Goal: Information Seeking & Learning: Learn about a topic

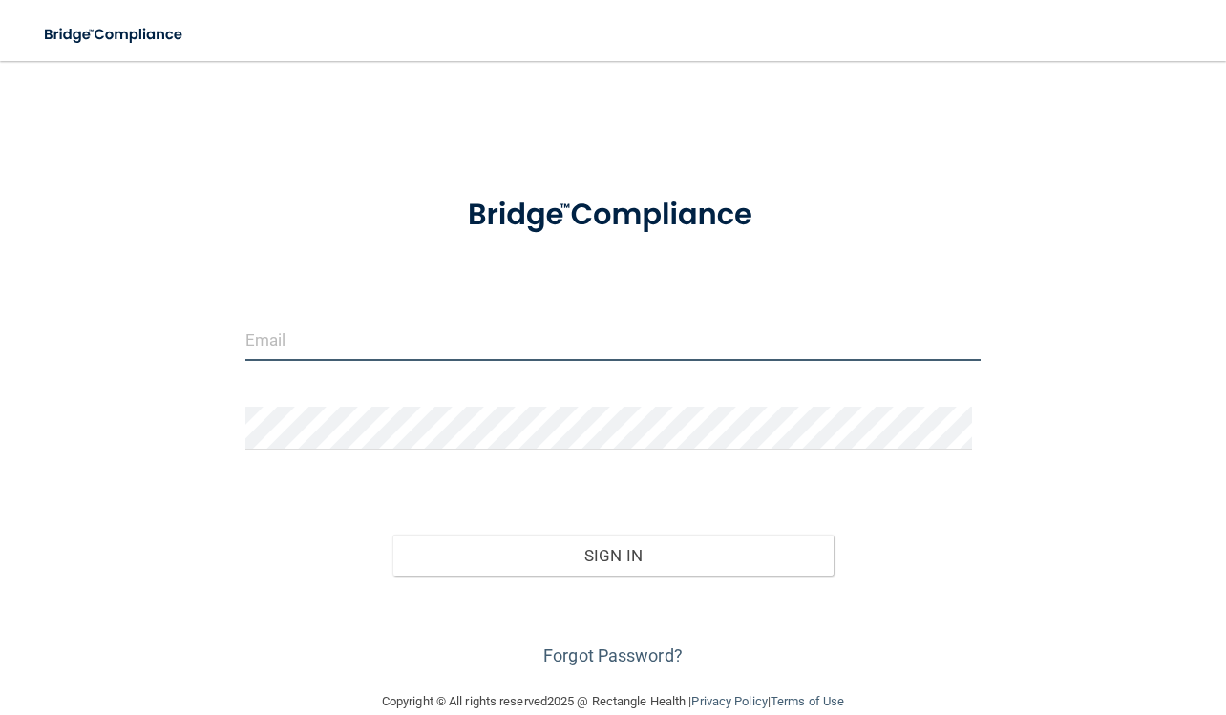
click at [423, 342] on input "email" at bounding box center [613, 339] width 736 height 43
type input "[EMAIL_ADDRESS][DOMAIN_NAME]"
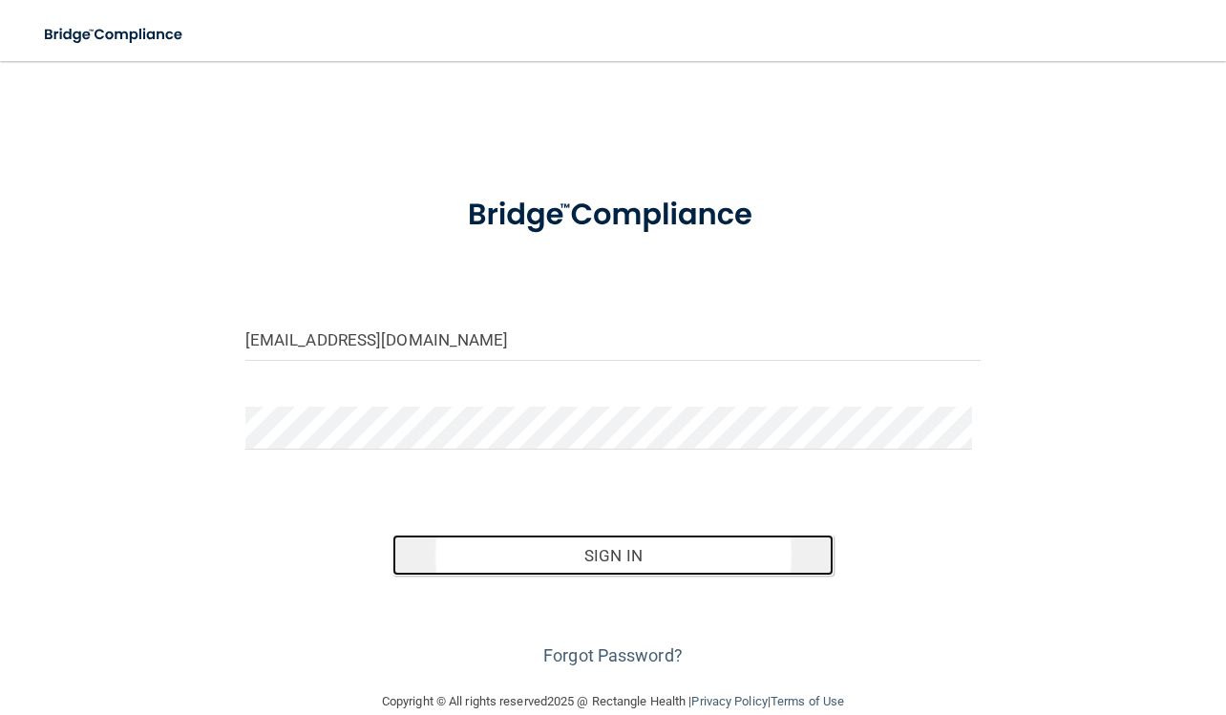
click at [434, 550] on button "Sign In" at bounding box center [612, 555] width 441 height 42
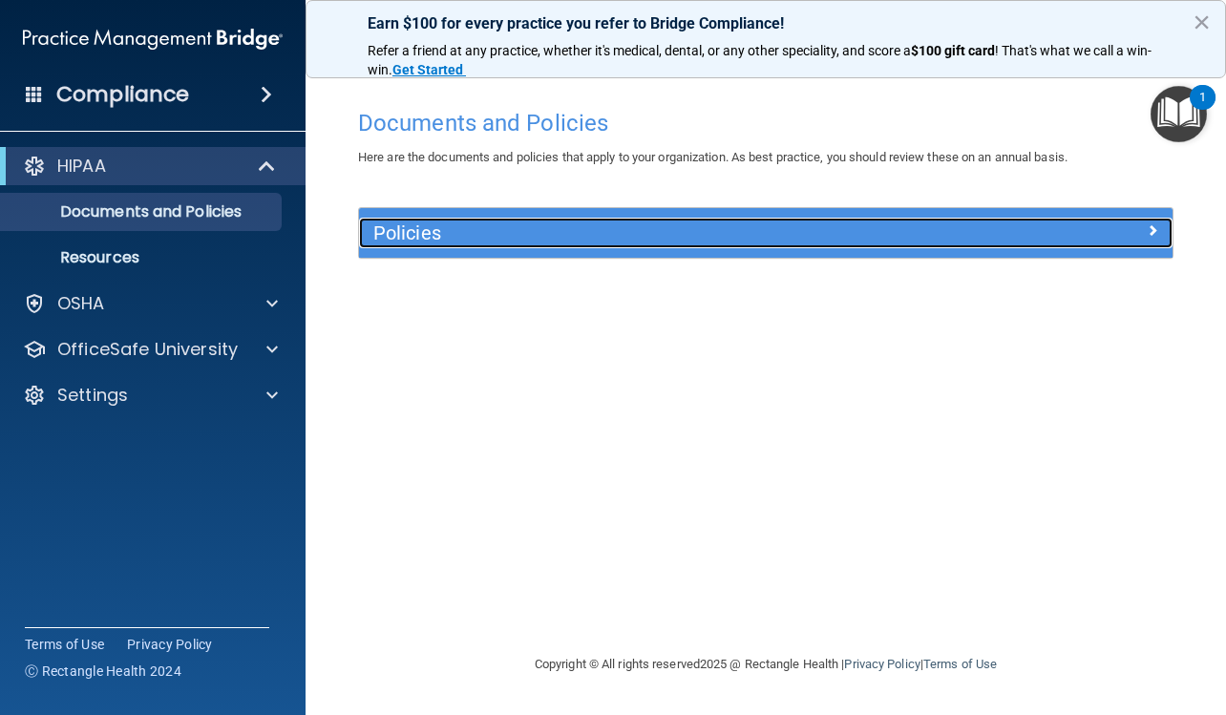
click at [595, 233] on h5 "Policies" at bounding box center [663, 232] width 581 height 21
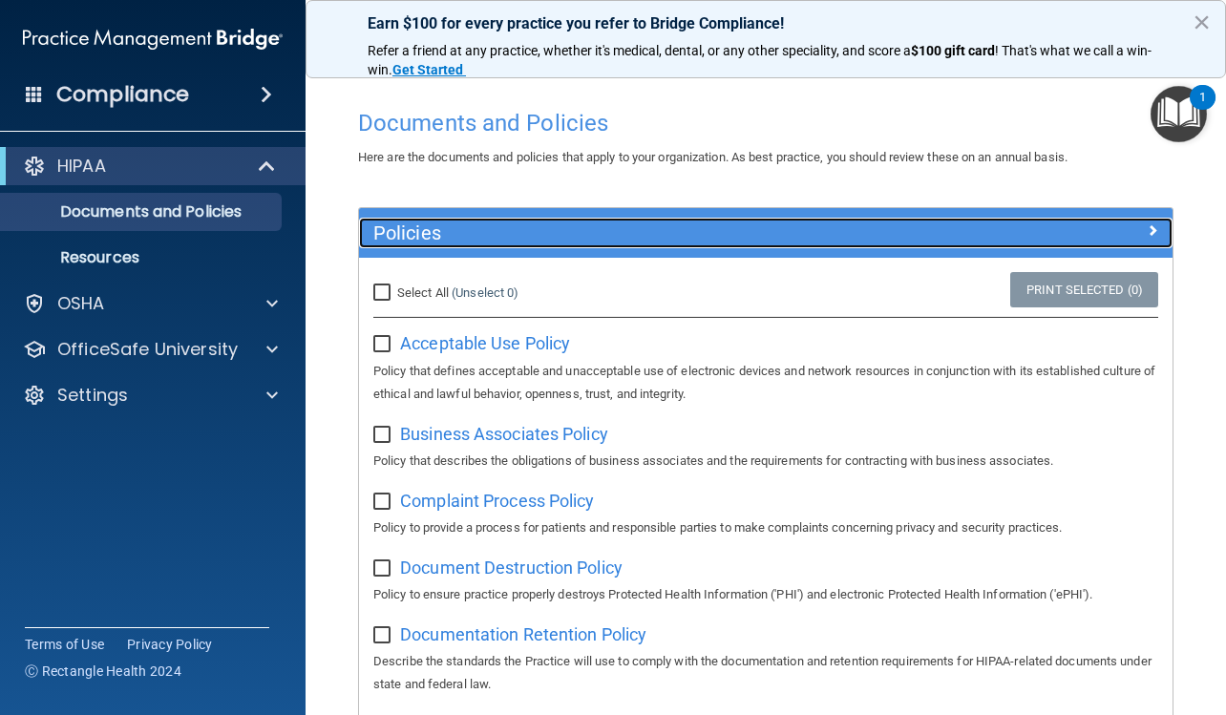
scroll to position [95, 0]
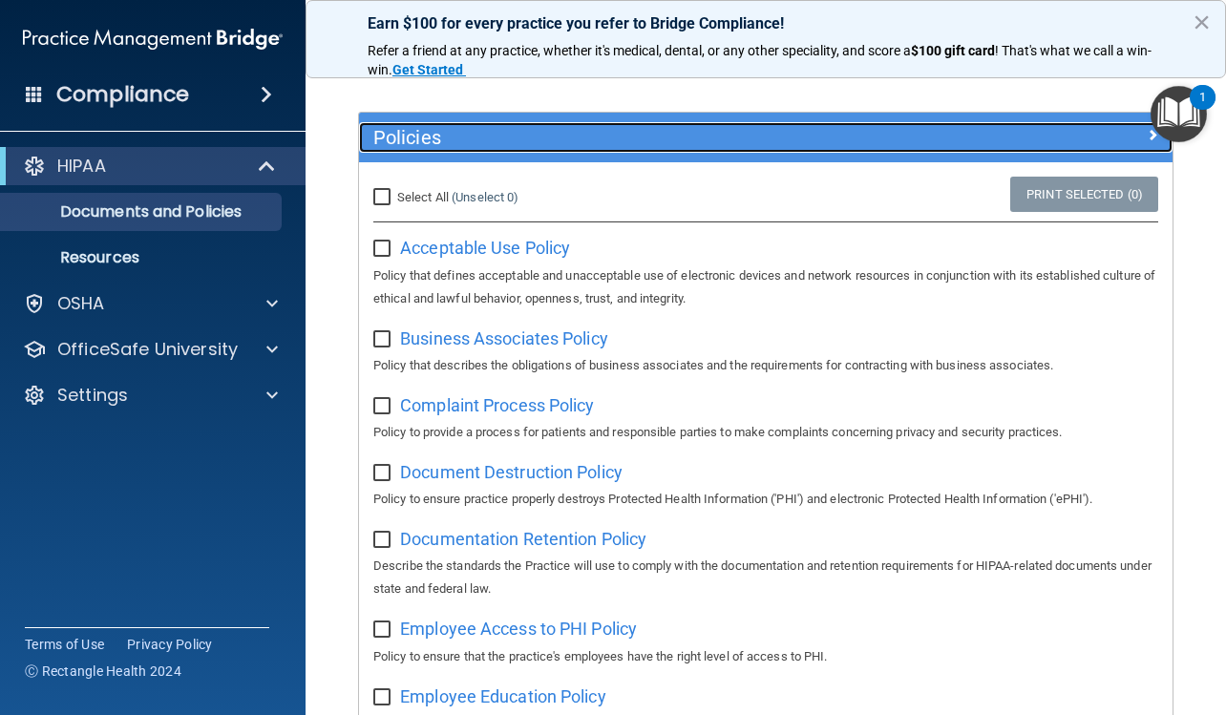
click at [749, 140] on h5 "Policies" at bounding box center [663, 137] width 581 height 21
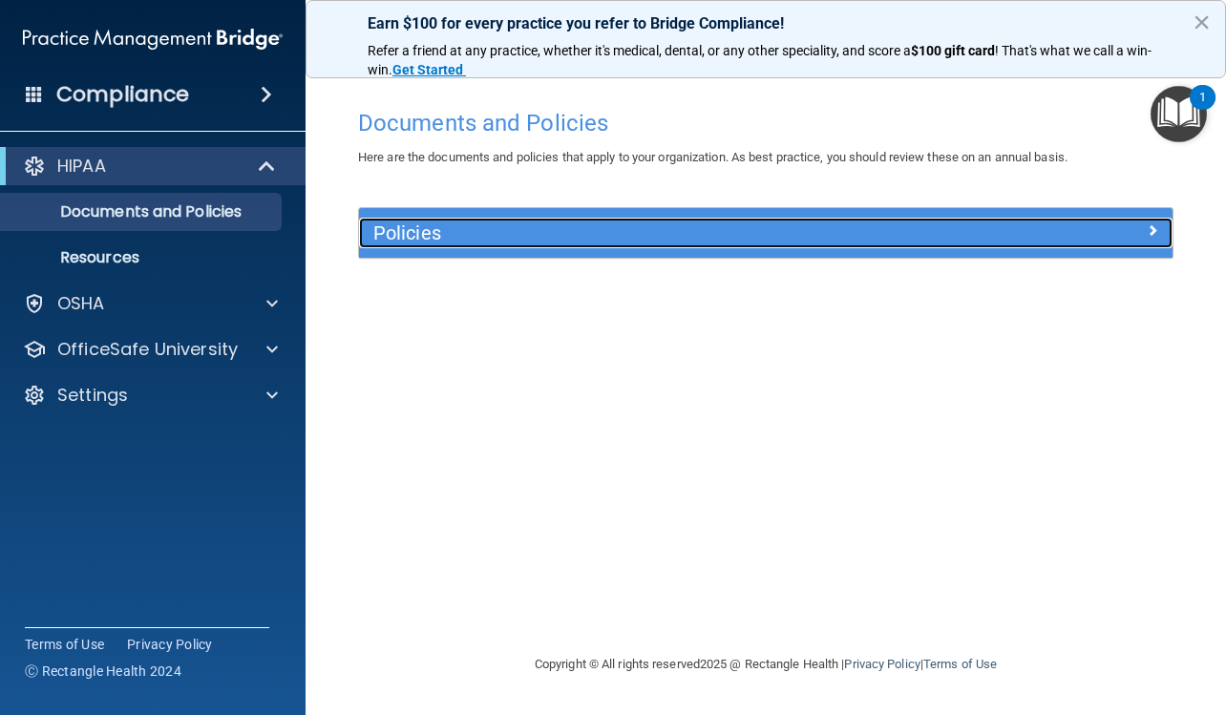
scroll to position [0, 0]
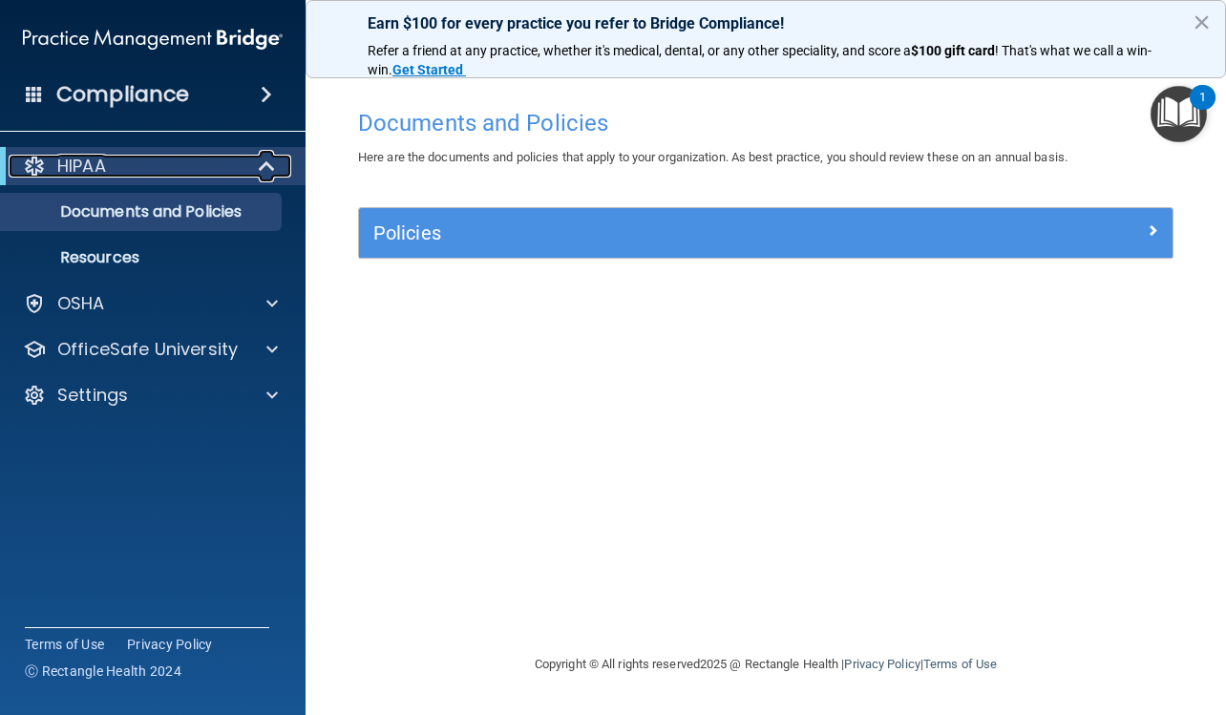
click at [273, 158] on span at bounding box center [269, 166] width 16 height 23
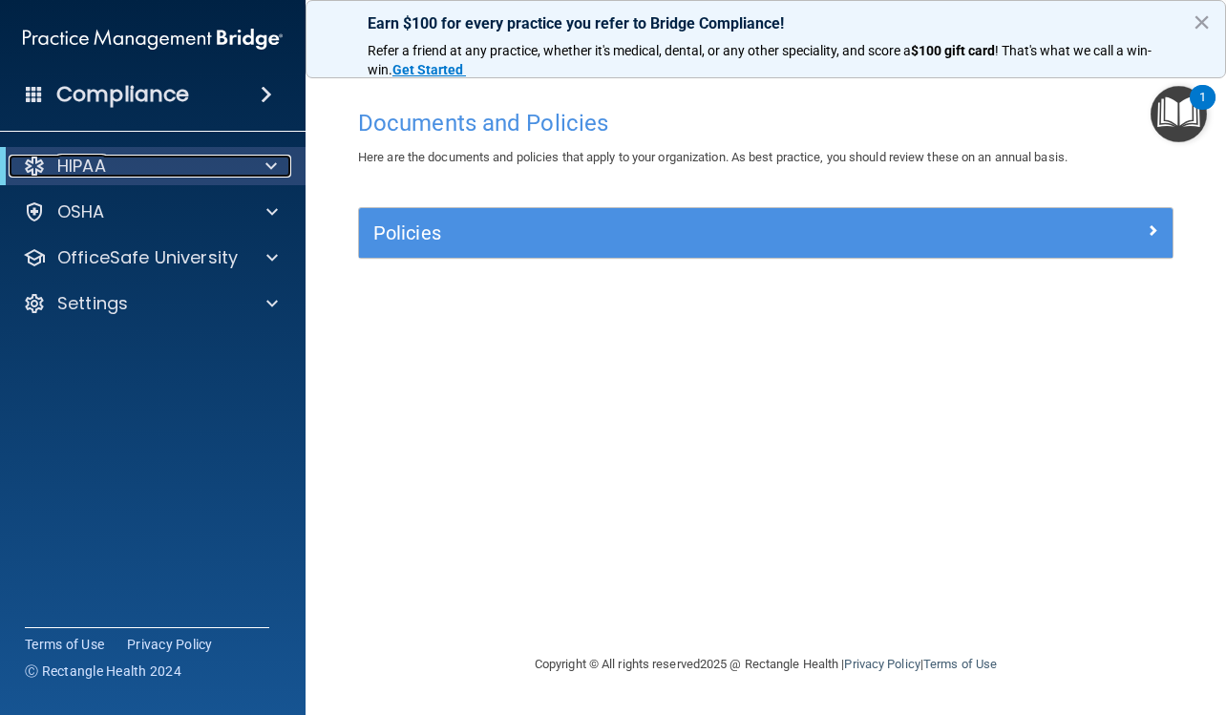
click at [273, 158] on span at bounding box center [270, 166] width 11 height 23
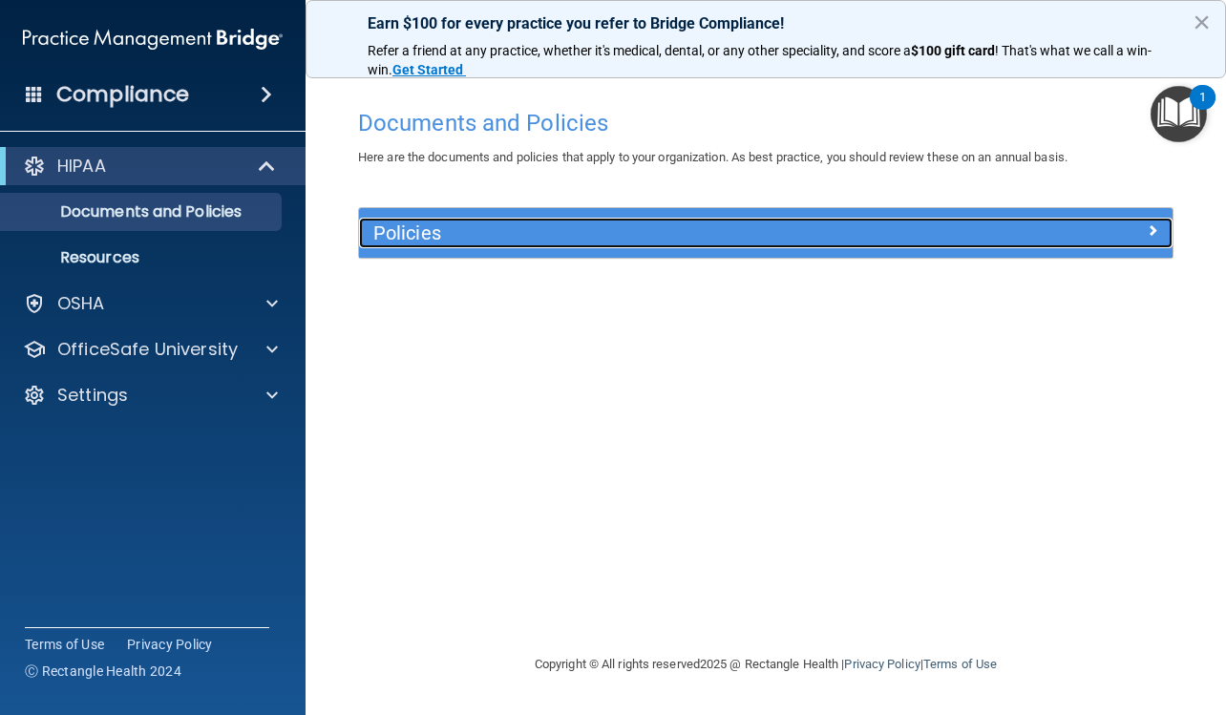
click at [500, 228] on h5 "Policies" at bounding box center [663, 232] width 581 height 21
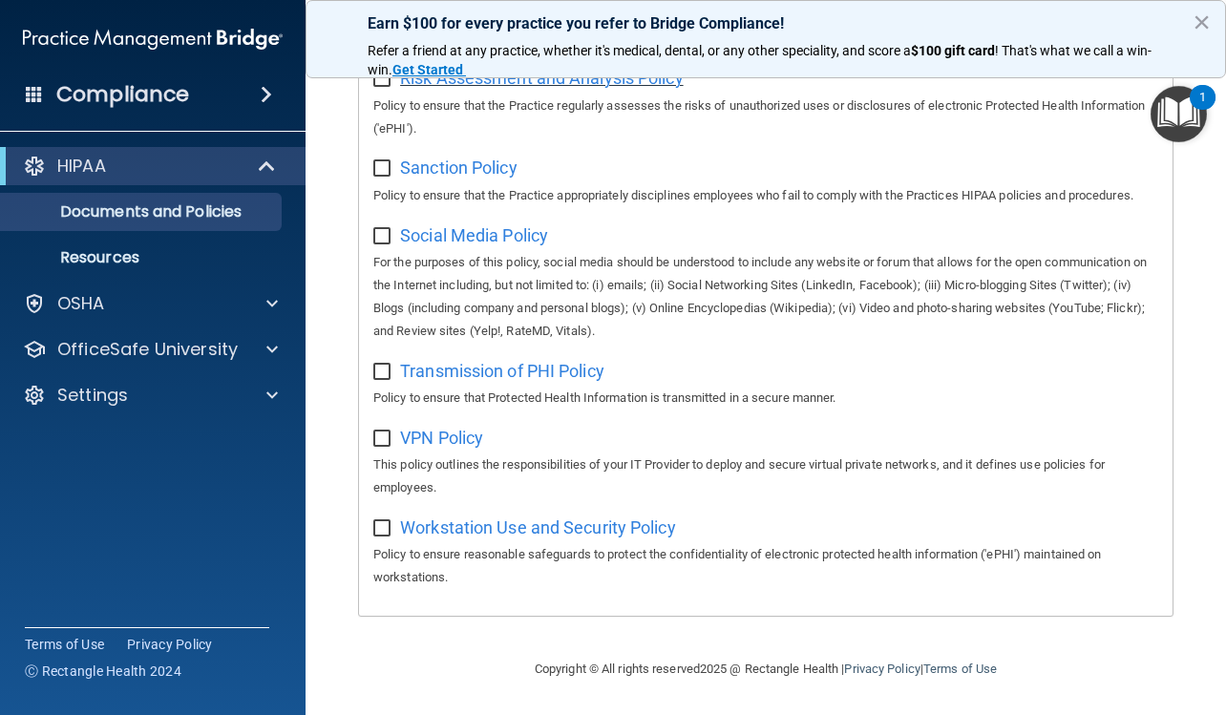
scroll to position [1474, 0]
click at [100, 251] on p "Resources" at bounding box center [142, 257] width 261 height 19
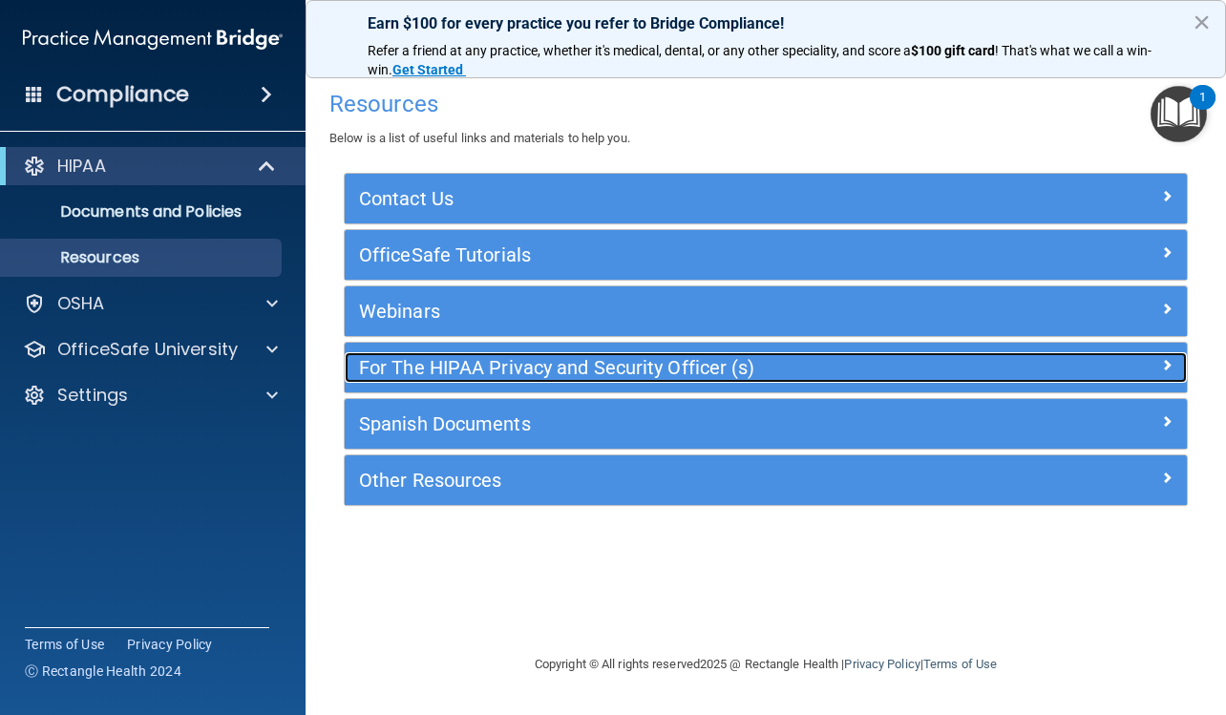
click at [525, 367] on h5 "For The HIPAA Privacy and Security Officer (s)" at bounding box center [660, 367] width 603 height 21
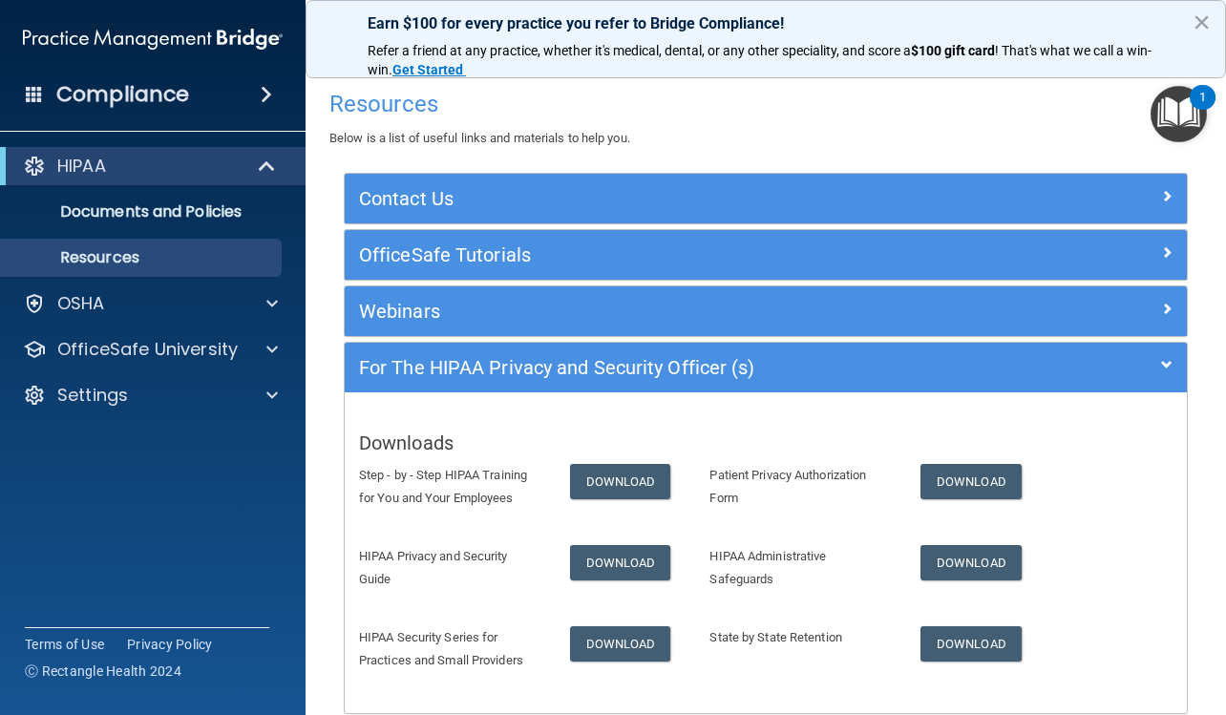
click at [174, 94] on h4 "Compliance" at bounding box center [122, 94] width 133 height 27
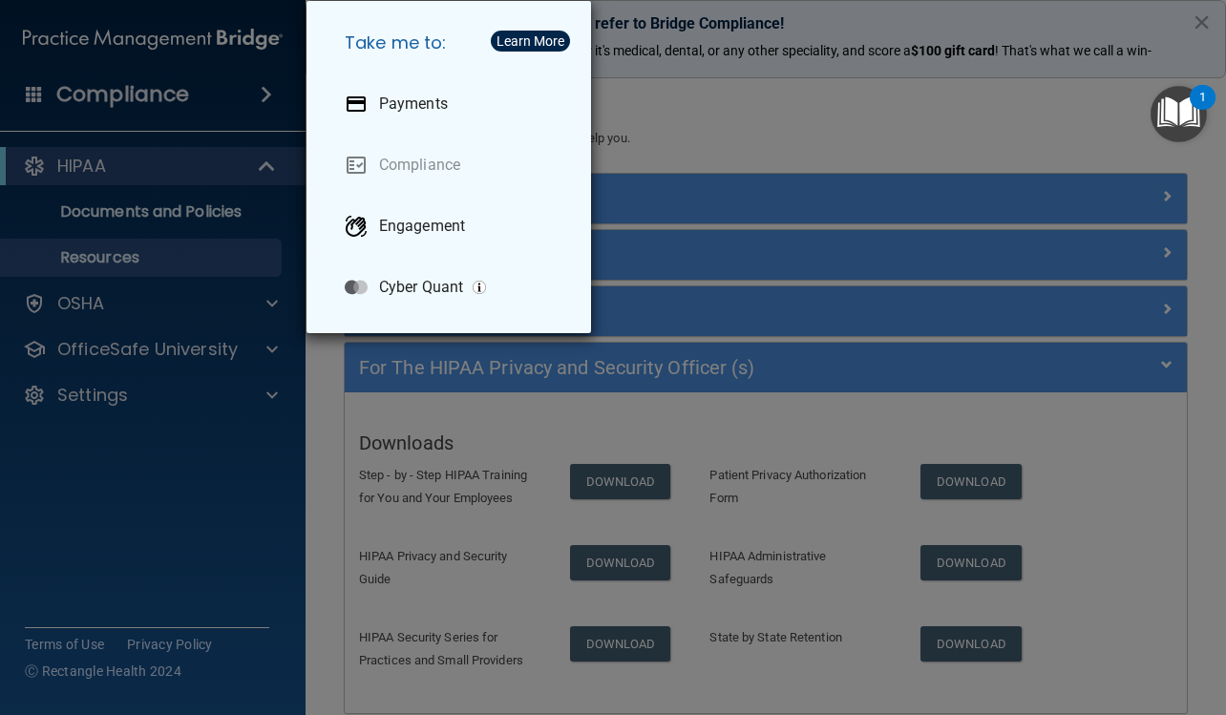
click at [243, 98] on div "Take me to: Payments Compliance Engagement Cyber Quant" at bounding box center [613, 357] width 1226 height 715
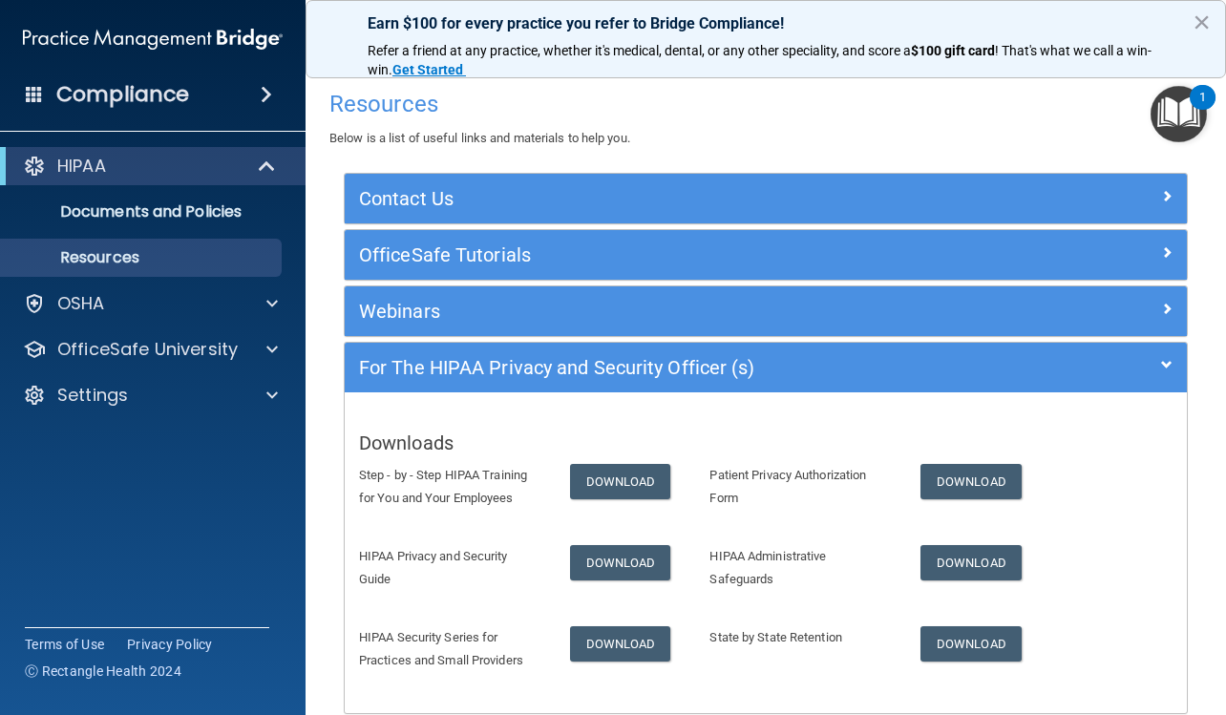
click at [268, 87] on span at bounding box center [266, 94] width 11 height 23
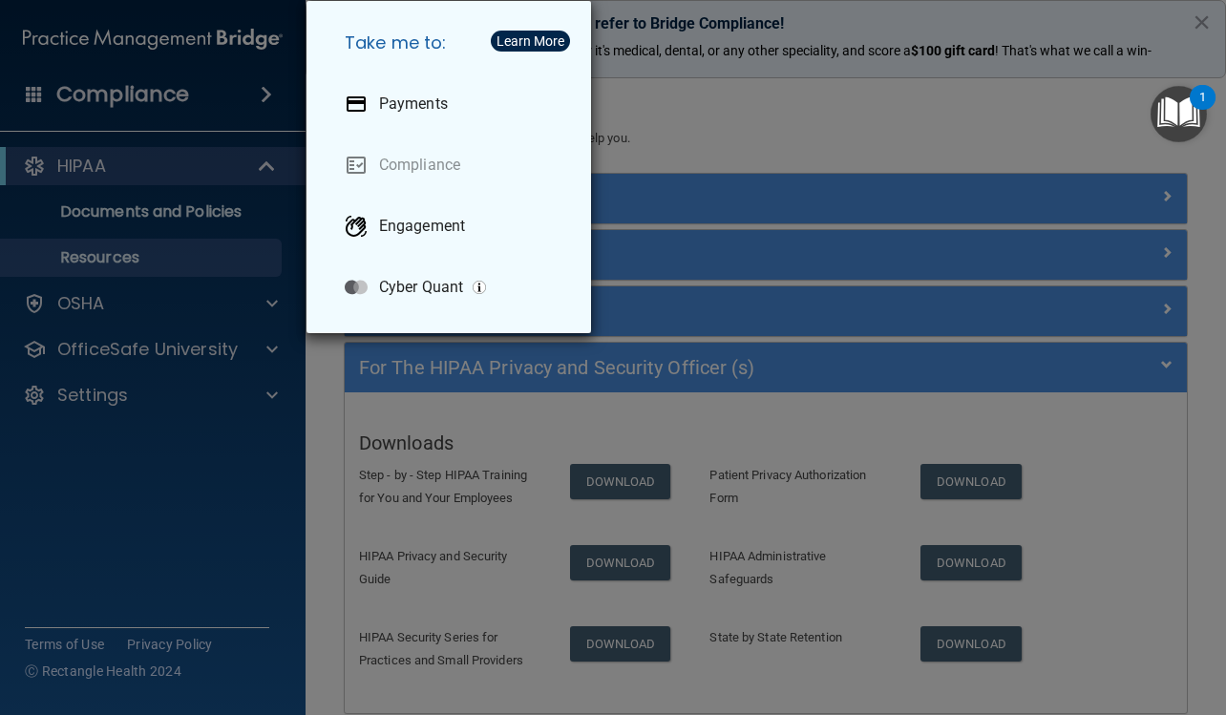
click at [243, 83] on div "Take me to: Payments Compliance Engagement Cyber Quant" at bounding box center [613, 357] width 1226 height 715
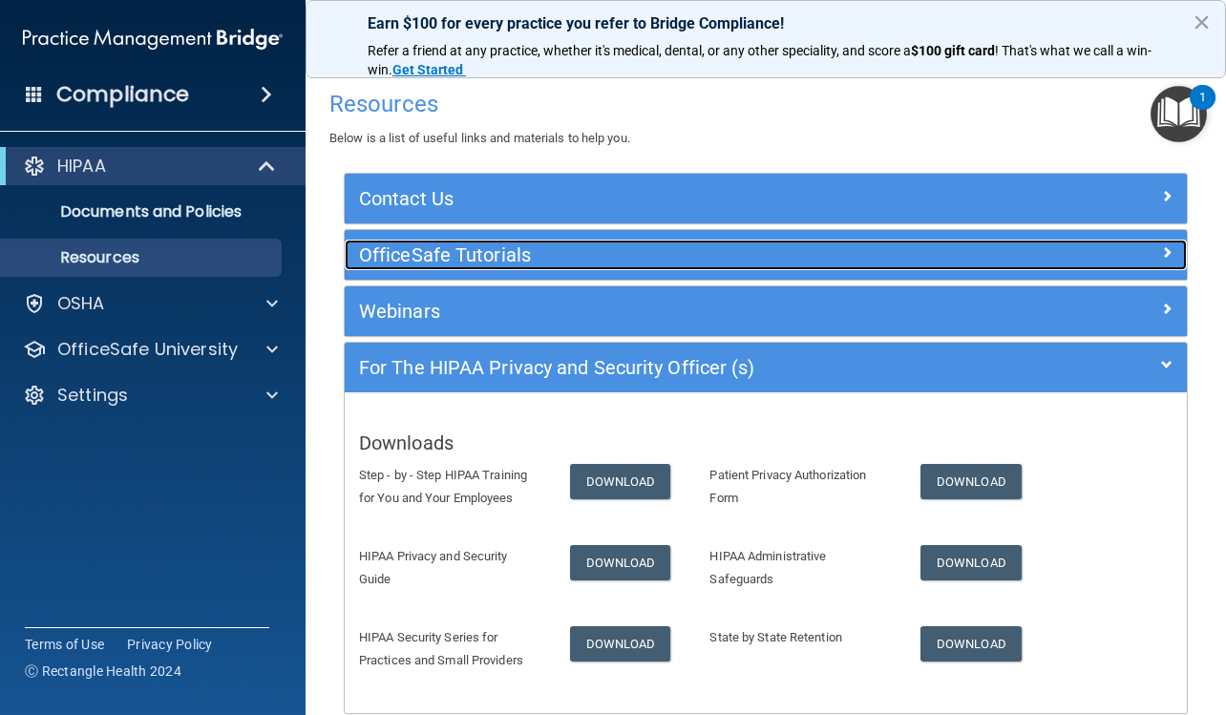
click at [513, 241] on div "OfficeSafe Tutorials" at bounding box center [661, 255] width 632 height 31
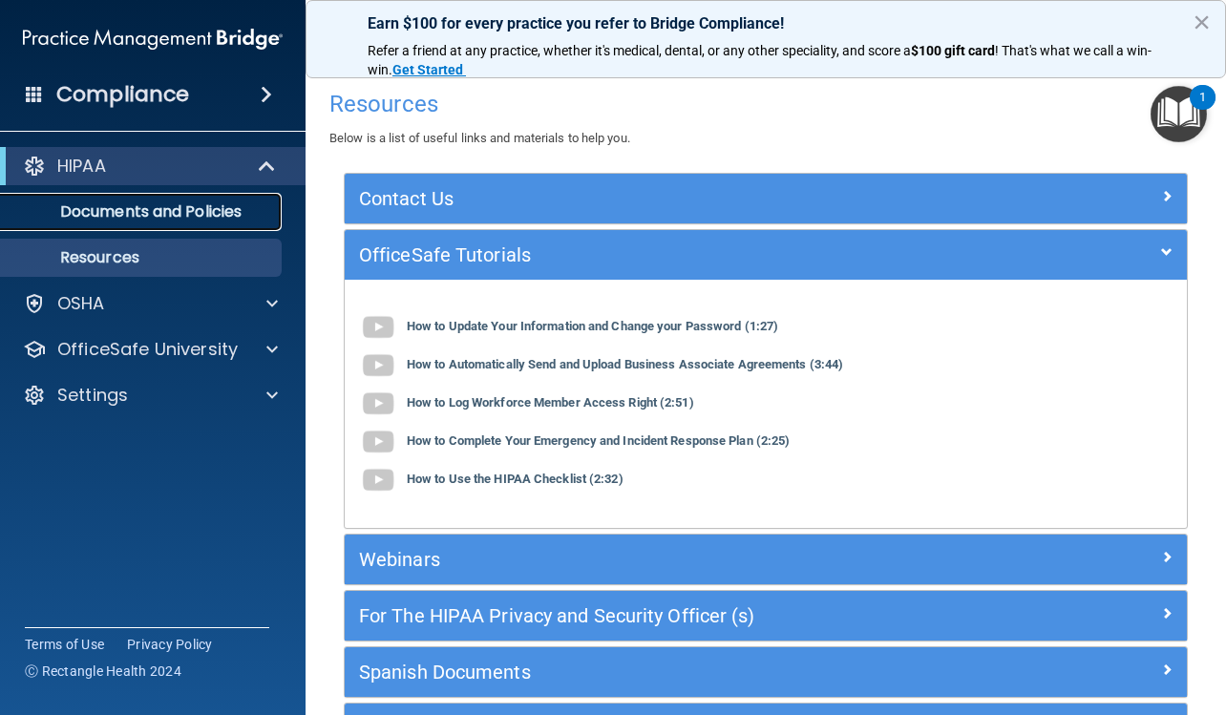
click at [203, 208] on p "Documents and Policies" at bounding box center [142, 211] width 261 height 19
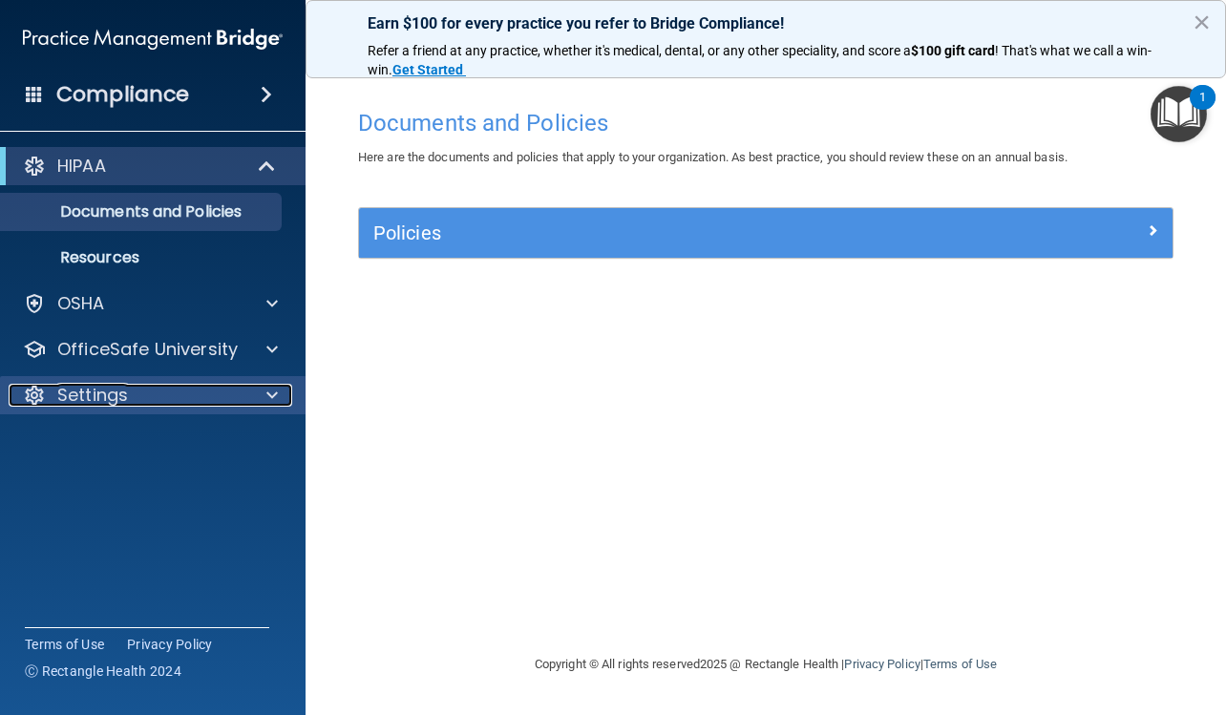
click at [198, 403] on div "Settings" at bounding box center [127, 395] width 237 height 23
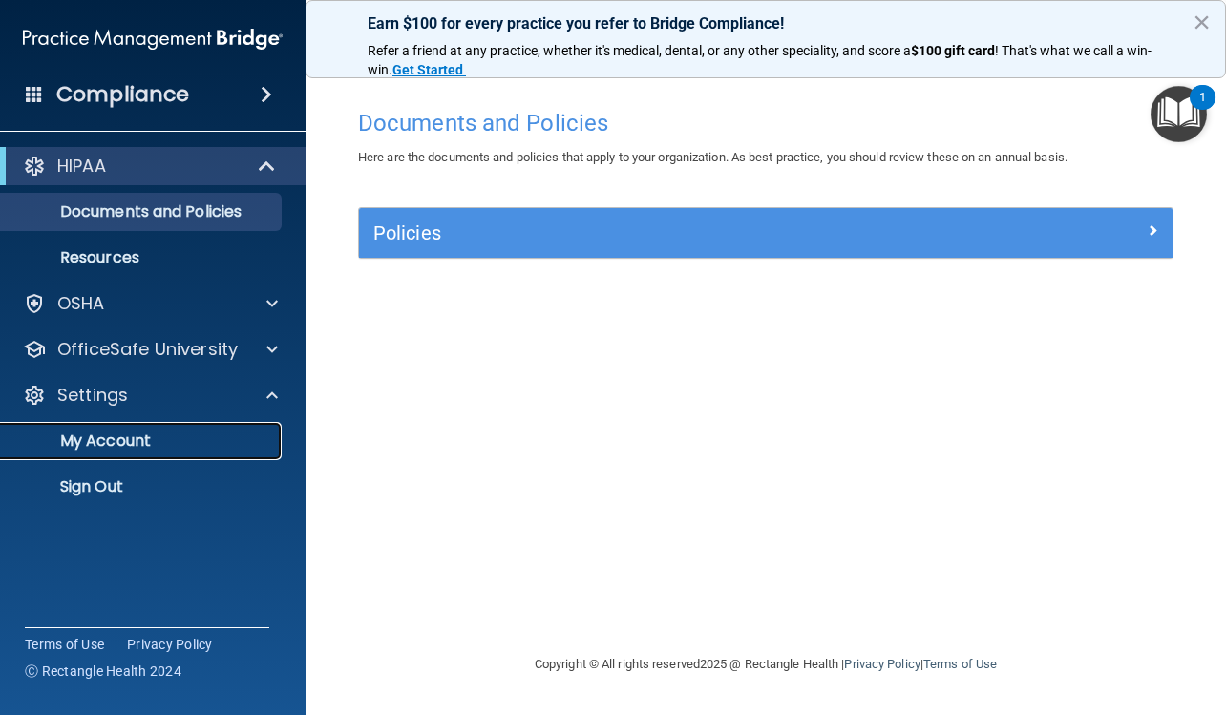
click at [74, 446] on p "My Account" at bounding box center [142, 440] width 261 height 19
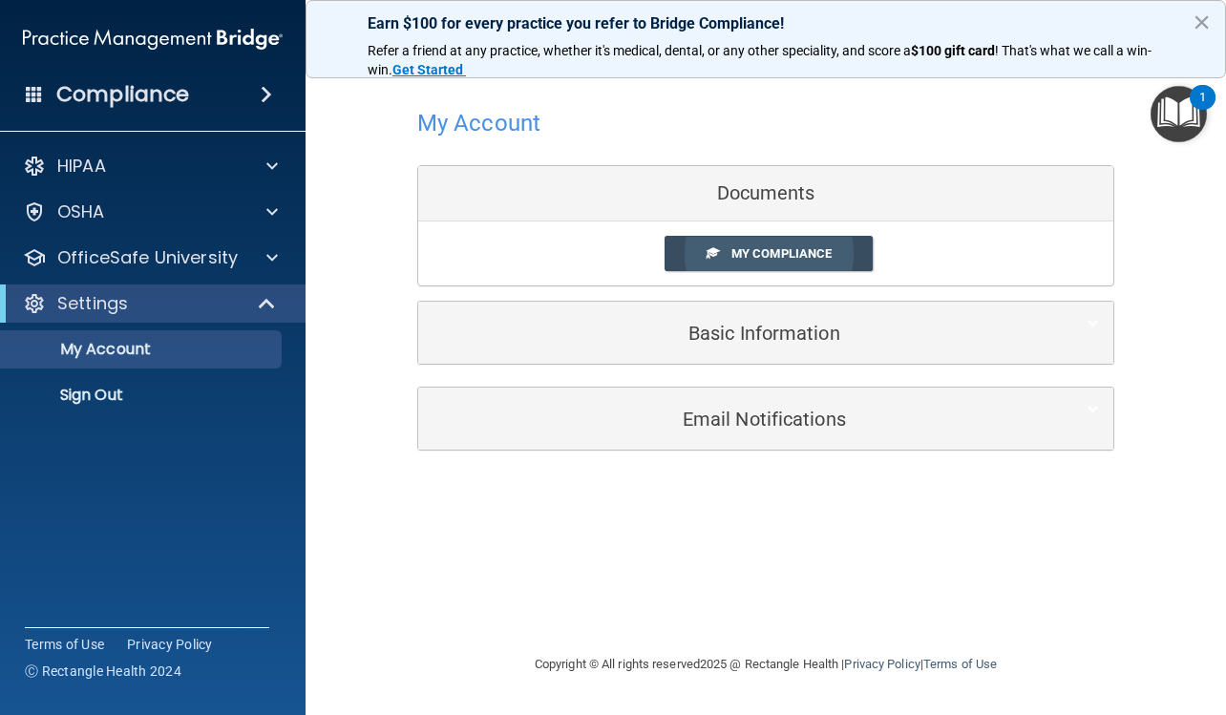
click at [783, 253] on span "My Compliance" at bounding box center [781, 253] width 100 height 14
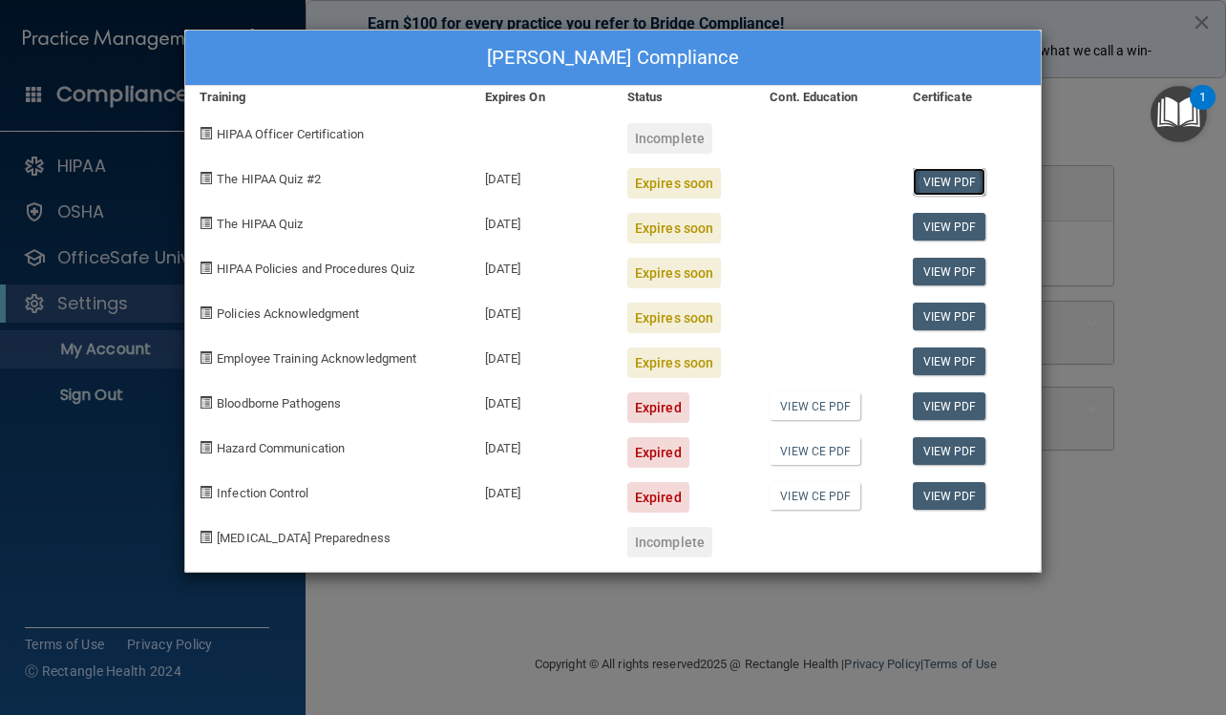
click at [954, 179] on link "View PDF" at bounding box center [948, 182] width 73 height 28
click at [972, 186] on link "View PDF" at bounding box center [948, 182] width 73 height 28
click at [685, 188] on div "Expires soon" at bounding box center [674, 183] width 94 height 31
click at [684, 183] on div "Expires soon" at bounding box center [674, 183] width 94 height 31
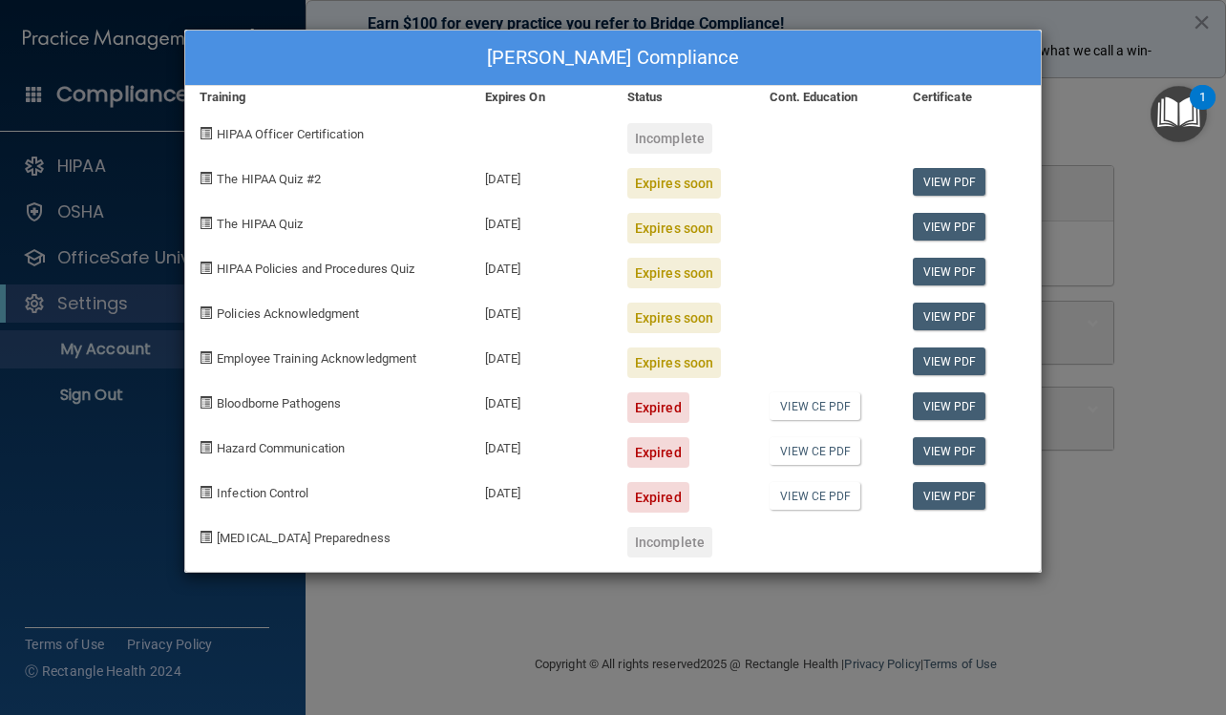
click at [684, 183] on div "Expires soon" at bounding box center [674, 183] width 94 height 31
click at [682, 227] on div "Expires soon" at bounding box center [674, 228] width 94 height 31
click at [994, 52] on div "Patricia Zeigler's Compliance" at bounding box center [612, 58] width 855 height 55
click at [1190, 10] on div "Patricia Zeigler's Compliance Training Expires On Status Cont. Education Certif…" at bounding box center [613, 357] width 1226 height 715
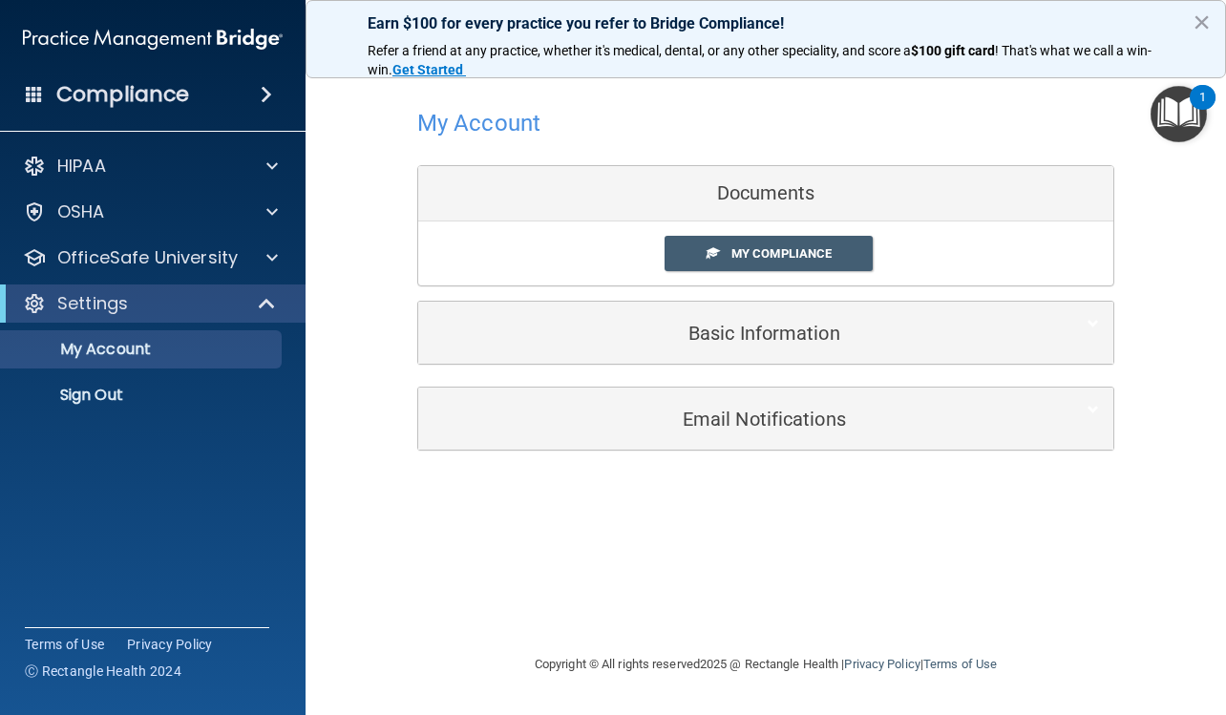
click at [784, 199] on div "Documents" at bounding box center [765, 193] width 695 height 55
click at [765, 211] on div "Documents" at bounding box center [765, 193] width 695 height 55
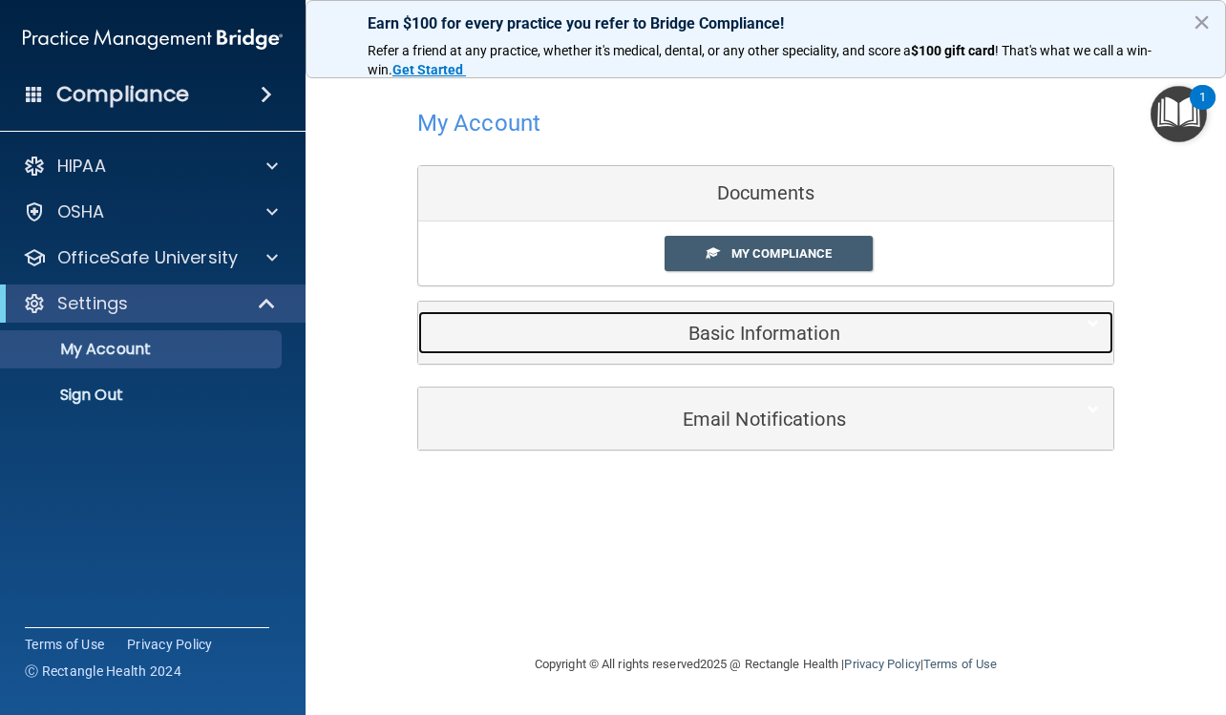
click at [783, 337] on h5 "Basic Information" at bounding box center [736, 333] width 608 height 21
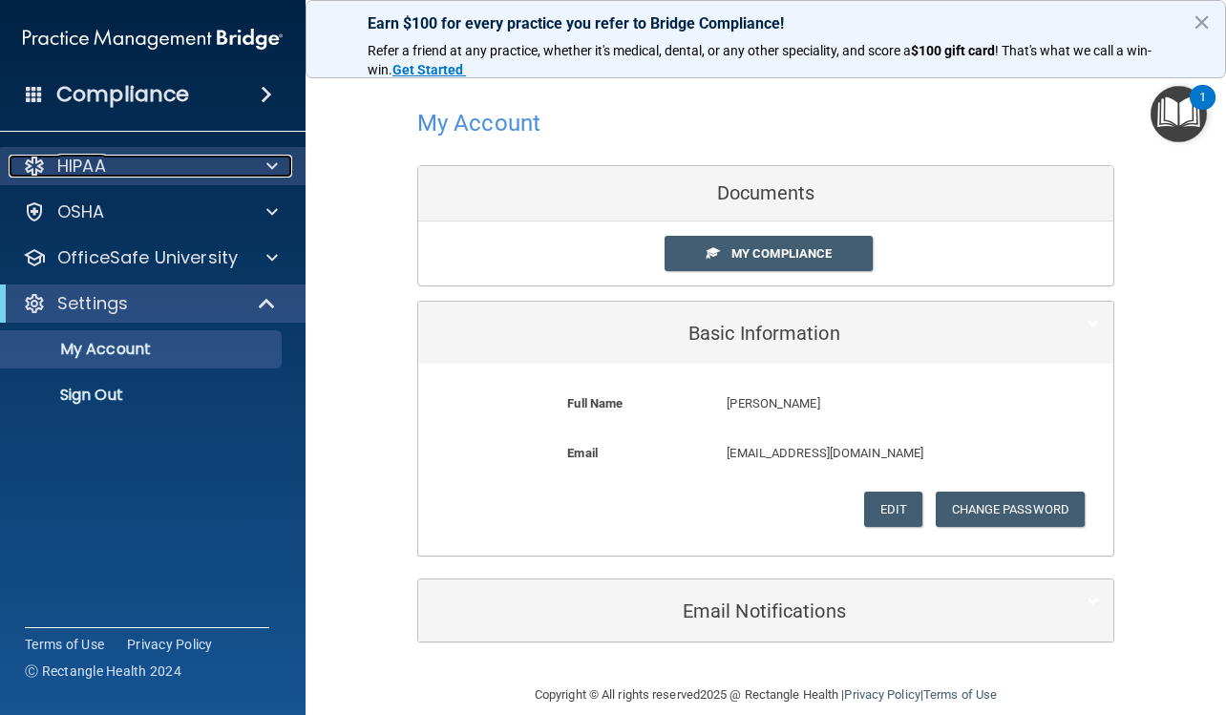
click at [272, 157] on span at bounding box center [271, 166] width 11 height 23
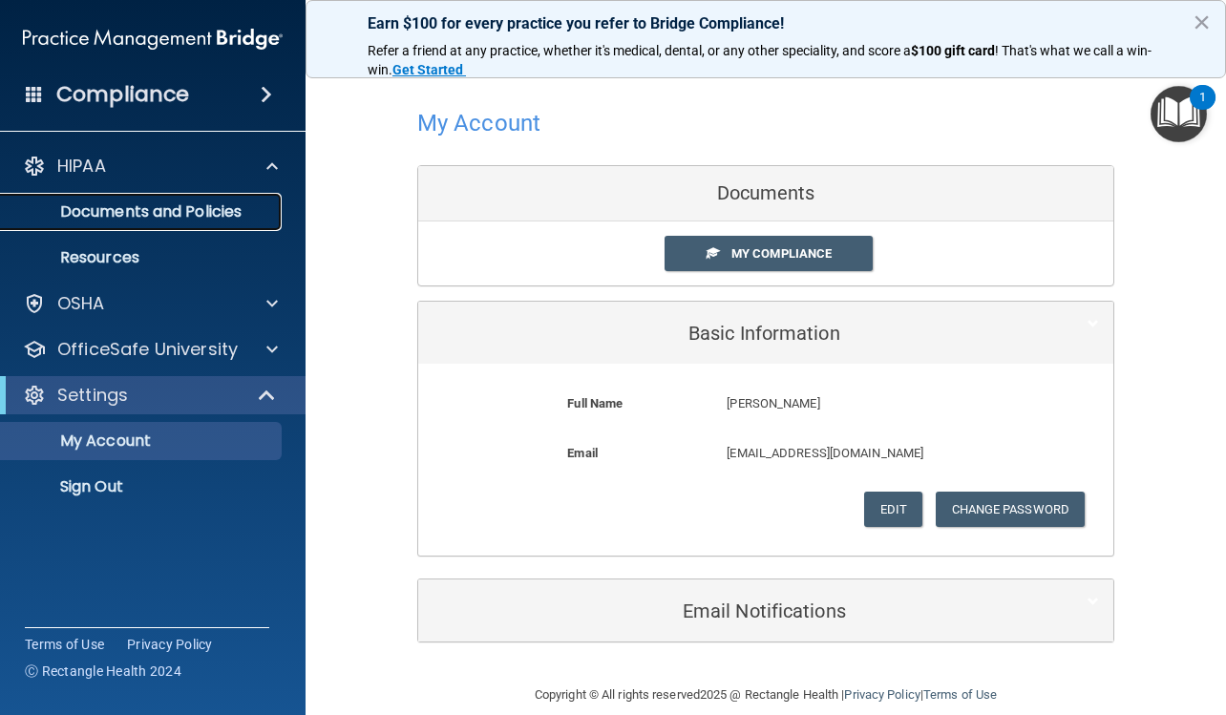
click at [235, 208] on p "Documents and Policies" at bounding box center [142, 211] width 261 height 19
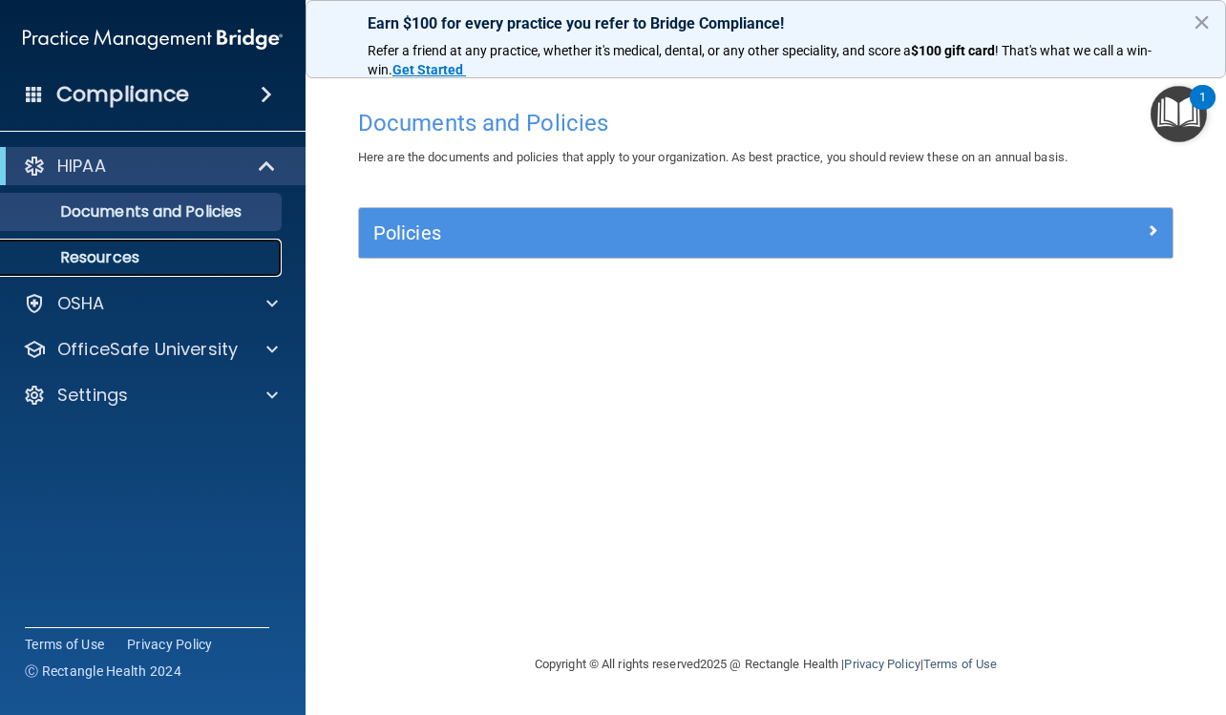
click at [154, 259] on p "Resources" at bounding box center [142, 257] width 261 height 19
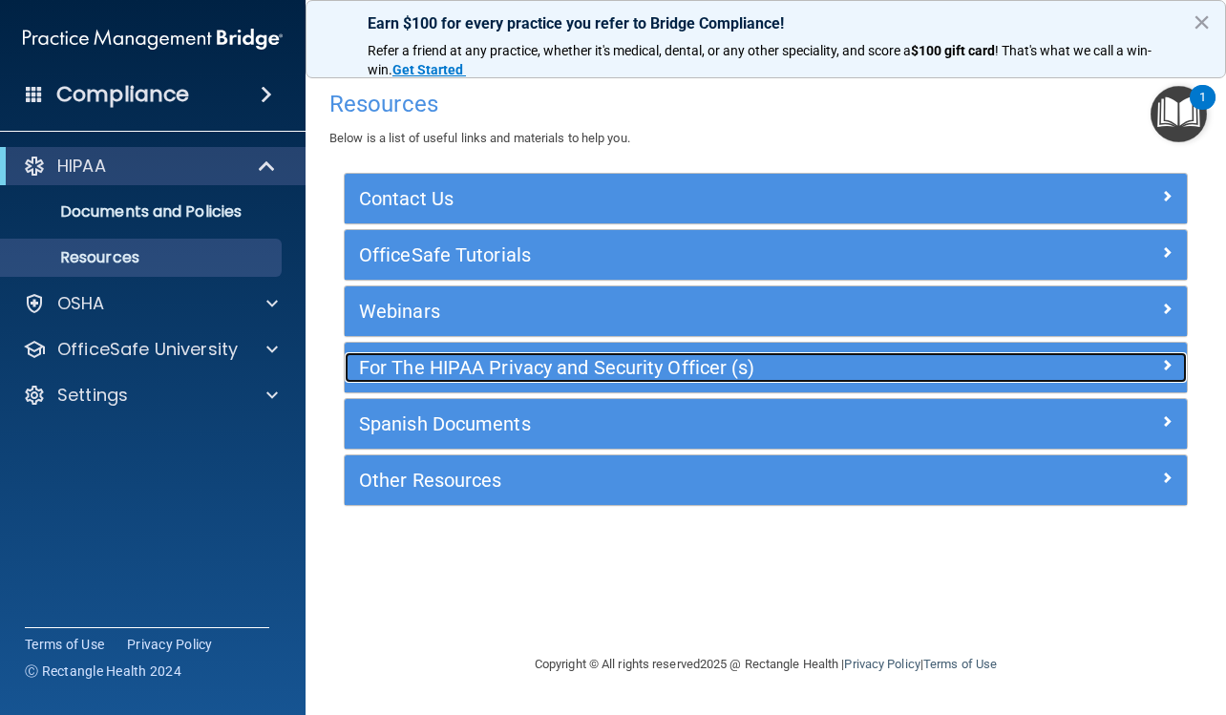
click at [472, 370] on h5 "For The HIPAA Privacy and Security Officer (s)" at bounding box center [660, 367] width 603 height 21
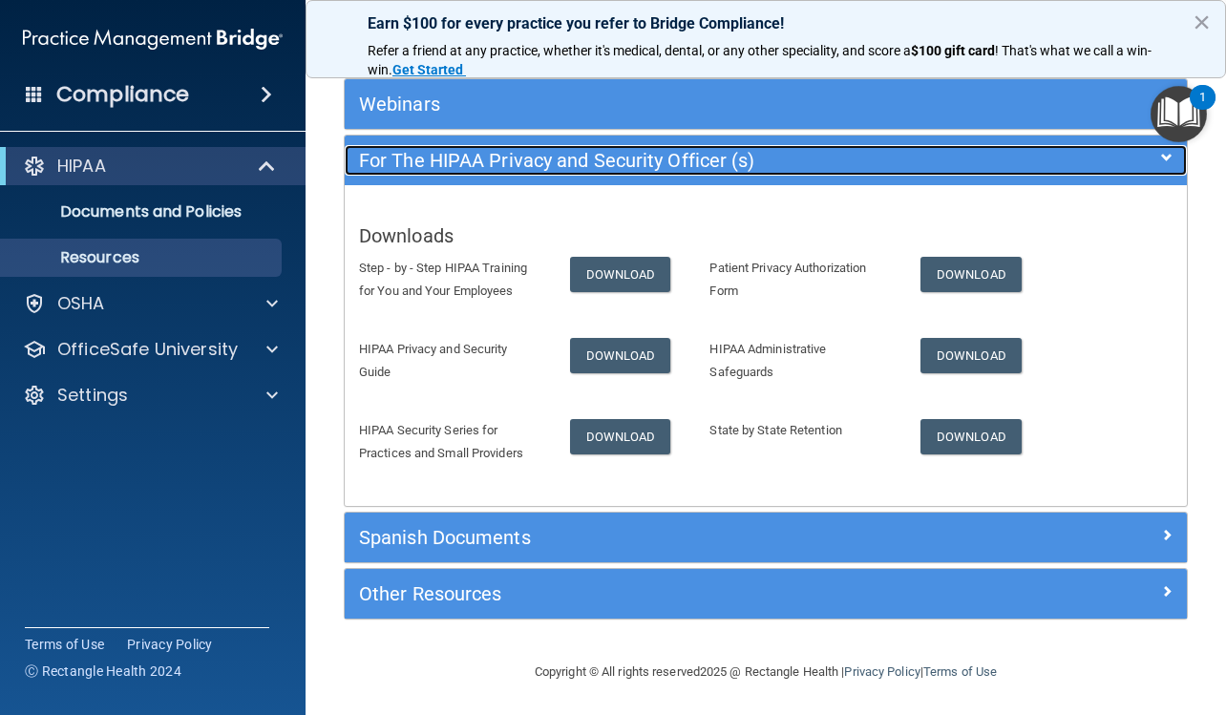
scroll to position [210, 0]
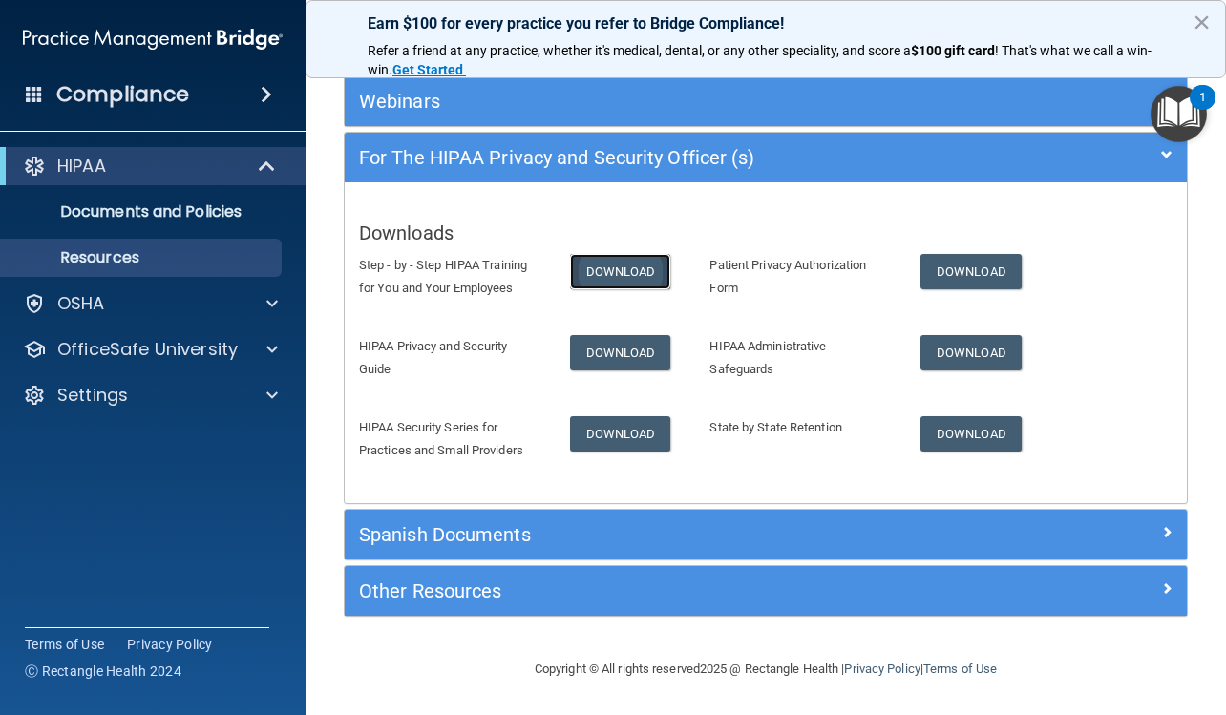
click at [624, 265] on link "Download" at bounding box center [620, 271] width 101 height 35
click at [222, 215] on p "Documents and Policies" at bounding box center [142, 211] width 261 height 19
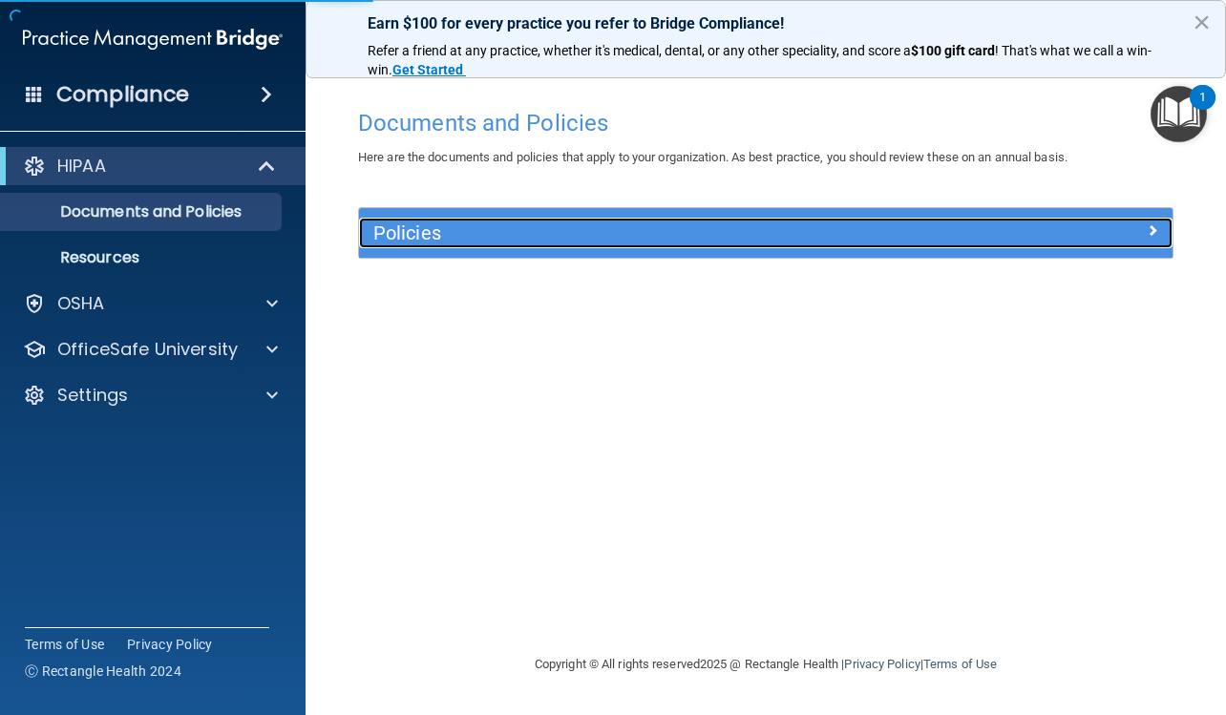
click at [556, 239] on h5 "Policies" at bounding box center [663, 232] width 581 height 21
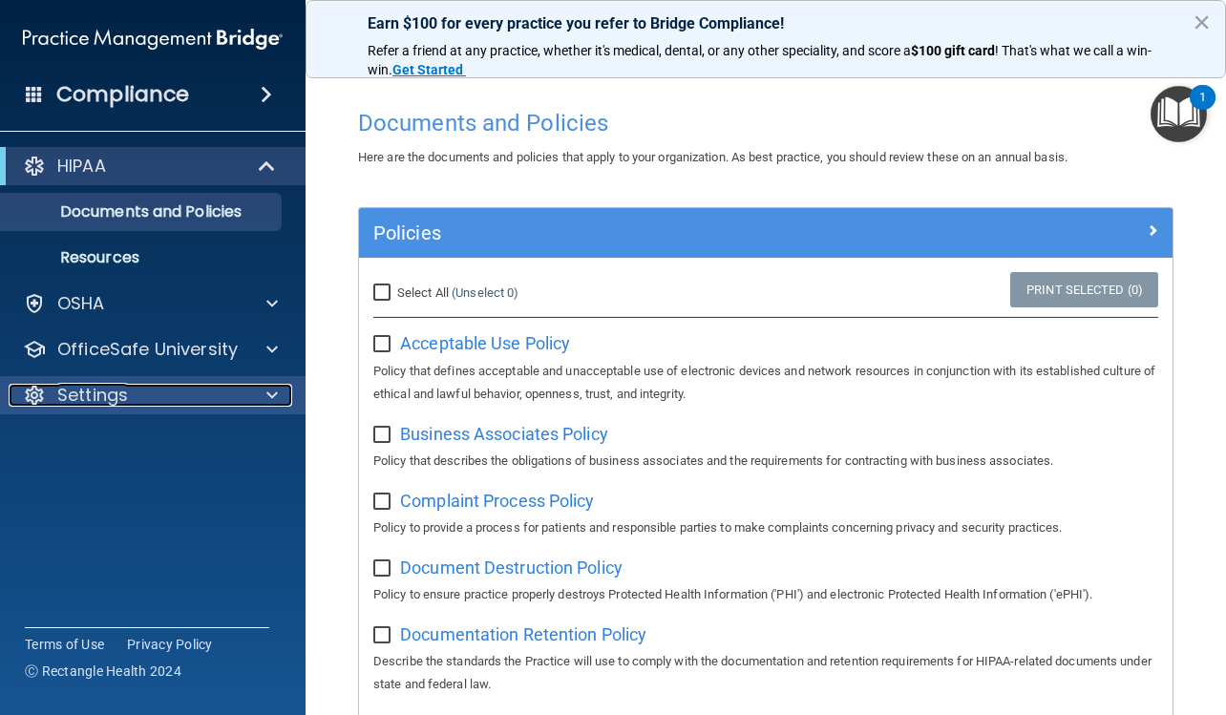
click at [263, 394] on div at bounding box center [269, 395] width 48 height 23
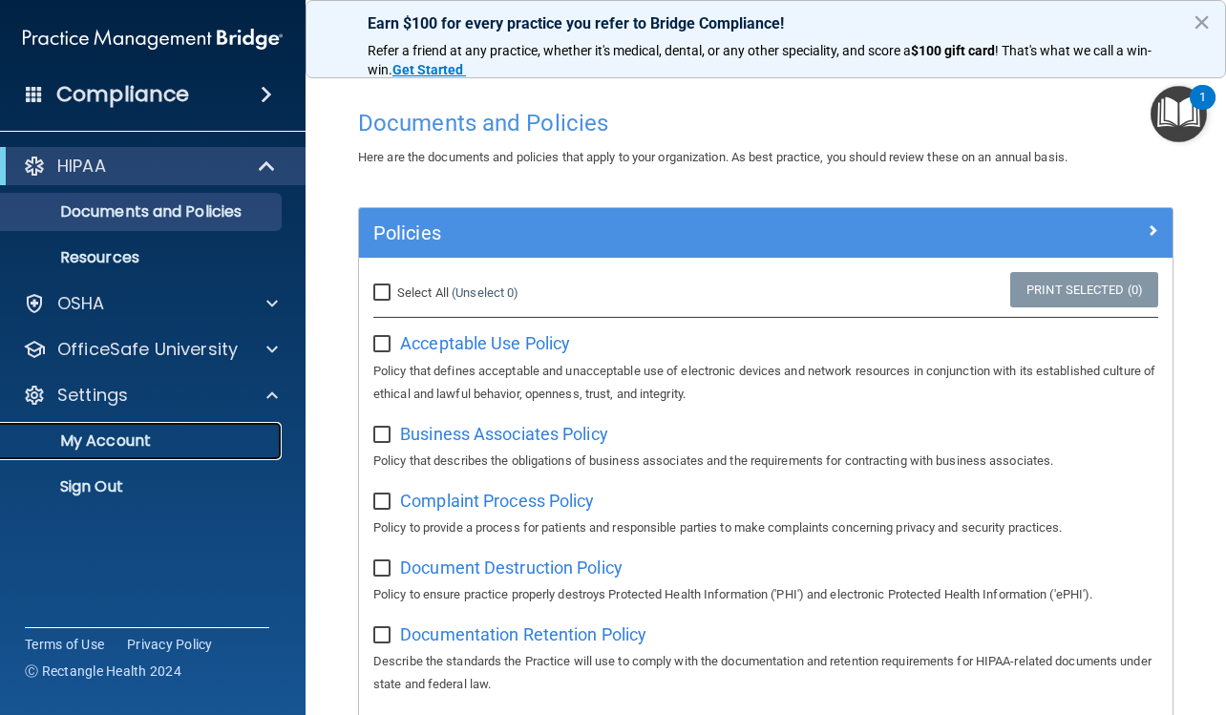
click at [112, 438] on p "My Account" at bounding box center [142, 440] width 261 height 19
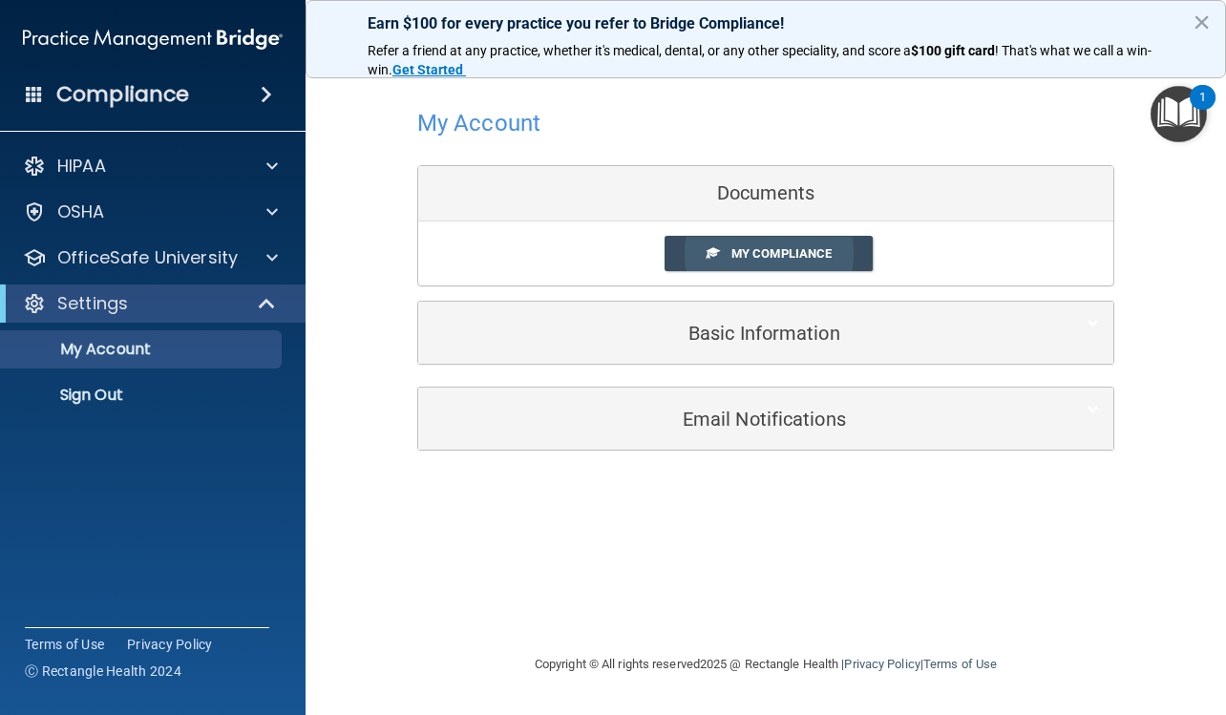
click at [797, 253] on span "My Compliance" at bounding box center [781, 253] width 100 height 14
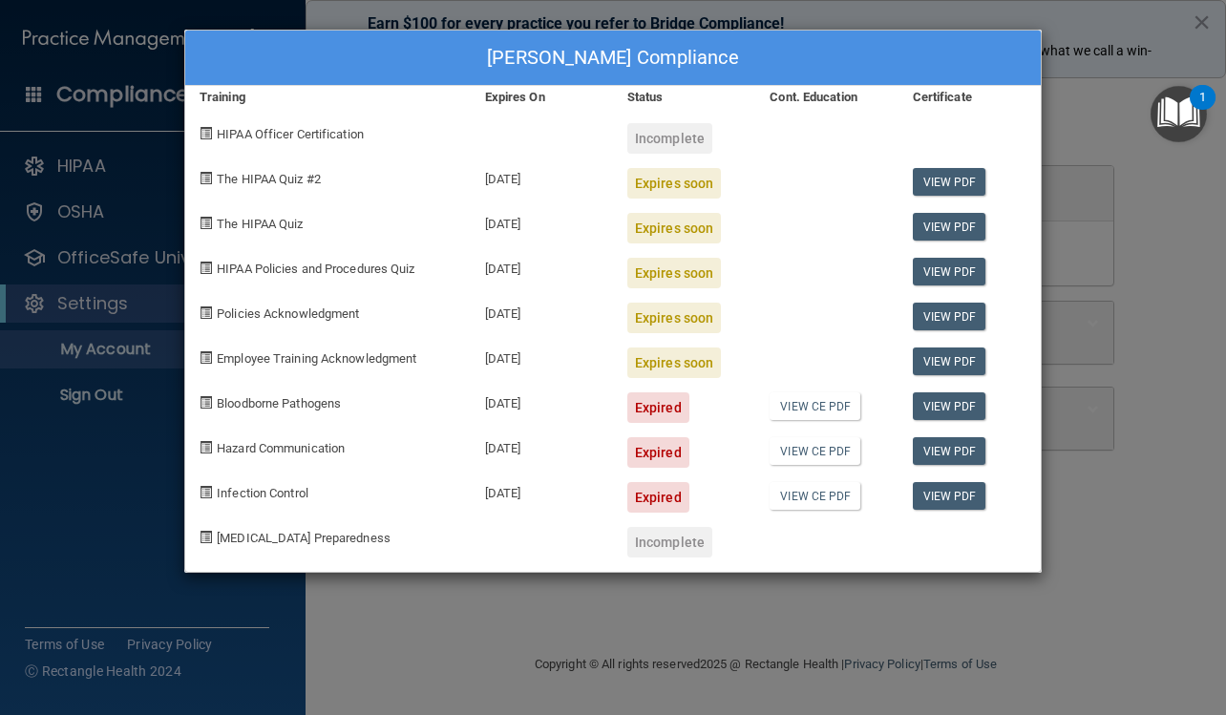
click at [1205, 20] on div "Patricia Zeigler's Compliance Training Expires On Status Cont. Education Certif…" at bounding box center [613, 357] width 1226 height 715
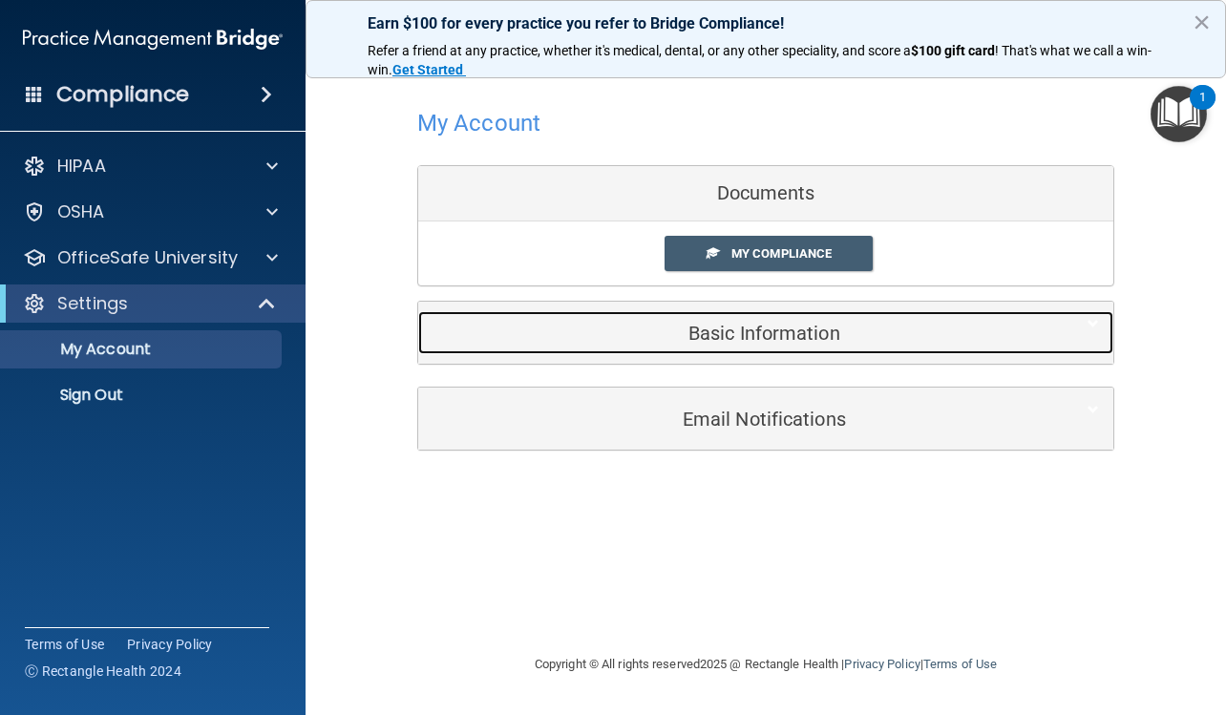
click at [838, 320] on div "Basic Information" at bounding box center [736, 332] width 637 height 43
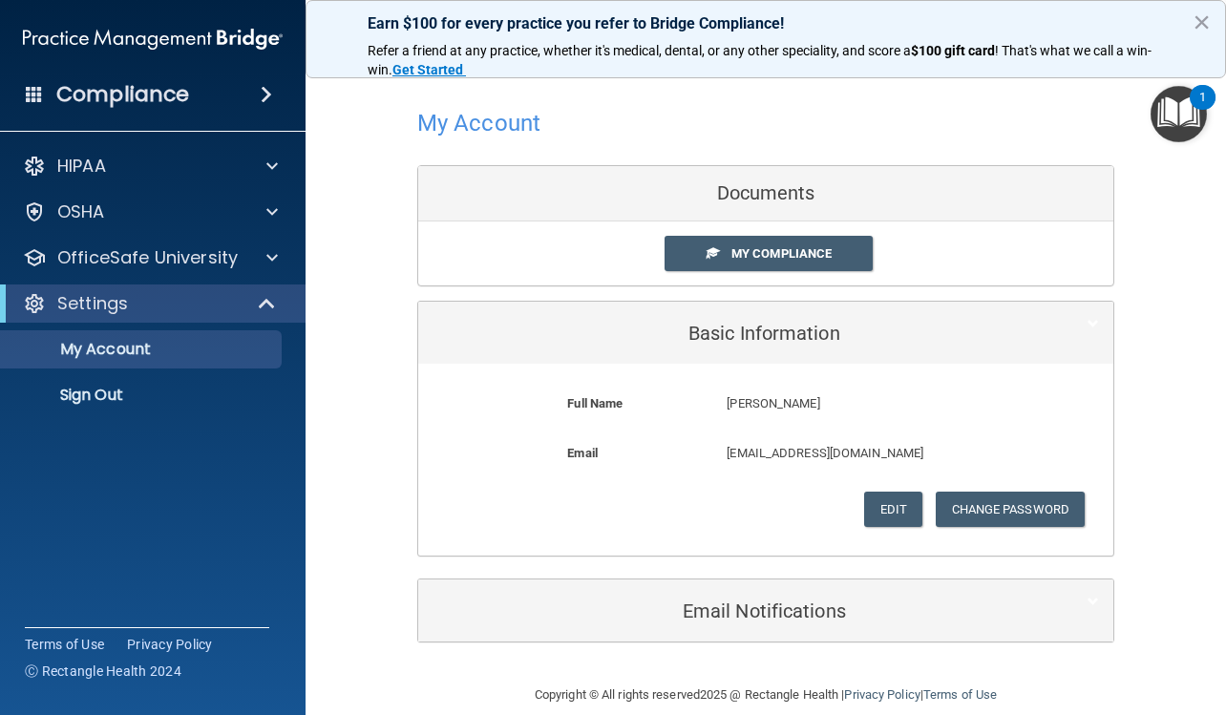
click at [738, 200] on div "Documents" at bounding box center [765, 193] width 695 height 55
click at [738, 199] on div "Documents" at bounding box center [765, 193] width 695 height 55
click at [747, 204] on div "Documents" at bounding box center [765, 193] width 695 height 55
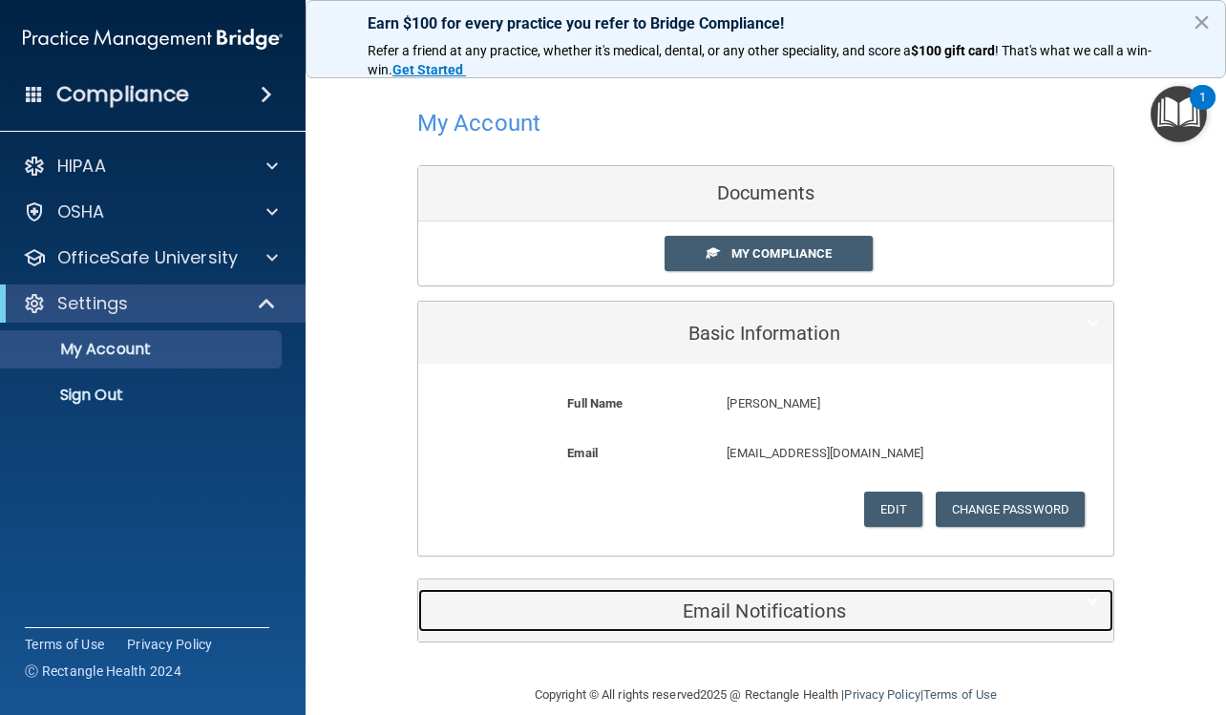
click at [719, 623] on div "Email Notifications" at bounding box center [736, 610] width 637 height 43
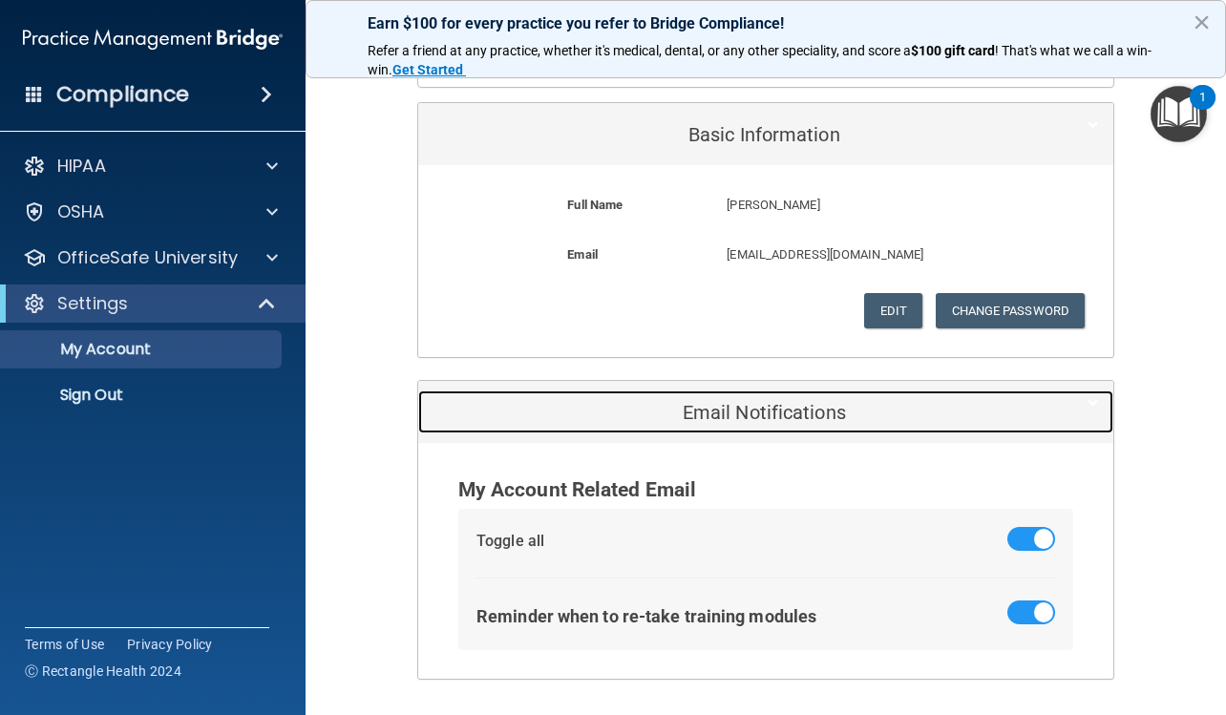
scroll to position [262, 0]
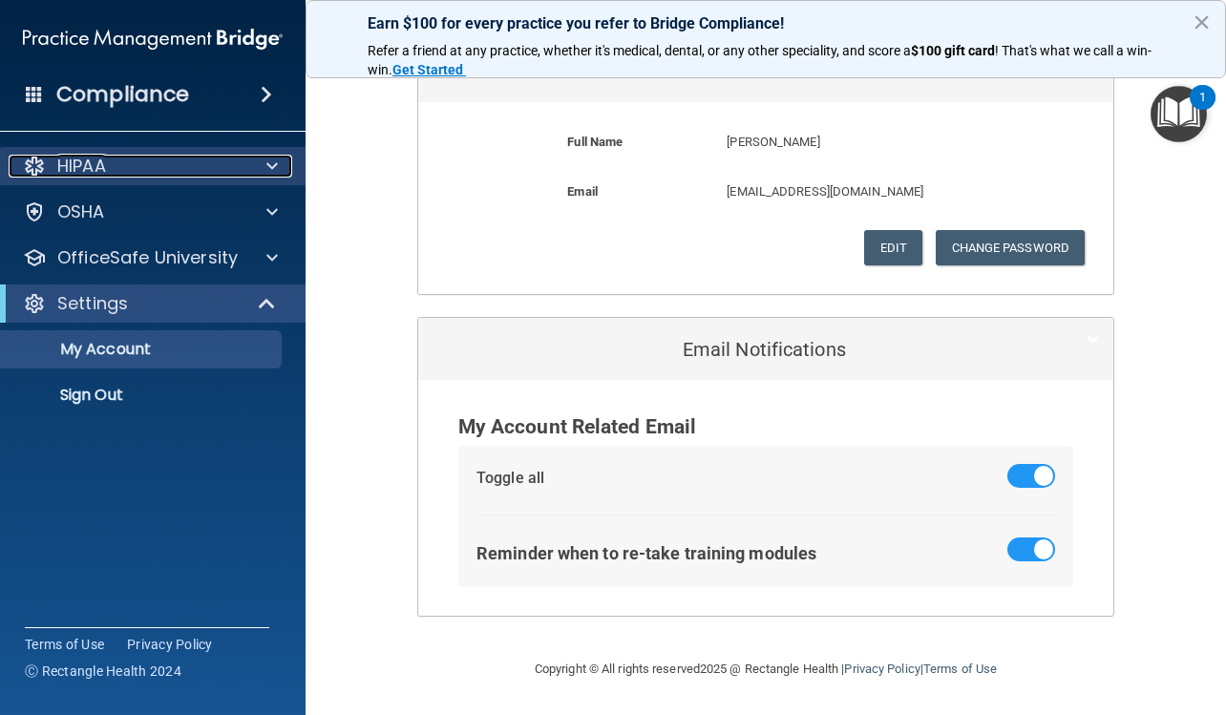
click at [87, 169] on p "HIPAA" at bounding box center [81, 166] width 49 height 23
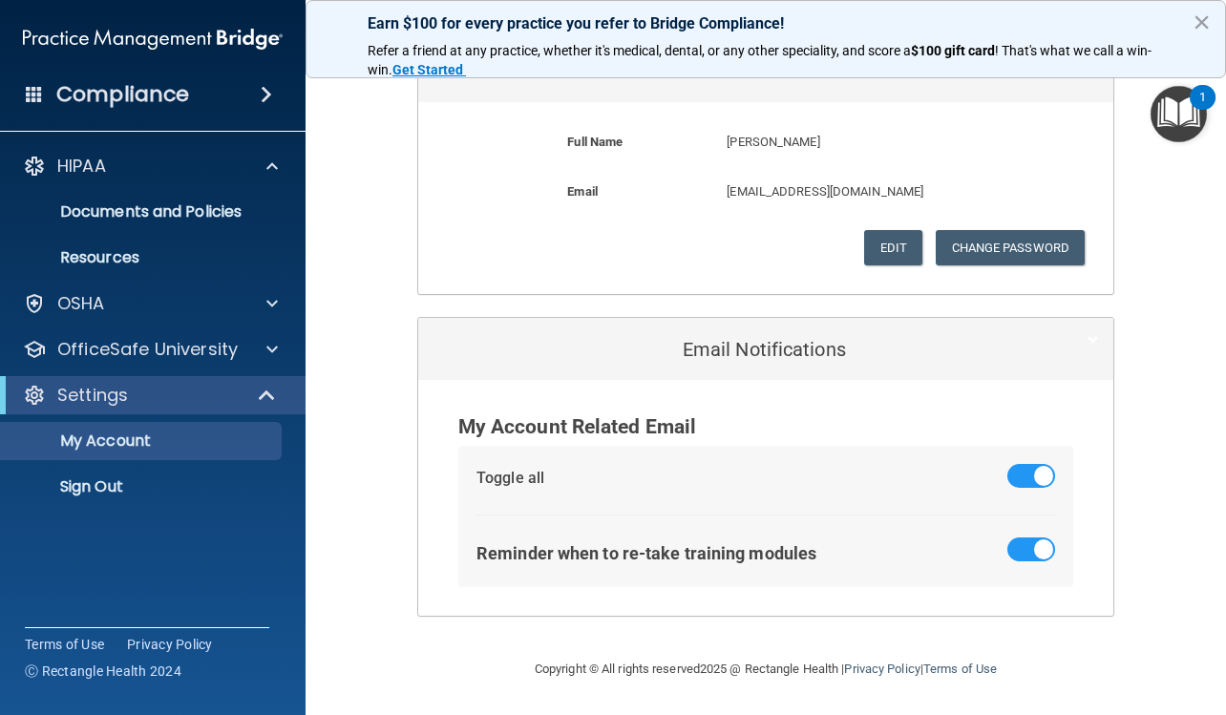
click at [227, 85] on div "Compliance" at bounding box center [152, 94] width 305 height 42
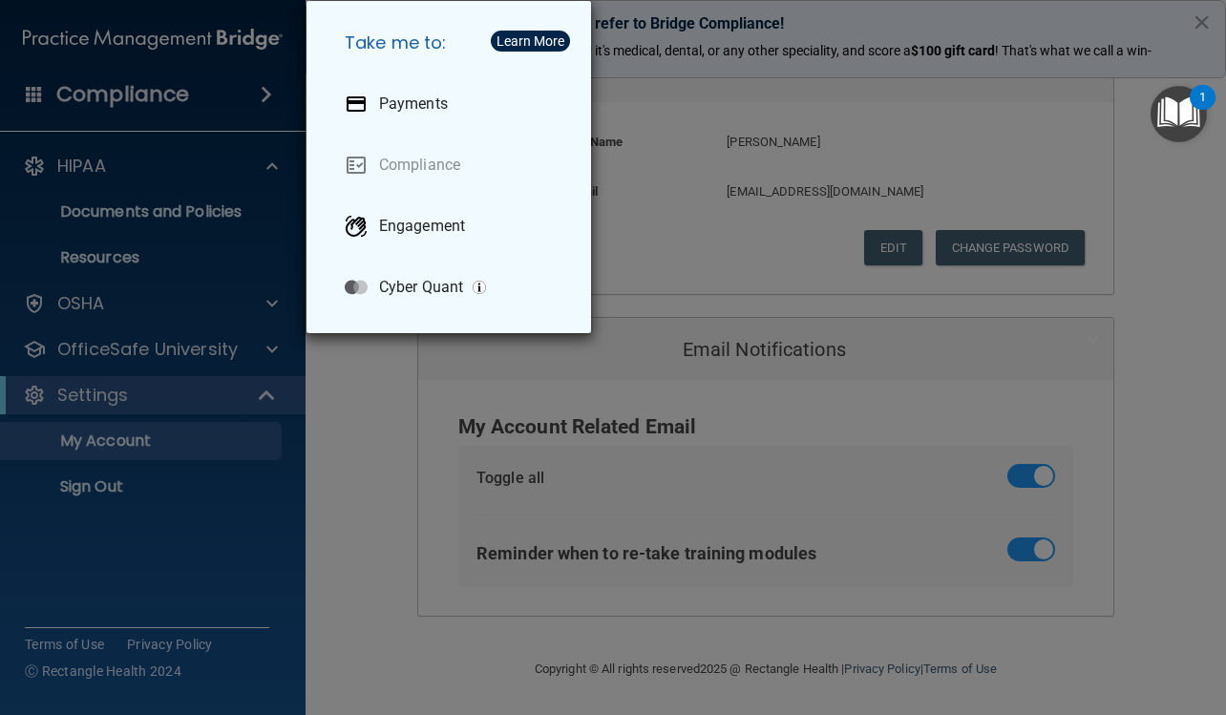
click at [182, 155] on div "Take me to: Payments Compliance Engagement Cyber Quant" at bounding box center [613, 357] width 1226 height 715
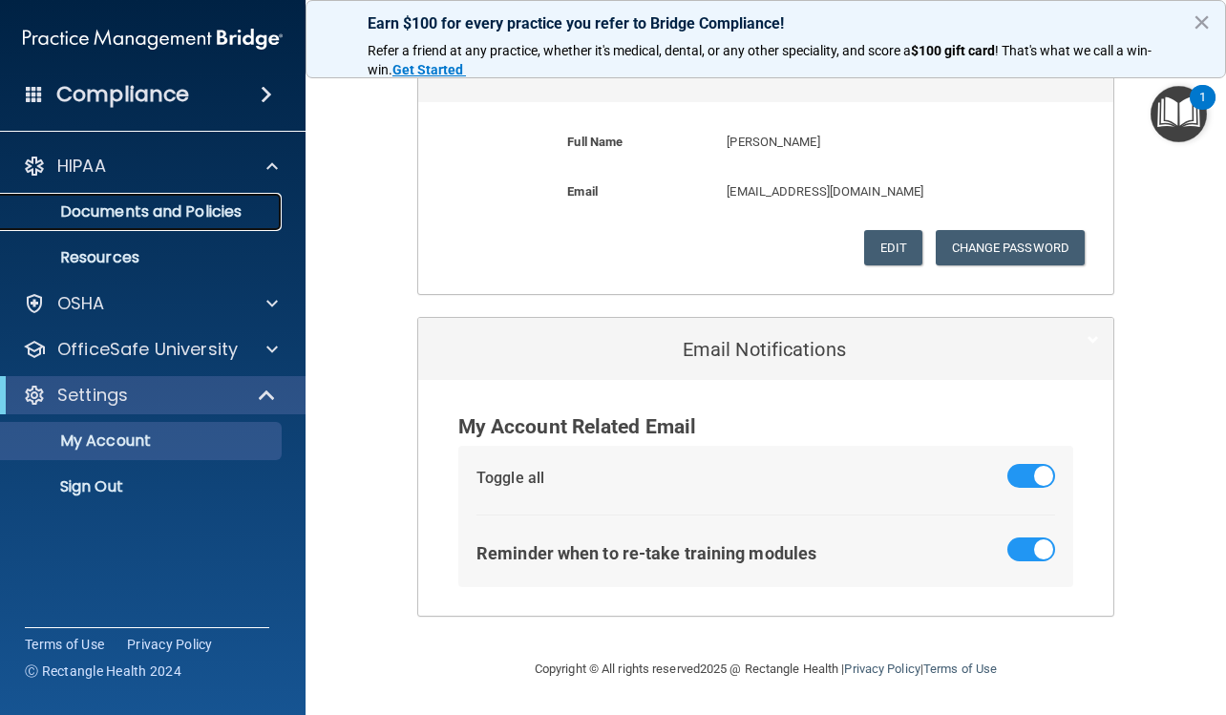
click at [175, 214] on p "Documents and Policies" at bounding box center [142, 211] width 261 height 19
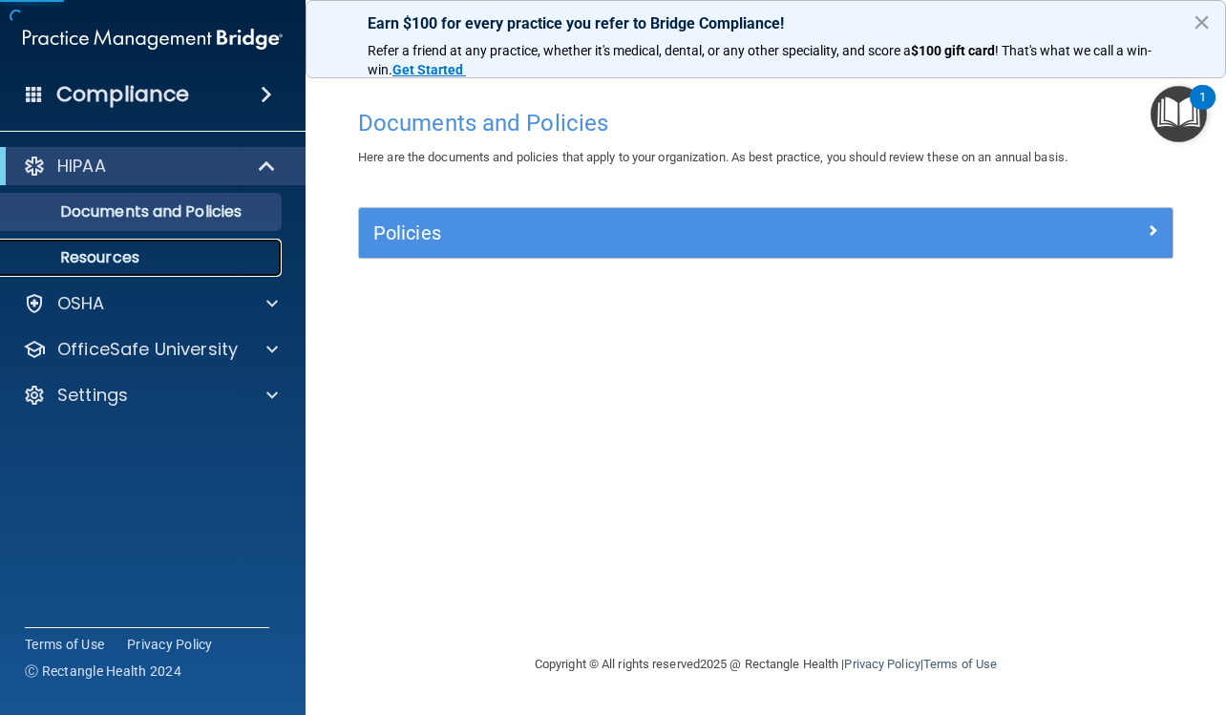
click at [117, 257] on p "Resources" at bounding box center [142, 257] width 261 height 19
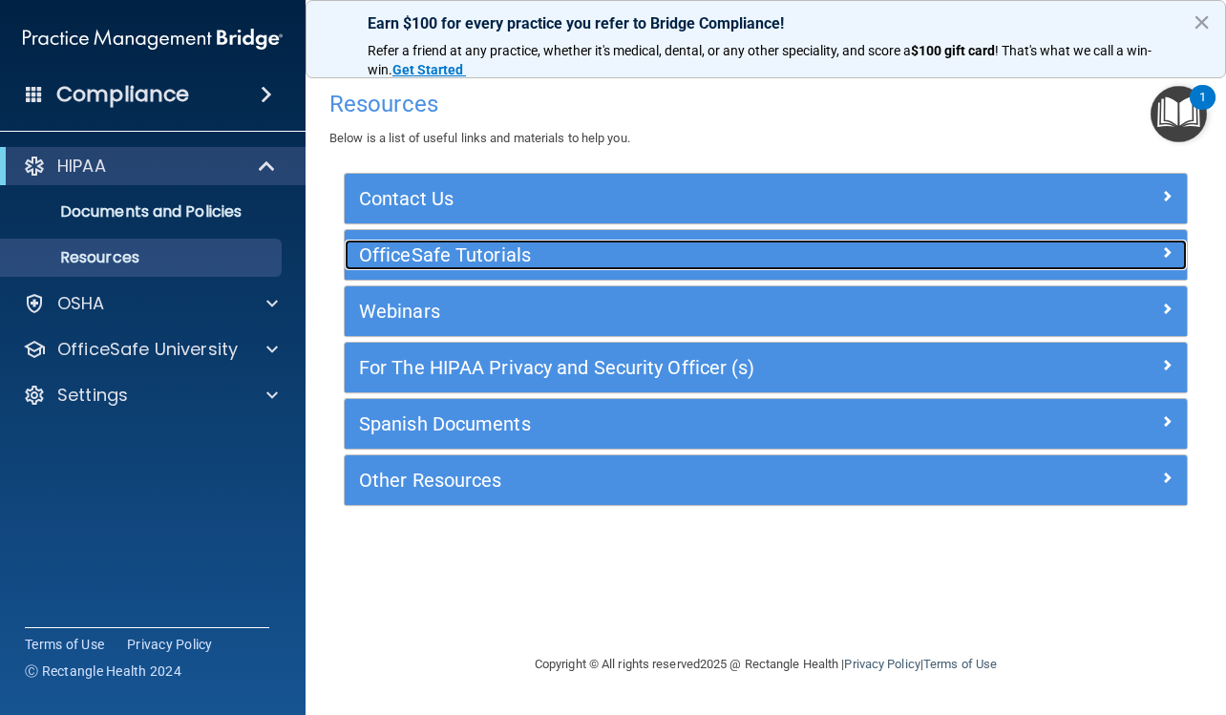
click at [561, 250] on h5 "OfficeSafe Tutorials" at bounding box center [660, 254] width 603 height 21
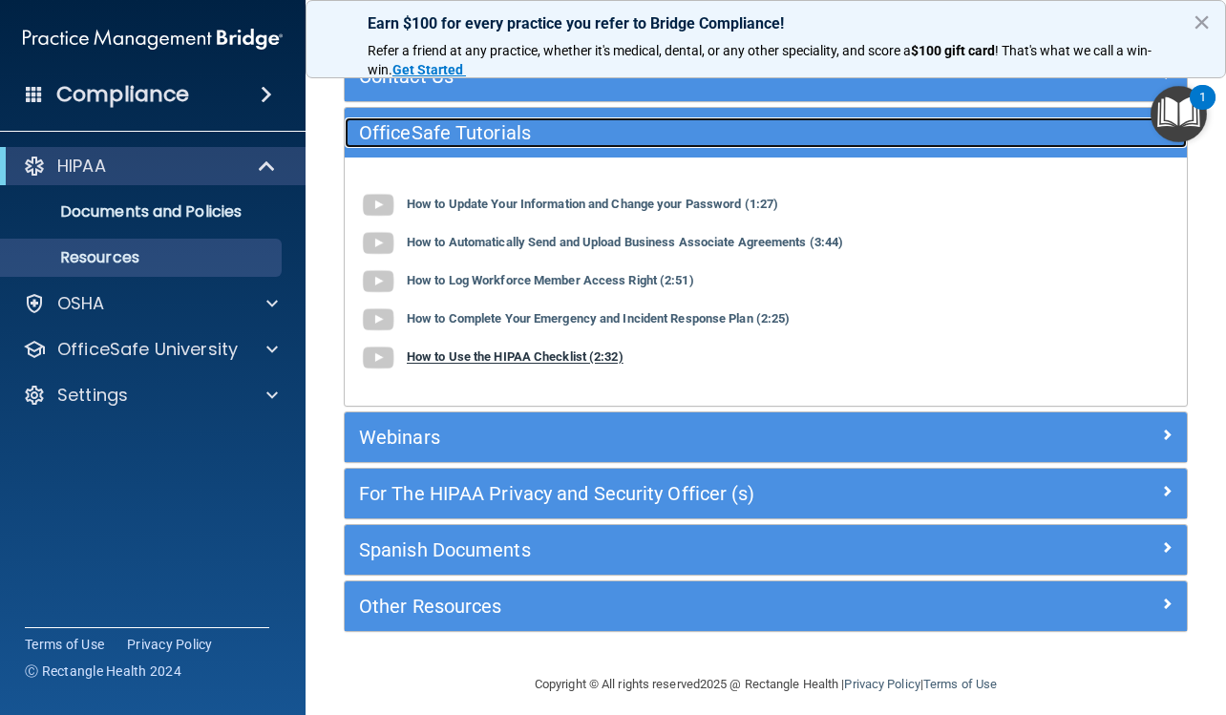
scroll to position [137, 0]
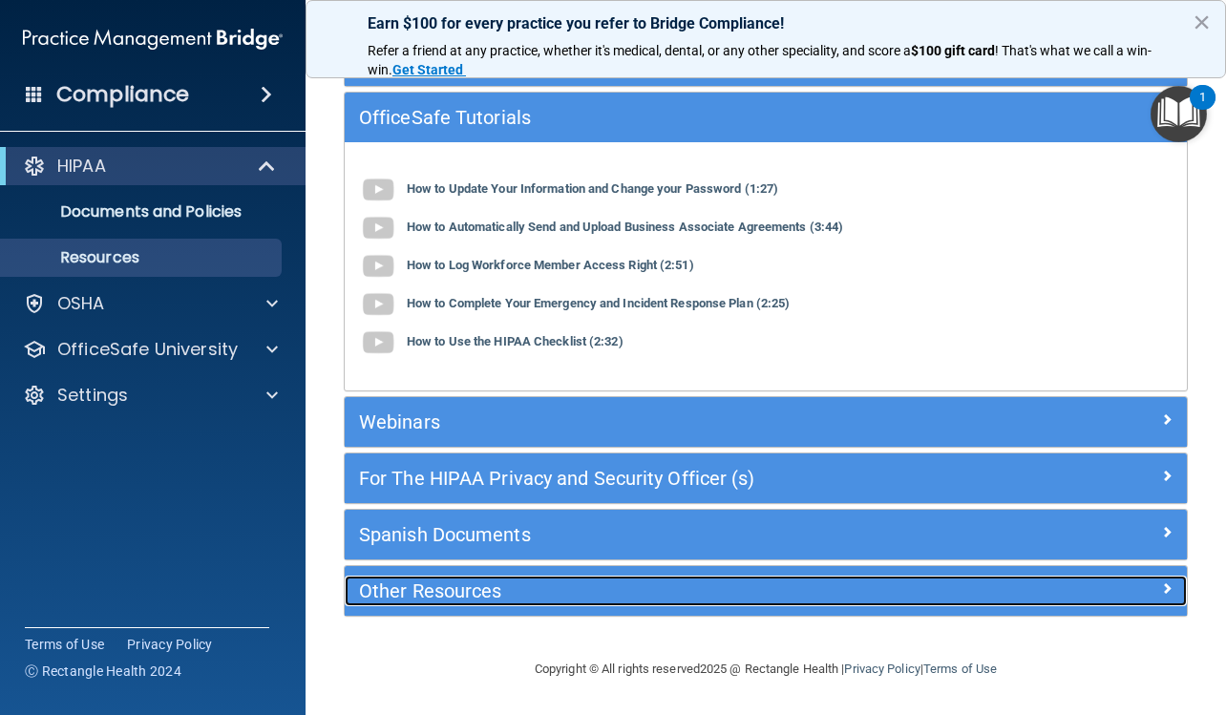
click at [485, 590] on h5 "Other Resources" at bounding box center [660, 590] width 603 height 21
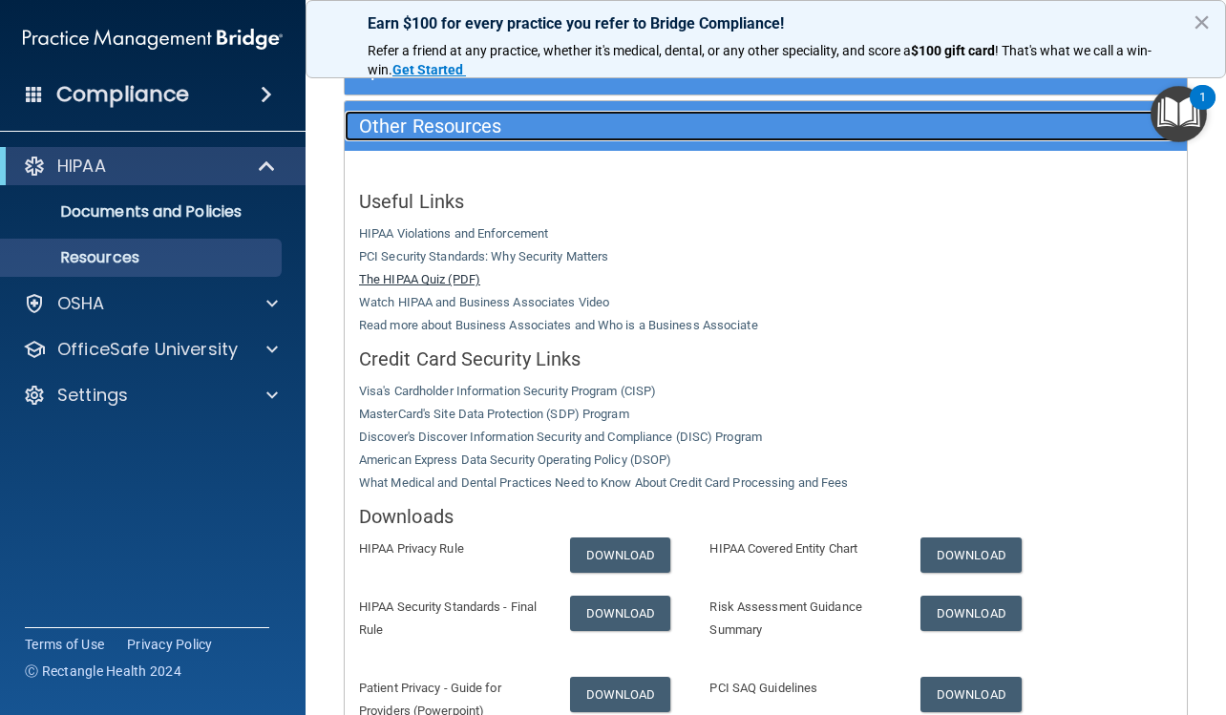
scroll to position [334, 0]
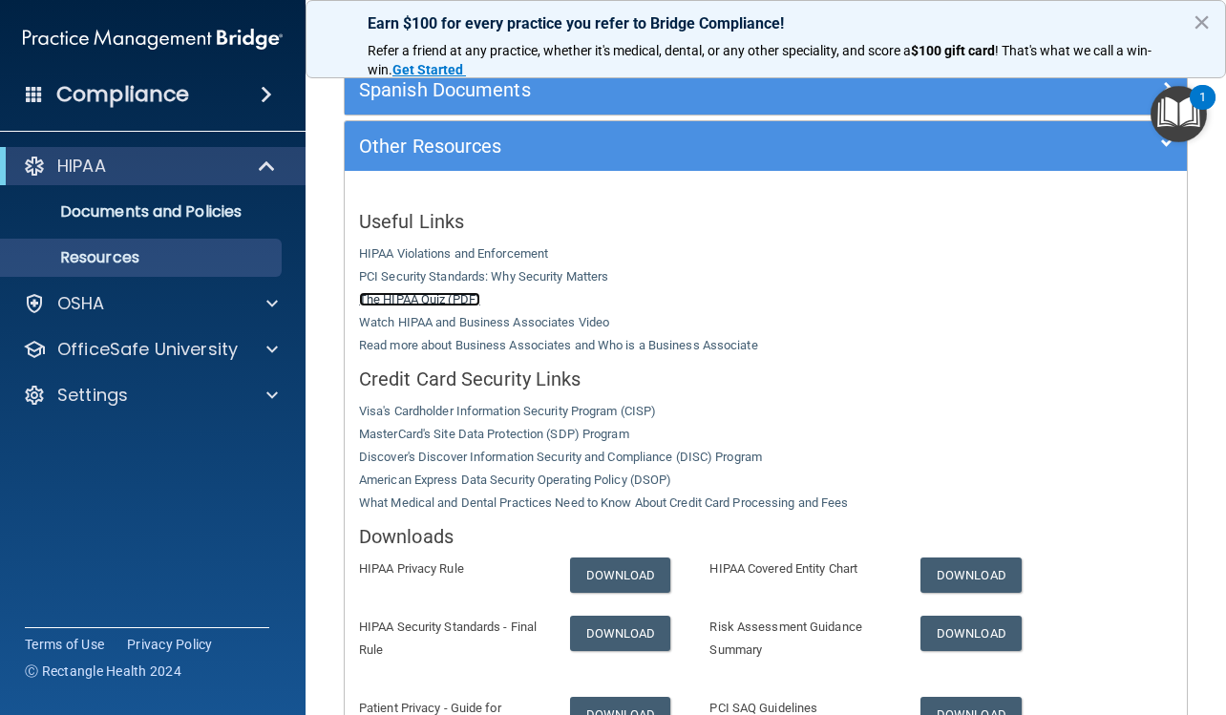
click at [437, 301] on link "The HIPAA Quiz (PDF)" at bounding box center [419, 299] width 121 height 14
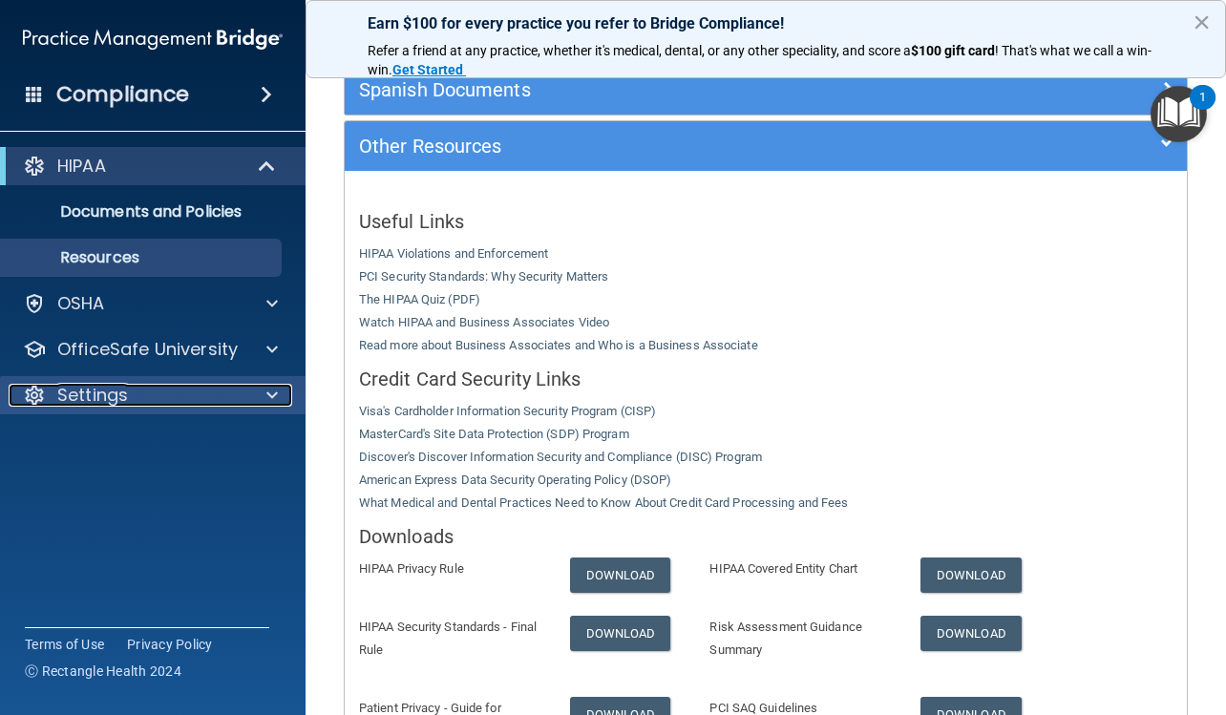
click at [92, 390] on p "Settings" at bounding box center [92, 395] width 71 height 23
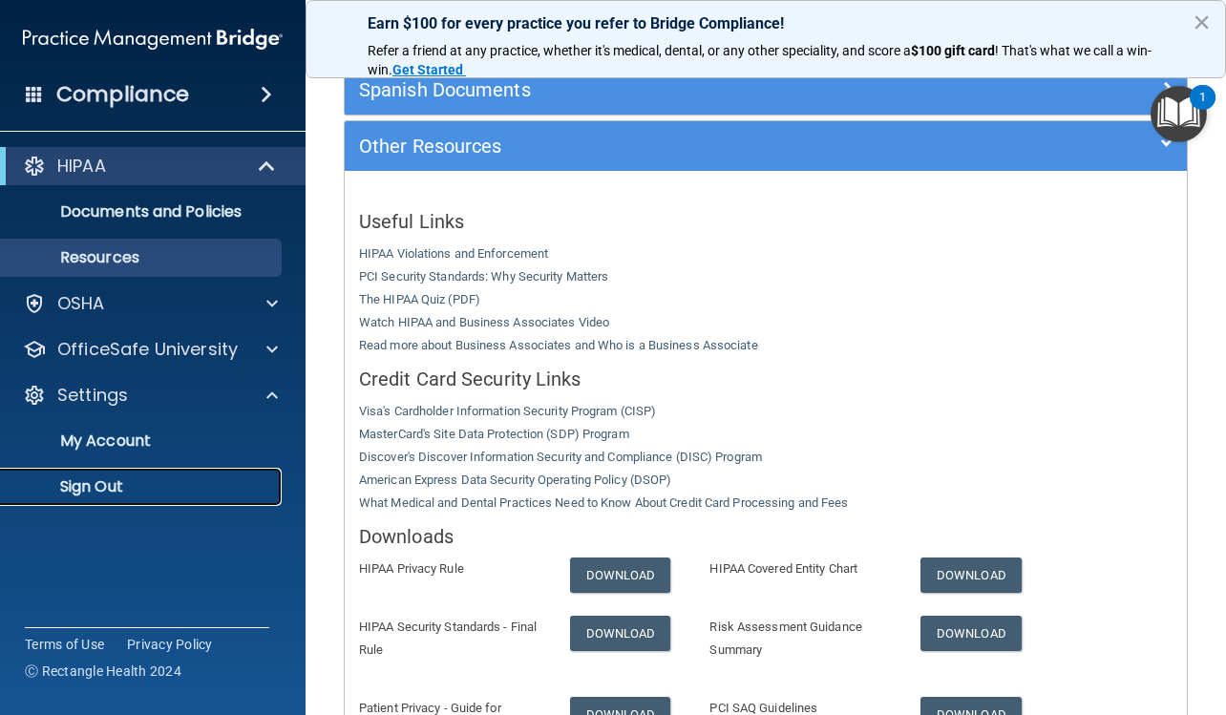
click at [86, 484] on p "Sign Out" at bounding box center [142, 486] width 261 height 19
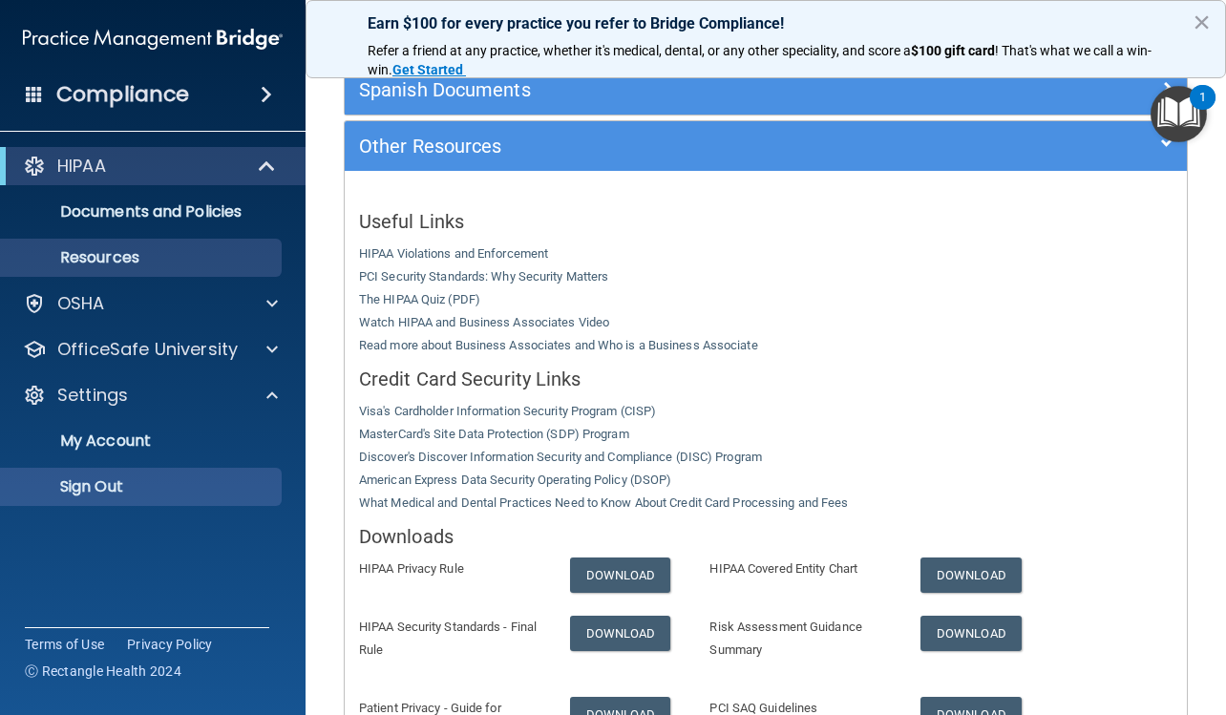
scroll to position [31, 0]
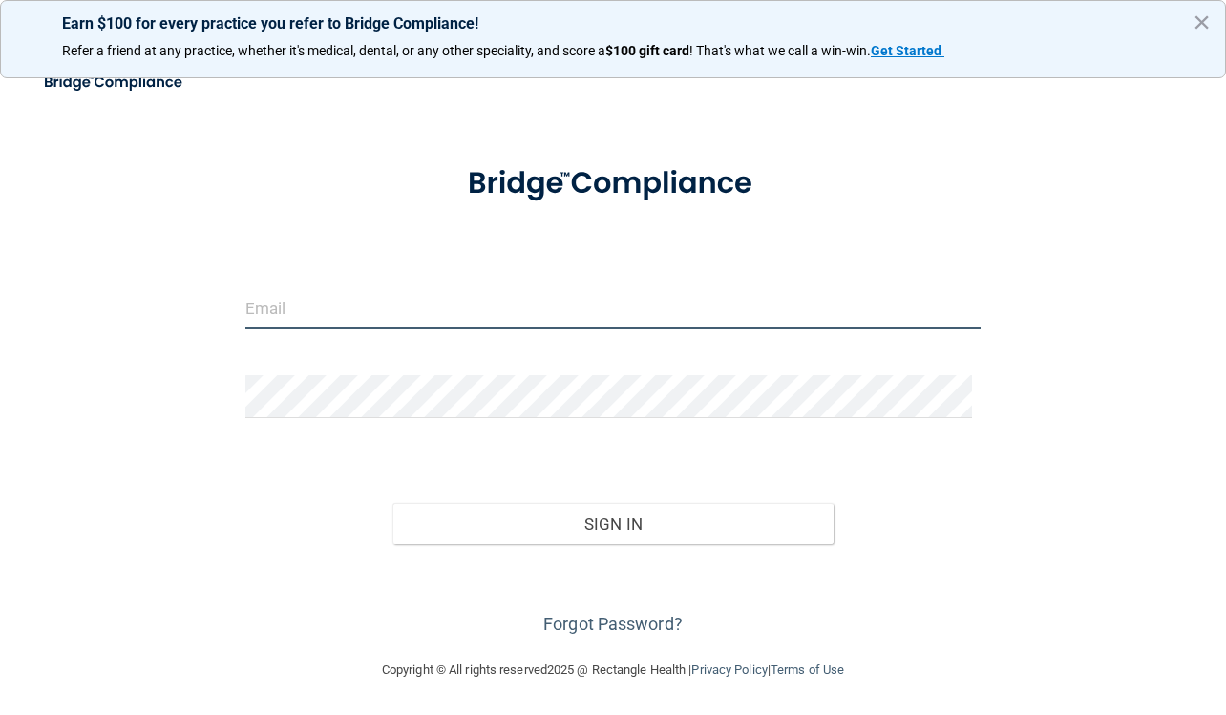
click at [346, 319] on input "email" at bounding box center [613, 307] width 736 height 43
type input "taylororwig06@gmail.com"
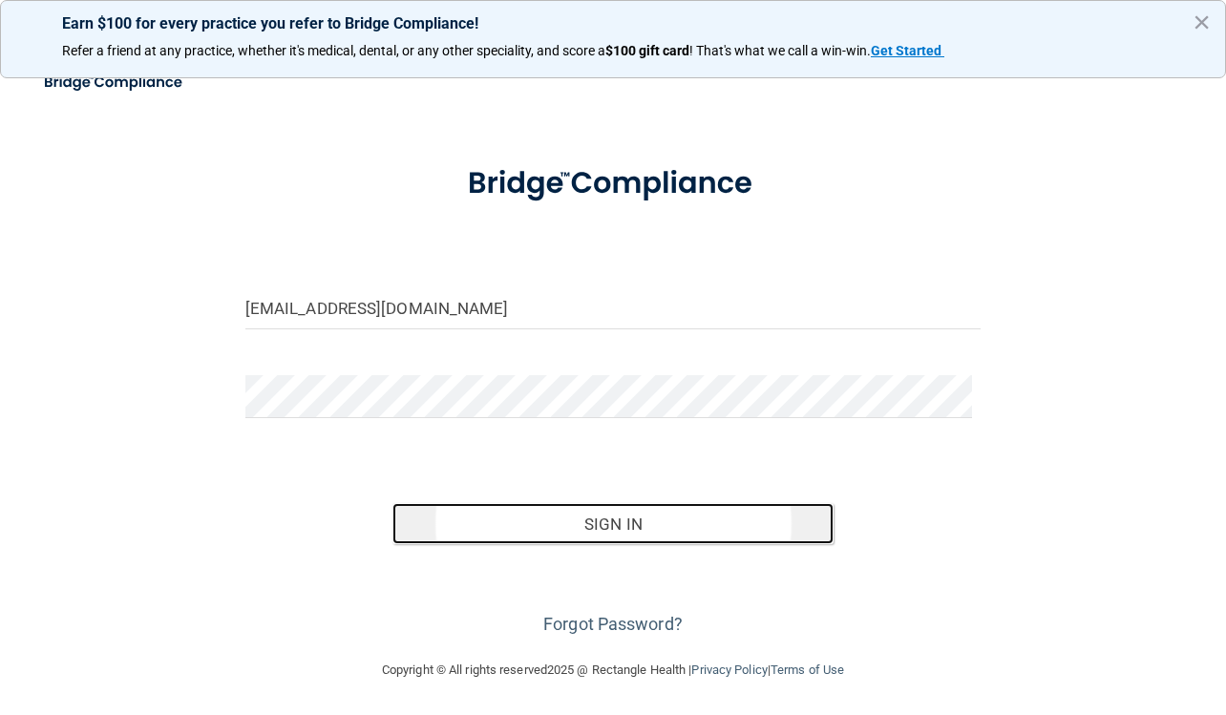
click at [542, 527] on button "Sign In" at bounding box center [612, 524] width 441 height 42
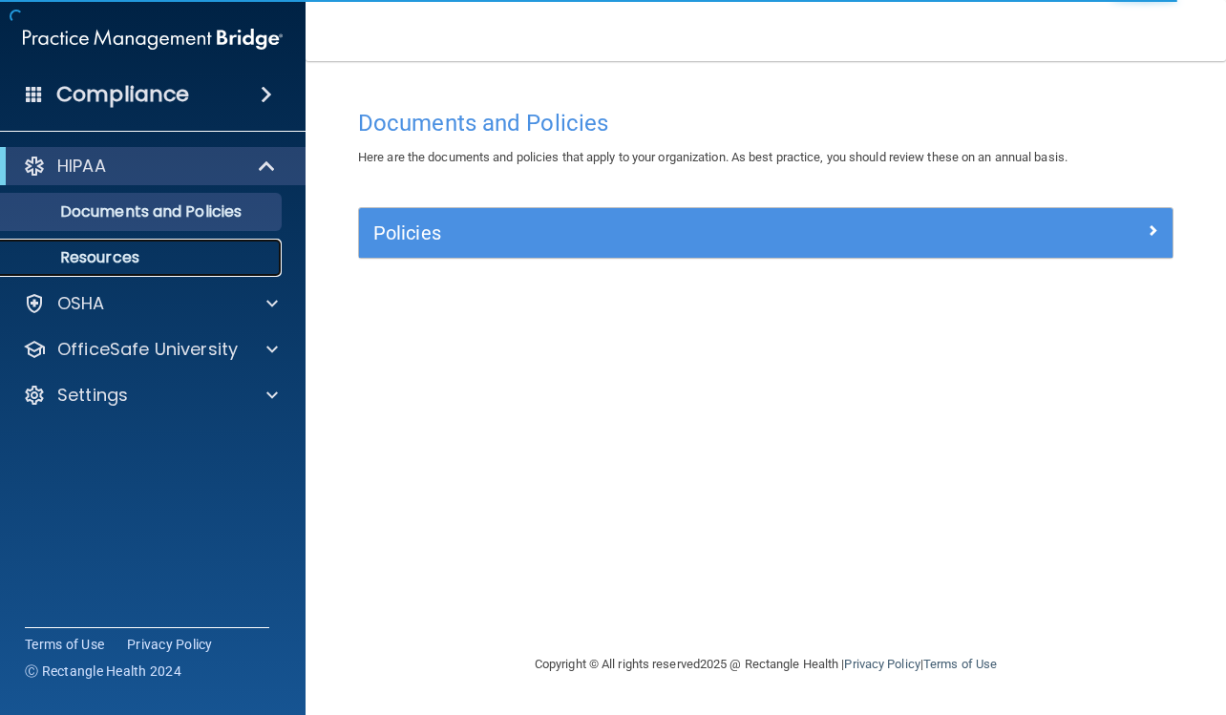
click at [152, 263] on p "Resources" at bounding box center [142, 257] width 261 height 19
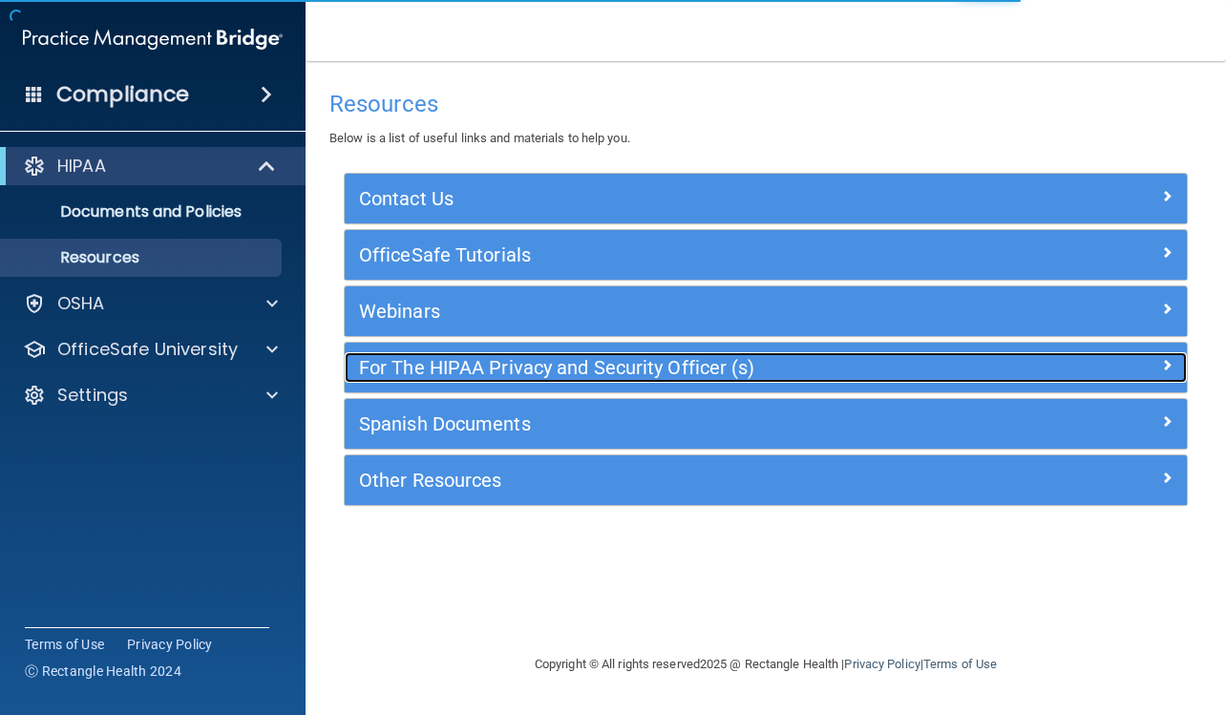
click at [1161, 363] on span at bounding box center [1166, 364] width 11 height 23
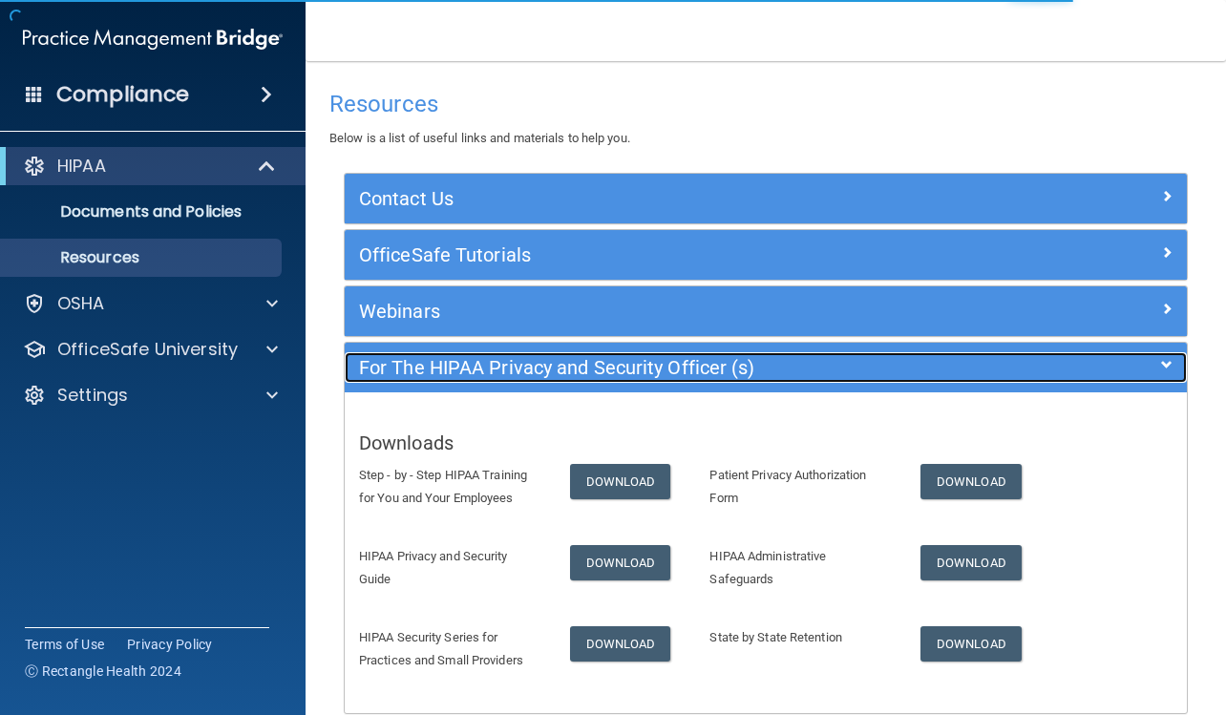
click at [1163, 364] on div at bounding box center [1081, 363] width 211 height 23
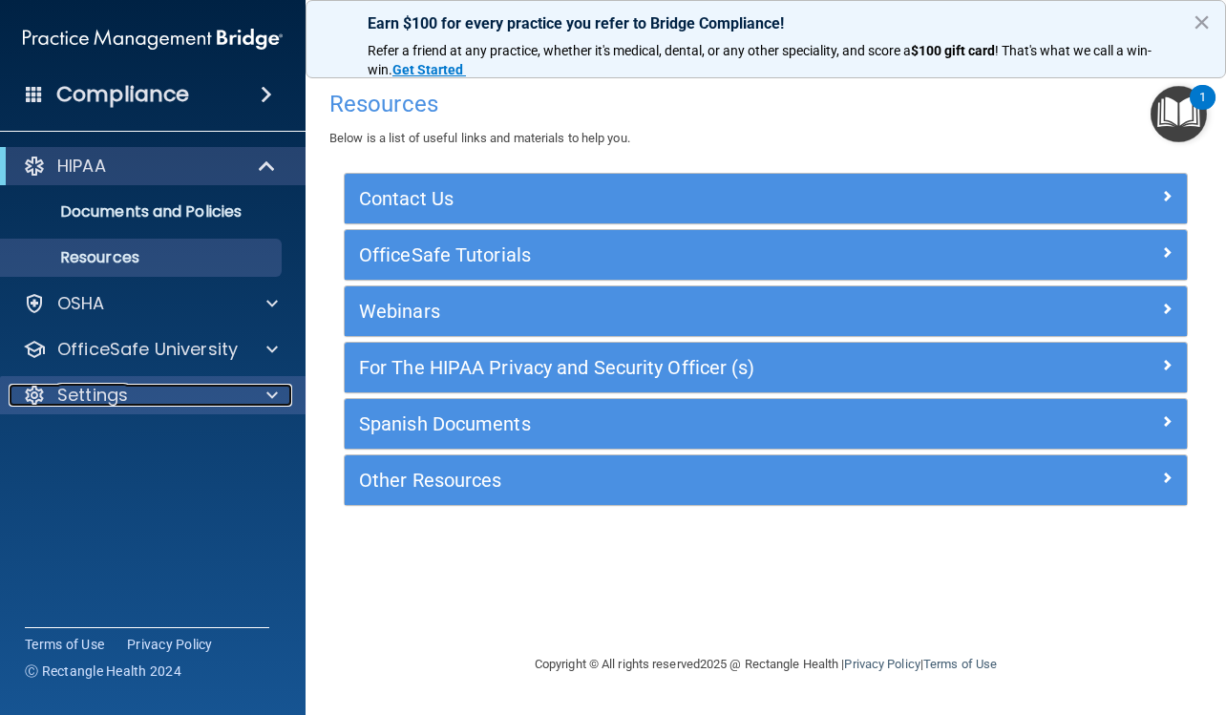
click at [253, 386] on div at bounding box center [269, 395] width 48 height 23
click at [260, 392] on div at bounding box center [269, 395] width 48 height 23
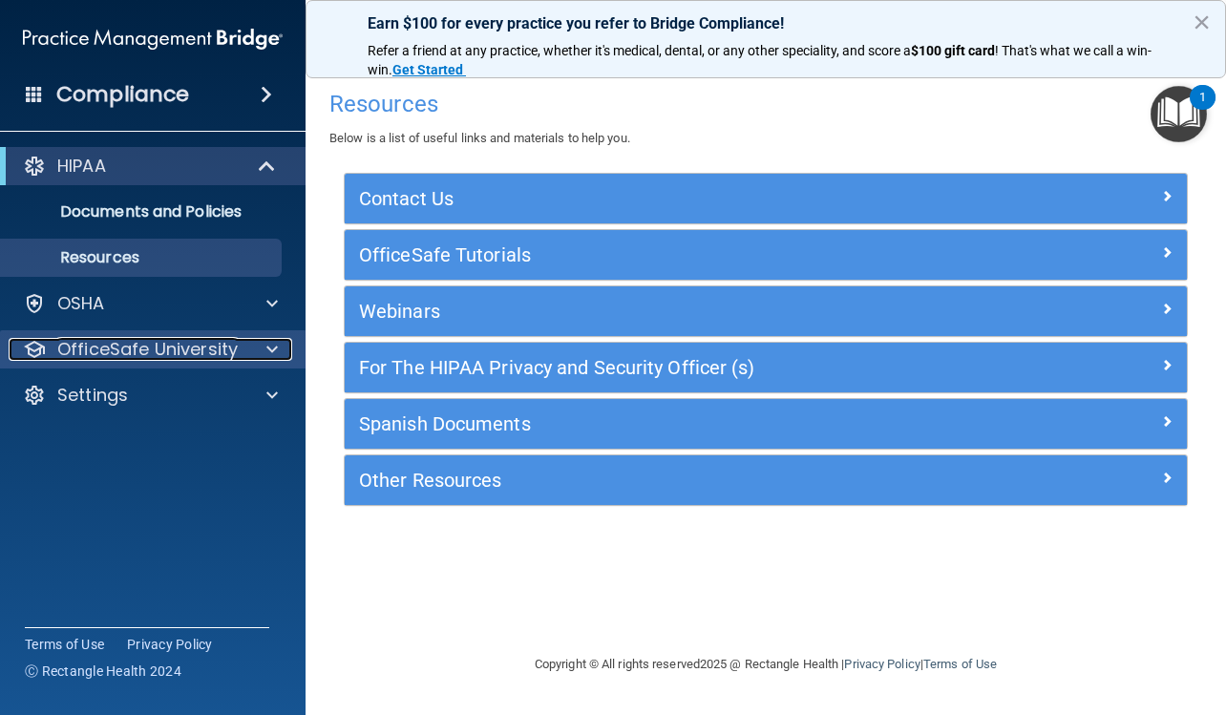
click at [262, 355] on div at bounding box center [269, 349] width 48 height 23
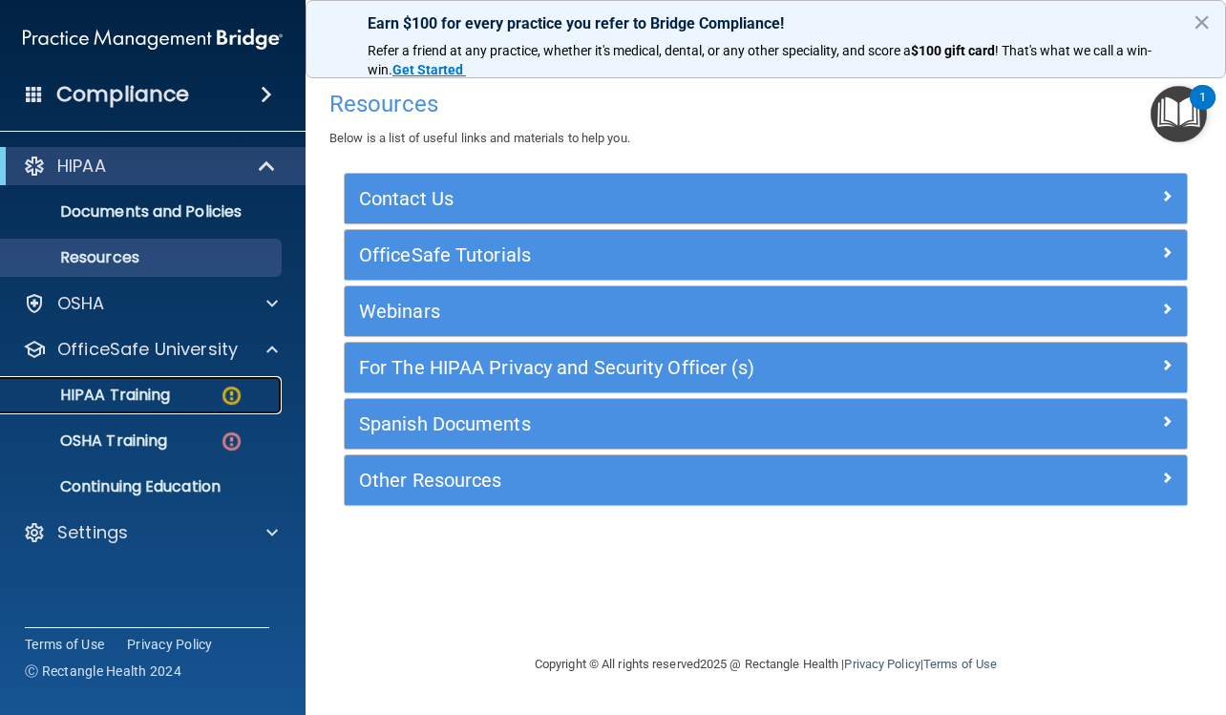
click at [181, 400] on div "HIPAA Training" at bounding box center [142, 395] width 261 height 19
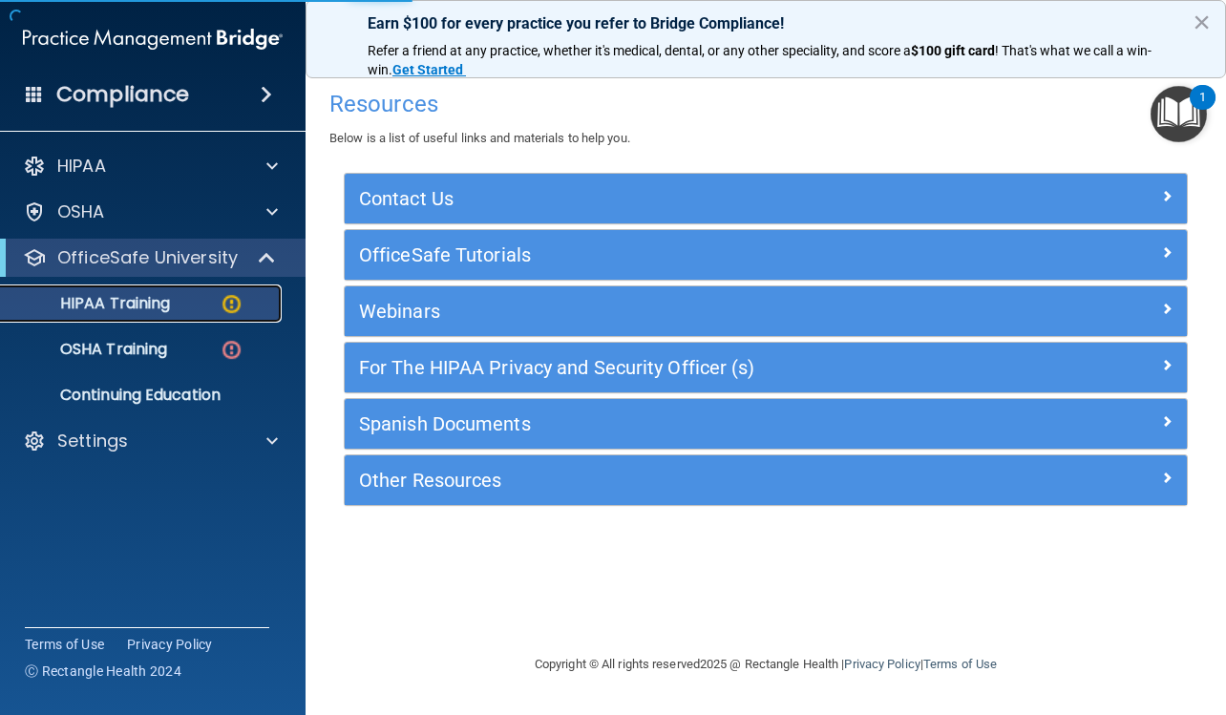
click at [132, 304] on p "HIPAA Training" at bounding box center [90, 303] width 157 height 19
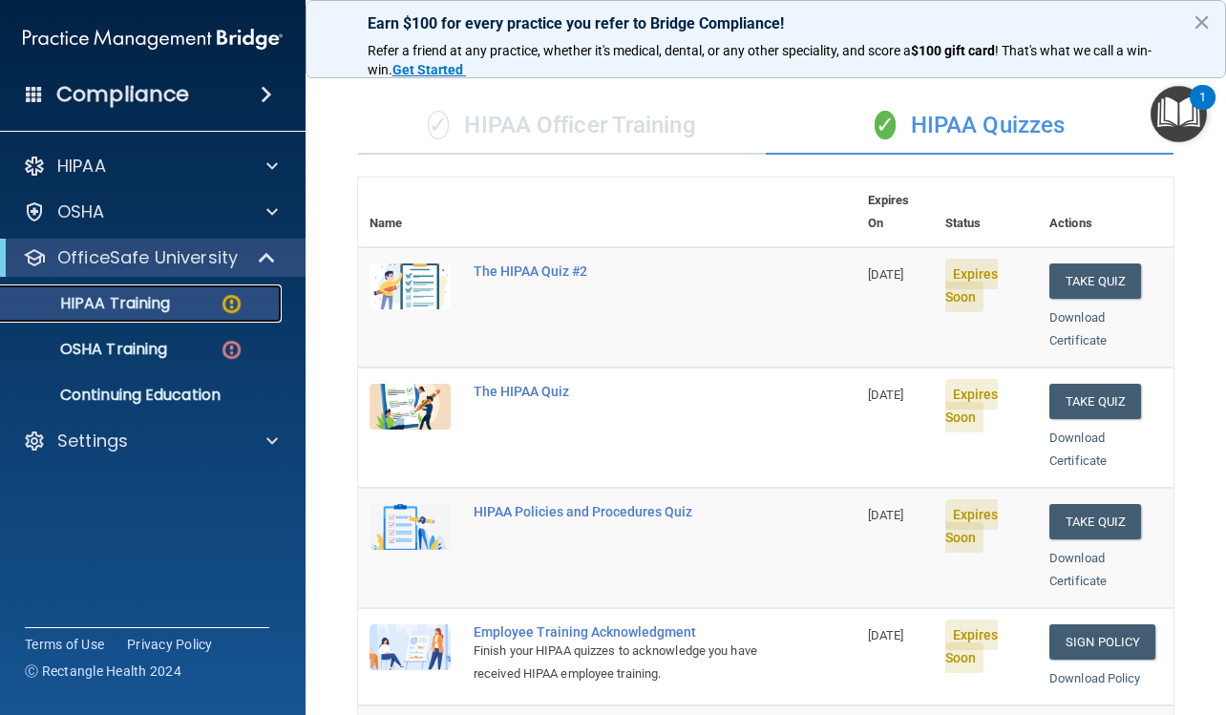
scroll to position [95, 0]
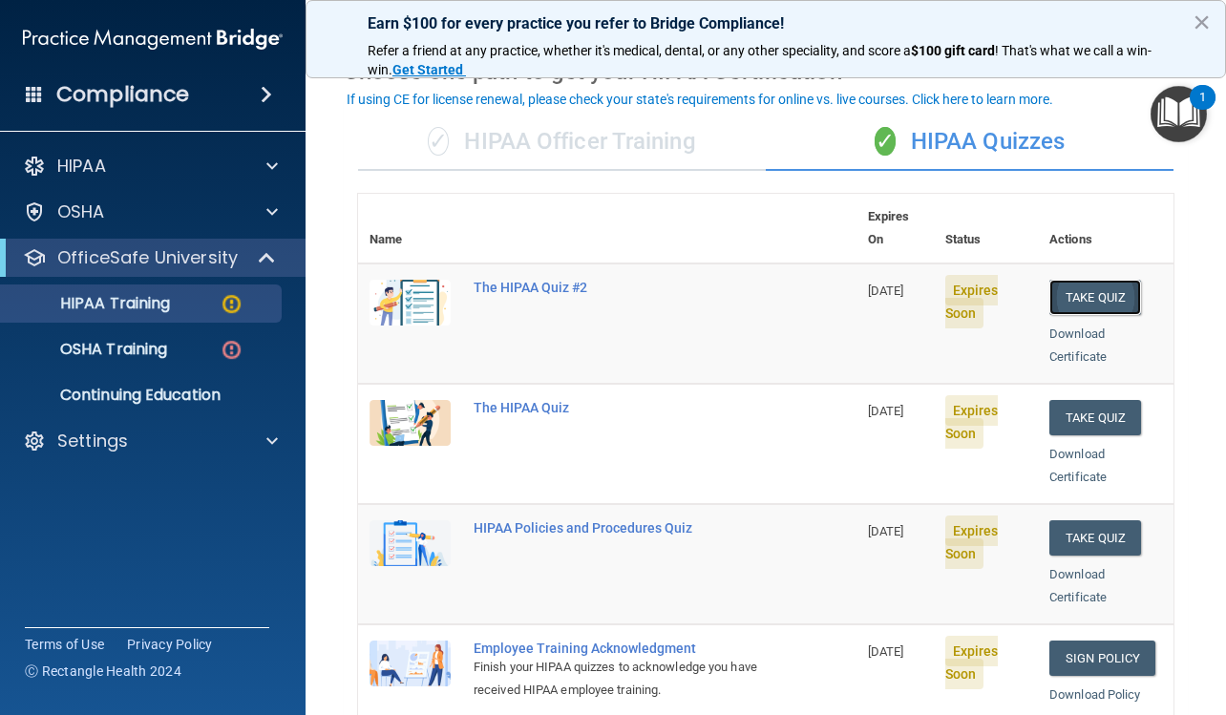
click at [1055, 280] on button "Take Quiz" at bounding box center [1095, 297] width 92 height 35
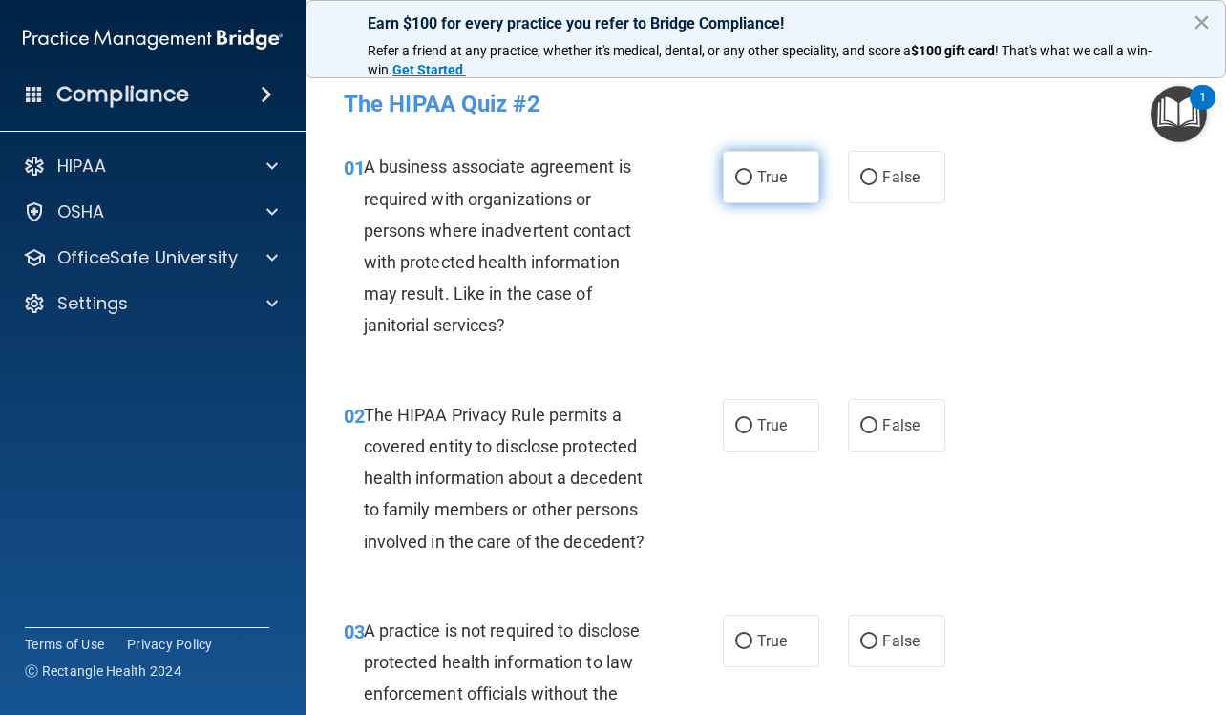
click at [742, 195] on label "True" at bounding box center [771, 177] width 96 height 52
click at [742, 185] on input "True" at bounding box center [743, 178] width 17 height 14
radio input "true"
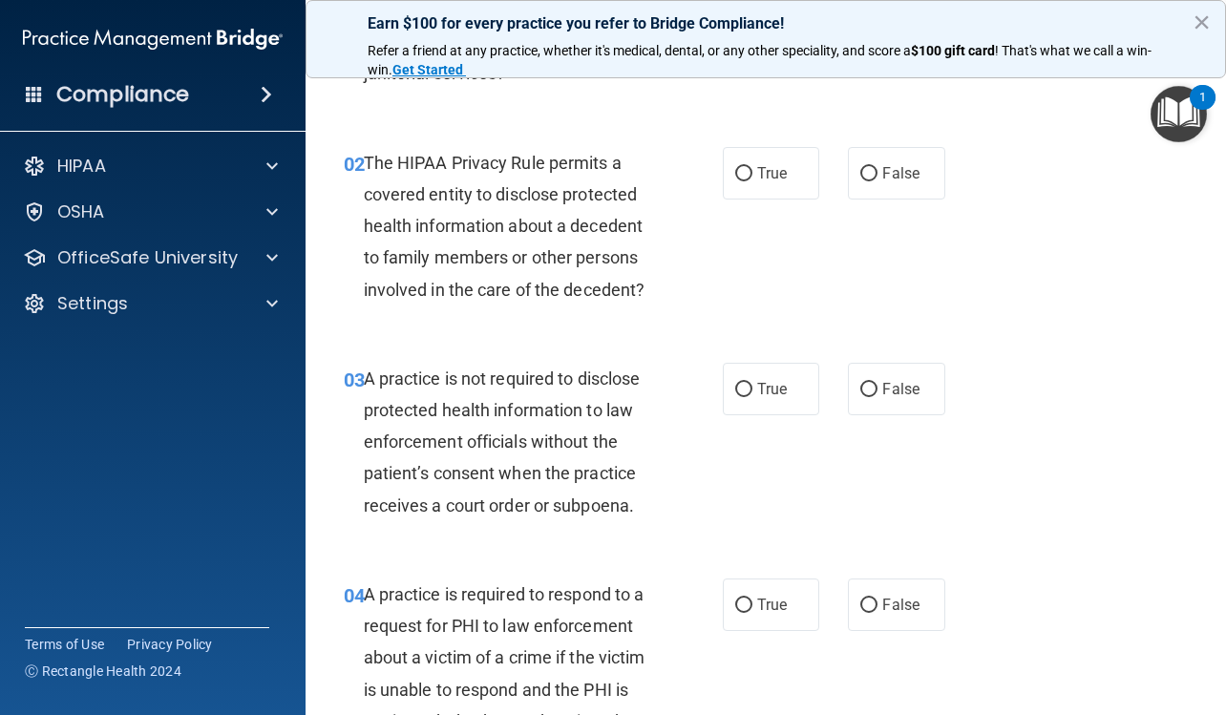
scroll to position [286, 0]
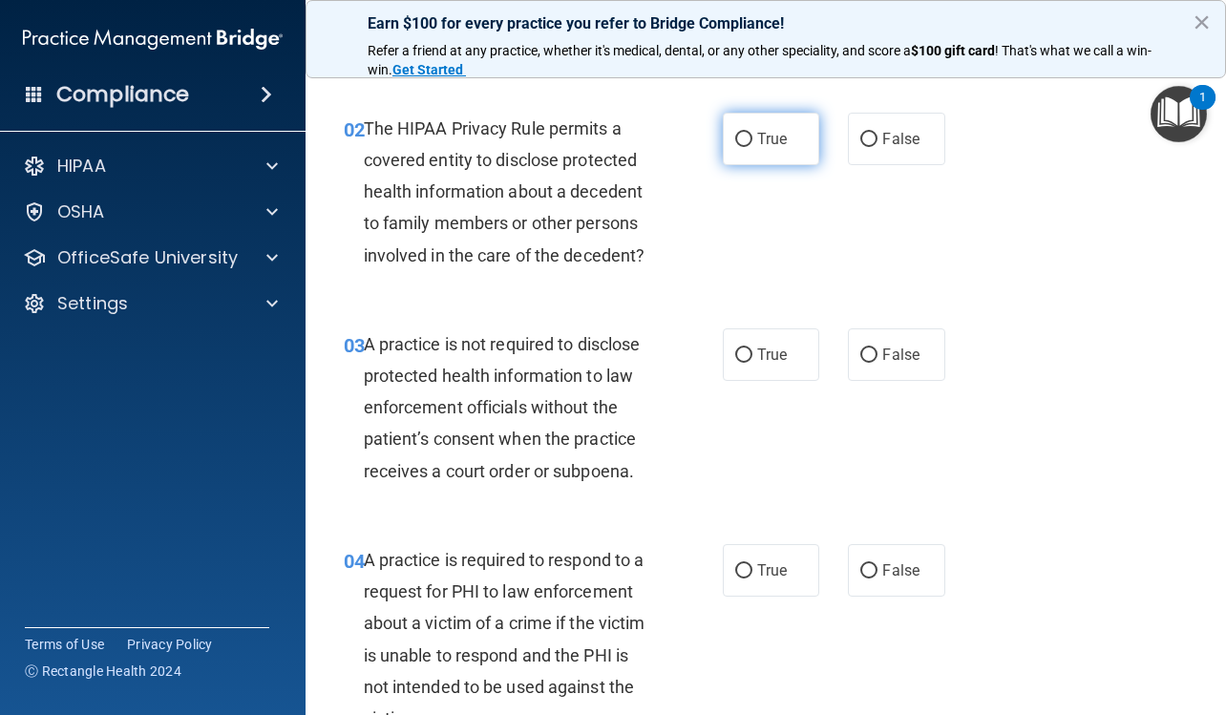
click at [735, 151] on label "True" at bounding box center [771, 139] width 96 height 52
click at [735, 147] on input "True" at bounding box center [743, 140] width 17 height 14
radio input "true"
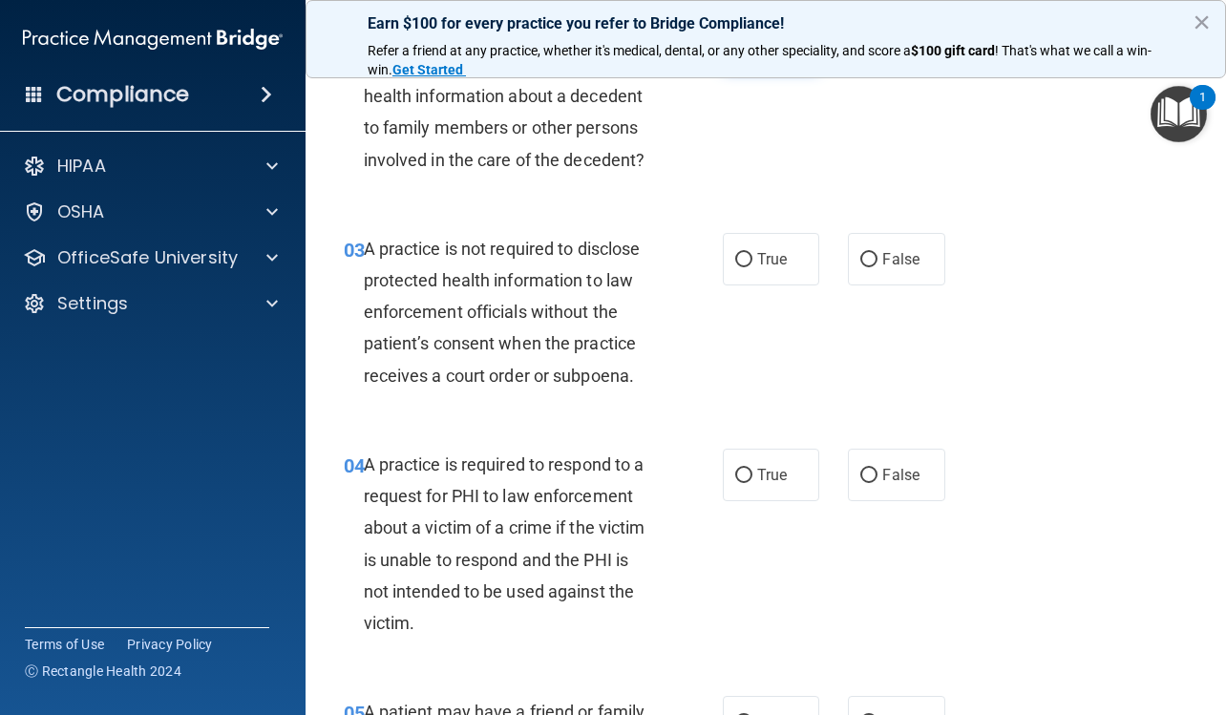
scroll to position [477, 0]
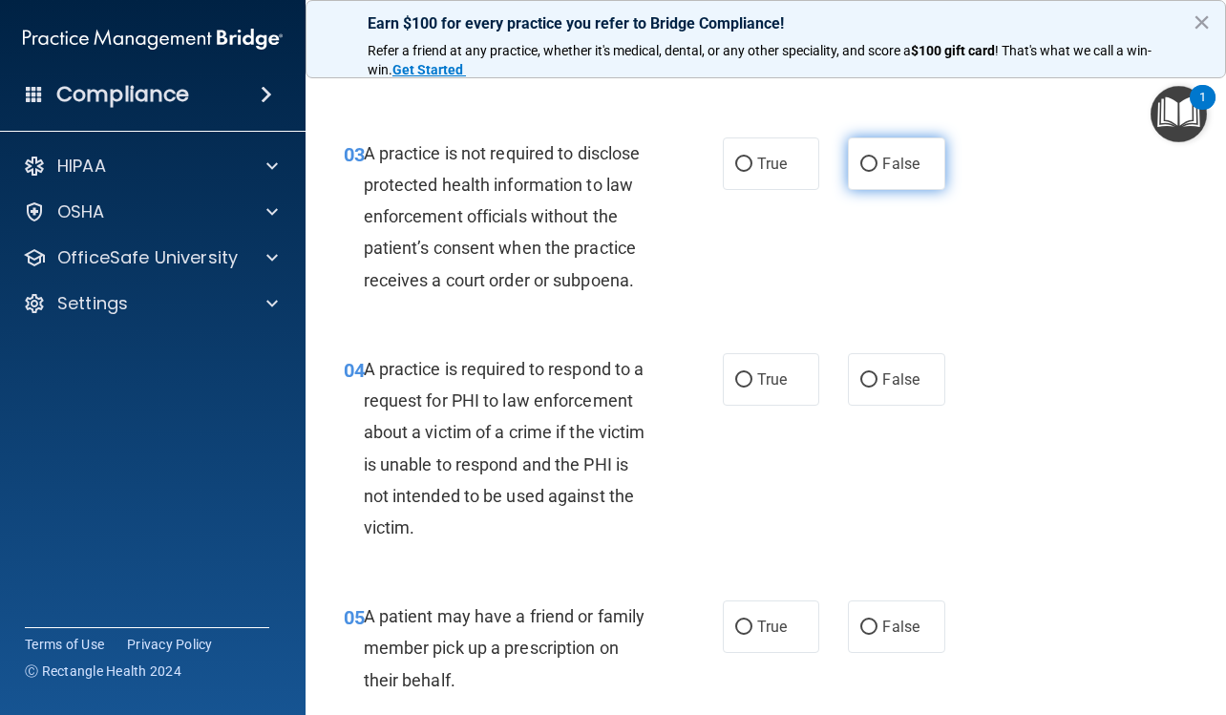
click at [890, 168] on span "False" at bounding box center [900, 164] width 37 height 18
click at [877, 168] on input "False" at bounding box center [868, 164] width 17 height 14
radio input "true"
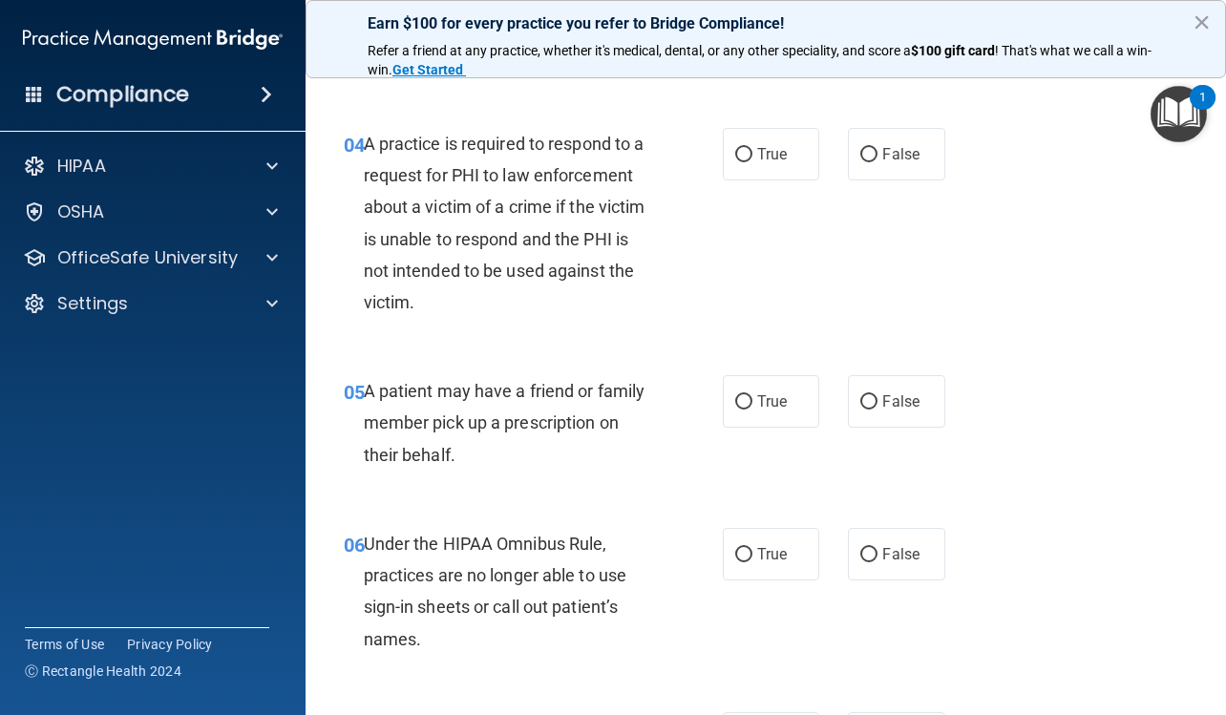
scroll to position [668, 0]
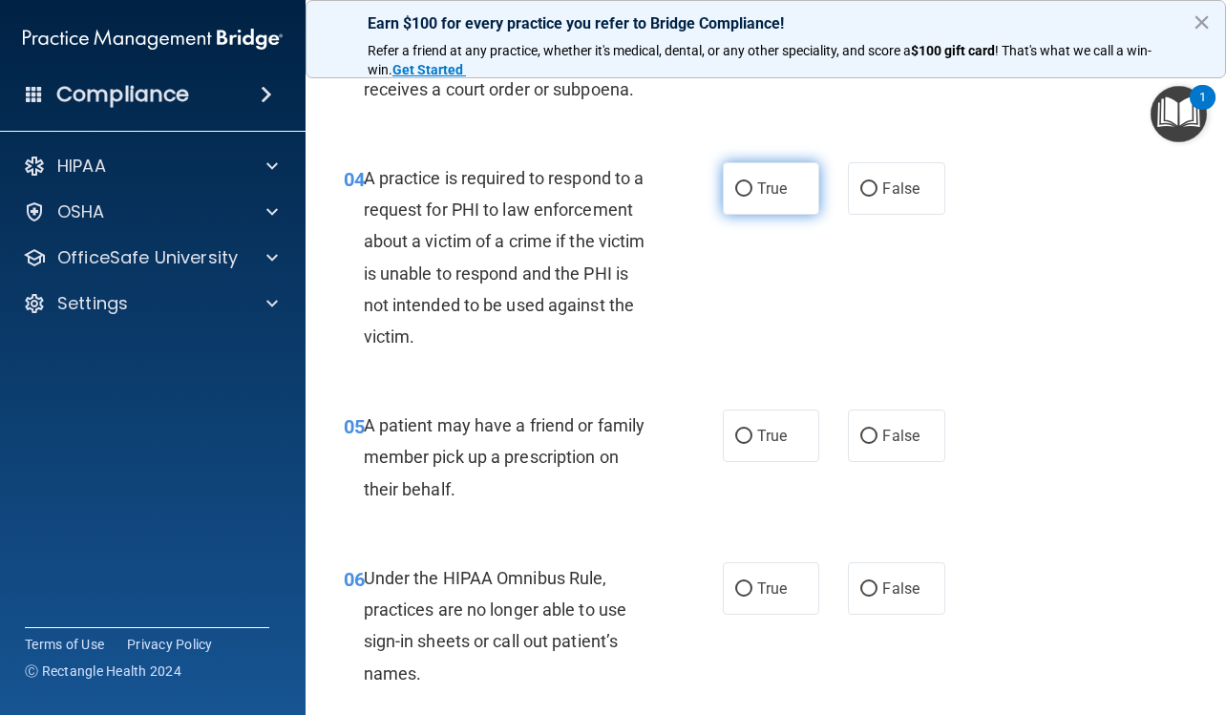
click at [762, 199] on label "True" at bounding box center [771, 188] width 96 height 52
click at [752, 197] on input "True" at bounding box center [743, 189] width 17 height 14
radio input "true"
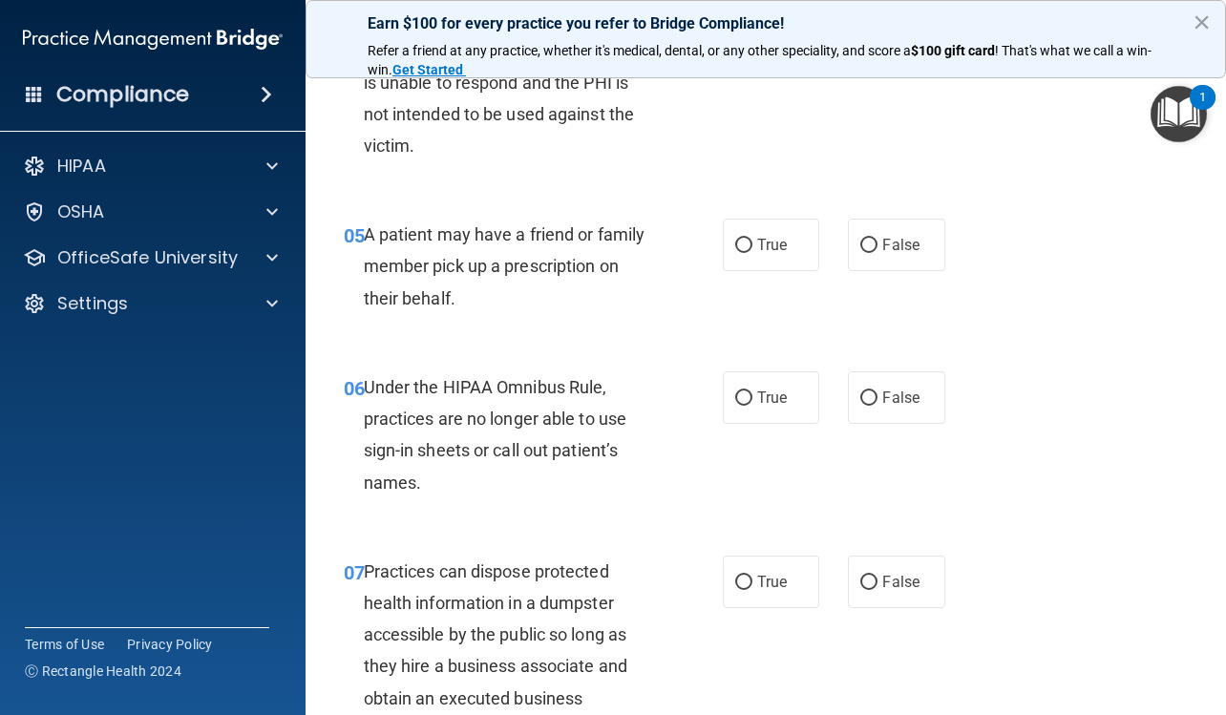
scroll to position [954, 0]
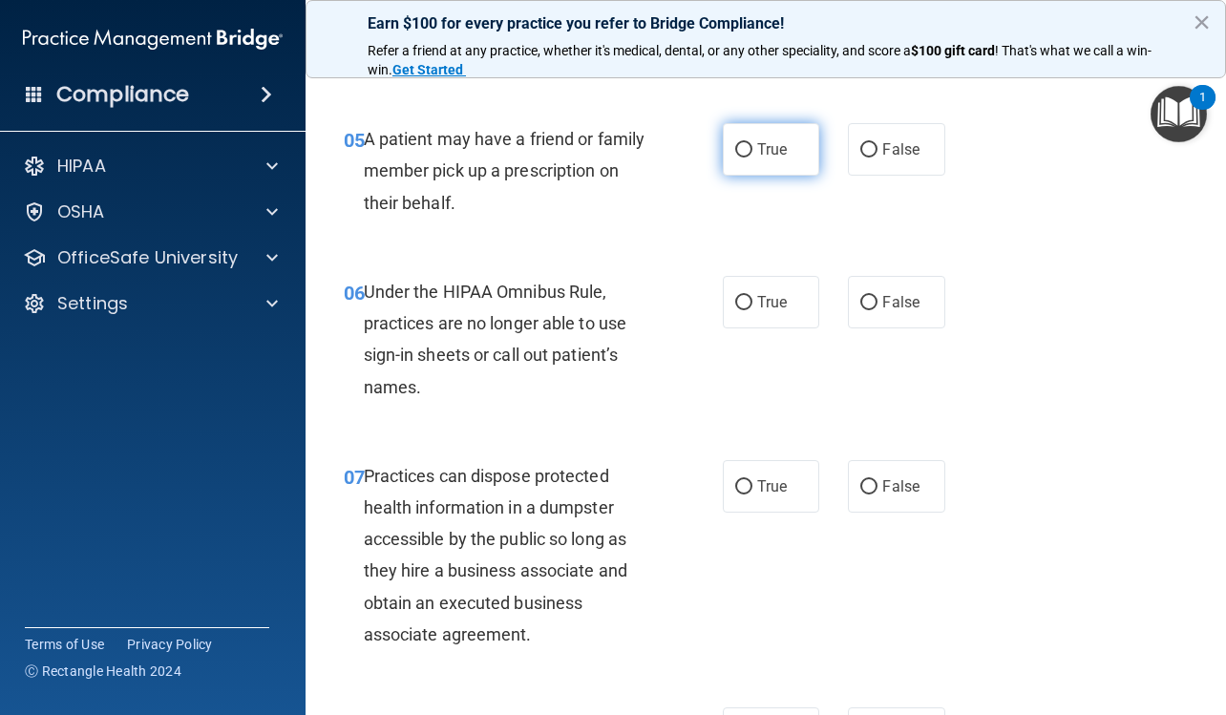
click at [768, 158] on label "True" at bounding box center [771, 149] width 96 height 52
click at [752, 157] on input "True" at bounding box center [743, 150] width 17 height 14
radio input "true"
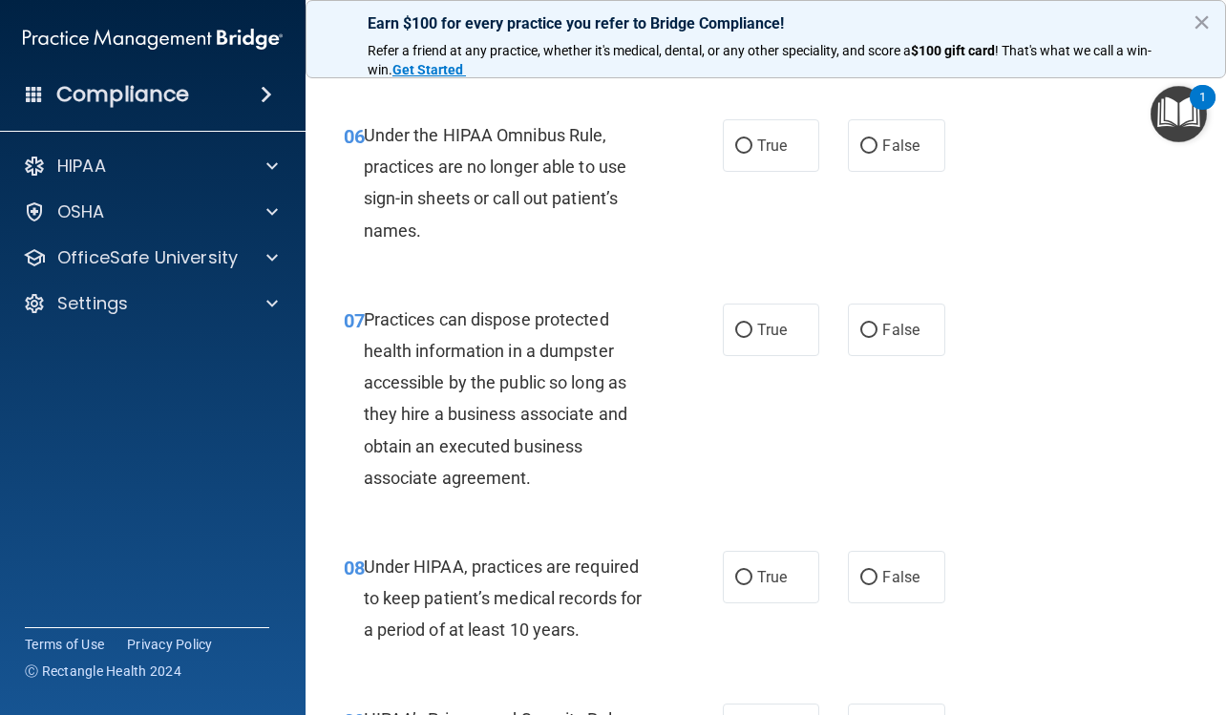
scroll to position [1145, 0]
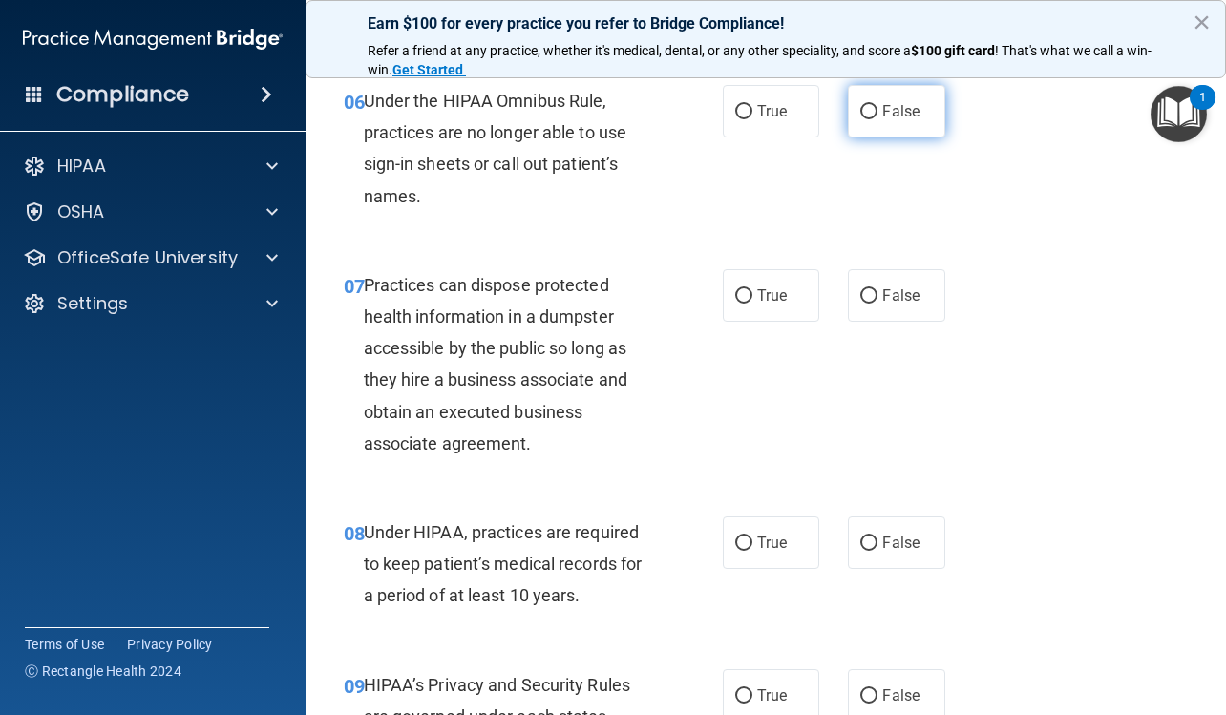
click at [866, 129] on label "False" at bounding box center [896, 111] width 96 height 52
click at [866, 119] on input "False" at bounding box center [868, 112] width 17 height 14
radio input "true"
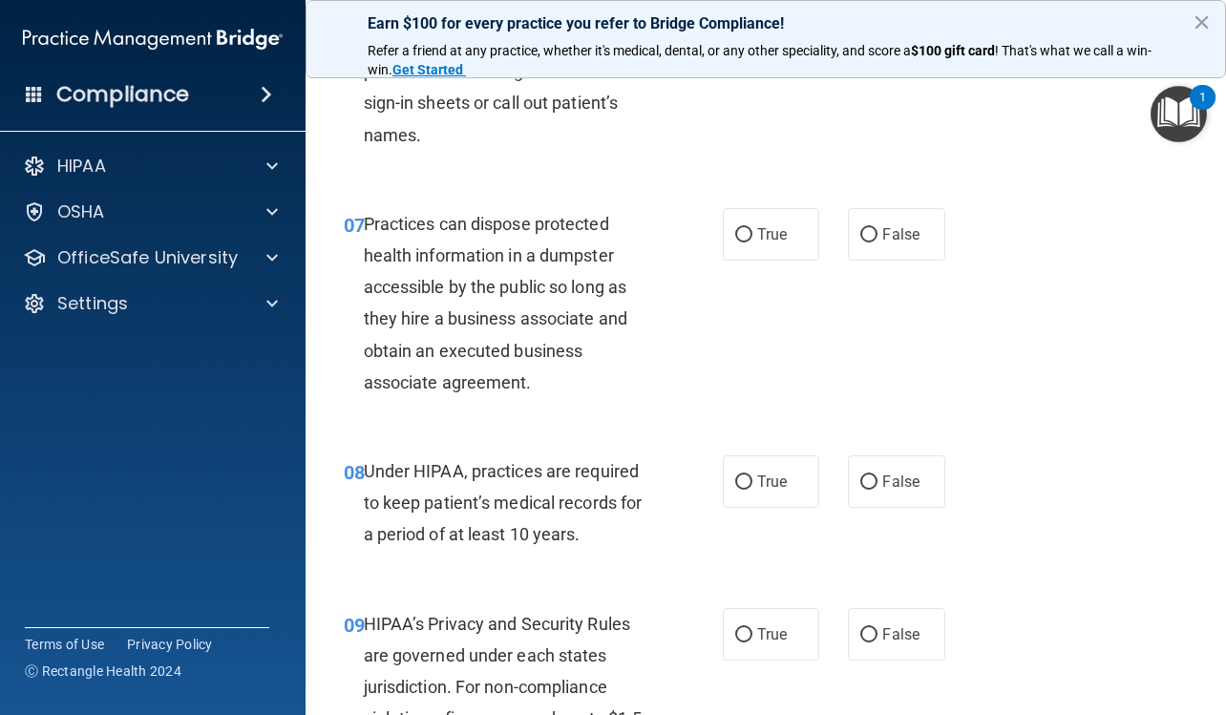
scroll to position [1241, 0]
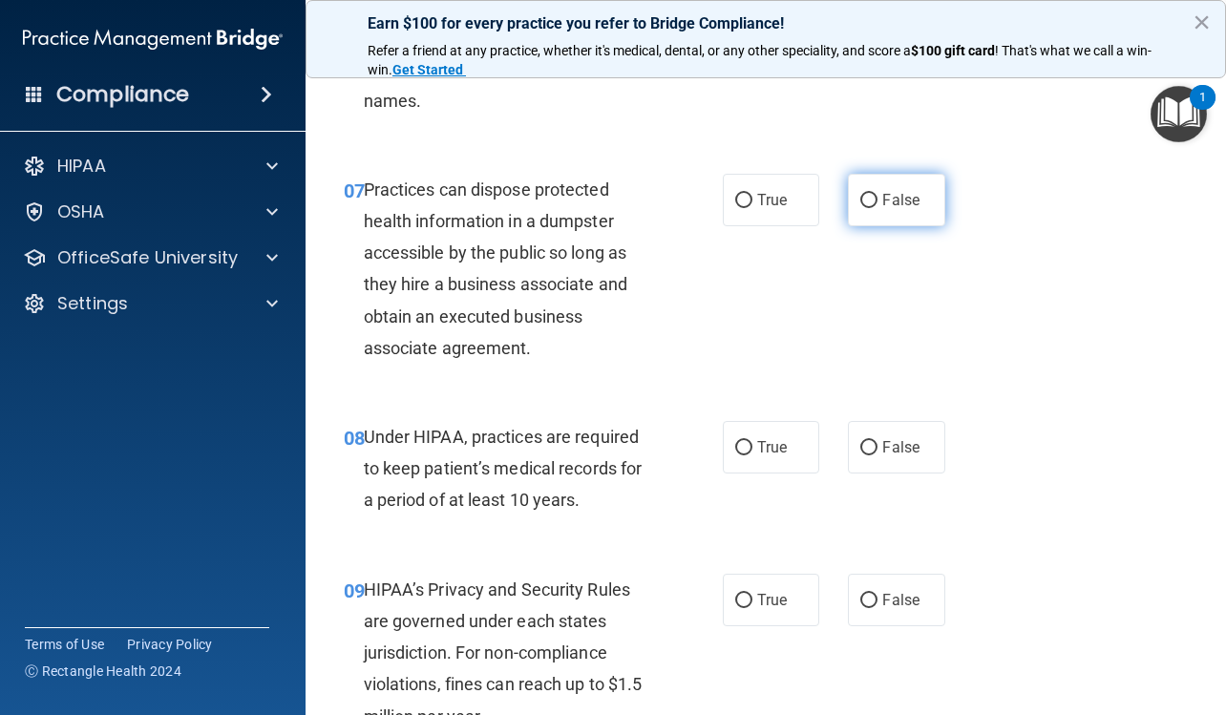
click at [860, 200] on input "False" at bounding box center [868, 201] width 17 height 14
radio input "true"
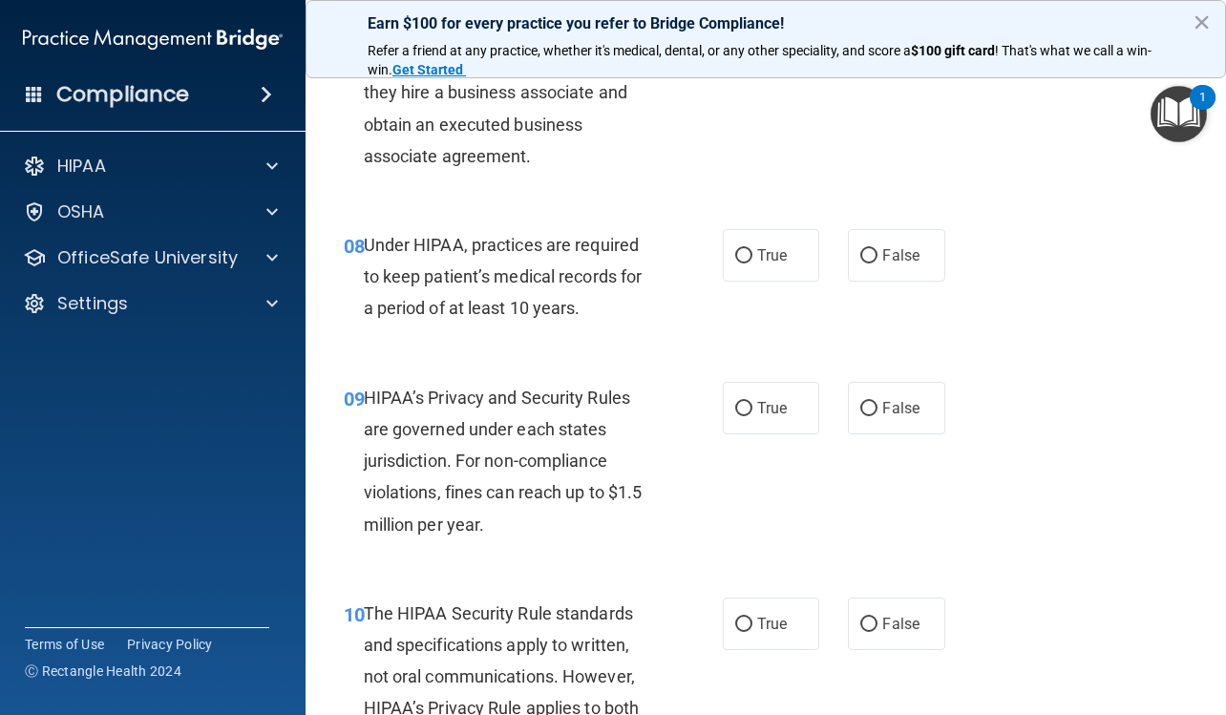
scroll to position [1527, 0]
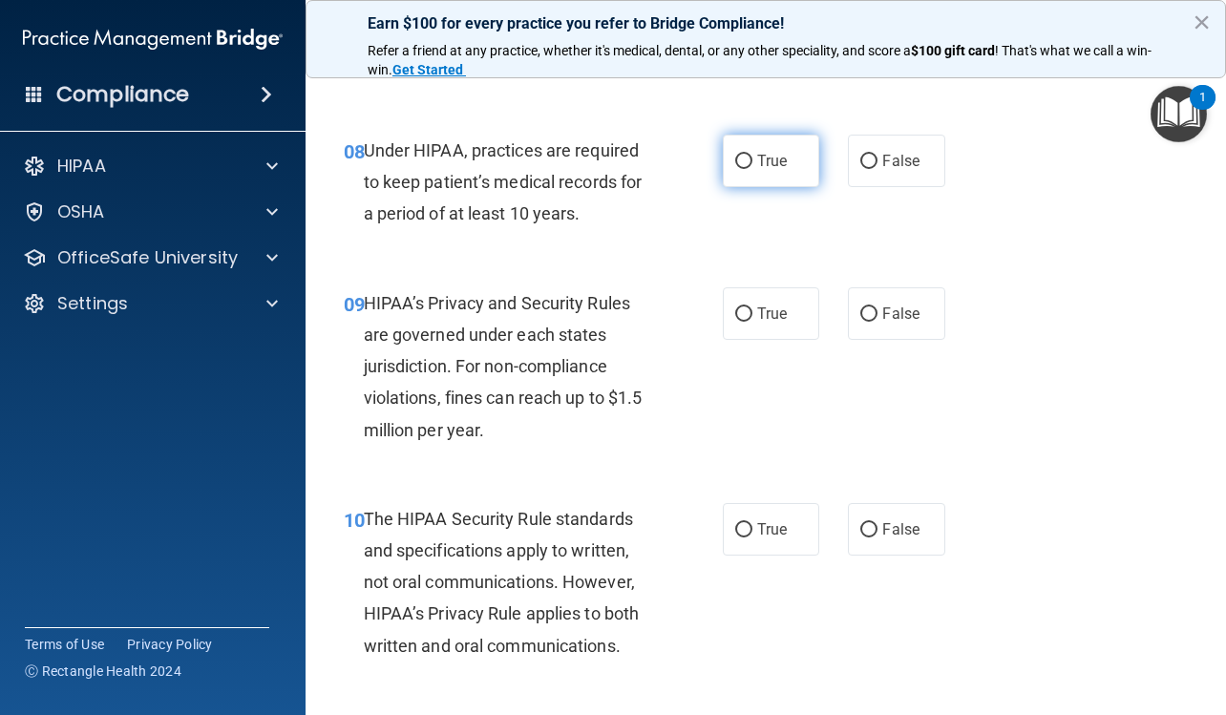
click at [806, 169] on label "True" at bounding box center [771, 161] width 96 height 52
click at [752, 169] on input "True" at bounding box center [743, 162] width 17 height 14
radio input "true"
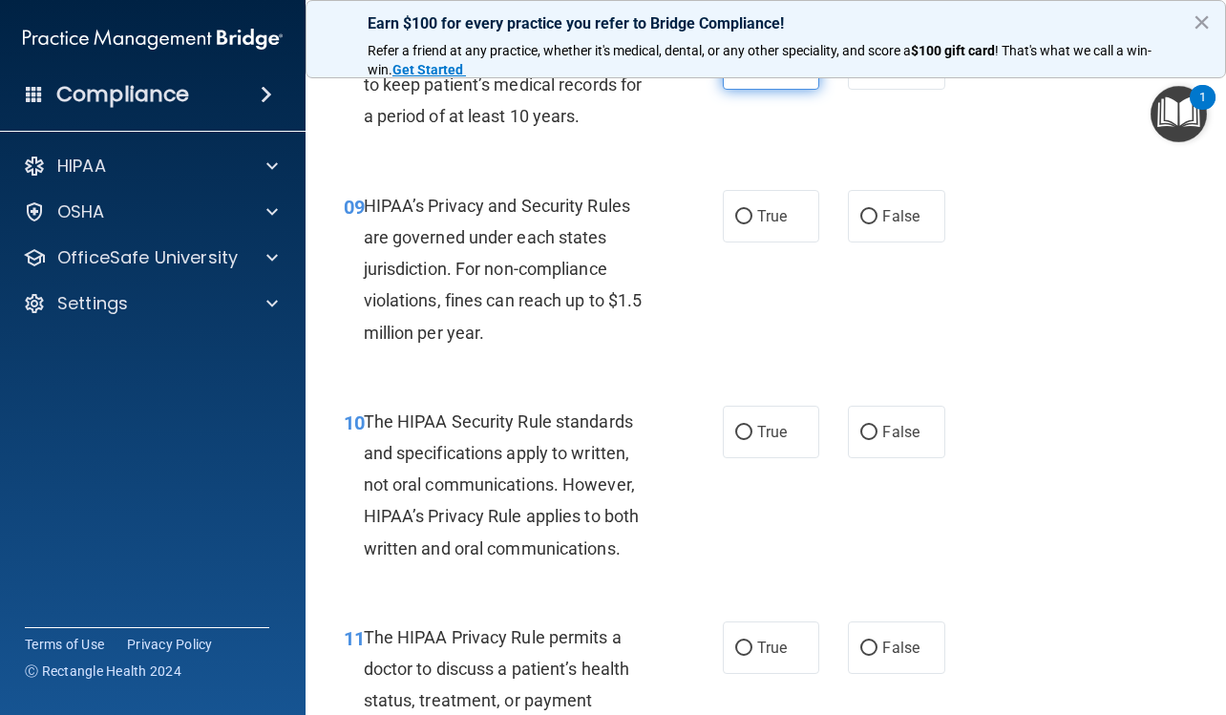
scroll to position [1718, 0]
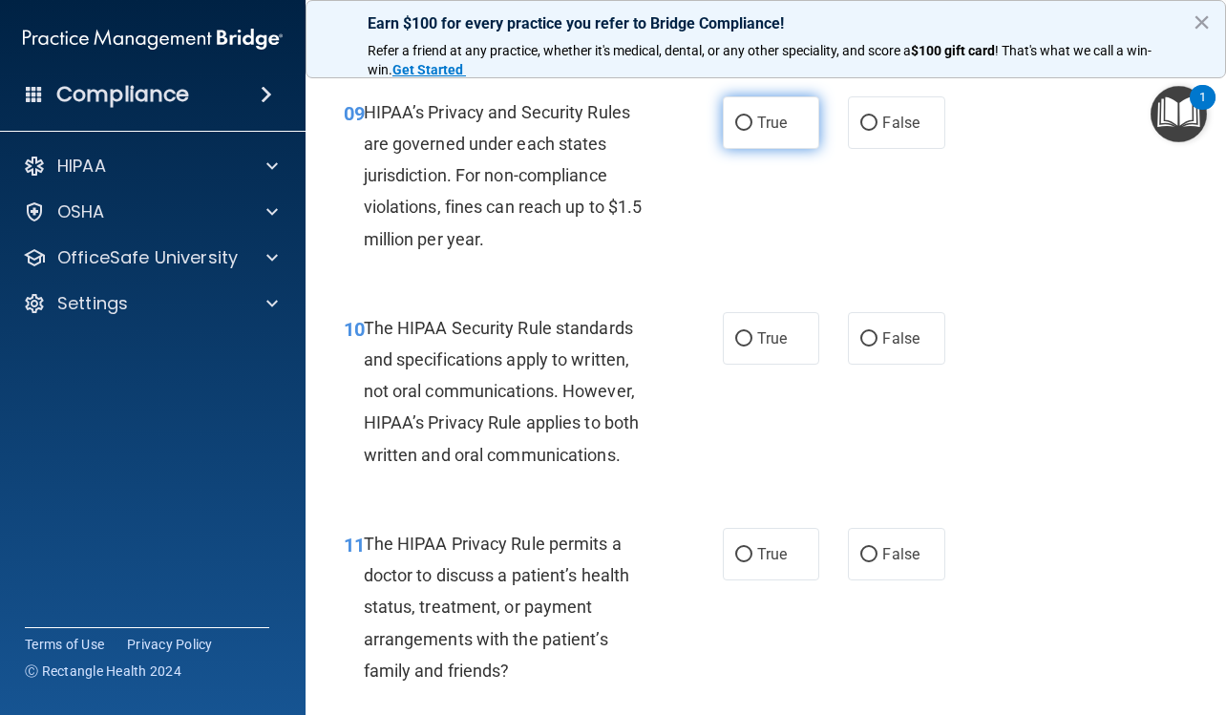
click at [806, 134] on label "True" at bounding box center [771, 122] width 96 height 52
click at [752, 131] on input "True" at bounding box center [743, 123] width 17 height 14
radio input "true"
click at [768, 340] on span "True" at bounding box center [772, 338] width 30 height 18
click at [752, 340] on input "True" at bounding box center [743, 339] width 17 height 14
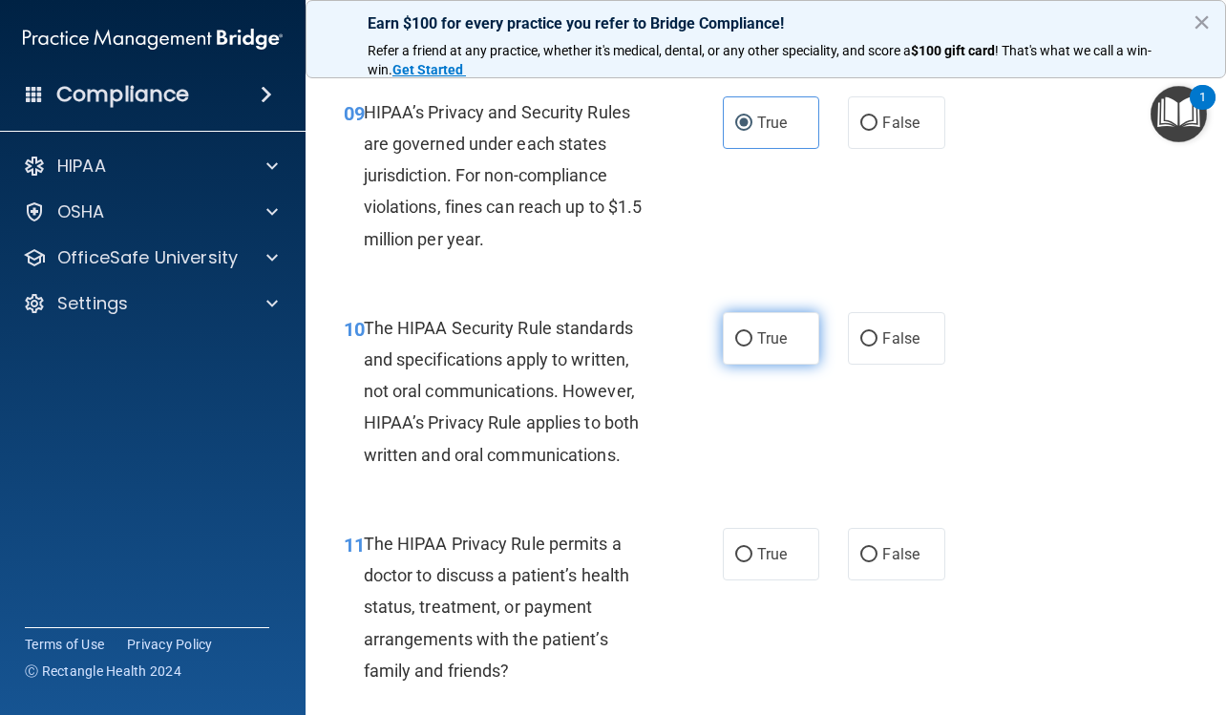
radio input "true"
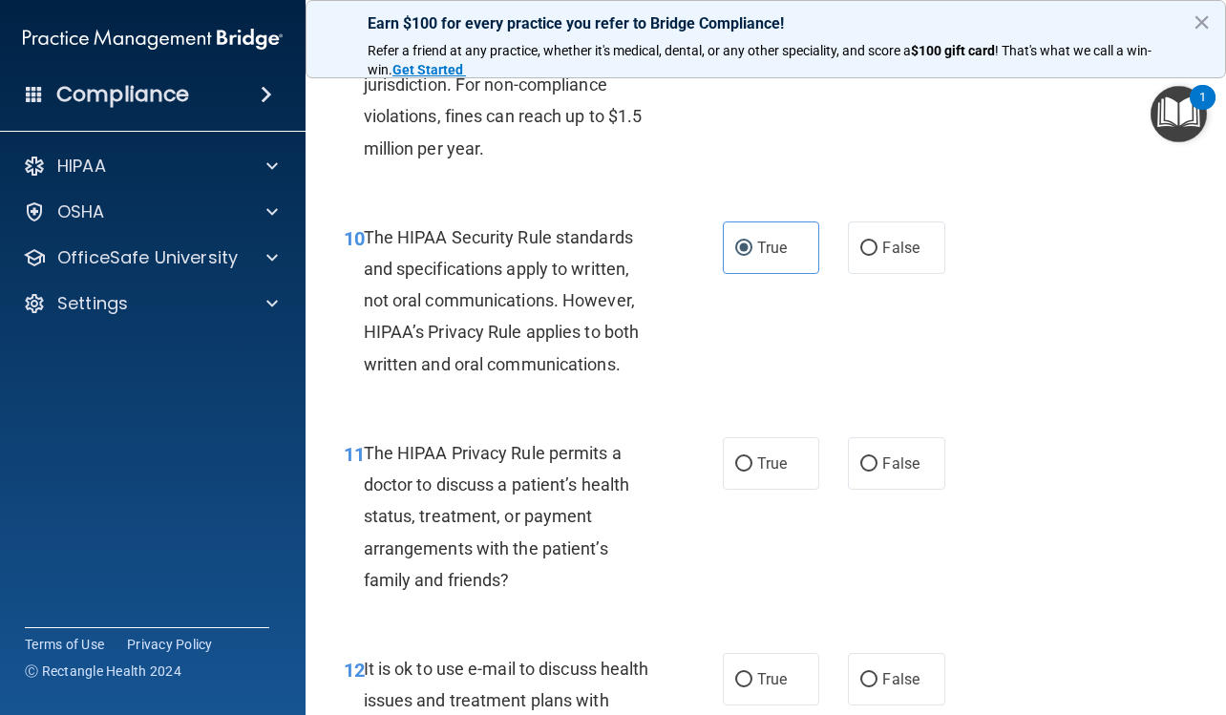
scroll to position [1909, 0]
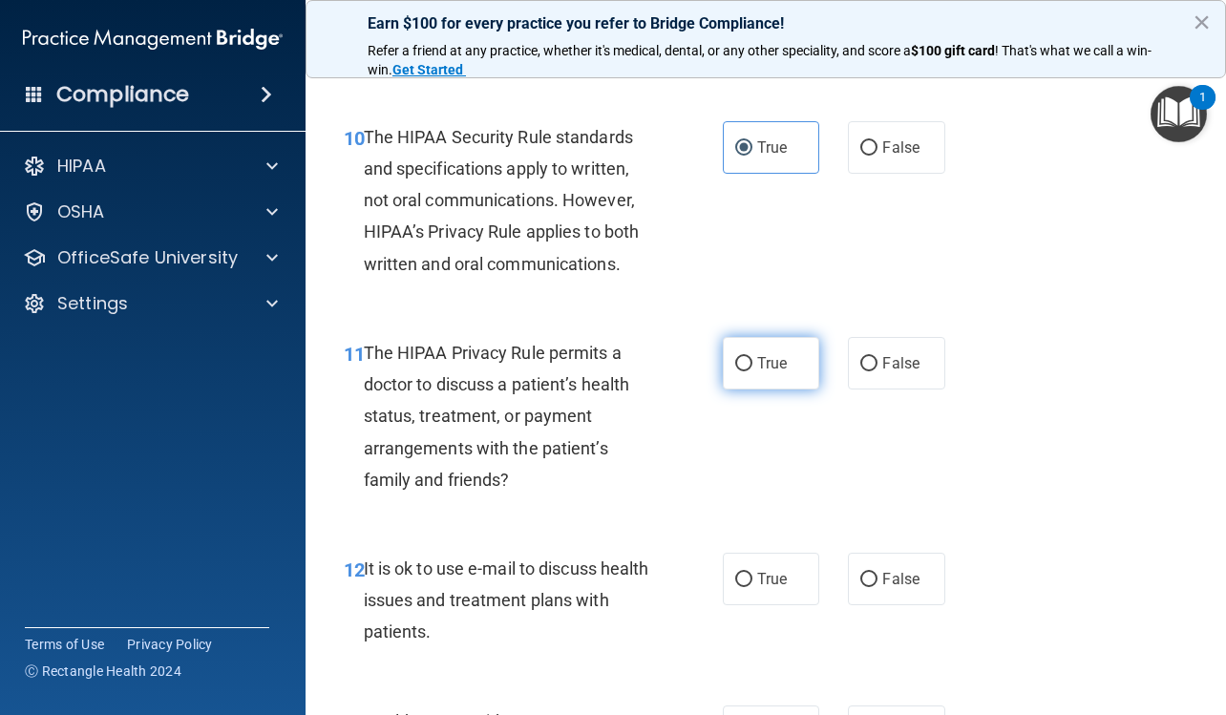
click at [769, 340] on label "True" at bounding box center [771, 363] width 96 height 52
click at [752, 357] on input "True" at bounding box center [743, 364] width 17 height 14
radio input "true"
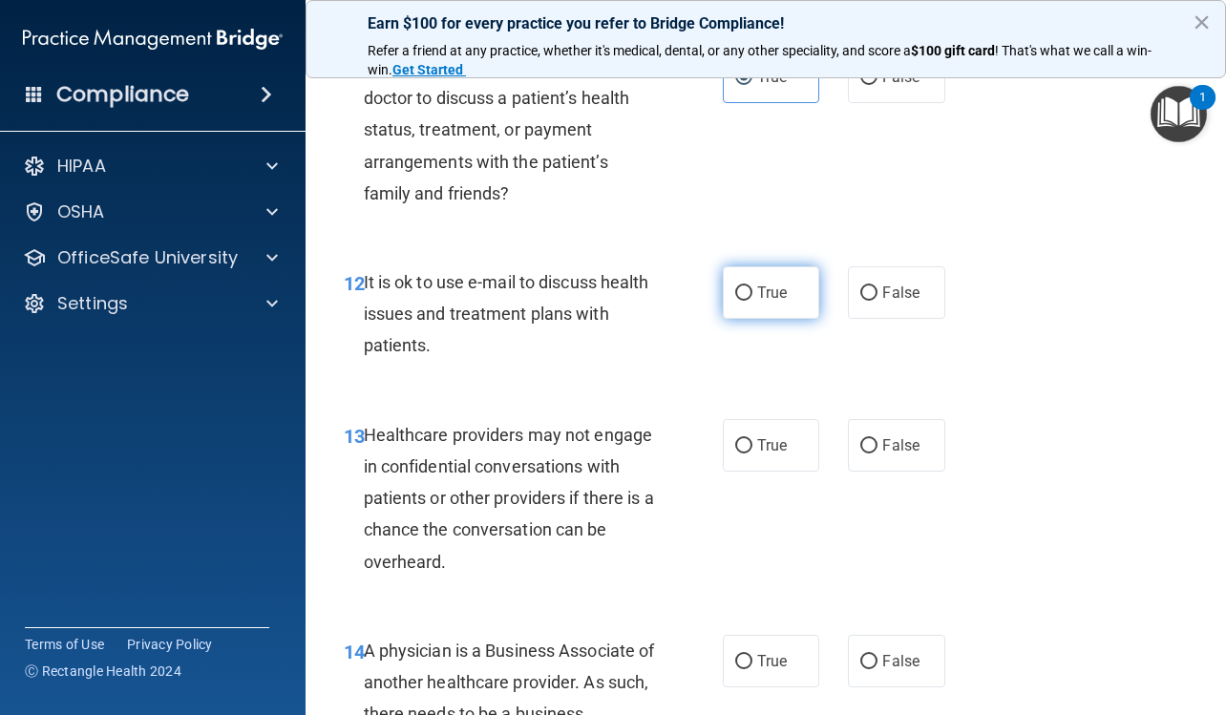
click at [770, 272] on label "True" at bounding box center [771, 292] width 96 height 52
click at [752, 286] on input "True" at bounding box center [743, 293] width 17 height 14
radio input "true"
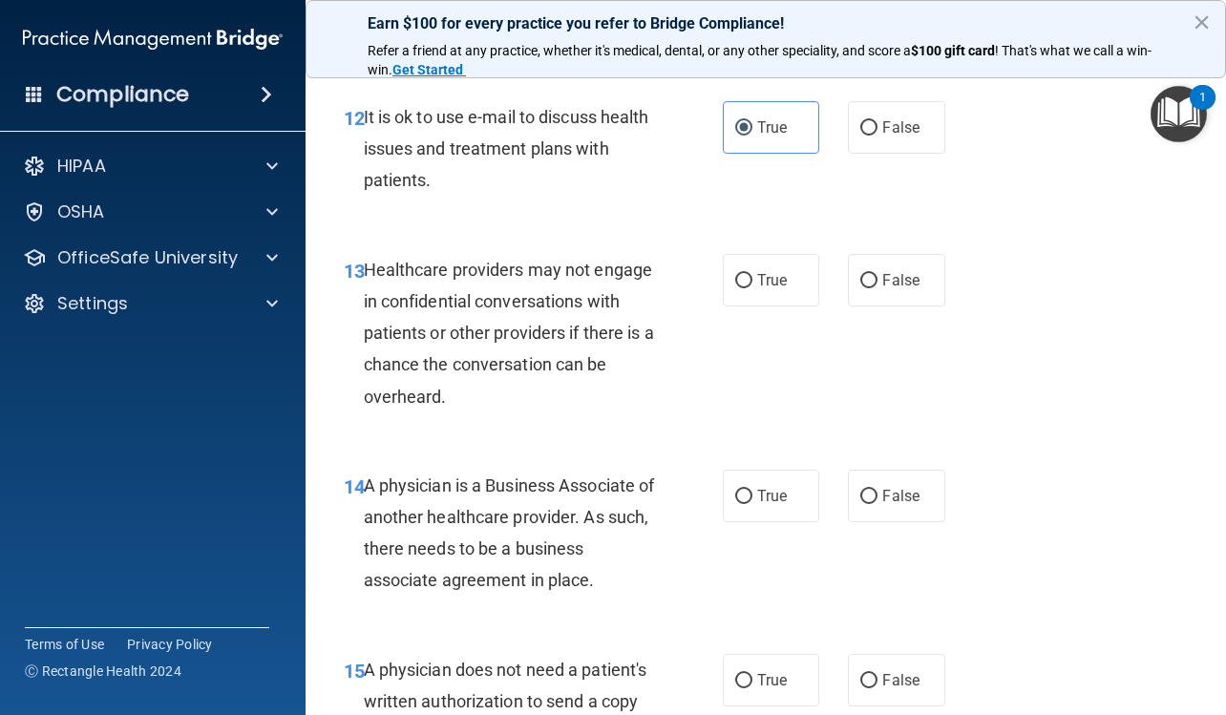
scroll to position [2386, 0]
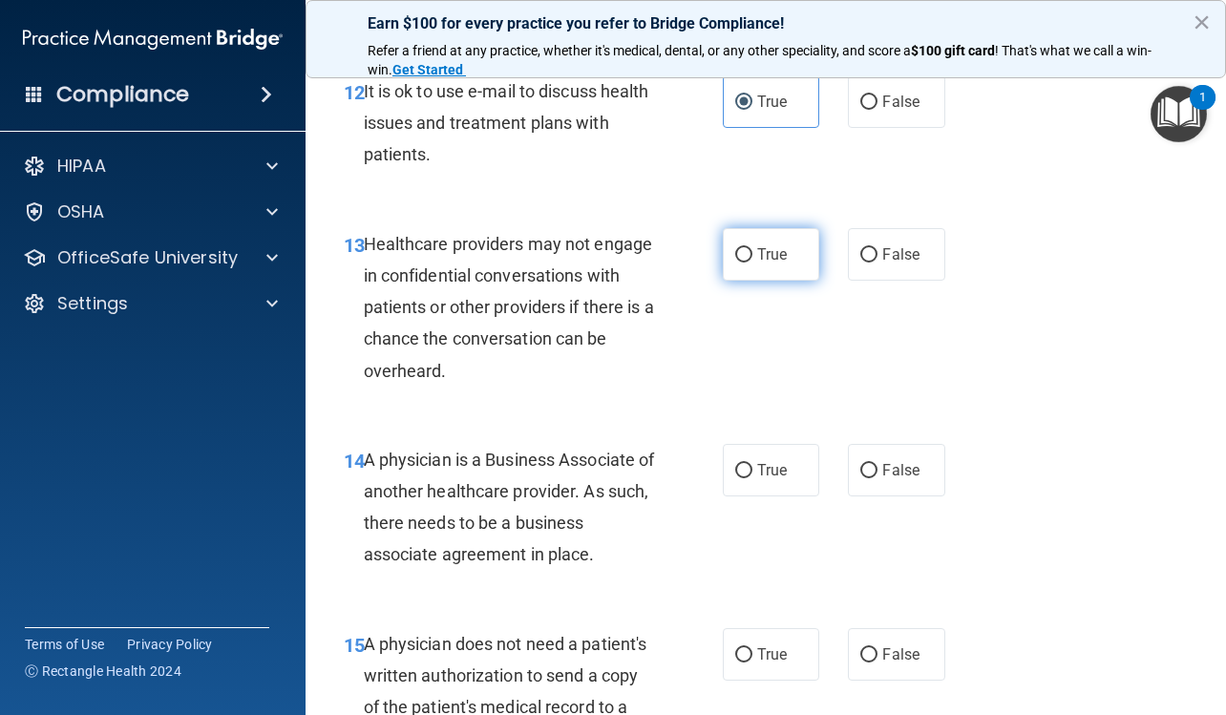
click at [784, 248] on label "True" at bounding box center [771, 254] width 96 height 52
click at [752, 248] on input "True" at bounding box center [743, 255] width 17 height 14
radio input "true"
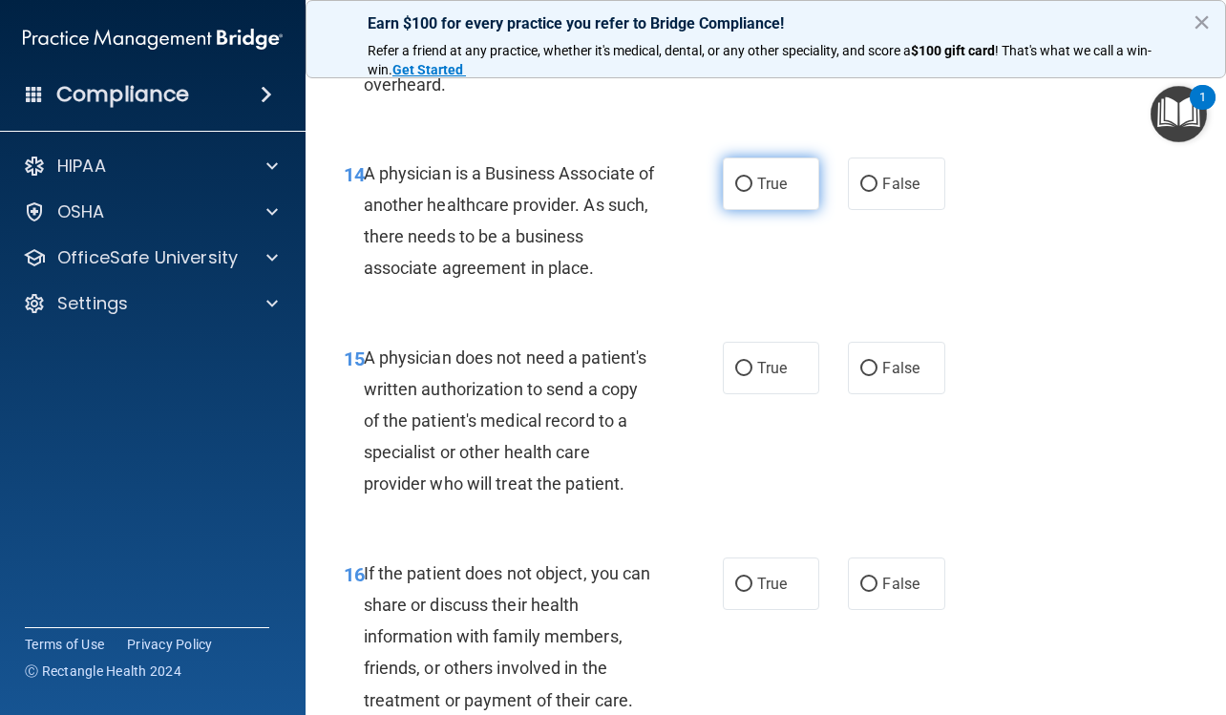
click at [781, 199] on label "True" at bounding box center [771, 183] width 96 height 52
click at [752, 192] on input "True" at bounding box center [743, 185] width 17 height 14
radio input "true"
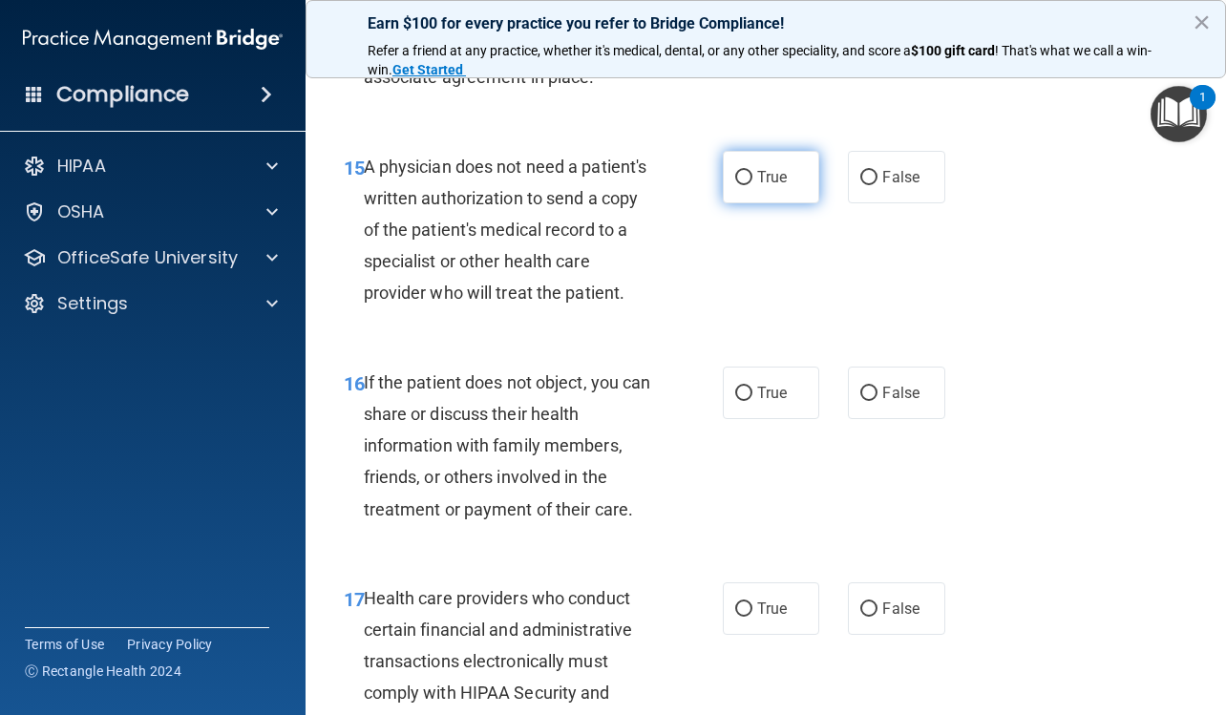
click at [777, 191] on label "True" at bounding box center [771, 177] width 96 height 52
click at [752, 185] on input "True" at bounding box center [743, 178] width 17 height 14
radio input "true"
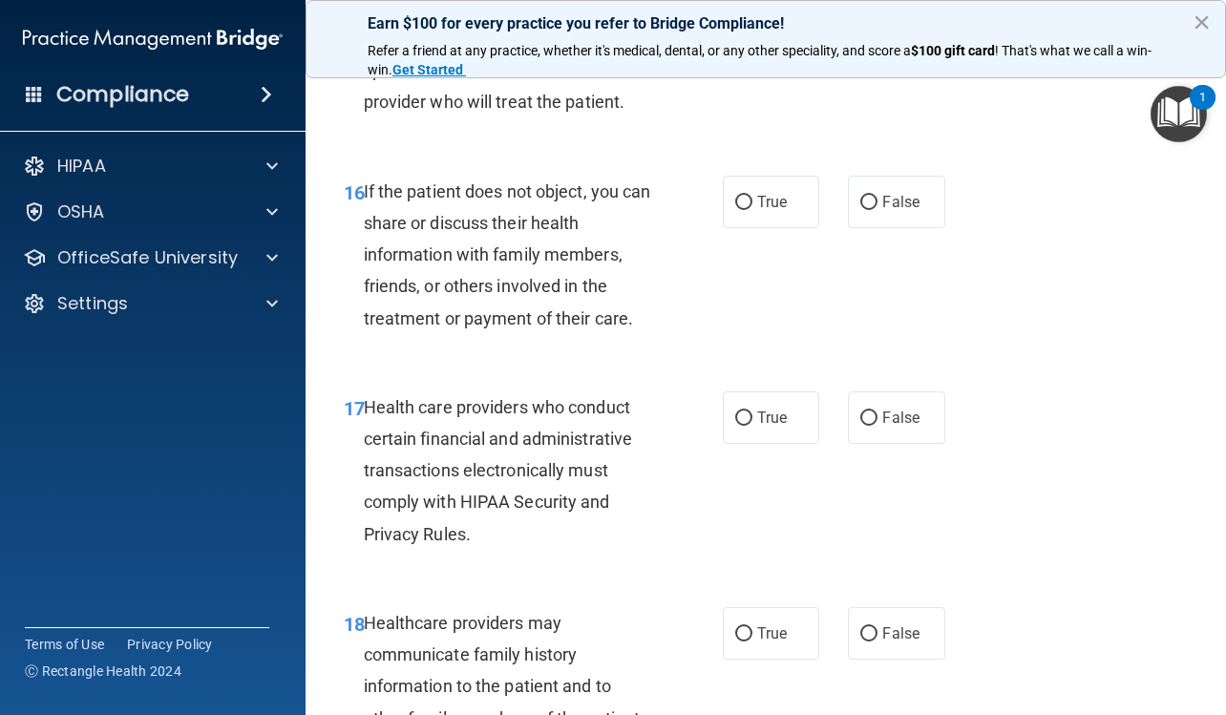
click at [778, 202] on span "True" at bounding box center [772, 202] width 30 height 18
click at [752, 202] on input "True" at bounding box center [743, 203] width 17 height 14
radio input "true"
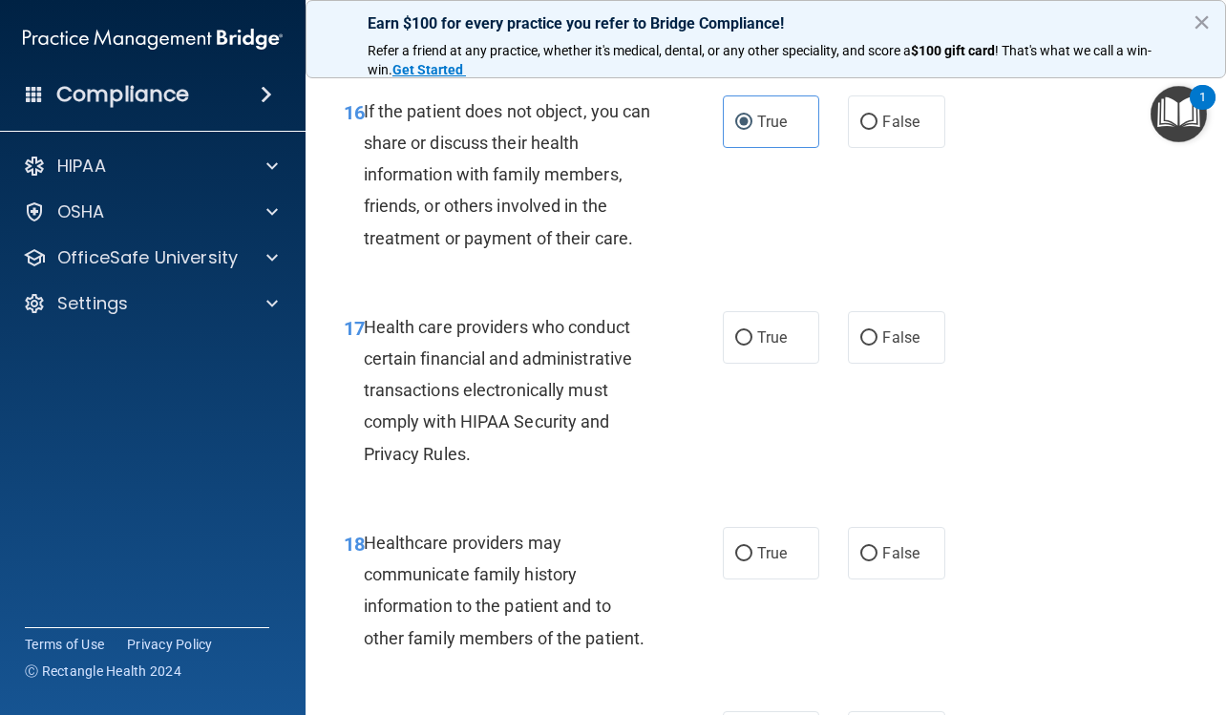
scroll to position [3245, 0]
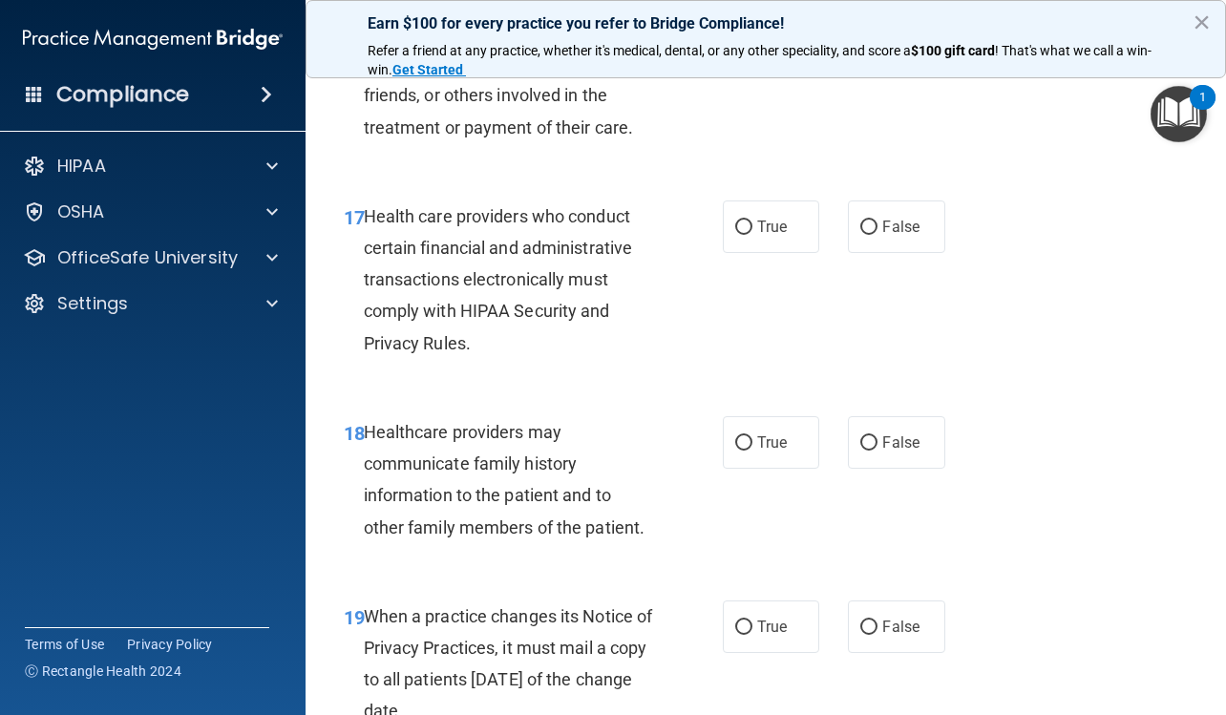
click at [778, 202] on label "True" at bounding box center [771, 226] width 96 height 52
click at [752, 220] on input "True" at bounding box center [743, 227] width 17 height 14
radio input "true"
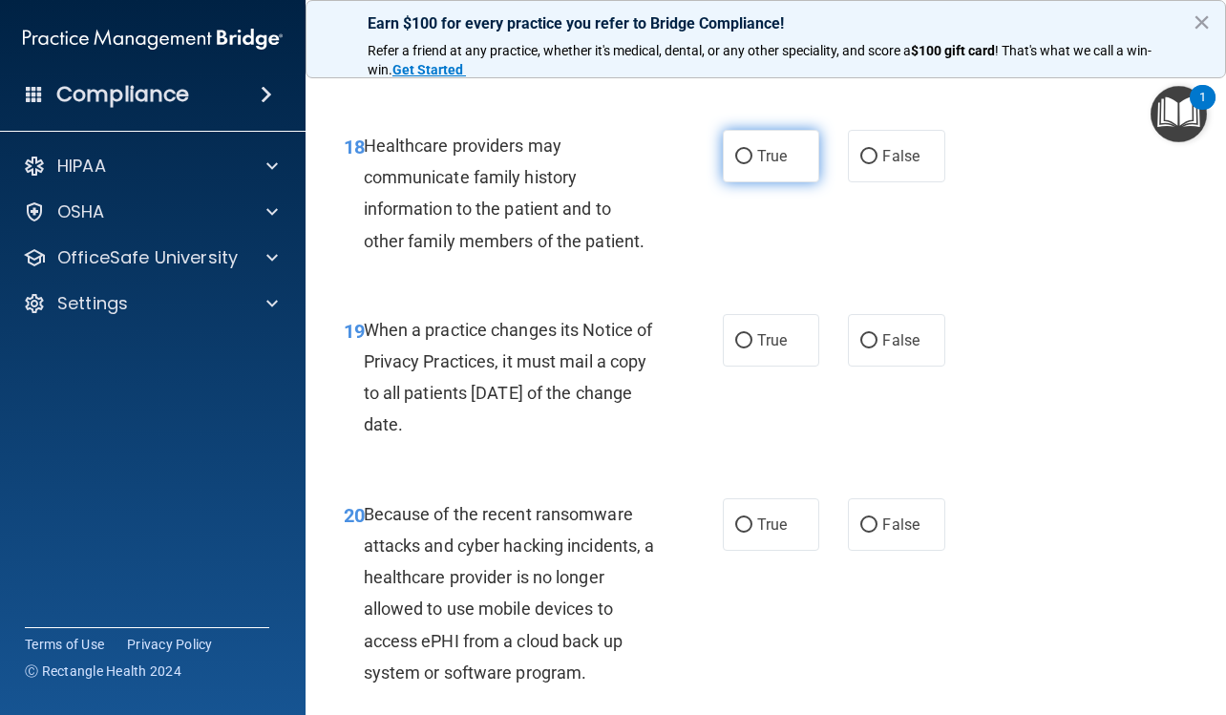
click at [788, 161] on label "True" at bounding box center [771, 156] width 96 height 52
click at [752, 161] on input "True" at bounding box center [743, 157] width 17 height 14
radio input "true"
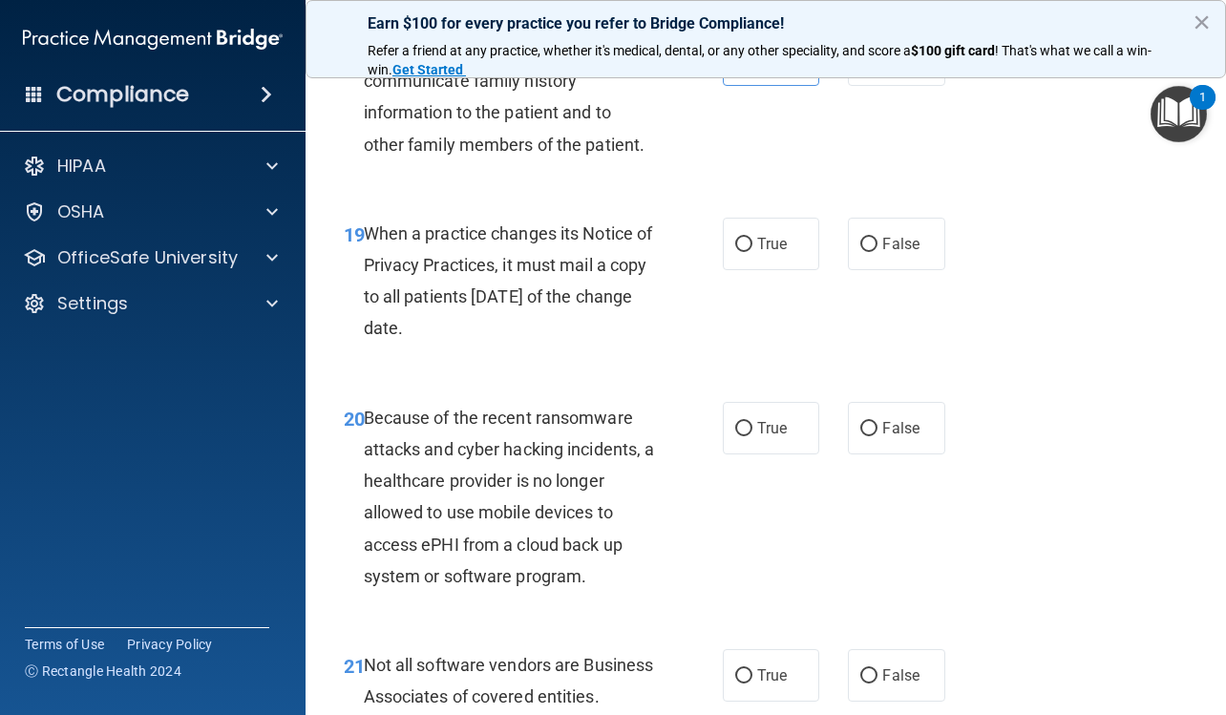
scroll to position [3627, 0]
click at [765, 234] on label "True" at bounding box center [771, 245] width 96 height 52
click at [752, 239] on input "True" at bounding box center [743, 246] width 17 height 14
radio input "true"
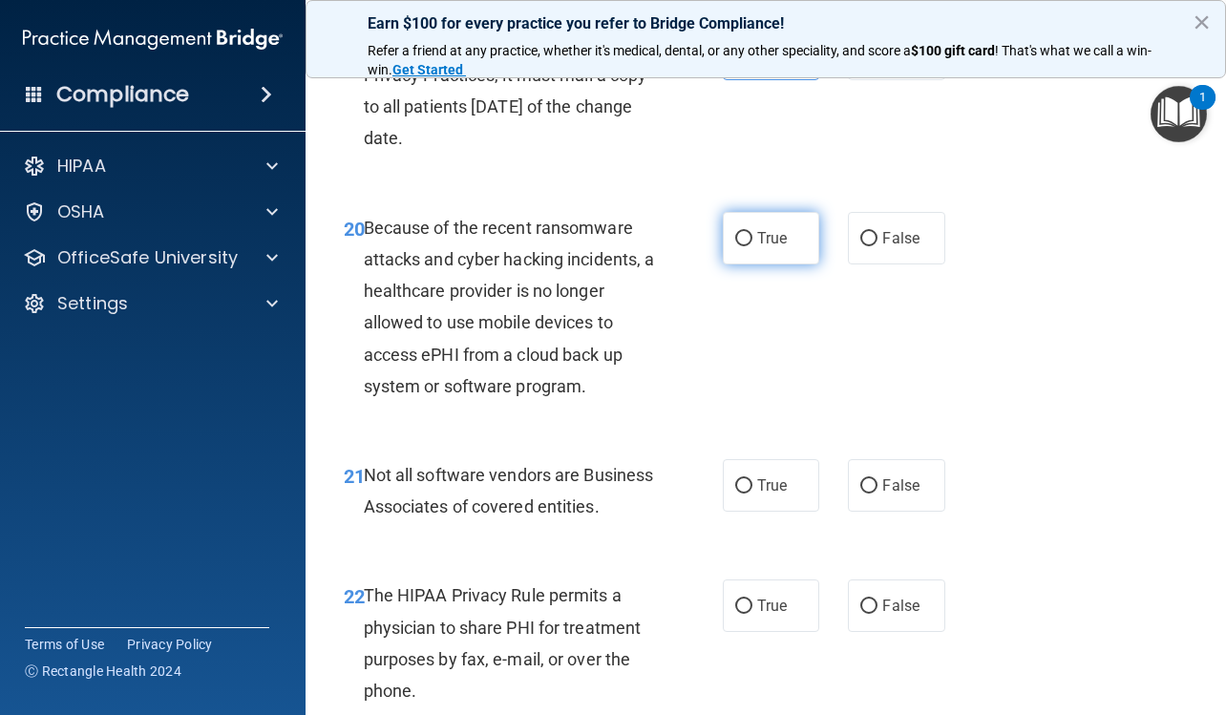
click at [766, 228] on label "True" at bounding box center [771, 238] width 96 height 52
click at [752, 232] on input "True" at bounding box center [743, 239] width 17 height 14
radio input "true"
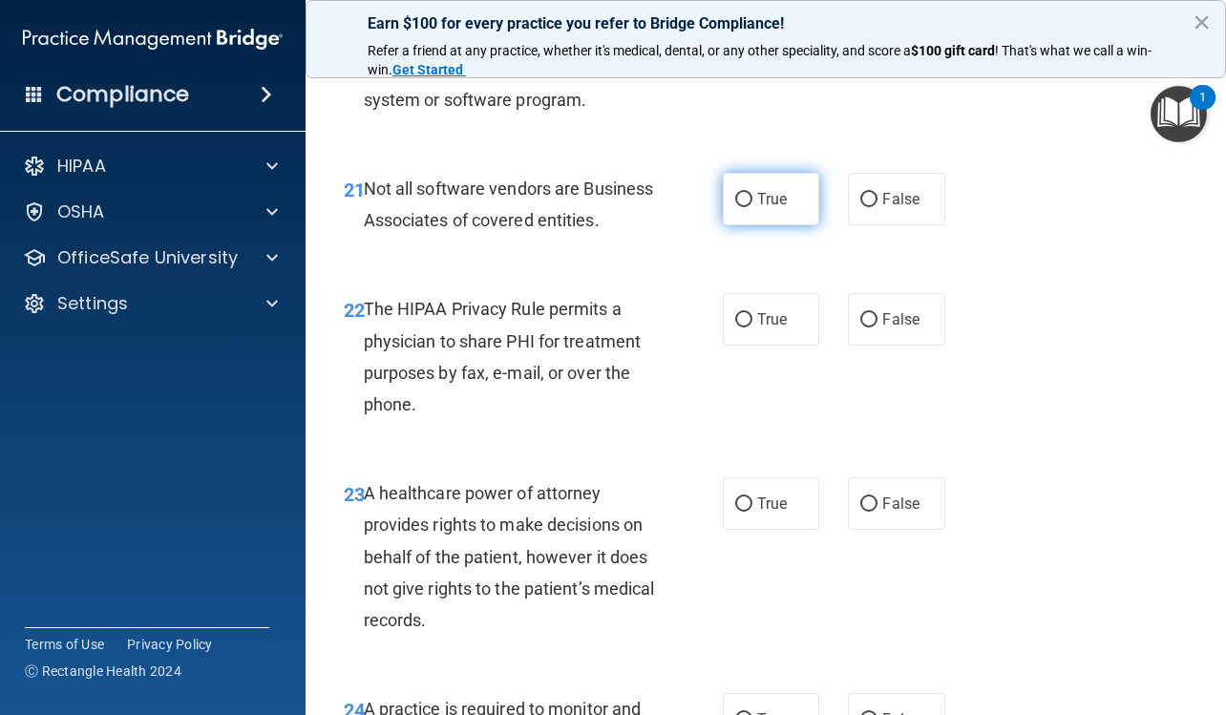
click at [770, 208] on label "True" at bounding box center [771, 199] width 96 height 52
click at [752, 207] on input "True" at bounding box center [743, 200] width 17 height 14
radio input "true"
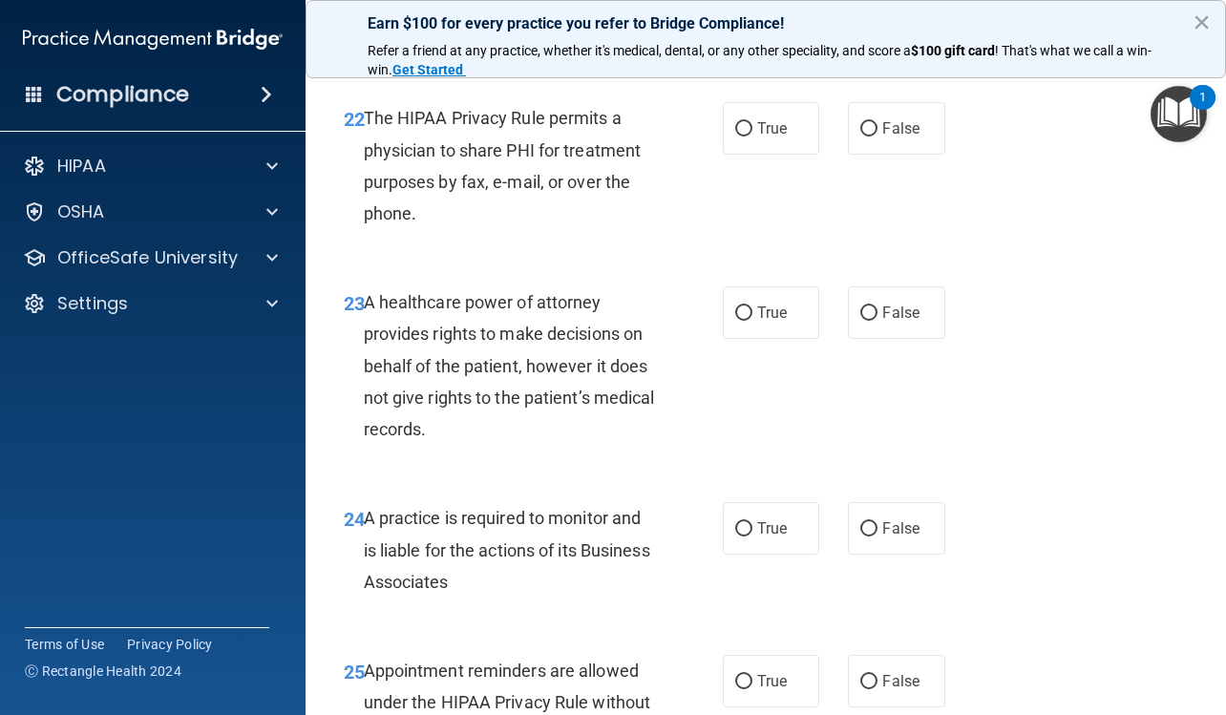
click at [780, 155] on label "True" at bounding box center [771, 128] width 96 height 52
click at [752, 136] on input "True" at bounding box center [743, 129] width 17 height 14
radio input "true"
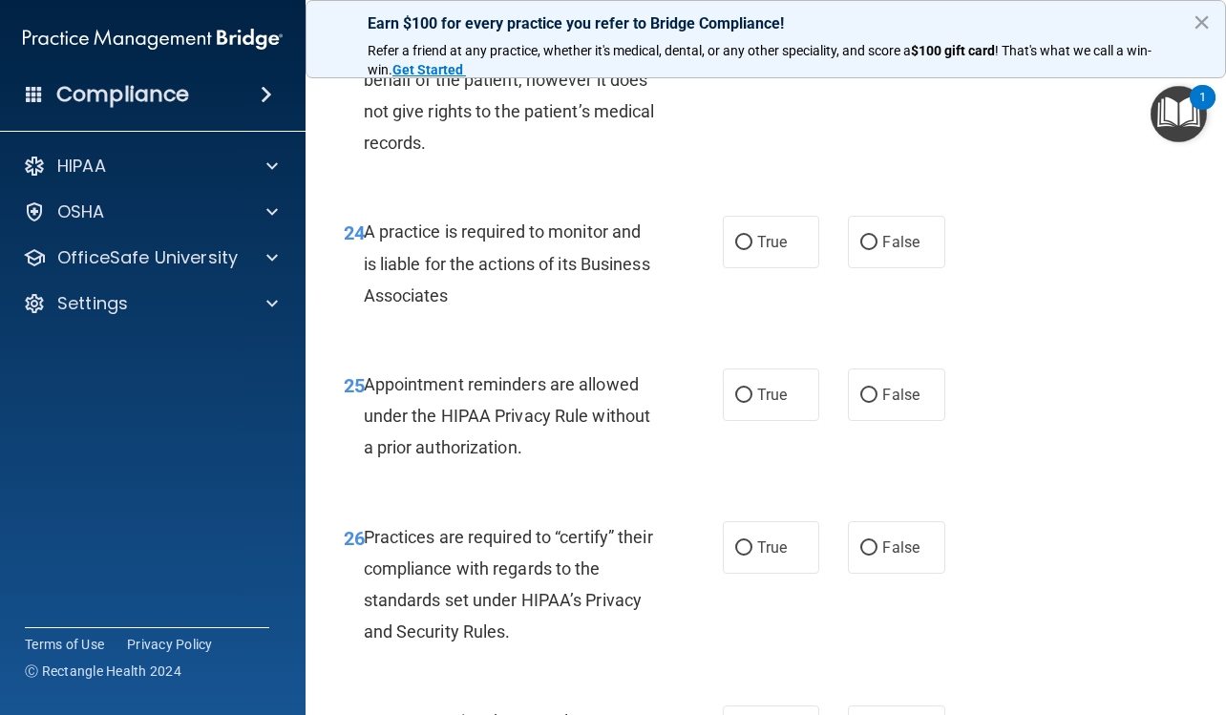
scroll to position [4486, 0]
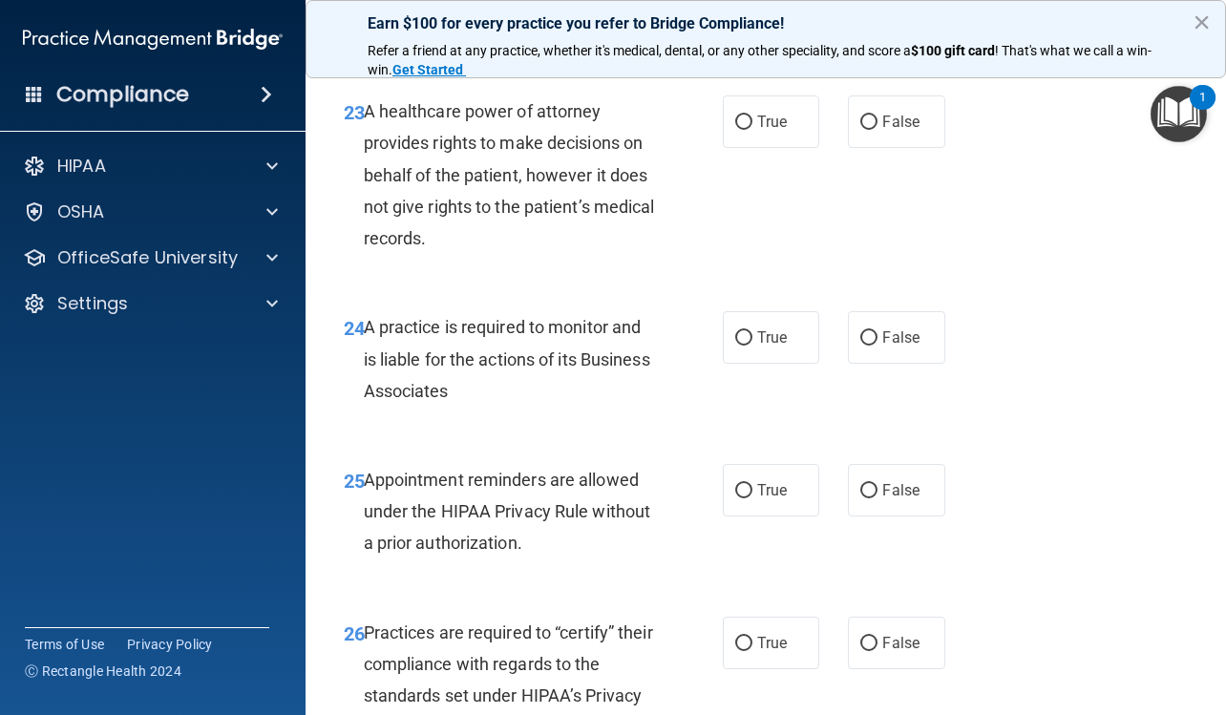
click at [782, 148] on label "True" at bounding box center [771, 121] width 96 height 52
click at [752, 130] on input "True" at bounding box center [743, 122] width 17 height 14
radio input "true"
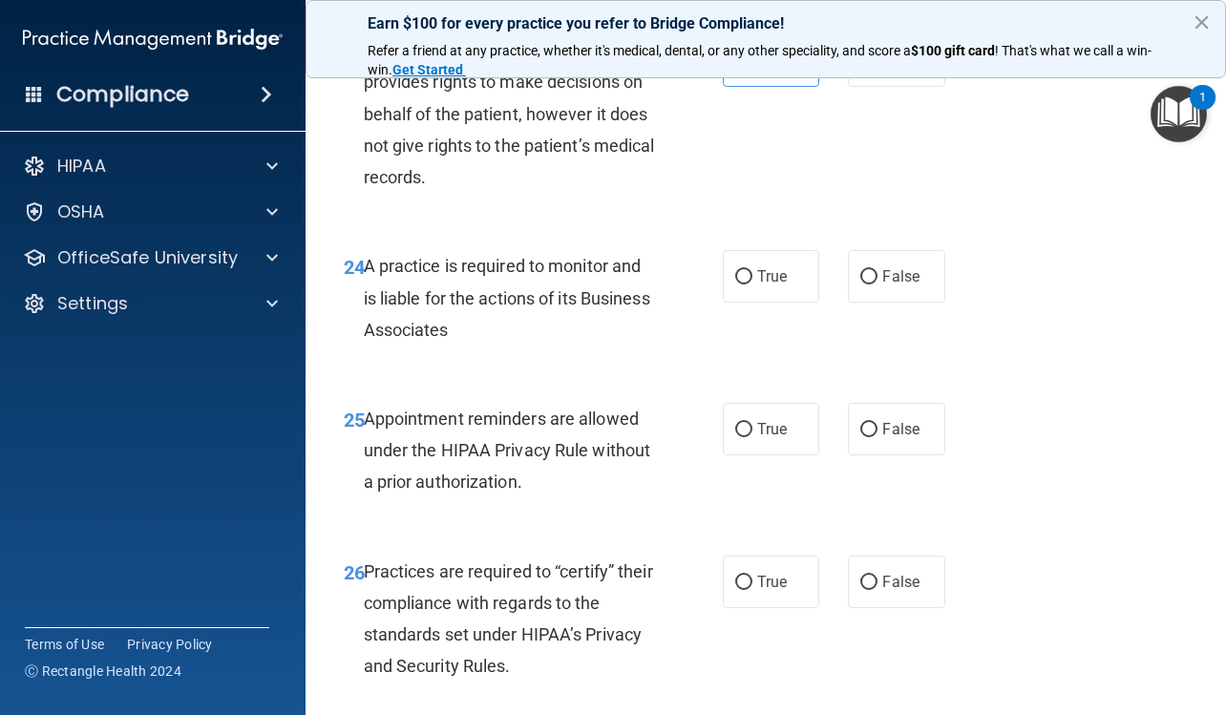
scroll to position [4581, 0]
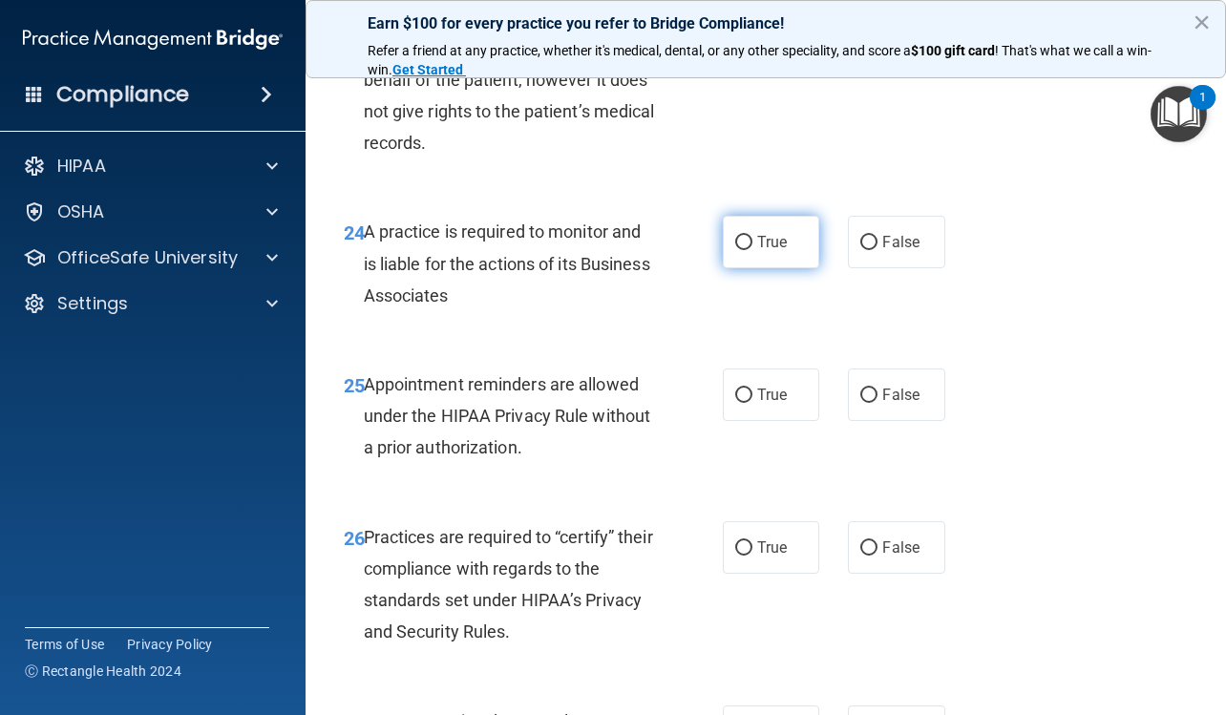
click at [765, 259] on label "True" at bounding box center [771, 242] width 96 height 52
click at [752, 250] on input "True" at bounding box center [743, 243] width 17 height 14
radio input "true"
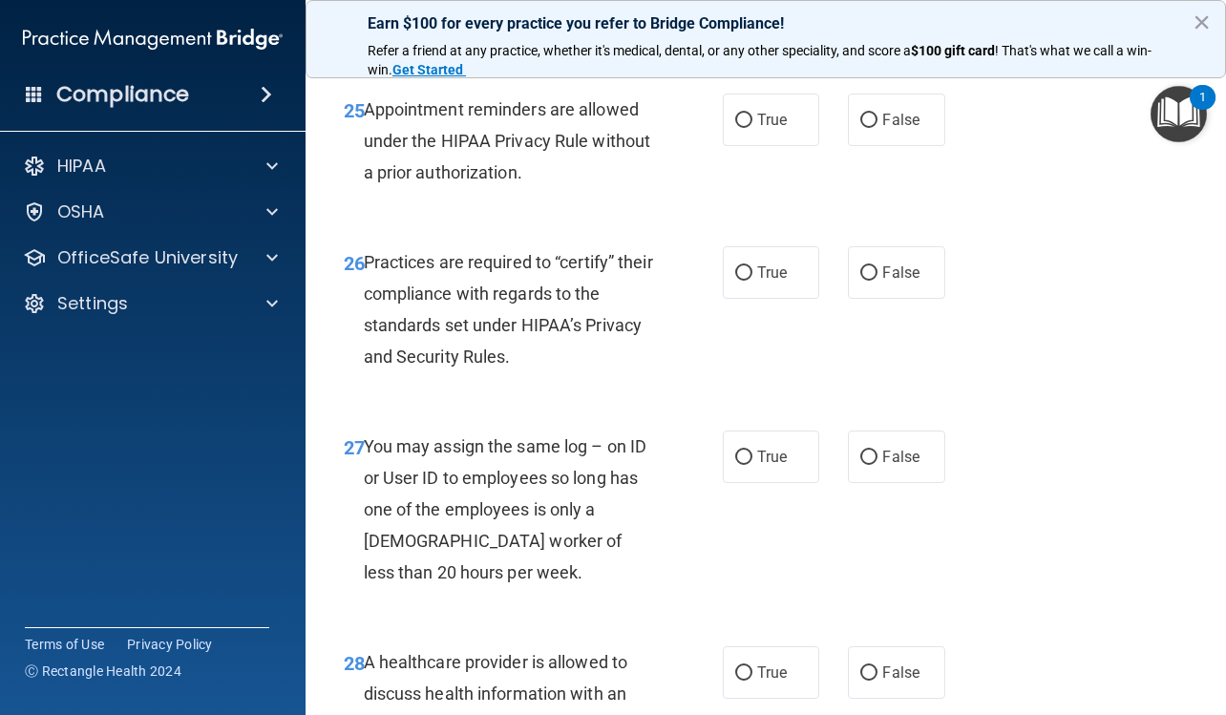
scroll to position [4868, 0]
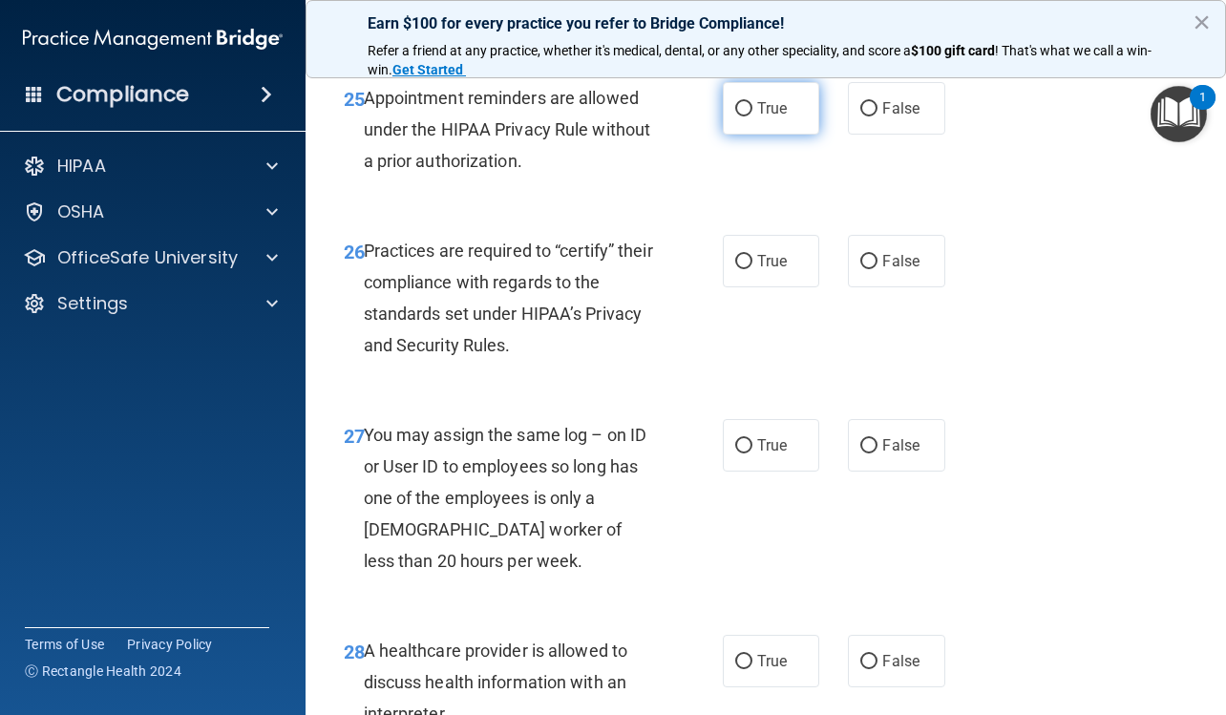
click at [784, 135] on label "True" at bounding box center [771, 108] width 96 height 52
click at [752, 116] on input "True" at bounding box center [743, 109] width 17 height 14
radio input "true"
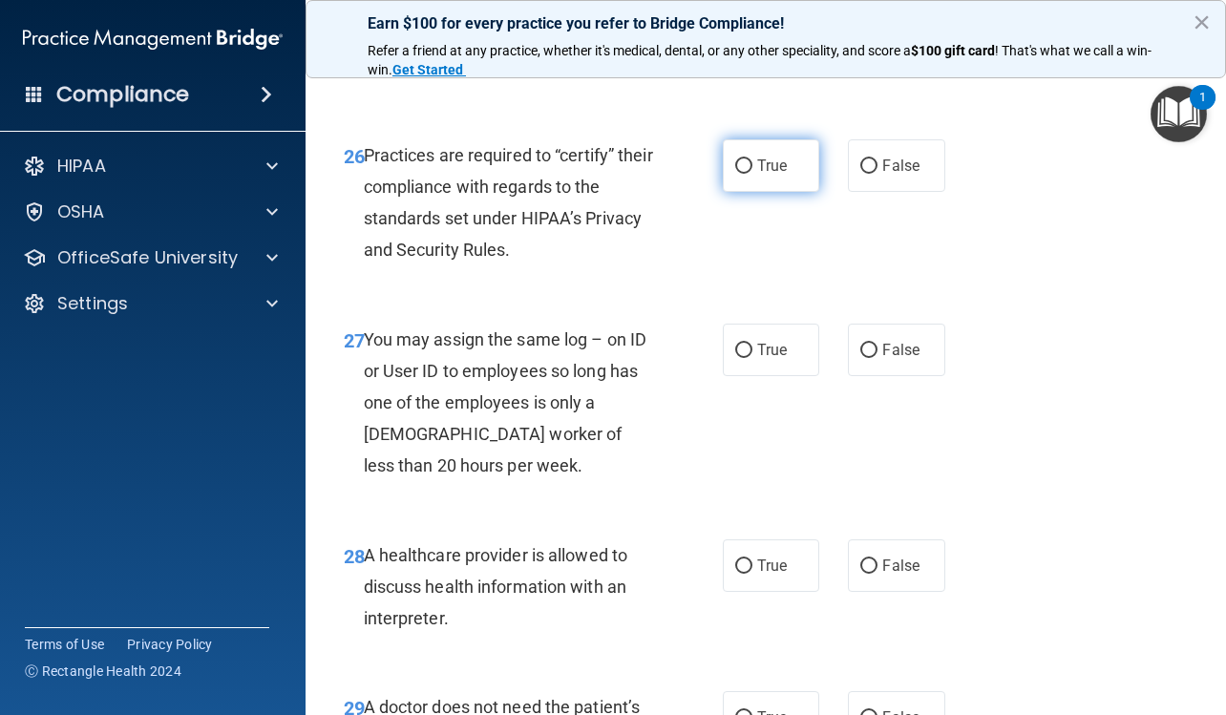
click at [783, 173] on label "True" at bounding box center [771, 165] width 96 height 52
click at [752, 173] on input "True" at bounding box center [743, 166] width 17 height 14
radio input "true"
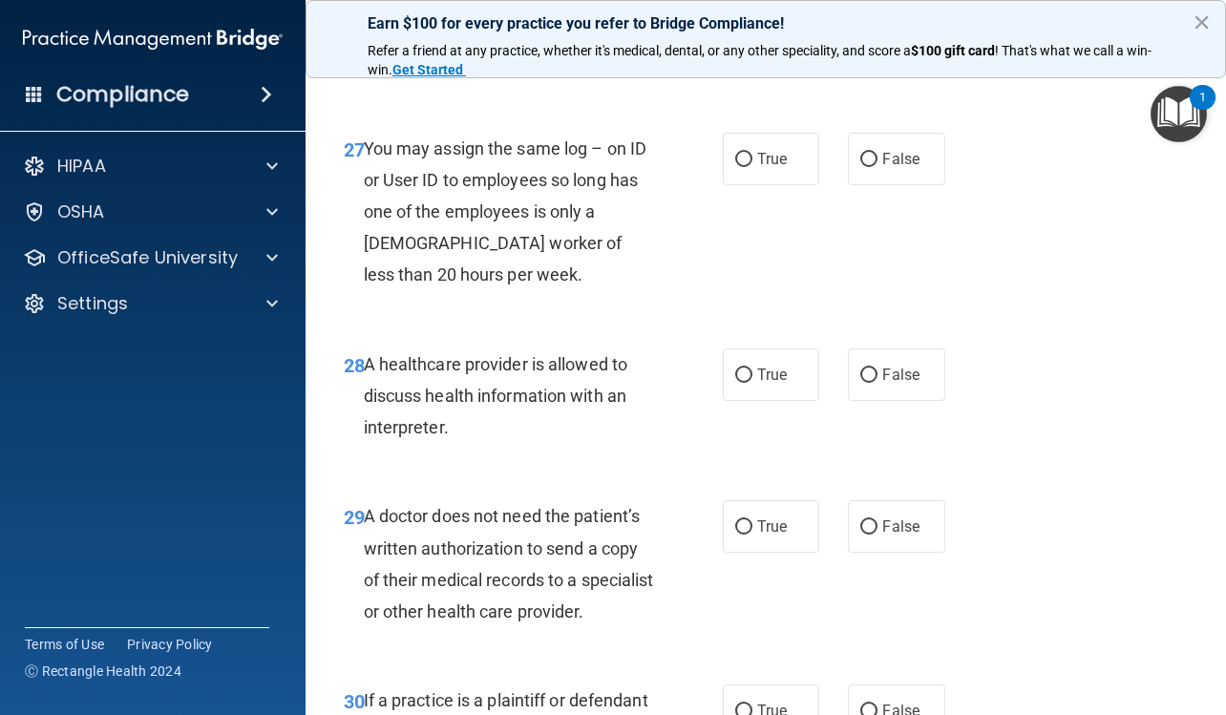
click at [784, 173] on label "True" at bounding box center [771, 159] width 96 height 52
click at [752, 167] on input "True" at bounding box center [743, 160] width 17 height 14
radio input "true"
click at [763, 393] on label "True" at bounding box center [771, 374] width 96 height 52
click at [752, 383] on input "True" at bounding box center [743, 375] width 17 height 14
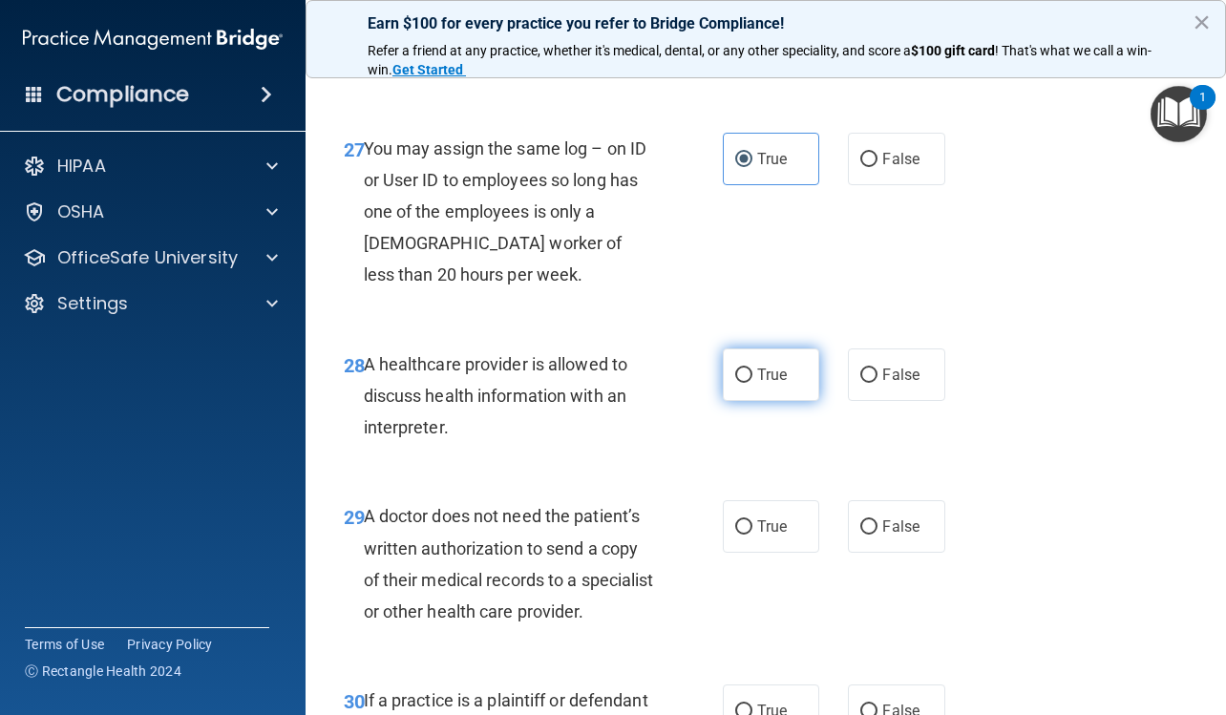
radio input "true"
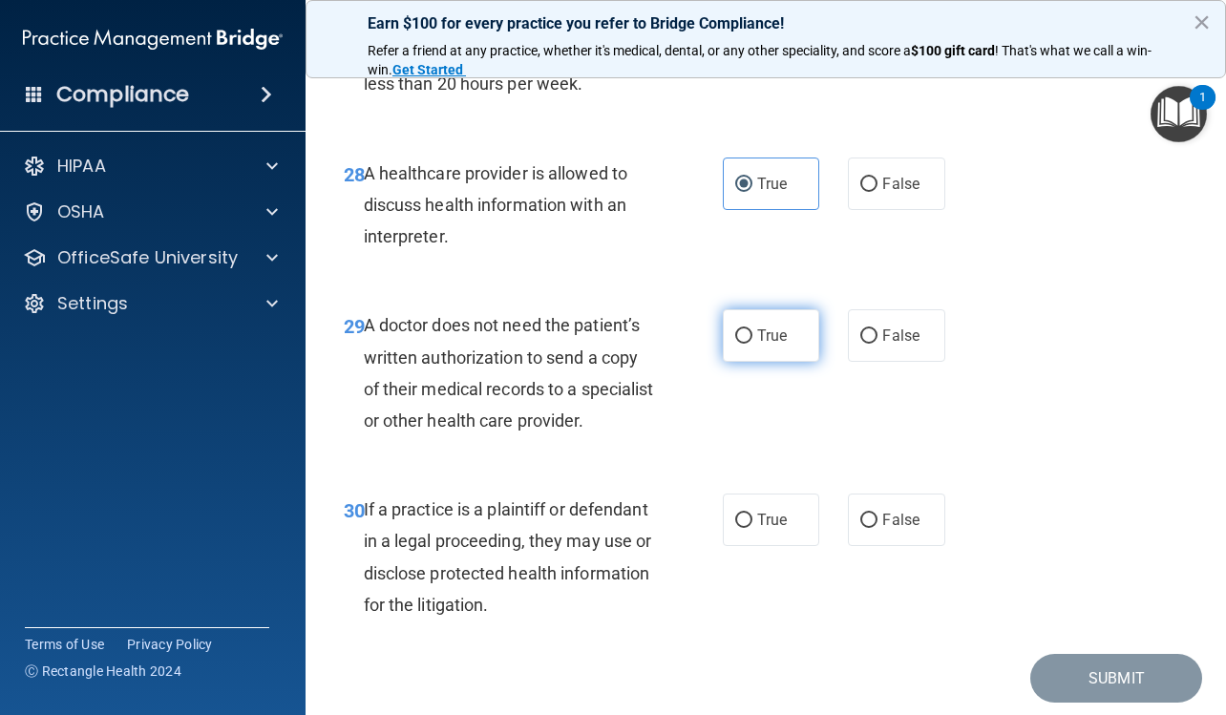
click at [781, 361] on label "True" at bounding box center [771, 335] width 96 height 52
click at [752, 344] on input "True" at bounding box center [743, 336] width 17 height 14
radio input "true"
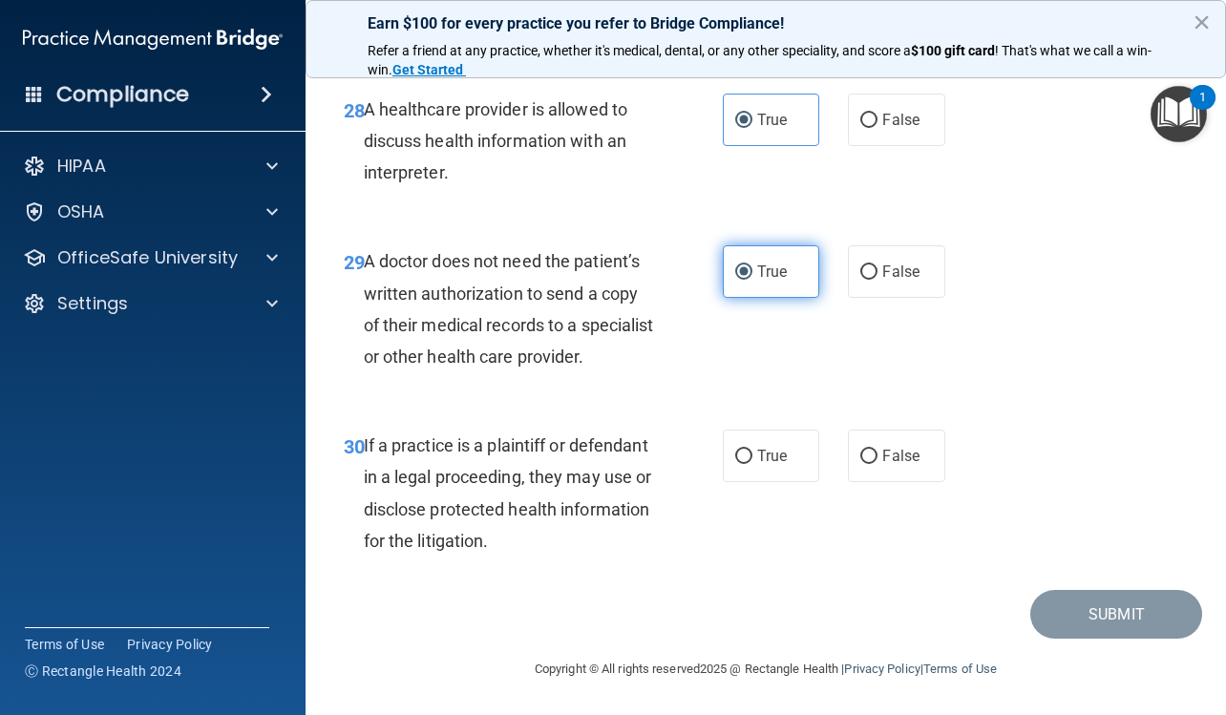
scroll to position [5472, 0]
click at [761, 450] on span "True" at bounding box center [772, 456] width 30 height 18
click at [752, 450] on input "True" at bounding box center [743, 457] width 17 height 14
radio input "true"
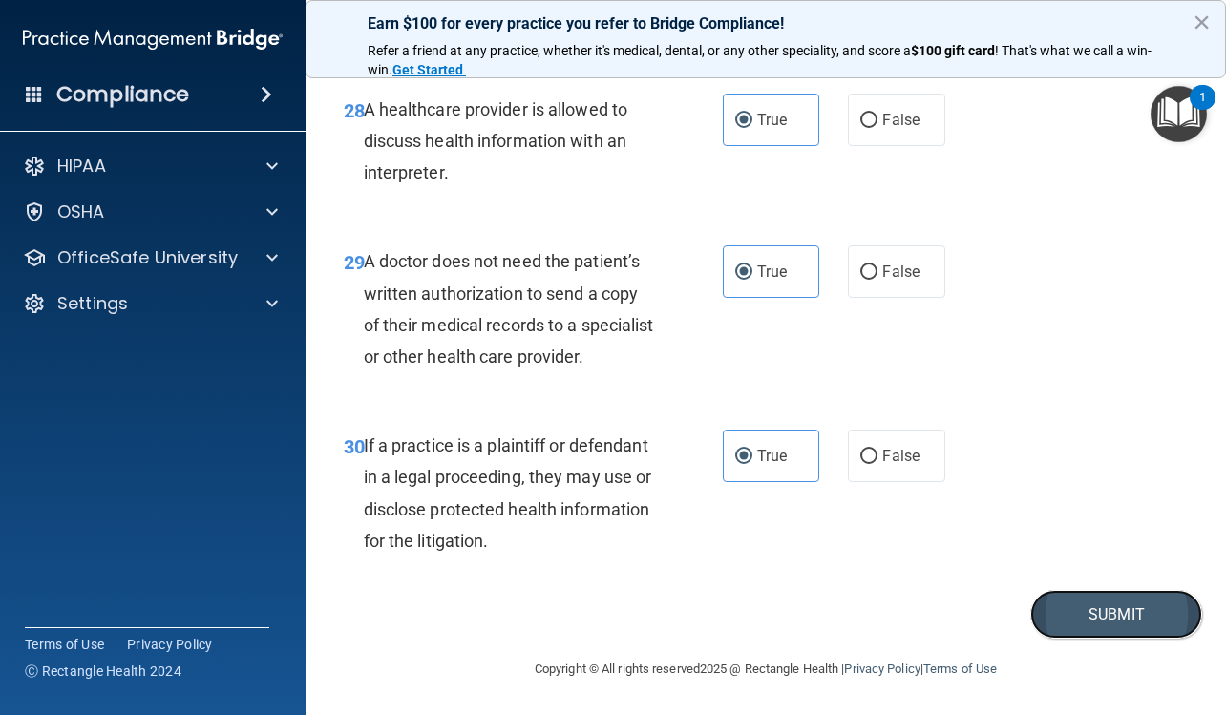
click at [1109, 607] on button "Submit" at bounding box center [1116, 614] width 172 height 49
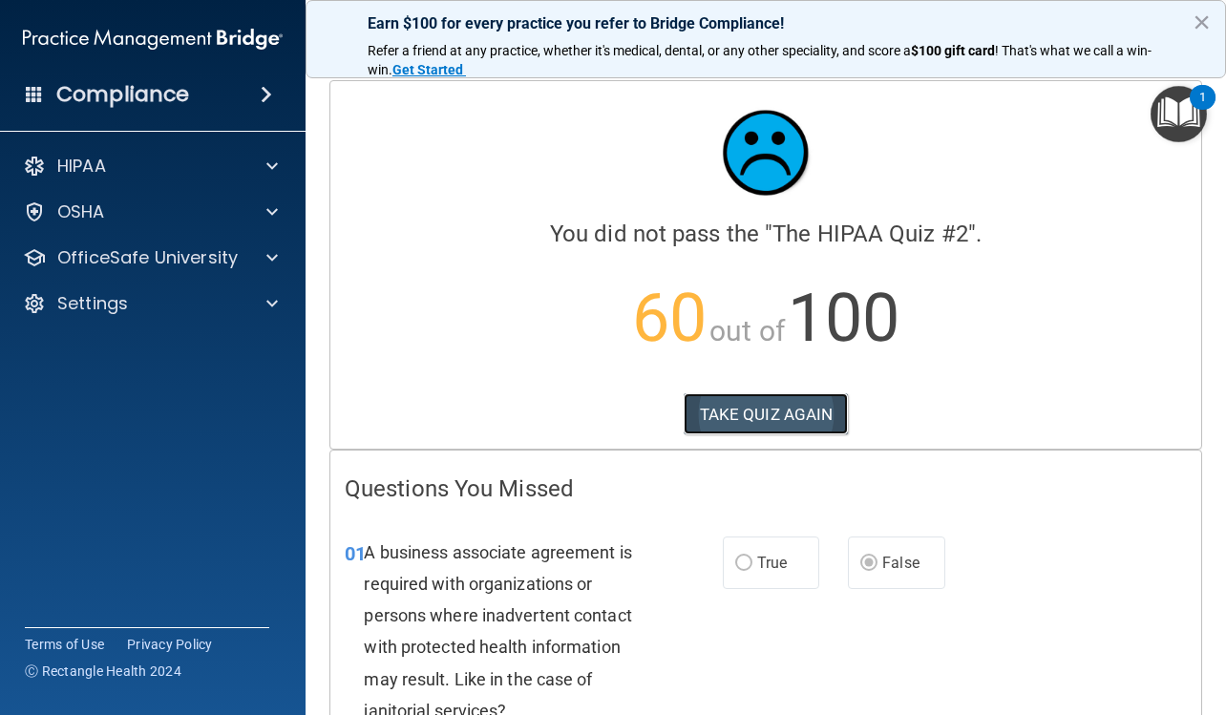
click at [814, 421] on button "TAKE QUIZ AGAIN" at bounding box center [765, 414] width 165 height 42
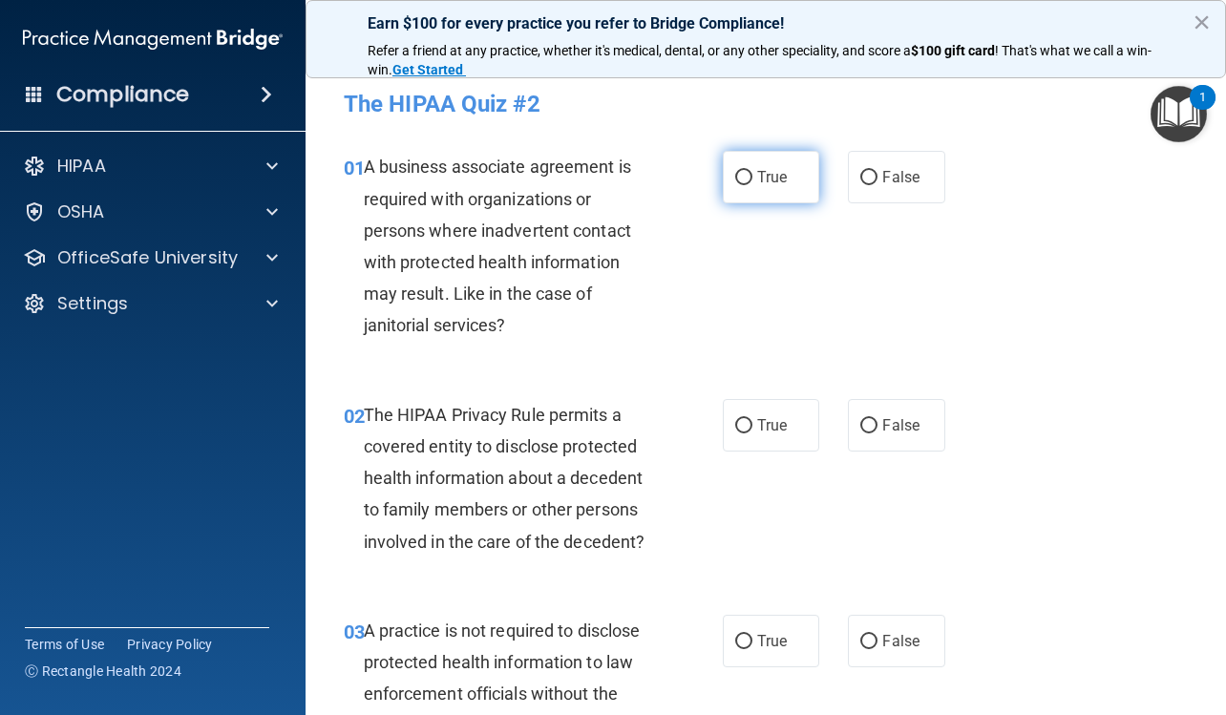
click at [761, 173] on span "True" at bounding box center [772, 177] width 30 height 18
click at [752, 173] on input "True" at bounding box center [743, 178] width 17 height 14
radio input "true"
click at [735, 420] on input "True" at bounding box center [743, 426] width 17 height 14
radio input "true"
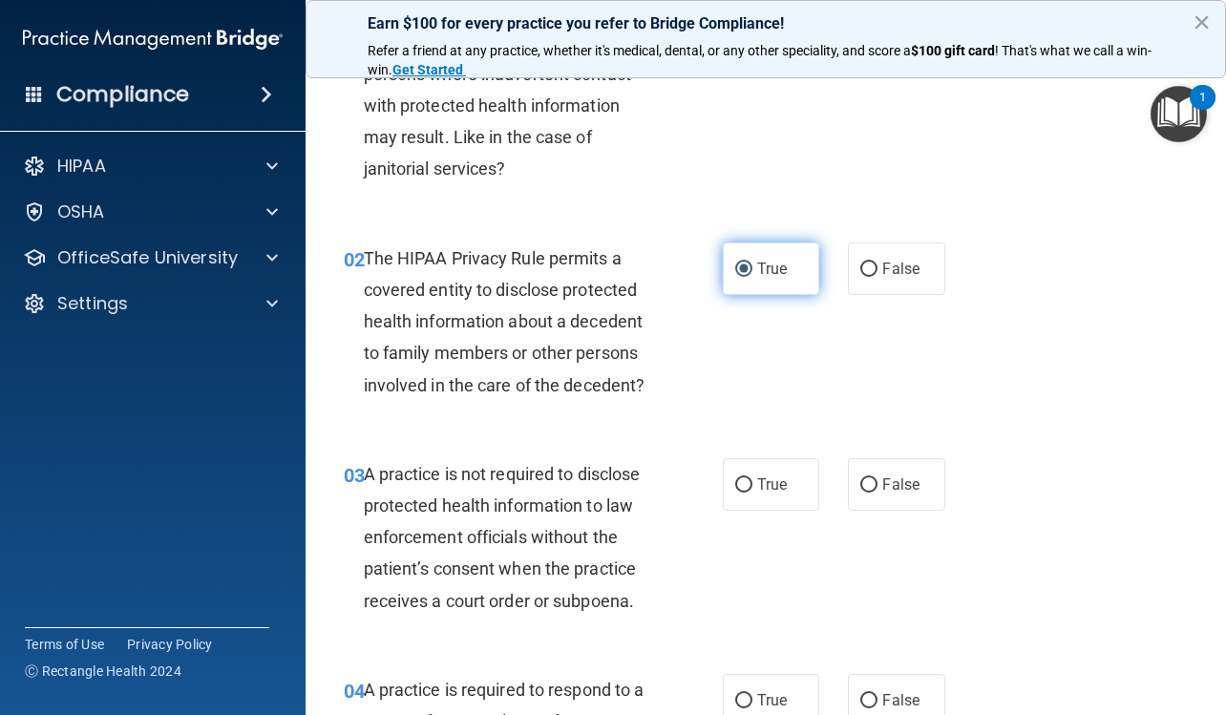
scroll to position [191, 0]
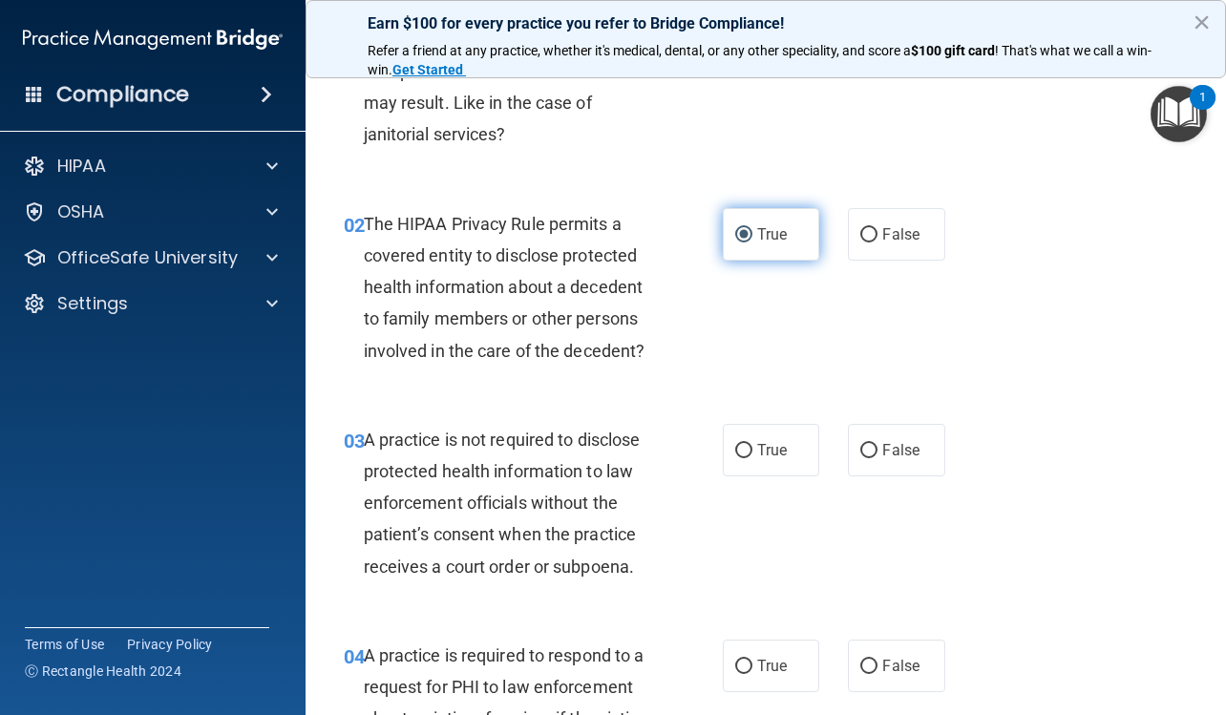
click at [747, 443] on label "True" at bounding box center [771, 450] width 96 height 52
click at [747, 444] on input "True" at bounding box center [743, 451] width 17 height 14
radio input "true"
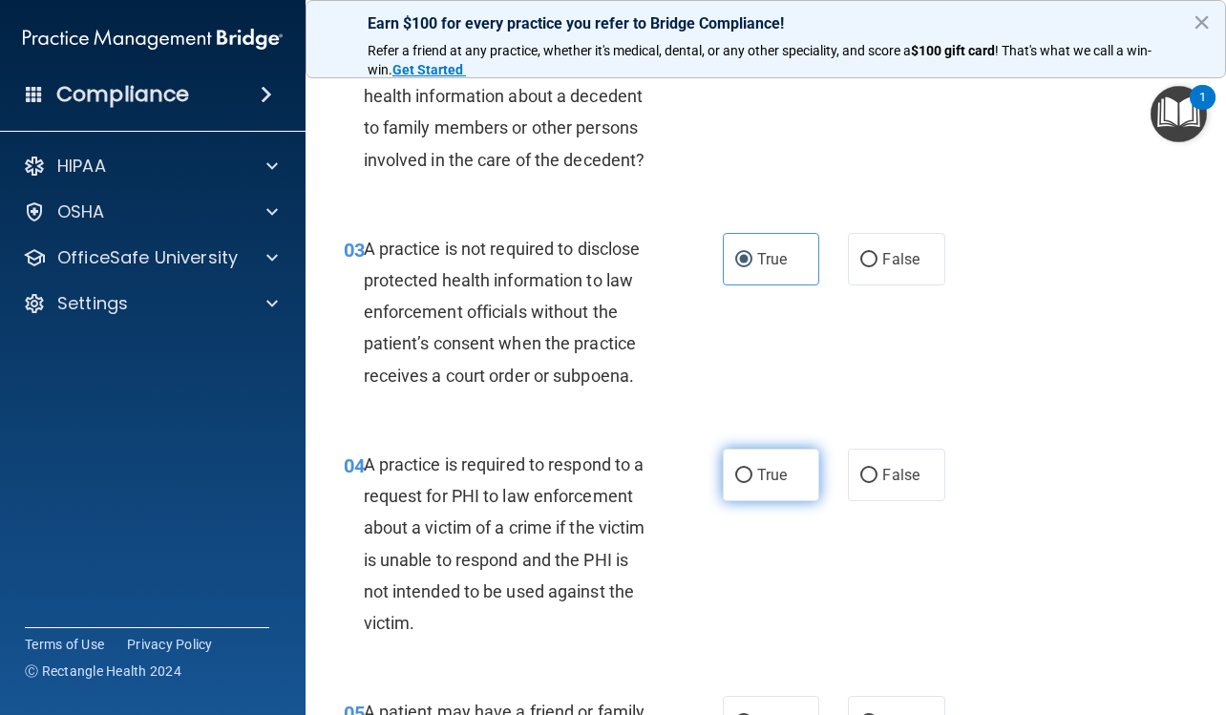
click at [762, 452] on label "True" at bounding box center [771, 475] width 96 height 52
click at [752, 469] on input "True" at bounding box center [743, 476] width 17 height 14
radio input "true"
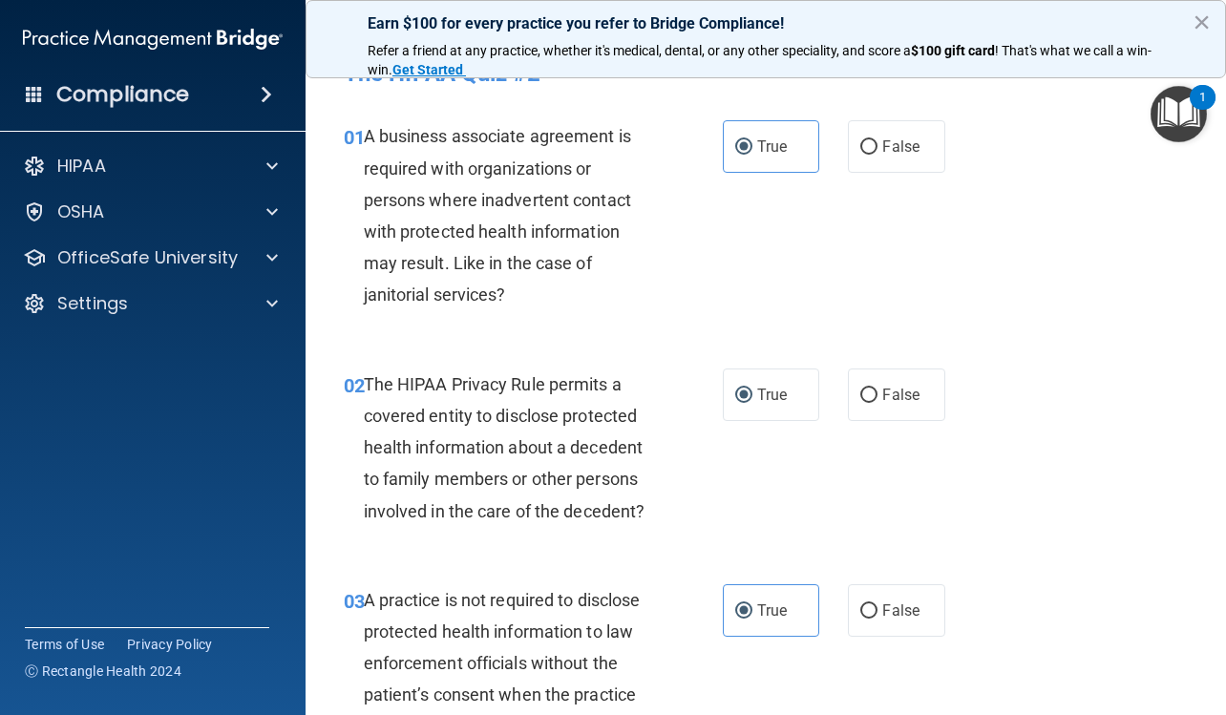
scroll to position [0, 0]
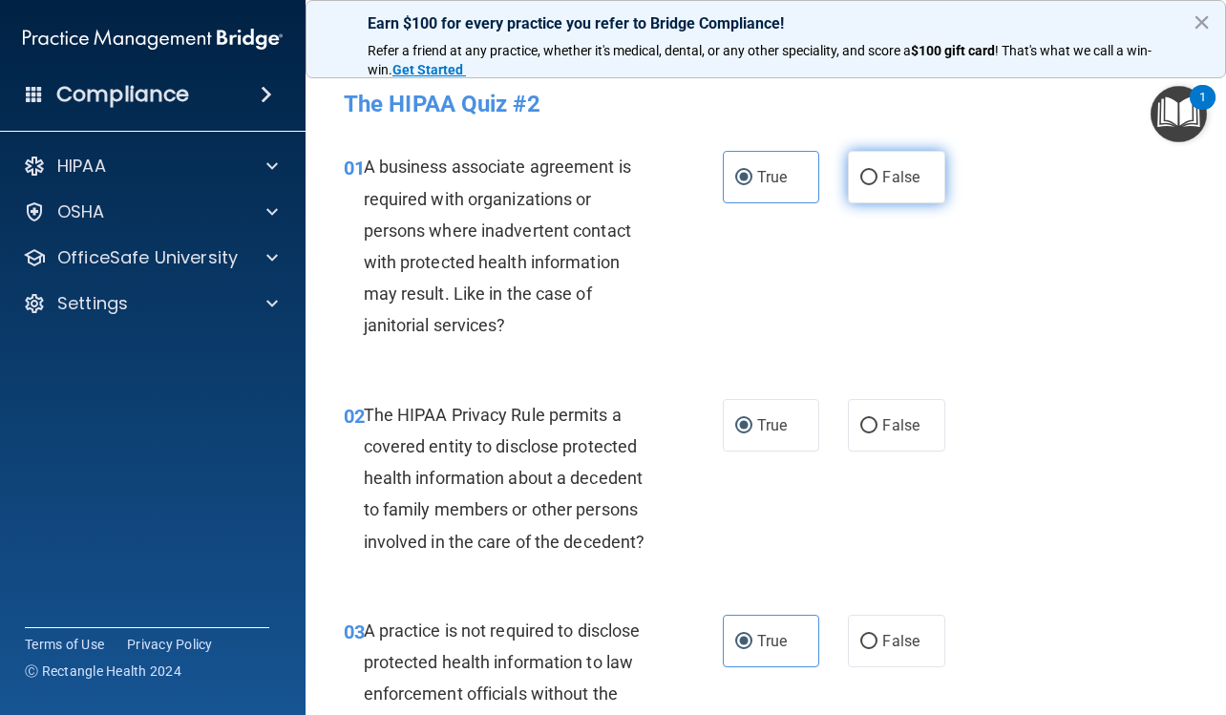
click at [919, 167] on label "False" at bounding box center [896, 177] width 96 height 52
click at [877, 171] on input "False" at bounding box center [868, 178] width 17 height 14
radio input "true"
radio input "false"
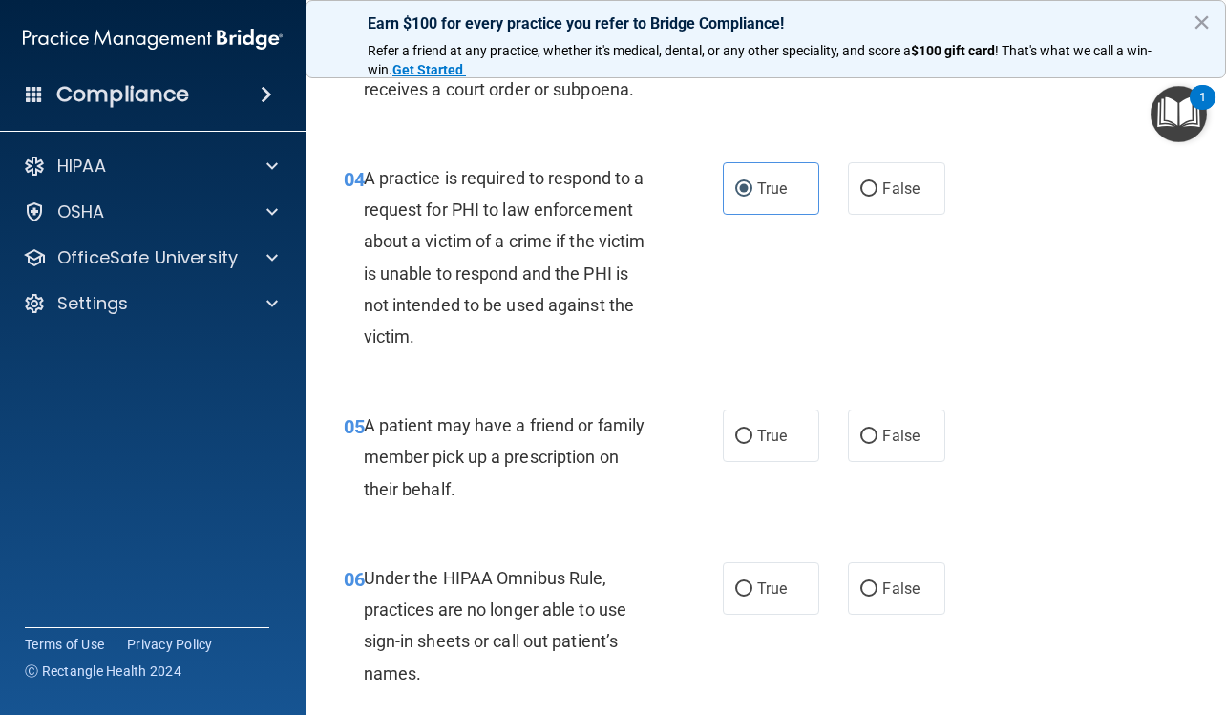
scroll to position [764, 0]
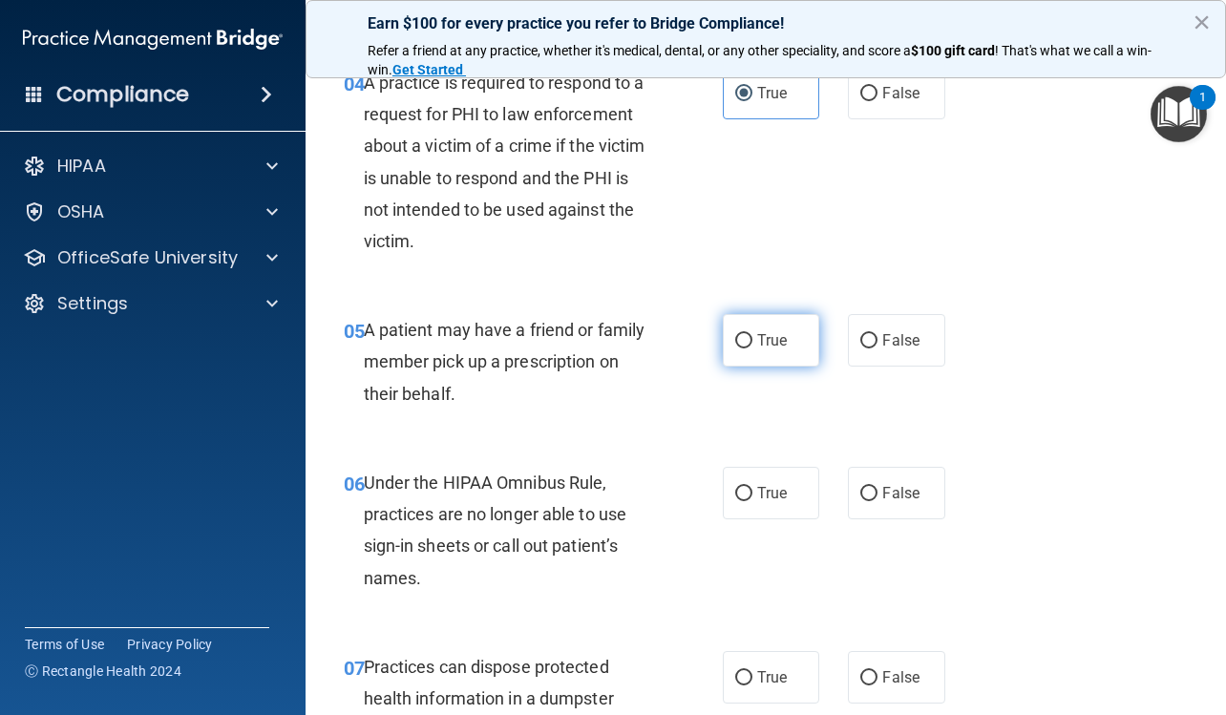
click at [791, 342] on label "True" at bounding box center [771, 340] width 96 height 52
click at [752, 342] on input "True" at bounding box center [743, 341] width 17 height 14
radio input "true"
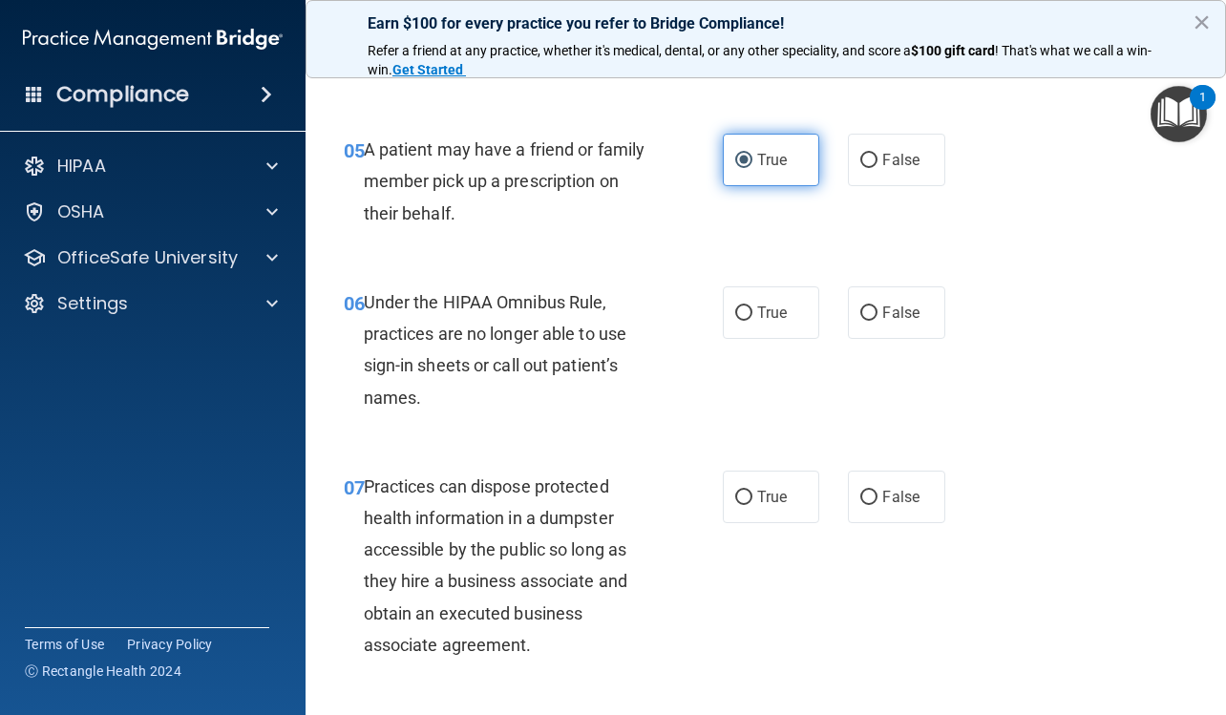
scroll to position [954, 0]
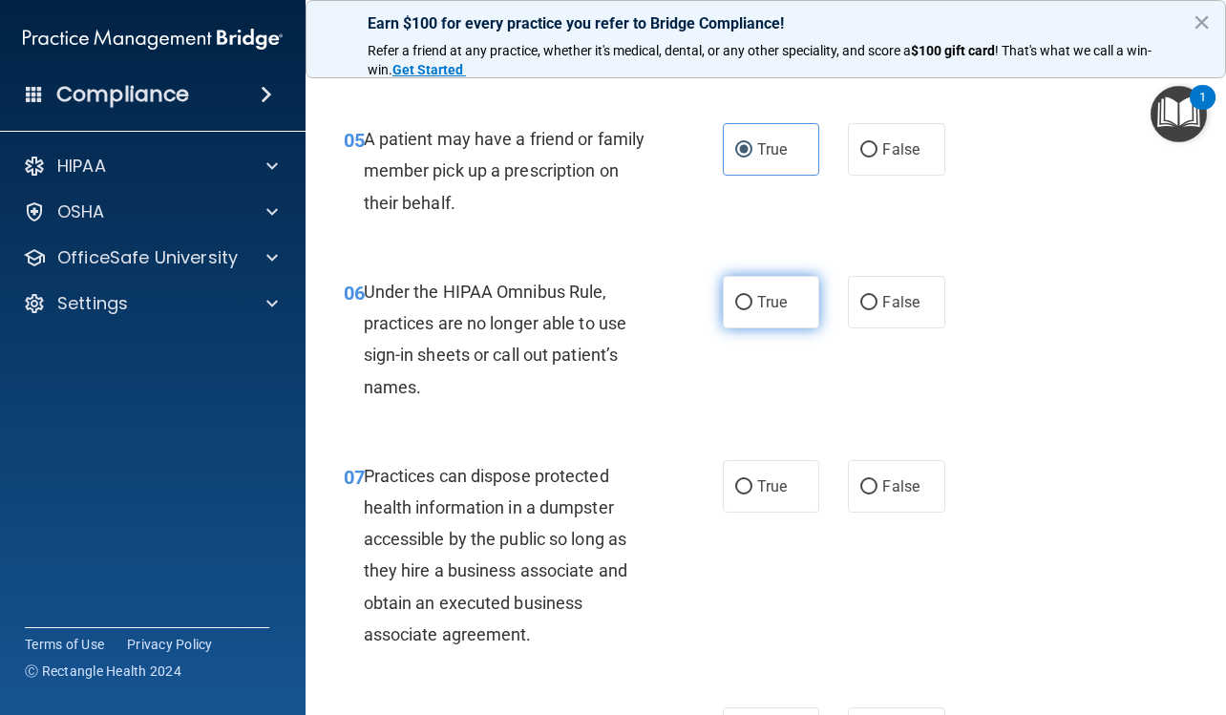
click at [764, 313] on label "True" at bounding box center [771, 302] width 96 height 52
click at [752, 310] on input "True" at bounding box center [743, 303] width 17 height 14
radio input "true"
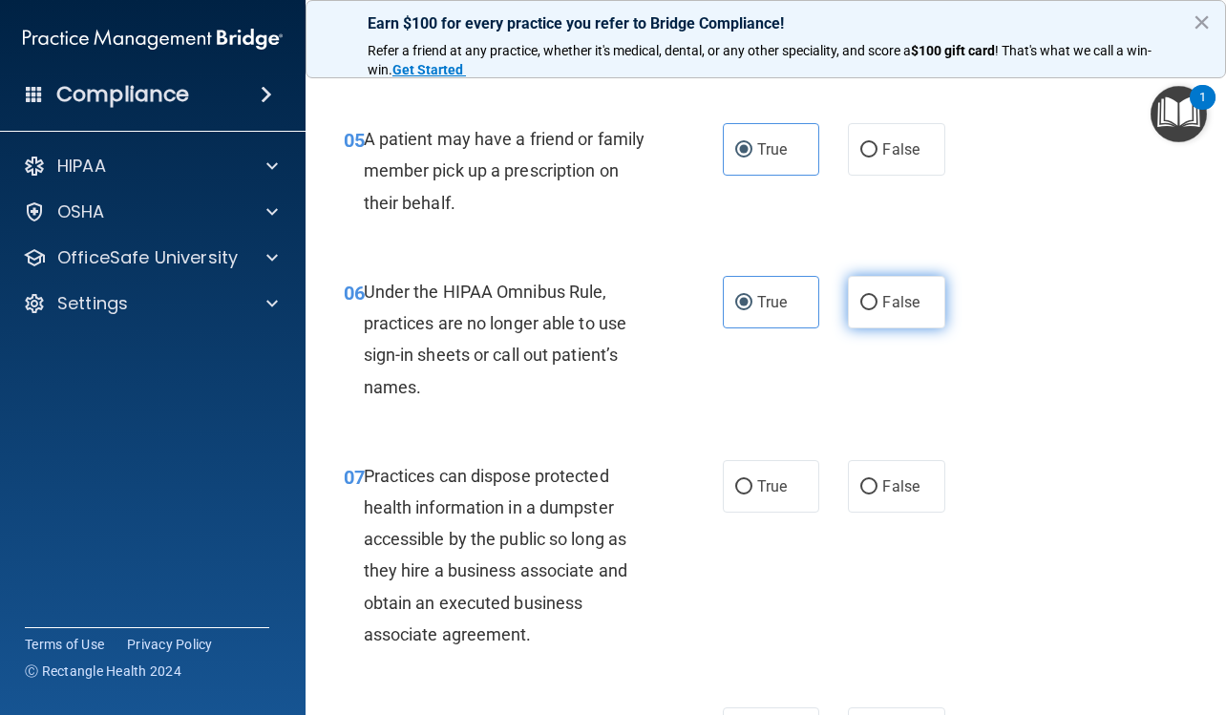
click at [882, 297] on span "False" at bounding box center [900, 302] width 37 height 18
click at [877, 297] on input "False" at bounding box center [868, 303] width 17 height 14
radio input "true"
radio input "false"
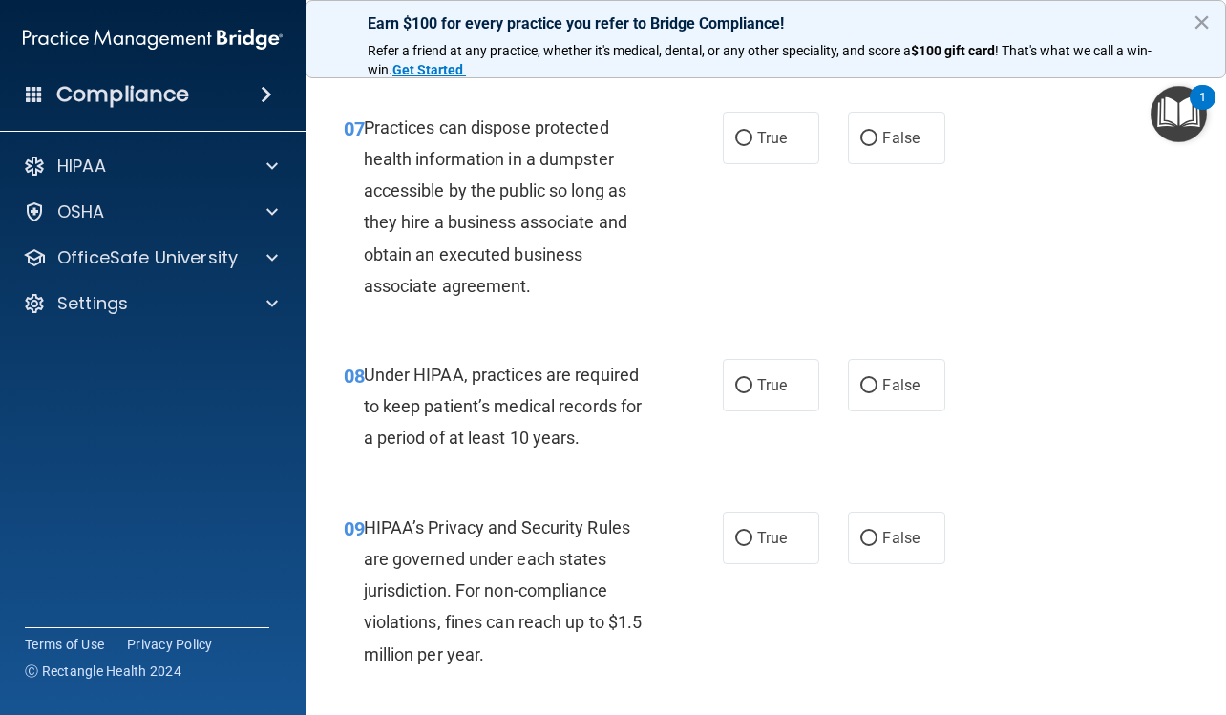
scroll to position [1336, 0]
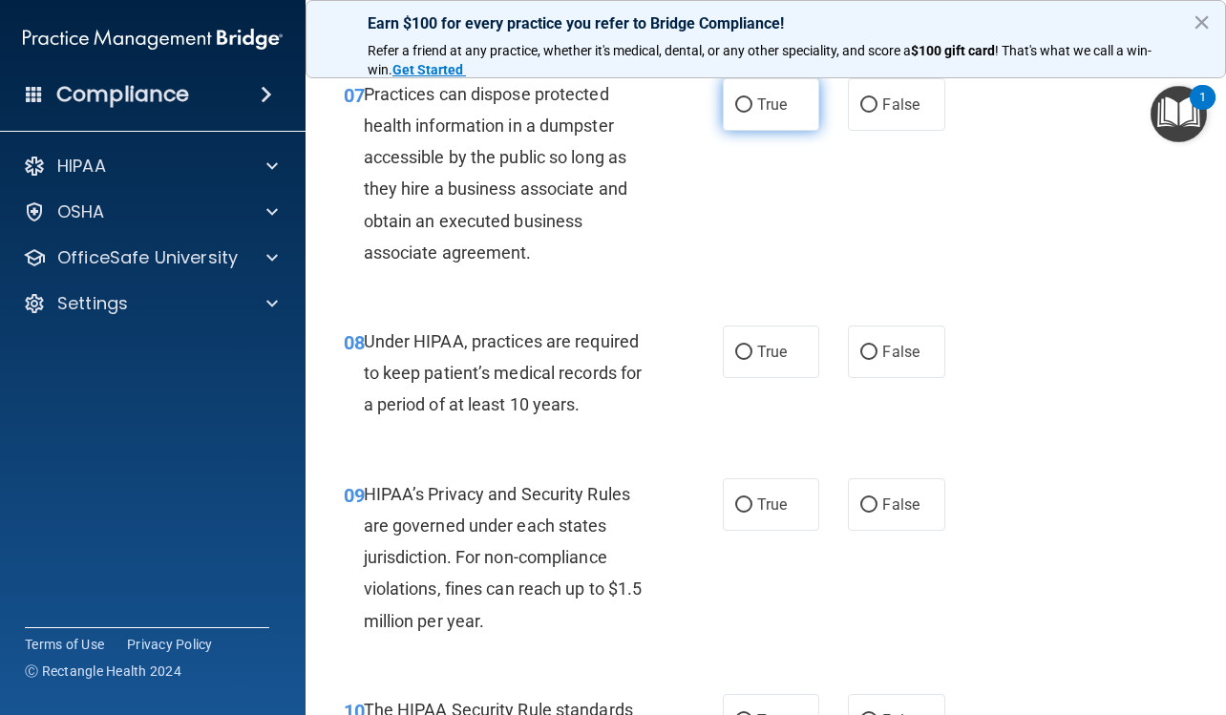
click at [787, 122] on label "True" at bounding box center [771, 104] width 96 height 52
click at [752, 113] on input "True" at bounding box center [743, 105] width 17 height 14
radio input "true"
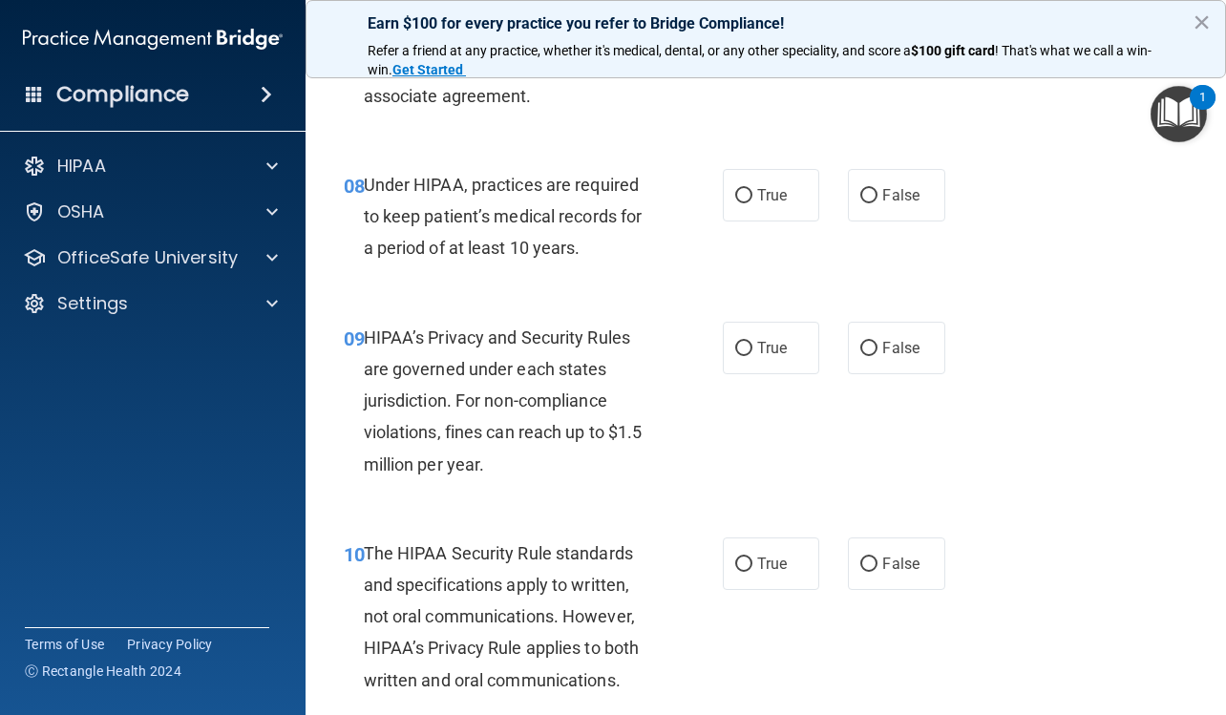
scroll to position [1527, 0]
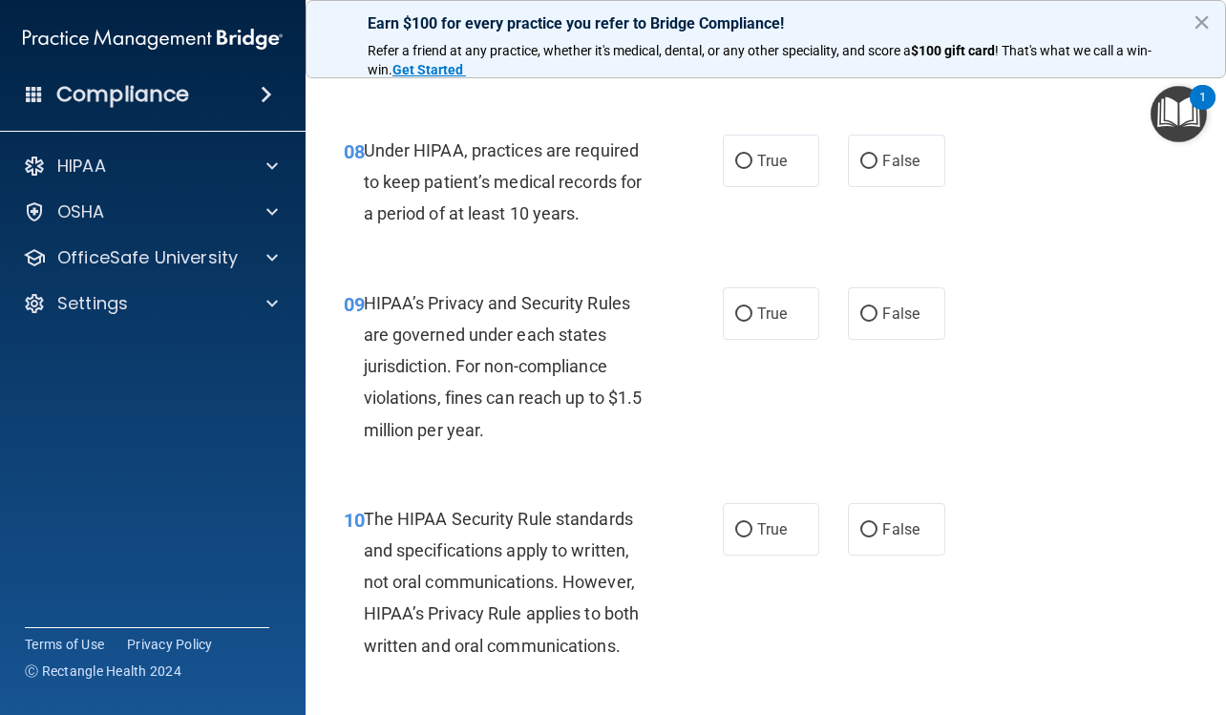
click at [875, 132] on div "08 Under HIPAA, practices are required to keep patient’s medical records for a …" at bounding box center [765, 187] width 872 height 153
click at [876, 147] on label "False" at bounding box center [896, 161] width 96 height 52
click at [876, 155] on input "False" at bounding box center [868, 162] width 17 height 14
radio input "true"
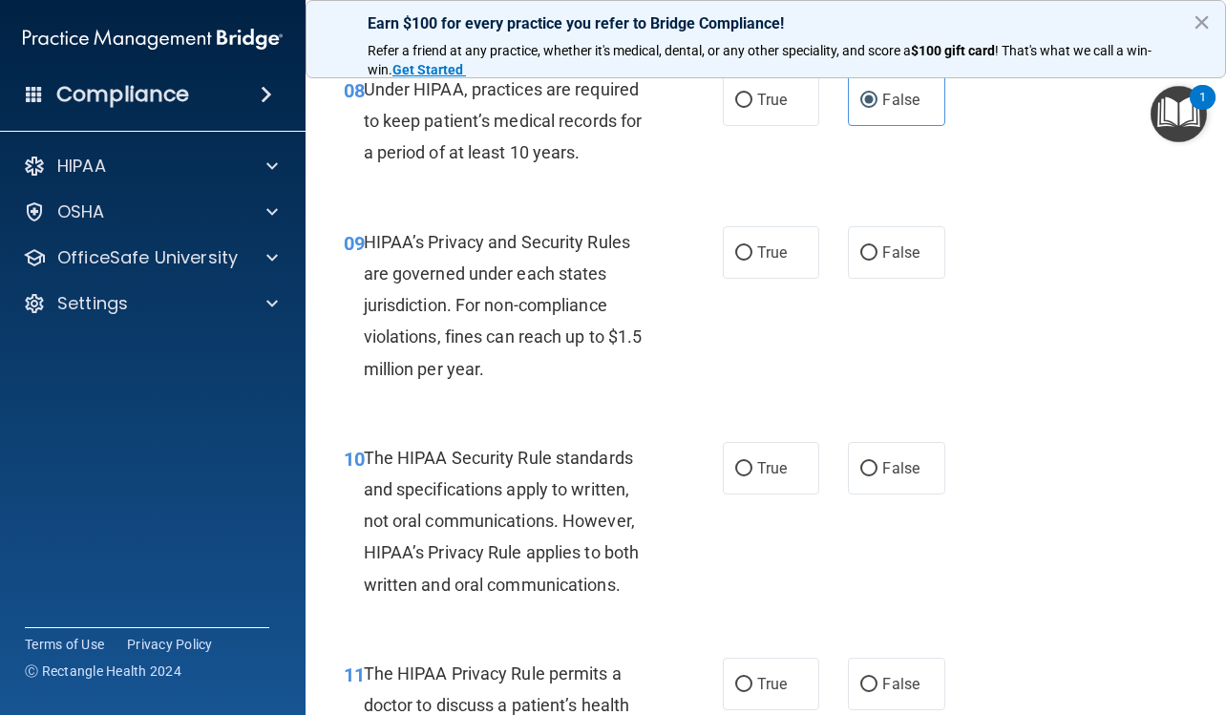
scroll to position [1623, 0]
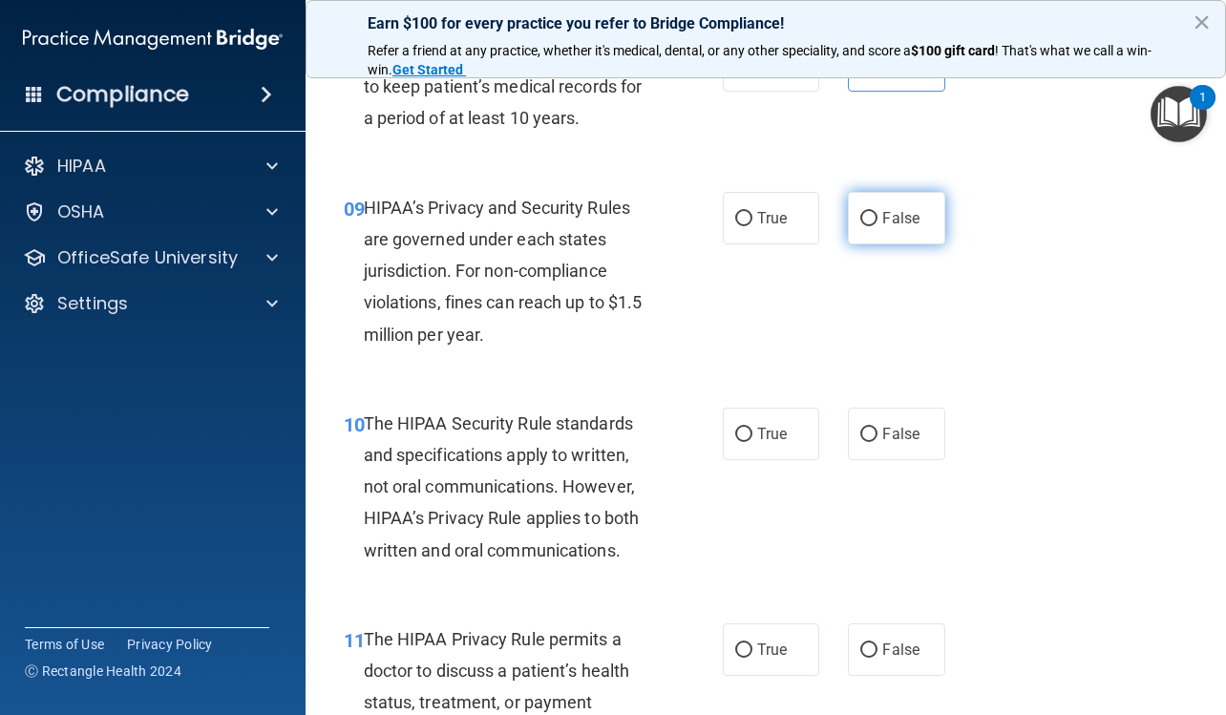
click at [888, 234] on label "False" at bounding box center [896, 218] width 96 height 52
click at [877, 226] on input "False" at bounding box center [868, 219] width 17 height 14
radio input "true"
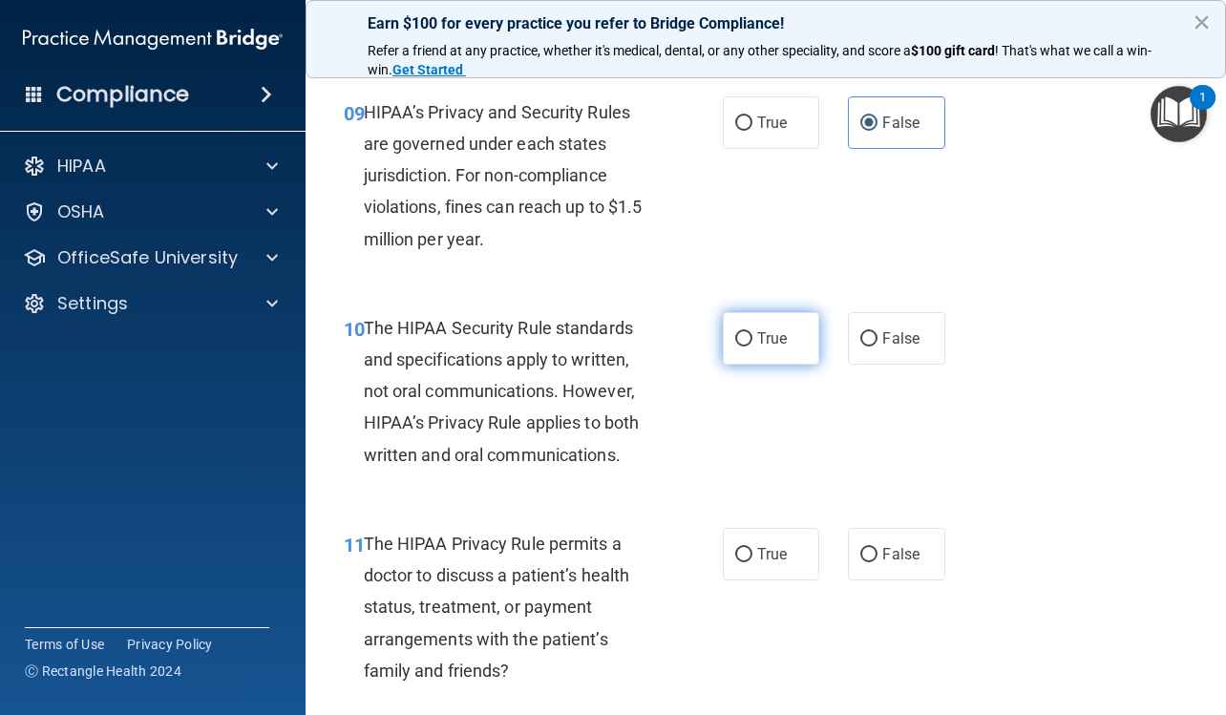
click at [790, 341] on label "True" at bounding box center [771, 338] width 96 height 52
click at [752, 341] on input "True" at bounding box center [743, 339] width 17 height 14
radio input "true"
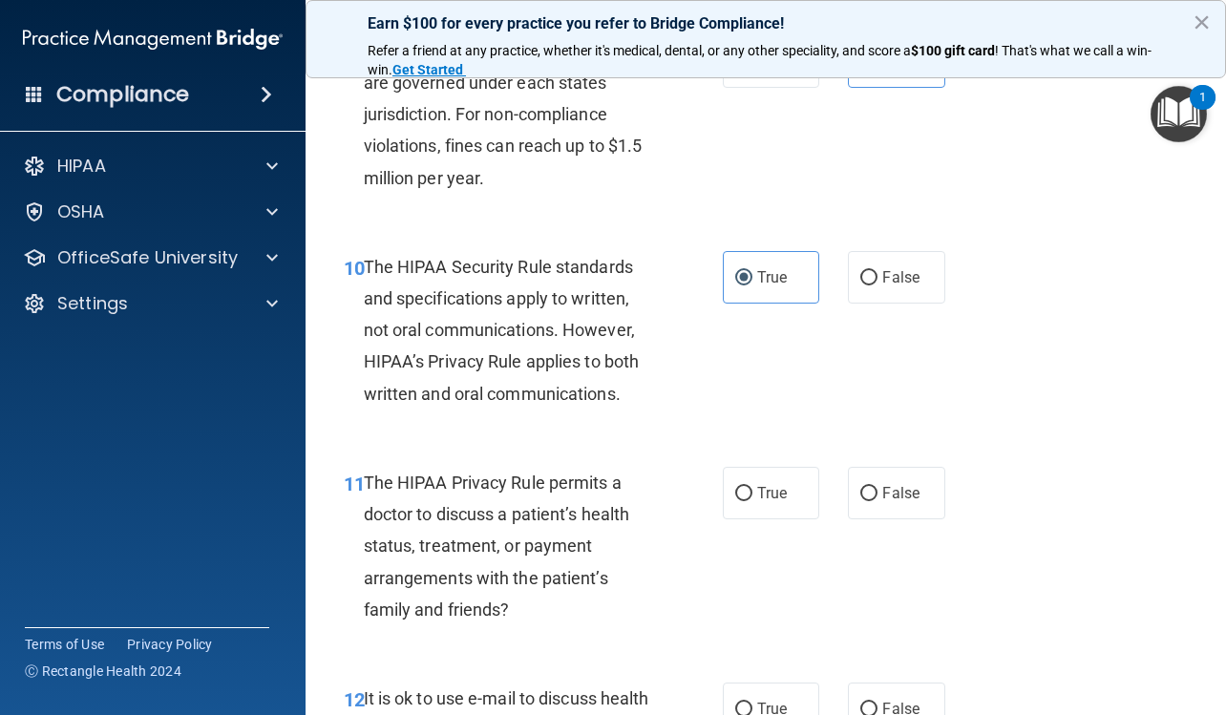
scroll to position [1813, 0]
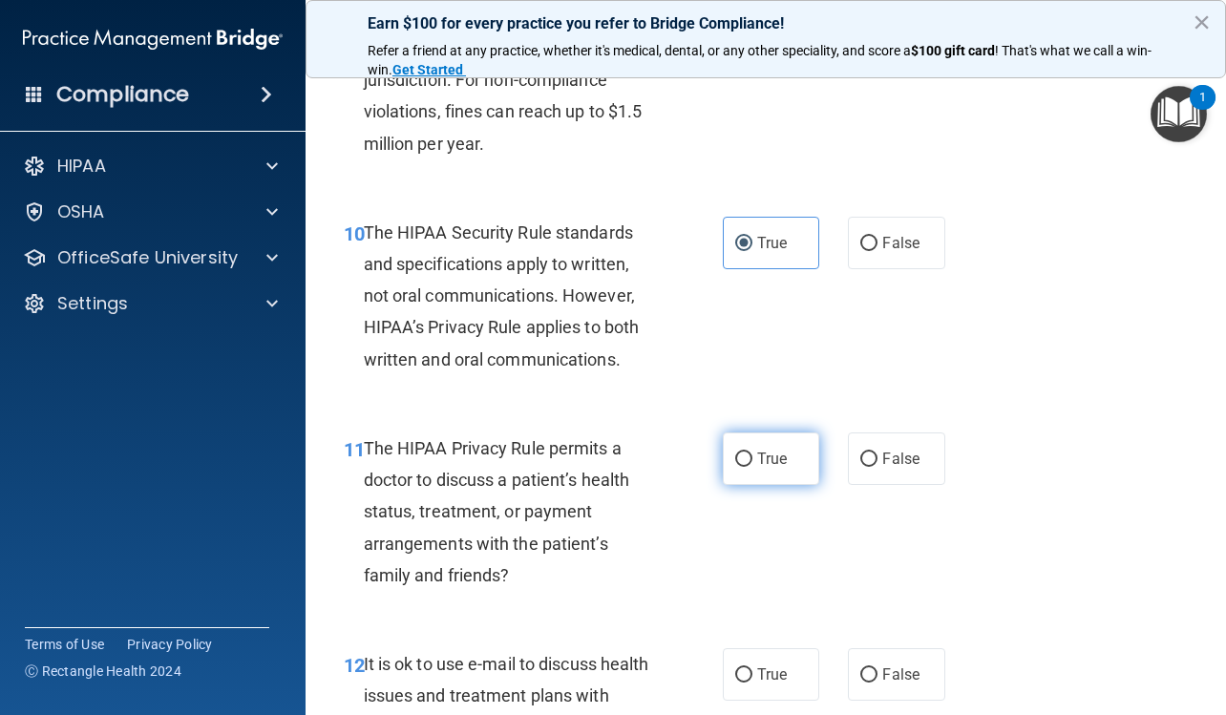
click at [790, 452] on label "True" at bounding box center [771, 458] width 96 height 52
click at [752, 452] on input "True" at bounding box center [743, 459] width 17 height 14
radio input "true"
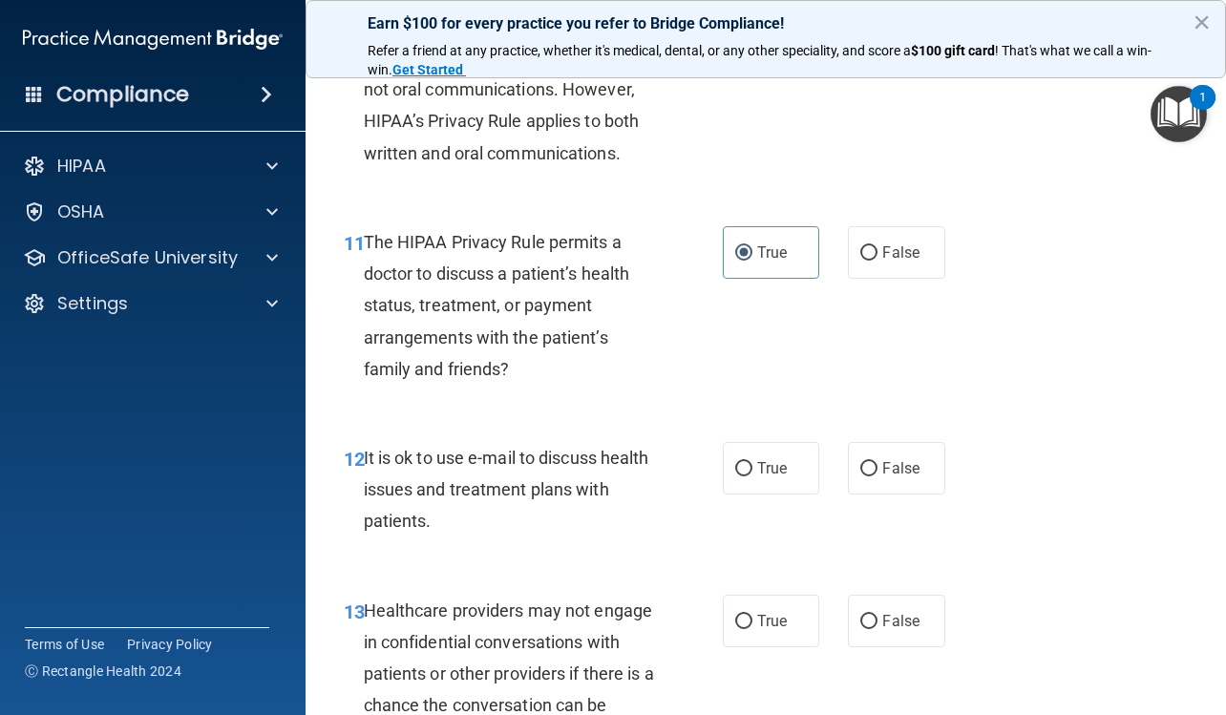
scroll to position [2100, 0]
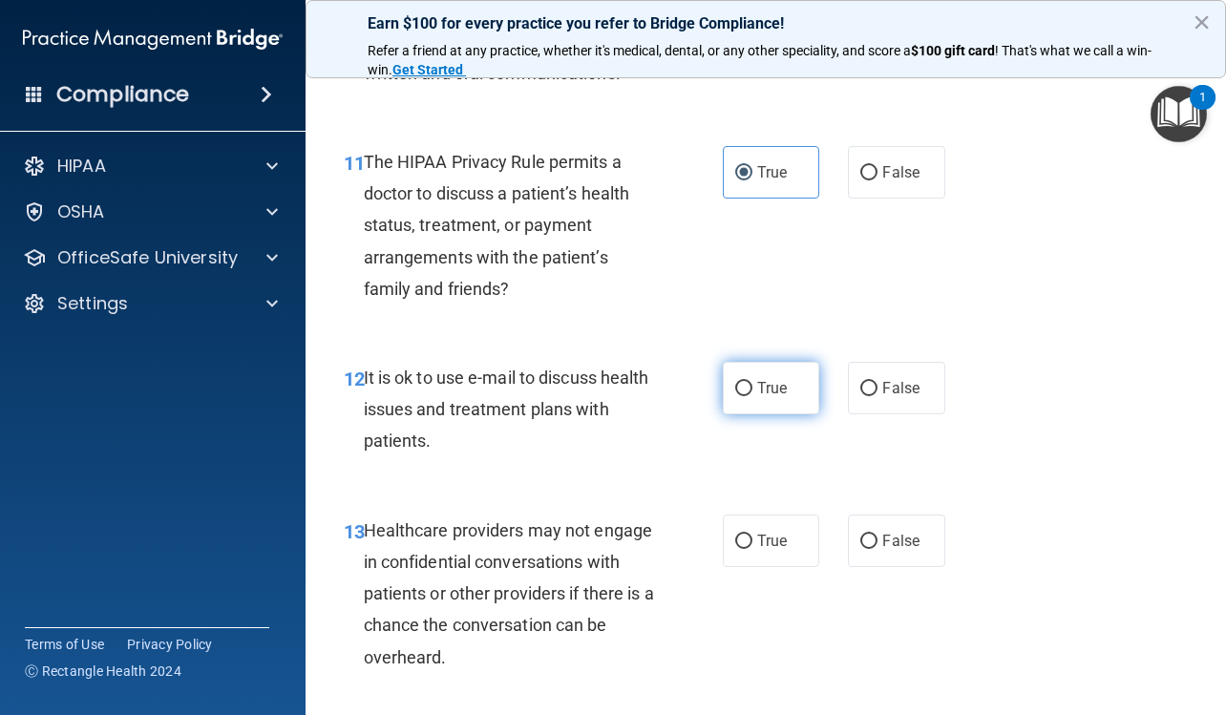
click at [786, 405] on label "True" at bounding box center [771, 388] width 96 height 52
click at [752, 396] on input "True" at bounding box center [743, 389] width 17 height 14
radio input "true"
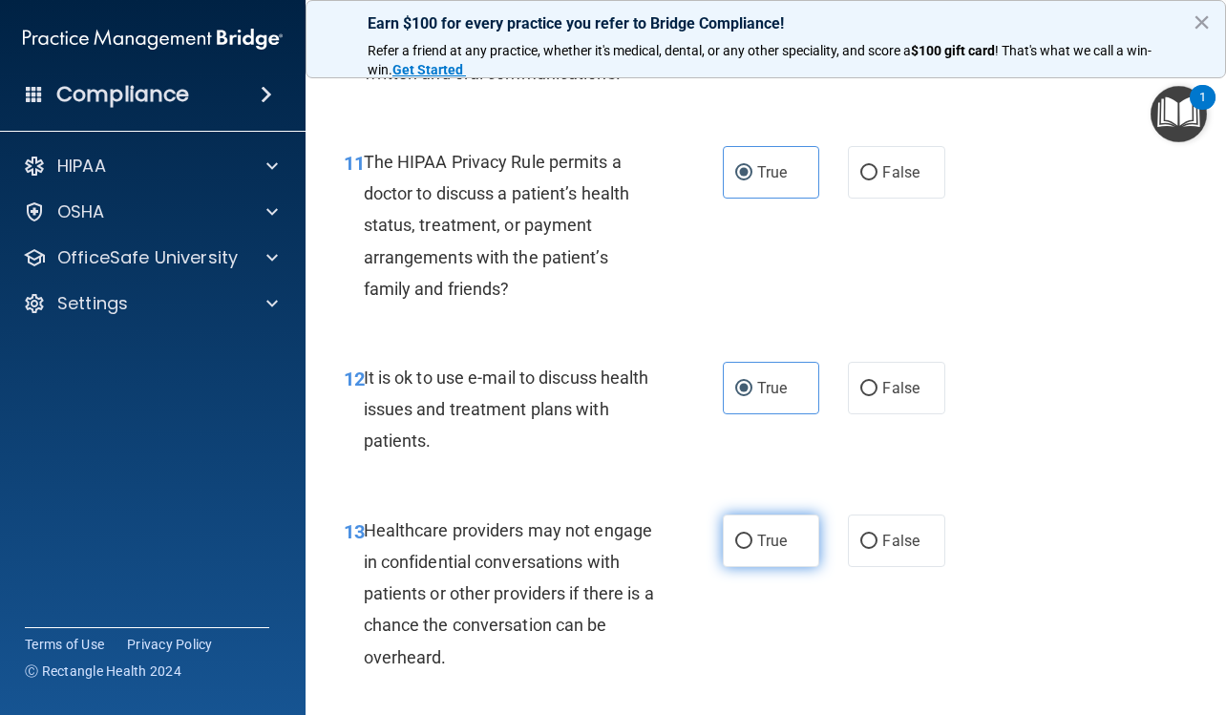
scroll to position [2195, 0]
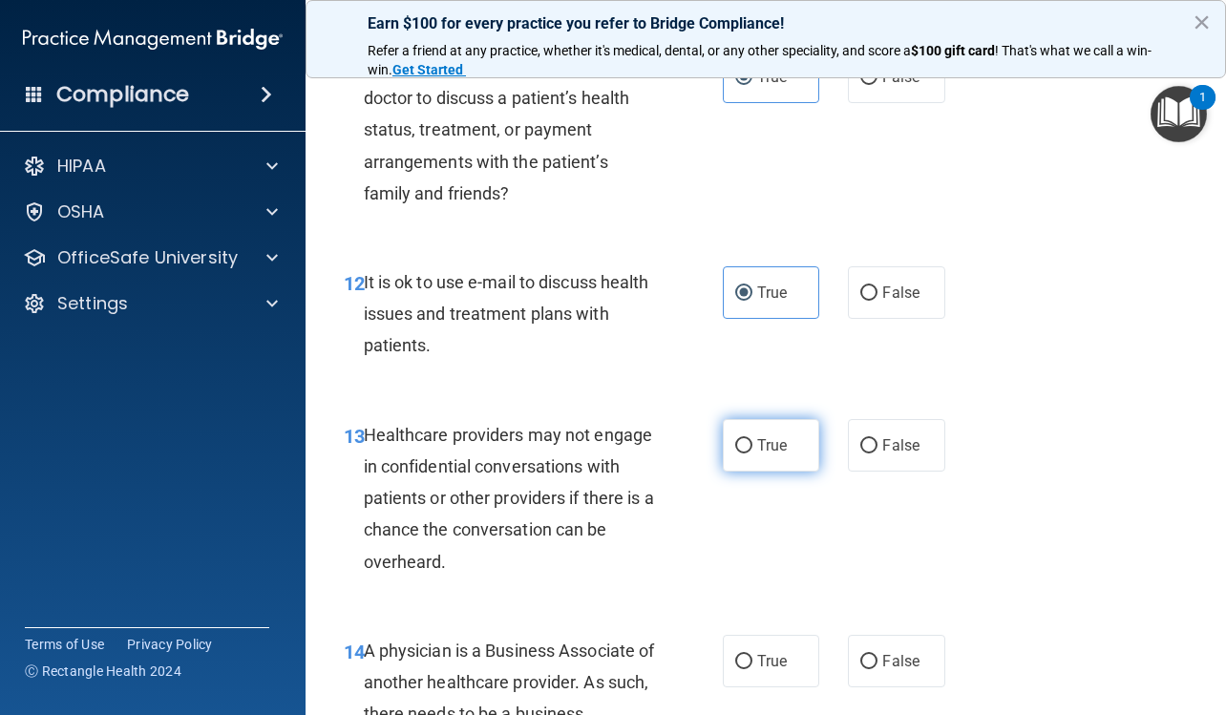
click at [740, 450] on input "True" at bounding box center [743, 446] width 17 height 14
radio input "true"
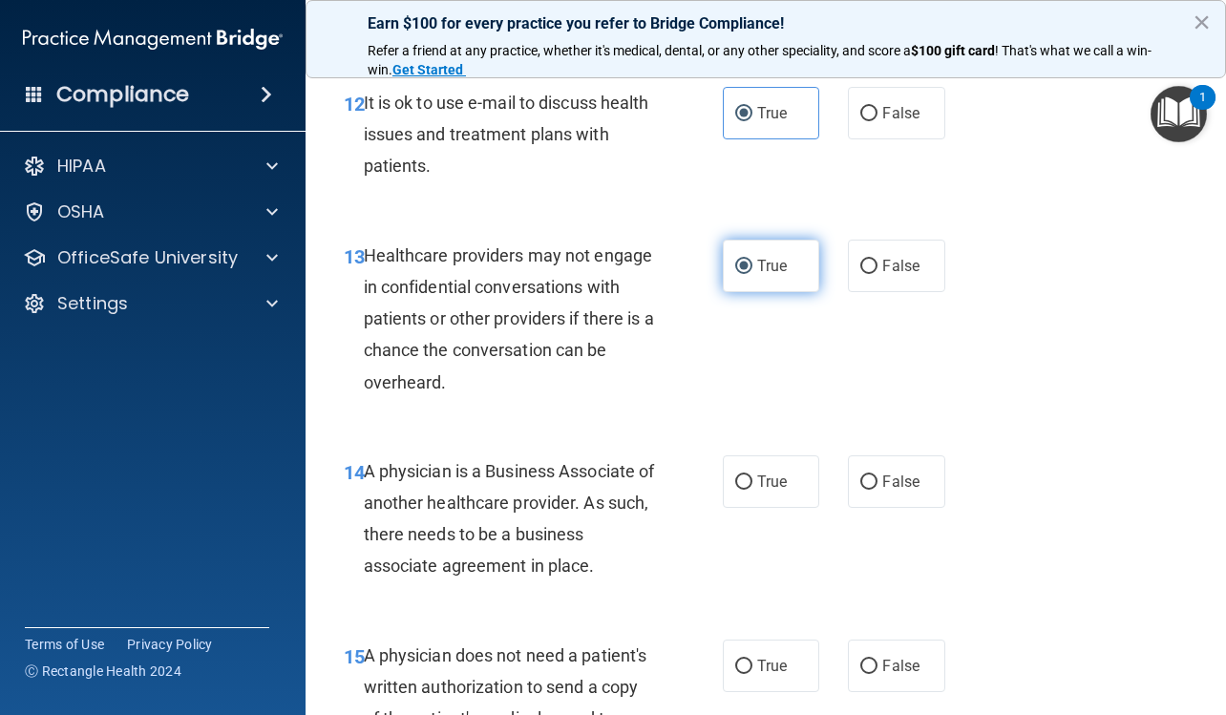
scroll to position [2386, 0]
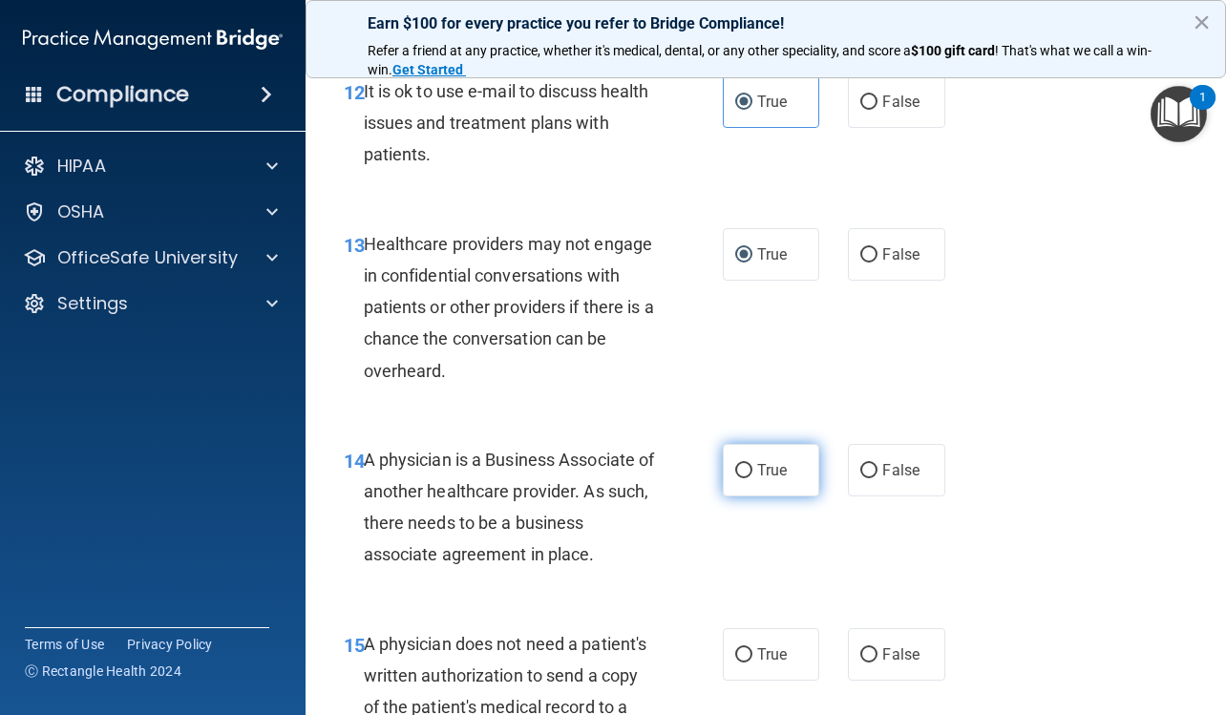
click at [778, 476] on span "True" at bounding box center [772, 470] width 30 height 18
click at [752, 476] on input "True" at bounding box center [743, 471] width 17 height 14
radio input "true"
click at [888, 474] on span "False" at bounding box center [900, 470] width 37 height 18
click at [877, 474] on input "False" at bounding box center [868, 471] width 17 height 14
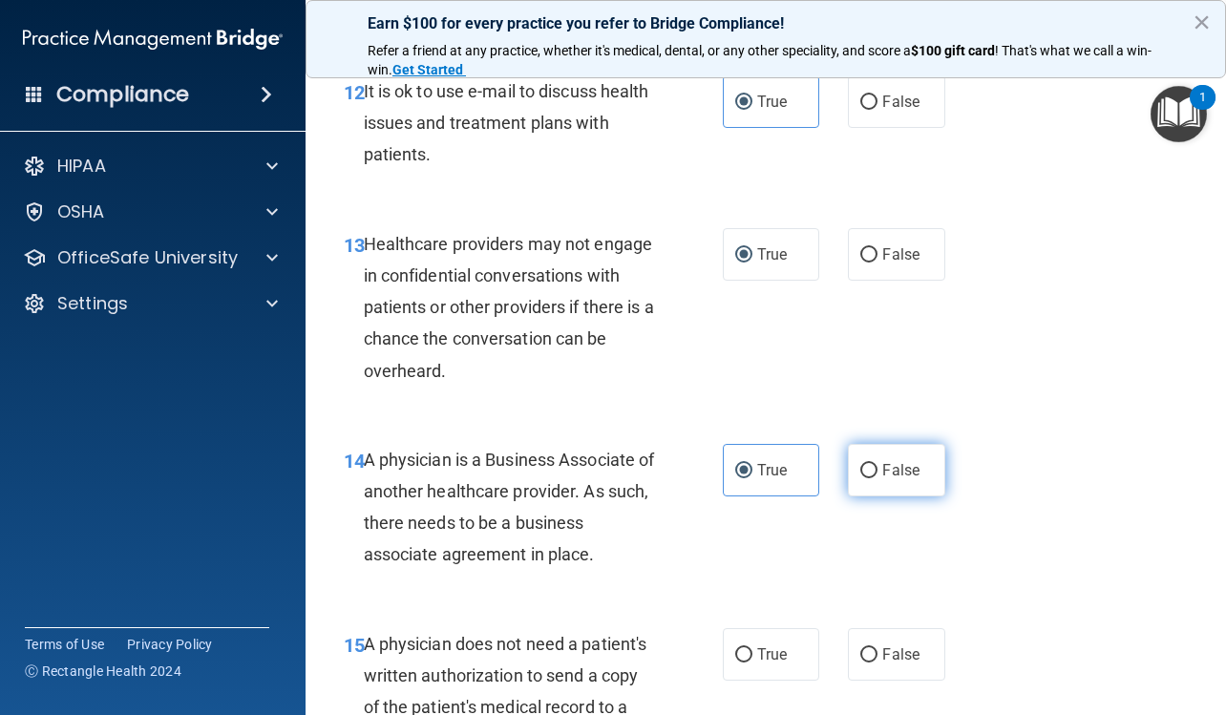
radio input "true"
radio input "false"
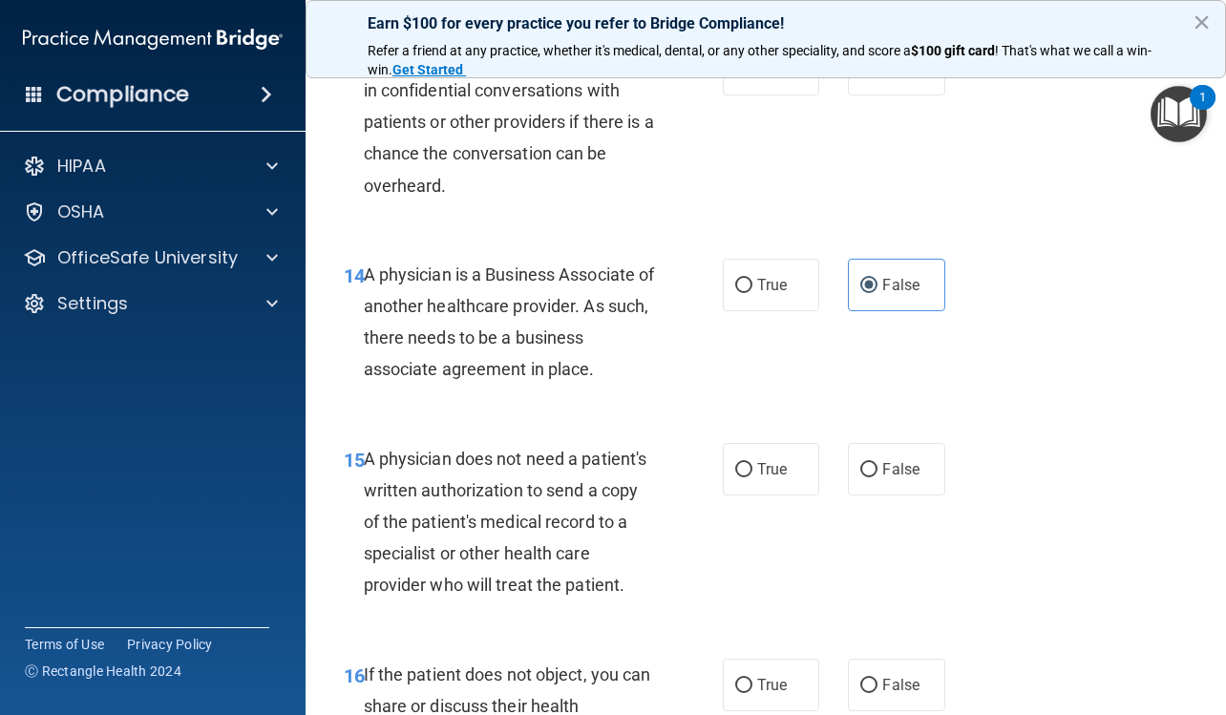
scroll to position [2577, 0]
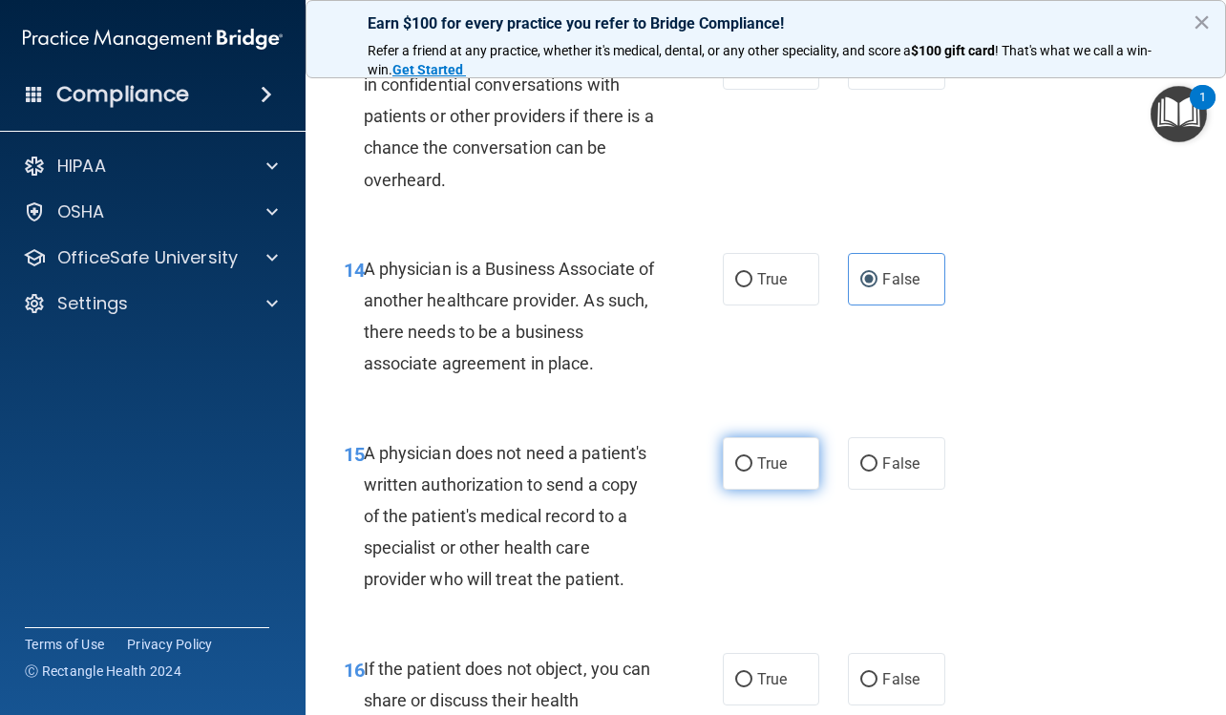
click at [746, 467] on label "True" at bounding box center [771, 463] width 96 height 52
click at [746, 467] on input "True" at bounding box center [743, 464] width 17 height 14
radio input "true"
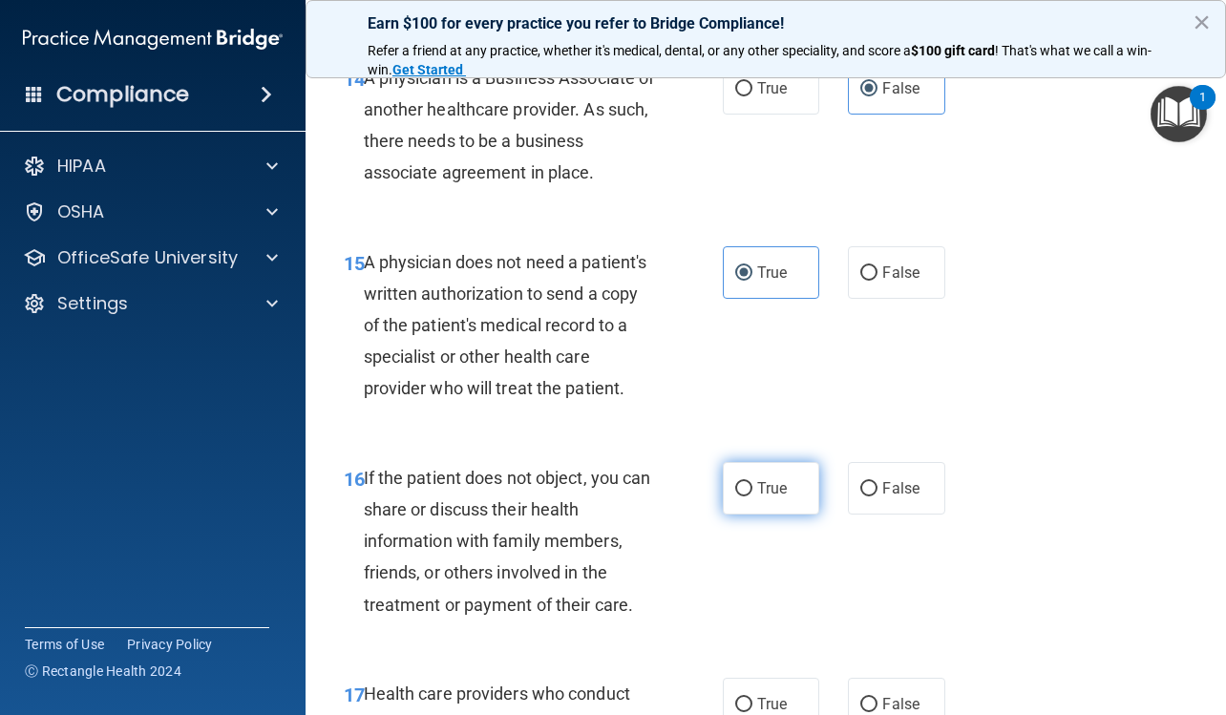
click at [745, 467] on label "True" at bounding box center [771, 488] width 96 height 52
click at [745, 482] on input "True" at bounding box center [743, 489] width 17 height 14
radio input "true"
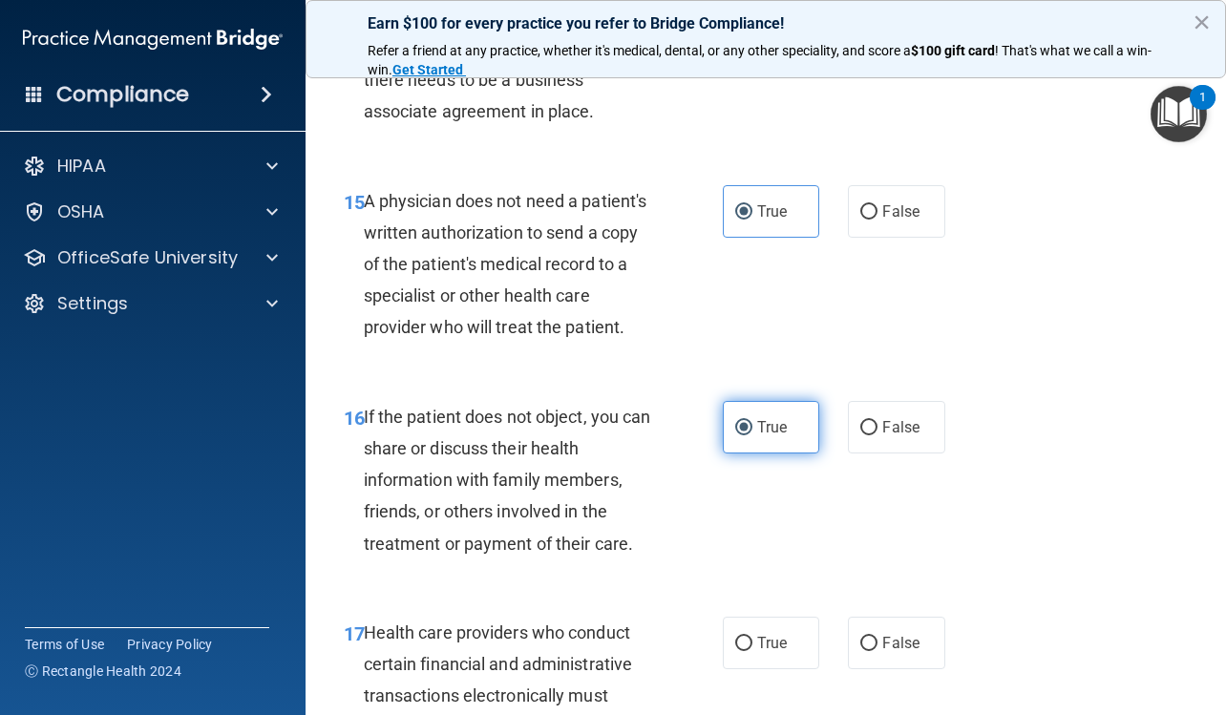
scroll to position [2863, 0]
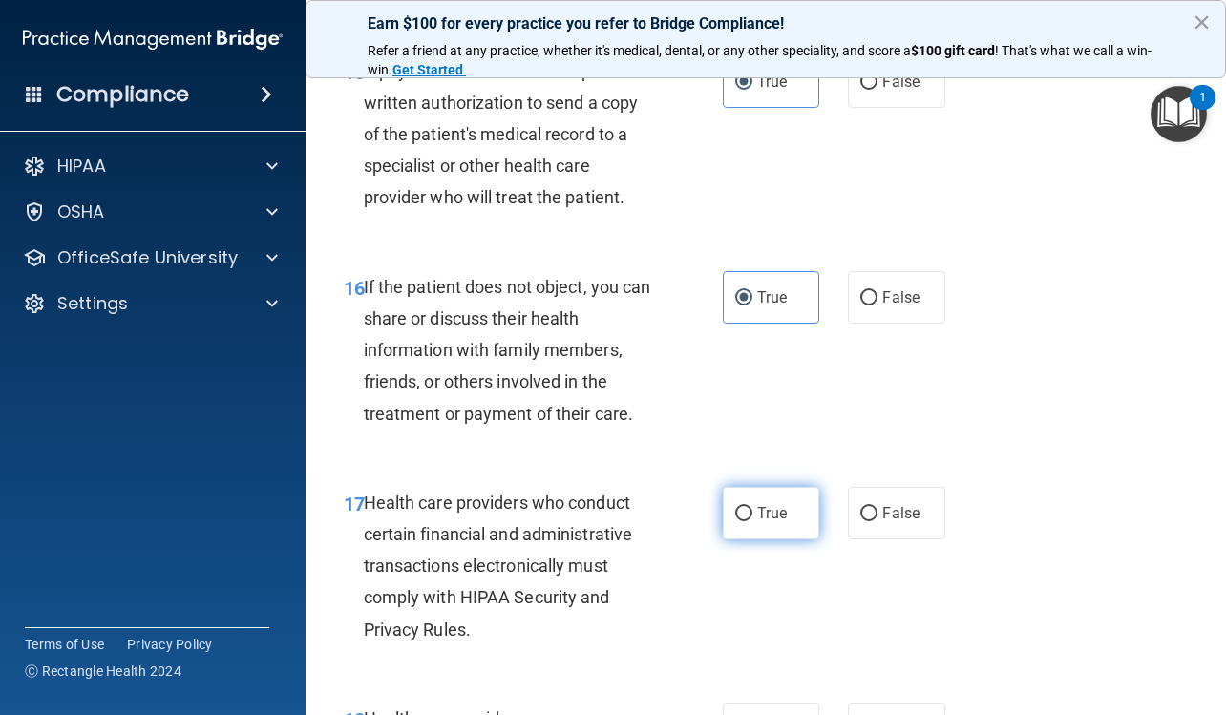
click at [757, 516] on span "True" at bounding box center [772, 513] width 30 height 18
click at [752, 516] on input "True" at bounding box center [743, 514] width 17 height 14
radio input "true"
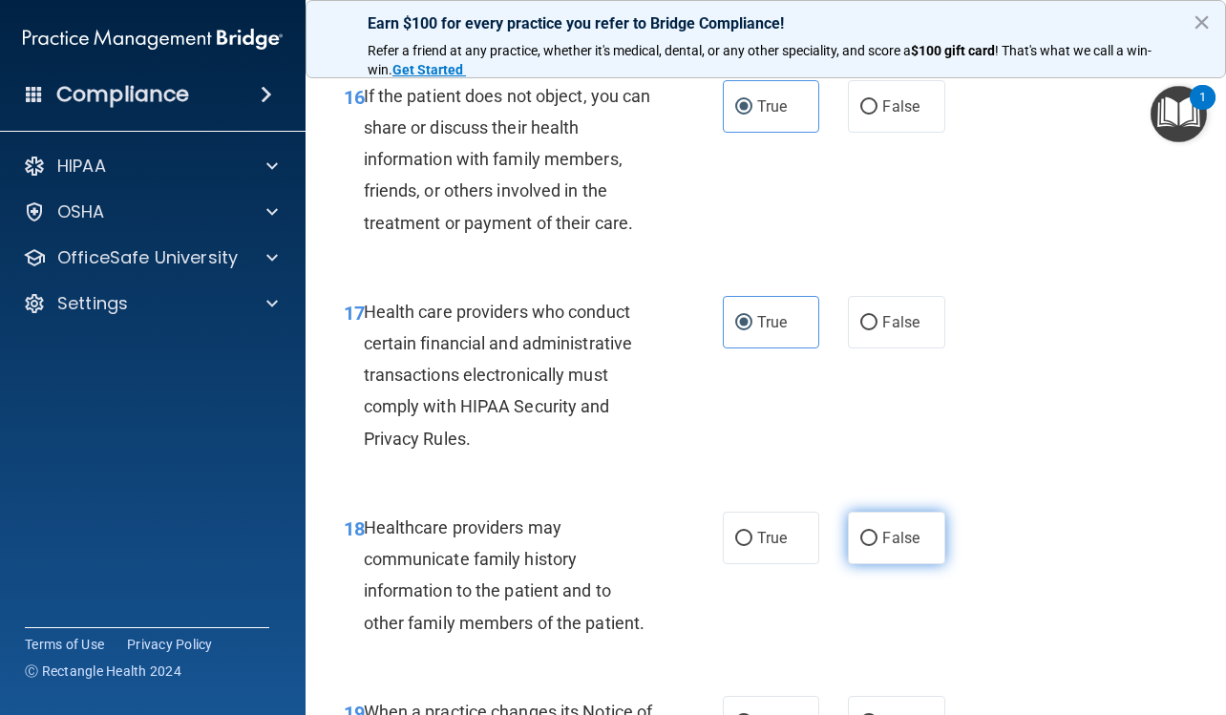
click at [852, 528] on label "False" at bounding box center [896, 538] width 96 height 52
click at [860, 532] on input "False" at bounding box center [868, 539] width 17 height 14
radio input "true"
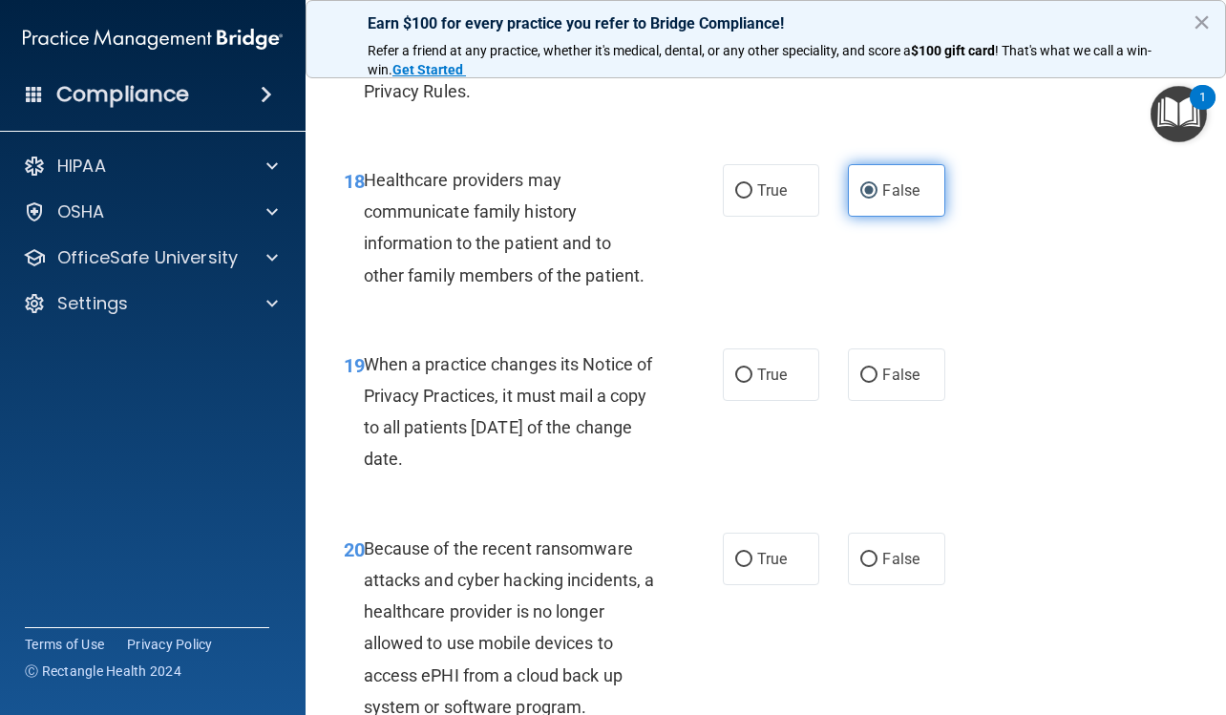
scroll to position [3531, 0]
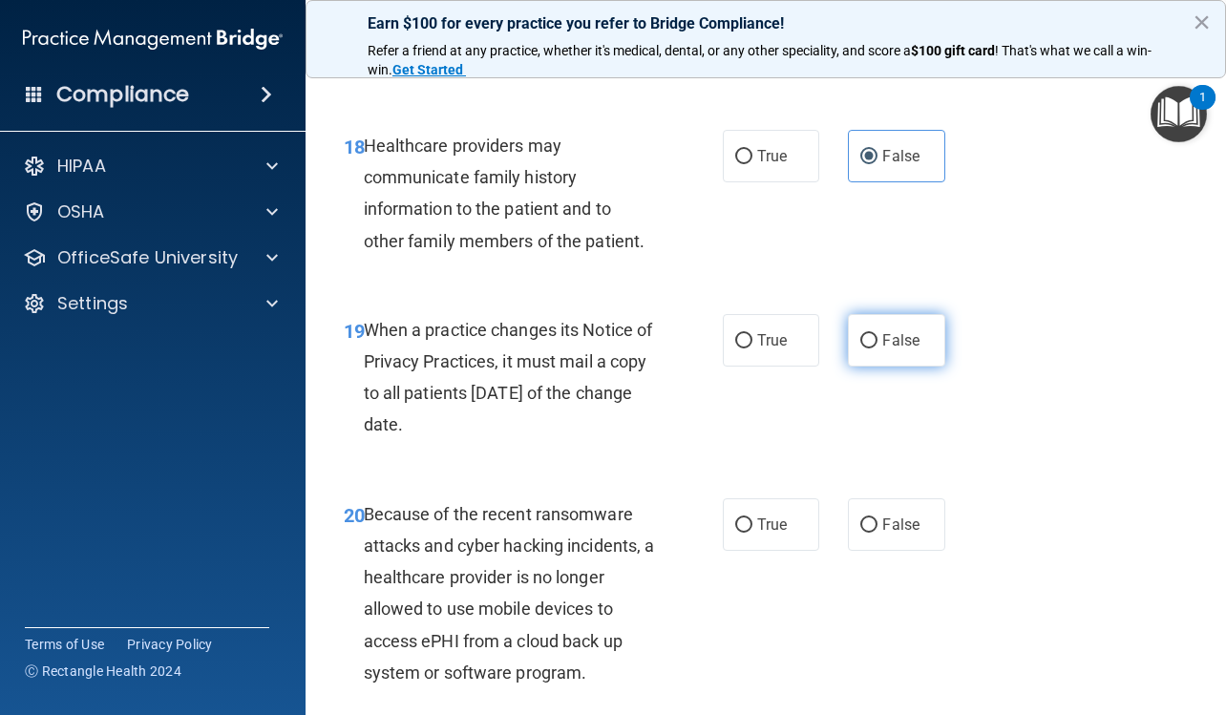
click at [890, 350] on label "False" at bounding box center [896, 340] width 96 height 52
click at [877, 348] on input "False" at bounding box center [868, 341] width 17 height 14
radio input "true"
click at [901, 520] on span "False" at bounding box center [900, 524] width 37 height 18
click at [877, 520] on input "False" at bounding box center [868, 525] width 17 height 14
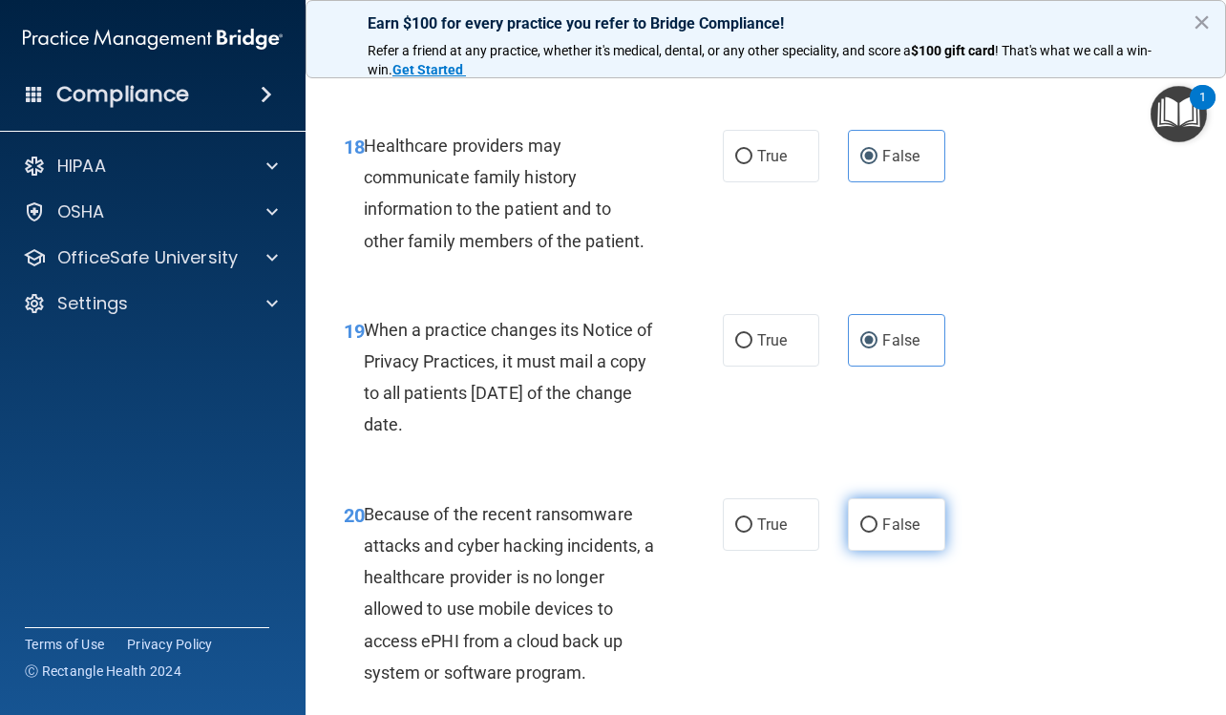
radio input "true"
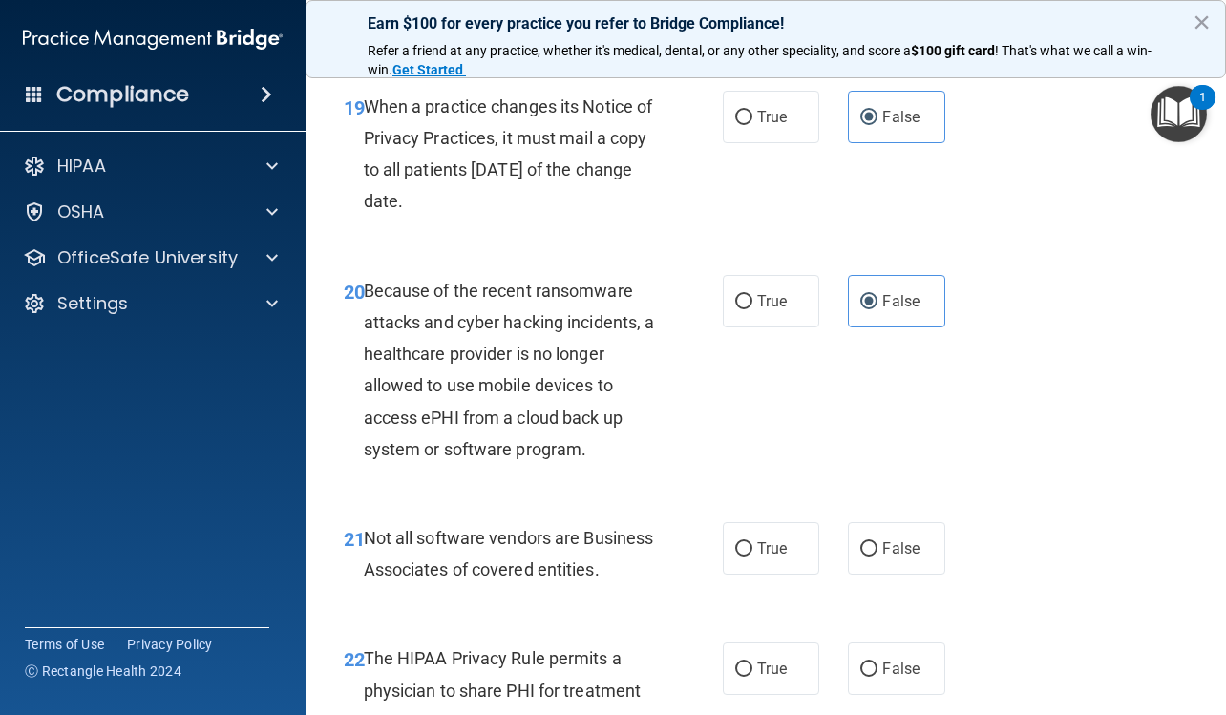
scroll to position [3818, 0]
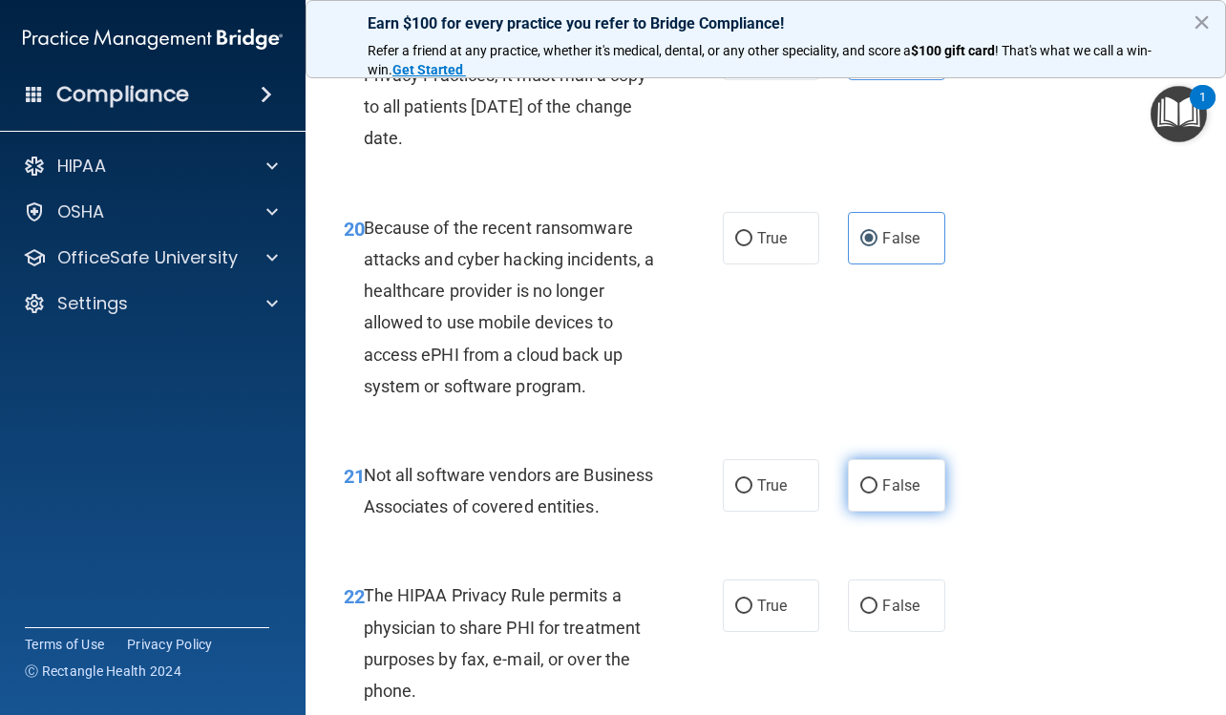
click at [849, 483] on label "False" at bounding box center [896, 485] width 96 height 52
click at [860, 483] on input "False" at bounding box center [868, 486] width 17 height 14
radio input "true"
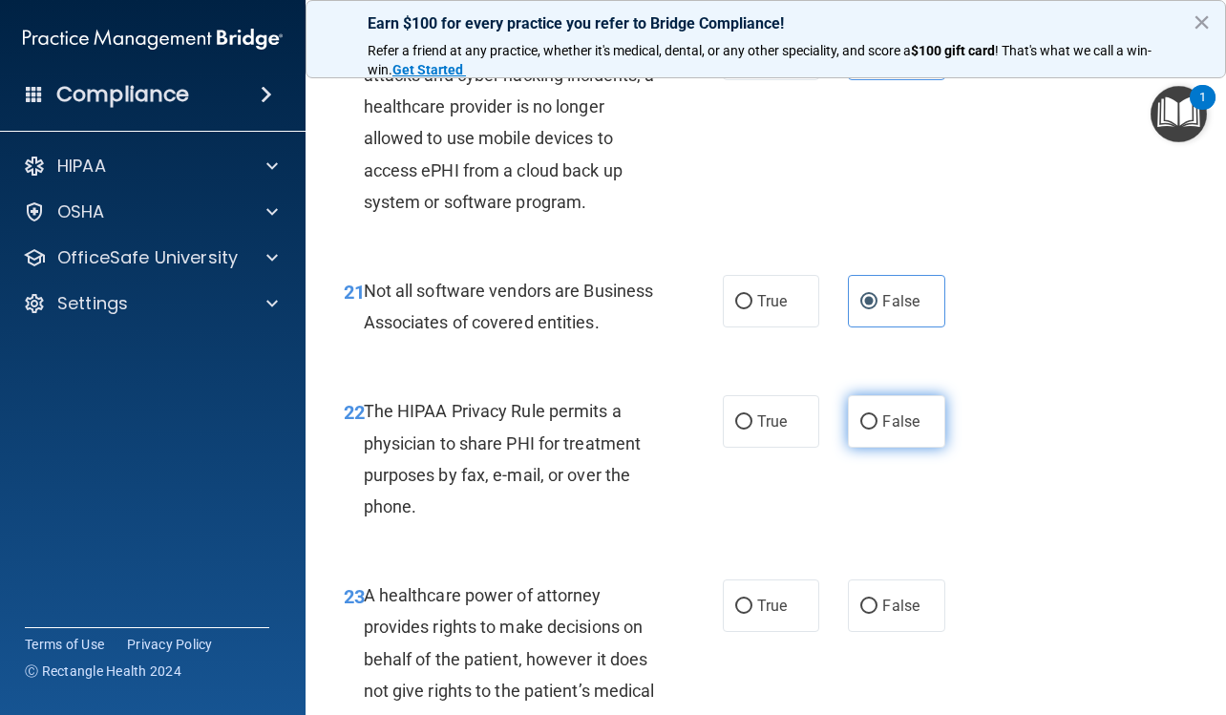
scroll to position [4009, 0]
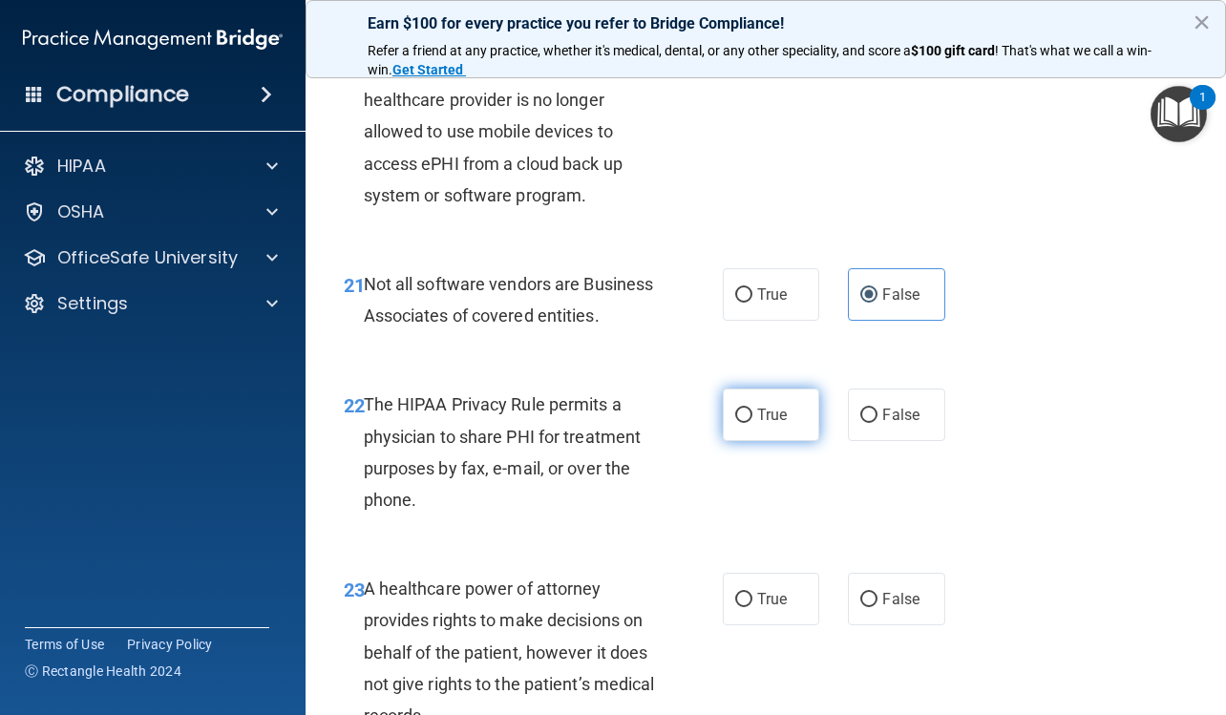
click at [781, 441] on label "True" at bounding box center [771, 414] width 96 height 52
click at [752, 423] on input "True" at bounding box center [743, 416] width 17 height 14
radio input "true"
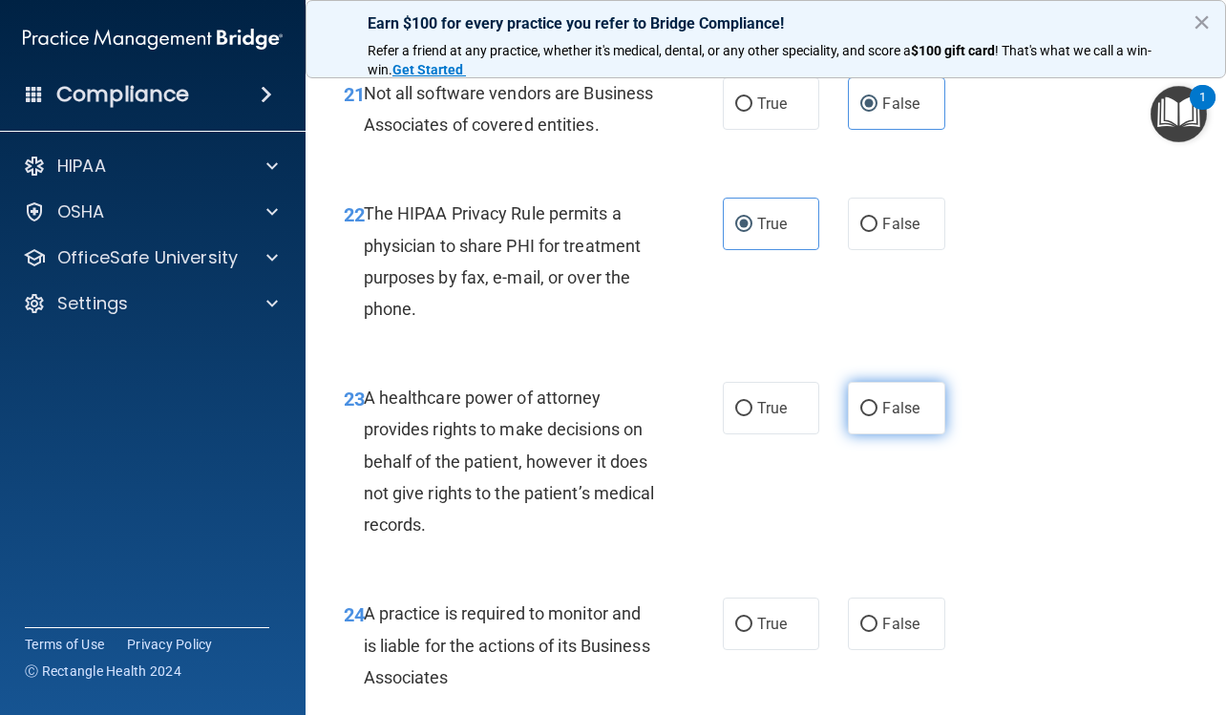
click at [848, 426] on label "False" at bounding box center [896, 408] width 96 height 52
click at [860, 416] on input "False" at bounding box center [868, 409] width 17 height 14
radio input "true"
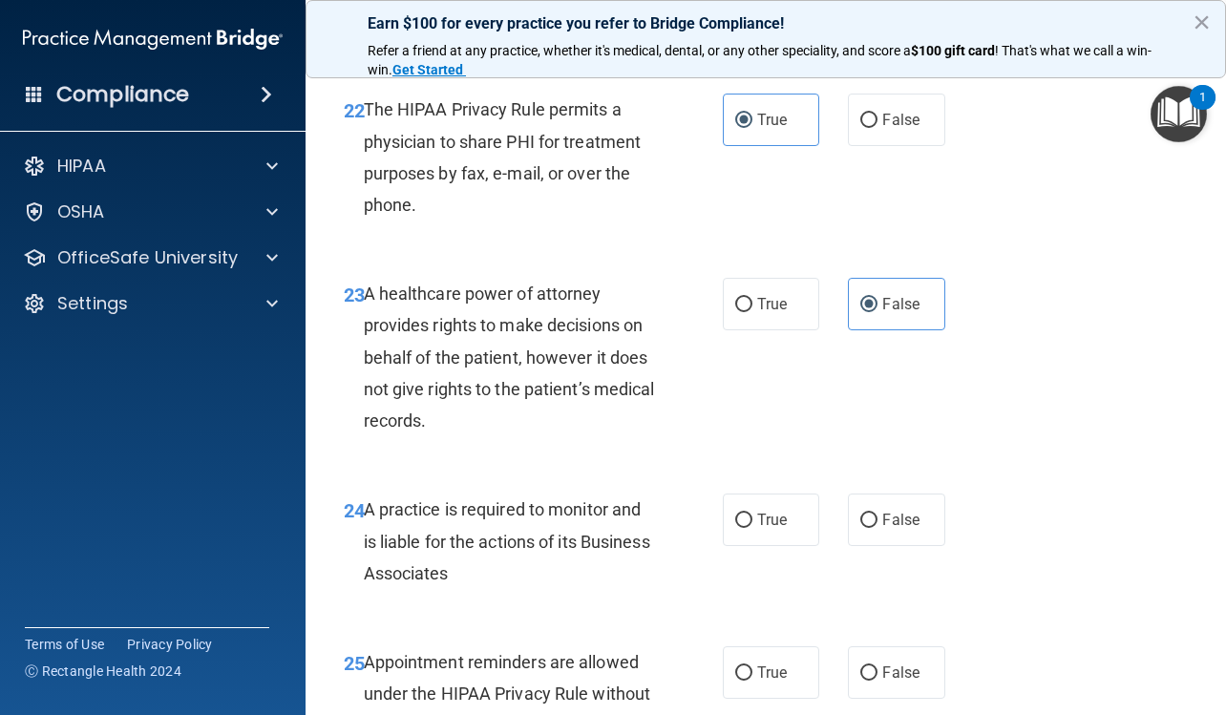
scroll to position [4486, 0]
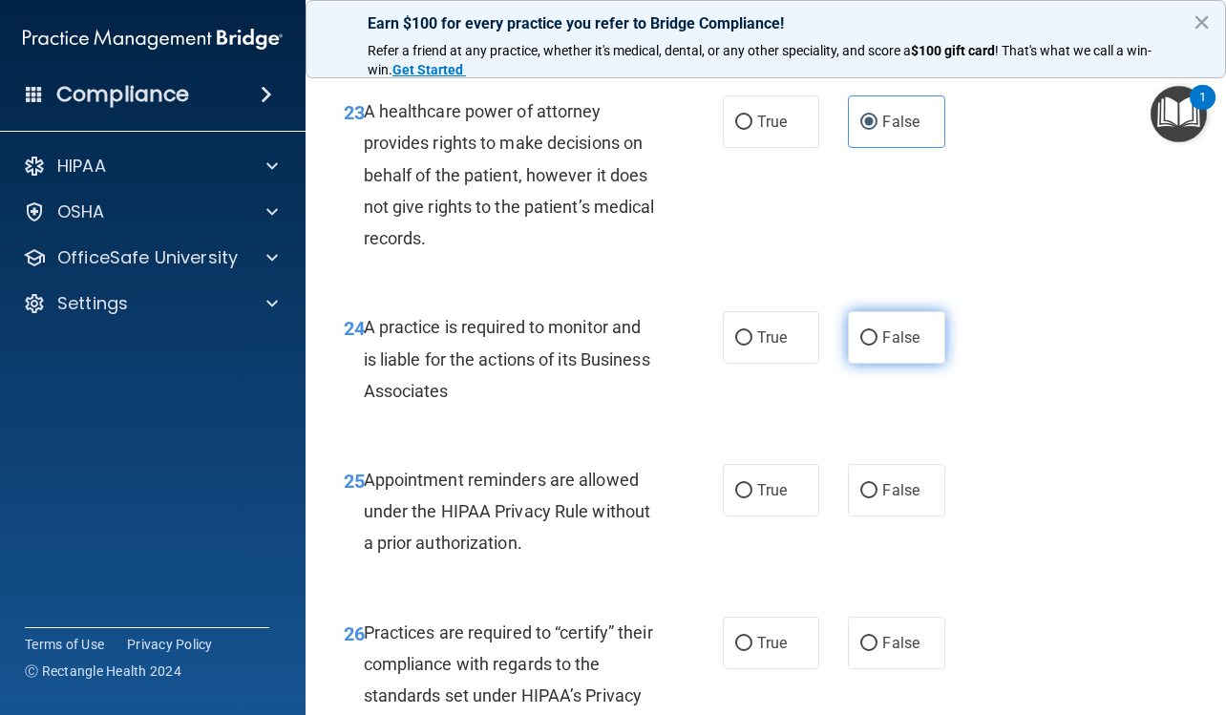
click at [849, 364] on label "False" at bounding box center [896, 337] width 96 height 52
click at [860, 346] on input "False" at bounding box center [868, 338] width 17 height 14
radio input "true"
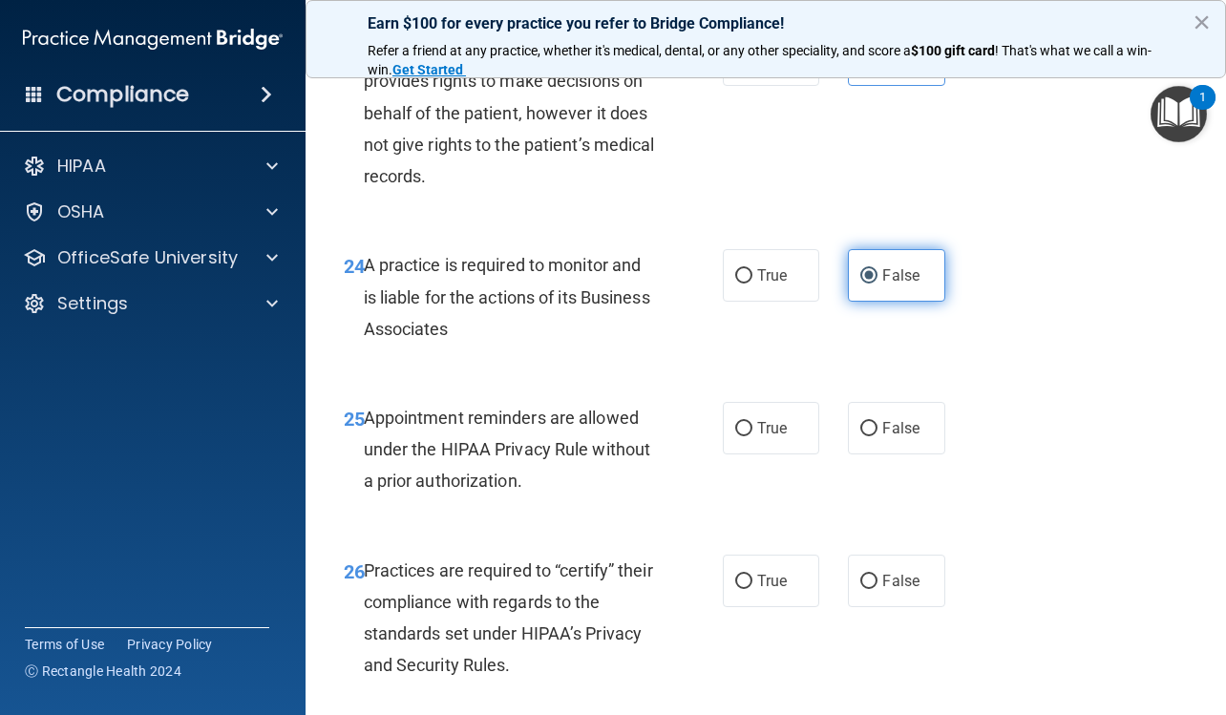
scroll to position [4581, 0]
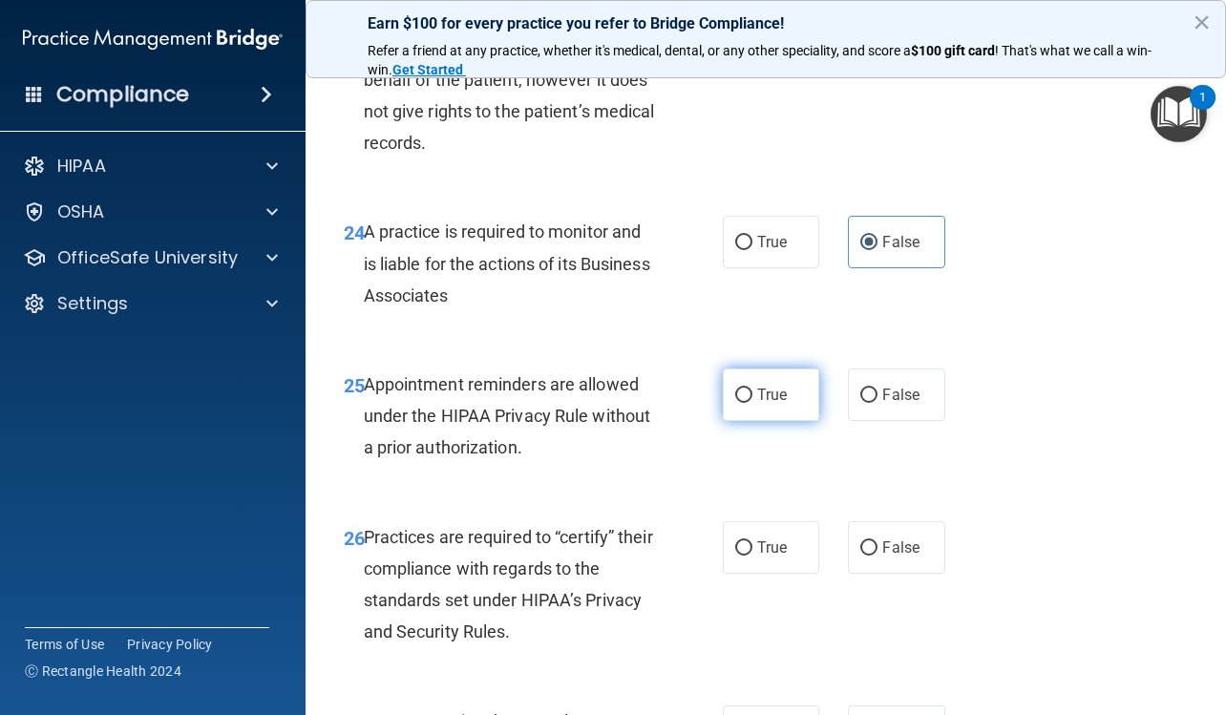
click at [751, 421] on label "True" at bounding box center [771, 394] width 96 height 52
click at [751, 403] on input "True" at bounding box center [743, 395] width 17 height 14
radio input "true"
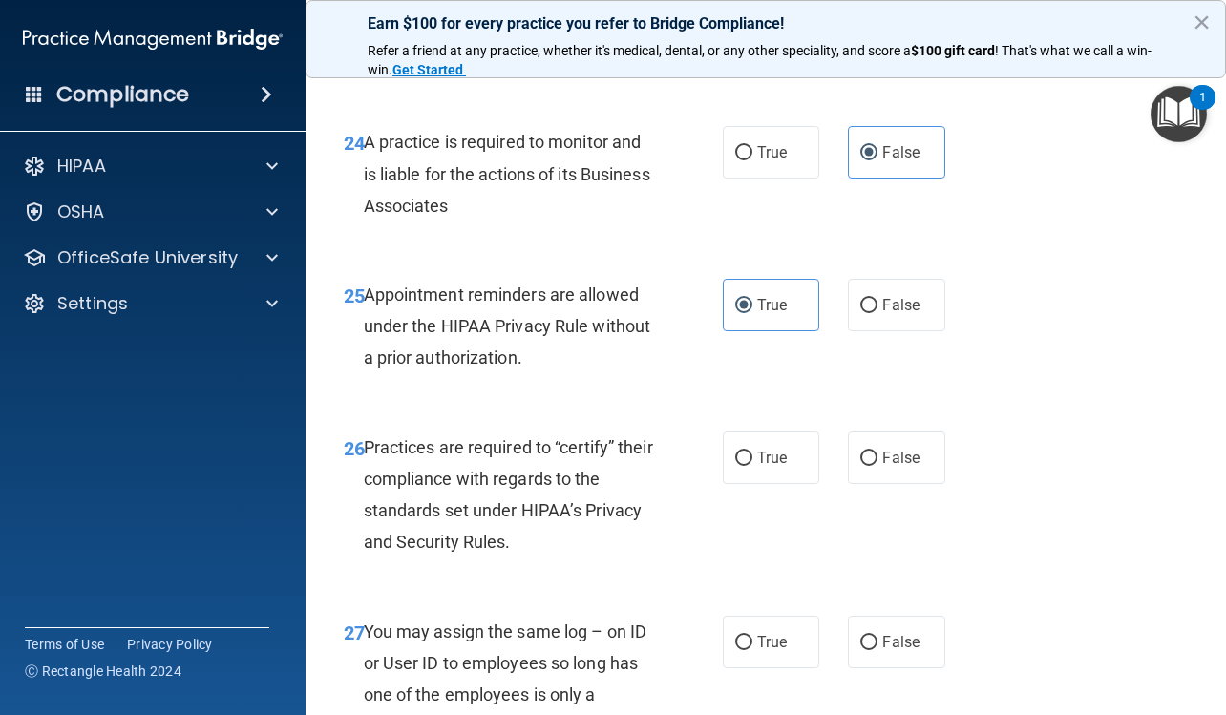
scroll to position [4772, 0]
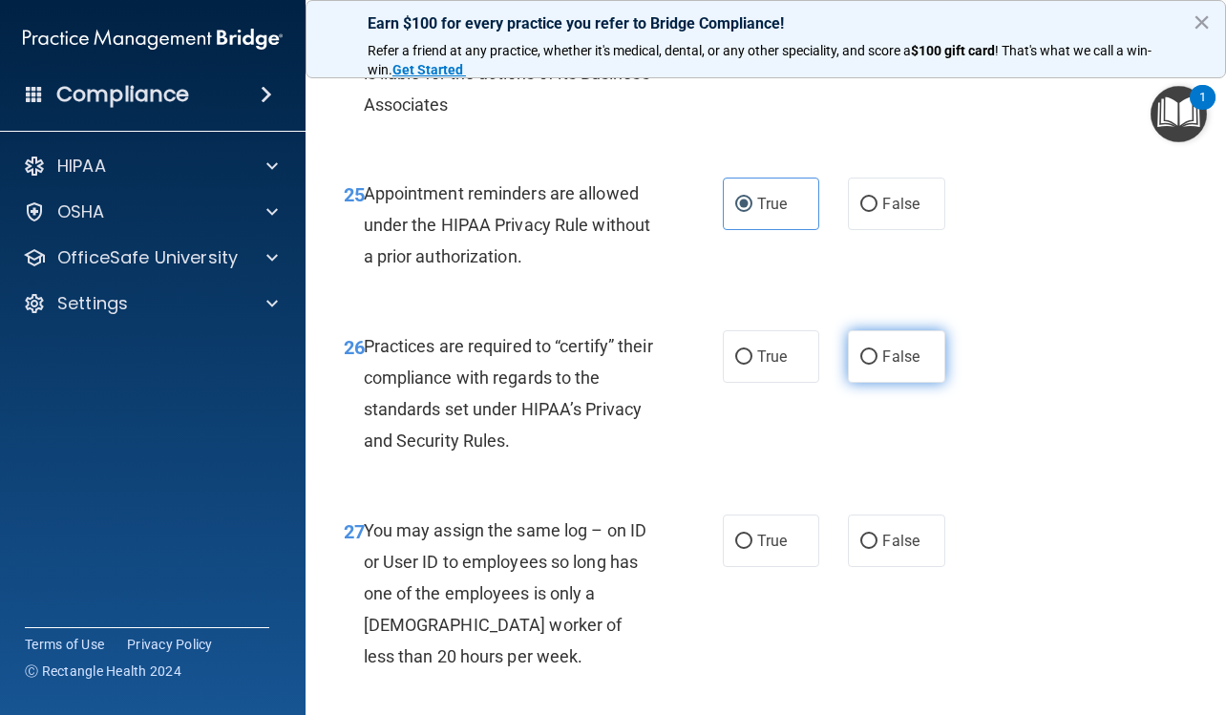
click at [875, 368] on label "False" at bounding box center [896, 356] width 96 height 52
click at [875, 365] on input "False" at bounding box center [868, 357] width 17 height 14
radio input "true"
click at [882, 550] on span "False" at bounding box center [900, 541] width 37 height 18
click at [877, 549] on input "False" at bounding box center [868, 541] width 17 height 14
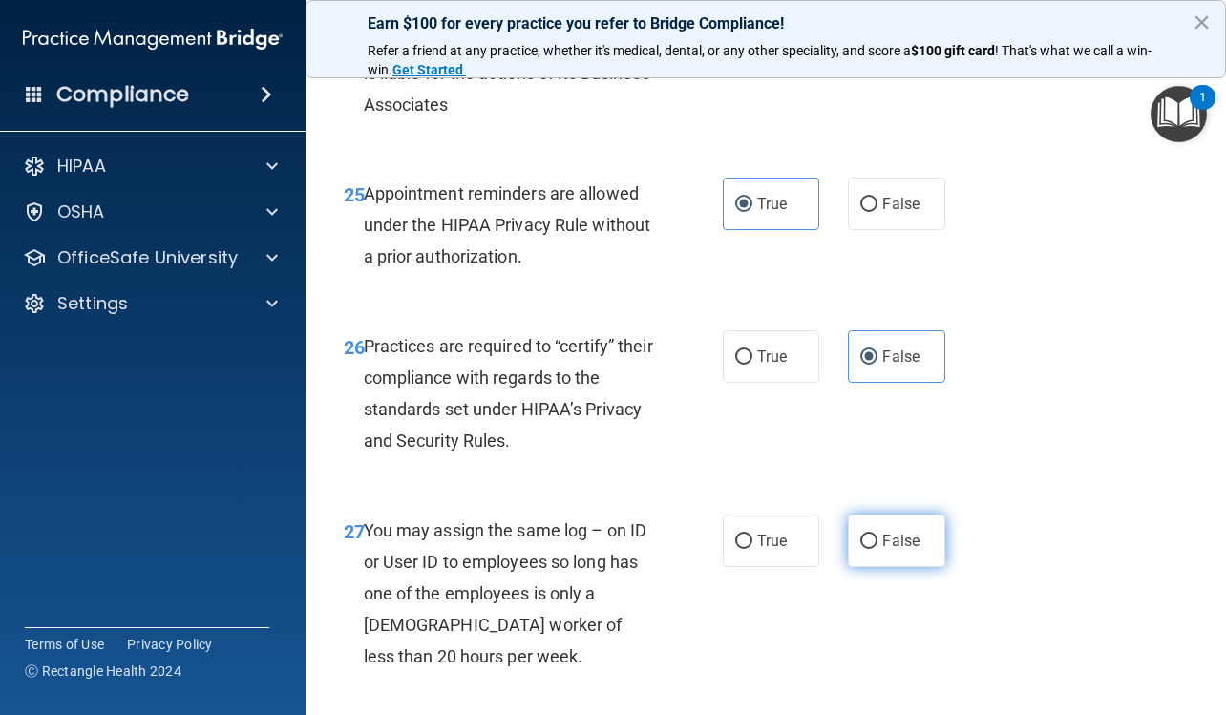
radio input "true"
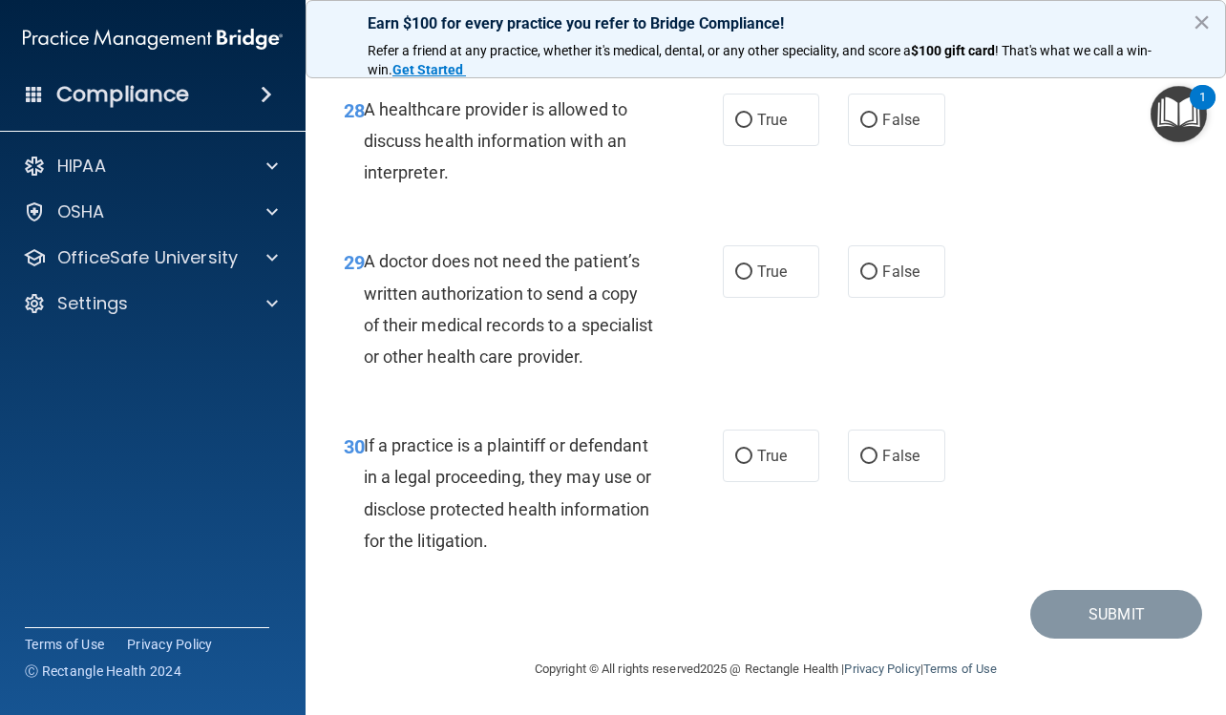
scroll to position [5472, 0]
click at [785, 471] on label "True" at bounding box center [771, 456] width 96 height 52
click at [752, 464] on input "True" at bounding box center [743, 457] width 17 height 14
radio input "true"
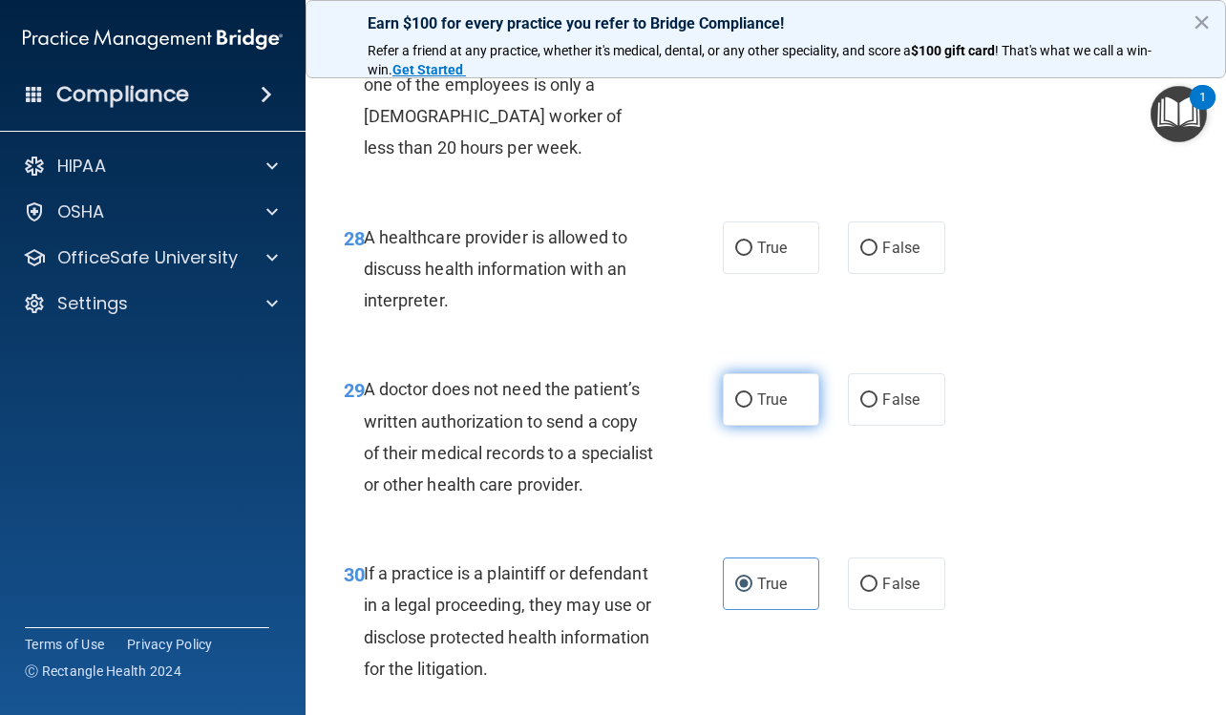
click at [781, 426] on label "True" at bounding box center [771, 399] width 96 height 52
click at [752, 408] on input "True" at bounding box center [743, 400] width 17 height 14
radio input "true"
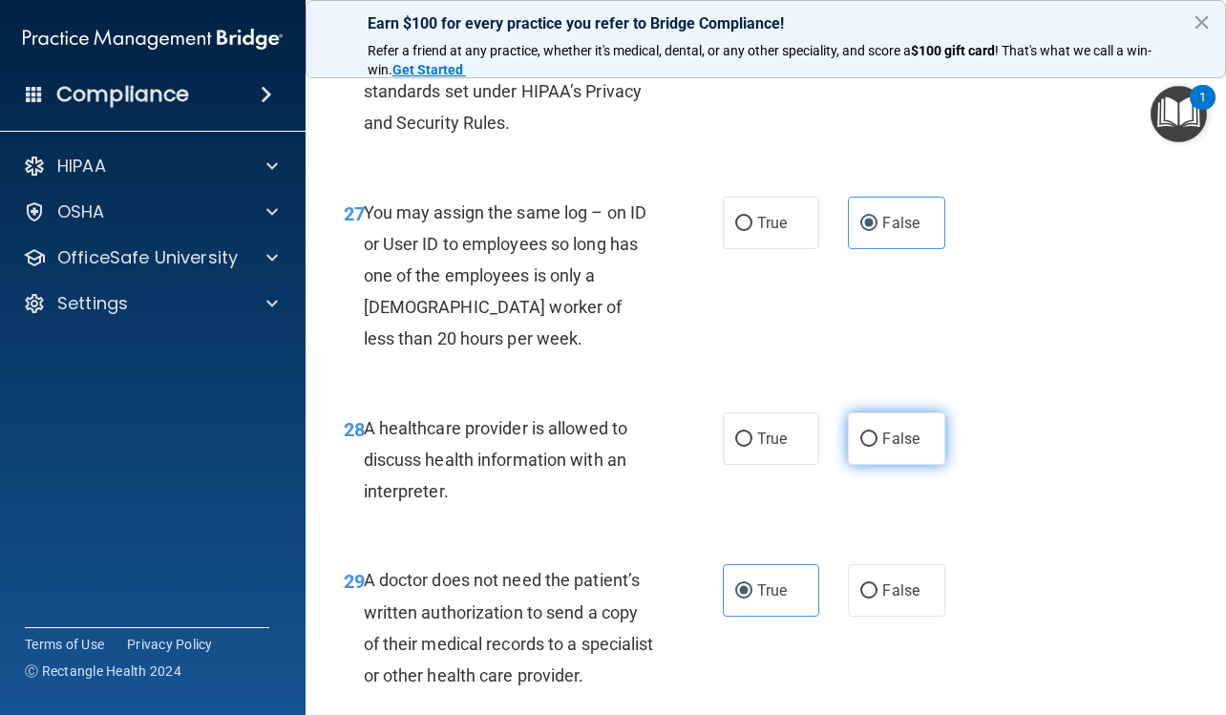
click at [854, 458] on label "False" at bounding box center [896, 438] width 96 height 52
click at [860, 447] on input "False" at bounding box center [868, 439] width 17 height 14
radio input "true"
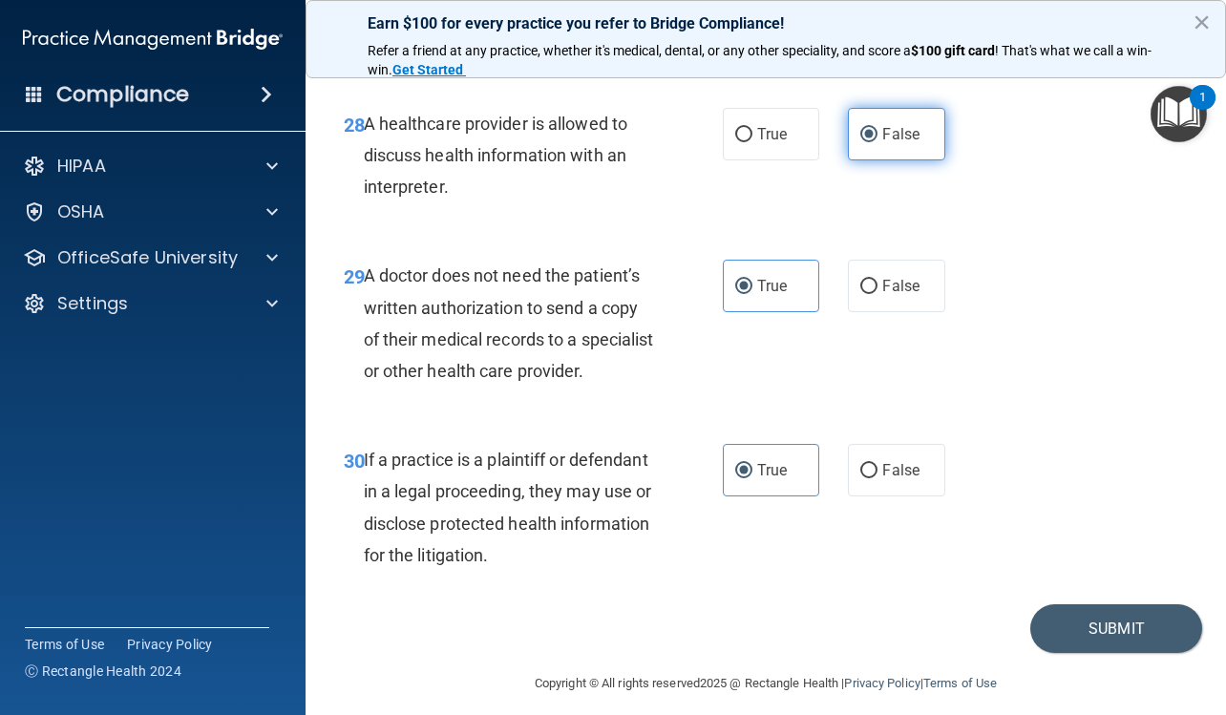
scroll to position [5472, 0]
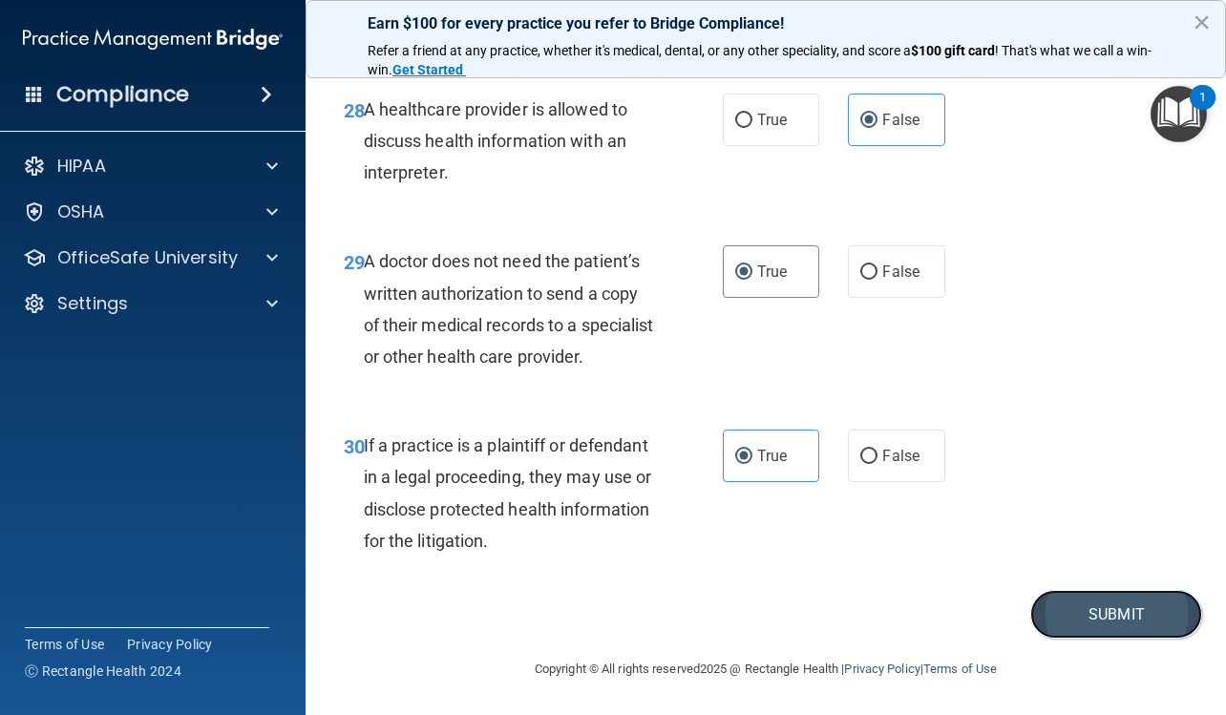
click at [1081, 618] on button "Submit" at bounding box center [1116, 614] width 172 height 49
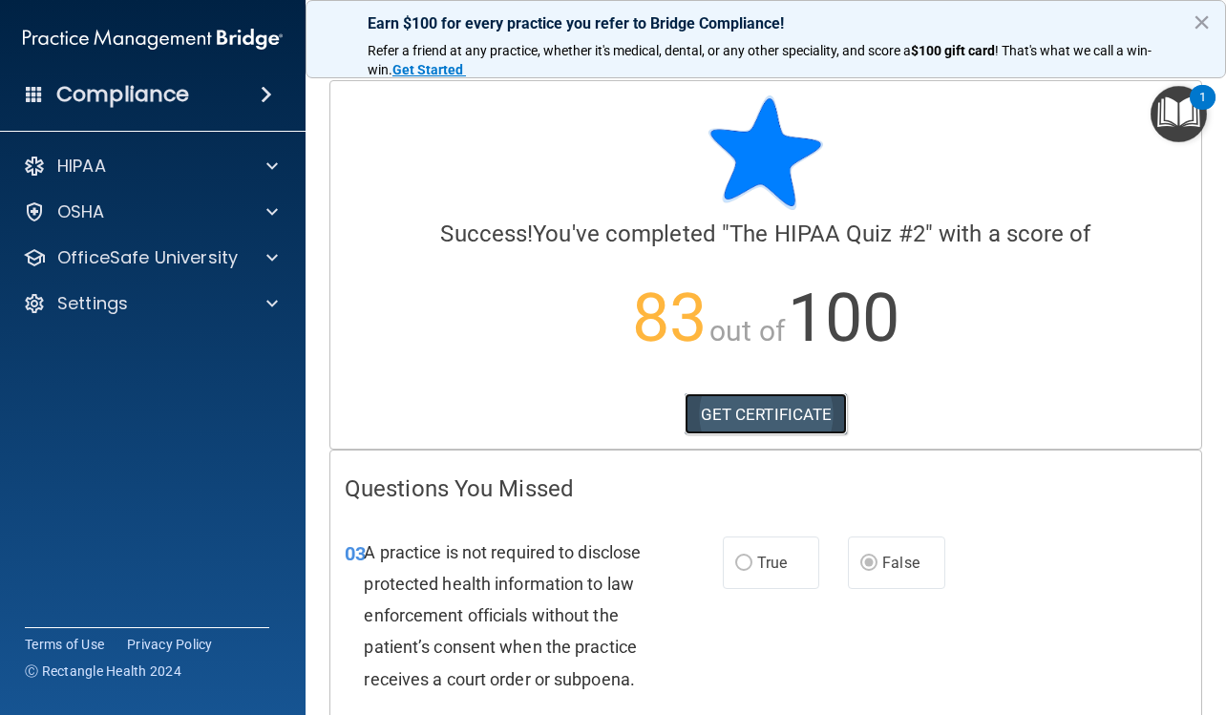
click at [807, 428] on link "GET CERTIFICATE" at bounding box center [765, 414] width 163 height 42
click at [723, 428] on link "GET CERTIFICATE" at bounding box center [765, 414] width 163 height 42
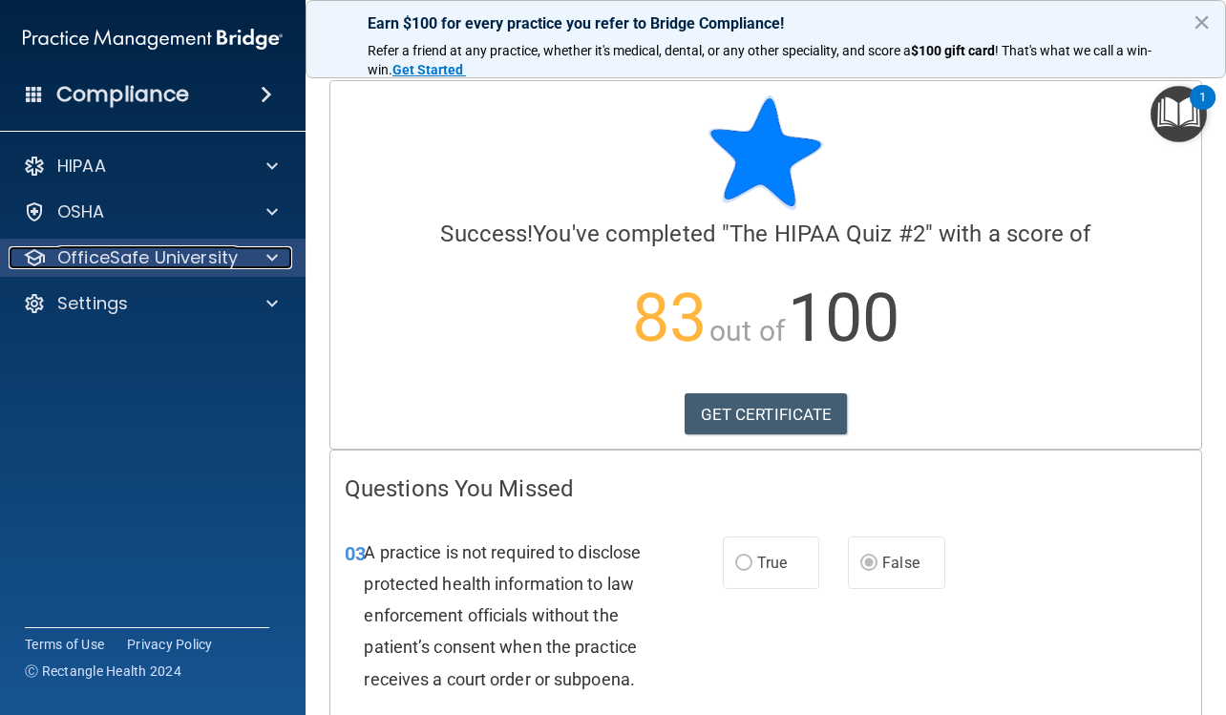
click at [188, 250] on p "OfficeSafe University" at bounding box center [147, 257] width 180 height 23
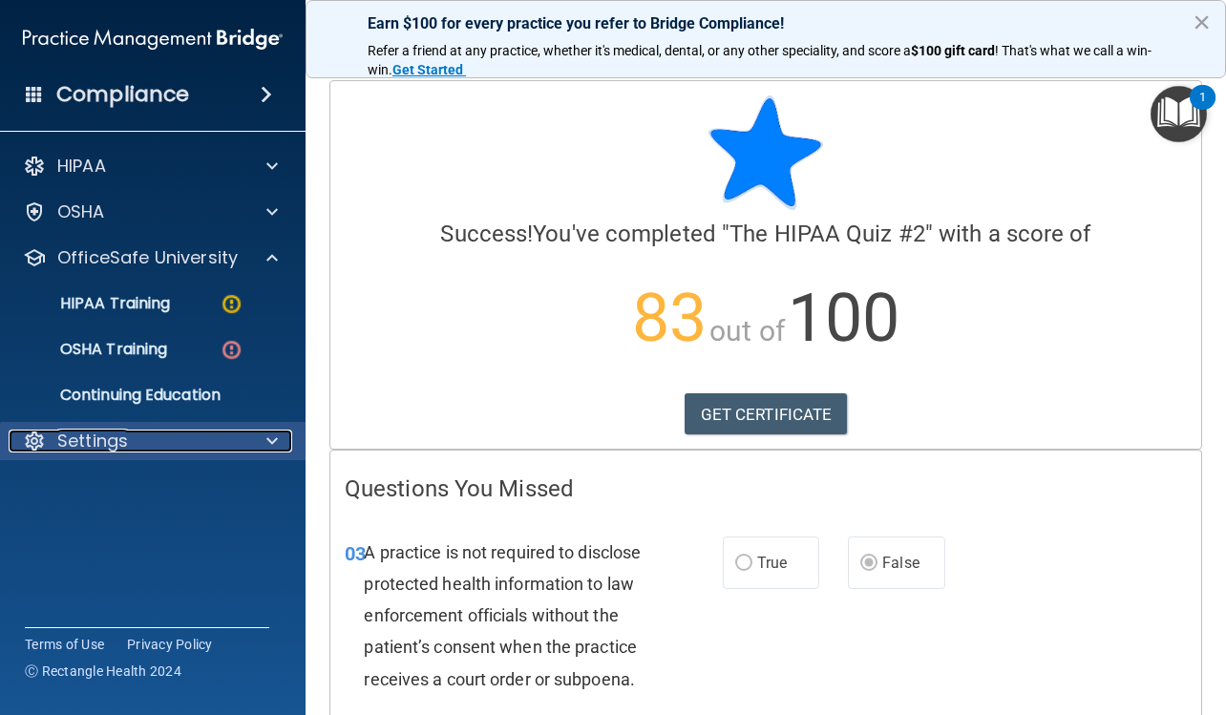
click at [121, 438] on p "Settings" at bounding box center [92, 441] width 71 height 23
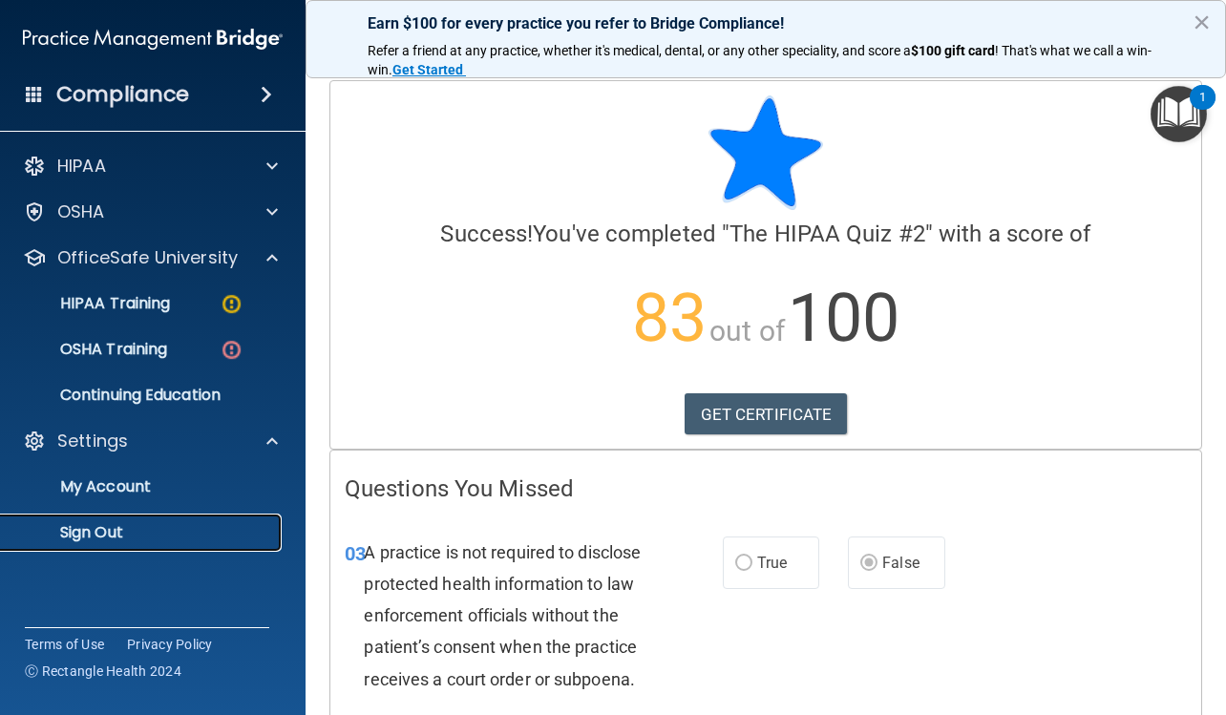
click at [105, 531] on p "Sign Out" at bounding box center [142, 532] width 261 height 19
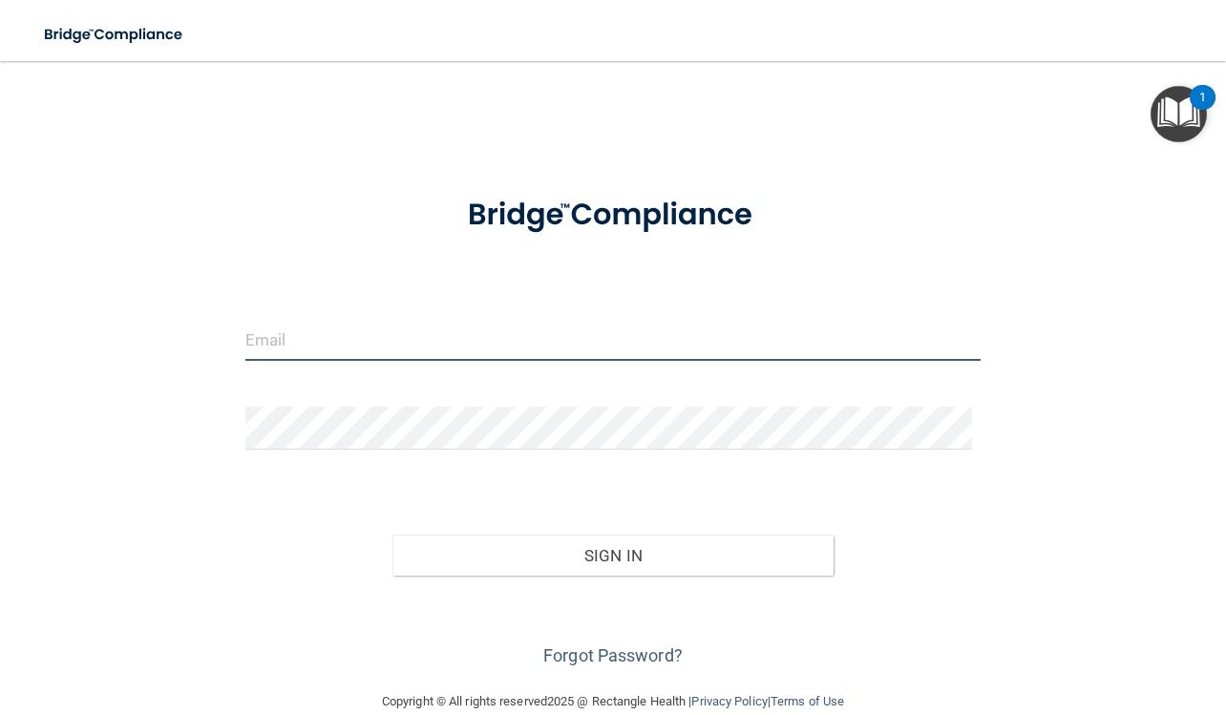
click at [332, 335] on input "email" at bounding box center [613, 339] width 736 height 43
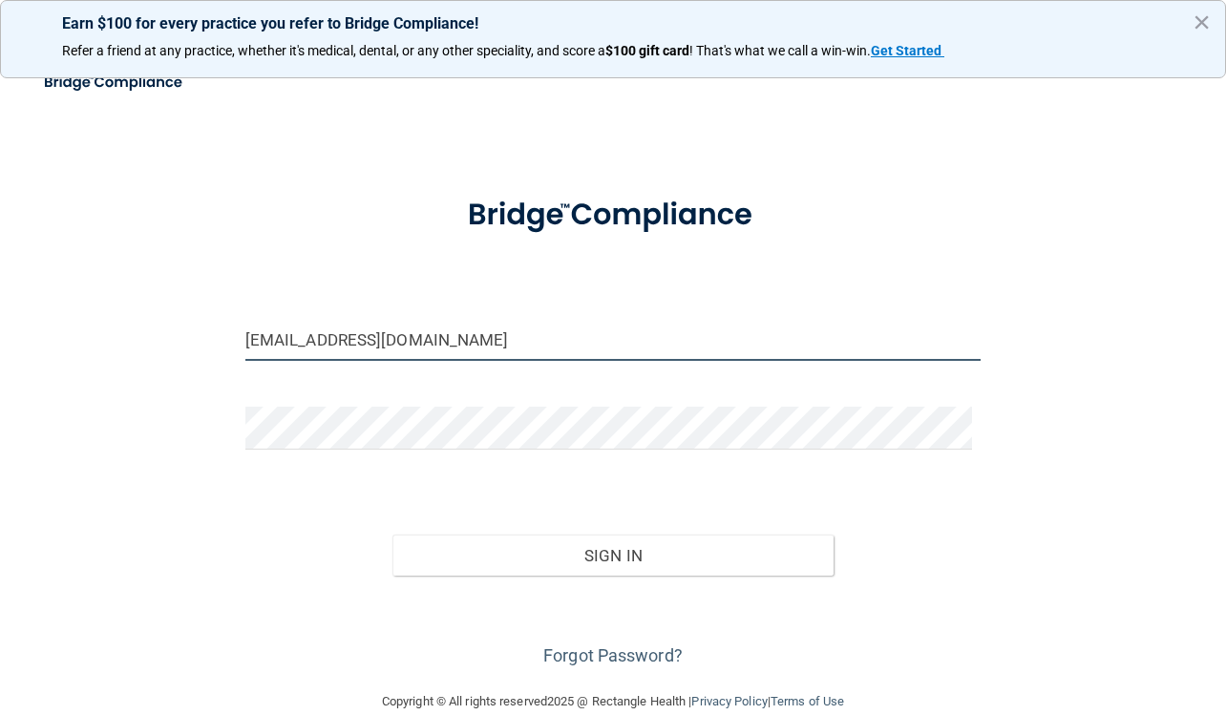
type input "[EMAIL_ADDRESS][DOMAIN_NAME]"
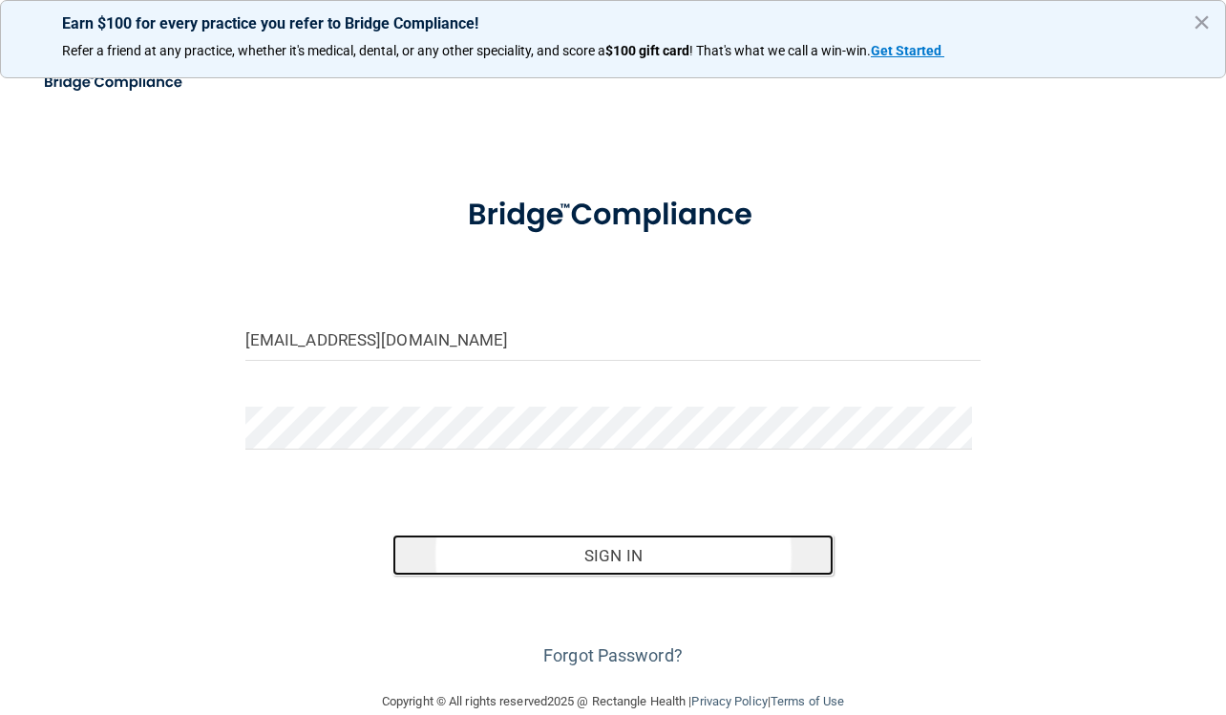
click at [460, 560] on button "Sign In" at bounding box center [612, 555] width 441 height 42
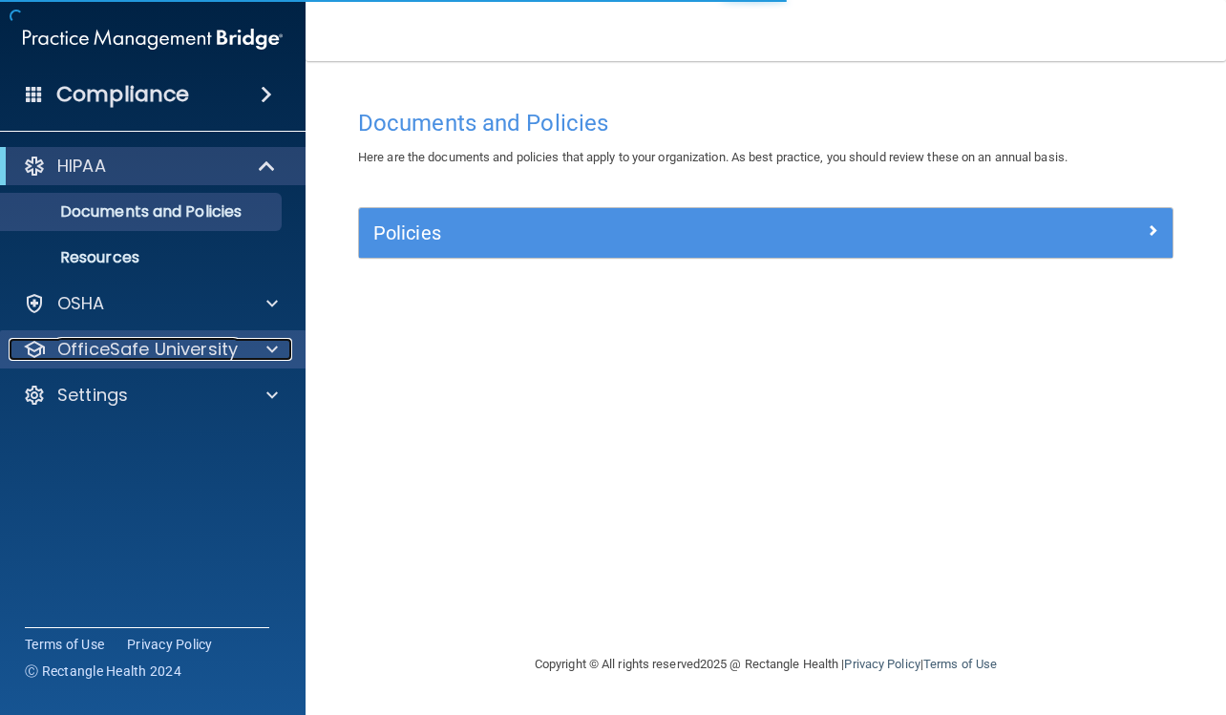
click at [227, 346] on p "OfficeSafe University" at bounding box center [147, 349] width 180 height 23
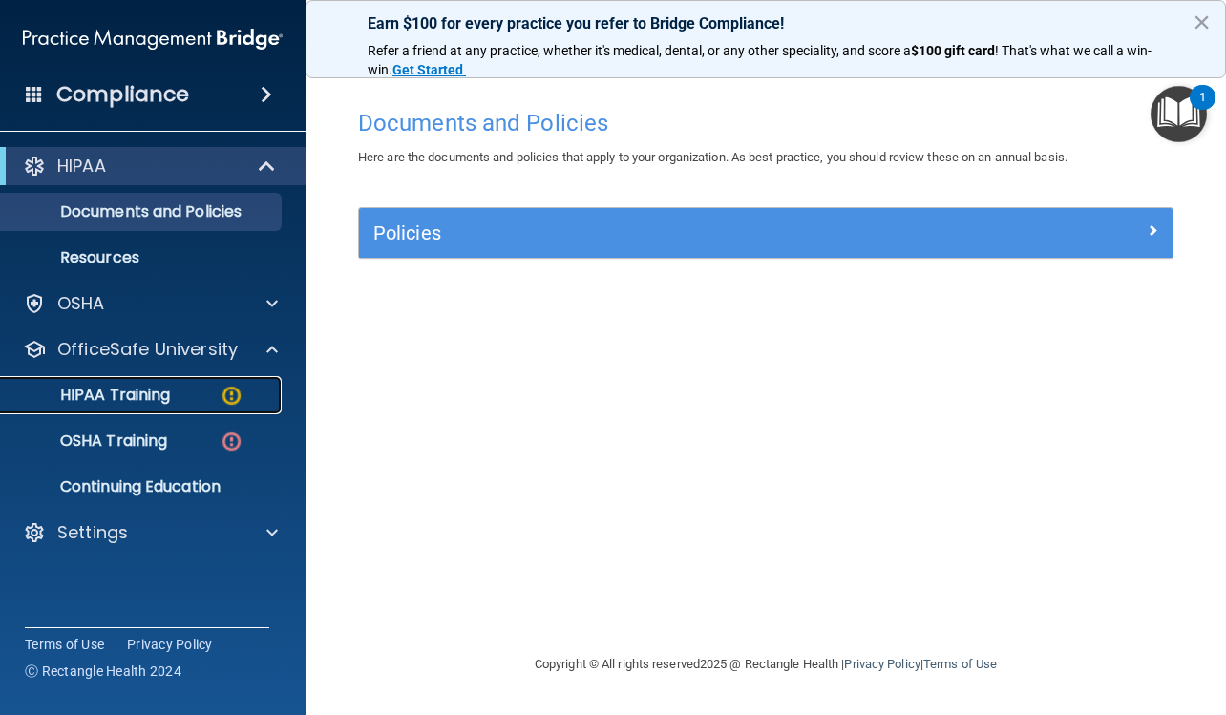
click at [130, 397] on p "HIPAA Training" at bounding box center [90, 395] width 157 height 19
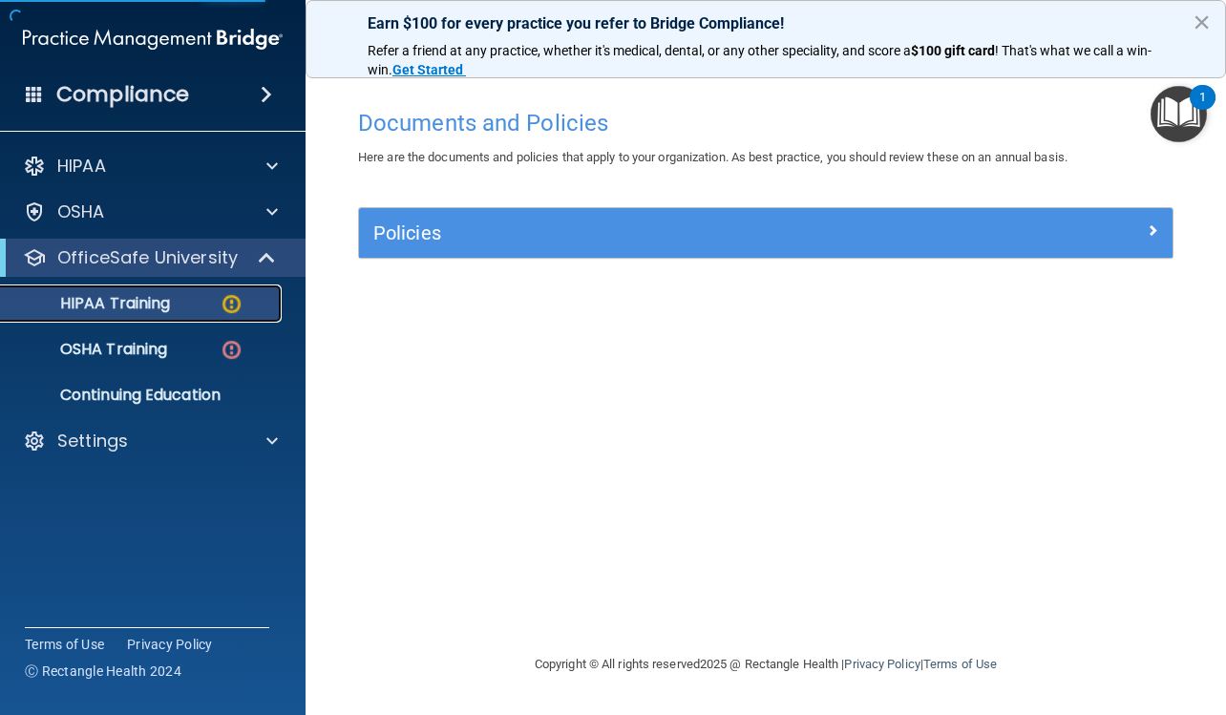
click at [126, 298] on p "HIPAA Training" at bounding box center [90, 303] width 157 height 19
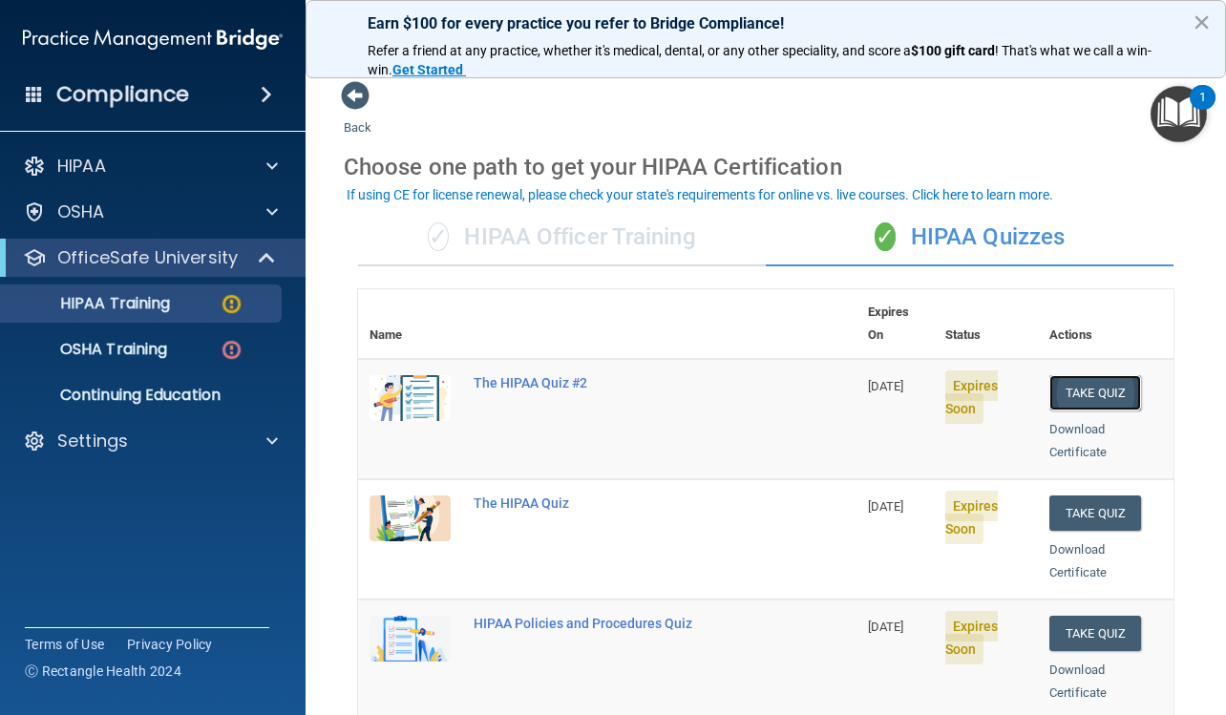
click at [1073, 375] on button "Take Quiz" at bounding box center [1095, 392] width 92 height 35
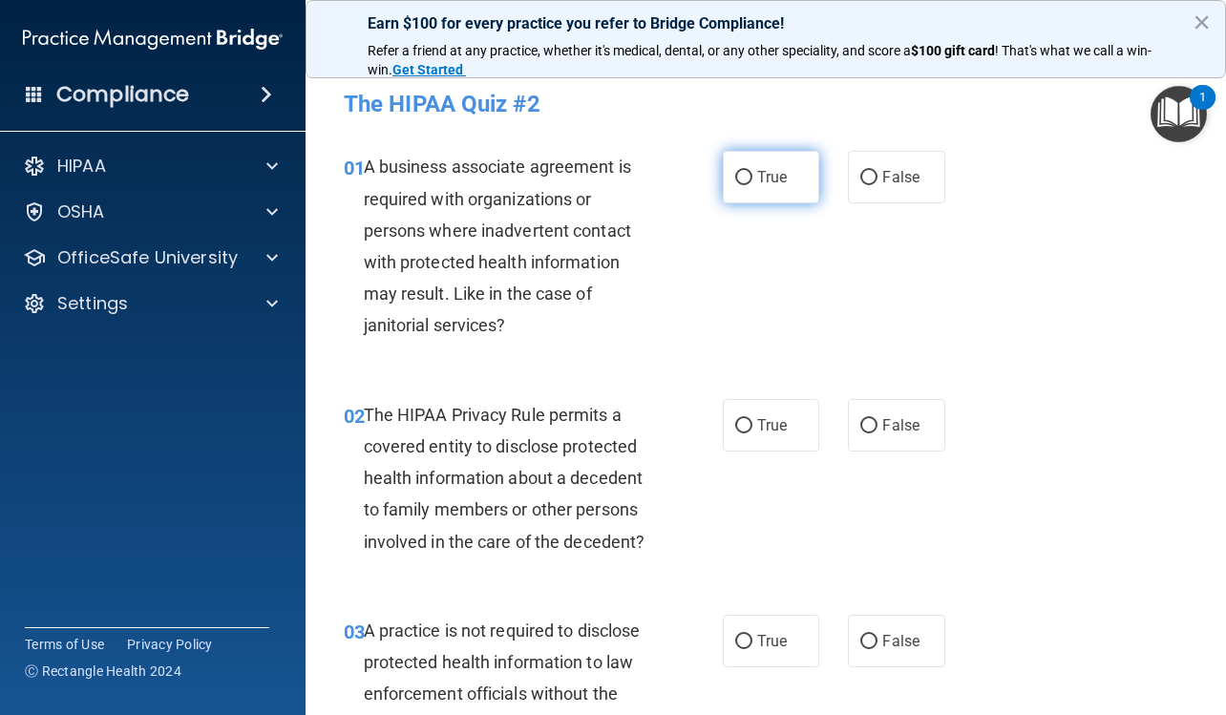
click at [770, 189] on label "True" at bounding box center [771, 177] width 96 height 52
click at [752, 185] on input "True" at bounding box center [743, 178] width 17 height 14
radio input "true"
click at [743, 441] on label "True" at bounding box center [771, 425] width 96 height 52
click at [743, 433] on input "True" at bounding box center [743, 426] width 17 height 14
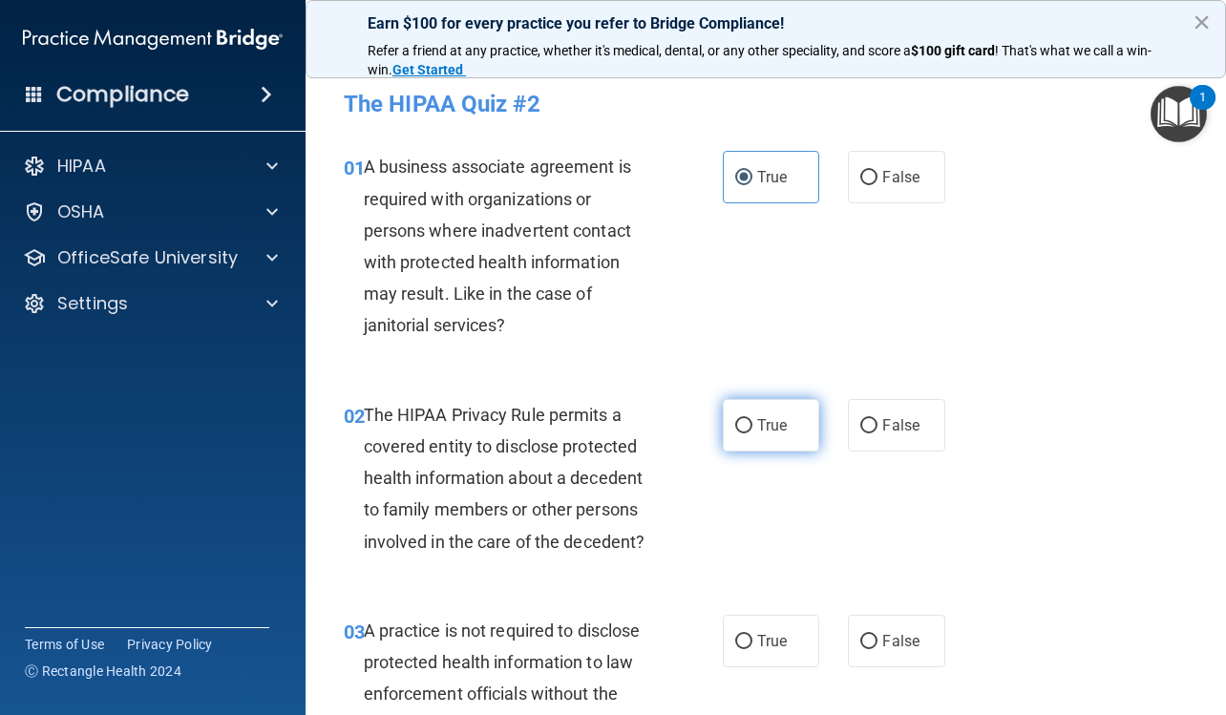
radio input "true"
click at [866, 630] on label "False" at bounding box center [896, 641] width 96 height 52
click at [866, 635] on input "False" at bounding box center [868, 642] width 17 height 14
radio input "true"
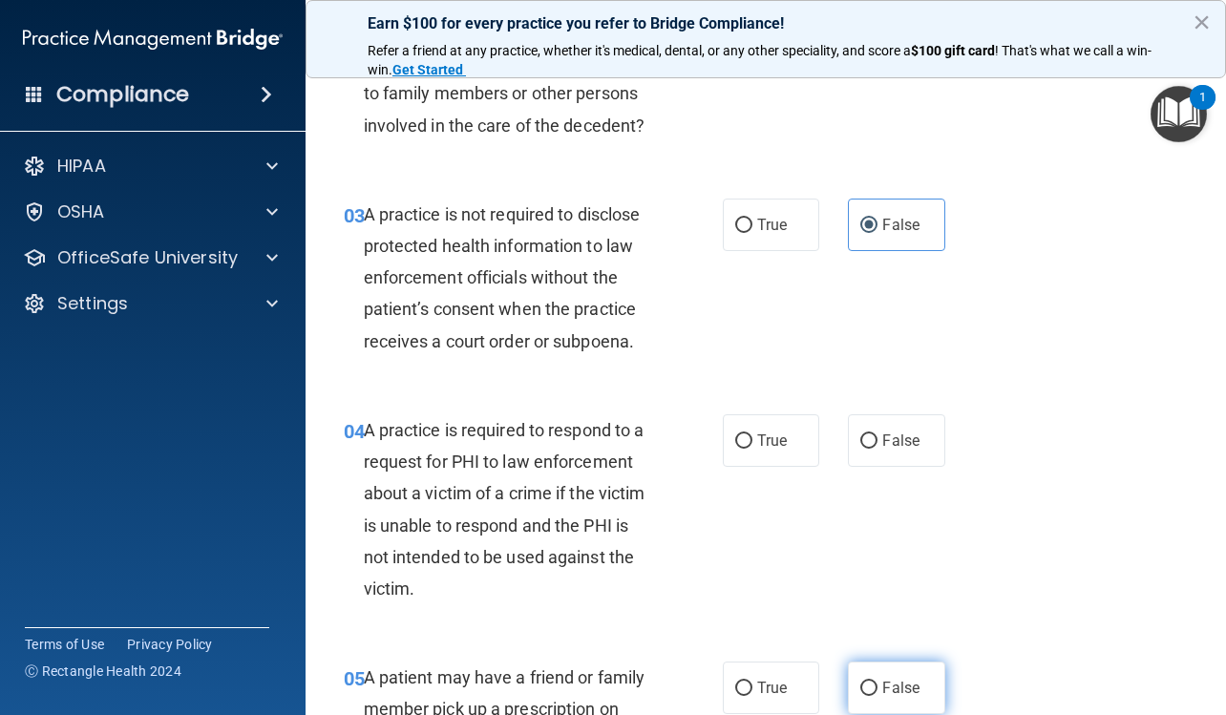
scroll to position [477, 0]
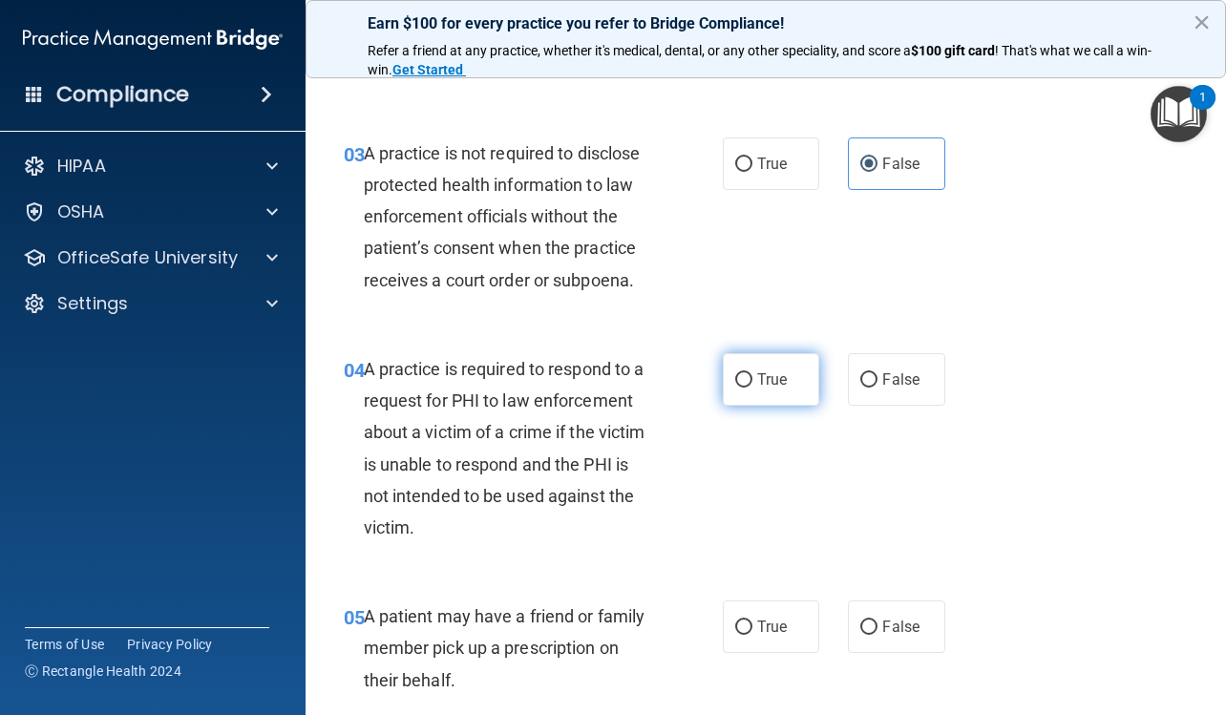
click at [745, 373] on label "True" at bounding box center [771, 379] width 96 height 52
click at [745, 373] on input "True" at bounding box center [743, 380] width 17 height 14
radio input "true"
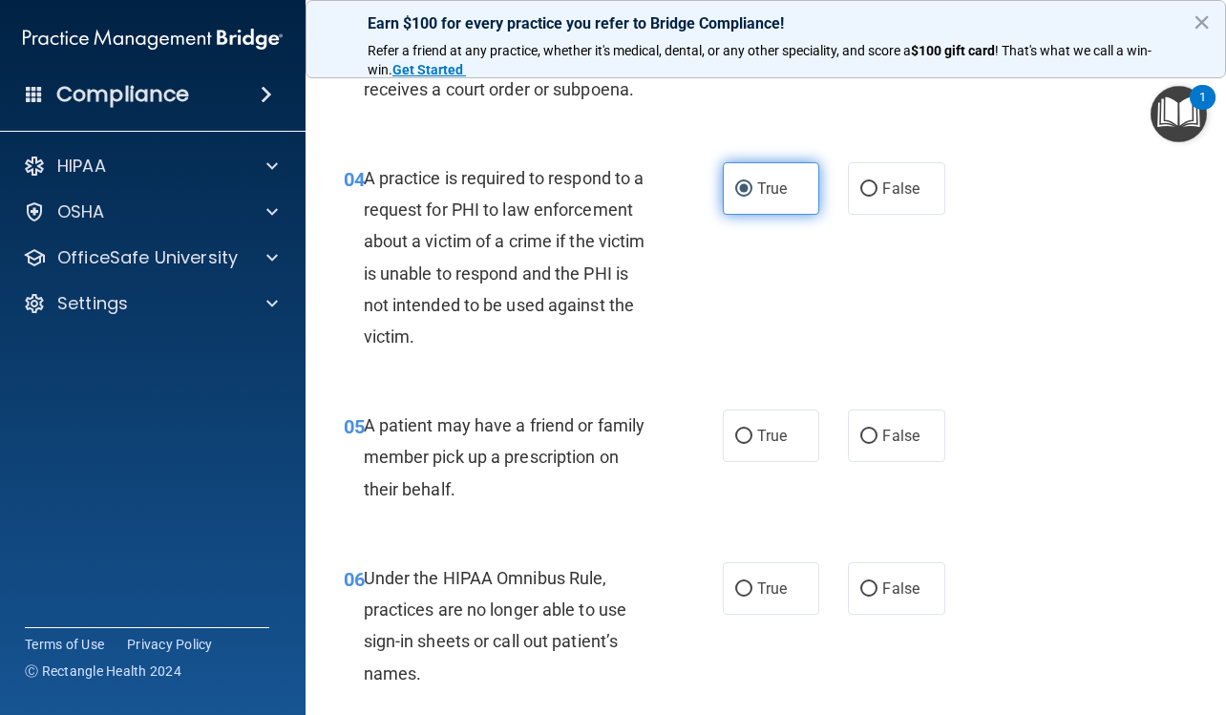
scroll to position [764, 0]
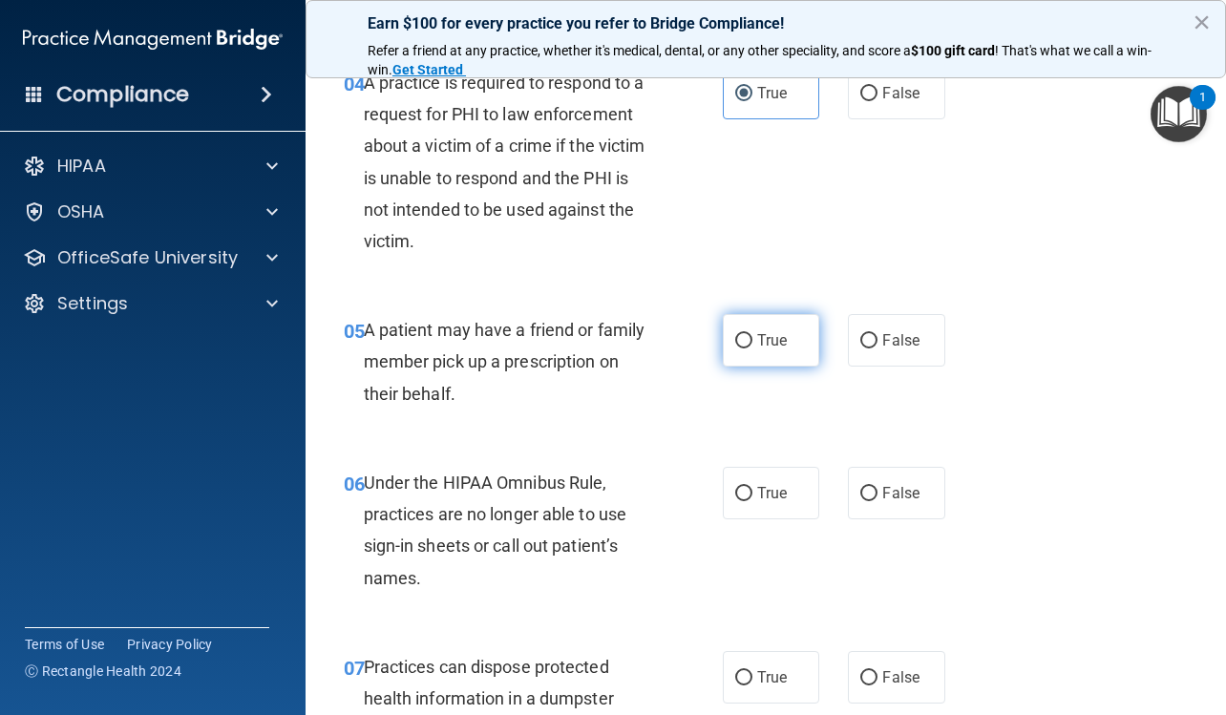
click at [757, 340] on span "True" at bounding box center [772, 340] width 30 height 18
click at [752, 340] on input "True" at bounding box center [743, 341] width 17 height 14
radio input "true"
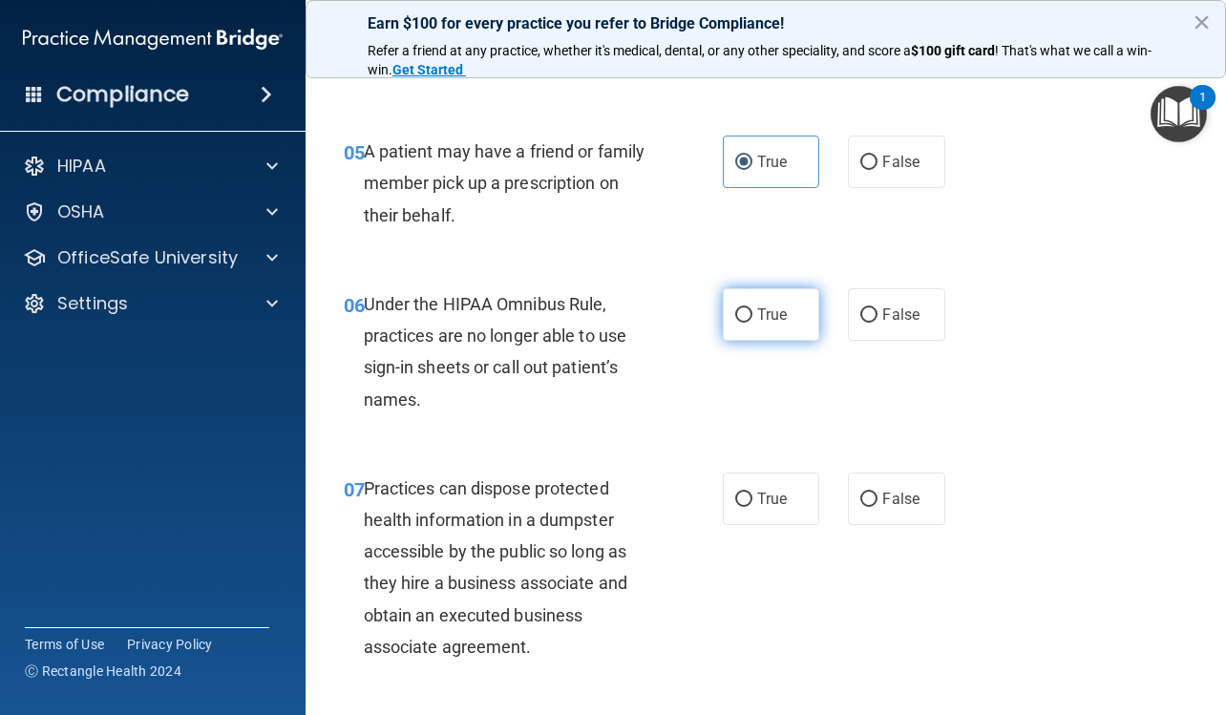
scroll to position [954, 0]
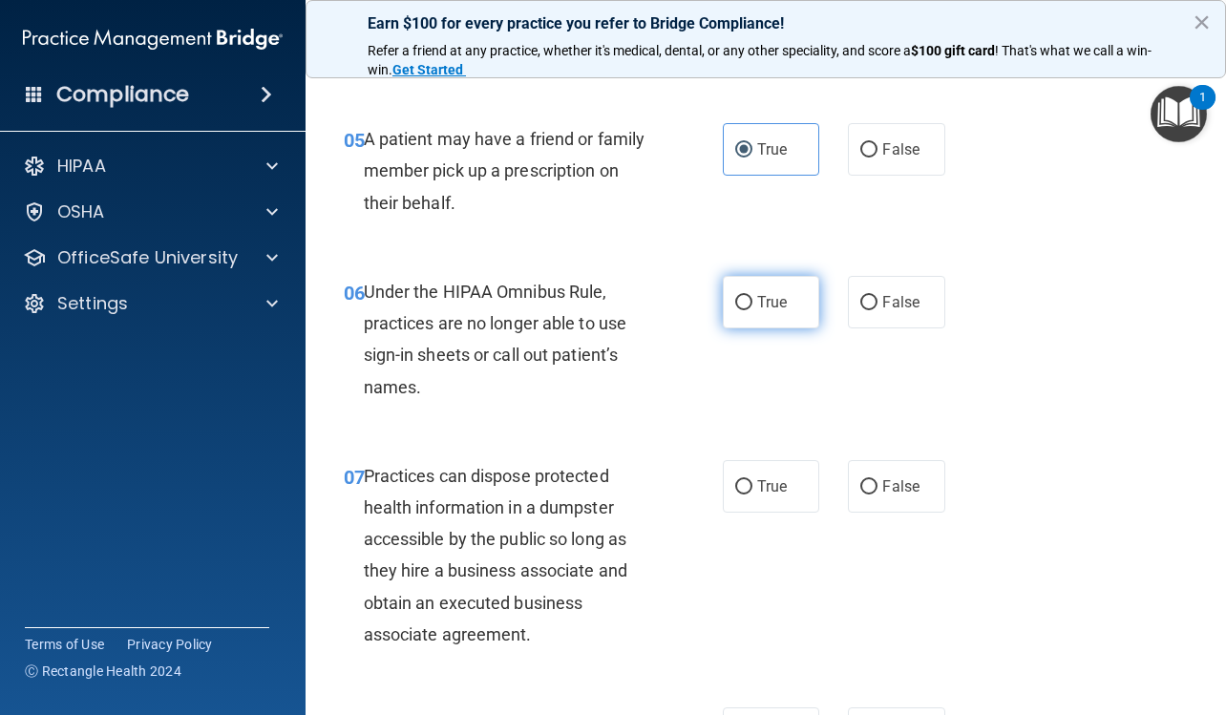
click at [765, 314] on label "True" at bounding box center [771, 302] width 96 height 52
click at [752, 310] on input "True" at bounding box center [743, 303] width 17 height 14
radio input "true"
click at [883, 477] on span "False" at bounding box center [900, 486] width 37 height 18
click at [877, 480] on input "False" at bounding box center [868, 487] width 17 height 14
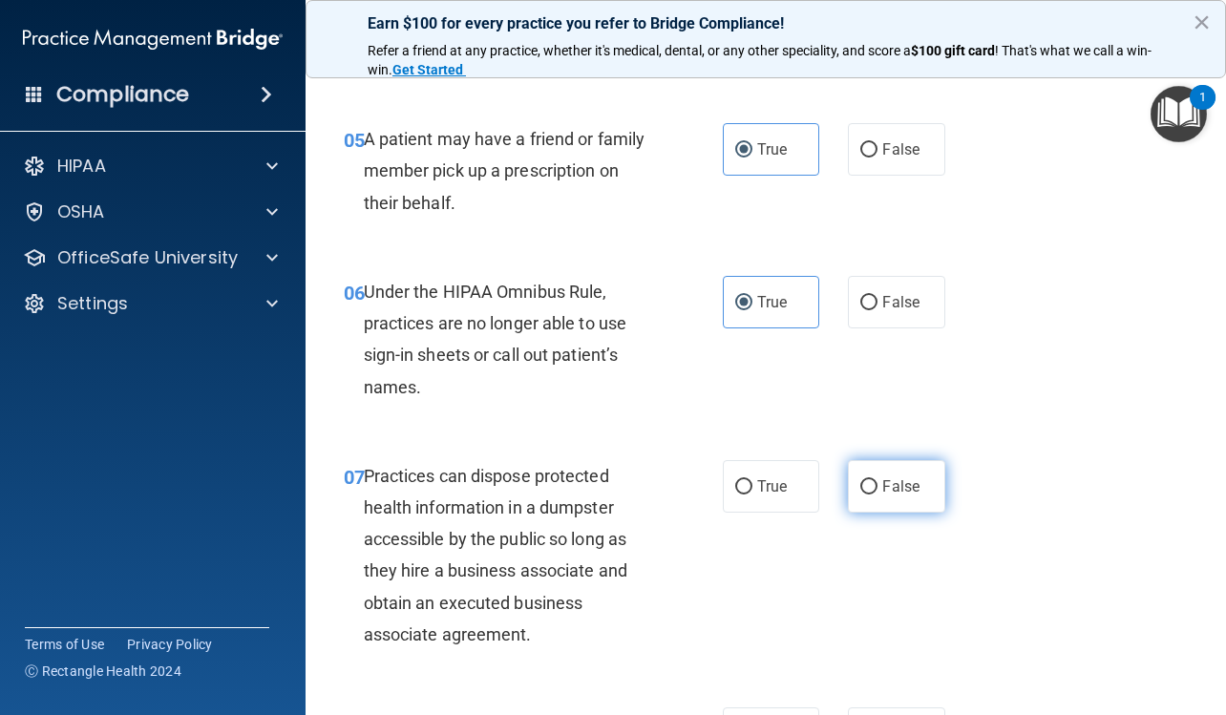
radio input "true"
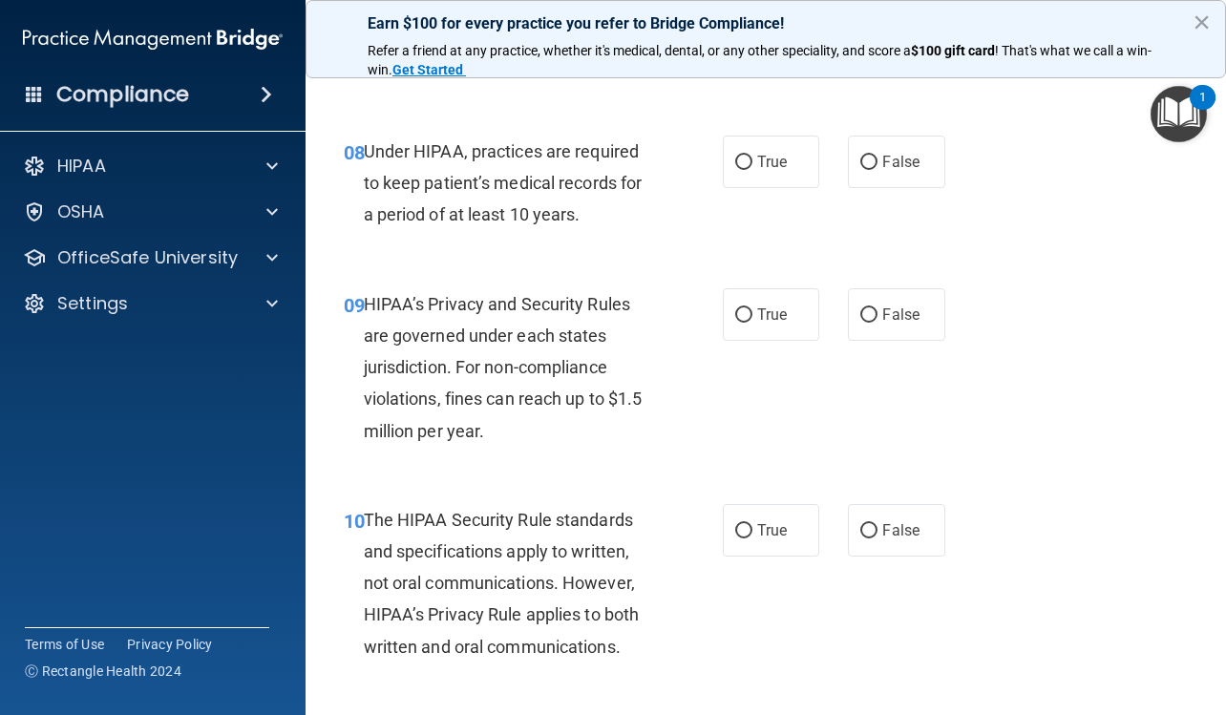
scroll to position [1527, 0]
click at [738, 159] on input "True" at bounding box center [743, 162] width 17 height 14
radio input "true"
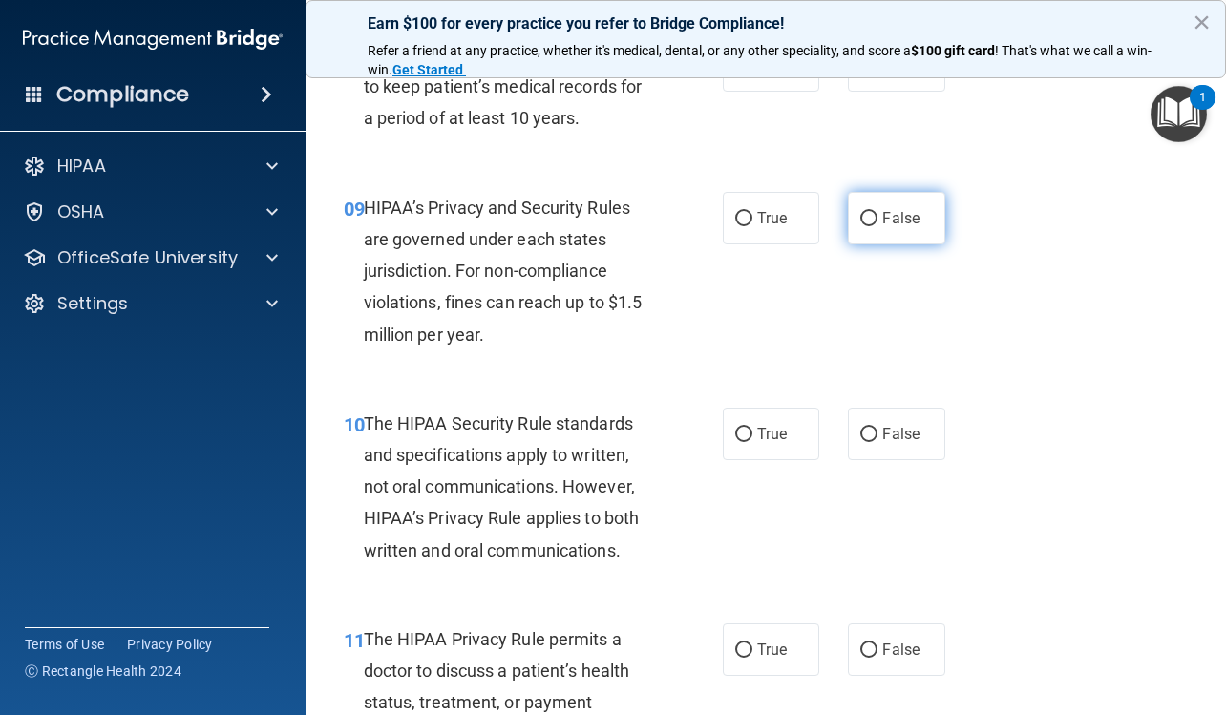
click at [860, 215] on input "False" at bounding box center [868, 219] width 17 height 14
radio input "true"
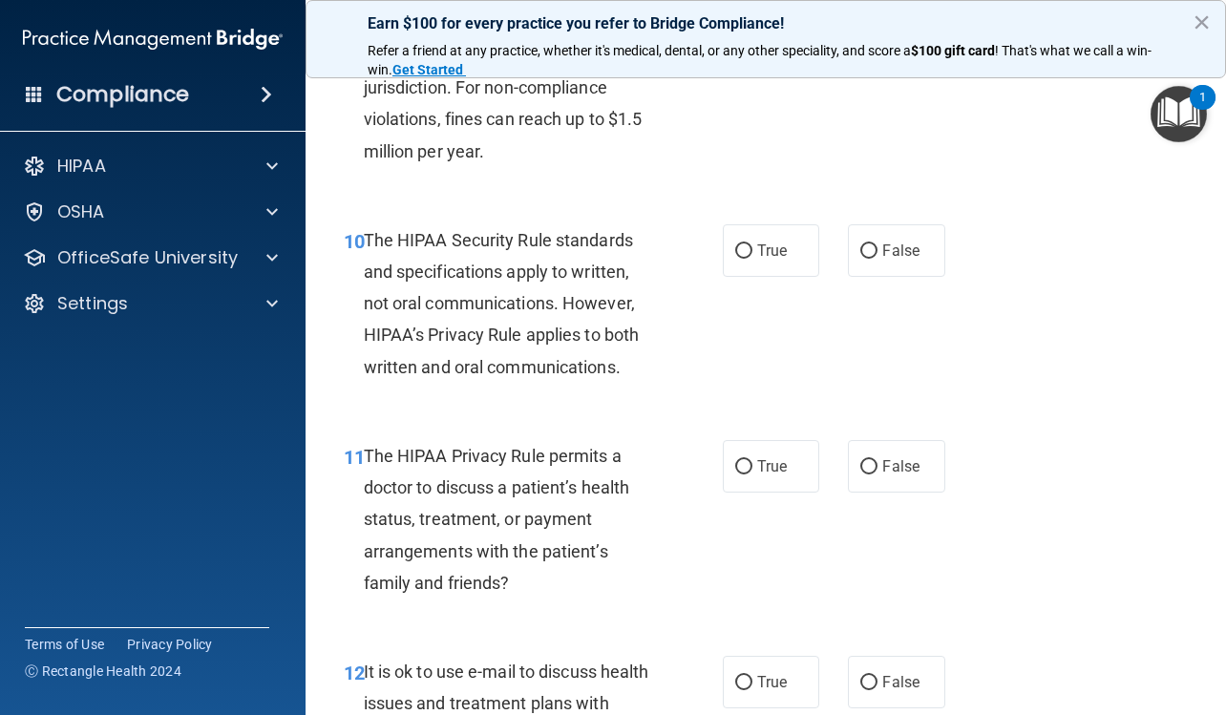
scroll to position [1813, 0]
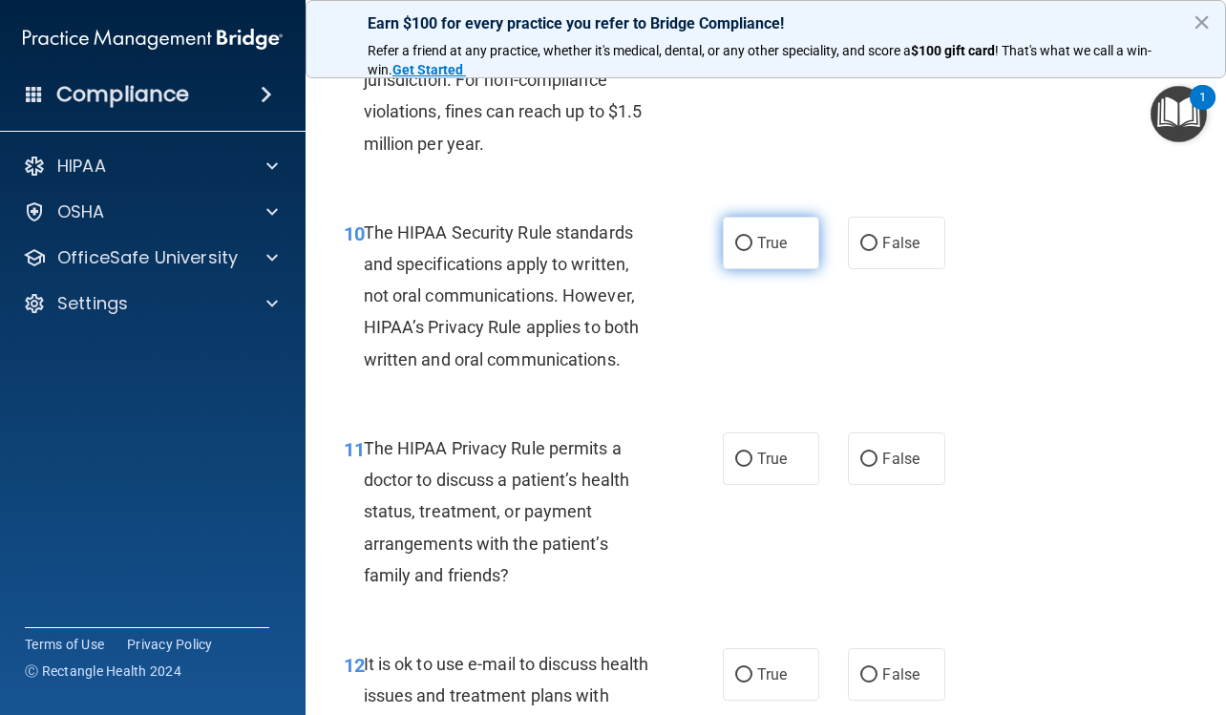
click at [783, 257] on label "True" at bounding box center [771, 243] width 96 height 52
click at [752, 251] on input "True" at bounding box center [743, 244] width 17 height 14
radio input "true"
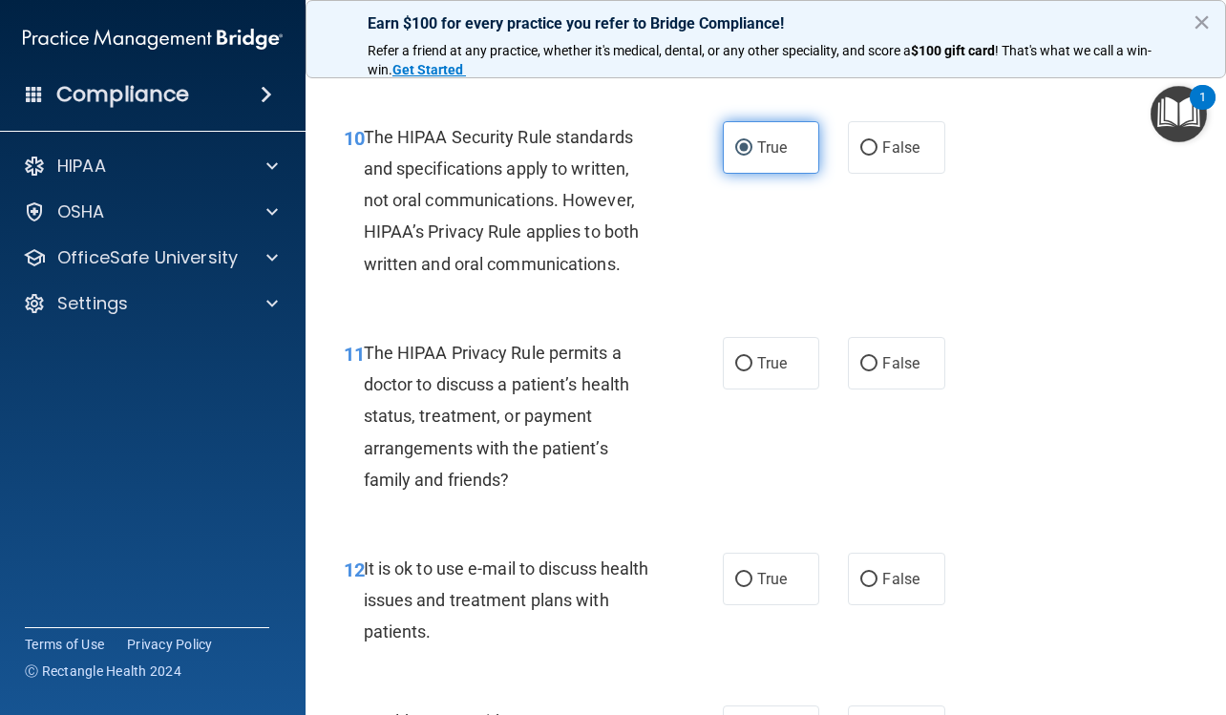
scroll to position [2004, 0]
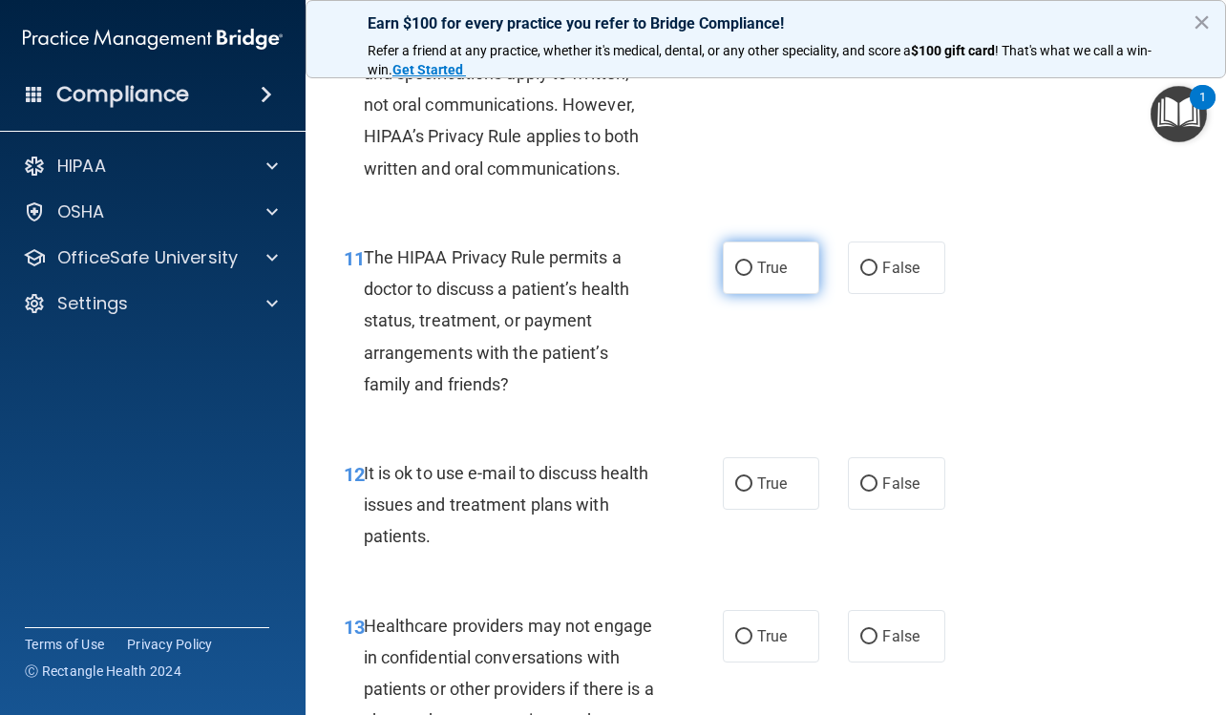
click at [779, 277] on label "True" at bounding box center [771, 267] width 96 height 52
click at [752, 276] on input "True" at bounding box center [743, 269] width 17 height 14
radio input "true"
click at [786, 487] on label "True" at bounding box center [771, 483] width 96 height 52
click at [752, 487] on input "True" at bounding box center [743, 484] width 17 height 14
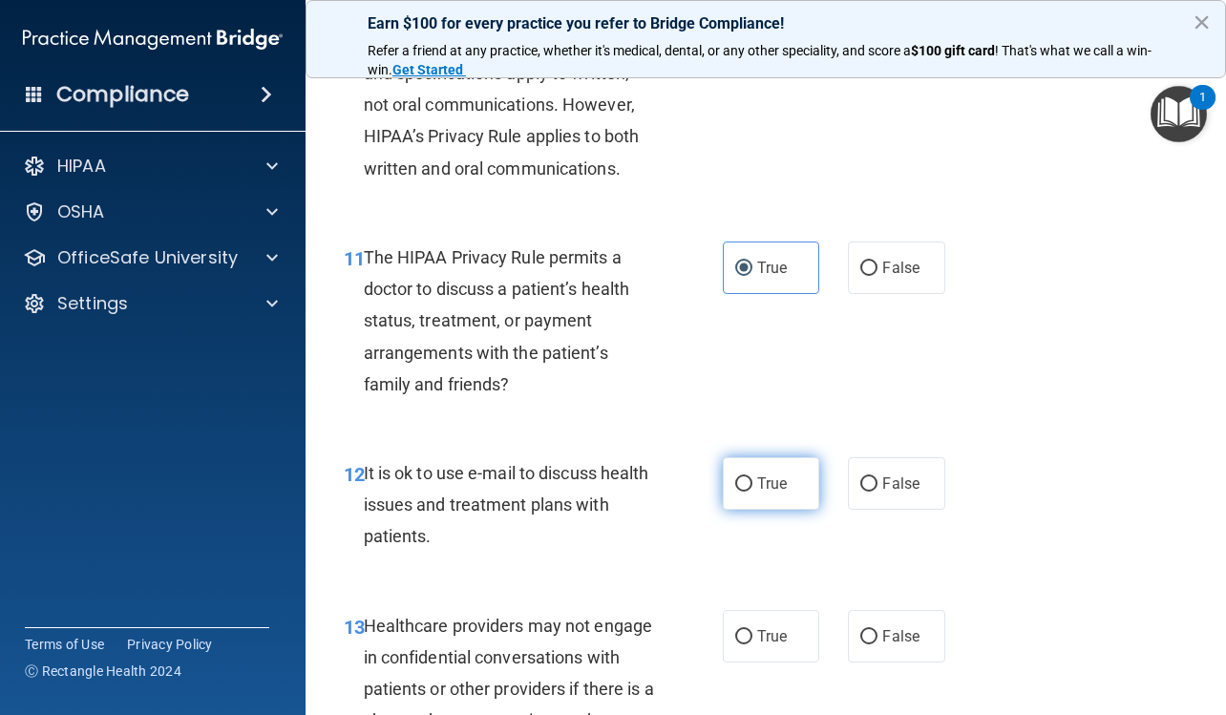
radio input "true"
click at [900, 646] on label "False" at bounding box center [896, 636] width 96 height 52
click at [877, 644] on input "False" at bounding box center [868, 637] width 17 height 14
radio input "true"
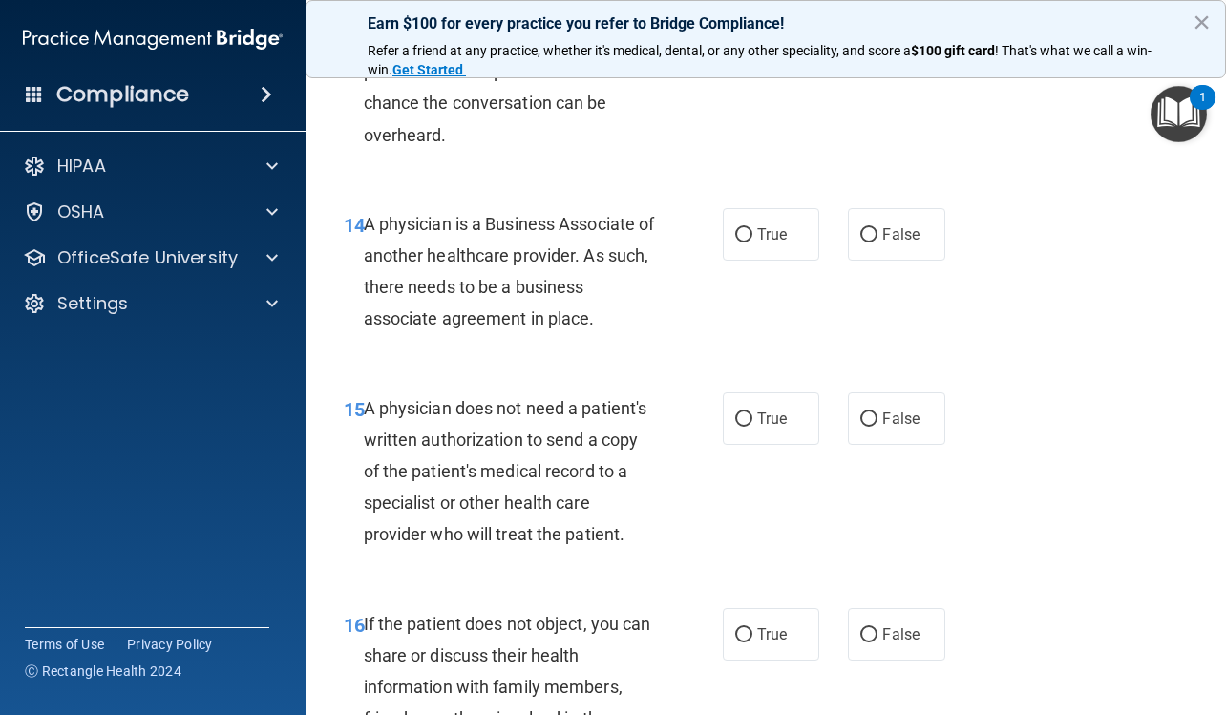
scroll to position [2672, 0]
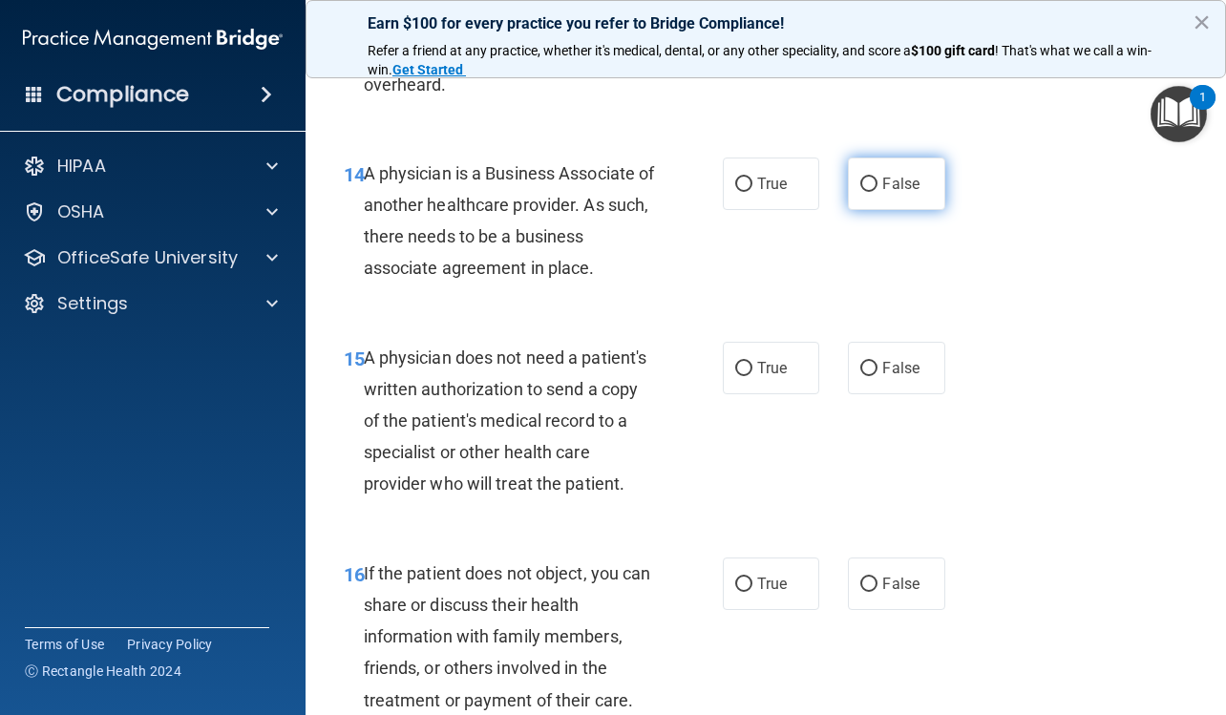
click at [870, 180] on label "False" at bounding box center [896, 183] width 96 height 52
click at [870, 180] on input "False" at bounding box center [868, 185] width 17 height 14
radio input "true"
click at [783, 376] on label "True" at bounding box center [771, 368] width 96 height 52
click at [752, 376] on input "True" at bounding box center [743, 369] width 17 height 14
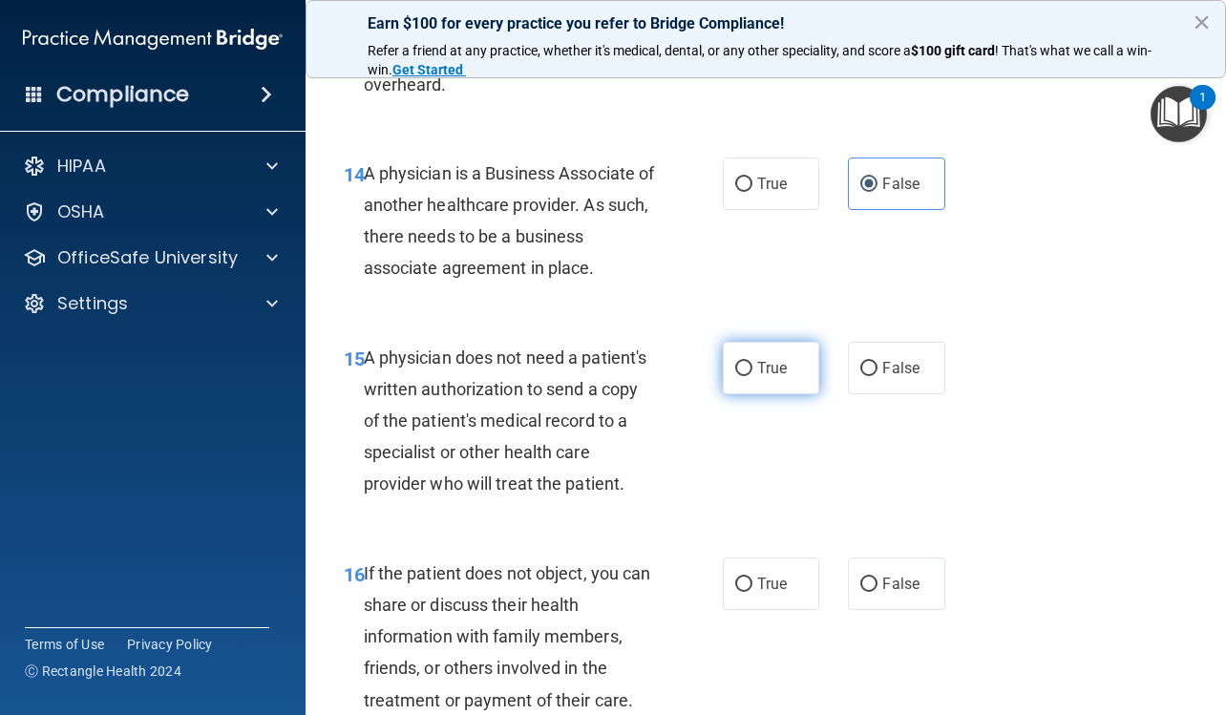
radio input "true"
click at [764, 580] on span "True" at bounding box center [772, 584] width 30 height 18
click at [752, 580] on input "True" at bounding box center [743, 584] width 17 height 14
radio input "true"
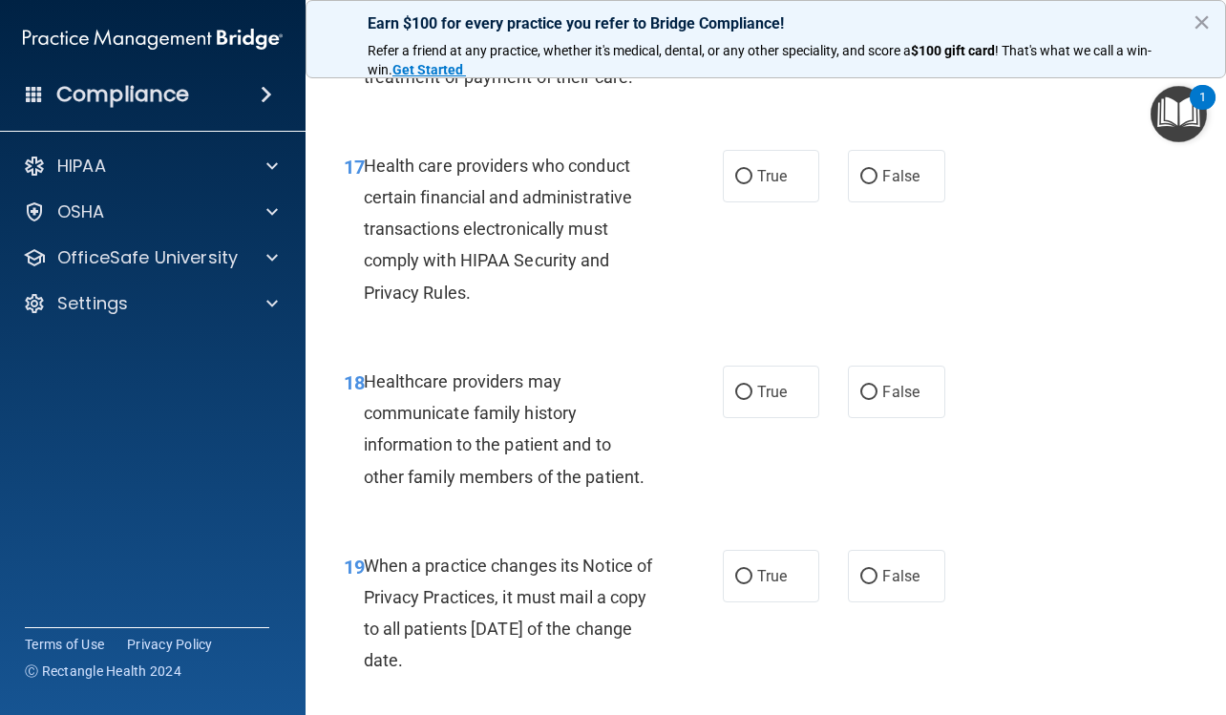
scroll to position [3341, 0]
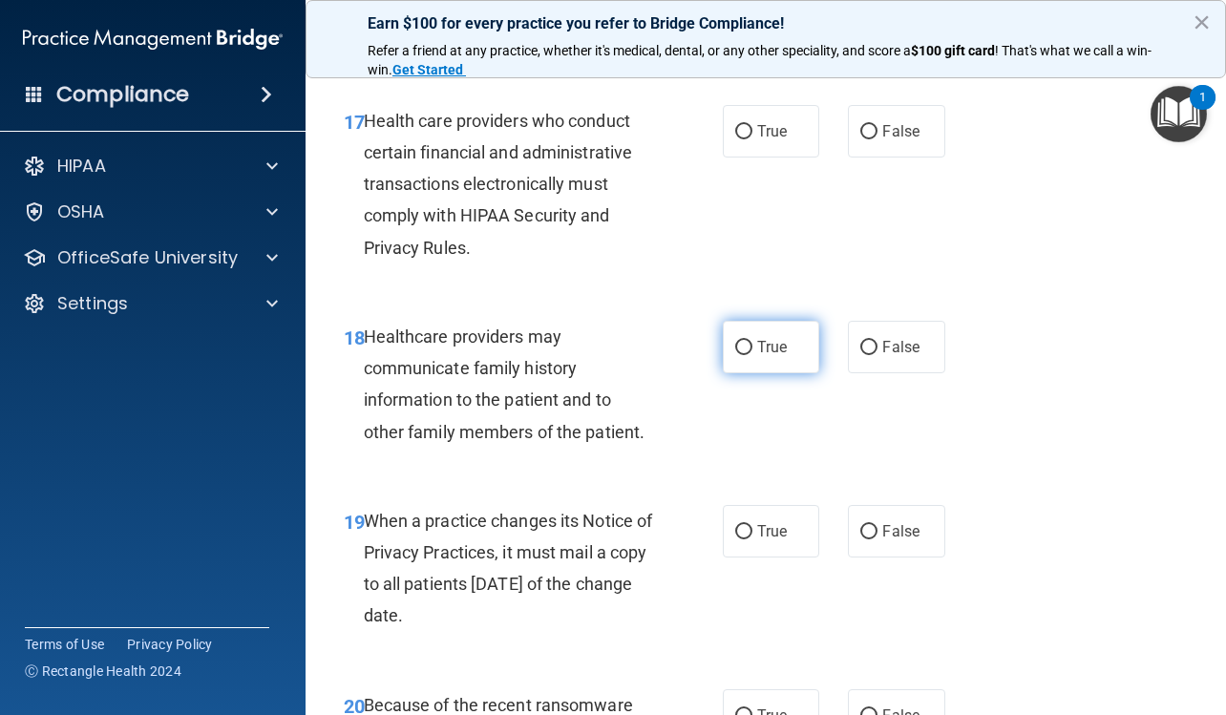
click at [778, 356] on label "True" at bounding box center [771, 347] width 96 height 52
click at [752, 355] on input "True" at bounding box center [743, 348] width 17 height 14
radio input "true"
click at [872, 527] on label "False" at bounding box center [896, 531] width 96 height 52
click at [872, 527] on input "False" at bounding box center [868, 532] width 17 height 14
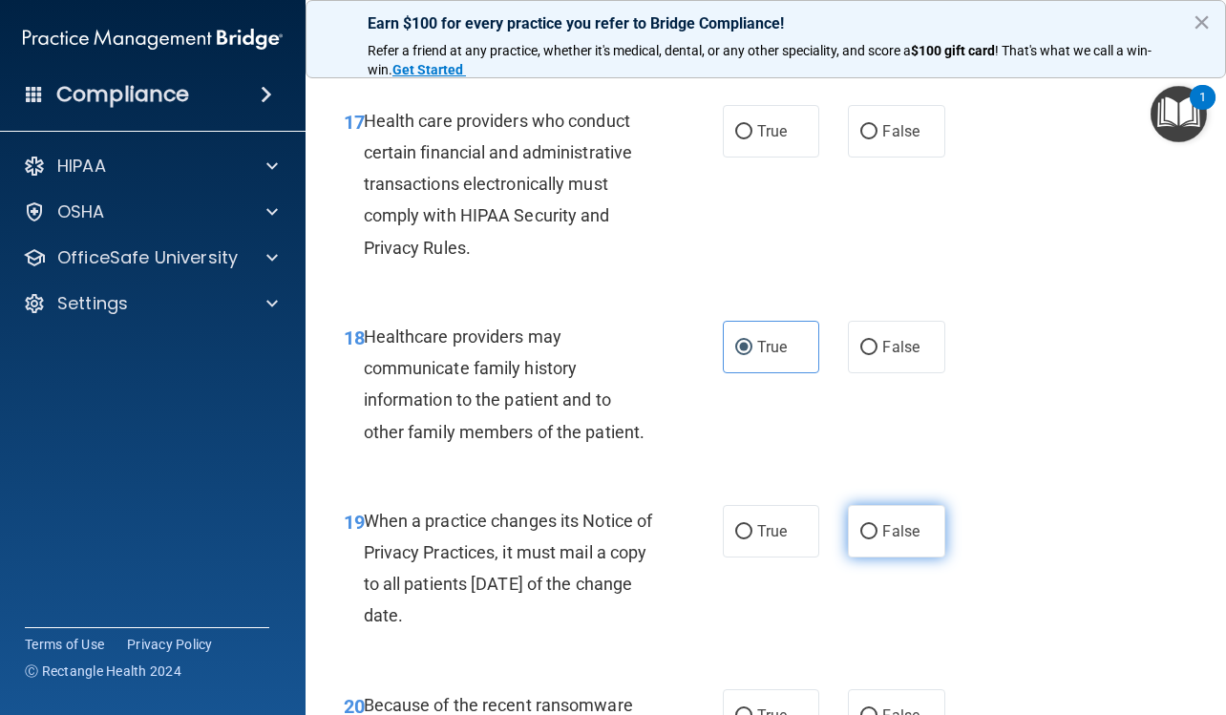
radio input "true"
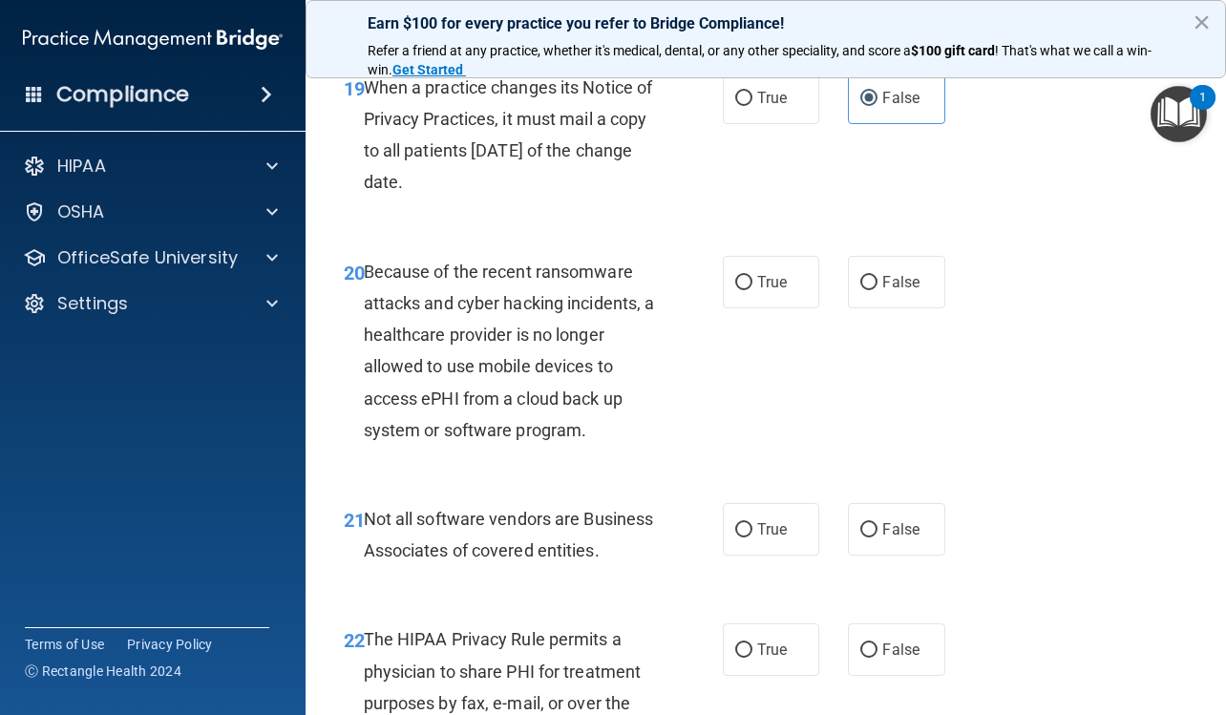
scroll to position [3818, 0]
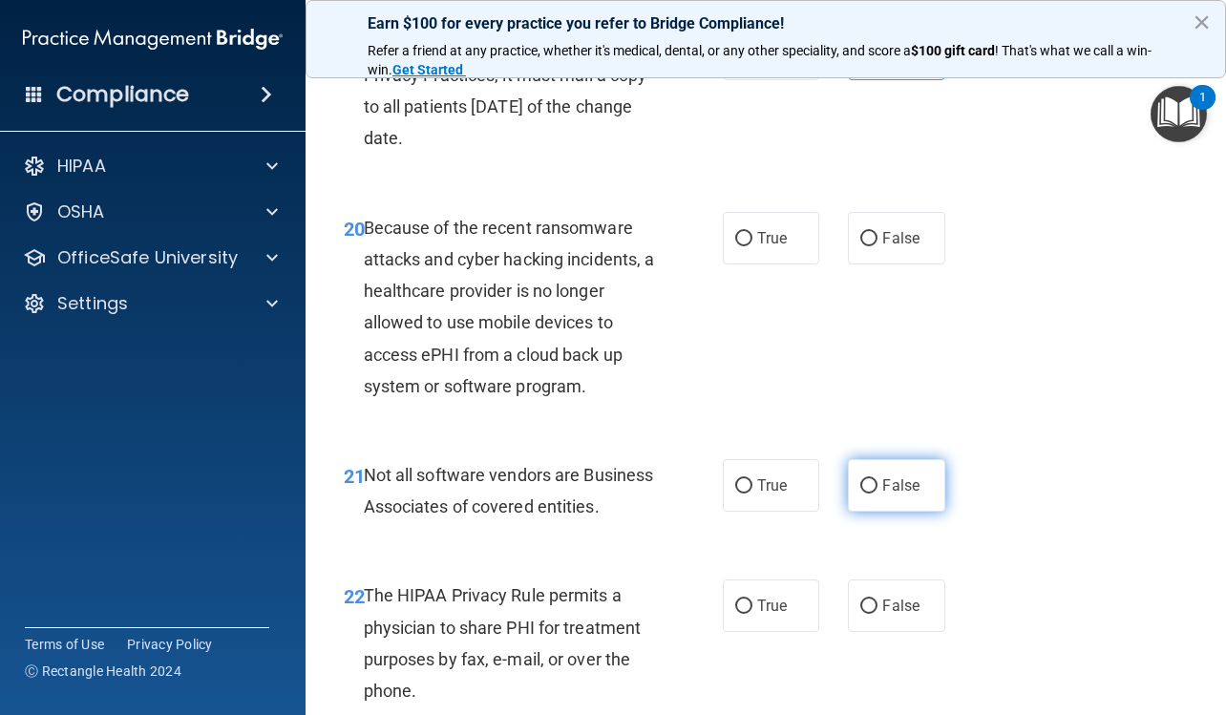
click at [882, 480] on span "False" at bounding box center [900, 485] width 37 height 18
click at [874, 480] on input "False" at bounding box center [868, 486] width 17 height 14
radio input "true"
click at [896, 235] on span "False" at bounding box center [900, 238] width 37 height 18
click at [877, 235] on input "False" at bounding box center [868, 239] width 17 height 14
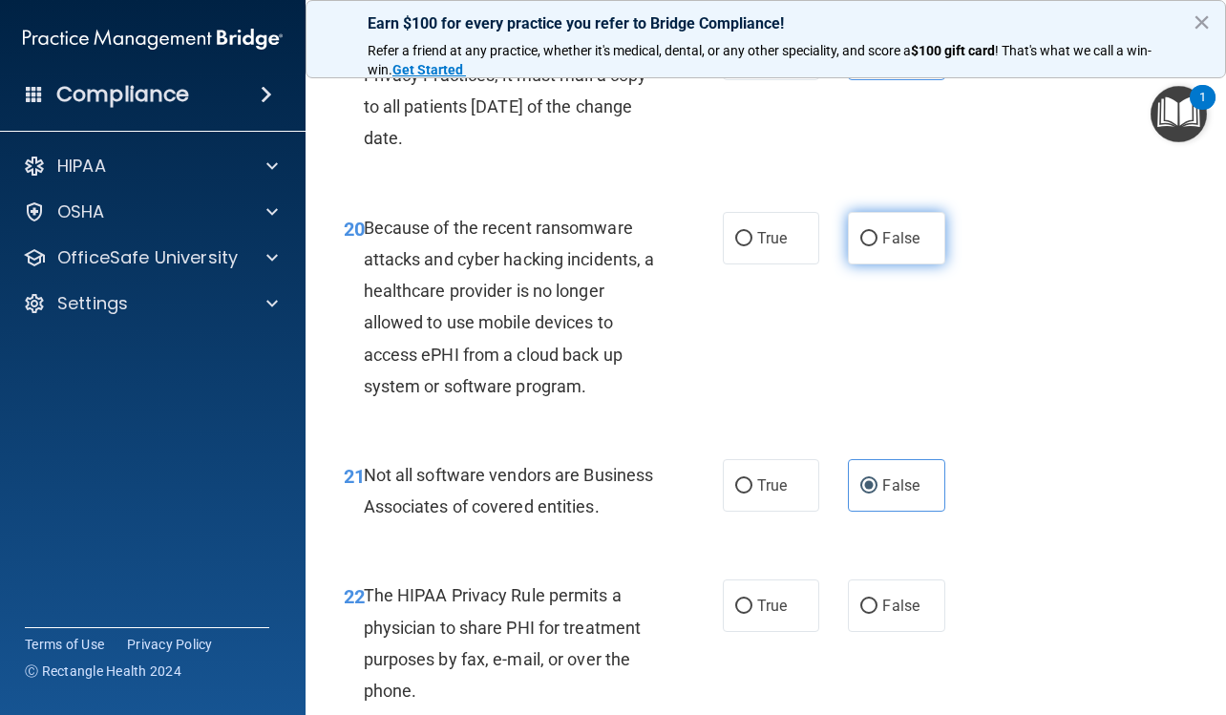
radio input "true"
click at [757, 480] on span "True" at bounding box center [772, 485] width 30 height 18
click at [752, 480] on input "True" at bounding box center [743, 486] width 17 height 14
radio input "true"
radio input "false"
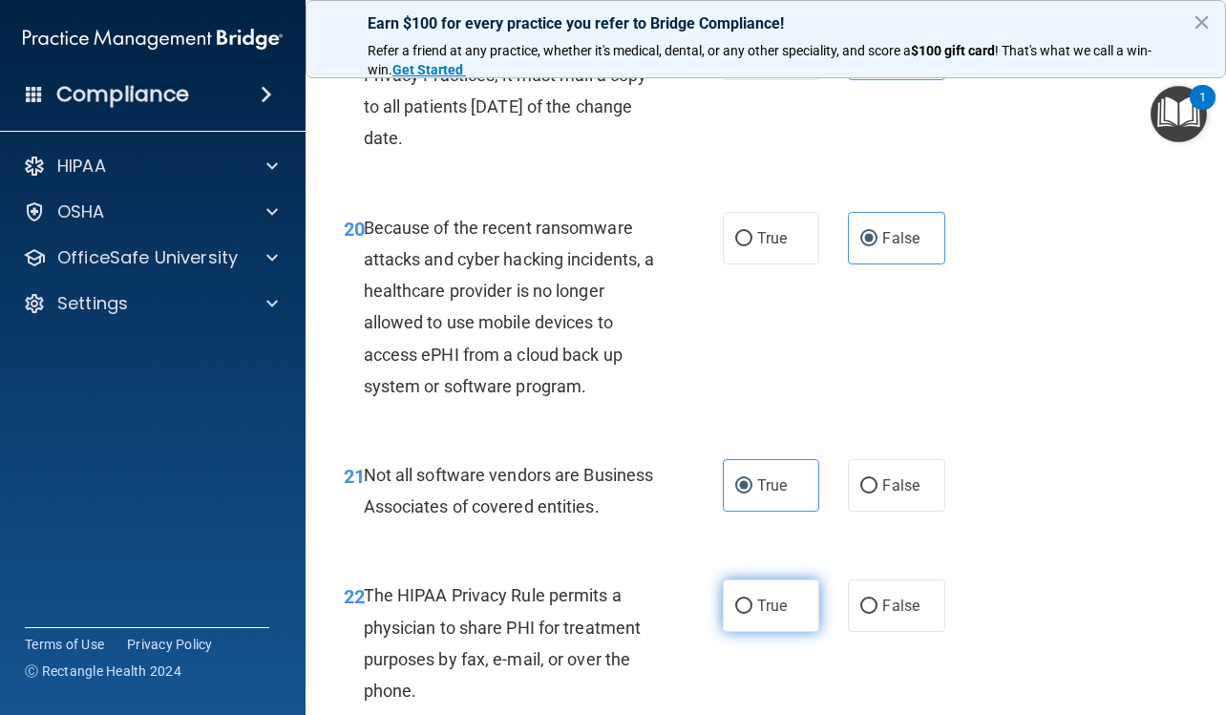
click at [769, 615] on span "True" at bounding box center [772, 606] width 30 height 18
click at [752, 614] on input "True" at bounding box center [743, 606] width 17 height 14
radio input "true"
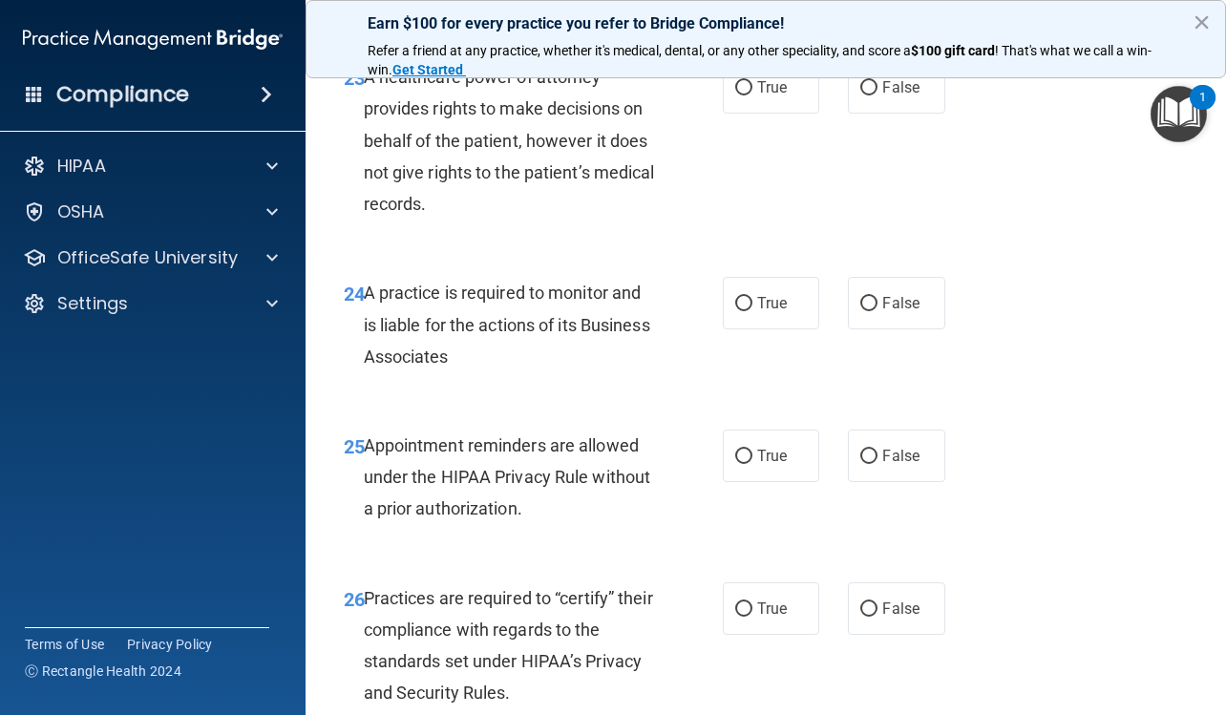
scroll to position [4486, 0]
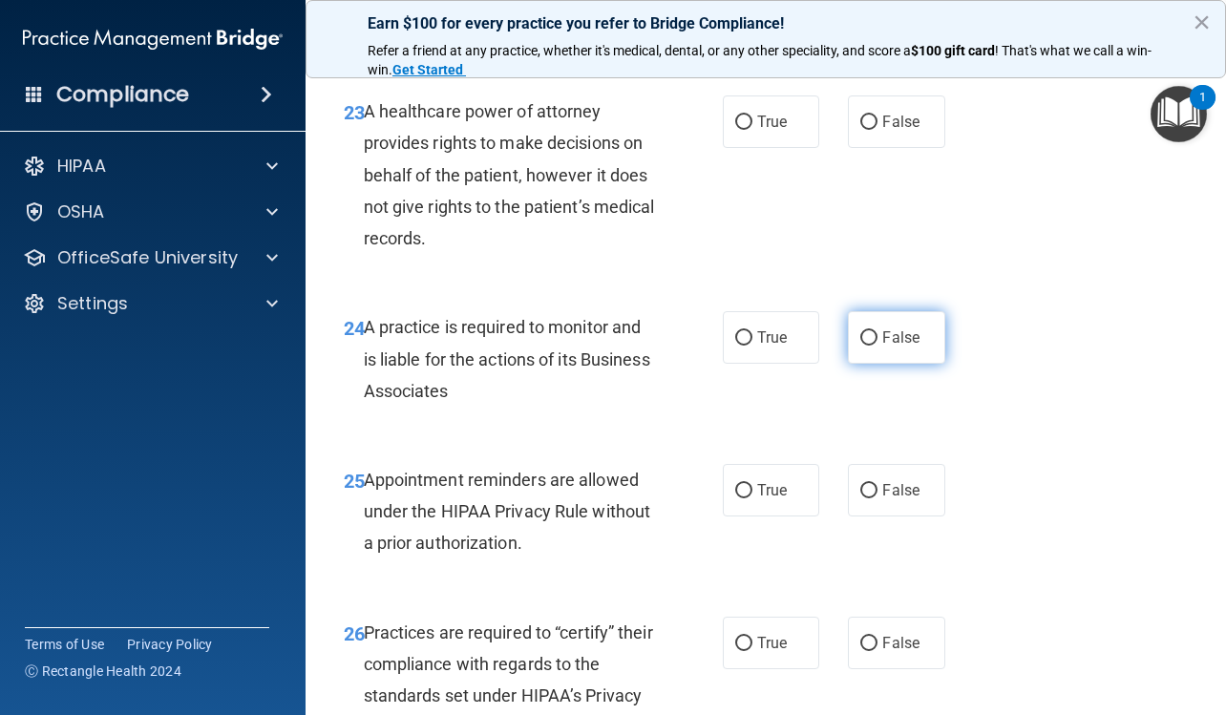
click at [910, 346] on span "False" at bounding box center [900, 337] width 37 height 18
click at [877, 346] on input "False" at bounding box center [868, 338] width 17 height 14
radio input "true"
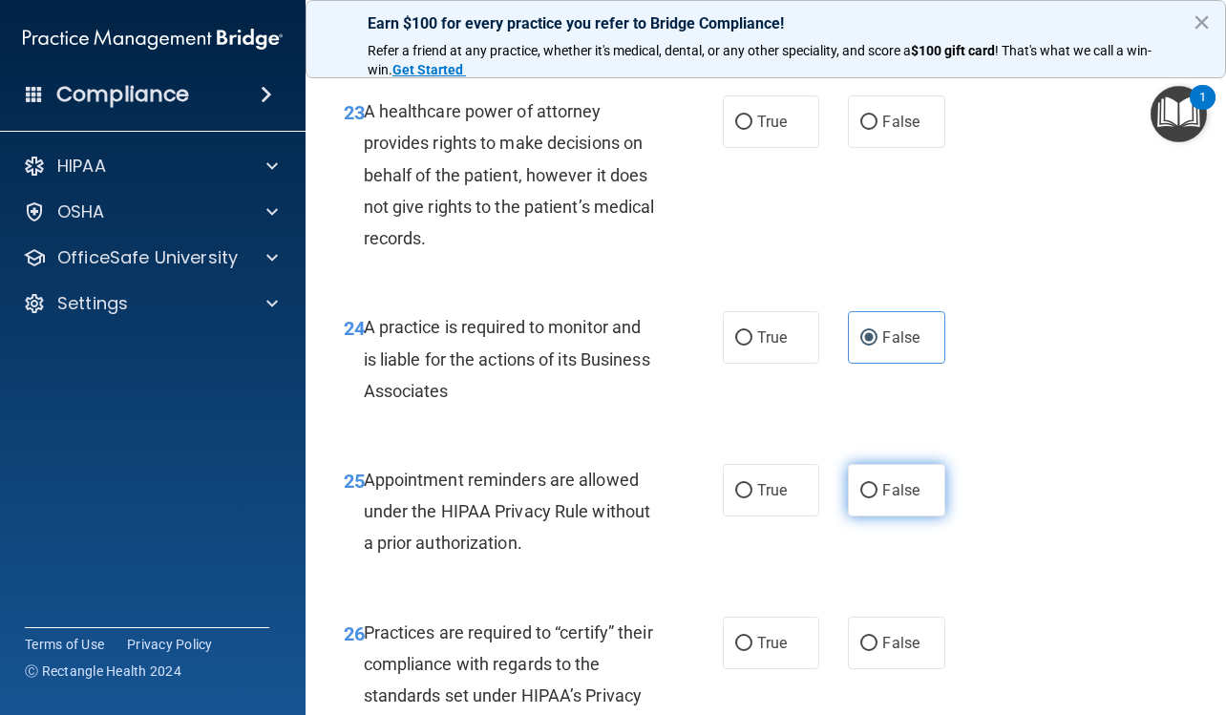
click at [883, 516] on label "False" at bounding box center [896, 490] width 96 height 52
click at [877, 498] on input "False" at bounding box center [868, 491] width 17 height 14
radio input "true"
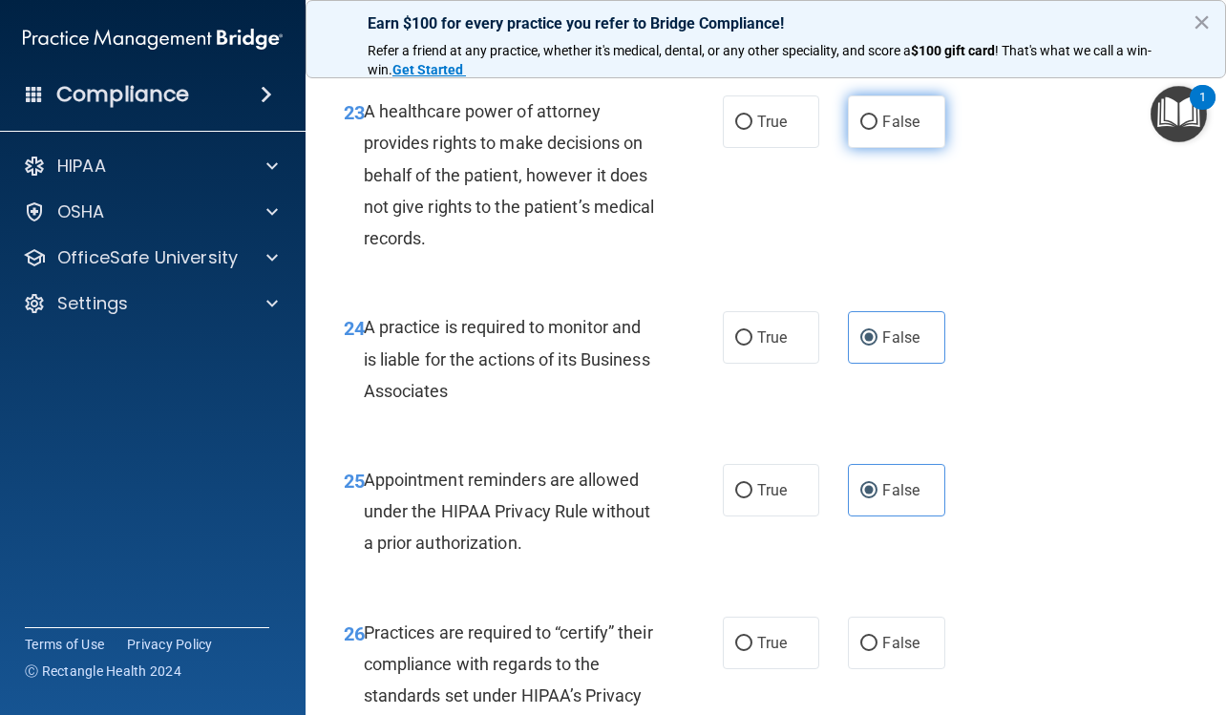
click at [882, 131] on span "False" at bounding box center [900, 122] width 37 height 18
click at [877, 130] on input "False" at bounding box center [868, 122] width 17 height 14
radio input "true"
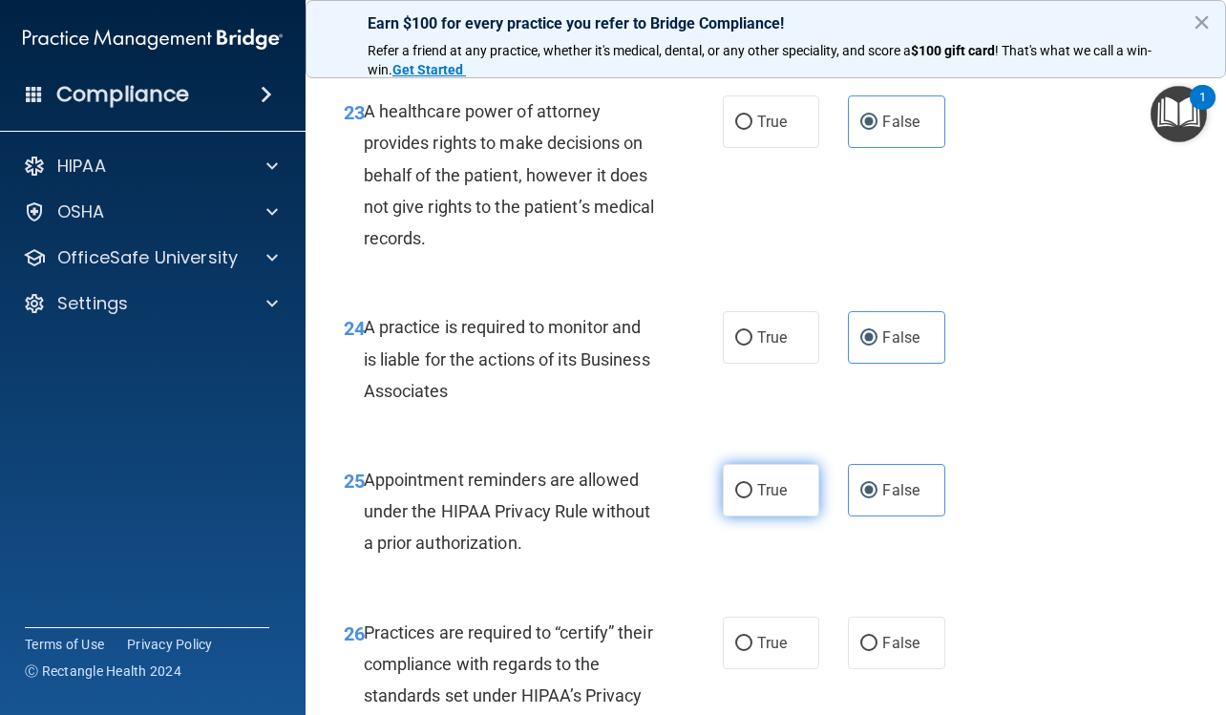
click at [783, 513] on label "True" at bounding box center [771, 490] width 96 height 52
click at [752, 498] on input "True" at bounding box center [743, 491] width 17 height 14
radio input "true"
radio input "false"
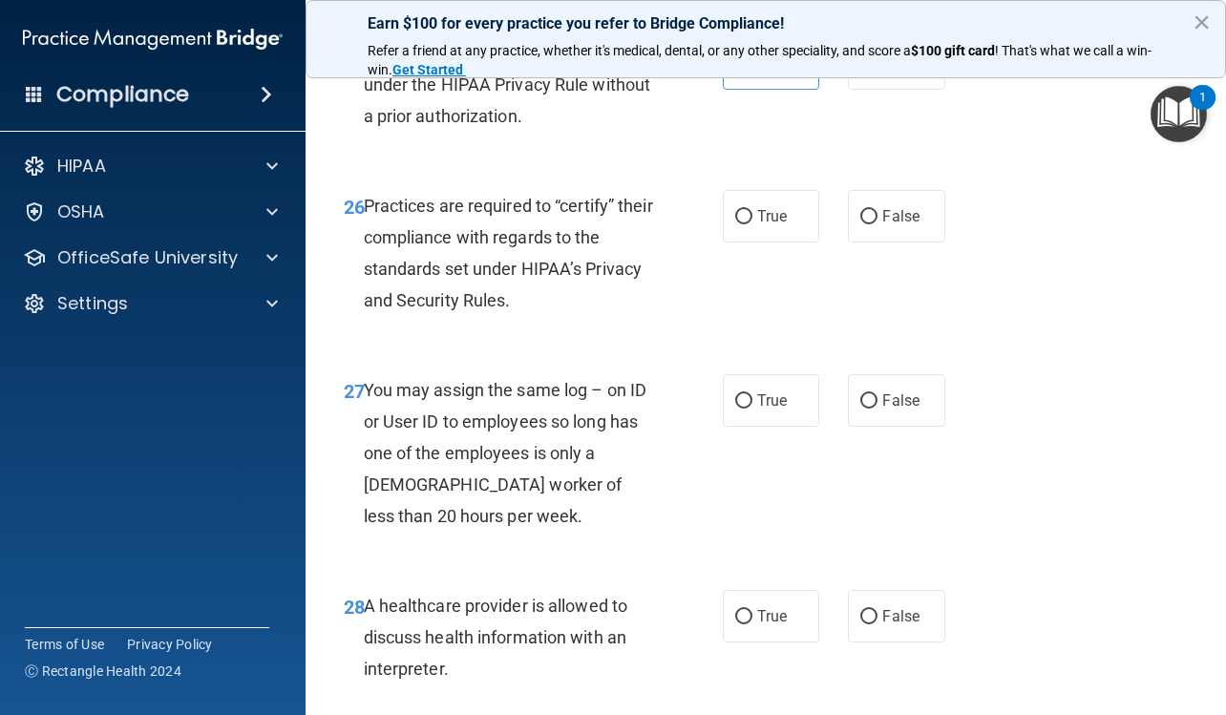
scroll to position [4963, 0]
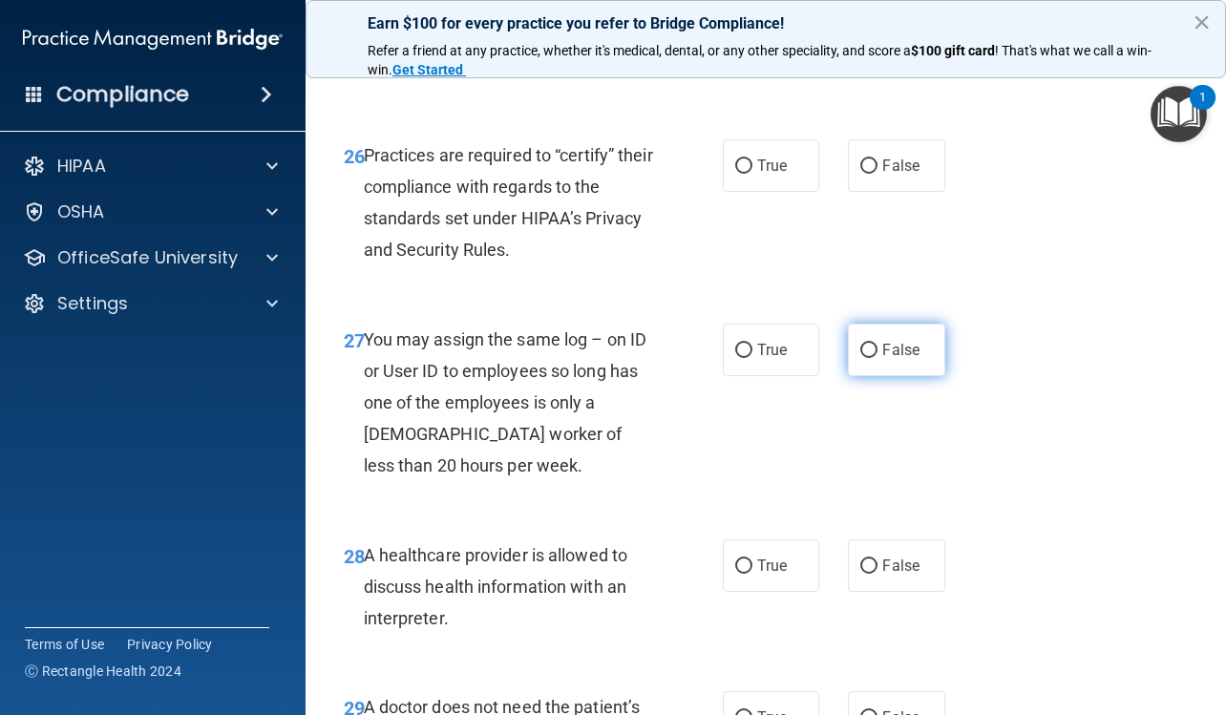
click at [897, 359] on span "False" at bounding box center [900, 350] width 37 height 18
click at [877, 358] on input "False" at bounding box center [868, 351] width 17 height 14
radio input "true"
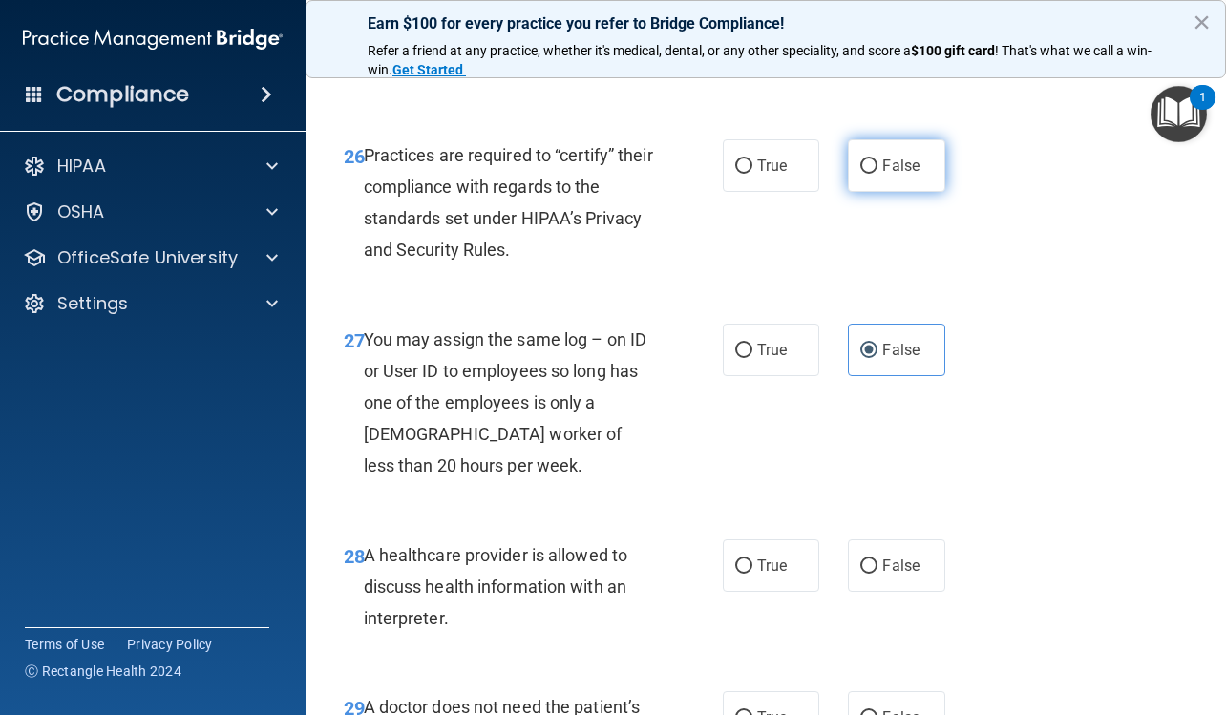
click at [897, 175] on span "False" at bounding box center [900, 166] width 37 height 18
click at [877, 174] on input "False" at bounding box center [868, 166] width 17 height 14
radio input "true"
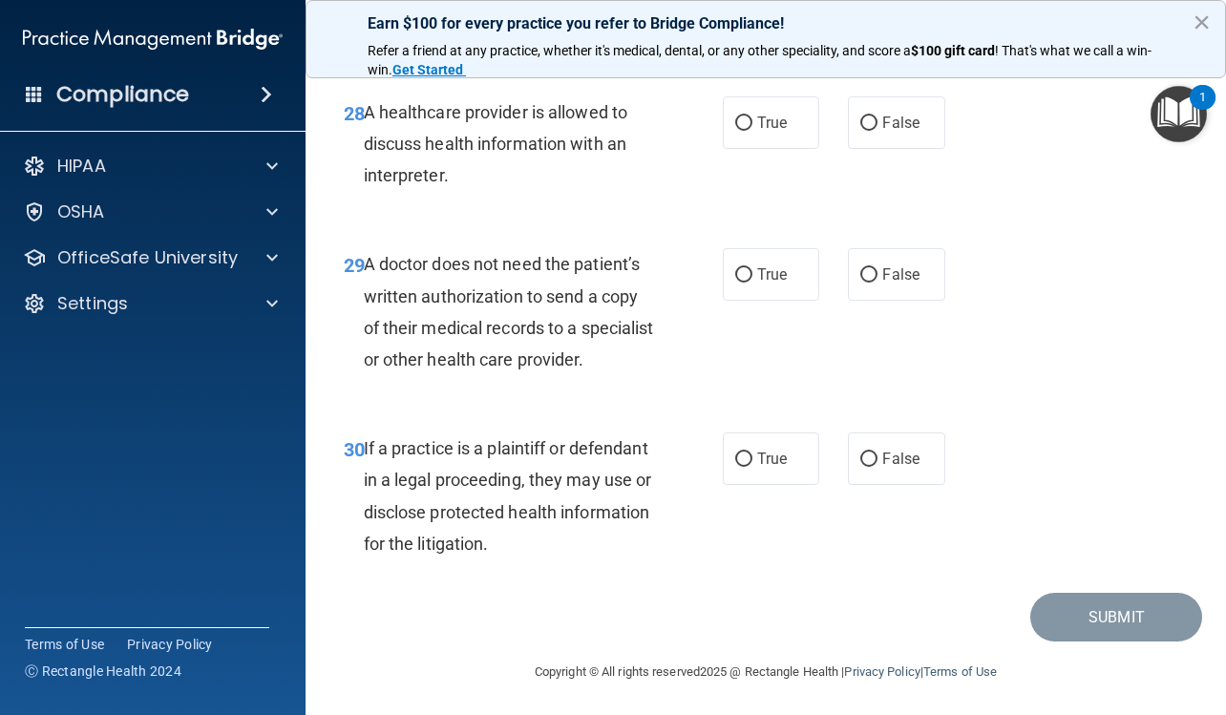
scroll to position [5440, 0]
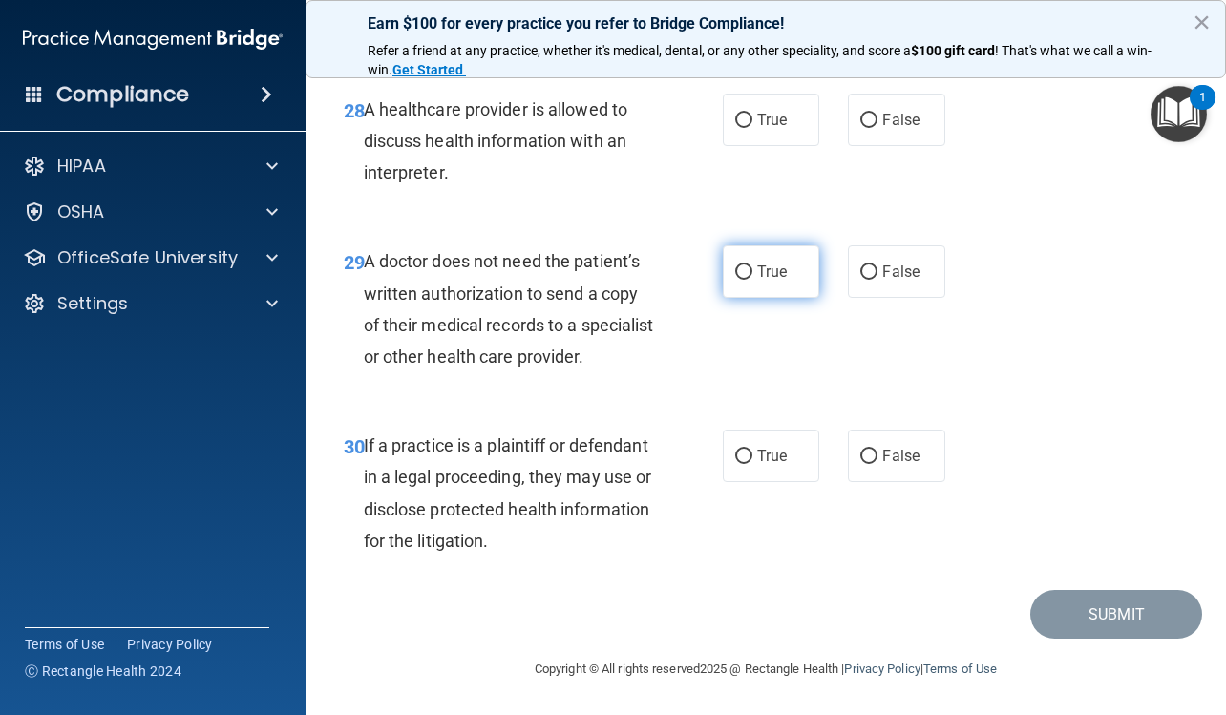
click at [798, 287] on label "True" at bounding box center [771, 271] width 96 height 52
click at [752, 280] on input "True" at bounding box center [743, 272] width 17 height 14
radio input "true"
click at [779, 465] on span "True" at bounding box center [772, 456] width 30 height 18
click at [752, 464] on input "True" at bounding box center [743, 457] width 17 height 14
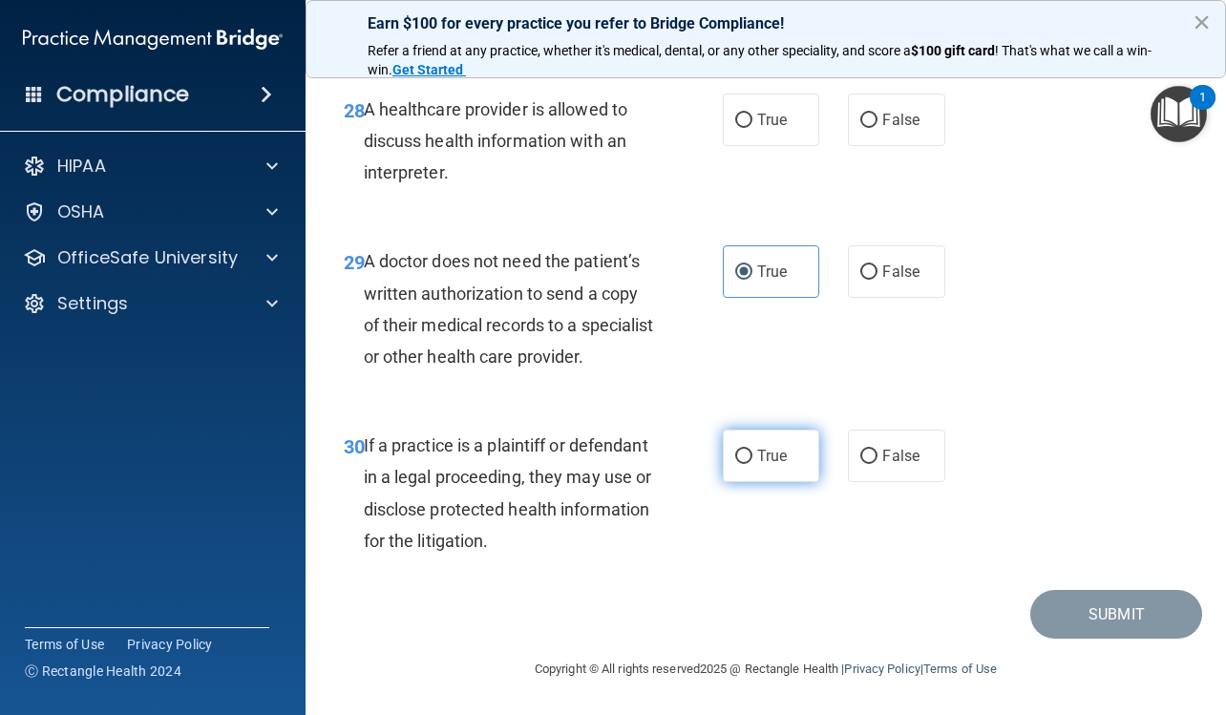
radio input "true"
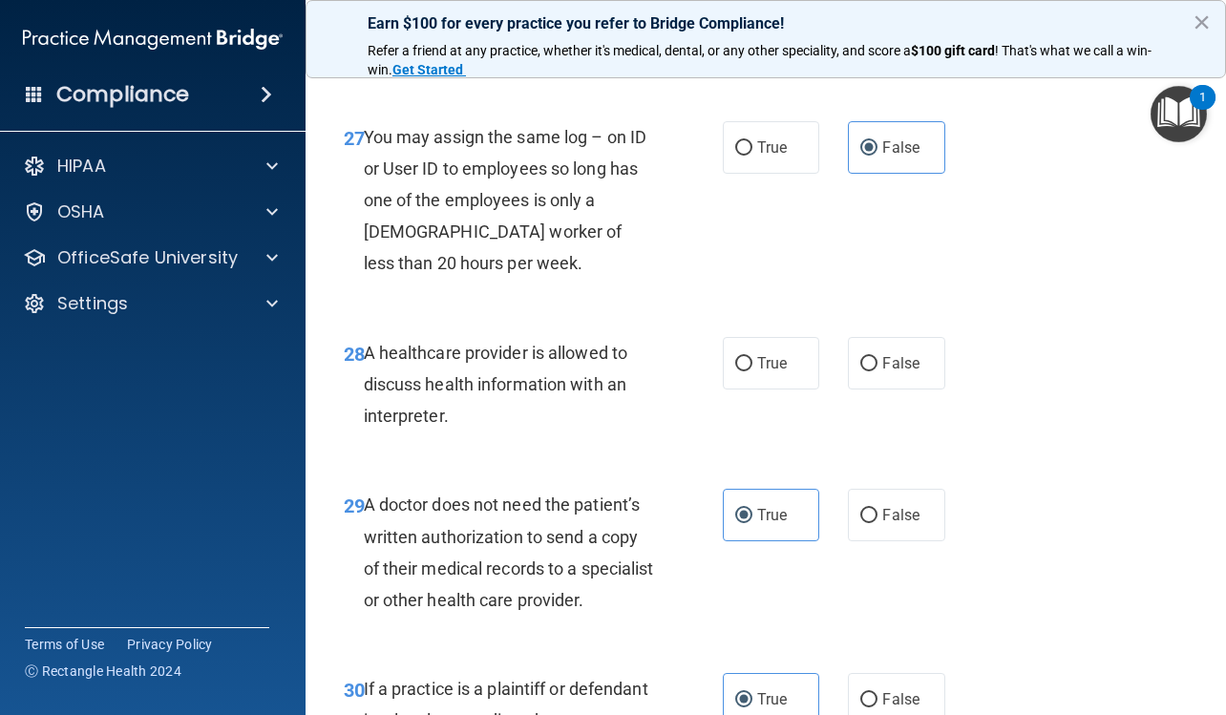
scroll to position [5154, 0]
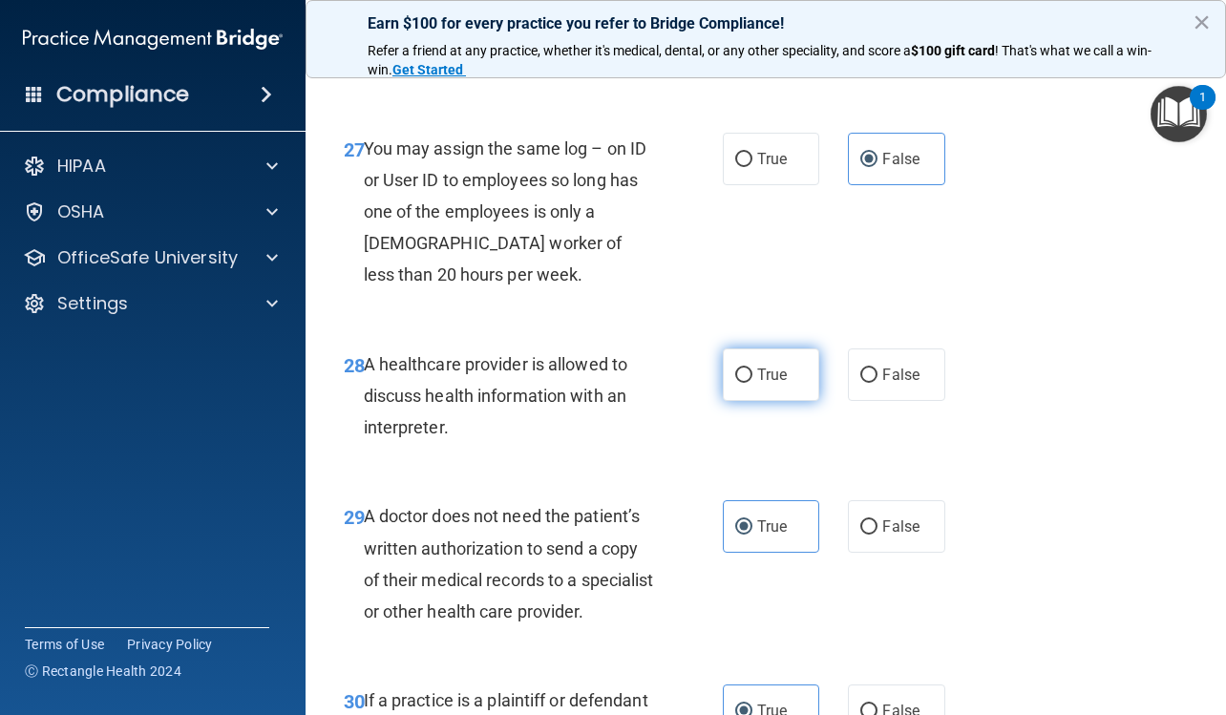
click at [755, 395] on label "True" at bounding box center [771, 374] width 96 height 52
click at [752, 383] on input "True" at bounding box center [743, 375] width 17 height 14
radio input "true"
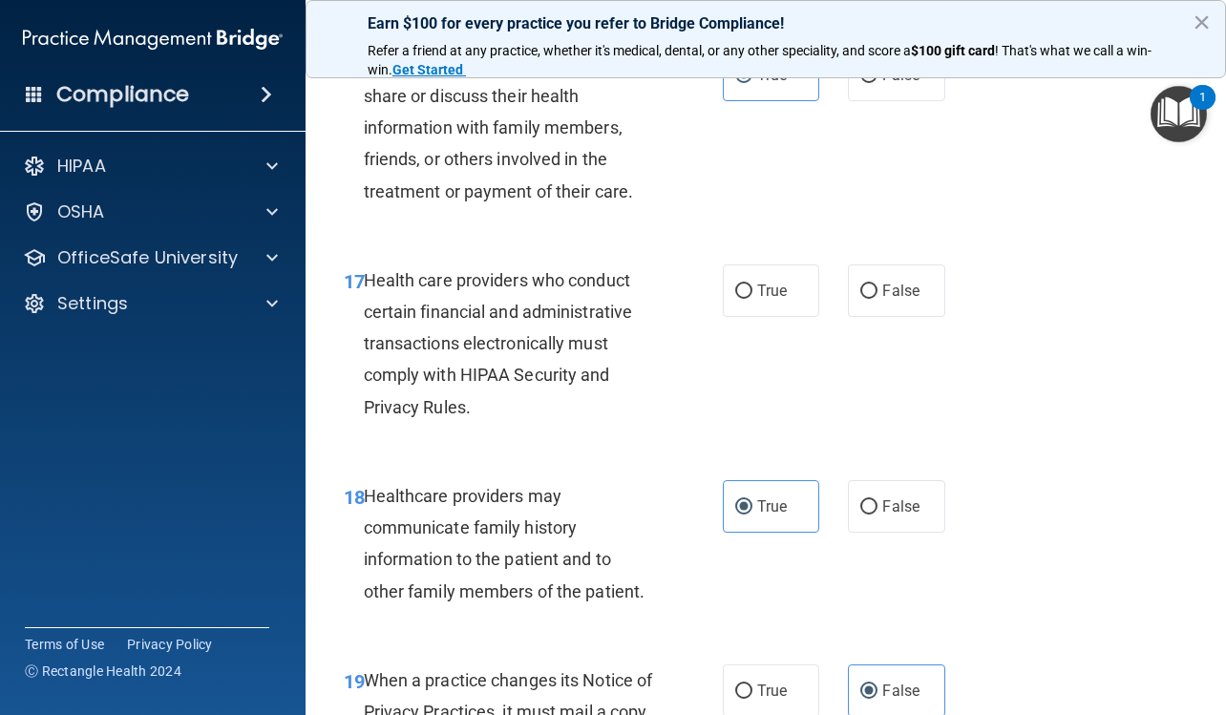
scroll to position [3086, 0]
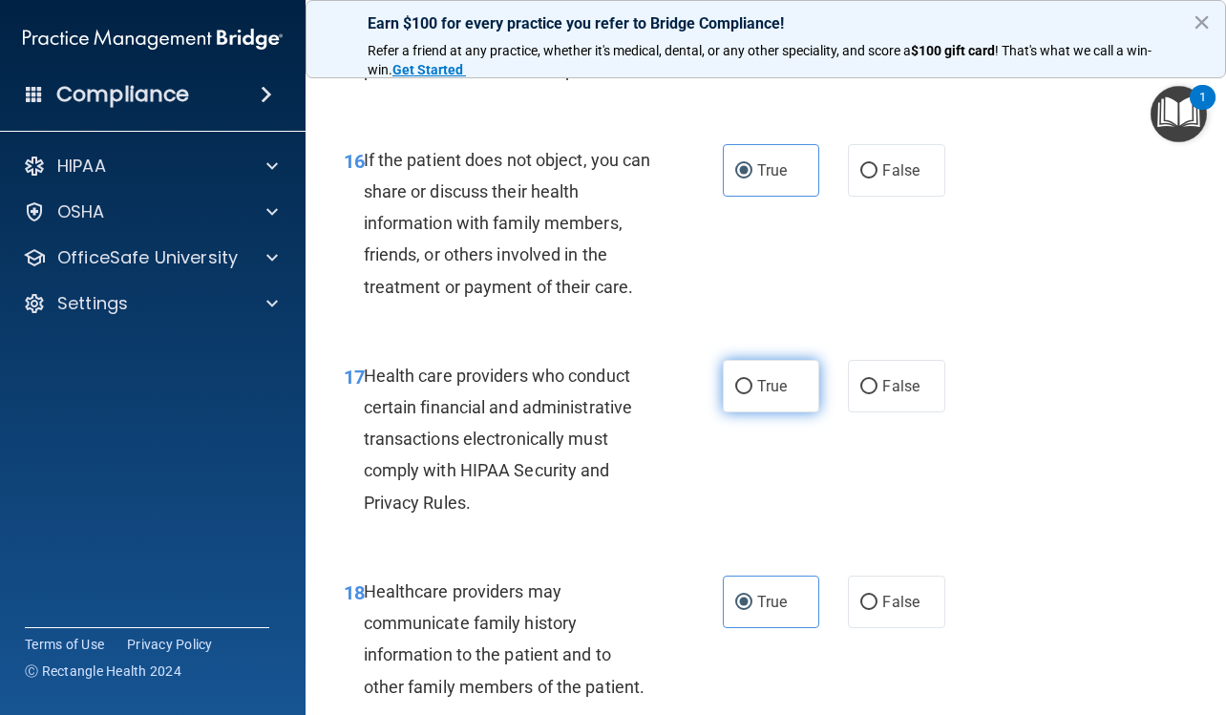
click at [765, 385] on span "True" at bounding box center [772, 386] width 30 height 18
click at [752, 385] on input "True" at bounding box center [743, 387] width 17 height 14
radio input "true"
click at [892, 603] on span "False" at bounding box center [900, 602] width 37 height 18
click at [877, 603] on input "False" at bounding box center [868, 603] width 17 height 14
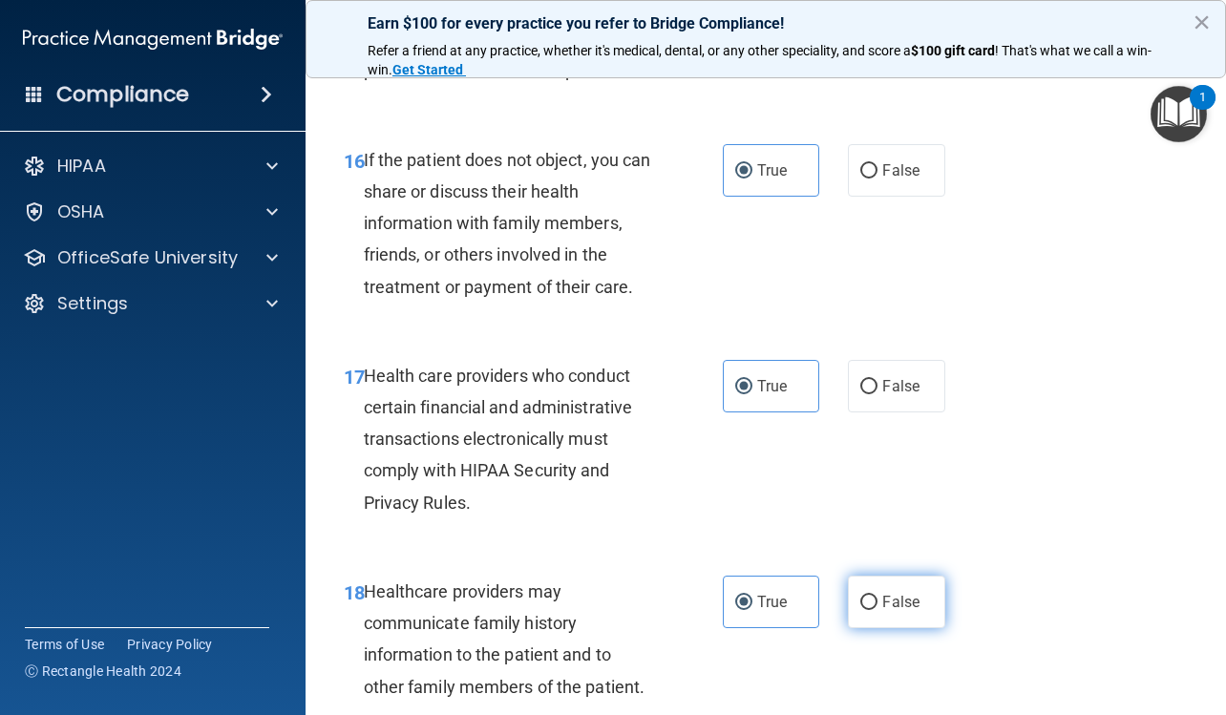
radio input "true"
radio input "false"
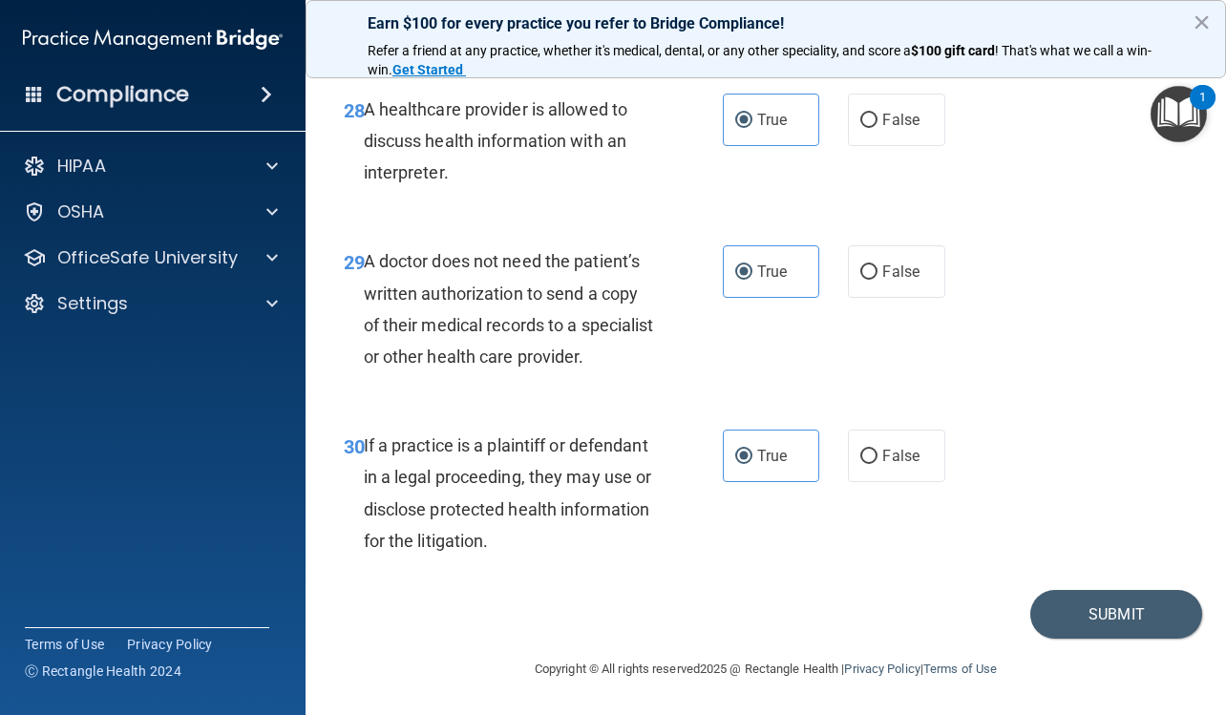
scroll to position [5472, 0]
click at [1109, 605] on button "Submit" at bounding box center [1116, 614] width 172 height 49
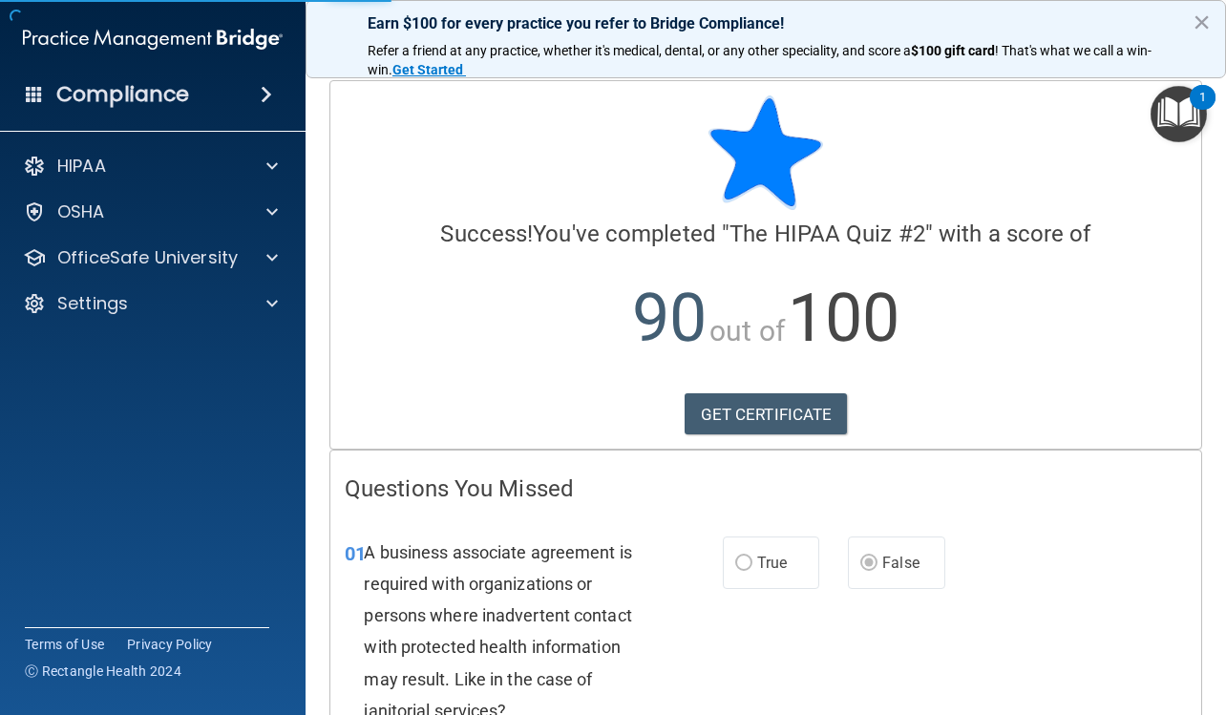
drag, startPoint x: 1121, startPoint y: 612, endPoint x: 1189, endPoint y: 658, distance: 81.8
click at [1178, 658] on div "01 A business associate agreement is required with organizations or persons whe…" at bounding box center [765, 636] width 870 height 247
click at [780, 409] on link "GET CERTIFICATE" at bounding box center [765, 414] width 163 height 42
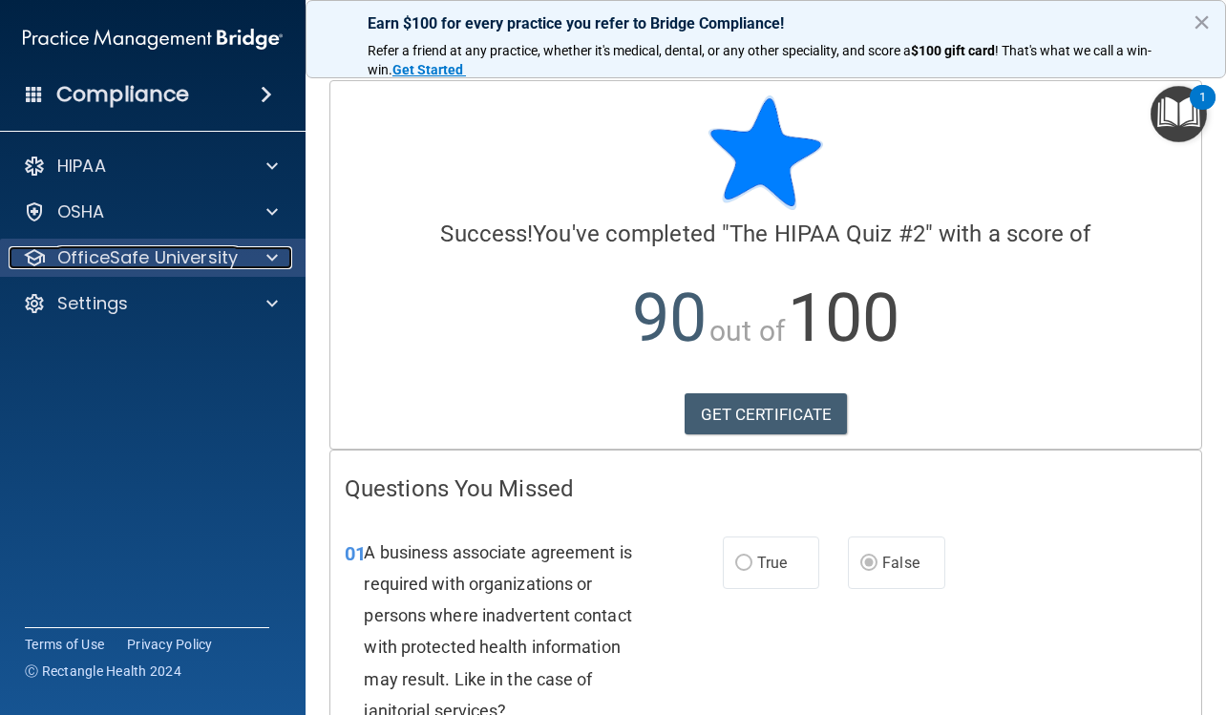
click at [211, 261] on p "OfficeSafe University" at bounding box center [147, 257] width 180 height 23
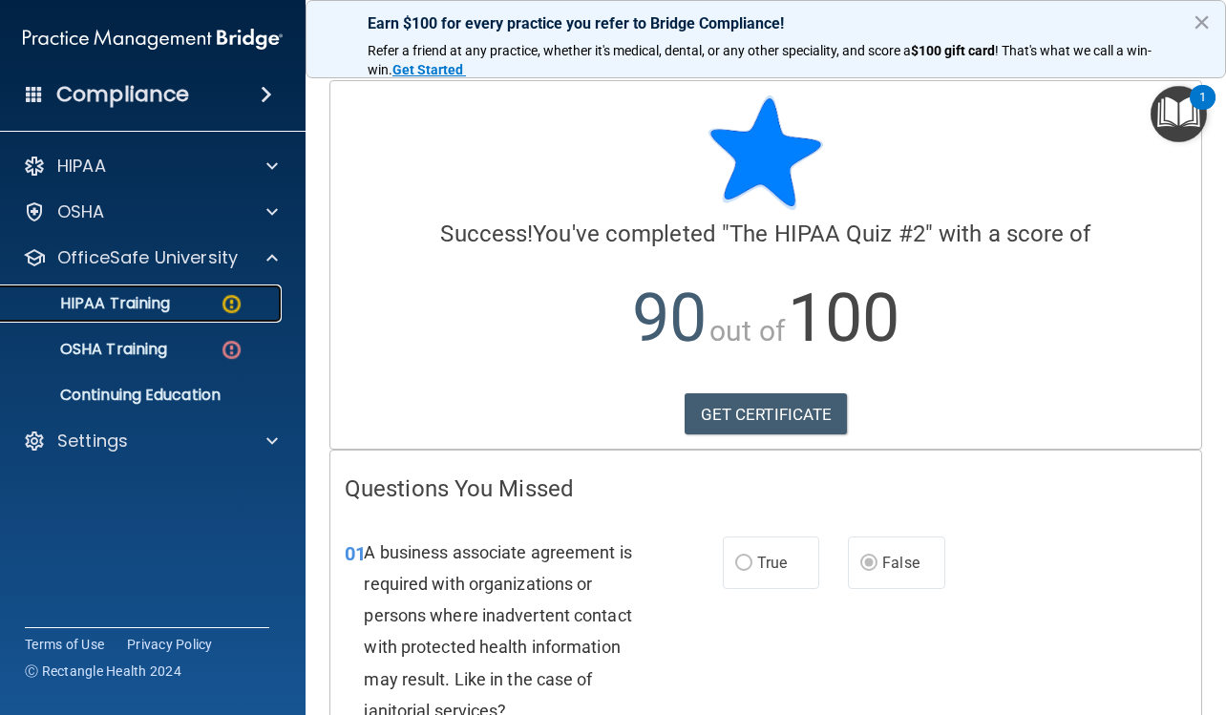
click at [205, 299] on div "HIPAA Training" at bounding box center [142, 303] width 261 height 19
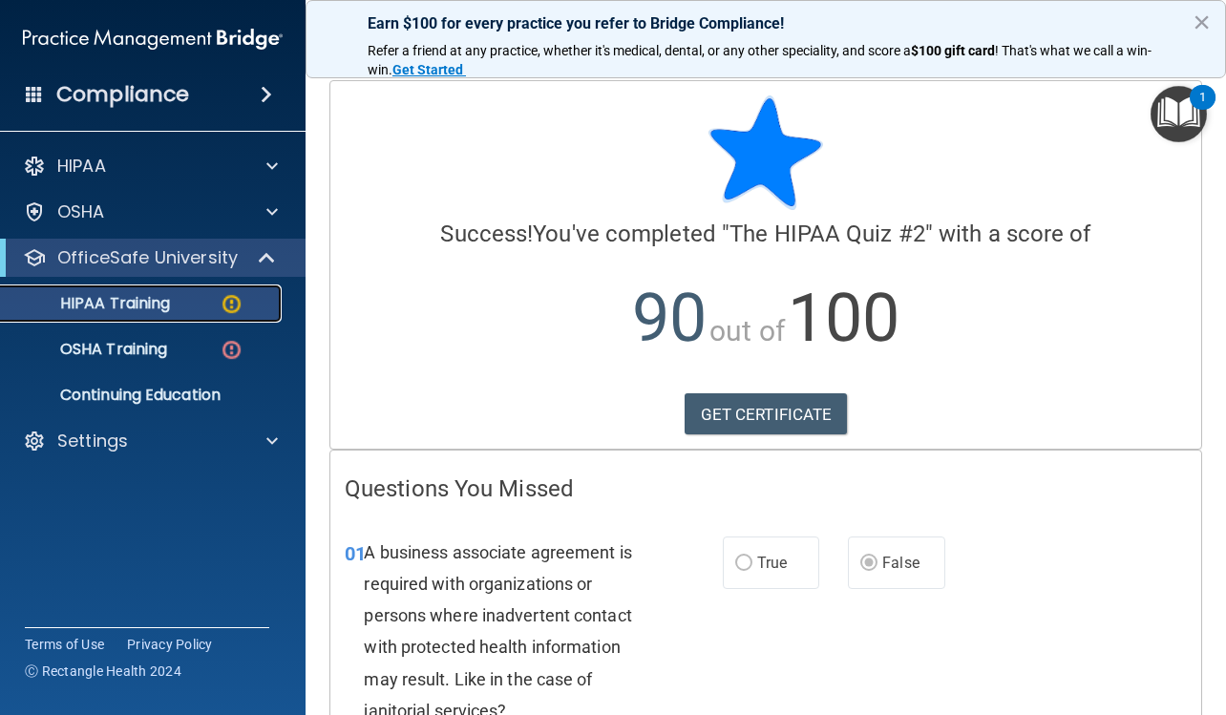
click at [205, 299] on div "HIPAA Training" at bounding box center [142, 303] width 261 height 19
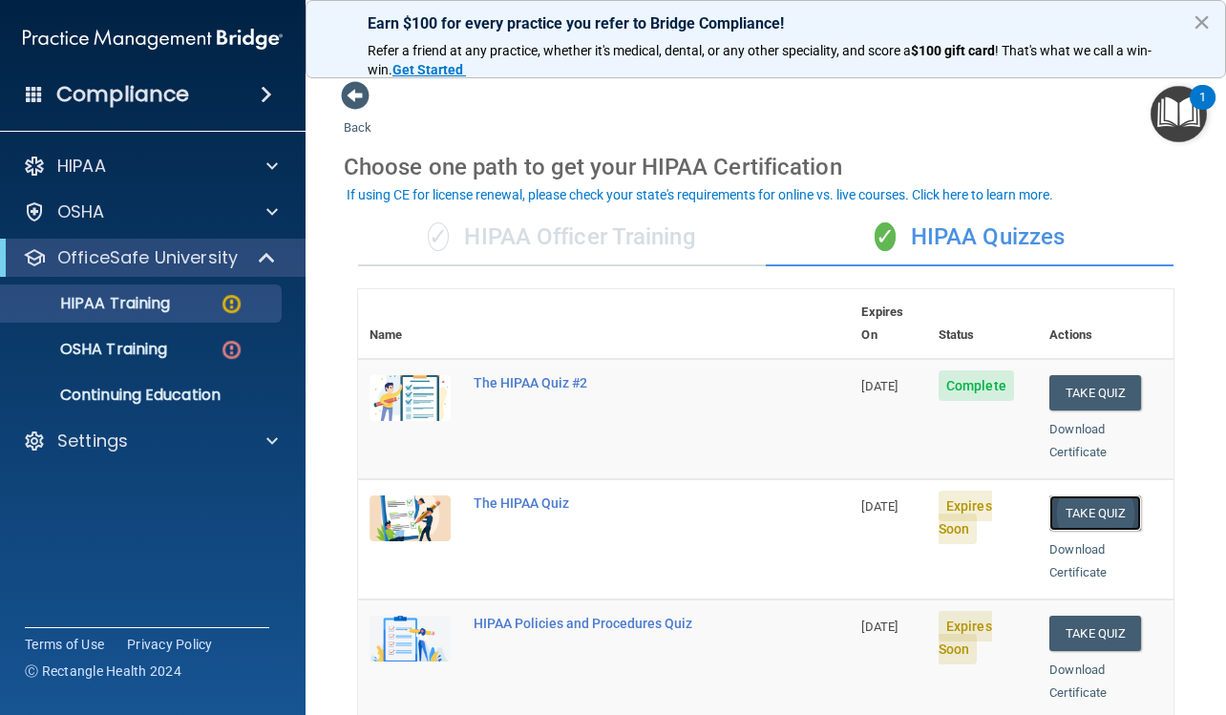
click at [1078, 495] on button "Take Quiz" at bounding box center [1095, 512] width 92 height 35
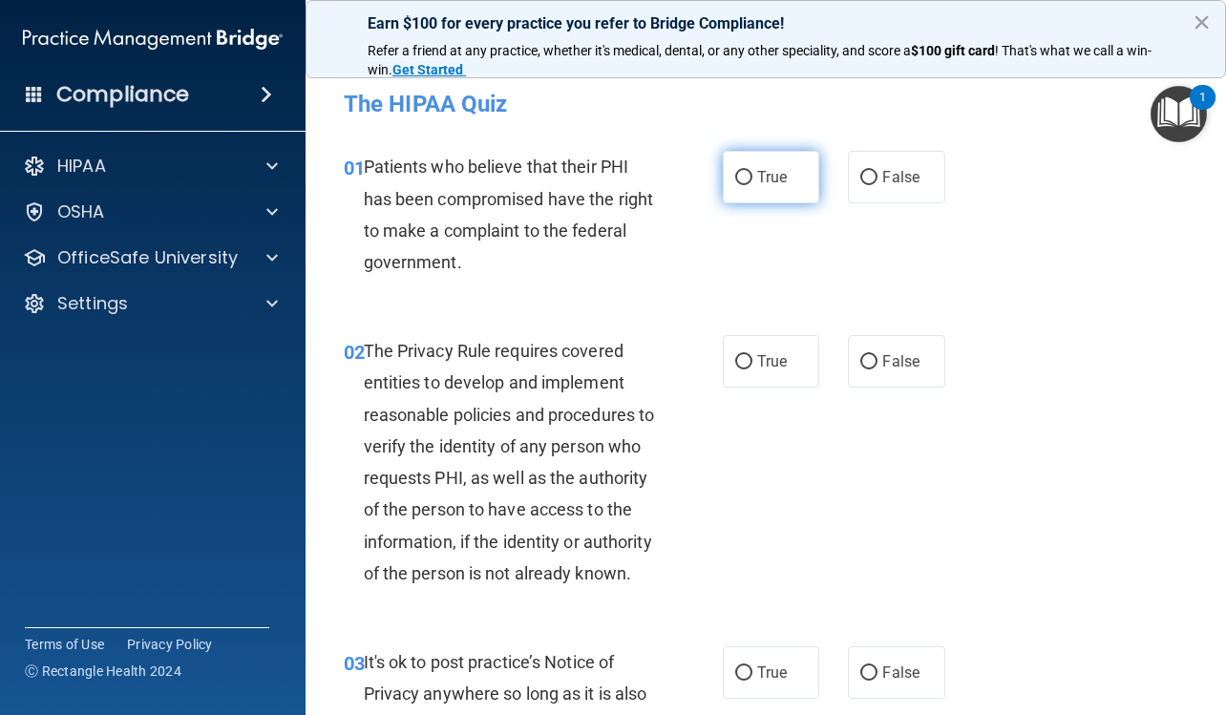
click at [735, 178] on input "True" at bounding box center [743, 178] width 17 height 14
radio input "true"
click at [735, 365] on input "True" at bounding box center [743, 362] width 17 height 14
radio input "true"
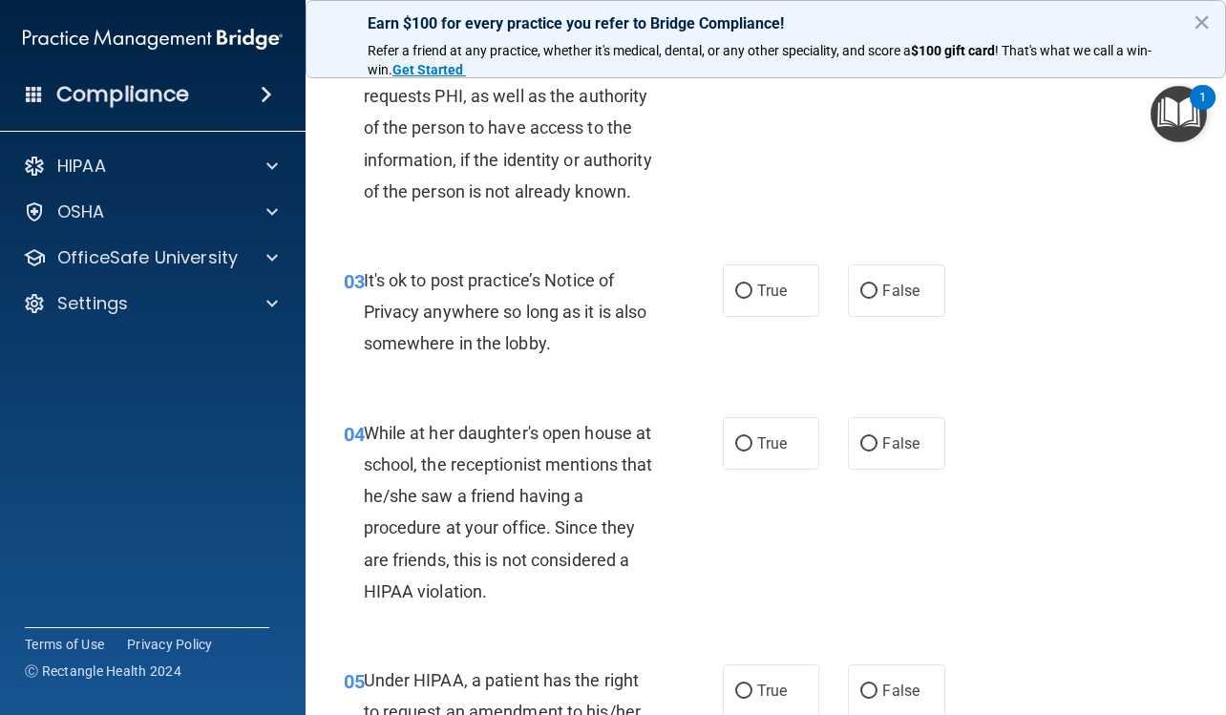
scroll to position [477, 0]
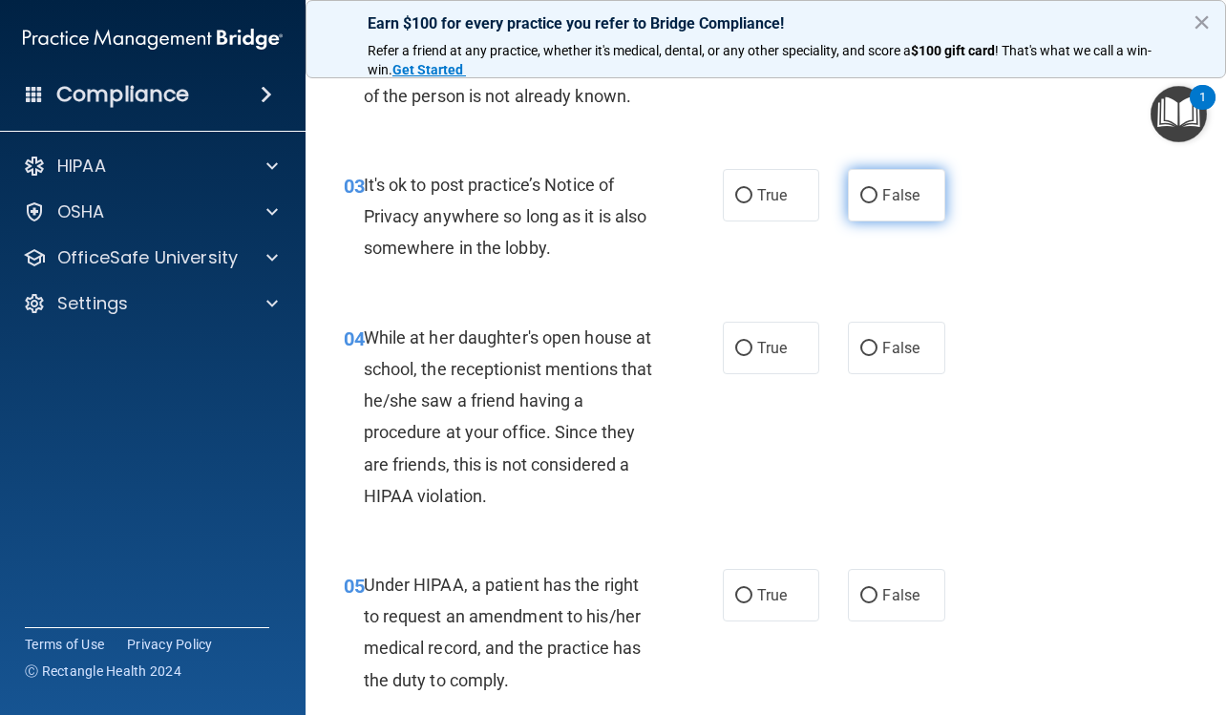
click at [907, 204] on span "False" at bounding box center [900, 195] width 37 height 18
click at [877, 203] on input "False" at bounding box center [868, 196] width 17 height 14
radio input "true"
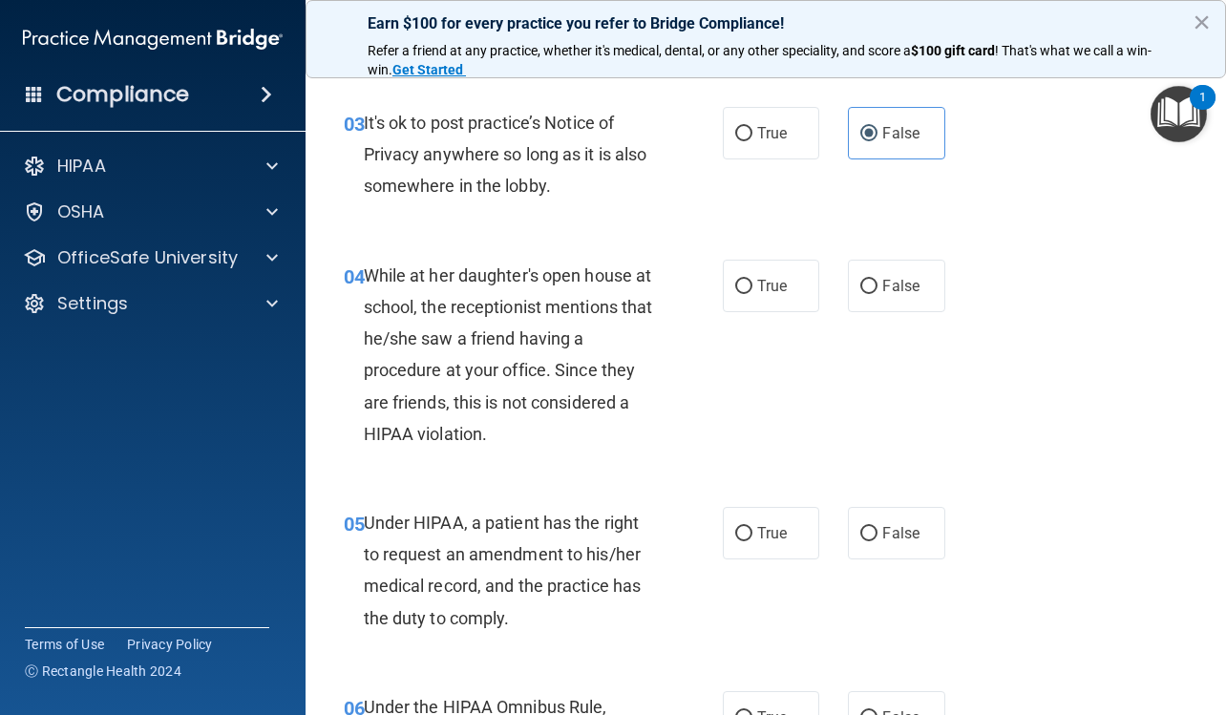
scroll to position [573, 0]
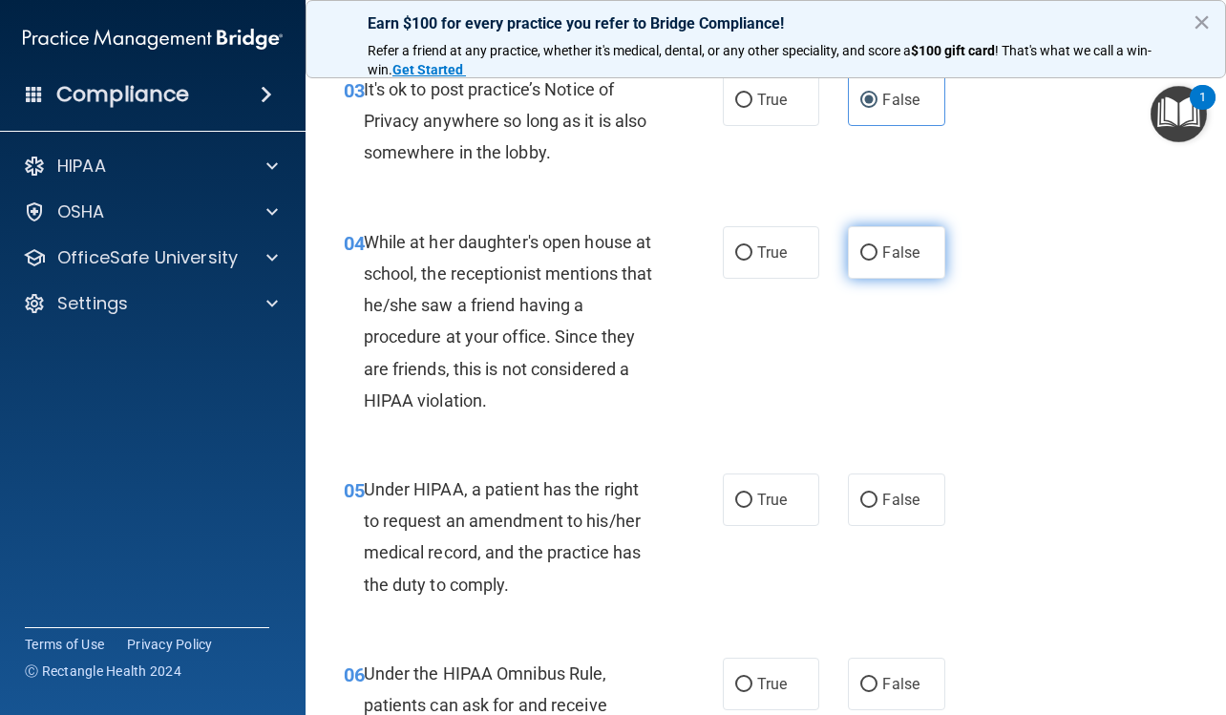
click at [895, 262] on span "False" at bounding box center [900, 252] width 37 height 18
click at [877, 261] on input "False" at bounding box center [868, 253] width 17 height 14
radio input "true"
click at [889, 509] on span "False" at bounding box center [900, 500] width 37 height 18
click at [877, 508] on input "False" at bounding box center [868, 500] width 17 height 14
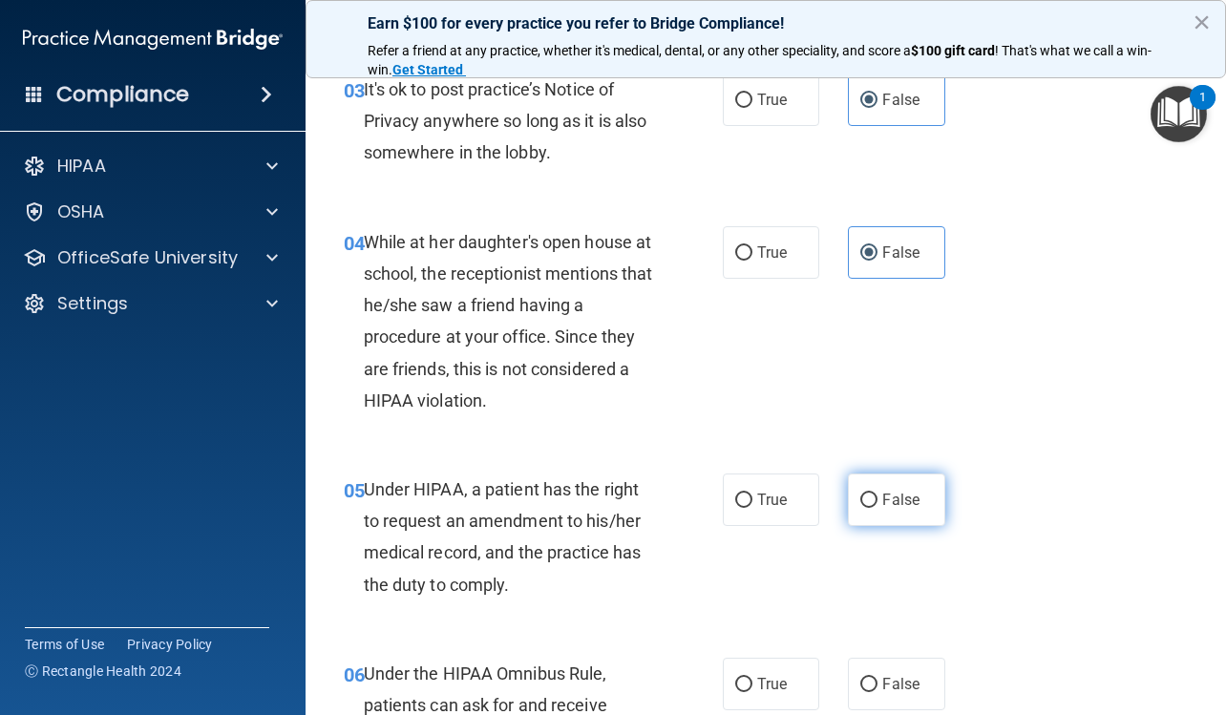
radio input "true"
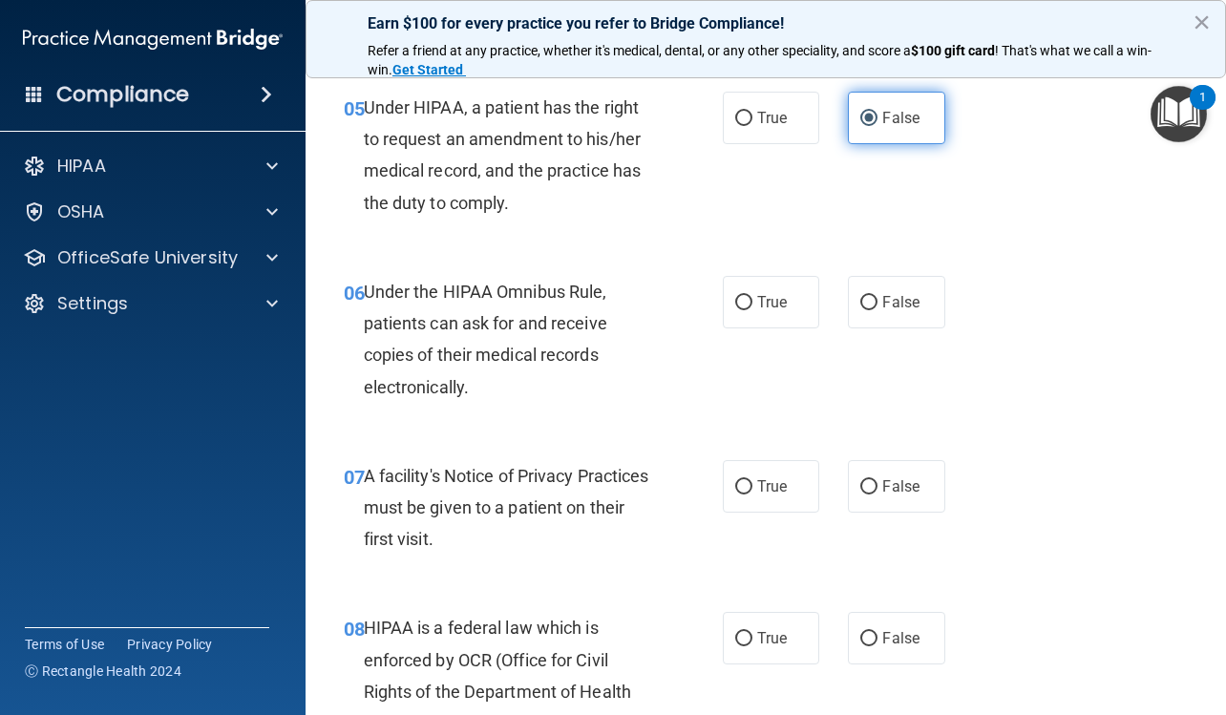
scroll to position [1050, 0]
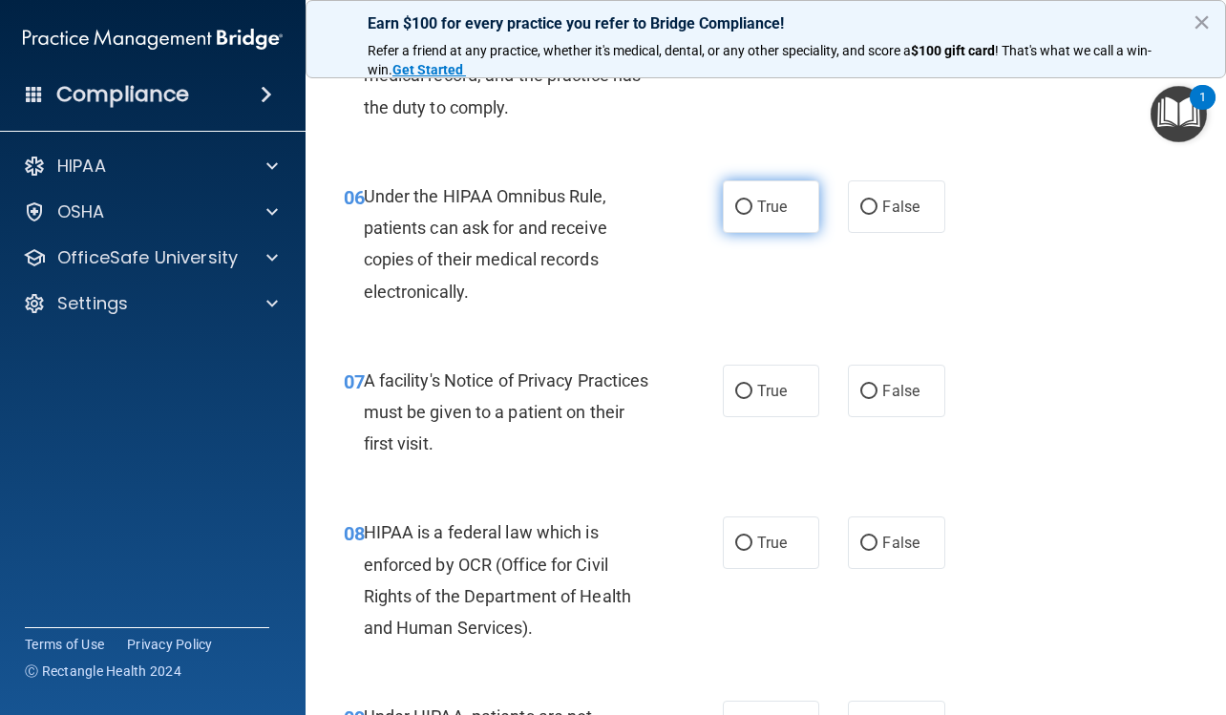
click at [774, 216] on span "True" at bounding box center [772, 207] width 30 height 18
click at [752, 215] on input "True" at bounding box center [743, 207] width 17 height 14
radio input "true"
click at [763, 400] on span "True" at bounding box center [772, 391] width 30 height 18
click at [752, 399] on input "True" at bounding box center [743, 392] width 17 height 14
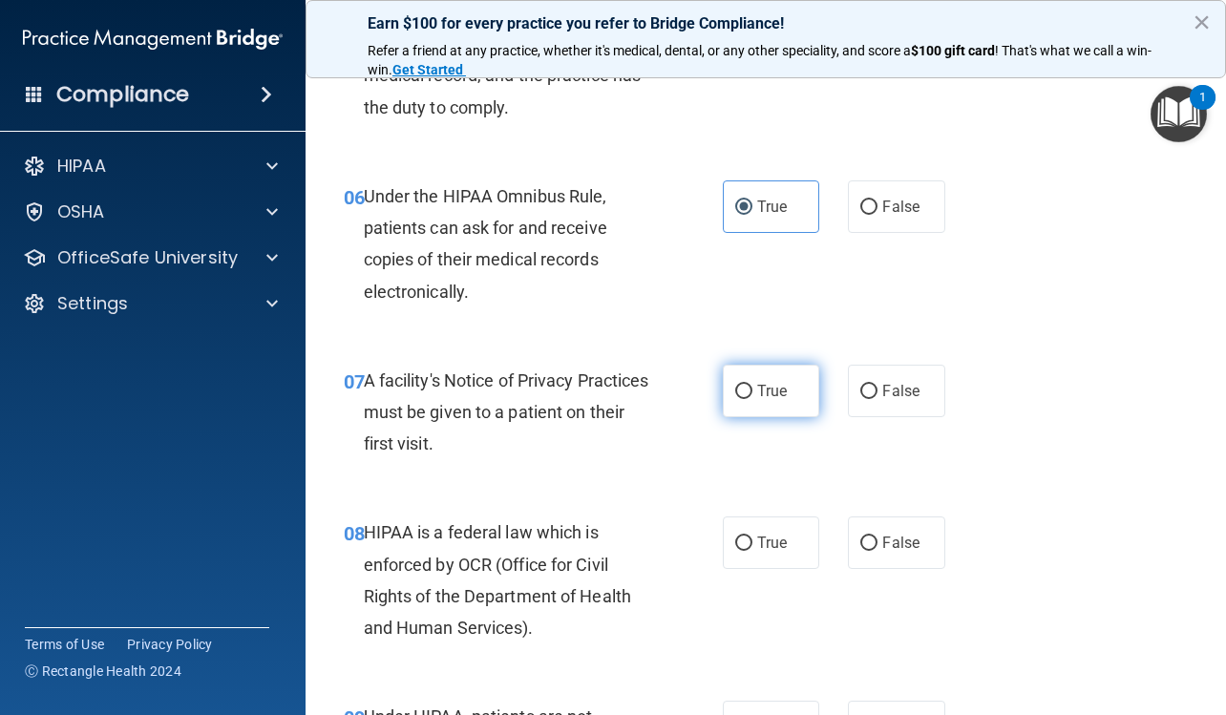
radio input "true"
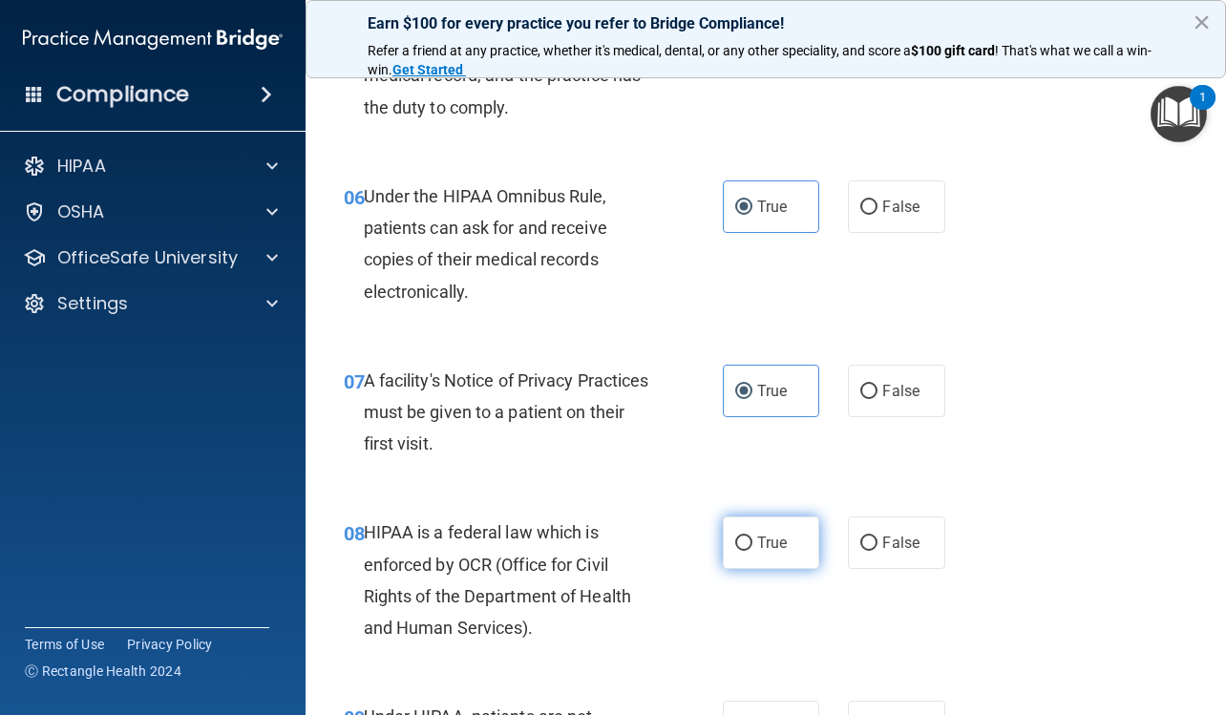
click at [777, 552] on span "True" at bounding box center [772, 543] width 30 height 18
click at [752, 551] on input "True" at bounding box center [743, 543] width 17 height 14
radio input "true"
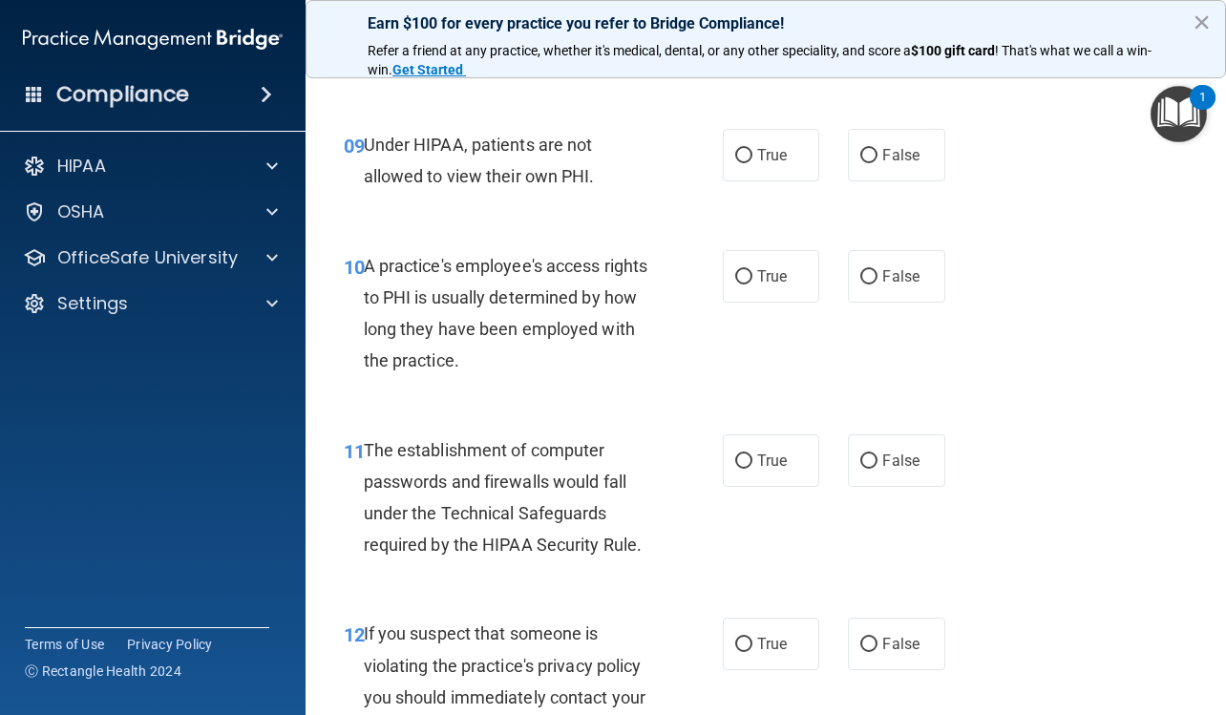
scroll to position [1623, 0]
click at [883, 163] on span "False" at bounding box center [900, 154] width 37 height 18
click at [877, 162] on input "False" at bounding box center [868, 155] width 17 height 14
radio input "true"
click at [888, 302] on label "False" at bounding box center [896, 275] width 96 height 52
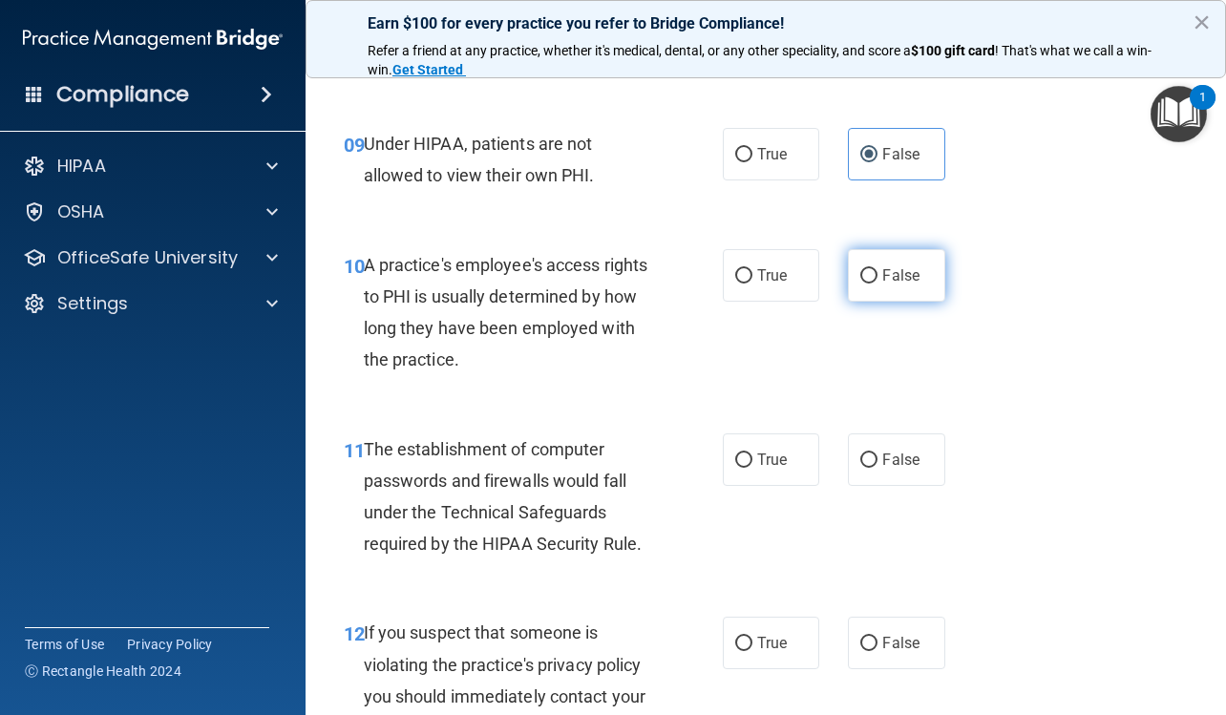
click at [877, 283] on input "False" at bounding box center [868, 276] width 17 height 14
radio input "true"
click at [786, 486] on label "True" at bounding box center [771, 459] width 96 height 52
click at [752, 468] on input "True" at bounding box center [743, 460] width 17 height 14
radio input "true"
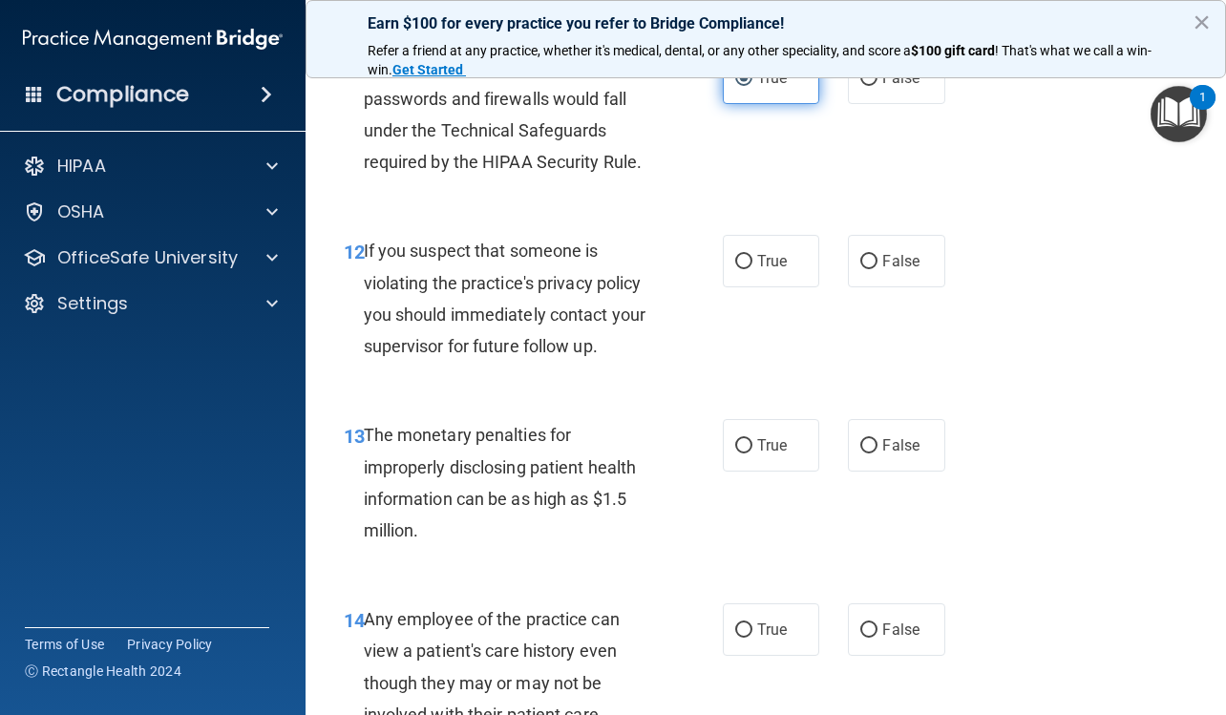
scroll to position [2100, 0]
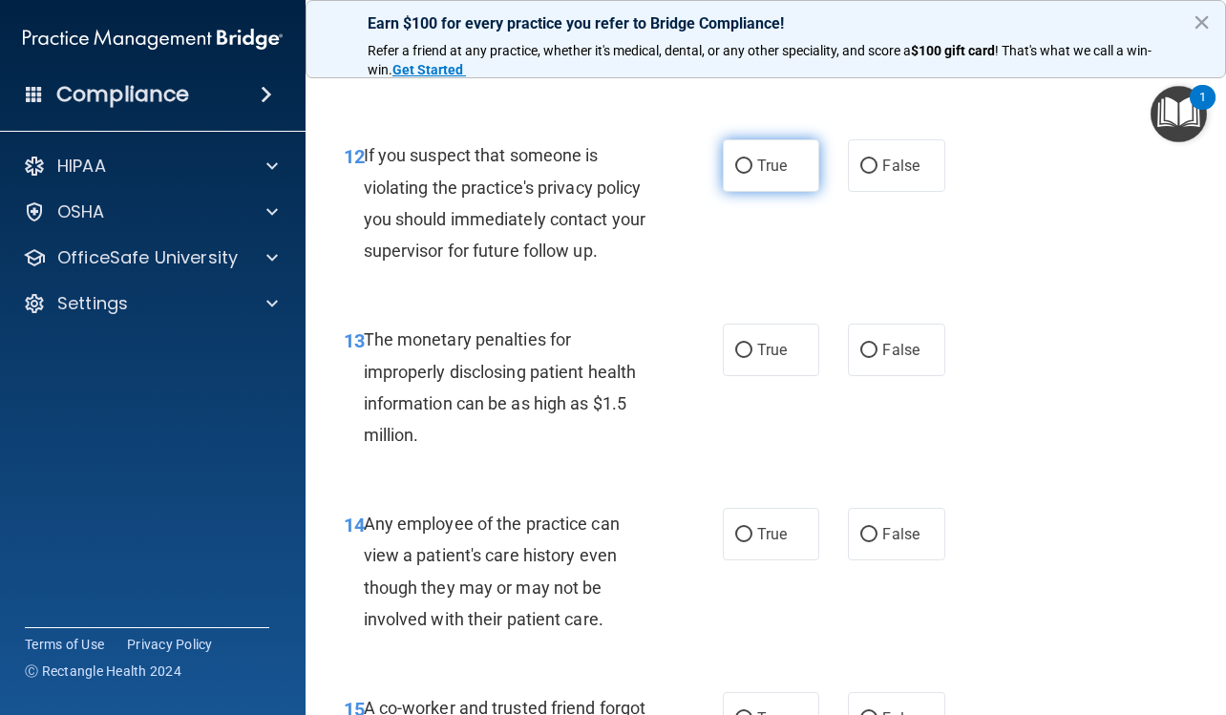
click at [773, 175] on span "True" at bounding box center [772, 166] width 30 height 18
click at [752, 174] on input "True" at bounding box center [743, 166] width 17 height 14
radio input "true"
click at [751, 371] on label "True" at bounding box center [771, 350] width 96 height 52
click at [751, 358] on input "True" at bounding box center [743, 351] width 17 height 14
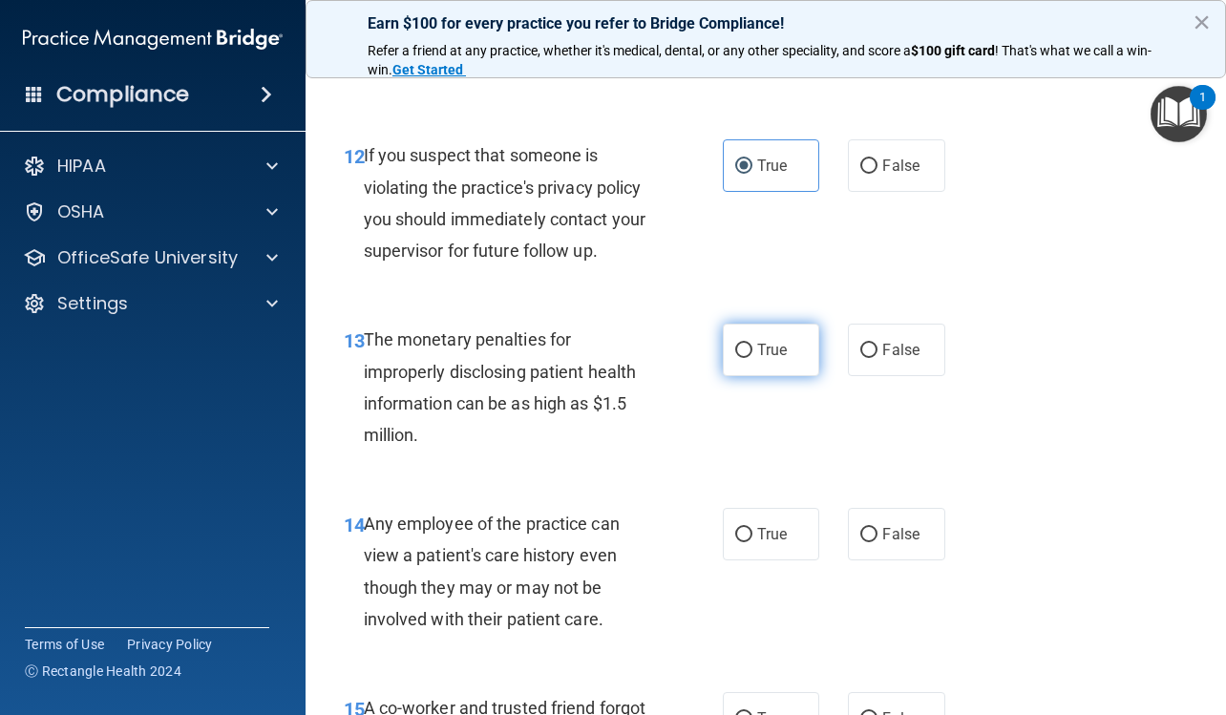
radio input "true"
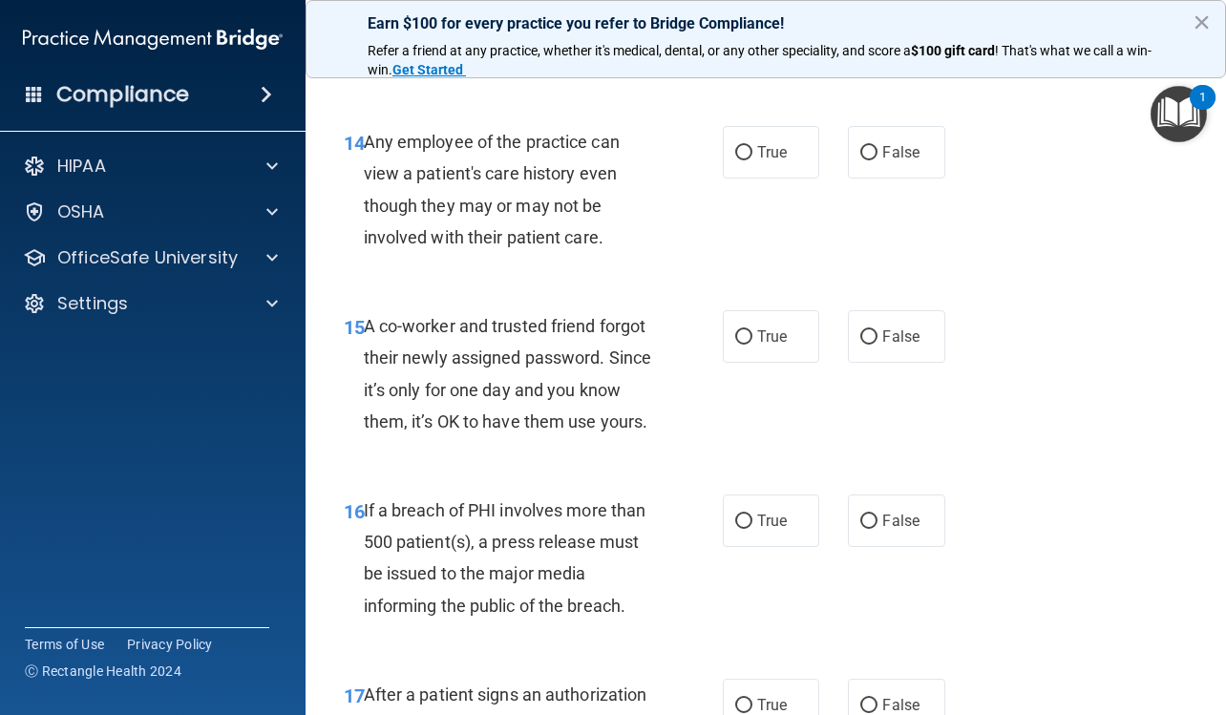
scroll to position [2577, 0]
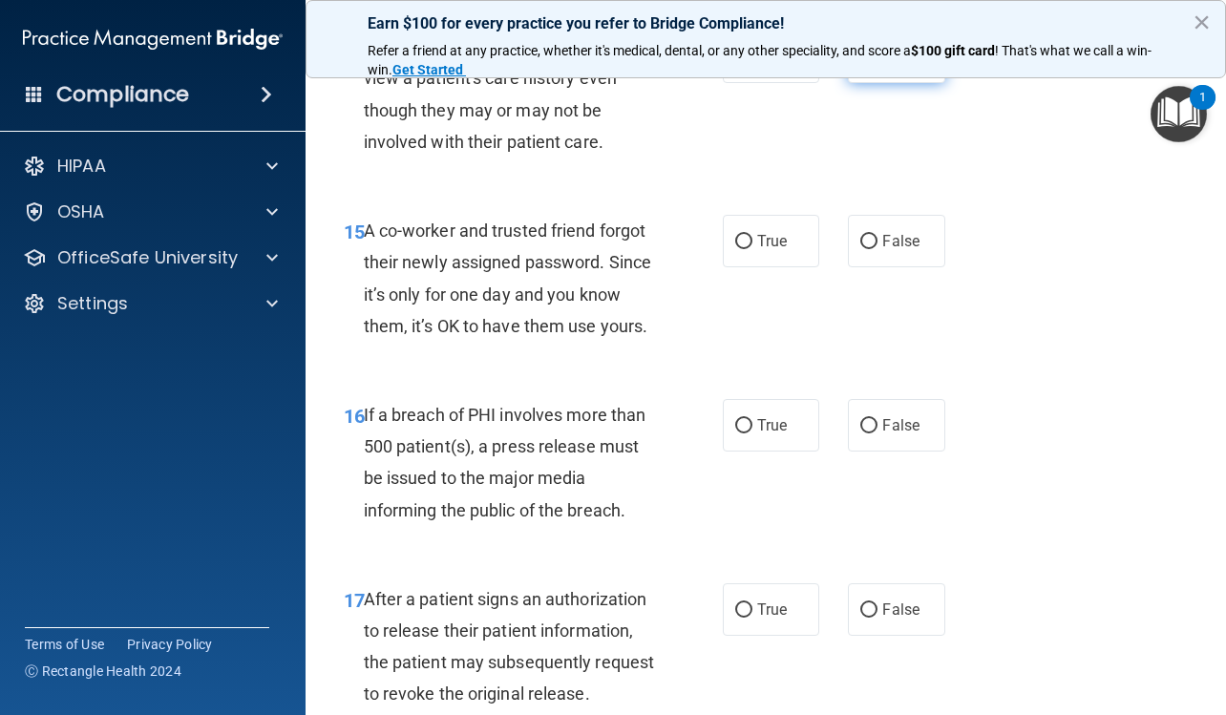
click at [874, 83] on label "False" at bounding box center [896, 57] width 96 height 52
click at [874, 65] on input "False" at bounding box center [868, 58] width 17 height 14
radio input "true"
click at [882, 250] on span "False" at bounding box center [900, 241] width 37 height 18
click at [877, 249] on input "False" at bounding box center [868, 242] width 17 height 14
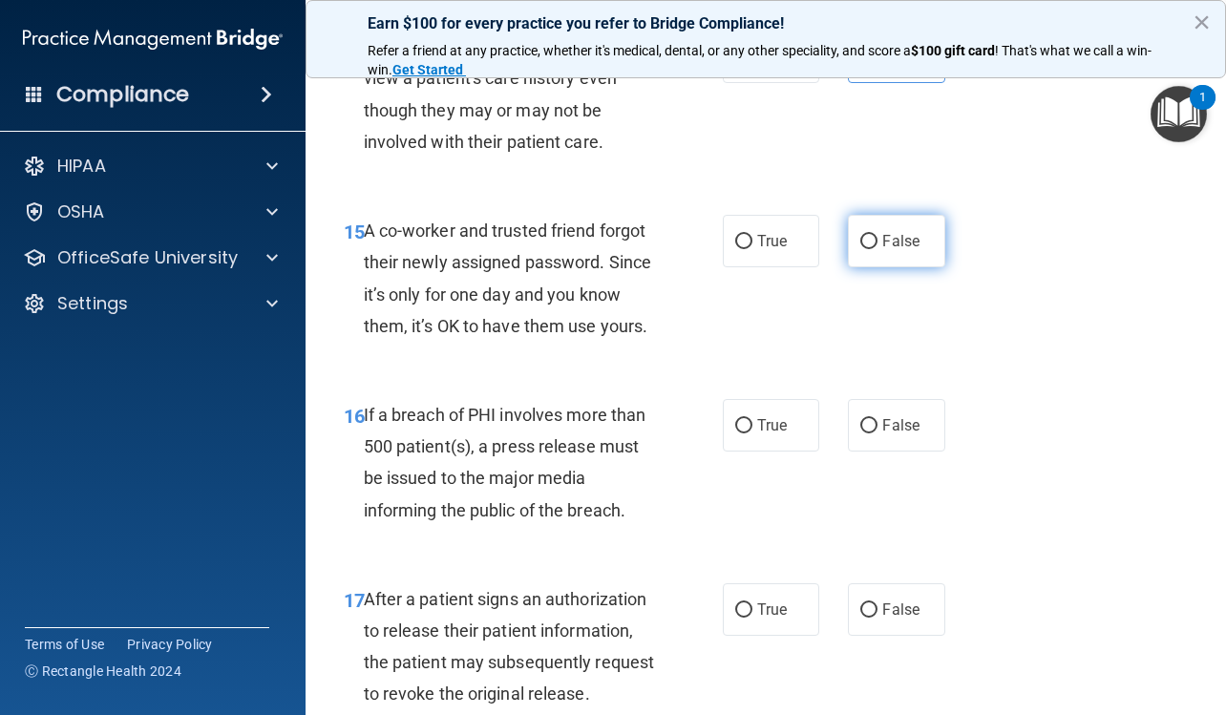
radio input "true"
click at [773, 434] on span "True" at bounding box center [772, 425] width 30 height 18
click at [752, 433] on input "True" at bounding box center [743, 426] width 17 height 14
radio input "true"
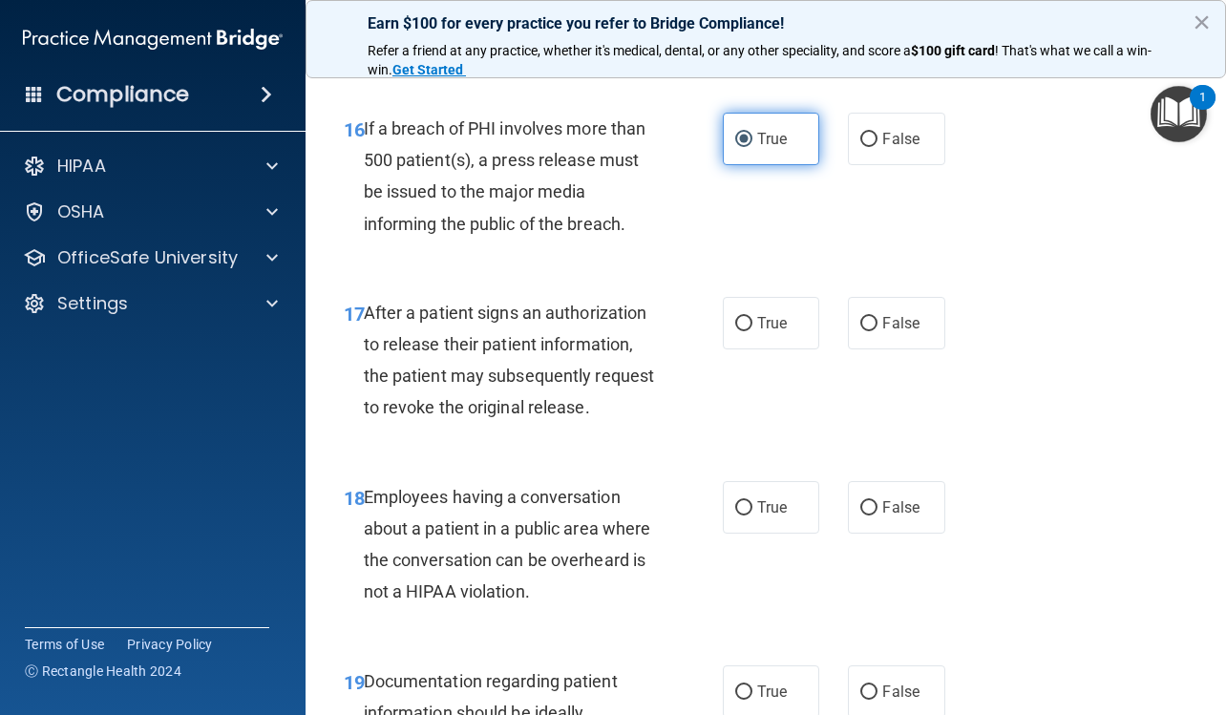
scroll to position [3054, 0]
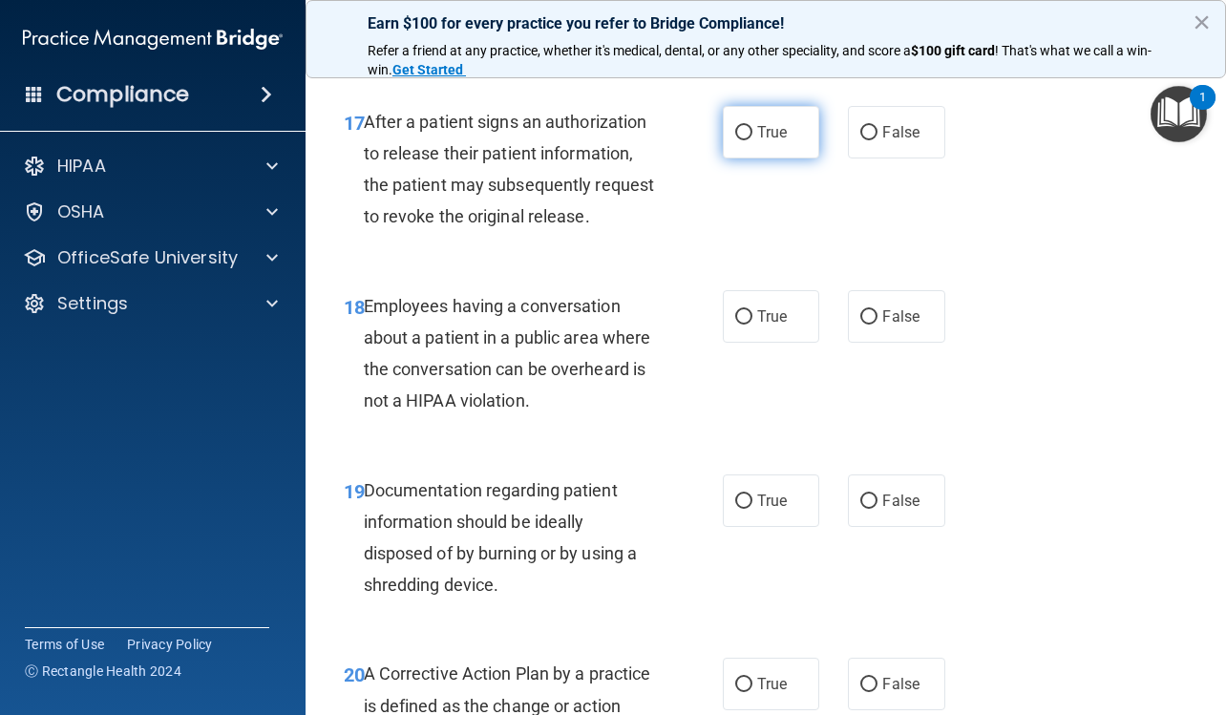
click at [762, 141] on span "True" at bounding box center [772, 132] width 30 height 18
click at [752, 140] on input "True" at bounding box center [743, 133] width 17 height 14
radio input "true"
click at [870, 343] on label "False" at bounding box center [896, 316] width 96 height 52
click at [870, 325] on input "False" at bounding box center [868, 317] width 17 height 14
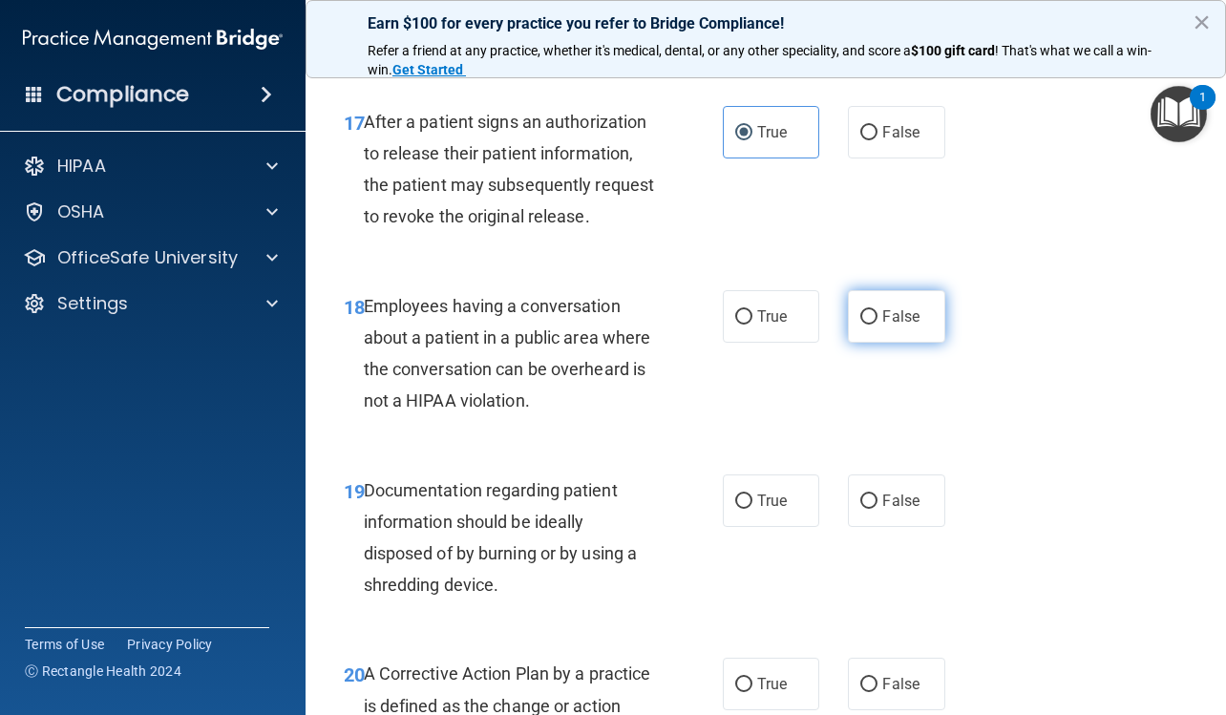
radio input "true"
click at [774, 510] on span "True" at bounding box center [772, 501] width 30 height 18
click at [752, 509] on input "True" at bounding box center [743, 501] width 17 height 14
radio input "true"
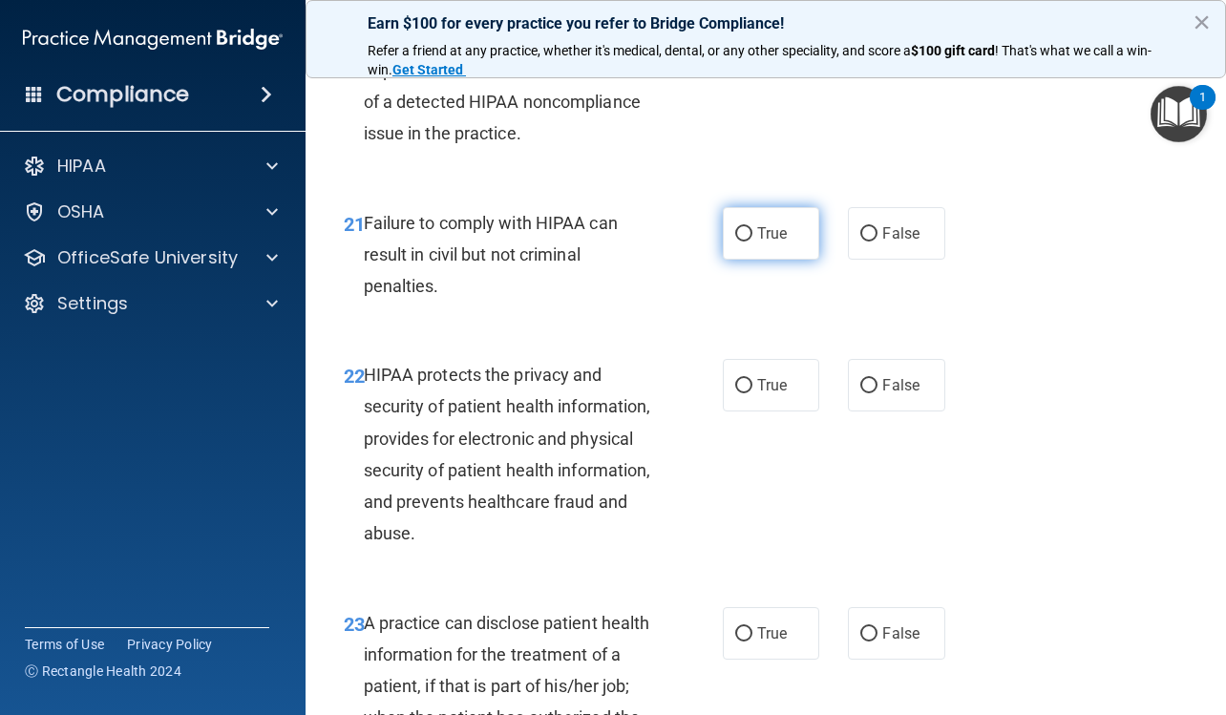
scroll to position [3722, 0]
click at [751, 42] on label "True" at bounding box center [771, 16] width 96 height 52
click at [751, 24] on input "True" at bounding box center [743, 17] width 17 height 14
radio input "true"
click at [882, 241] on span "False" at bounding box center [900, 232] width 37 height 18
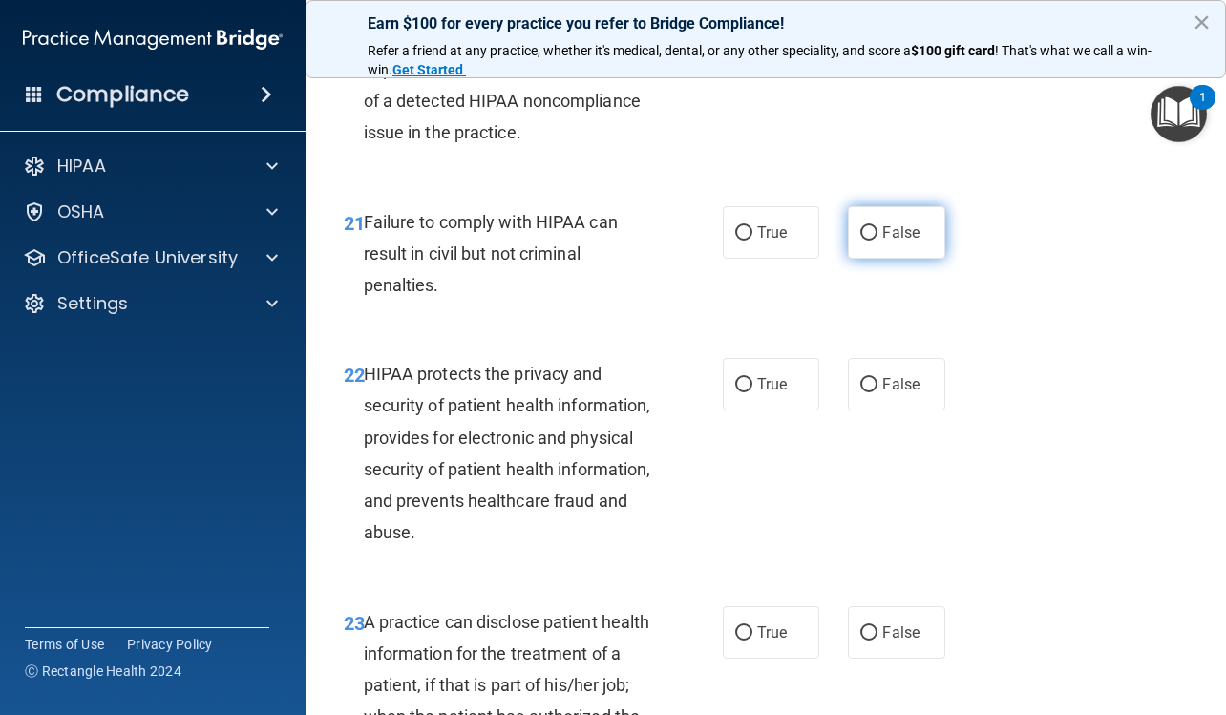
click at [876, 241] on input "False" at bounding box center [868, 233] width 17 height 14
radio input "true"
click at [774, 410] on label "True" at bounding box center [771, 384] width 96 height 52
click at [752, 392] on input "True" at bounding box center [743, 385] width 17 height 14
radio input "true"
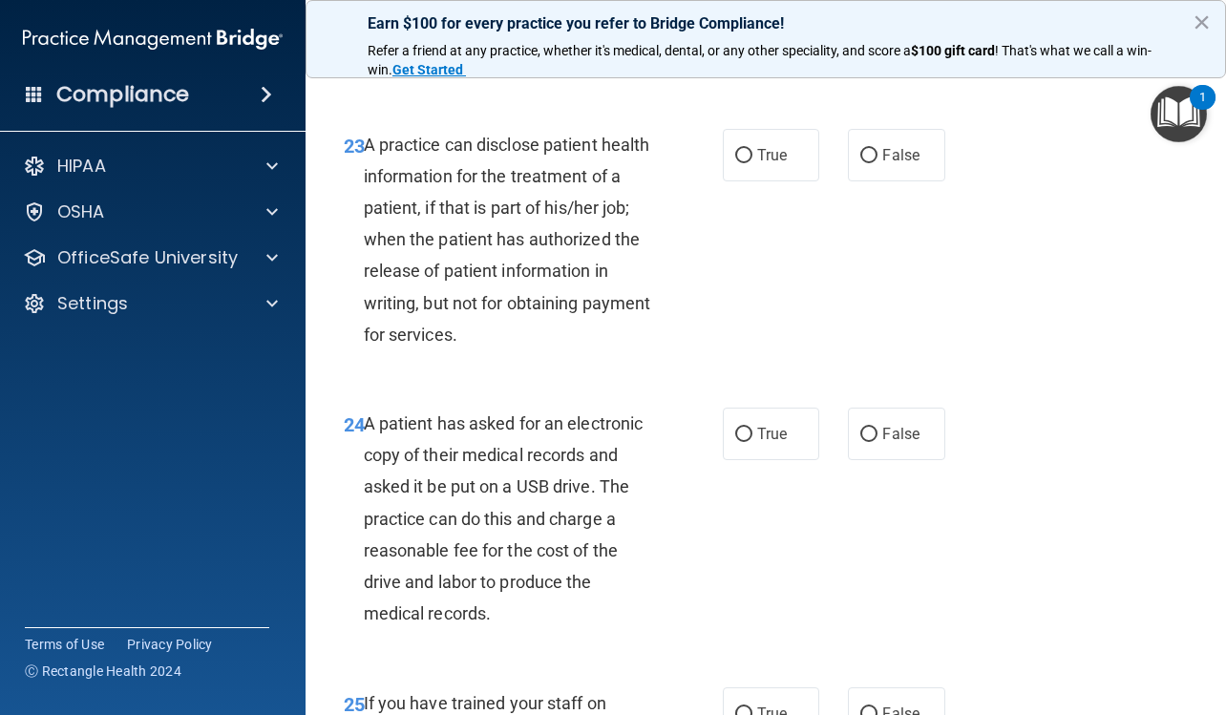
scroll to position [4295, 0]
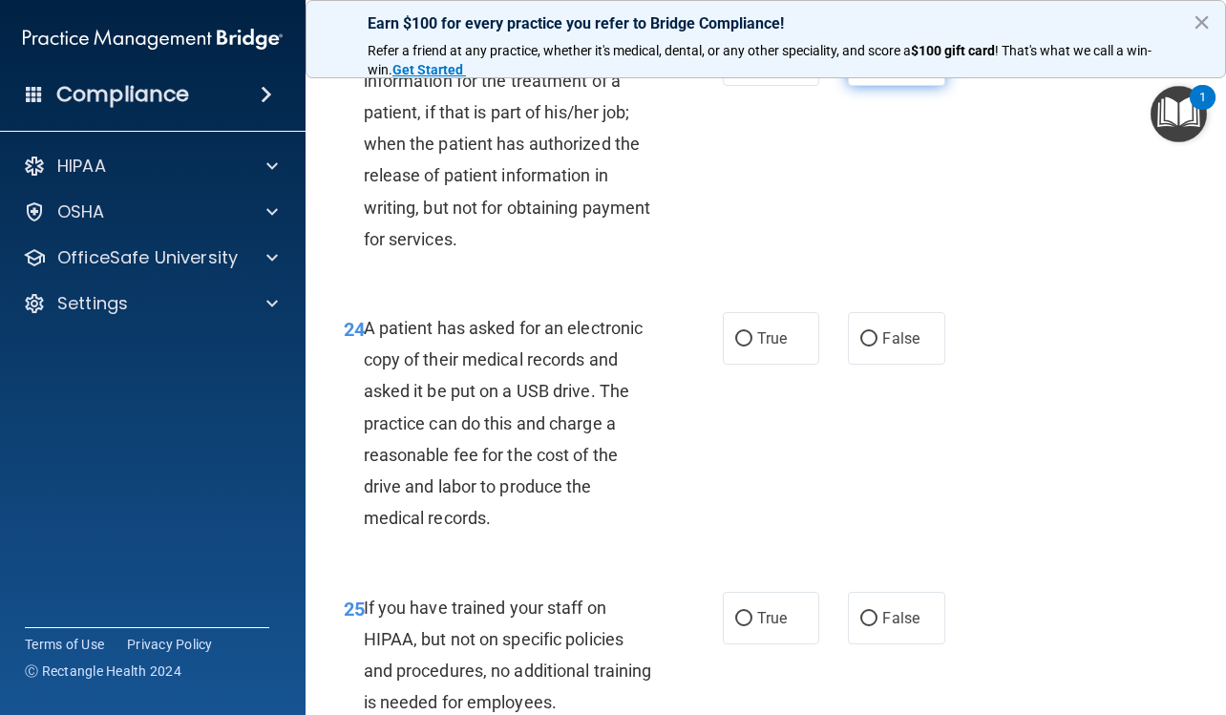
click at [862, 86] on label "False" at bounding box center [896, 59] width 96 height 52
click at [862, 68] on input "False" at bounding box center [868, 60] width 17 height 14
radio input "true"
click at [735, 346] on input "True" at bounding box center [743, 339] width 17 height 14
radio input "true"
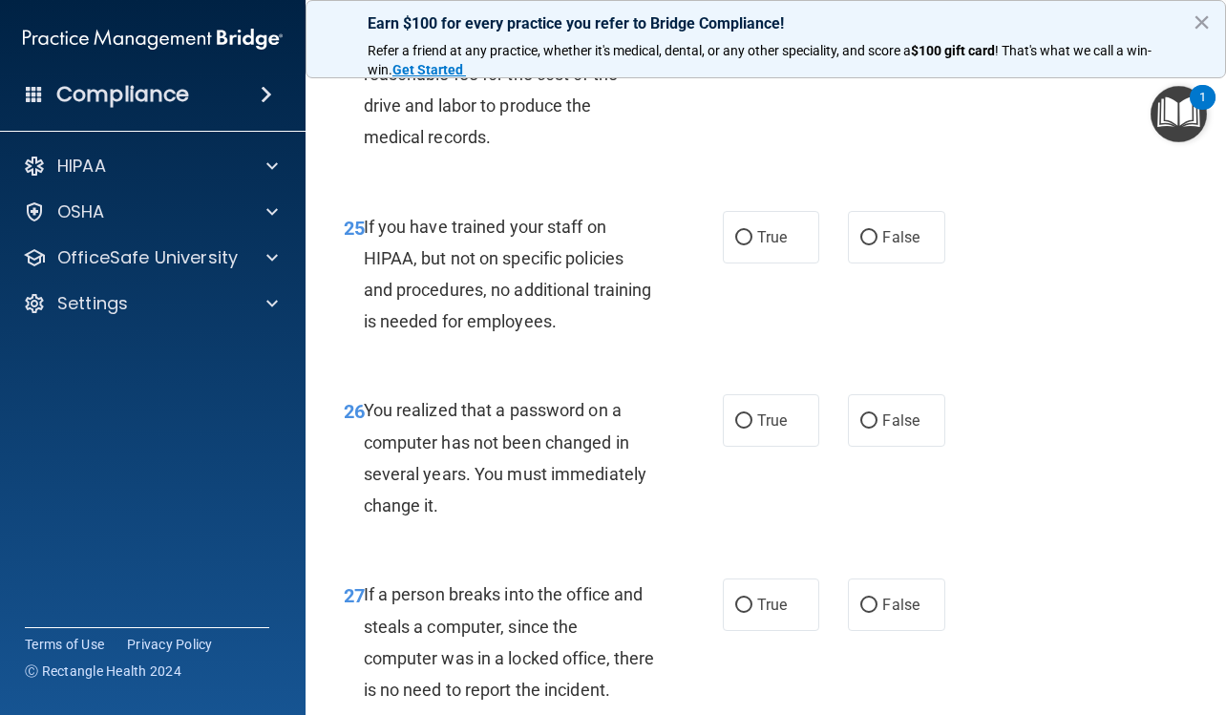
scroll to position [4677, 0]
click at [889, 262] on label "False" at bounding box center [896, 236] width 96 height 52
click at [877, 244] on input "False" at bounding box center [868, 237] width 17 height 14
radio input "true"
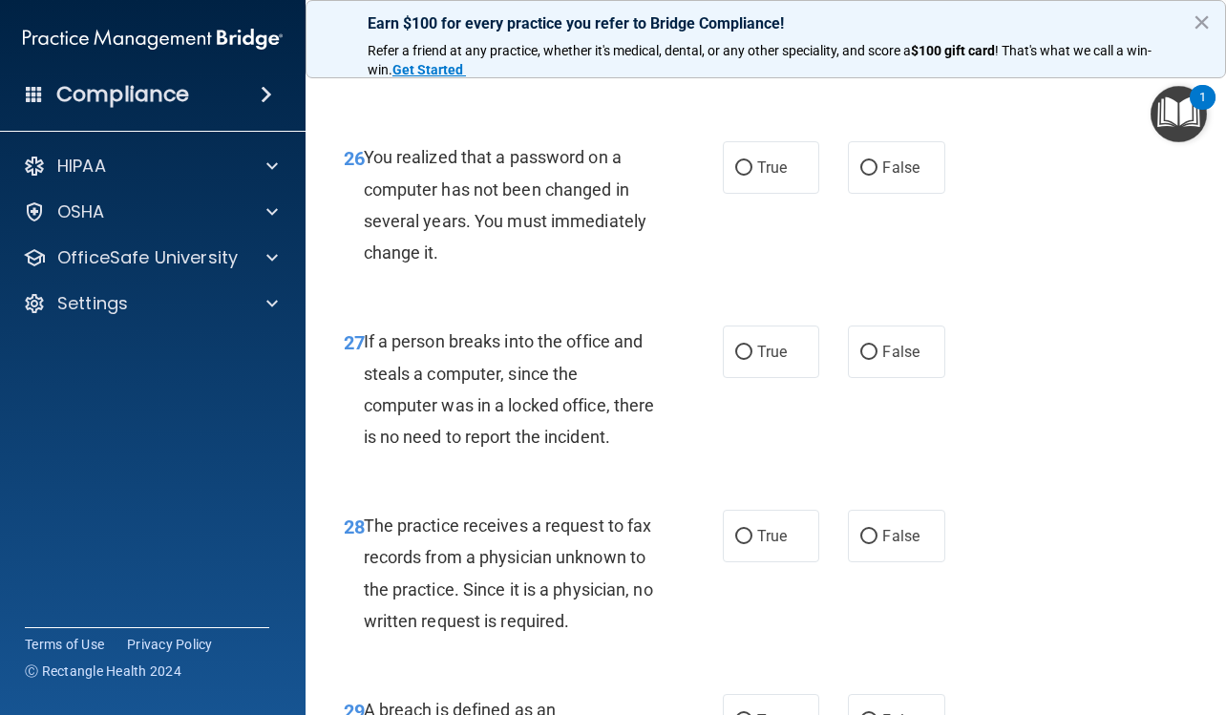
scroll to position [4963, 0]
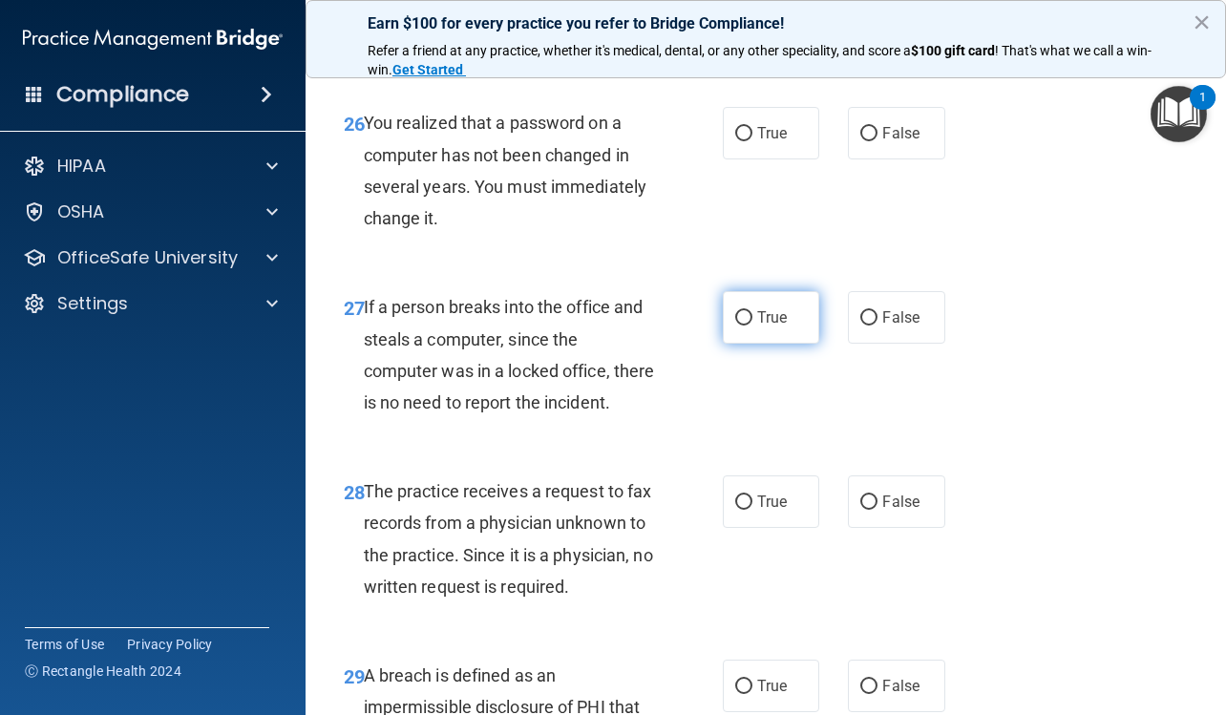
click at [791, 344] on label "True" at bounding box center [771, 317] width 96 height 52
click at [752, 325] on input "True" at bounding box center [743, 318] width 17 height 14
radio input "true"
click at [775, 142] on span "True" at bounding box center [772, 133] width 30 height 18
click at [752, 141] on input "True" at bounding box center [743, 134] width 17 height 14
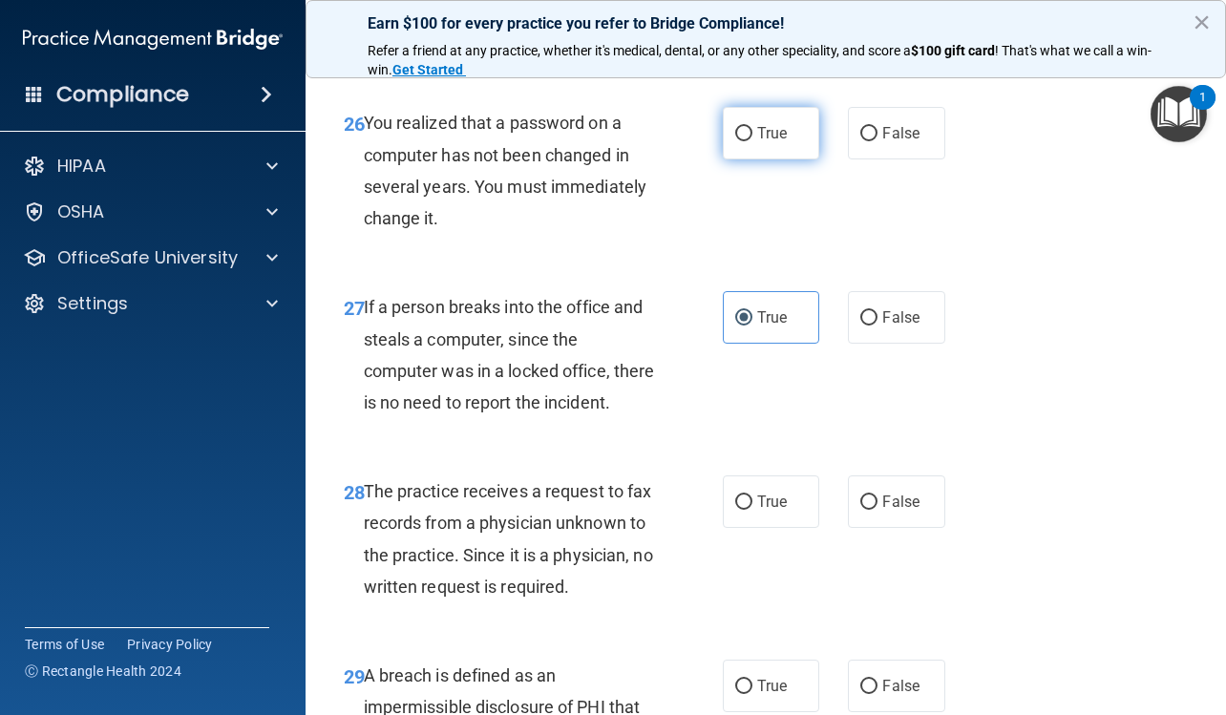
radio input "true"
click at [891, 344] on label "False" at bounding box center [896, 317] width 96 height 52
click at [877, 325] on input "False" at bounding box center [868, 318] width 17 height 14
radio input "true"
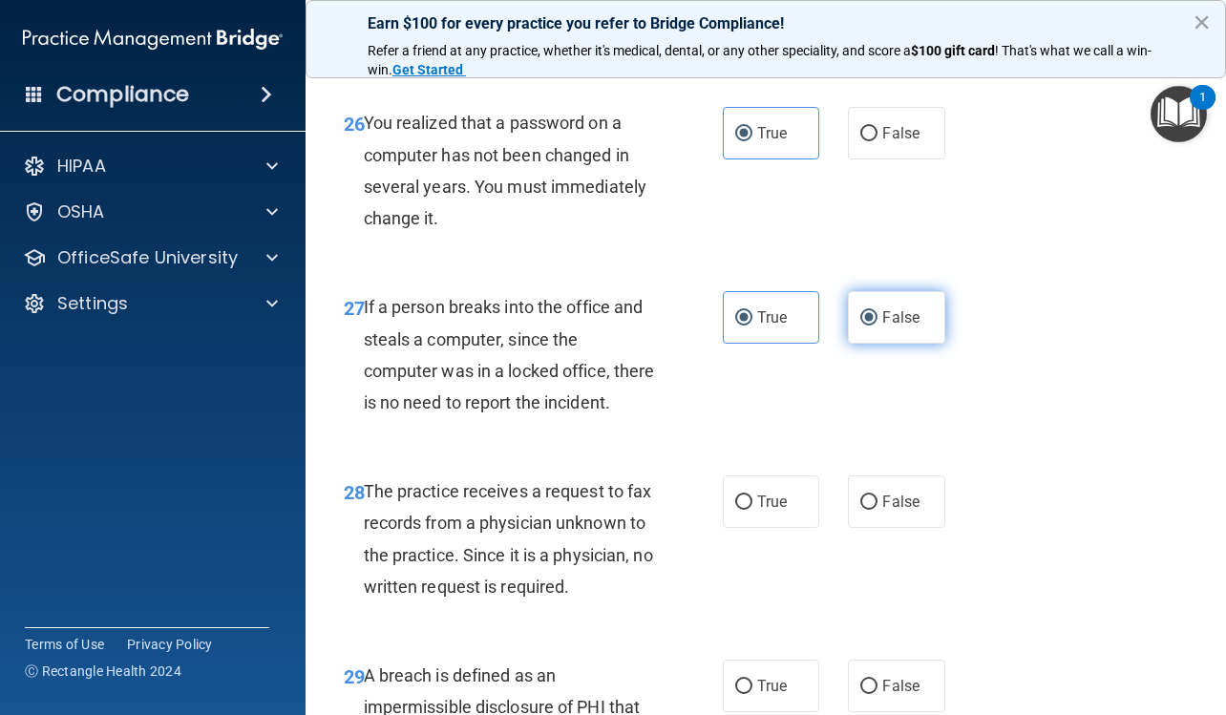
radio input "false"
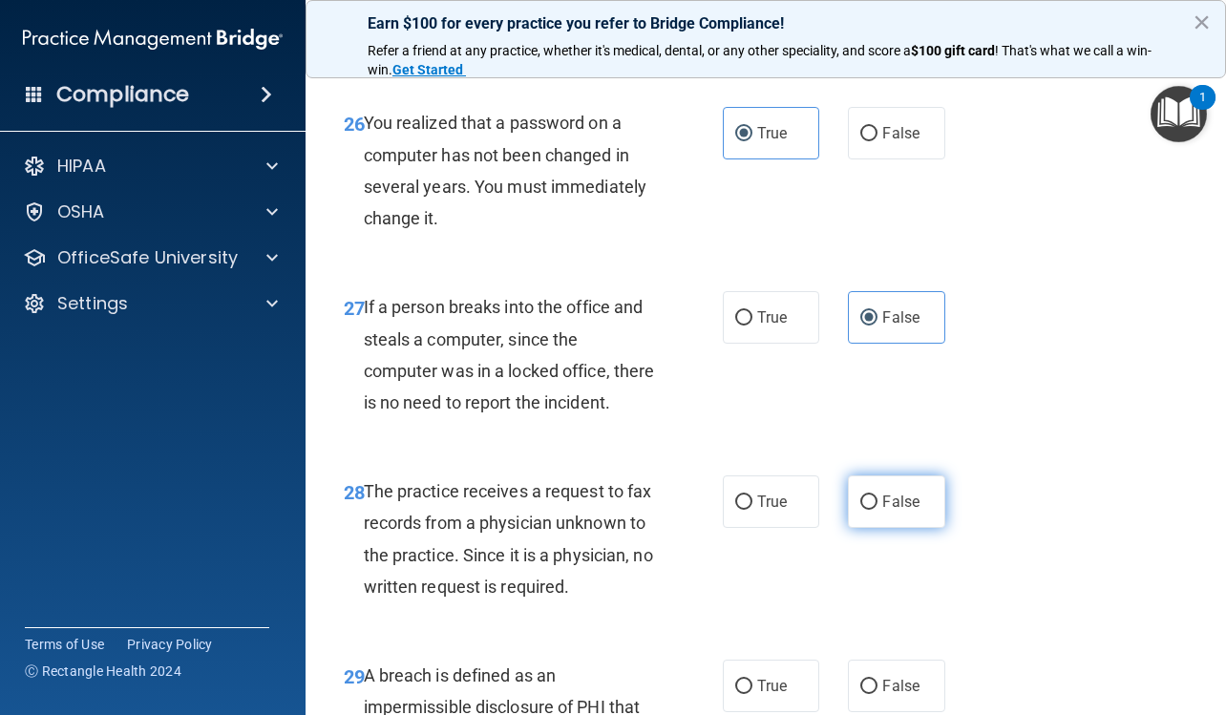
click at [863, 510] on input "False" at bounding box center [868, 502] width 17 height 14
radio input "true"
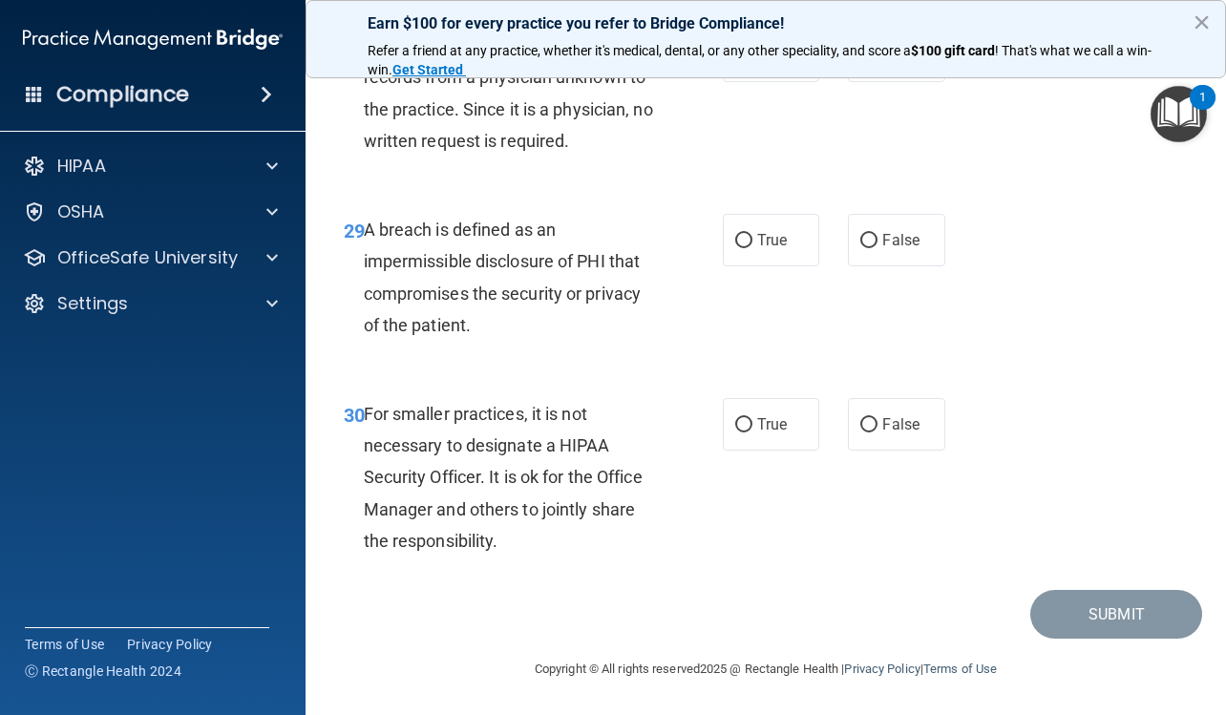
scroll to position [5567, 0]
click at [761, 245] on span "True" at bounding box center [772, 240] width 30 height 18
click at [752, 245] on input "True" at bounding box center [743, 241] width 17 height 14
radio input "true"
click at [861, 429] on input "False" at bounding box center [868, 425] width 17 height 14
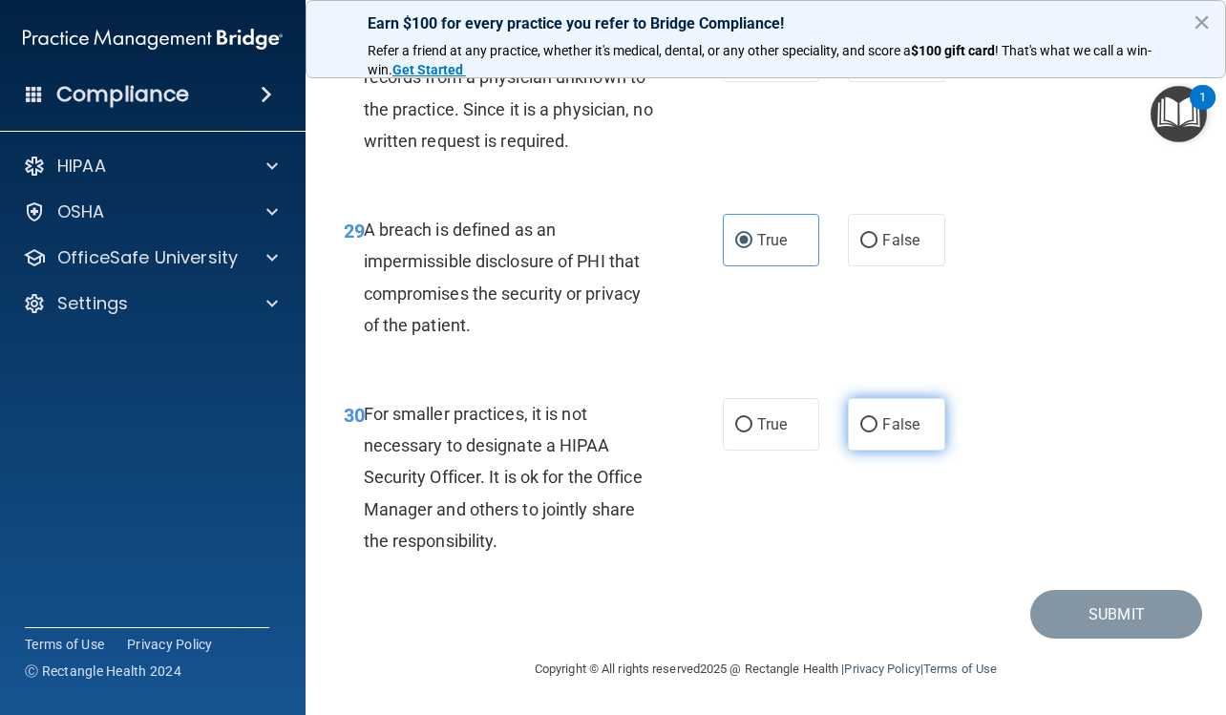
radio input "true"
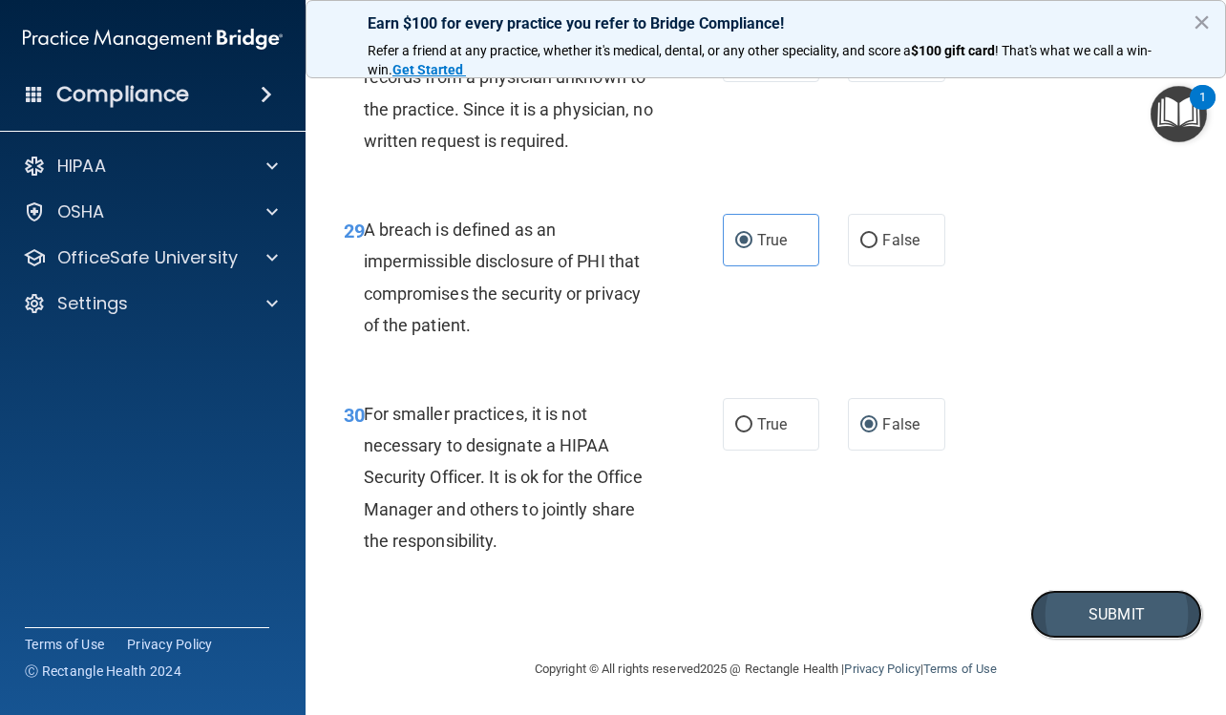
click at [1100, 619] on button "Submit" at bounding box center [1116, 614] width 172 height 49
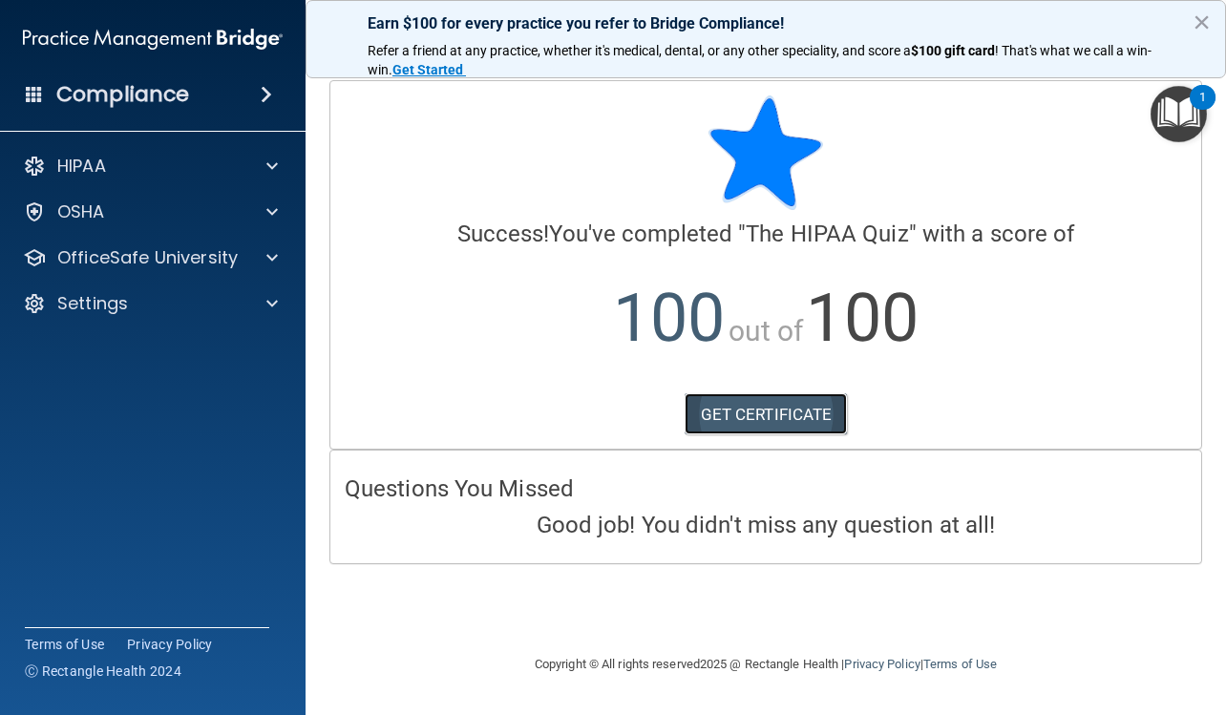
click at [815, 416] on link "GET CERTIFICATE" at bounding box center [765, 414] width 163 height 42
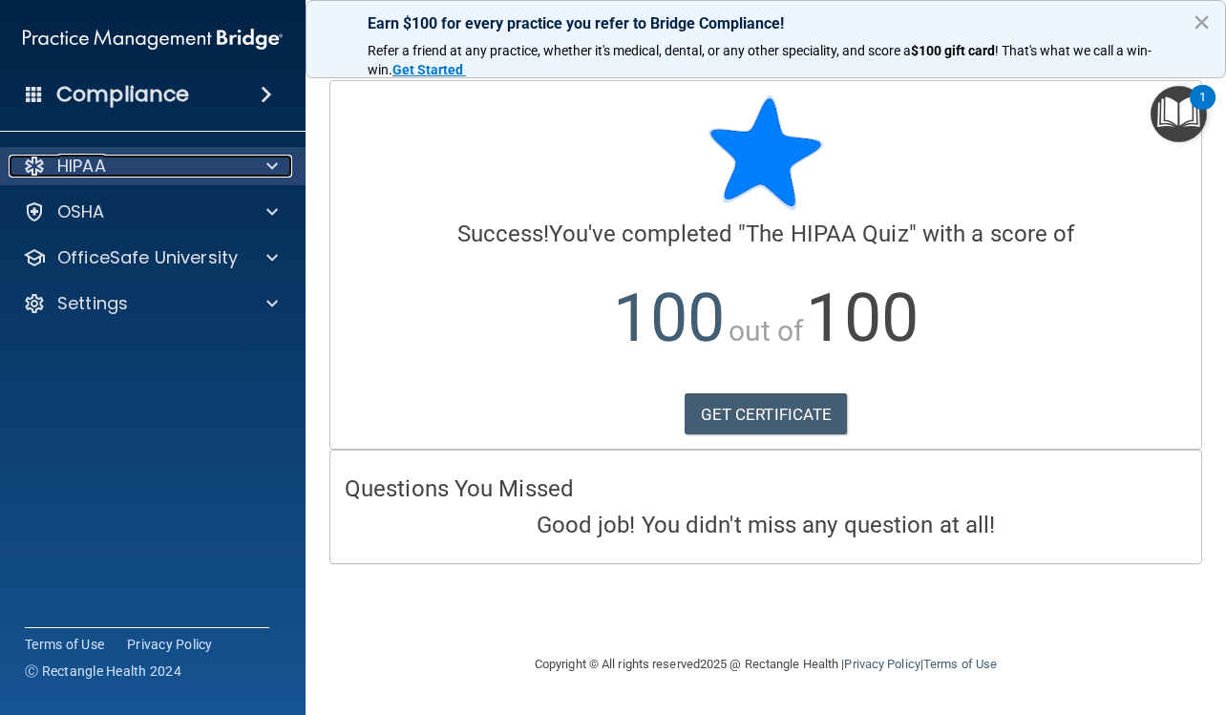
click at [224, 172] on div "HIPAA" at bounding box center [127, 166] width 237 height 23
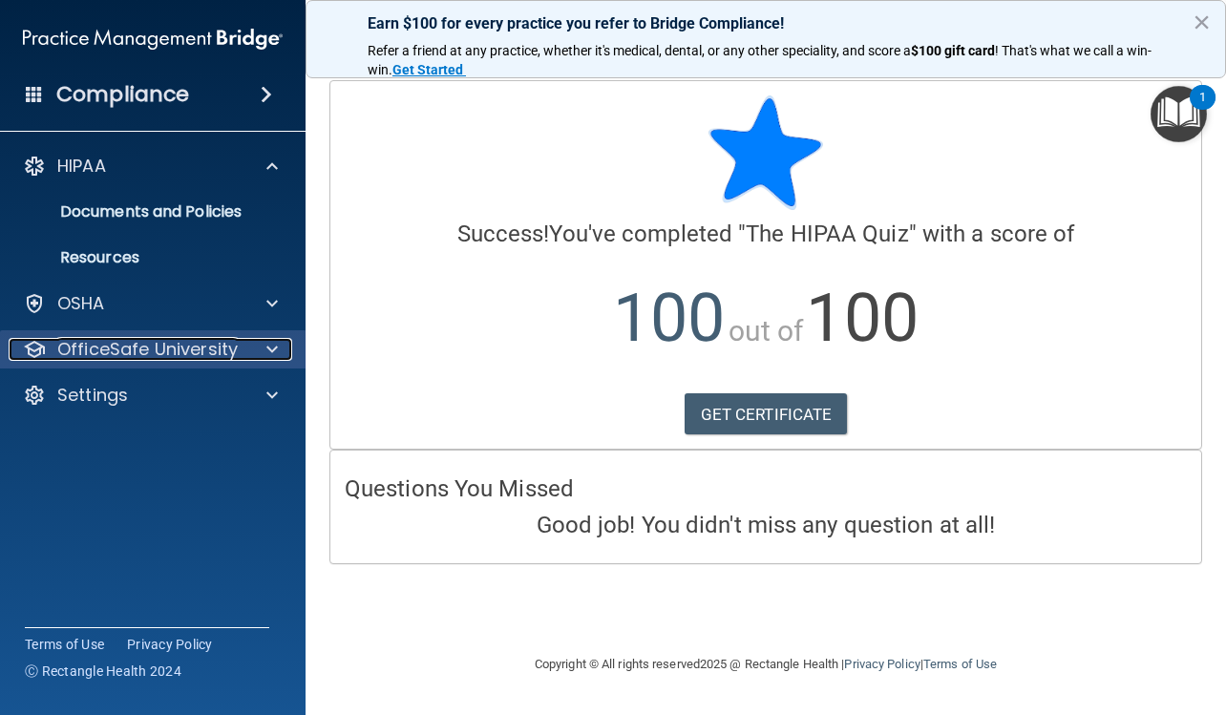
click at [169, 358] on p "OfficeSafe University" at bounding box center [147, 349] width 180 height 23
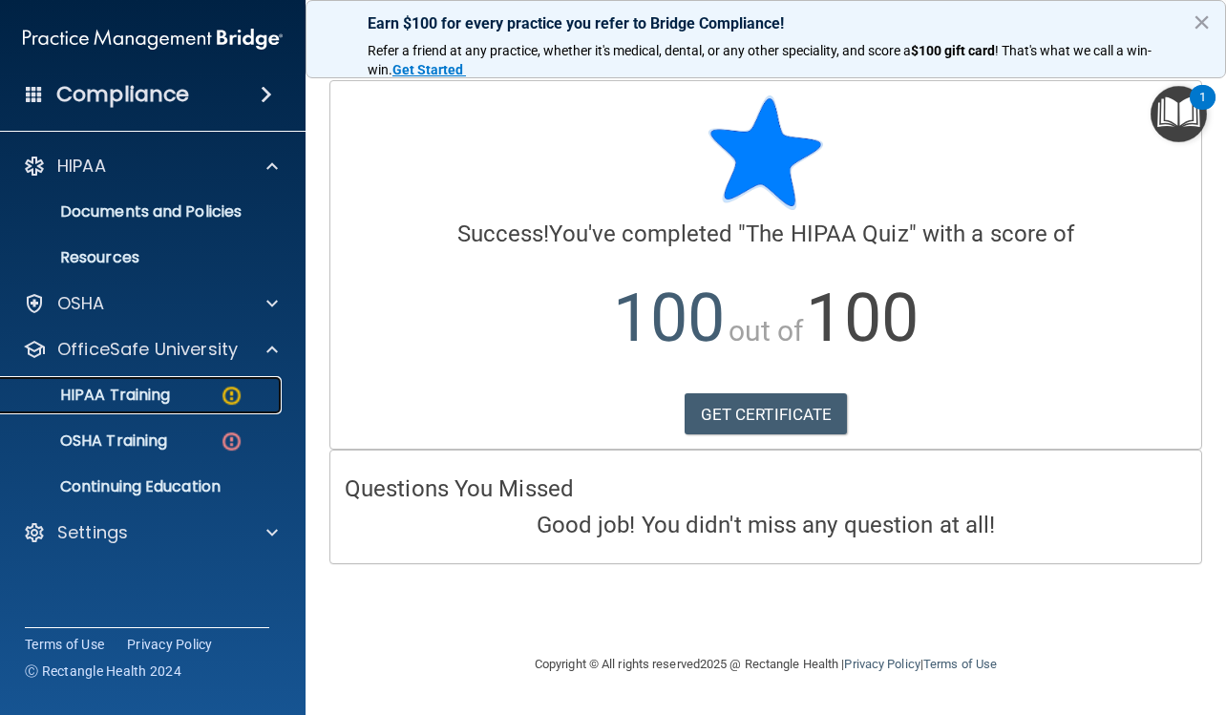
click at [162, 394] on p "HIPAA Training" at bounding box center [90, 395] width 157 height 19
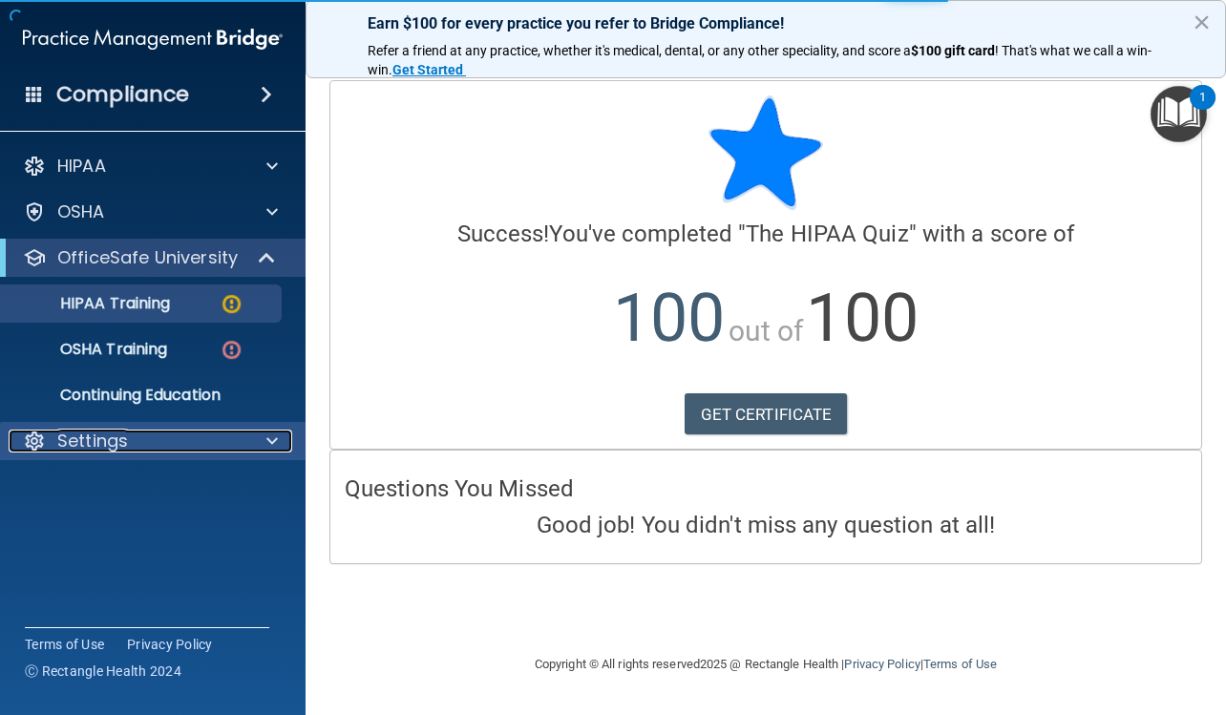
click at [143, 448] on div "Settings" at bounding box center [127, 441] width 237 height 23
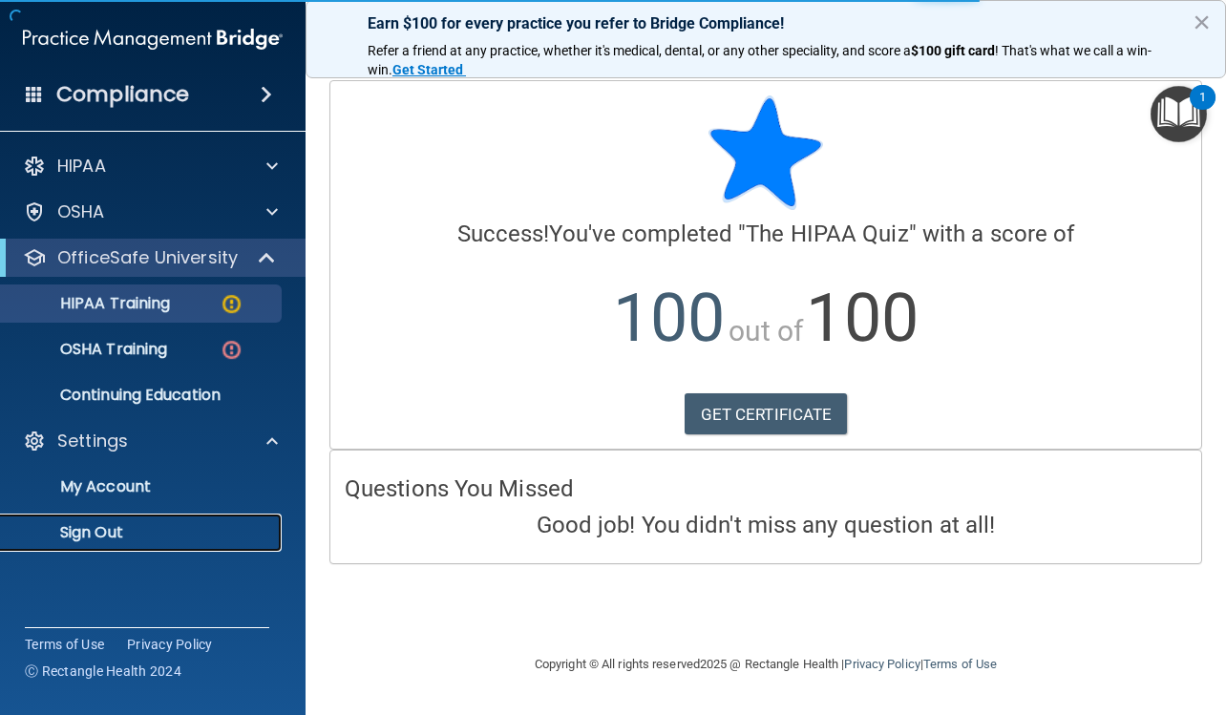
click at [117, 546] on link "Sign Out" at bounding box center [131, 532] width 301 height 38
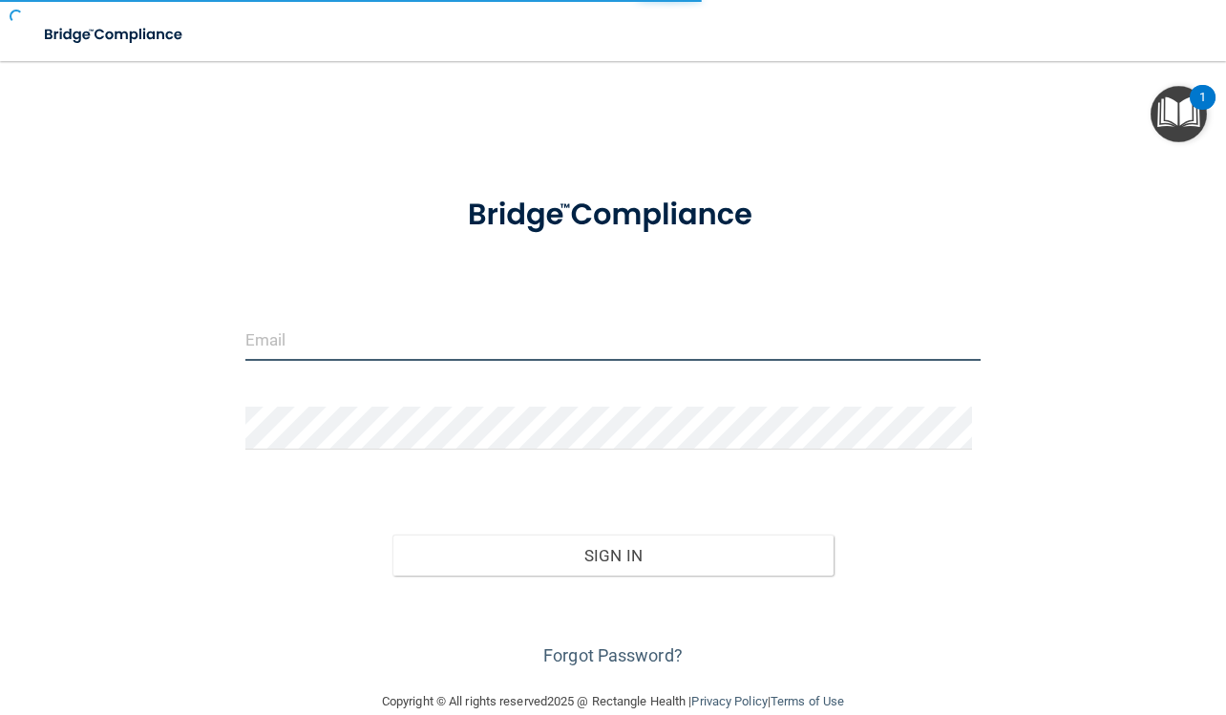
click at [340, 323] on input "email" at bounding box center [613, 339] width 736 height 43
click at [383, 345] on input "email" at bounding box center [613, 339] width 736 height 43
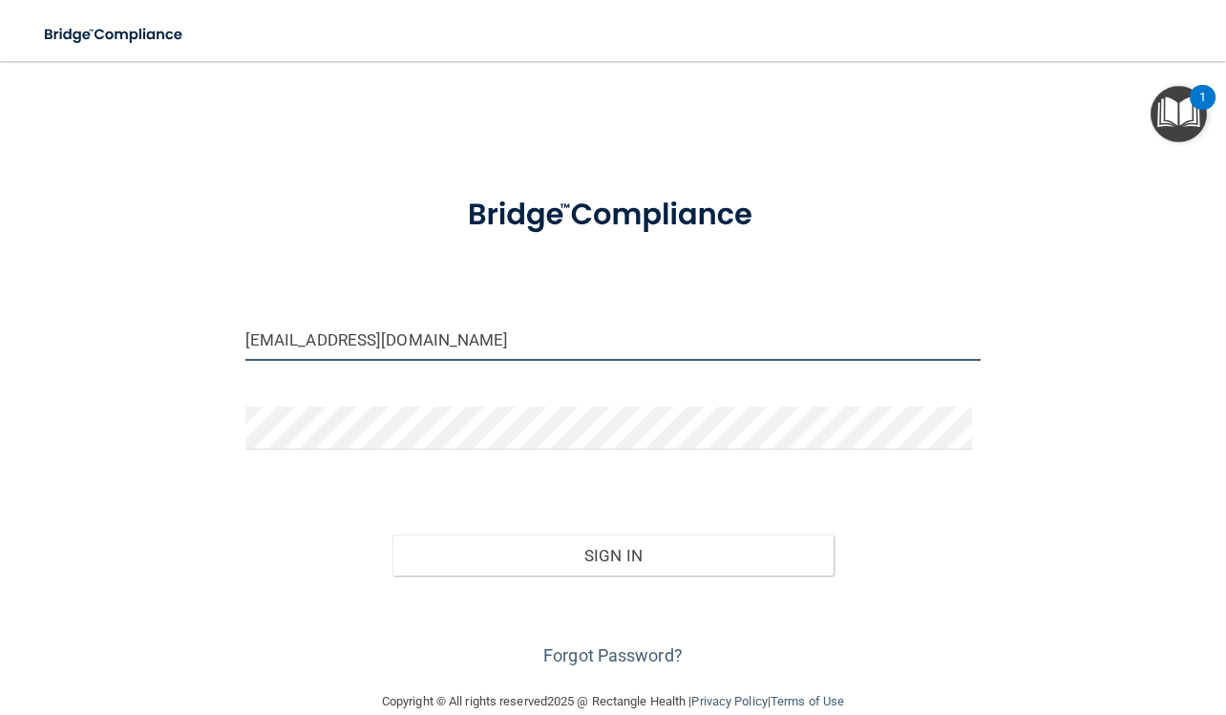
type input "hodired3323@yahoo.com"
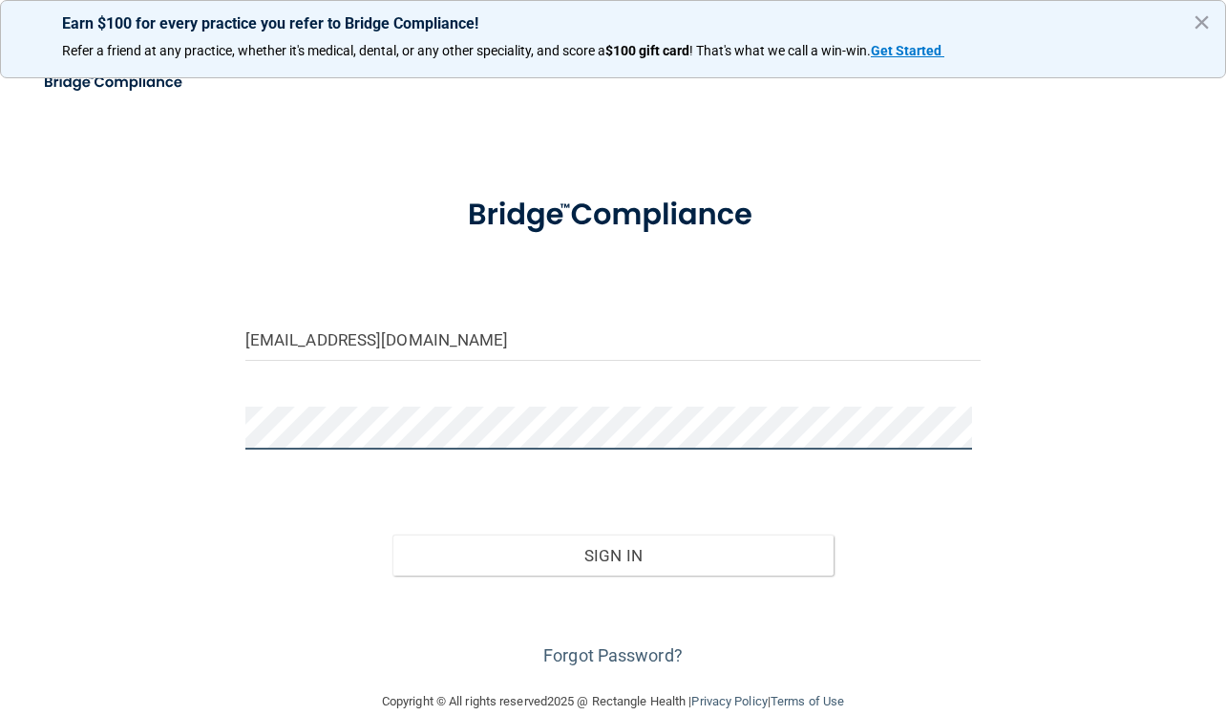
click at [392, 534] on button "Sign In" at bounding box center [612, 555] width 441 height 42
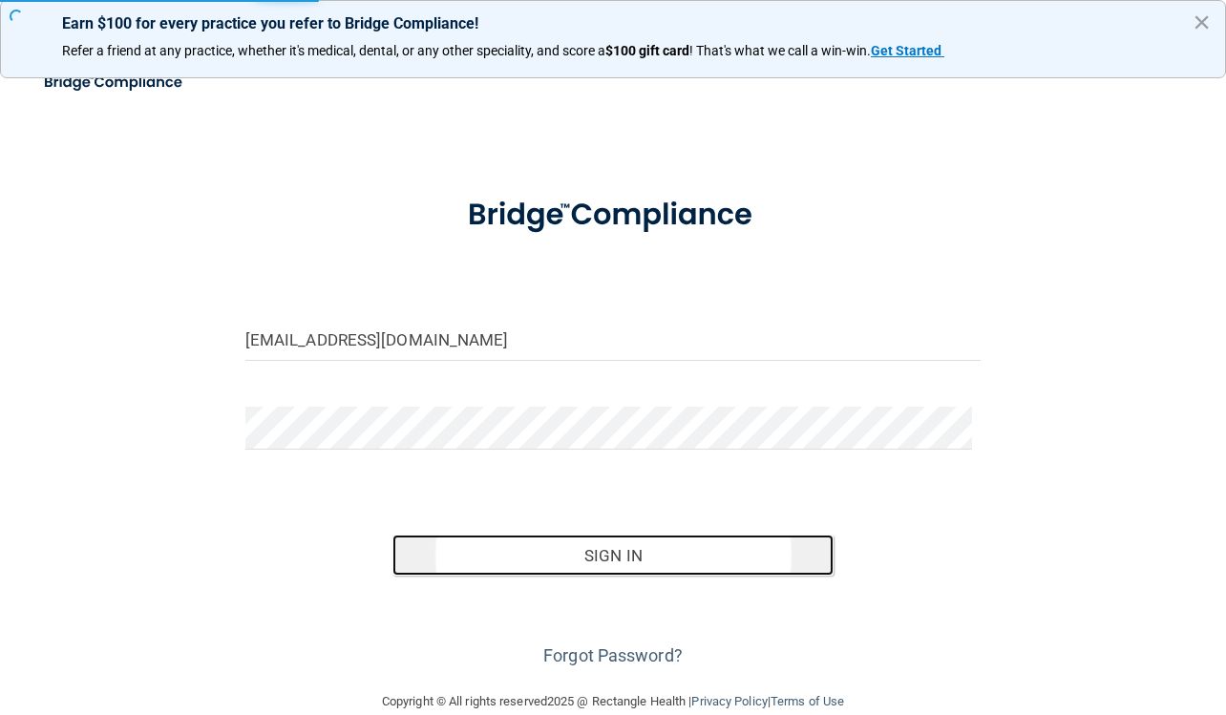
click at [448, 555] on button "Sign In" at bounding box center [612, 555] width 441 height 42
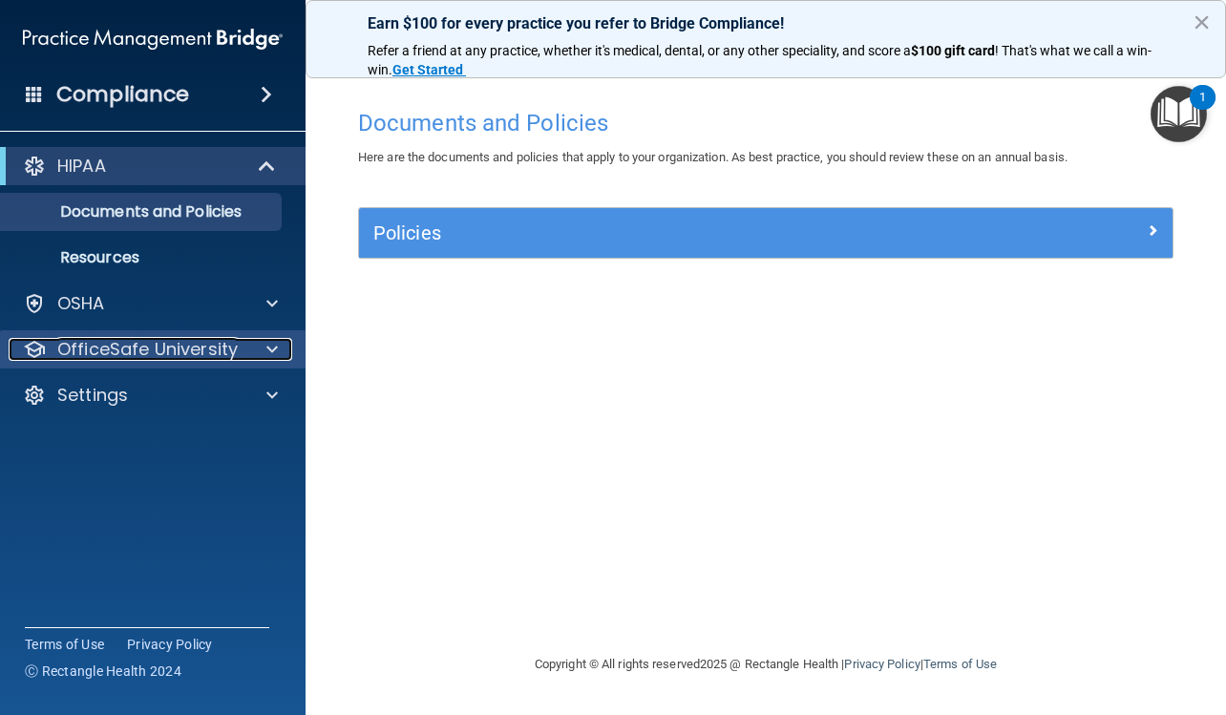
click at [278, 358] on div at bounding box center [269, 349] width 48 height 23
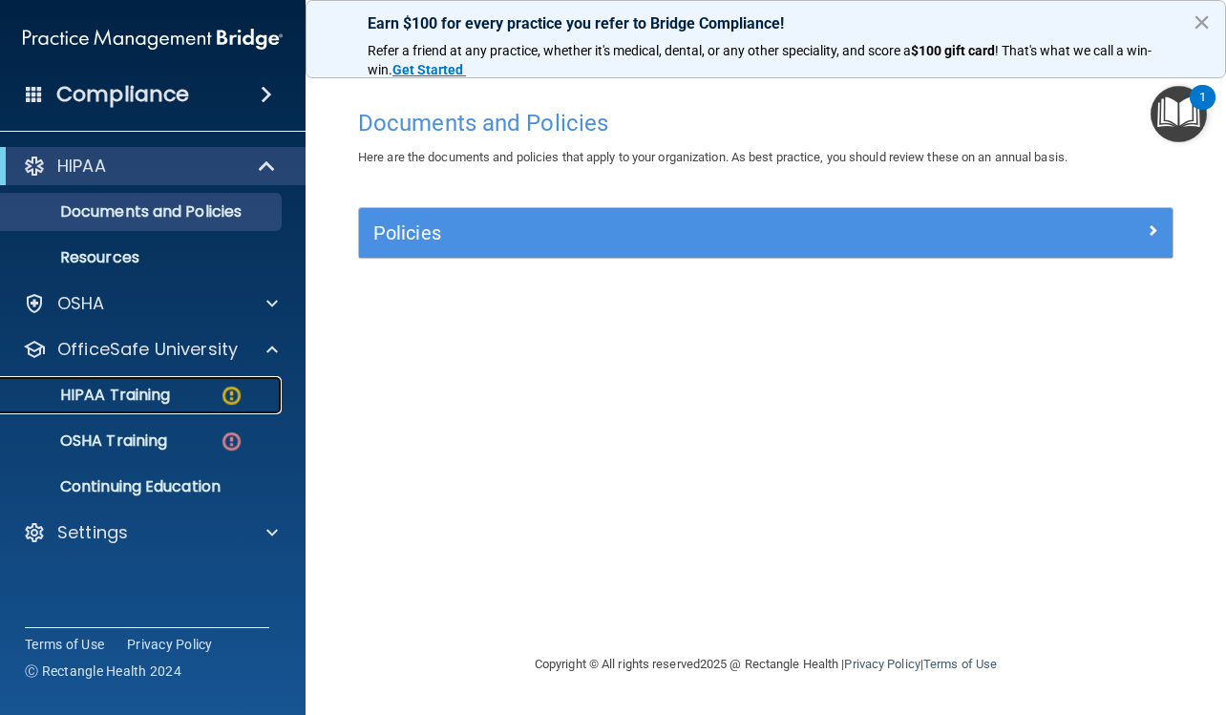
click at [226, 386] on img at bounding box center [232, 396] width 24 height 24
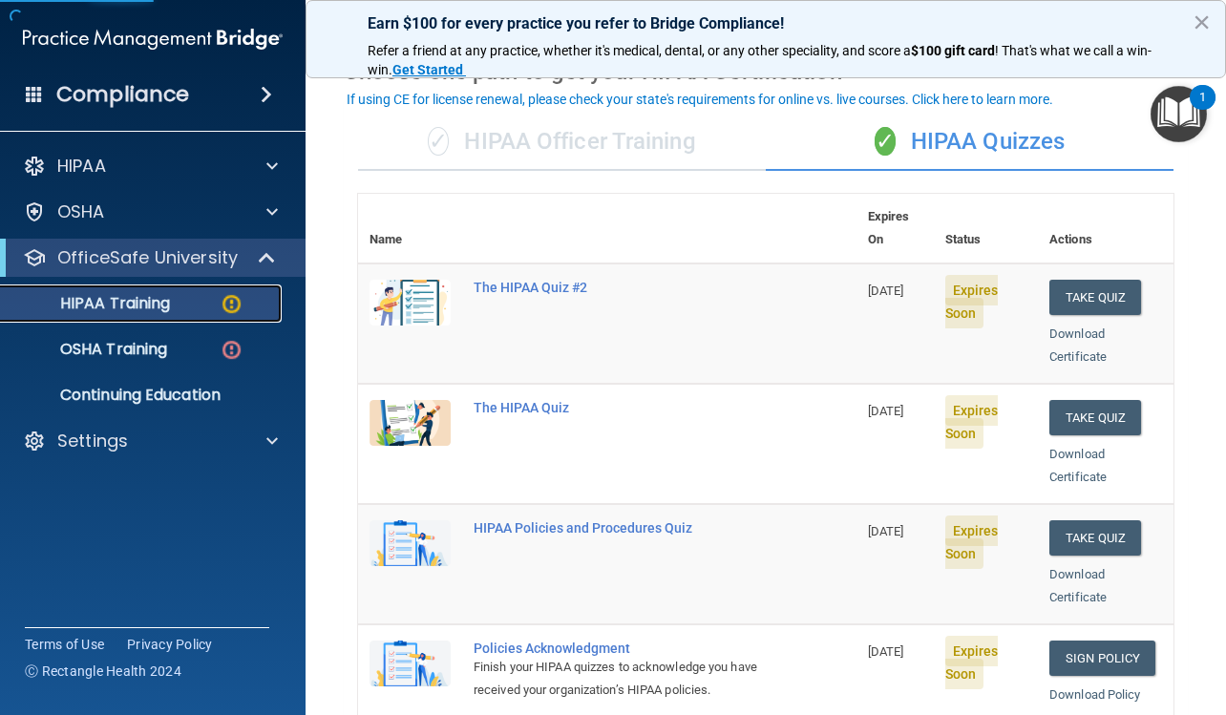
scroll to position [191, 0]
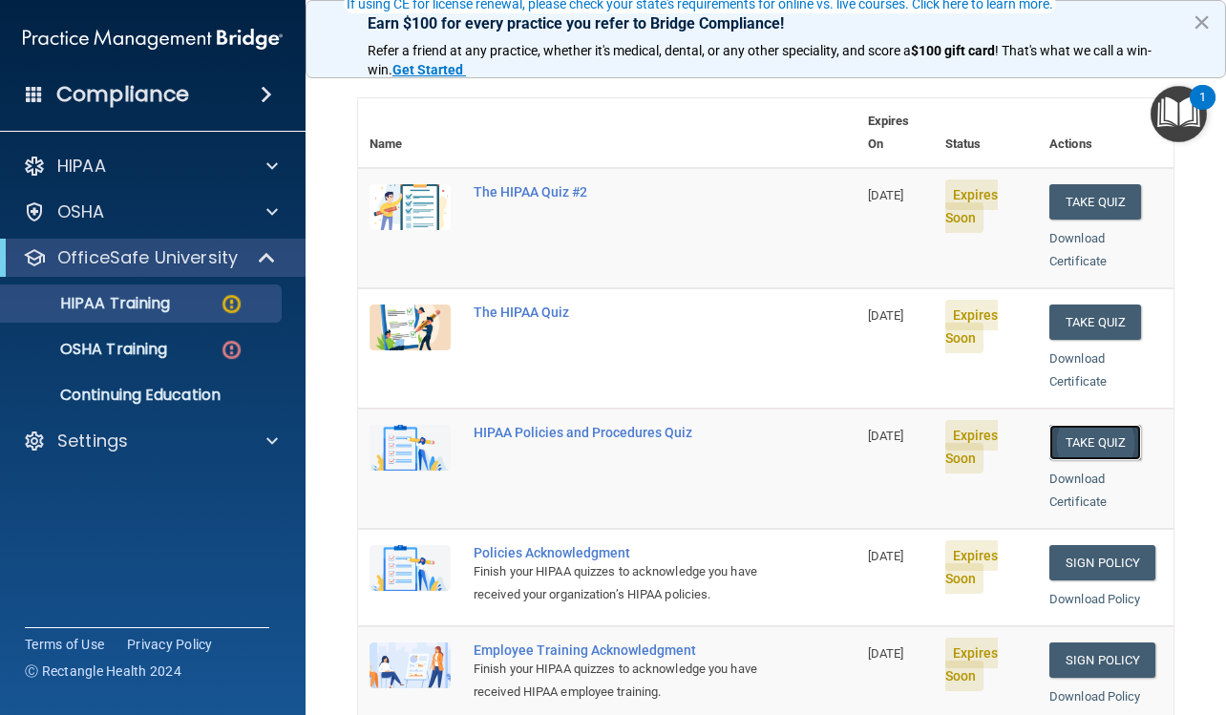
click at [1063, 425] on button "Take Quiz" at bounding box center [1095, 442] width 92 height 35
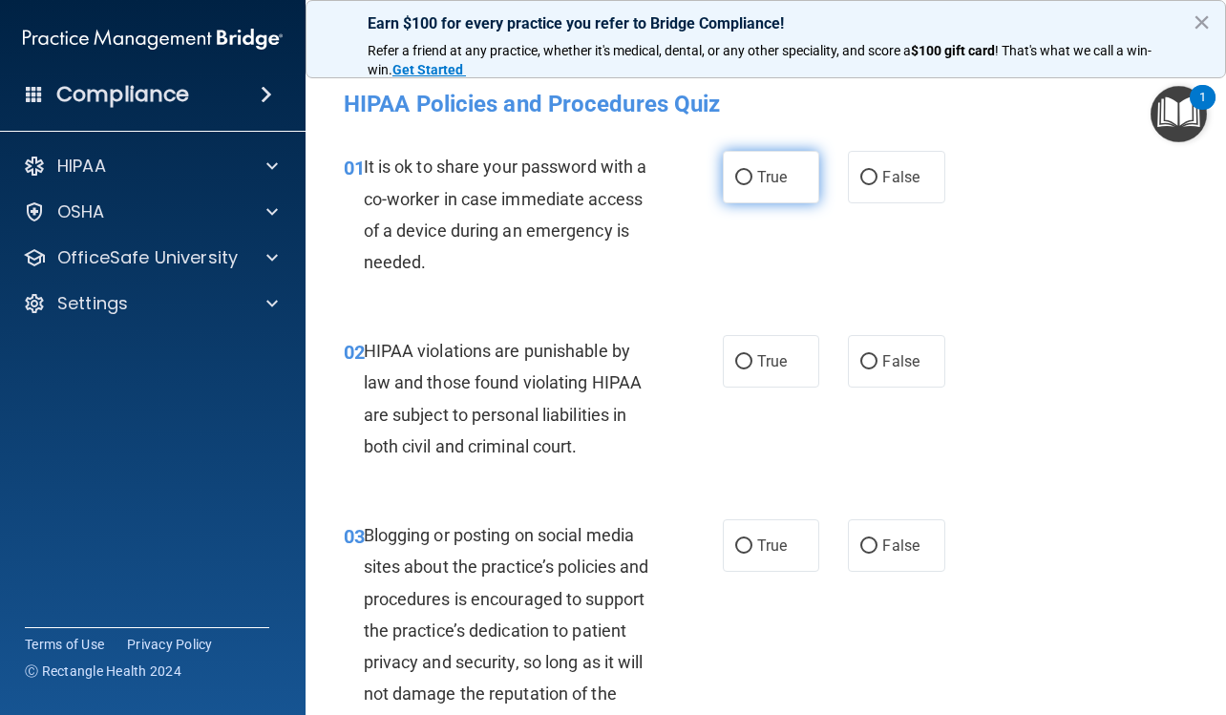
click at [765, 166] on label "True" at bounding box center [771, 177] width 96 height 52
click at [752, 171] on input "True" at bounding box center [743, 178] width 17 height 14
radio input "true"
click at [735, 358] on input "True" at bounding box center [743, 362] width 17 height 14
radio input "true"
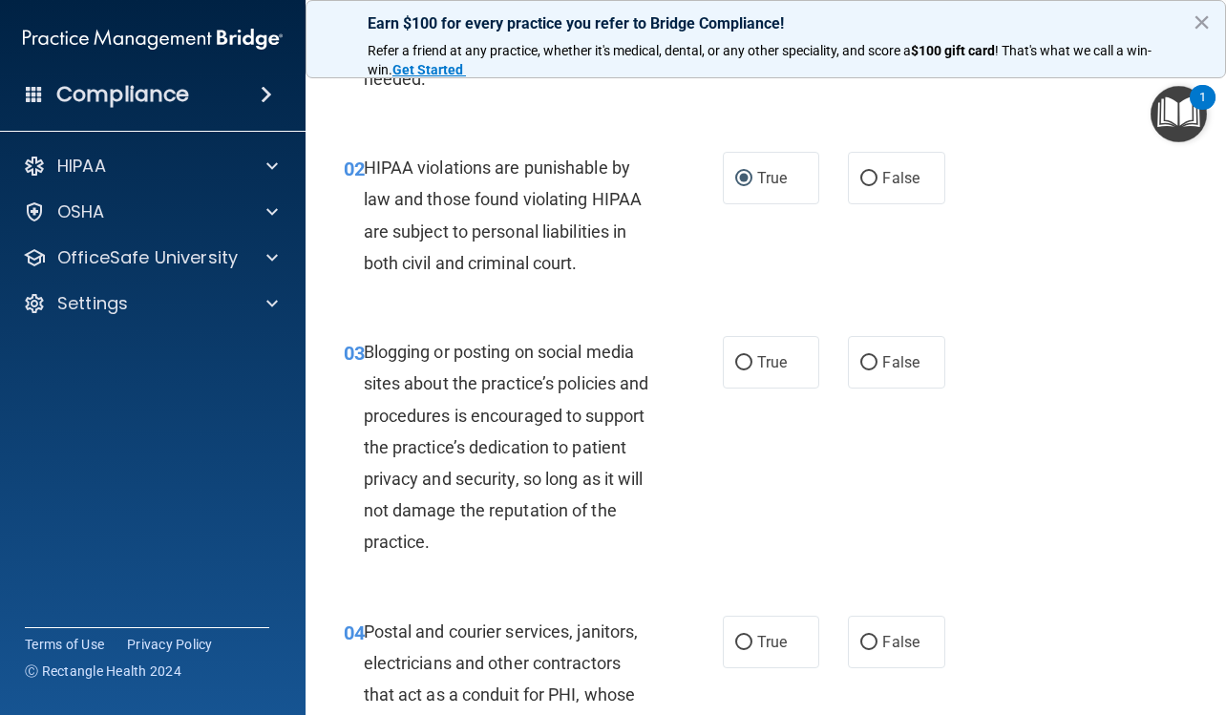
scroll to position [191, 0]
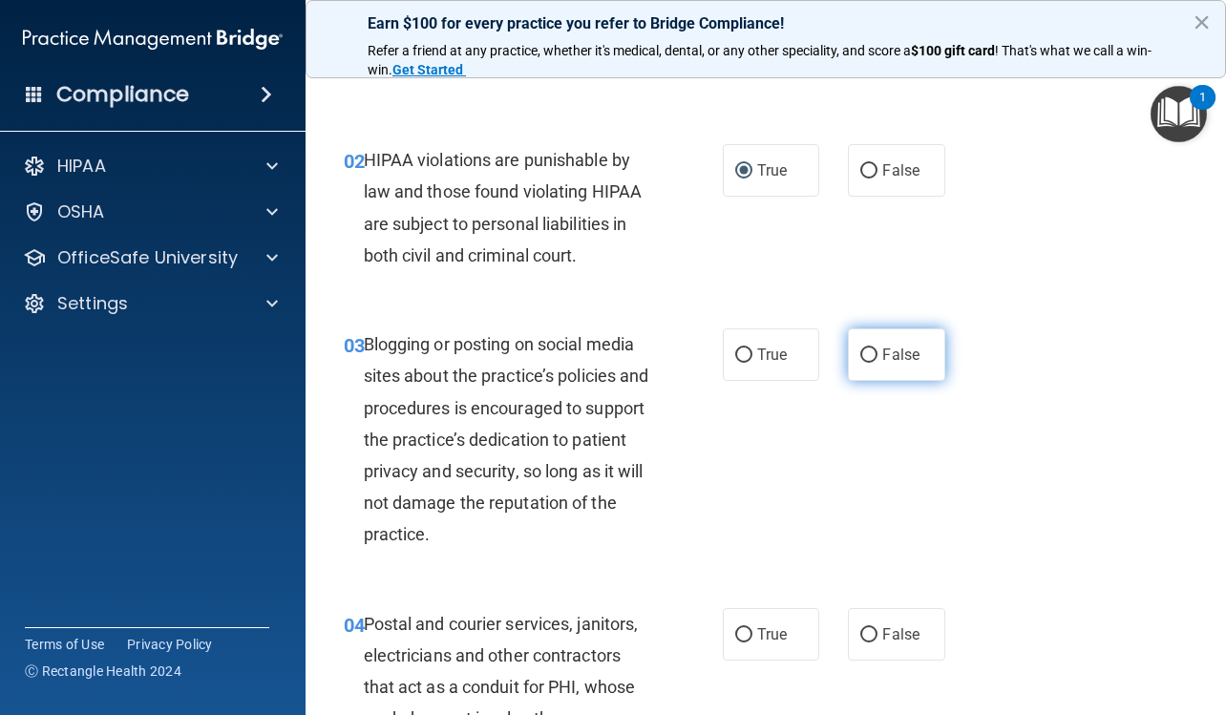
click at [892, 351] on span "False" at bounding box center [900, 355] width 37 height 18
click at [877, 351] on input "False" at bounding box center [868, 355] width 17 height 14
radio input "true"
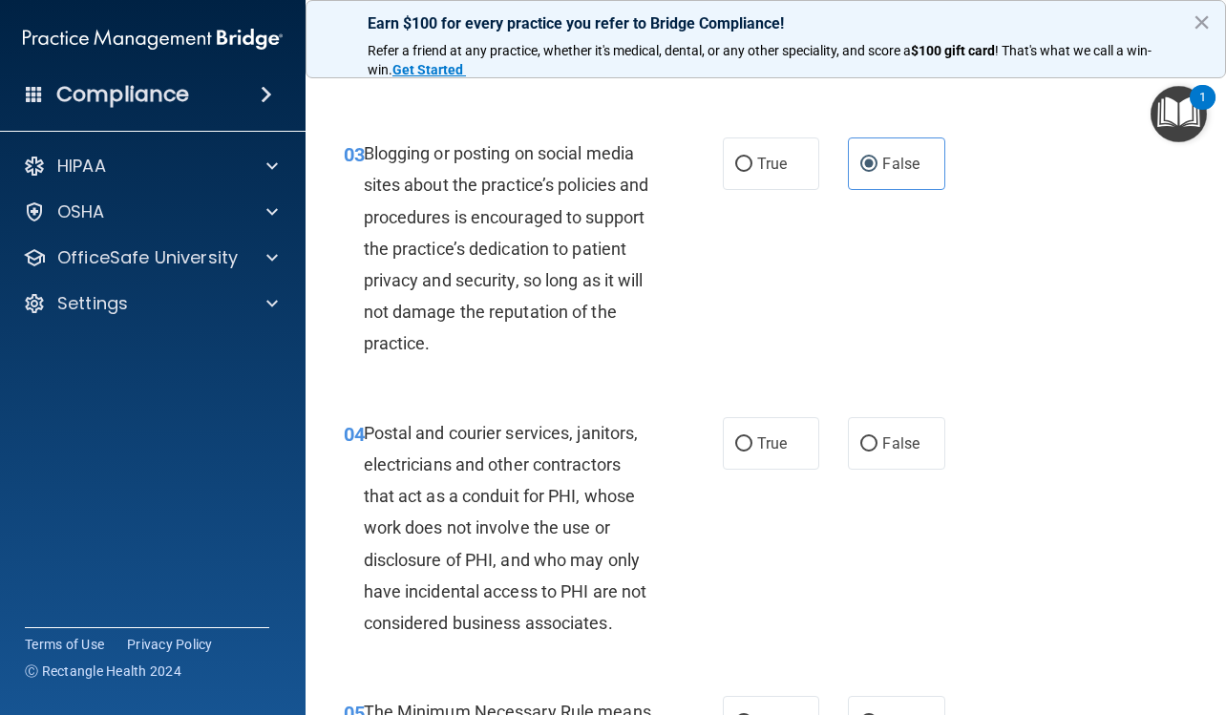
scroll to position [477, 0]
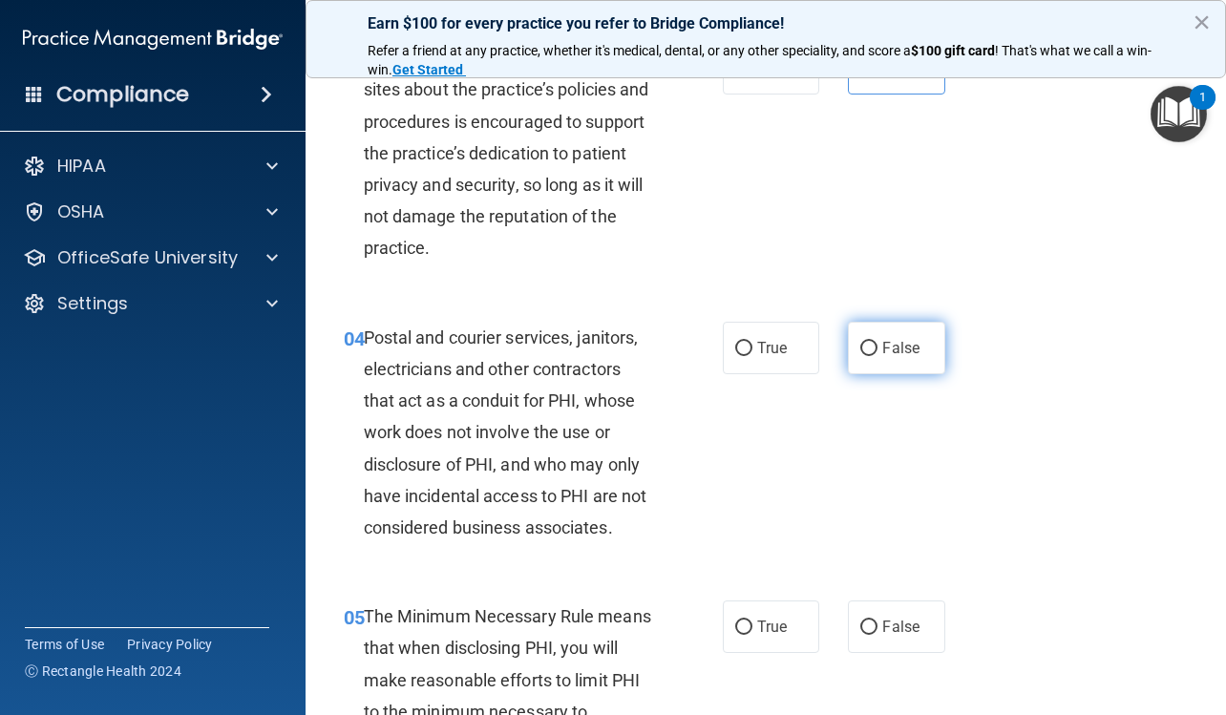
click at [877, 369] on label "False" at bounding box center [896, 348] width 96 height 52
click at [877, 356] on input "False" at bounding box center [868, 349] width 17 height 14
radio input "true"
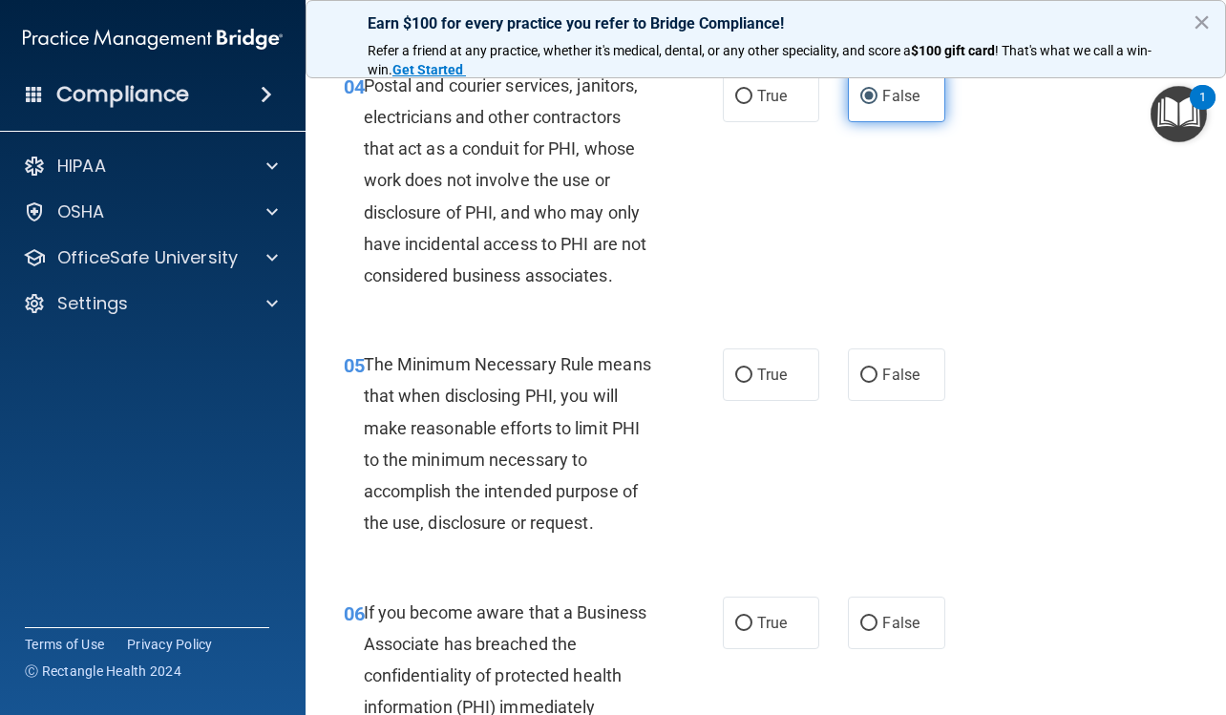
scroll to position [764, 0]
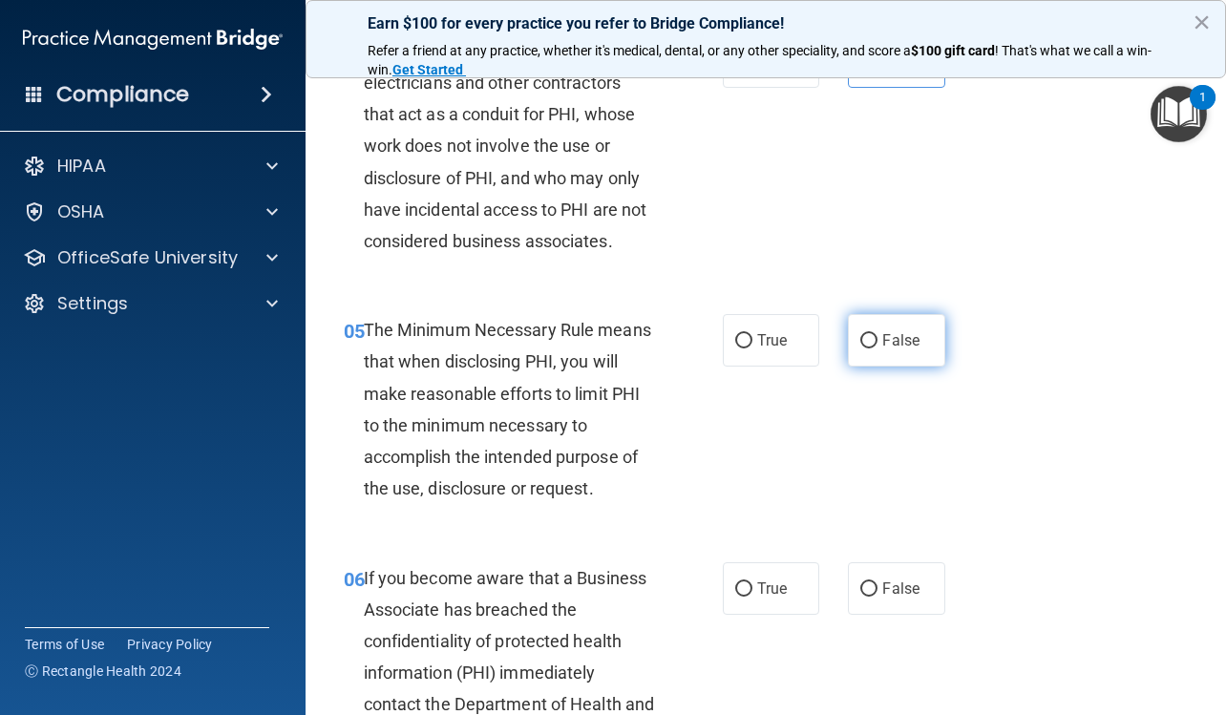
click at [908, 360] on label "False" at bounding box center [896, 340] width 96 height 52
click at [877, 348] on input "False" at bounding box center [868, 341] width 17 height 14
radio input "true"
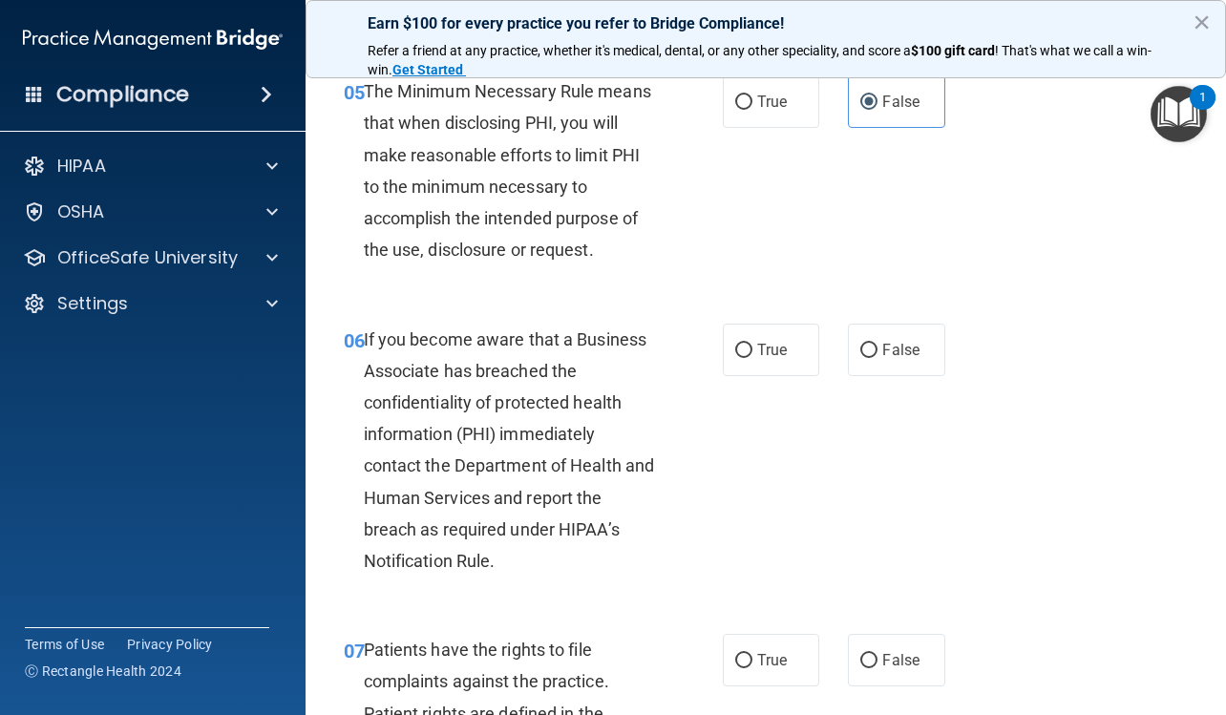
scroll to position [1050, 0]
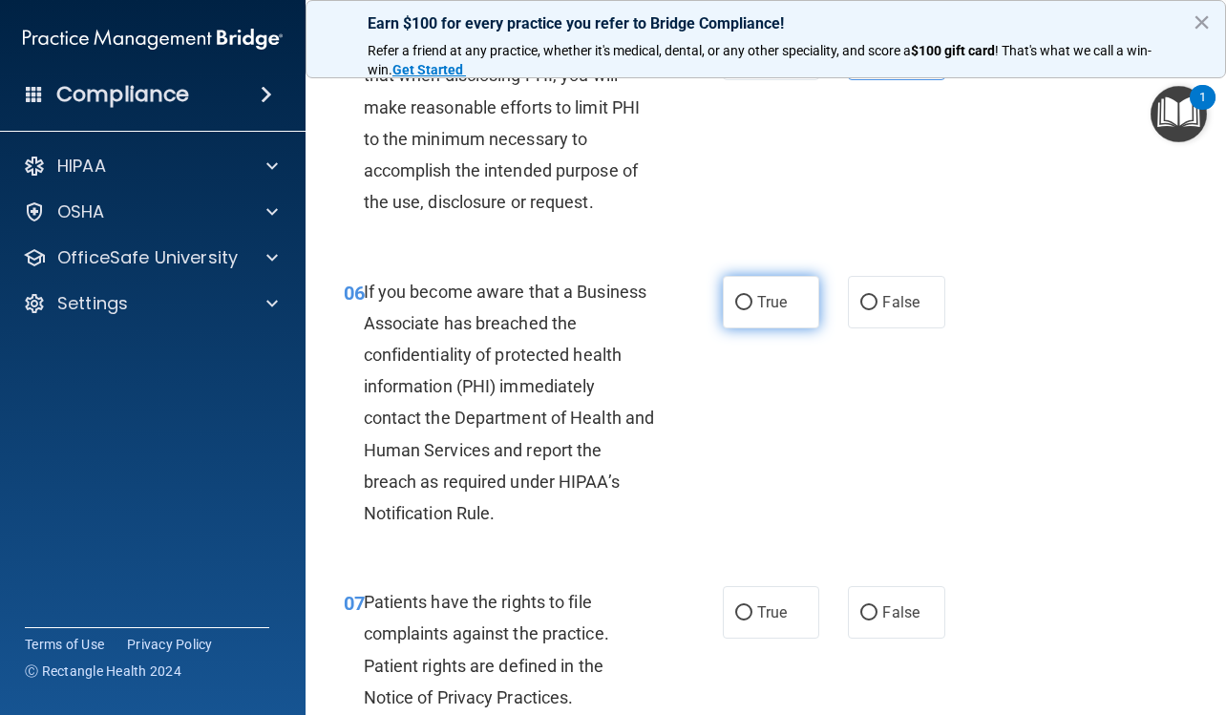
click at [789, 300] on label "True" at bounding box center [771, 302] width 96 height 52
click at [752, 300] on input "True" at bounding box center [743, 303] width 17 height 14
radio input "true"
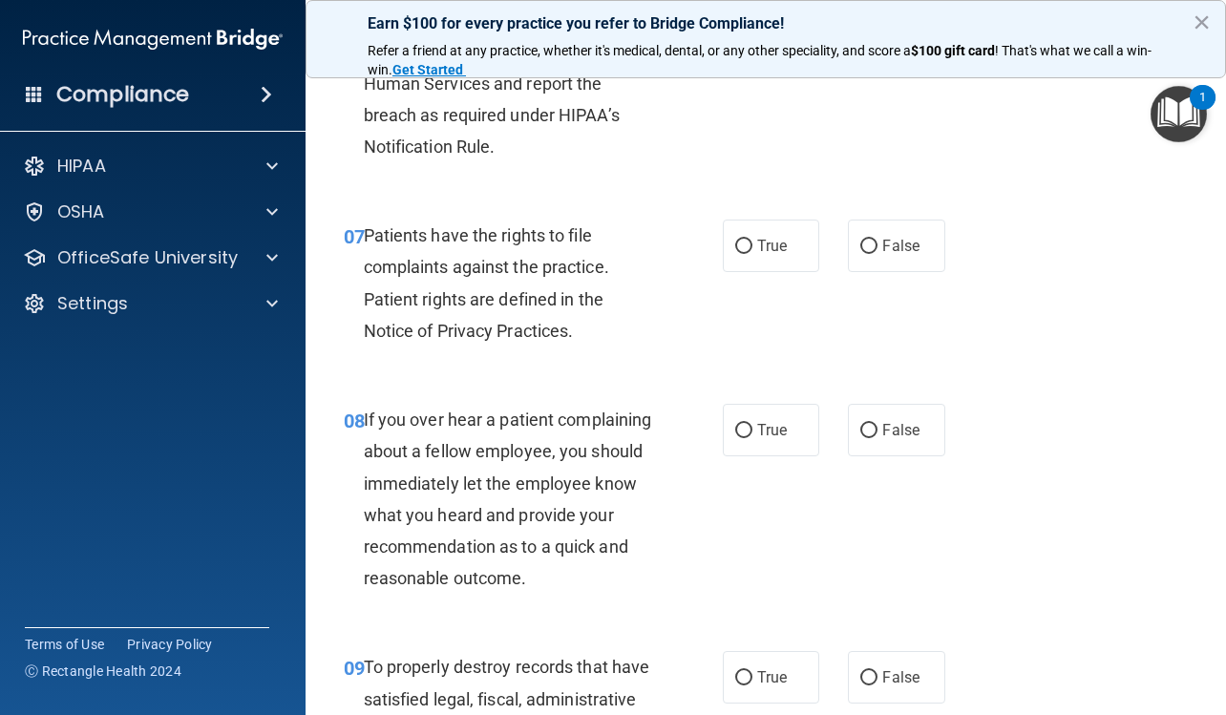
scroll to position [1432, 0]
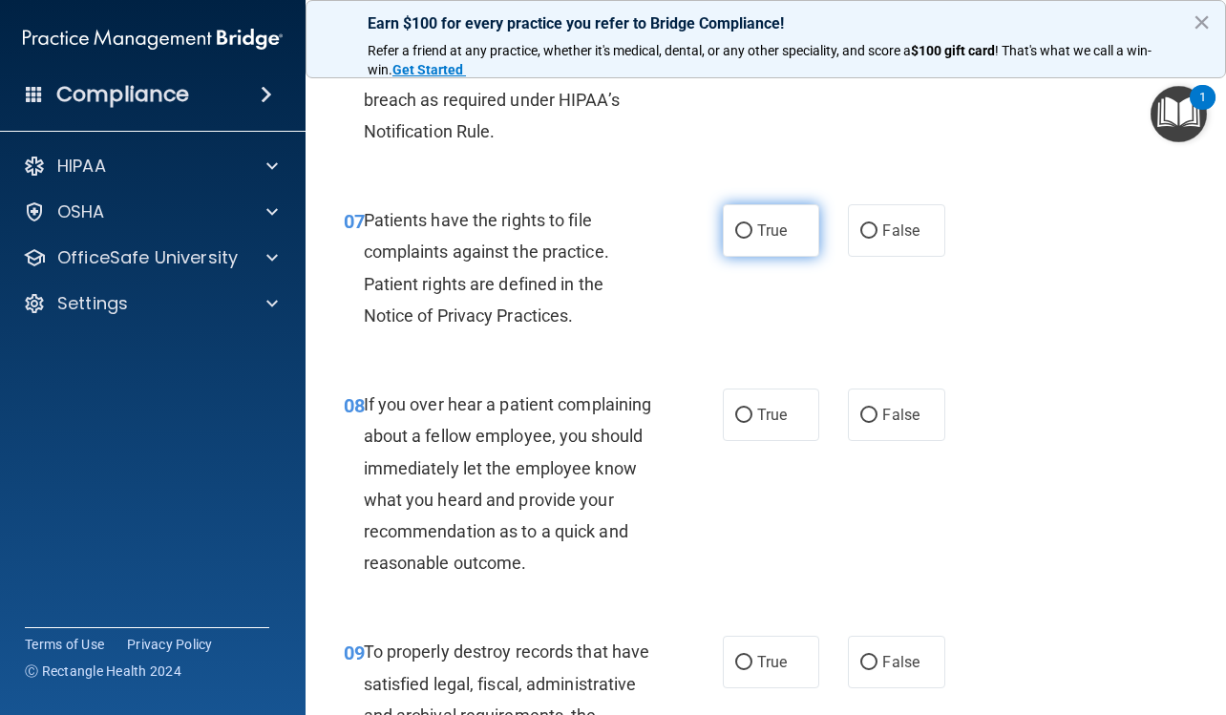
click at [752, 253] on label "True" at bounding box center [771, 230] width 96 height 52
click at [752, 239] on input "True" at bounding box center [743, 231] width 17 height 14
radio input "true"
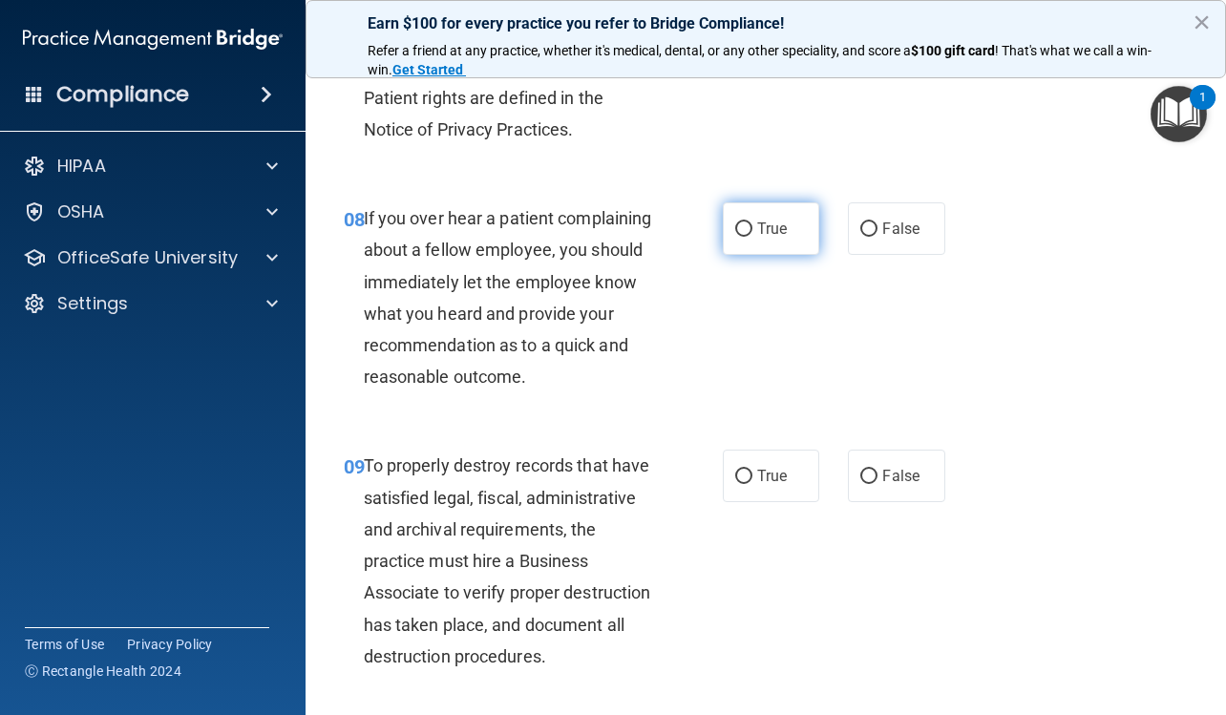
scroll to position [1623, 0]
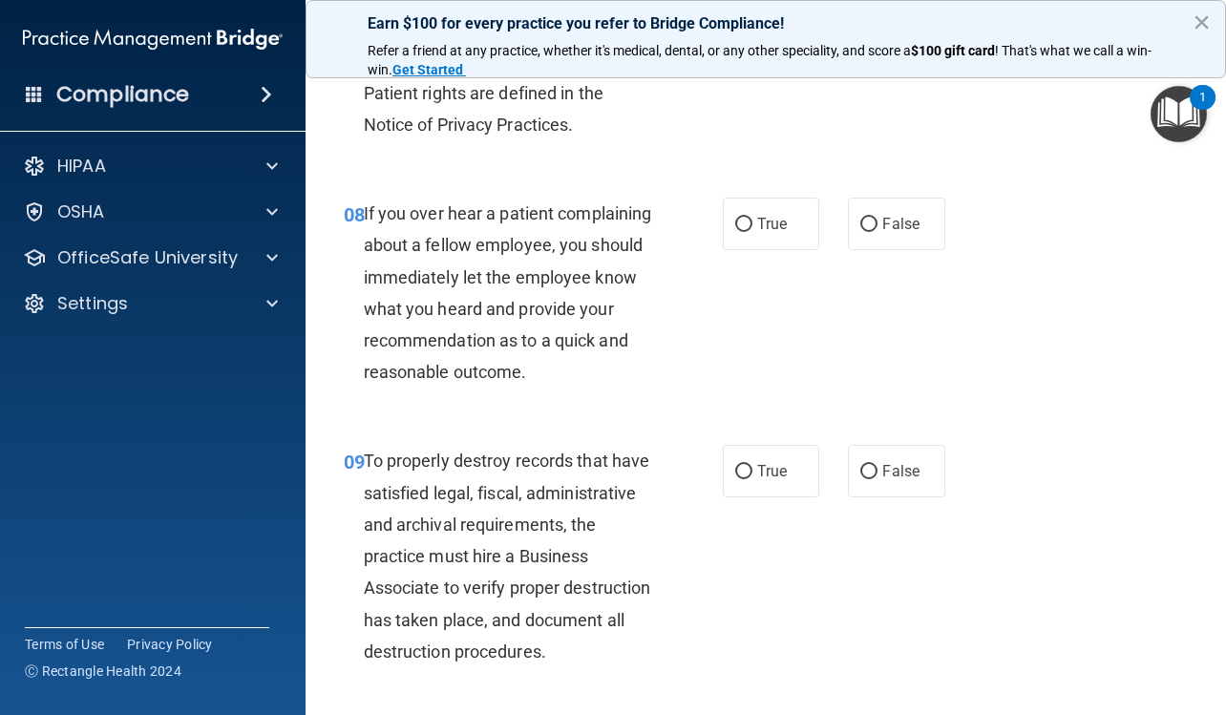
click at [758, 251] on div "08 If you over hear a patient complaining about a fellow employee, you should i…" at bounding box center [765, 297] width 872 height 247
click at [763, 241] on label "True" at bounding box center [771, 224] width 96 height 52
click at [752, 232] on input "True" at bounding box center [743, 225] width 17 height 14
radio input "true"
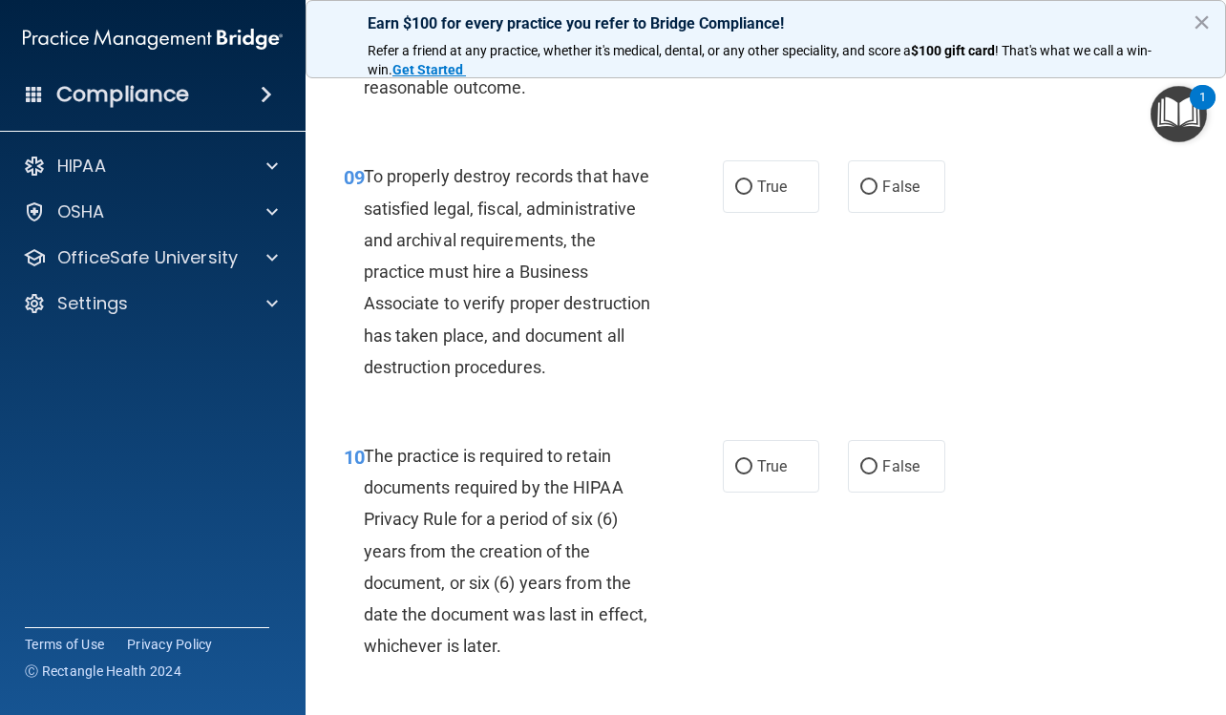
scroll to position [1909, 0]
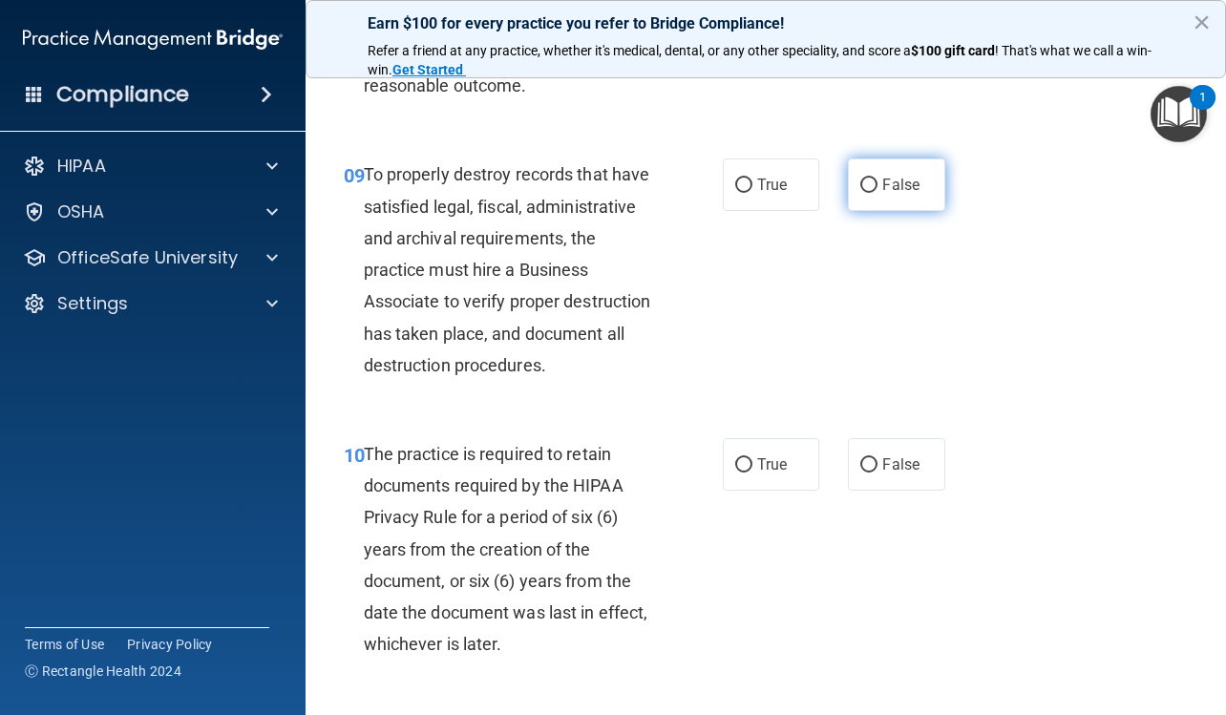
click at [890, 194] on span "False" at bounding box center [900, 185] width 37 height 18
click at [877, 193] on input "False" at bounding box center [868, 185] width 17 height 14
radio input "true"
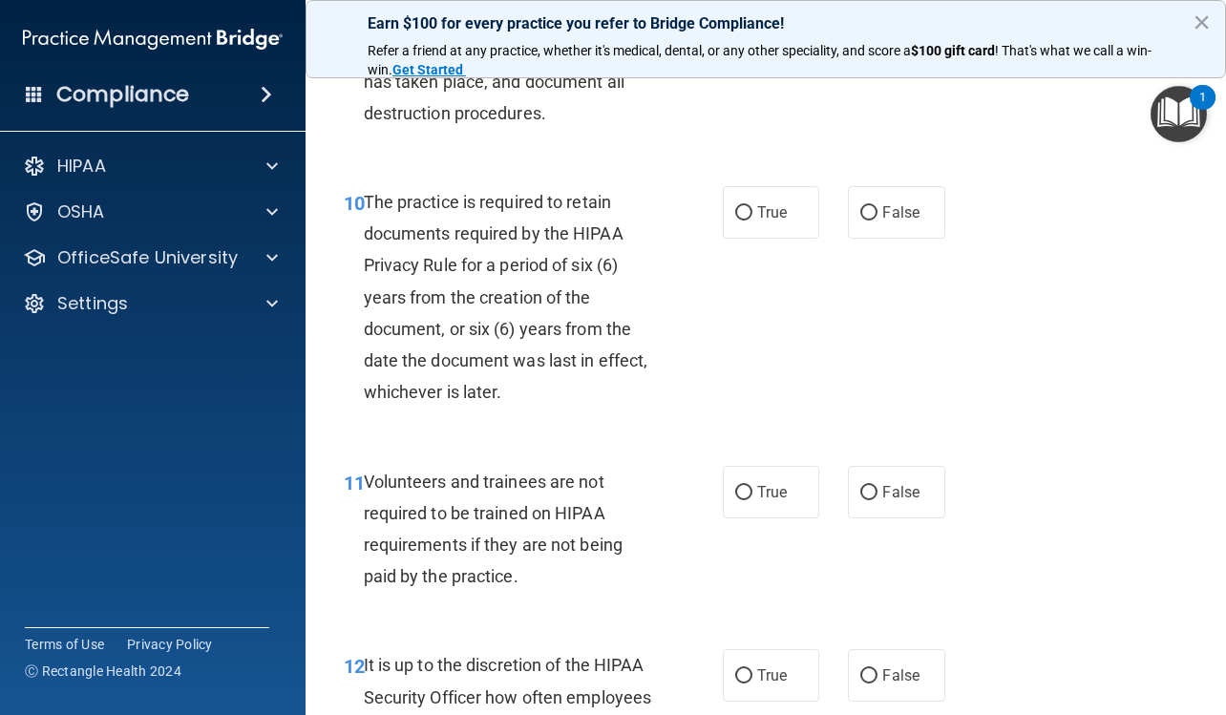
scroll to position [2195, 0]
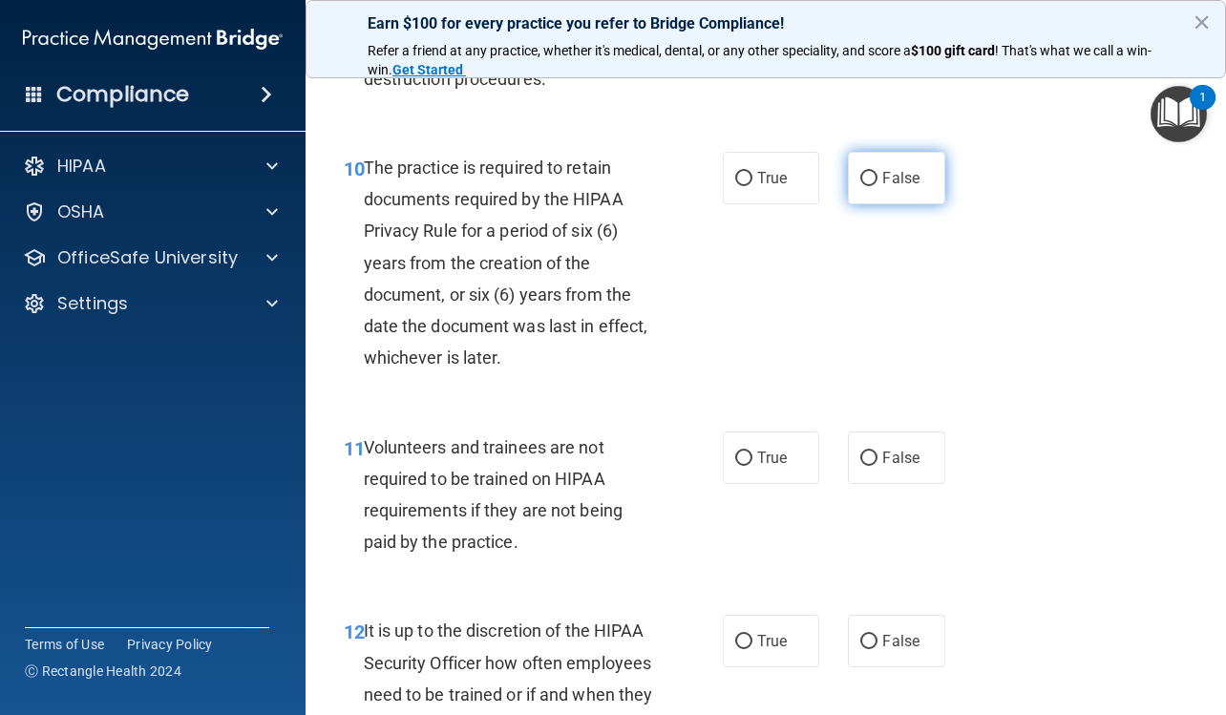
click at [870, 204] on label "False" at bounding box center [896, 178] width 96 height 52
click at [870, 186] on input "False" at bounding box center [868, 179] width 17 height 14
radio input "true"
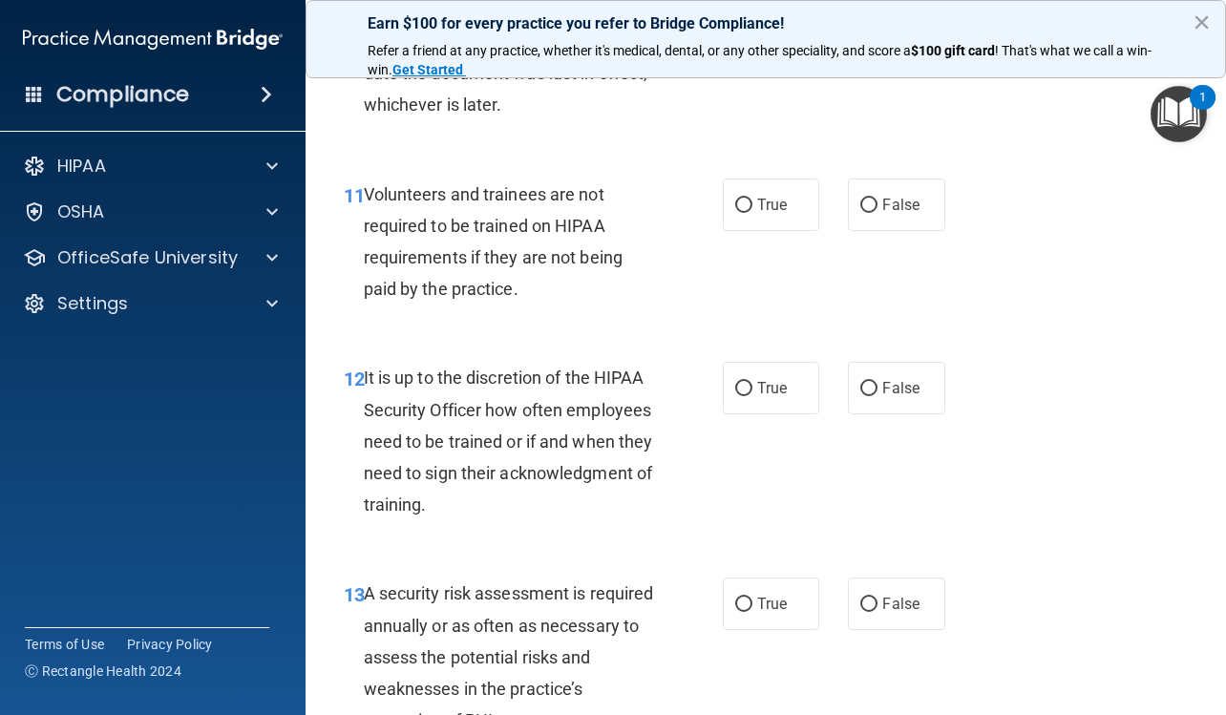
scroll to position [2482, 0]
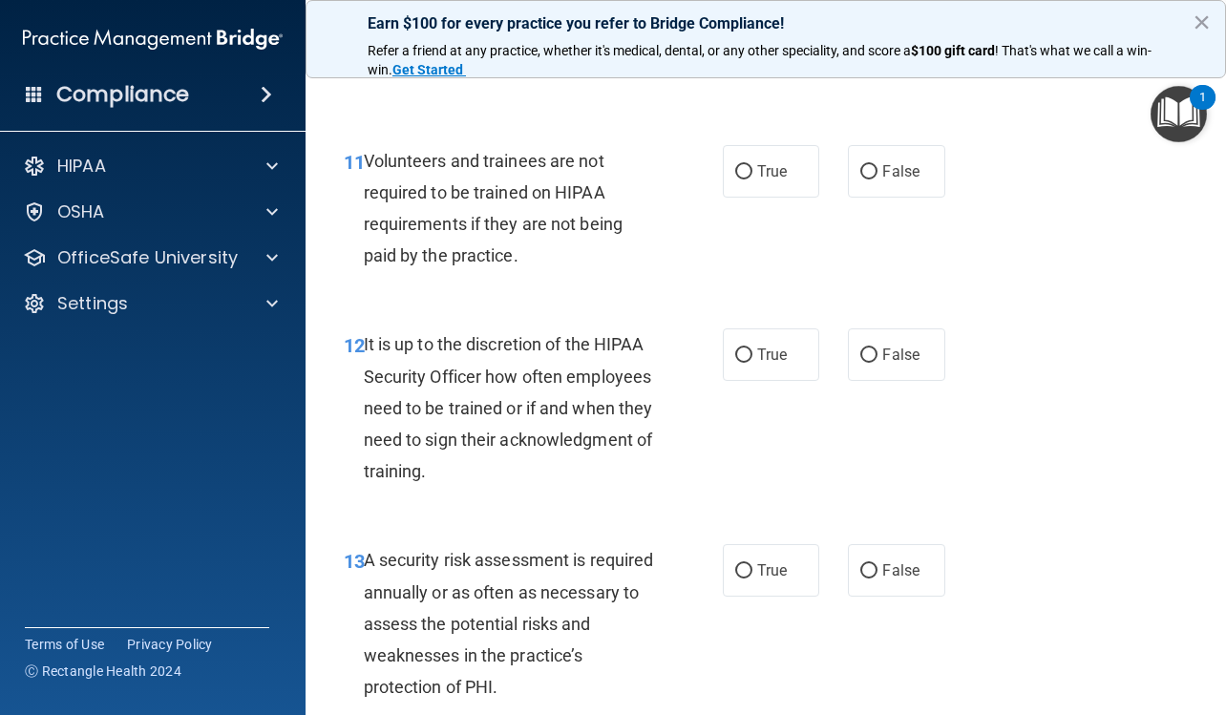
click at [814, 198] on div "True False" at bounding box center [839, 171] width 233 height 52
click at [802, 198] on label "True" at bounding box center [771, 171] width 96 height 52
click at [752, 179] on input "True" at bounding box center [743, 172] width 17 height 14
radio input "true"
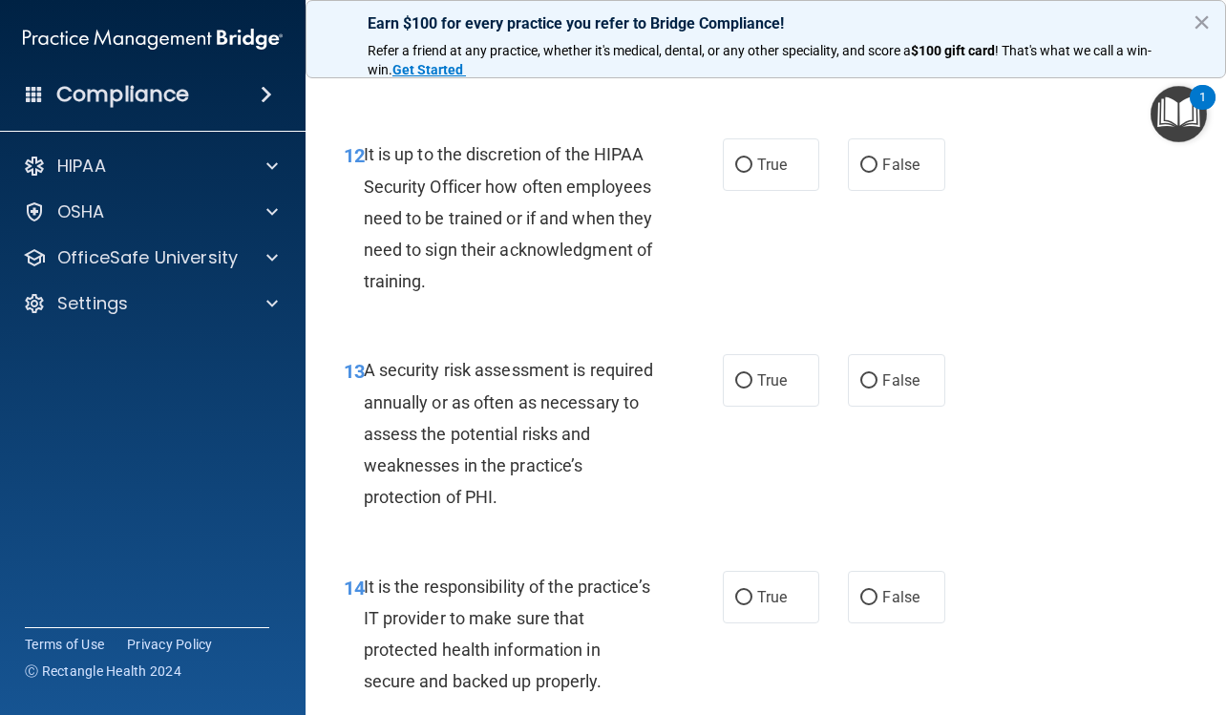
scroll to position [2672, 0]
click at [778, 173] on span "True" at bounding box center [772, 164] width 30 height 18
click at [752, 172] on input "True" at bounding box center [743, 164] width 17 height 14
radio input "true"
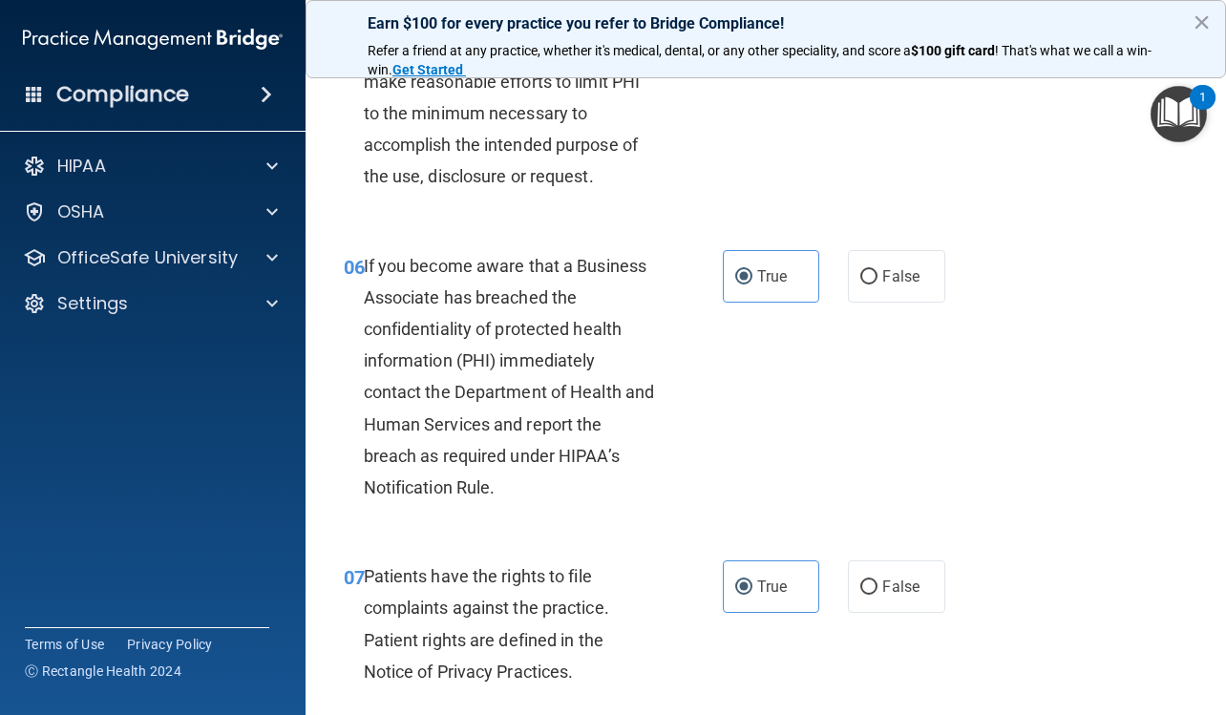
scroll to position [954, 0]
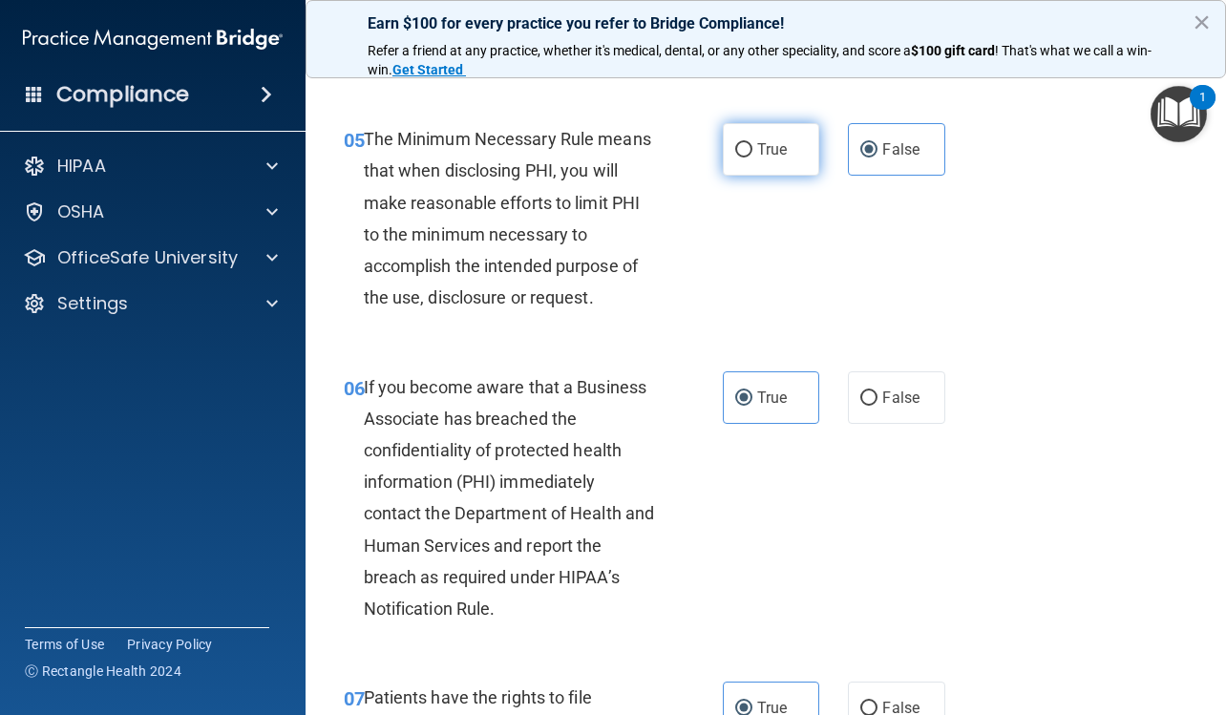
click at [800, 158] on label "True" at bounding box center [771, 149] width 96 height 52
click at [752, 157] on input "True" at bounding box center [743, 150] width 17 height 14
radio input "true"
radio input "false"
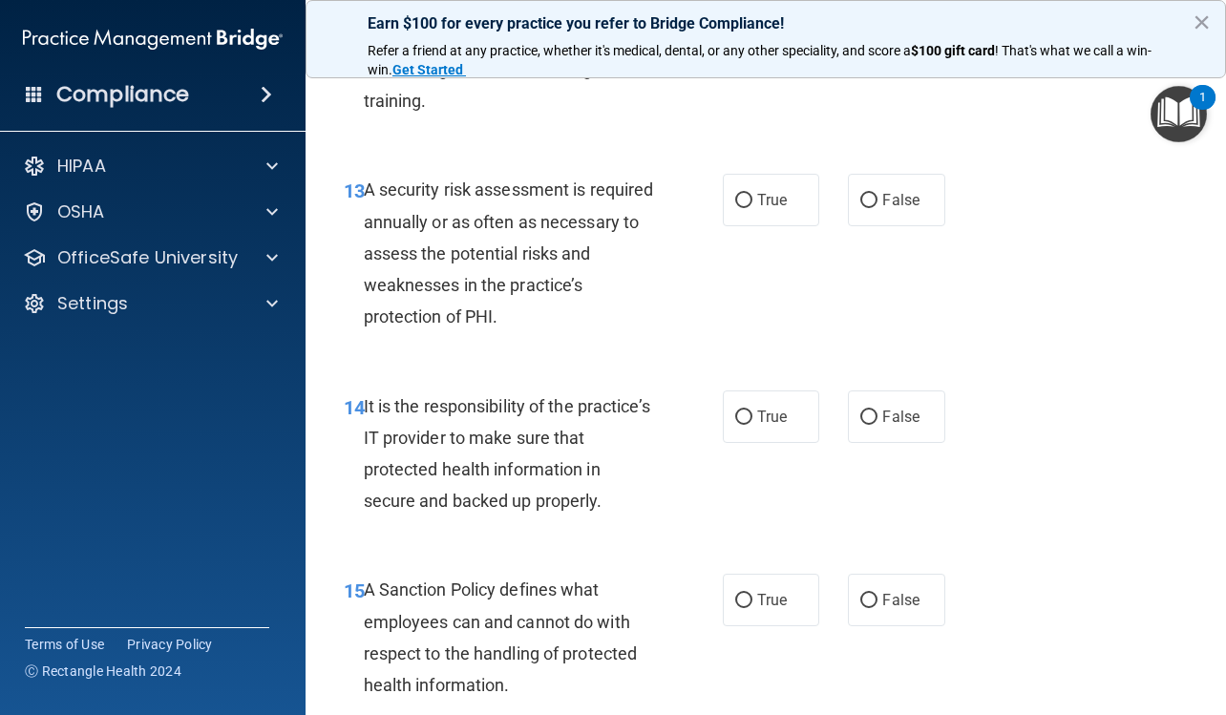
scroll to position [2863, 0]
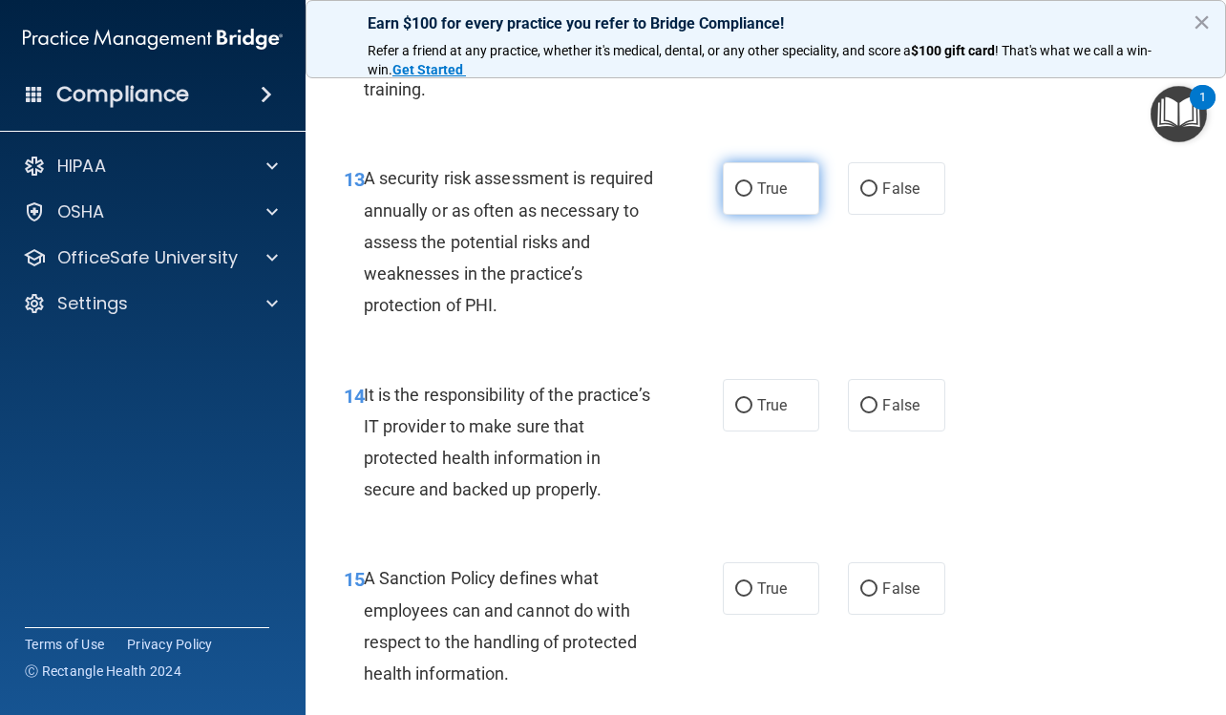
click at [772, 198] on span "True" at bounding box center [772, 188] width 30 height 18
click at [752, 197] on input "True" at bounding box center [743, 189] width 17 height 14
radio input "true"
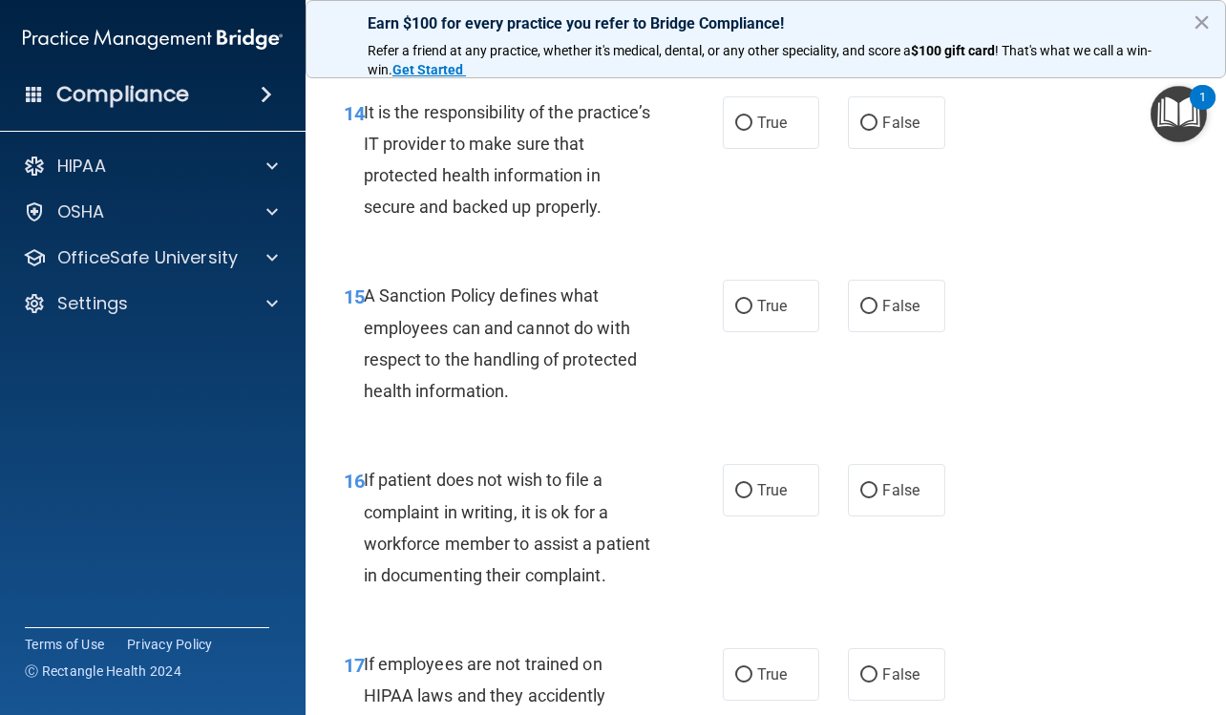
scroll to position [3150, 0]
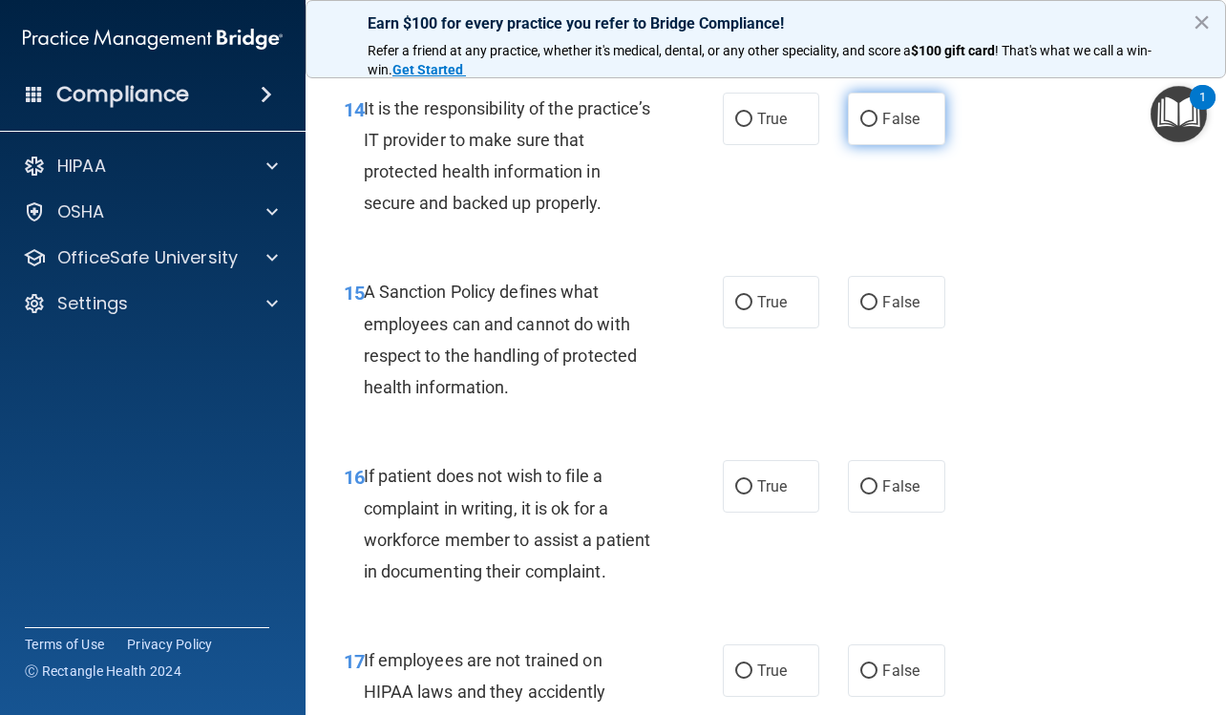
click at [915, 145] on label "False" at bounding box center [896, 119] width 96 height 52
click at [877, 127] on input "False" at bounding box center [868, 120] width 17 height 14
radio input "true"
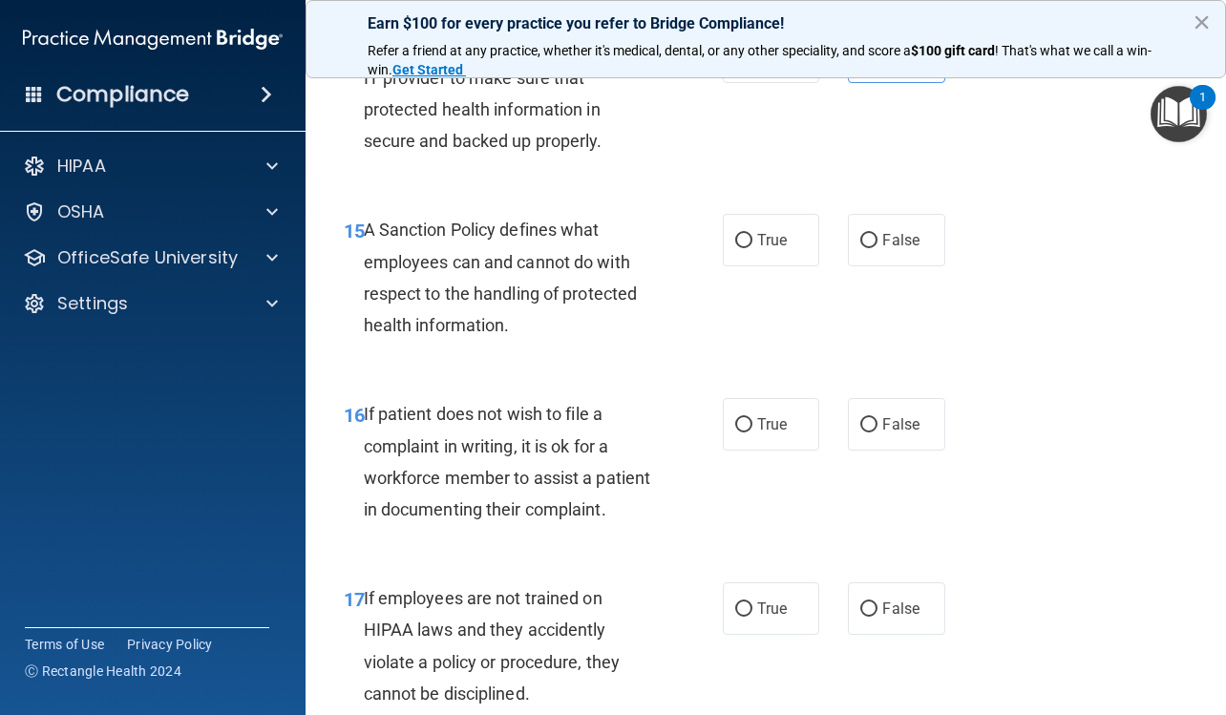
scroll to position [3245, 0]
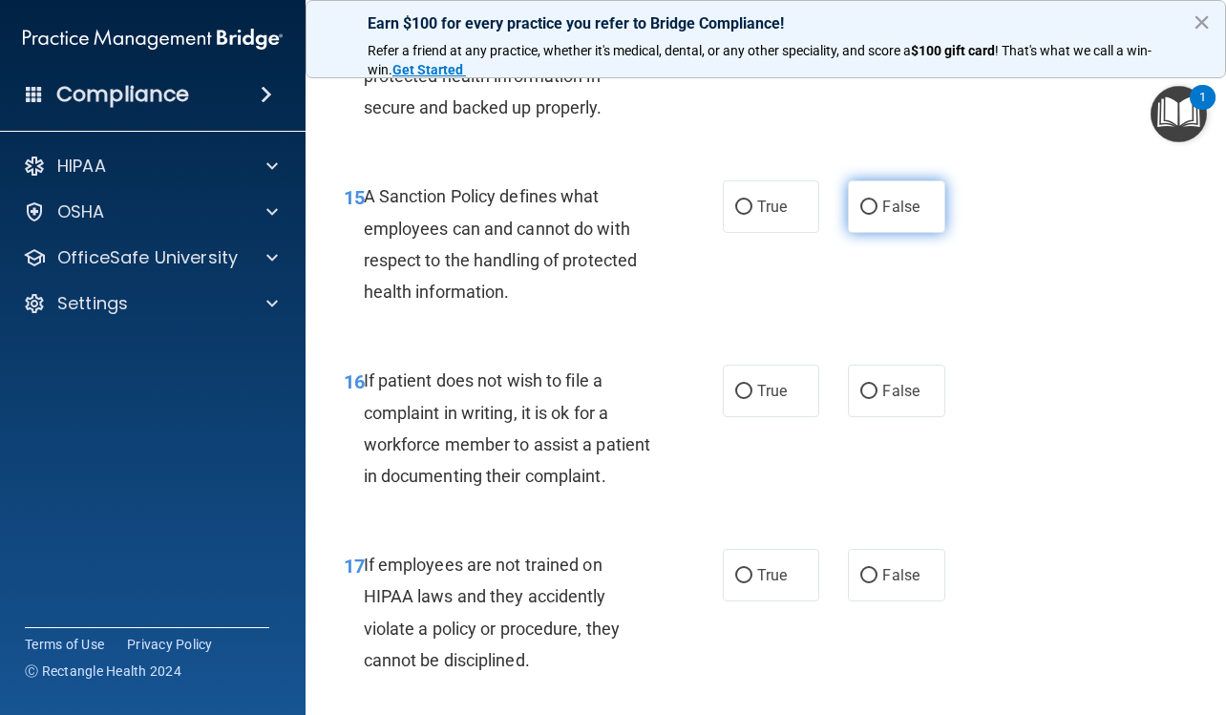
click at [897, 216] on span "False" at bounding box center [900, 207] width 37 height 18
click at [877, 215] on input "False" at bounding box center [868, 207] width 17 height 14
radio input "true"
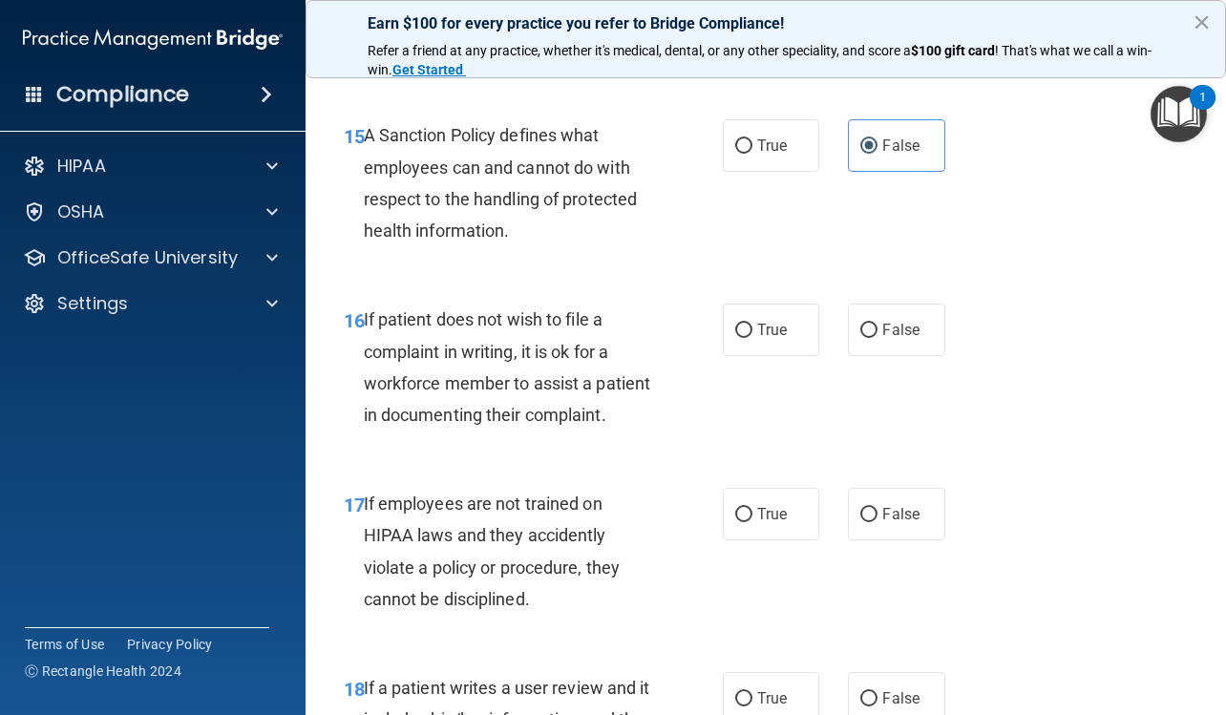
scroll to position [3341, 0]
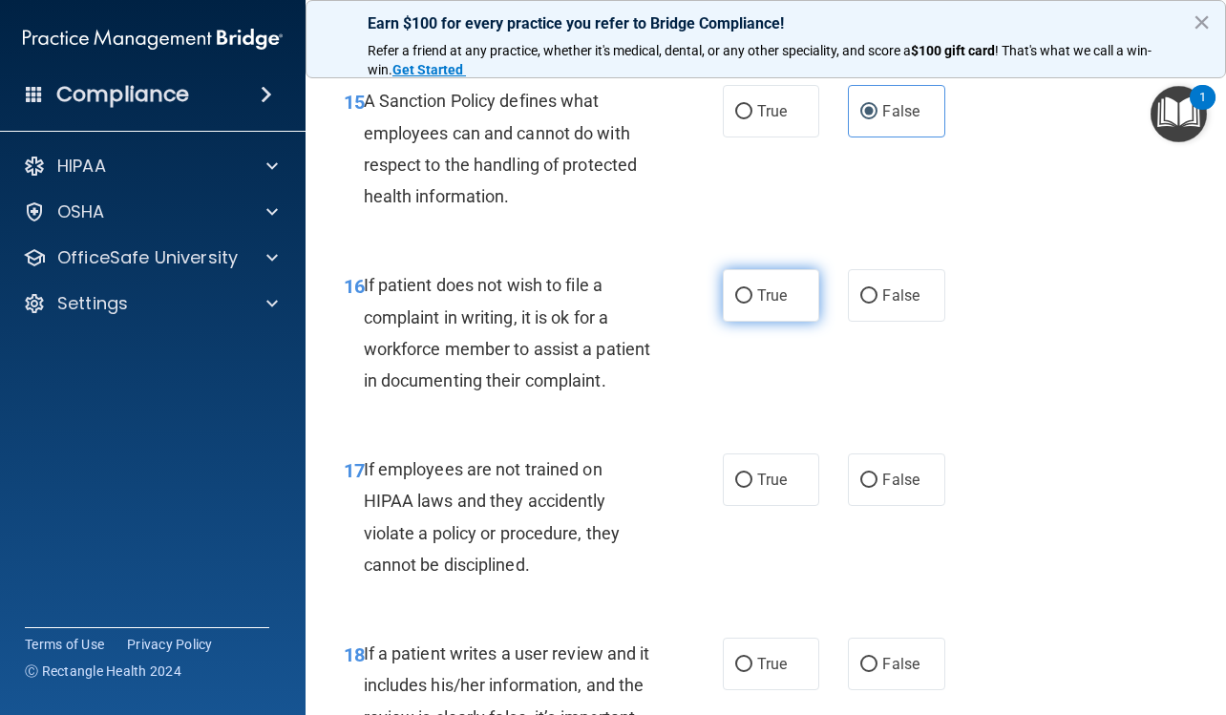
click at [790, 322] on label "True" at bounding box center [771, 295] width 96 height 52
click at [752, 304] on input "True" at bounding box center [743, 296] width 17 height 14
radio input "true"
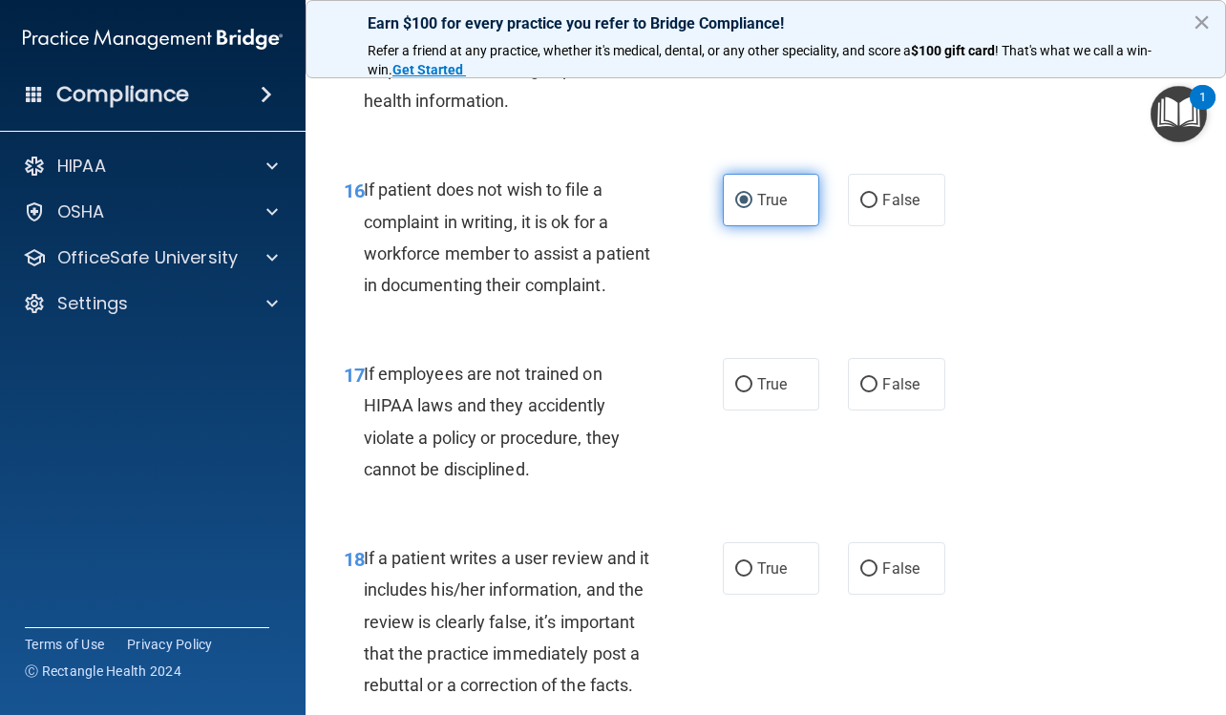
scroll to position [3531, 0]
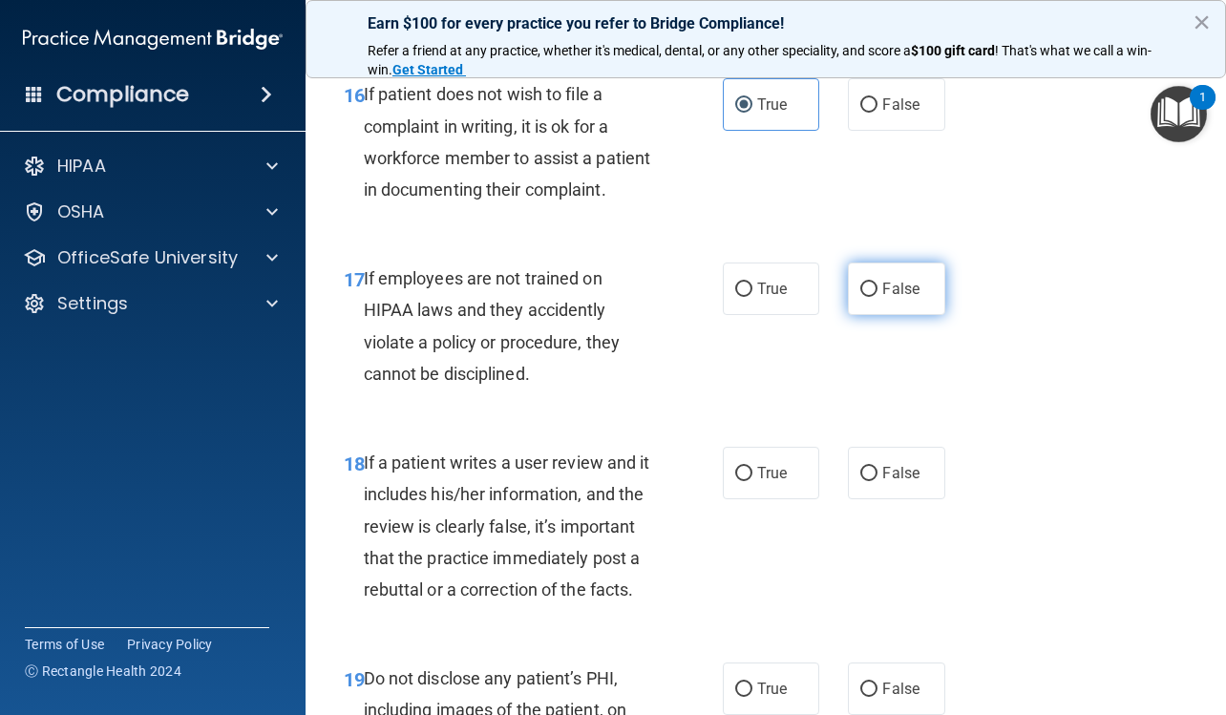
click at [866, 315] on label "False" at bounding box center [896, 288] width 96 height 52
click at [866, 297] on input "False" at bounding box center [868, 290] width 17 height 14
radio input "true"
click at [785, 315] on label "True" at bounding box center [771, 288] width 96 height 52
click at [752, 297] on input "True" at bounding box center [743, 290] width 17 height 14
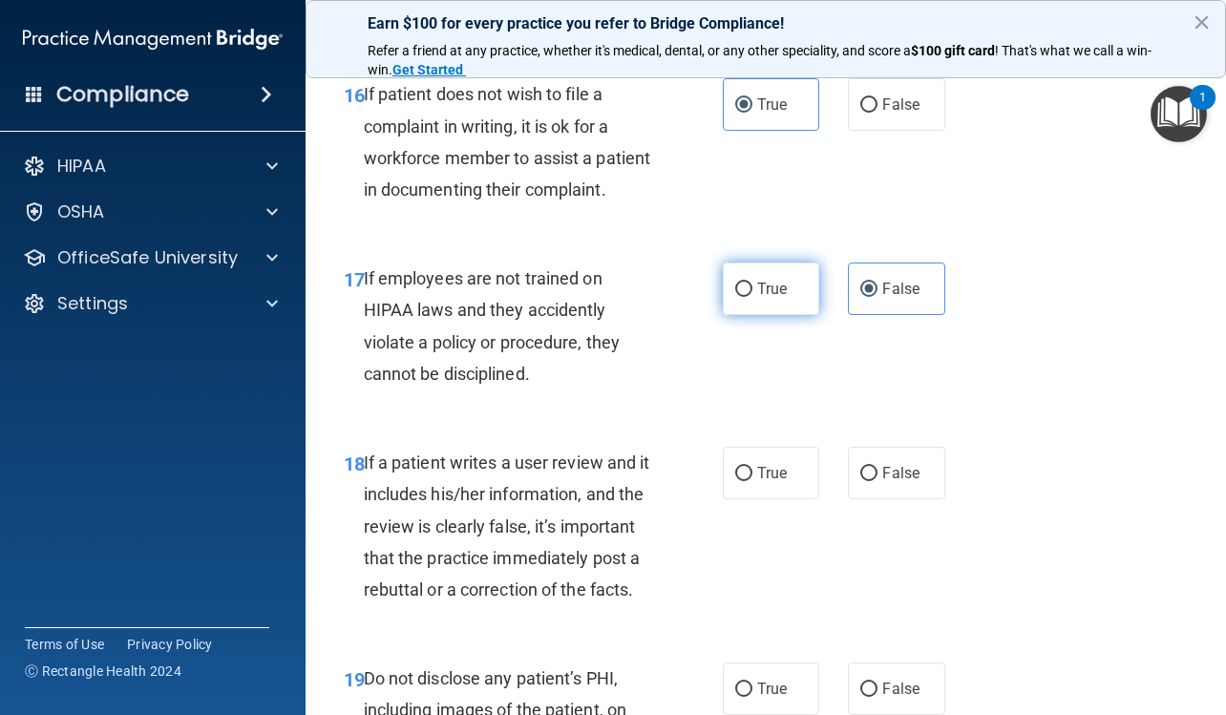
radio input "true"
radio input "false"
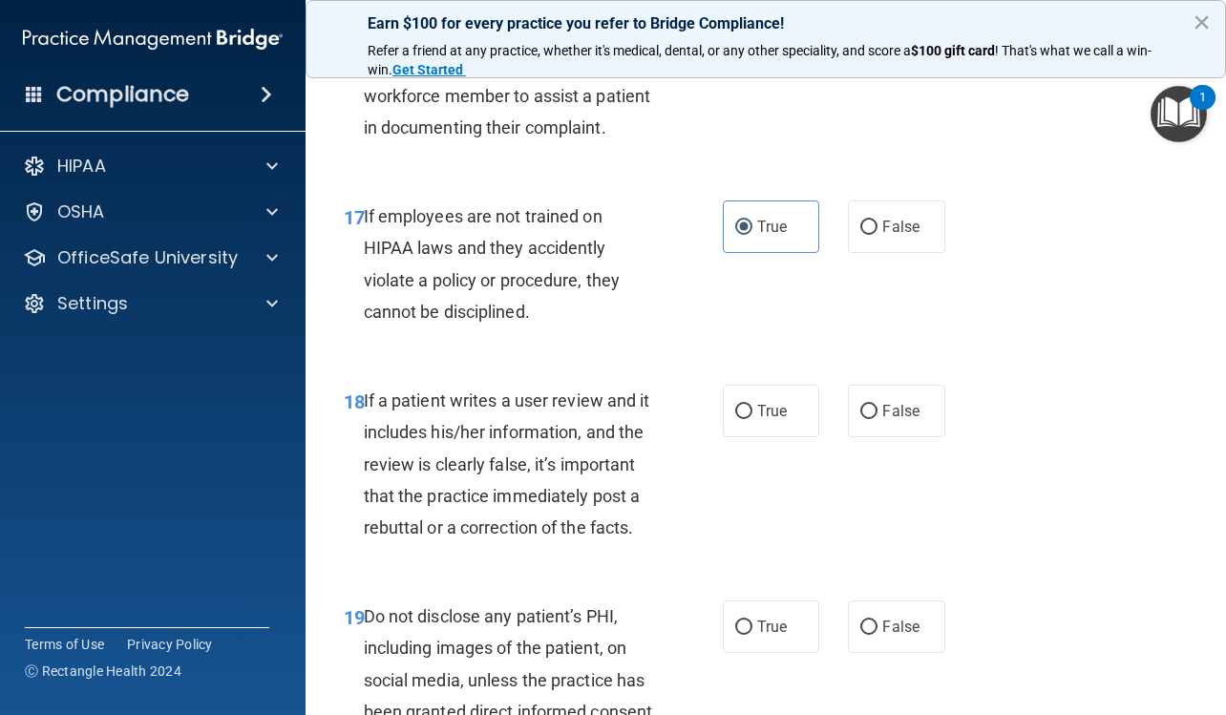
scroll to position [3722, 0]
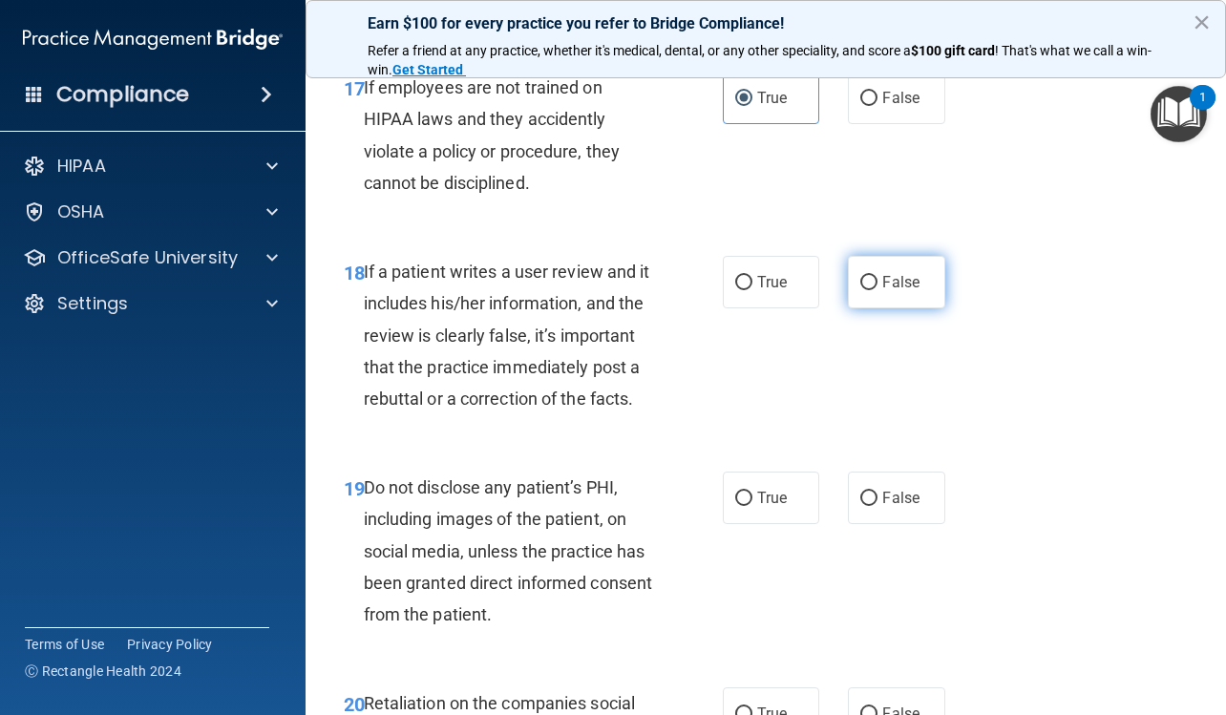
click at [860, 290] on input "False" at bounding box center [868, 283] width 17 height 14
radio input "true"
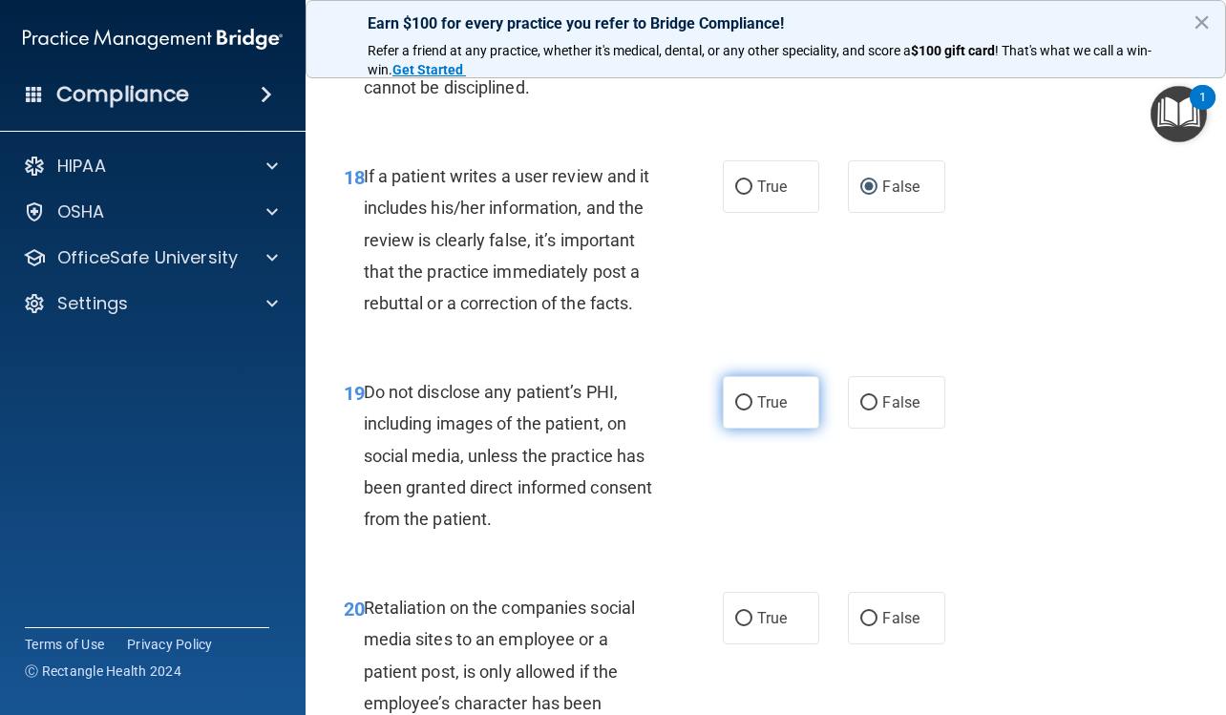
click at [793, 429] on label "True" at bounding box center [771, 402] width 96 height 52
click at [752, 410] on input "True" at bounding box center [743, 403] width 17 height 14
radio input "true"
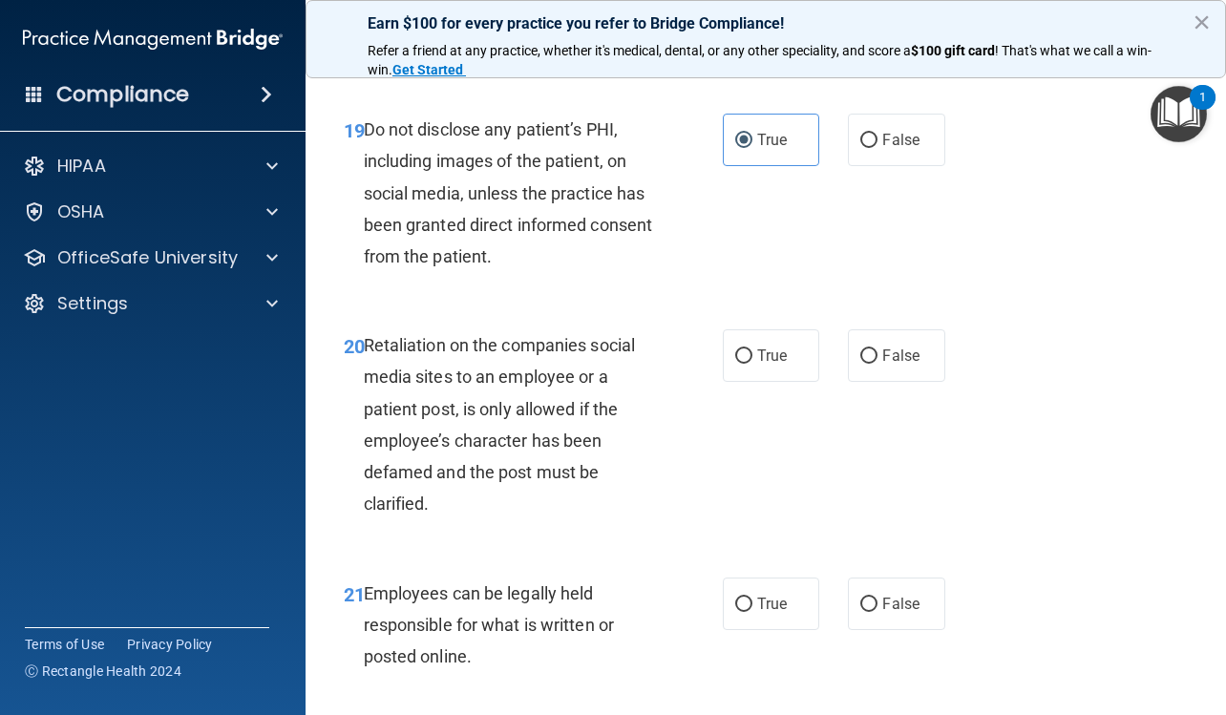
scroll to position [4104, 0]
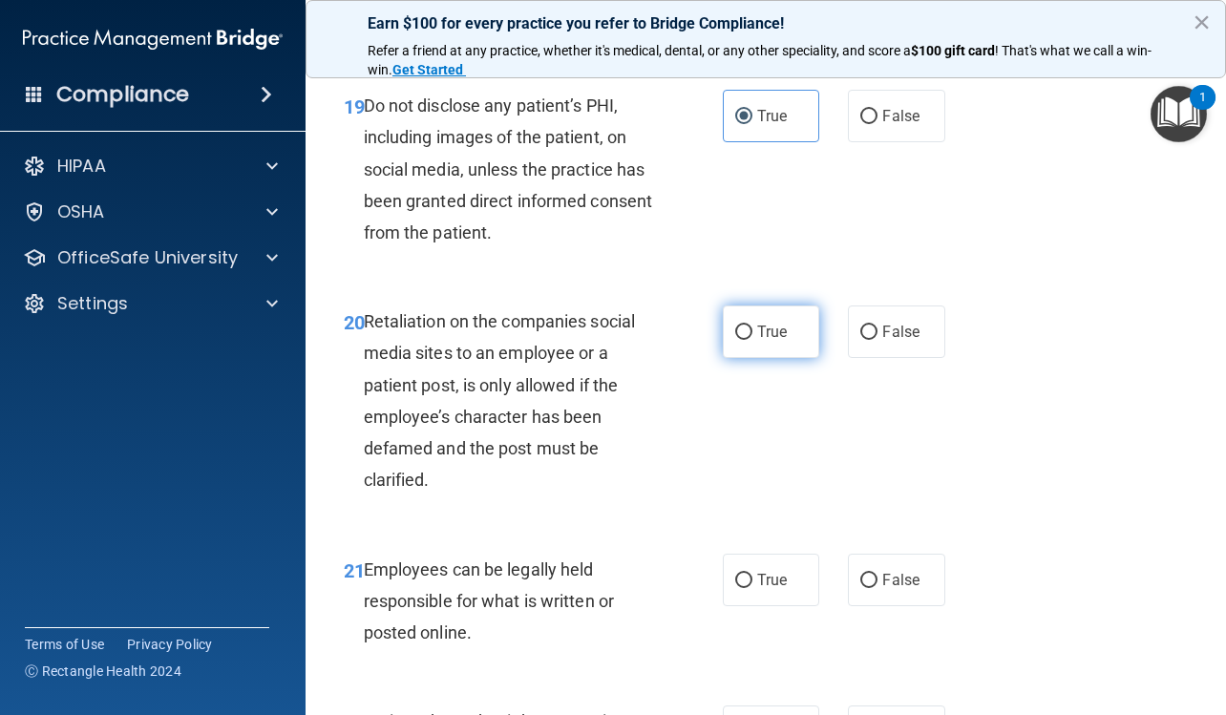
click at [785, 358] on label "True" at bounding box center [771, 331] width 96 height 52
click at [752, 340] on input "True" at bounding box center [743, 332] width 17 height 14
radio input "true"
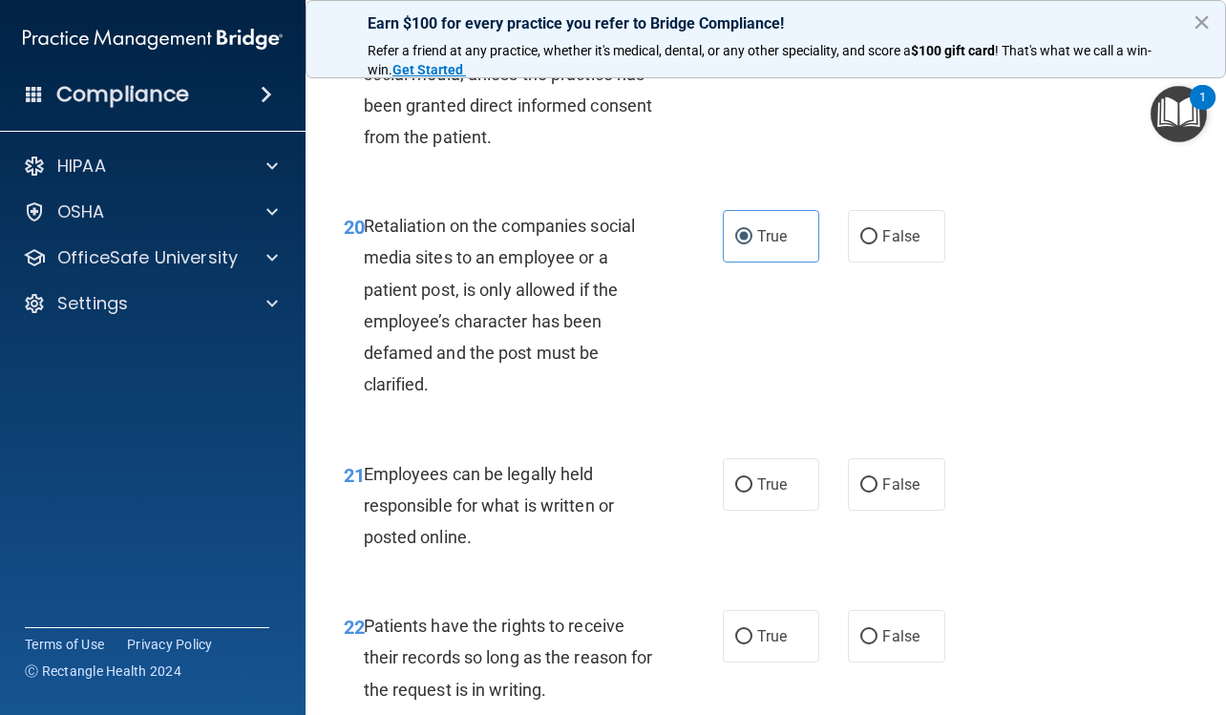
scroll to position [4295, 0]
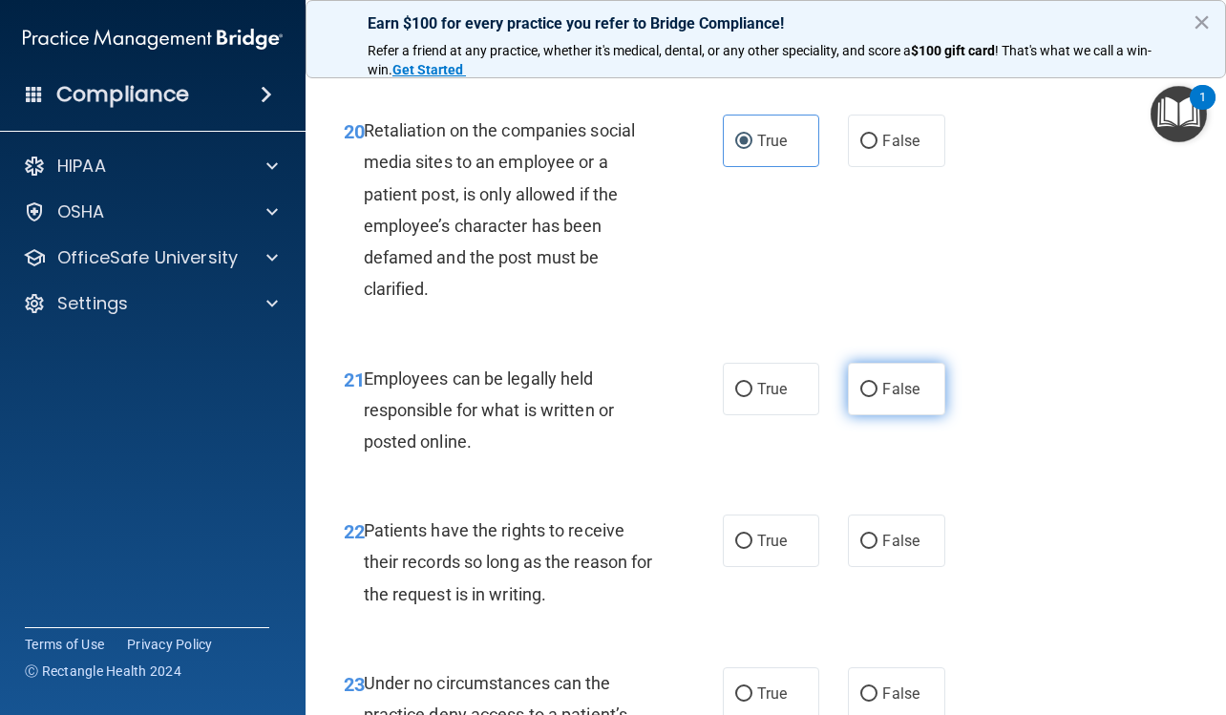
click at [873, 415] on label "False" at bounding box center [896, 389] width 96 height 52
click at [873, 397] on input "False" at bounding box center [868, 390] width 17 height 14
radio input "true"
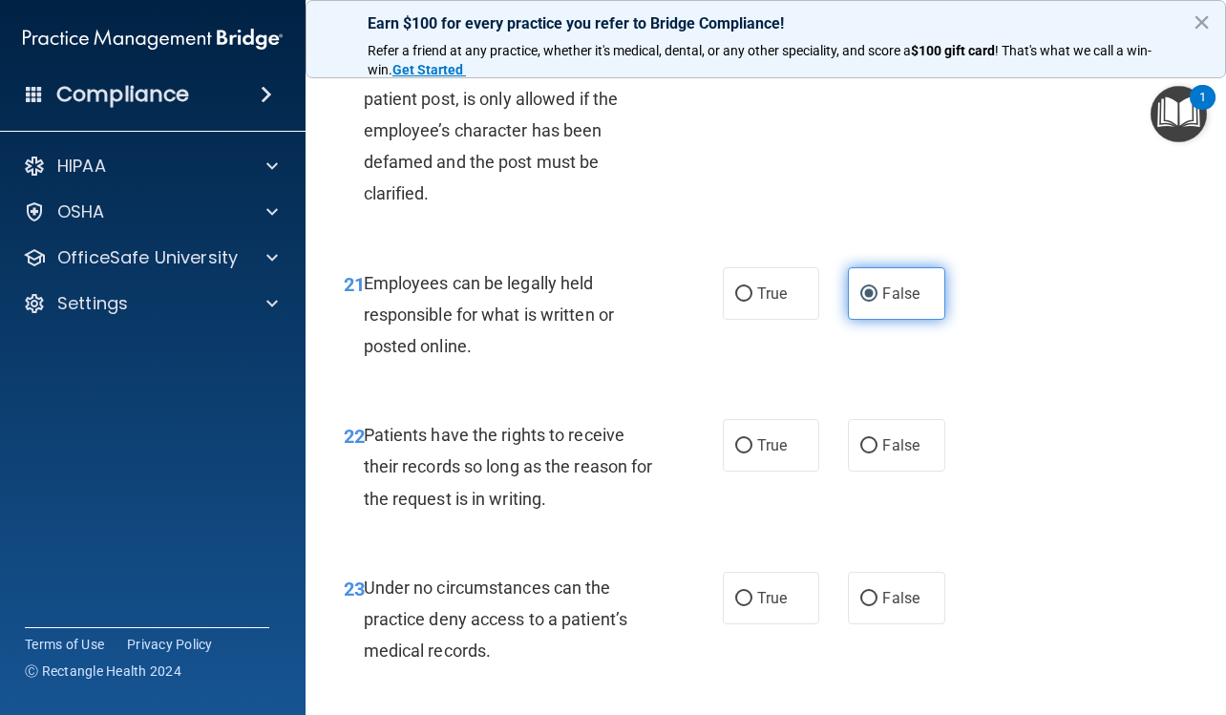
scroll to position [4486, 0]
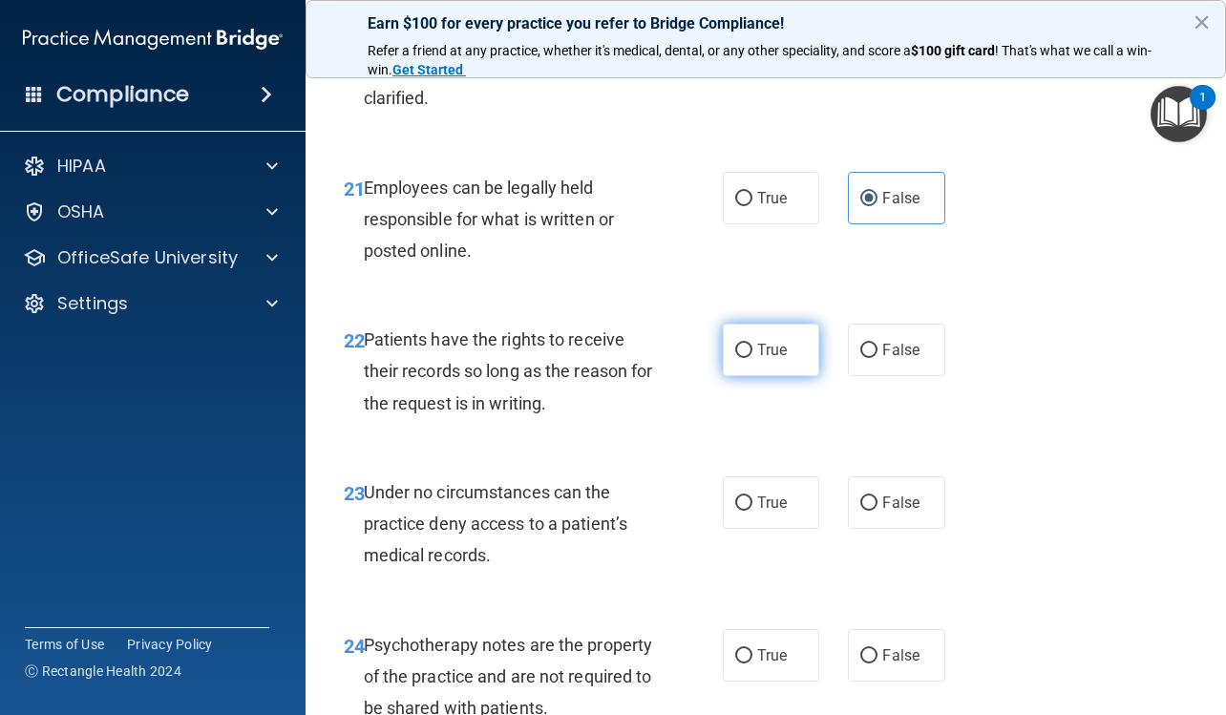
click at [806, 376] on label "True" at bounding box center [771, 350] width 96 height 52
click at [752, 358] on input "True" at bounding box center [743, 351] width 17 height 14
radio input "true"
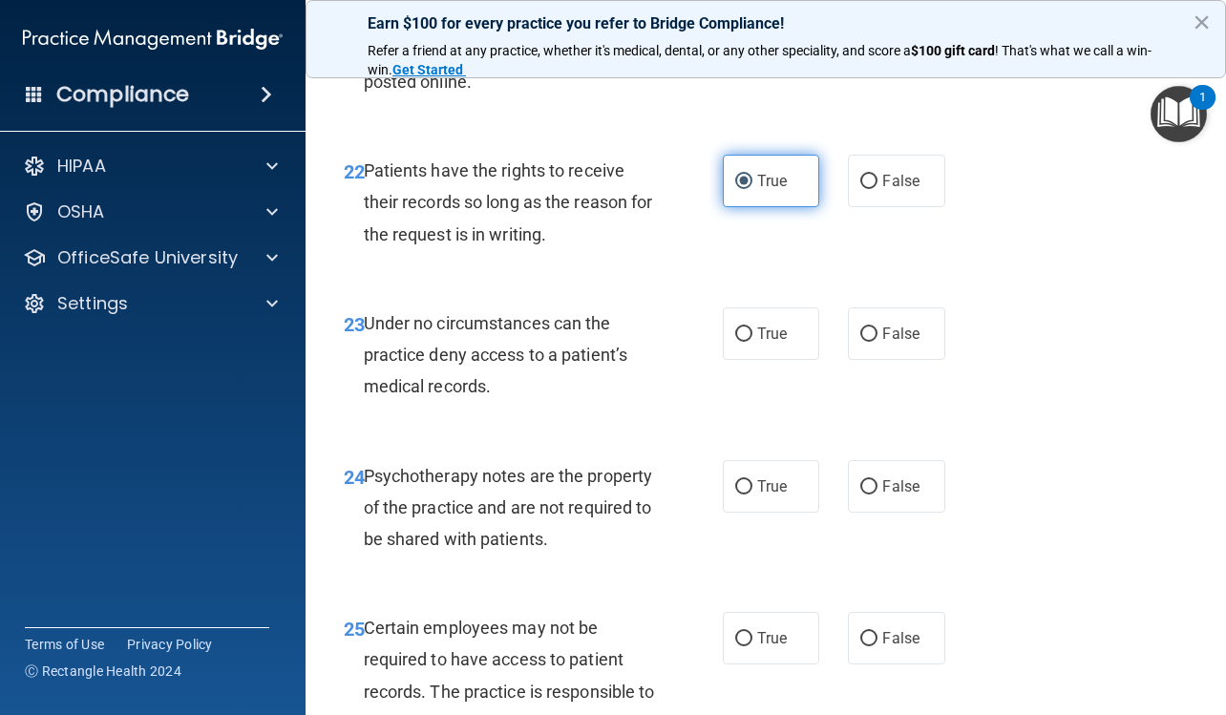
scroll to position [4677, 0]
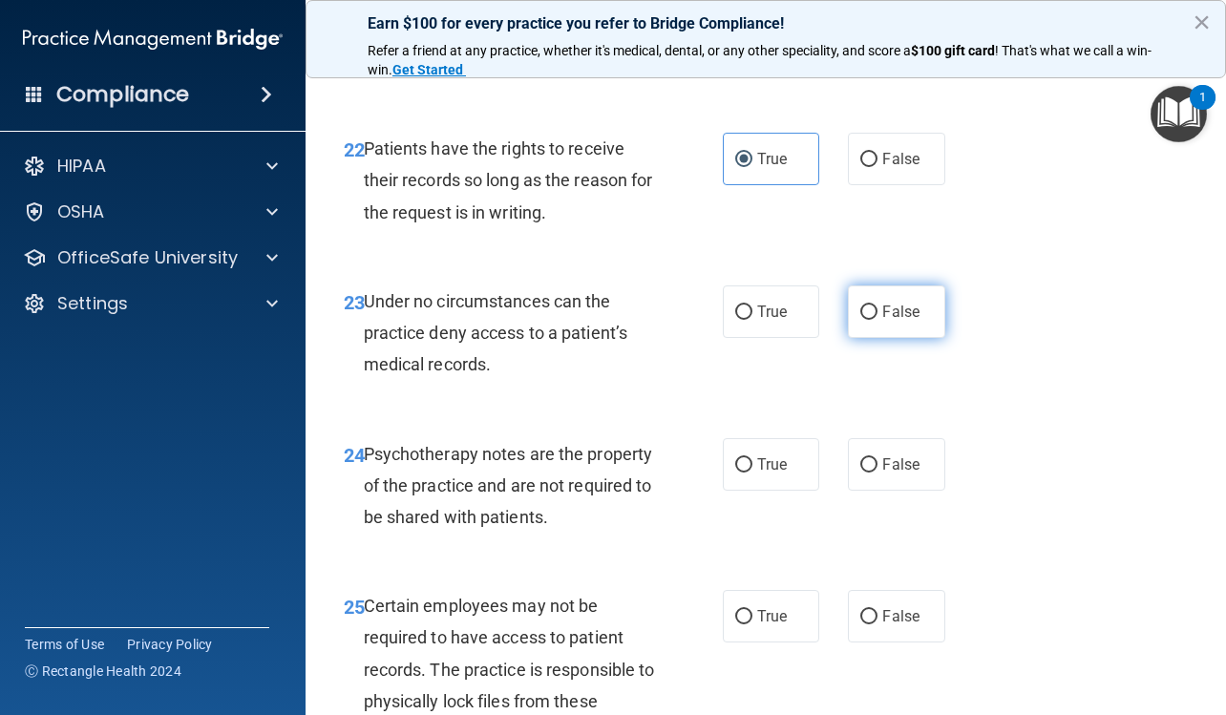
click at [864, 338] on label "False" at bounding box center [896, 311] width 96 height 52
click at [864, 320] on input "False" at bounding box center [868, 312] width 17 height 14
radio input "true"
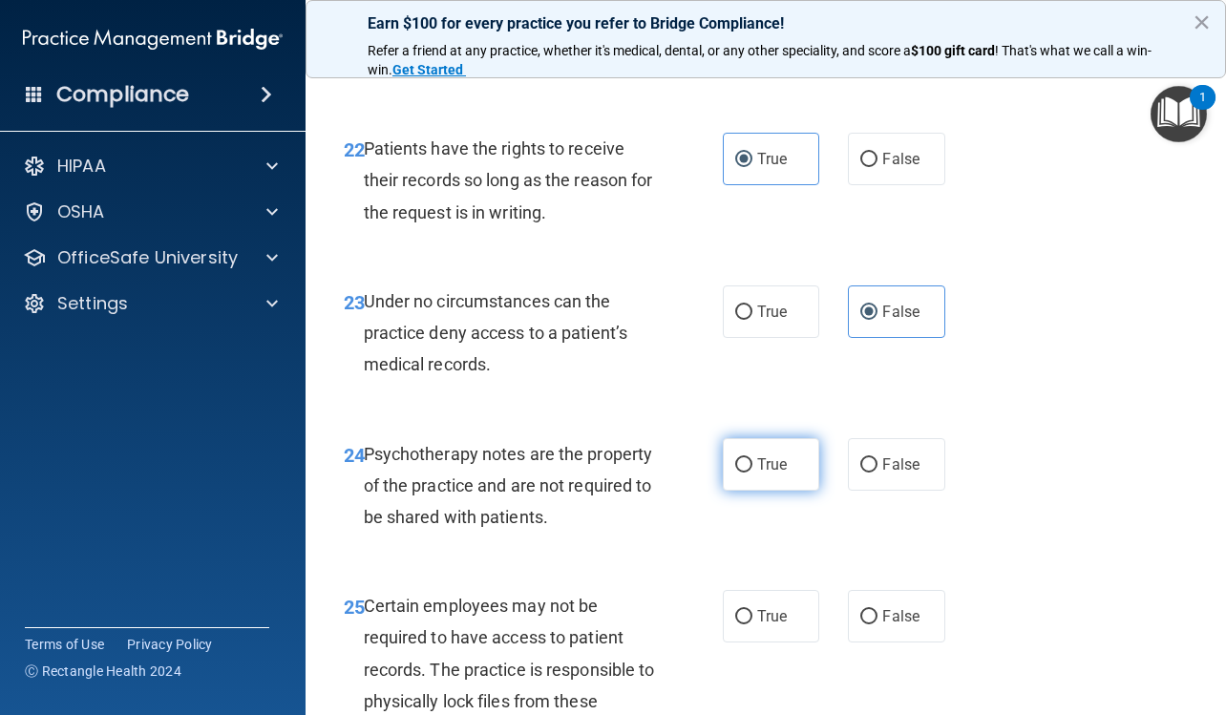
click at [776, 473] on span "True" at bounding box center [772, 464] width 30 height 18
click at [752, 472] on input "True" at bounding box center [743, 465] width 17 height 14
radio input "true"
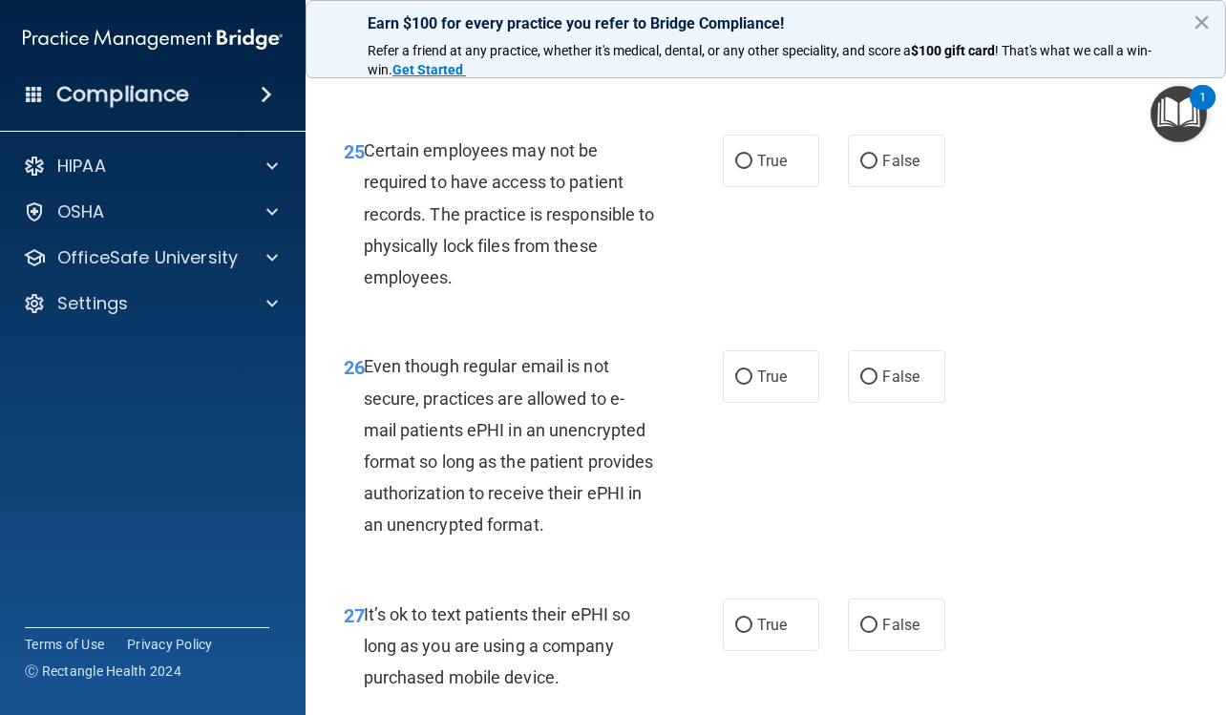
scroll to position [5154, 0]
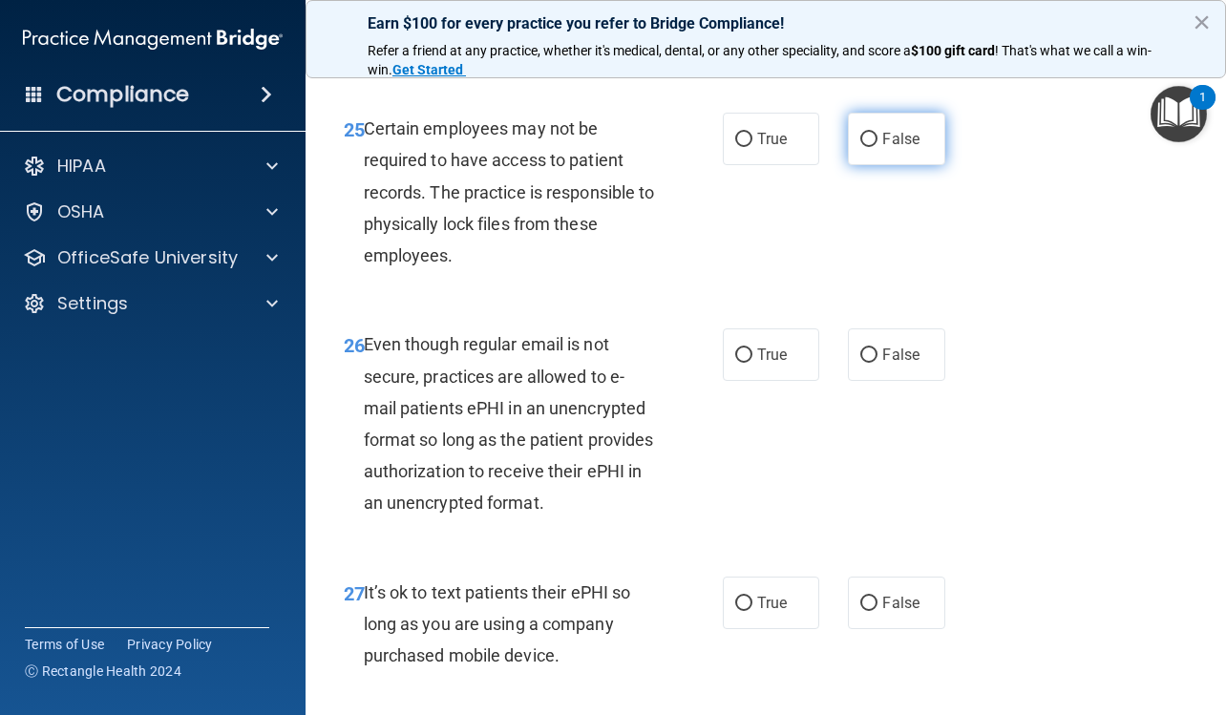
click at [919, 165] on label "False" at bounding box center [896, 139] width 96 height 52
click at [877, 147] on input "False" at bounding box center [868, 140] width 17 height 14
radio input "true"
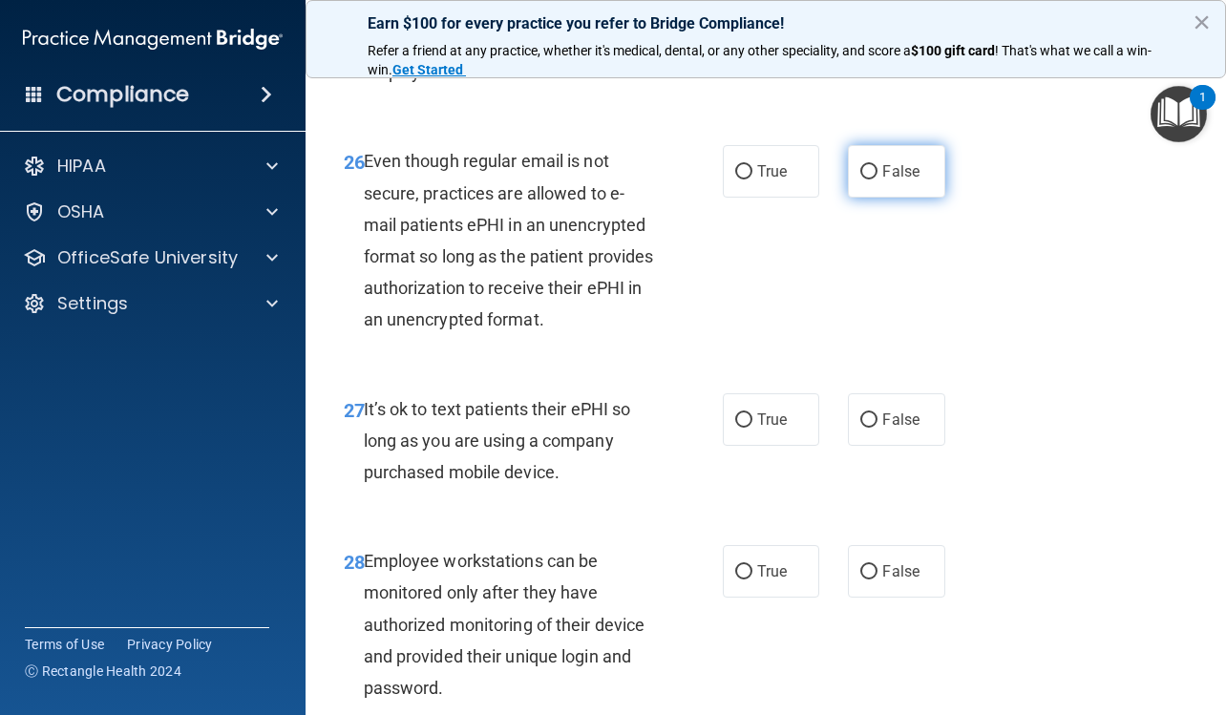
scroll to position [5345, 0]
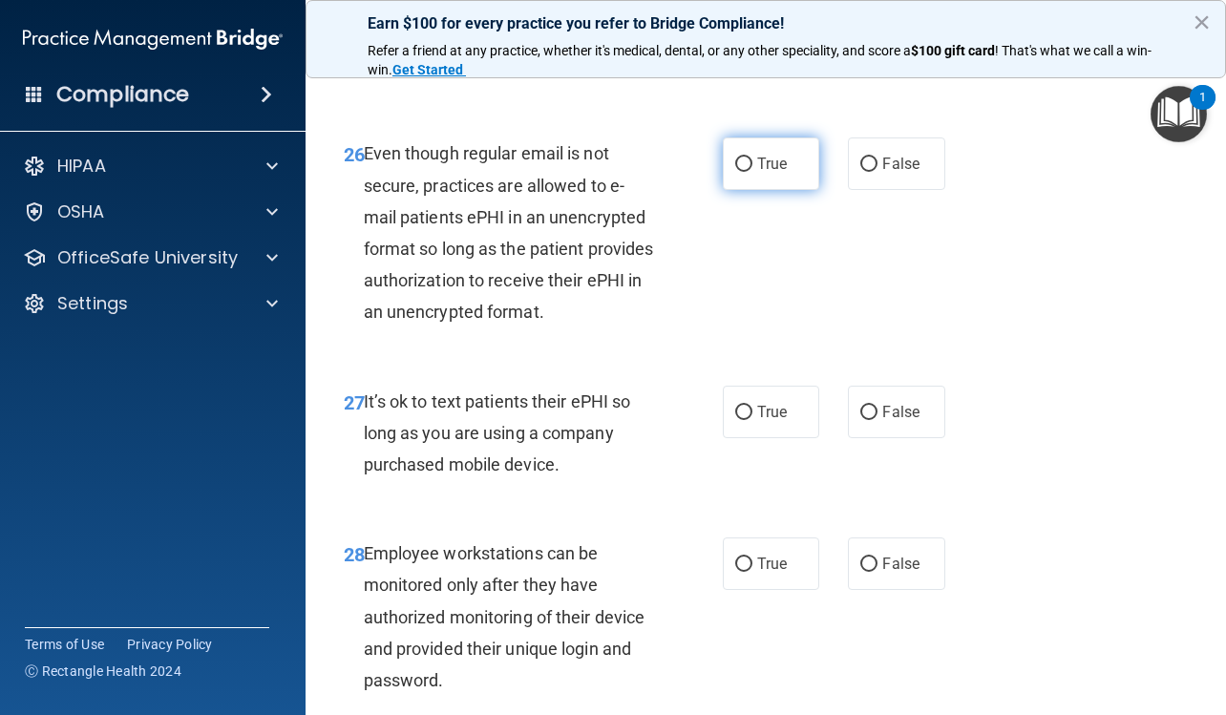
click at [765, 173] on span "True" at bounding box center [772, 164] width 30 height 18
click at [752, 172] on input "True" at bounding box center [743, 164] width 17 height 14
radio input "true"
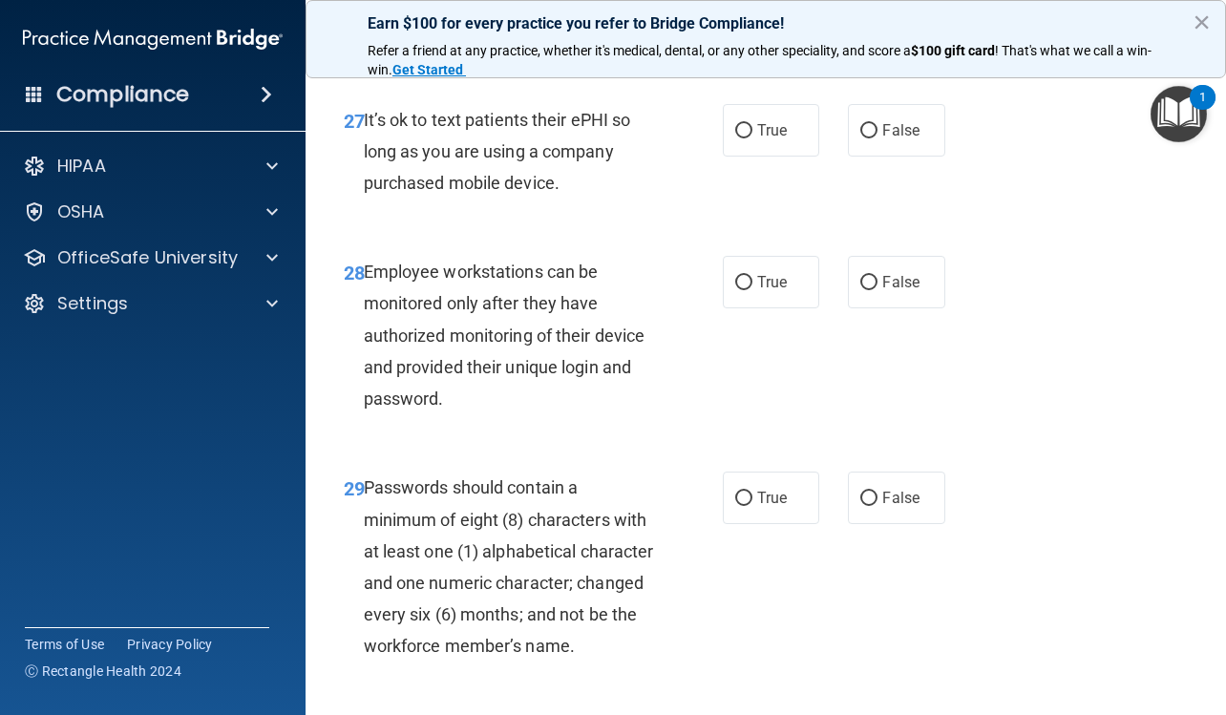
scroll to position [5631, 0]
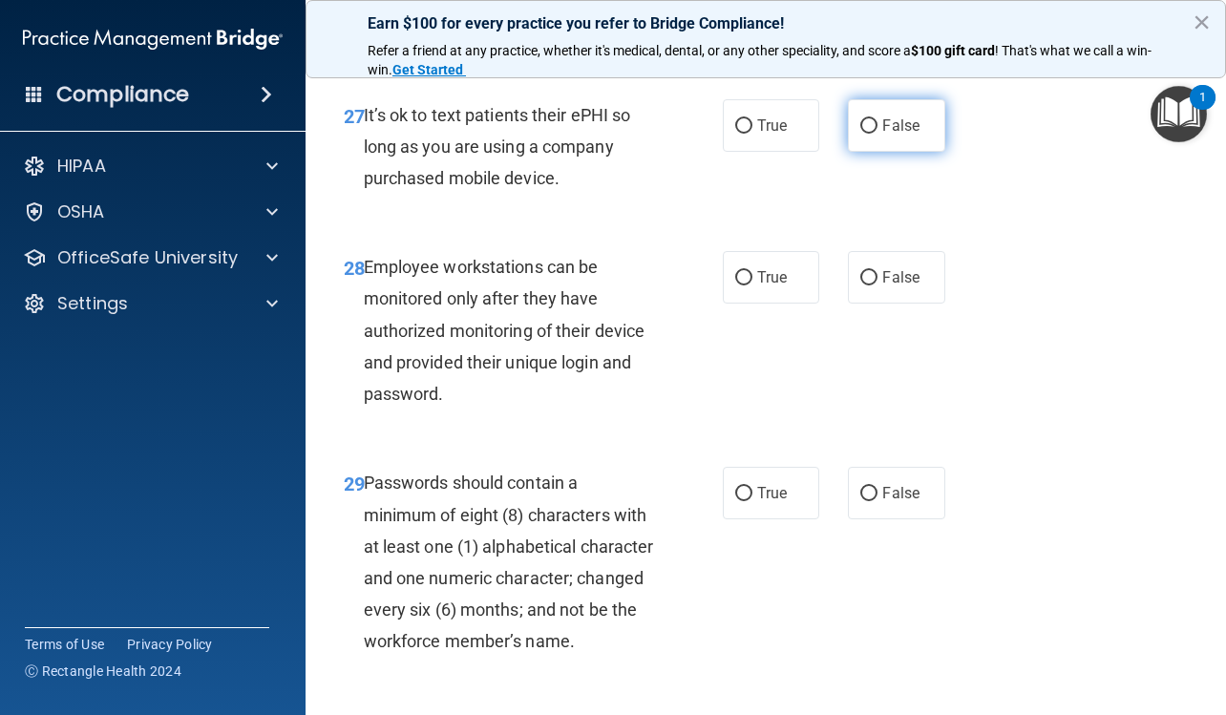
click at [871, 152] on label "False" at bounding box center [896, 125] width 96 height 52
click at [871, 134] on input "False" at bounding box center [868, 126] width 17 height 14
radio input "true"
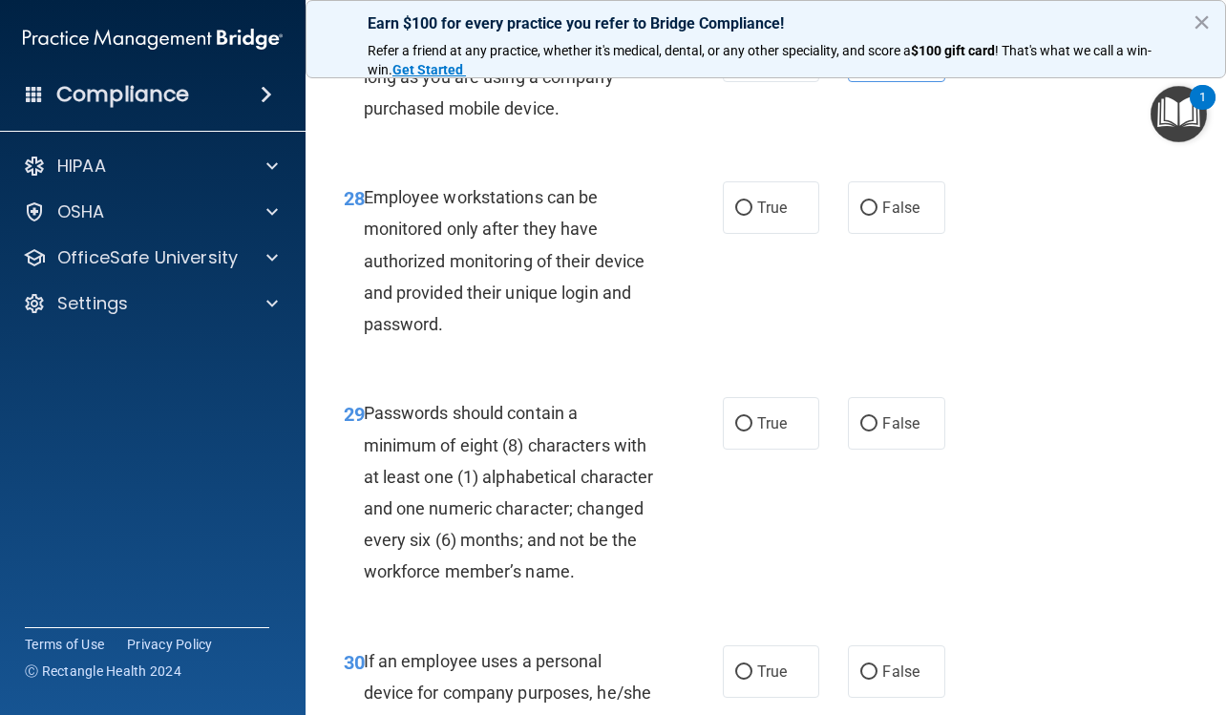
scroll to position [5918, 0]
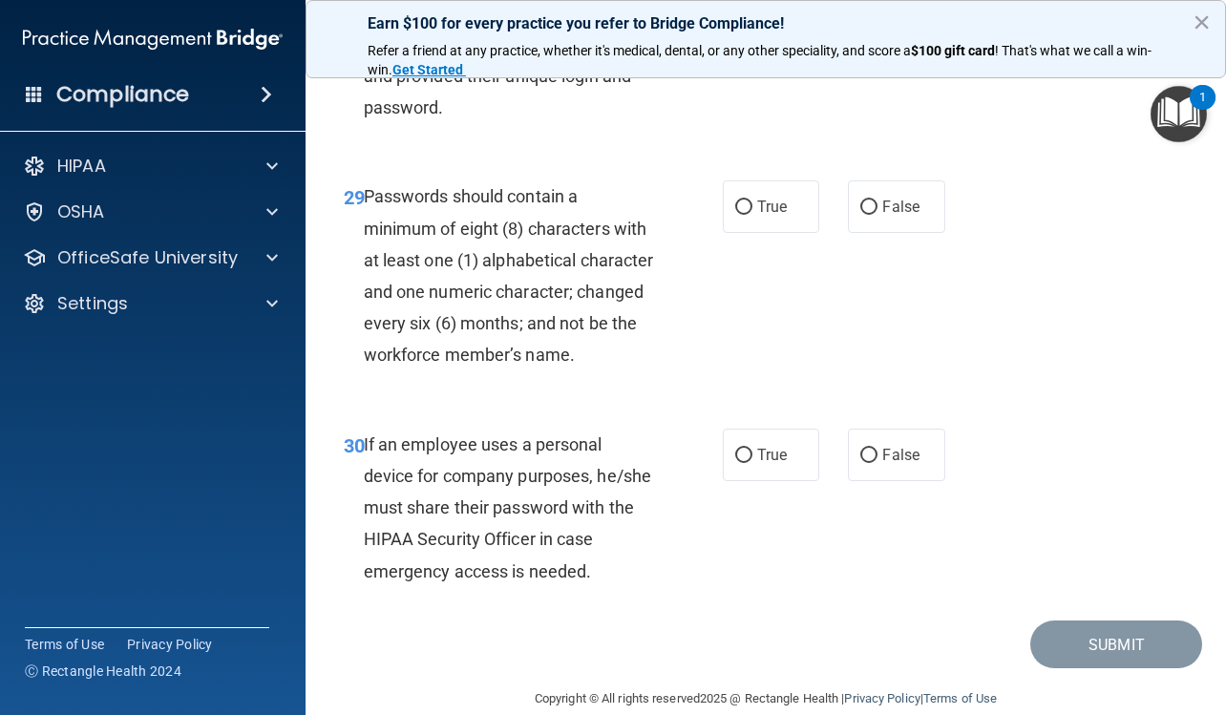
radio input "true"
click at [779, 233] on label "True" at bounding box center [771, 206] width 96 height 52
click at [752, 215] on input "True" at bounding box center [743, 207] width 17 height 14
radio input "true"
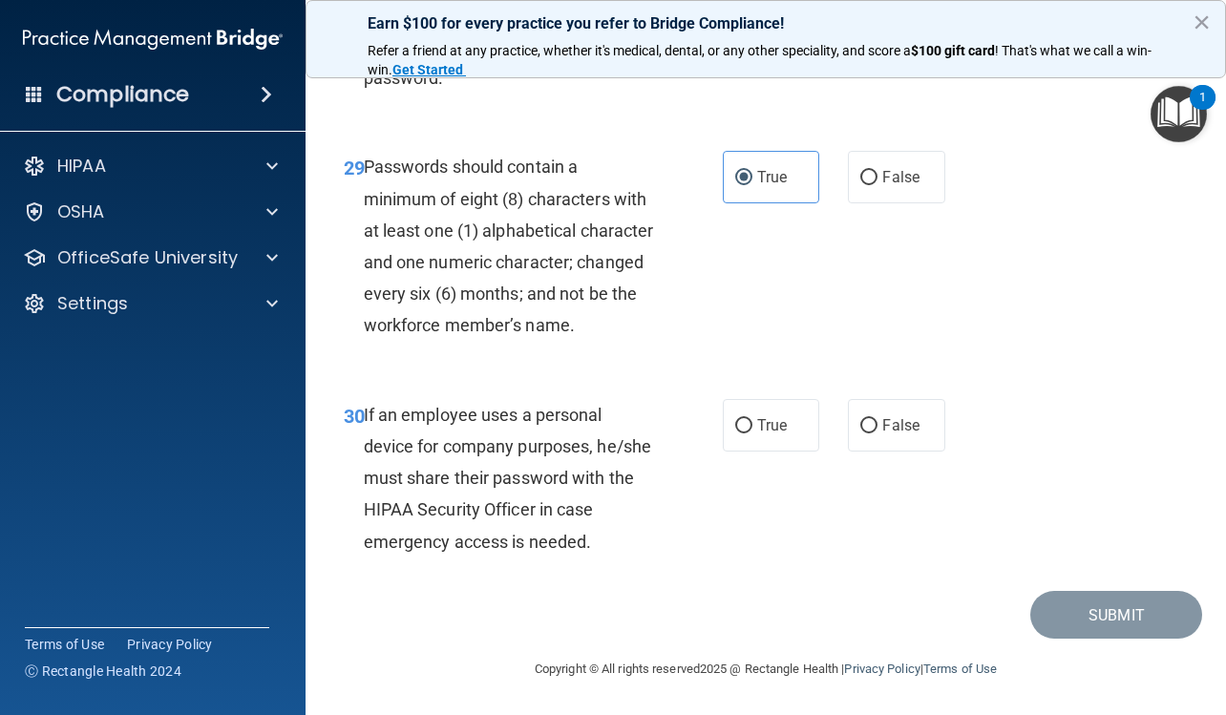
scroll to position [6106, 0]
click at [882, 420] on span "False" at bounding box center [900, 425] width 37 height 18
click at [877, 420] on input "False" at bounding box center [868, 426] width 17 height 14
radio input "true"
click at [1108, 608] on button "Submit" at bounding box center [1116, 615] width 172 height 49
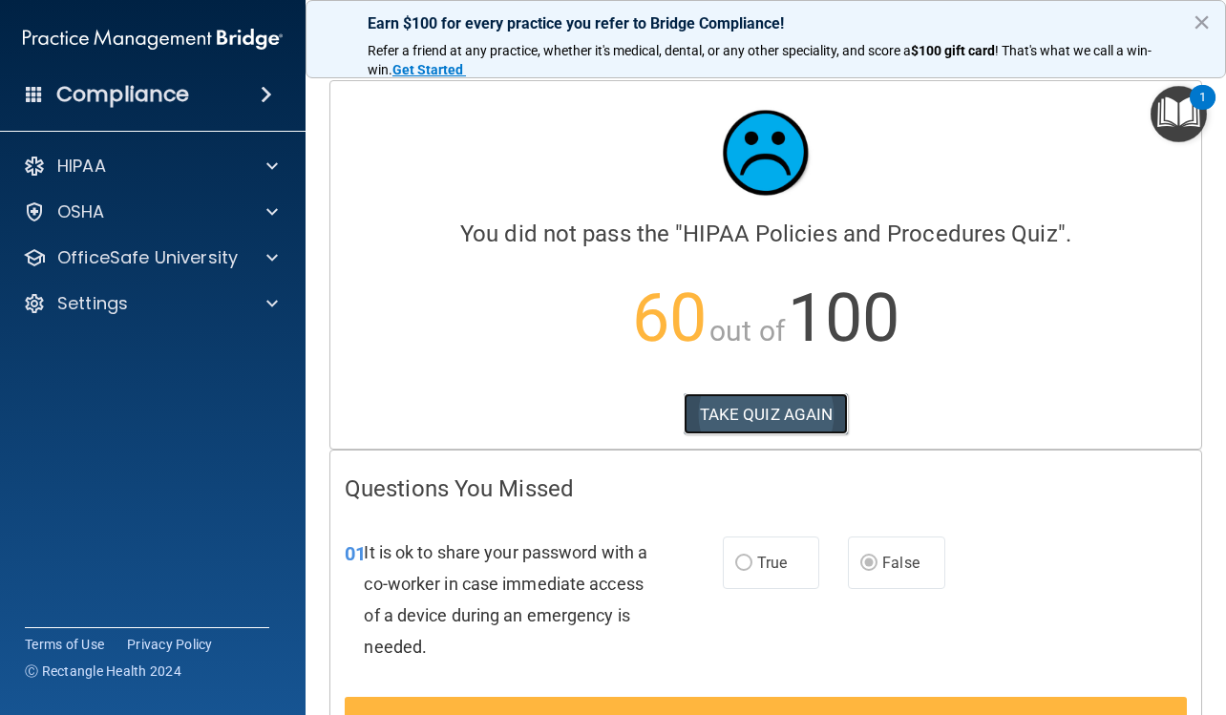
click at [806, 425] on button "TAKE QUIZ AGAIN" at bounding box center [765, 414] width 165 height 42
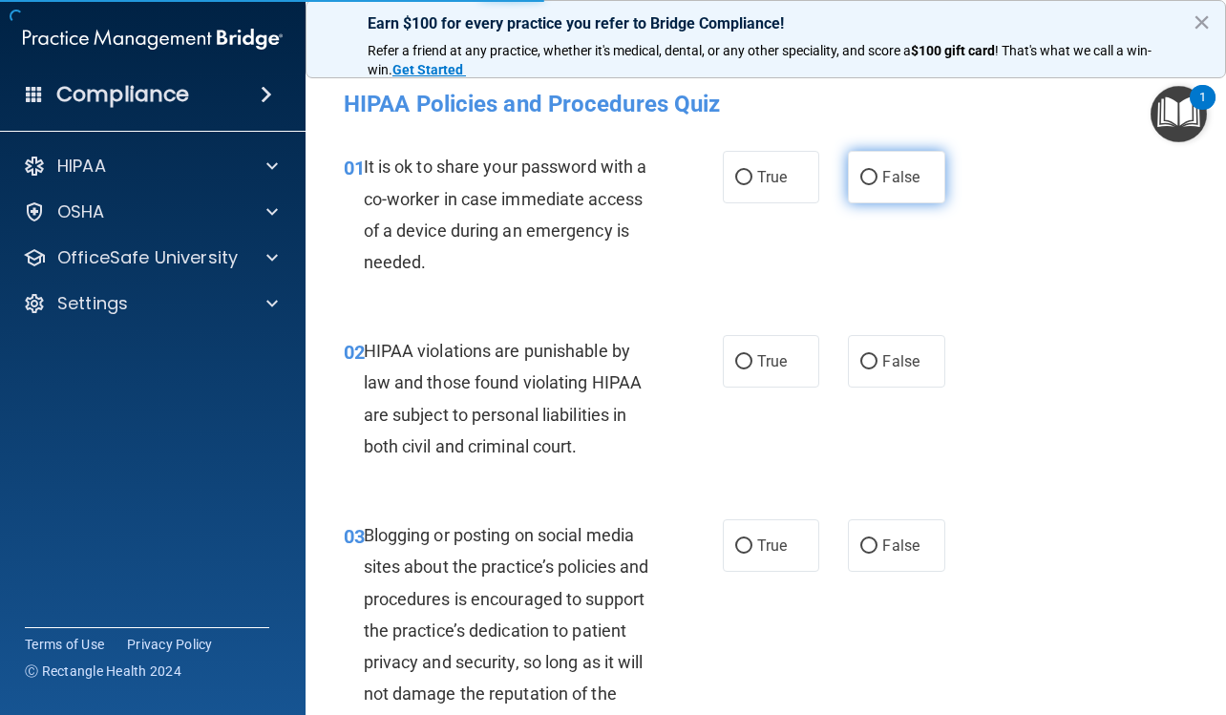
click at [892, 160] on label "False" at bounding box center [896, 177] width 96 height 52
click at [877, 171] on input "False" at bounding box center [868, 178] width 17 height 14
radio input "true"
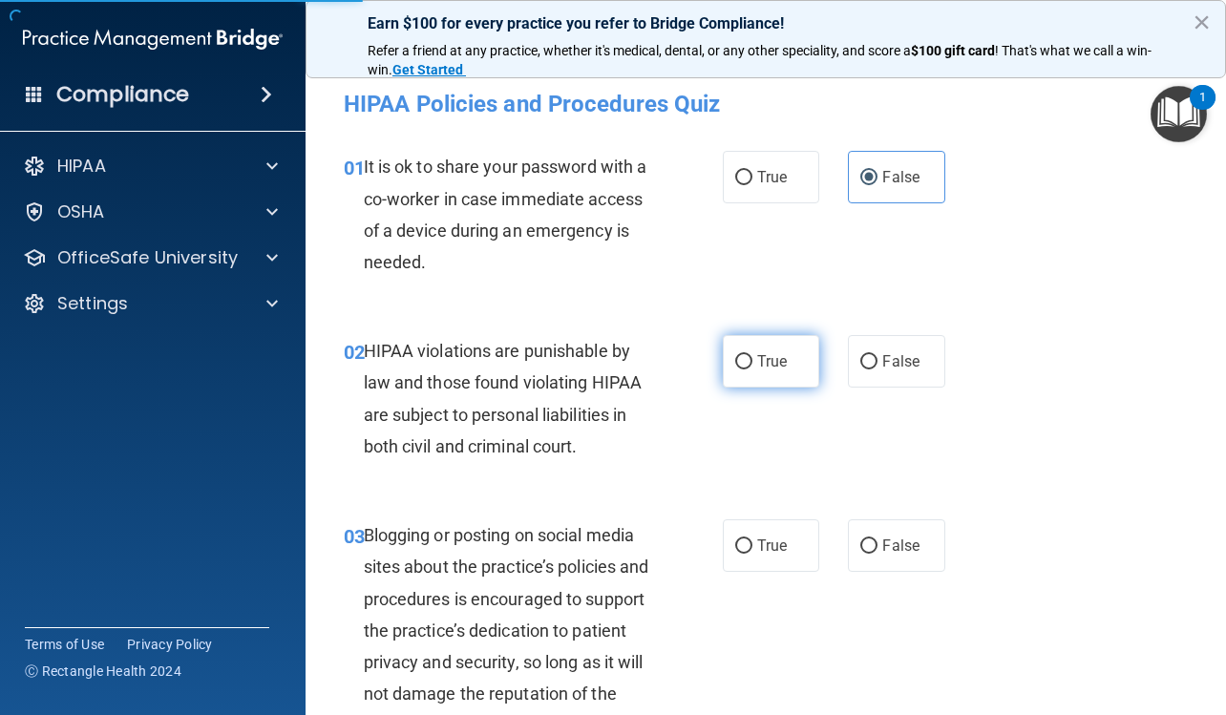
click at [786, 352] on label "True" at bounding box center [771, 361] width 96 height 52
click at [752, 355] on input "True" at bounding box center [743, 362] width 17 height 14
radio input "true"
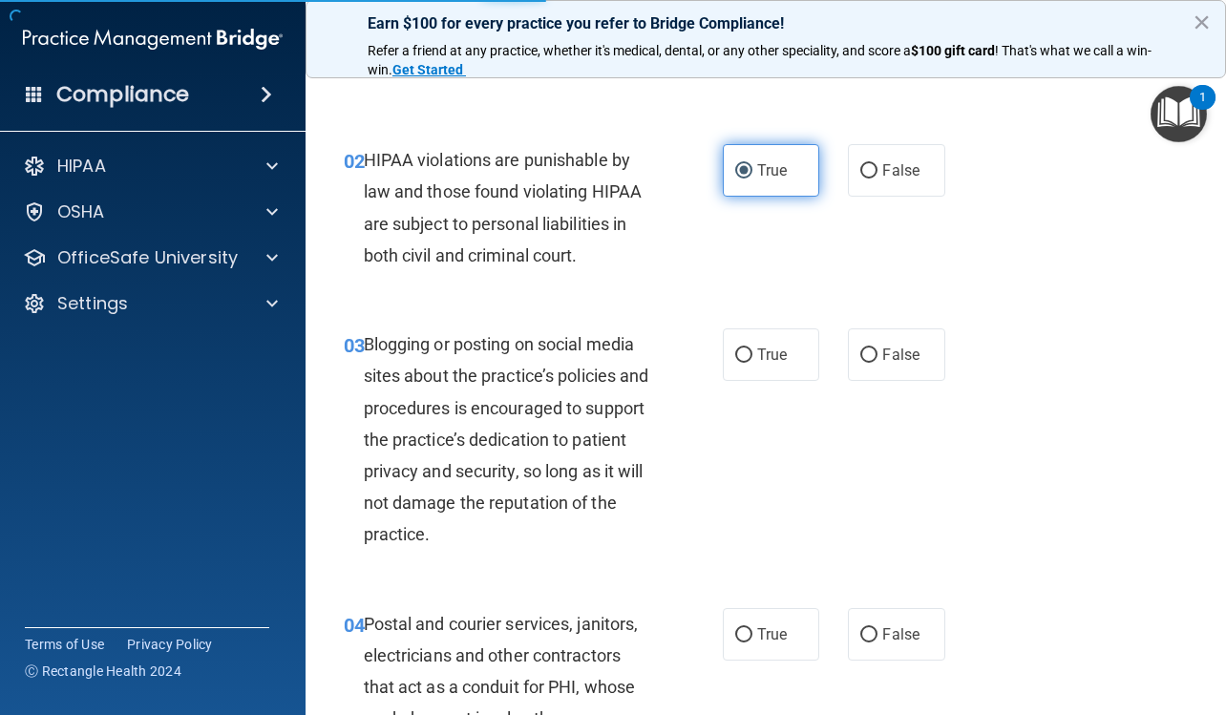
scroll to position [286, 0]
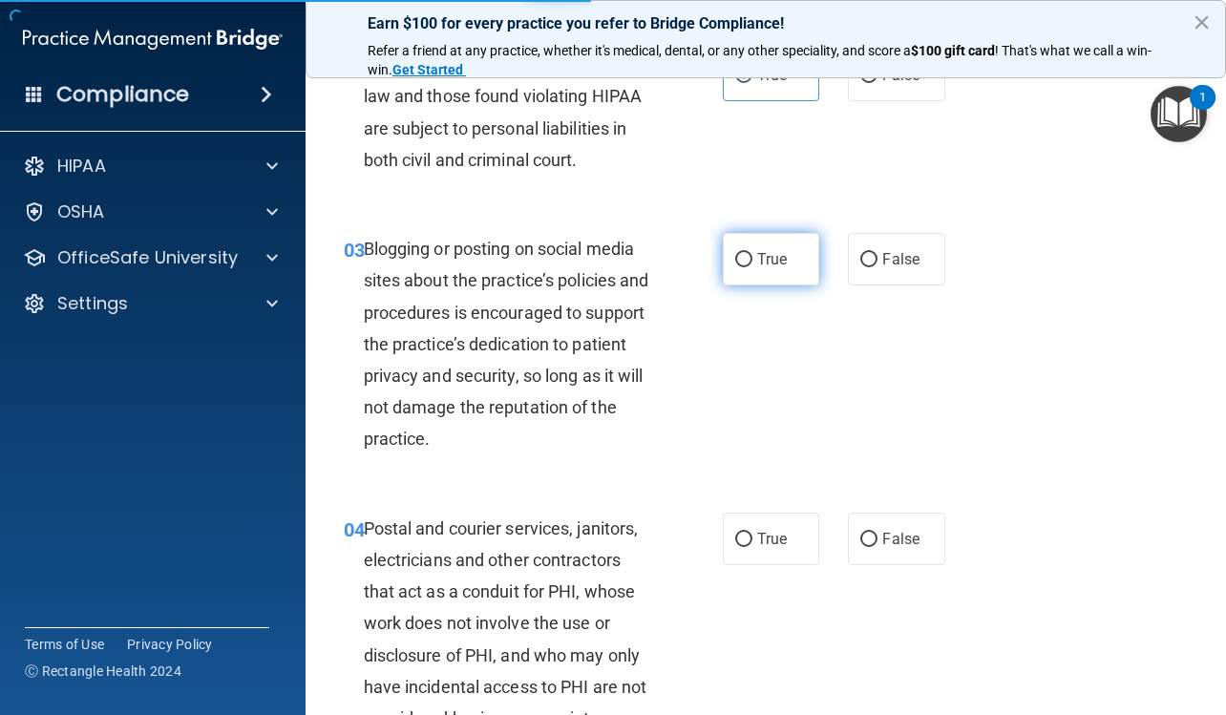
click at [759, 262] on span "True" at bounding box center [772, 259] width 30 height 18
click at [752, 262] on input "True" at bounding box center [743, 260] width 17 height 14
radio input "true"
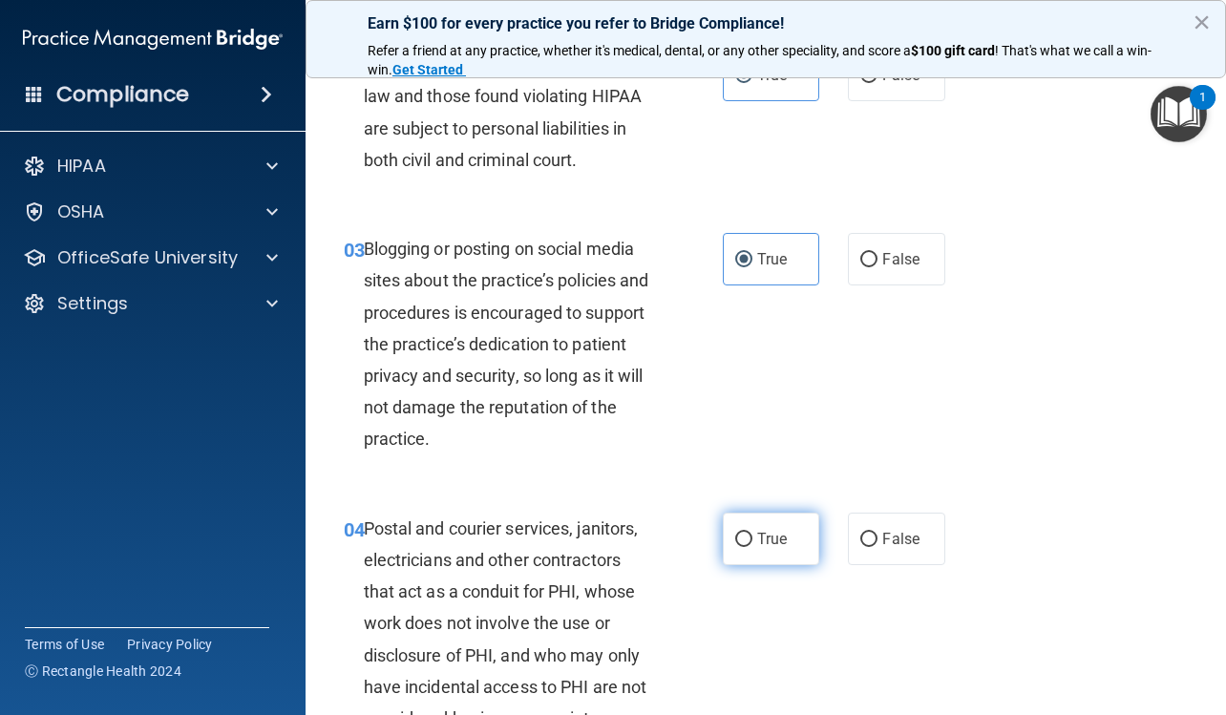
click at [765, 533] on span "True" at bounding box center [772, 539] width 30 height 18
click at [752, 533] on input "True" at bounding box center [743, 540] width 17 height 14
radio input "true"
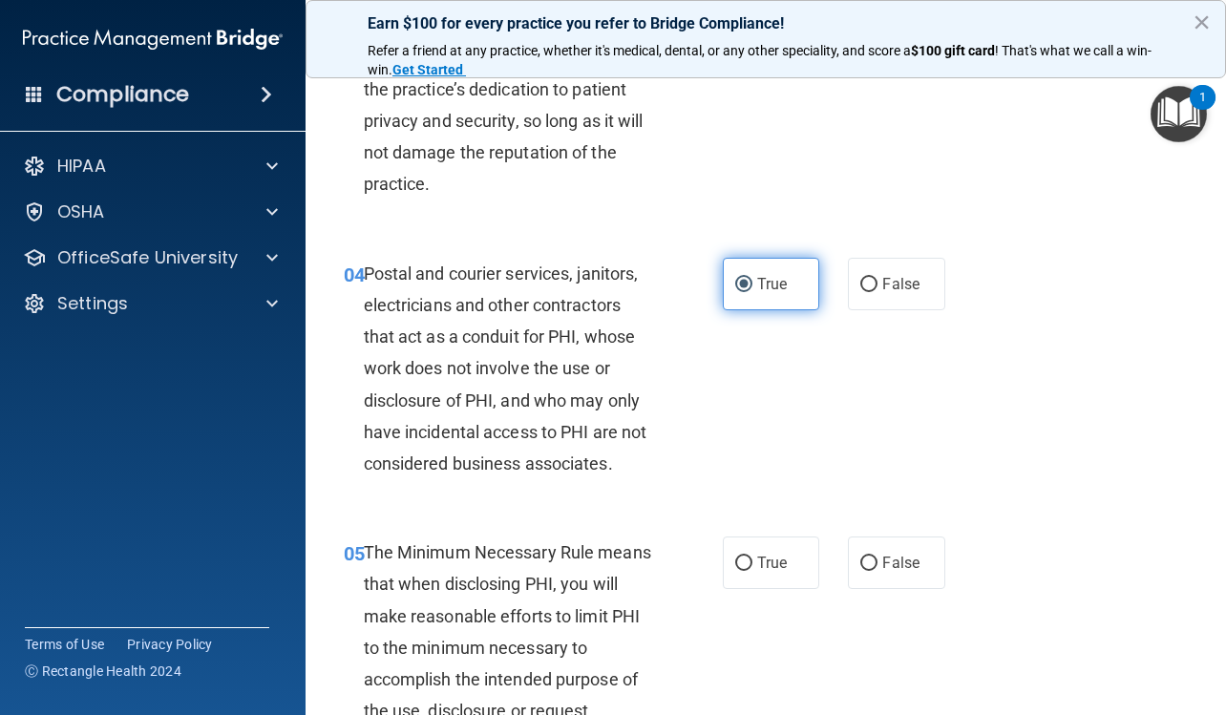
scroll to position [573, 0]
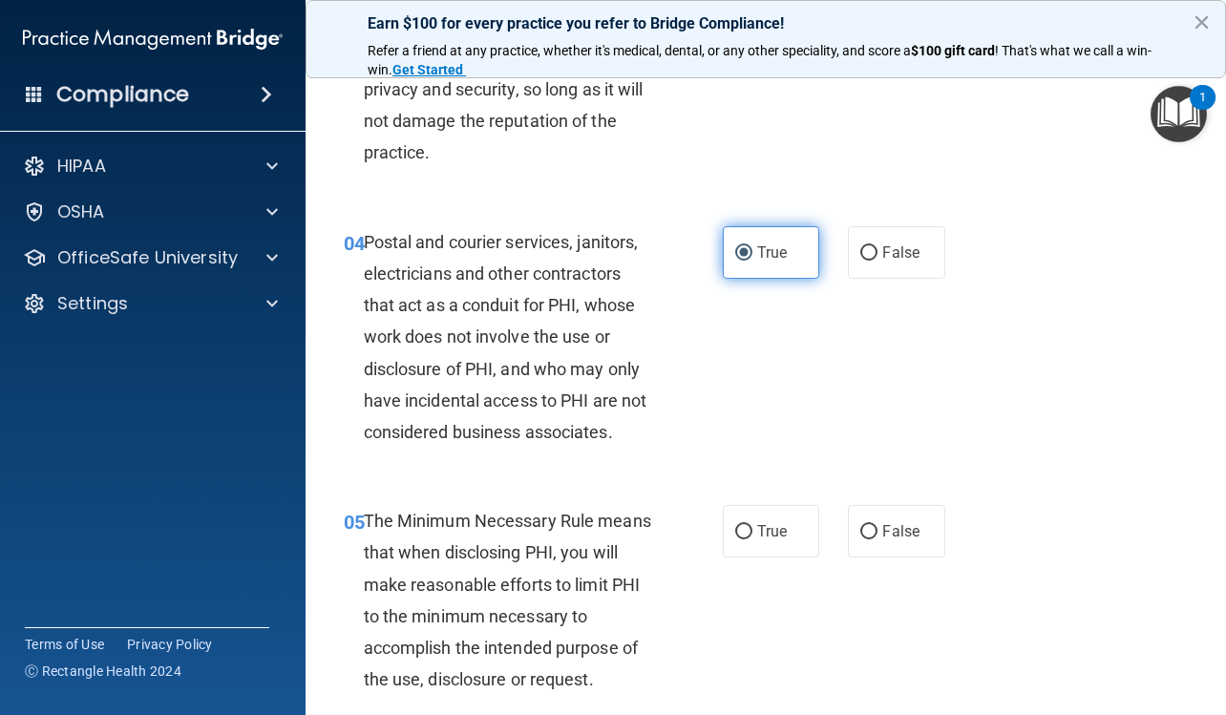
click at [765, 533] on span "True" at bounding box center [772, 531] width 30 height 18
click at [752, 533] on input "True" at bounding box center [743, 532] width 17 height 14
radio input "true"
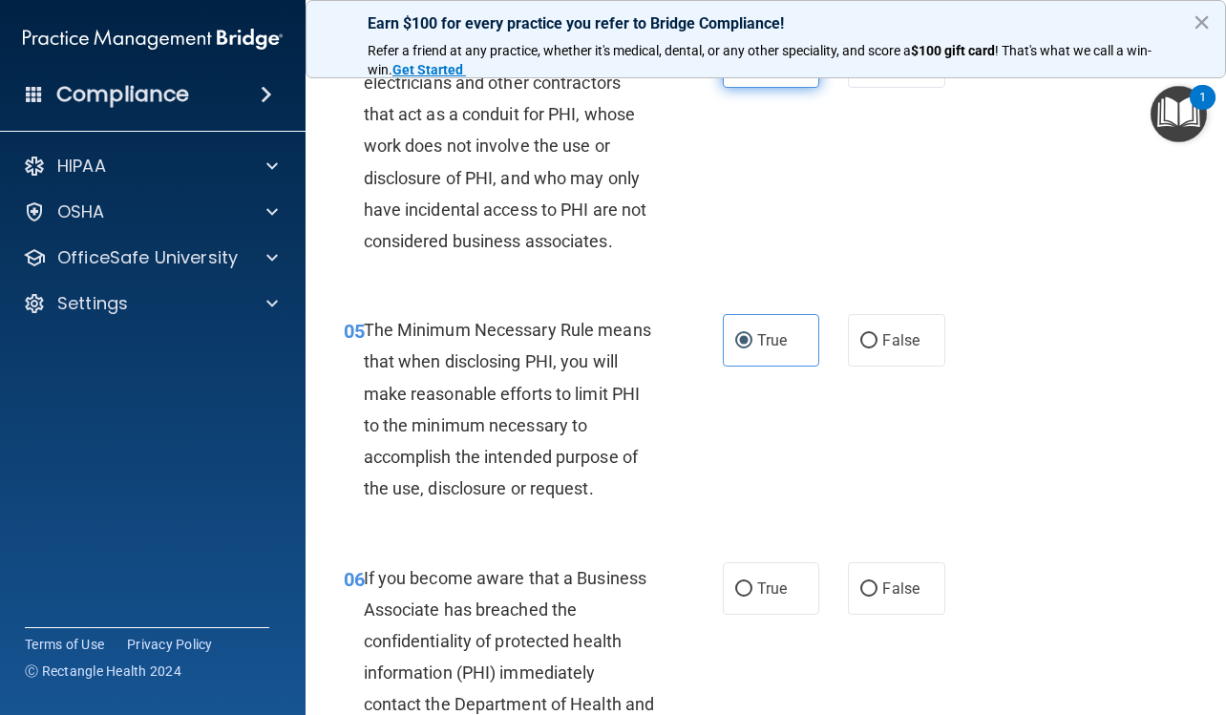
scroll to position [859, 0]
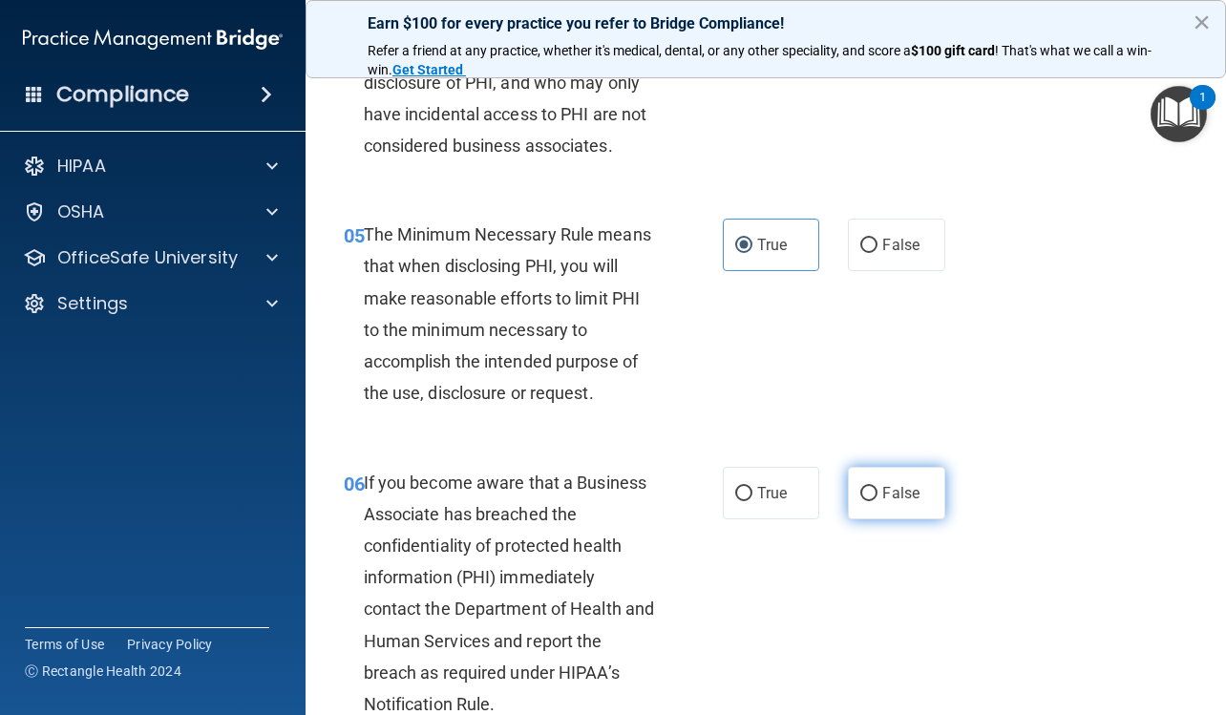
click at [848, 500] on label "False" at bounding box center [896, 493] width 96 height 52
click at [860, 500] on input "False" at bounding box center [868, 494] width 17 height 14
radio input "true"
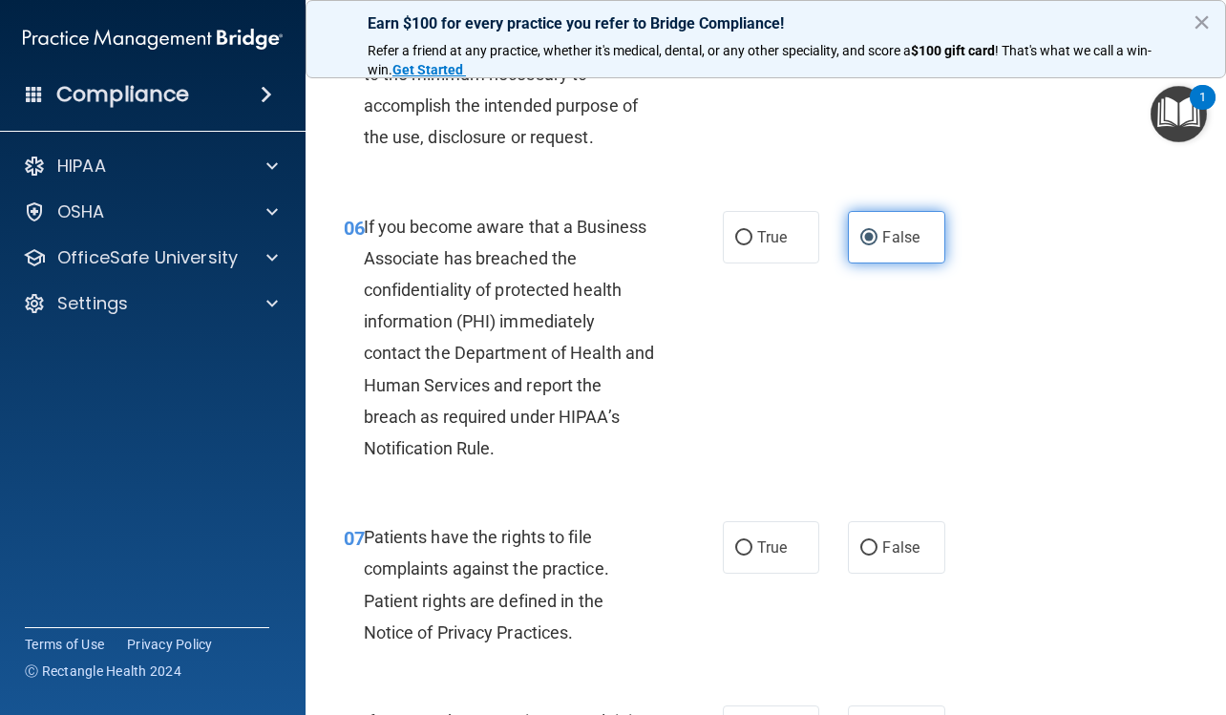
scroll to position [1145, 0]
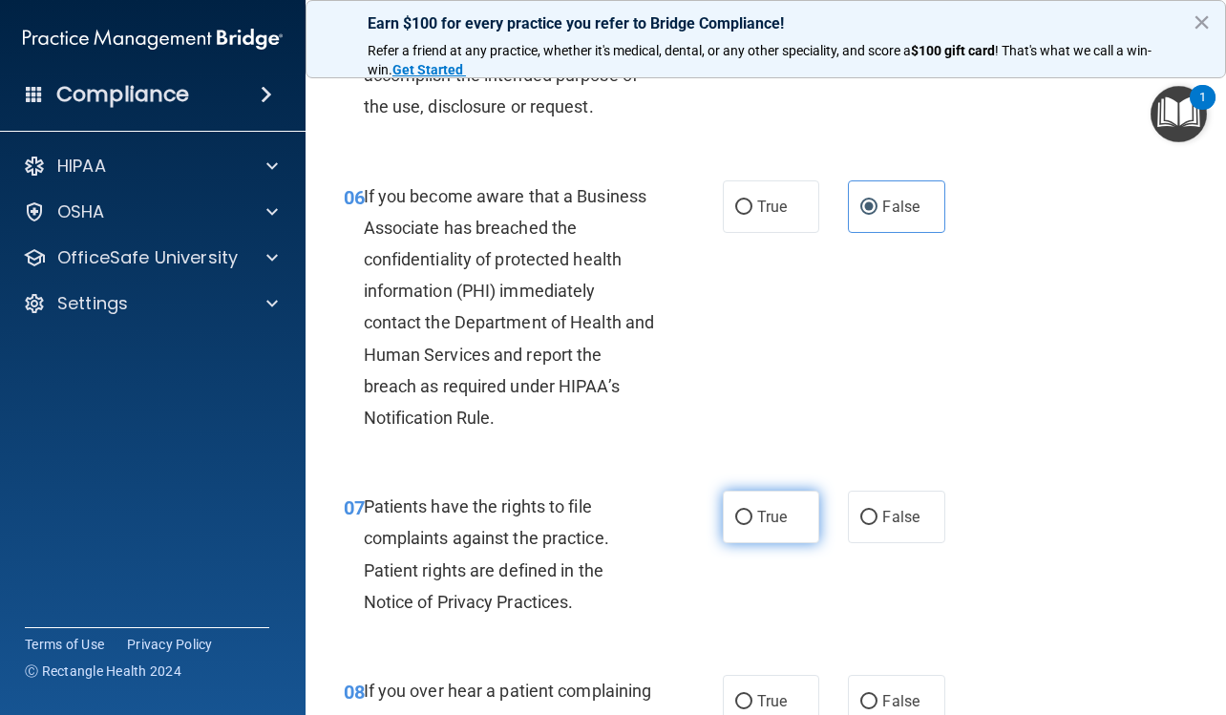
click at [790, 528] on label "True" at bounding box center [771, 517] width 96 height 52
click at [752, 525] on input "True" at bounding box center [743, 518] width 17 height 14
radio input "true"
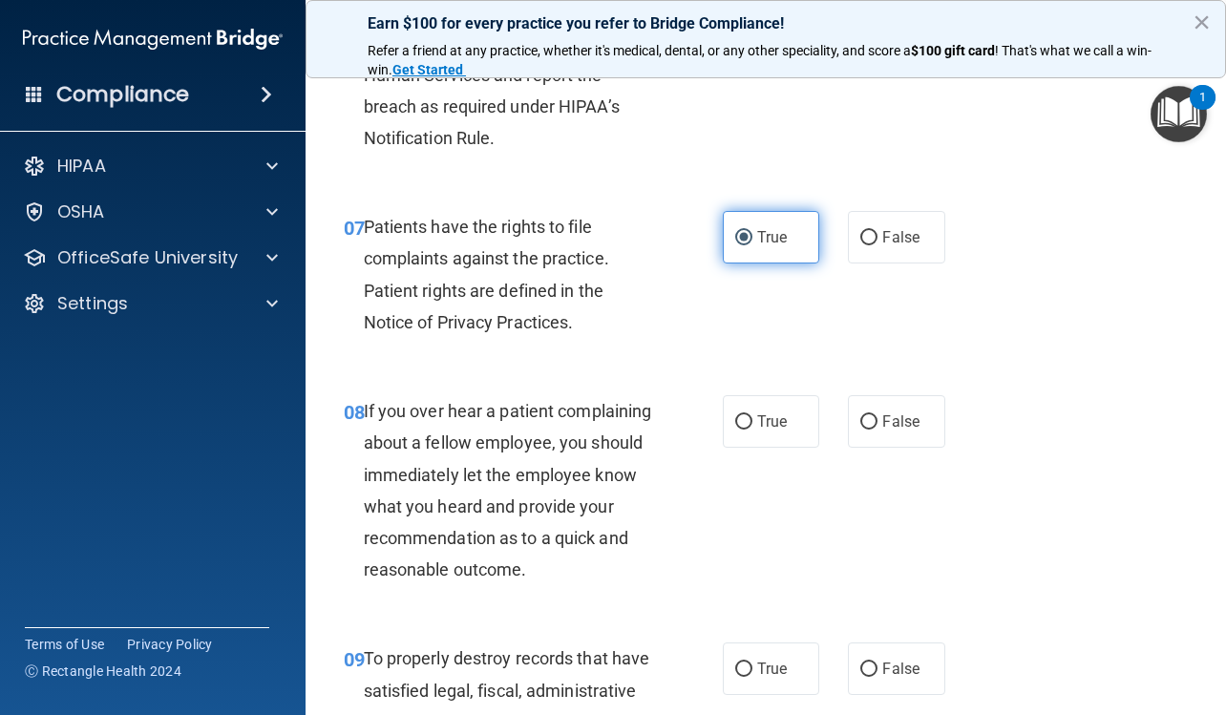
scroll to position [1432, 0]
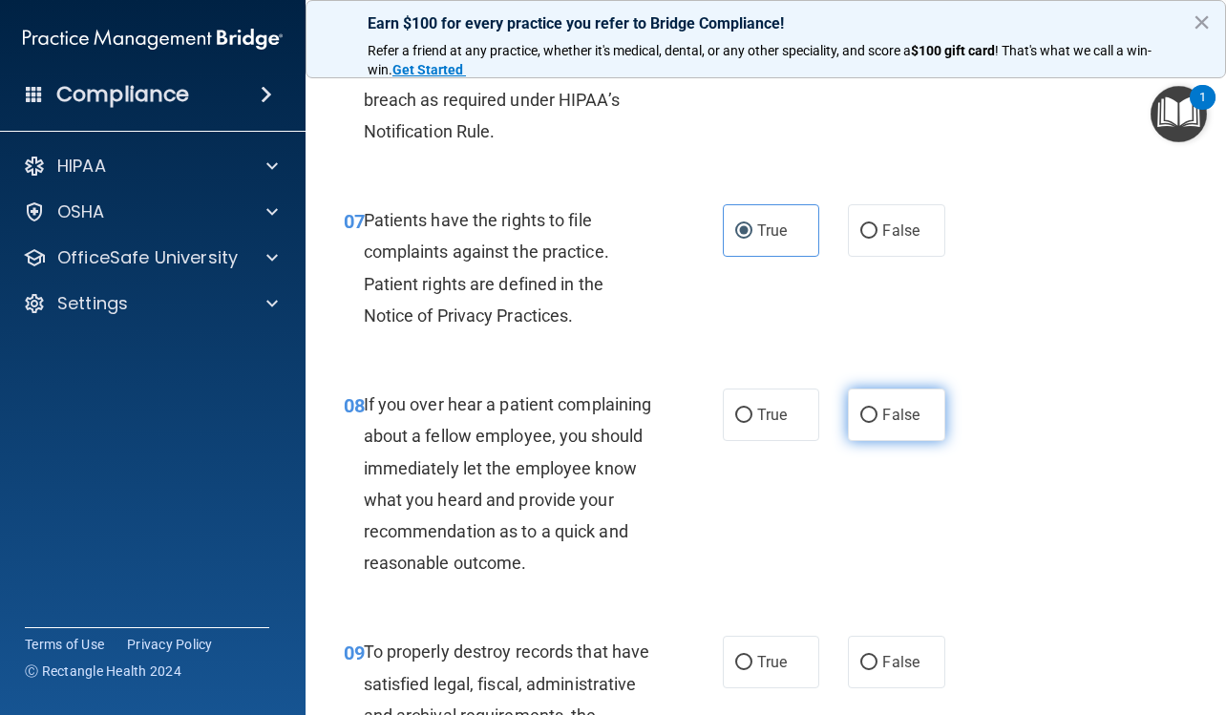
click at [882, 421] on span "False" at bounding box center [900, 415] width 37 height 18
click at [877, 421] on input "False" at bounding box center [868, 416] width 17 height 14
radio input "true"
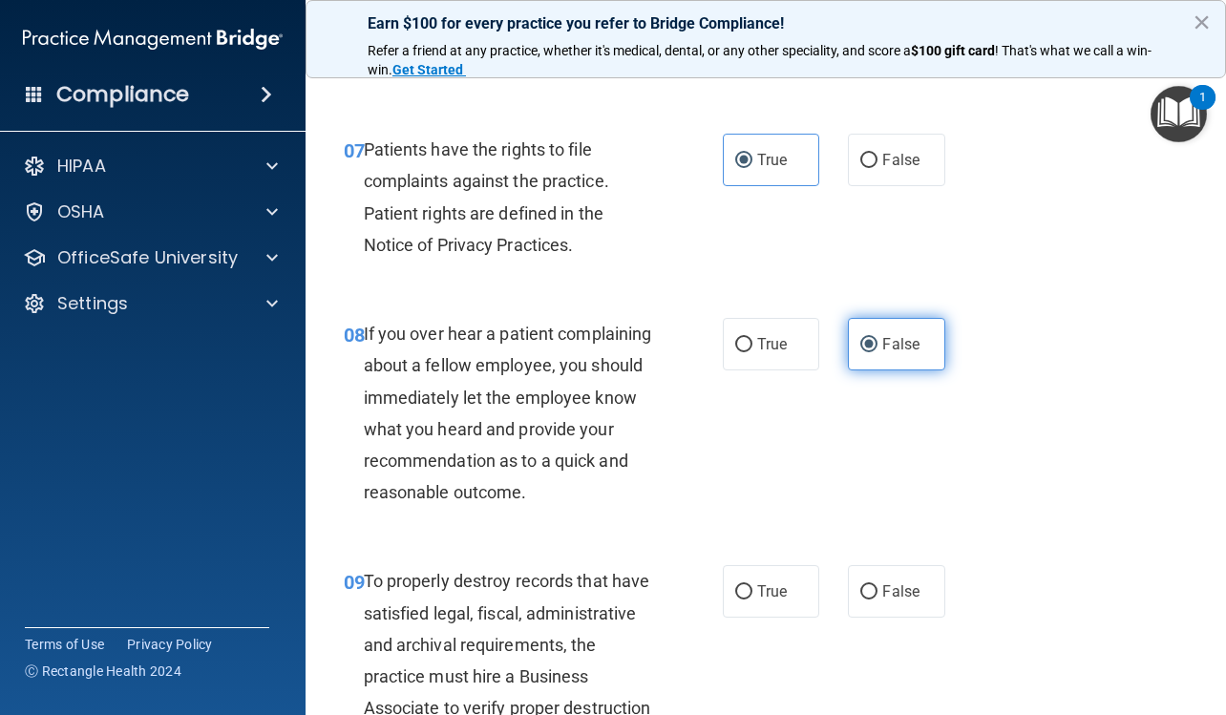
scroll to position [1718, 0]
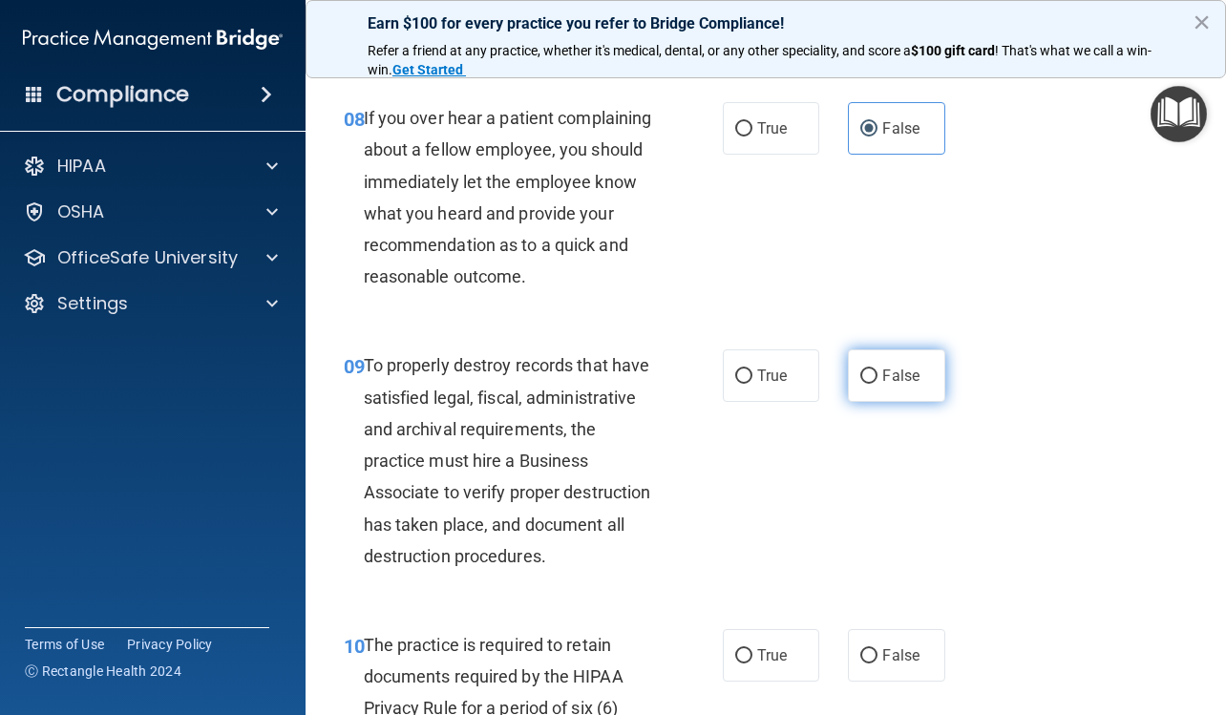
click at [879, 402] on label "False" at bounding box center [896, 375] width 96 height 52
click at [877, 384] on input "False" at bounding box center [868, 376] width 17 height 14
radio input "true"
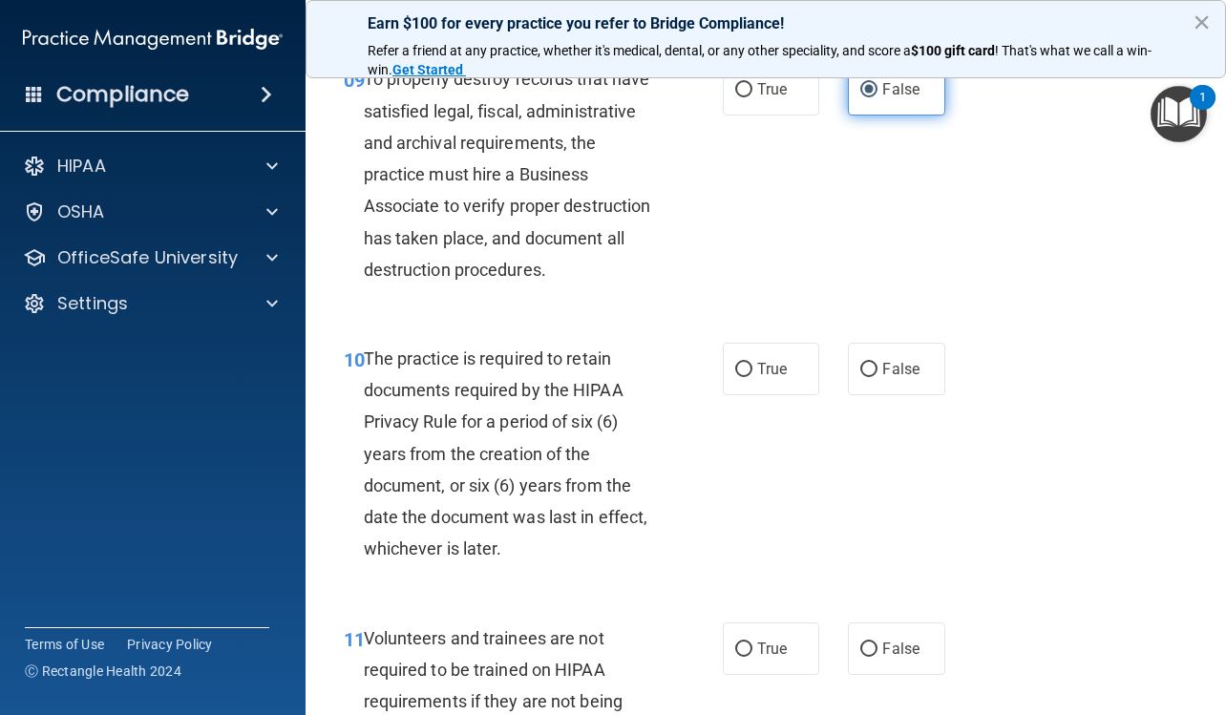
scroll to position [2100, 0]
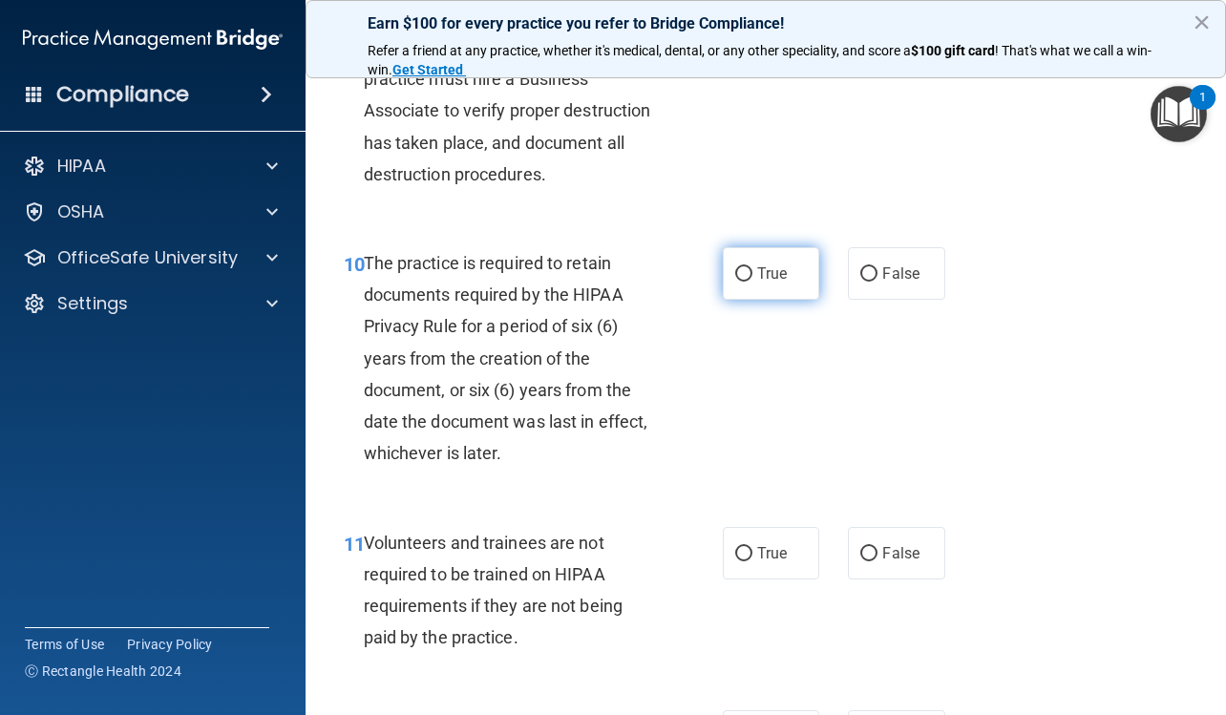
click at [779, 300] on label "True" at bounding box center [771, 273] width 96 height 52
click at [752, 282] on input "True" at bounding box center [743, 274] width 17 height 14
radio input "true"
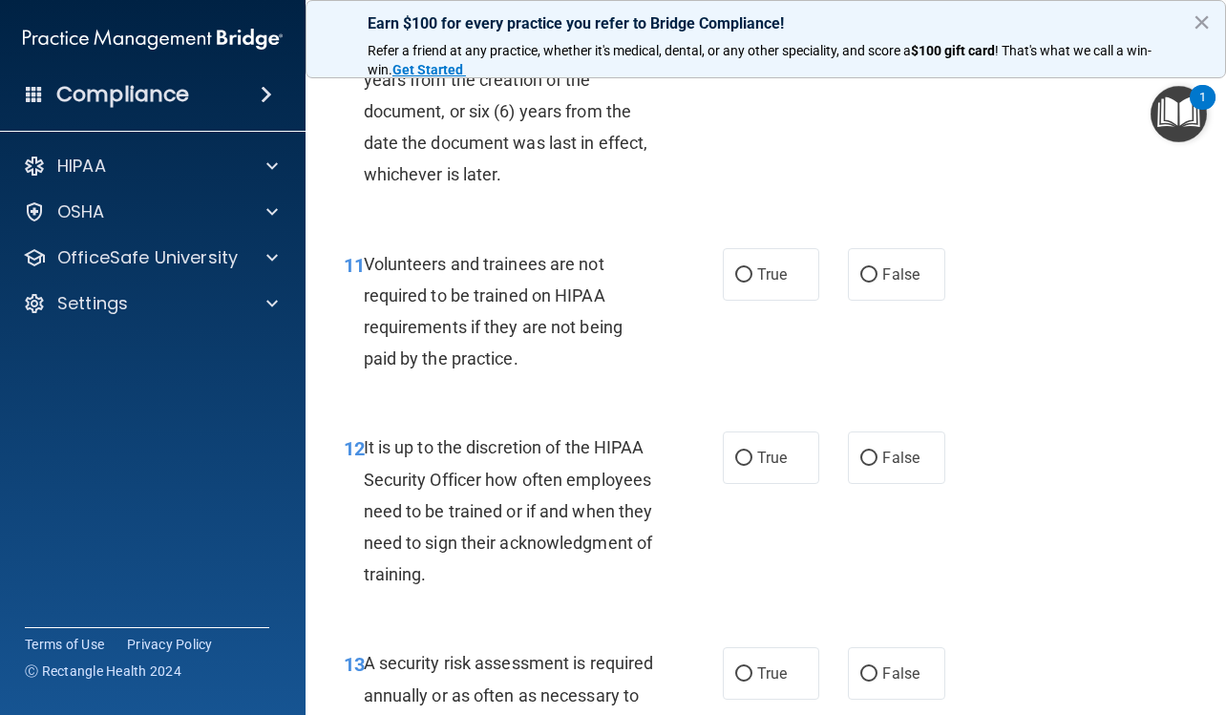
scroll to position [2386, 0]
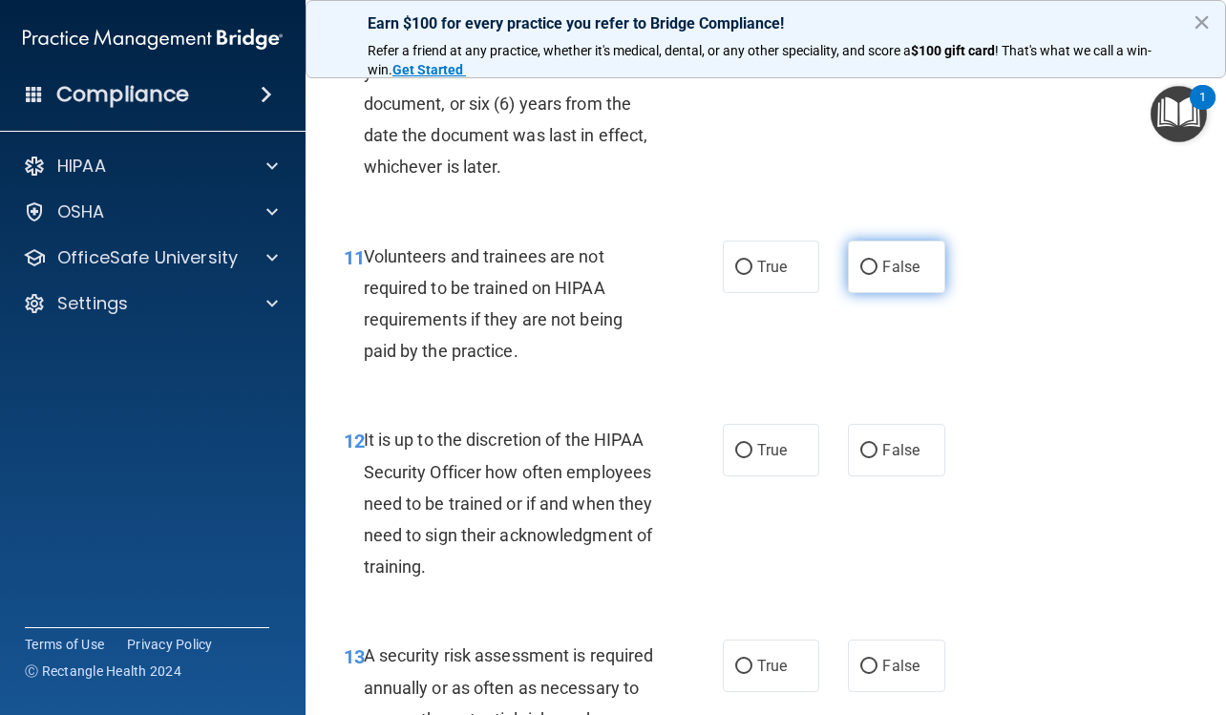
click at [880, 293] on label "False" at bounding box center [896, 267] width 96 height 52
click at [877, 275] on input "False" at bounding box center [868, 268] width 17 height 14
radio input "true"
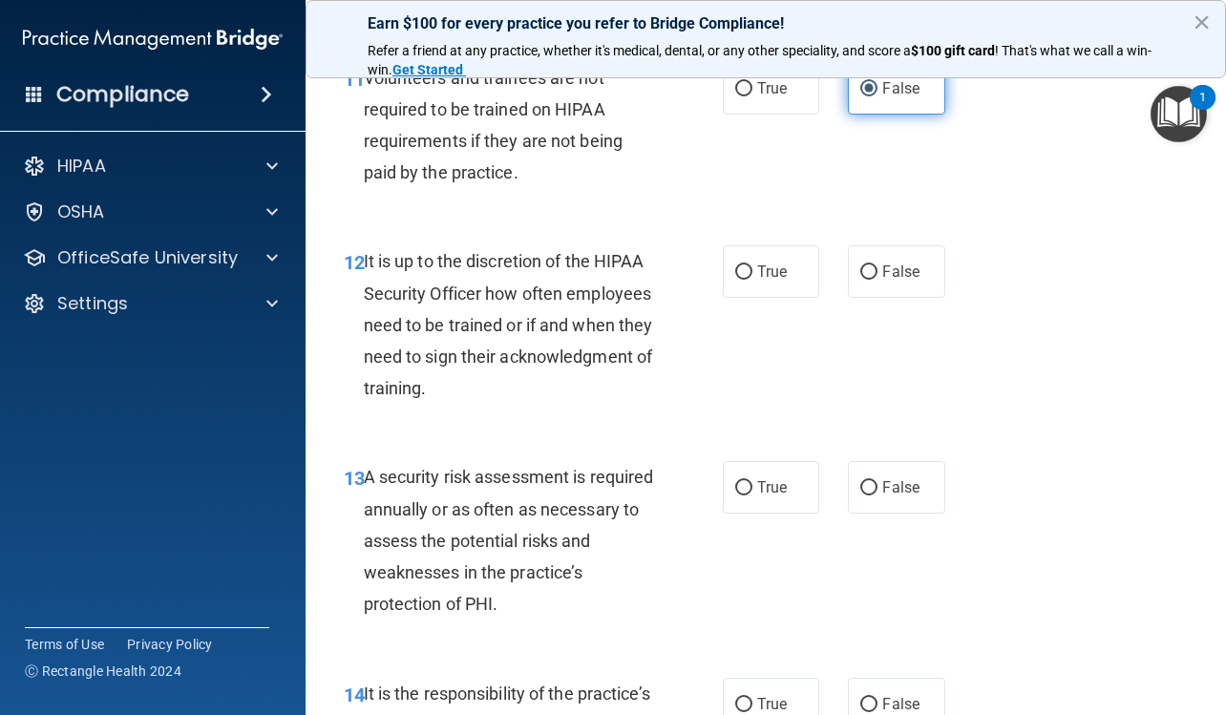
scroll to position [2577, 0]
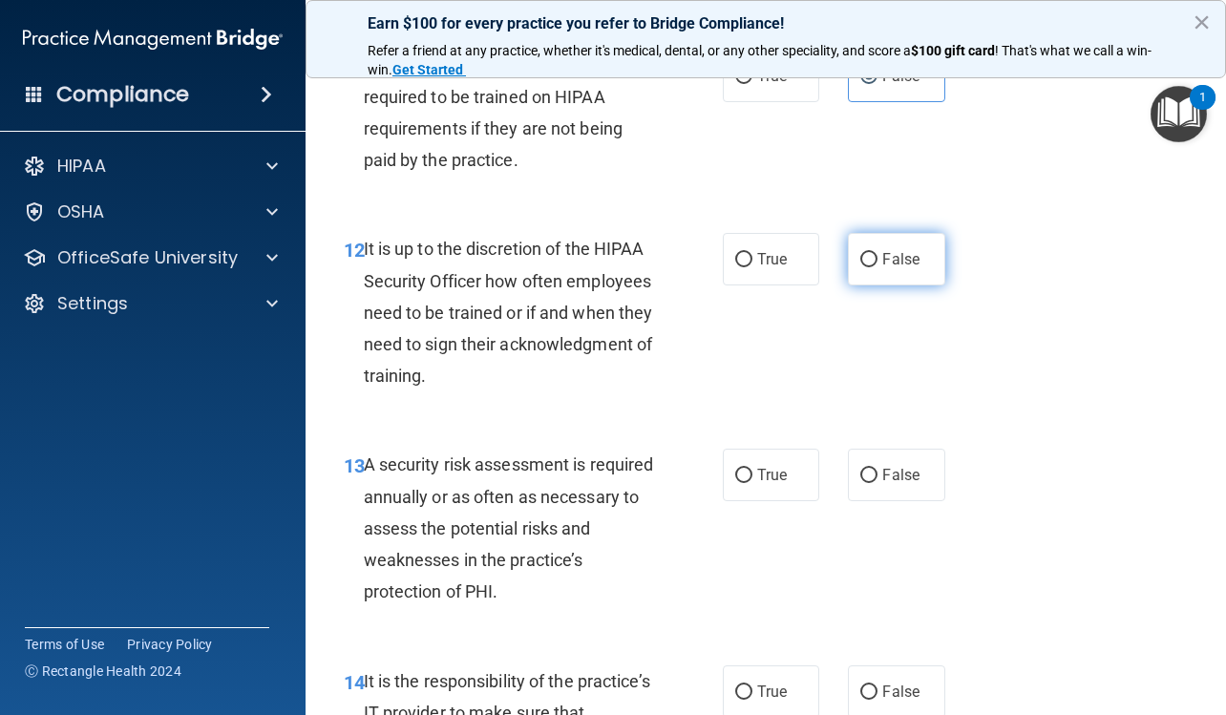
click at [884, 285] on label "False" at bounding box center [896, 259] width 96 height 52
click at [877, 267] on input "False" at bounding box center [868, 260] width 17 height 14
radio input "true"
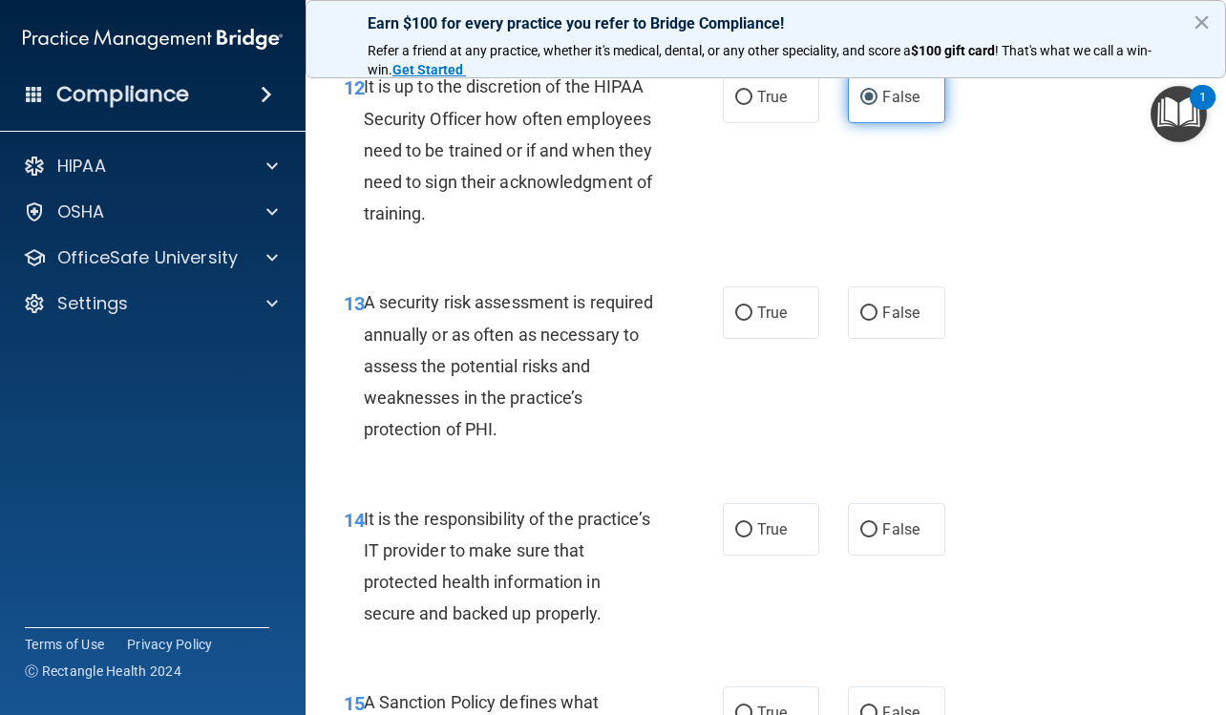
scroll to position [2768, 0]
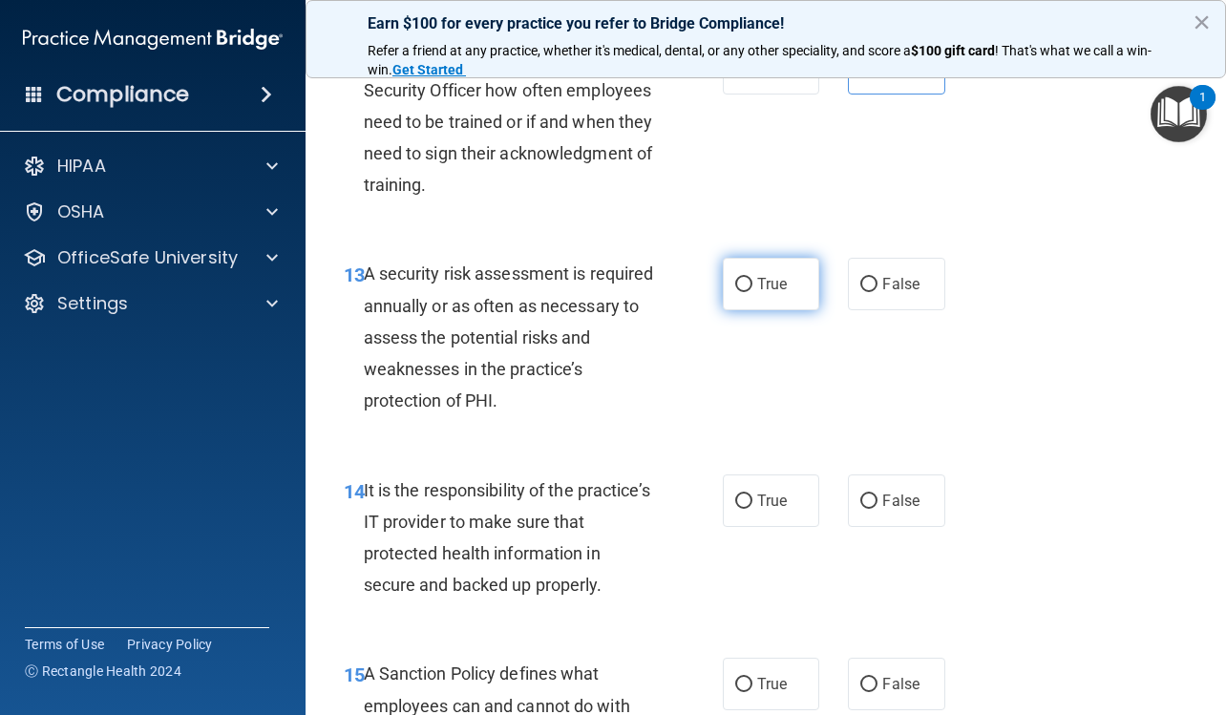
click at [768, 293] on span "True" at bounding box center [772, 284] width 30 height 18
click at [752, 292] on input "True" at bounding box center [743, 285] width 17 height 14
radio input "true"
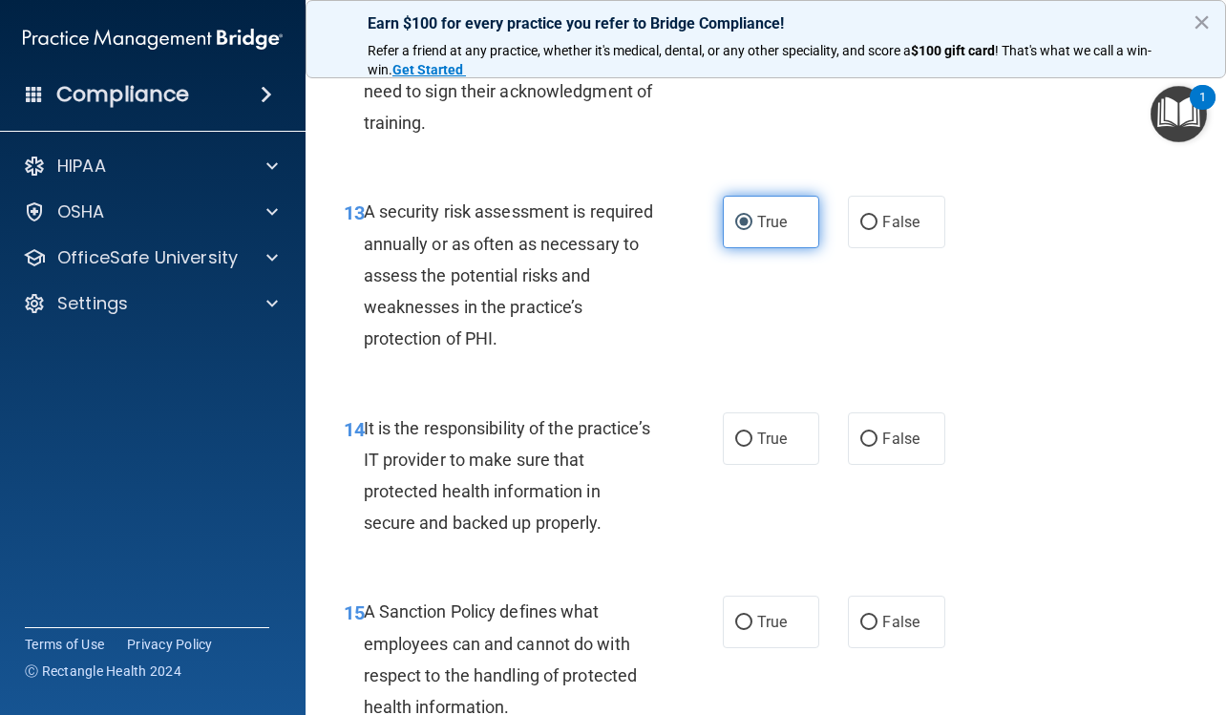
scroll to position [2863, 0]
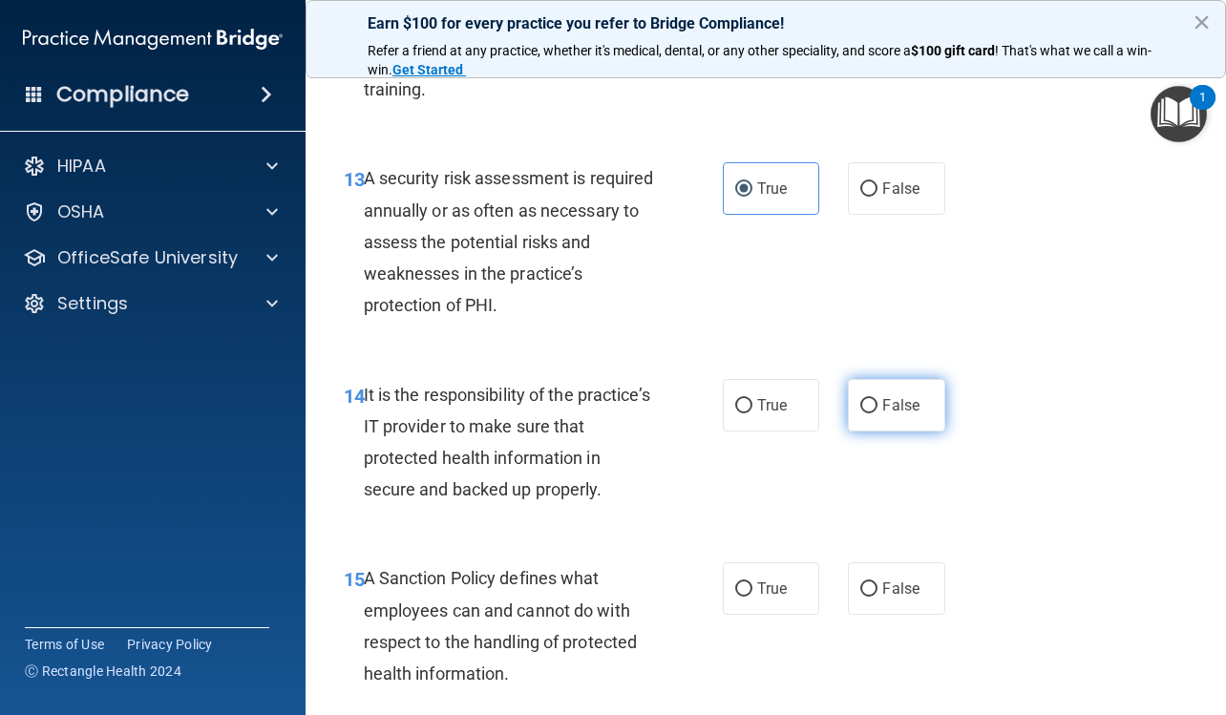
click at [869, 413] on input "False" at bounding box center [868, 406] width 17 height 14
radio input "true"
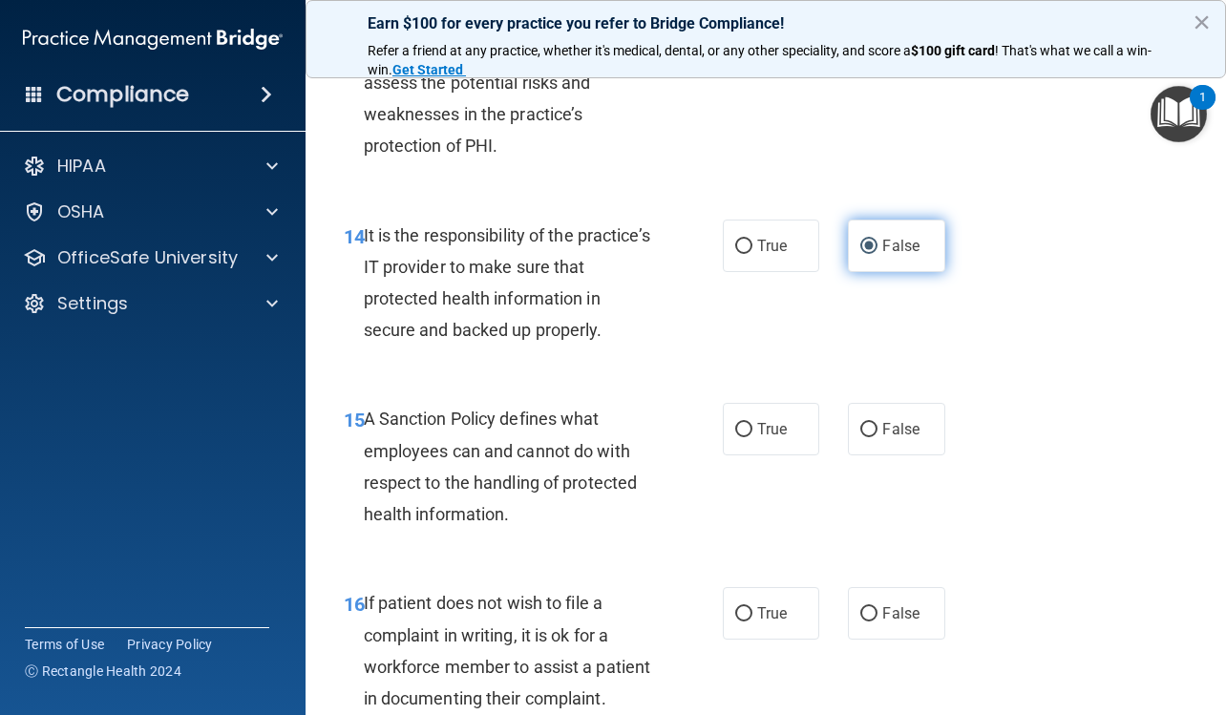
scroll to position [3054, 0]
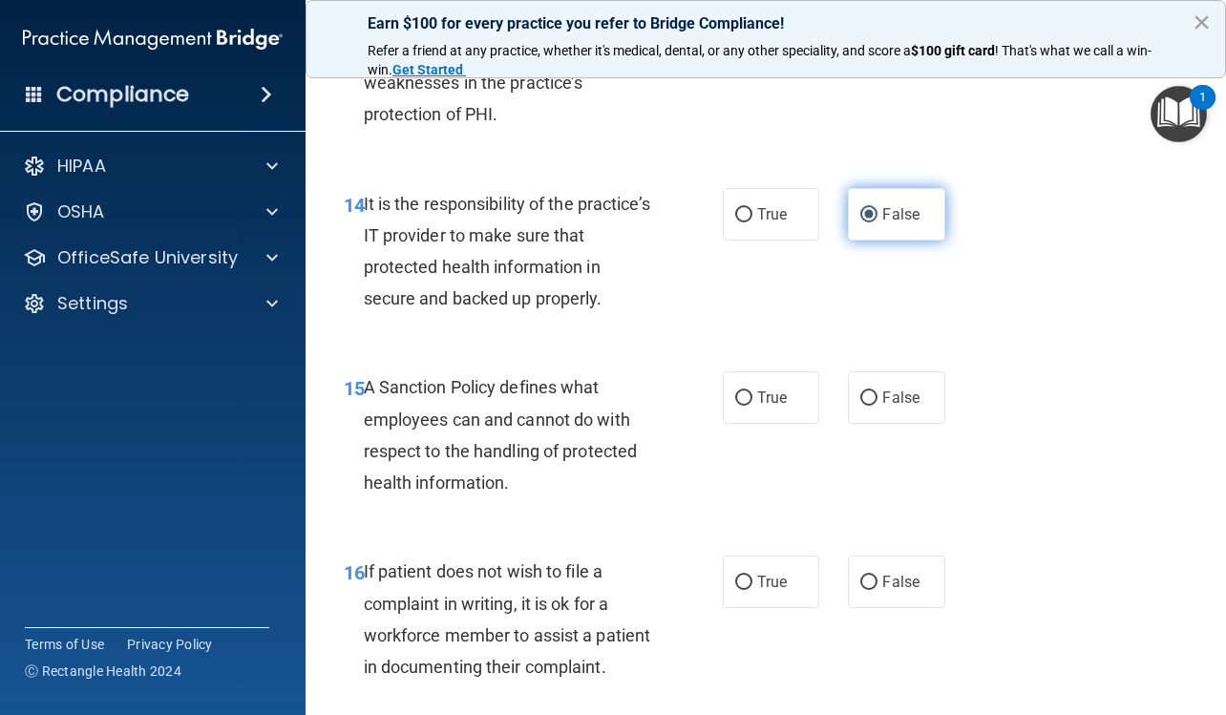
click at [869, 406] on input "False" at bounding box center [868, 398] width 17 height 14
radio input "true"
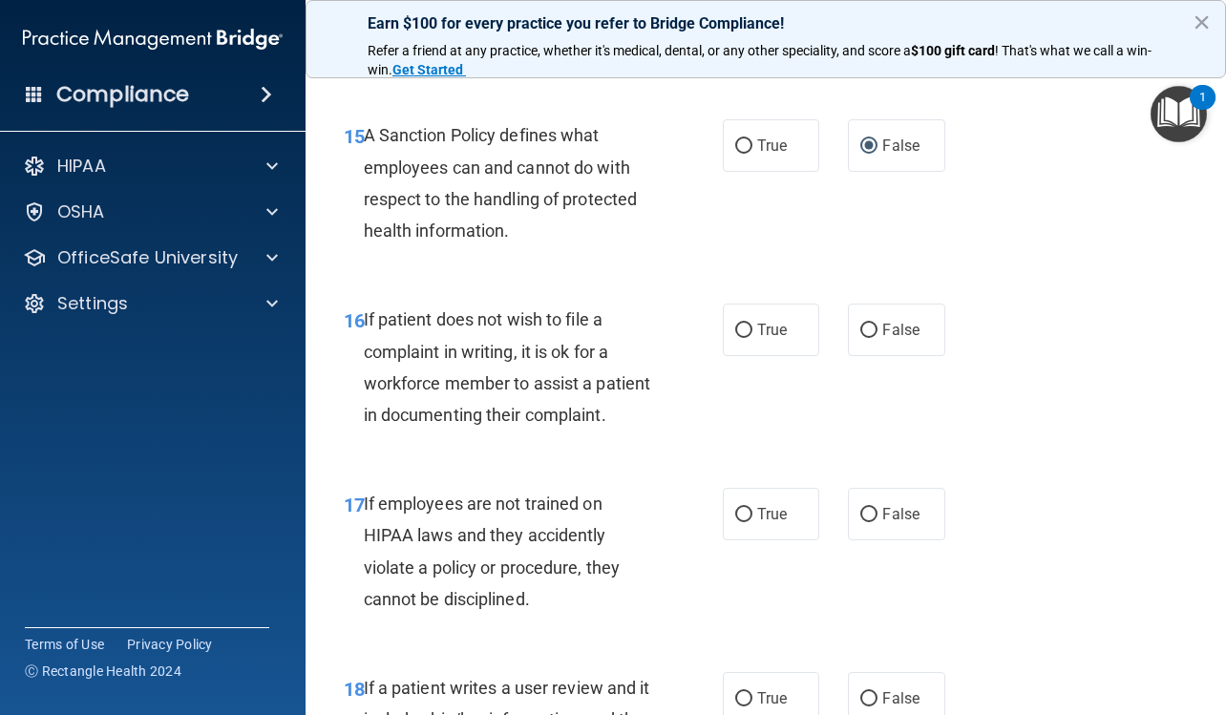
scroll to position [3341, 0]
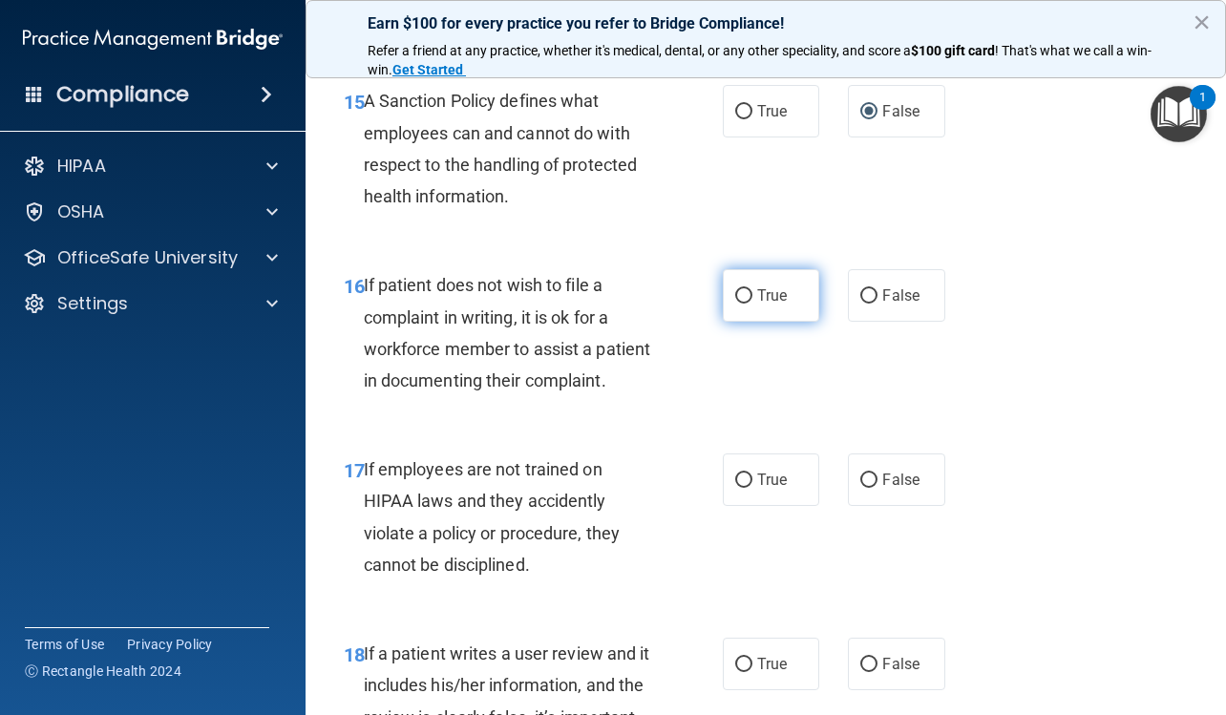
click at [769, 304] on span "True" at bounding box center [772, 295] width 30 height 18
click at [752, 304] on input "True" at bounding box center [743, 296] width 17 height 14
radio input "true"
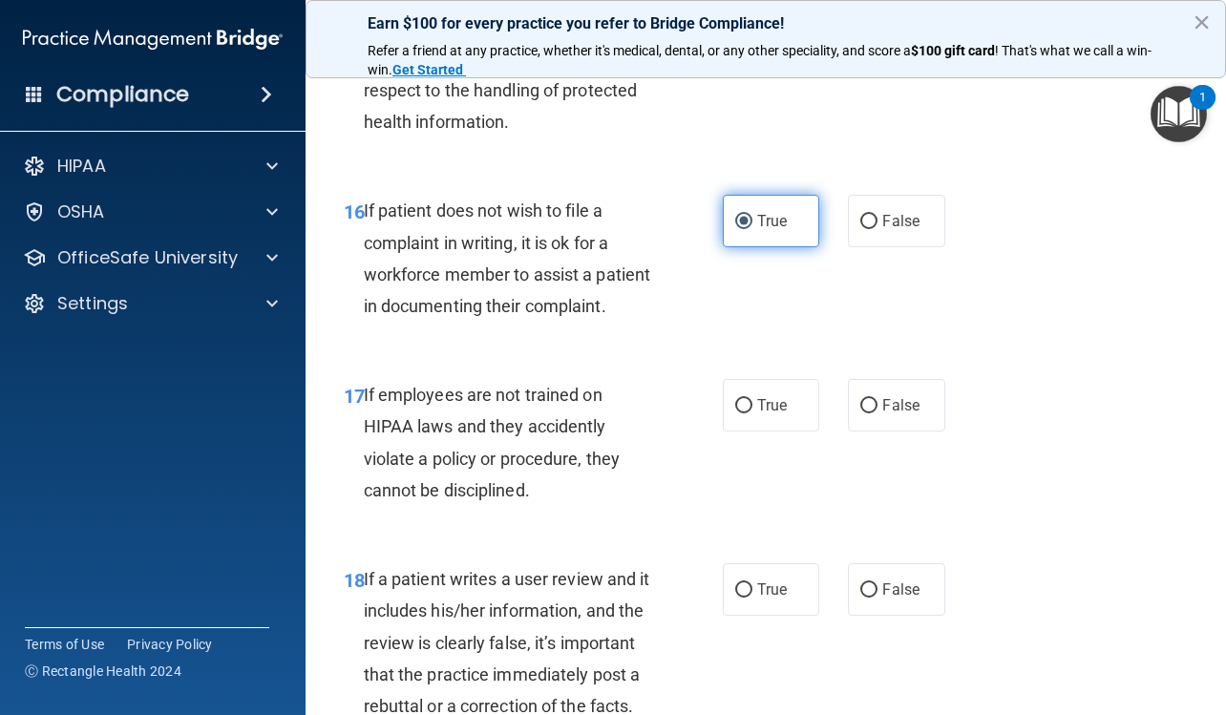
scroll to position [3531, 0]
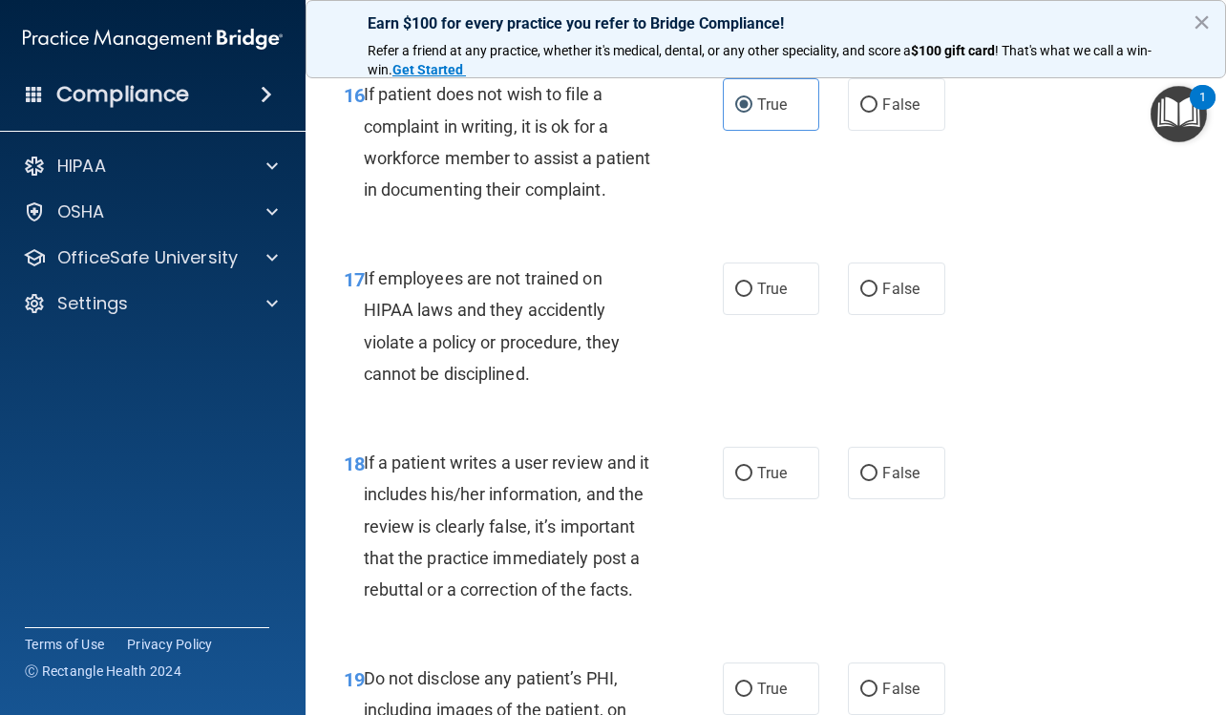
click at [837, 315] on div "True False" at bounding box center [839, 288] width 233 height 52
click at [848, 315] on label "False" at bounding box center [896, 288] width 96 height 52
click at [860, 297] on input "False" at bounding box center [868, 290] width 17 height 14
radio input "true"
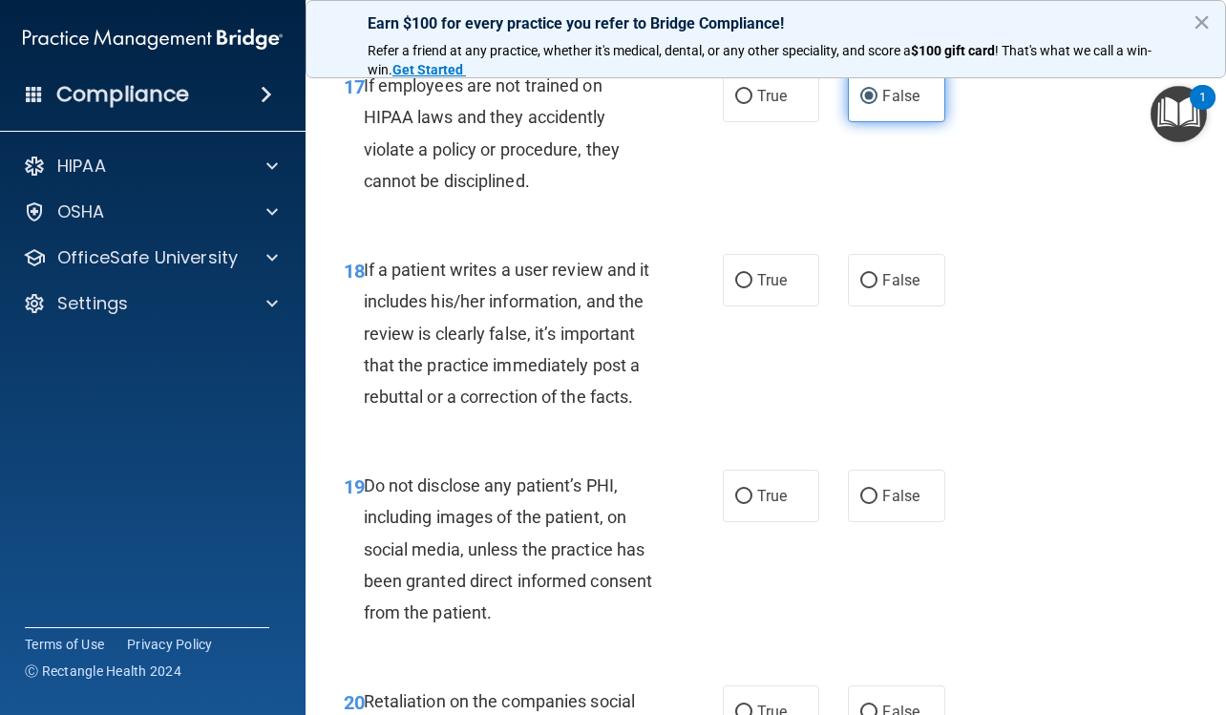
scroll to position [3818, 0]
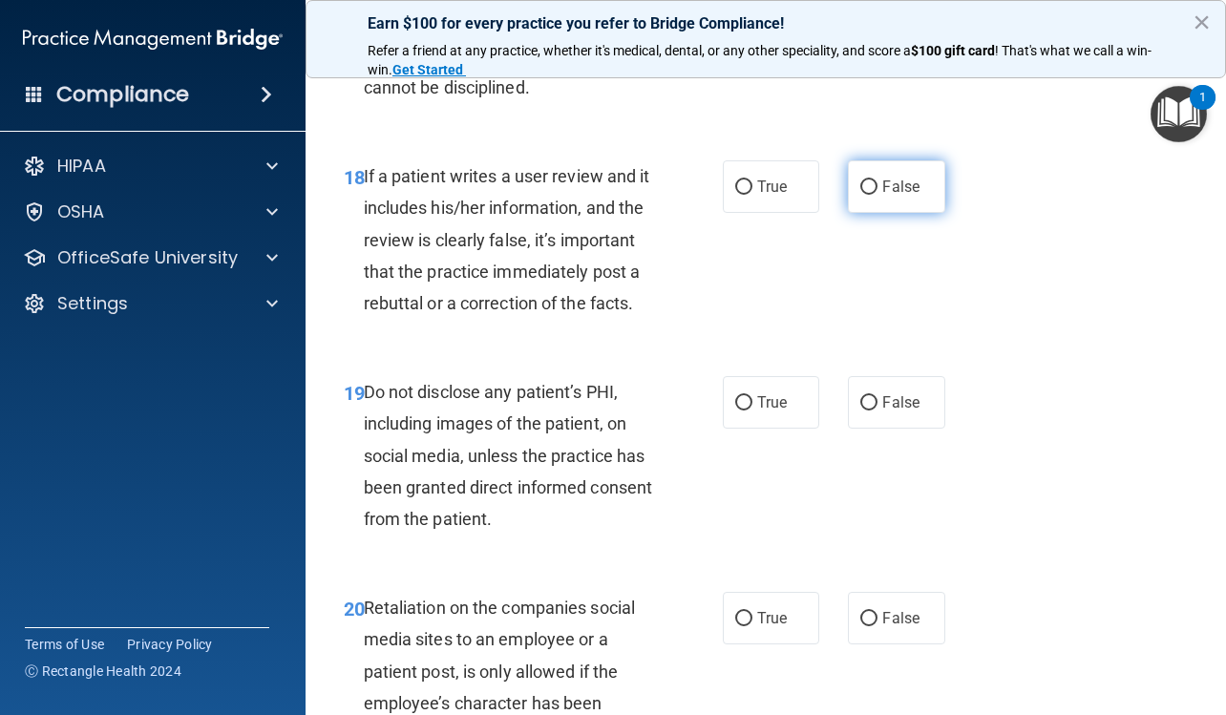
click at [861, 213] on label "False" at bounding box center [896, 186] width 96 height 52
click at [861, 195] on input "False" at bounding box center [868, 187] width 17 height 14
radio input "true"
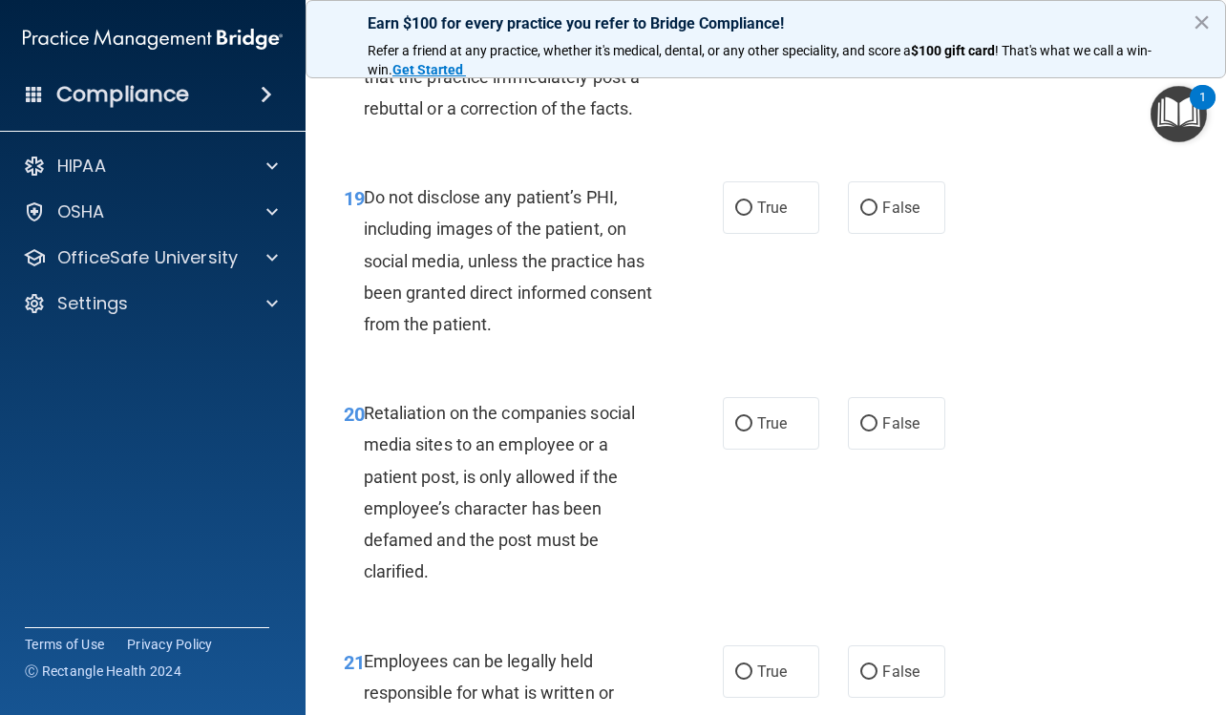
scroll to position [4104, 0]
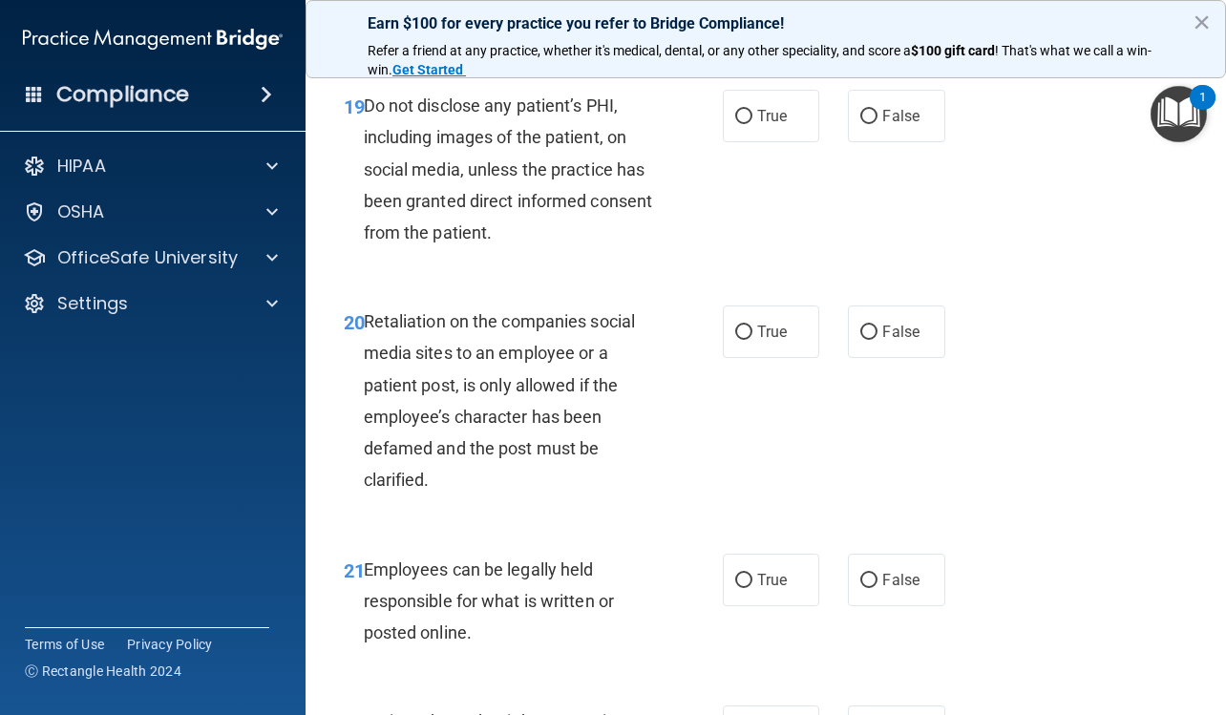
click at [879, 206] on div "19 Do not disclose any patient’s PHI, including images of the patient, on socia…" at bounding box center [765, 174] width 872 height 216
click at [877, 142] on label "False" at bounding box center [896, 116] width 96 height 52
click at [877, 124] on input "False" at bounding box center [868, 117] width 17 height 14
radio input "true"
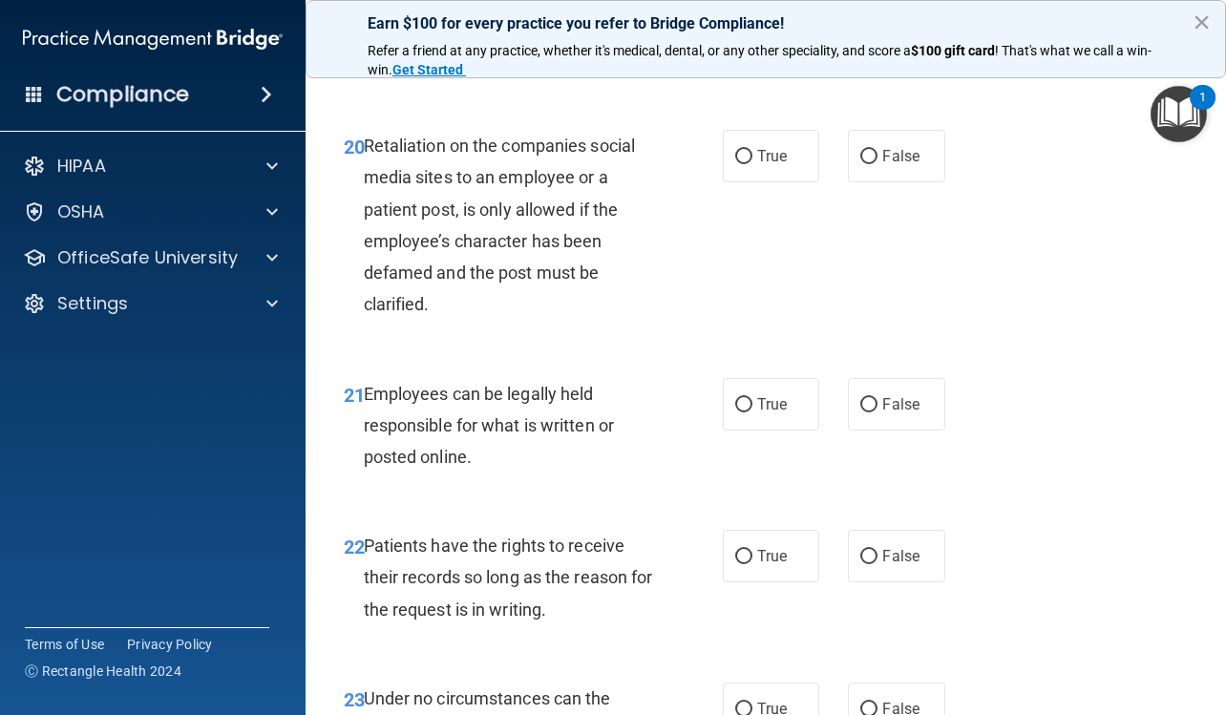
scroll to position [4295, 0]
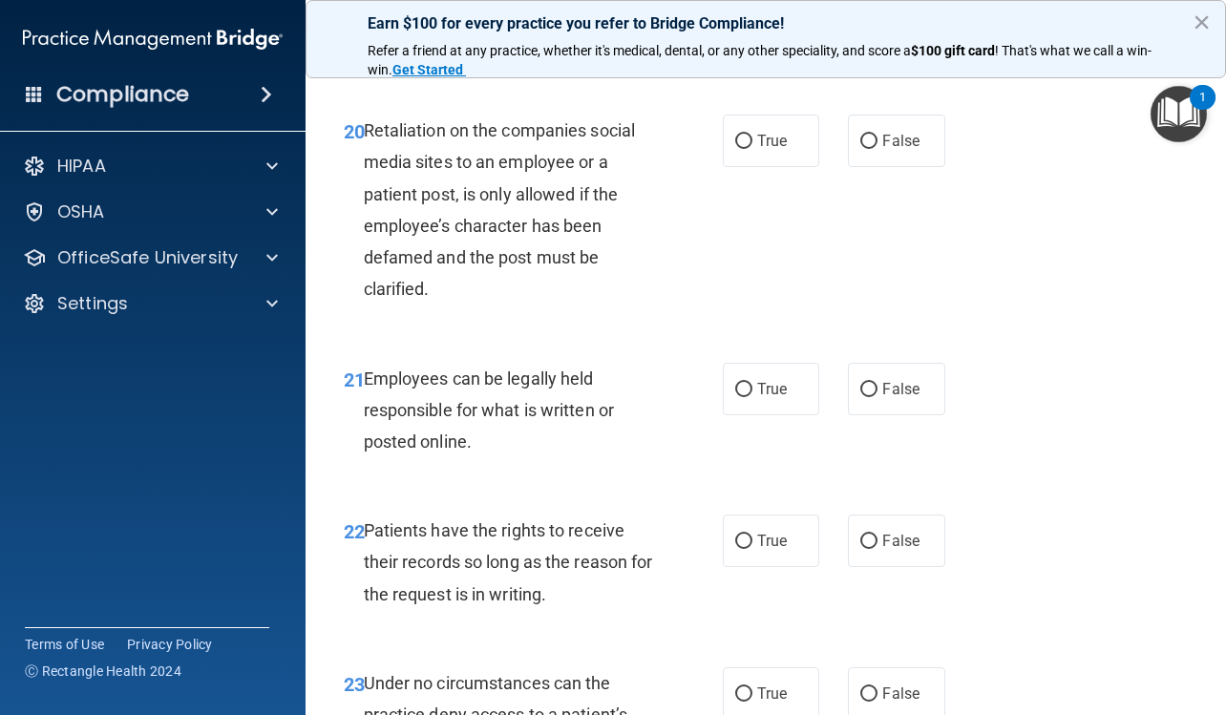
click at [882, 150] on span "False" at bounding box center [900, 141] width 37 height 18
click at [877, 149] on input "False" at bounding box center [868, 142] width 17 height 14
radio input "true"
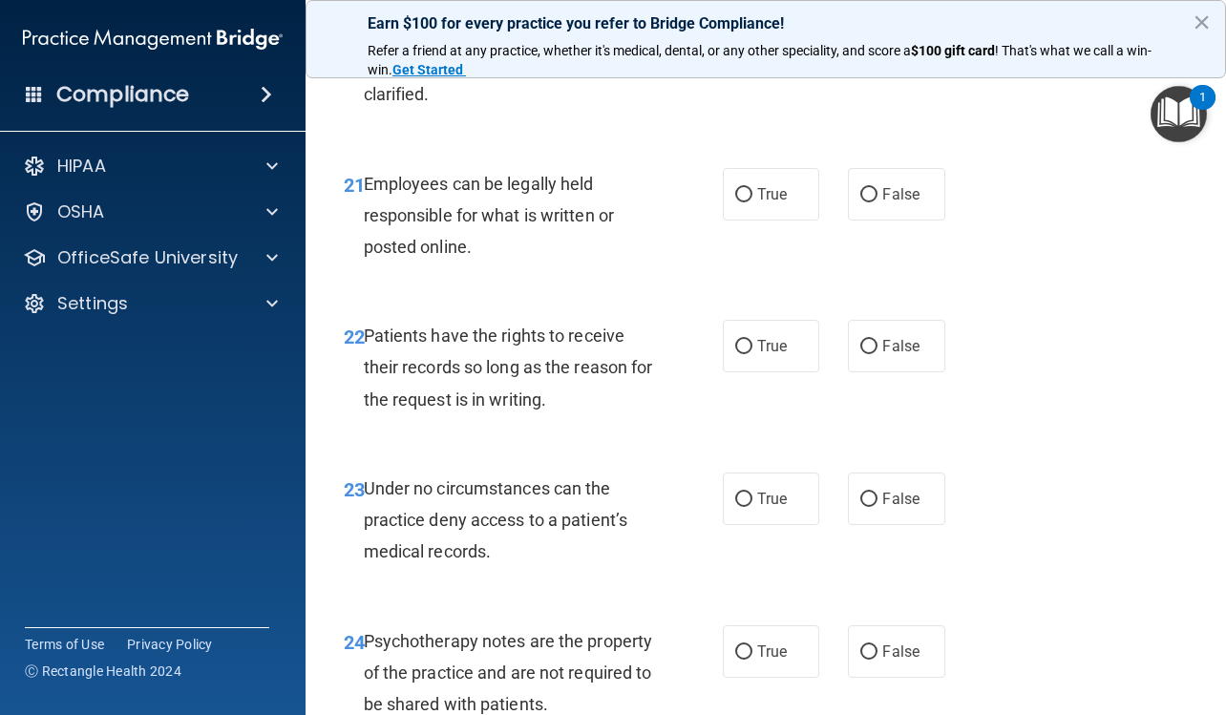
scroll to position [4581, 0]
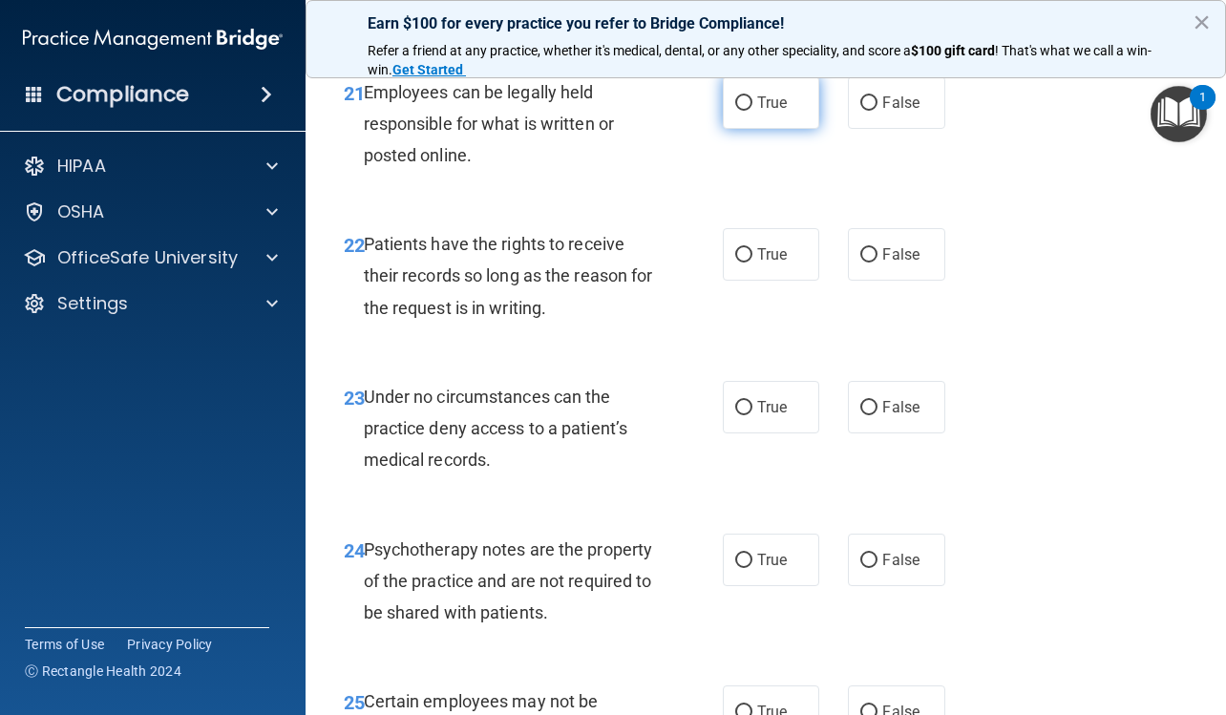
click at [767, 112] on span "True" at bounding box center [772, 103] width 30 height 18
click at [752, 111] on input "True" at bounding box center [743, 103] width 17 height 14
radio input "true"
click at [853, 281] on label "False" at bounding box center [896, 254] width 96 height 52
click at [860, 262] on input "False" at bounding box center [868, 255] width 17 height 14
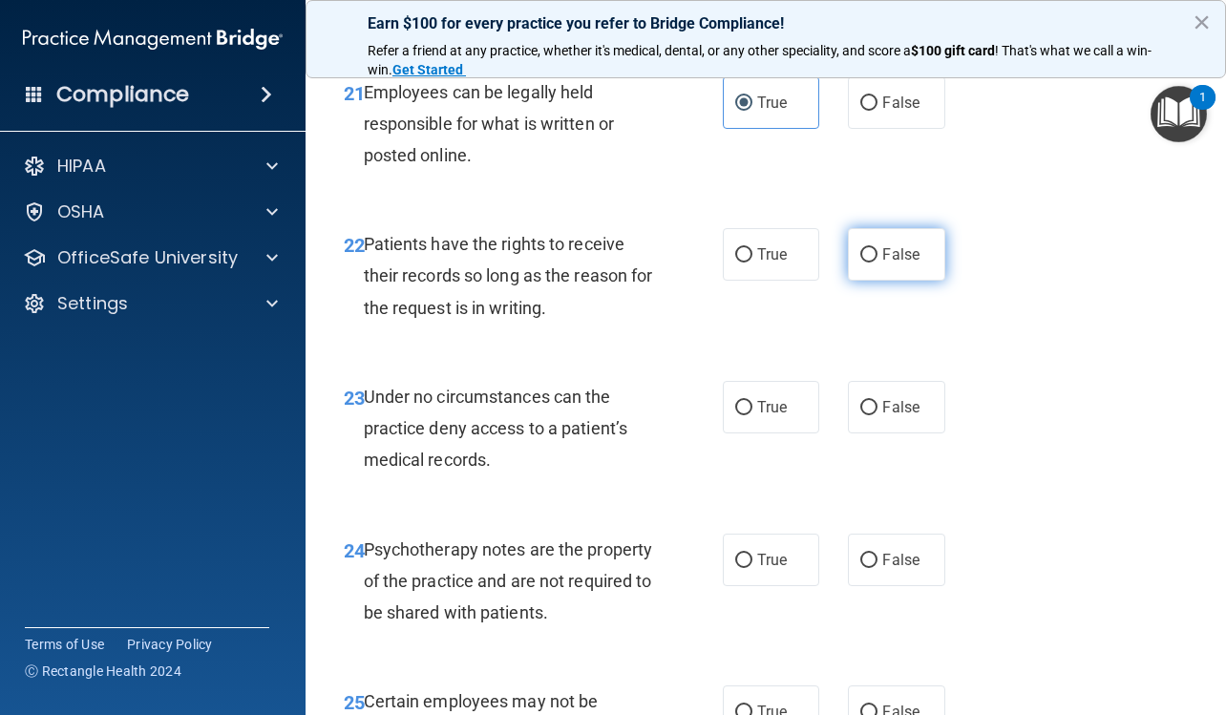
radio input "true"
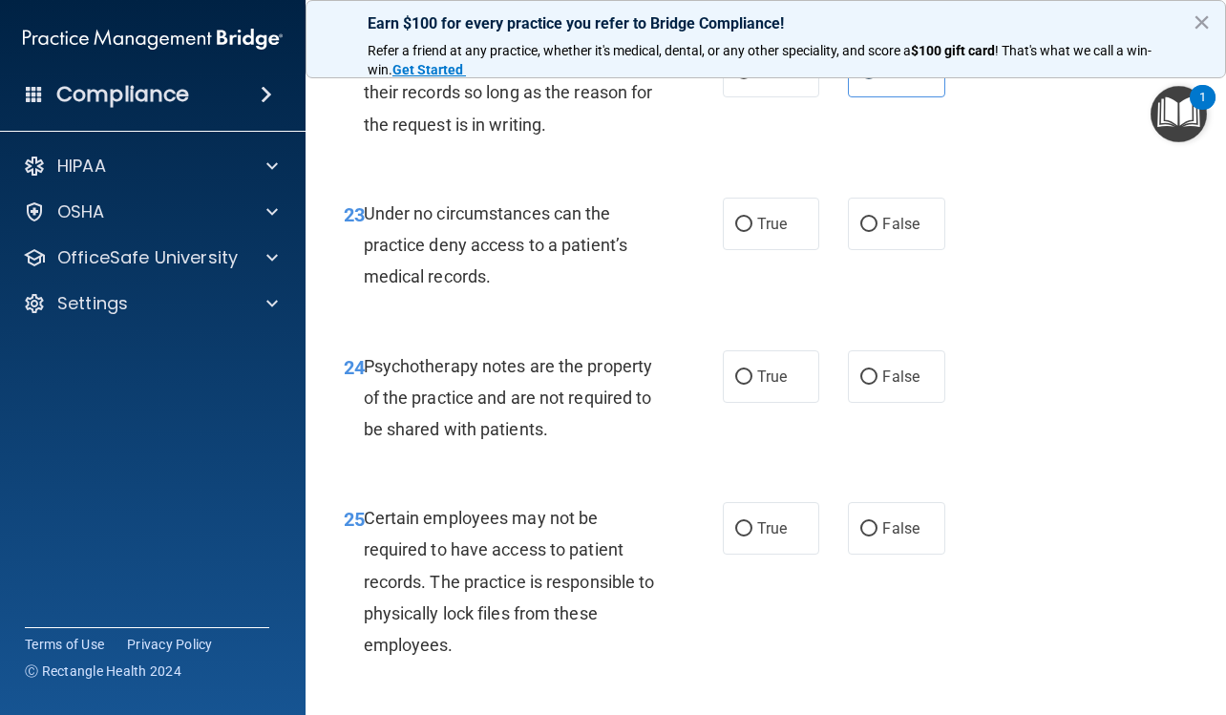
scroll to position [4772, 0]
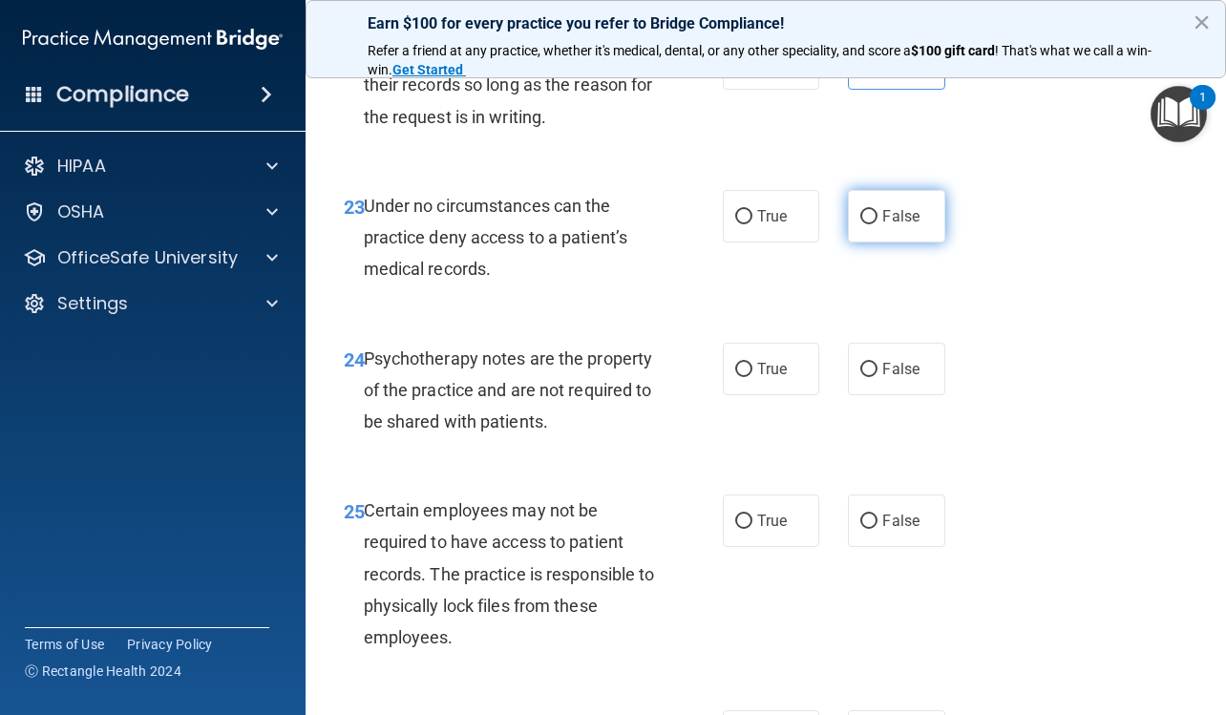
click at [870, 242] on label "False" at bounding box center [896, 216] width 96 height 52
click at [870, 224] on input "False" at bounding box center [868, 217] width 17 height 14
radio input "true"
click at [798, 395] on label "True" at bounding box center [771, 369] width 96 height 52
click at [752, 377] on input "True" at bounding box center [743, 370] width 17 height 14
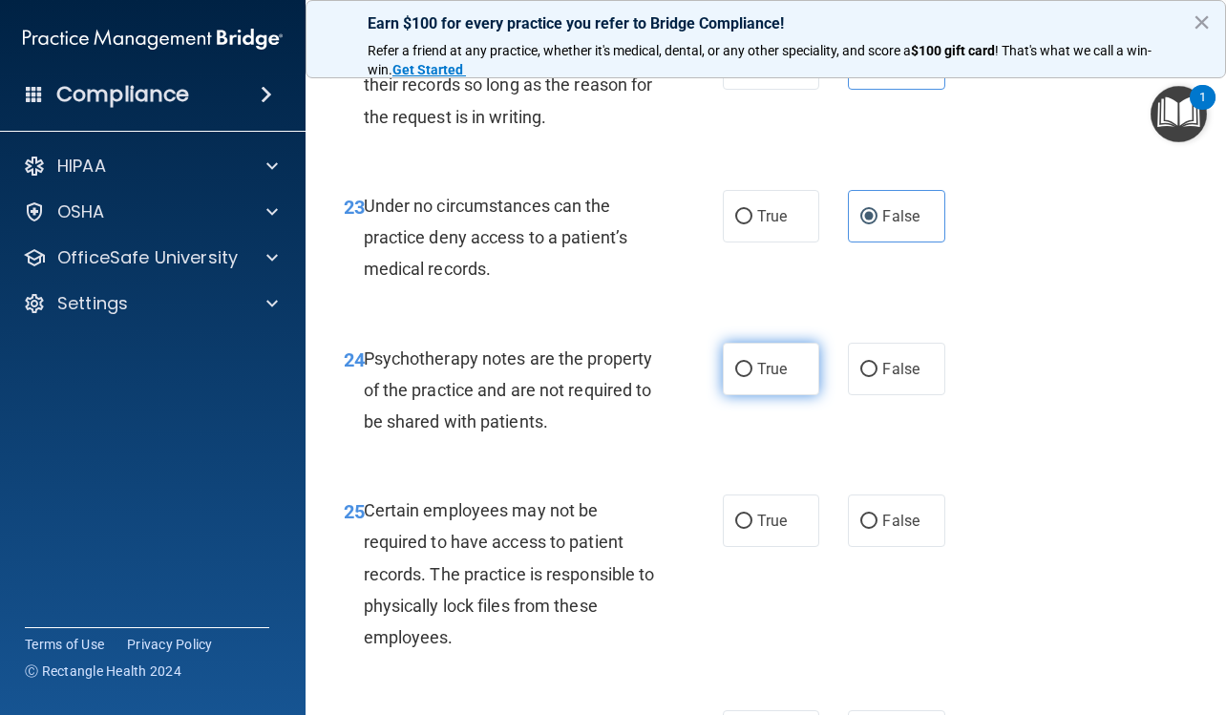
radio input "true"
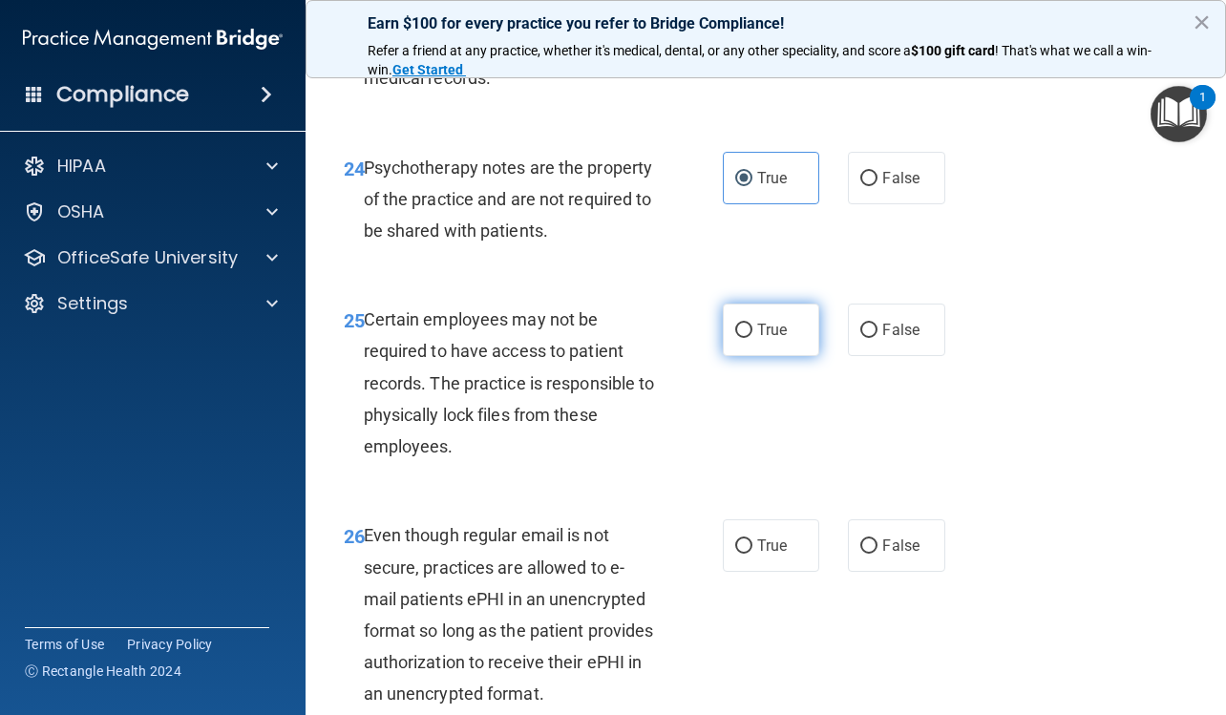
click at [772, 356] on label "True" at bounding box center [771, 330] width 96 height 52
click at [752, 338] on input "True" at bounding box center [743, 331] width 17 height 14
radio input "true"
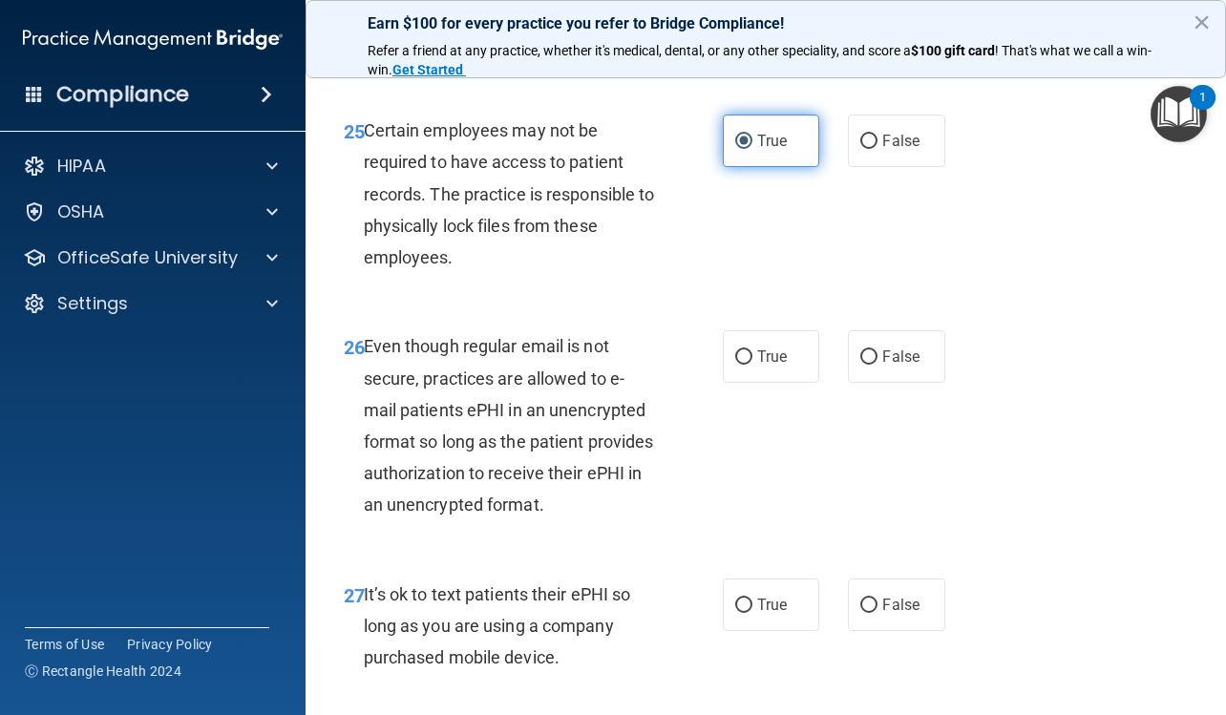
scroll to position [5154, 0]
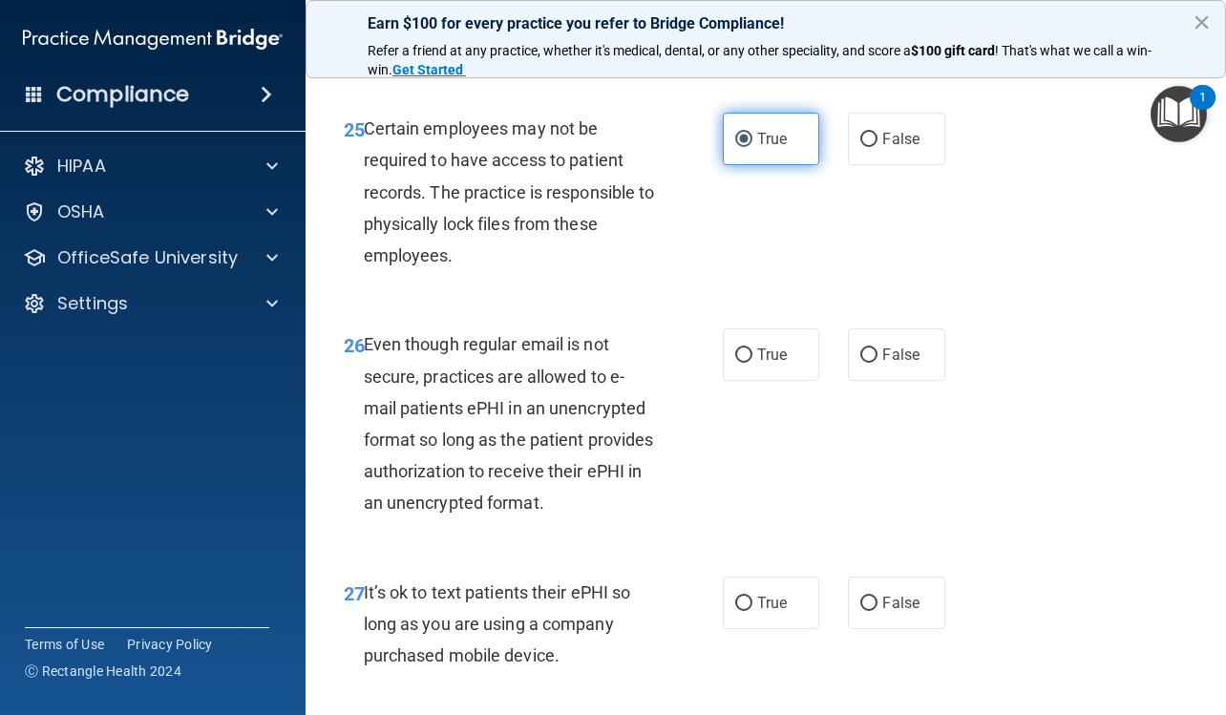
click at [772, 381] on label "True" at bounding box center [771, 354] width 96 height 52
click at [752, 363] on input "True" at bounding box center [743, 355] width 17 height 14
radio input "true"
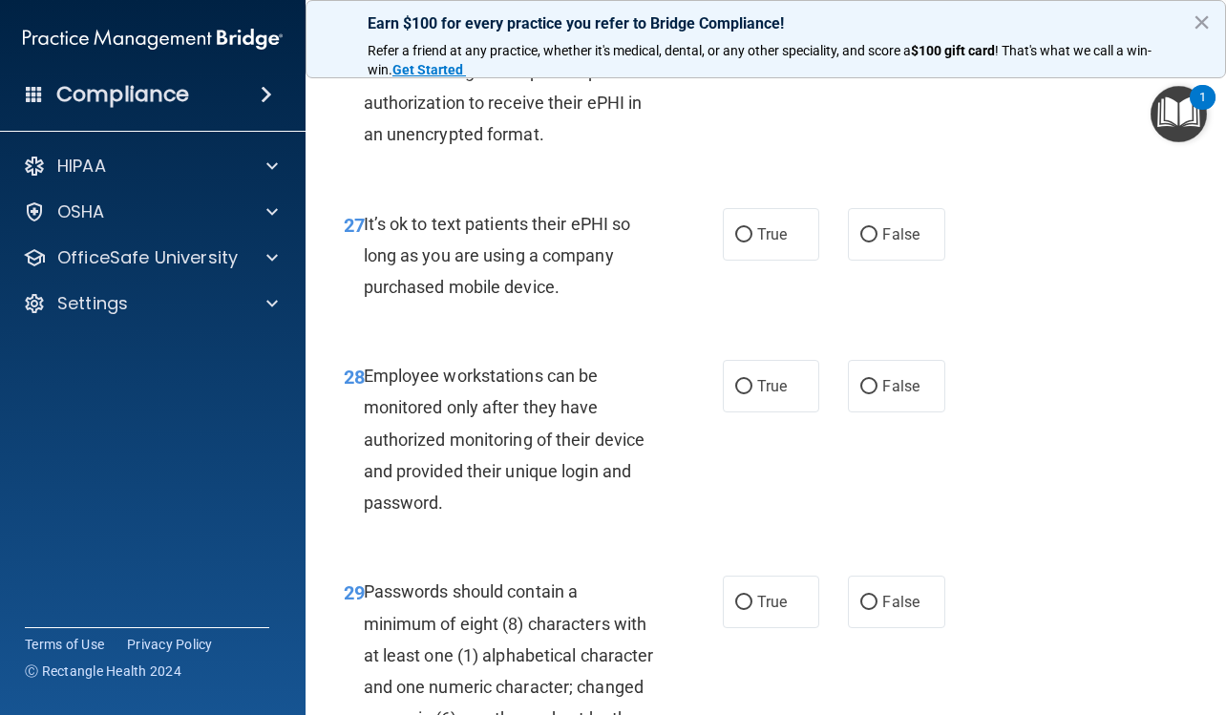
scroll to position [5536, 0]
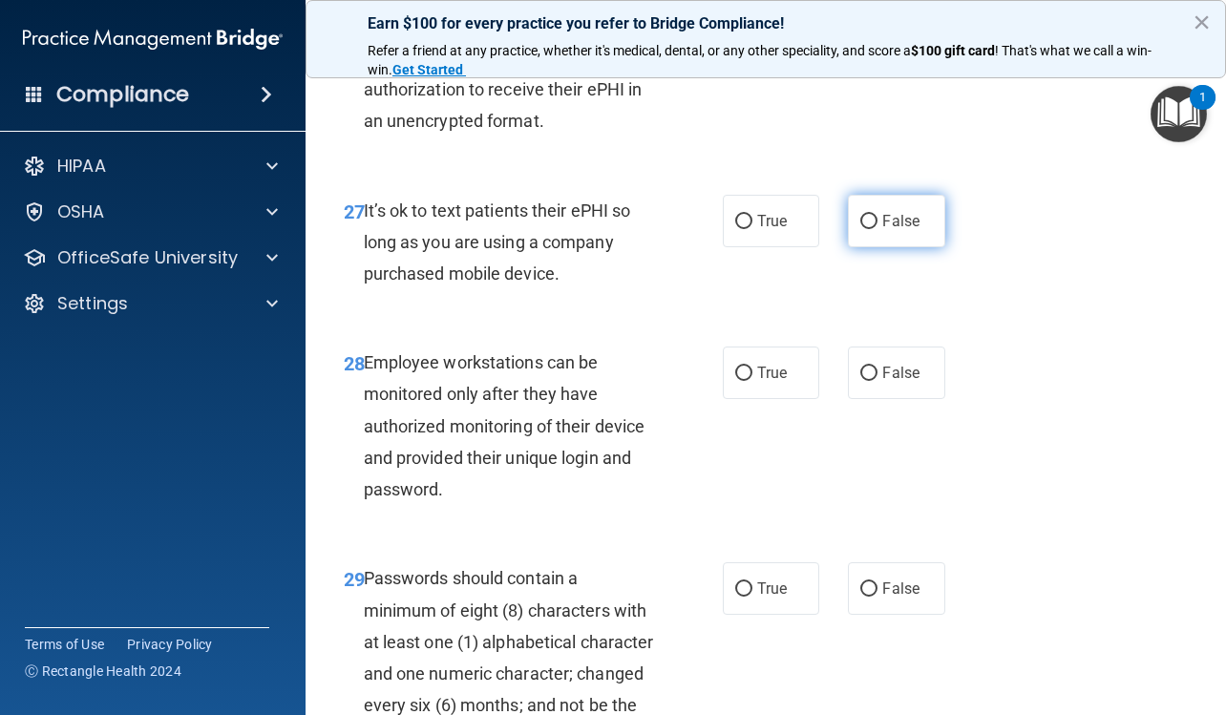
click at [867, 247] on label "False" at bounding box center [896, 221] width 96 height 52
click at [867, 229] on input "False" at bounding box center [868, 222] width 17 height 14
radio input "true"
click at [898, 382] on span "False" at bounding box center [900, 373] width 37 height 18
click at [877, 381] on input "False" at bounding box center [868, 374] width 17 height 14
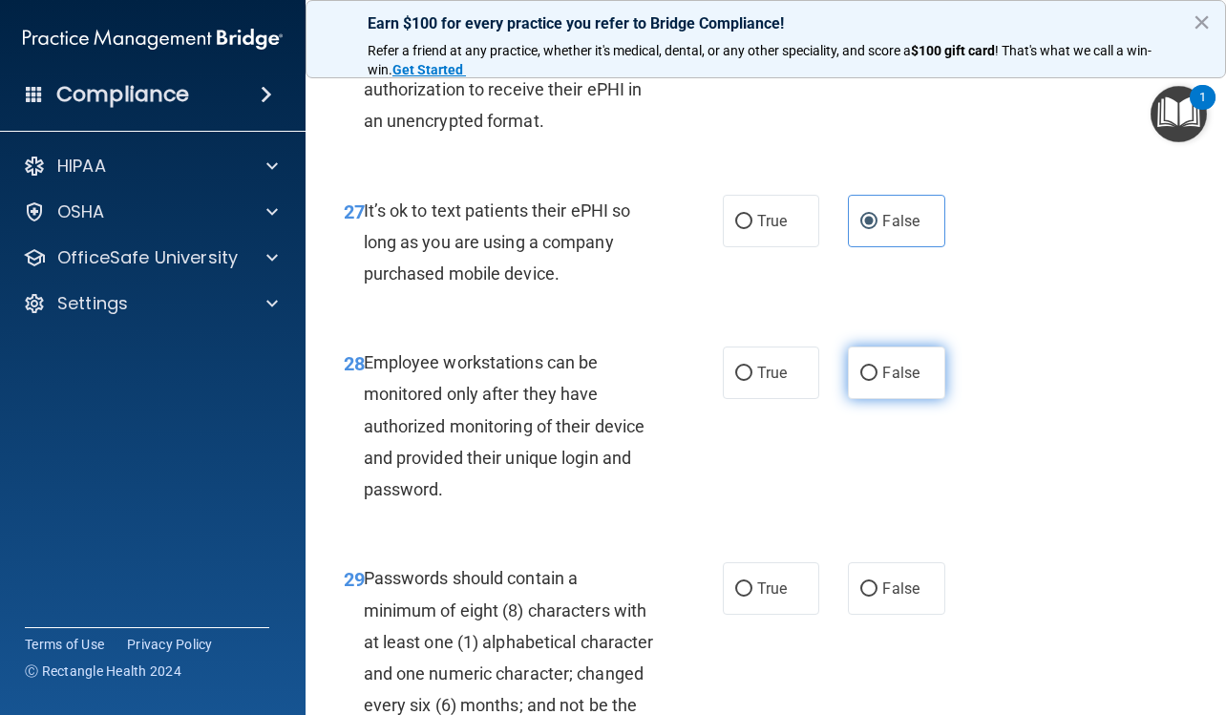
radio input "true"
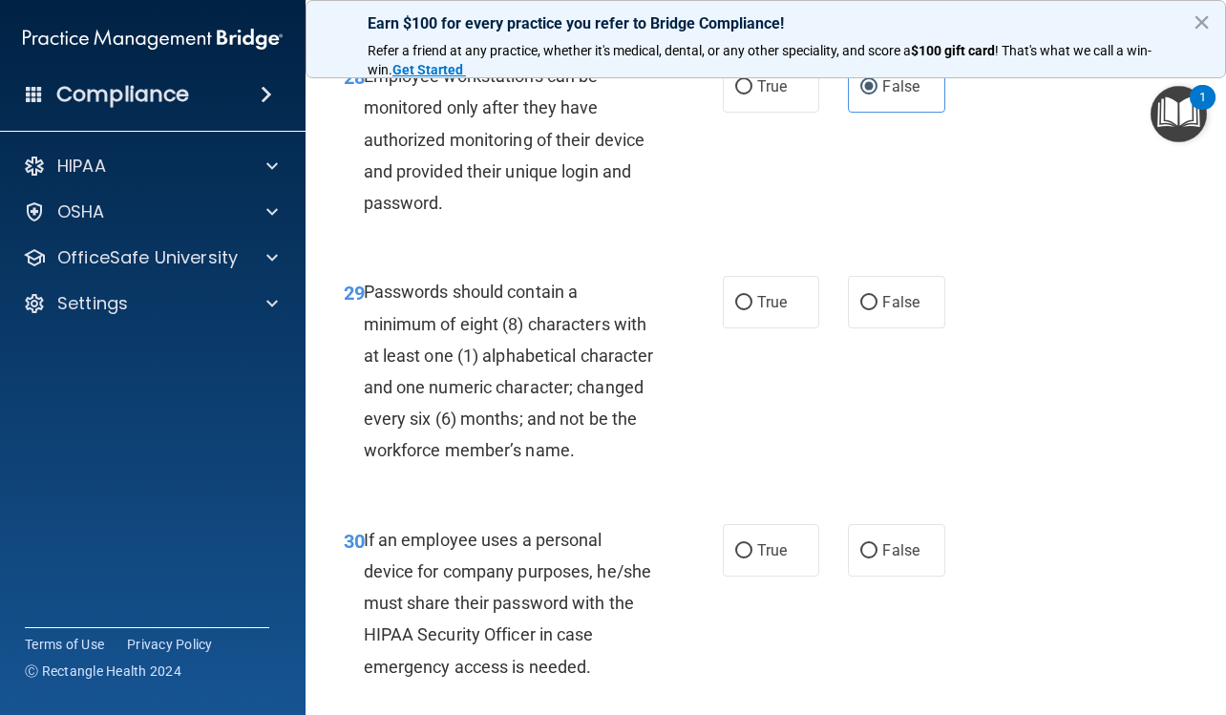
scroll to position [5918, 0]
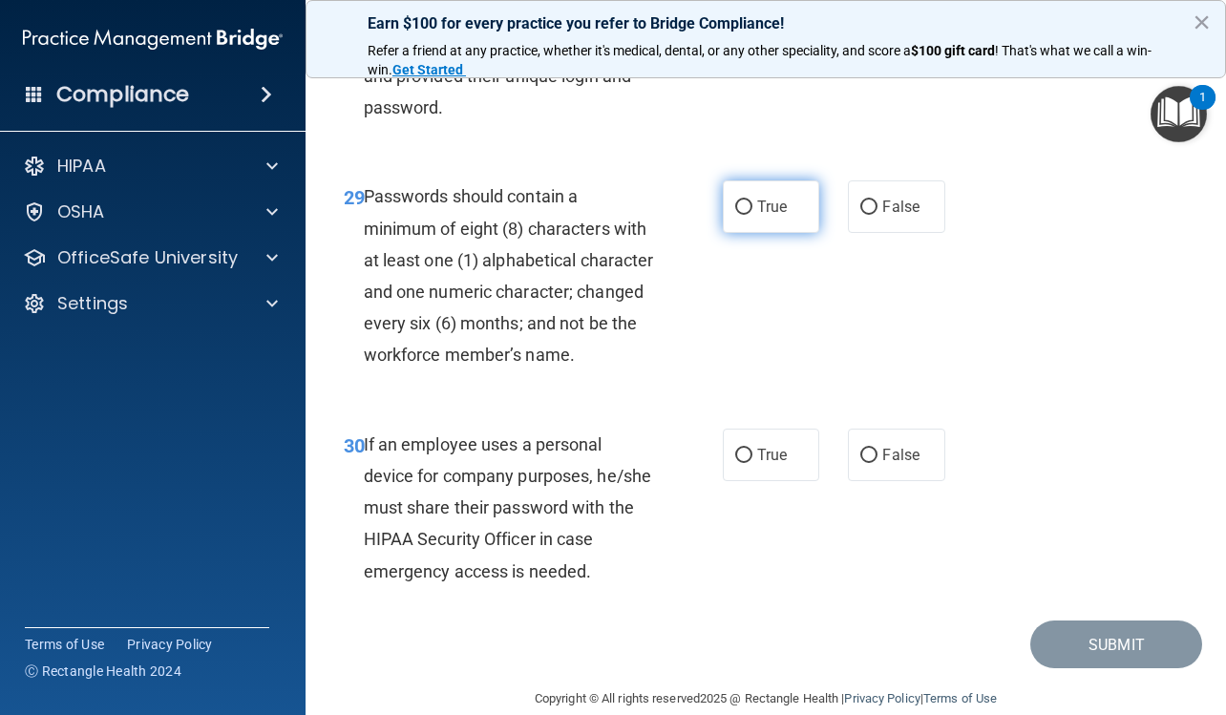
click at [761, 233] on label "True" at bounding box center [771, 206] width 96 height 52
click at [752, 215] on input "True" at bounding box center [743, 207] width 17 height 14
click at [887, 481] on label "False" at bounding box center [896, 455] width 96 height 52
click at [877, 463] on input "False" at bounding box center [868, 456] width 17 height 14
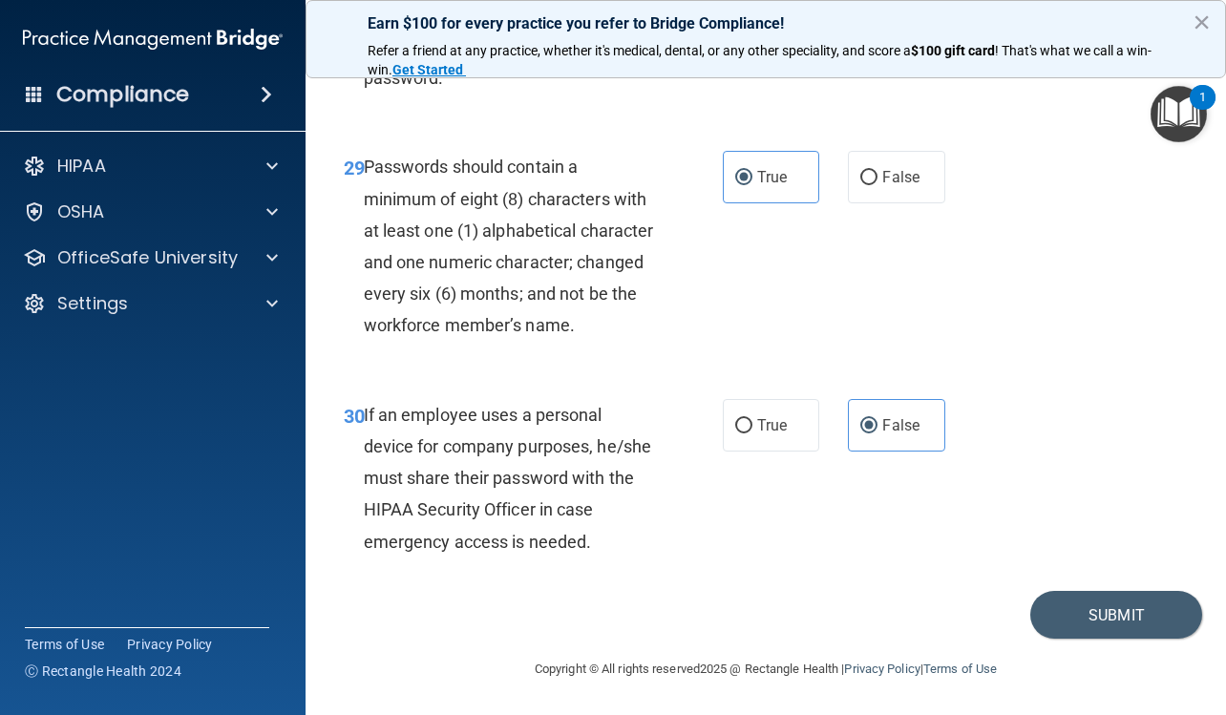
scroll to position [6106, 0]
click at [1135, 621] on button "Submit" at bounding box center [1116, 615] width 172 height 49
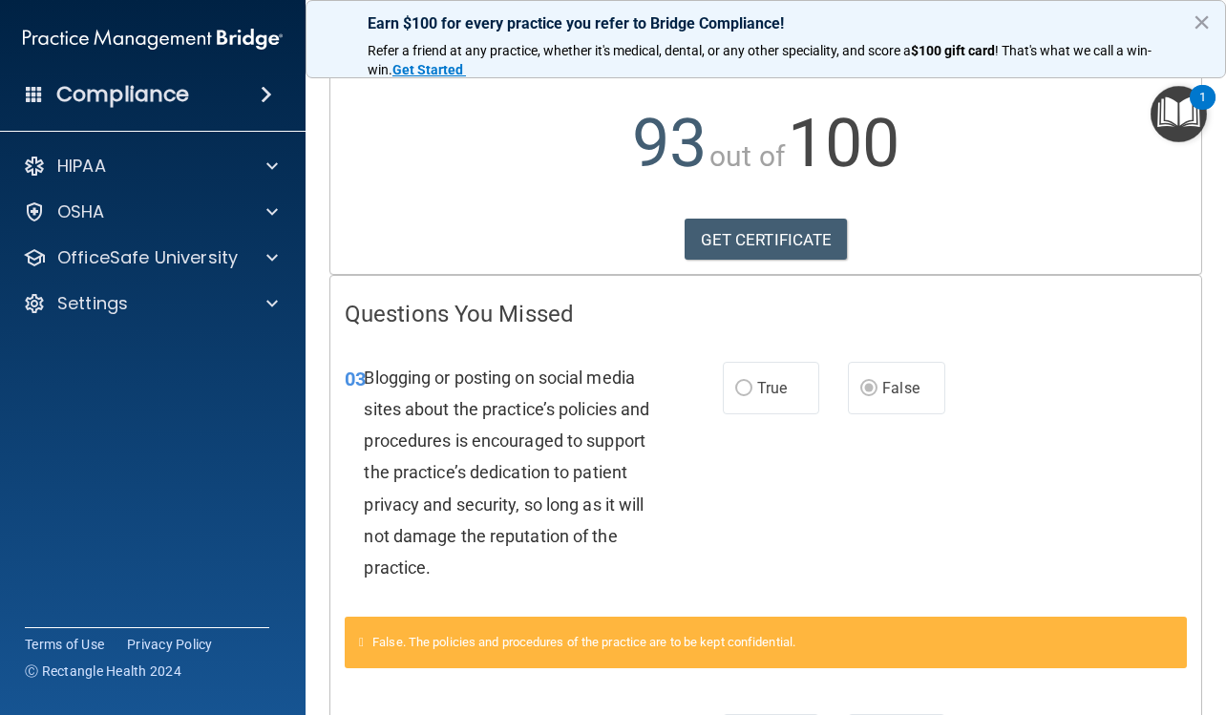
scroll to position [270, 0]
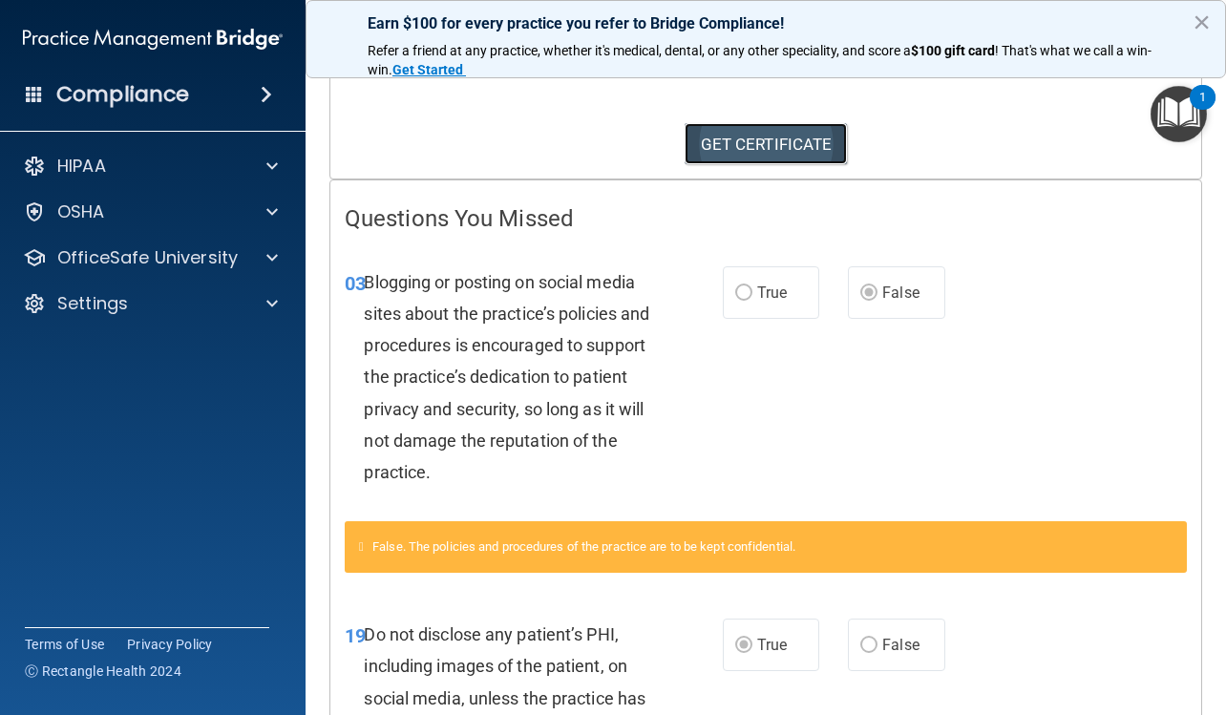
click at [707, 165] on link "GET CERTIFICATE" at bounding box center [765, 144] width 163 height 42
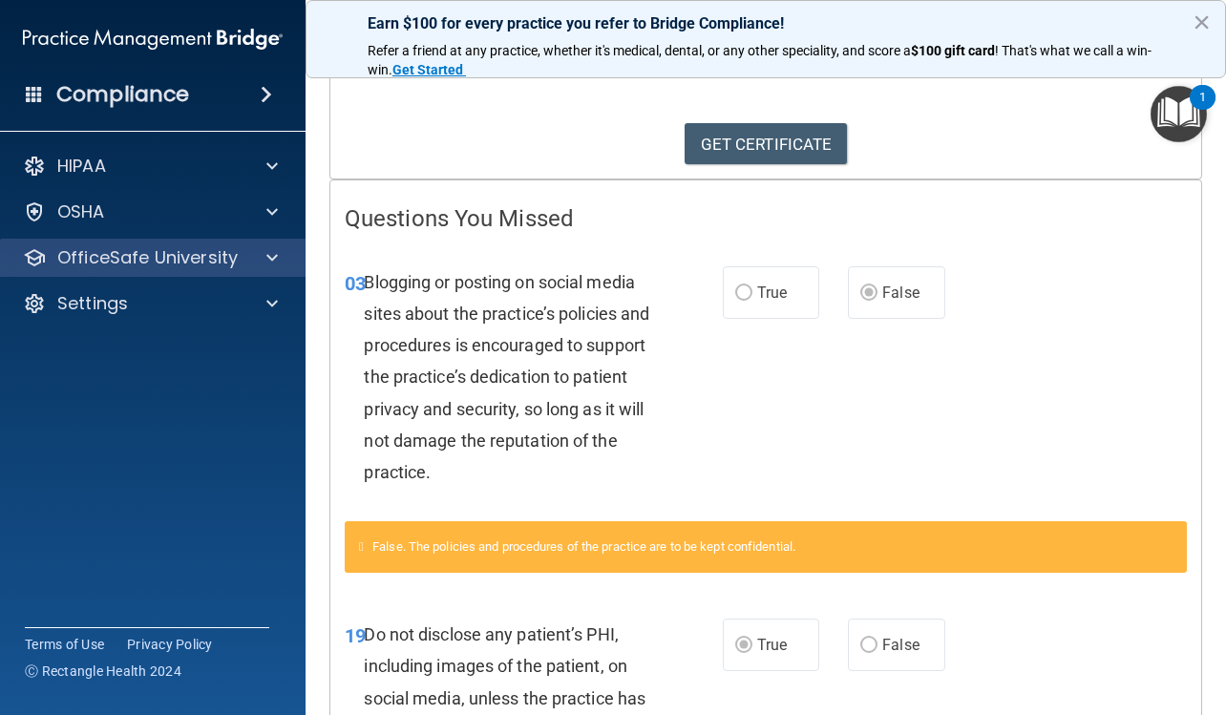
click at [158, 273] on div "OfficeSafe University" at bounding box center [153, 258] width 306 height 38
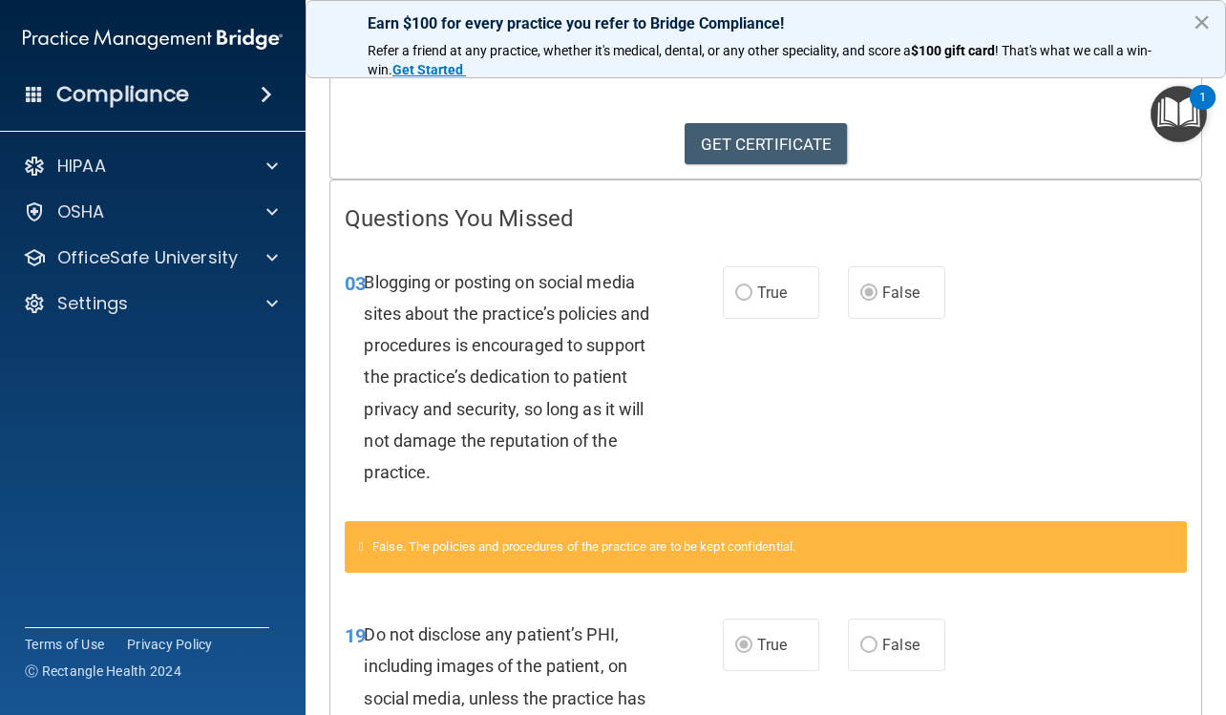
click at [1202, 18] on button "×" at bounding box center [1201, 22] width 18 height 31
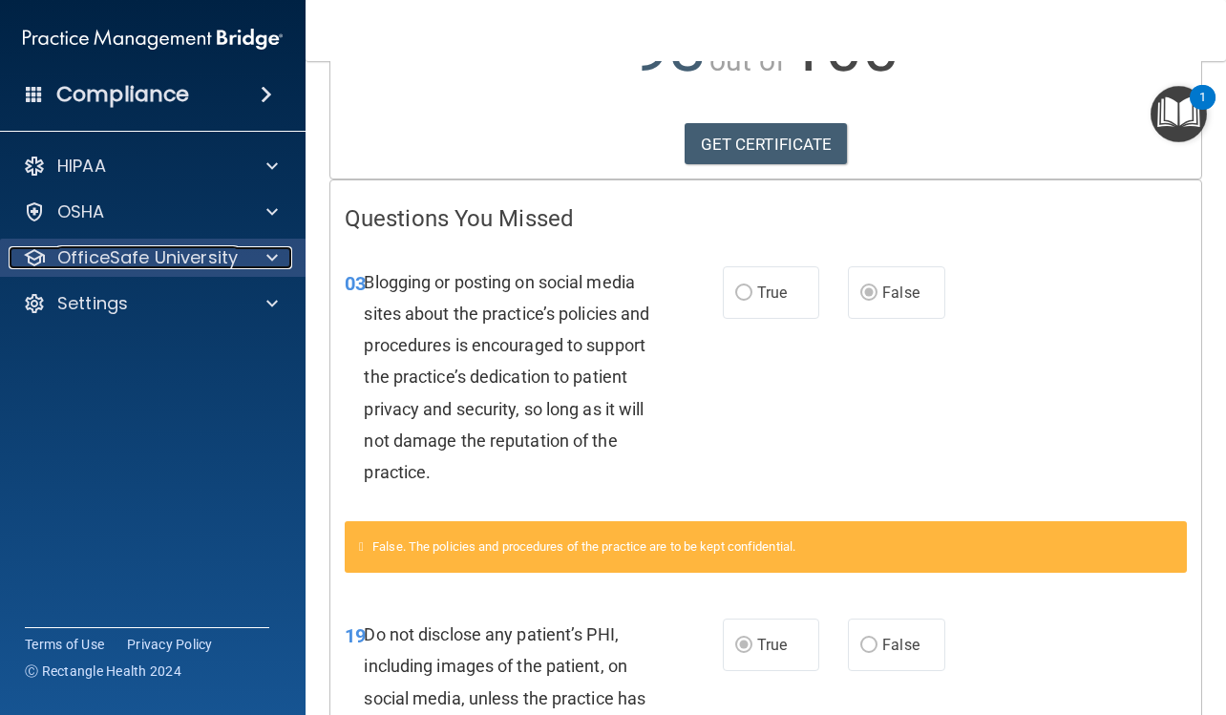
click at [263, 260] on div at bounding box center [269, 257] width 48 height 23
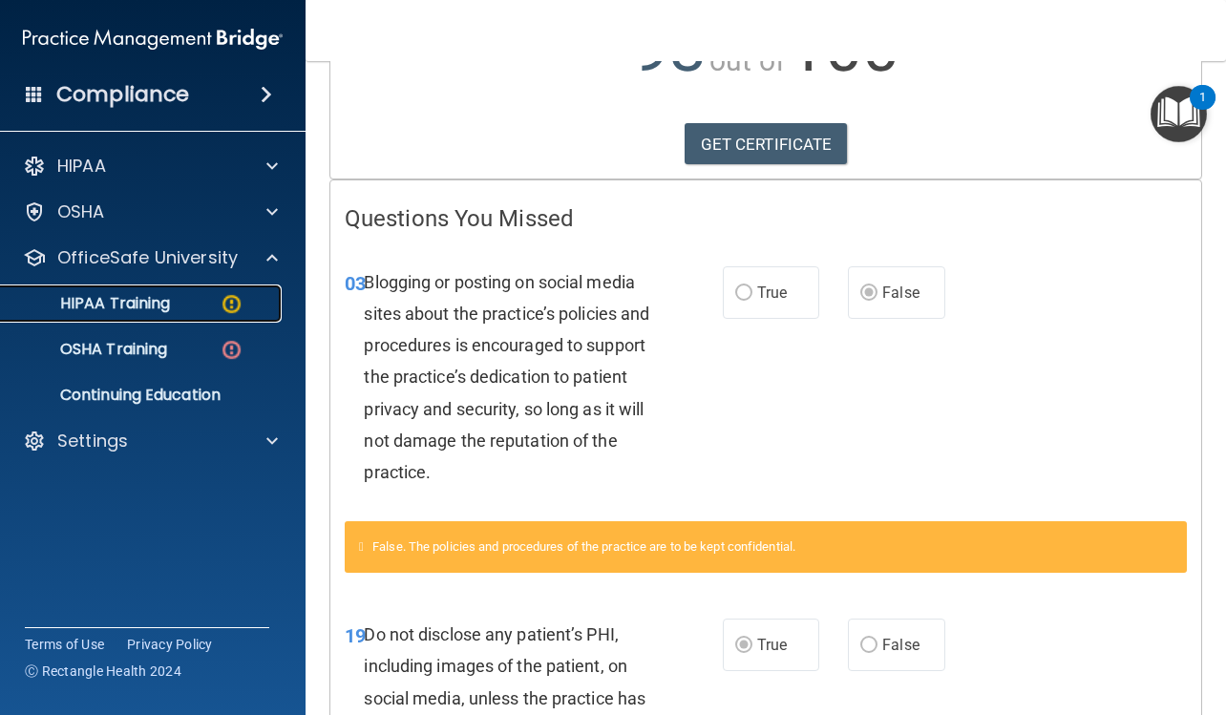
click at [203, 315] on link "HIPAA Training" at bounding box center [131, 303] width 301 height 38
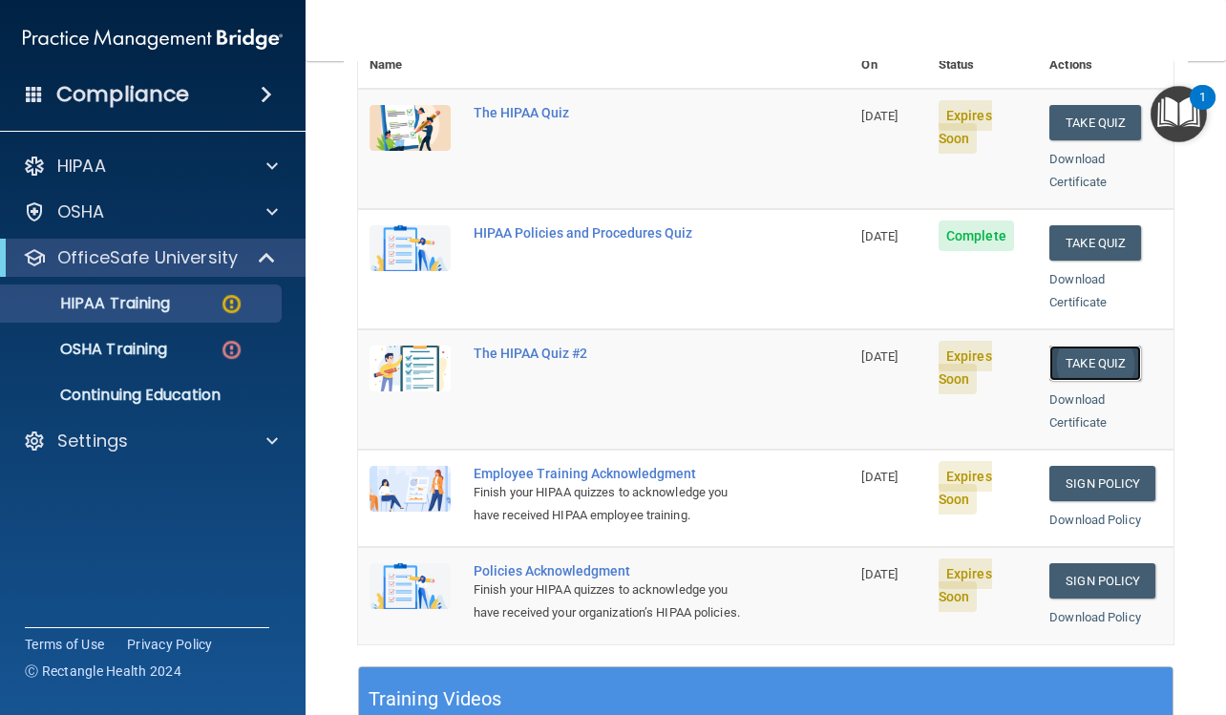
click at [1071, 346] on button "Take Quiz" at bounding box center [1095, 363] width 92 height 35
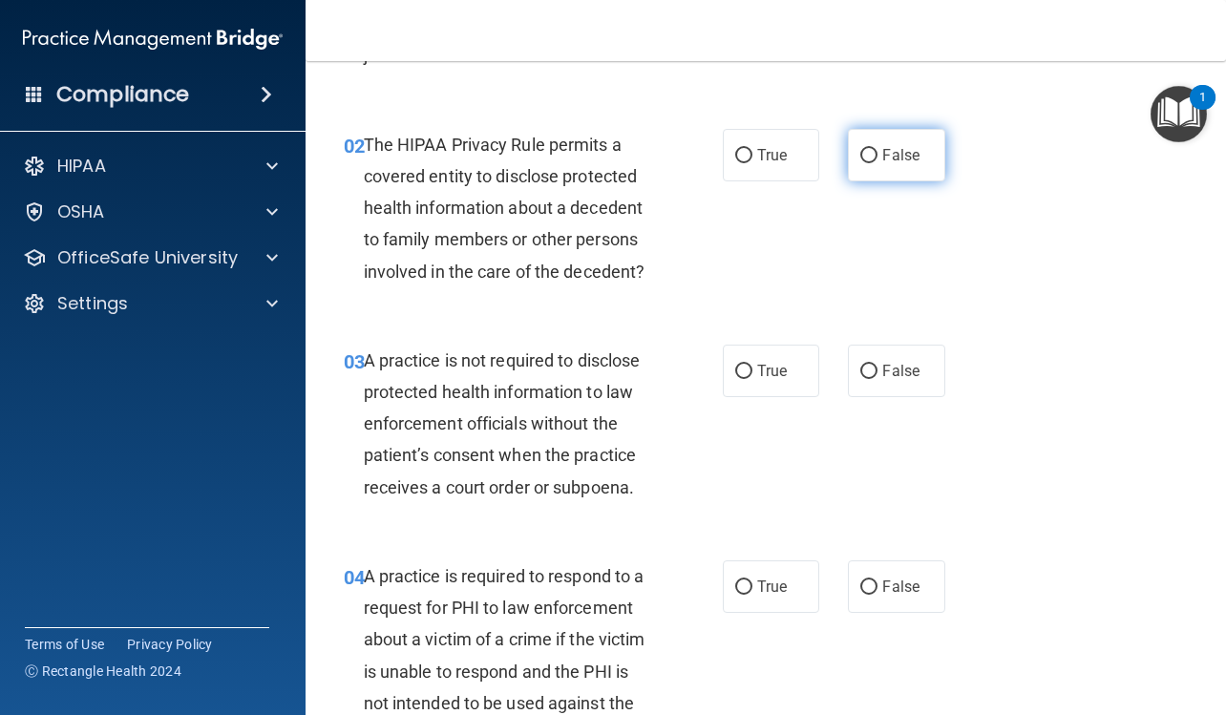
click at [910, 150] on span "False" at bounding box center [900, 155] width 37 height 18
click at [877, 150] on input "False" at bounding box center [868, 156] width 17 height 14
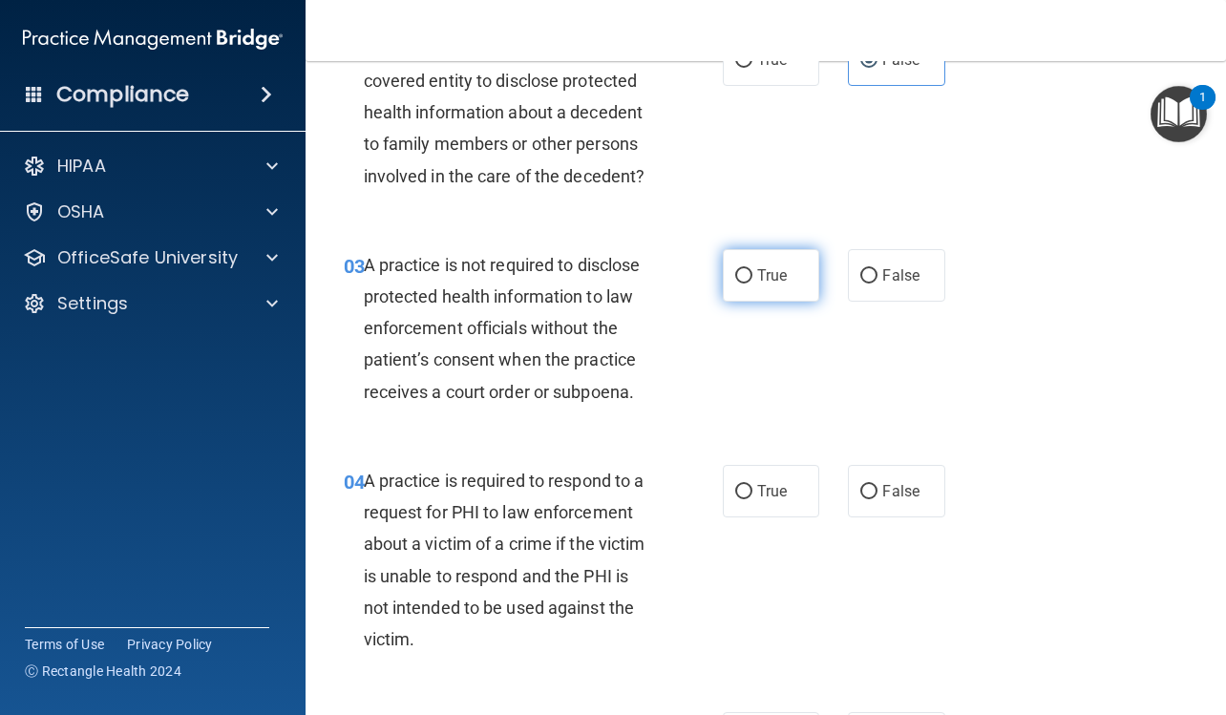
click at [777, 260] on label "True" at bounding box center [771, 275] width 96 height 52
click at [752, 269] on input "True" at bounding box center [743, 276] width 17 height 14
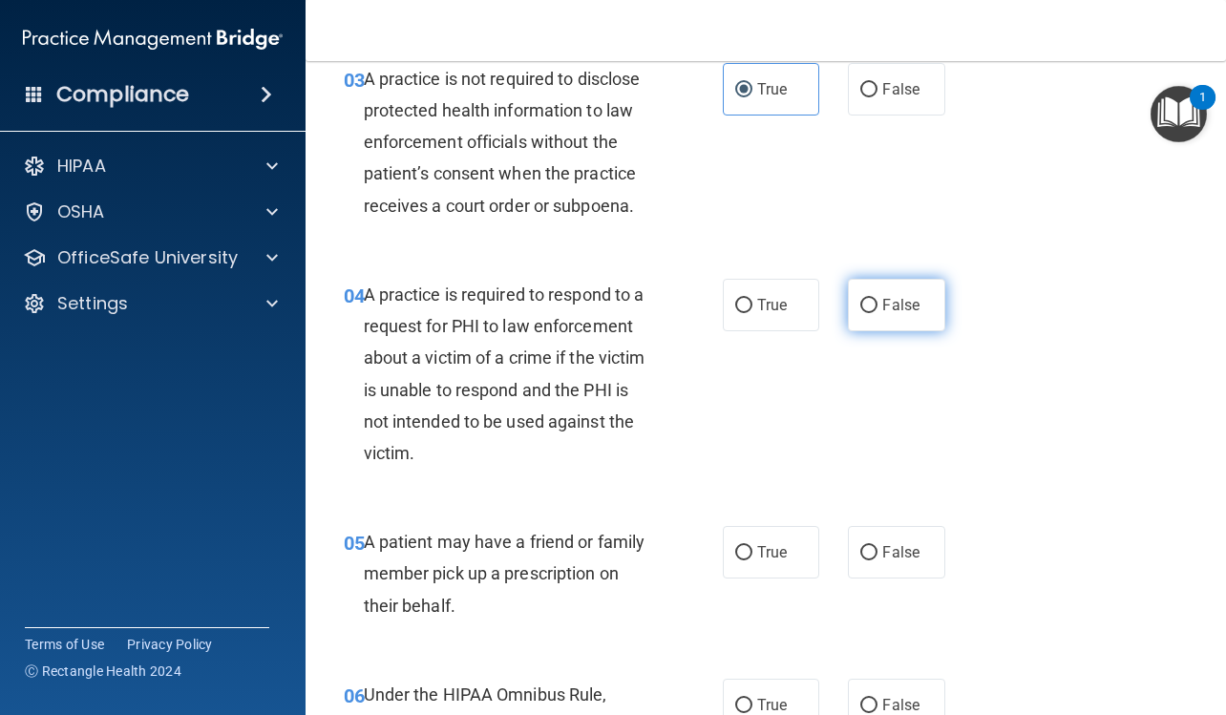
scroll to position [556, 0]
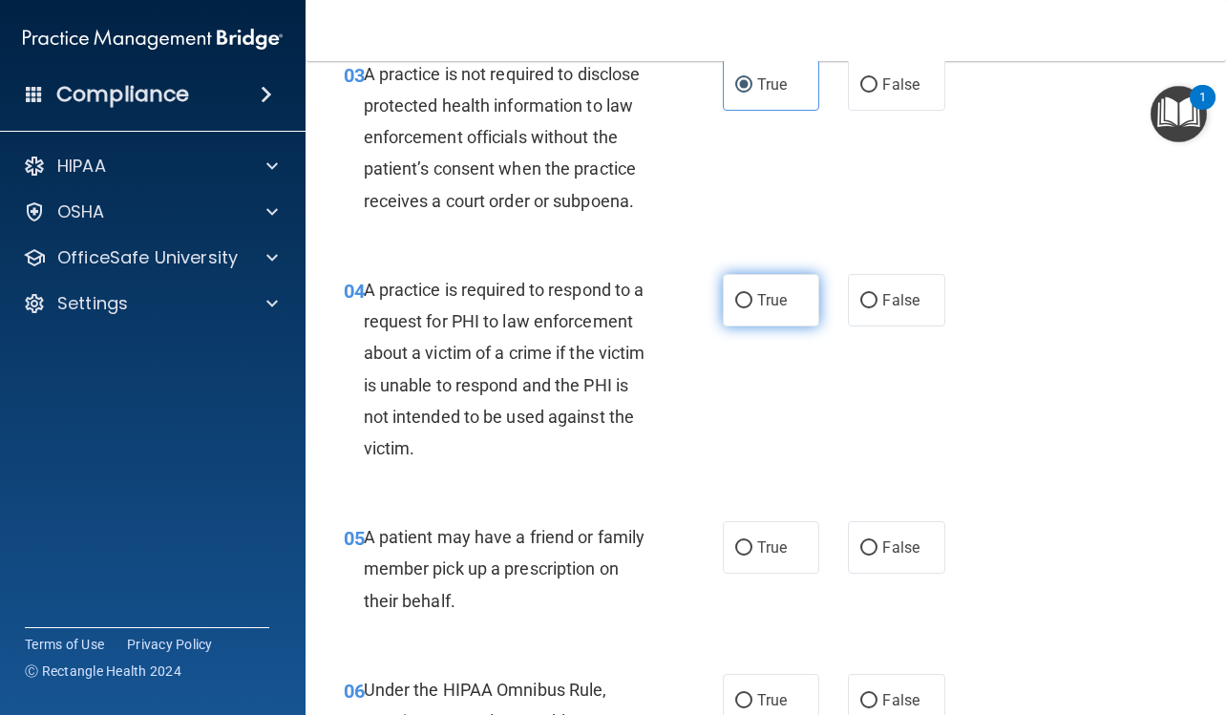
click at [794, 293] on label "True" at bounding box center [771, 300] width 96 height 52
click at [752, 294] on input "True" at bounding box center [743, 301] width 17 height 14
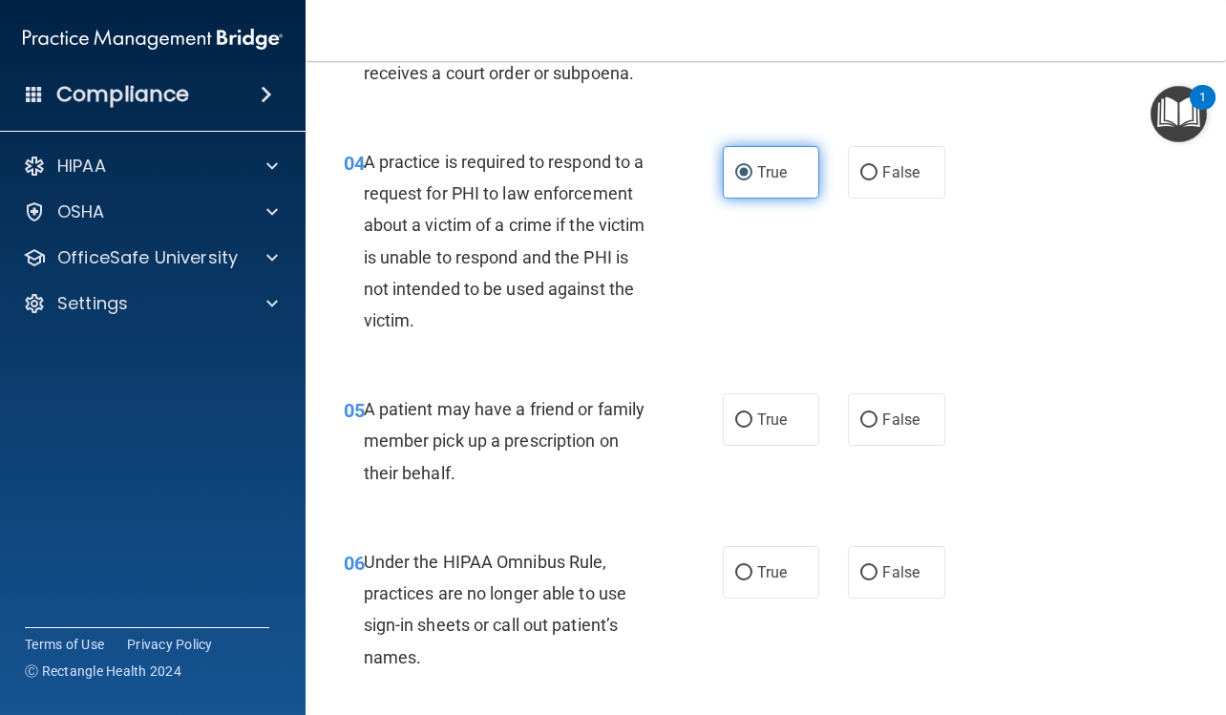
scroll to position [747, 0]
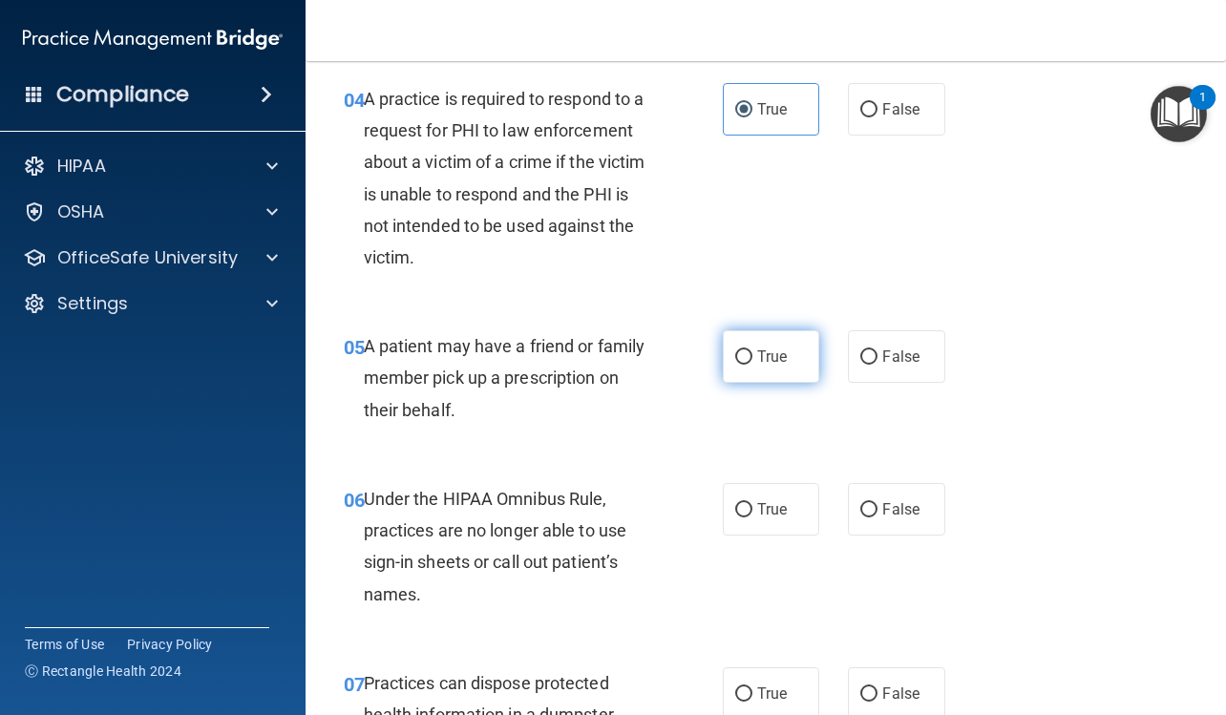
click at [781, 342] on label "True" at bounding box center [771, 356] width 96 height 52
click at [752, 350] on input "True" at bounding box center [743, 357] width 17 height 14
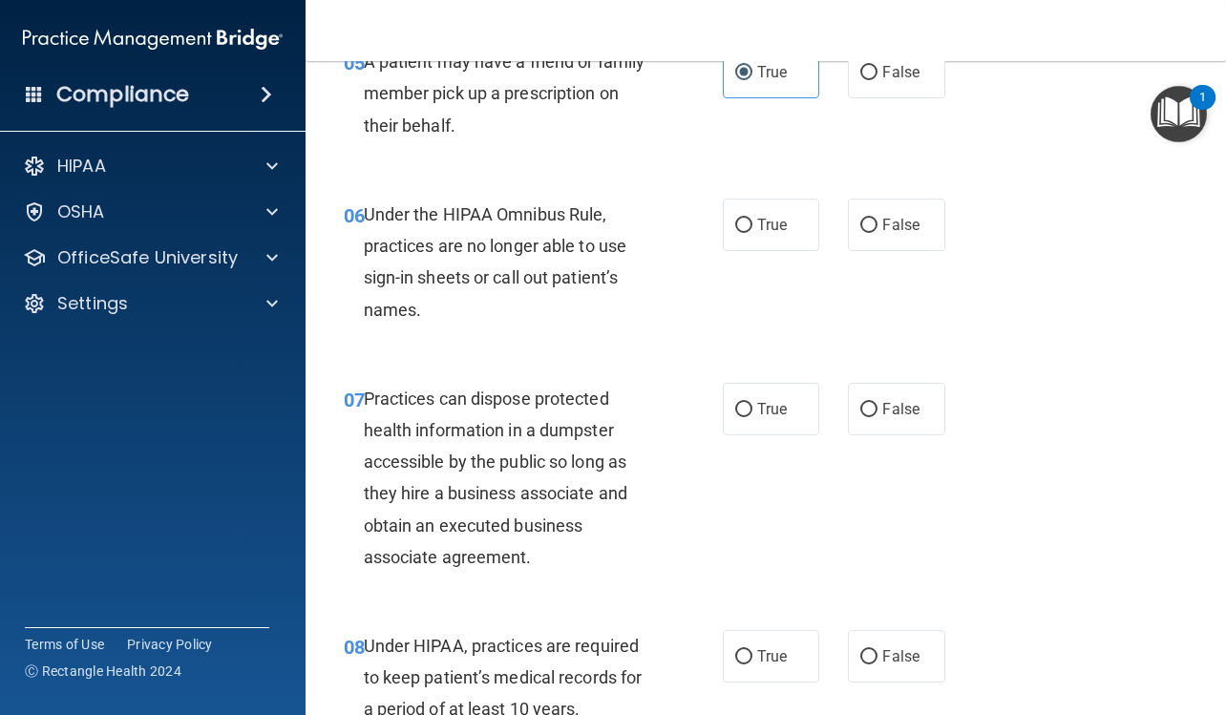
scroll to position [1034, 0]
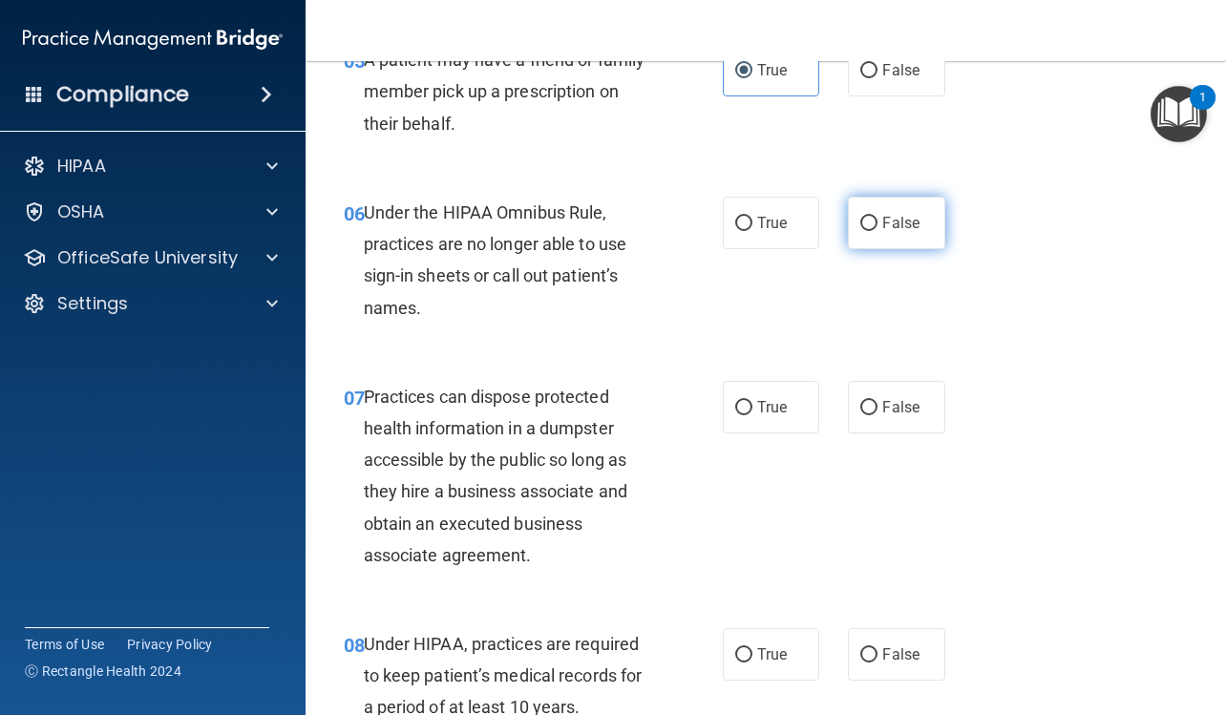
click at [877, 207] on label "False" at bounding box center [896, 223] width 96 height 52
click at [877, 217] on input "False" at bounding box center [868, 224] width 17 height 14
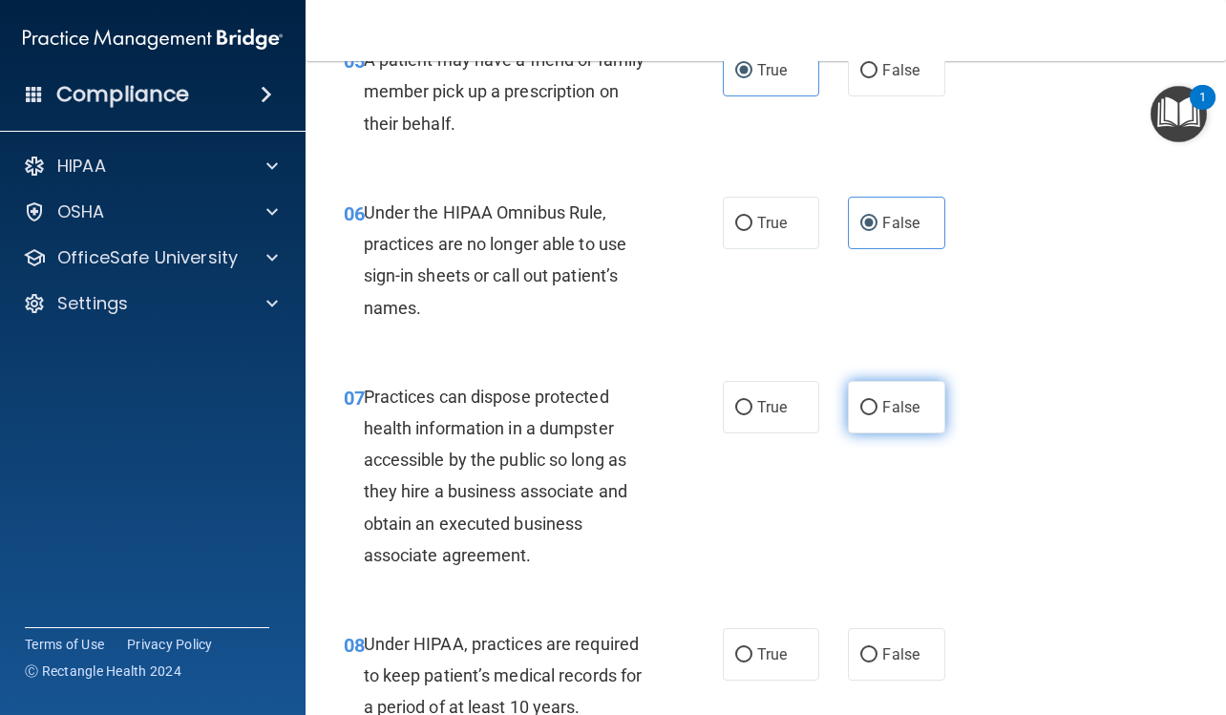
click at [882, 403] on span "False" at bounding box center [900, 407] width 37 height 18
click at [877, 403] on input "False" at bounding box center [868, 408] width 17 height 14
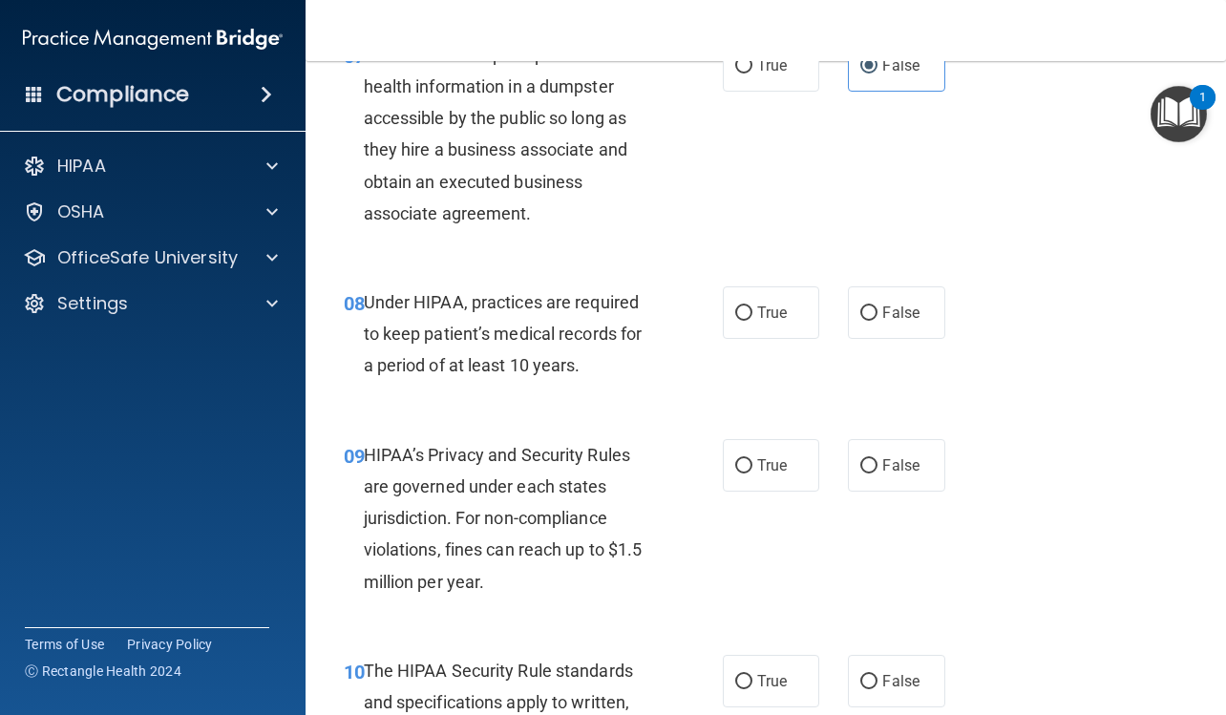
scroll to position [1415, 0]
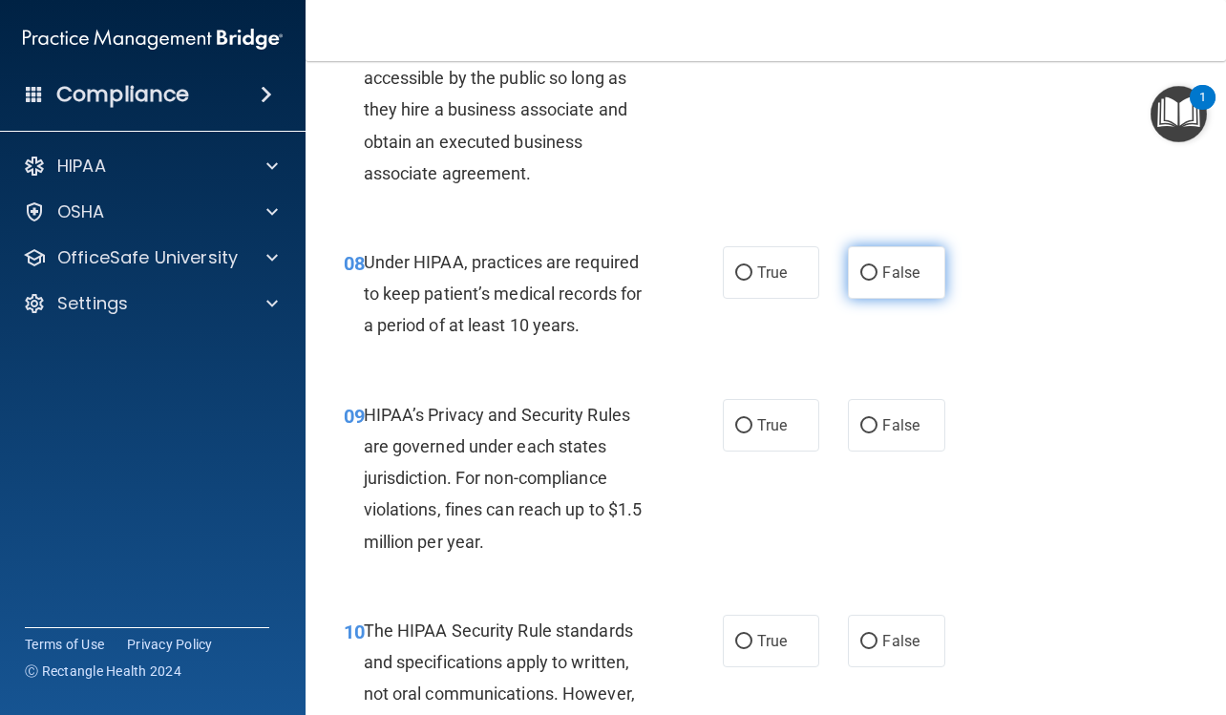
click at [867, 283] on label "False" at bounding box center [896, 272] width 96 height 52
click at [867, 281] on input "False" at bounding box center [868, 273] width 17 height 14
click at [791, 442] on label "True" at bounding box center [771, 425] width 96 height 52
click at [752, 433] on input "True" at bounding box center [743, 426] width 17 height 14
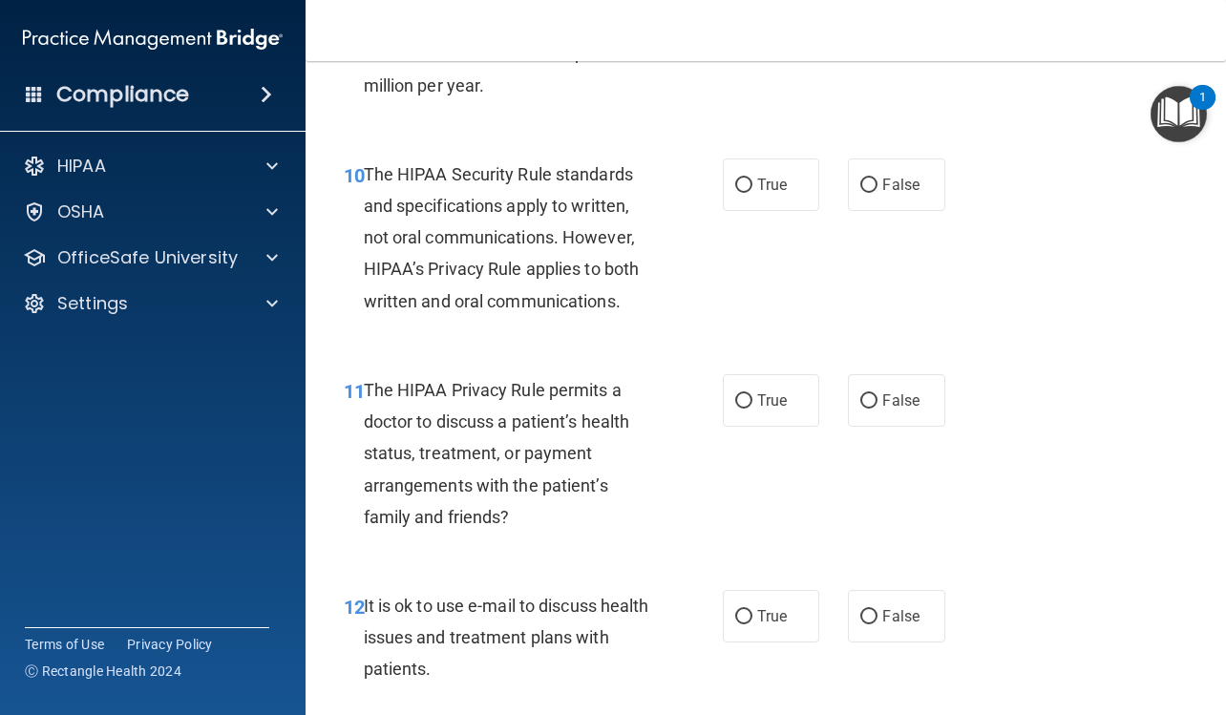
scroll to position [1893, 0]
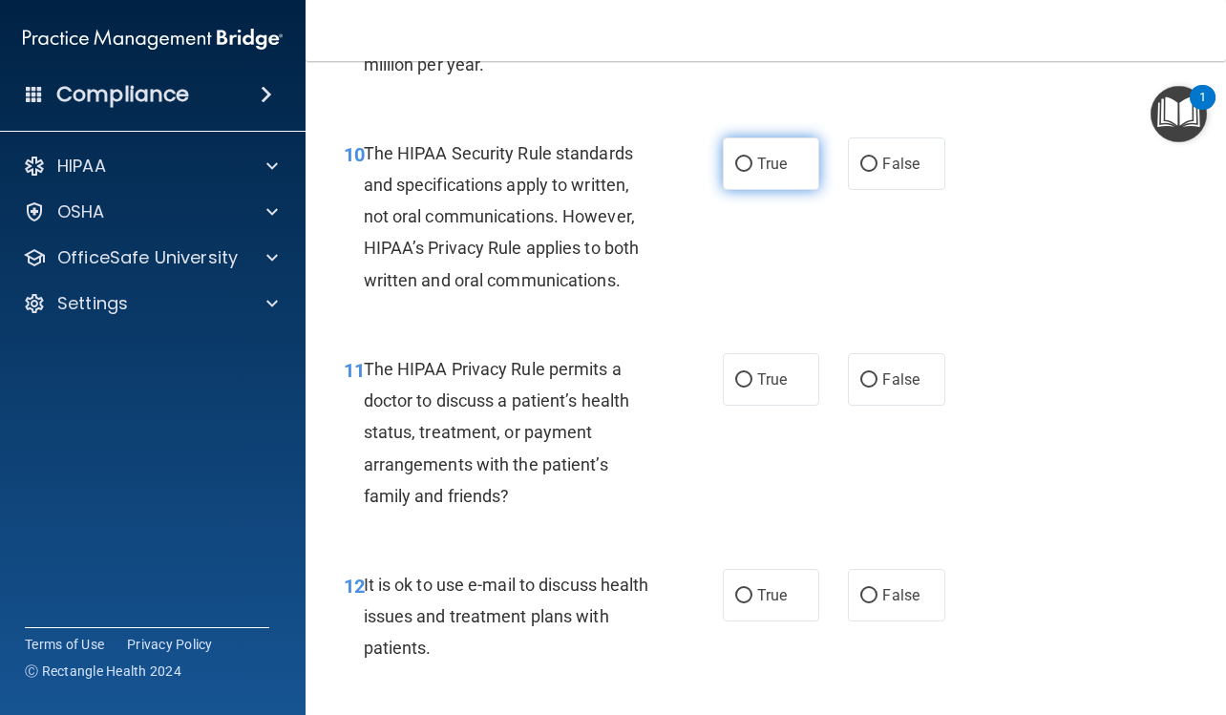
click at [804, 154] on label "True" at bounding box center [771, 163] width 96 height 52
click at [752, 157] on input "True" at bounding box center [743, 164] width 17 height 14
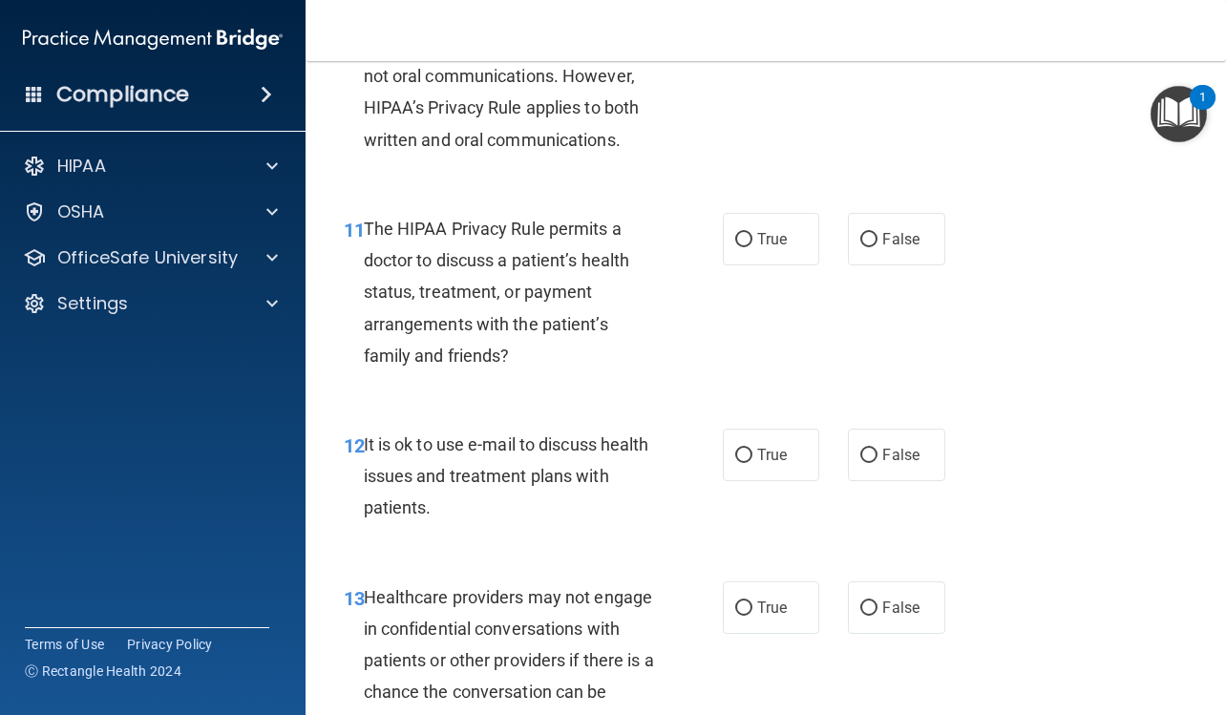
scroll to position [2084, 0]
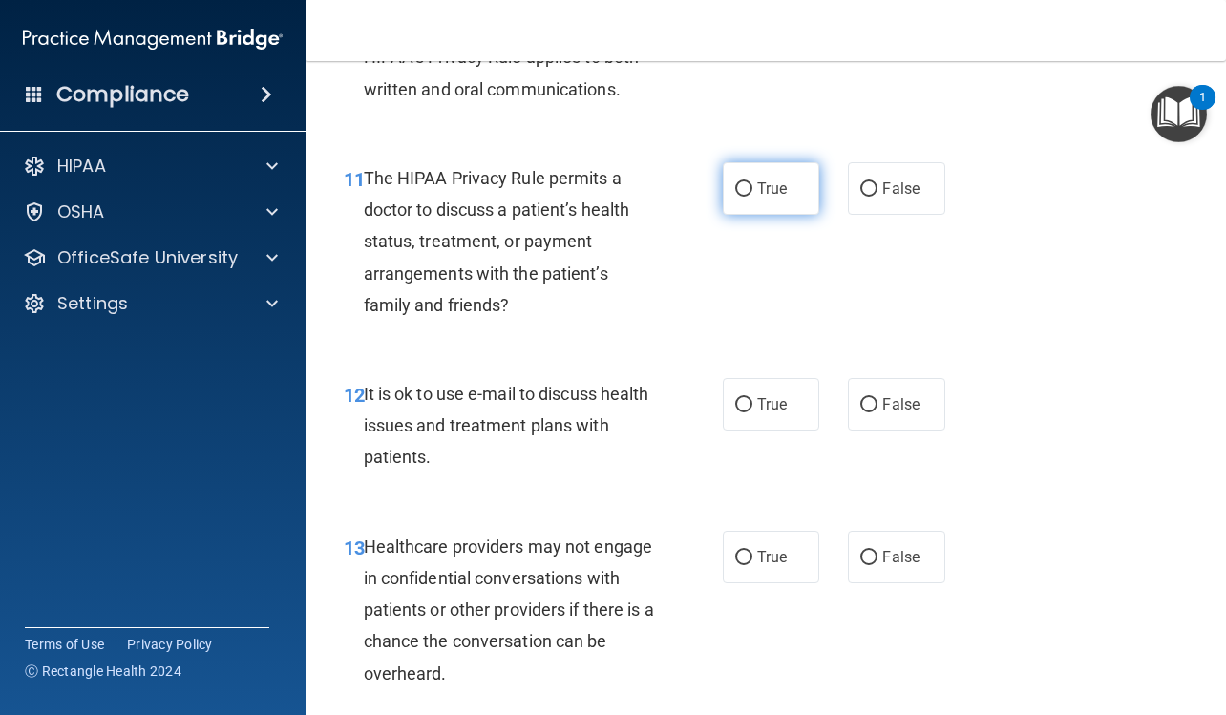
click at [785, 170] on label "True" at bounding box center [771, 188] width 96 height 52
click at [752, 182] on input "True" at bounding box center [743, 189] width 17 height 14
click at [778, 398] on span "True" at bounding box center [772, 404] width 30 height 18
click at [752, 398] on input "True" at bounding box center [743, 405] width 17 height 14
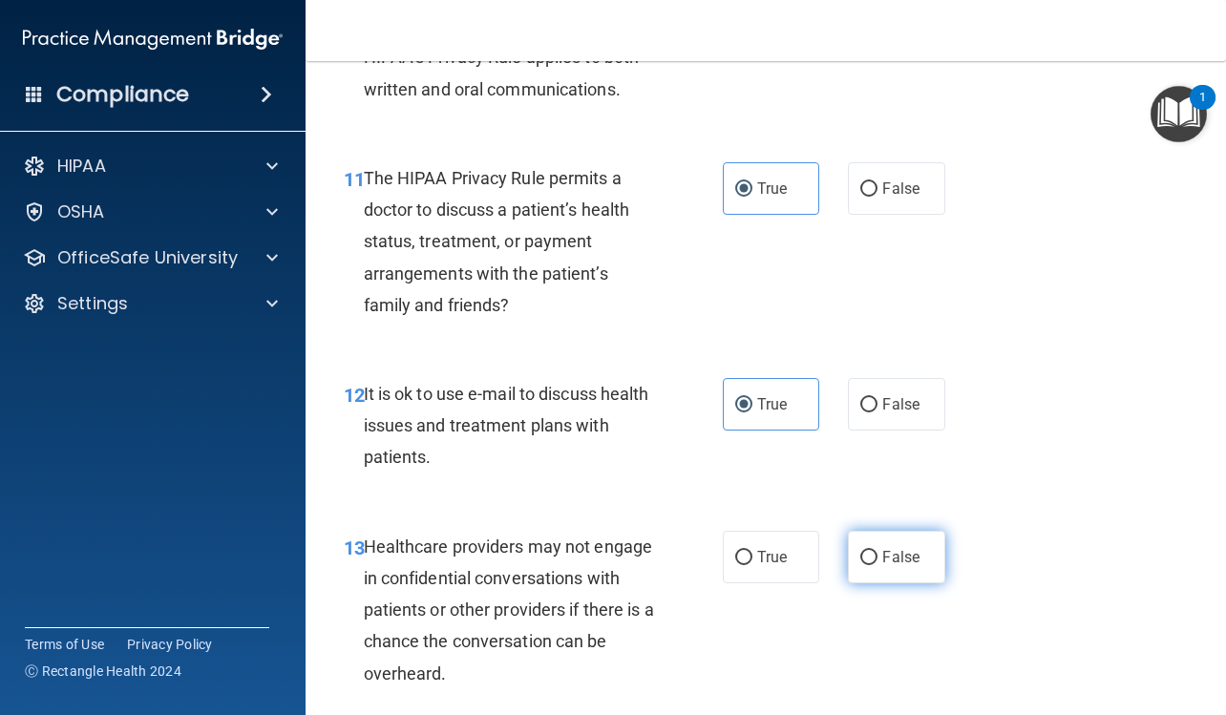
click at [899, 574] on label "False" at bounding box center [896, 557] width 96 height 52
click at [877, 565] on input "False" at bounding box center [868, 558] width 17 height 14
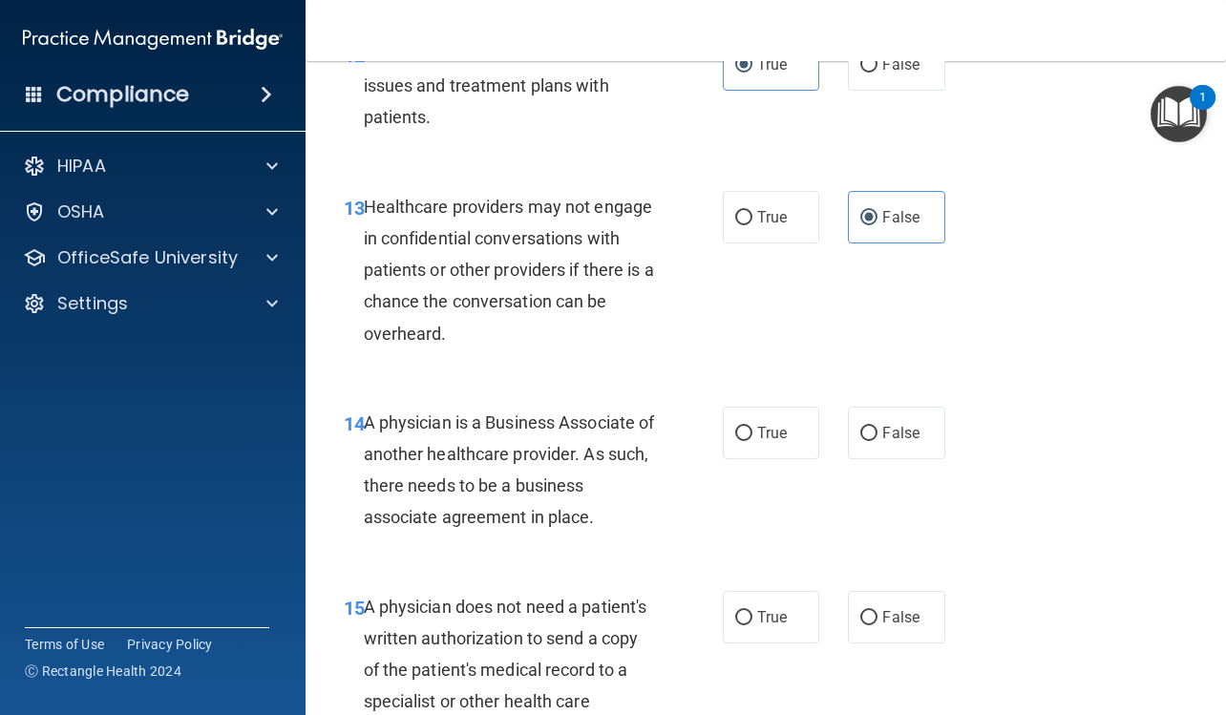
scroll to position [2465, 0]
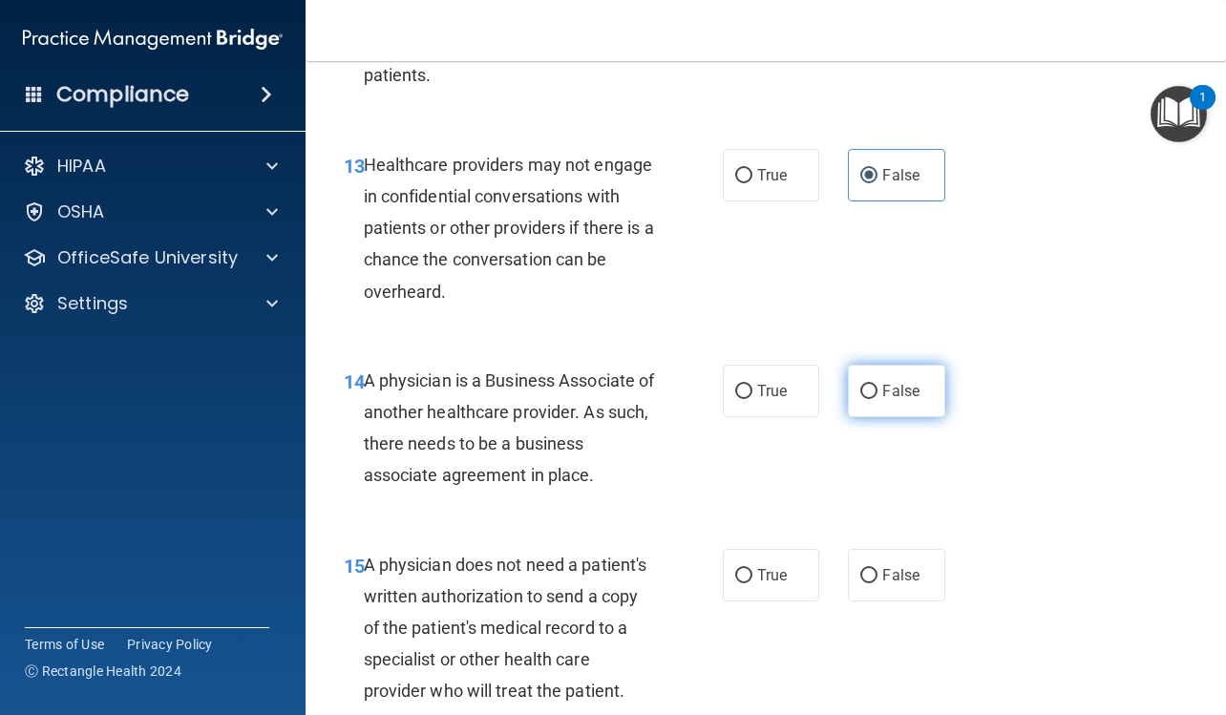
click at [848, 398] on label "False" at bounding box center [896, 391] width 96 height 52
click at [860, 398] on input "False" at bounding box center [868, 392] width 17 height 14
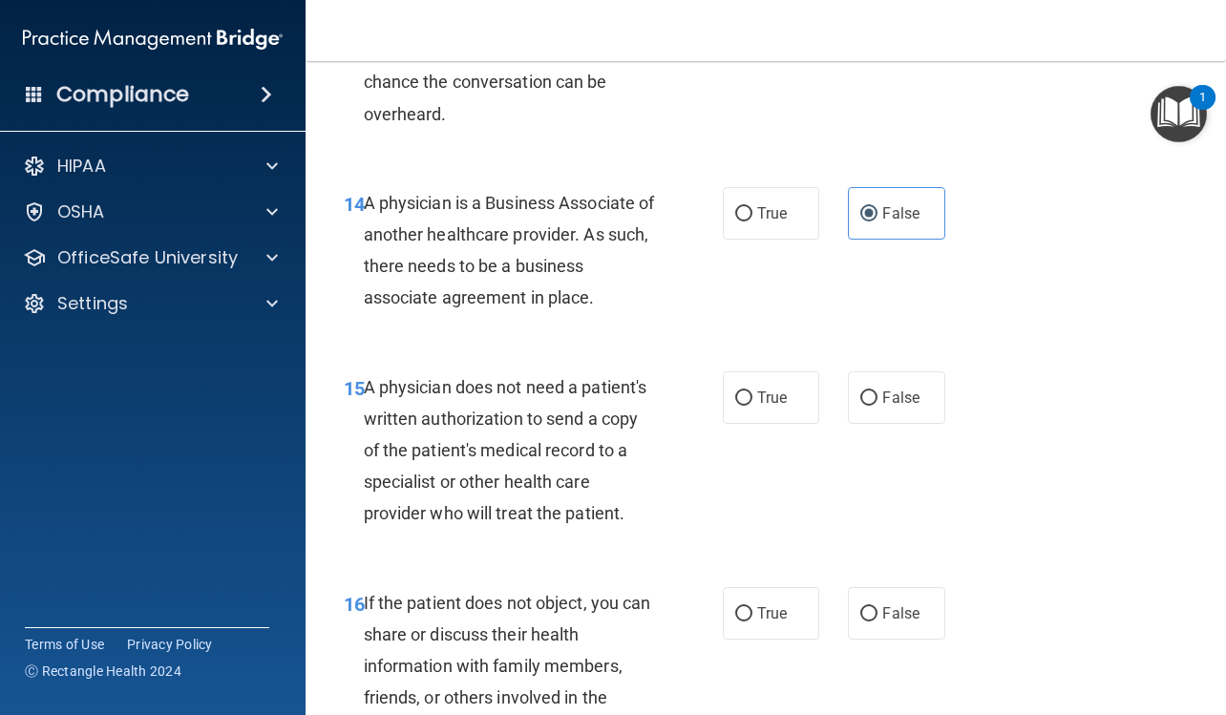
scroll to position [2656, 0]
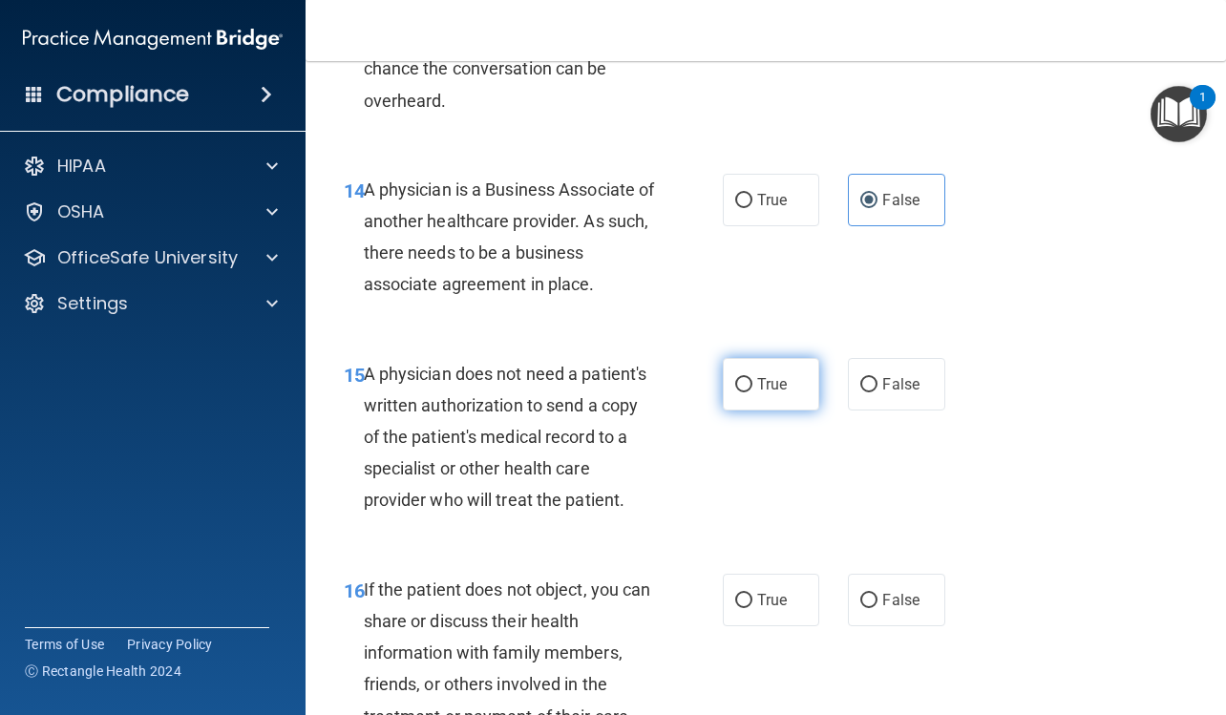
click at [775, 387] on span "True" at bounding box center [772, 384] width 30 height 18
click at [752, 387] on input "True" at bounding box center [743, 385] width 17 height 14
click at [778, 580] on label "True" at bounding box center [771, 600] width 96 height 52
click at [752, 594] on input "True" at bounding box center [743, 601] width 17 height 14
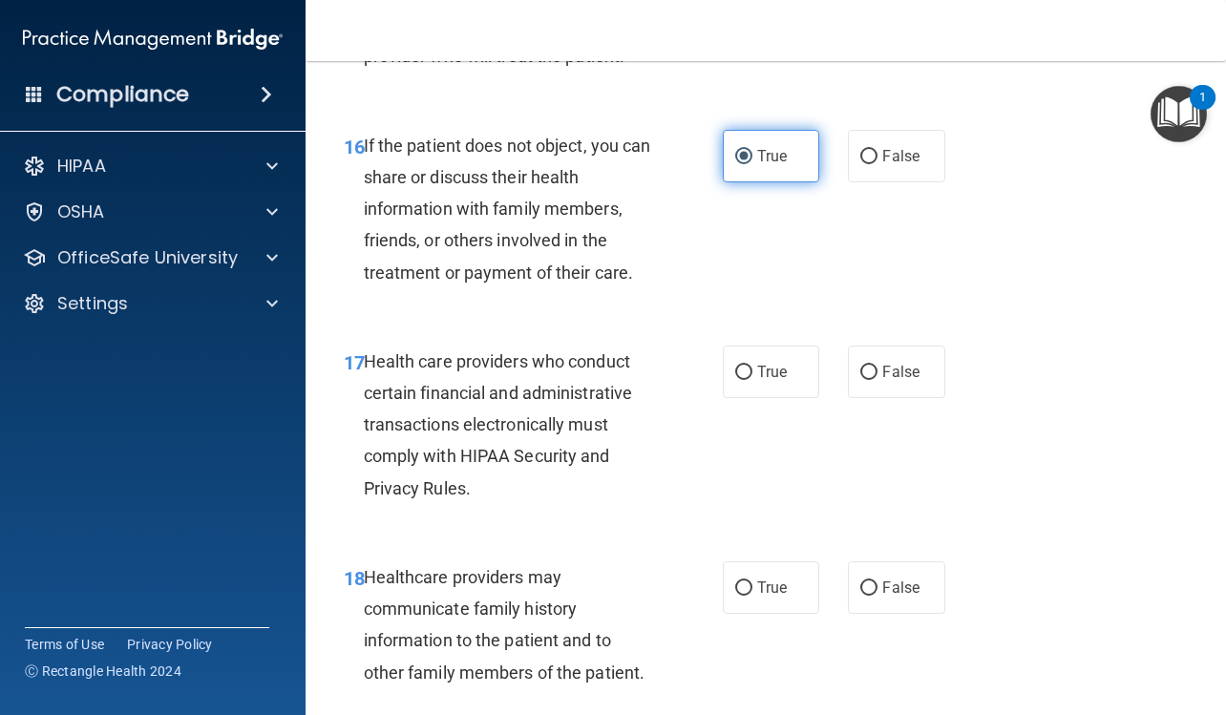
scroll to position [3133, 0]
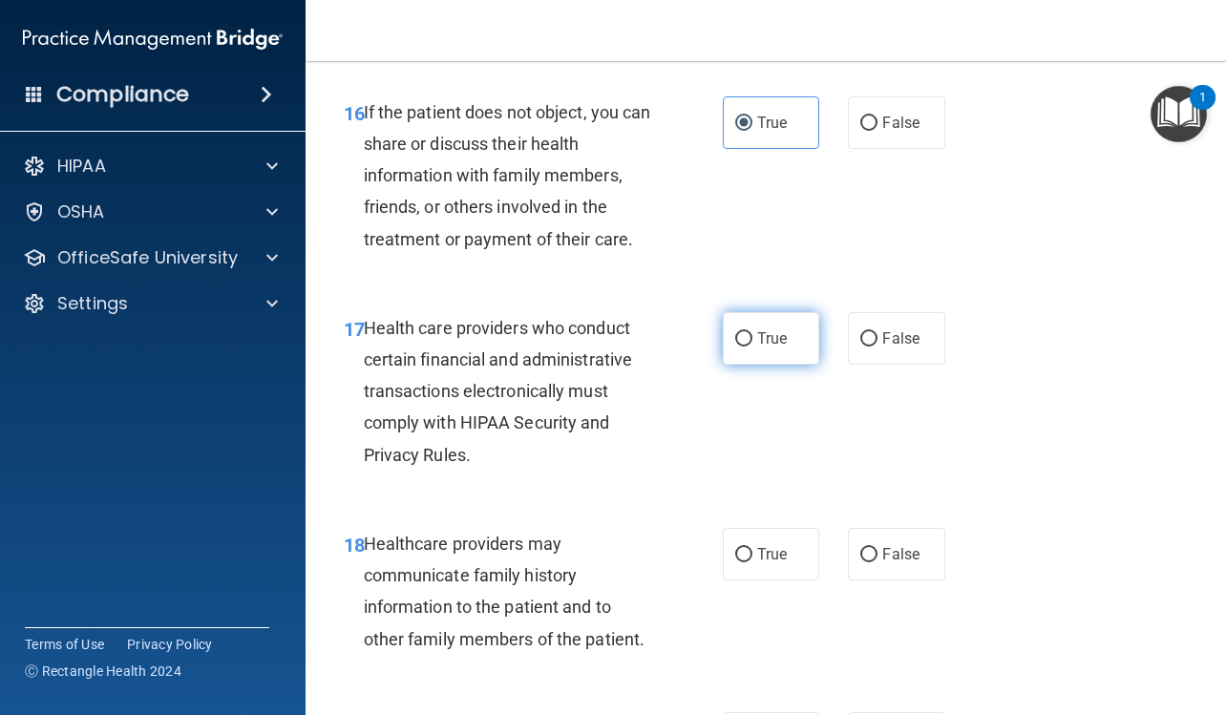
click at [752, 357] on label "True" at bounding box center [771, 338] width 96 height 52
click at [752, 346] on input "True" at bounding box center [743, 339] width 17 height 14
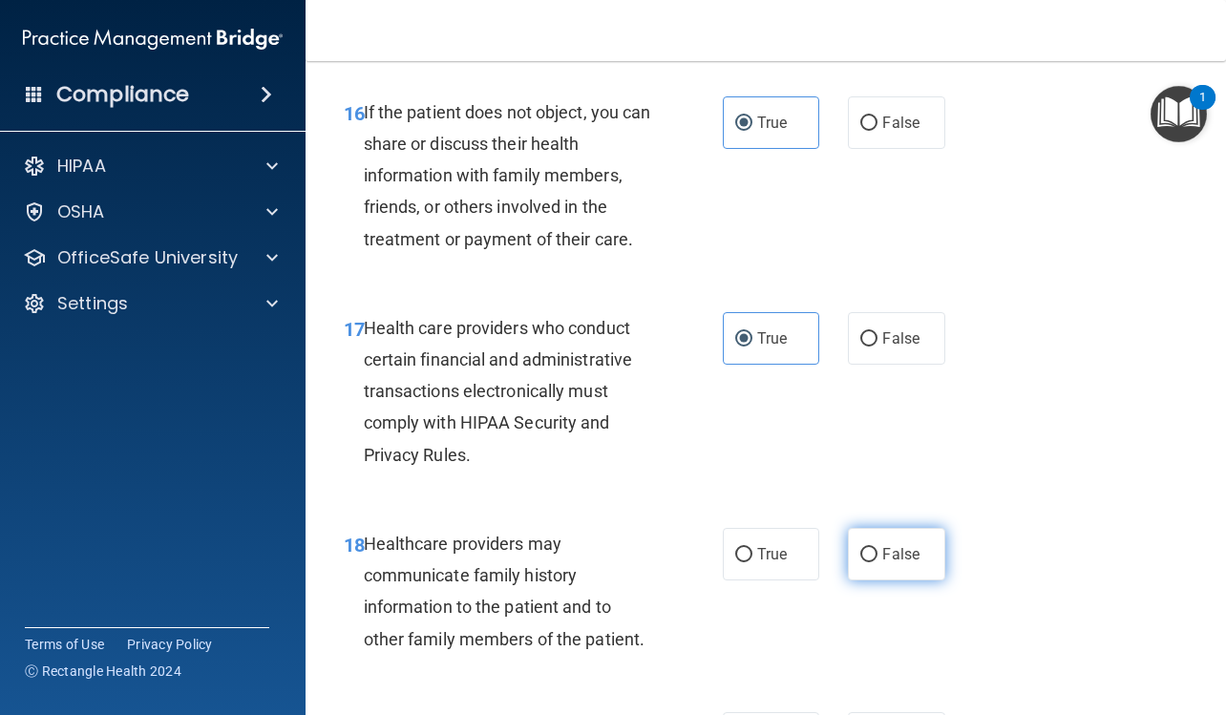
click at [867, 536] on label "False" at bounding box center [896, 554] width 96 height 52
click at [867, 548] on input "False" at bounding box center [868, 555] width 17 height 14
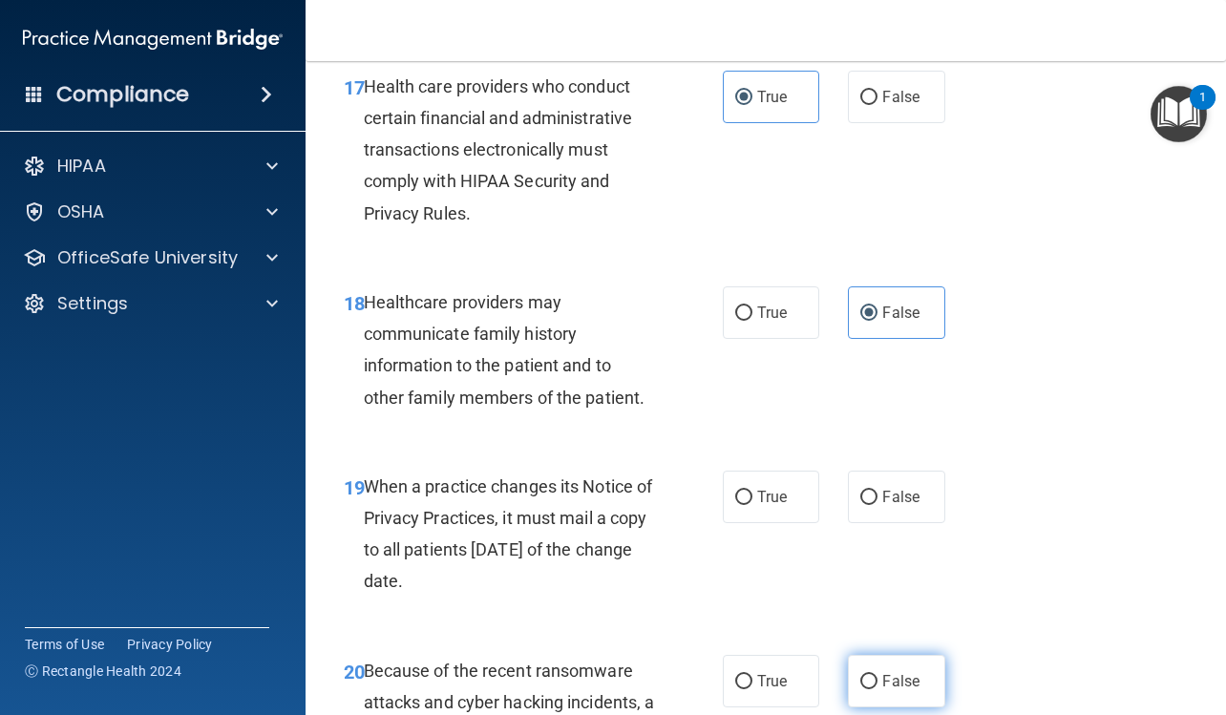
scroll to position [3515, 0]
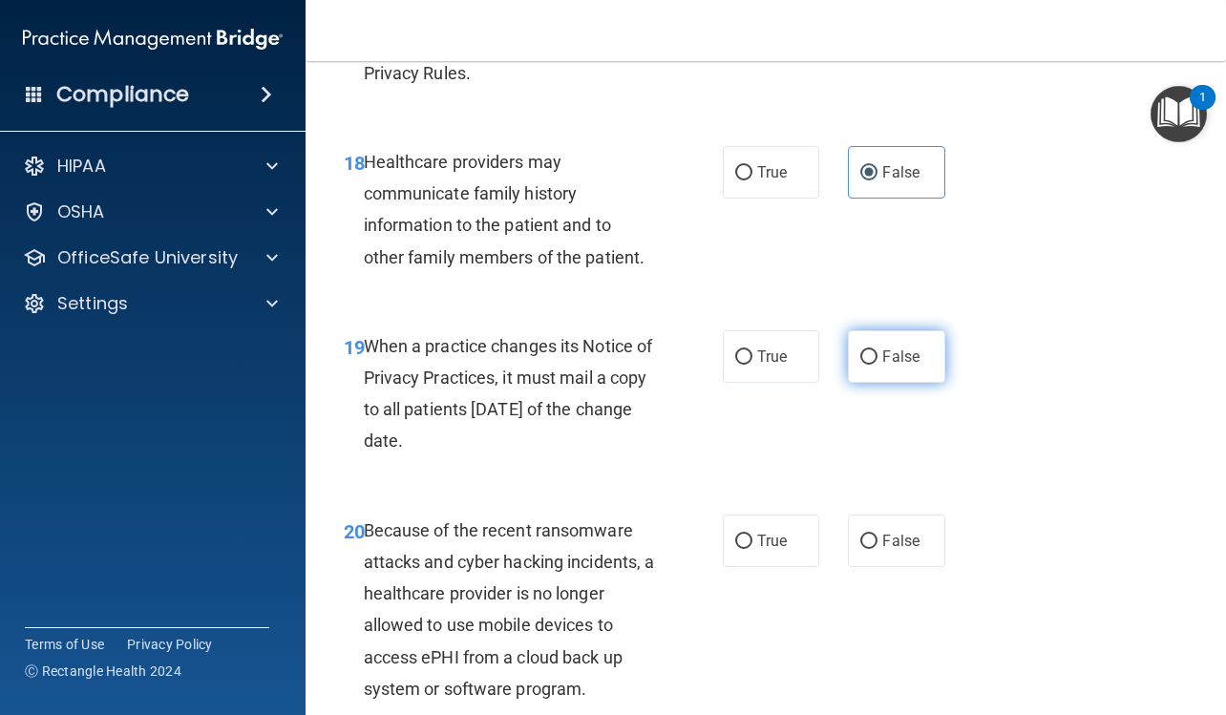
click at [872, 355] on label "False" at bounding box center [896, 356] width 96 height 52
click at [872, 355] on input "False" at bounding box center [868, 357] width 17 height 14
click at [883, 518] on label "False" at bounding box center [896, 540] width 96 height 52
click at [877, 534] on input "False" at bounding box center [868, 541] width 17 height 14
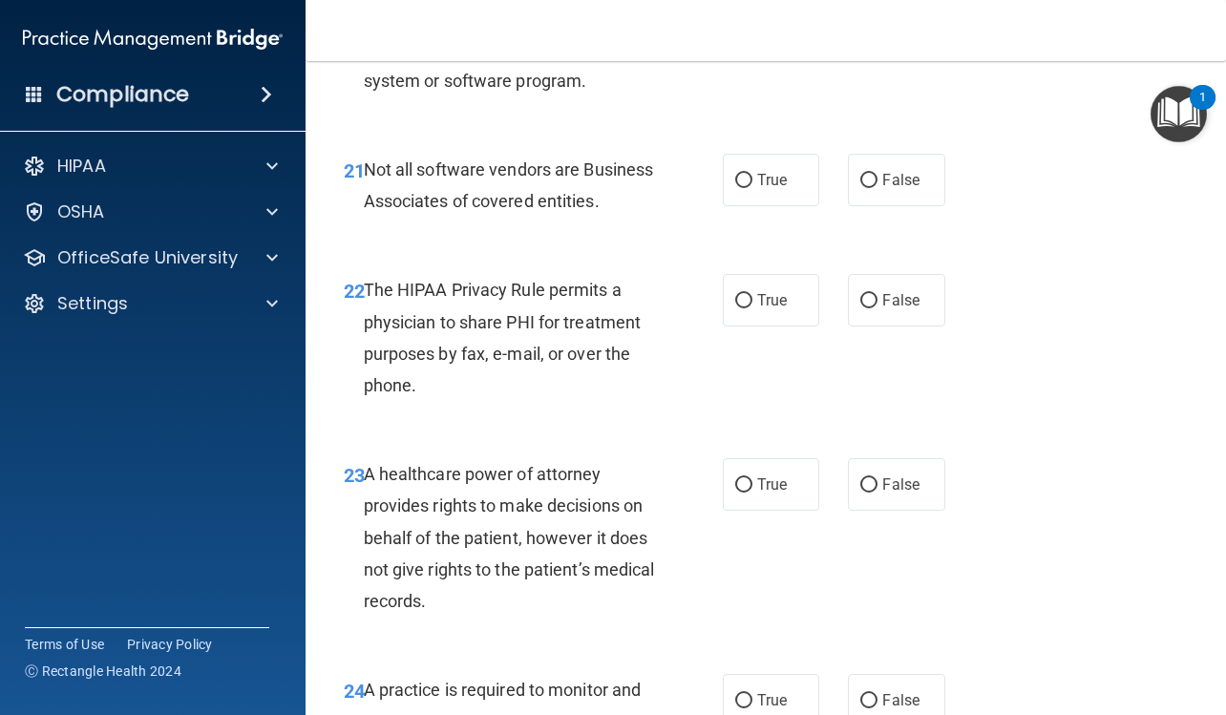
scroll to position [4183, 0]
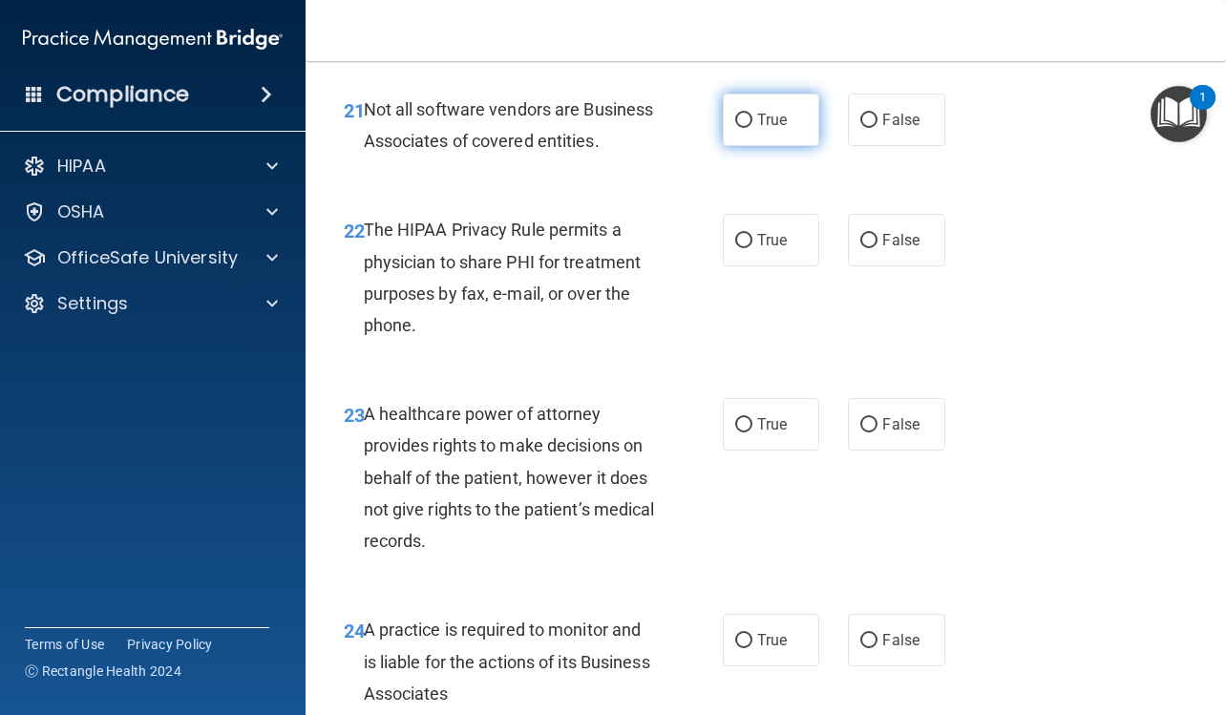
click at [786, 129] on label "True" at bounding box center [771, 120] width 96 height 52
click at [752, 128] on input "True" at bounding box center [743, 121] width 17 height 14
click at [800, 266] on label "True" at bounding box center [771, 240] width 96 height 52
click at [752, 248] on input "True" at bounding box center [743, 241] width 17 height 14
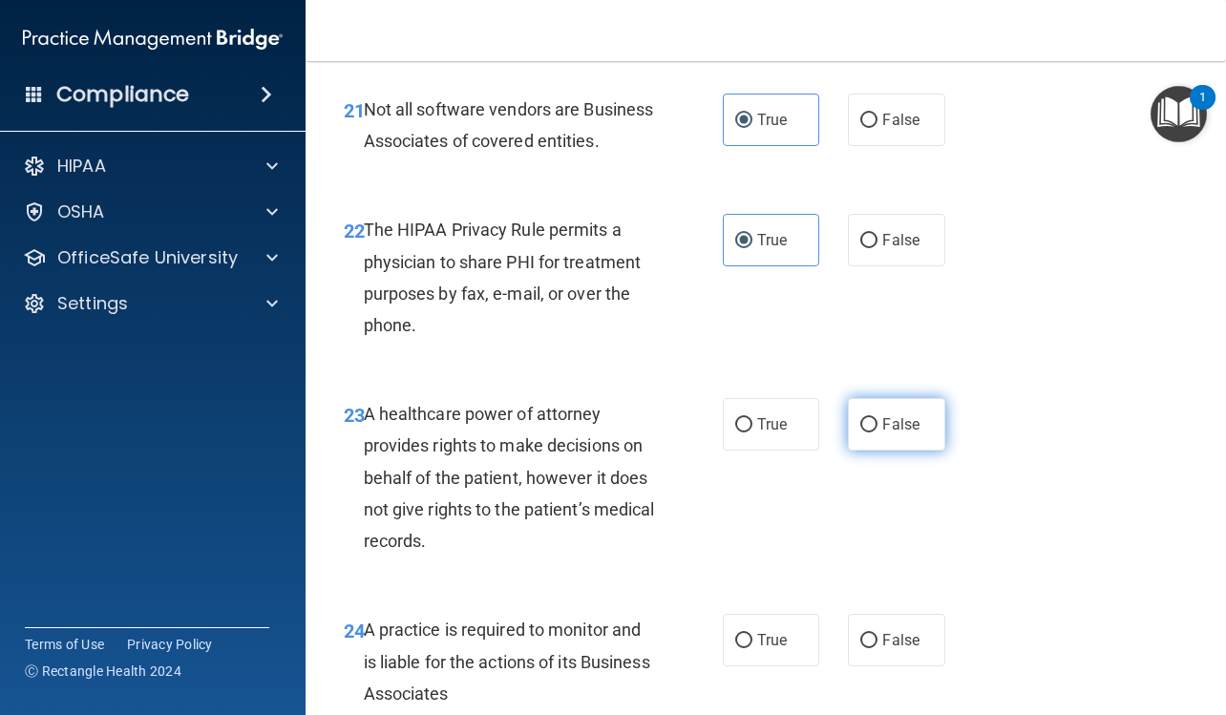
click at [865, 450] on label "False" at bounding box center [896, 424] width 96 height 52
click at [865, 432] on input "False" at bounding box center [868, 425] width 17 height 14
click at [876, 658] on label "False" at bounding box center [896, 640] width 96 height 52
click at [876, 648] on input "False" at bounding box center [868, 641] width 17 height 14
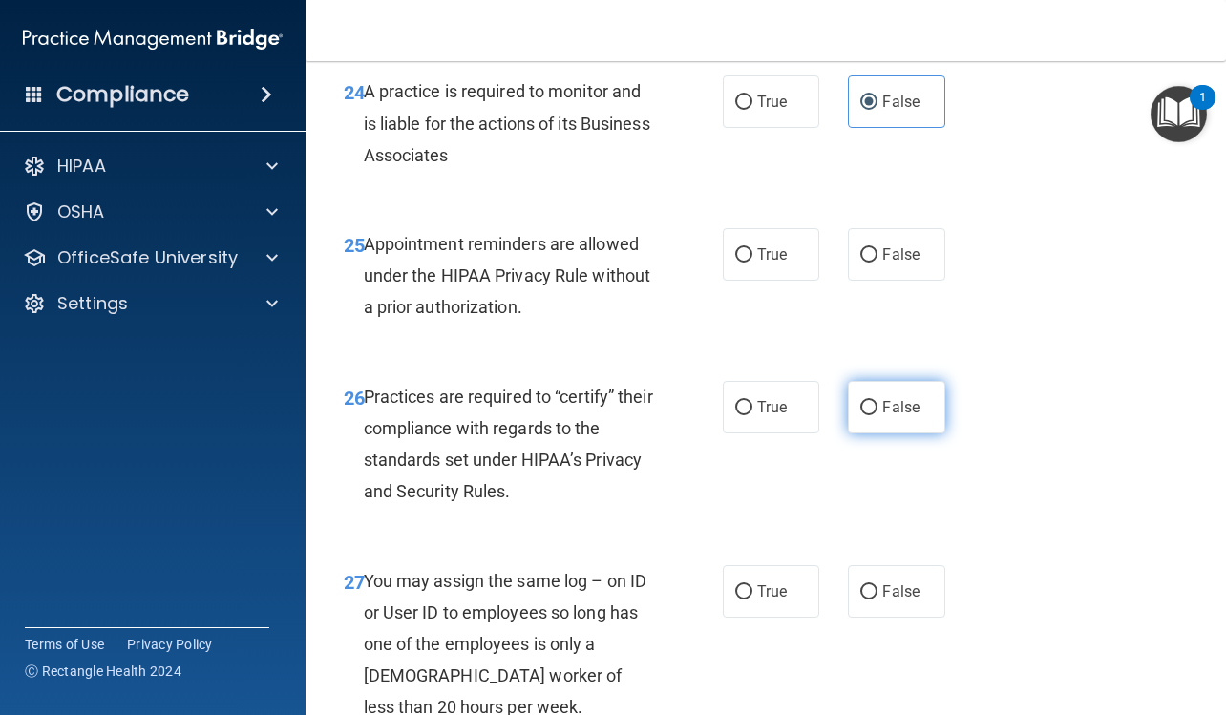
scroll to position [4756, 0]
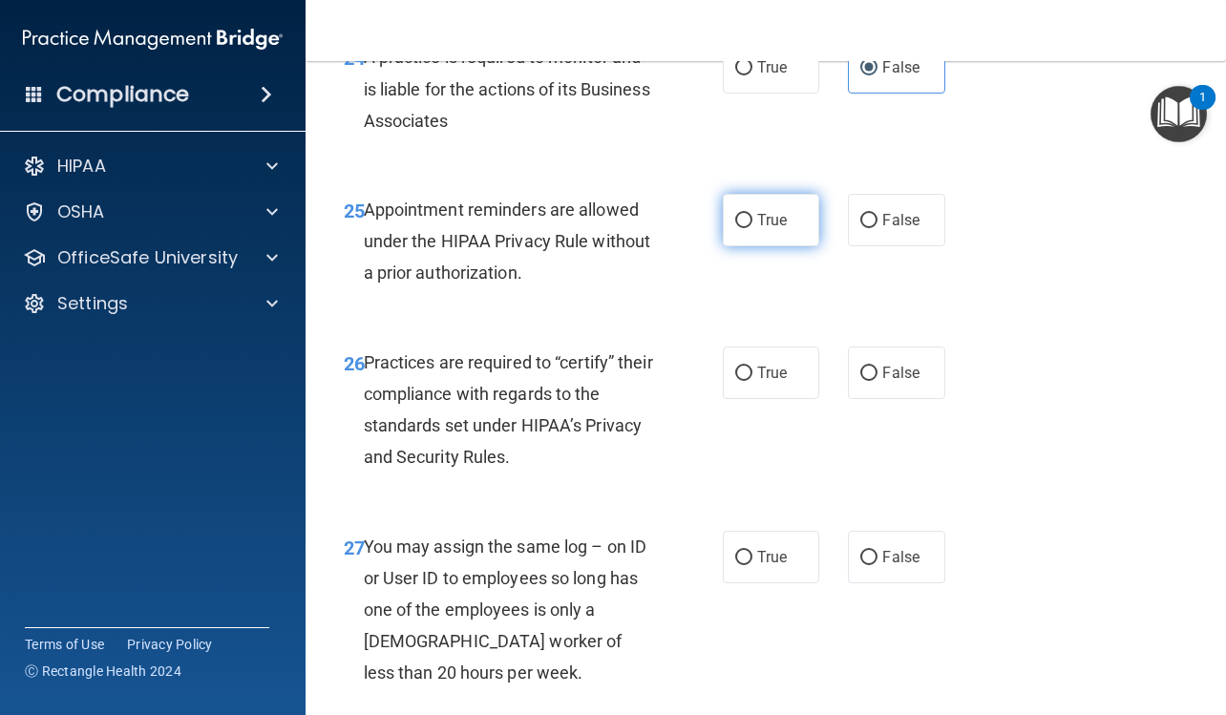
click at [789, 246] on label "True" at bounding box center [771, 220] width 96 height 52
click at [752, 228] on input "True" at bounding box center [743, 221] width 17 height 14
click at [864, 431] on div "26 Practices are required to “certify” their compliance with regards to the sta…" at bounding box center [765, 415] width 872 height 184
click at [867, 381] on input "False" at bounding box center [868, 374] width 17 height 14
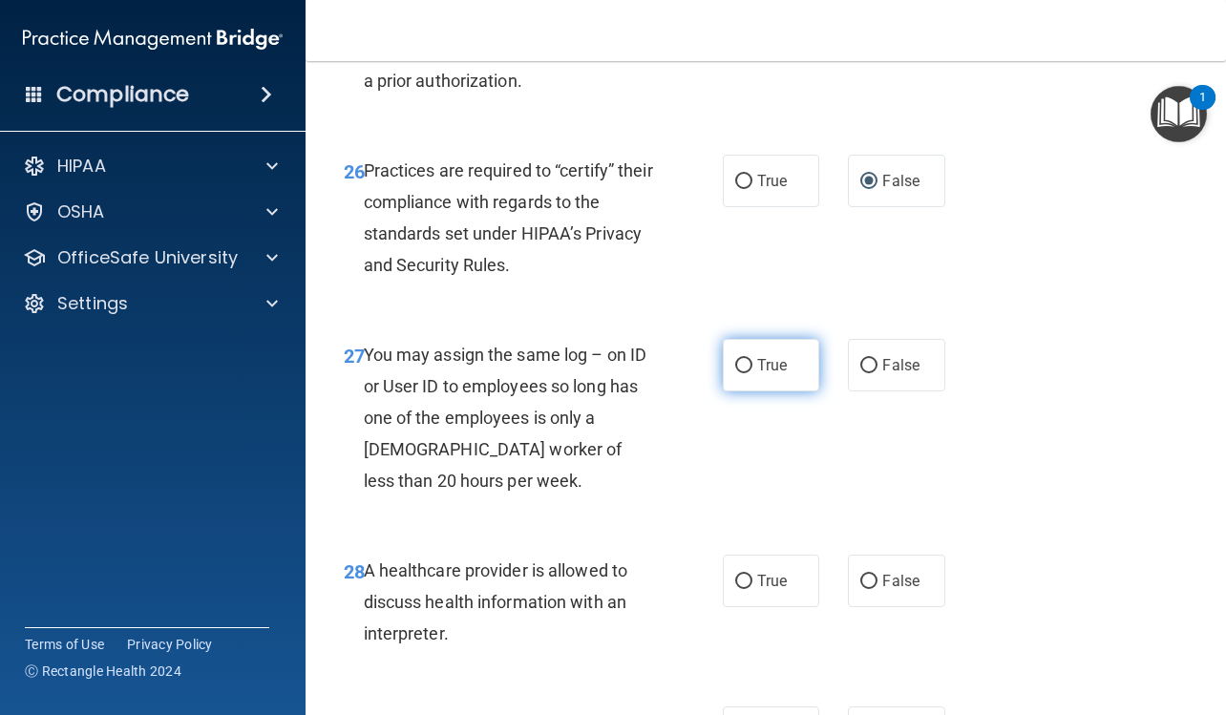
scroll to position [4947, 0]
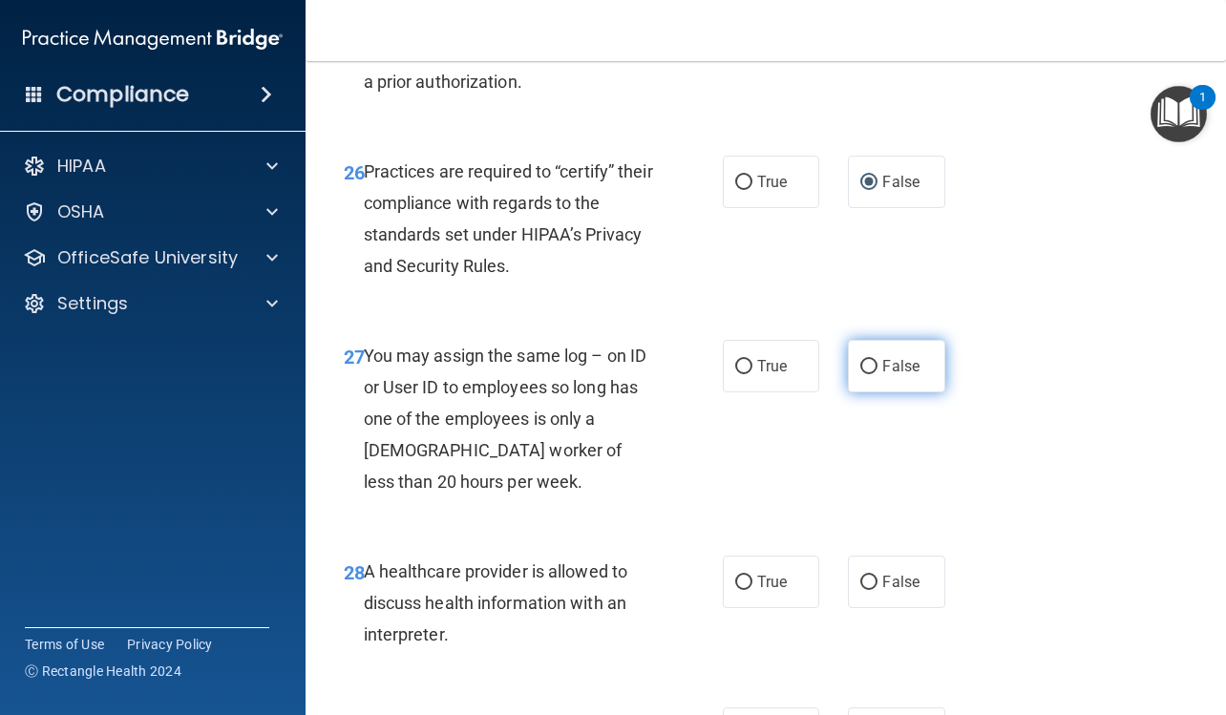
click at [860, 382] on label "False" at bounding box center [896, 366] width 96 height 52
click at [860, 374] on input "False" at bounding box center [868, 367] width 17 height 14
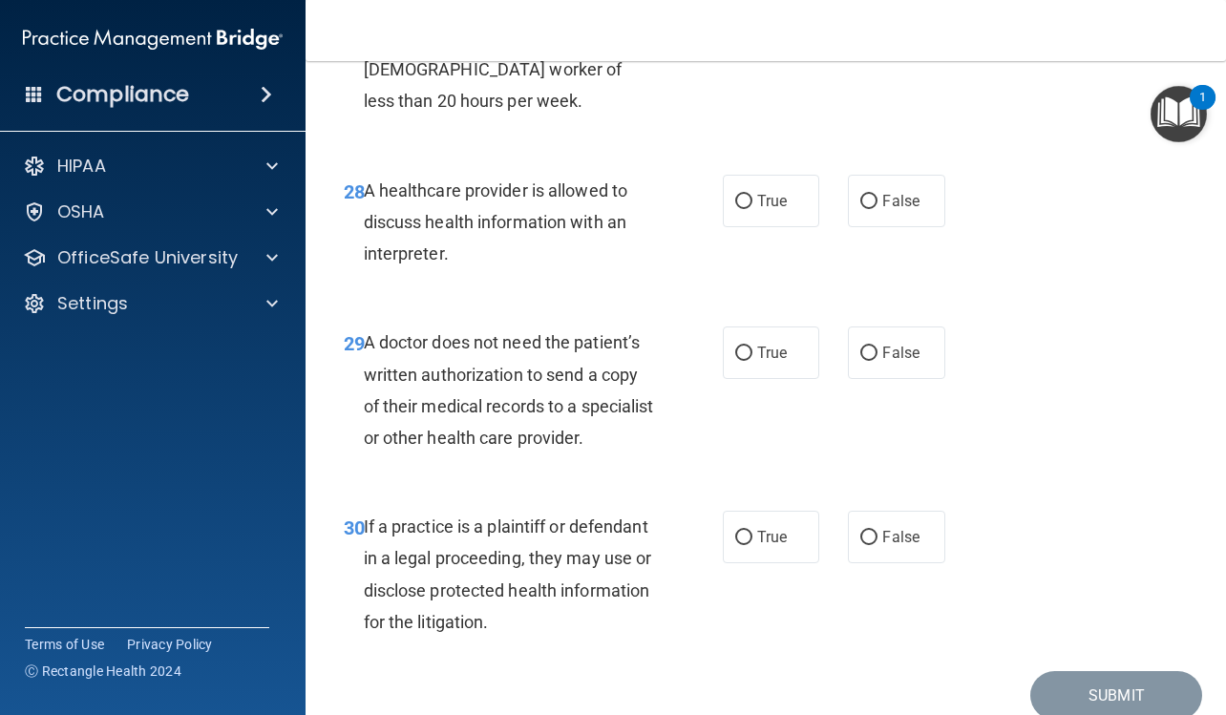
scroll to position [5329, 0]
click at [809, 226] on label "True" at bounding box center [771, 200] width 96 height 52
click at [752, 208] on input "True" at bounding box center [743, 201] width 17 height 14
click at [761, 361] on span "True" at bounding box center [772, 352] width 30 height 18
click at [752, 360] on input "True" at bounding box center [743, 353] width 17 height 14
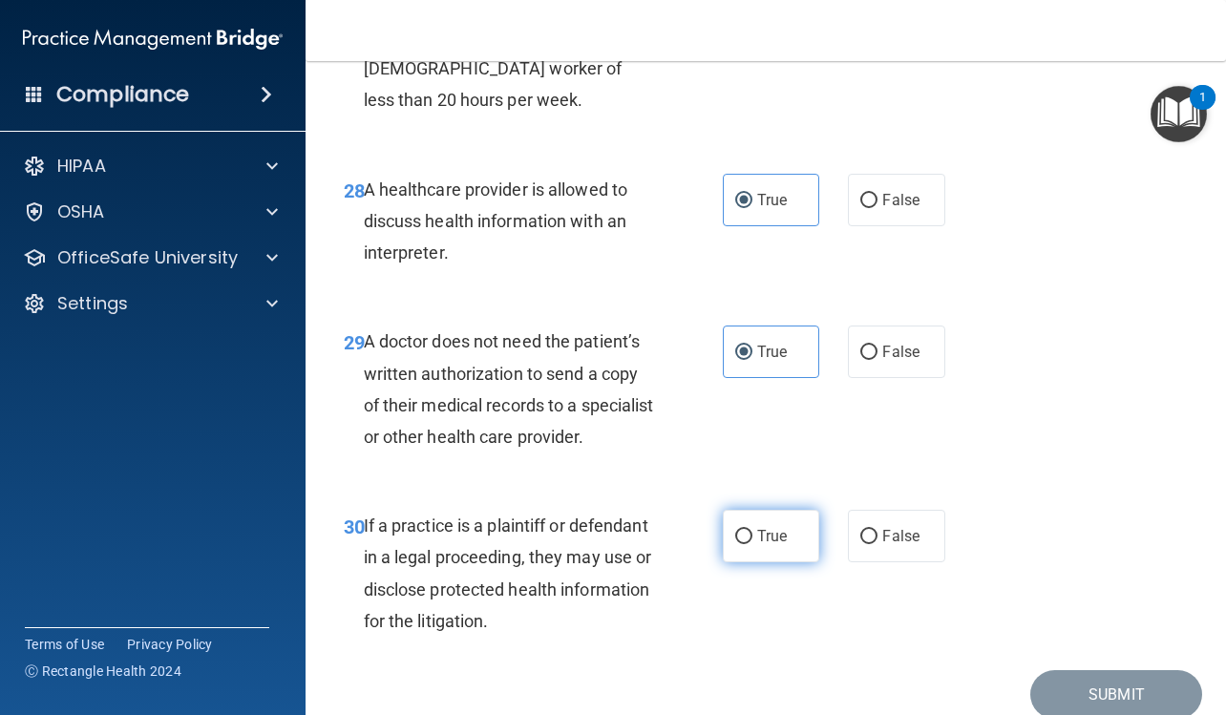
click at [765, 545] on span "True" at bounding box center [772, 536] width 30 height 18
click at [752, 544] on input "True" at bounding box center [743, 537] width 17 height 14
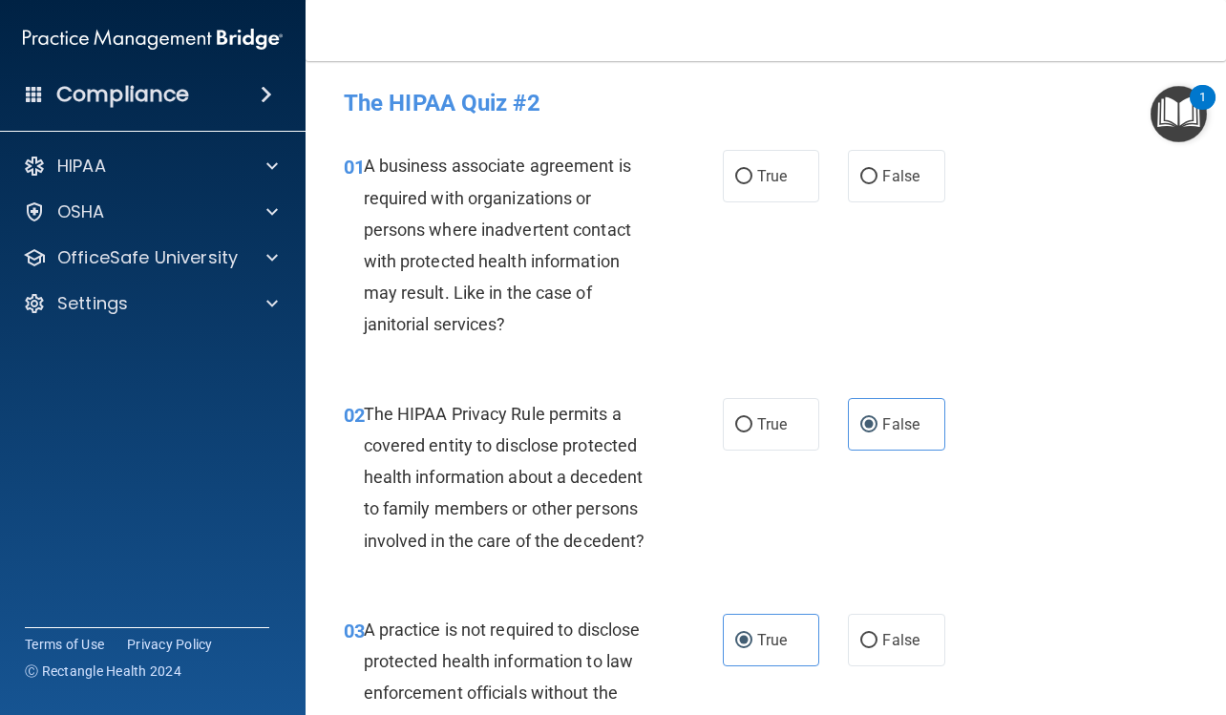
scroll to position [0, 0]
click at [784, 200] on label "True" at bounding box center [771, 177] width 96 height 52
click at [752, 185] on input "True" at bounding box center [743, 178] width 17 height 14
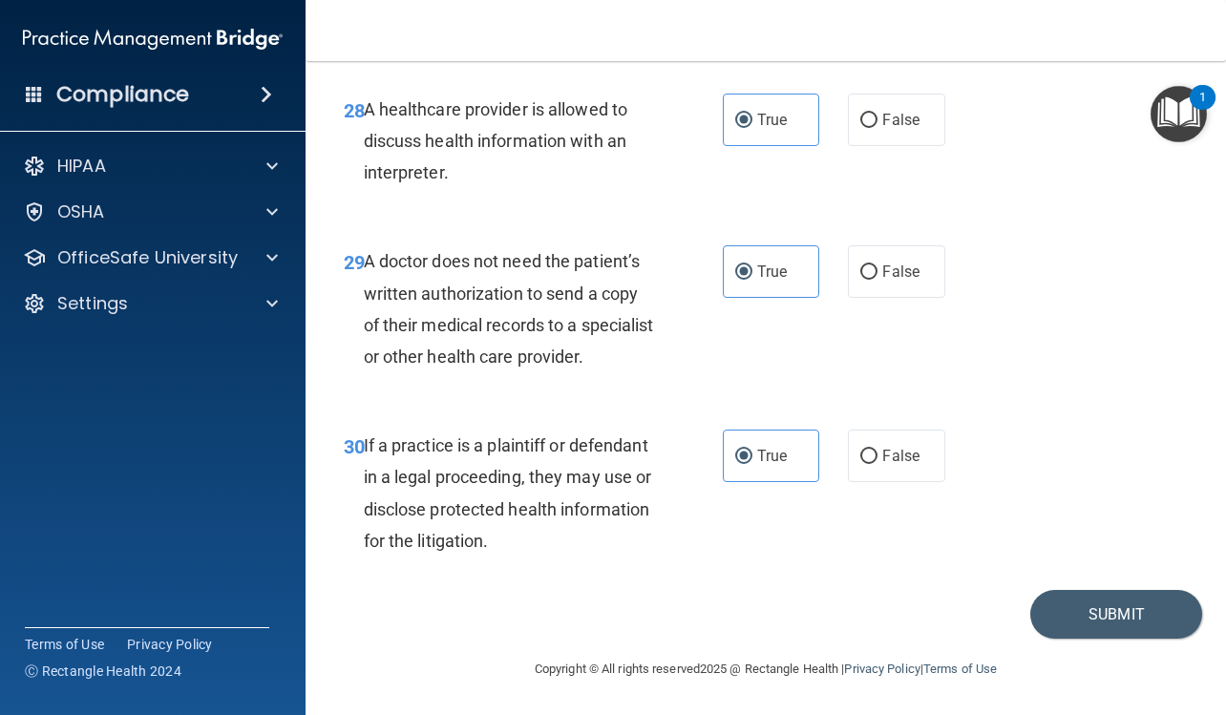
scroll to position [5472, 0]
click at [1042, 600] on button "Submit" at bounding box center [1116, 614] width 172 height 49
click at [1058, 610] on button "Submit" at bounding box center [1116, 614] width 172 height 49
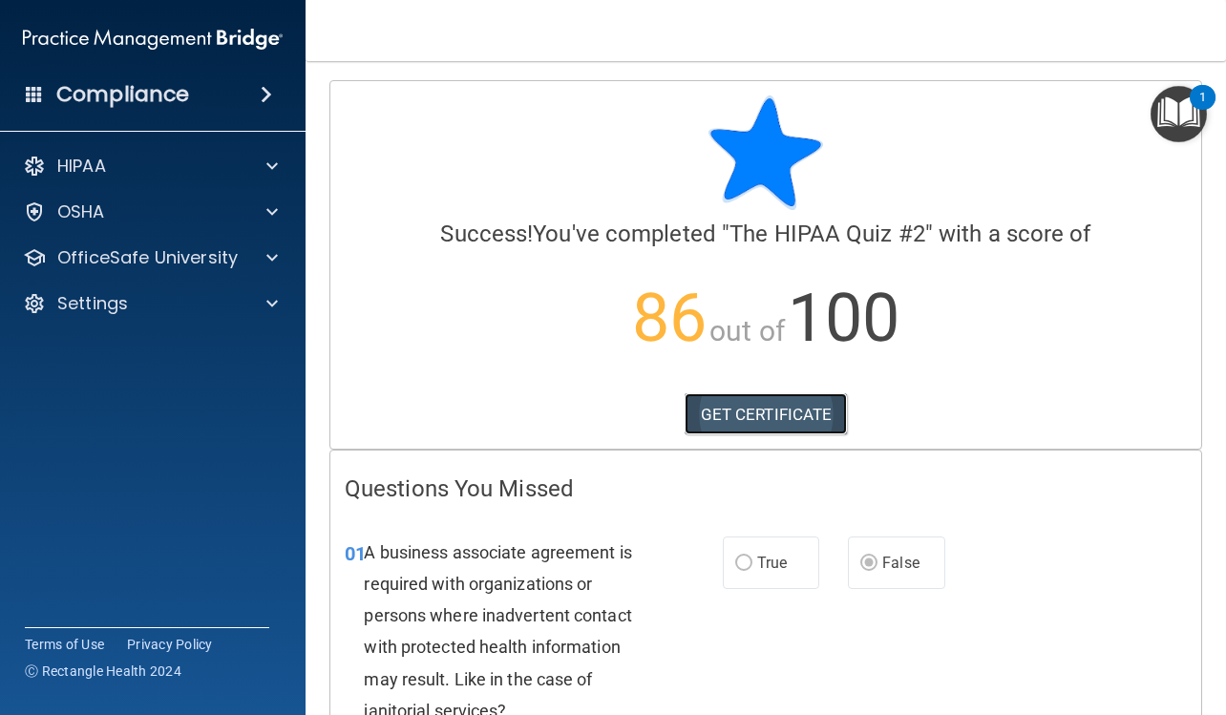
click at [787, 415] on link "GET CERTIFICATE" at bounding box center [765, 414] width 163 height 42
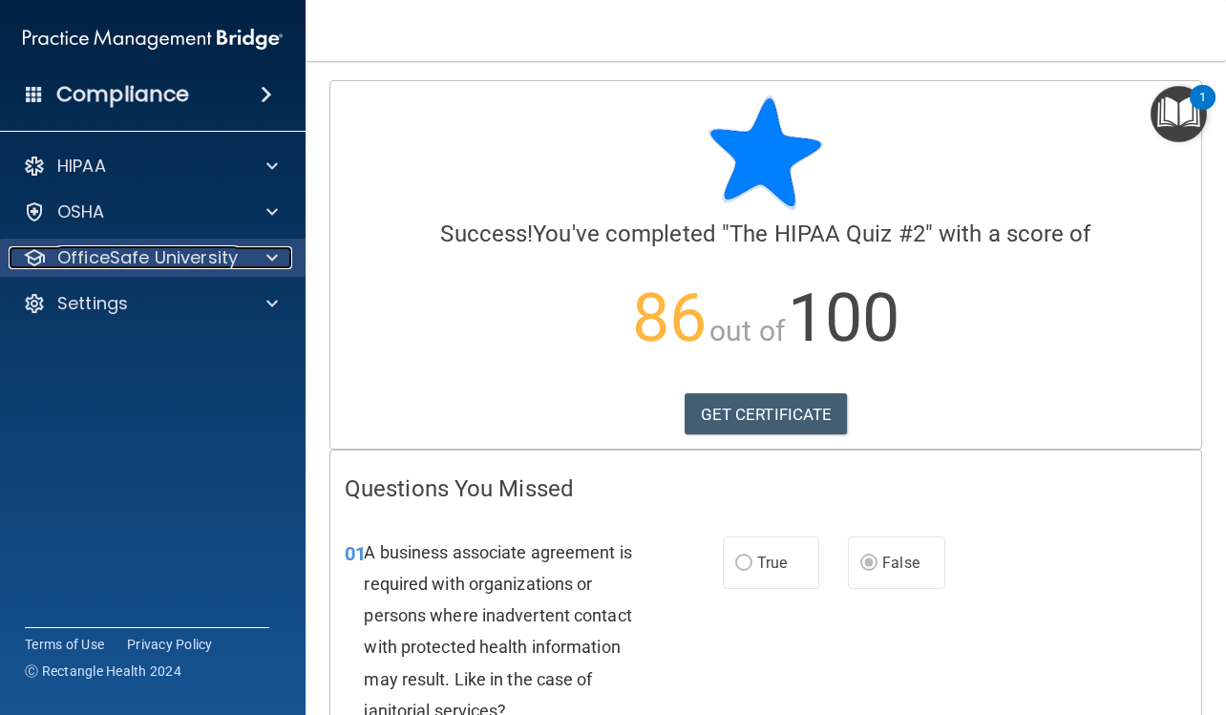
click at [125, 256] on p "OfficeSafe University" at bounding box center [147, 257] width 180 height 23
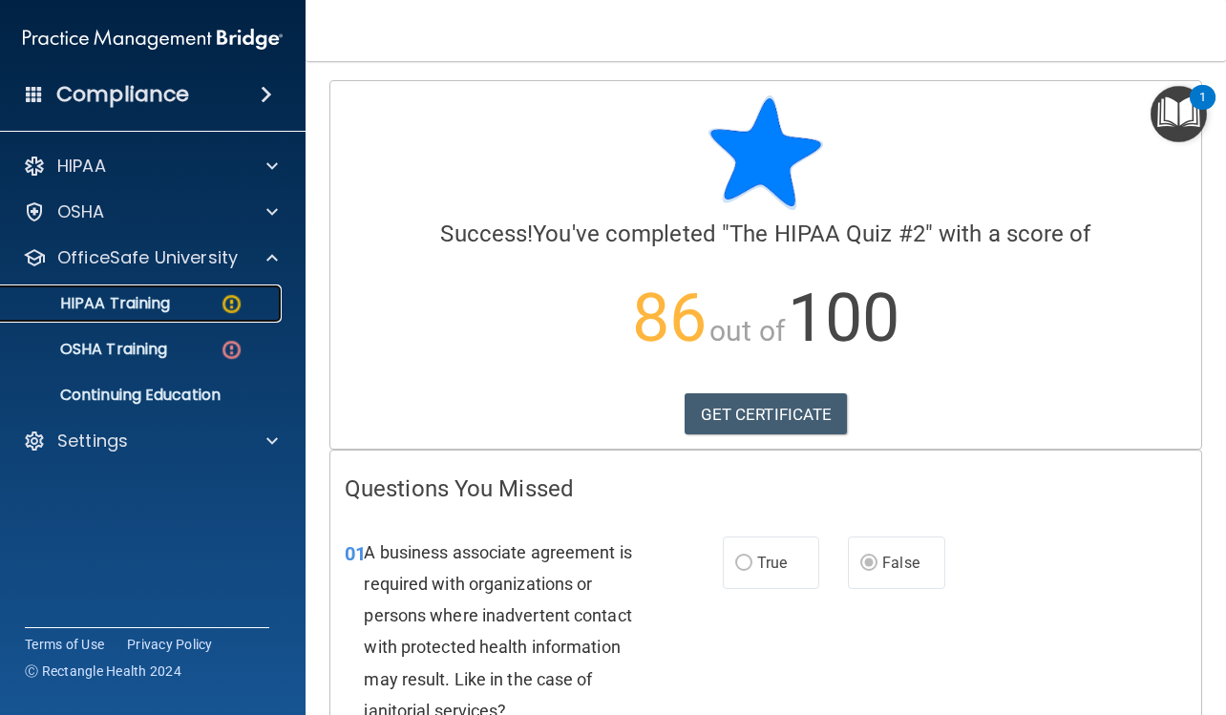
click at [145, 298] on p "HIPAA Training" at bounding box center [90, 303] width 157 height 19
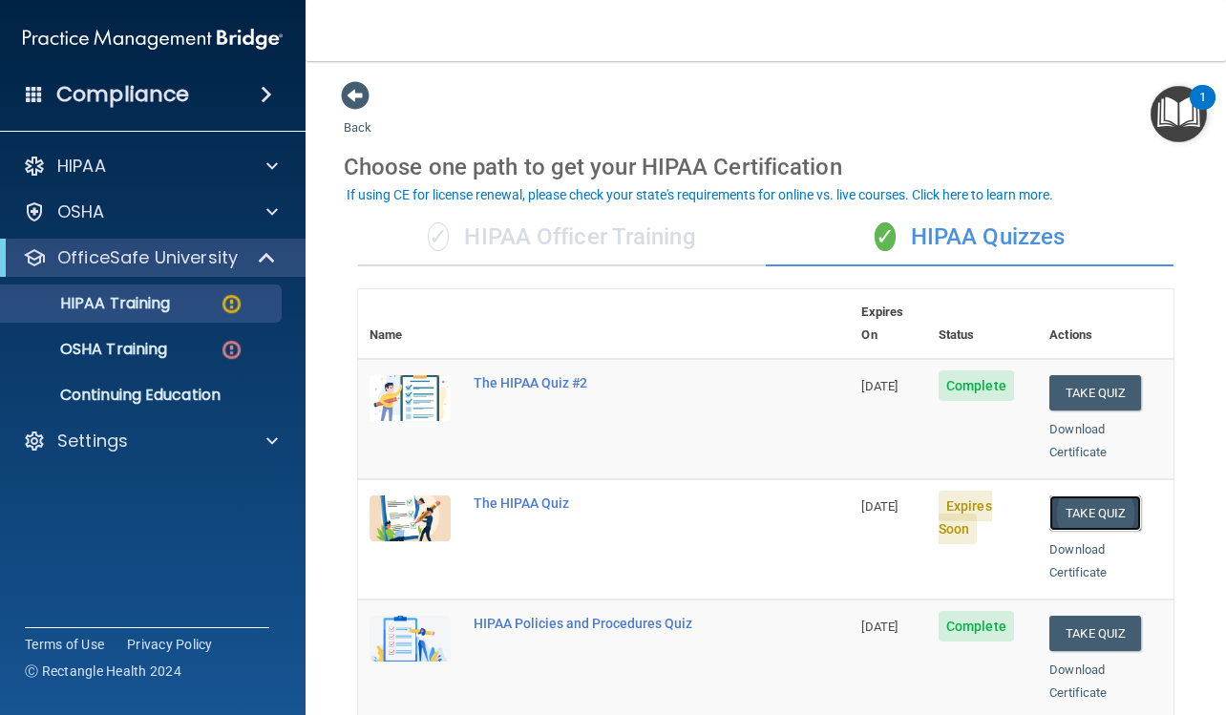
click at [1088, 495] on button "Take Quiz" at bounding box center [1095, 512] width 92 height 35
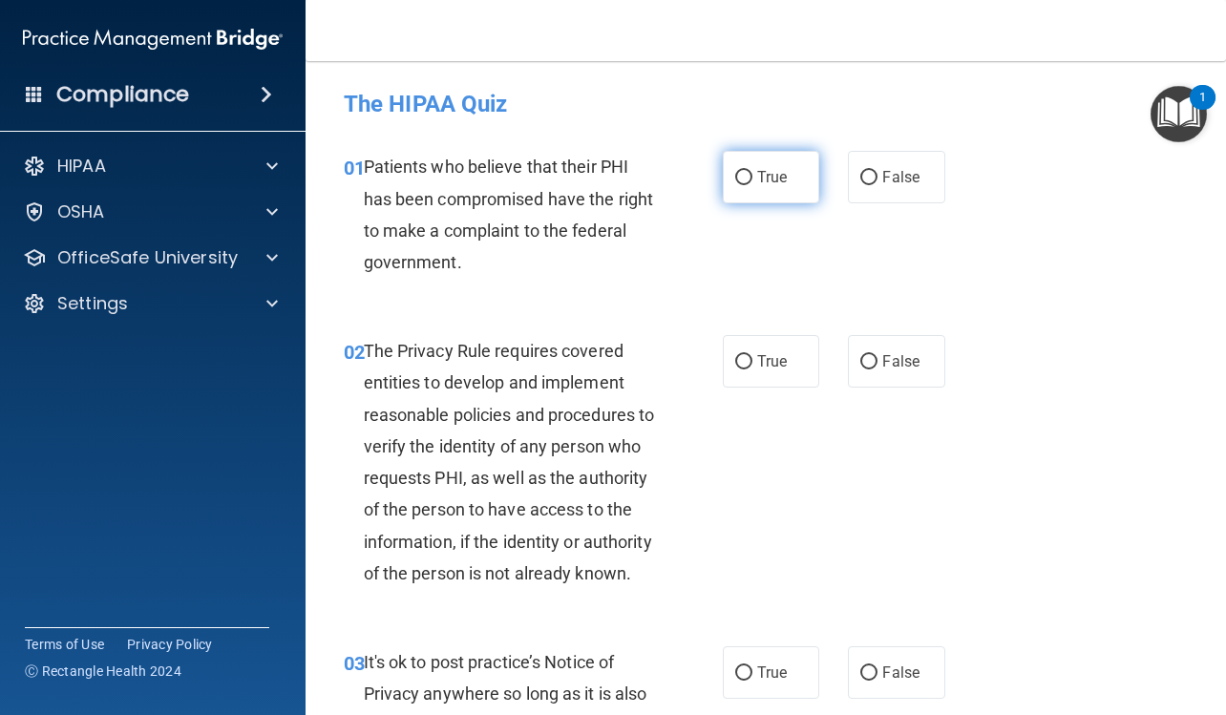
click at [737, 159] on label "True" at bounding box center [771, 177] width 96 height 52
click at [737, 171] on input "True" at bounding box center [743, 178] width 17 height 14
click at [761, 352] on span "True" at bounding box center [772, 361] width 30 height 18
click at [752, 355] on input "True" at bounding box center [743, 362] width 17 height 14
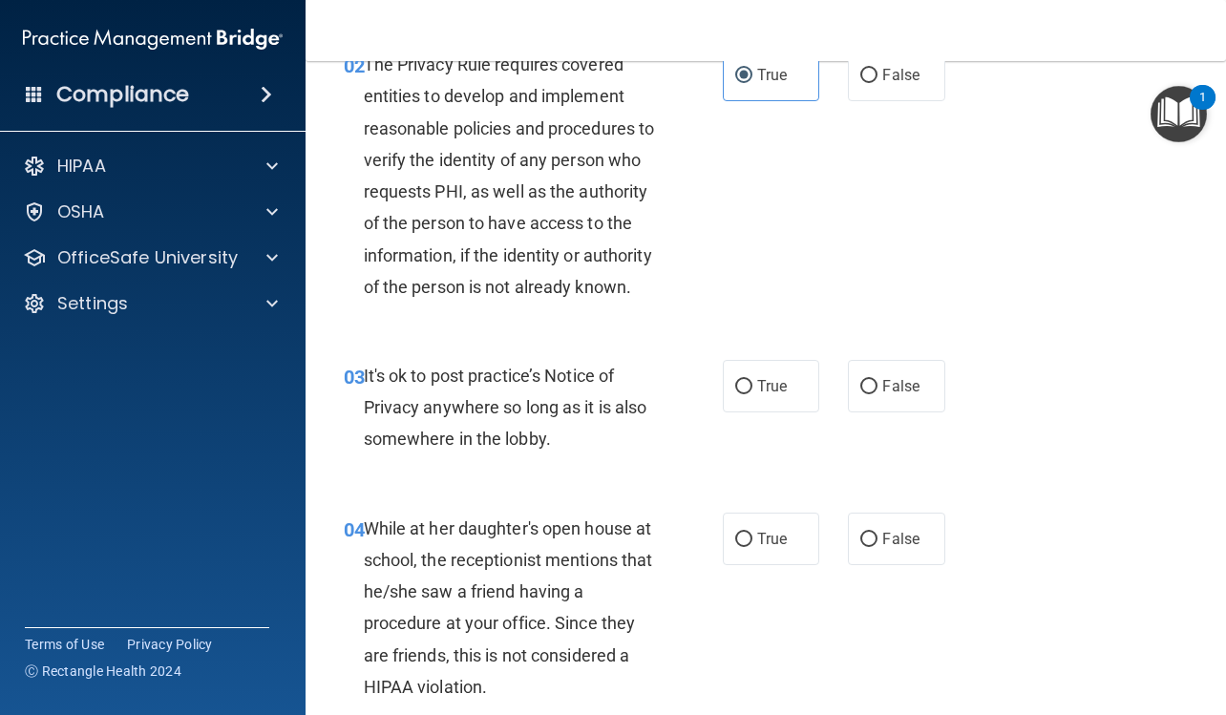
scroll to position [382, 0]
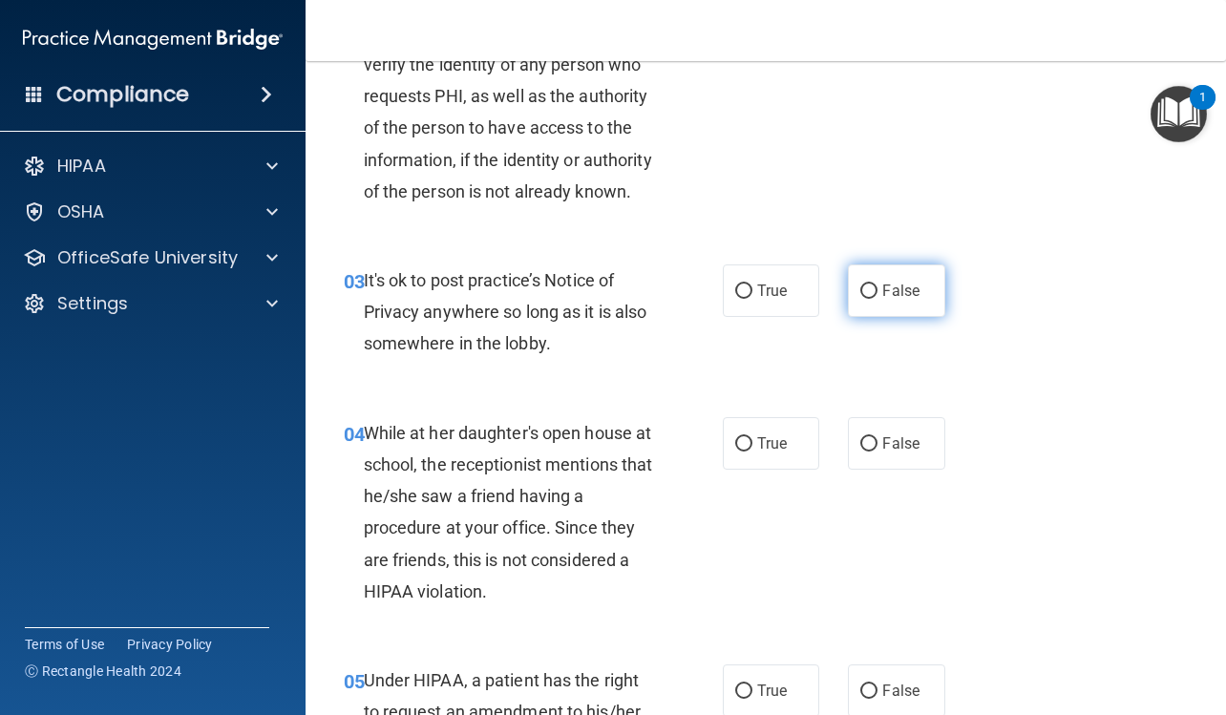
click at [912, 317] on label "False" at bounding box center [896, 290] width 96 height 52
click at [877, 299] on input "False" at bounding box center [868, 291] width 17 height 14
click at [883, 458] on label "False" at bounding box center [896, 443] width 96 height 52
click at [877, 451] on input "False" at bounding box center [868, 444] width 17 height 14
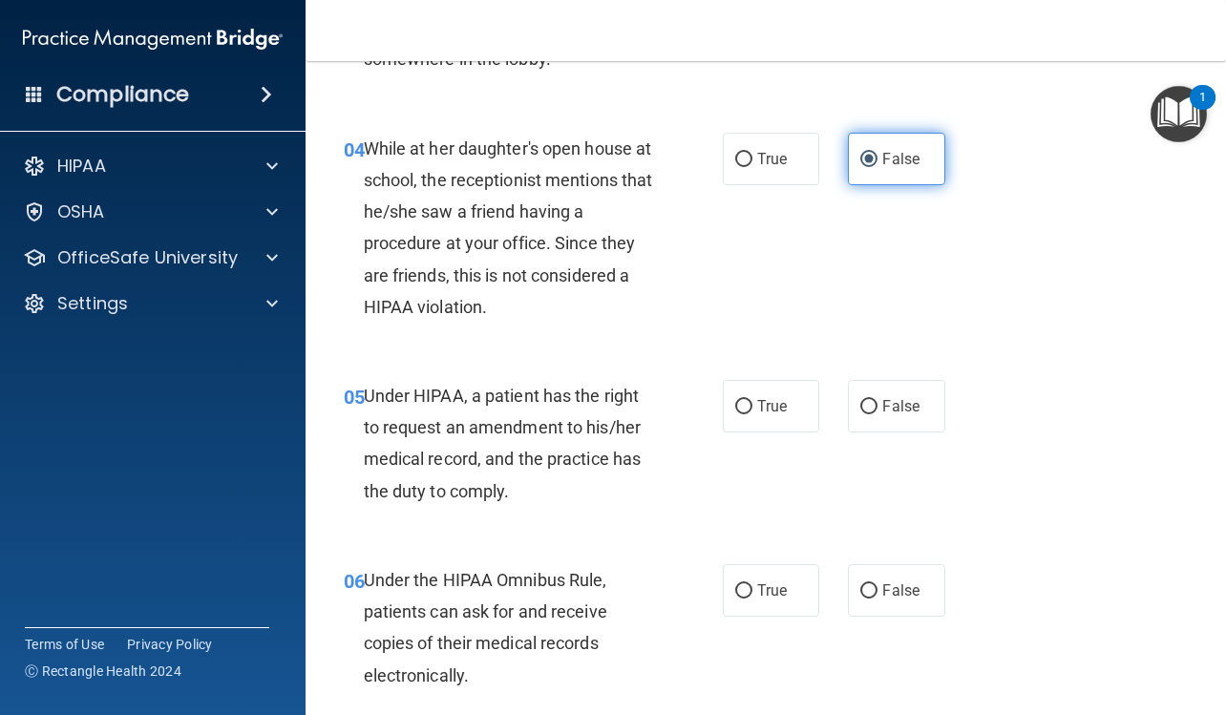
scroll to position [668, 0]
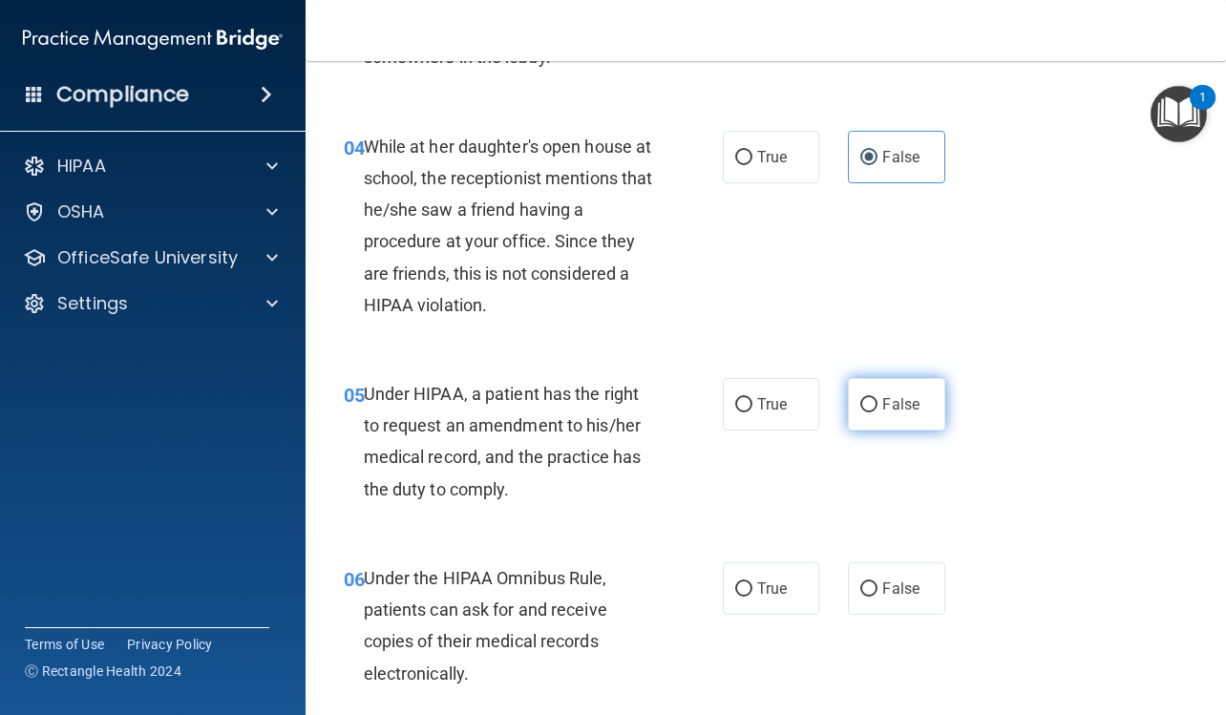
click at [871, 430] on label "False" at bounding box center [896, 404] width 96 height 52
click at [871, 412] on input "False" at bounding box center [868, 405] width 17 height 14
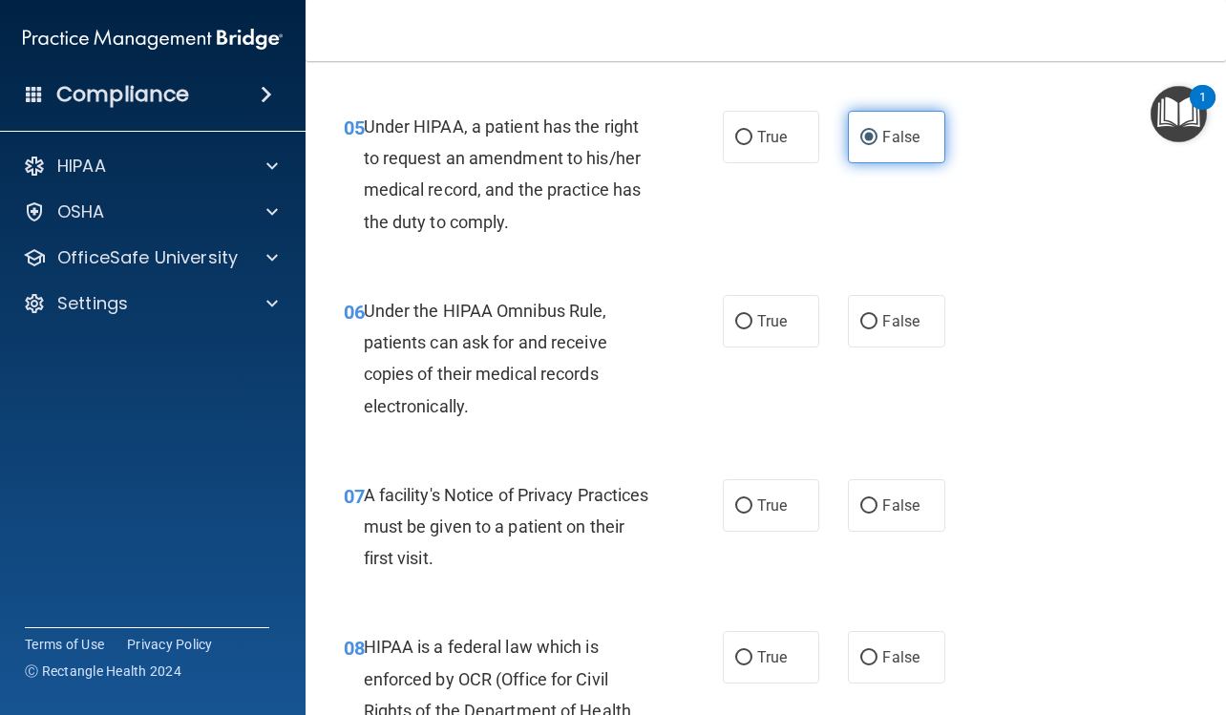
scroll to position [954, 0]
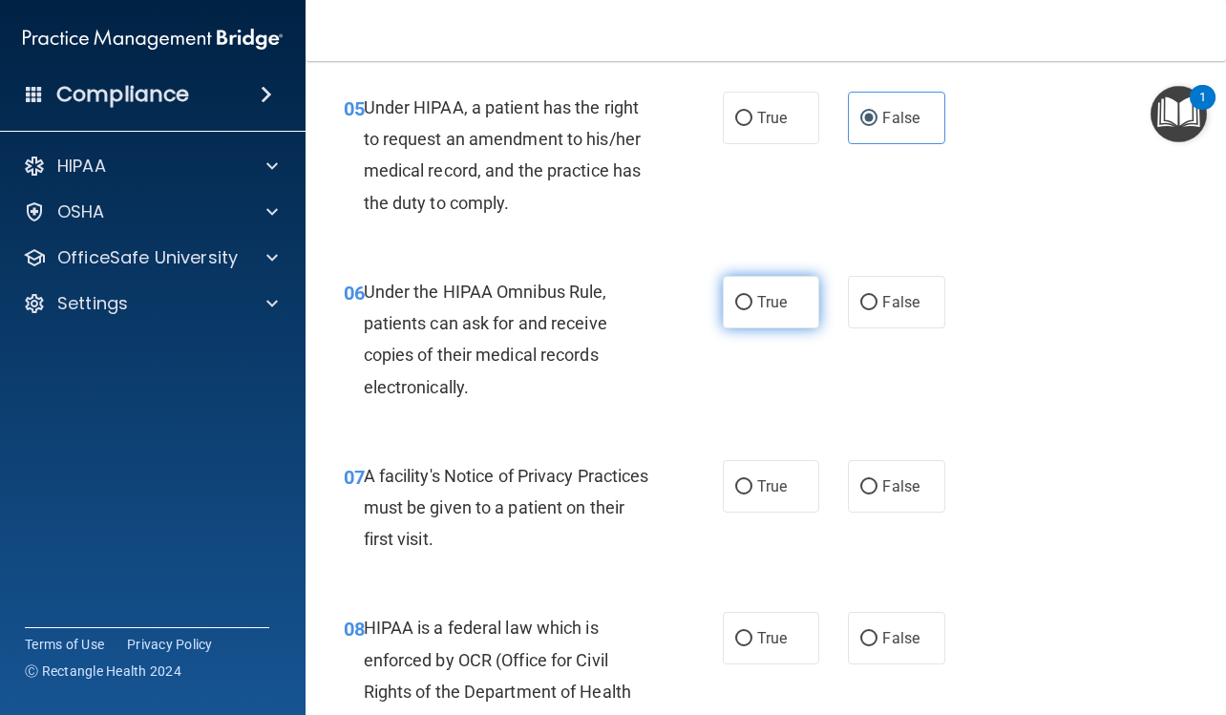
click at [757, 328] on label "True" at bounding box center [771, 302] width 96 height 52
click at [752, 310] on input "True" at bounding box center [743, 303] width 17 height 14
click at [751, 499] on label "True" at bounding box center [771, 486] width 96 height 52
click at [751, 494] on input "True" at bounding box center [743, 487] width 17 height 14
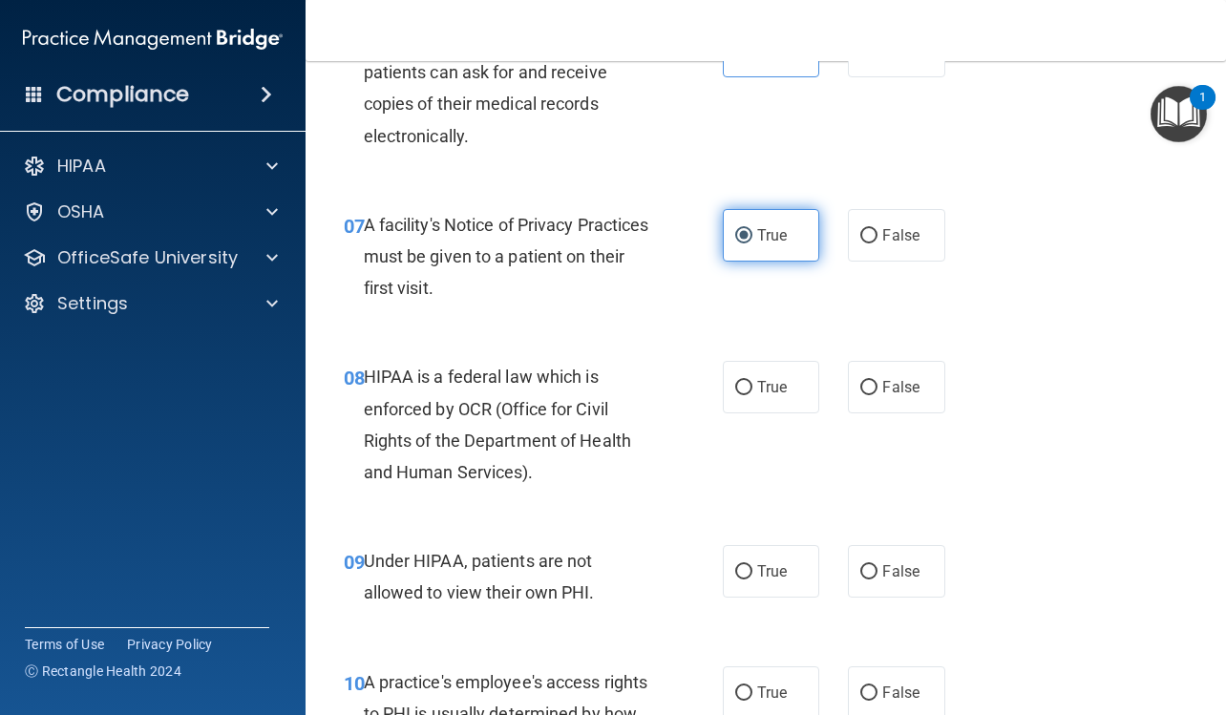
scroll to position [1241, 0]
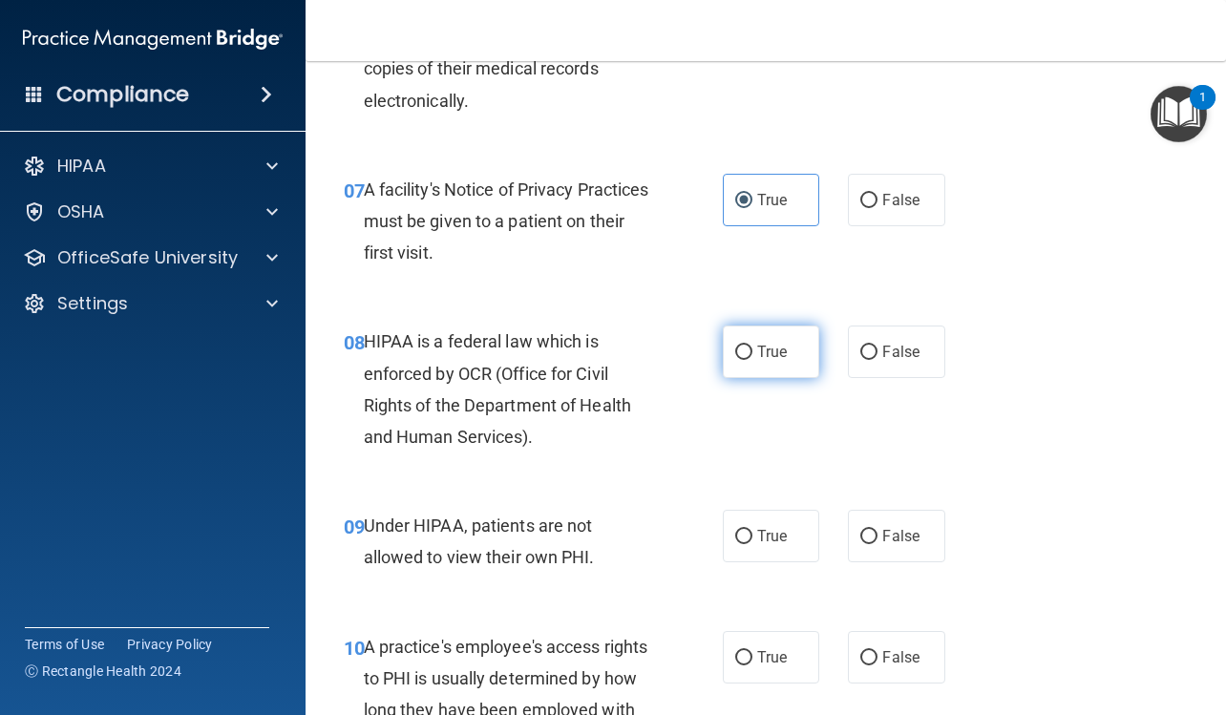
click at [749, 378] on label "True" at bounding box center [771, 351] width 96 height 52
click at [749, 360] on input "True" at bounding box center [743, 353] width 17 height 14
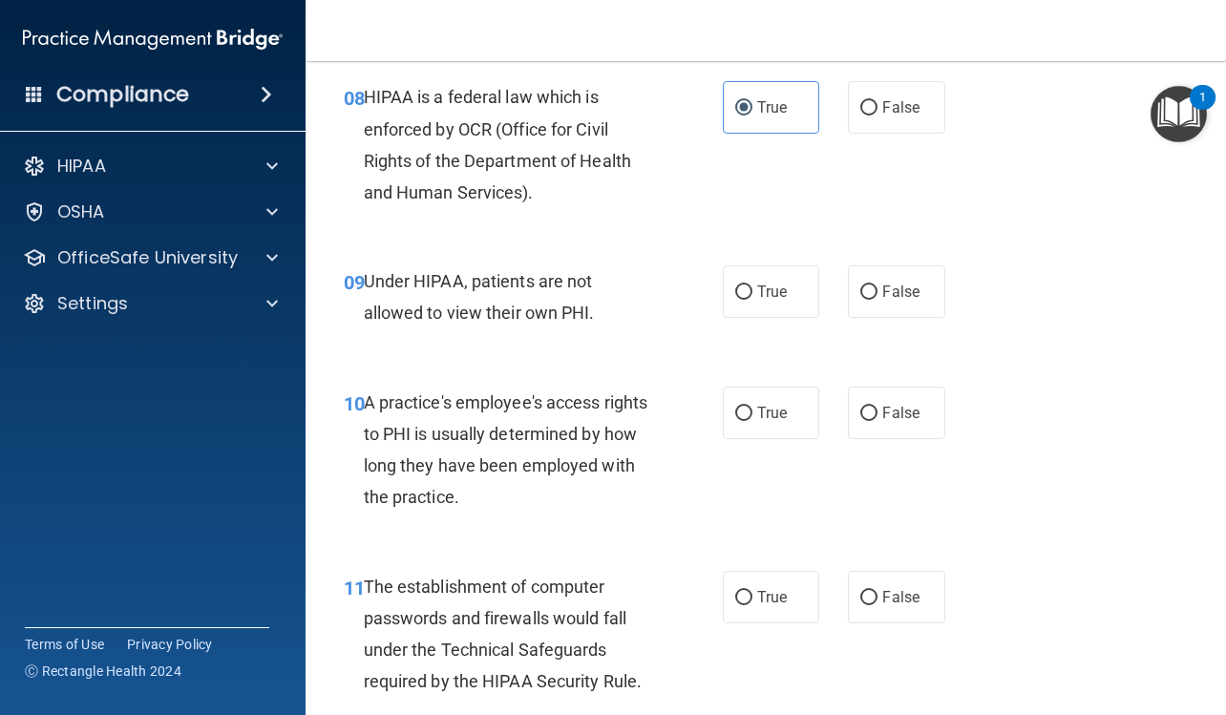
scroll to position [1527, 0]
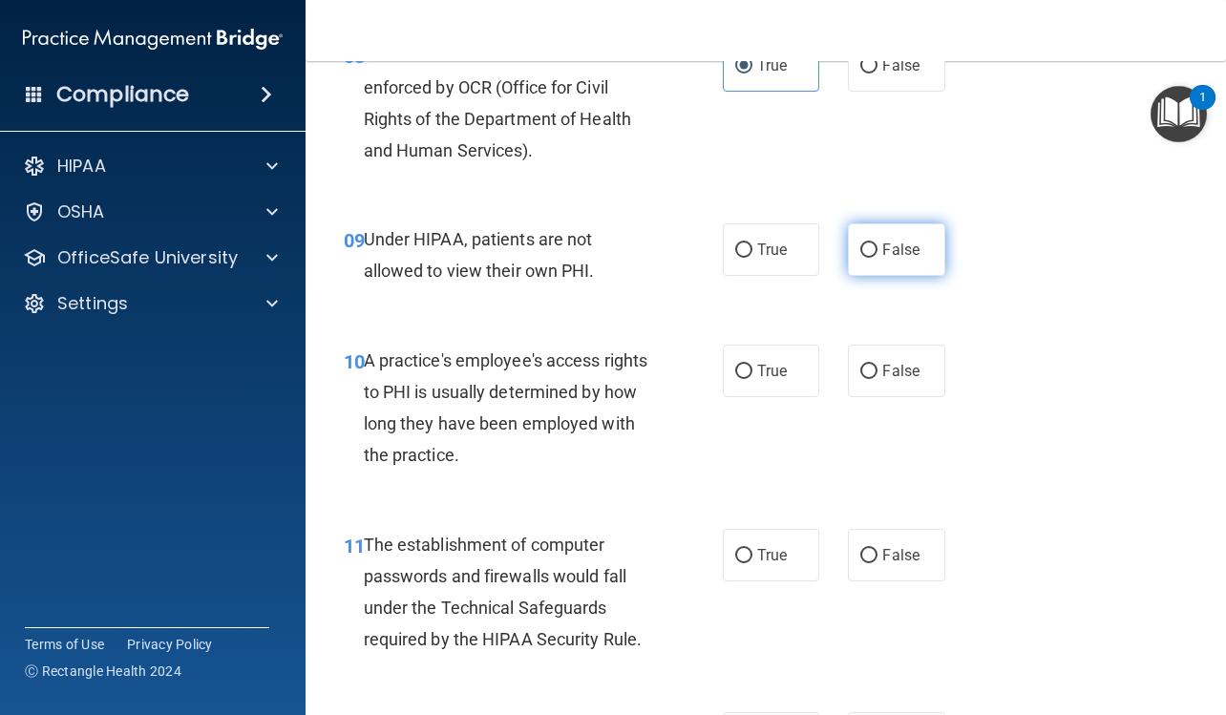
click at [888, 276] on label "False" at bounding box center [896, 249] width 96 height 52
click at [877, 258] on input "False" at bounding box center [868, 250] width 17 height 14
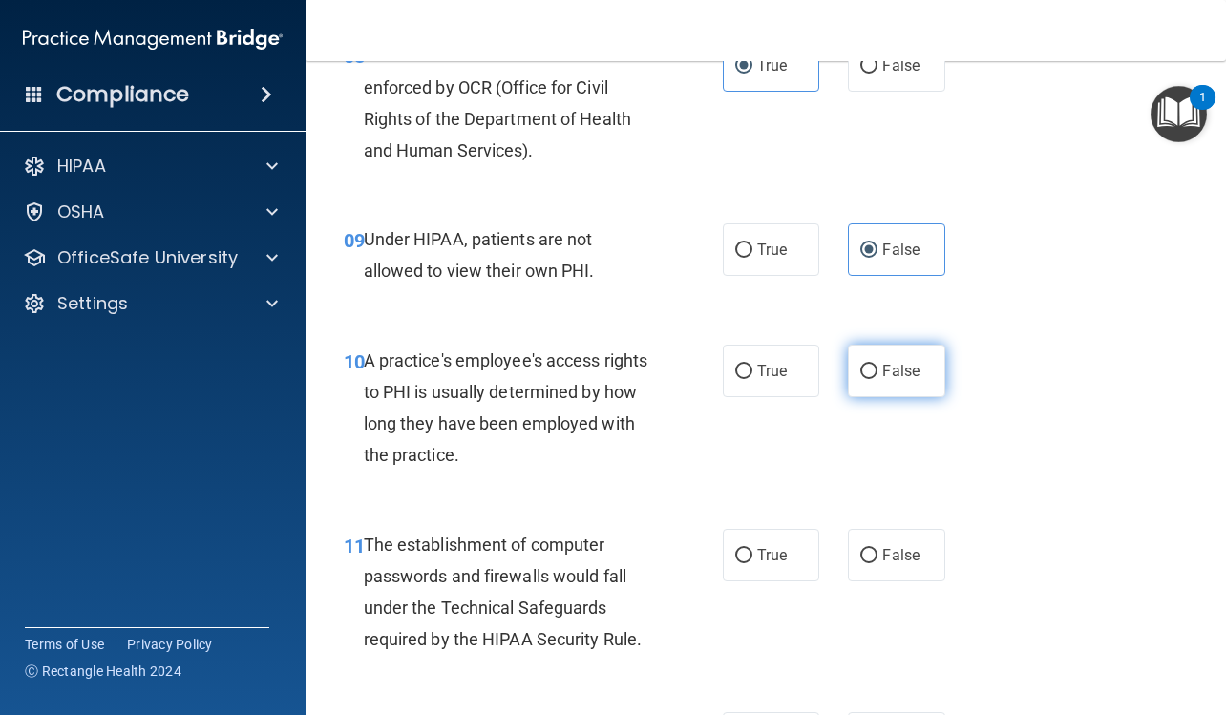
click at [864, 379] on input "False" at bounding box center [868, 372] width 17 height 14
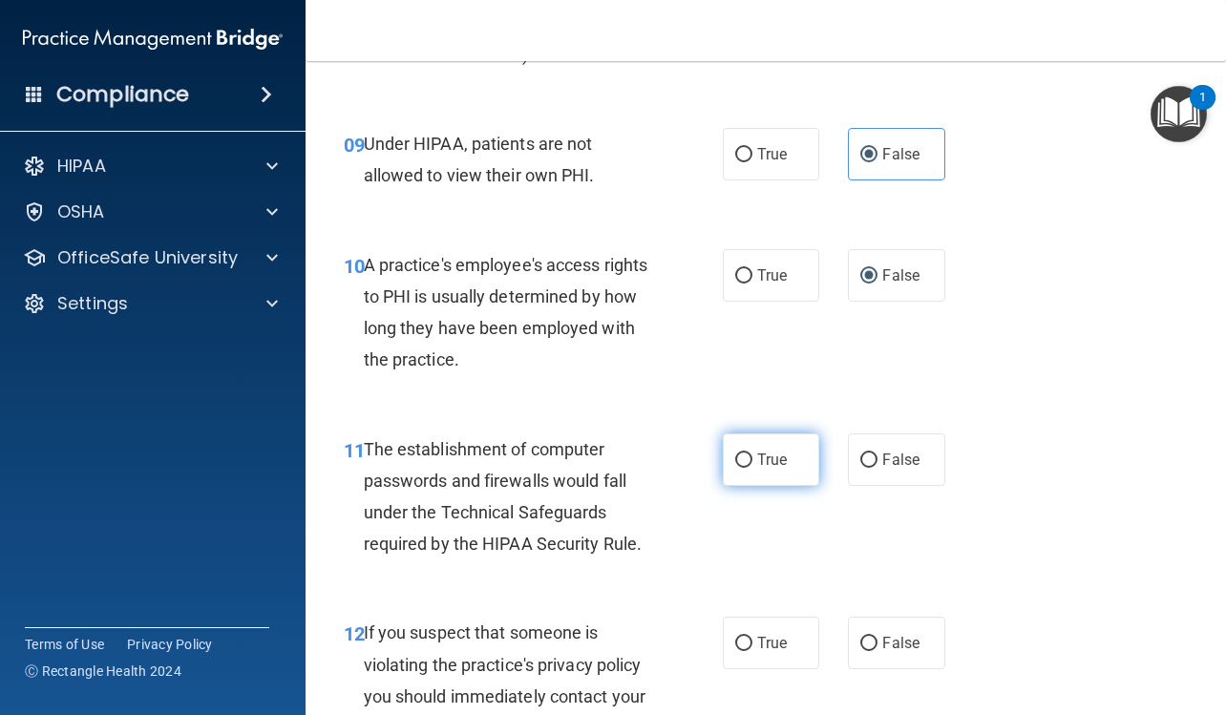
click at [780, 469] on label "True" at bounding box center [771, 459] width 96 height 52
click at [752, 468] on input "True" at bounding box center [743, 460] width 17 height 14
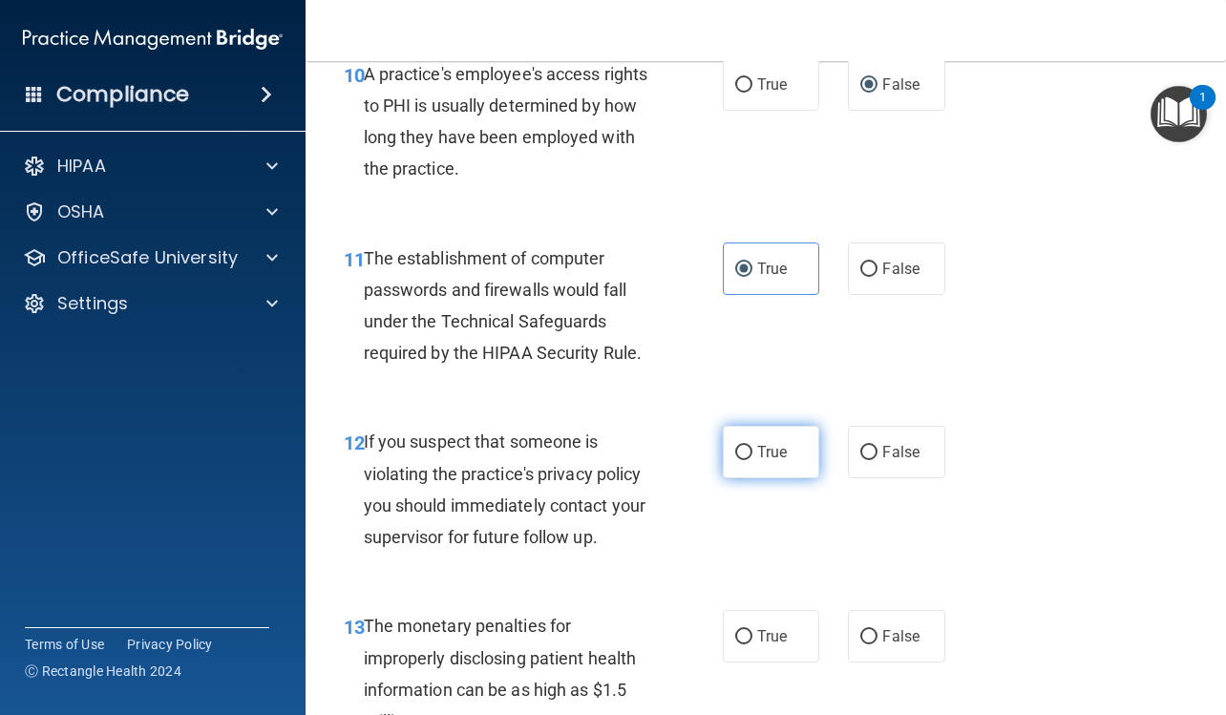
click at [749, 467] on label "True" at bounding box center [771, 452] width 96 height 52
click at [749, 460] on input "True" at bounding box center [743, 453] width 17 height 14
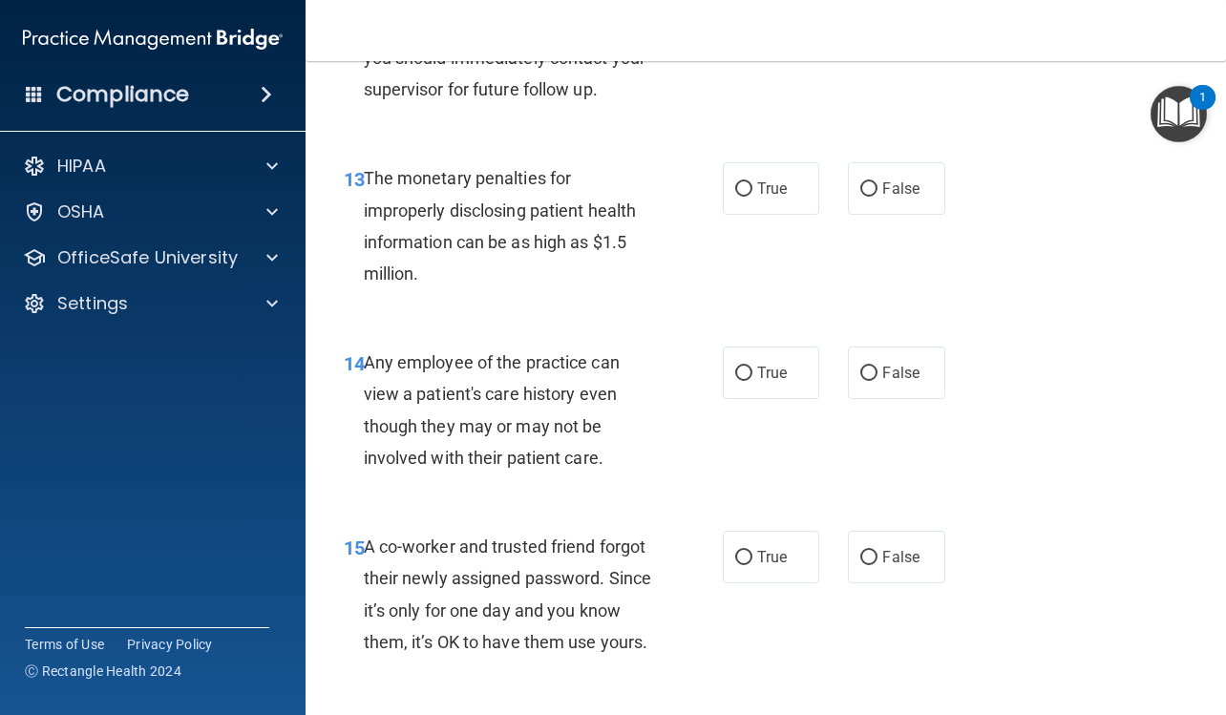
scroll to position [2291, 0]
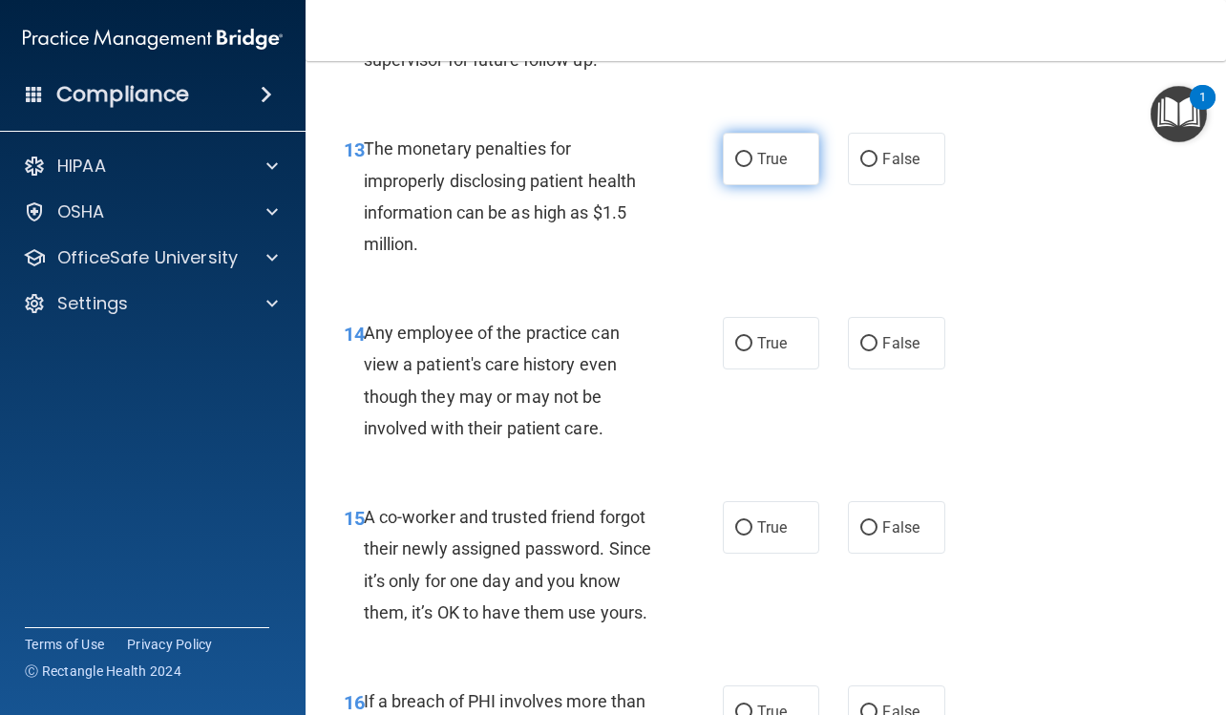
click at [757, 168] on span "True" at bounding box center [772, 159] width 30 height 18
click at [752, 167] on input "True" at bounding box center [743, 160] width 17 height 14
click at [848, 369] on label "False" at bounding box center [896, 343] width 96 height 52
click at [860, 351] on input "False" at bounding box center [868, 344] width 17 height 14
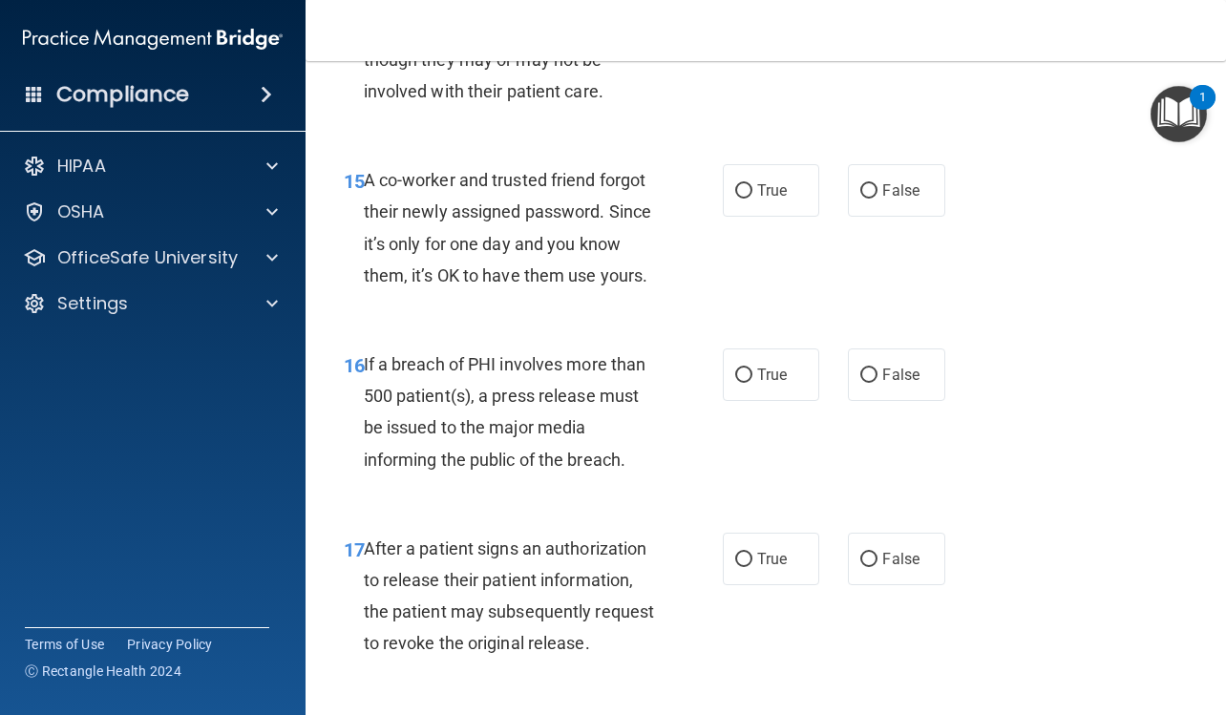
scroll to position [2672, 0]
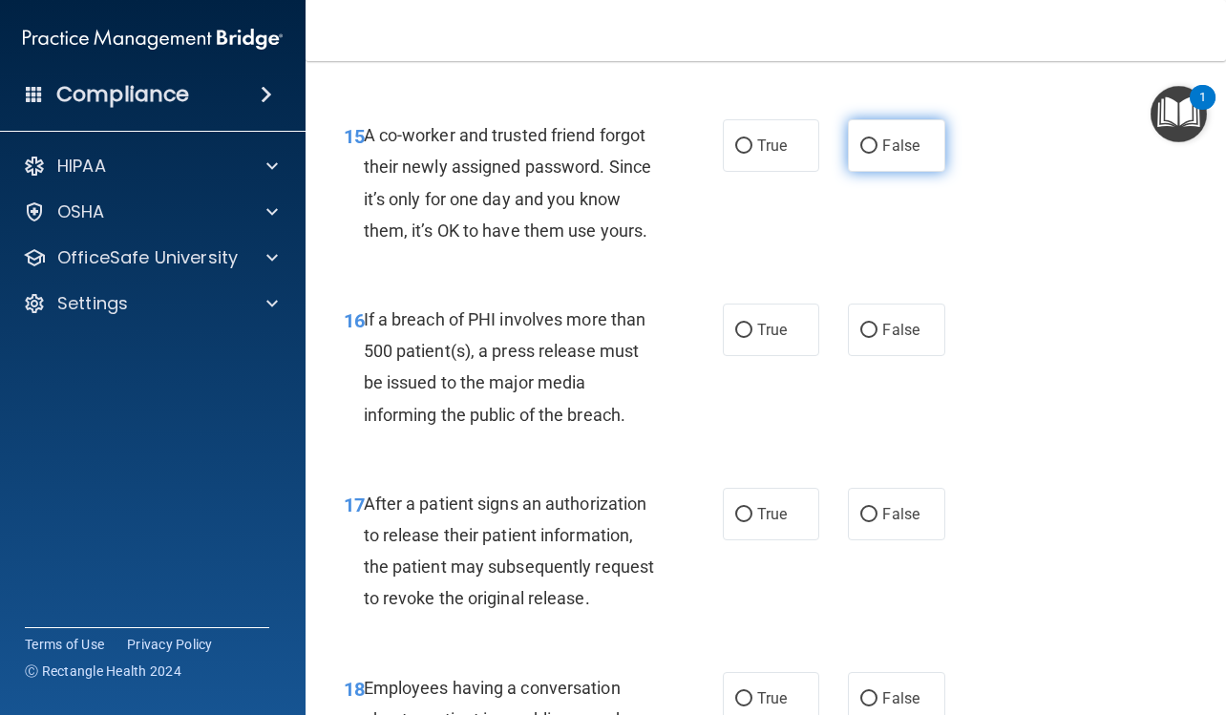
click at [848, 172] on label "False" at bounding box center [896, 145] width 96 height 52
click at [860, 154] on input "False" at bounding box center [868, 146] width 17 height 14
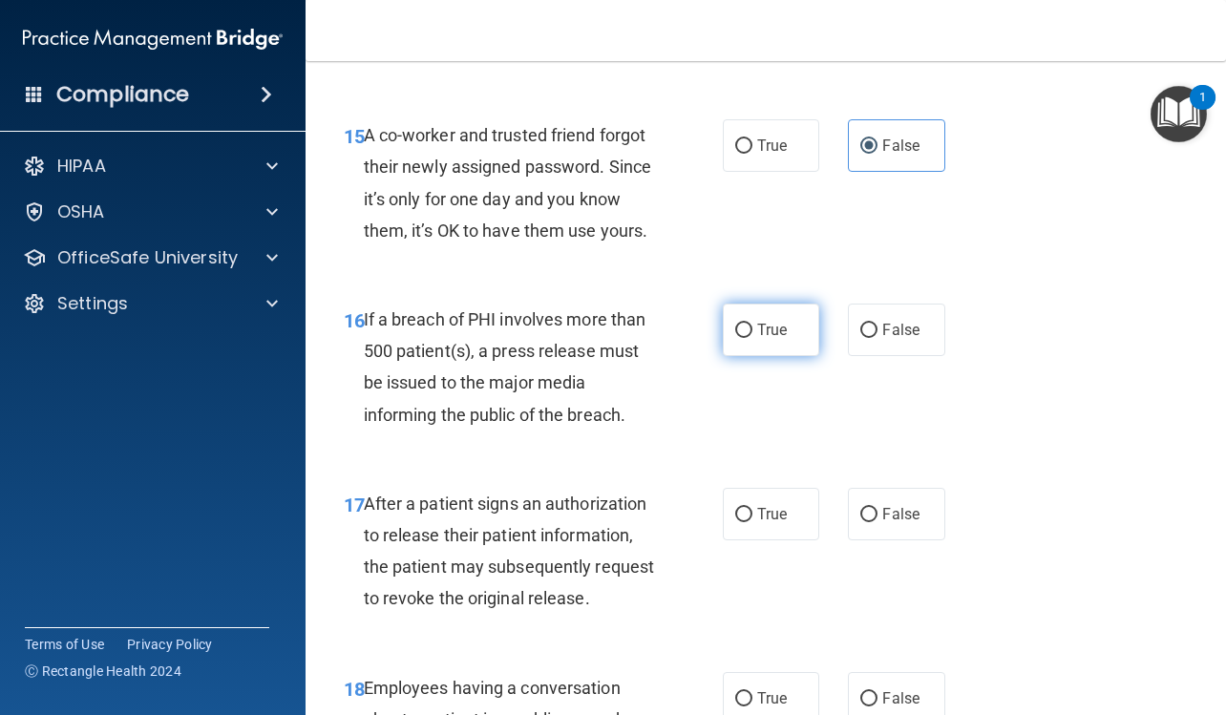
click at [757, 339] on span "True" at bounding box center [772, 330] width 30 height 18
click at [752, 338] on input "True" at bounding box center [743, 331] width 17 height 14
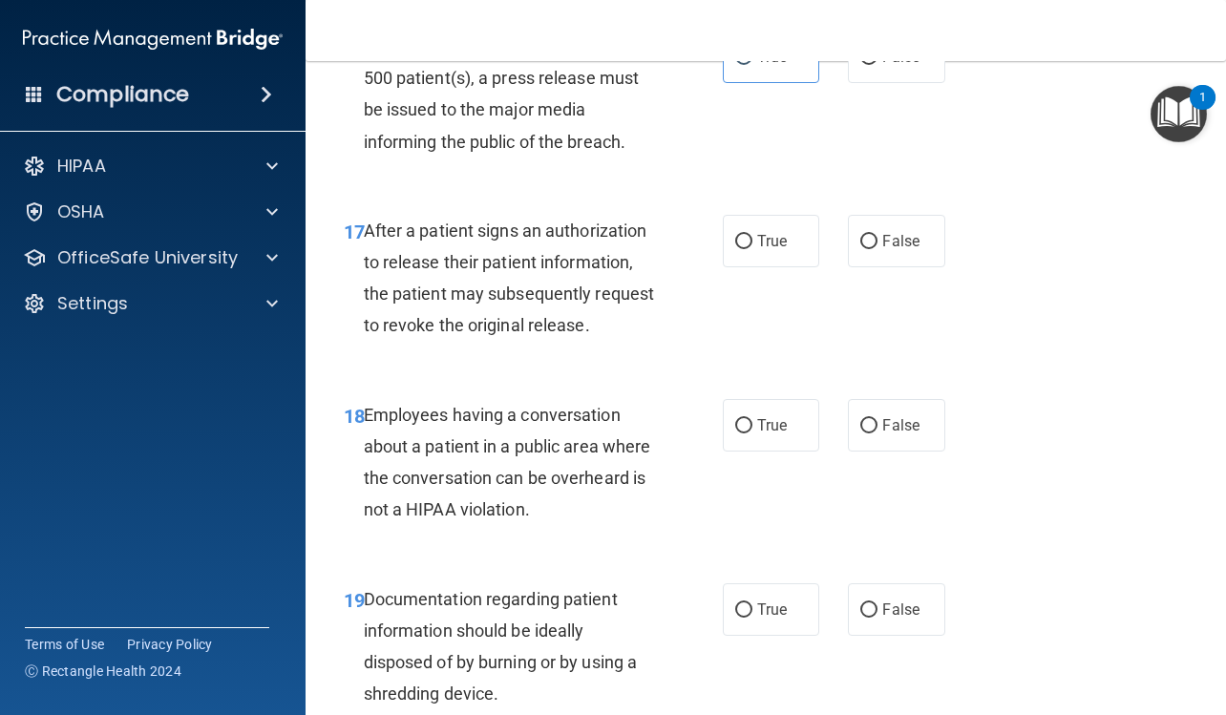
scroll to position [2959, 0]
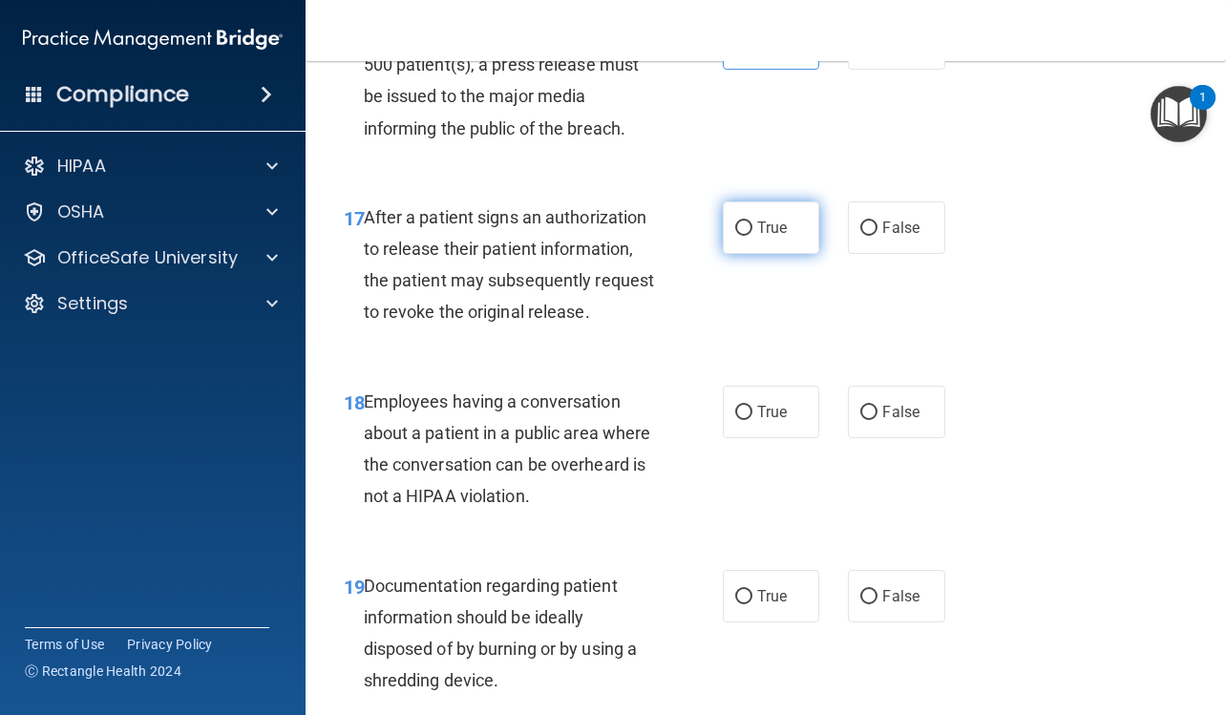
click at [776, 254] on label "True" at bounding box center [771, 227] width 96 height 52
click at [752, 236] on input "True" at bounding box center [743, 228] width 17 height 14
click at [887, 438] on label "False" at bounding box center [896, 412] width 96 height 52
click at [877, 420] on input "False" at bounding box center [868, 413] width 17 height 14
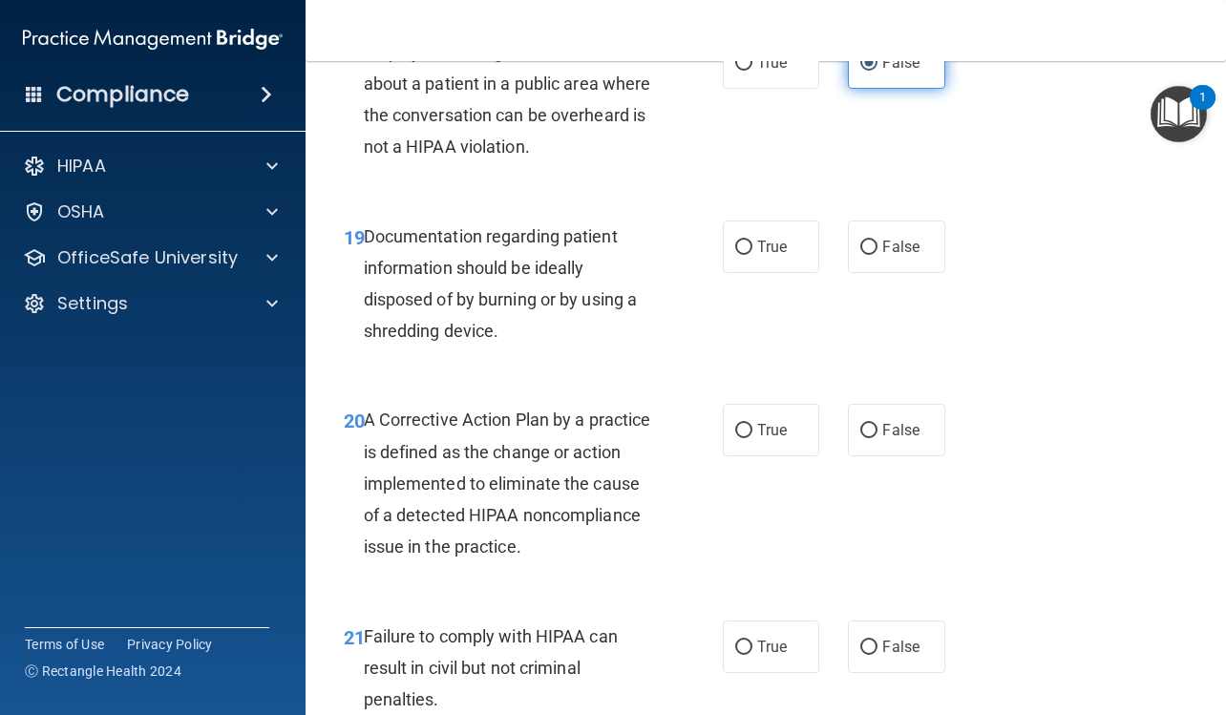
scroll to position [3341, 0]
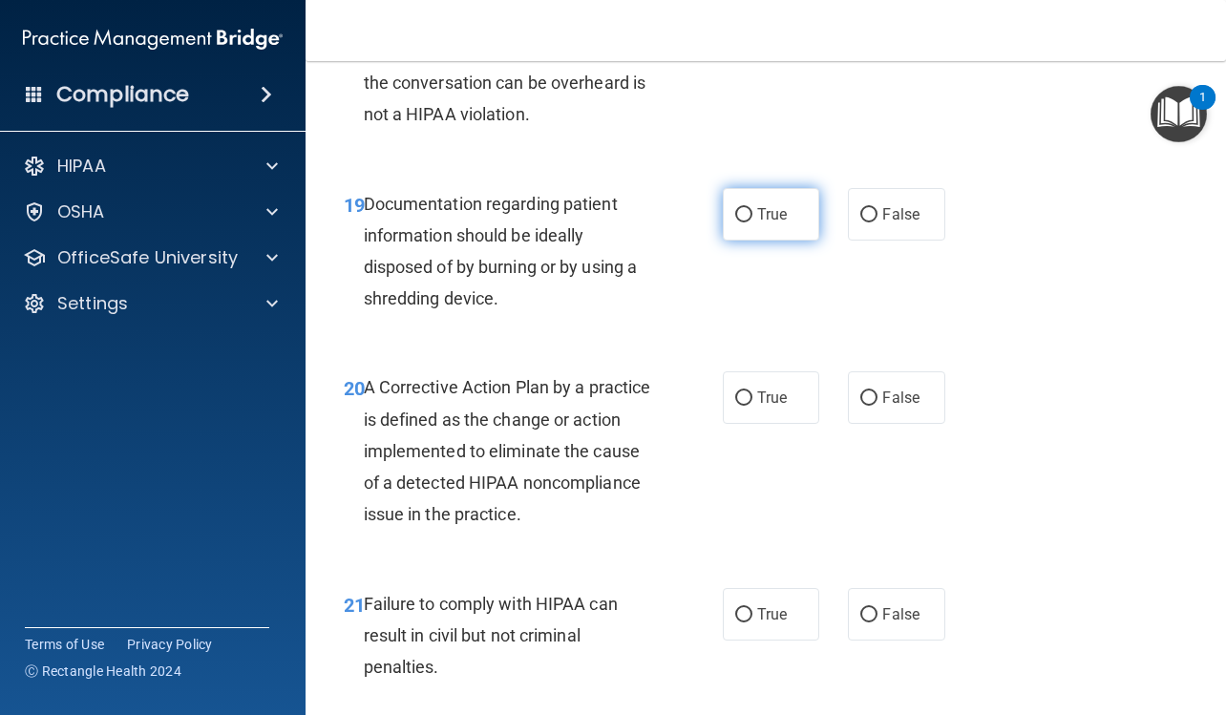
click at [792, 241] on label "True" at bounding box center [771, 214] width 96 height 52
click at [752, 222] on input "True" at bounding box center [743, 215] width 17 height 14
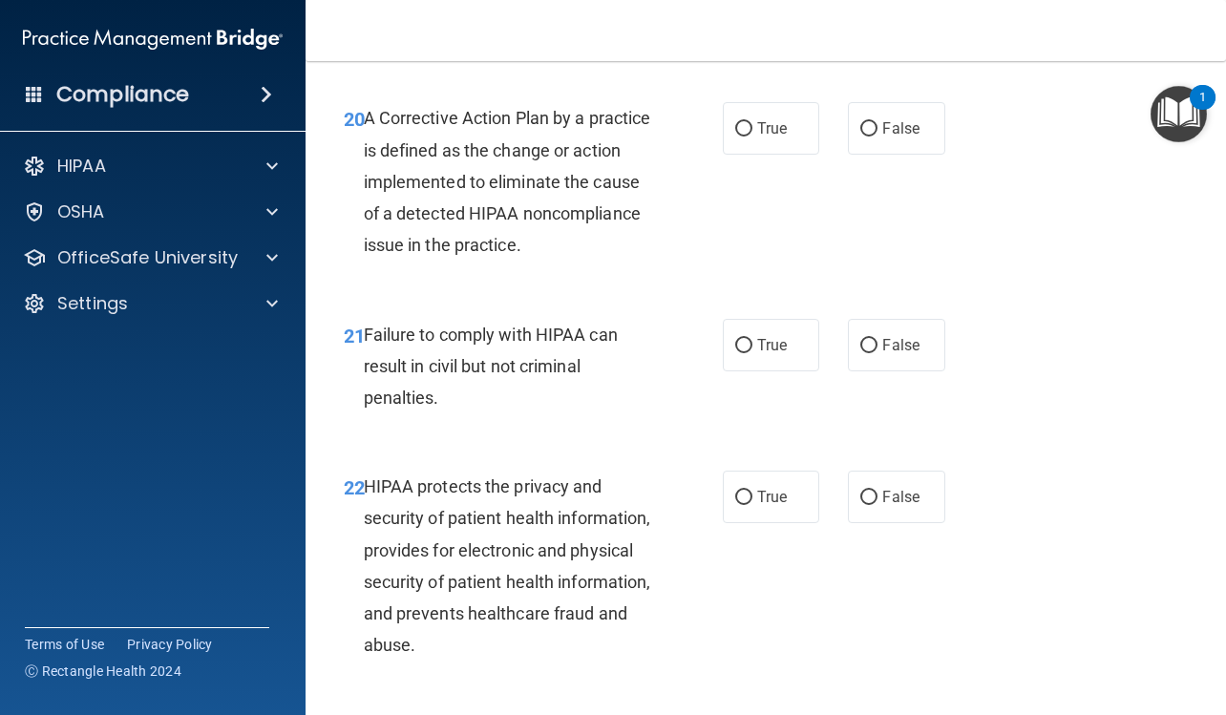
scroll to position [3722, 0]
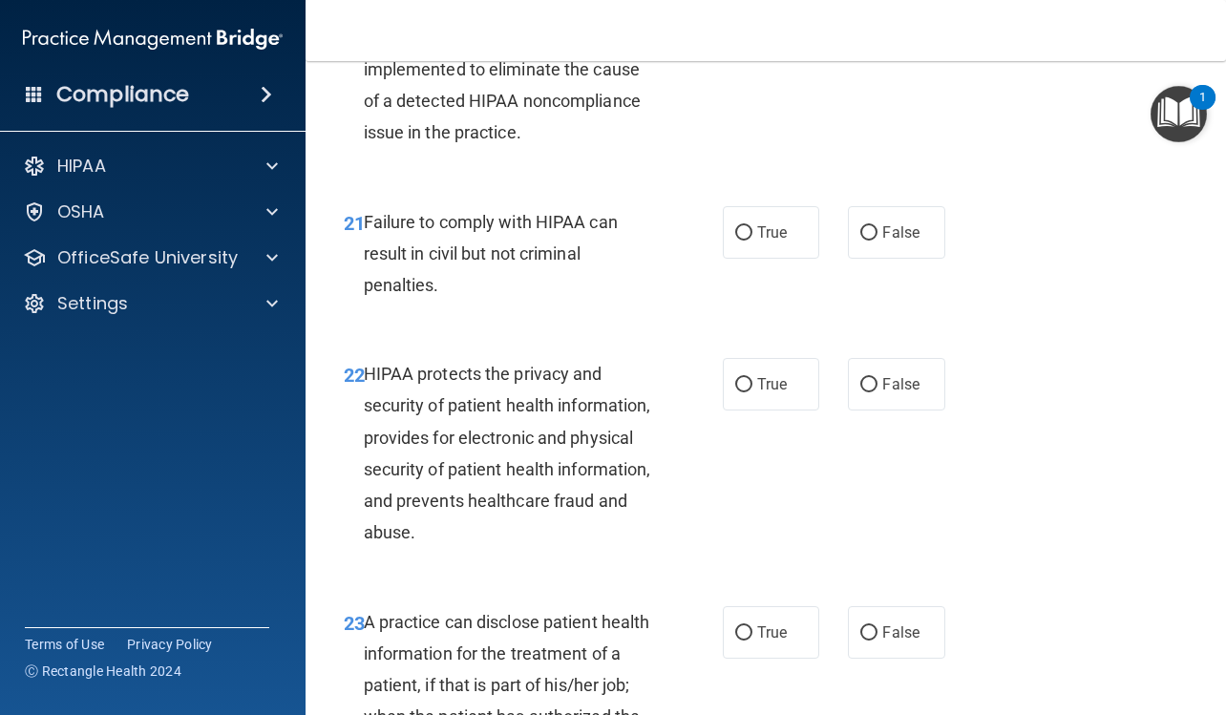
click at [760, 42] on label "True" at bounding box center [771, 16] width 96 height 52
click at [752, 24] on input "True" at bounding box center [743, 17] width 17 height 14
click at [867, 241] on input "False" at bounding box center [868, 233] width 17 height 14
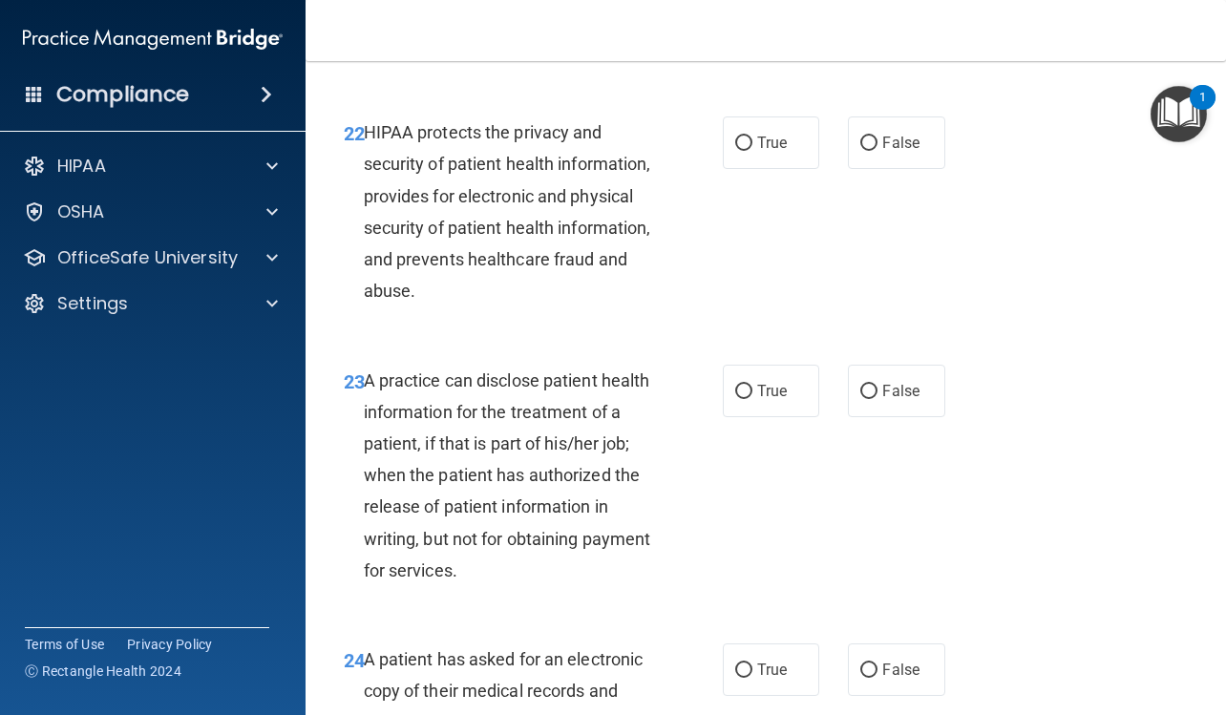
scroll to position [4104, 0]
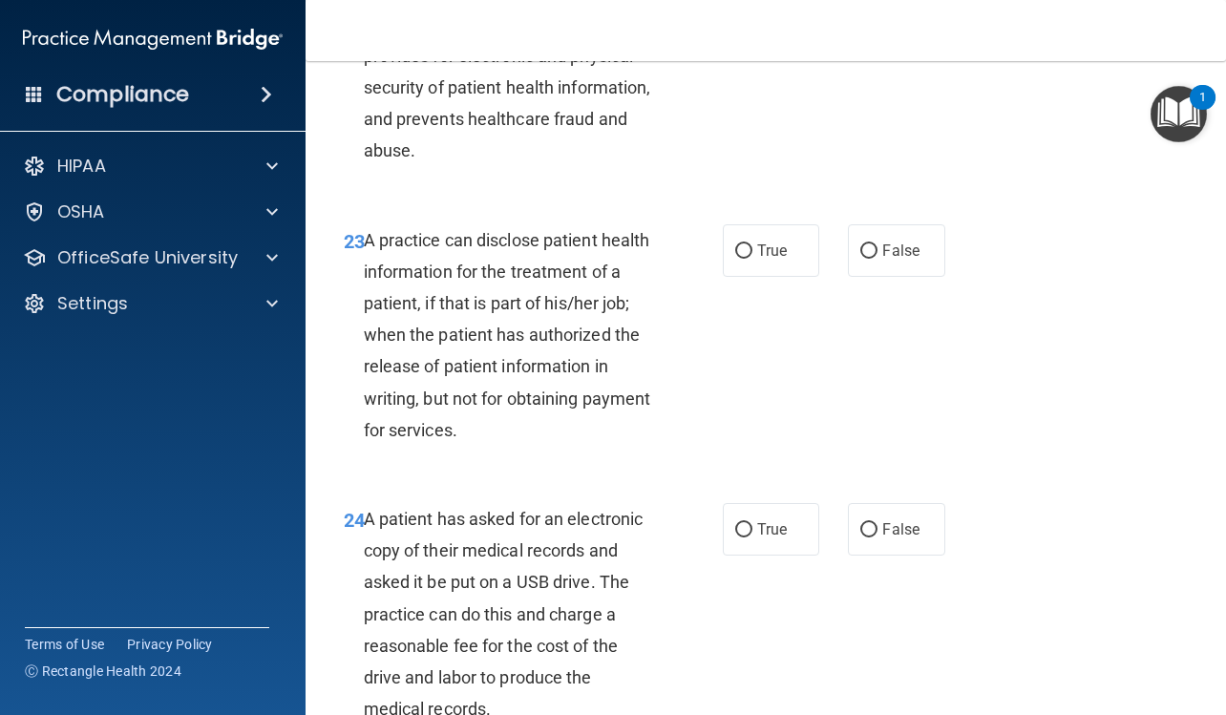
click at [752, 29] on label "True" at bounding box center [771, 2] width 96 height 52
click at [752, 10] on input "True" at bounding box center [743, 3] width 17 height 14
click at [857, 277] on label "False" at bounding box center [896, 250] width 96 height 52
click at [860, 259] on input "False" at bounding box center [868, 251] width 17 height 14
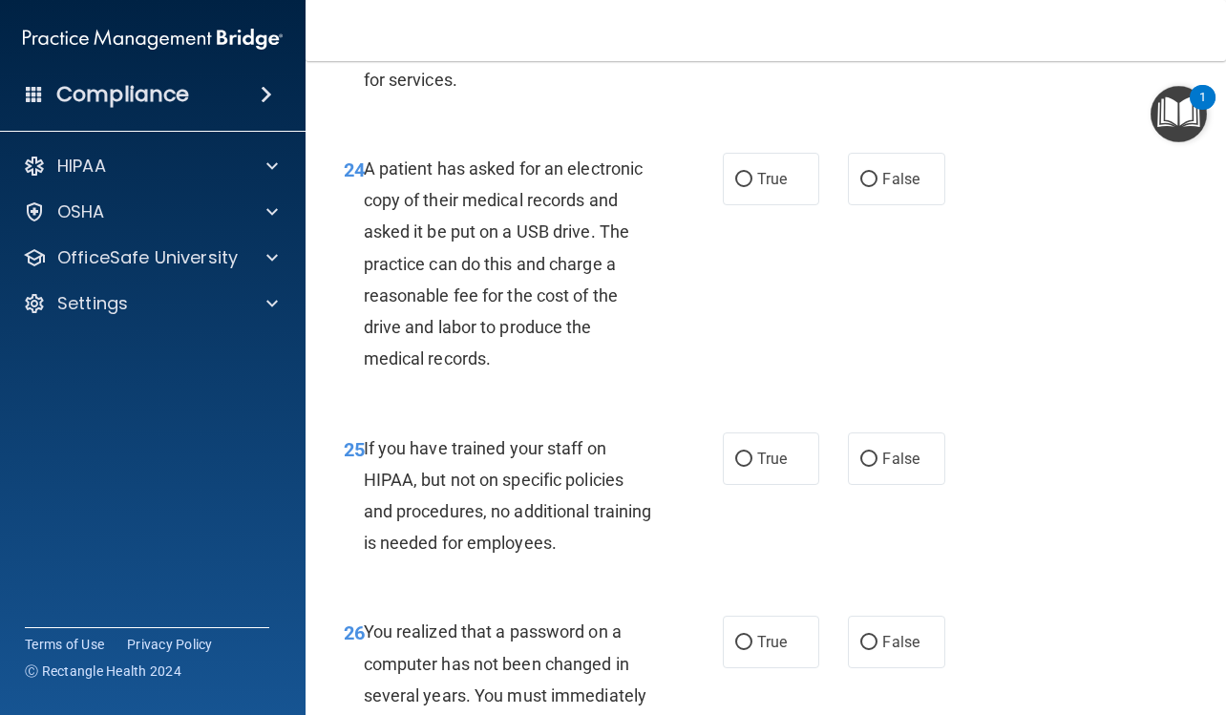
scroll to position [4486, 0]
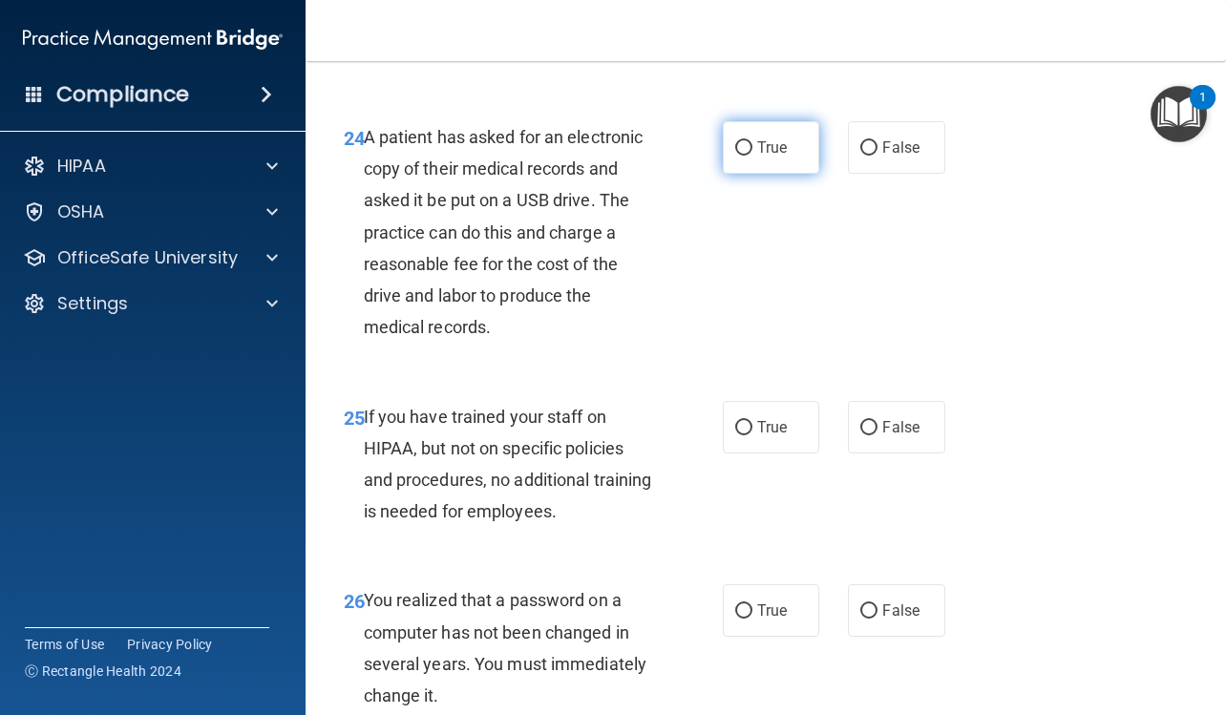
click at [765, 157] on span "True" at bounding box center [772, 147] width 30 height 18
click at [752, 156] on input "True" at bounding box center [743, 148] width 17 height 14
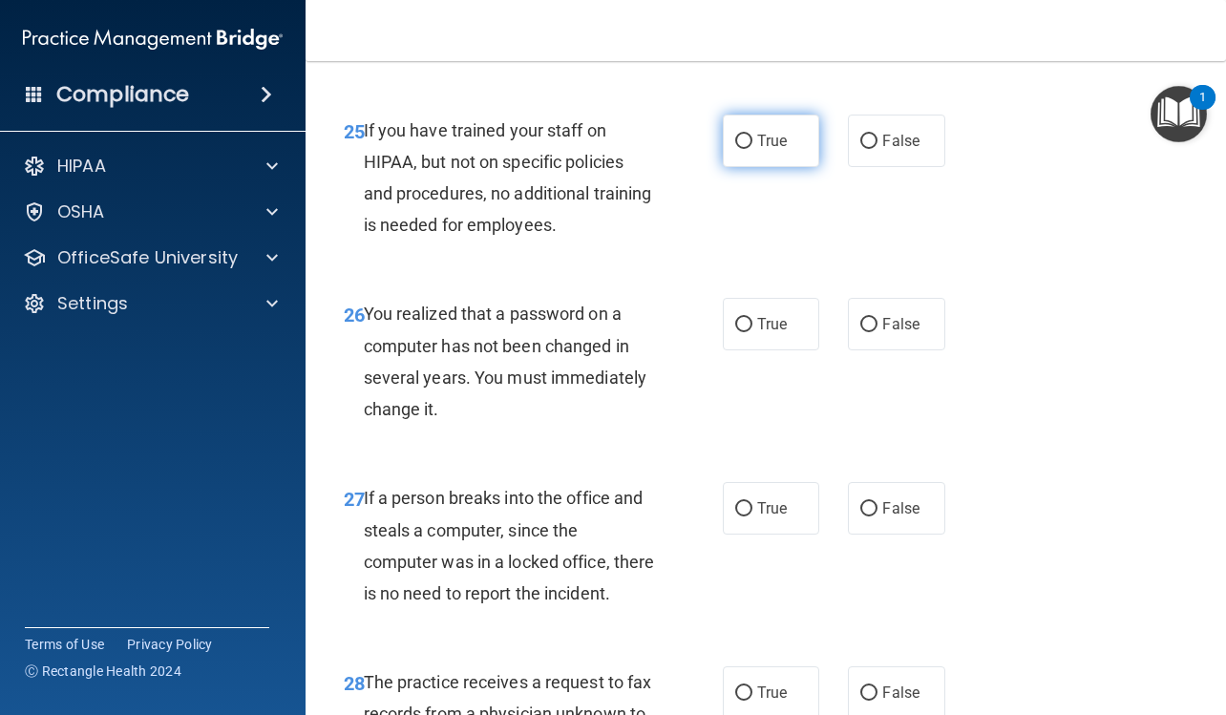
click at [785, 167] on label "True" at bounding box center [771, 141] width 96 height 52
click at [752, 149] on input "True" at bounding box center [743, 142] width 17 height 14
click at [895, 167] on label "False" at bounding box center [896, 141] width 96 height 52
click at [877, 149] on input "False" at bounding box center [868, 142] width 17 height 14
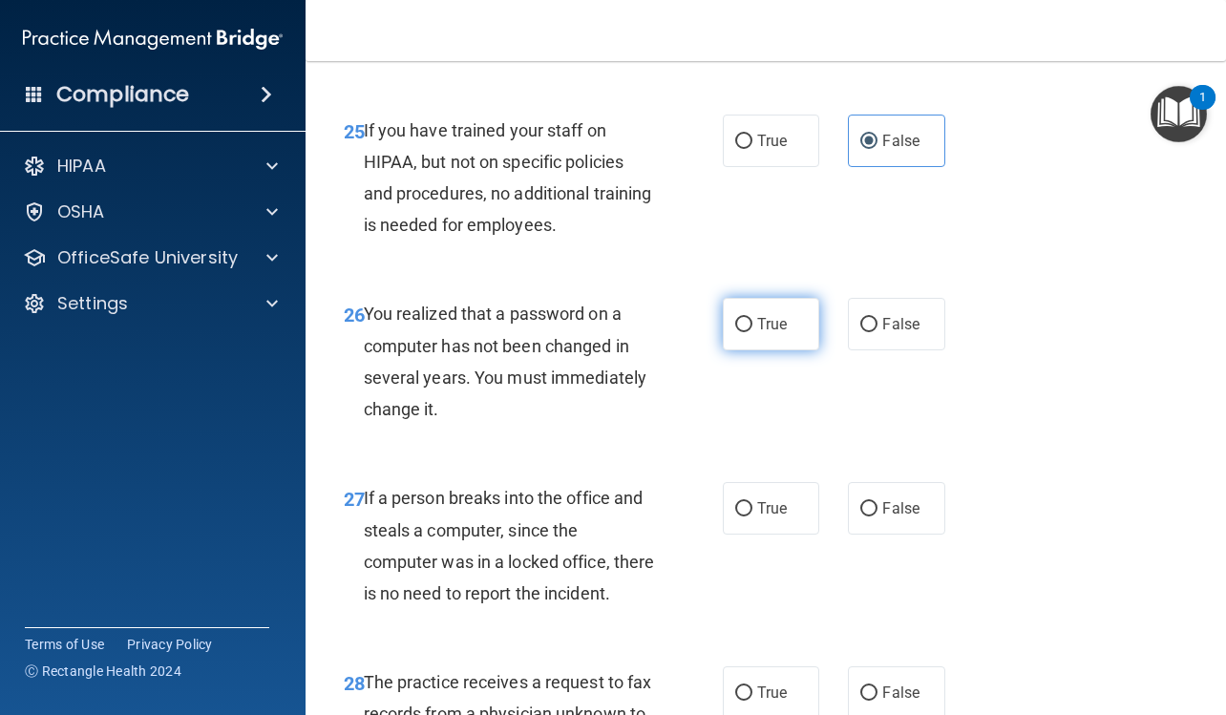
click at [762, 350] on label "True" at bounding box center [771, 324] width 96 height 52
click at [752, 332] on input "True" at bounding box center [743, 325] width 17 height 14
click at [870, 534] on label "False" at bounding box center [896, 508] width 96 height 52
click at [870, 516] on input "False" at bounding box center [868, 509] width 17 height 14
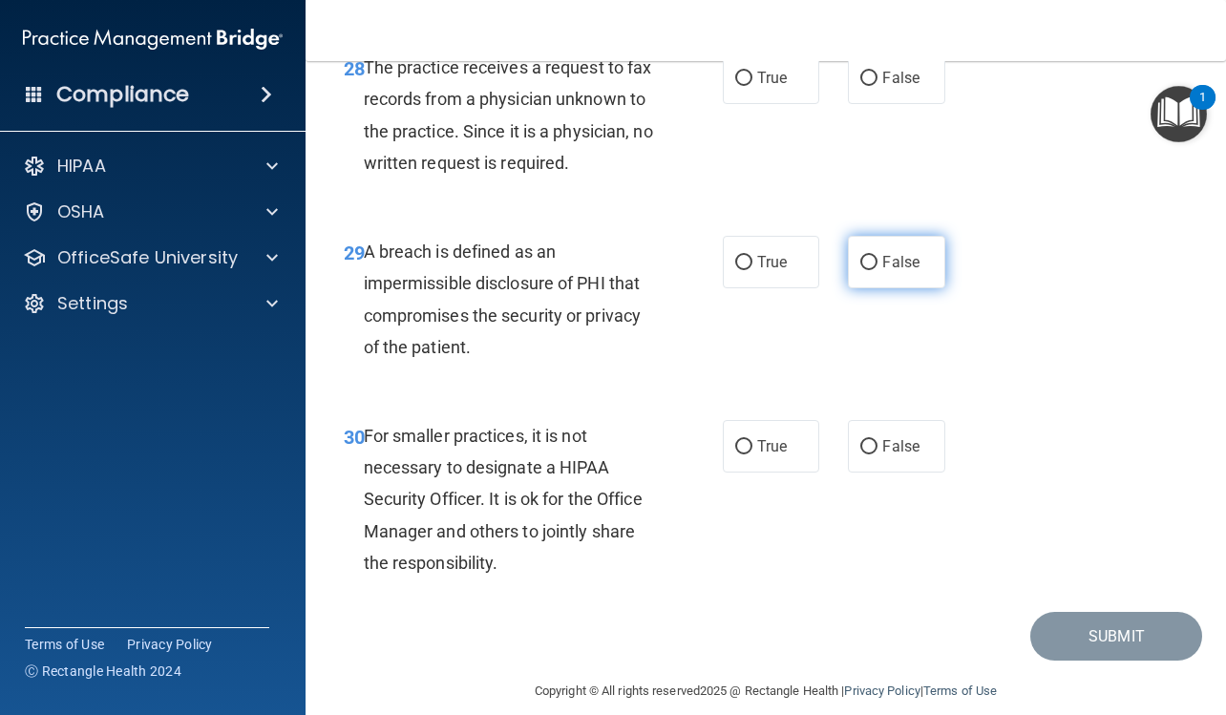
scroll to position [5440, 0]
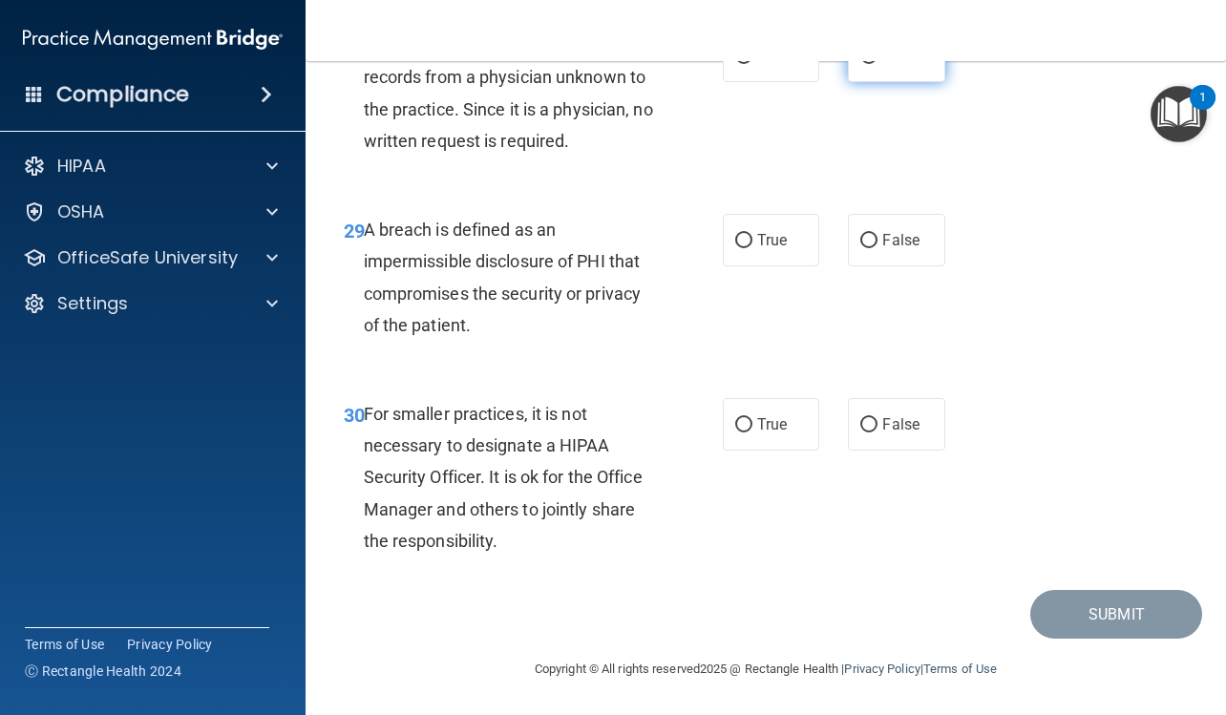
click at [861, 82] on label "False" at bounding box center [896, 56] width 96 height 52
click at [861, 64] on input "False" at bounding box center [868, 57] width 17 height 14
click at [792, 266] on label "True" at bounding box center [771, 240] width 96 height 52
click at [752, 248] on input "True" at bounding box center [743, 241] width 17 height 14
click at [906, 433] on span "False" at bounding box center [900, 424] width 37 height 18
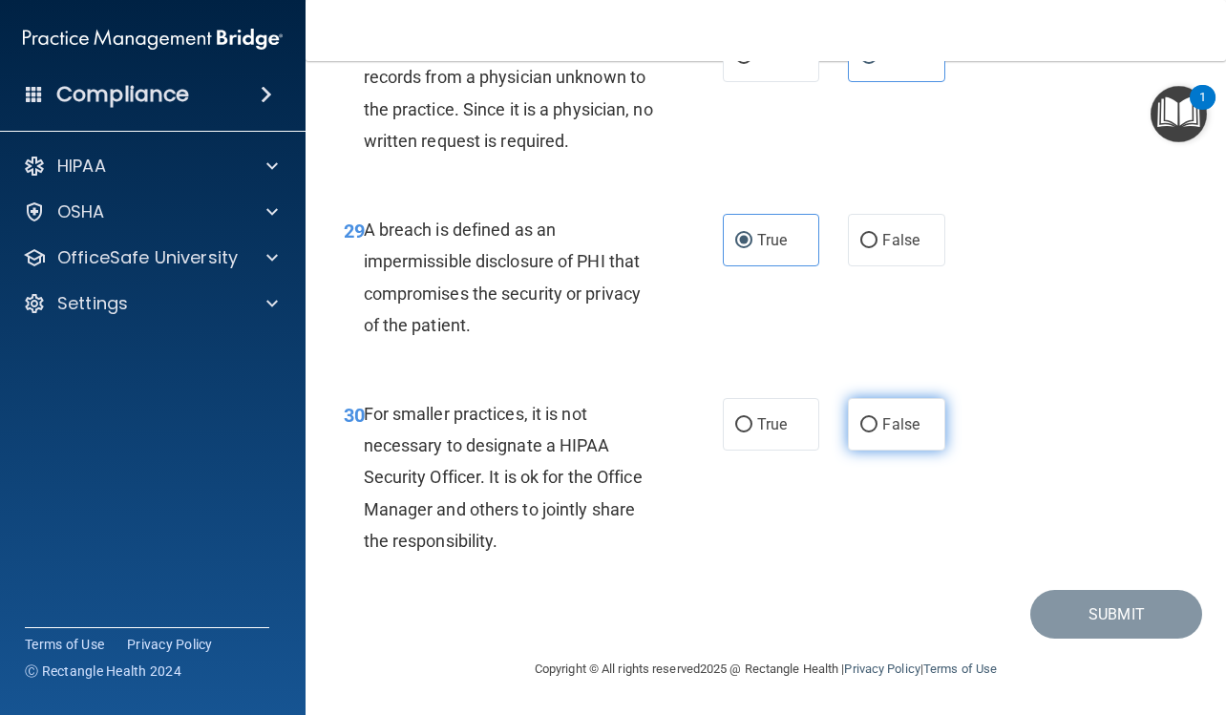
click at [877, 432] on input "False" at bounding box center [868, 425] width 17 height 14
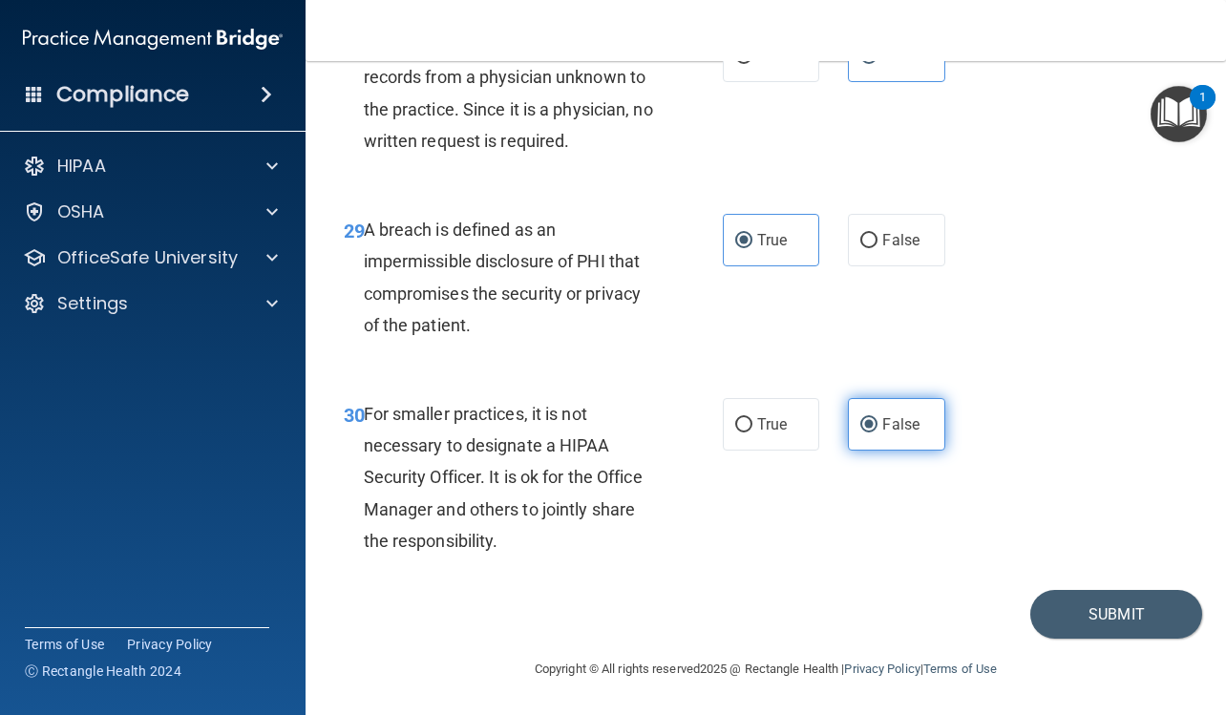
scroll to position [5567, 0]
click at [1088, 619] on button "Submit" at bounding box center [1116, 614] width 172 height 49
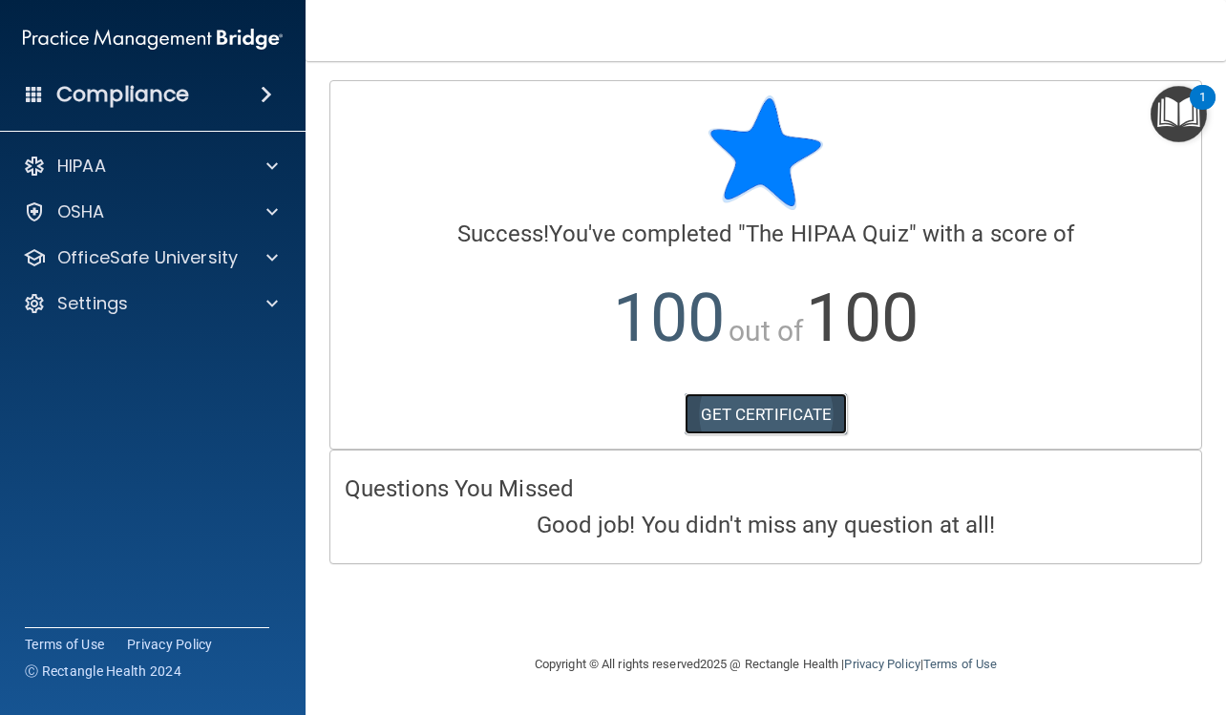
click at [787, 401] on link "GET CERTIFICATE" at bounding box center [765, 414] width 163 height 42
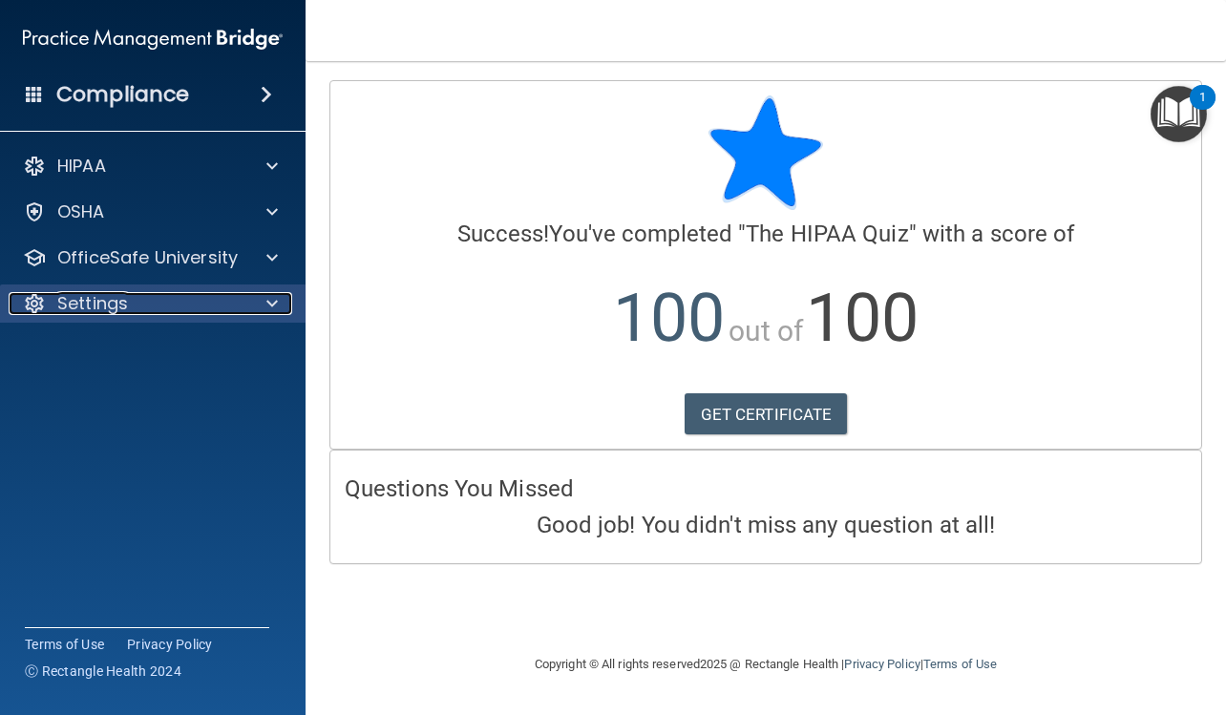
click at [104, 313] on p "Settings" at bounding box center [92, 303] width 71 height 23
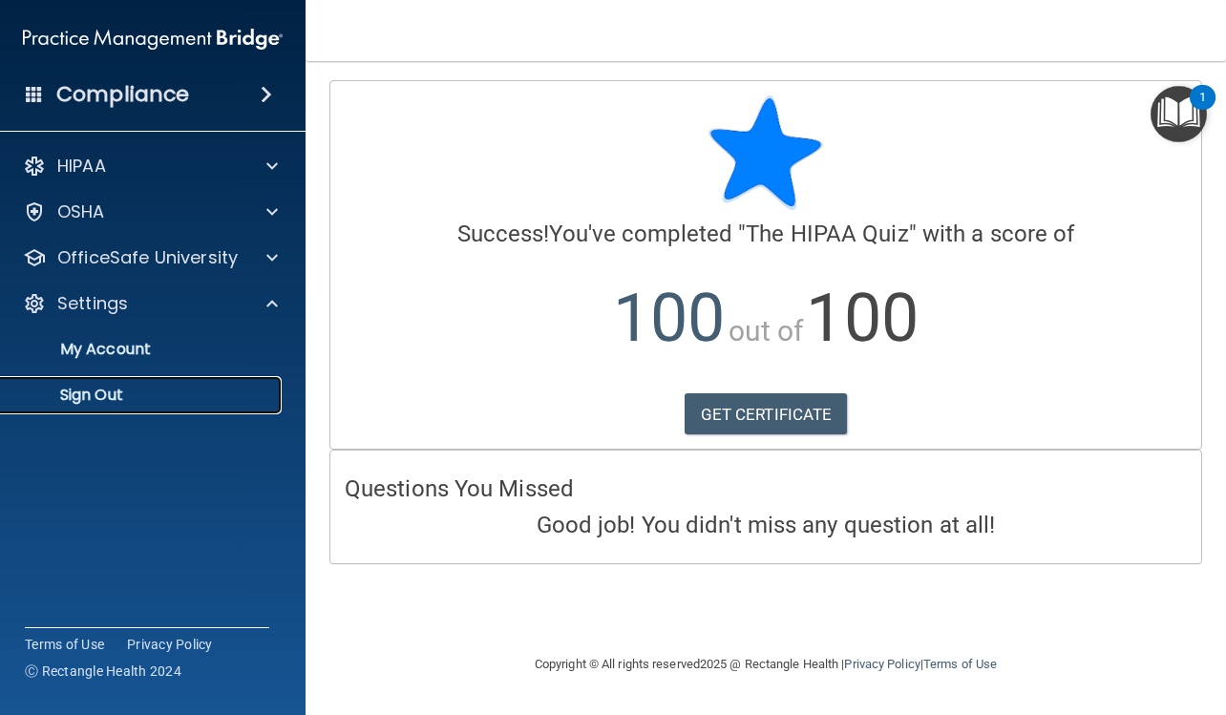
click at [110, 383] on link "Sign Out" at bounding box center [131, 395] width 301 height 38
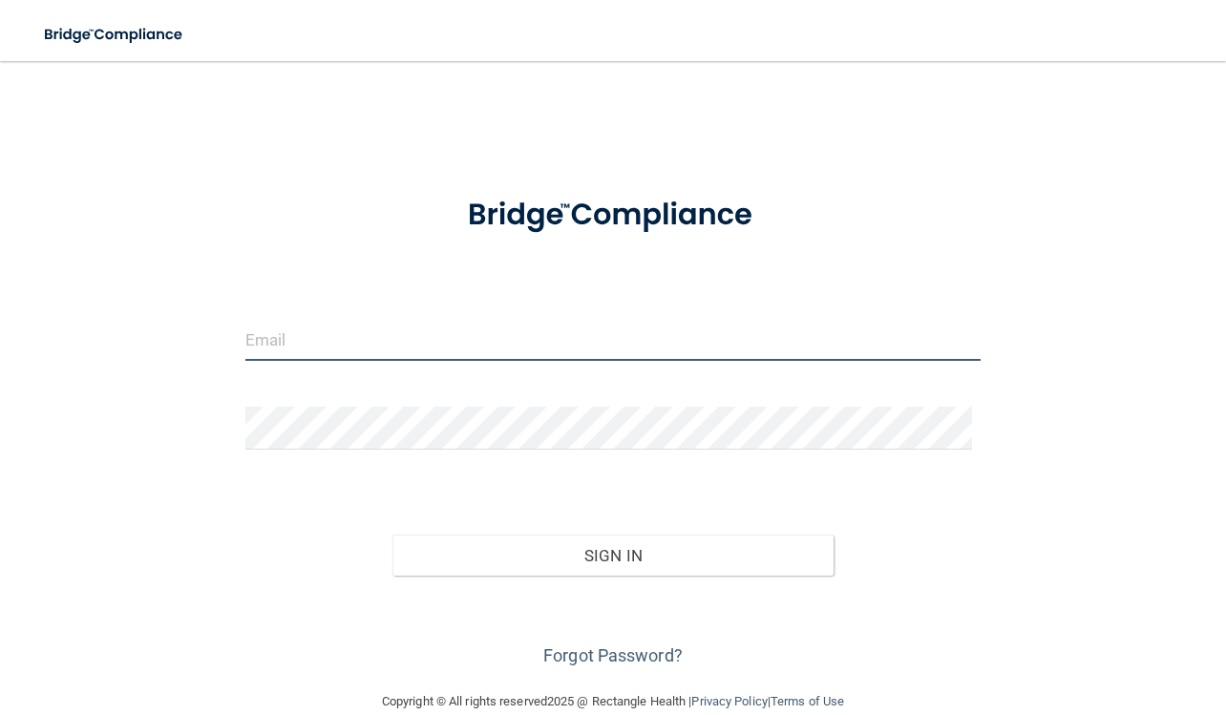
click at [280, 343] on input "email" at bounding box center [613, 339] width 736 height 43
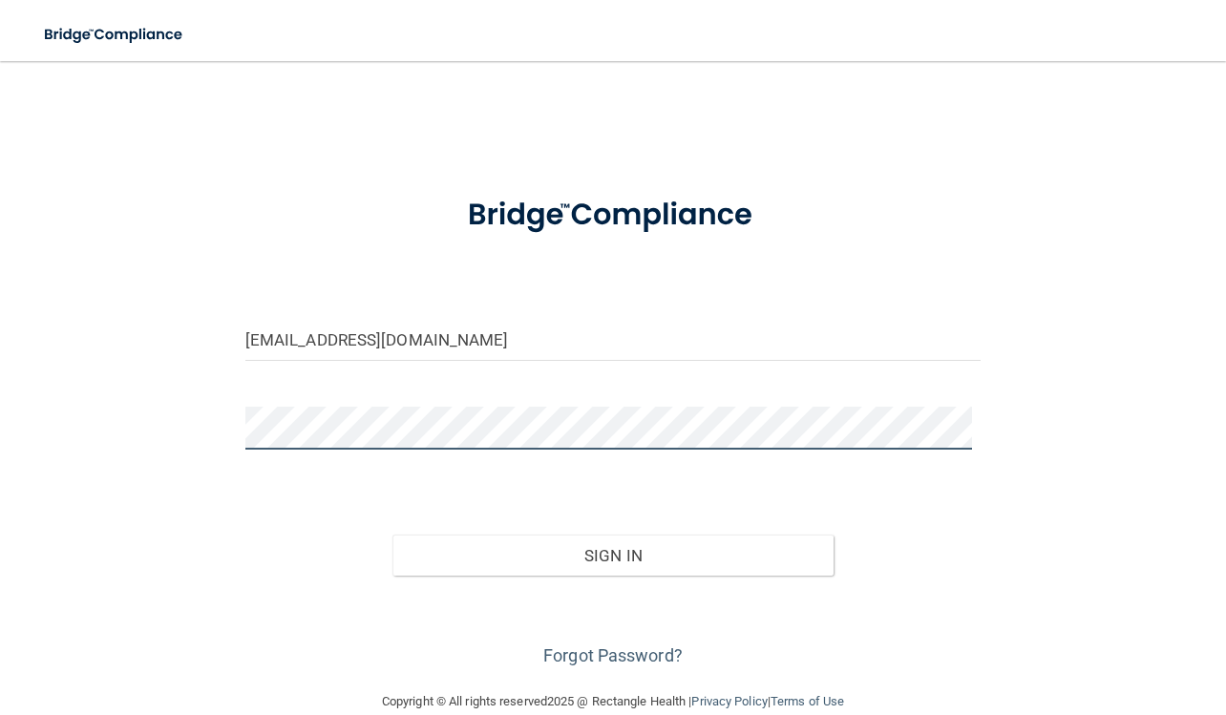
click at [392, 534] on button "Sign In" at bounding box center [612, 555] width 441 height 42
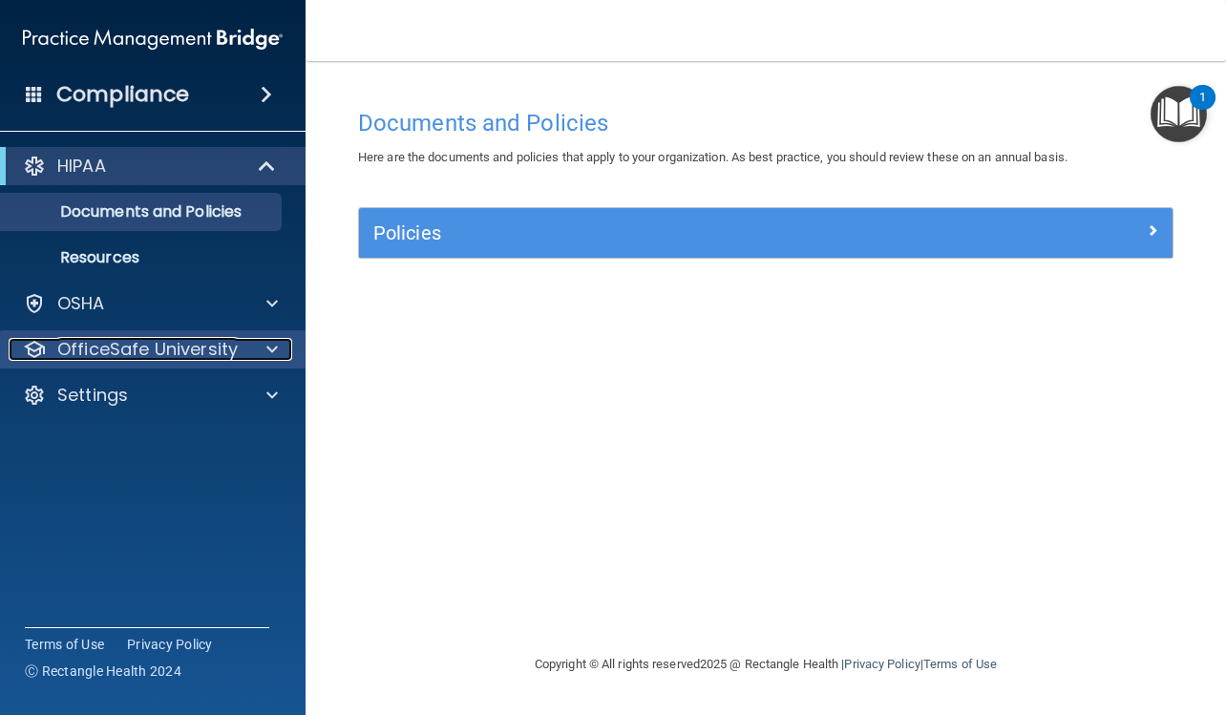
click at [157, 345] on p "OfficeSafe University" at bounding box center [147, 349] width 180 height 23
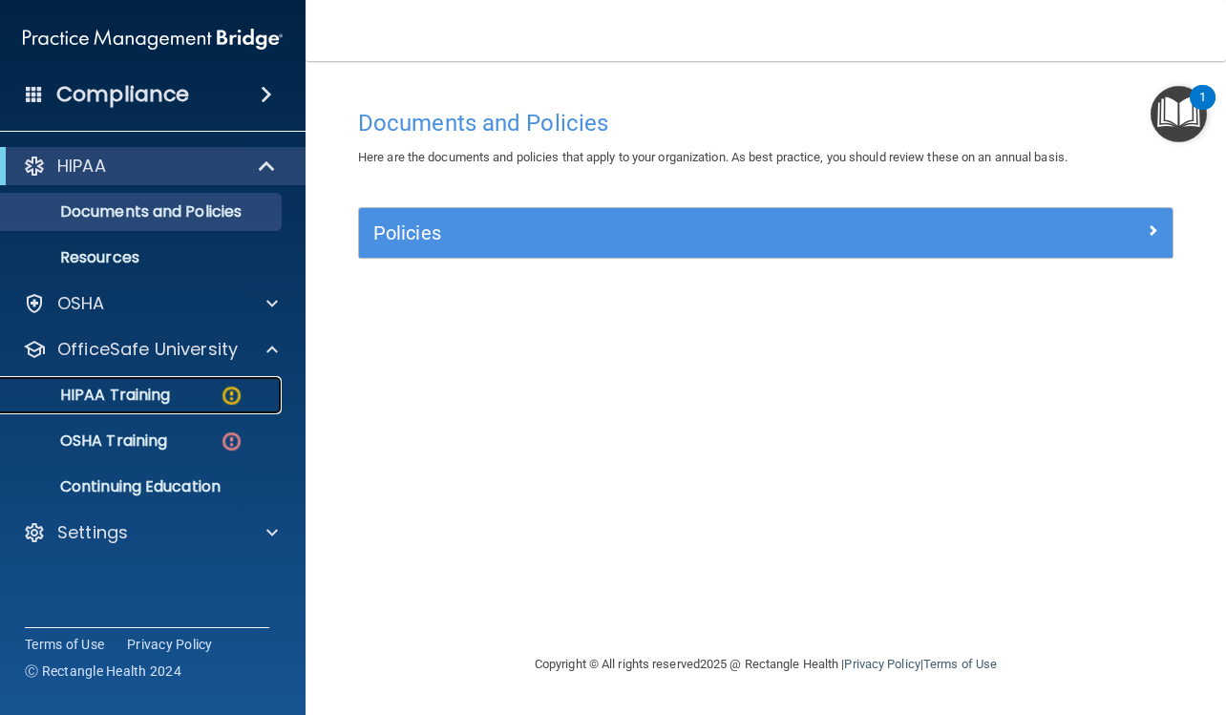
click at [166, 400] on p "HIPAA Training" at bounding box center [90, 395] width 157 height 19
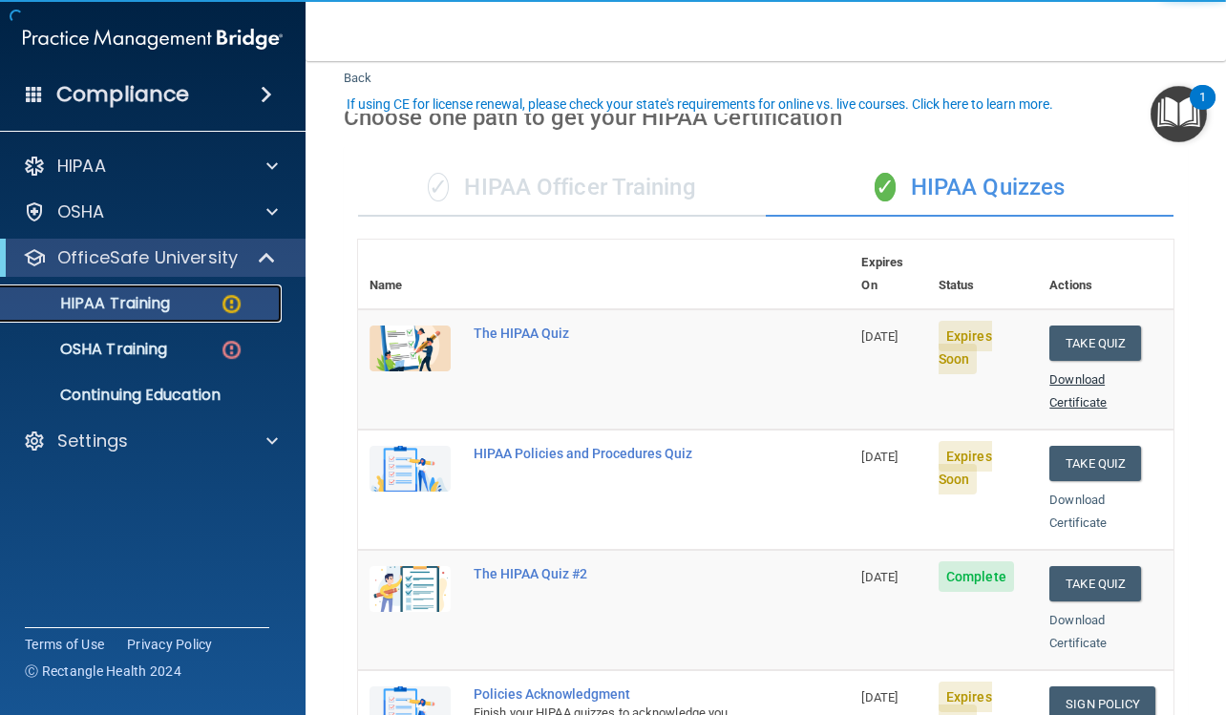
scroll to position [95, 0]
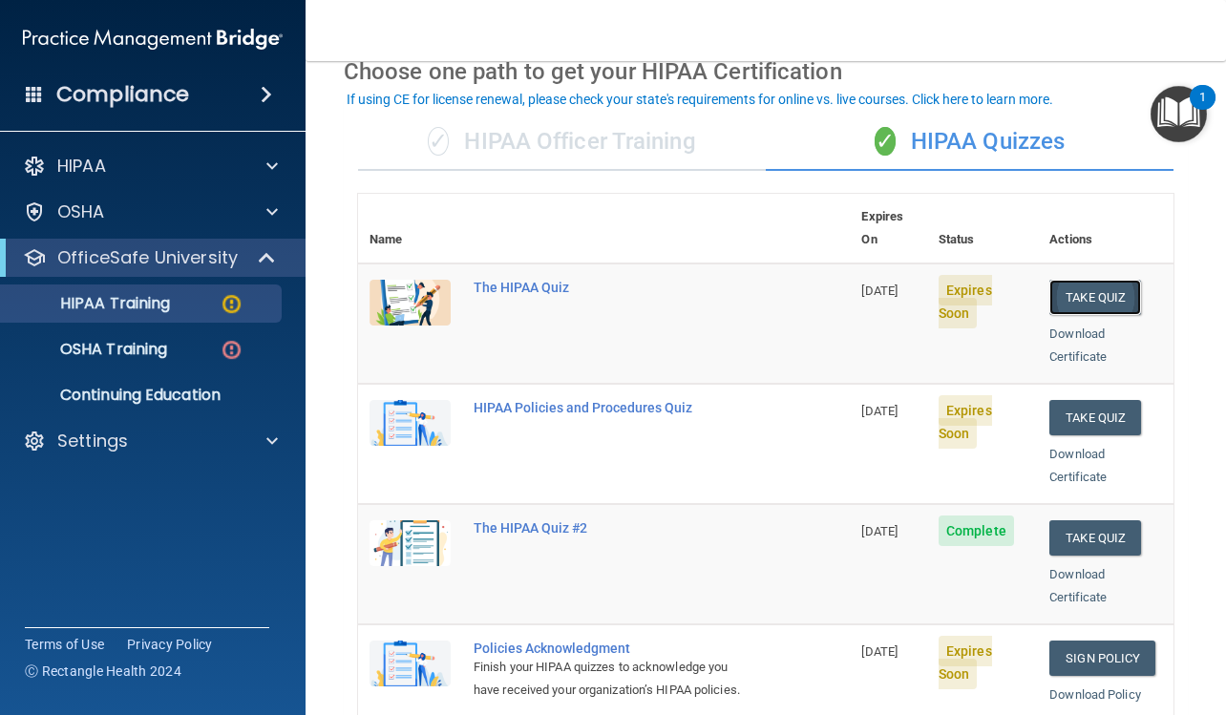
click at [1065, 280] on button "Take Quiz" at bounding box center [1095, 297] width 92 height 35
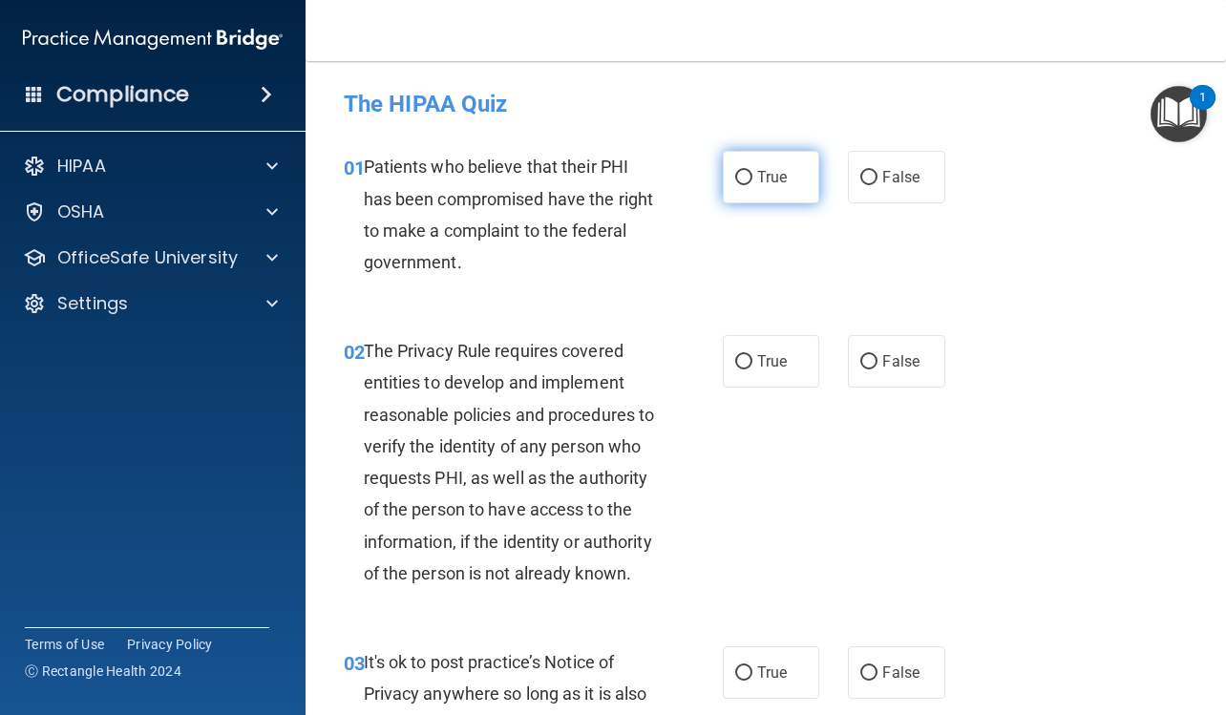
click at [775, 188] on label "True" at bounding box center [771, 177] width 96 height 52
click at [752, 185] on input "True" at bounding box center [743, 178] width 17 height 14
click at [786, 369] on label "True" at bounding box center [771, 361] width 96 height 52
click at [752, 369] on input "True" at bounding box center [743, 362] width 17 height 14
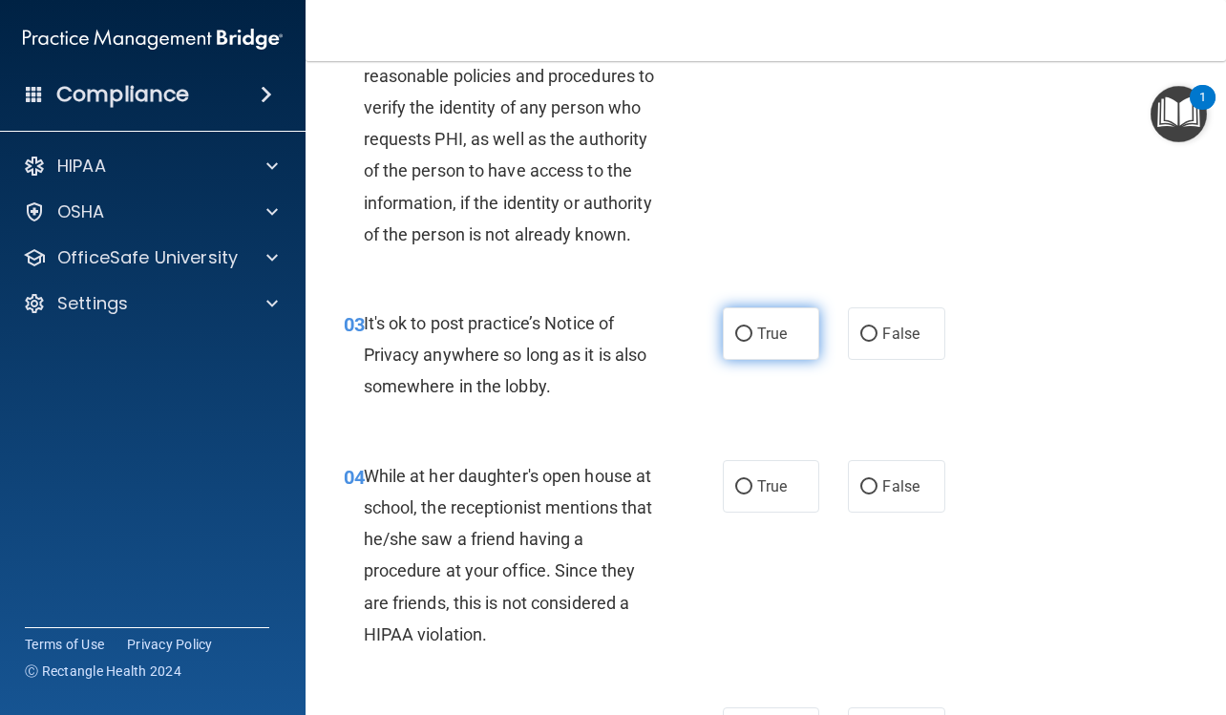
scroll to position [382, 0]
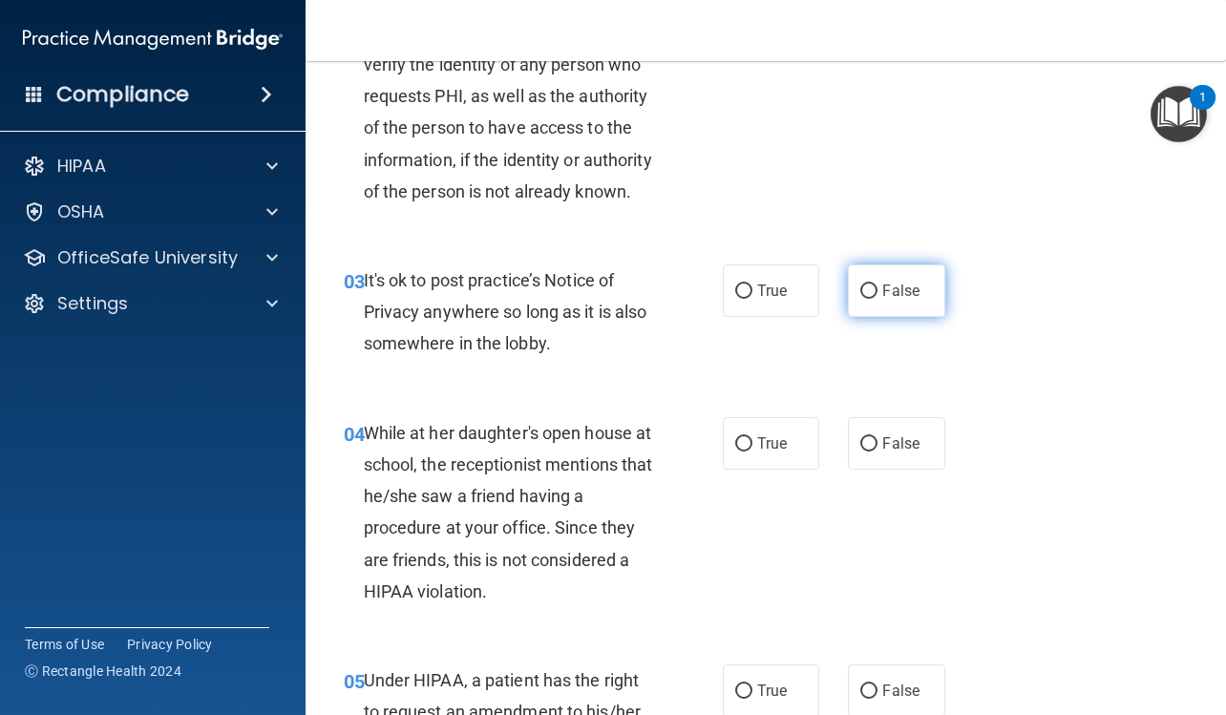
click at [848, 314] on label "False" at bounding box center [896, 290] width 96 height 52
click at [860, 299] on input "False" at bounding box center [868, 291] width 17 height 14
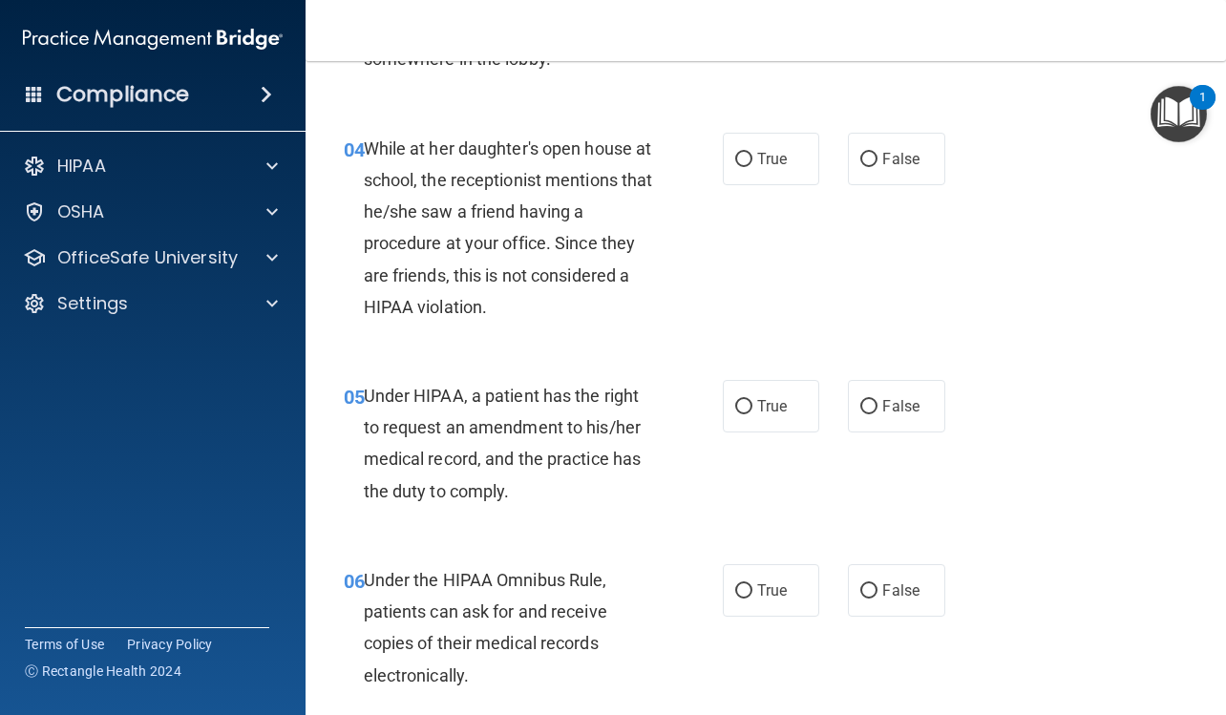
scroll to position [668, 0]
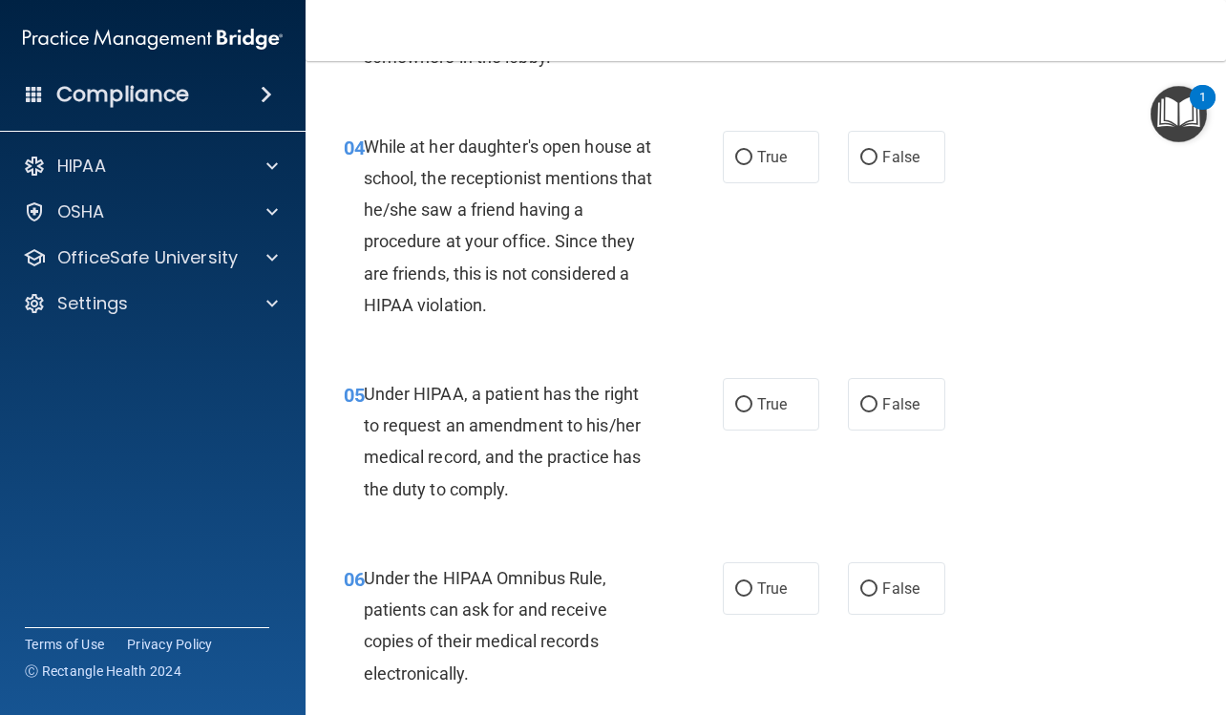
click at [838, 183] on div "True False" at bounding box center [839, 157] width 233 height 52
click at [848, 183] on label "False" at bounding box center [896, 157] width 96 height 52
click at [860, 165] on input "False" at bounding box center [868, 158] width 17 height 14
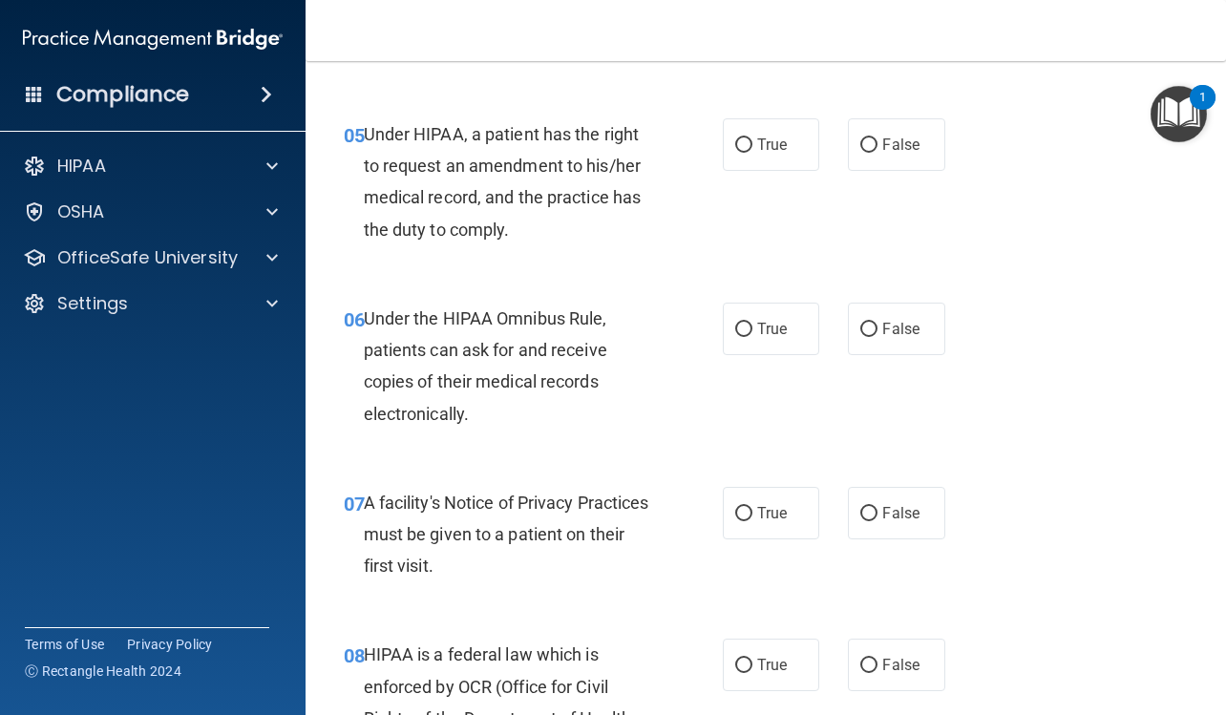
scroll to position [954, 0]
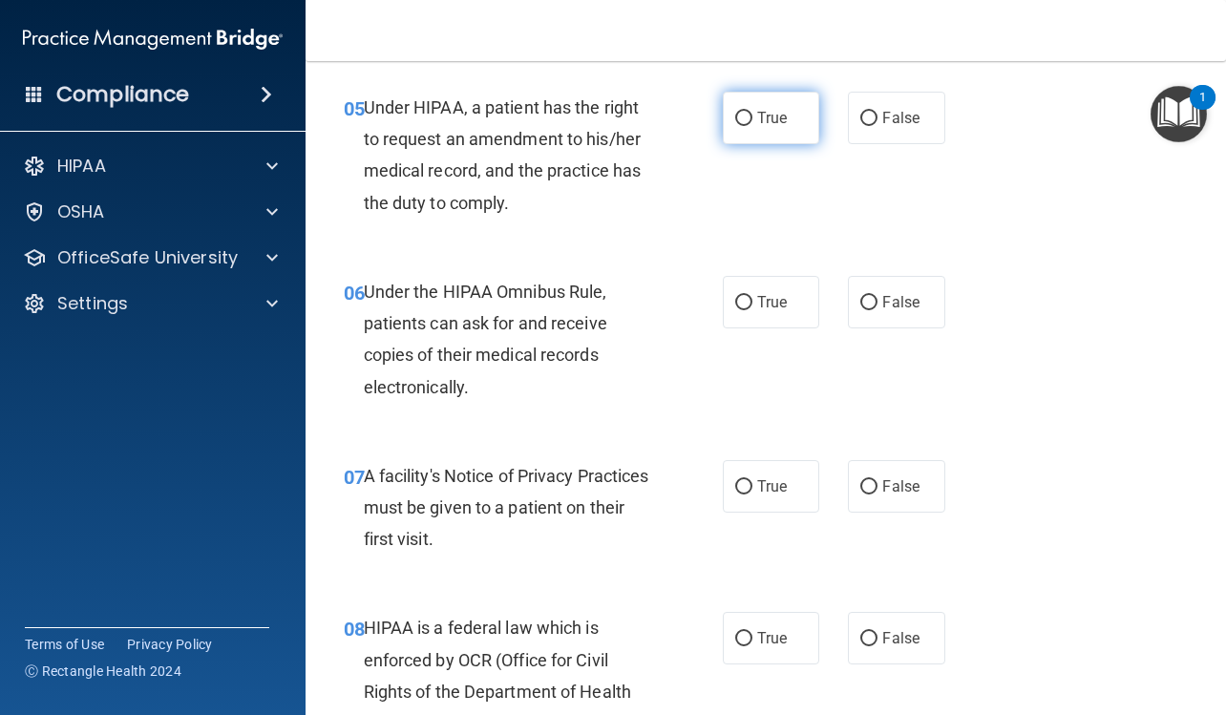
click at [787, 144] on label "True" at bounding box center [771, 118] width 96 height 52
click at [752, 126] on input "True" at bounding box center [743, 119] width 17 height 14
click at [767, 311] on span "True" at bounding box center [772, 302] width 30 height 18
click at [752, 310] on input "True" at bounding box center [743, 303] width 17 height 14
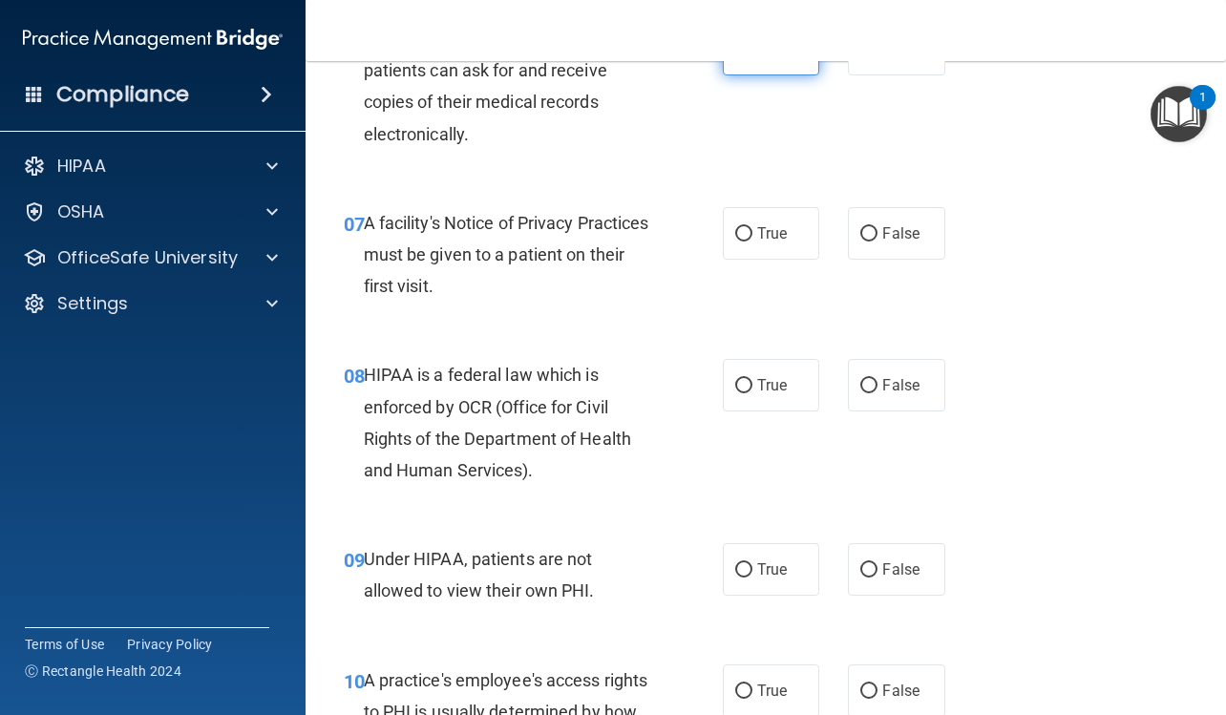
scroll to position [1241, 0]
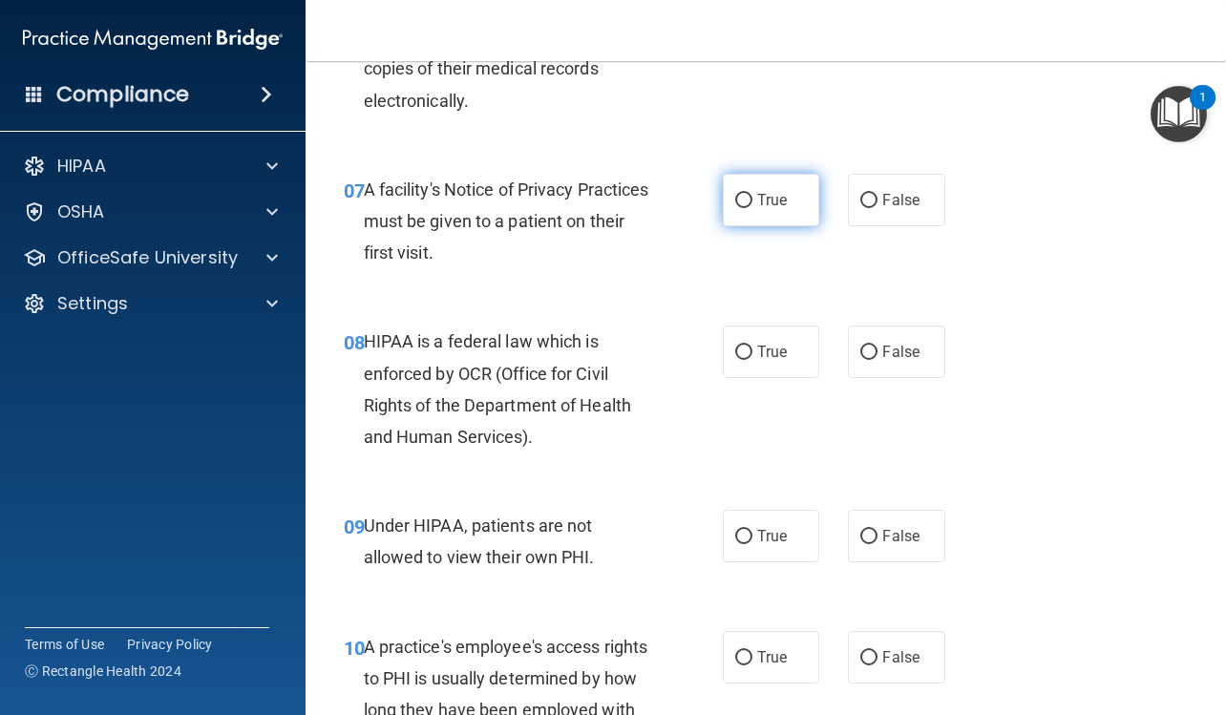
click at [756, 226] on label "True" at bounding box center [771, 200] width 96 height 52
click at [752, 208] on input "True" at bounding box center [743, 201] width 17 height 14
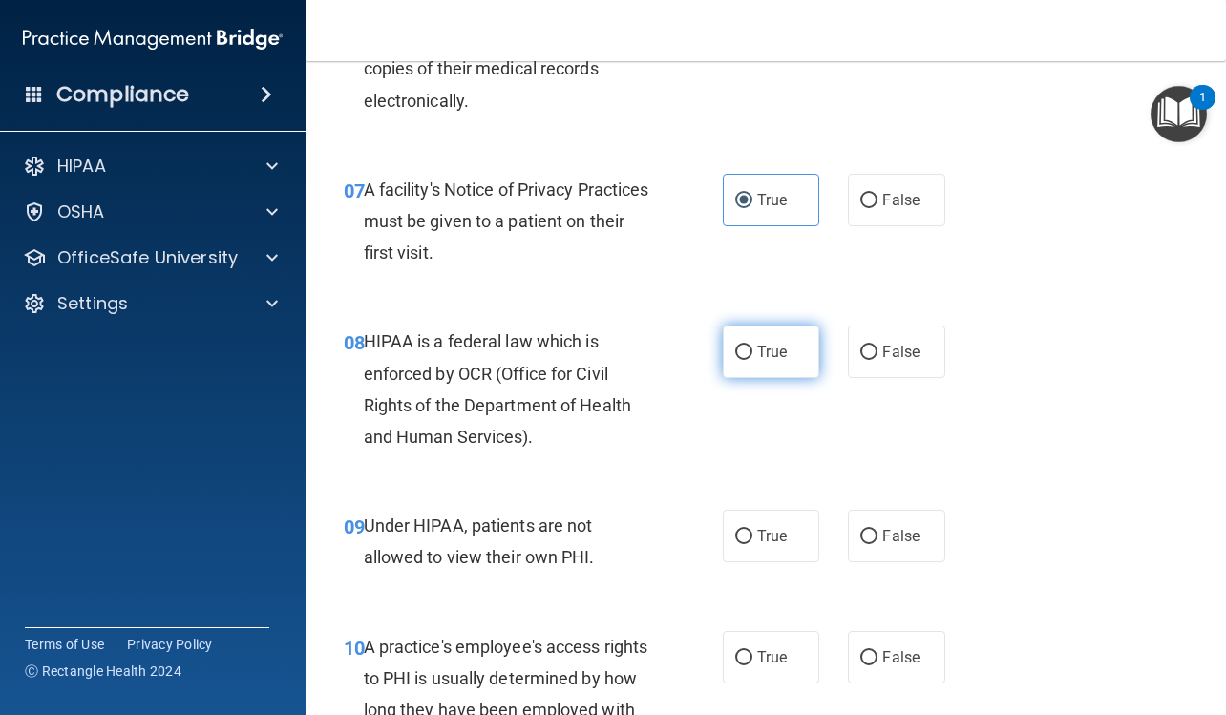
click at [765, 361] on label "True" at bounding box center [771, 351] width 96 height 52
click at [752, 360] on input "True" at bounding box center [743, 353] width 17 height 14
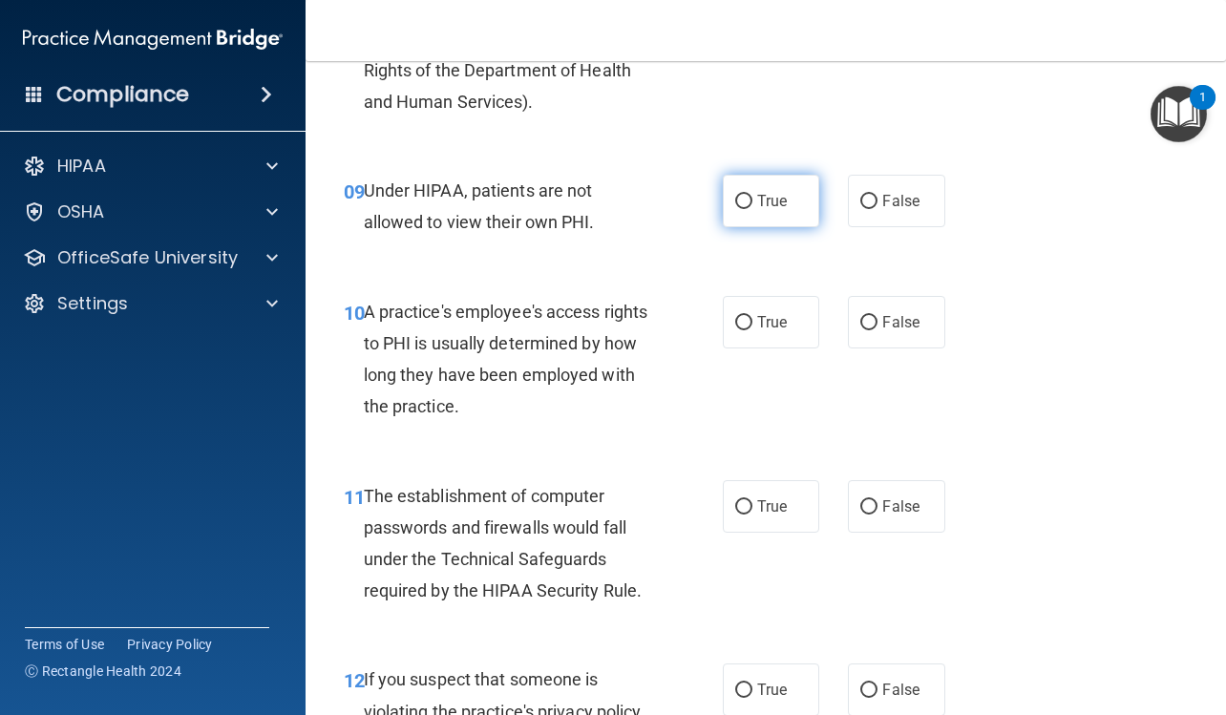
scroll to position [1623, 0]
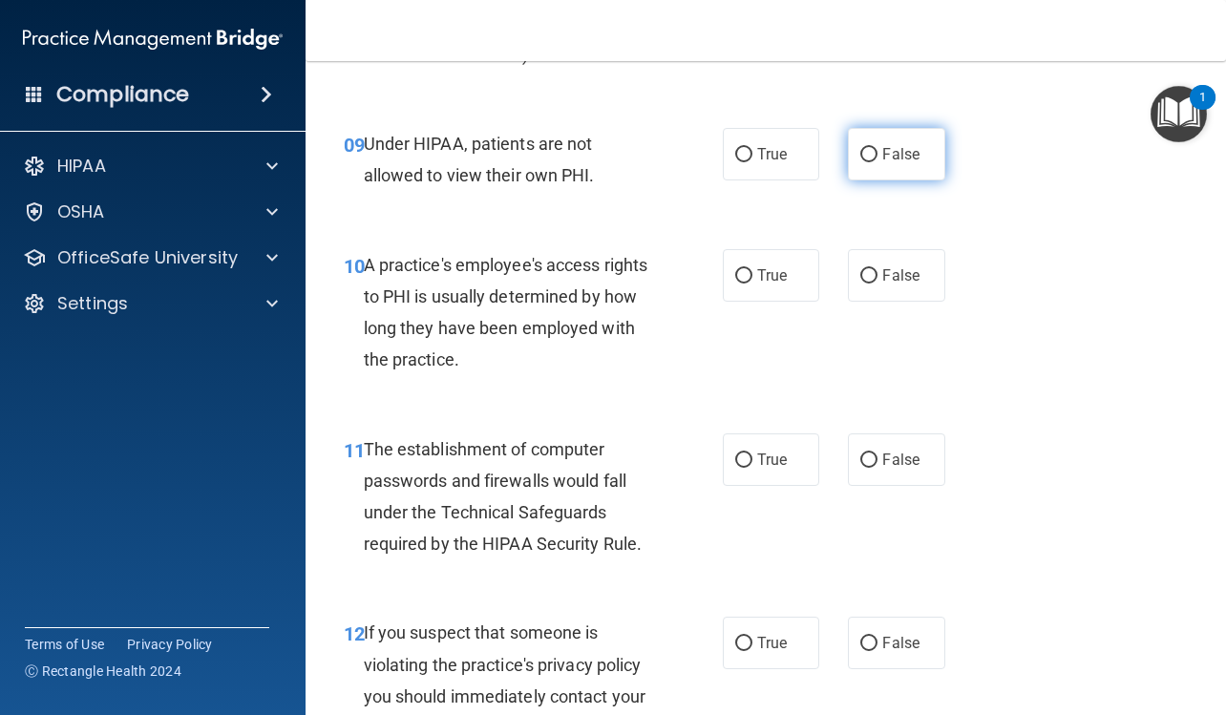
click at [860, 162] on input "False" at bounding box center [868, 155] width 17 height 14
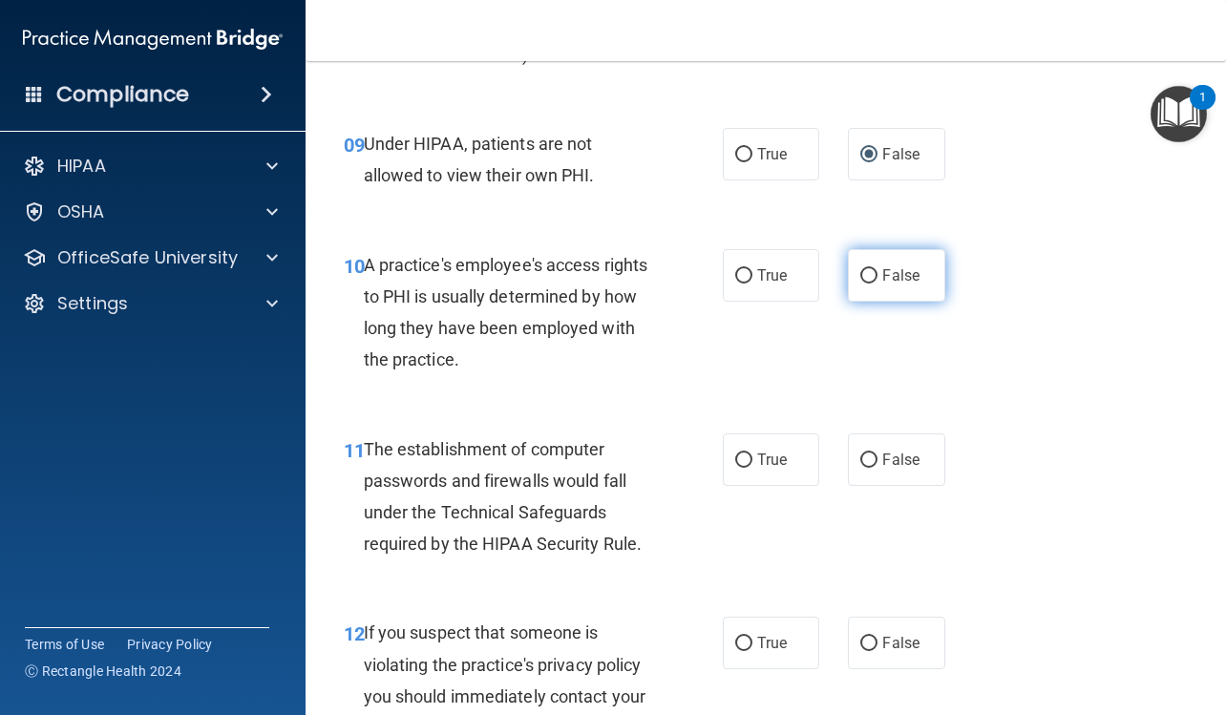
click at [882, 284] on span "False" at bounding box center [900, 275] width 37 height 18
click at [874, 283] on input "False" at bounding box center [868, 276] width 17 height 14
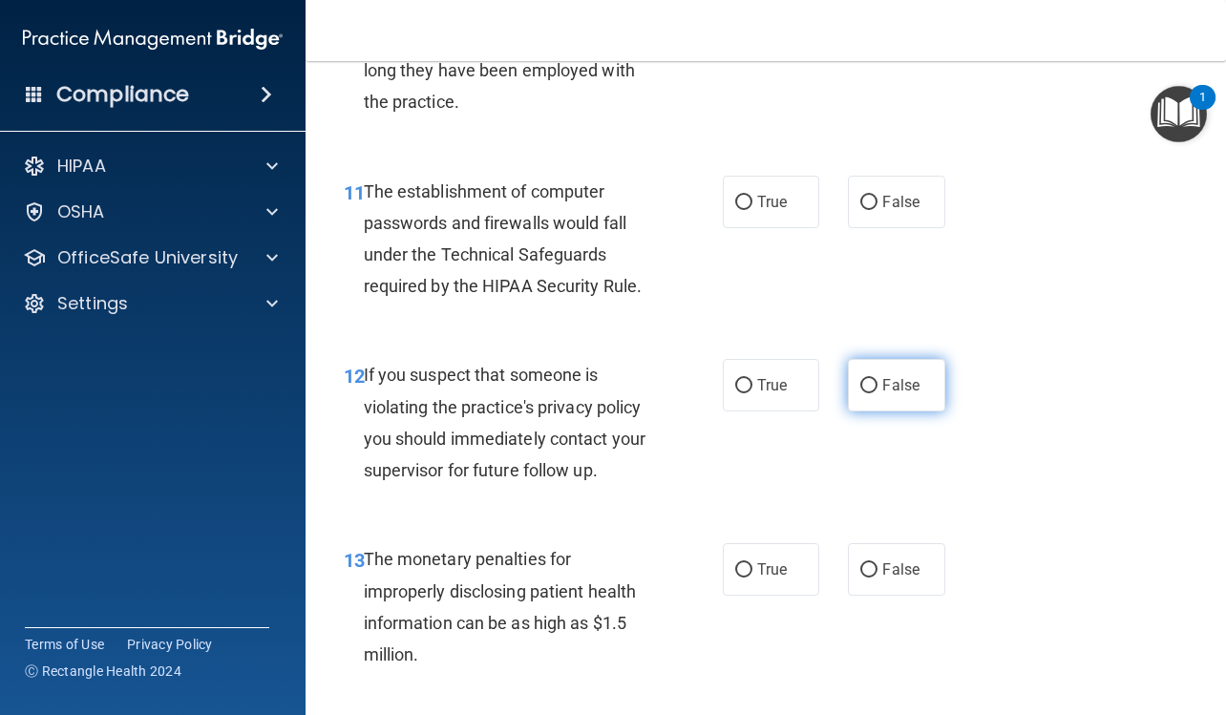
scroll to position [2004, 0]
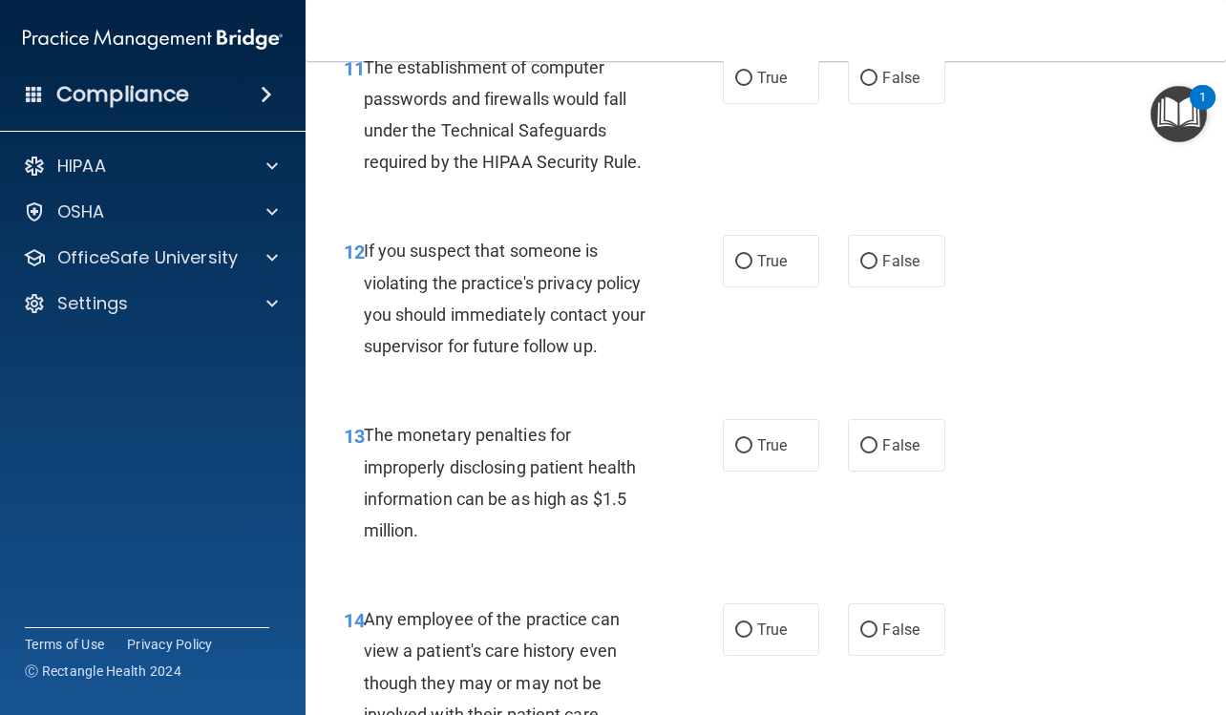
click at [743, 138] on div "11 The establishment of computer passwords and firewalls would fall under the T…" at bounding box center [533, 120] width 436 height 136
click at [749, 104] on label "True" at bounding box center [771, 78] width 96 height 52
click at [749, 86] on input "True" at bounding box center [743, 79] width 17 height 14
click at [763, 278] on label "True" at bounding box center [771, 261] width 96 height 52
click at [752, 269] on input "True" at bounding box center [743, 262] width 17 height 14
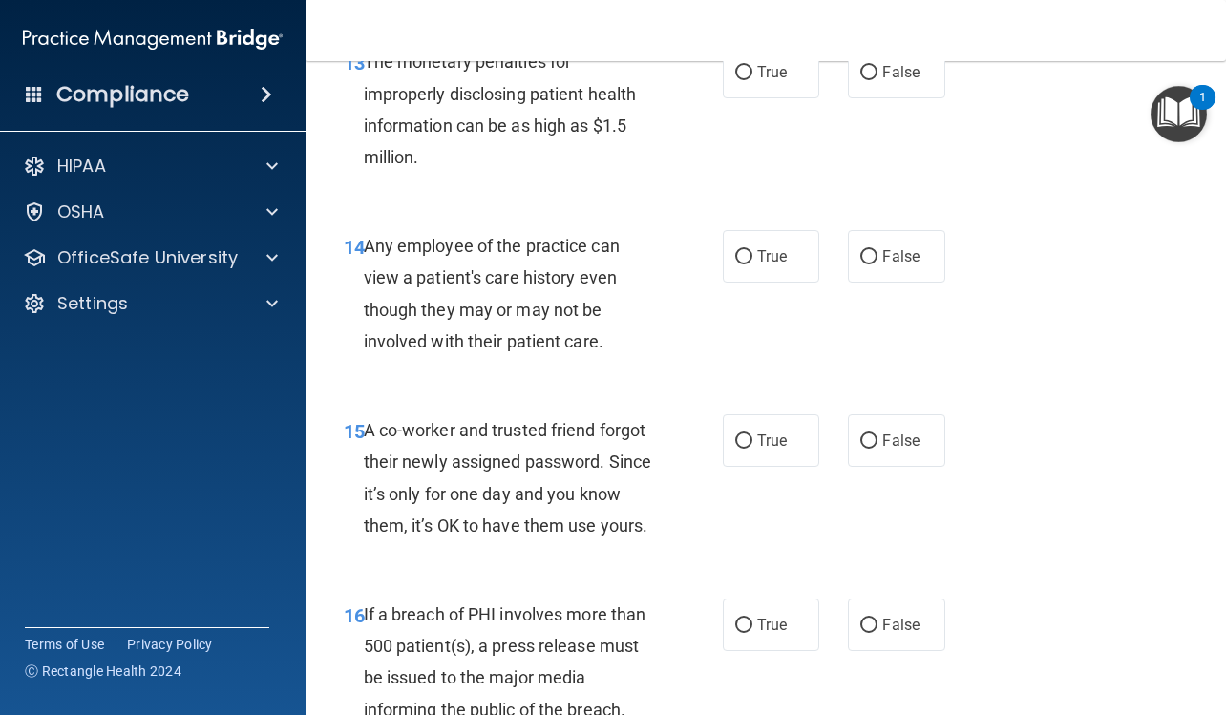
scroll to position [2386, 0]
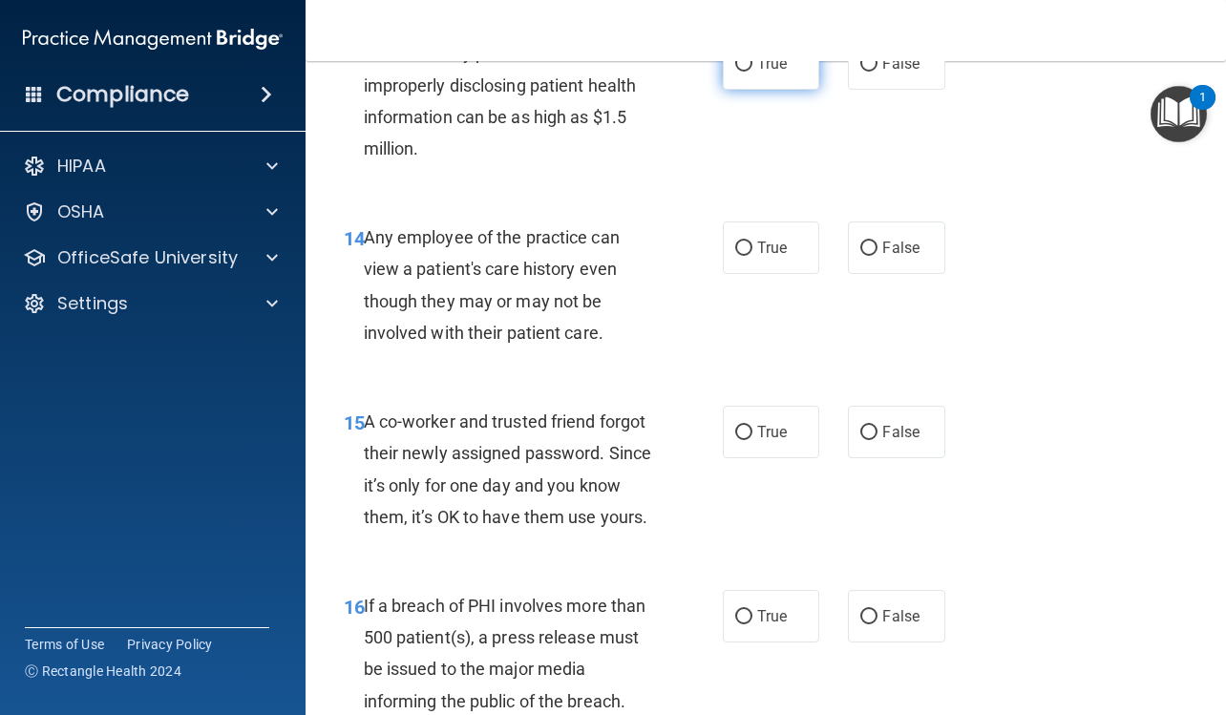
click at [757, 73] on span "True" at bounding box center [772, 63] width 30 height 18
click at [752, 72] on input "True" at bounding box center [743, 64] width 17 height 14
click at [908, 257] on span "False" at bounding box center [900, 248] width 37 height 18
click at [877, 256] on input "False" at bounding box center [868, 248] width 17 height 14
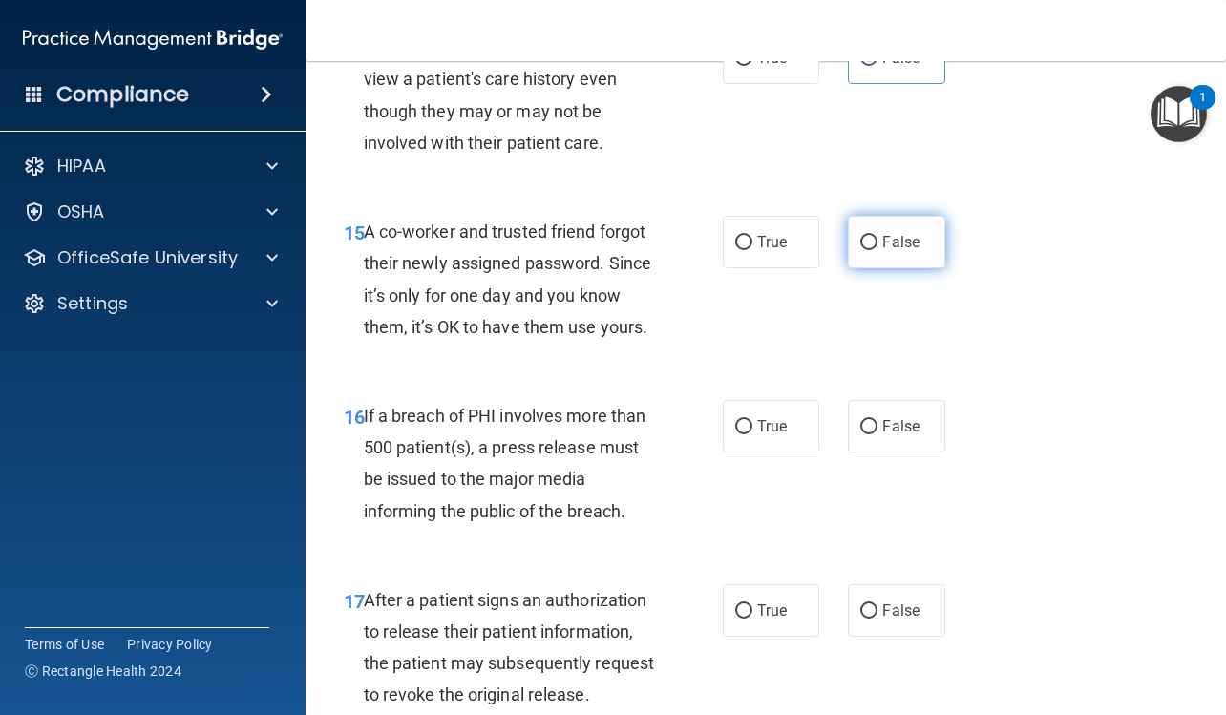
scroll to position [2577, 0]
click at [914, 267] on label "False" at bounding box center [896, 241] width 96 height 52
click at [877, 249] on input "False" at bounding box center [868, 242] width 17 height 14
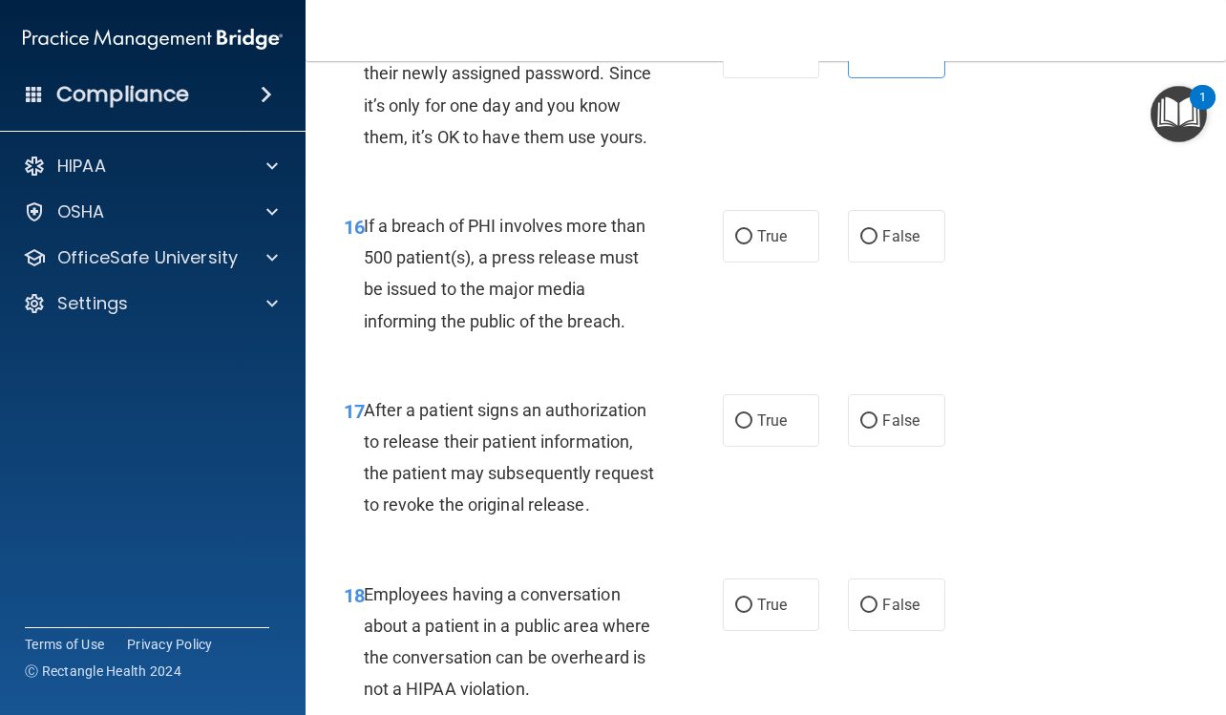
scroll to position [2768, 0]
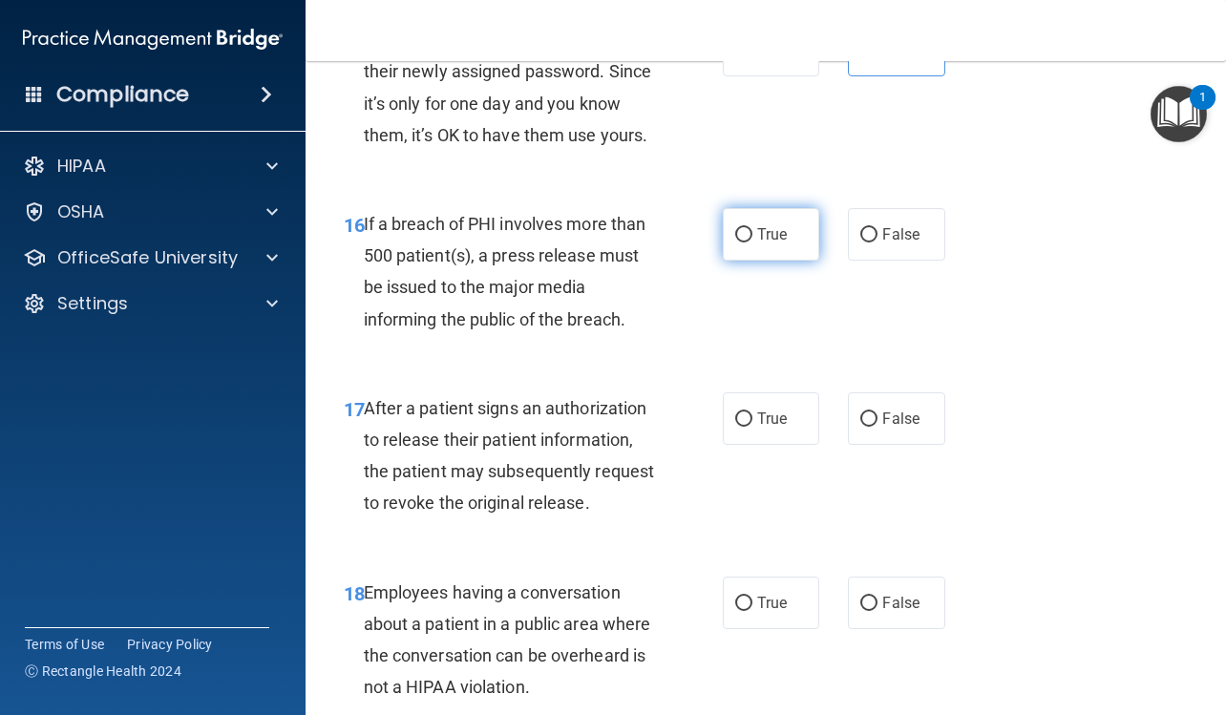
click at [750, 261] on label "True" at bounding box center [771, 234] width 96 height 52
click at [750, 242] on input "True" at bounding box center [743, 235] width 17 height 14
click at [752, 445] on label "True" at bounding box center [771, 418] width 96 height 52
click at [752, 427] on input "True" at bounding box center [743, 419] width 17 height 14
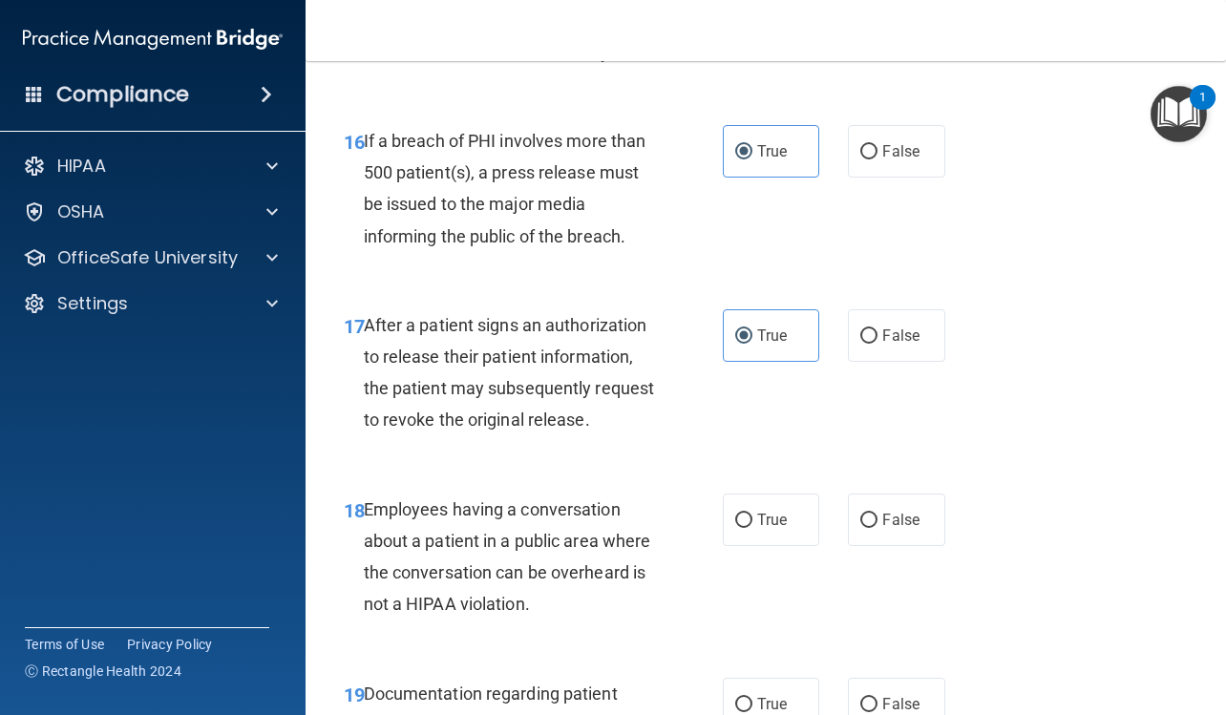
scroll to position [3054, 0]
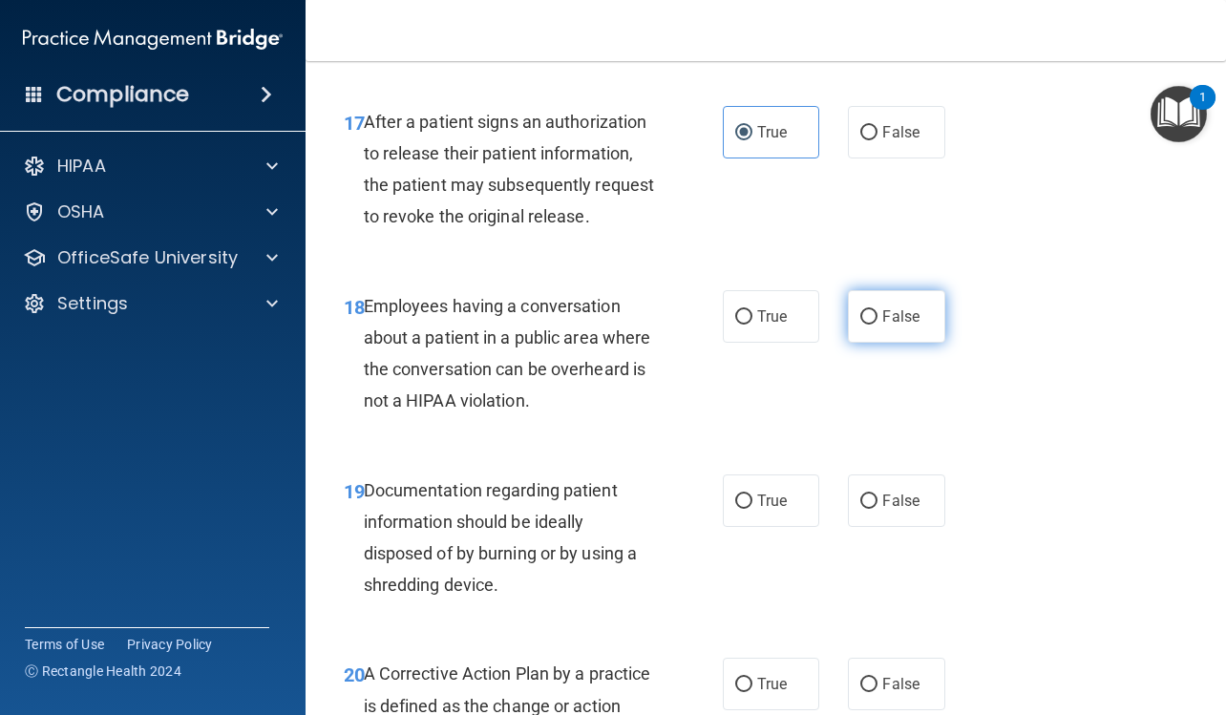
click at [864, 325] on input "False" at bounding box center [868, 317] width 17 height 14
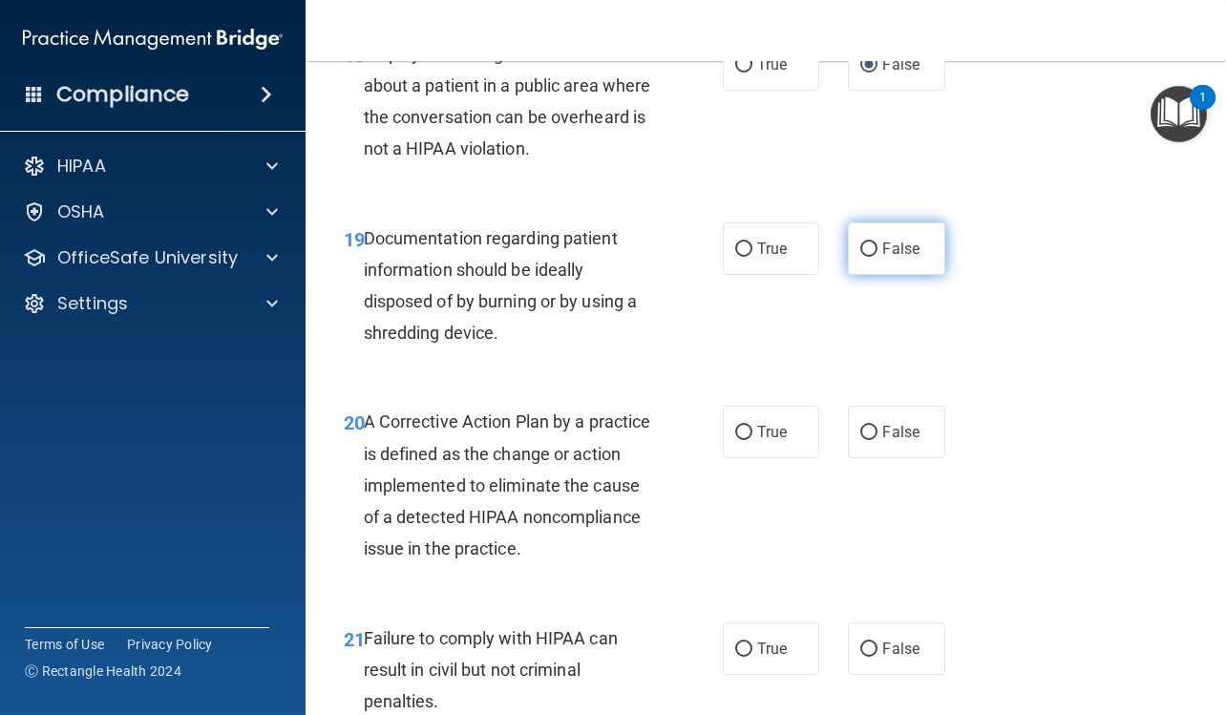
scroll to position [3341, 0]
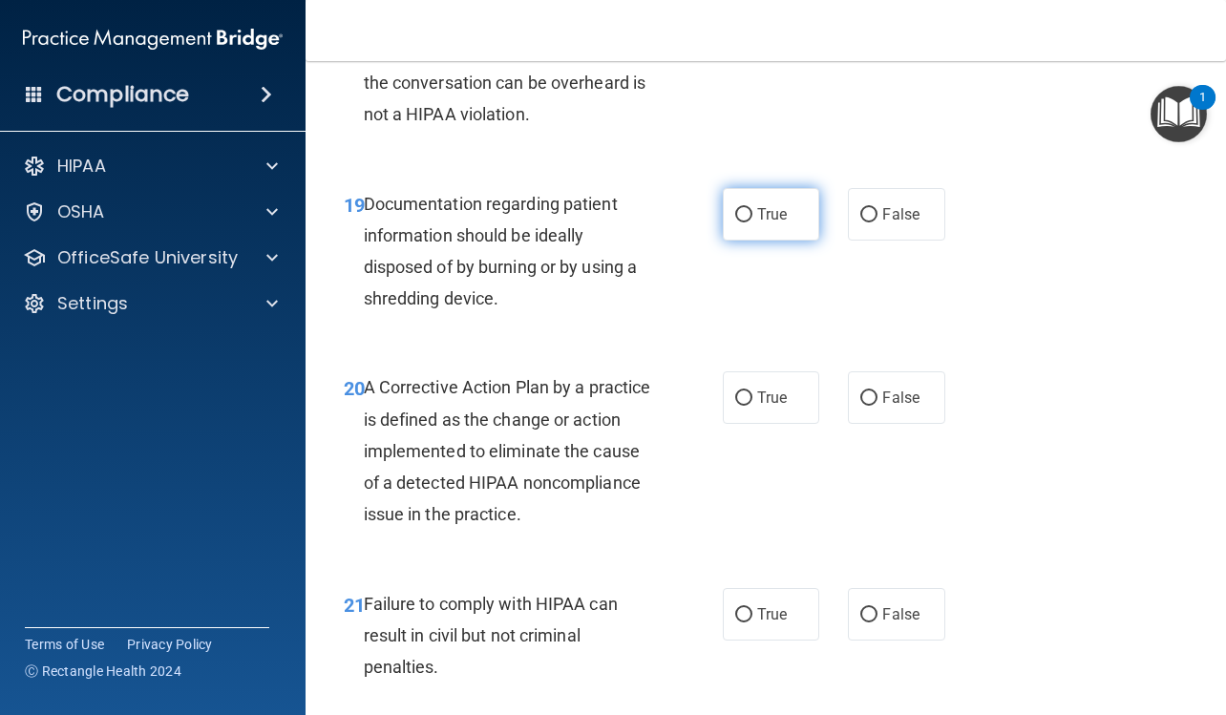
click at [739, 222] on input "True" at bounding box center [743, 215] width 17 height 14
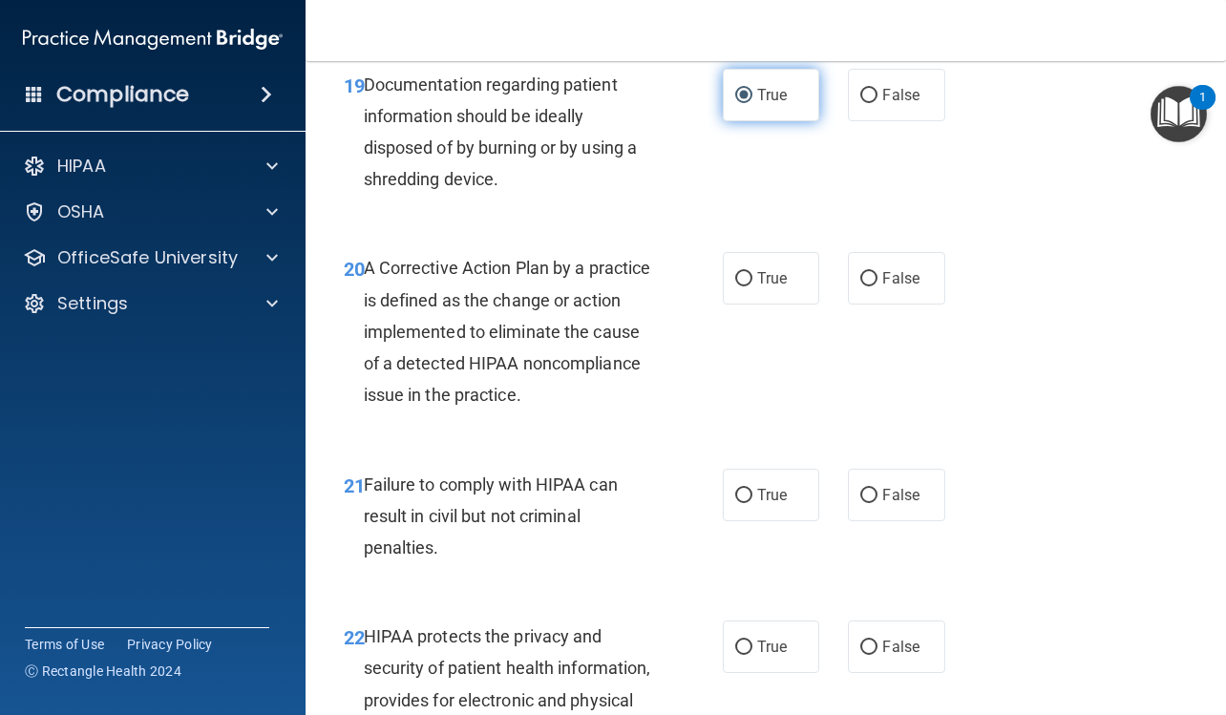
scroll to position [3531, 0]
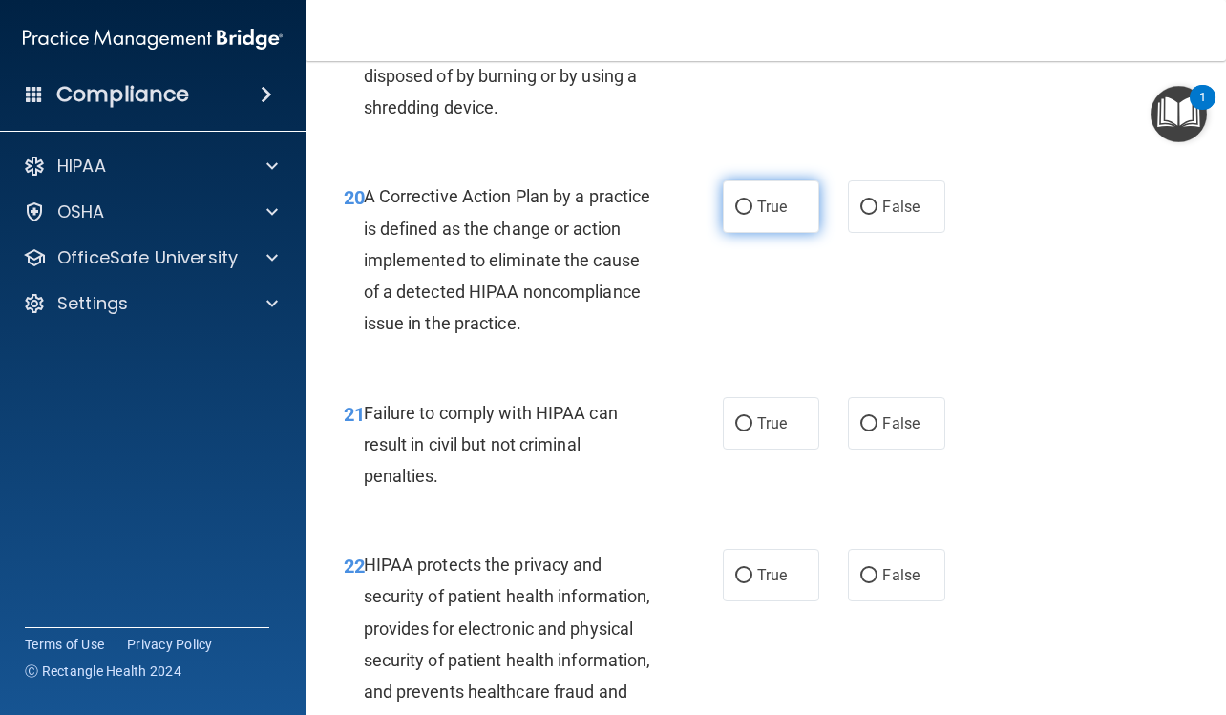
click at [737, 233] on label "True" at bounding box center [771, 206] width 96 height 52
click at [737, 215] on input "True" at bounding box center [743, 207] width 17 height 14
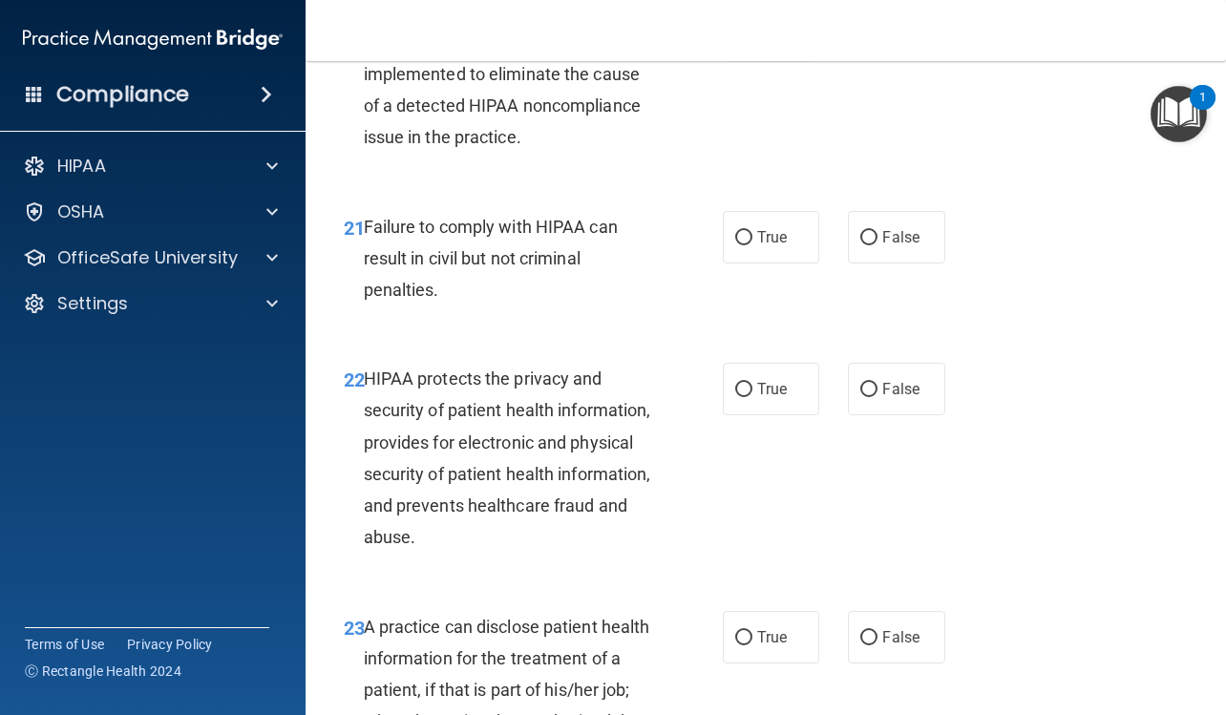
scroll to position [3722, 0]
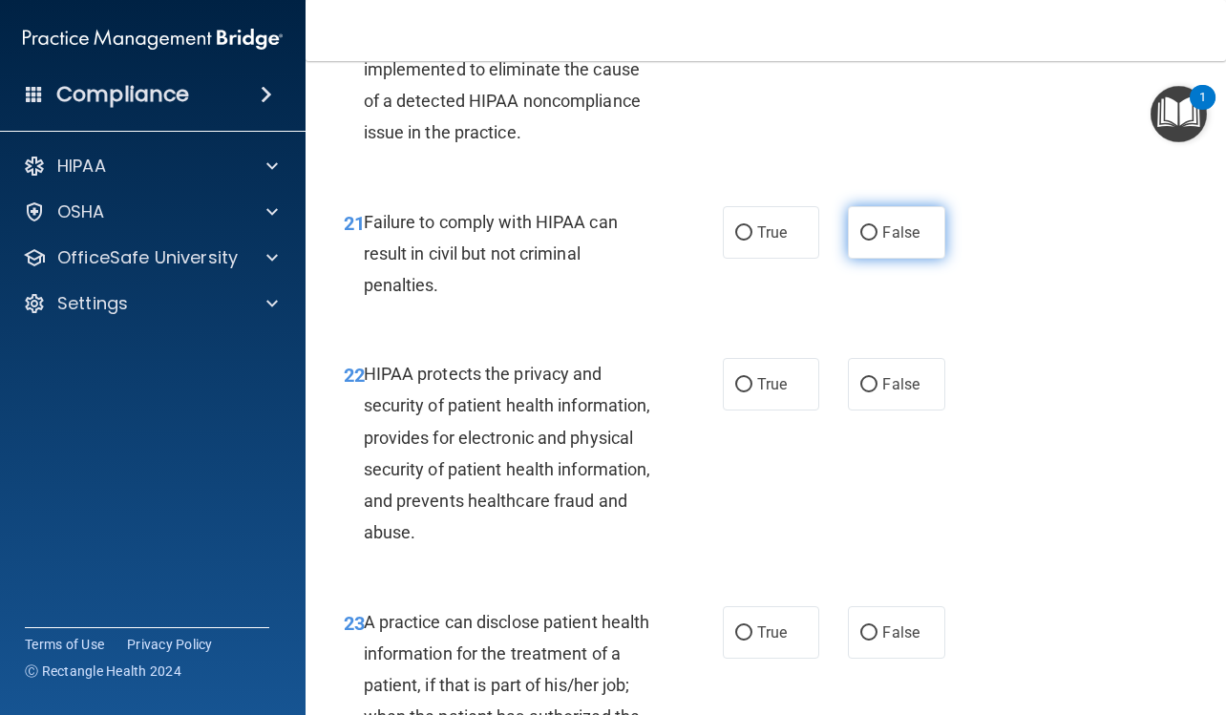
click at [911, 259] on label "False" at bounding box center [896, 232] width 96 height 52
click at [877, 241] on input "False" at bounding box center [868, 233] width 17 height 14
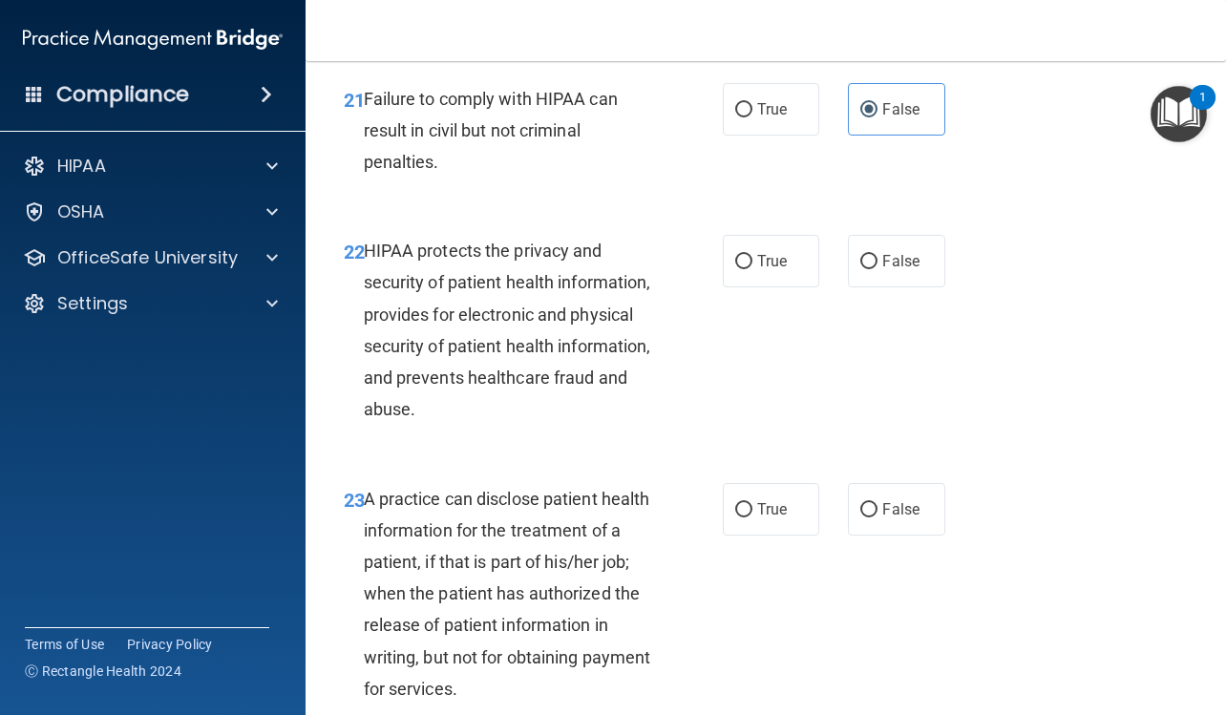
scroll to position [3818, 0]
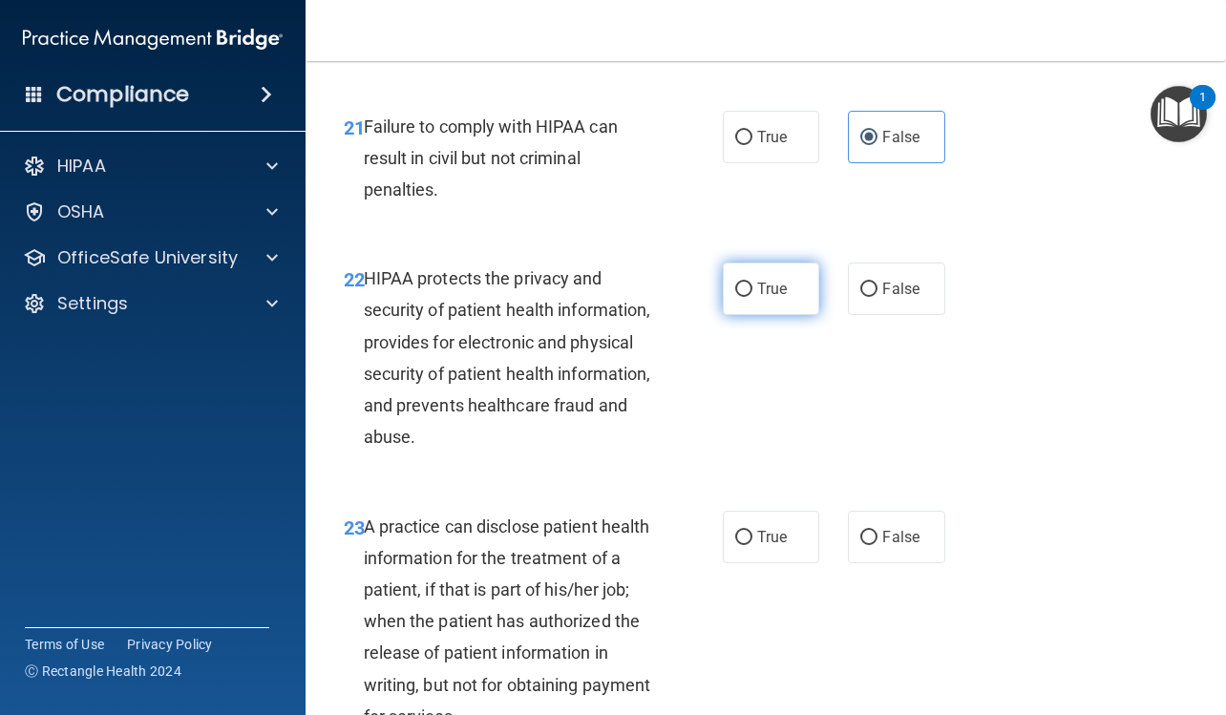
click at [766, 298] on span "True" at bounding box center [772, 289] width 30 height 18
click at [752, 297] on input "True" at bounding box center [743, 290] width 17 height 14
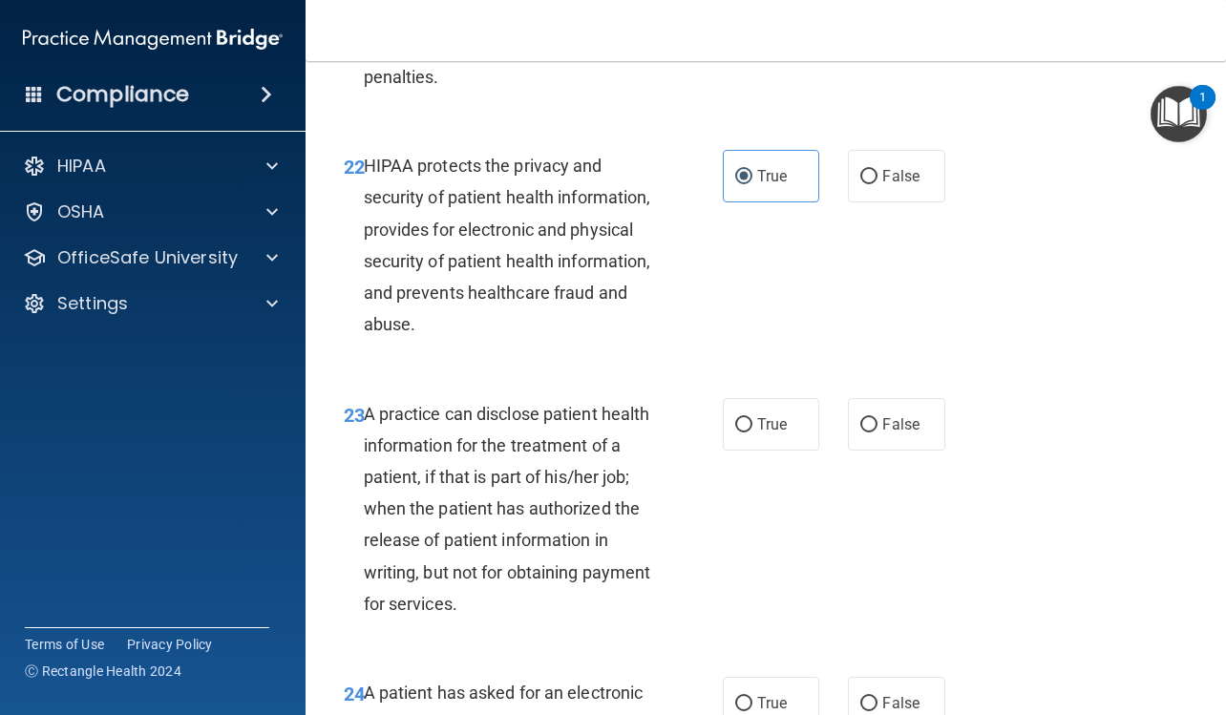
scroll to position [4104, 0]
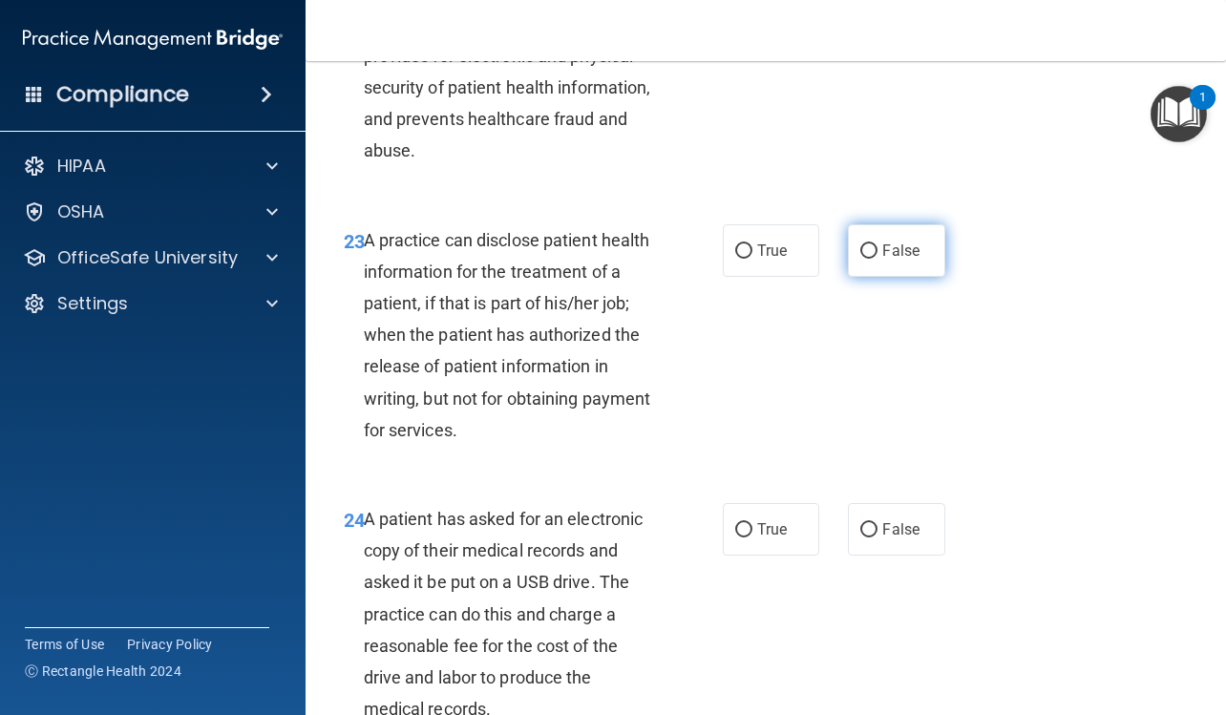
click at [850, 277] on label "False" at bounding box center [896, 250] width 96 height 52
click at [860, 259] on input "False" at bounding box center [868, 251] width 17 height 14
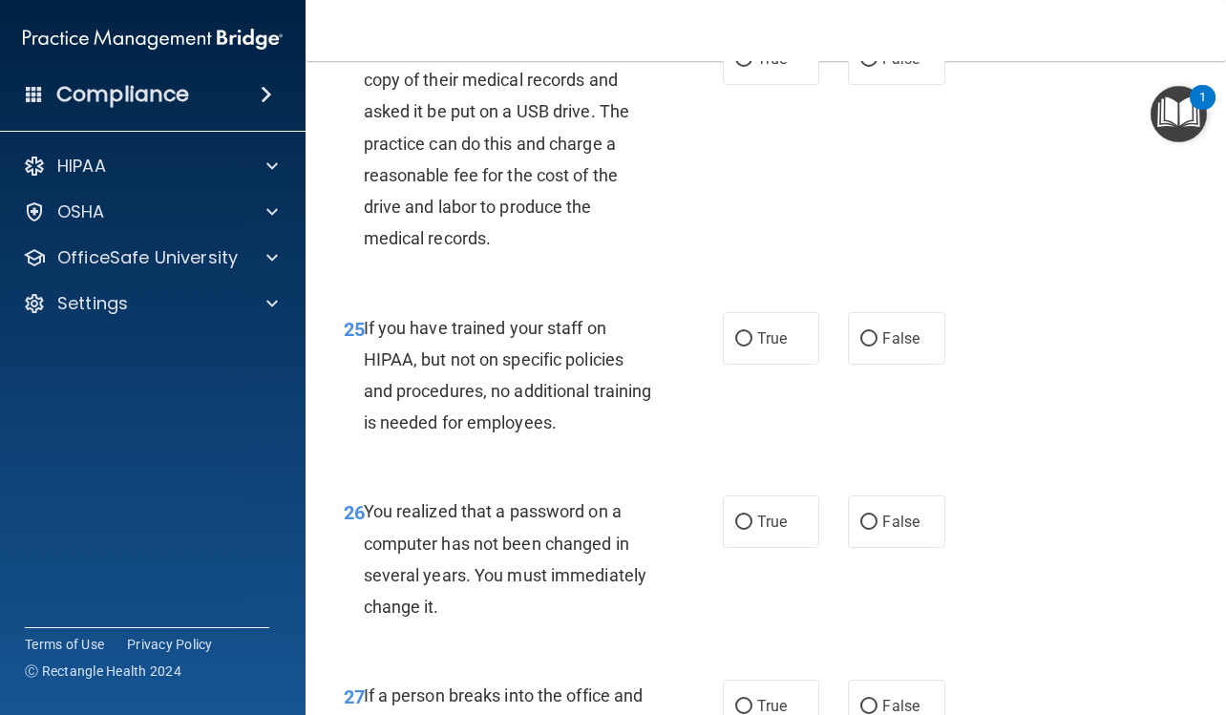
scroll to position [4581, 0]
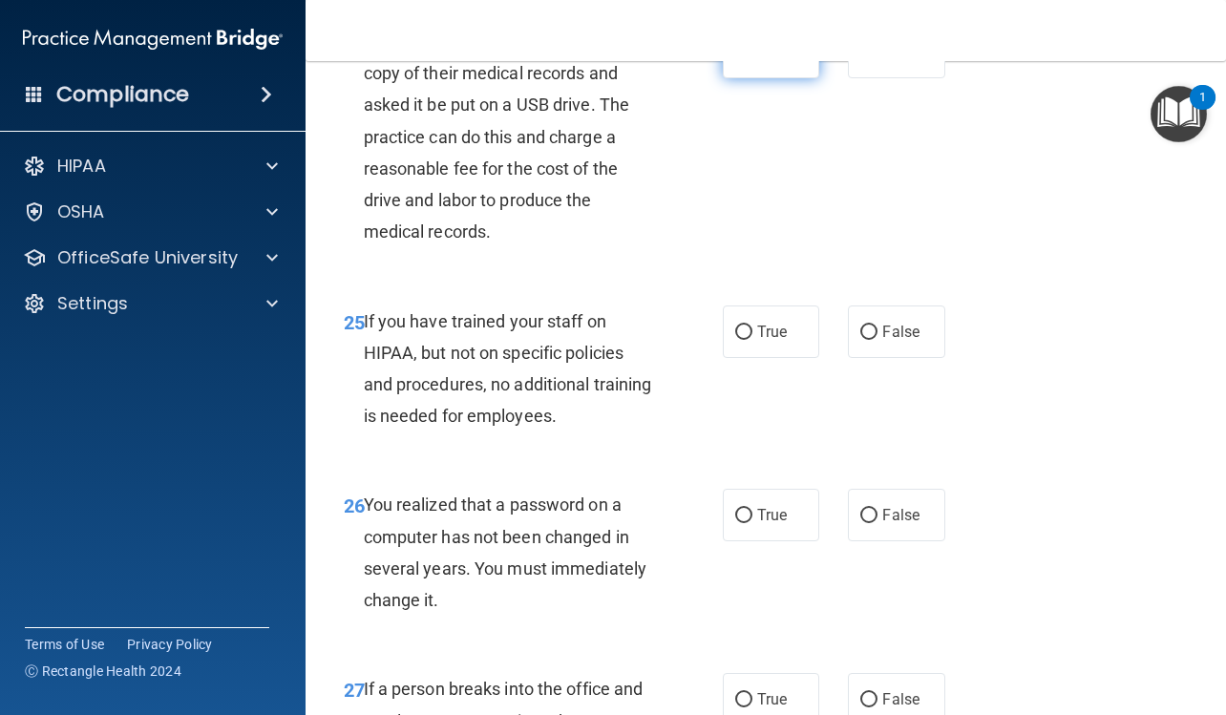
click at [769, 61] on span "True" at bounding box center [772, 52] width 30 height 18
click at [752, 60] on input "True" at bounding box center [743, 53] width 17 height 14
click at [883, 358] on label "False" at bounding box center [896, 331] width 96 height 52
click at [877, 340] on input "False" at bounding box center [868, 332] width 17 height 14
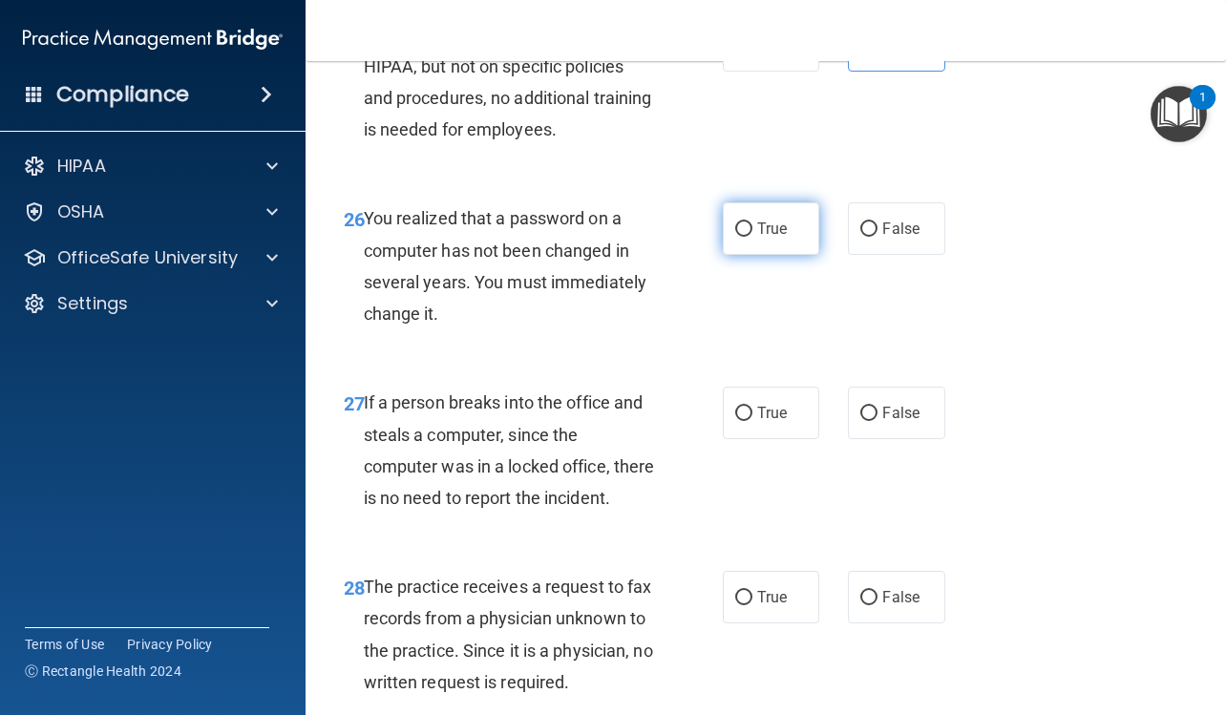
click at [740, 255] on label "True" at bounding box center [771, 228] width 96 height 52
click at [740, 237] on input "True" at bounding box center [743, 229] width 17 height 14
click at [849, 439] on label "False" at bounding box center [896, 413] width 96 height 52
click at [860, 421] on input "False" at bounding box center [868, 414] width 17 height 14
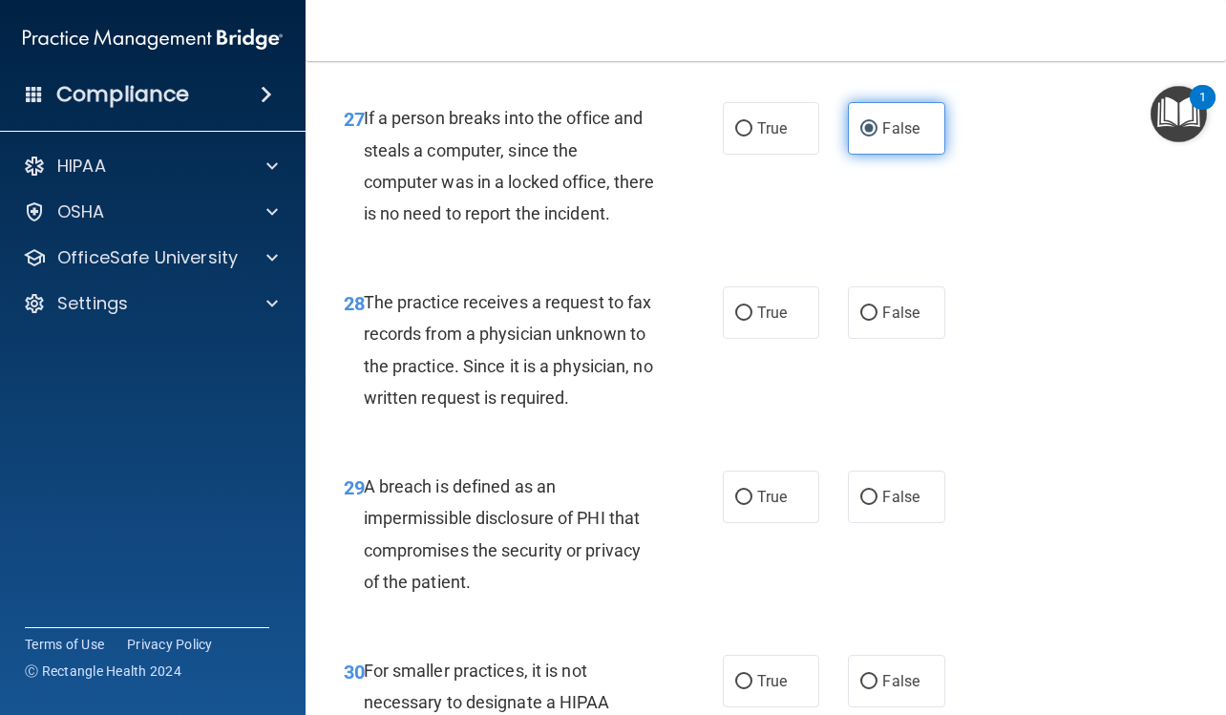
scroll to position [5154, 0]
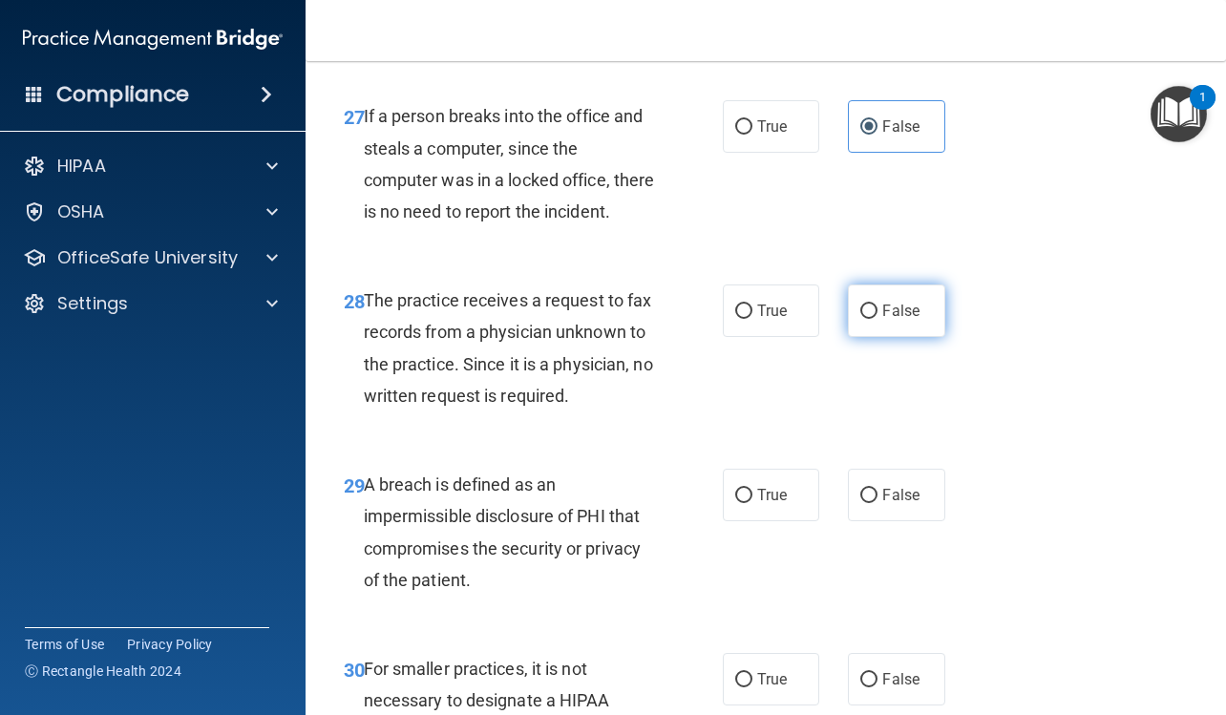
click at [860, 319] on input "False" at bounding box center [868, 311] width 17 height 14
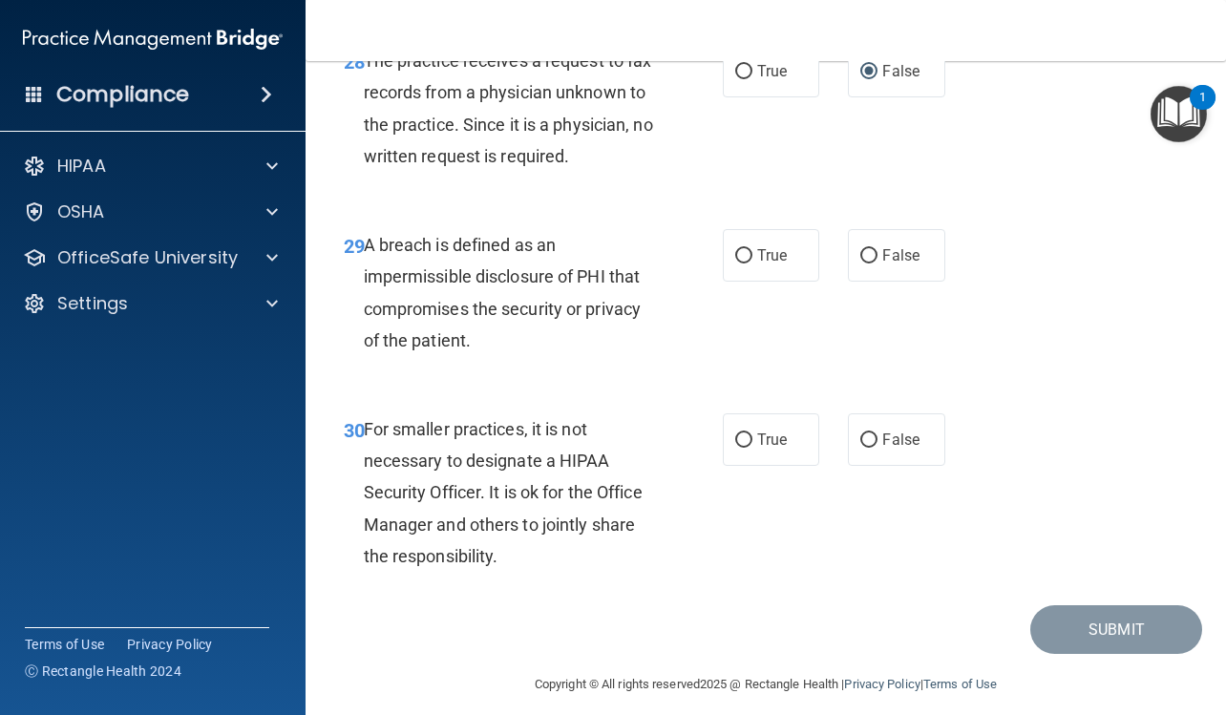
scroll to position [5440, 0]
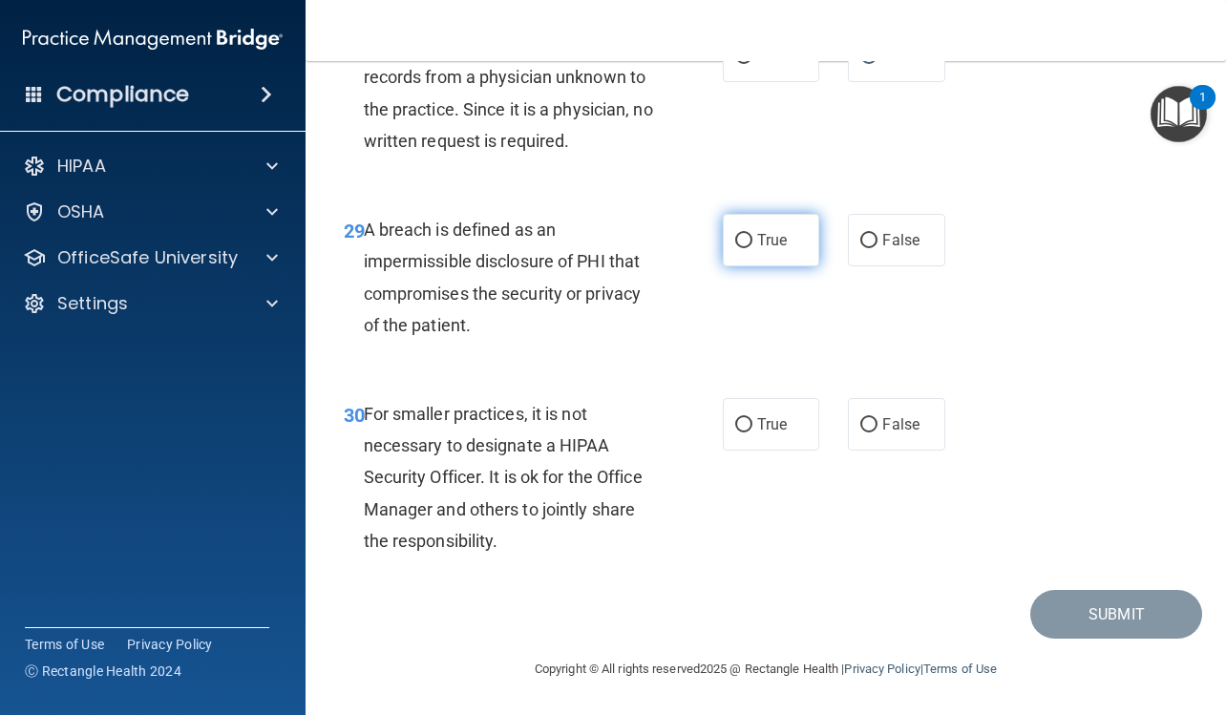
click at [770, 249] on span "True" at bounding box center [772, 240] width 30 height 18
click at [752, 248] on input "True" at bounding box center [743, 241] width 17 height 14
click at [887, 433] on span "False" at bounding box center [900, 424] width 37 height 18
click at [877, 432] on input "False" at bounding box center [868, 425] width 17 height 14
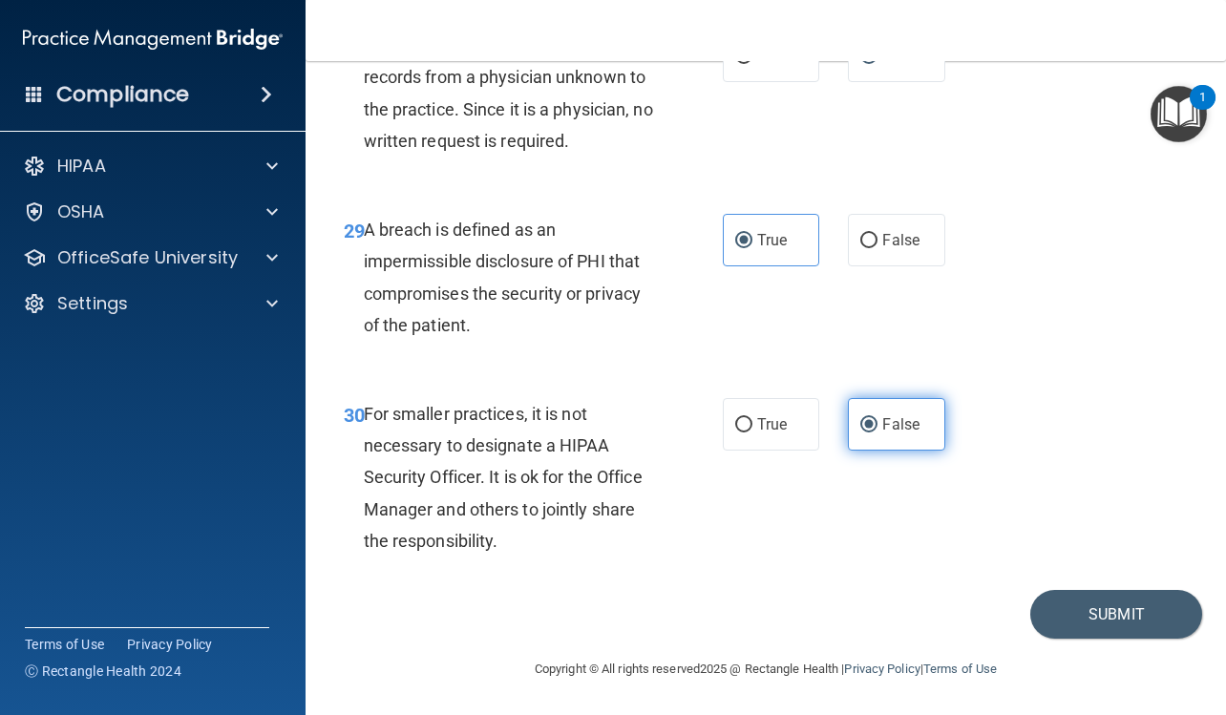
scroll to position [5567, 0]
click at [1061, 609] on button "Submit" at bounding box center [1116, 614] width 172 height 49
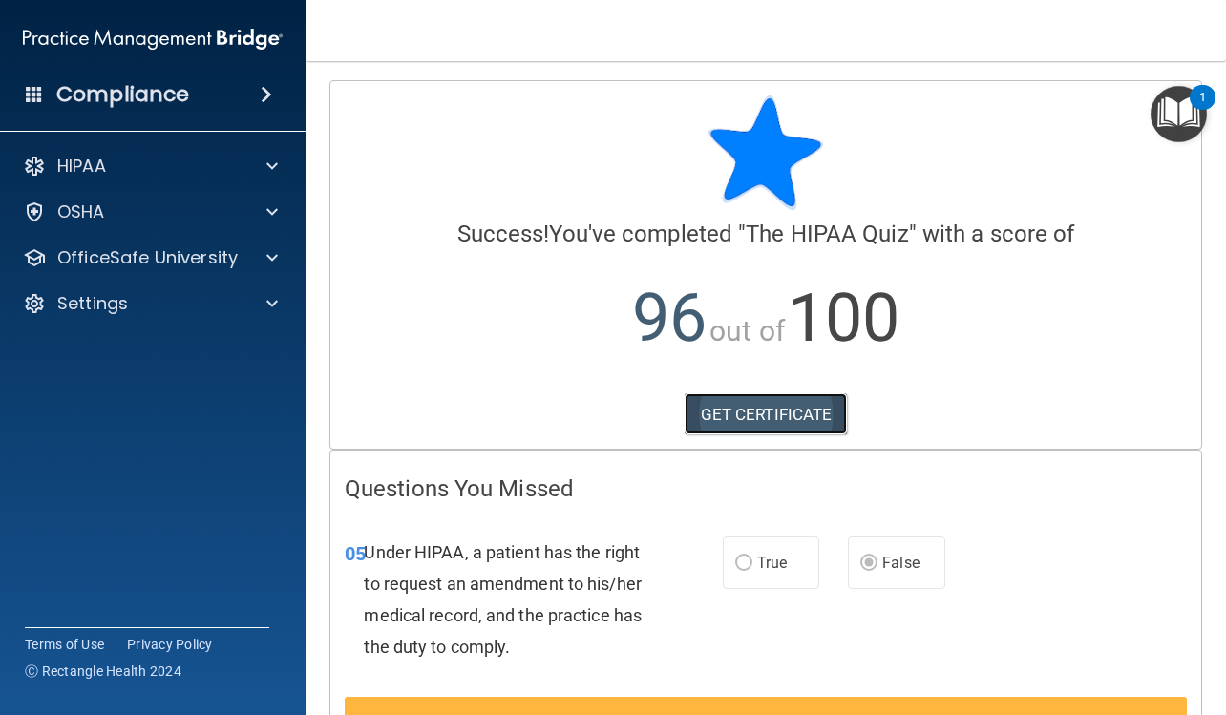
click at [786, 425] on link "GET CERTIFICATE" at bounding box center [765, 414] width 163 height 42
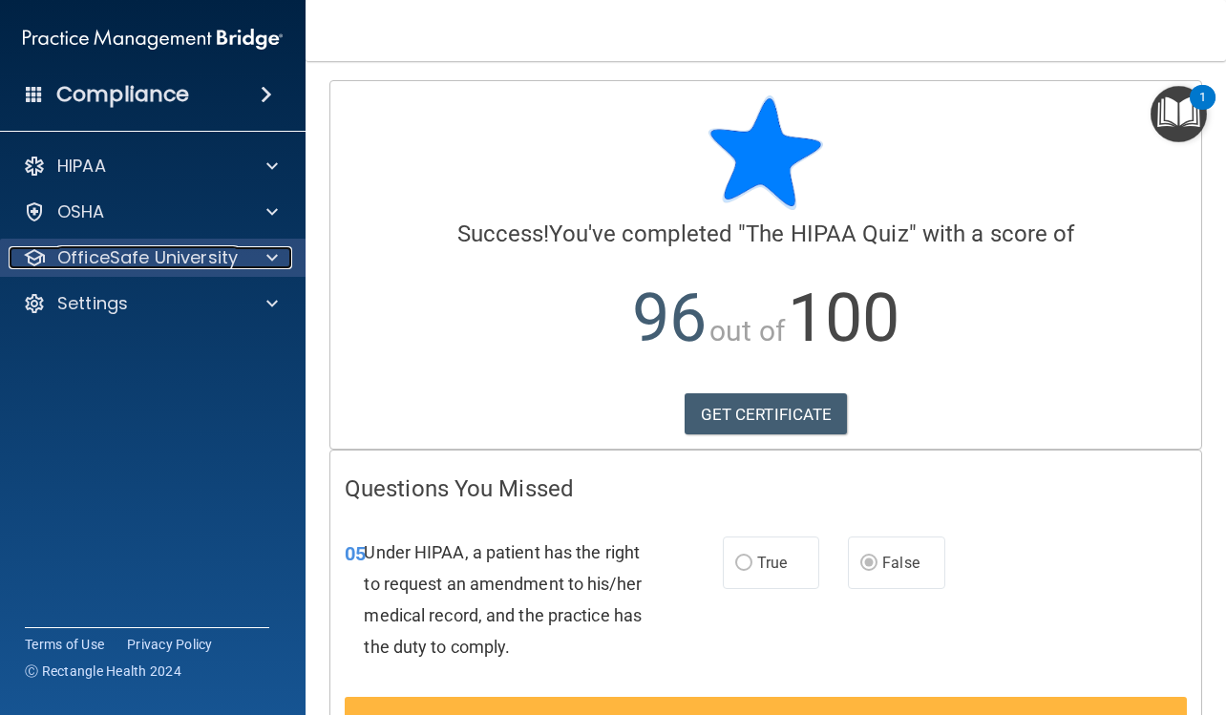
click at [221, 260] on p "OfficeSafe University" at bounding box center [147, 257] width 180 height 23
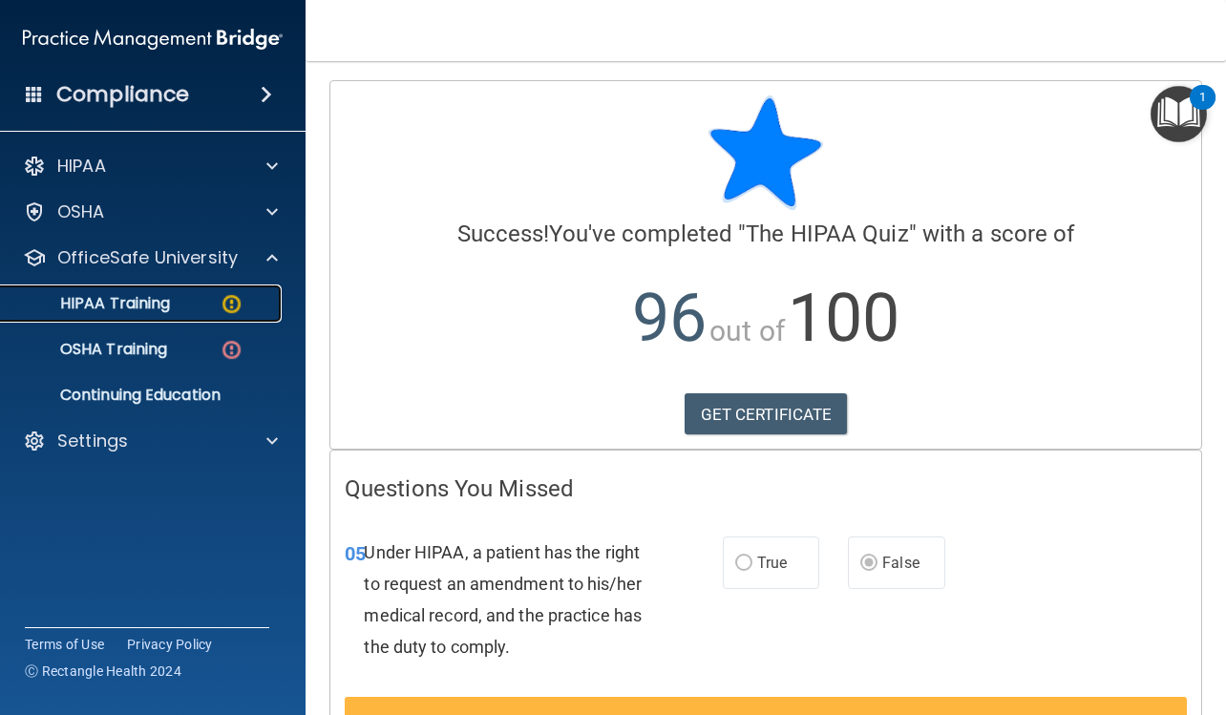
click at [222, 312] on img at bounding box center [232, 304] width 24 height 24
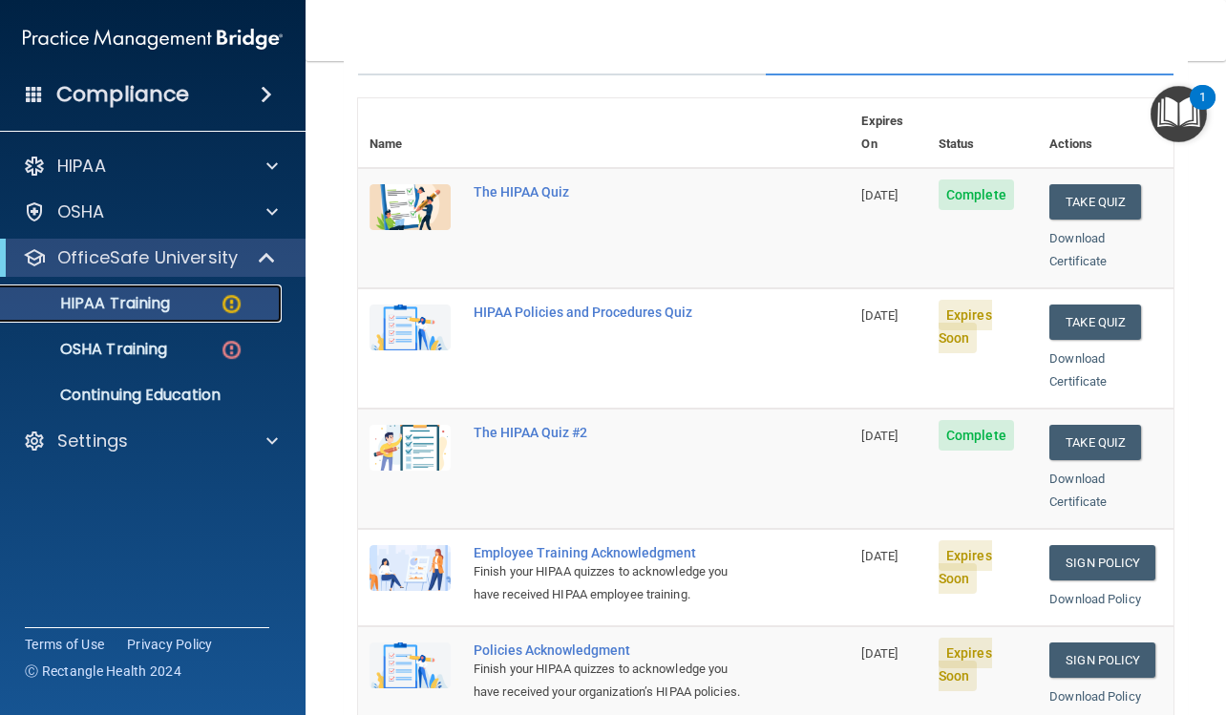
scroll to position [286, 0]
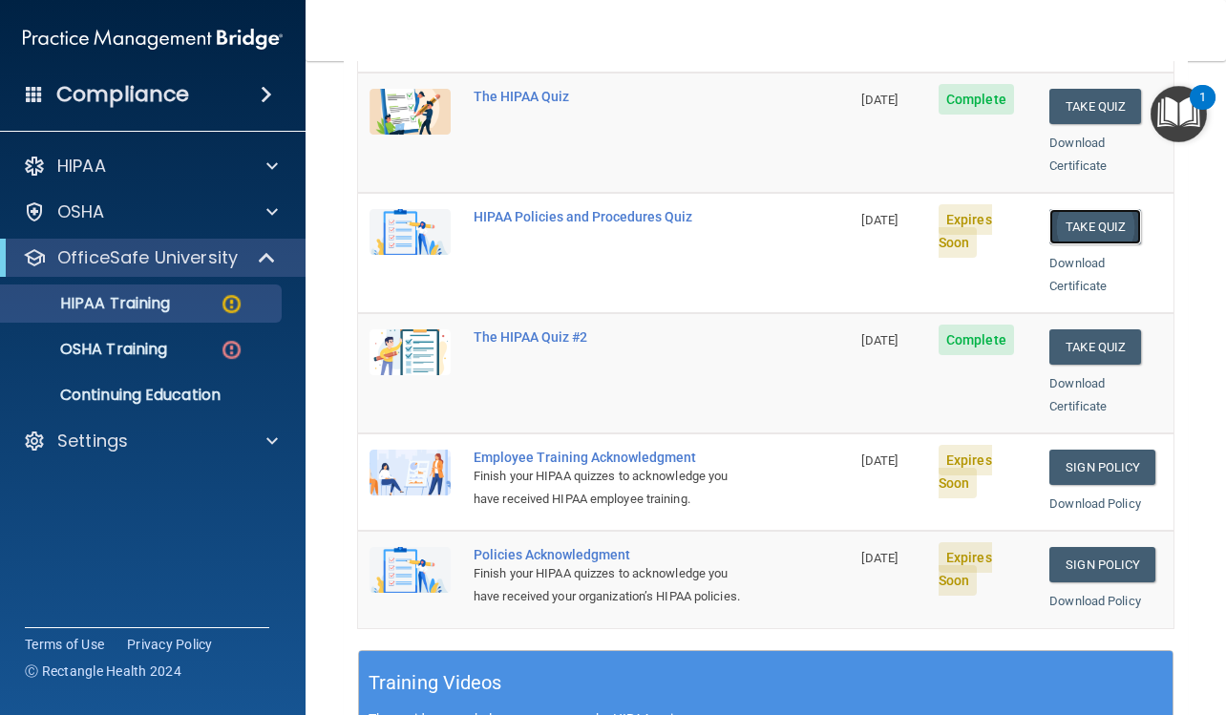
click at [1062, 209] on button "Take Quiz" at bounding box center [1095, 226] width 92 height 35
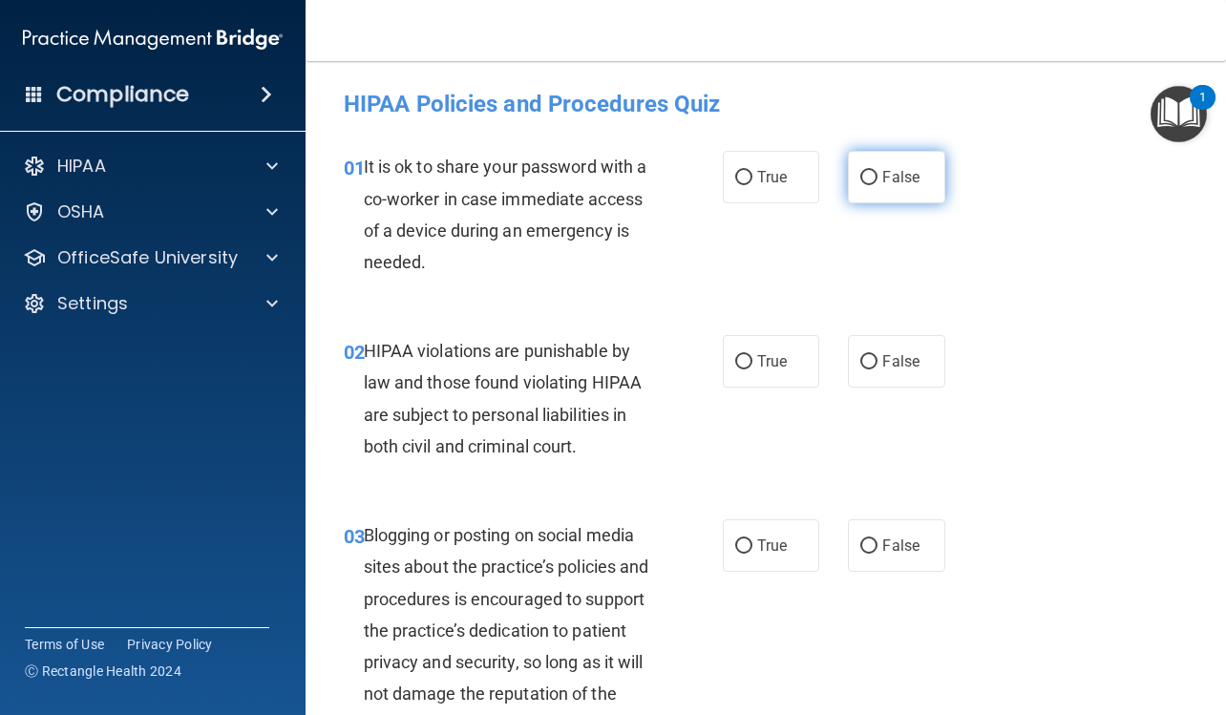
click at [906, 189] on label "False" at bounding box center [896, 177] width 96 height 52
click at [877, 185] on input "False" at bounding box center [868, 178] width 17 height 14
click at [797, 367] on label "True" at bounding box center [771, 361] width 96 height 52
click at [752, 367] on input "True" at bounding box center [743, 362] width 17 height 14
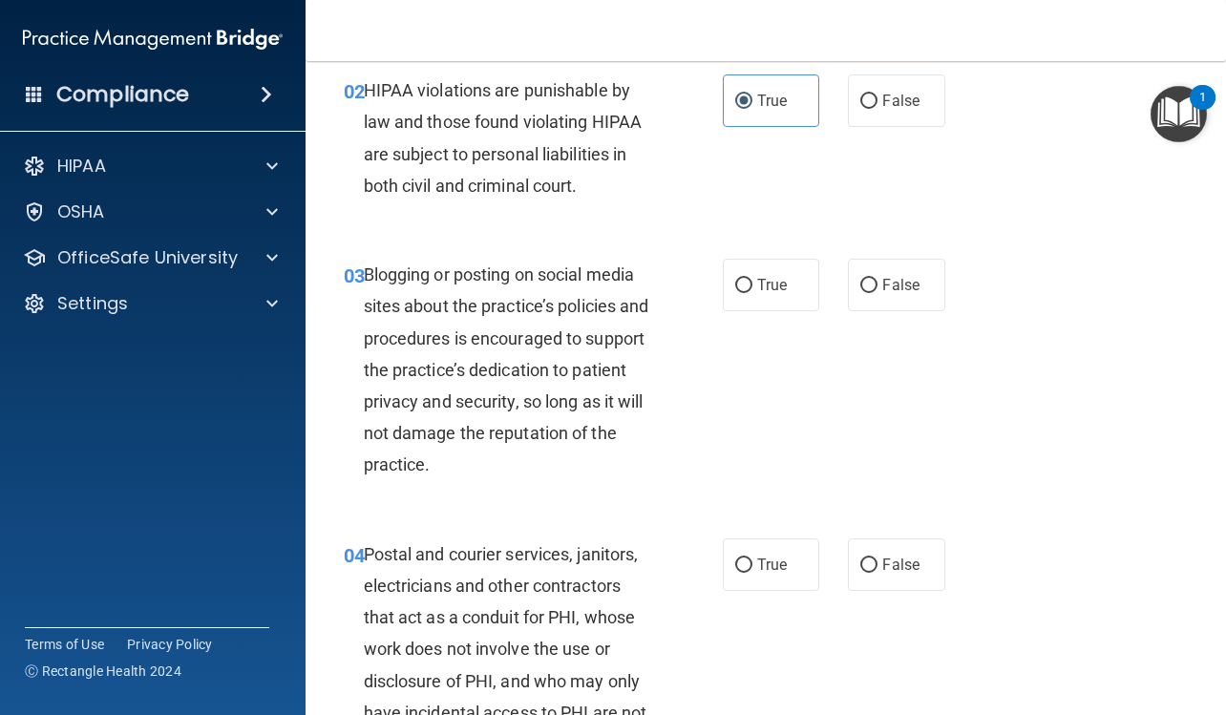
scroll to position [286, 0]
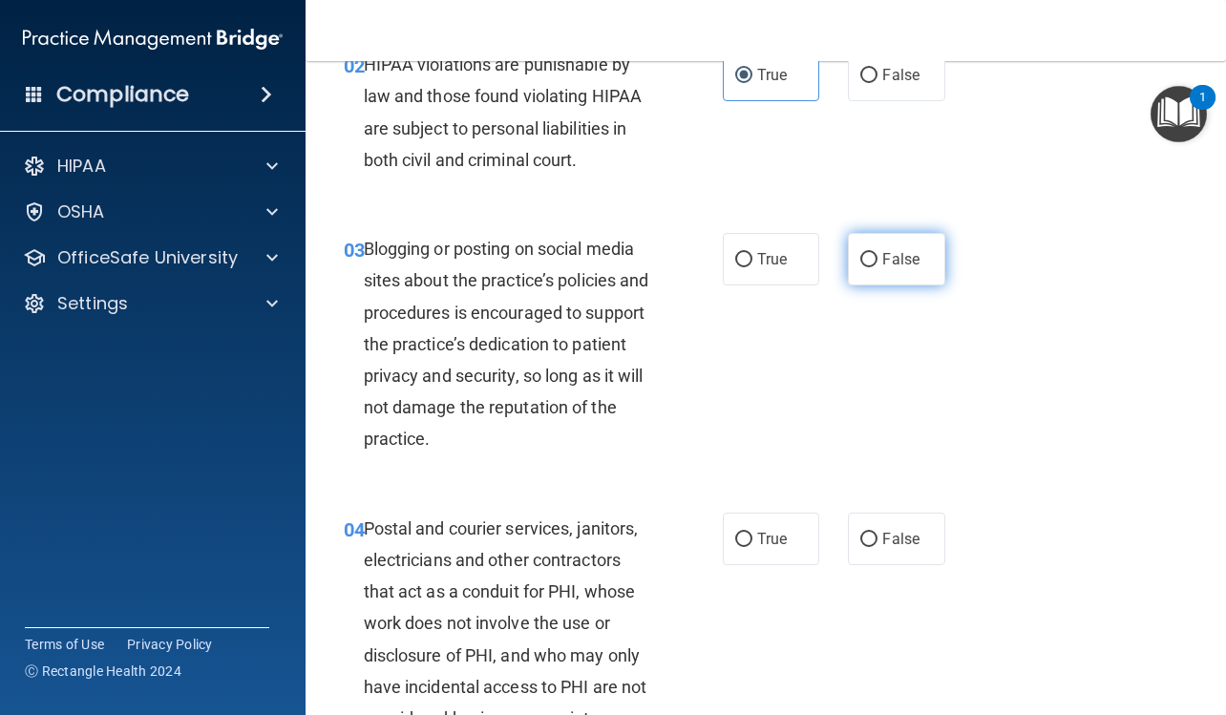
click at [865, 282] on label "False" at bounding box center [896, 259] width 96 height 52
click at [865, 267] on input "False" at bounding box center [868, 260] width 17 height 14
click at [765, 519] on label "True" at bounding box center [771, 539] width 96 height 52
click at [752, 533] on input "True" at bounding box center [743, 540] width 17 height 14
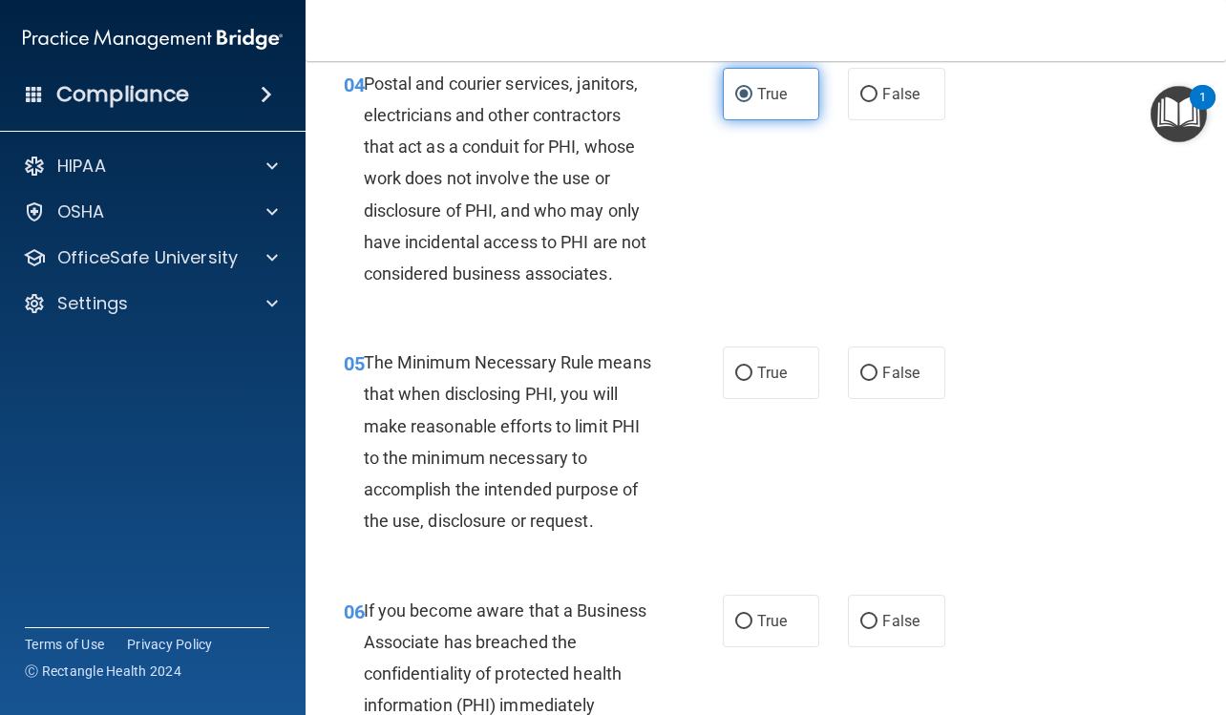
scroll to position [764, 0]
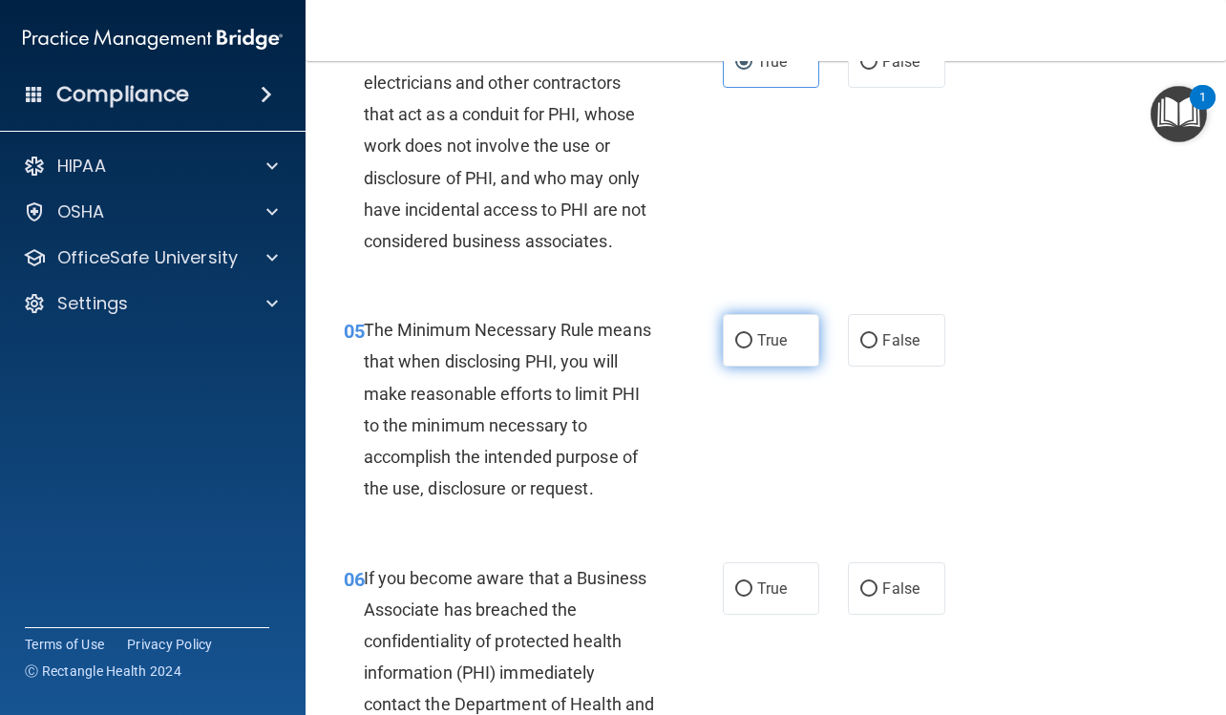
click at [771, 346] on span "True" at bounding box center [772, 340] width 30 height 18
click at [752, 346] on input "True" at bounding box center [743, 341] width 17 height 14
click at [898, 592] on span "False" at bounding box center [900, 588] width 37 height 18
click at [877, 592] on input "False" at bounding box center [868, 589] width 17 height 14
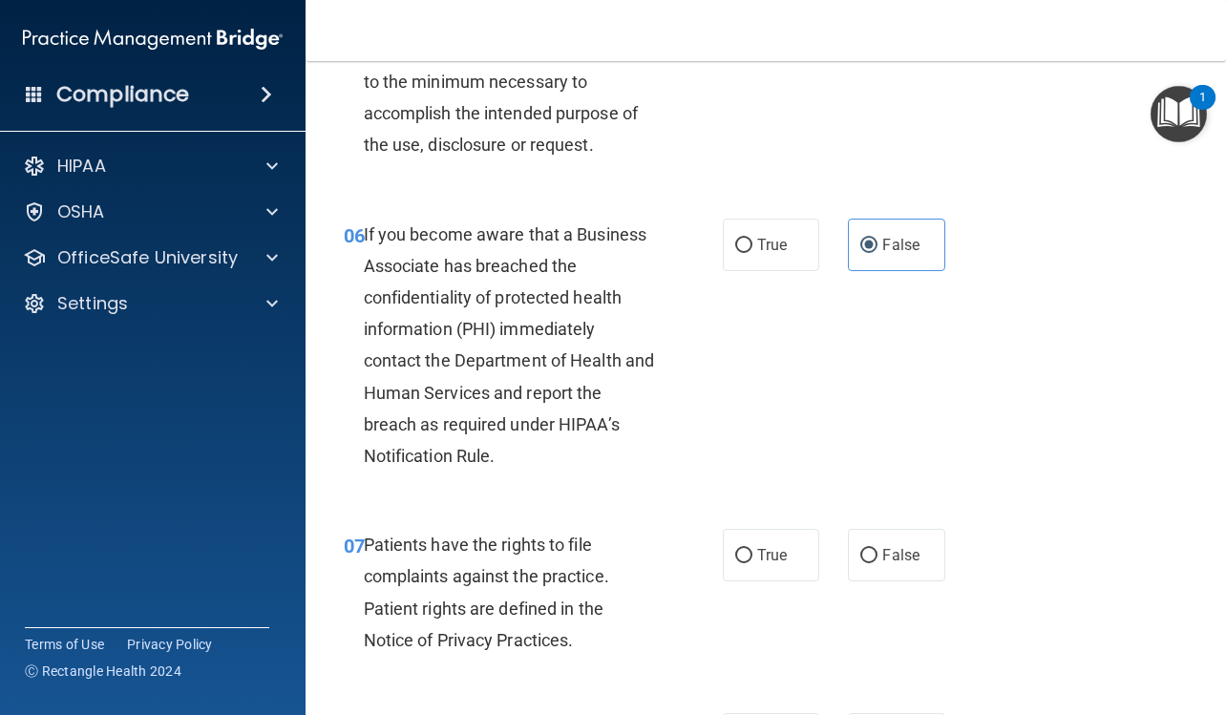
scroll to position [1145, 0]
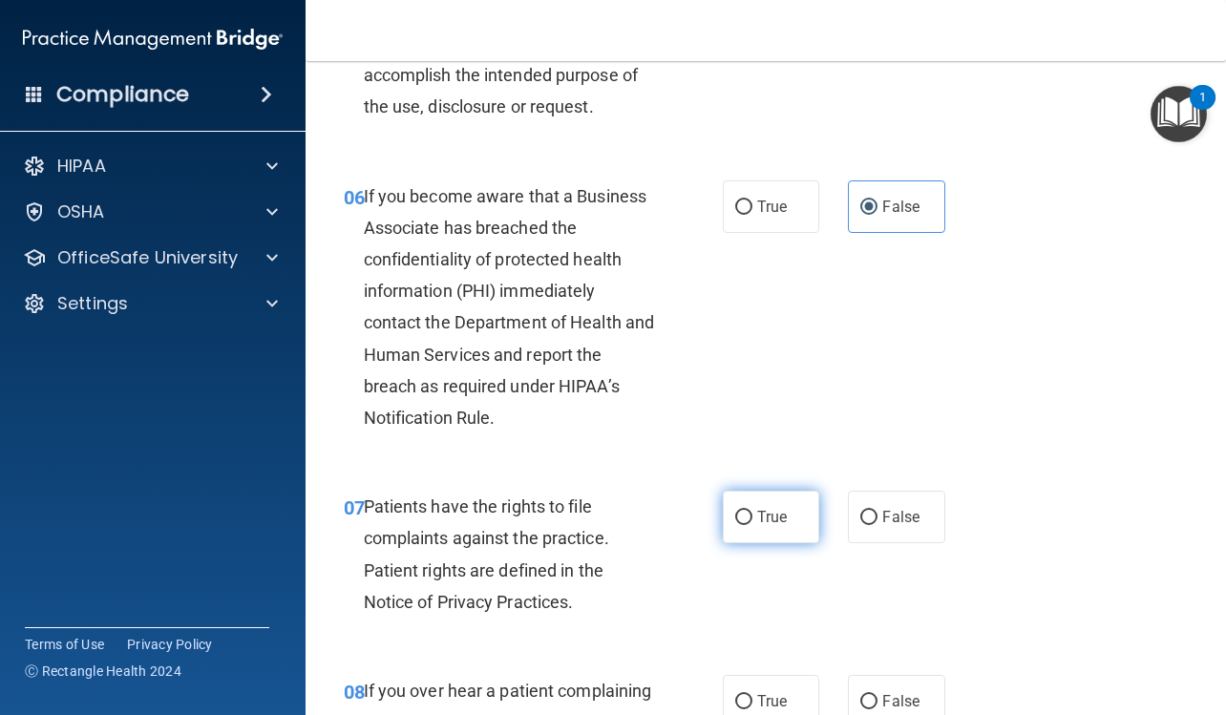
click at [785, 528] on label "True" at bounding box center [771, 517] width 96 height 52
click at [752, 525] on input "True" at bounding box center [743, 518] width 17 height 14
click at [785, 528] on label "True" at bounding box center [771, 517] width 96 height 52
click at [752, 525] on input "True" at bounding box center [743, 518] width 17 height 14
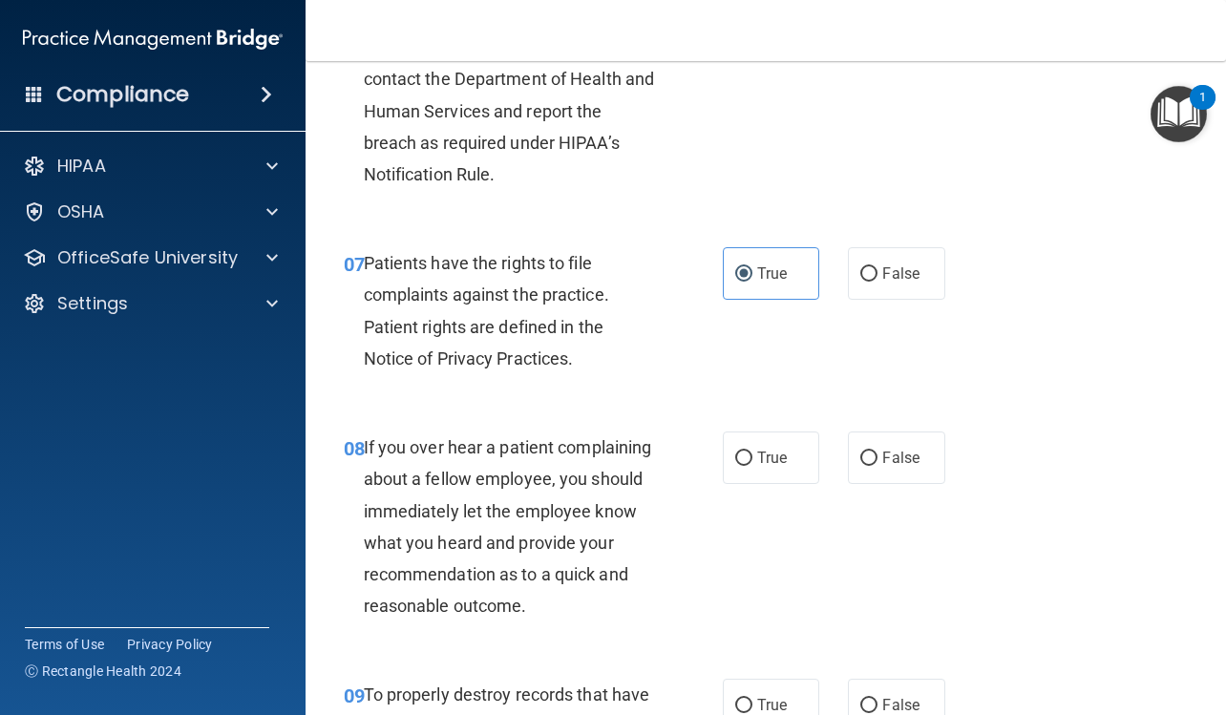
scroll to position [1432, 0]
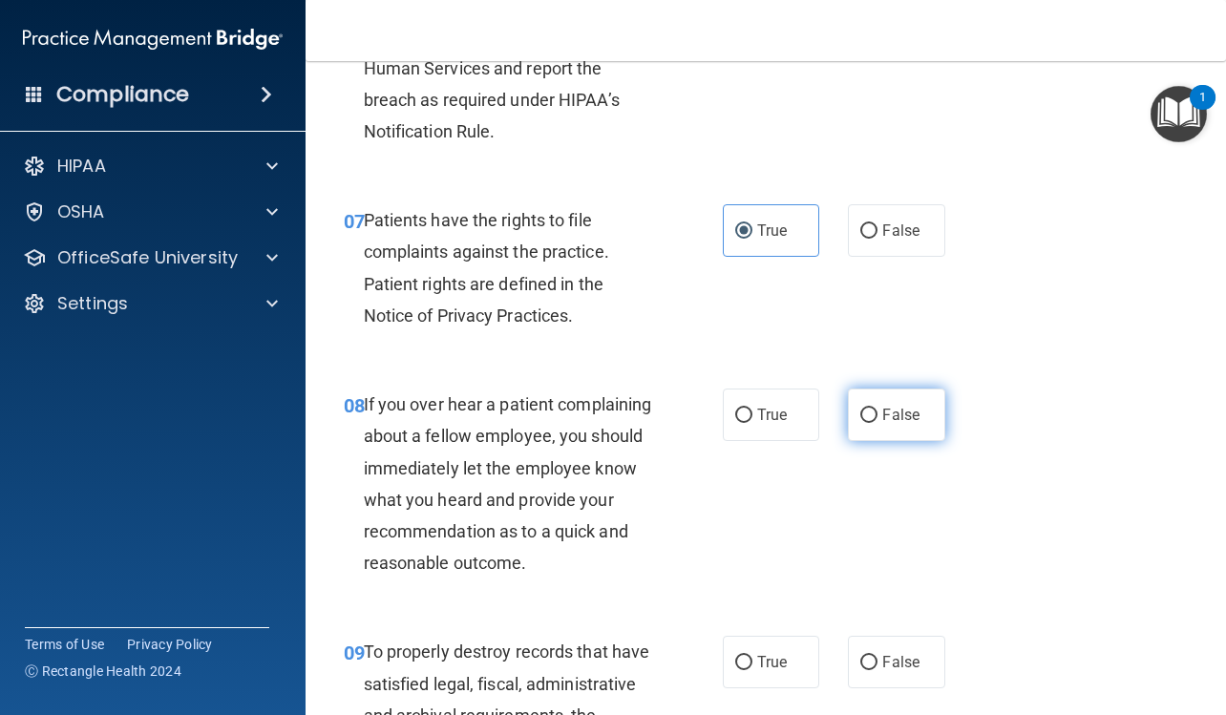
click at [911, 399] on label "False" at bounding box center [896, 414] width 96 height 52
click at [877, 409] on input "False" at bounding box center [868, 416] width 17 height 14
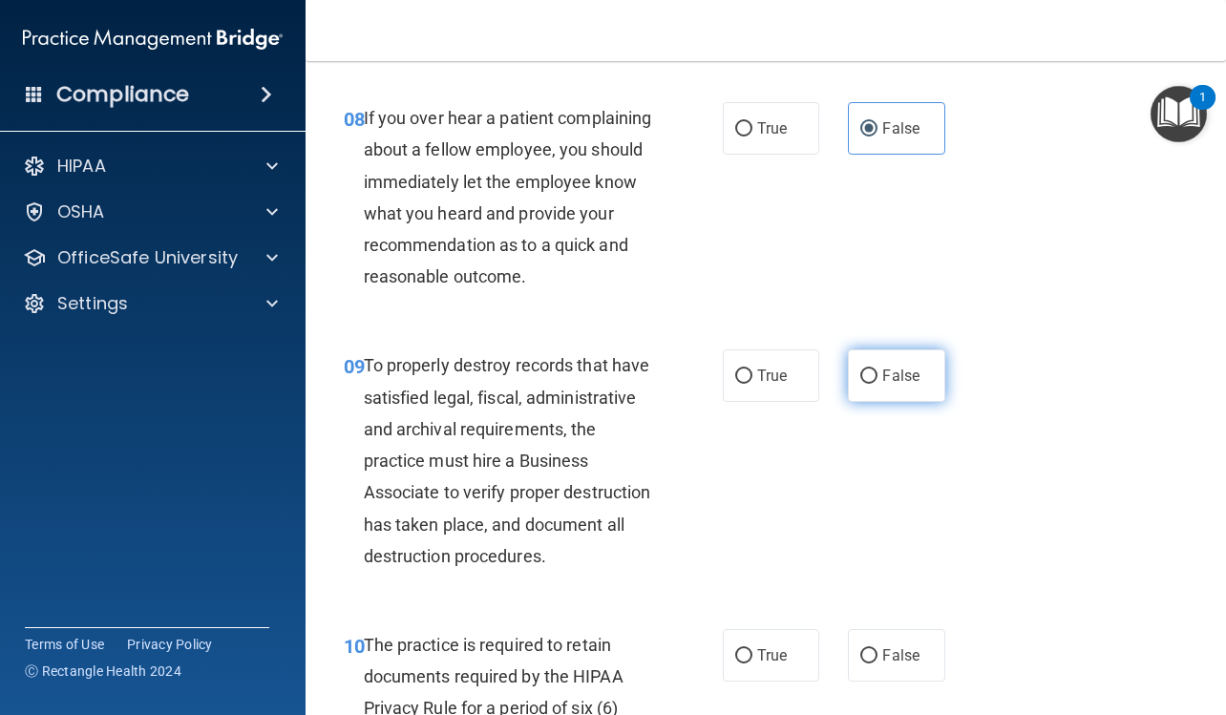
click at [903, 385] on span "False" at bounding box center [900, 376] width 37 height 18
click at [877, 384] on input "False" at bounding box center [868, 376] width 17 height 14
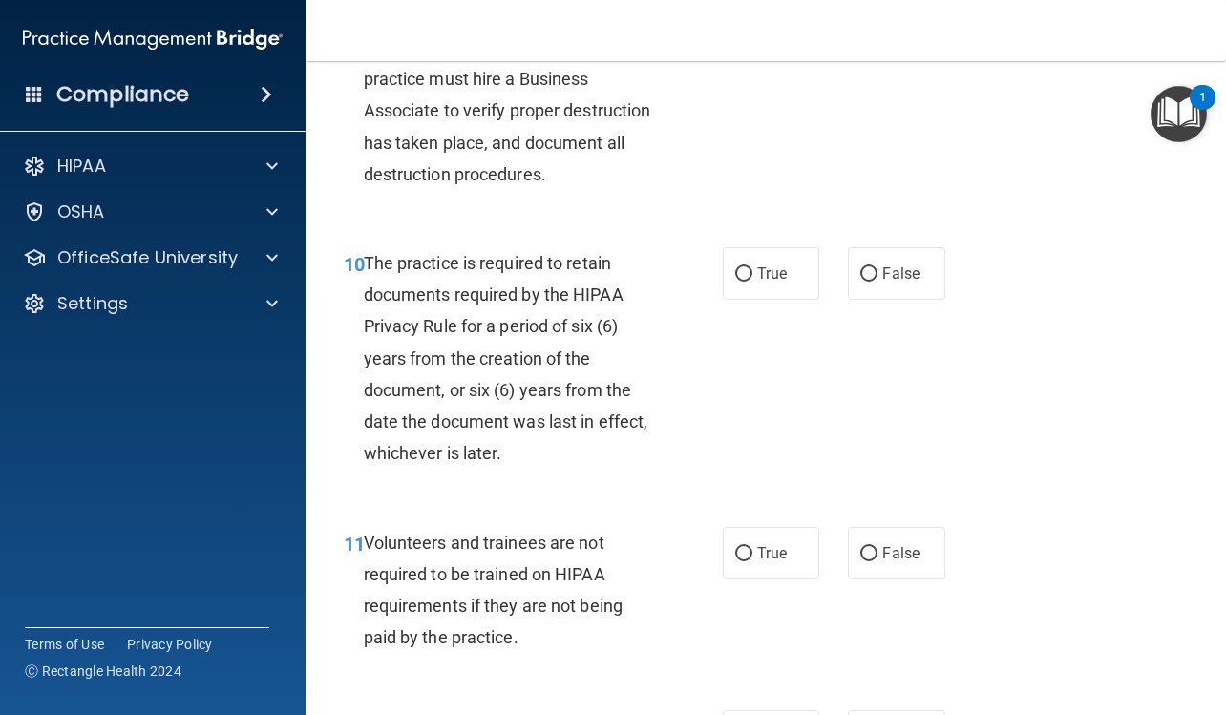
scroll to position [2195, 0]
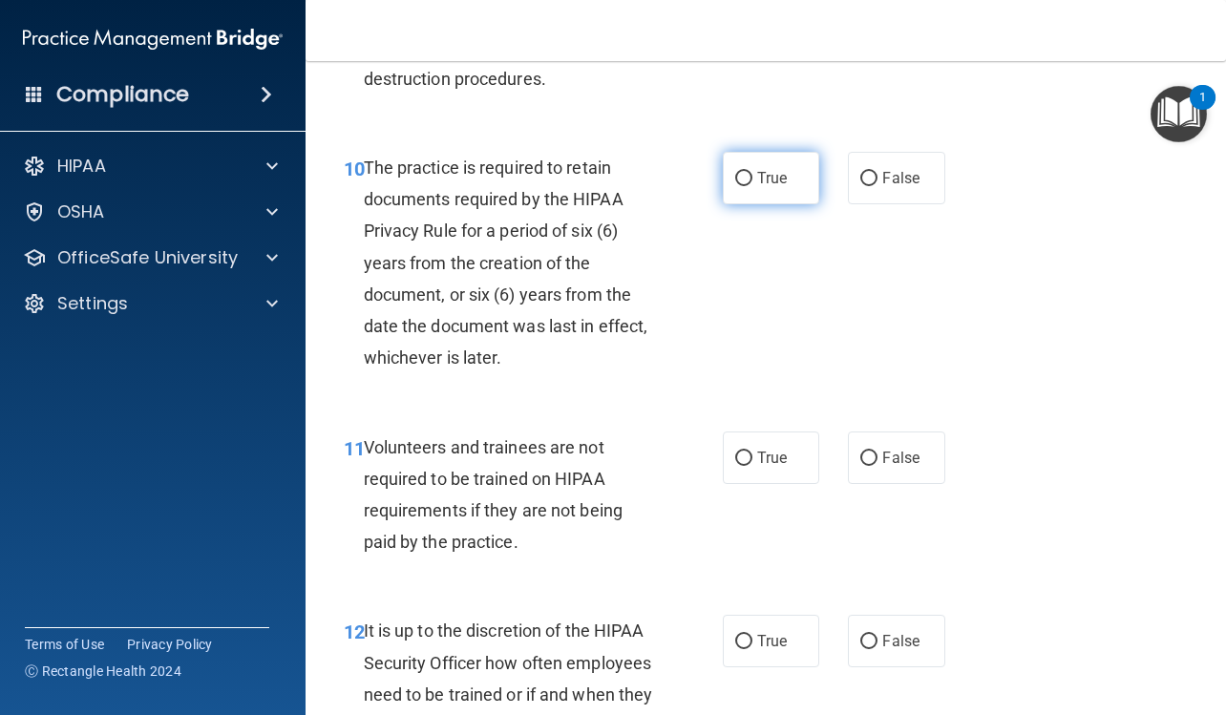
click at [778, 204] on label "True" at bounding box center [771, 178] width 96 height 52
click at [752, 186] on input "True" at bounding box center [743, 179] width 17 height 14
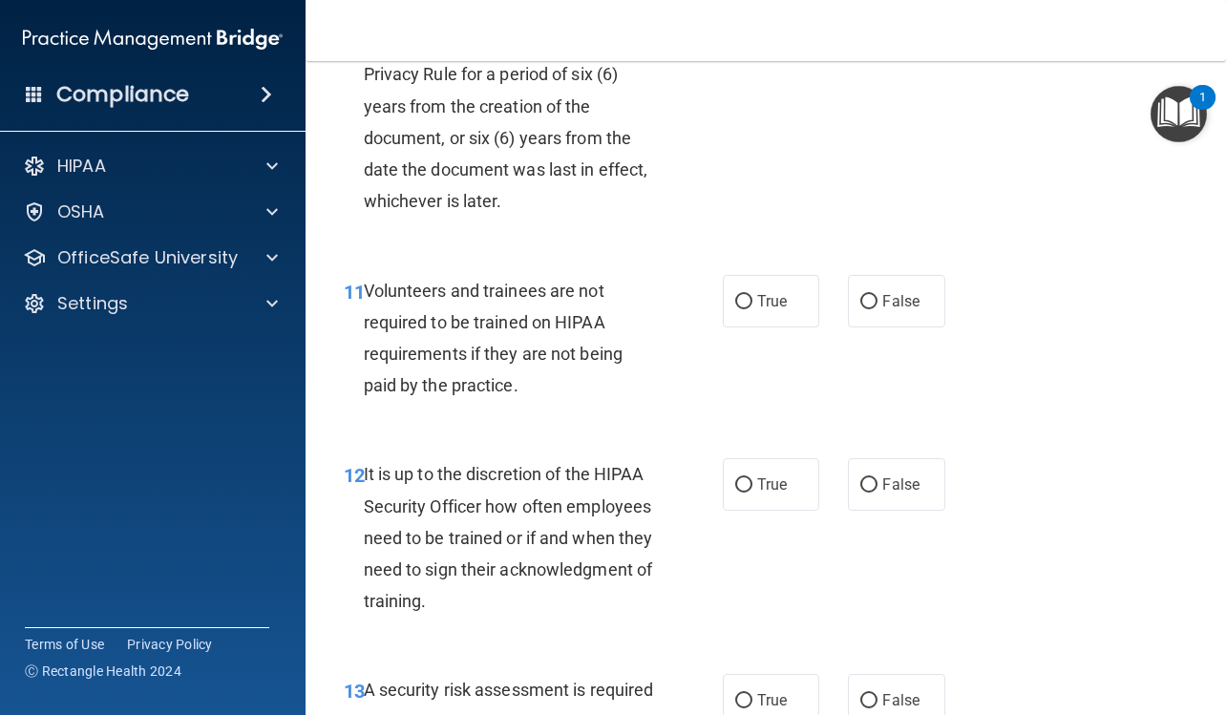
scroll to position [2482, 0]
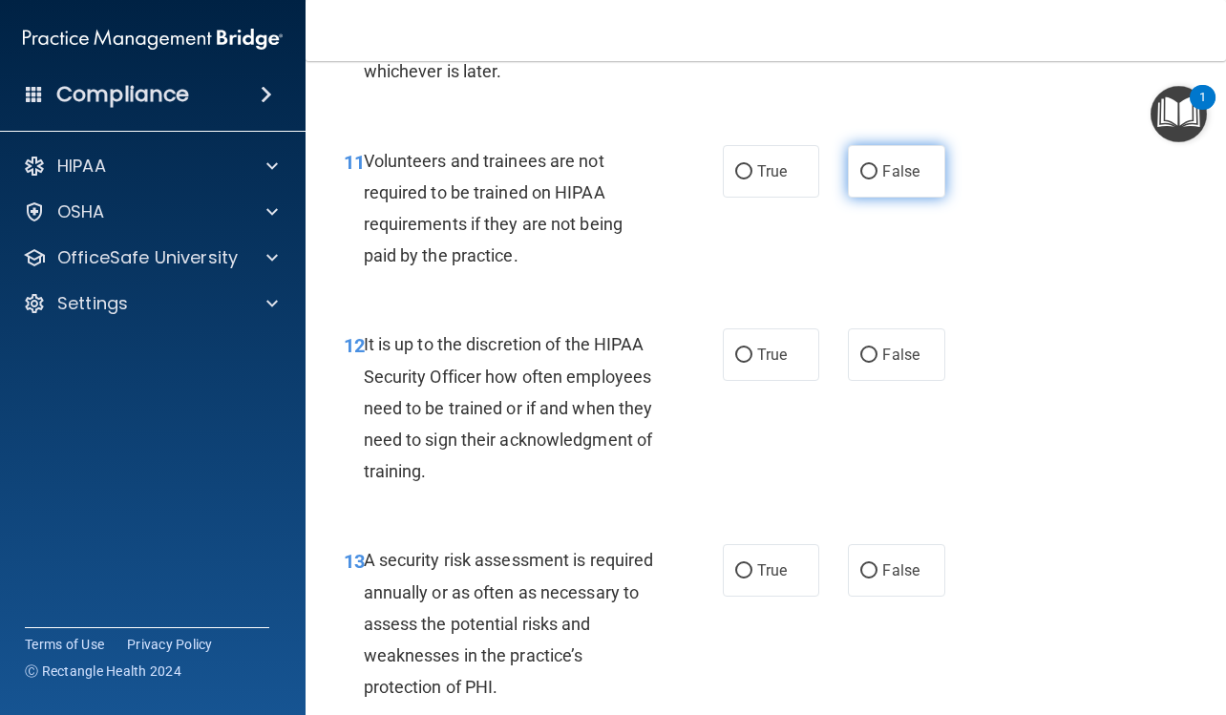
click at [849, 198] on label "False" at bounding box center [896, 171] width 96 height 52
click at [860, 179] on input "False" at bounding box center [868, 172] width 17 height 14
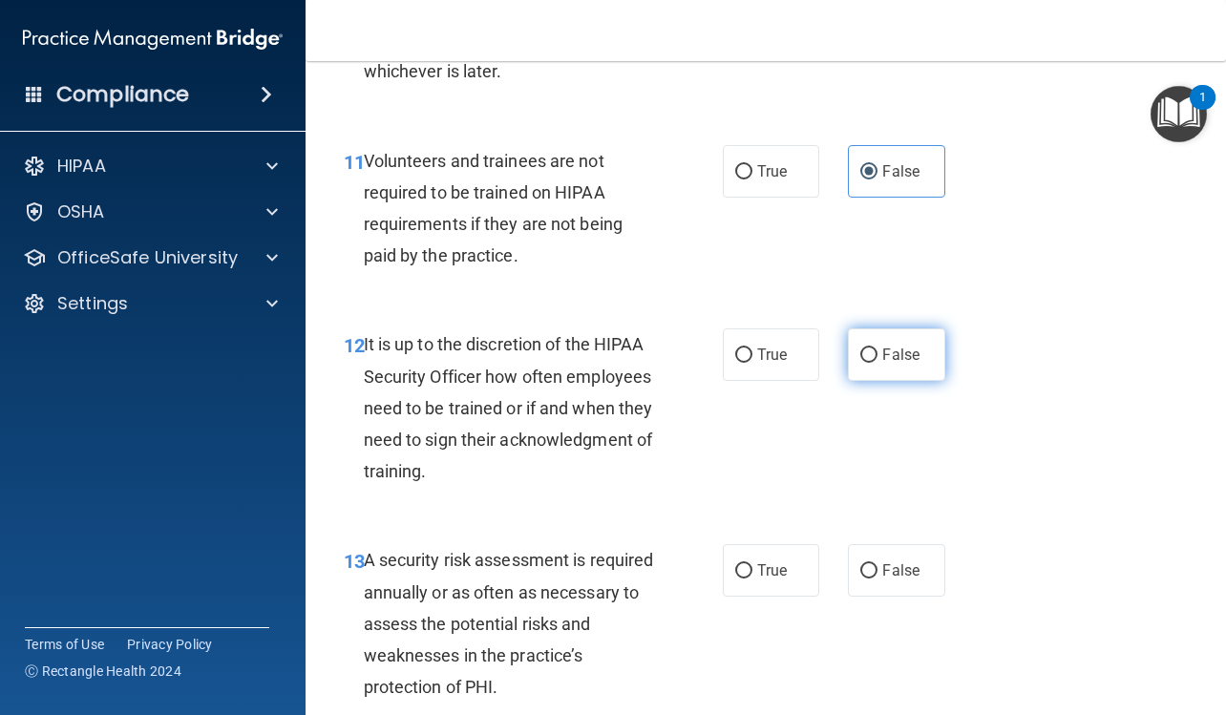
click at [867, 381] on label "False" at bounding box center [896, 354] width 96 height 52
click at [867, 363] on input "False" at bounding box center [868, 355] width 17 height 14
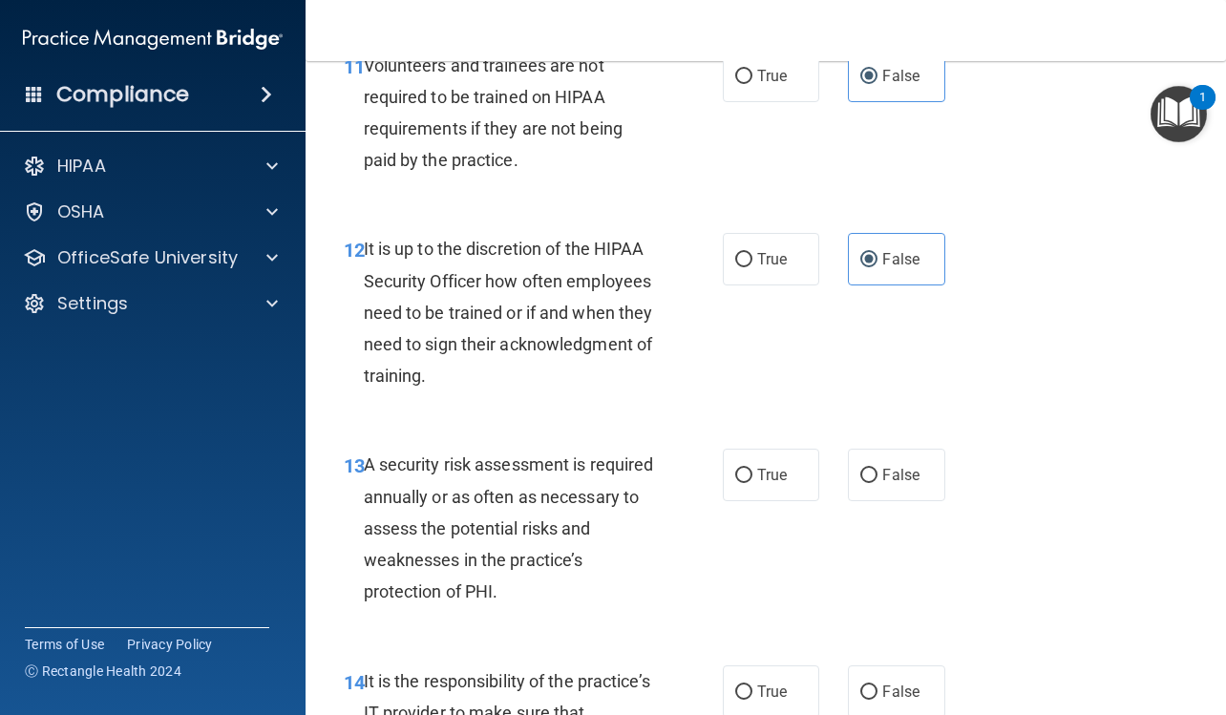
scroll to position [2672, 0]
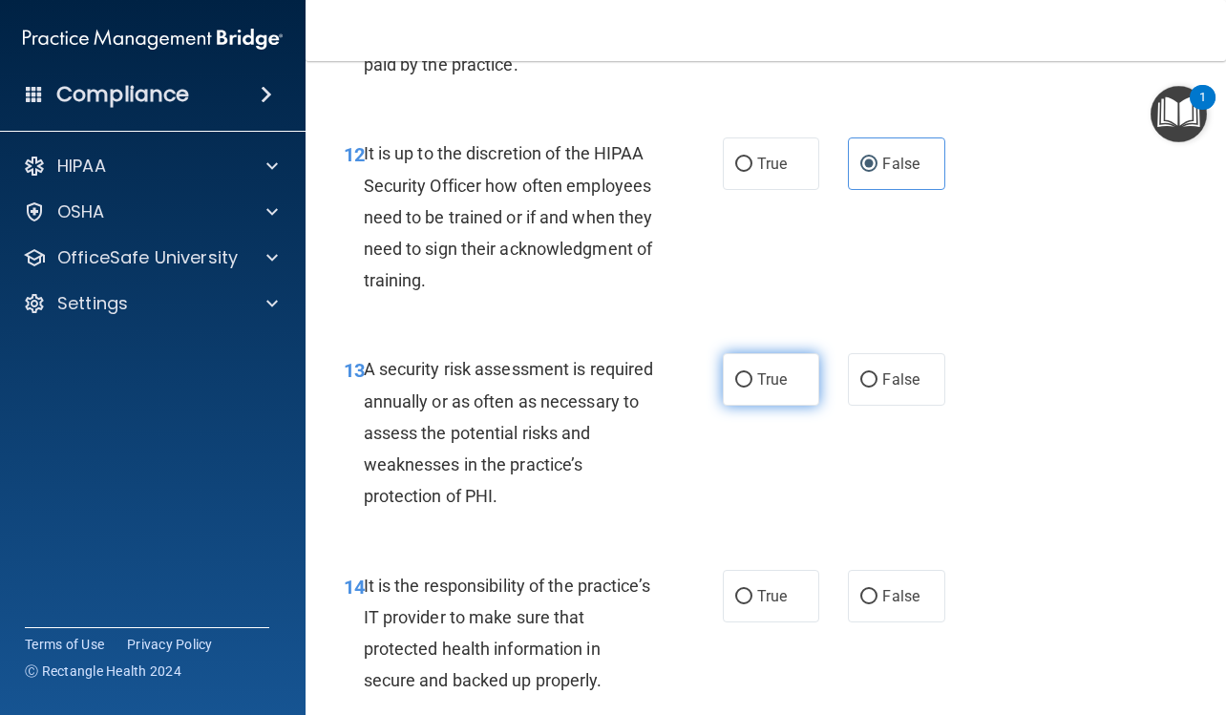
click at [800, 406] on label "True" at bounding box center [771, 379] width 96 height 52
click at [752, 388] on input "True" at bounding box center [743, 380] width 17 height 14
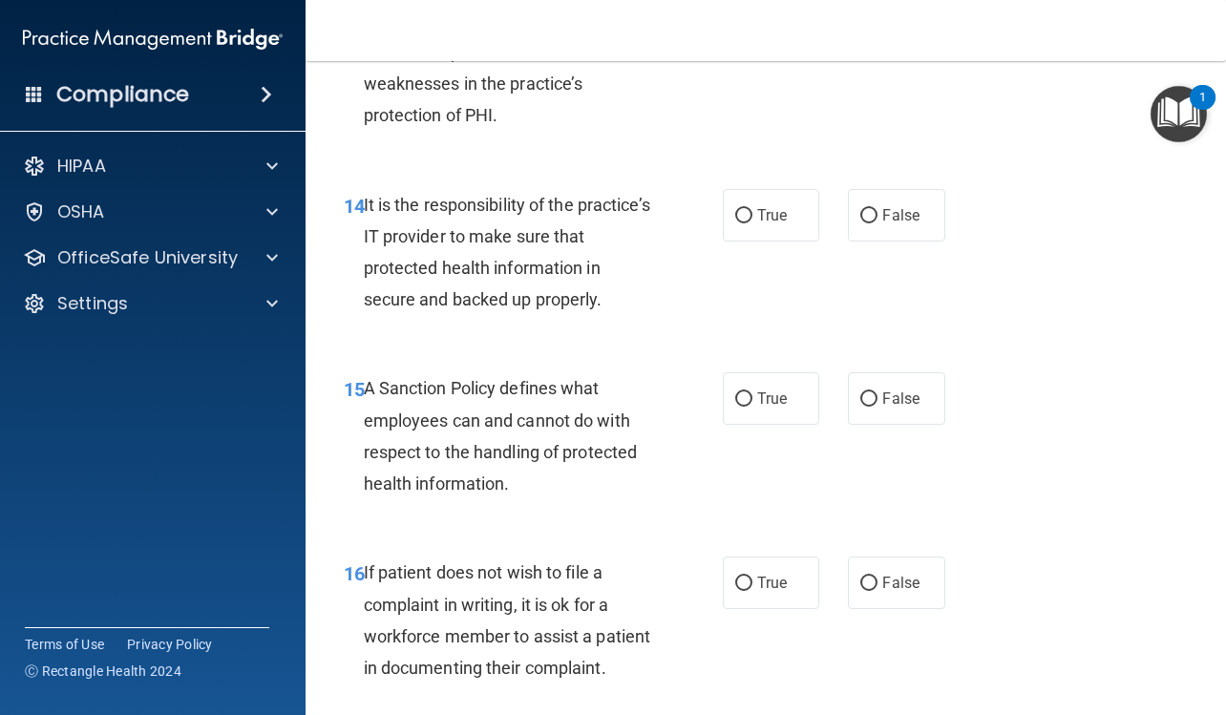
scroll to position [3054, 0]
click at [860, 222] on input "False" at bounding box center [868, 215] width 17 height 14
click at [870, 424] on label "False" at bounding box center [896, 397] width 96 height 52
click at [870, 406] on input "False" at bounding box center [868, 398] width 17 height 14
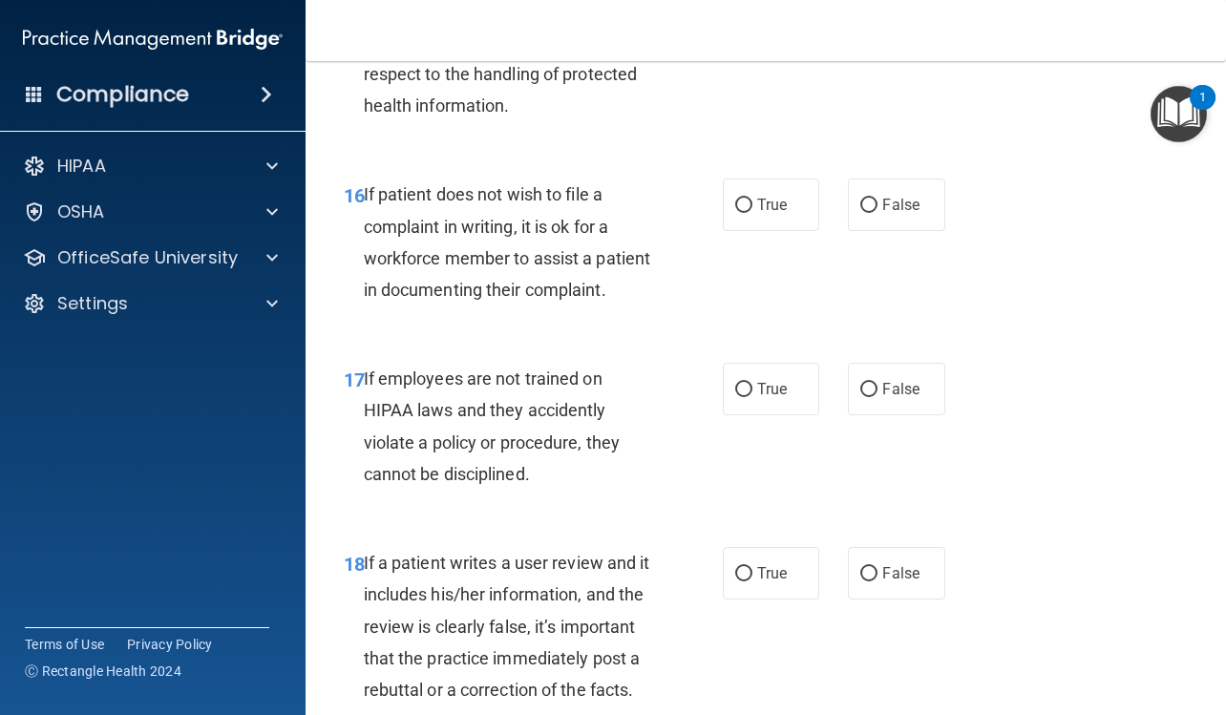
scroll to position [3436, 0]
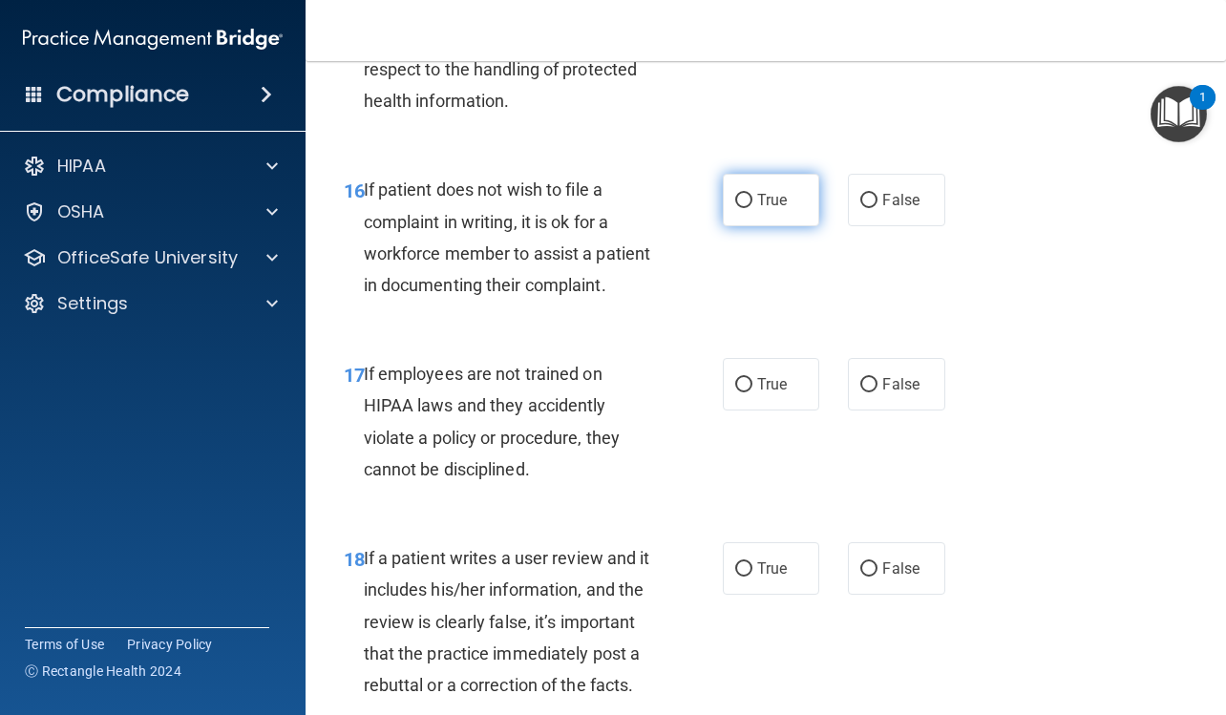
click at [792, 226] on label "True" at bounding box center [771, 200] width 96 height 52
click at [752, 208] on input "True" at bounding box center [743, 201] width 17 height 14
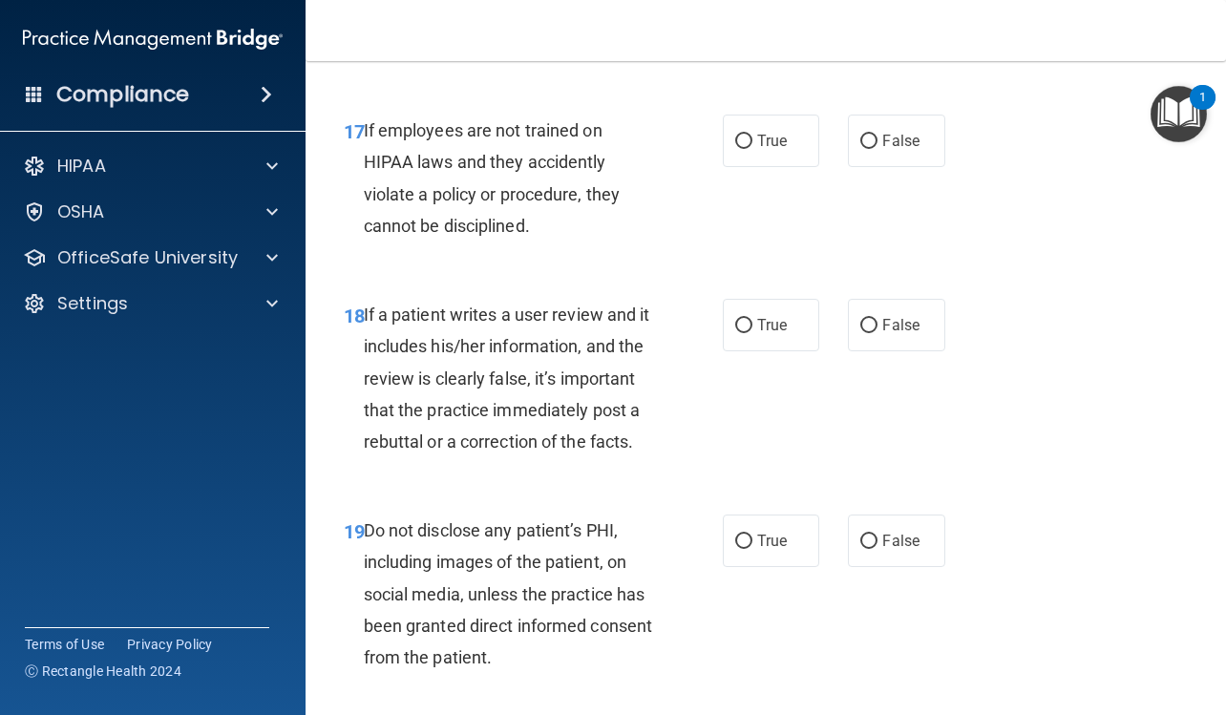
scroll to position [3722, 0]
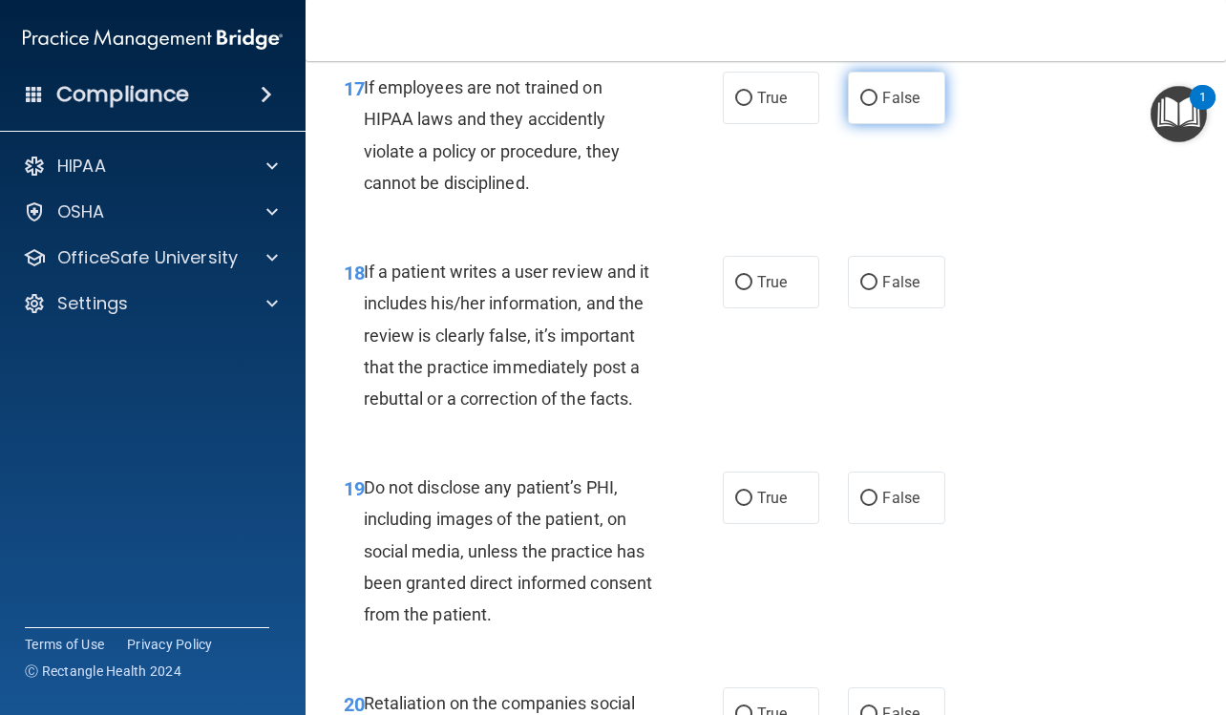
click at [903, 124] on label "False" at bounding box center [896, 98] width 96 height 52
click at [877, 106] on input "False" at bounding box center [868, 99] width 17 height 14
click at [888, 308] on label "False" at bounding box center [896, 282] width 96 height 52
click at [877, 290] on input "False" at bounding box center [868, 283] width 17 height 14
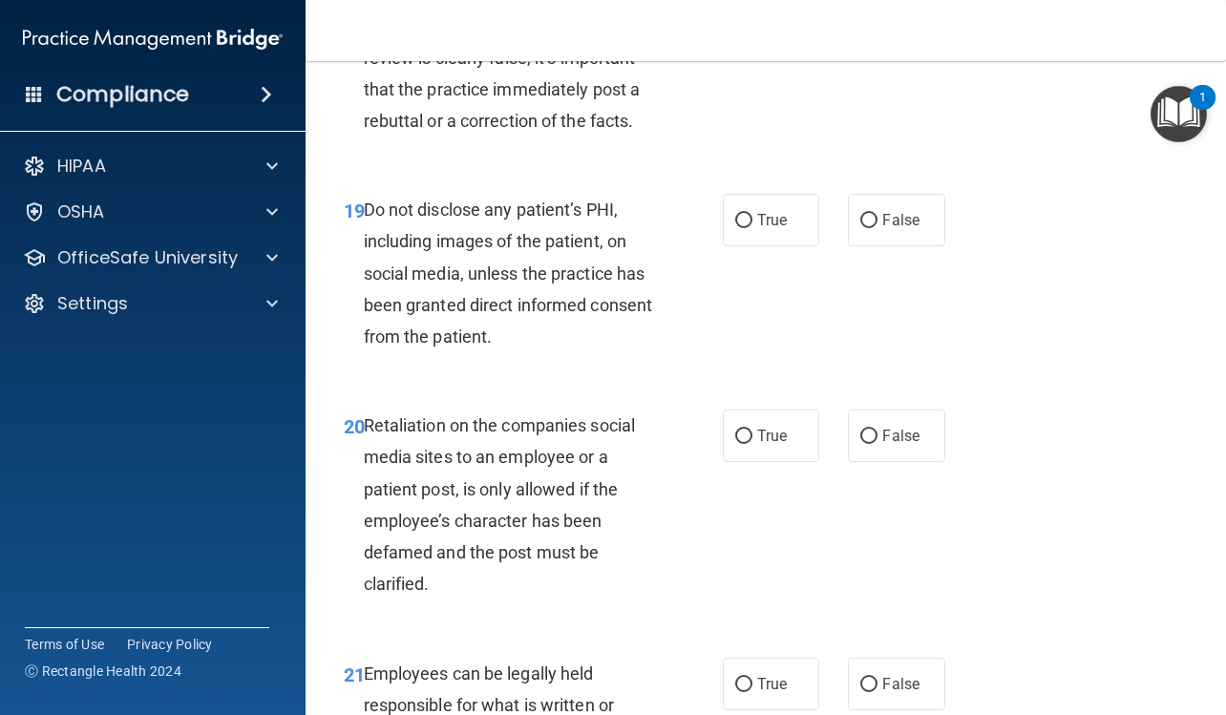
scroll to position [4009, 0]
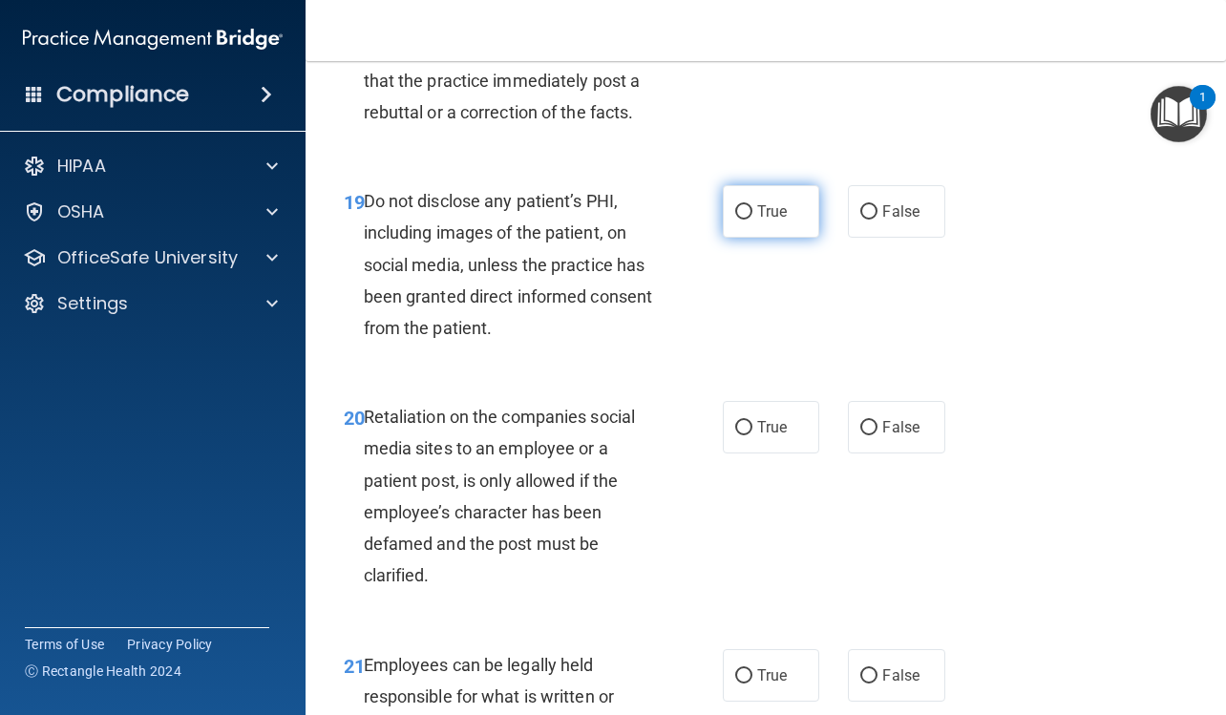
click at [793, 238] on label "True" at bounding box center [771, 211] width 96 height 52
click at [752, 220] on input "True" at bounding box center [743, 212] width 17 height 14
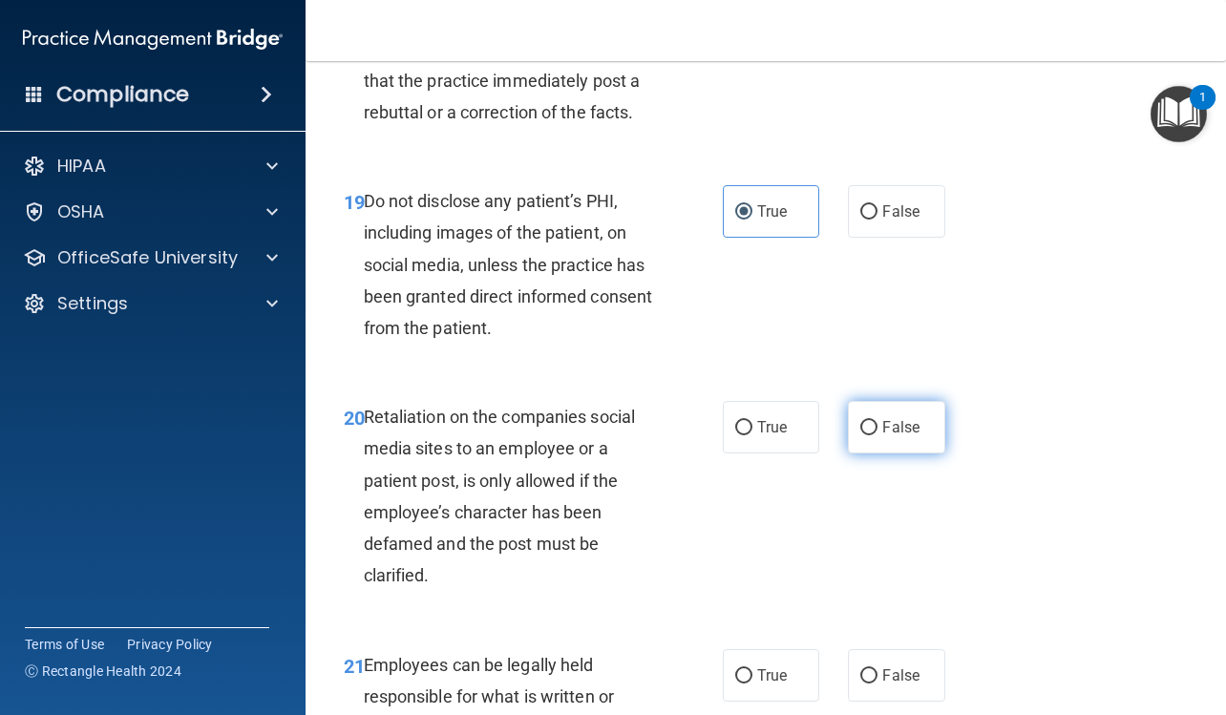
click at [888, 453] on label "False" at bounding box center [896, 427] width 96 height 52
click at [877, 435] on input "False" at bounding box center [868, 428] width 17 height 14
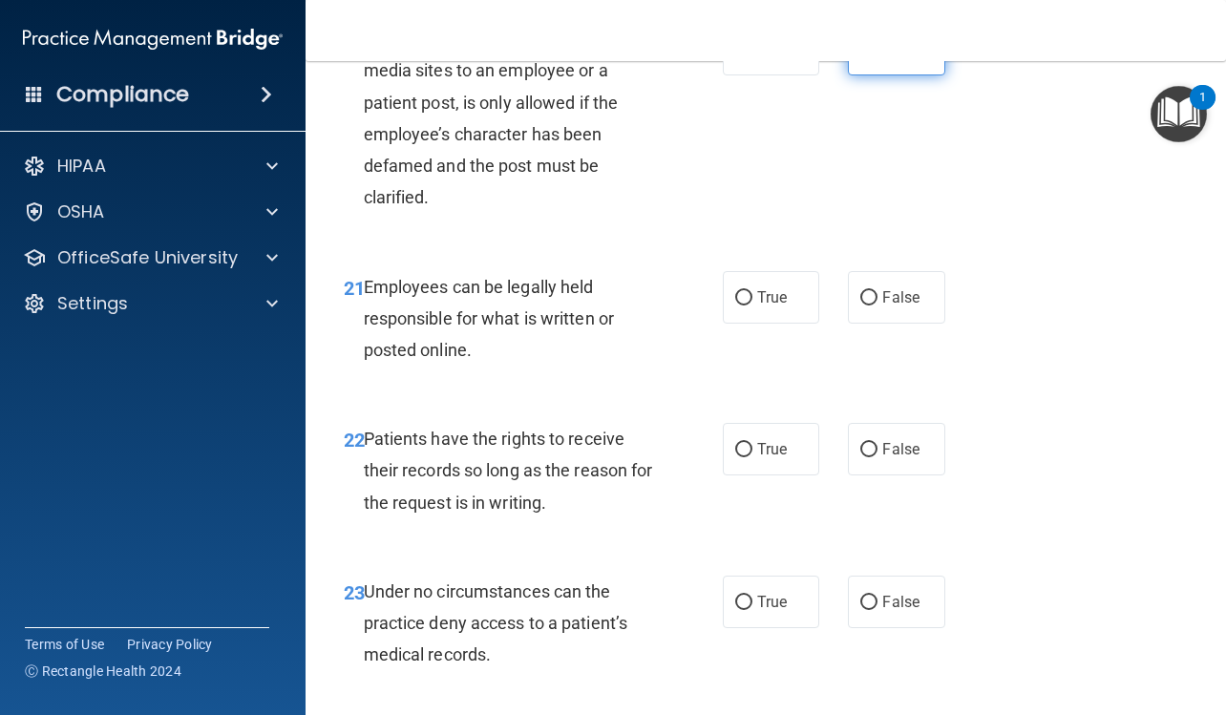
scroll to position [4486, 0]
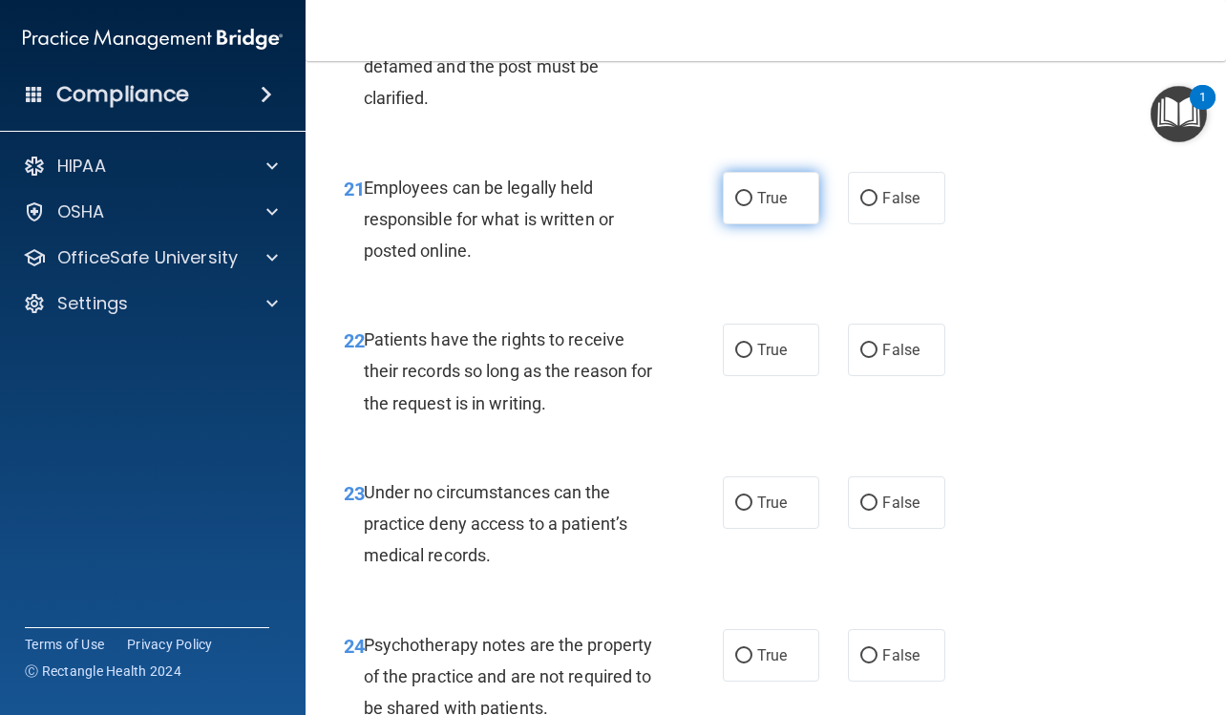
click at [800, 224] on label "True" at bounding box center [771, 198] width 96 height 52
click at [752, 206] on input "True" at bounding box center [743, 199] width 17 height 14
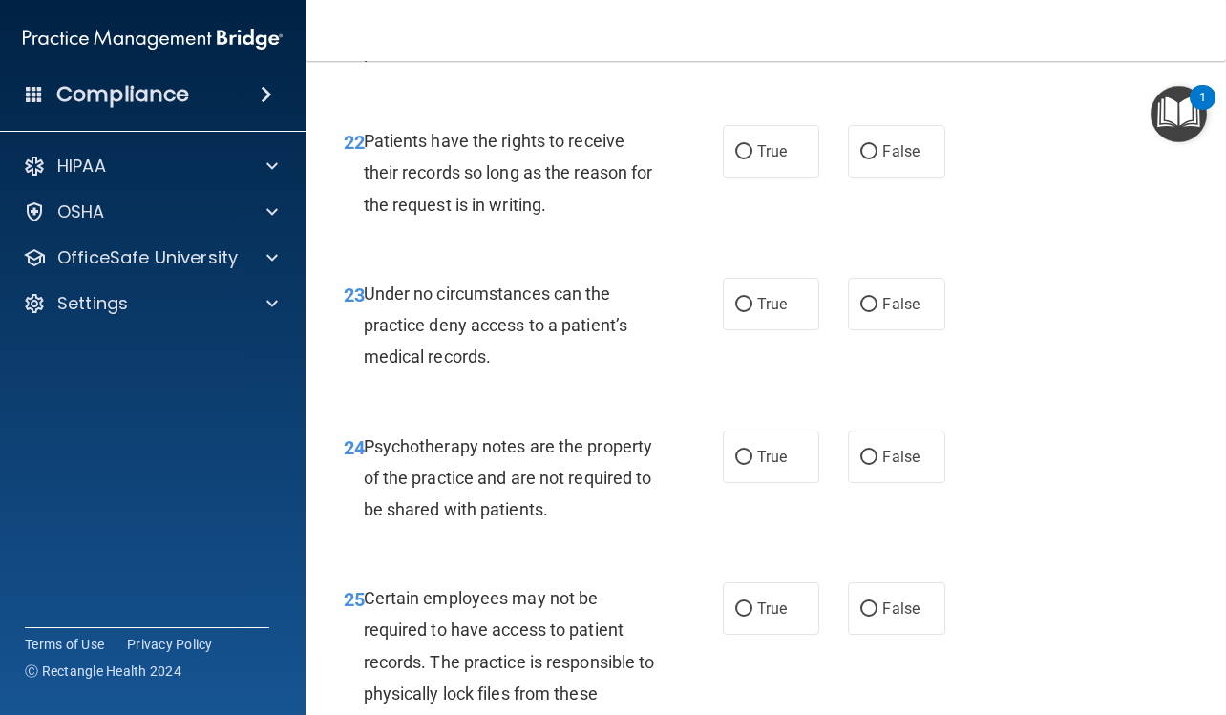
scroll to position [4772, 0]
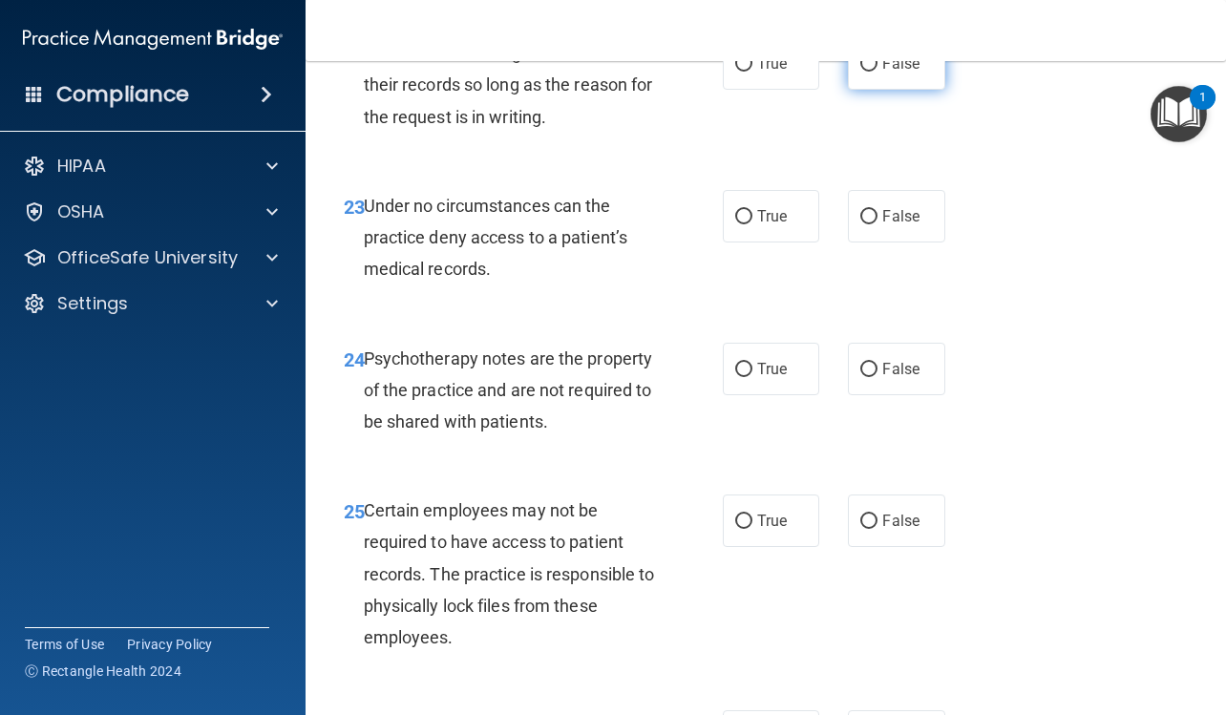
click at [878, 90] on label "False" at bounding box center [896, 63] width 96 height 52
click at [877, 72] on input "False" at bounding box center [868, 64] width 17 height 14
click at [849, 242] on label "False" at bounding box center [896, 216] width 96 height 52
click at [860, 224] on input "False" at bounding box center [868, 217] width 17 height 14
click at [779, 378] on span "True" at bounding box center [772, 369] width 30 height 18
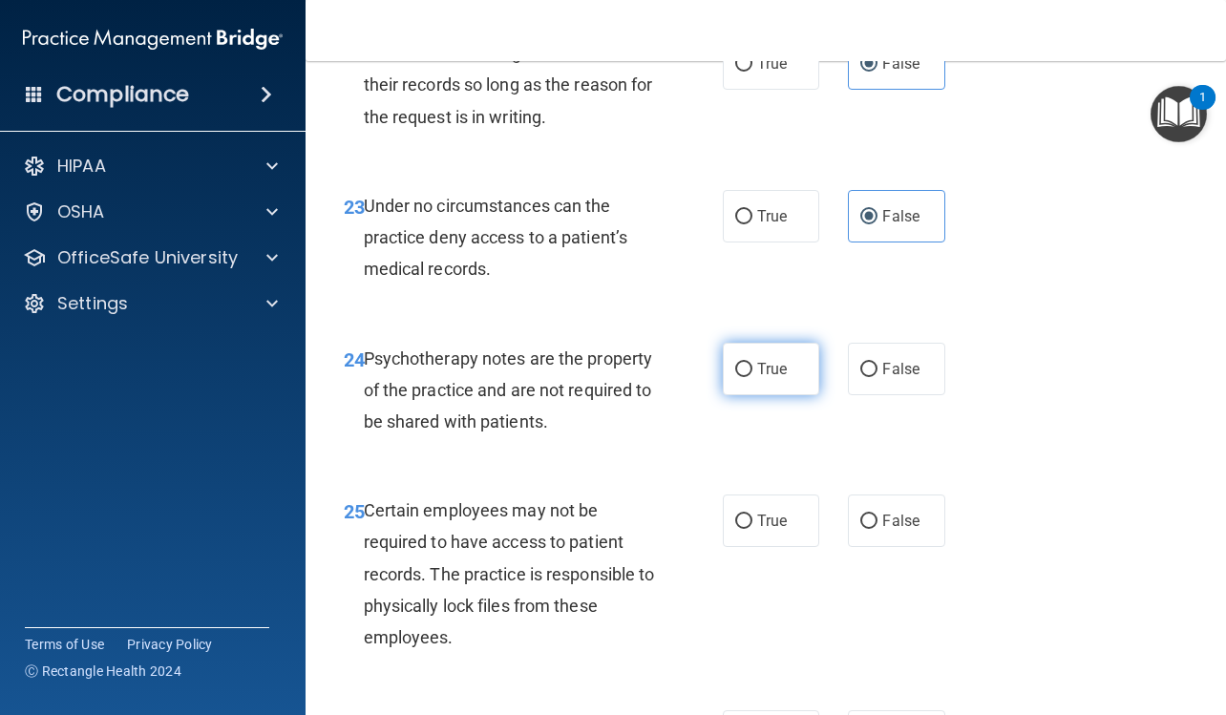
click at [752, 377] on input "True" at bounding box center [743, 370] width 17 height 14
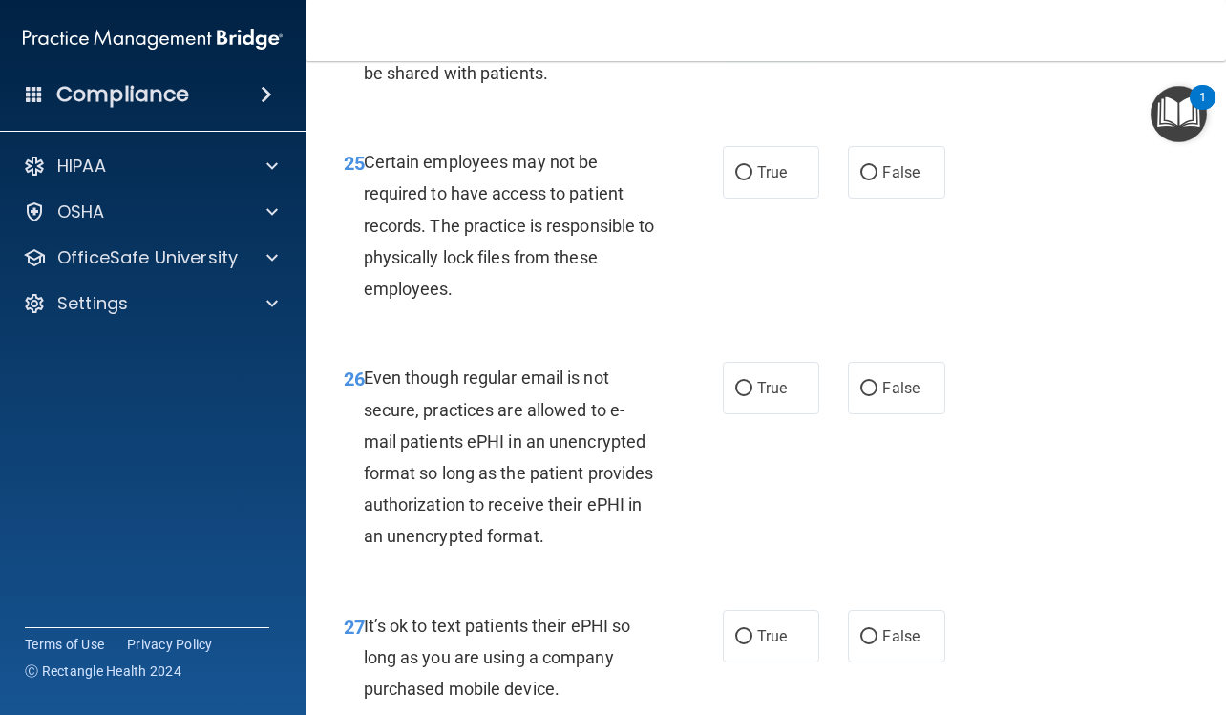
scroll to position [5154, 0]
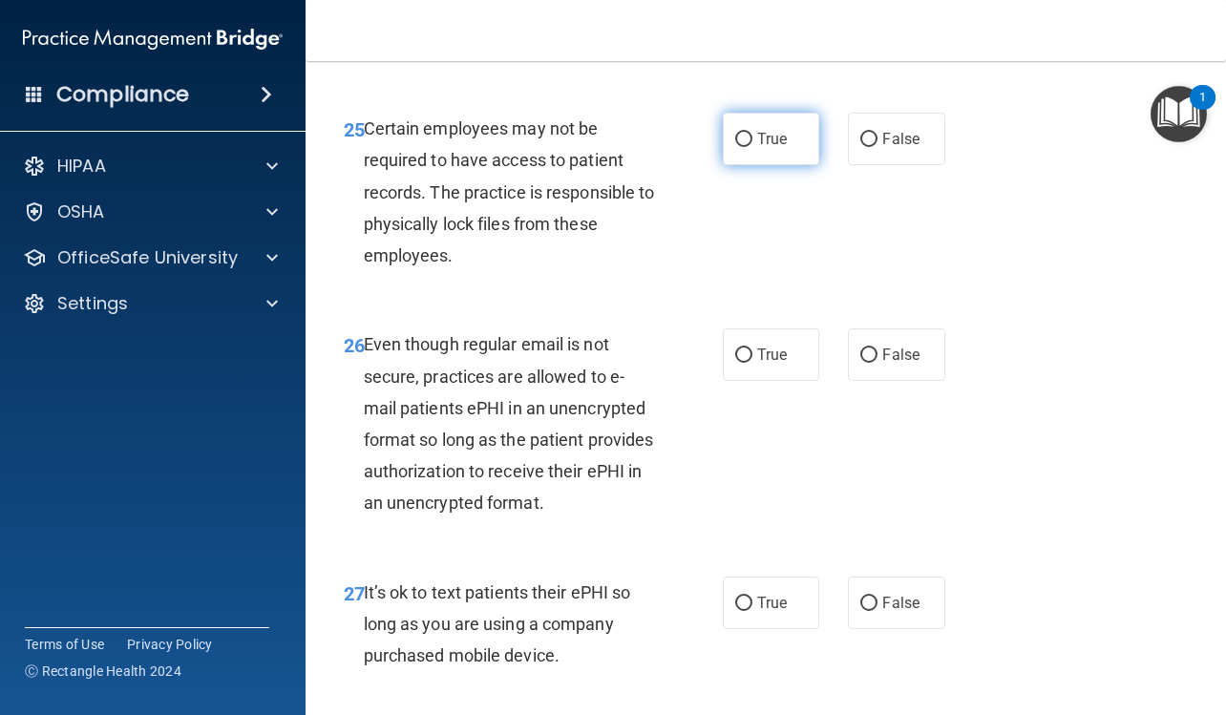
click at [760, 165] on label "True" at bounding box center [771, 139] width 96 height 52
click at [752, 147] on input "True" at bounding box center [743, 140] width 17 height 14
click at [761, 381] on label "True" at bounding box center [771, 354] width 96 height 52
click at [752, 363] on input "True" at bounding box center [743, 355] width 17 height 14
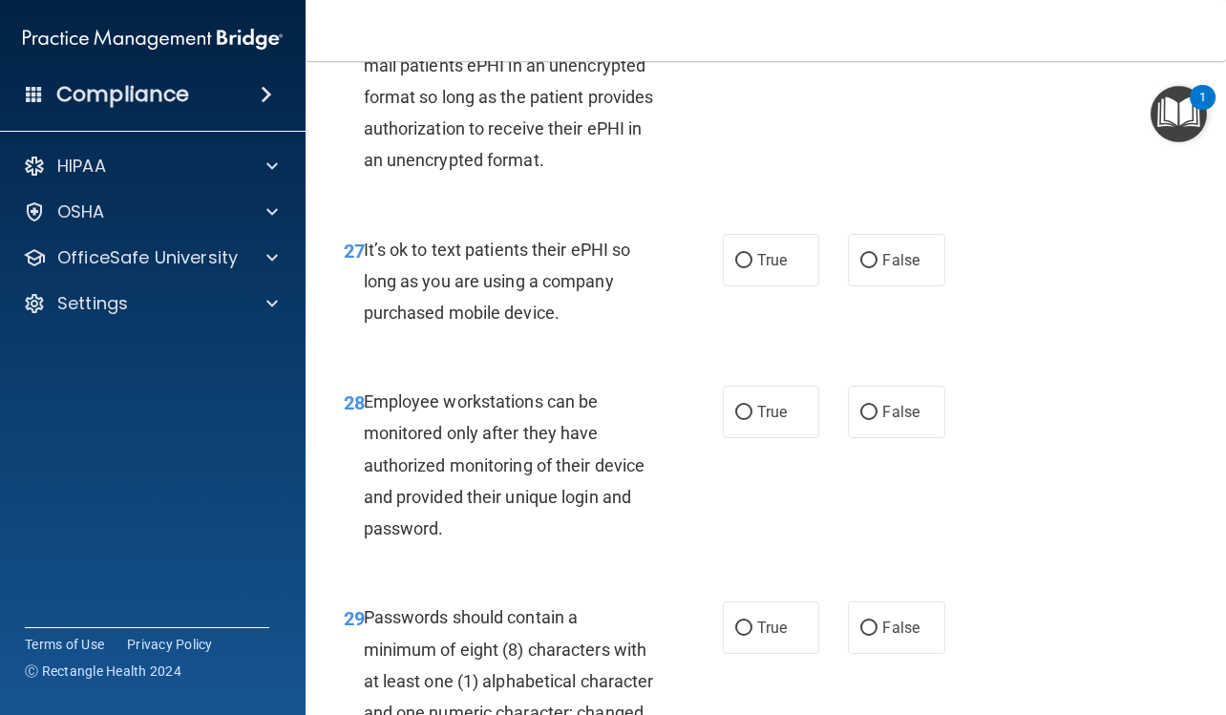
scroll to position [5536, 0]
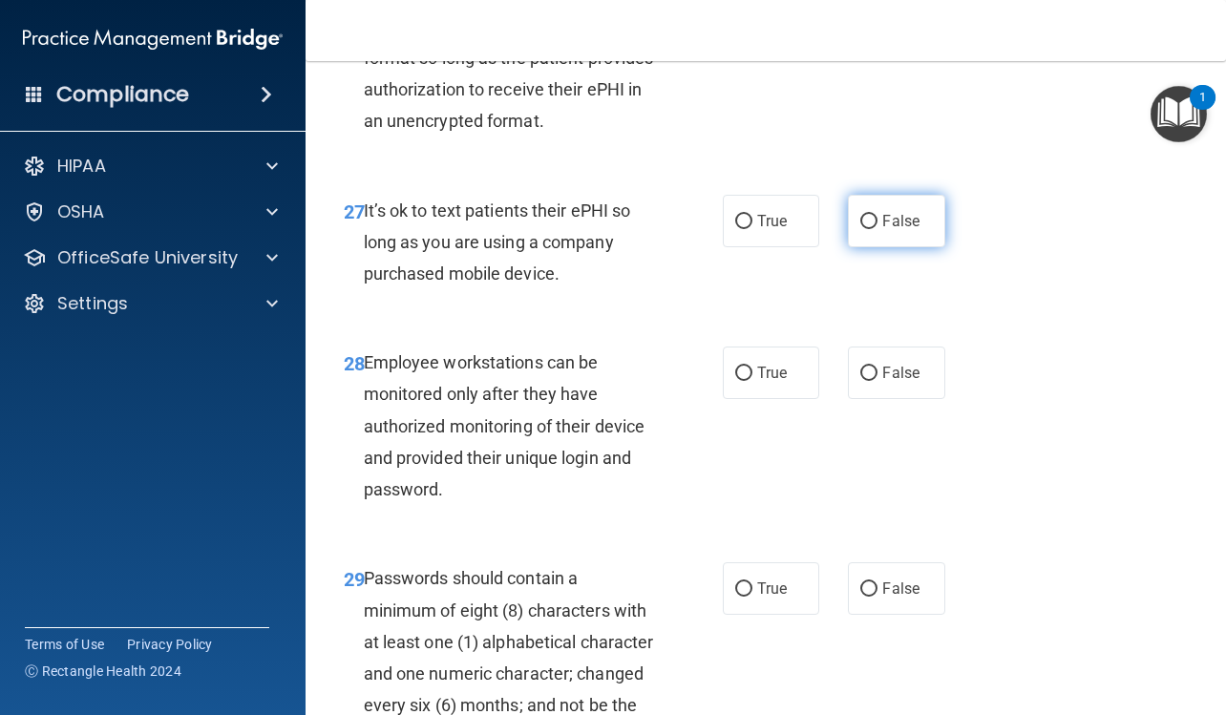
click at [882, 230] on span "False" at bounding box center [900, 221] width 37 height 18
click at [877, 229] on input "False" at bounding box center [868, 222] width 17 height 14
click at [899, 382] on span "False" at bounding box center [900, 373] width 37 height 18
click at [877, 381] on input "False" at bounding box center [868, 374] width 17 height 14
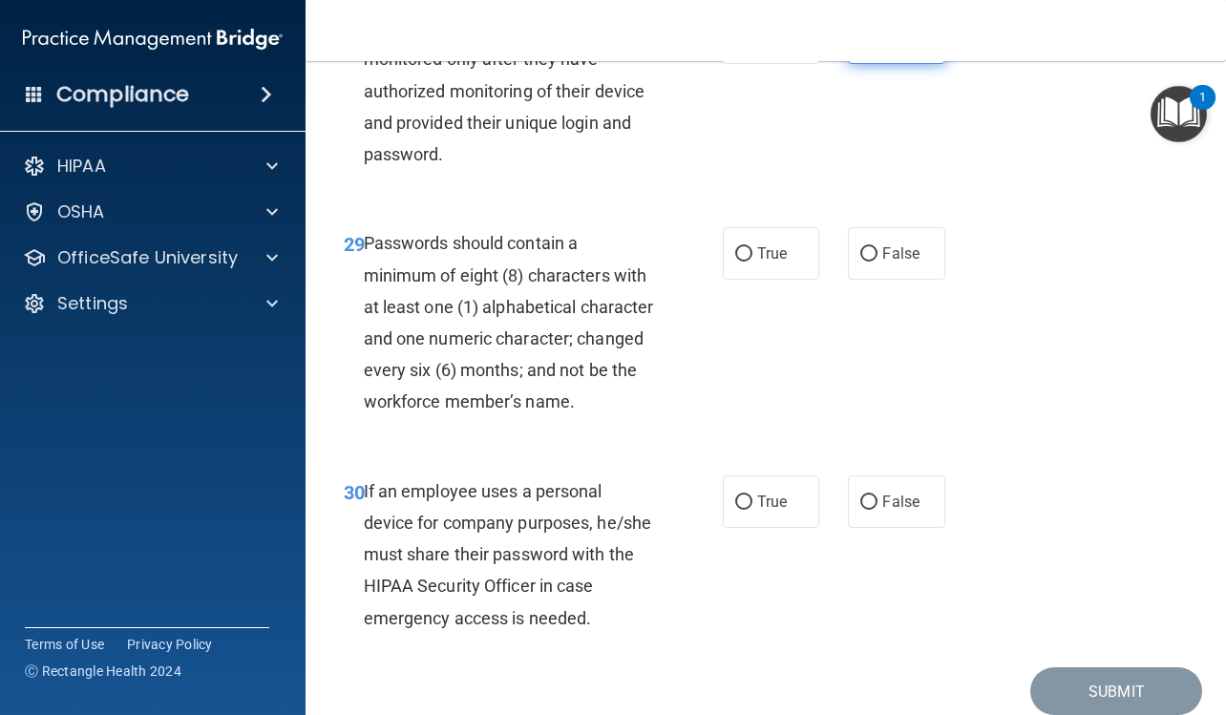
scroll to position [5918, 0]
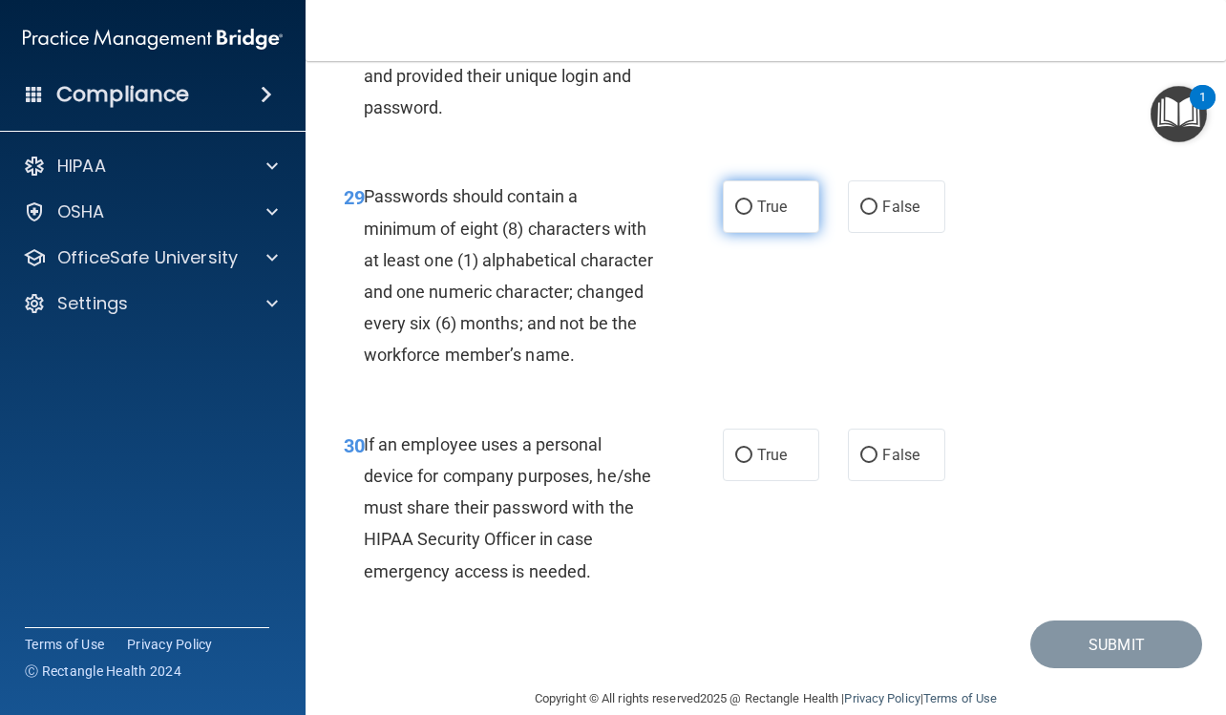
click at [807, 233] on label "True" at bounding box center [771, 206] width 96 height 52
click at [752, 215] on input "True" at bounding box center [743, 207] width 17 height 14
click at [865, 481] on label "False" at bounding box center [896, 455] width 96 height 52
click at [865, 463] on input "False" at bounding box center [868, 456] width 17 height 14
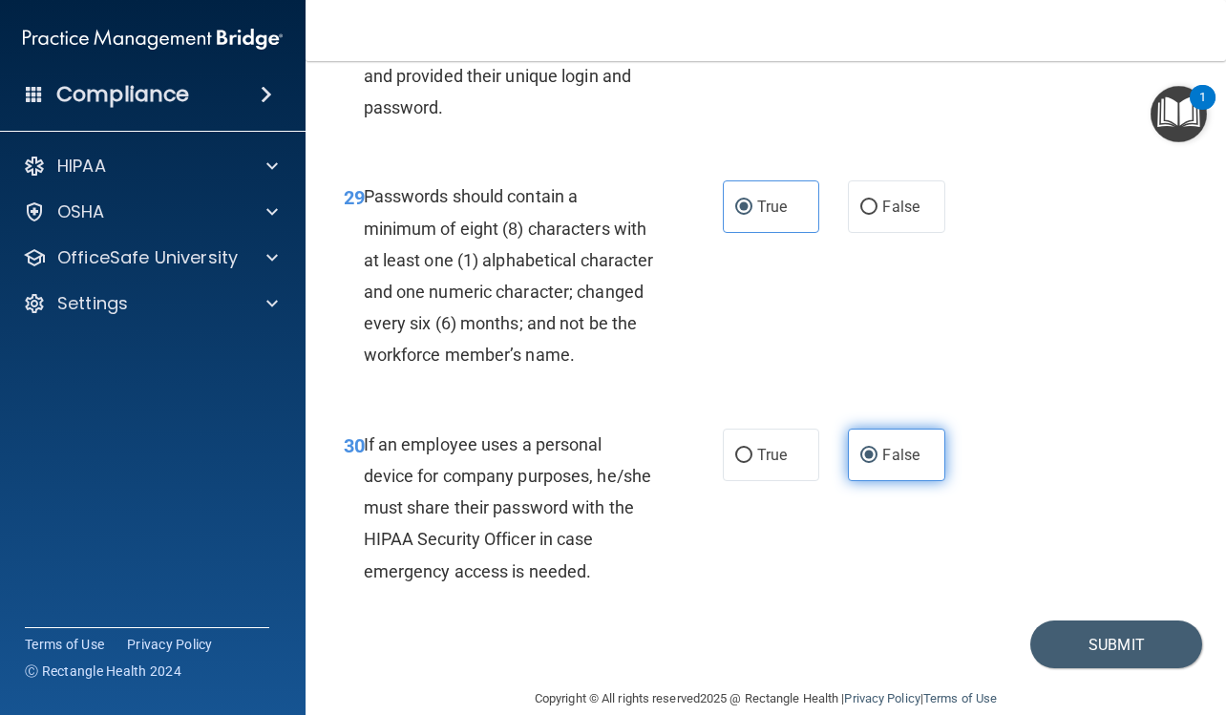
scroll to position [6106, 0]
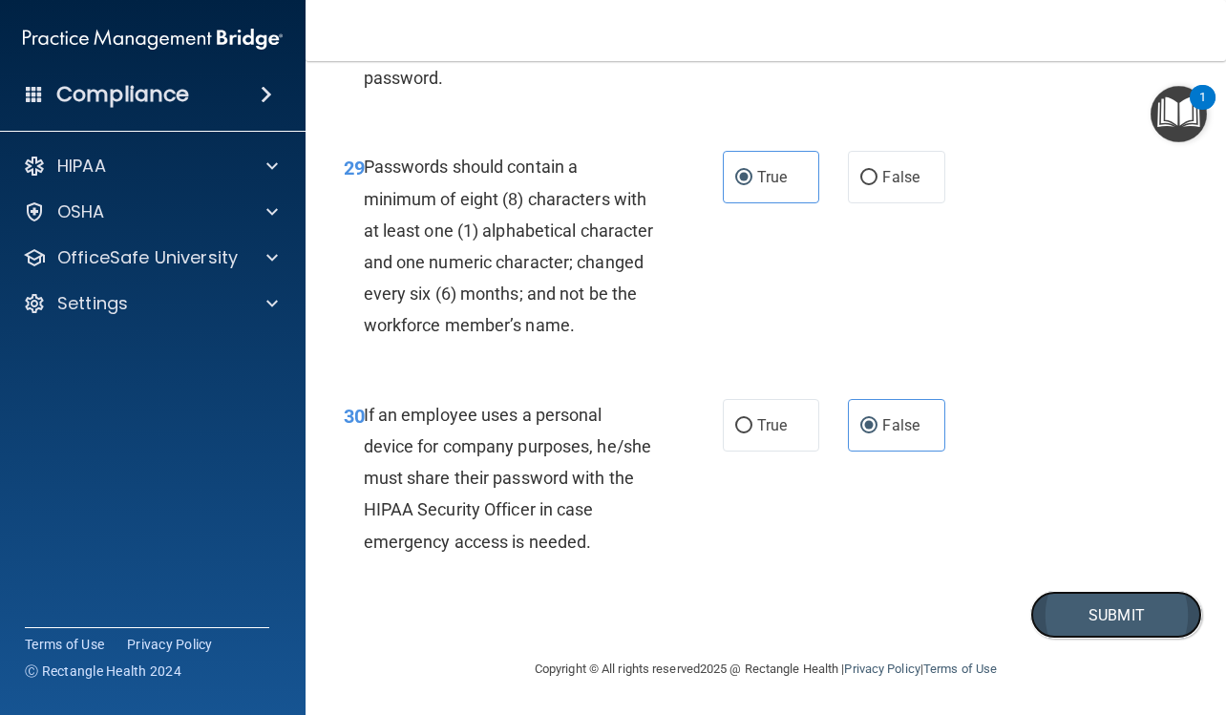
click at [1079, 624] on button "Submit" at bounding box center [1116, 615] width 172 height 49
click at [1108, 616] on button "Submit" at bounding box center [1116, 615] width 172 height 49
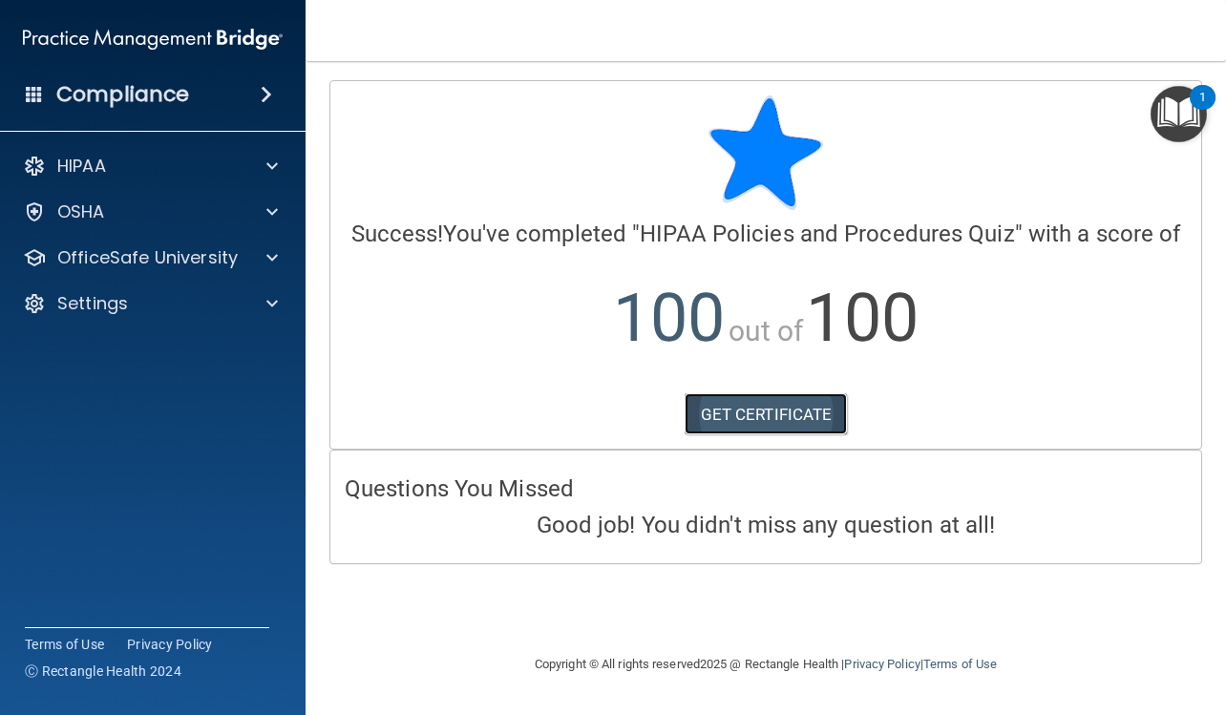
click at [831, 424] on link "GET CERTIFICATE" at bounding box center [765, 414] width 163 height 42
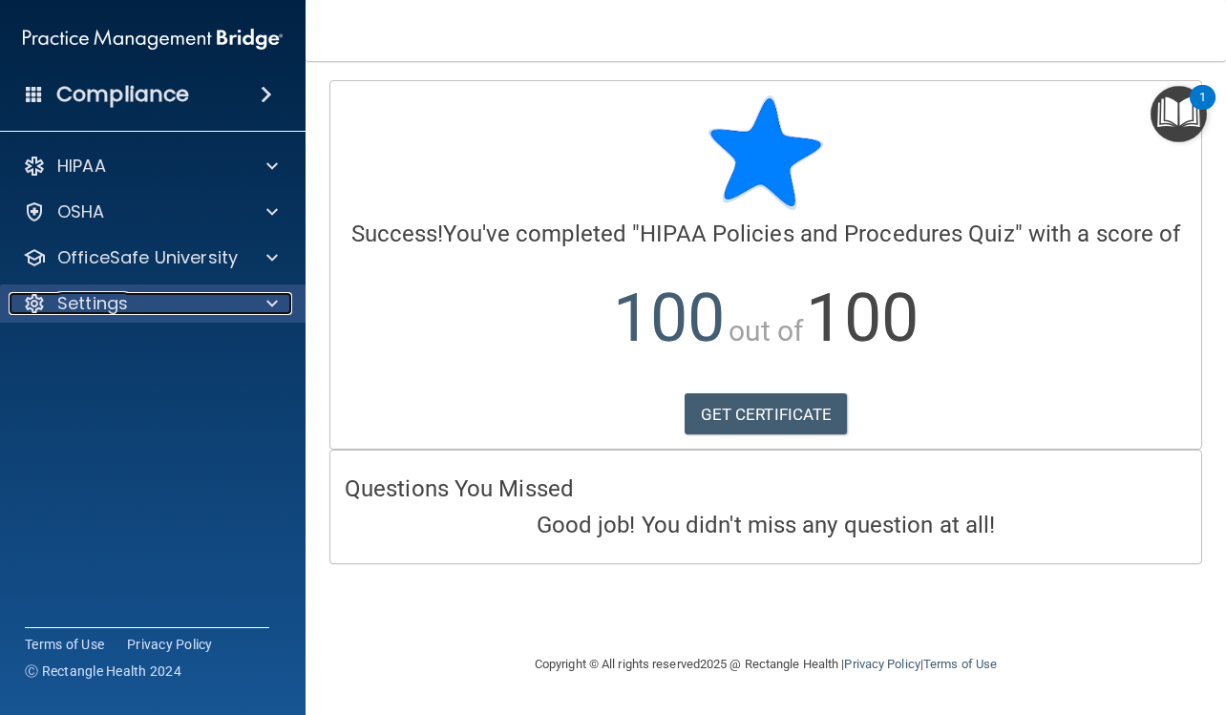
click at [159, 292] on div "Settings" at bounding box center [127, 303] width 237 height 23
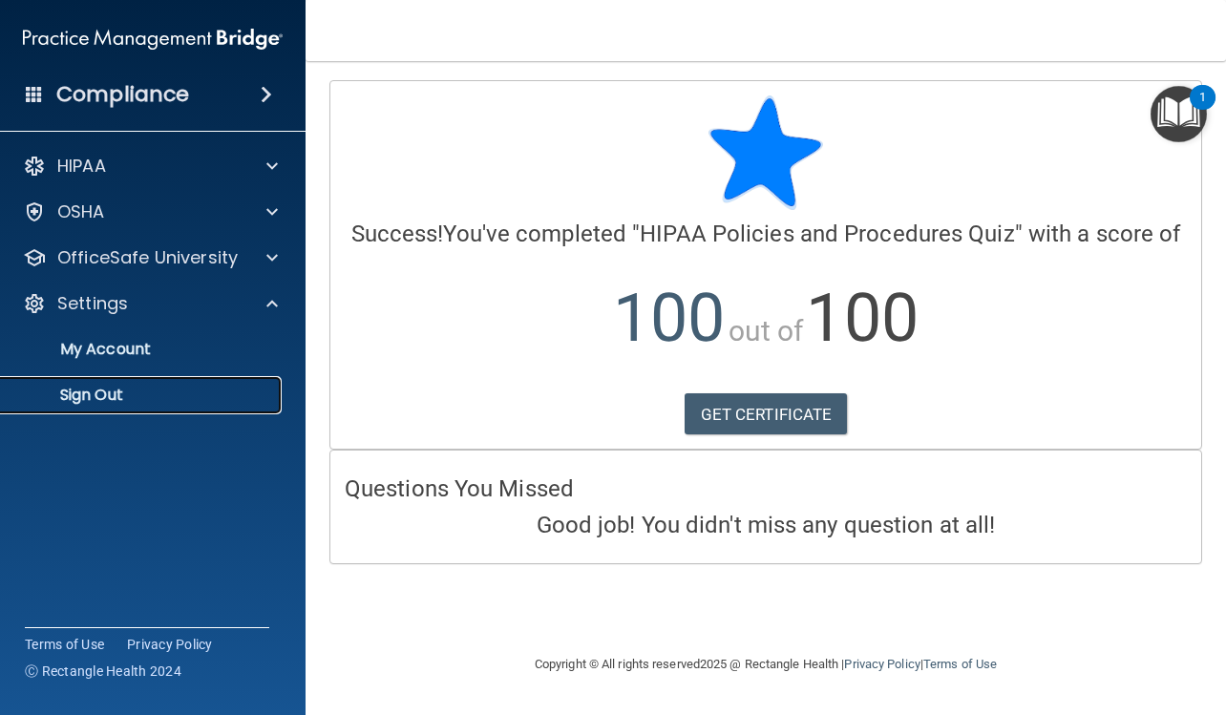
click at [131, 380] on link "Sign Out" at bounding box center [131, 395] width 301 height 38
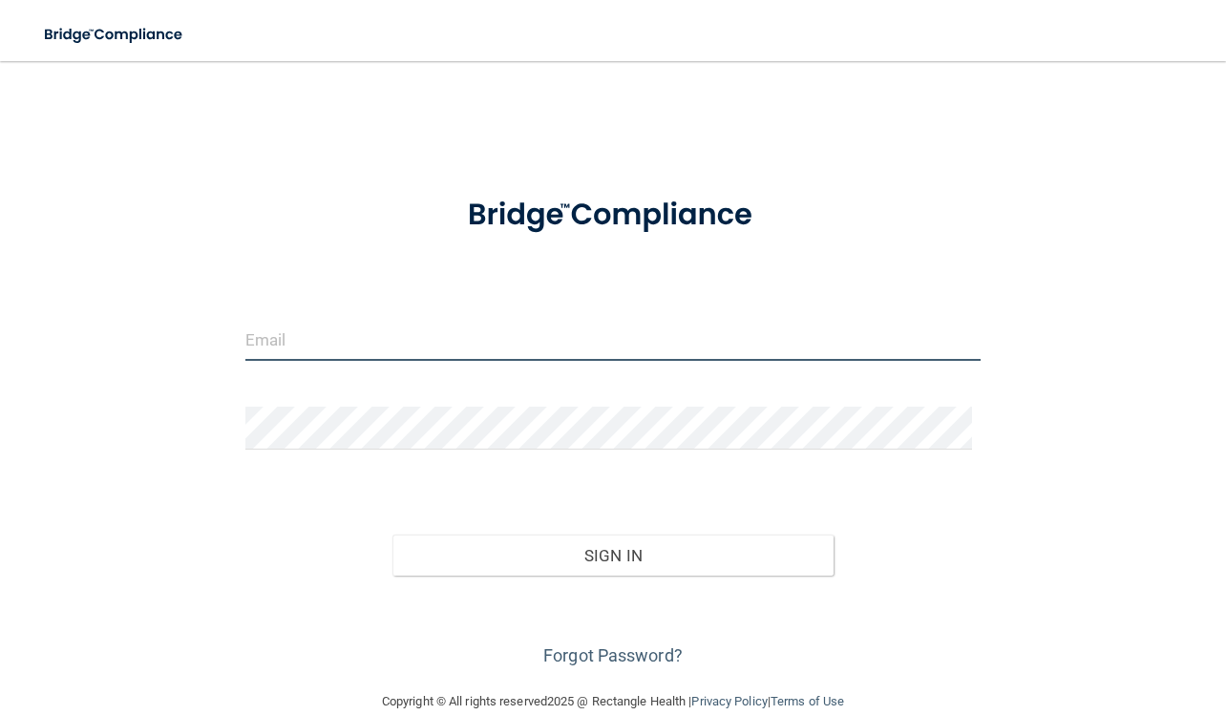
click at [275, 329] on input "email" at bounding box center [613, 339] width 736 height 43
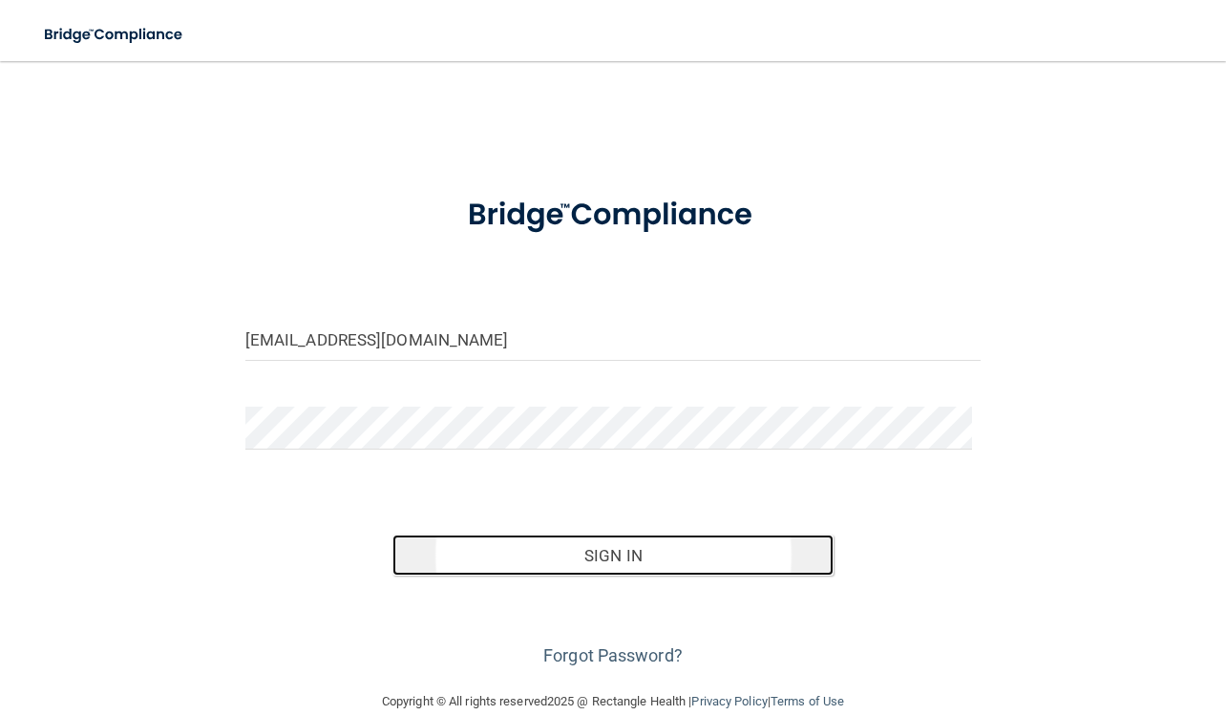
click at [601, 562] on button "Sign In" at bounding box center [612, 555] width 441 height 42
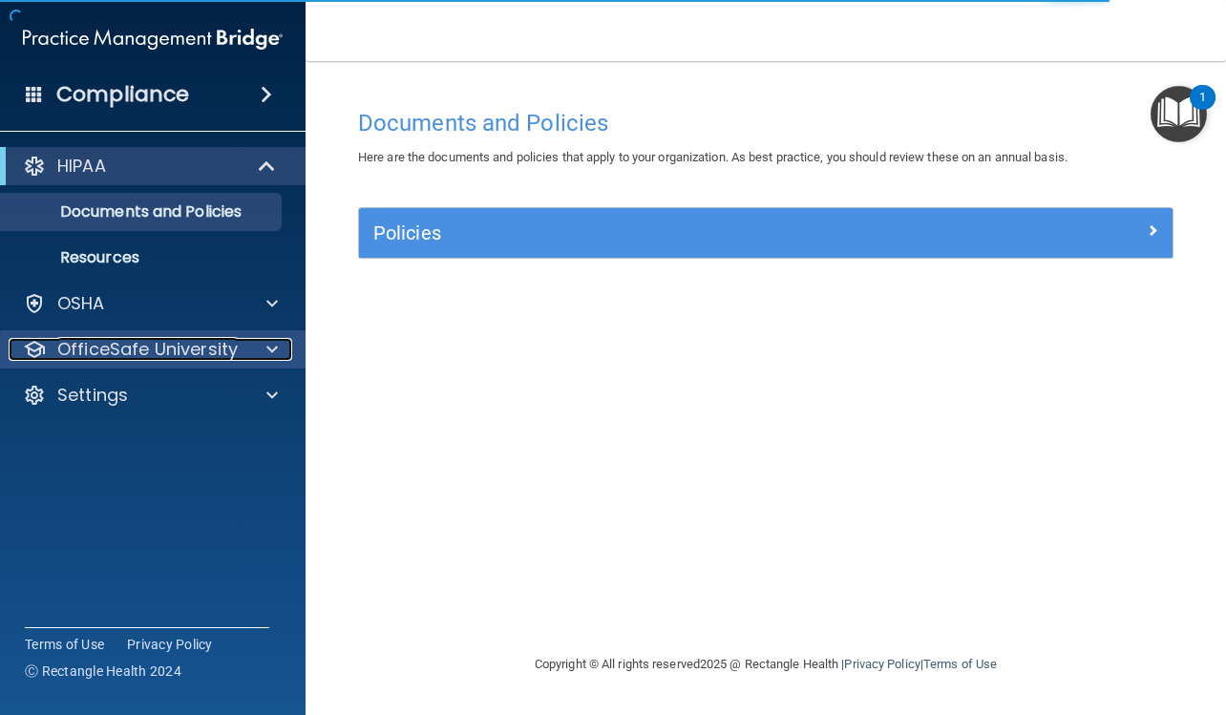
click at [191, 351] on p "OfficeSafe University" at bounding box center [147, 349] width 180 height 23
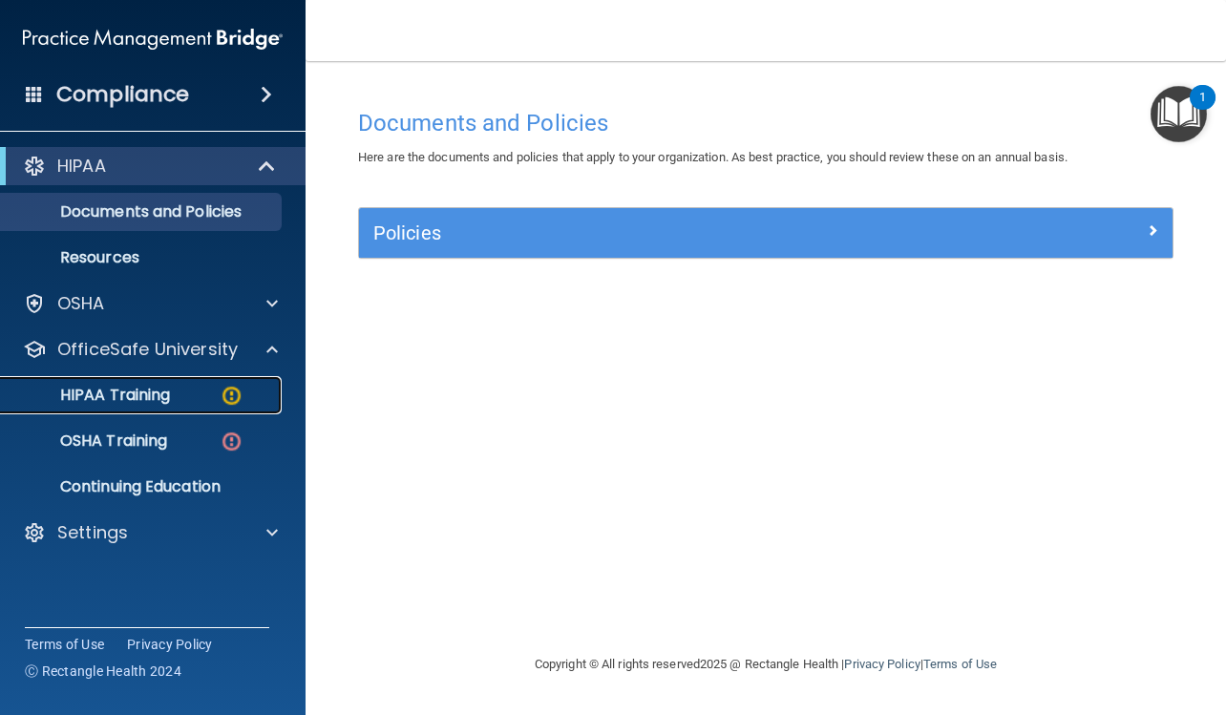
click at [170, 392] on p "HIPAA Training" at bounding box center [90, 395] width 157 height 19
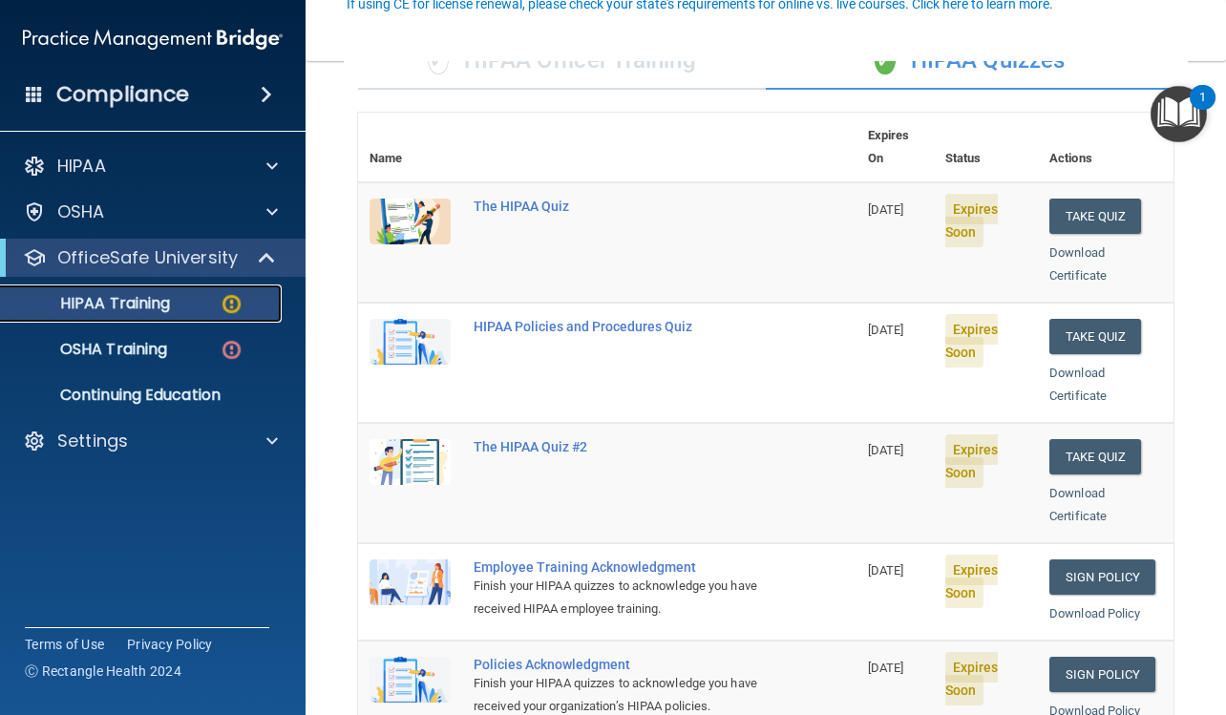
scroll to position [191, 0]
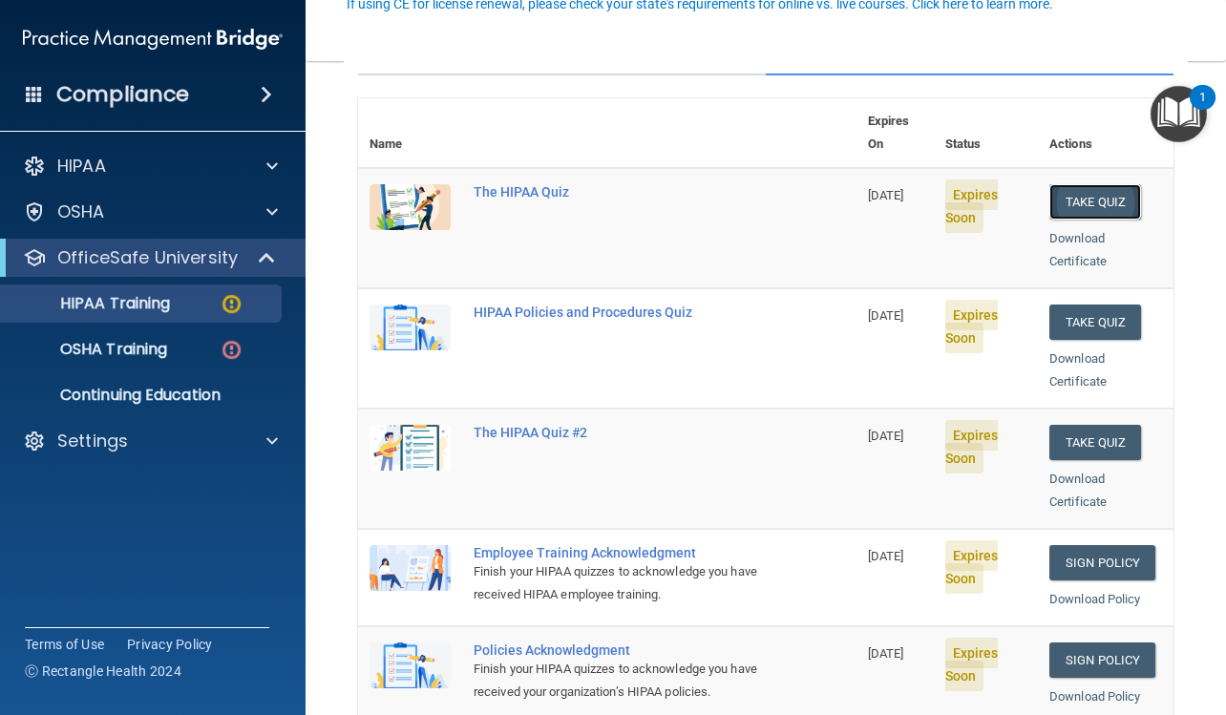
click at [1086, 184] on button "Take Quiz" at bounding box center [1095, 201] width 92 height 35
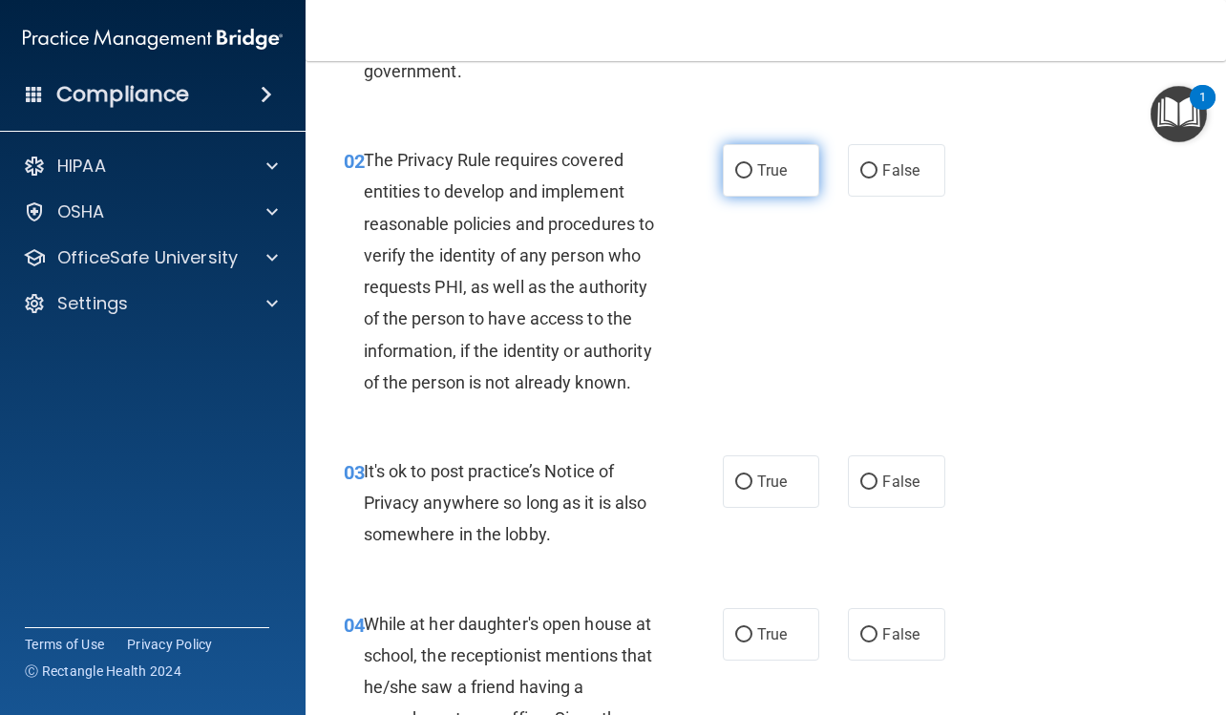
click at [765, 172] on span "True" at bounding box center [772, 170] width 30 height 18
click at [752, 172] on input "True" at bounding box center [743, 171] width 17 height 14
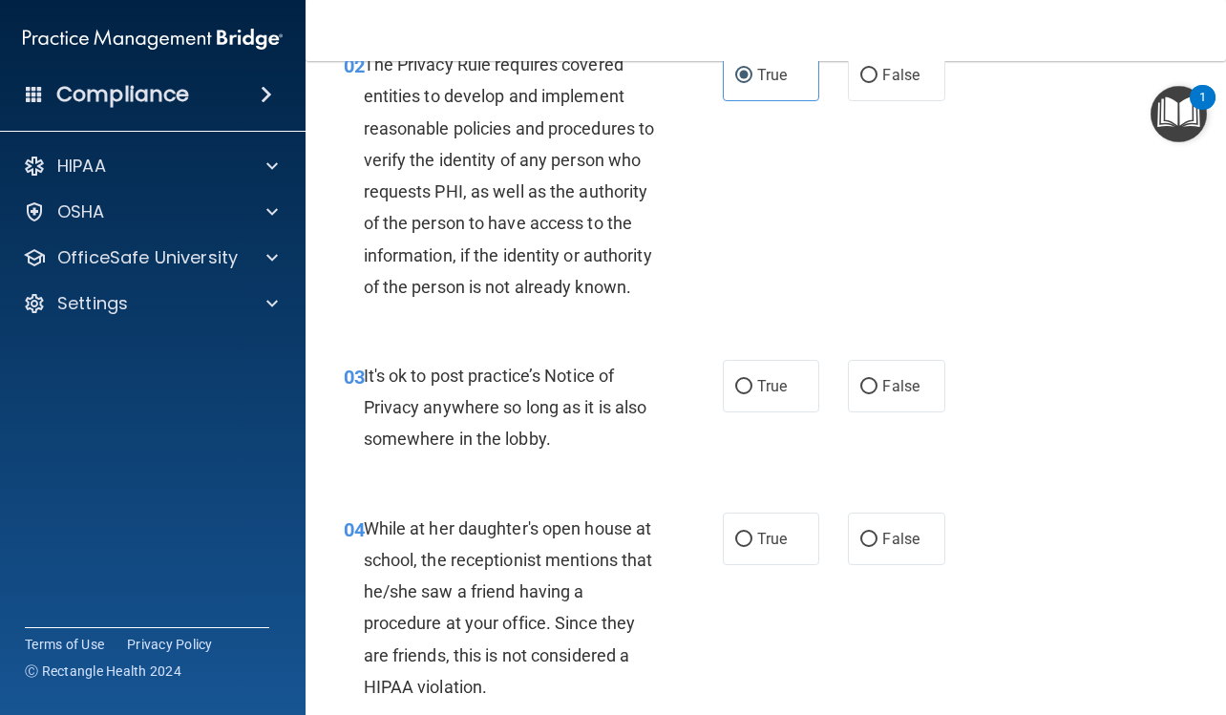
scroll to position [382, 0]
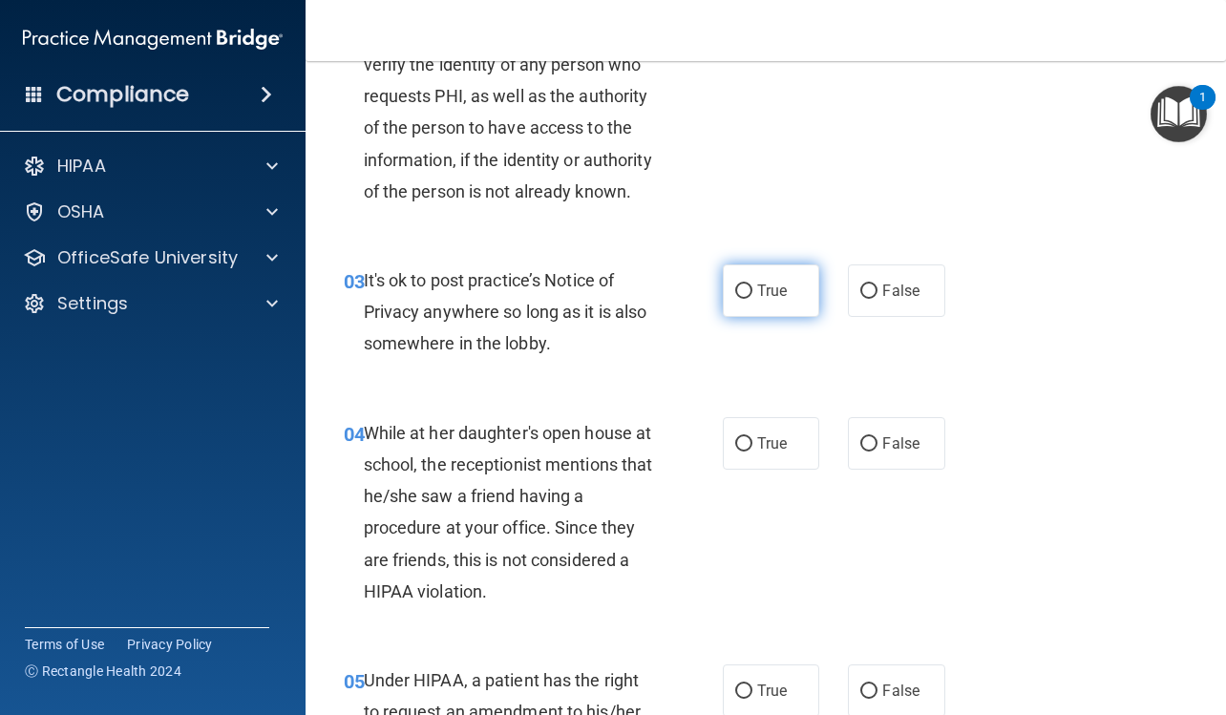
click at [771, 300] on span "True" at bounding box center [772, 291] width 30 height 18
click at [752, 299] on input "True" at bounding box center [743, 291] width 17 height 14
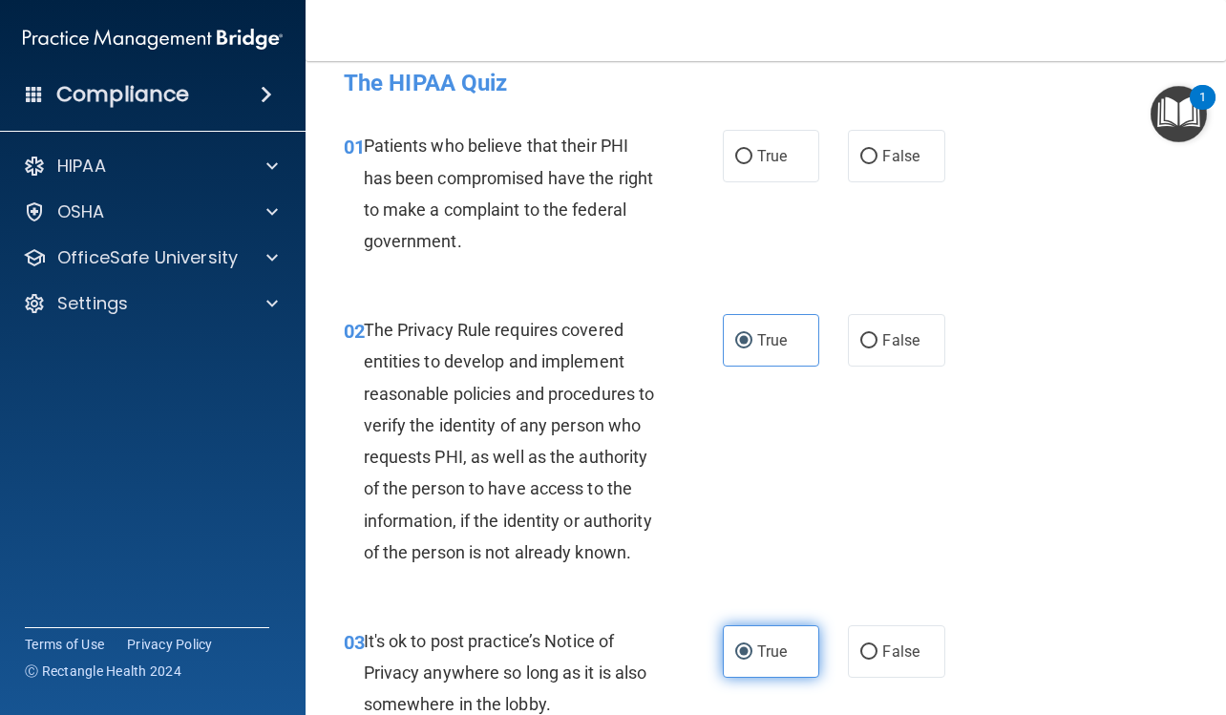
scroll to position [0, 0]
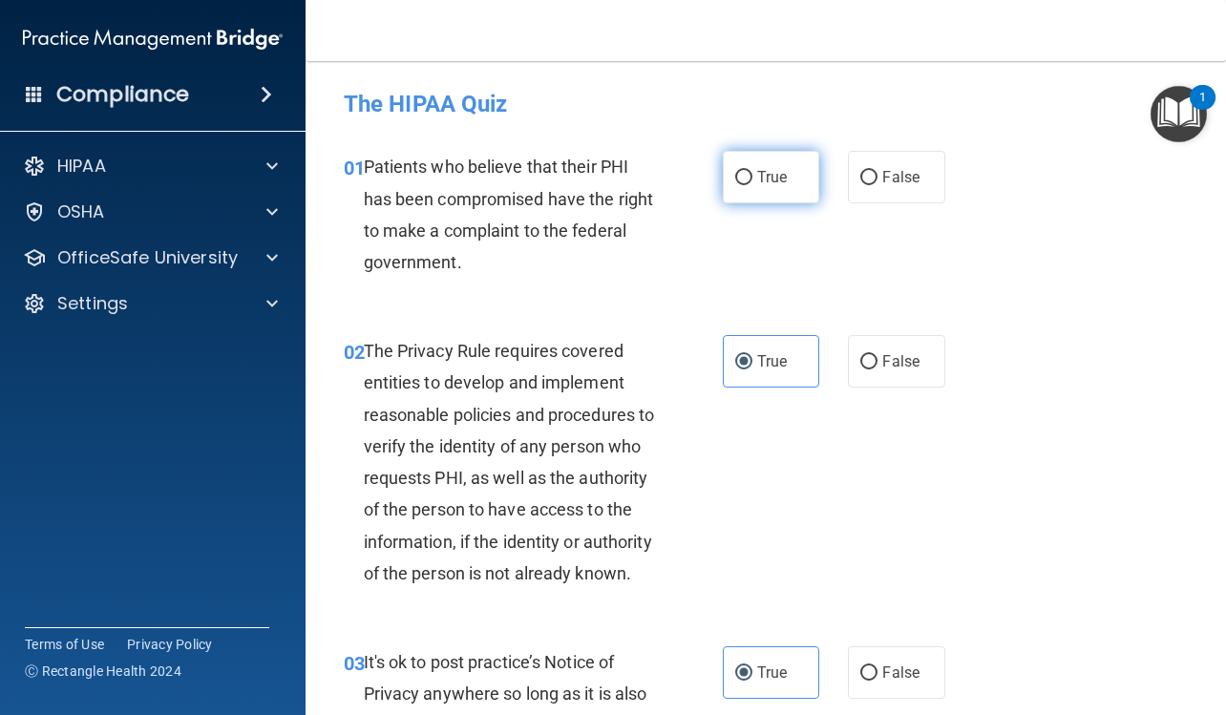
click at [757, 176] on span "True" at bounding box center [772, 177] width 30 height 18
click at [752, 176] on input "True" at bounding box center [743, 178] width 17 height 14
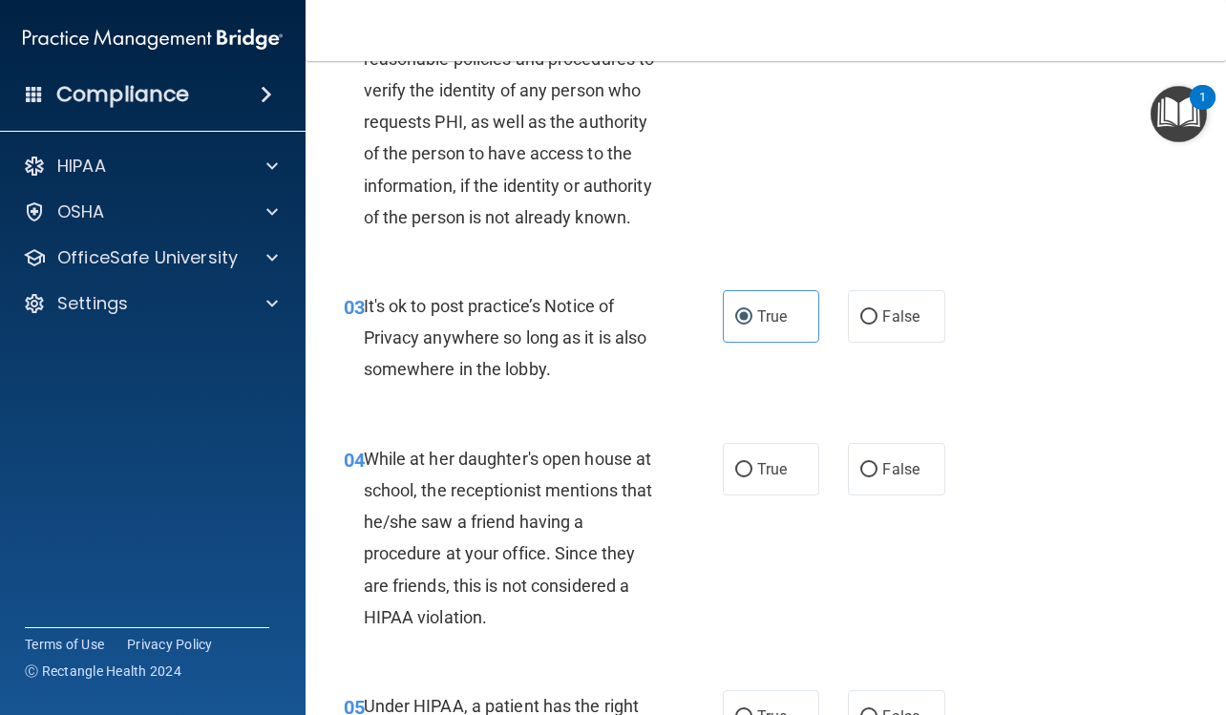
scroll to position [382, 0]
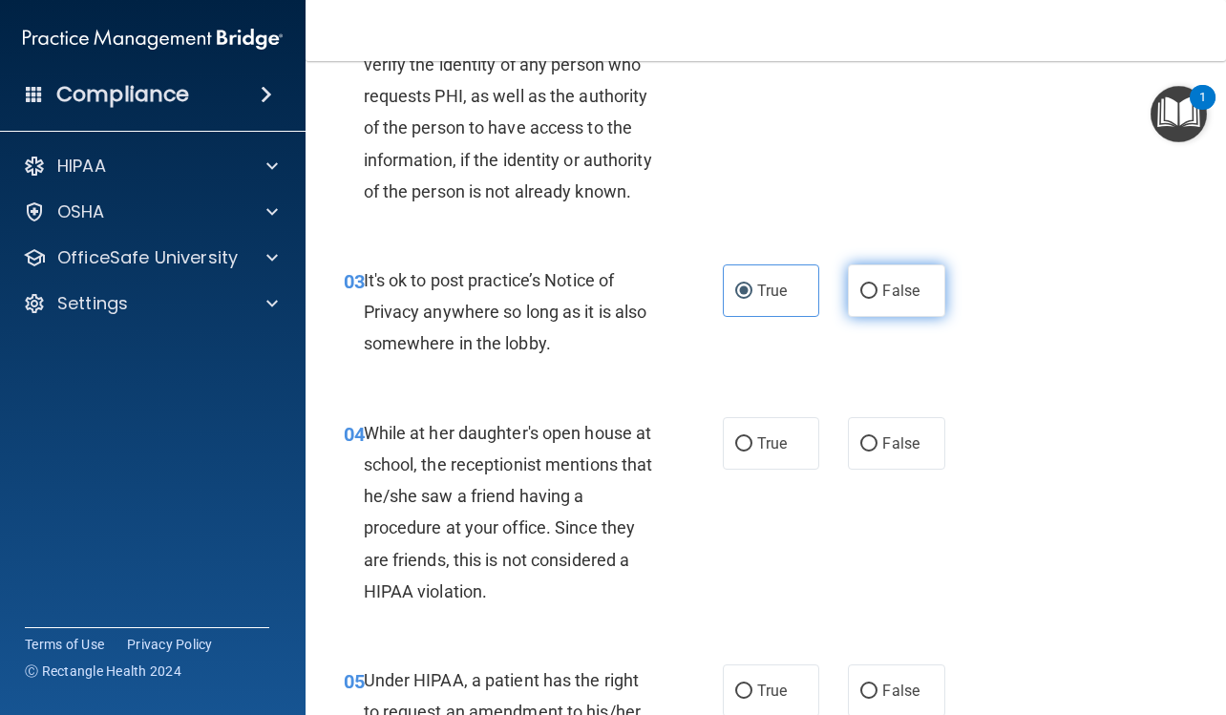
click at [848, 315] on label "False" at bounding box center [896, 290] width 96 height 52
click at [860, 299] on input "False" at bounding box center [868, 291] width 17 height 14
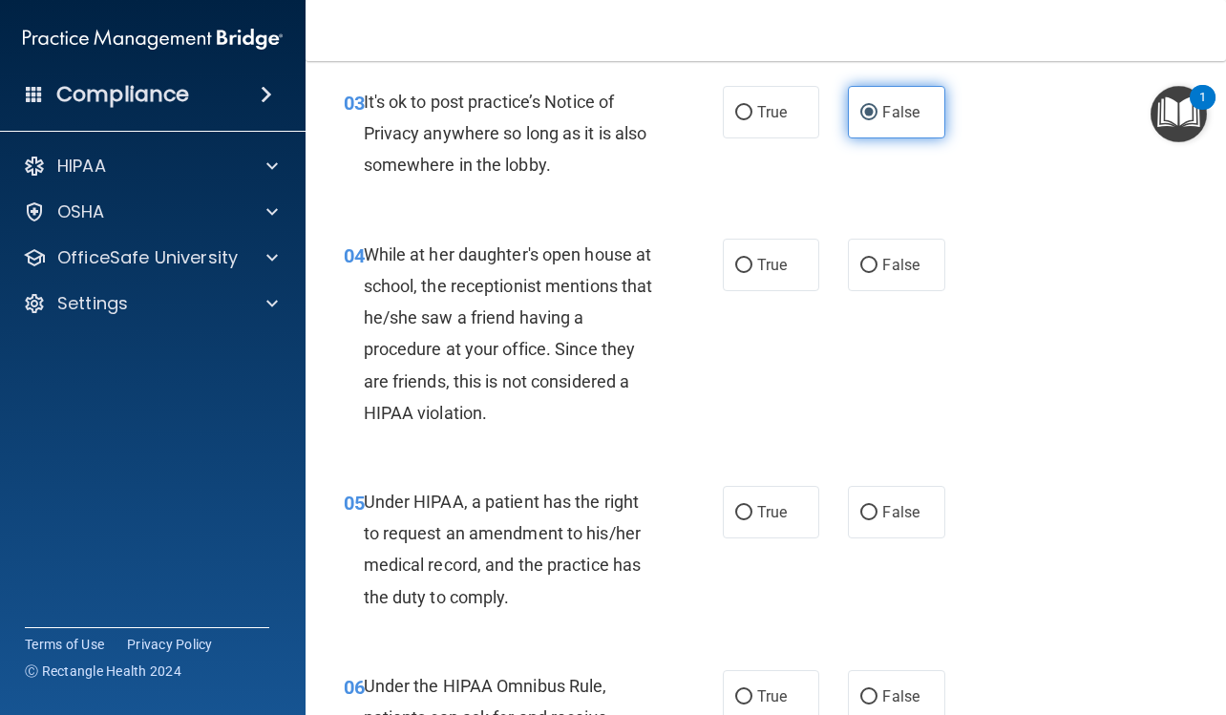
scroll to position [573, 0]
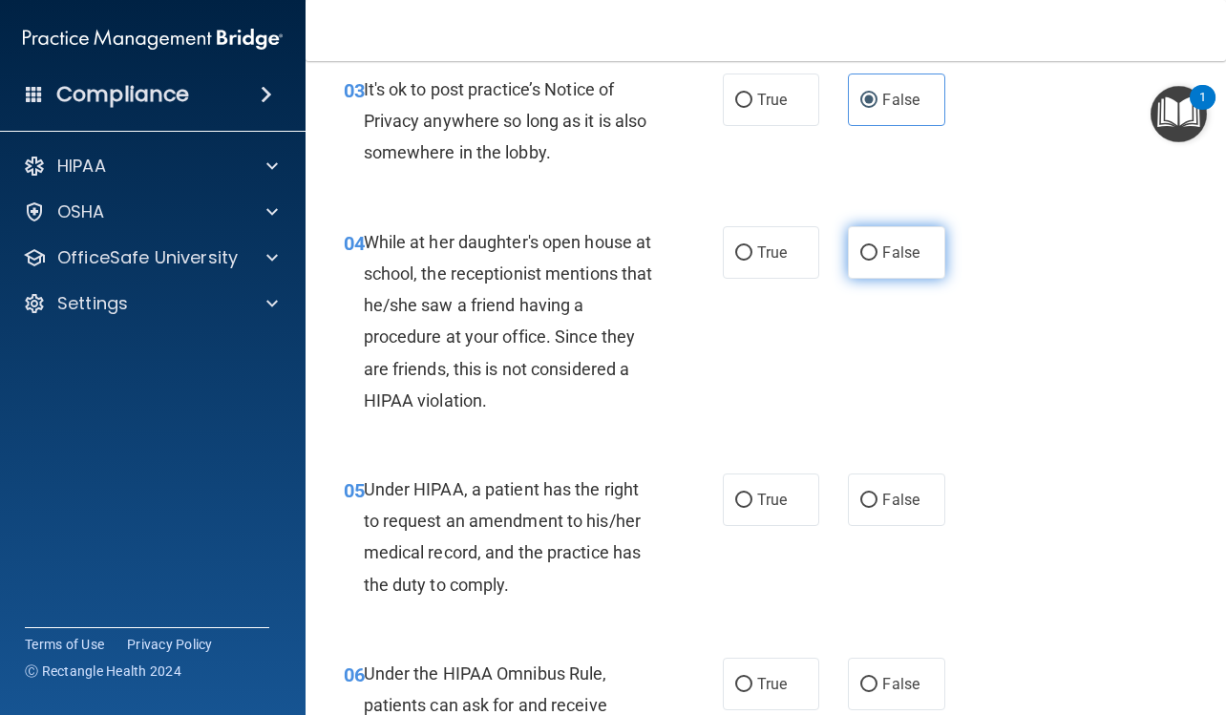
click at [849, 279] on label "False" at bounding box center [896, 252] width 96 height 52
click at [860, 261] on input "False" at bounding box center [868, 253] width 17 height 14
click at [765, 526] on label "True" at bounding box center [771, 499] width 96 height 52
click at [752, 508] on input "True" at bounding box center [743, 500] width 17 height 14
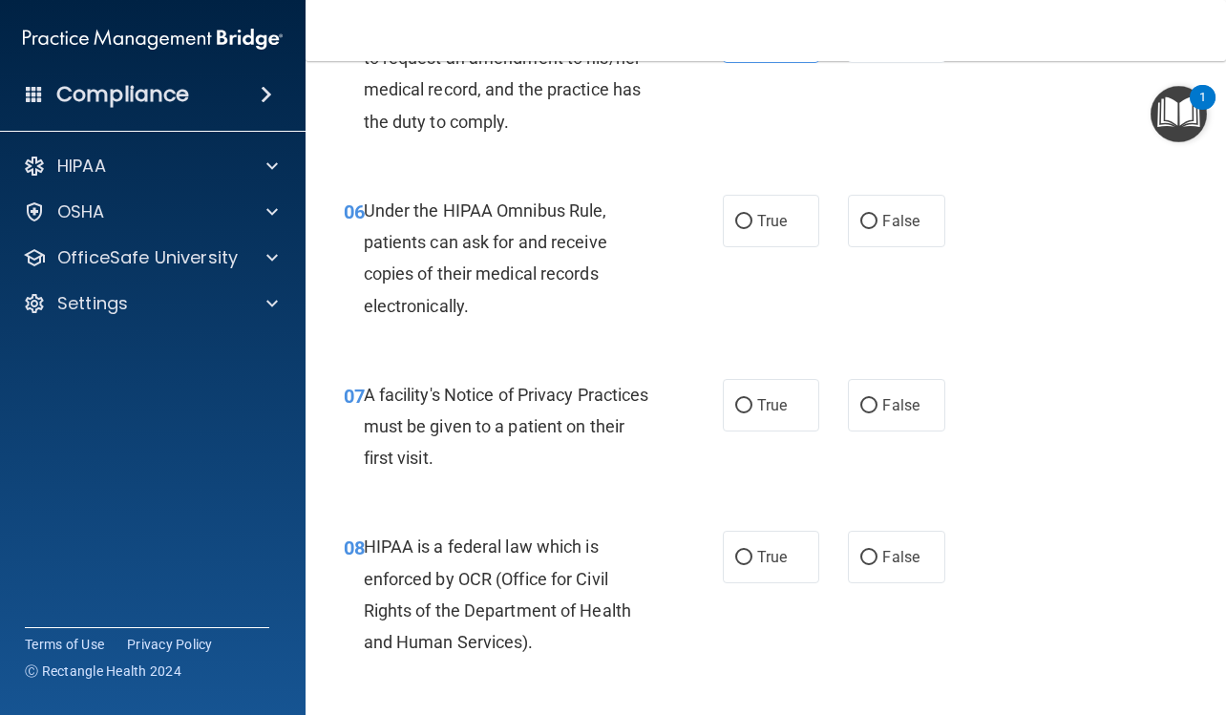
scroll to position [1050, 0]
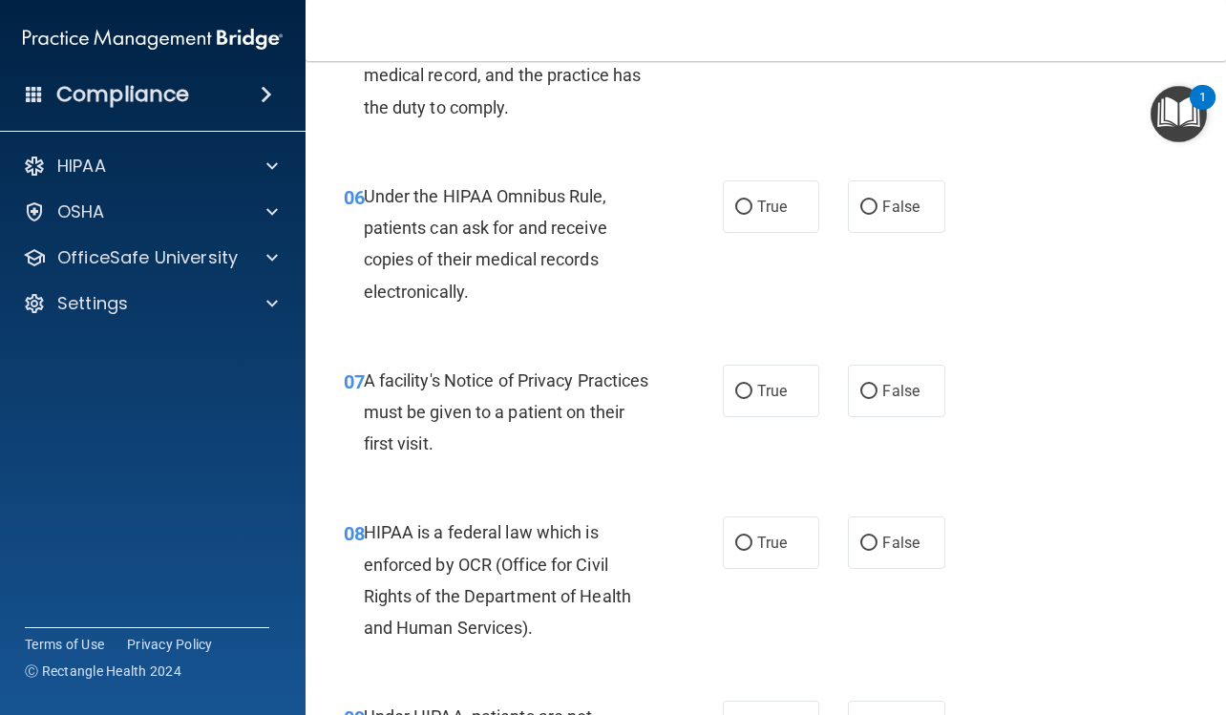
click at [828, 417] on div "True False" at bounding box center [839, 391] width 233 height 52
click at [757, 233] on label "True" at bounding box center [771, 206] width 96 height 52
click at [752, 215] on input "True" at bounding box center [743, 207] width 17 height 14
click at [777, 400] on span "True" at bounding box center [772, 391] width 30 height 18
click at [752, 399] on input "True" at bounding box center [743, 392] width 17 height 14
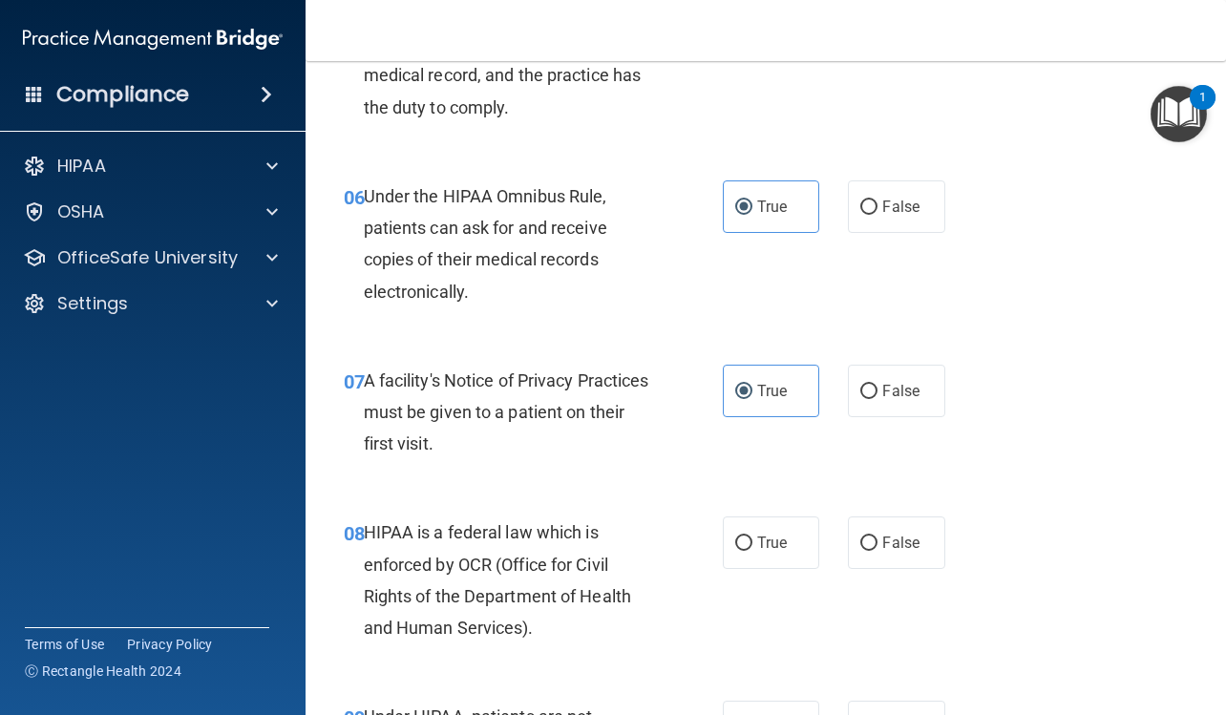
scroll to position [1145, 0]
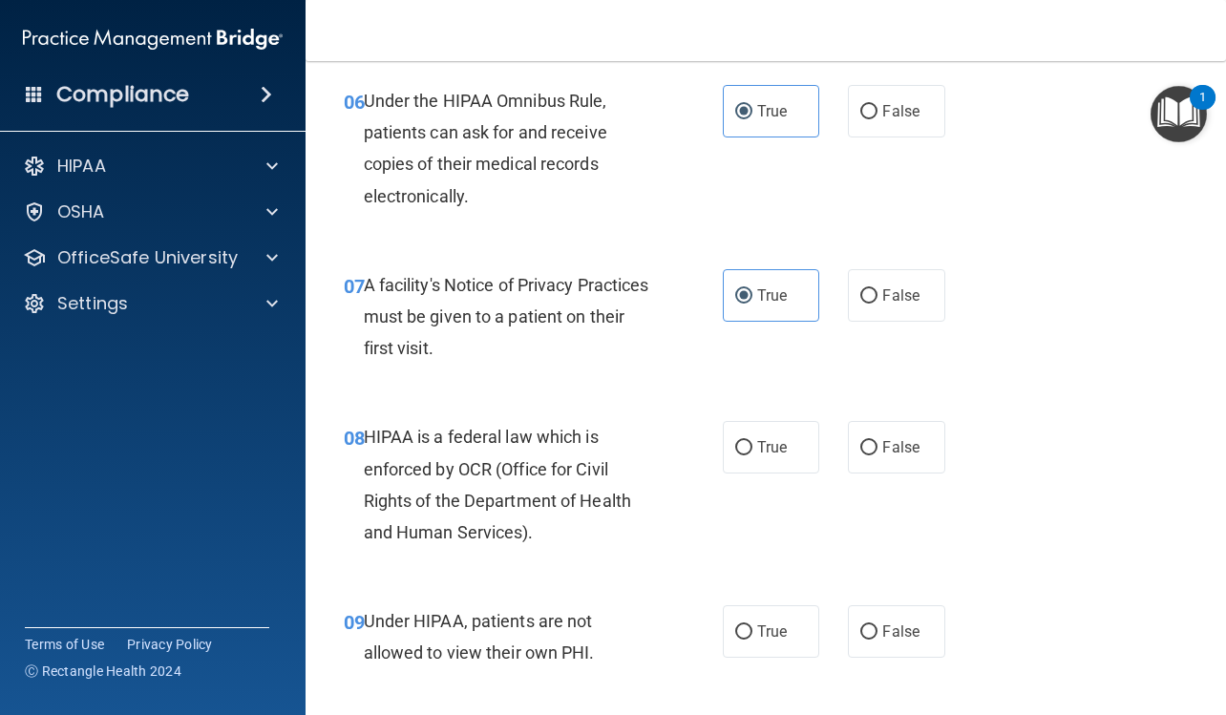
click at [793, 469] on label "True" at bounding box center [771, 447] width 96 height 52
click at [752, 455] on input "True" at bounding box center [743, 448] width 17 height 14
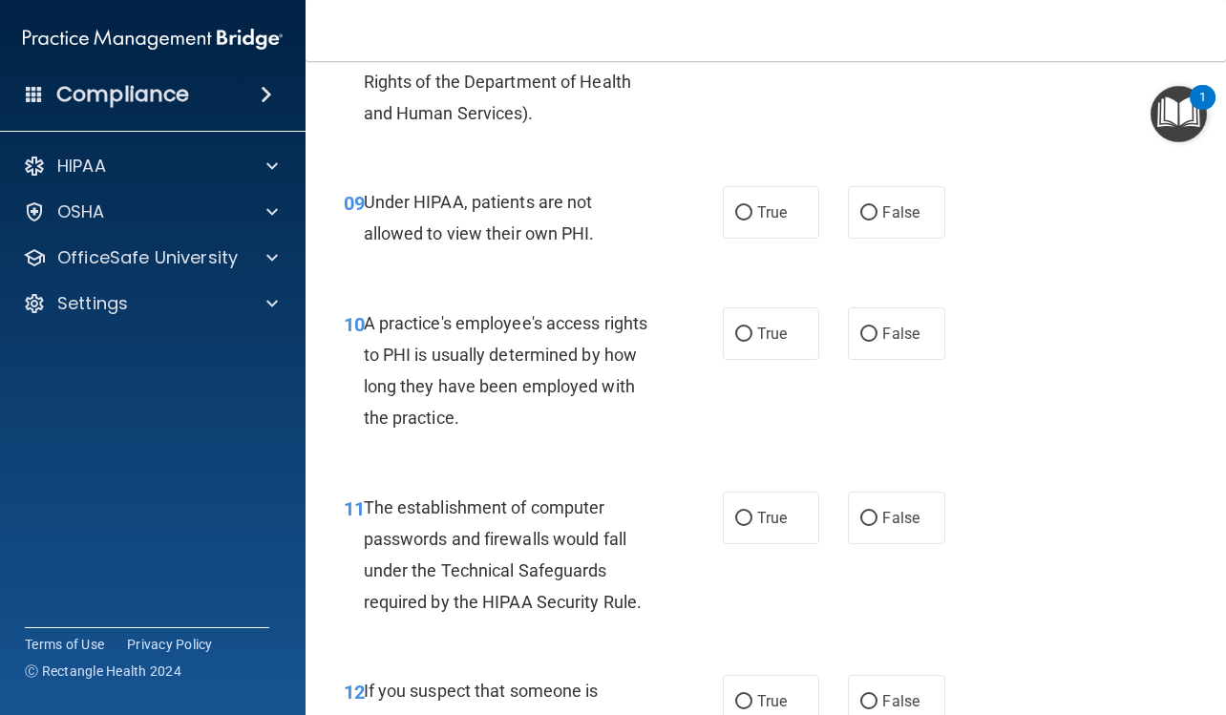
scroll to position [1623, 0]
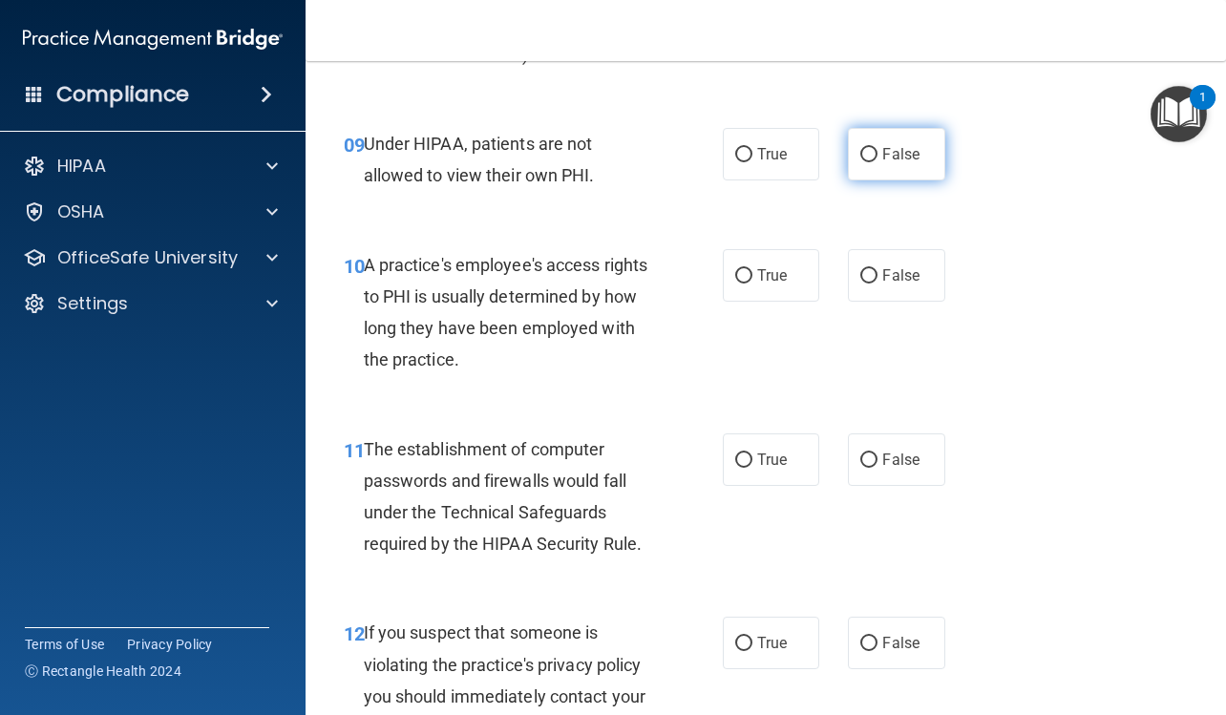
click at [870, 180] on label "False" at bounding box center [896, 154] width 96 height 52
click at [870, 162] on input "False" at bounding box center [868, 155] width 17 height 14
click at [890, 284] on span "False" at bounding box center [900, 275] width 37 height 18
click at [877, 283] on input "False" at bounding box center [868, 276] width 17 height 14
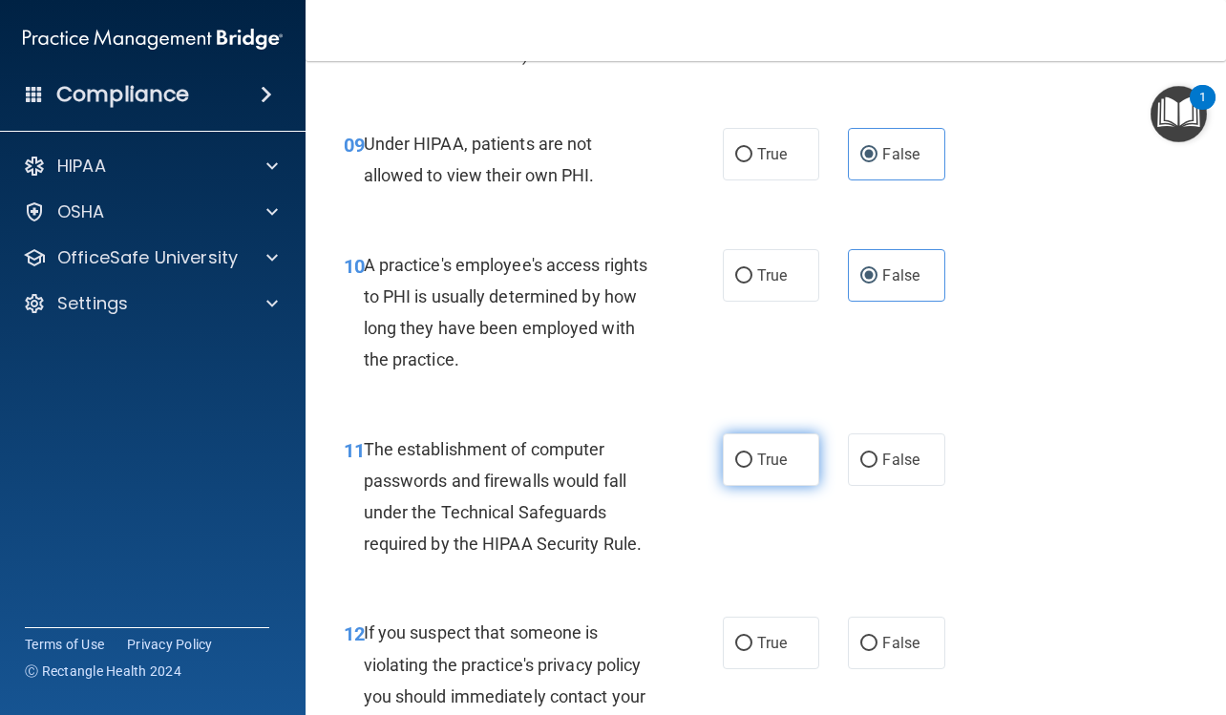
click at [744, 468] on input "True" at bounding box center [743, 460] width 17 height 14
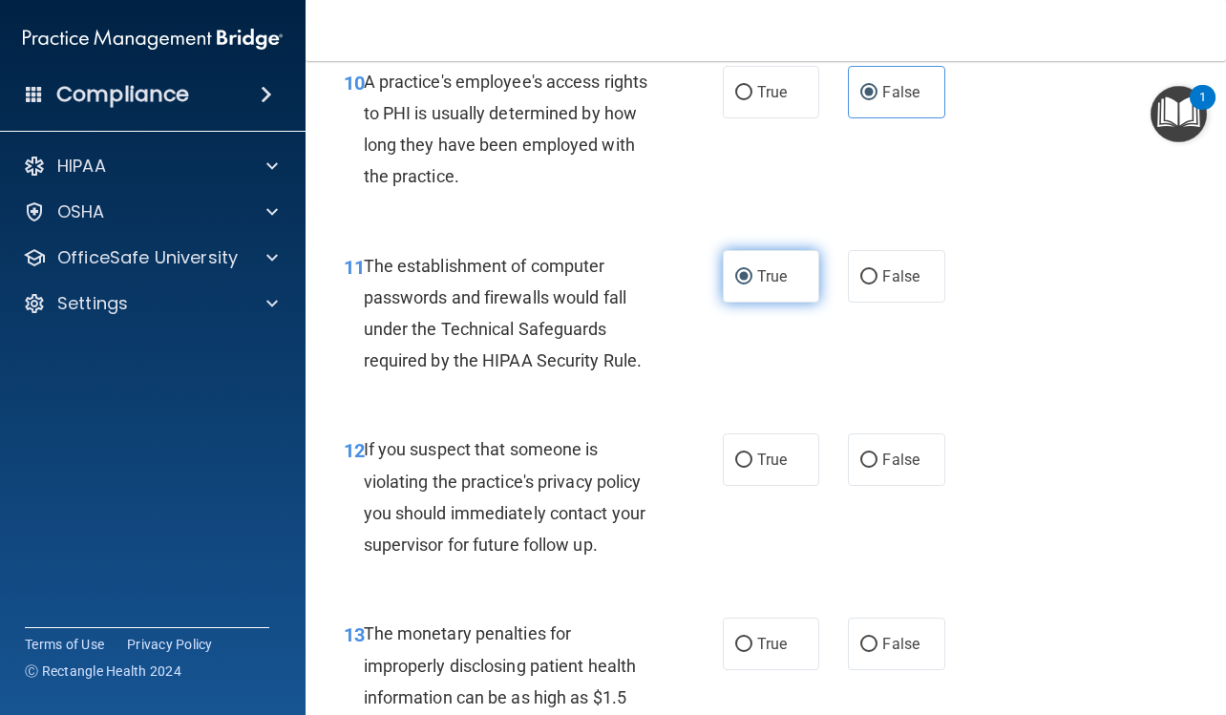
scroll to position [1813, 0]
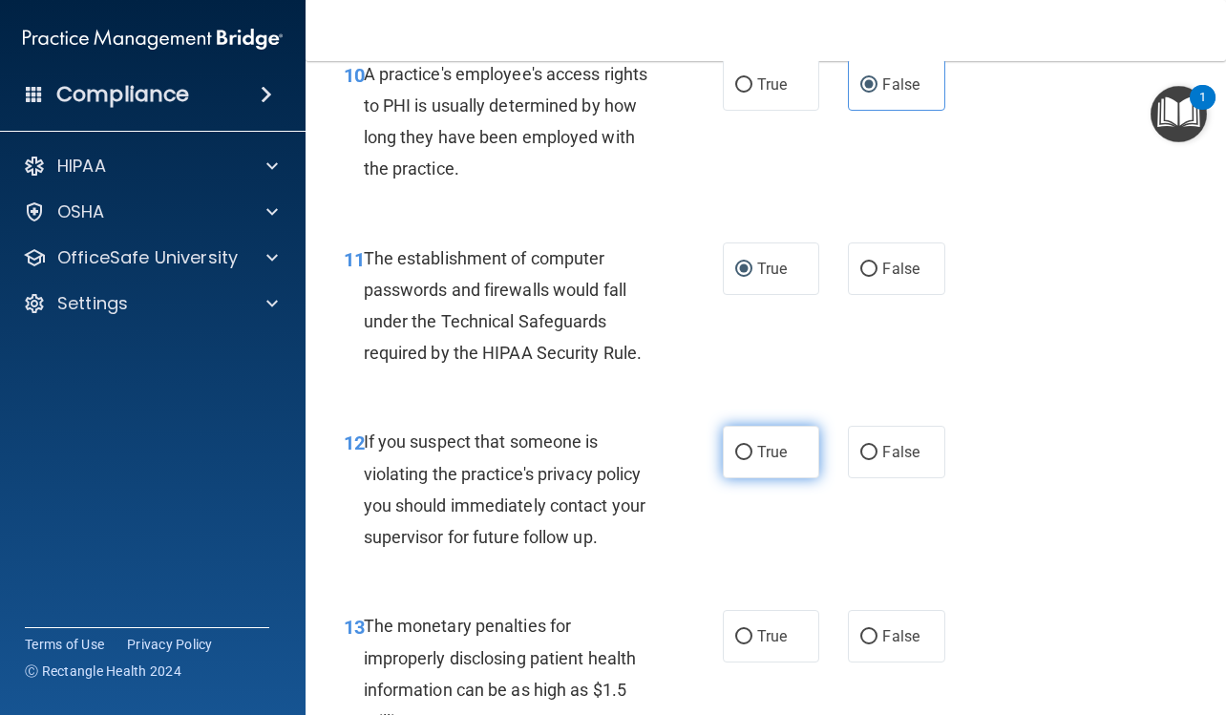
click at [759, 461] on span "True" at bounding box center [772, 452] width 30 height 18
click at [752, 460] on input "True" at bounding box center [743, 453] width 17 height 14
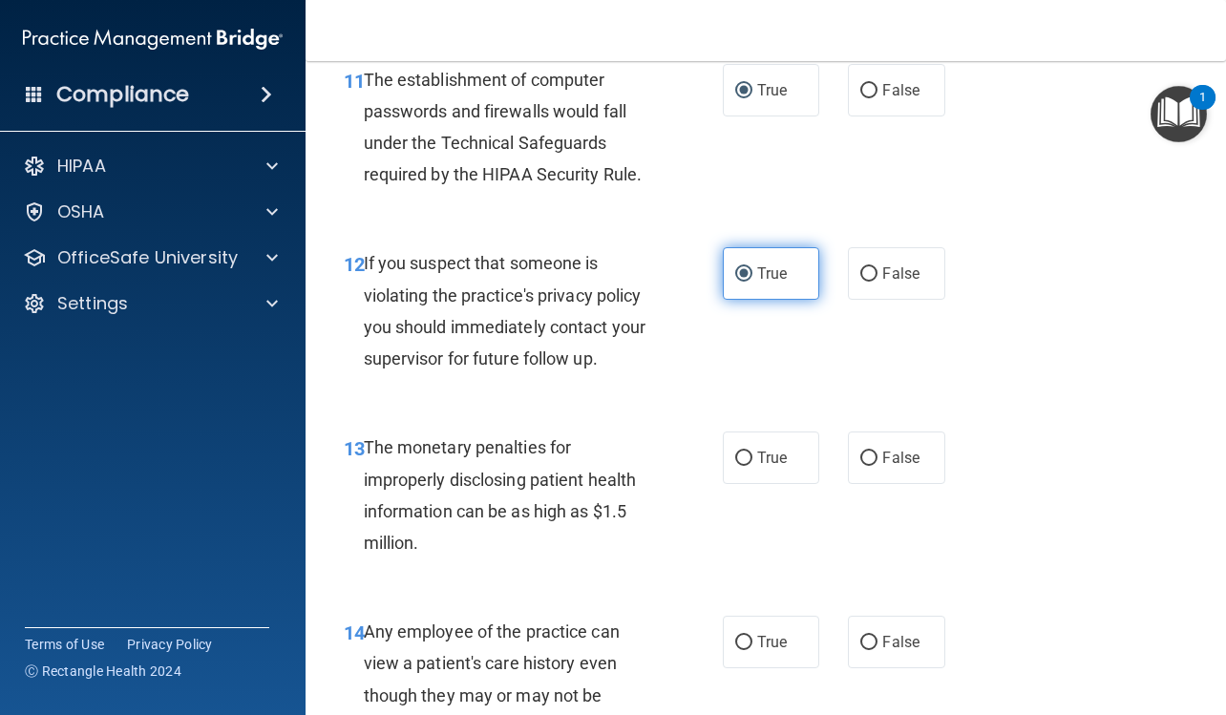
scroll to position [2004, 0]
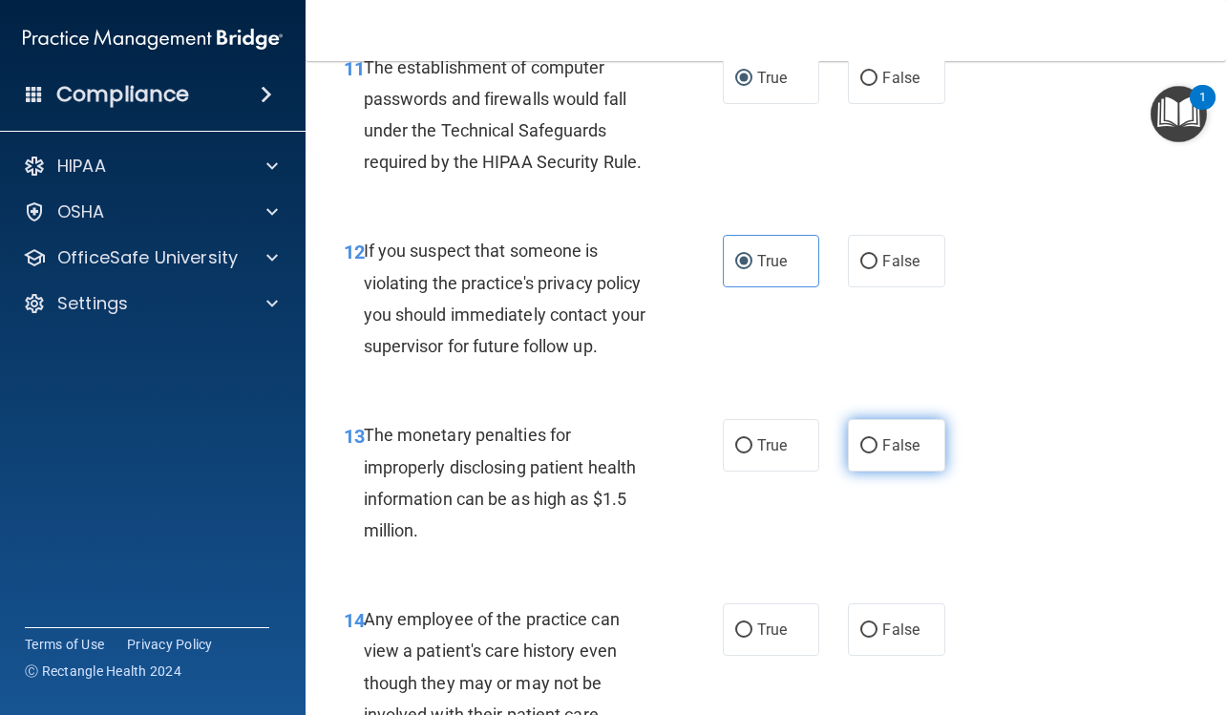
click at [869, 464] on label "False" at bounding box center [896, 445] width 96 height 52
click at [869, 453] on input "False" at bounding box center [868, 446] width 17 height 14
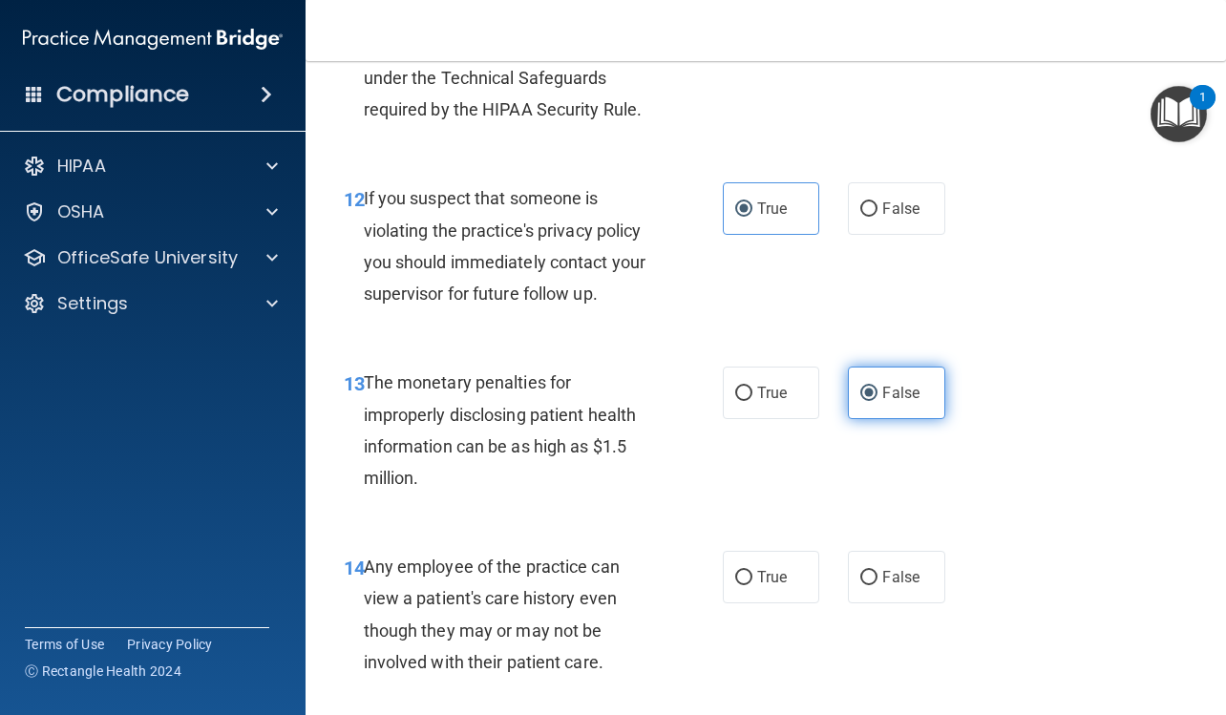
scroll to position [2100, 0]
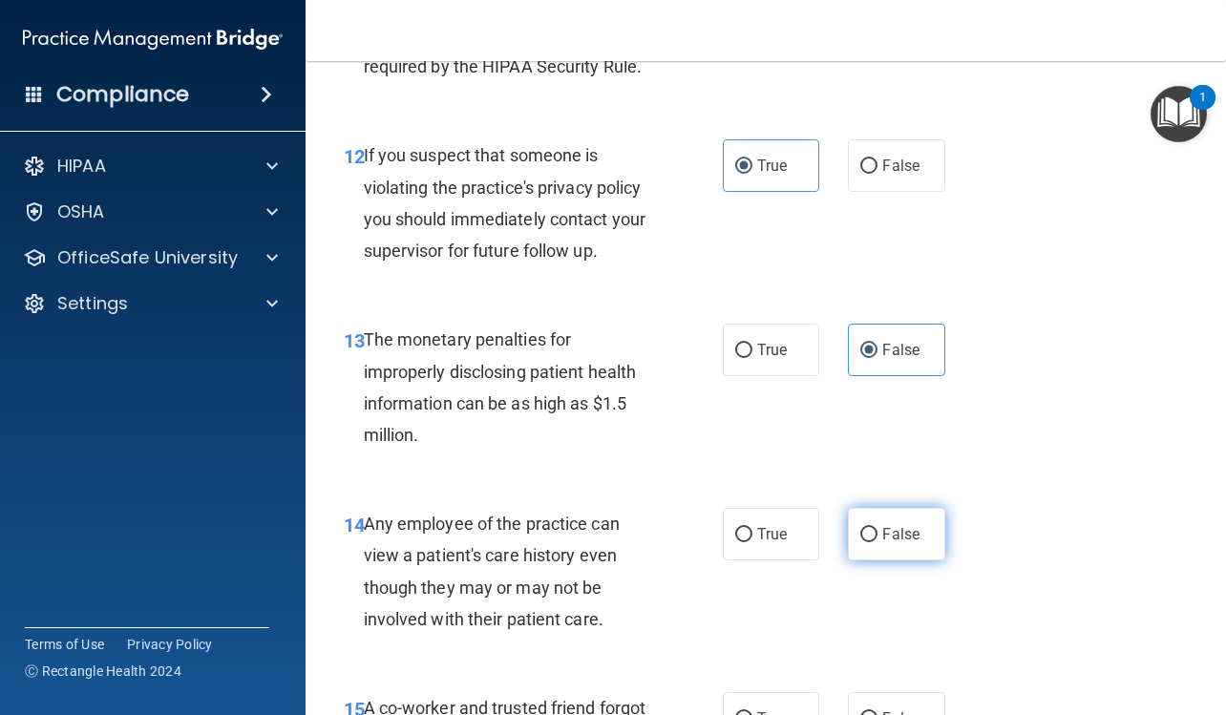
click at [906, 560] on label "False" at bounding box center [896, 534] width 96 height 52
click at [877, 542] on input "False" at bounding box center [868, 535] width 17 height 14
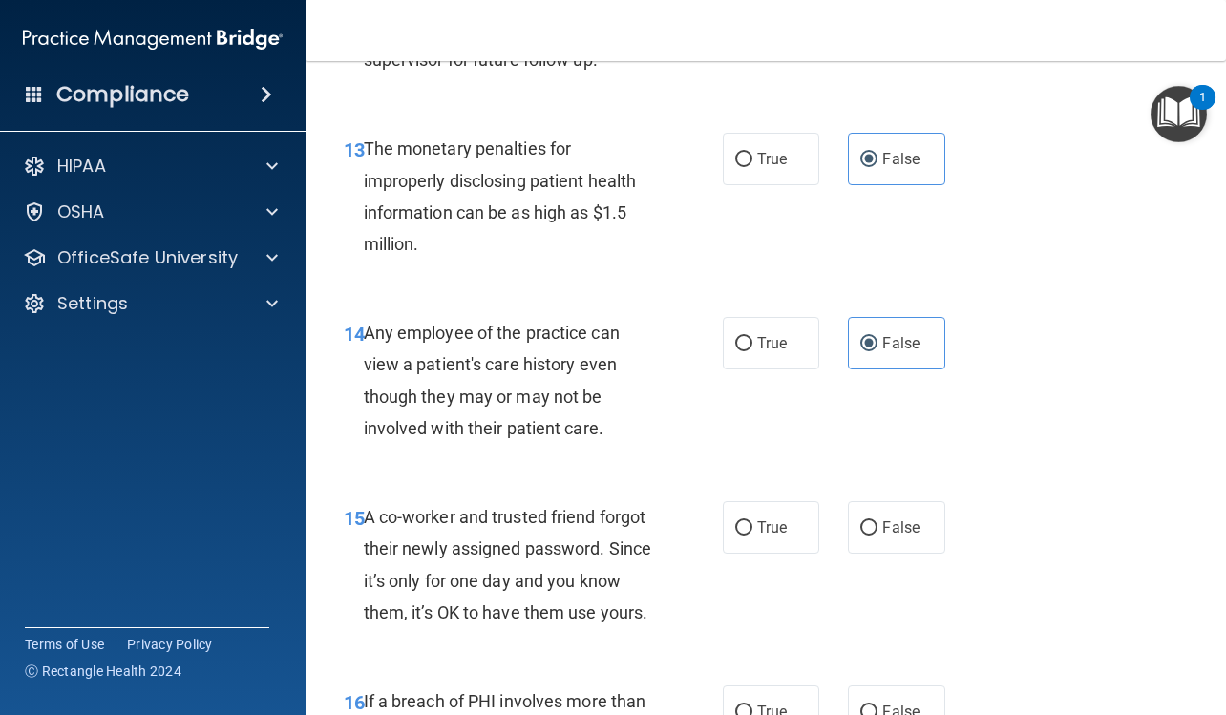
scroll to position [2386, 0]
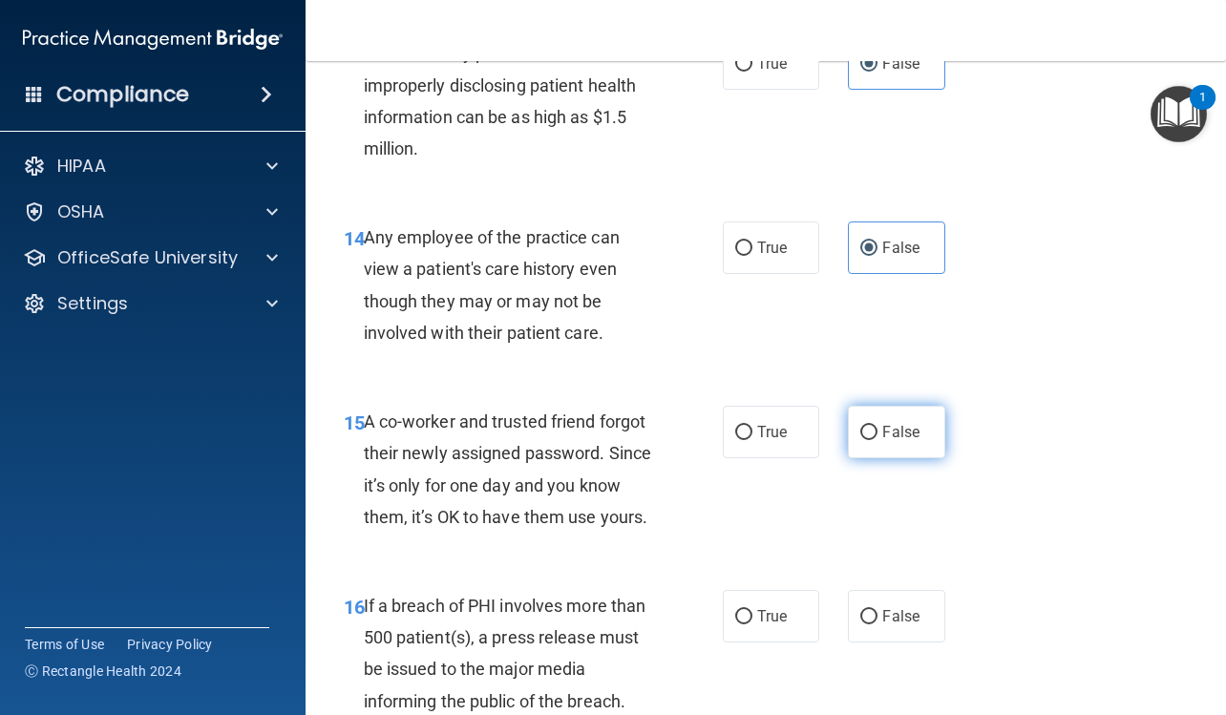
click at [882, 441] on span "False" at bounding box center [900, 432] width 37 height 18
click at [877, 440] on input "False" at bounding box center [868, 433] width 17 height 14
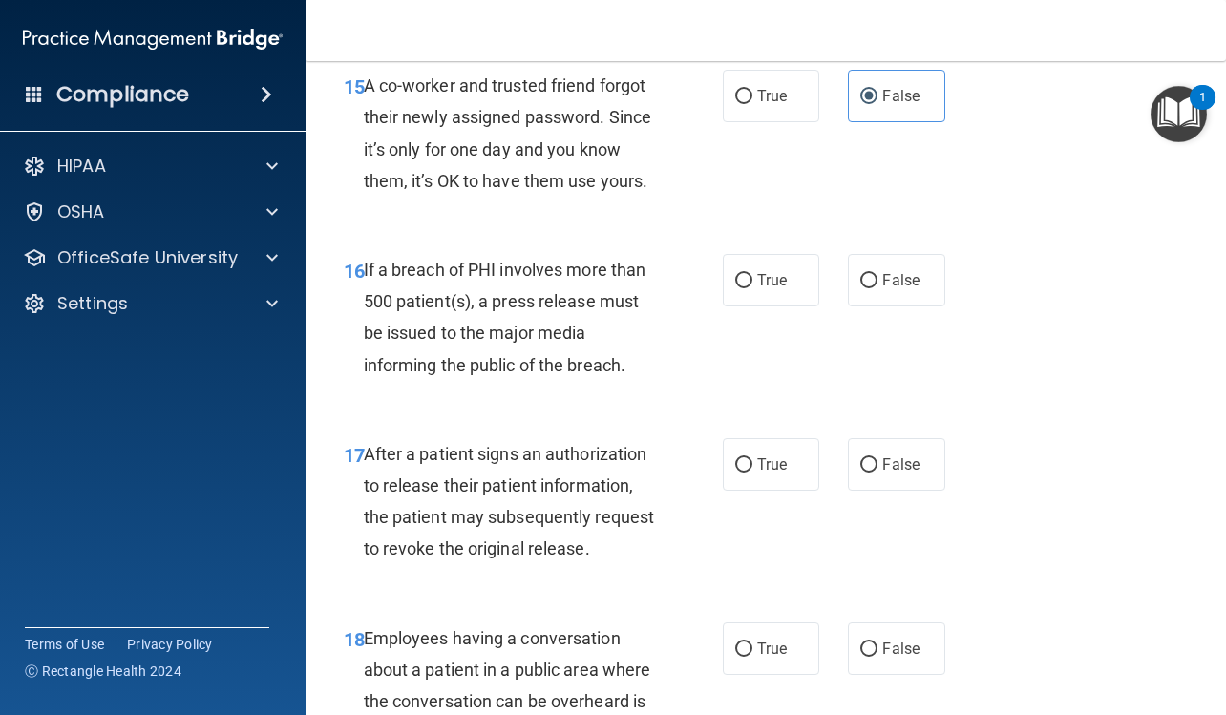
scroll to position [2768, 0]
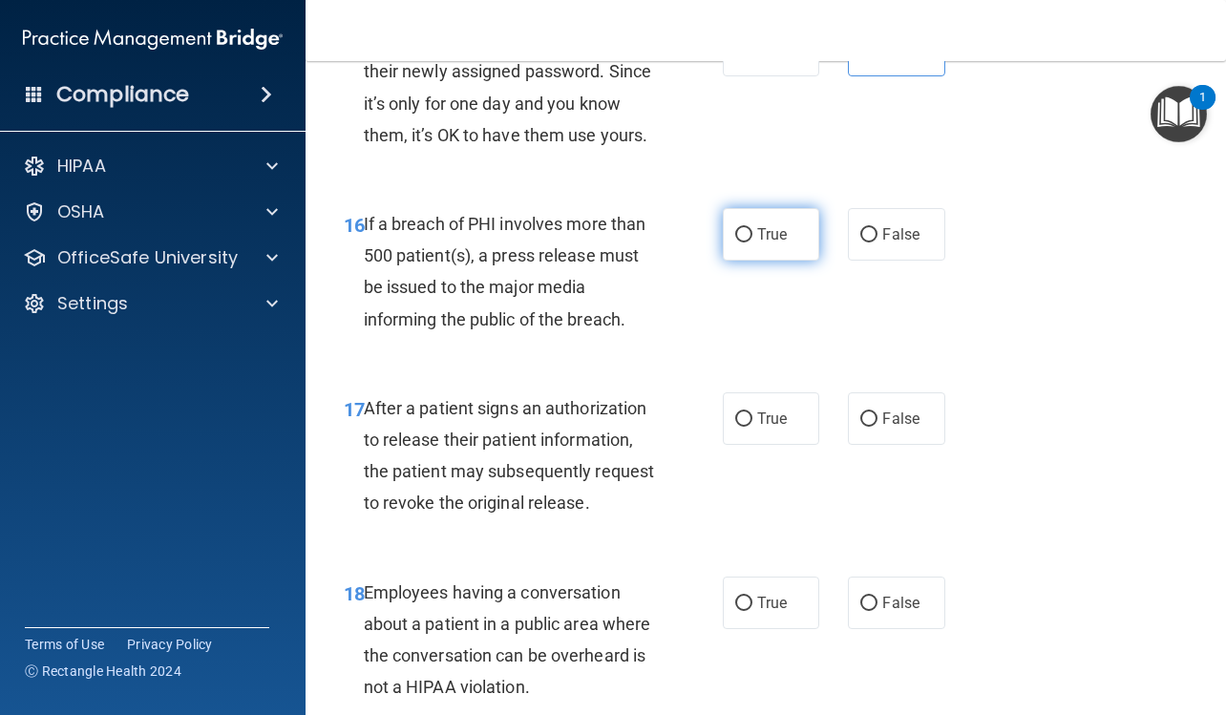
click at [779, 243] on span "True" at bounding box center [772, 234] width 30 height 18
click at [752, 242] on input "True" at bounding box center [743, 235] width 17 height 14
click at [781, 445] on label "True" at bounding box center [771, 418] width 96 height 52
click at [752, 427] on input "True" at bounding box center [743, 419] width 17 height 14
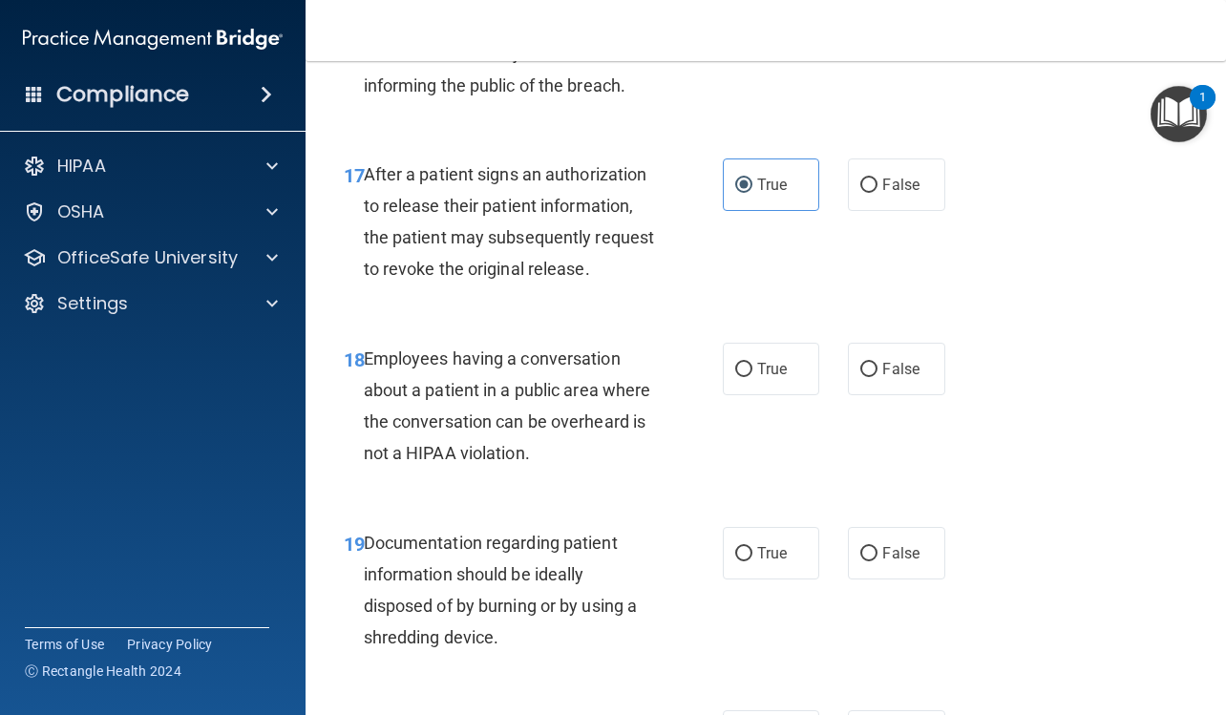
scroll to position [3054, 0]
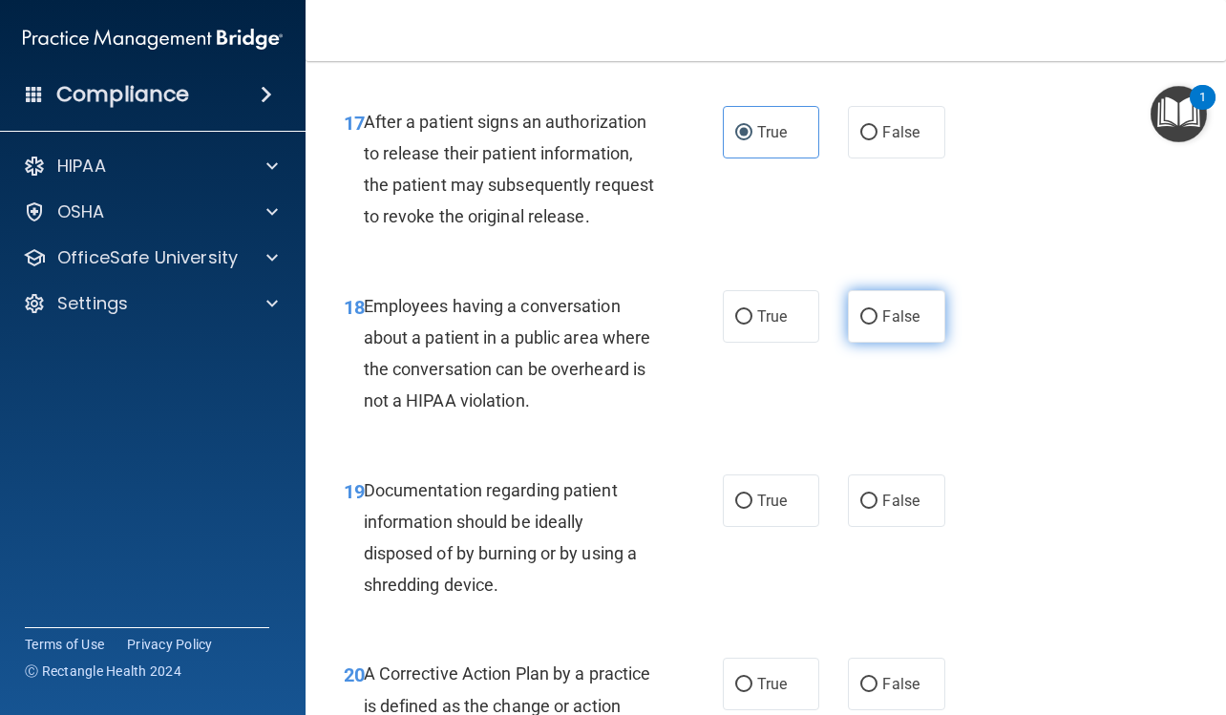
click at [888, 325] on span "False" at bounding box center [900, 316] width 37 height 18
click at [877, 325] on input "False" at bounding box center [868, 317] width 17 height 14
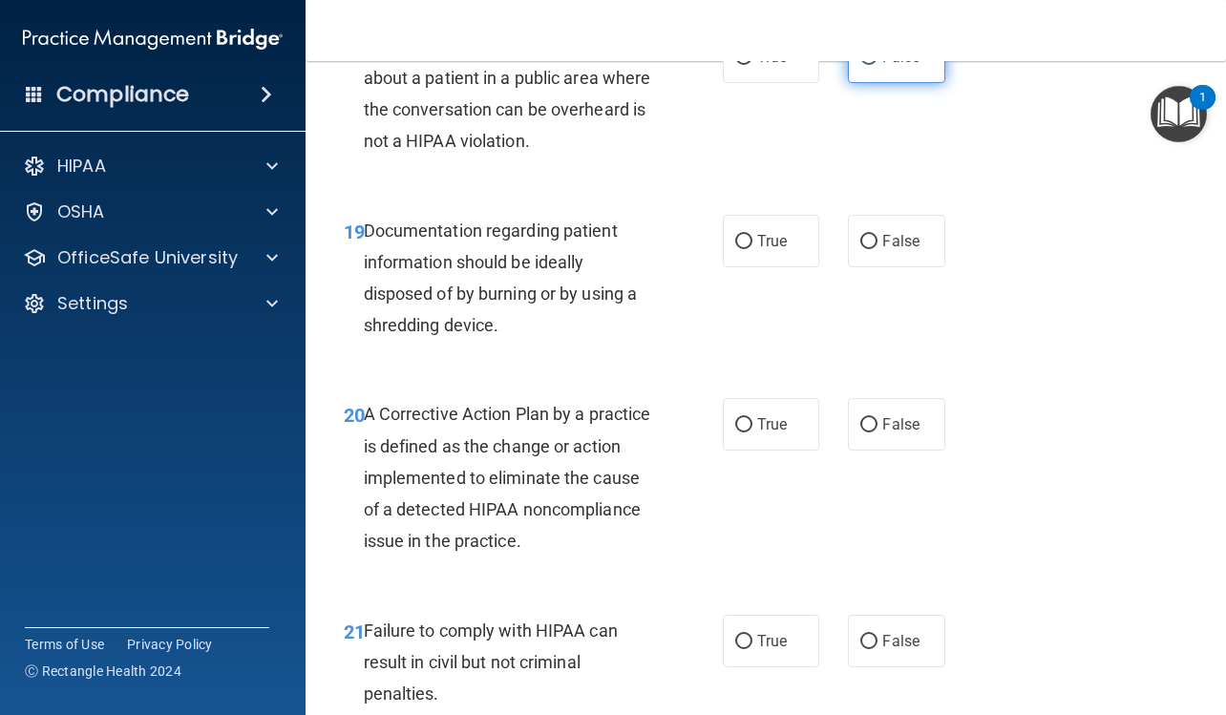
scroll to position [3341, 0]
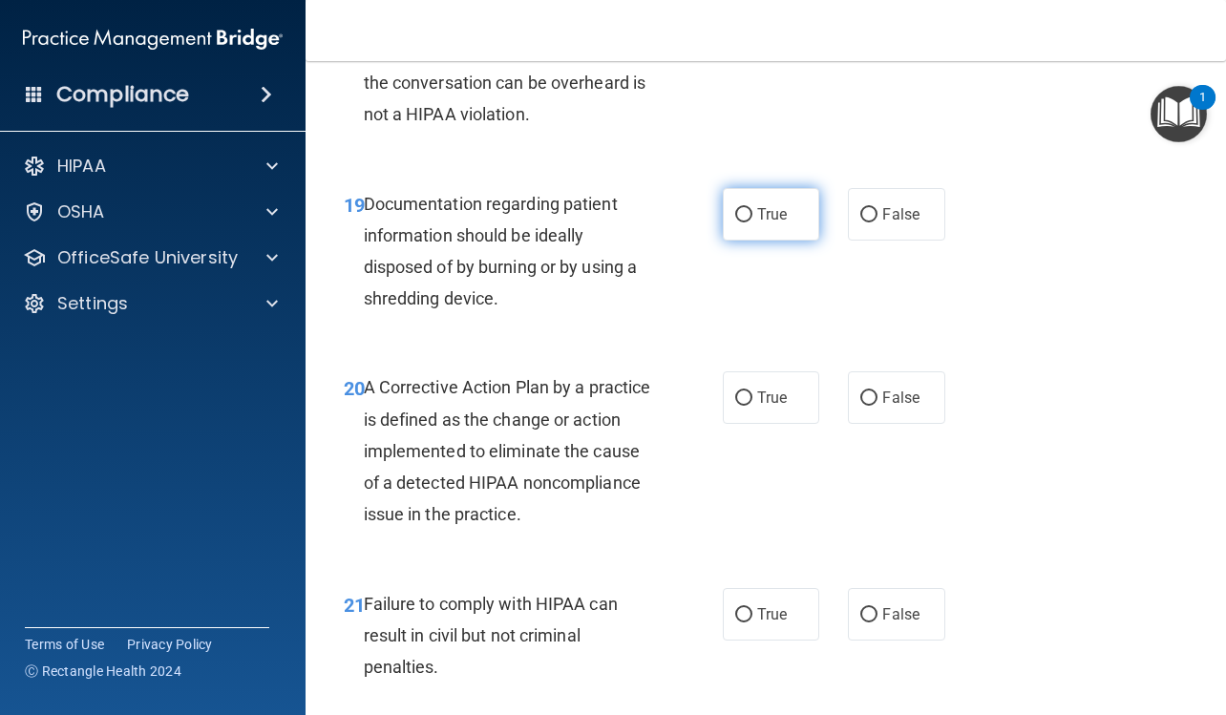
click at [779, 223] on span "True" at bounding box center [772, 214] width 30 height 18
click at [752, 222] on input "True" at bounding box center [743, 215] width 17 height 14
click at [780, 407] on span "True" at bounding box center [772, 397] width 30 height 18
click at [752, 406] on input "True" at bounding box center [743, 398] width 17 height 14
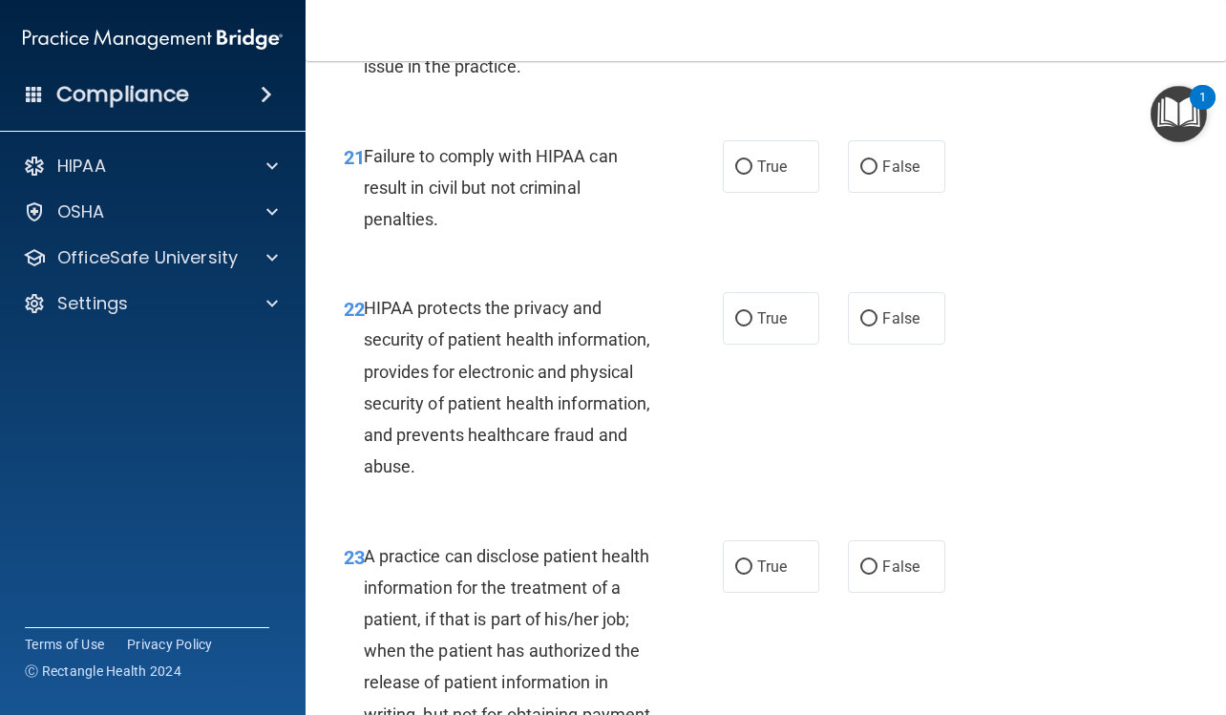
scroll to position [3818, 0]
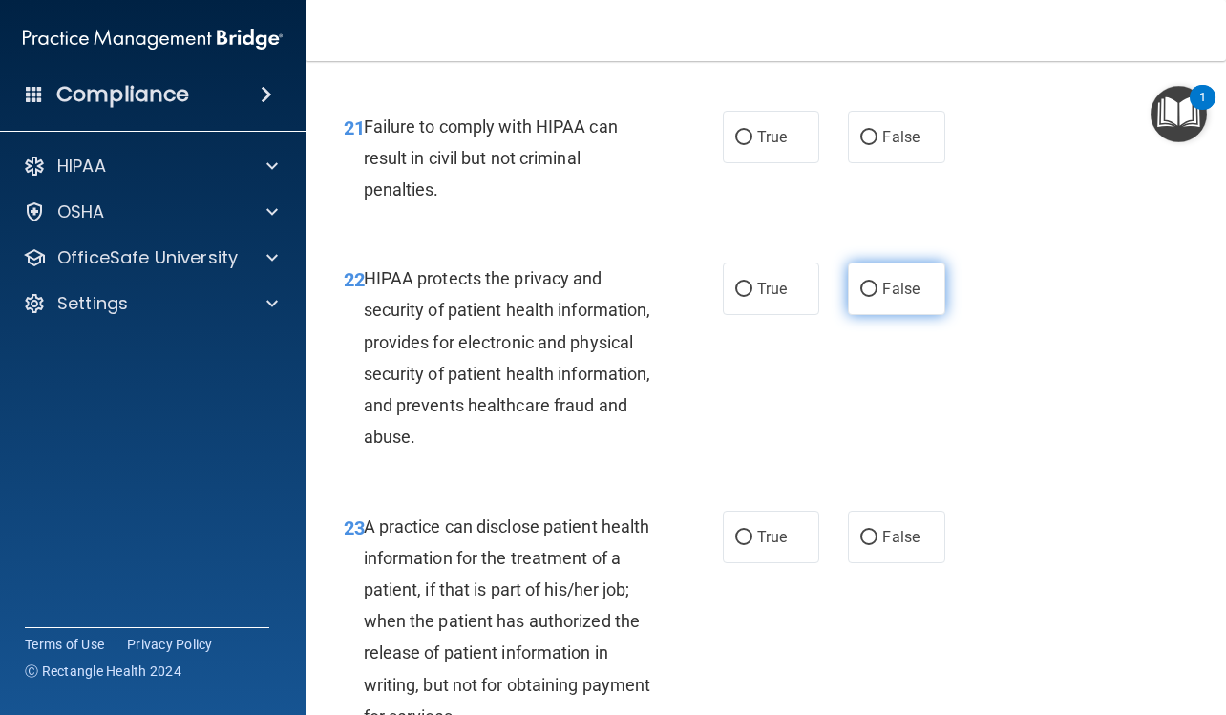
click at [909, 298] on span "False" at bounding box center [900, 289] width 37 height 18
click at [877, 297] on input "False" at bounding box center [868, 290] width 17 height 14
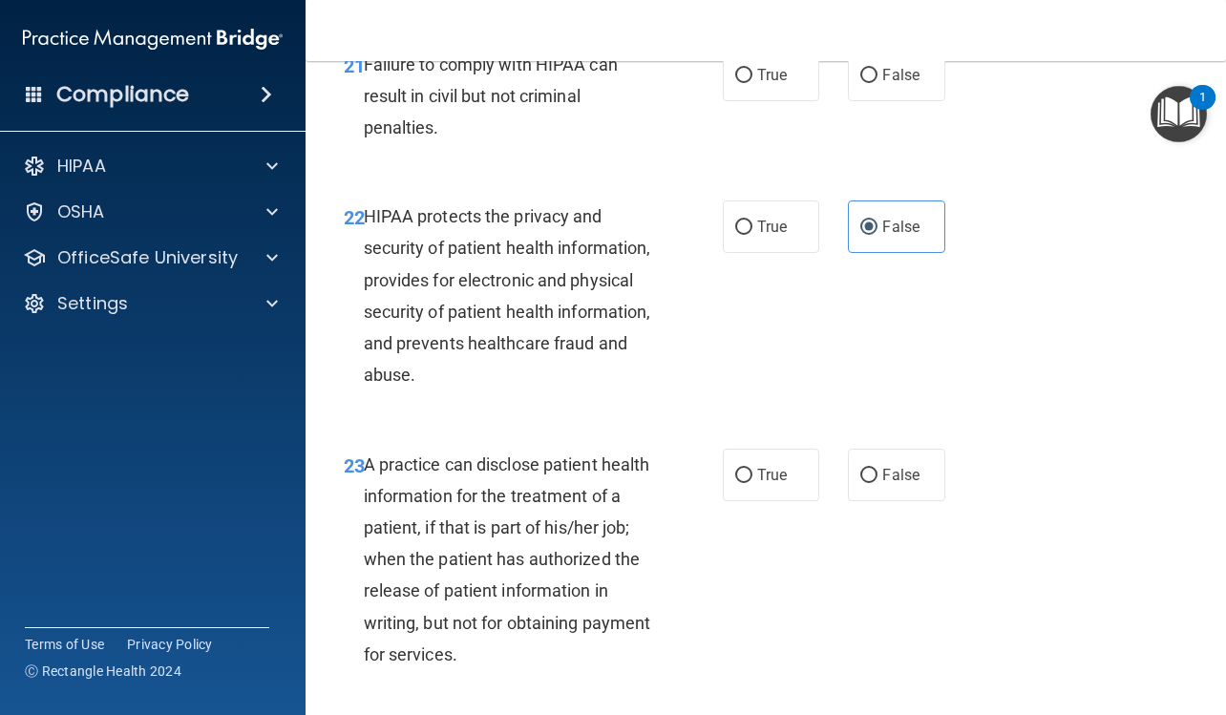
scroll to position [3913, 0]
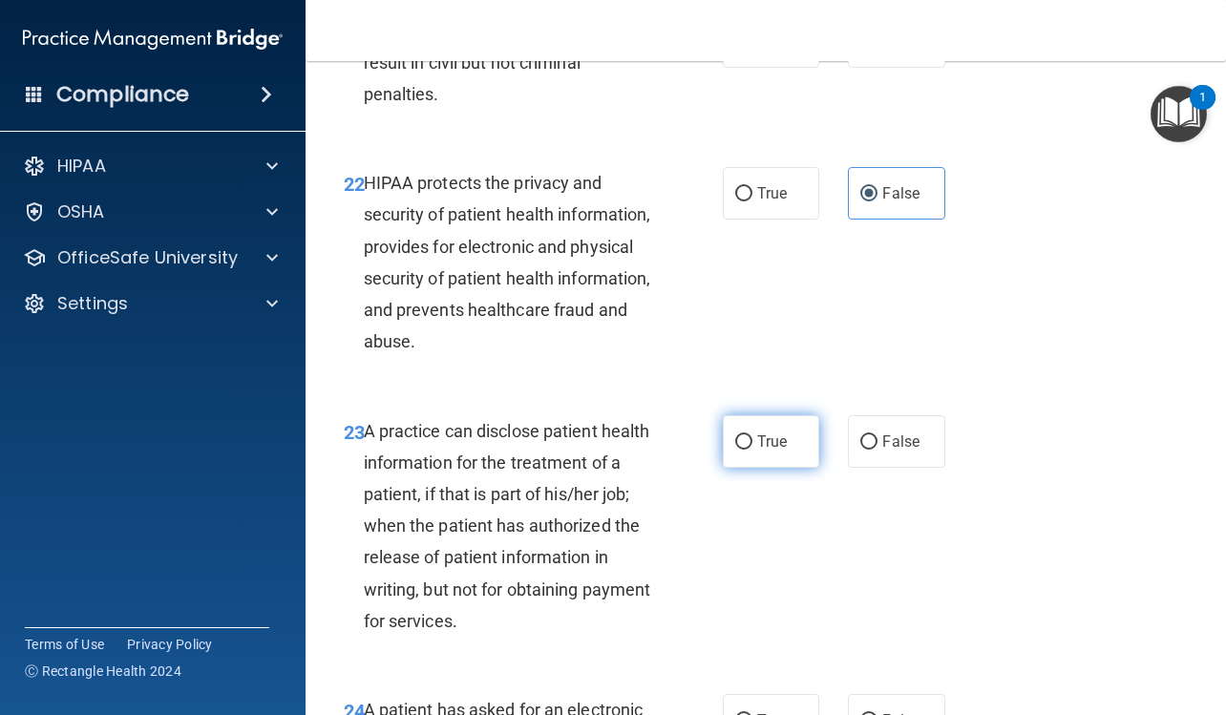
click at [795, 468] on label "True" at bounding box center [771, 441] width 96 height 52
click at [752, 450] on input "True" at bounding box center [743, 442] width 17 height 14
click at [924, 68] on label "False" at bounding box center [896, 41] width 96 height 52
click at [877, 50] on input "False" at bounding box center [868, 42] width 17 height 14
click at [780, 202] on span "True" at bounding box center [772, 193] width 30 height 18
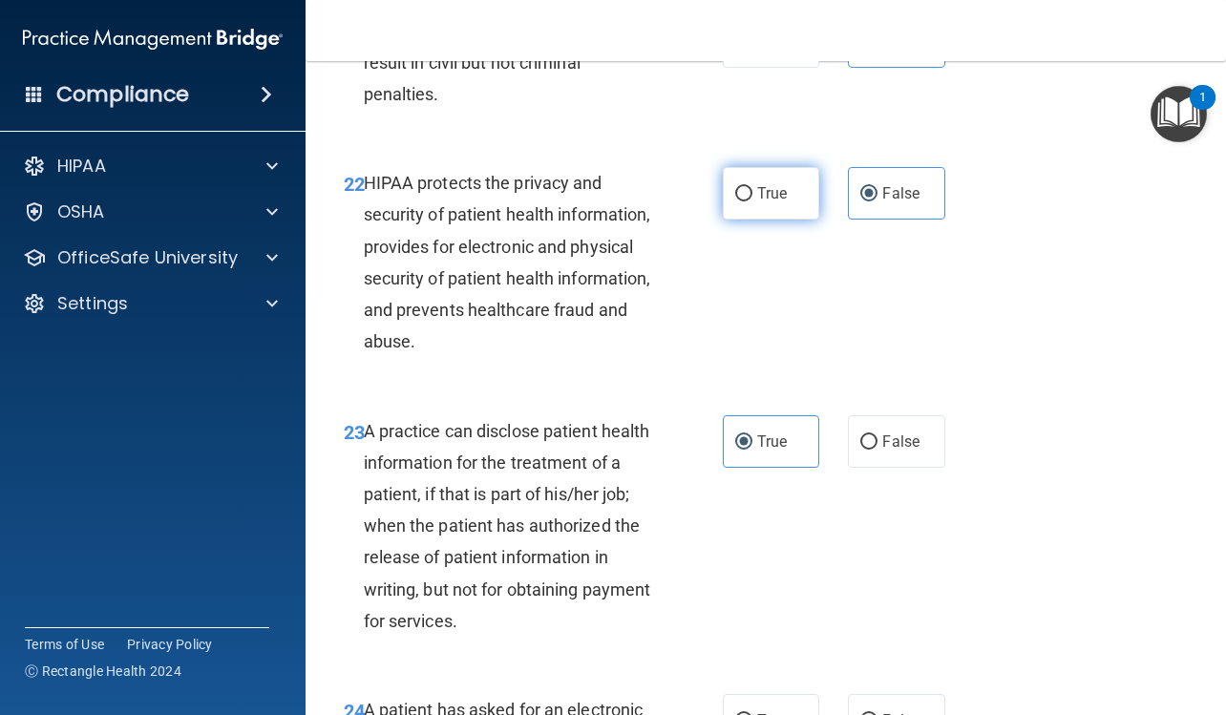
click at [752, 201] on input "True" at bounding box center [743, 194] width 17 height 14
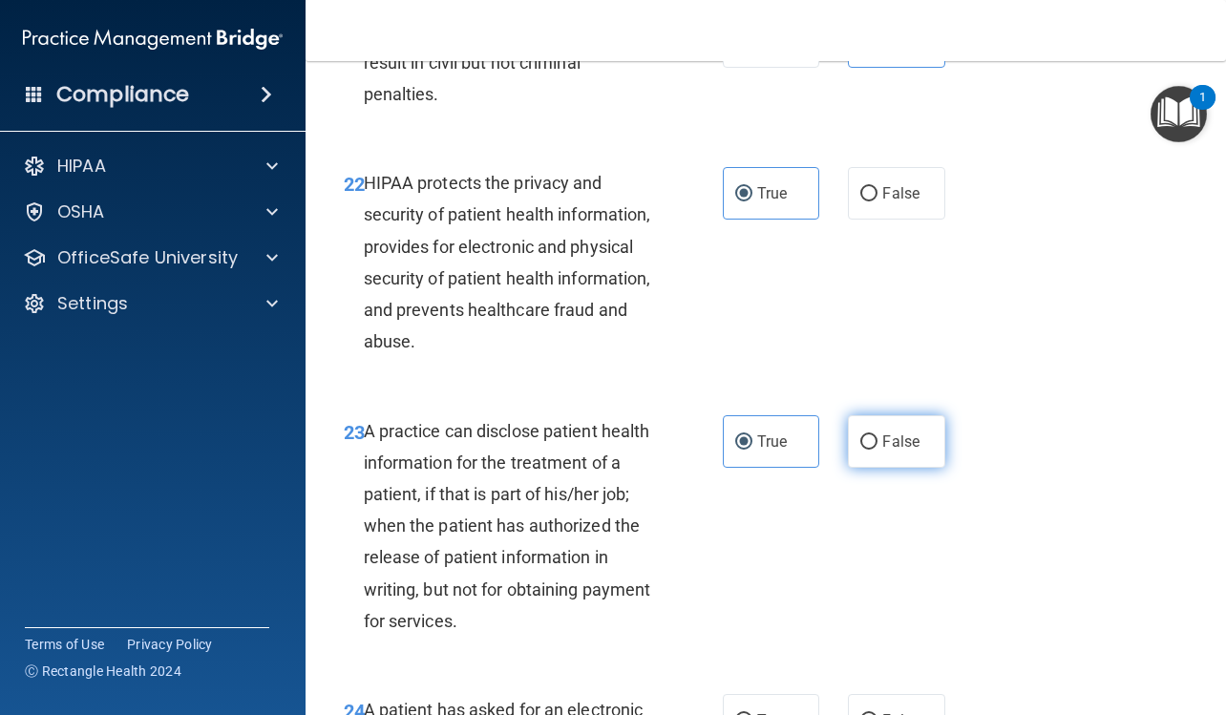
click at [889, 468] on label "False" at bounding box center [896, 441] width 96 height 52
click at [877, 450] on input "False" at bounding box center [868, 442] width 17 height 14
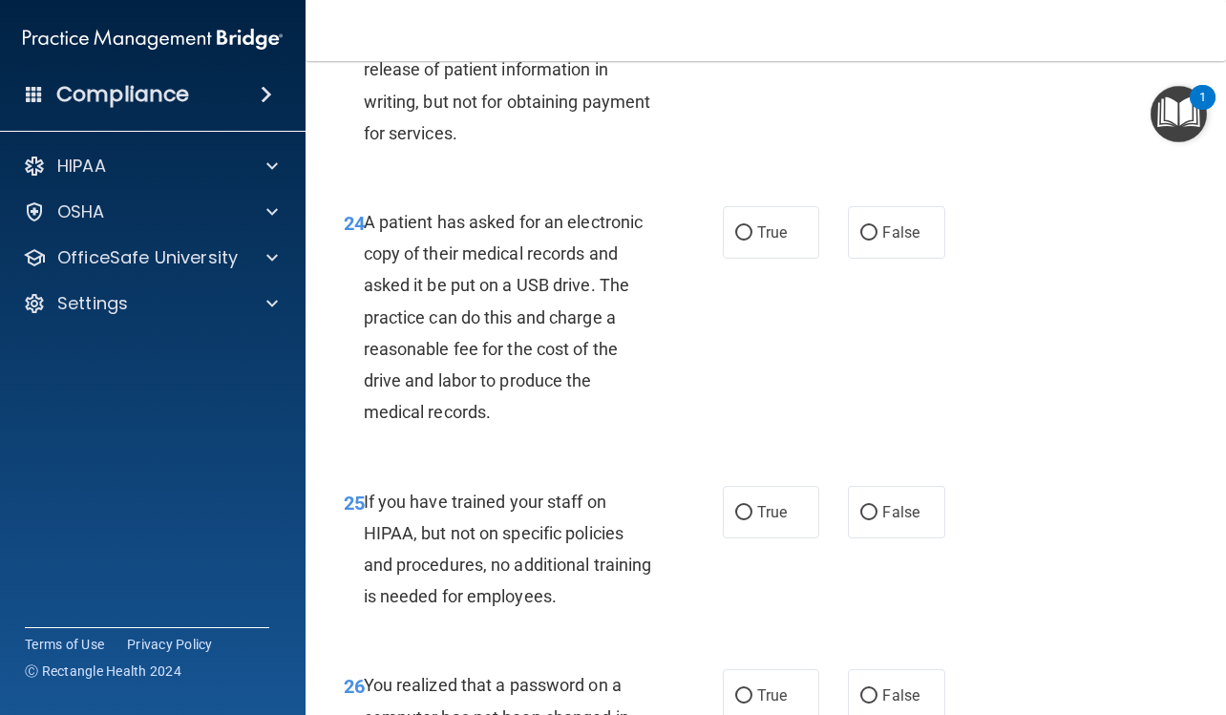
scroll to position [4486, 0]
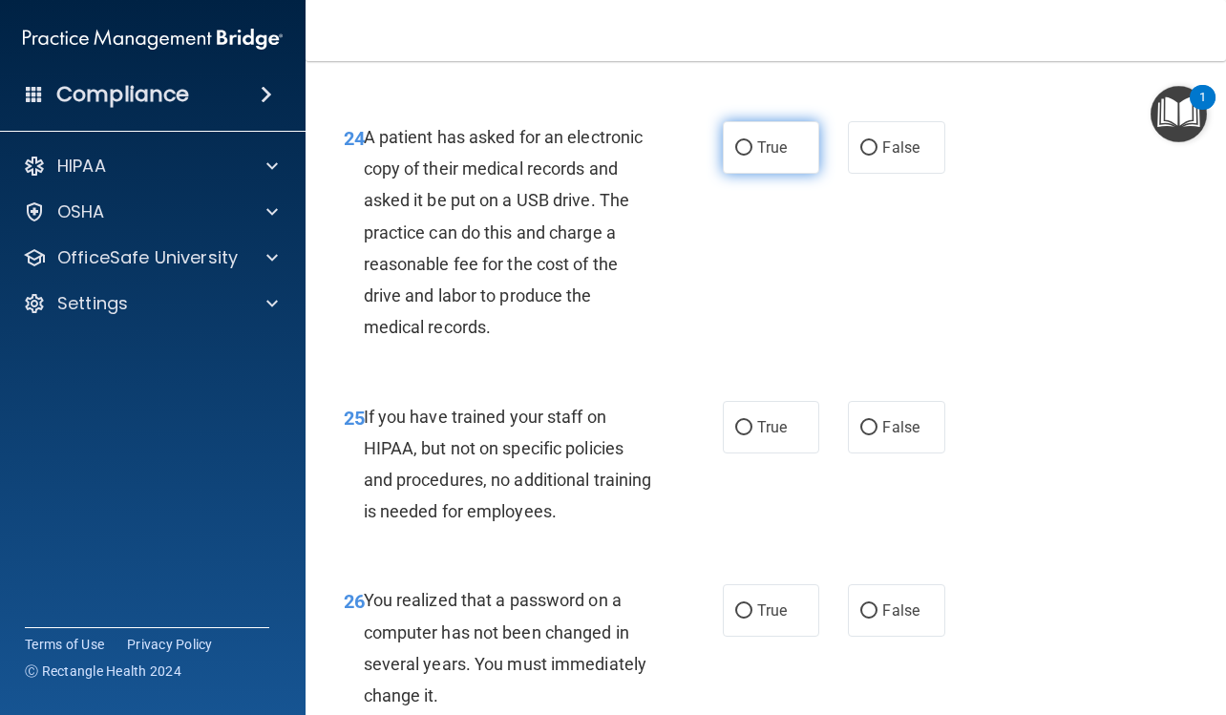
click at [775, 174] on label "True" at bounding box center [771, 147] width 96 height 52
click at [752, 156] on input "True" at bounding box center [743, 148] width 17 height 14
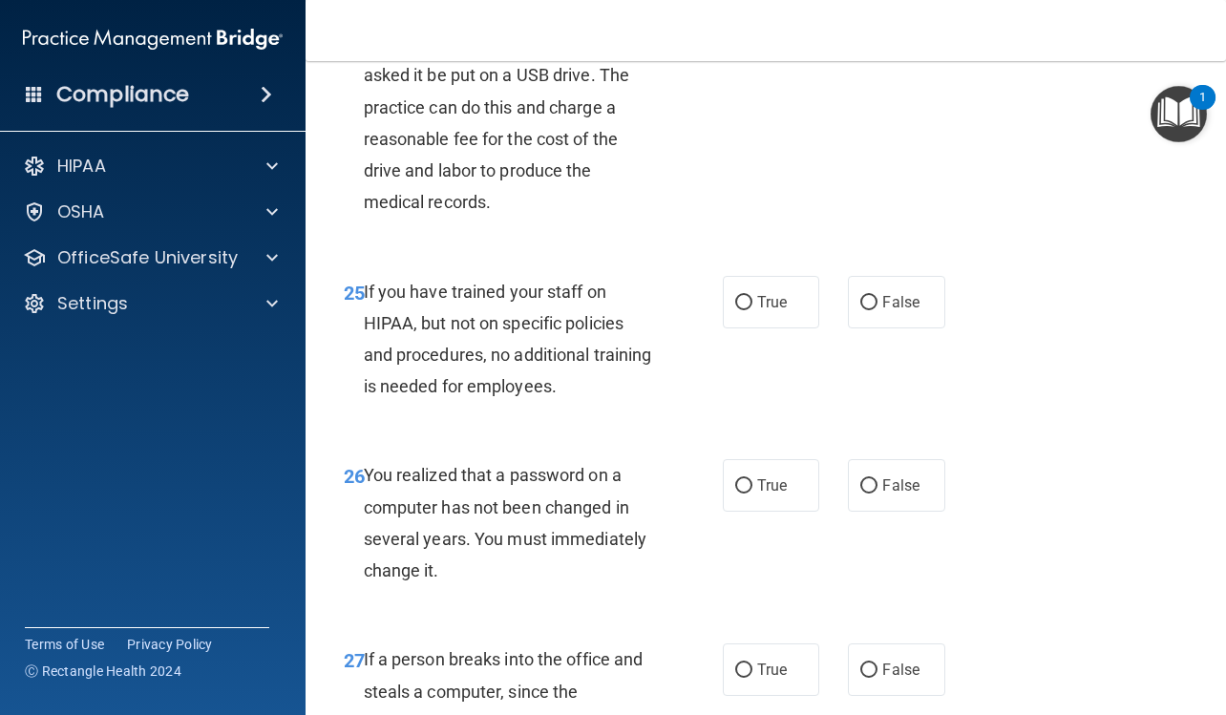
scroll to position [4772, 0]
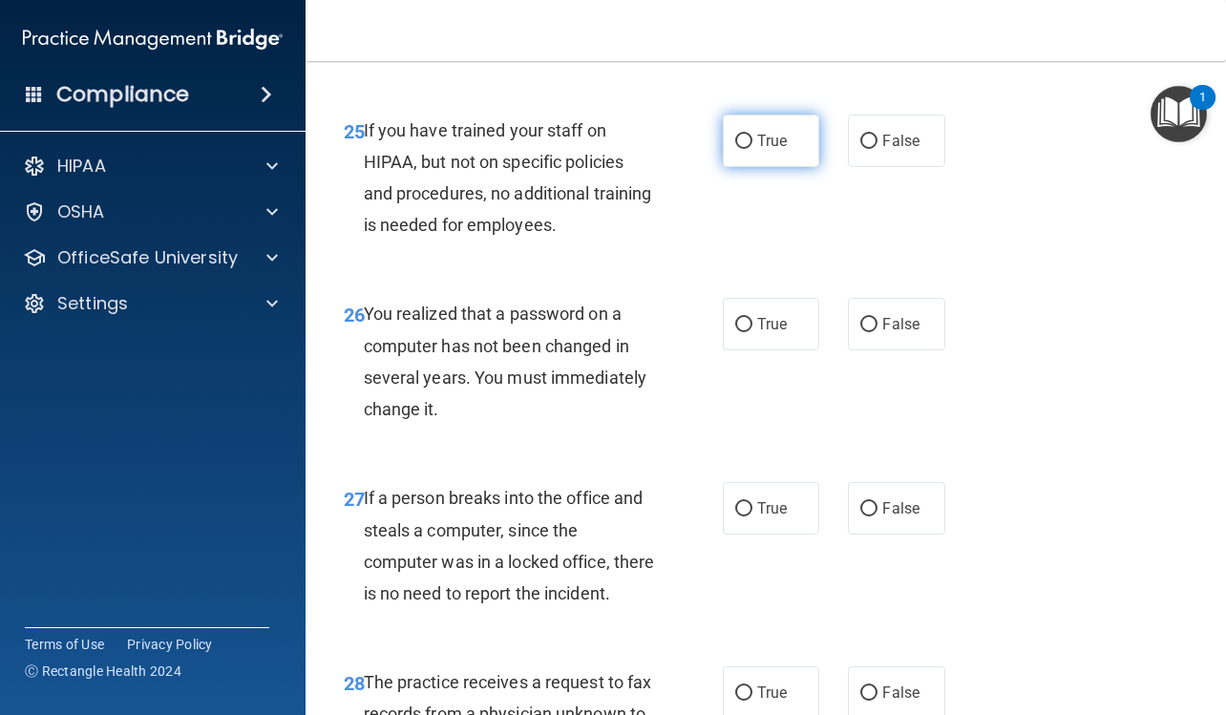
click at [757, 150] on span "True" at bounding box center [772, 141] width 30 height 18
click at [752, 149] on input "True" at bounding box center [743, 142] width 17 height 14
click at [837, 167] on div "True False" at bounding box center [839, 141] width 233 height 52
click at [883, 150] on span "False" at bounding box center [900, 141] width 37 height 18
click at [877, 149] on input "False" at bounding box center [868, 142] width 17 height 14
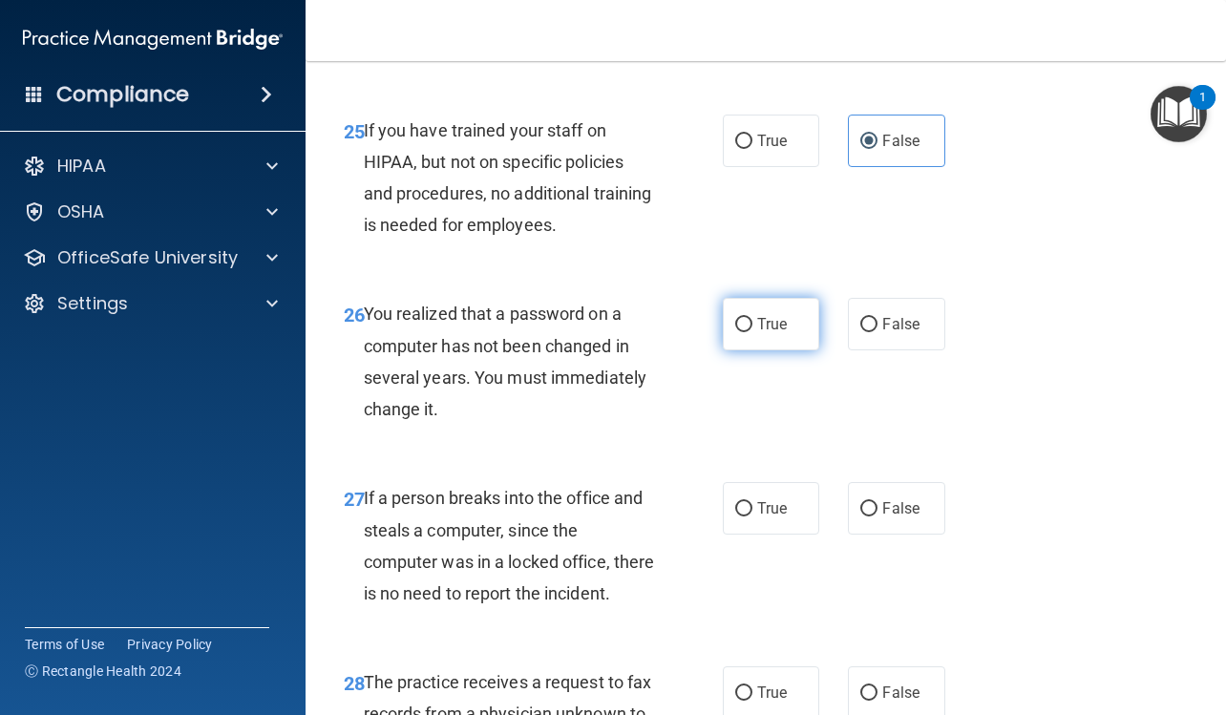
click at [761, 333] on span "True" at bounding box center [772, 324] width 30 height 18
click at [752, 332] on input "True" at bounding box center [743, 325] width 17 height 14
click at [908, 534] on label "False" at bounding box center [896, 508] width 96 height 52
click at [877, 516] on input "False" at bounding box center [868, 509] width 17 height 14
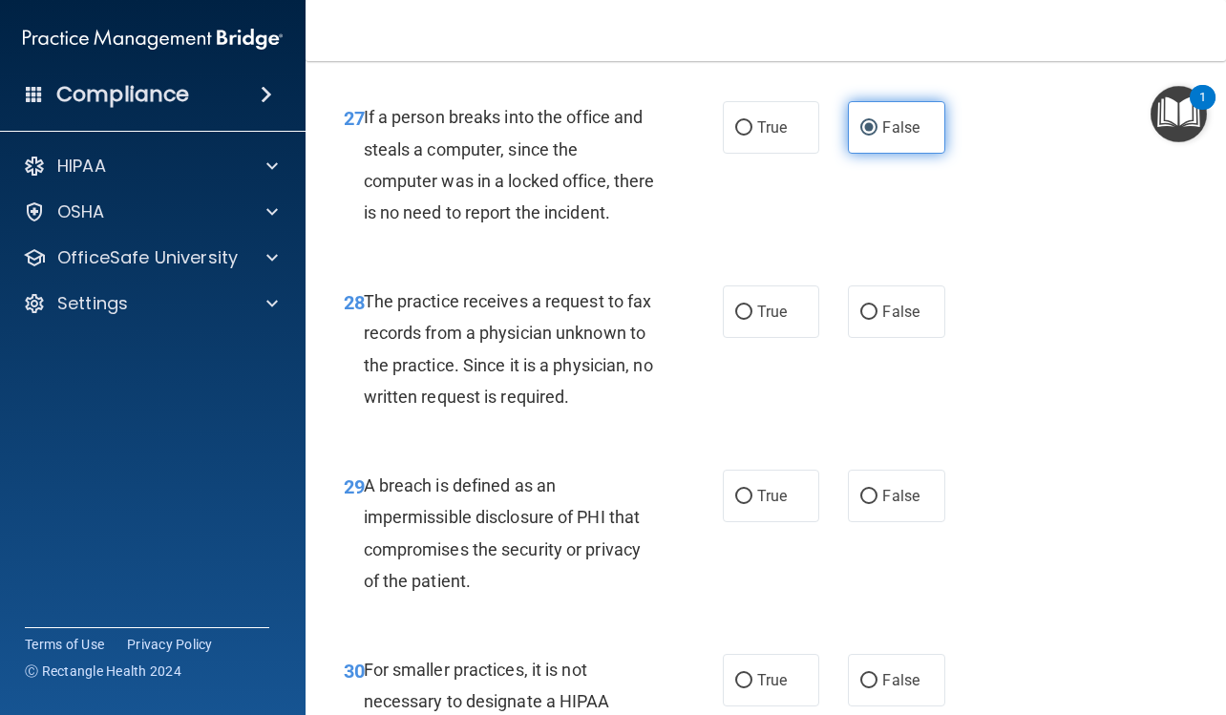
scroll to position [5154, 0]
click at [870, 337] on label "False" at bounding box center [896, 310] width 96 height 52
click at [870, 319] on input "False" at bounding box center [868, 311] width 17 height 14
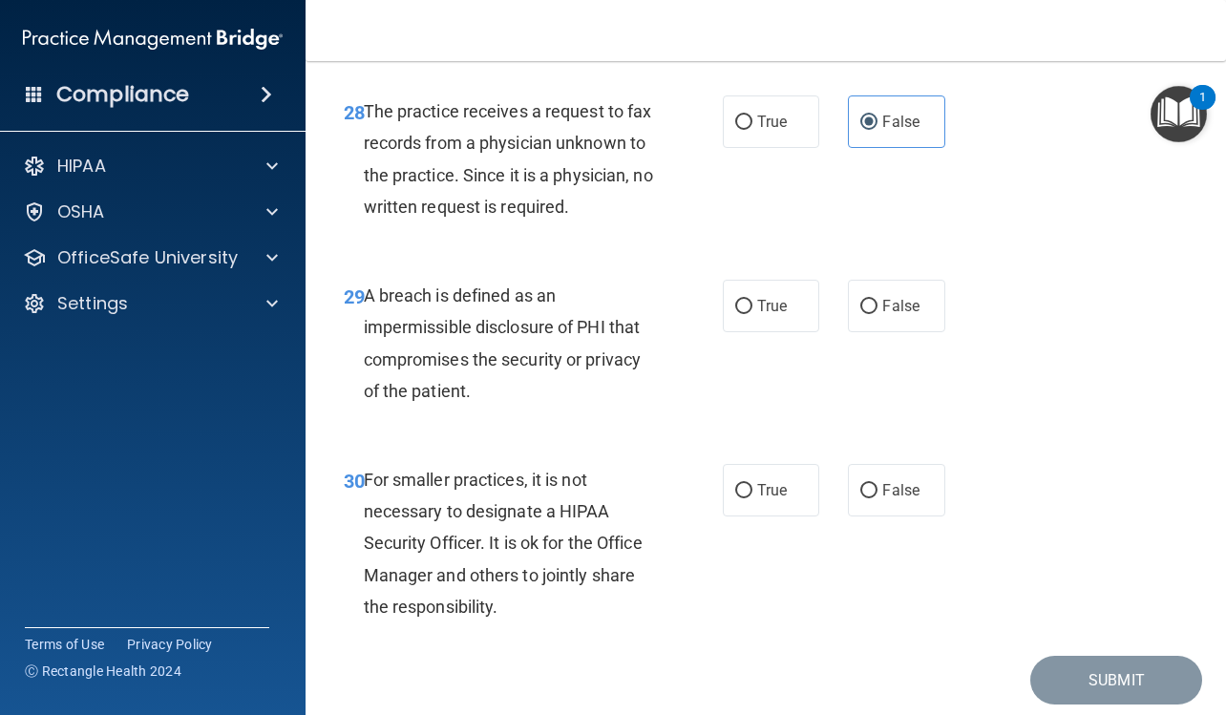
scroll to position [5440, 0]
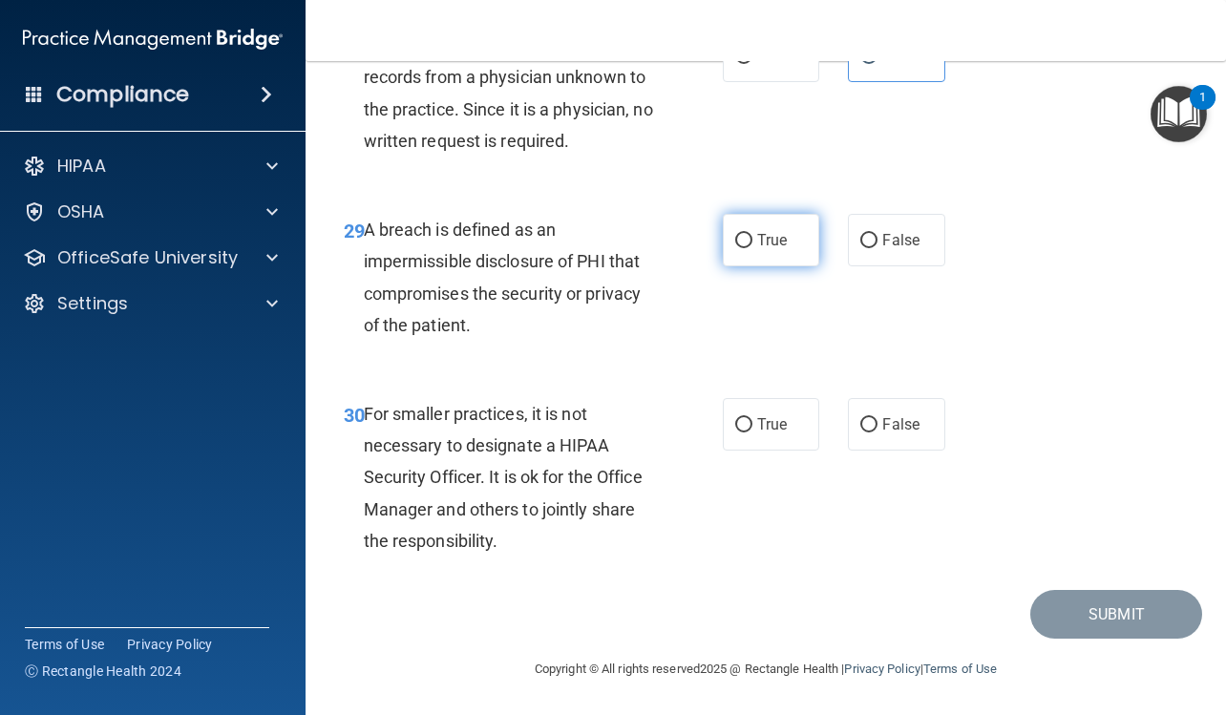
click at [791, 266] on label "True" at bounding box center [771, 240] width 96 height 52
click at [752, 248] on input "True" at bounding box center [743, 241] width 17 height 14
click at [882, 433] on span "False" at bounding box center [900, 424] width 37 height 18
click at [877, 432] on input "False" at bounding box center [868, 425] width 17 height 14
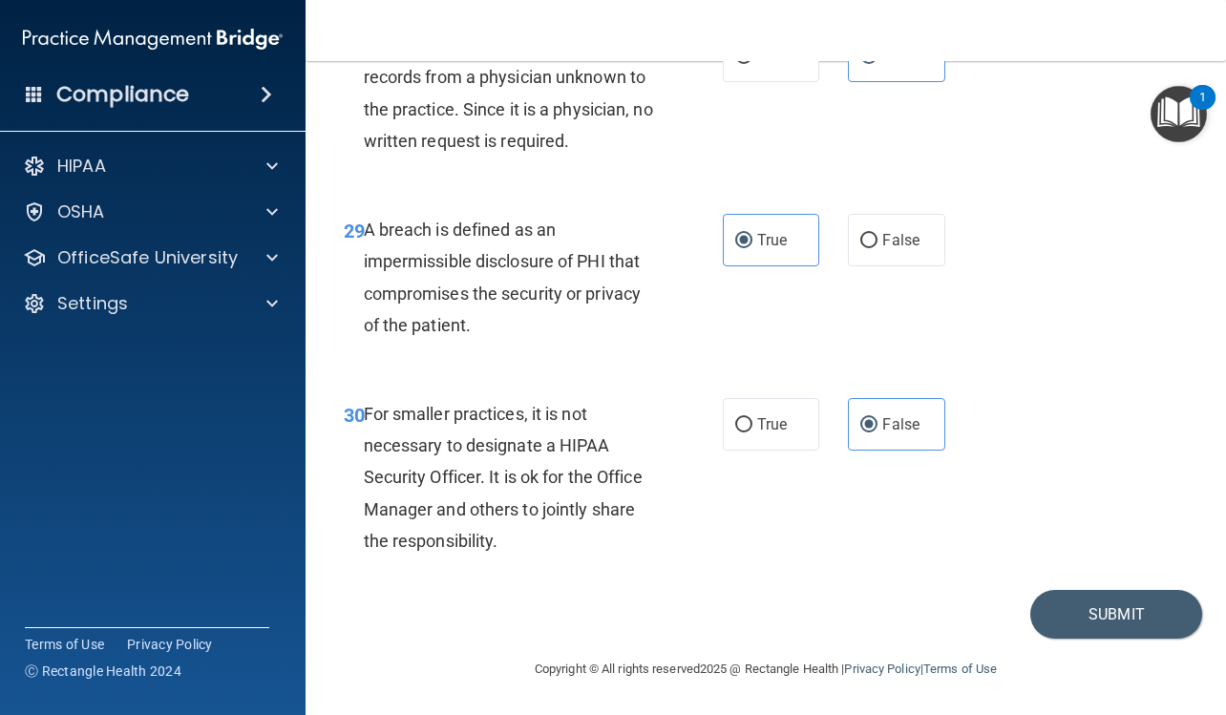
scroll to position [5567, 0]
click at [1080, 613] on button "Submit" at bounding box center [1116, 614] width 172 height 49
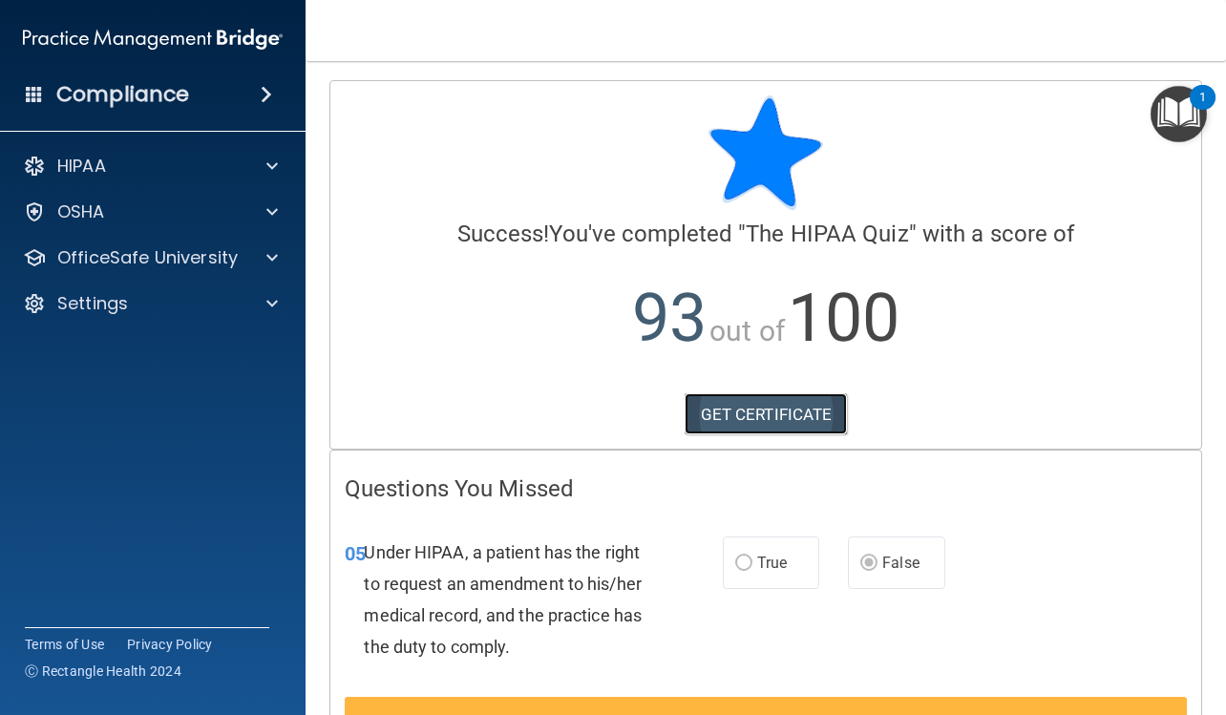
click at [769, 410] on link "GET CERTIFICATE" at bounding box center [765, 414] width 163 height 42
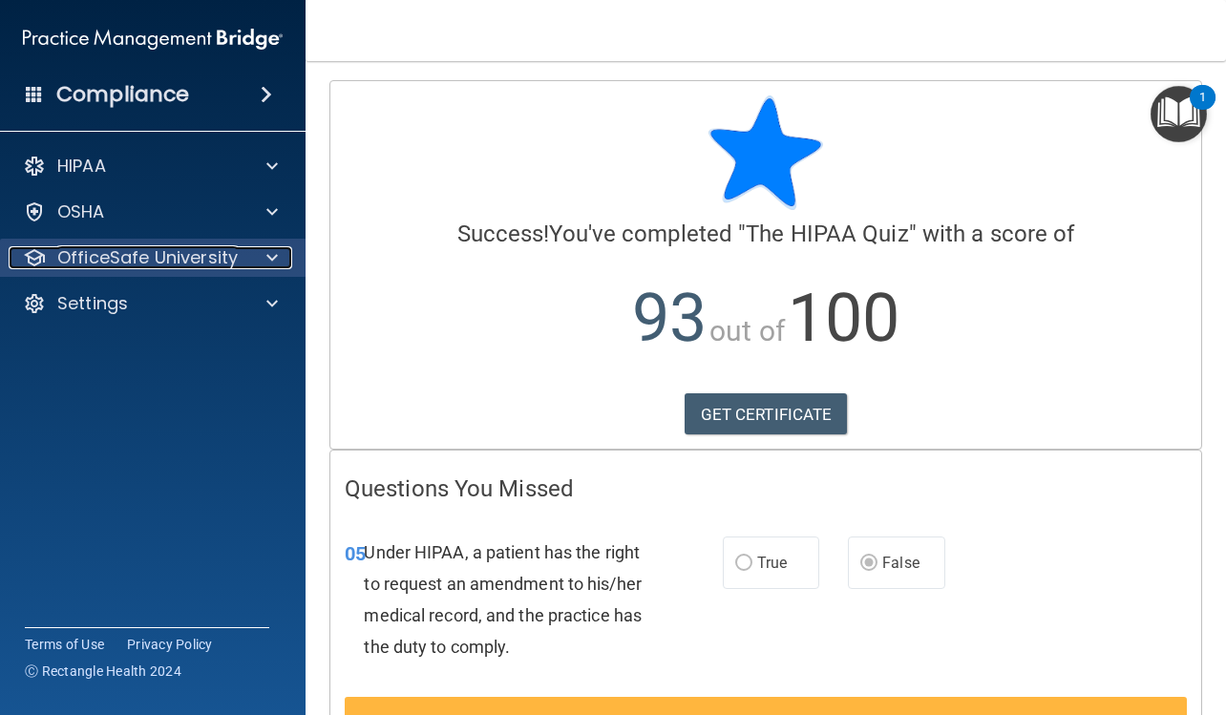
click at [145, 260] on p "OfficeSafe University" at bounding box center [147, 257] width 180 height 23
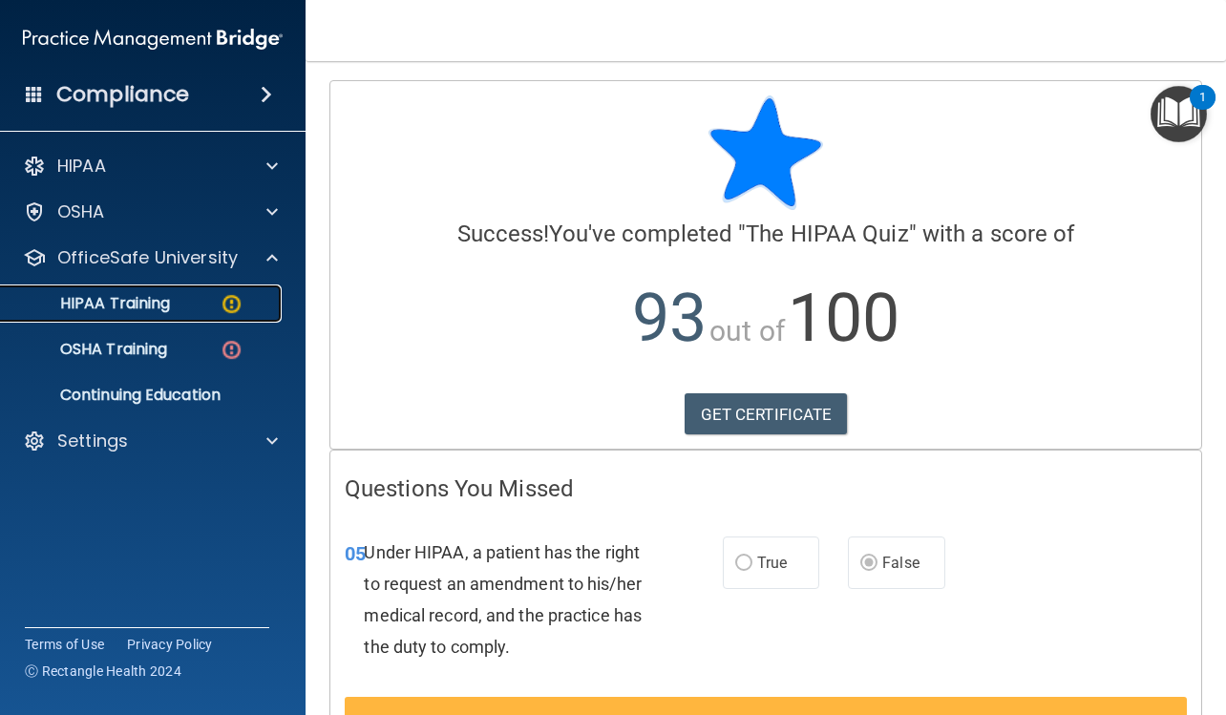
click at [149, 298] on p "HIPAA Training" at bounding box center [90, 303] width 157 height 19
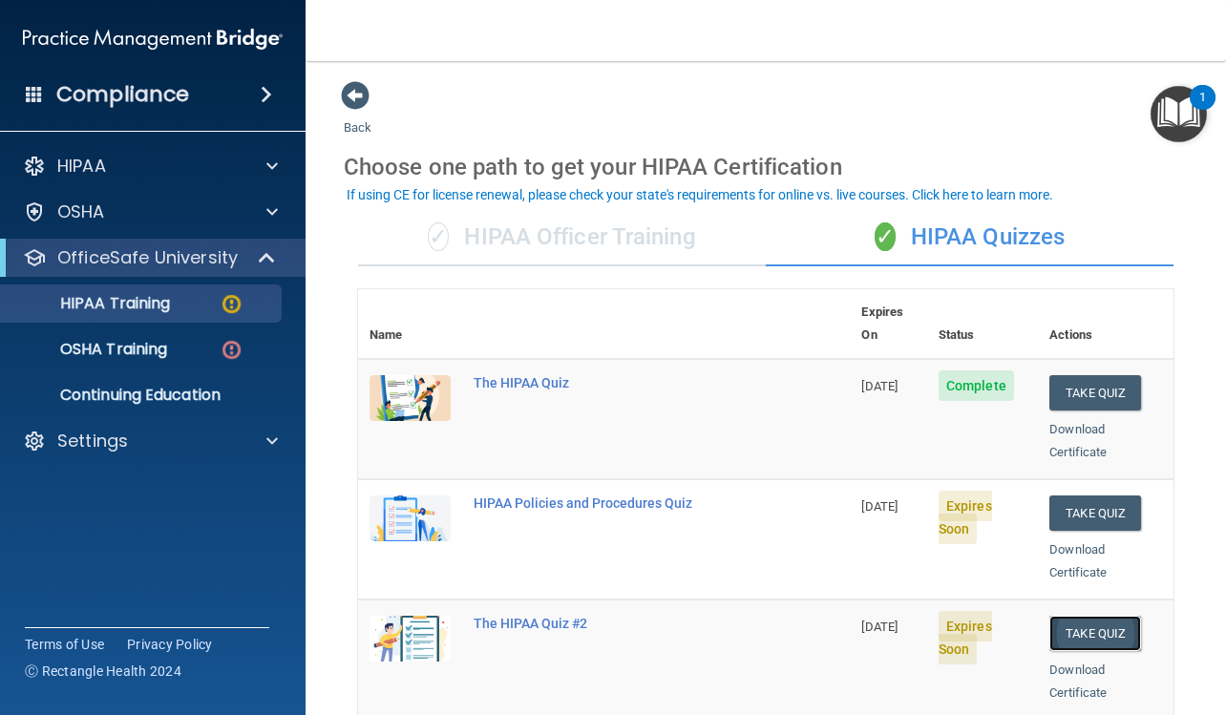
click at [1049, 616] on button "Take Quiz" at bounding box center [1095, 633] width 92 height 35
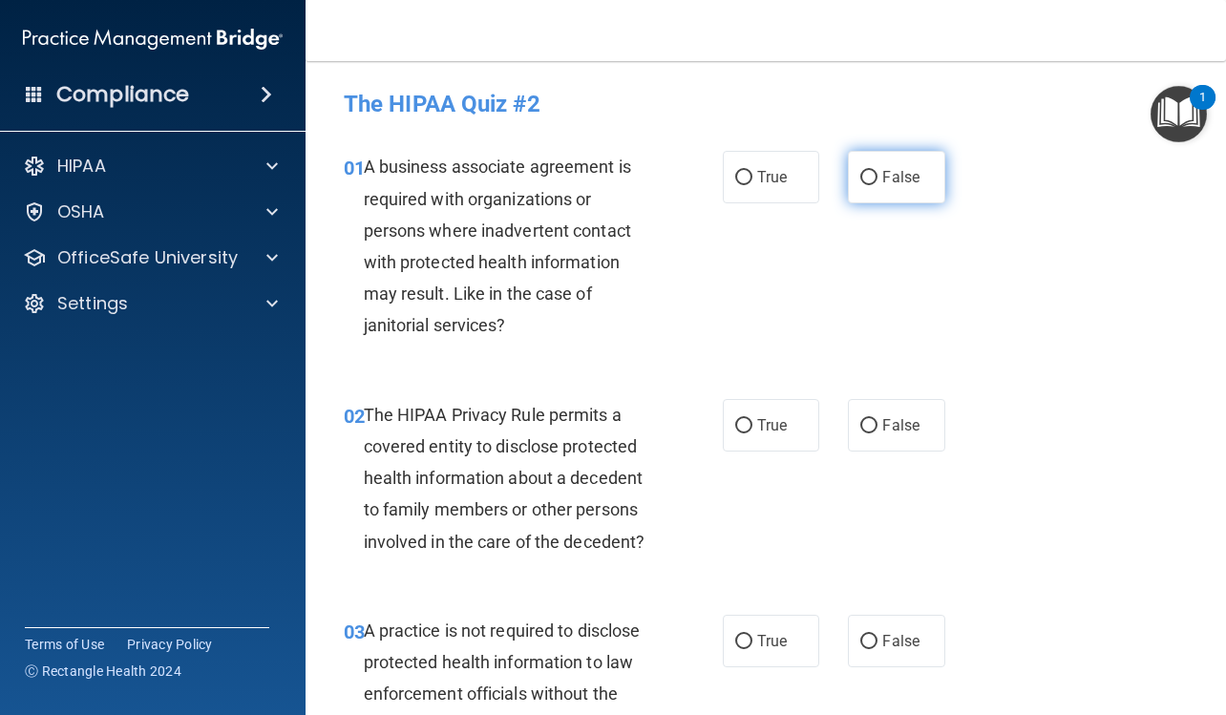
click at [861, 165] on label "False" at bounding box center [896, 177] width 96 height 52
click at [861, 171] on input "False" at bounding box center [868, 178] width 17 height 14
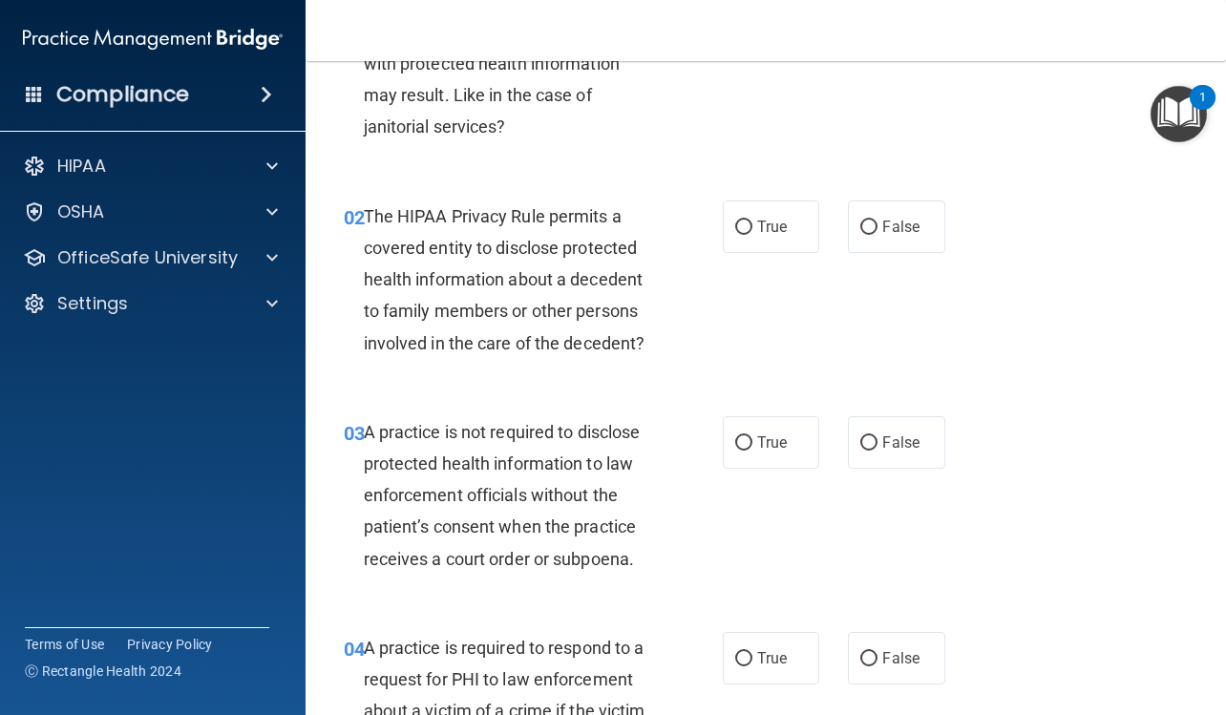
scroll to position [191, 0]
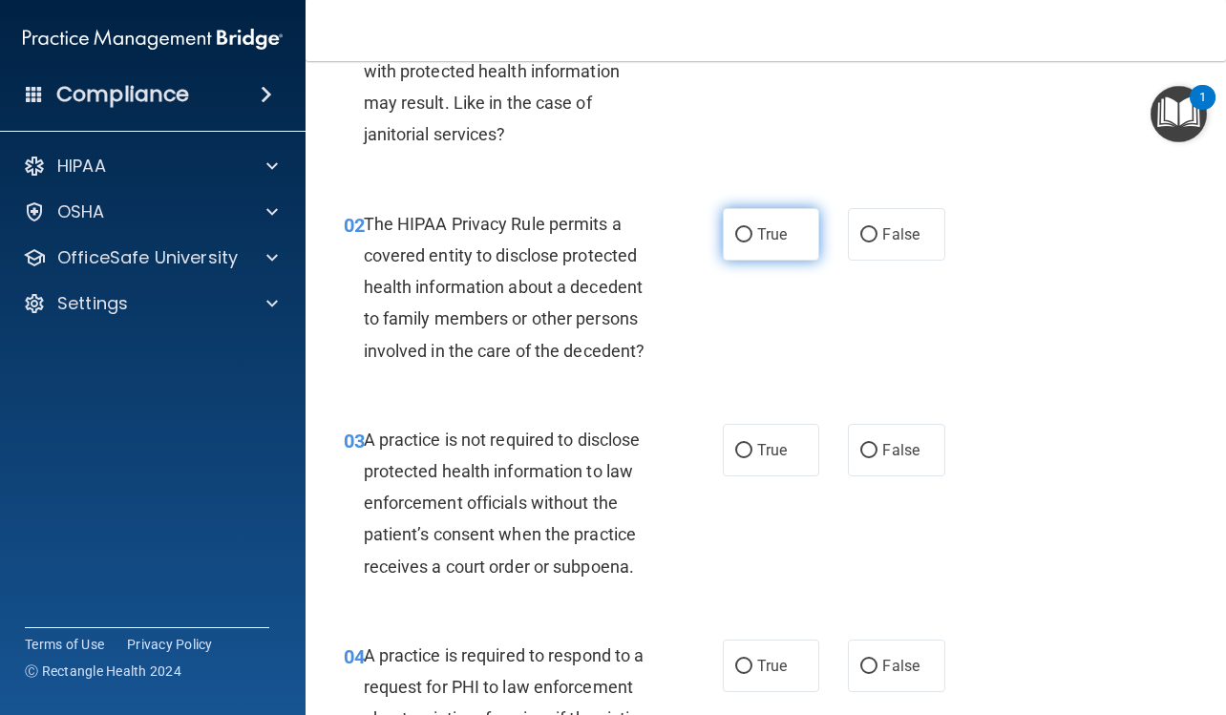
click at [766, 246] on label "True" at bounding box center [771, 234] width 96 height 52
click at [752, 242] on input "True" at bounding box center [743, 235] width 17 height 14
click at [887, 479] on div "03 A practice is not required to disclose protected health information to law e…" at bounding box center [765, 508] width 872 height 216
click at [785, 653] on label "True" at bounding box center [771, 665] width 96 height 52
click at [752, 660] on input "True" at bounding box center [743, 667] width 17 height 14
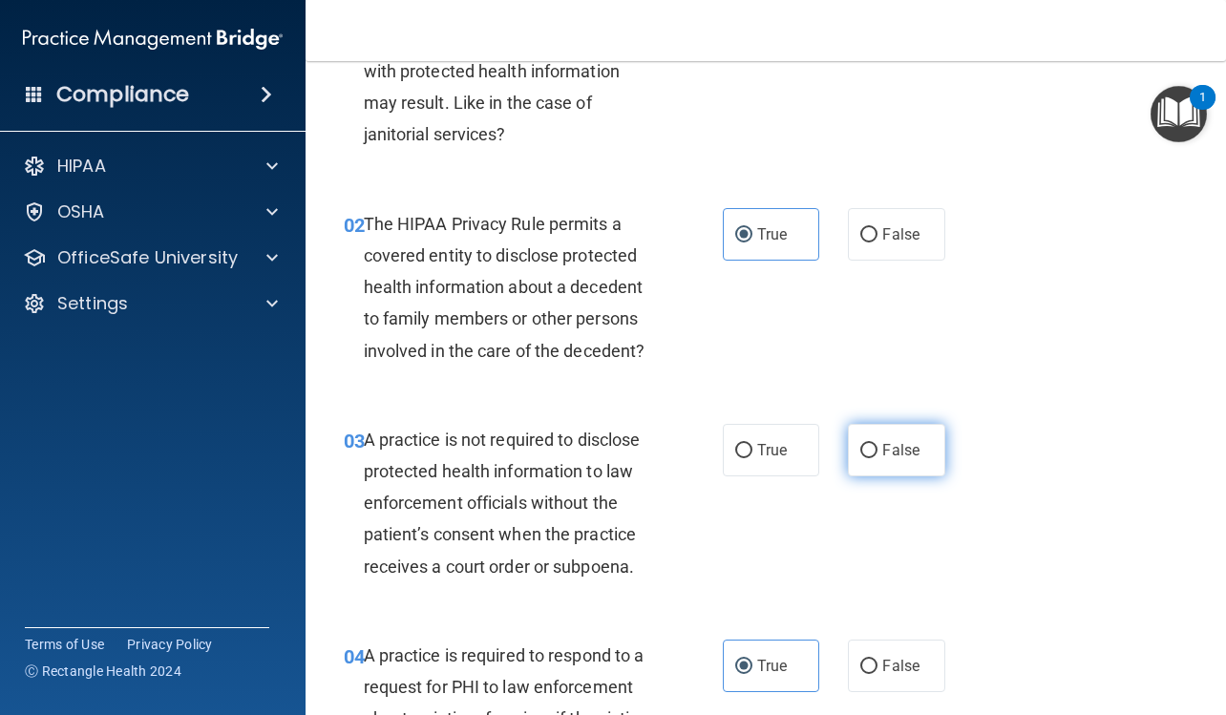
click at [928, 455] on label "False" at bounding box center [896, 450] width 96 height 52
click at [877, 455] on input "False" at bounding box center [868, 451] width 17 height 14
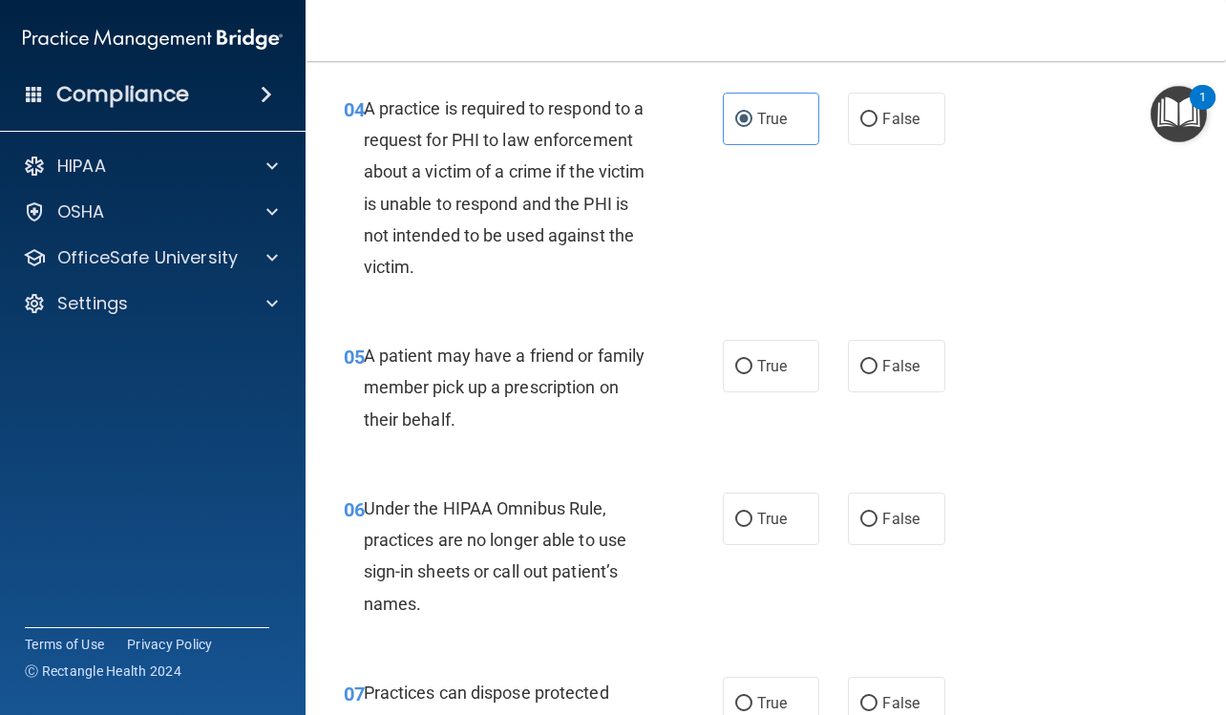
scroll to position [859, 0]
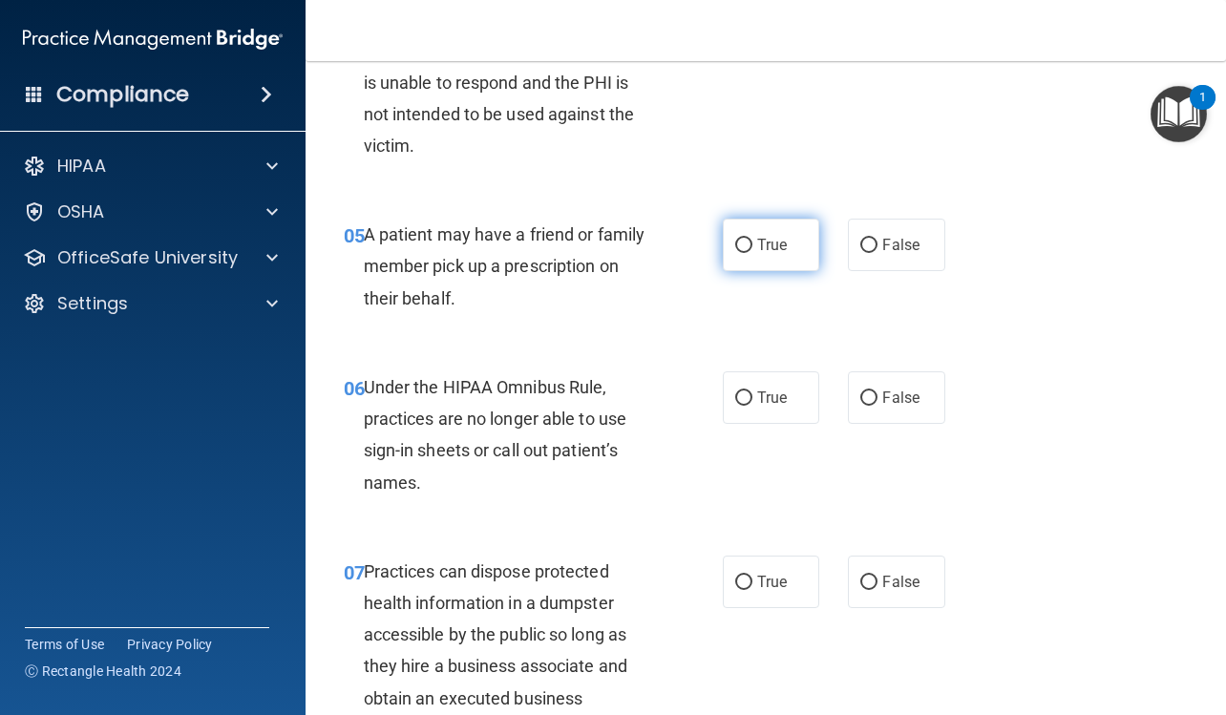
click at [758, 261] on label "True" at bounding box center [771, 245] width 96 height 52
click at [752, 253] on input "True" at bounding box center [743, 246] width 17 height 14
click at [849, 405] on label "False" at bounding box center [896, 397] width 96 height 52
click at [860, 405] on input "False" at bounding box center [868, 398] width 17 height 14
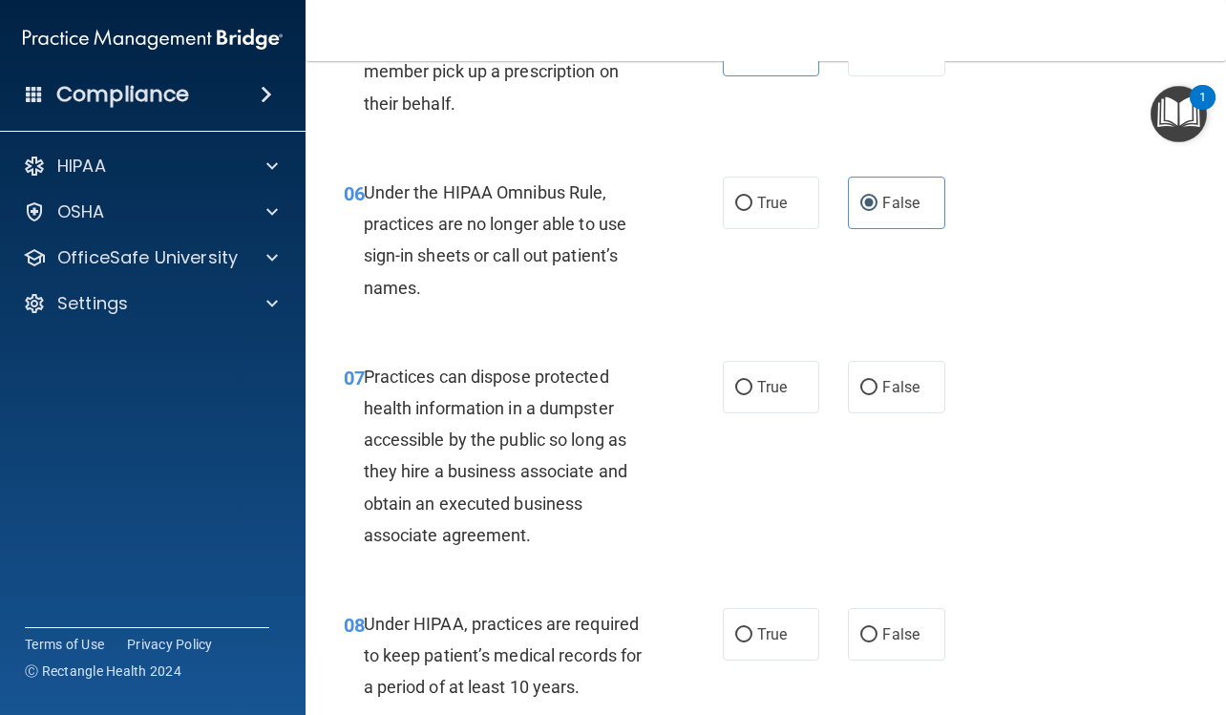
scroll to position [1241, 0]
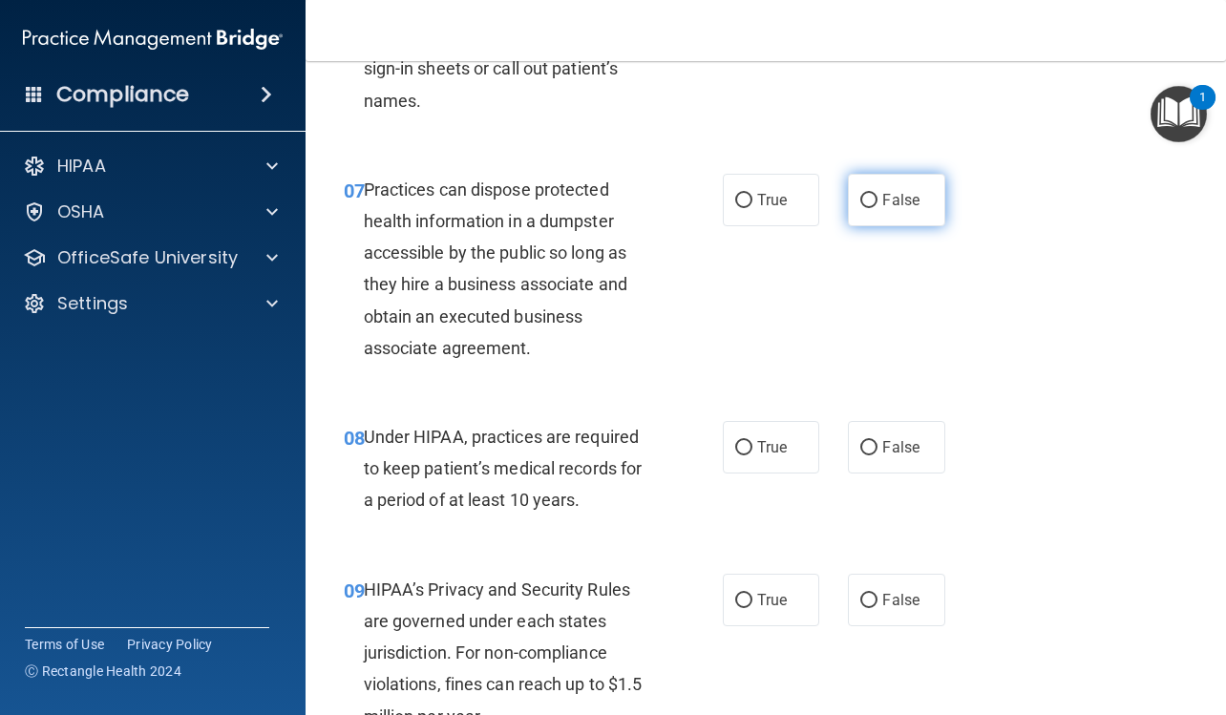
click at [882, 207] on span "False" at bounding box center [900, 200] width 37 height 18
click at [877, 207] on input "False" at bounding box center [868, 201] width 17 height 14
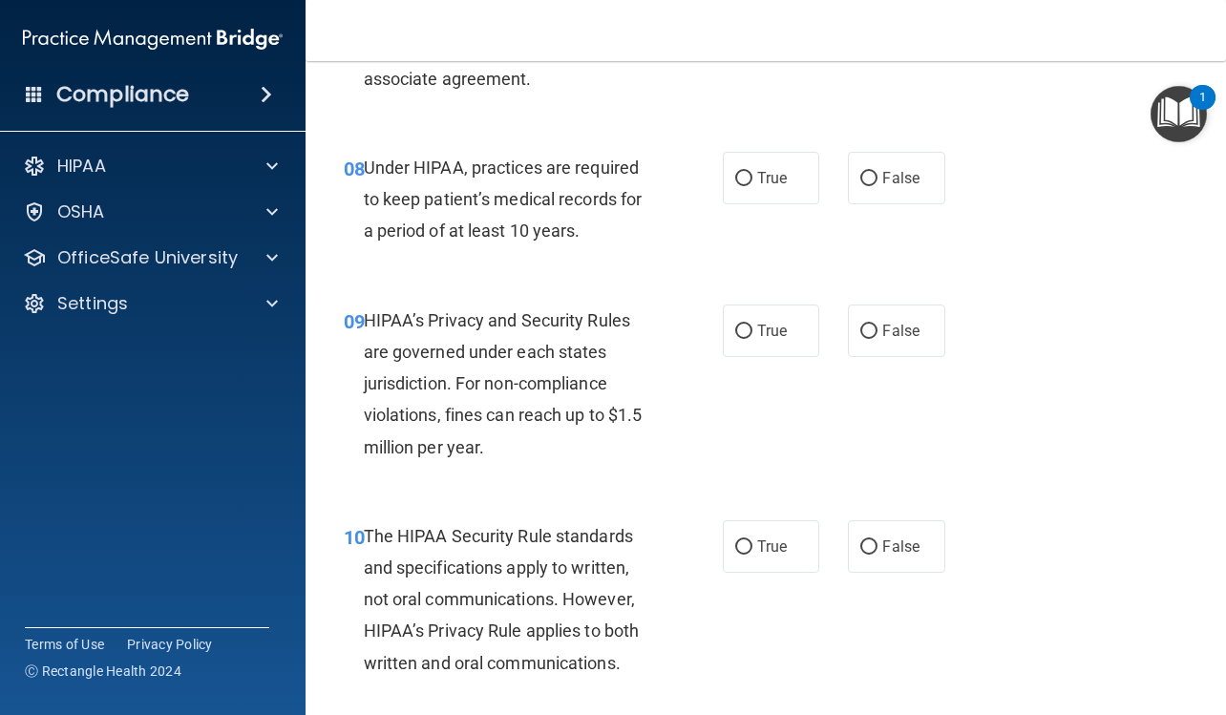
scroll to position [1527, 0]
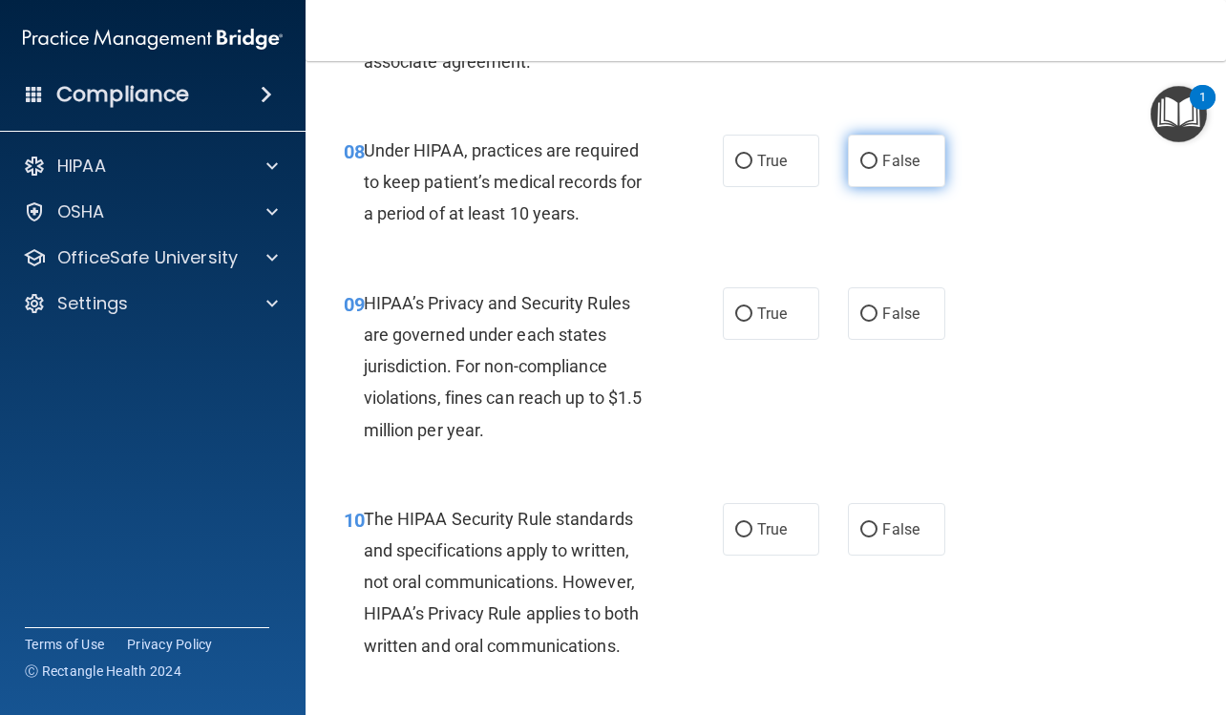
click at [886, 140] on label "False" at bounding box center [896, 161] width 96 height 52
click at [877, 155] on input "False" at bounding box center [868, 162] width 17 height 14
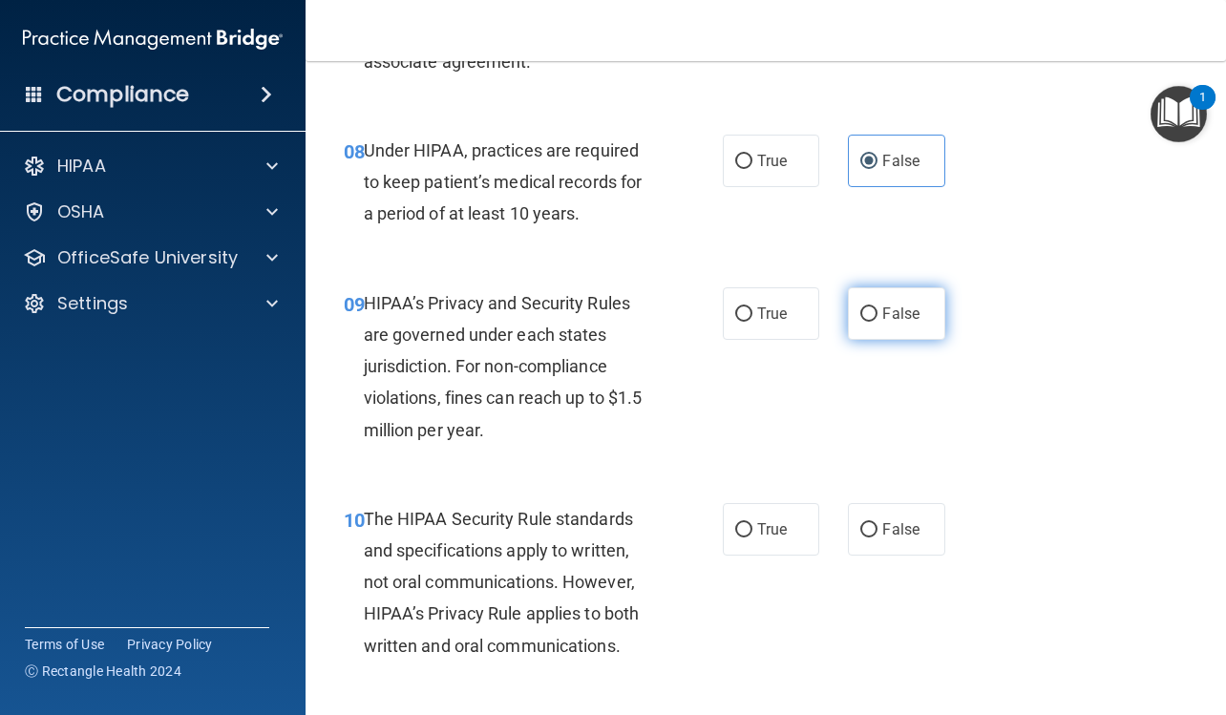
click at [896, 311] on span "False" at bounding box center [900, 313] width 37 height 18
click at [877, 311] on input "False" at bounding box center [868, 314] width 17 height 14
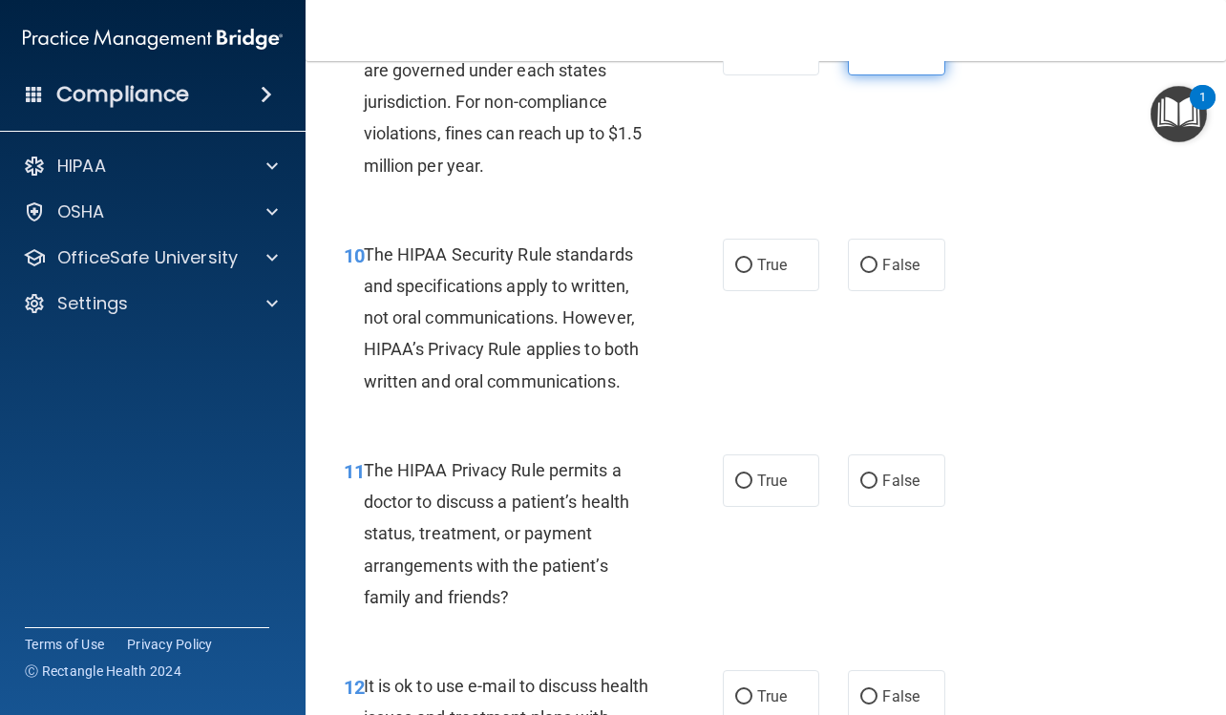
scroll to position [1909, 0]
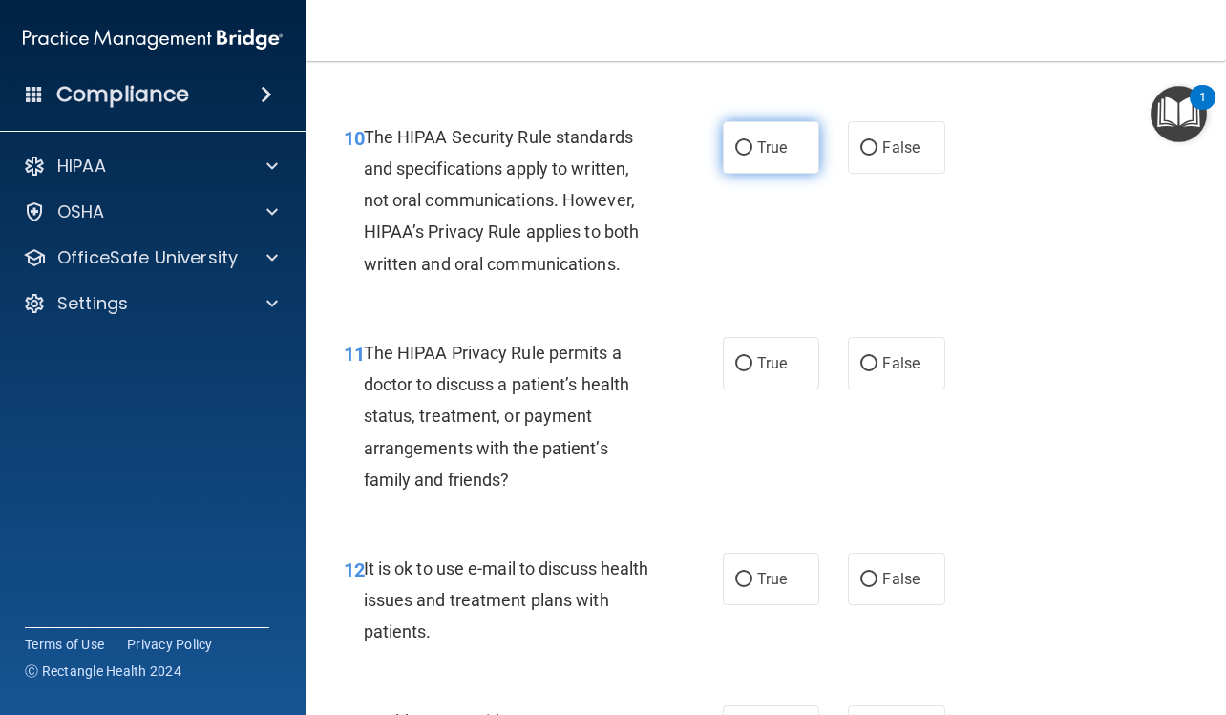
click at [763, 149] on span "True" at bounding box center [772, 147] width 30 height 18
click at [752, 149] on input "True" at bounding box center [743, 148] width 17 height 14
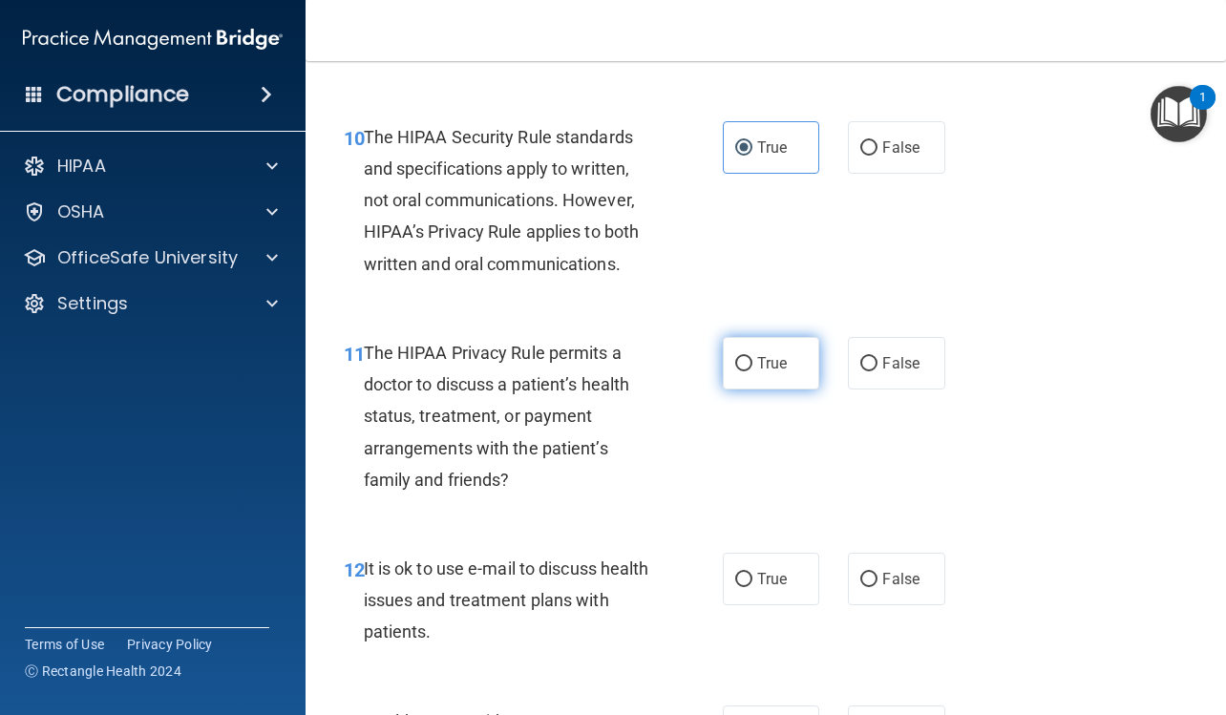
click at [787, 359] on label "True" at bounding box center [771, 363] width 96 height 52
click at [752, 359] on input "True" at bounding box center [743, 364] width 17 height 14
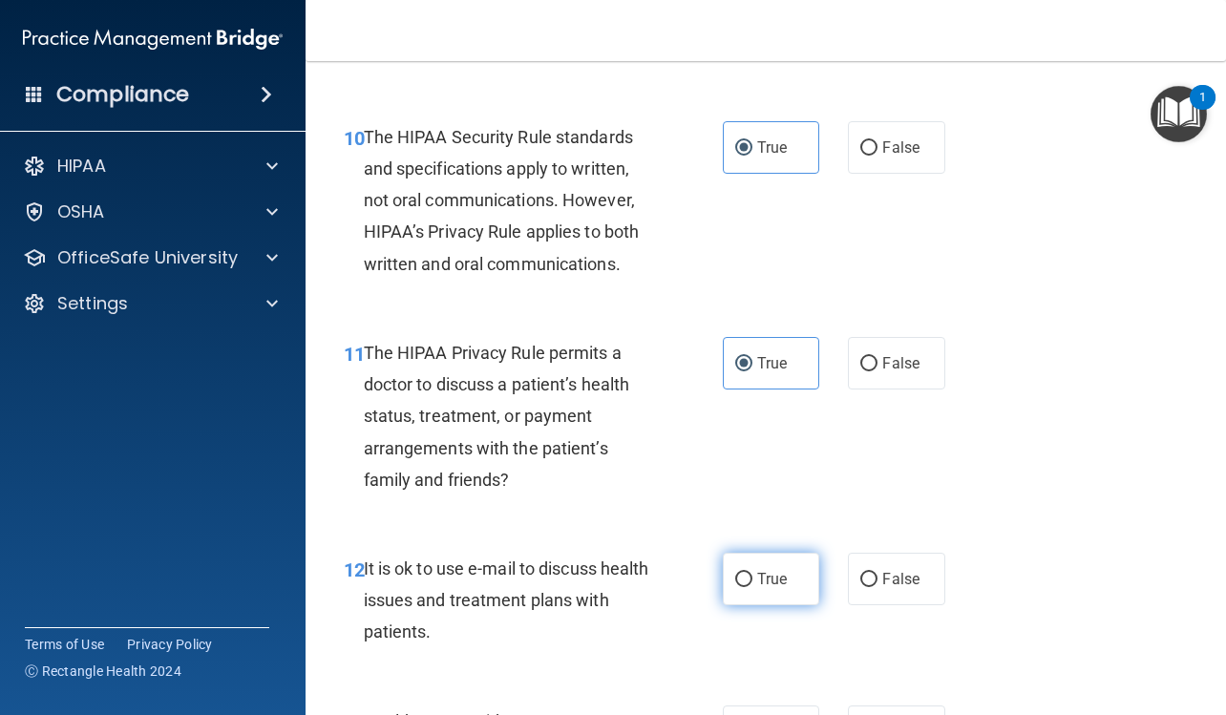
click at [770, 592] on label "True" at bounding box center [771, 579] width 96 height 52
click at [752, 587] on input "True" at bounding box center [743, 580] width 17 height 14
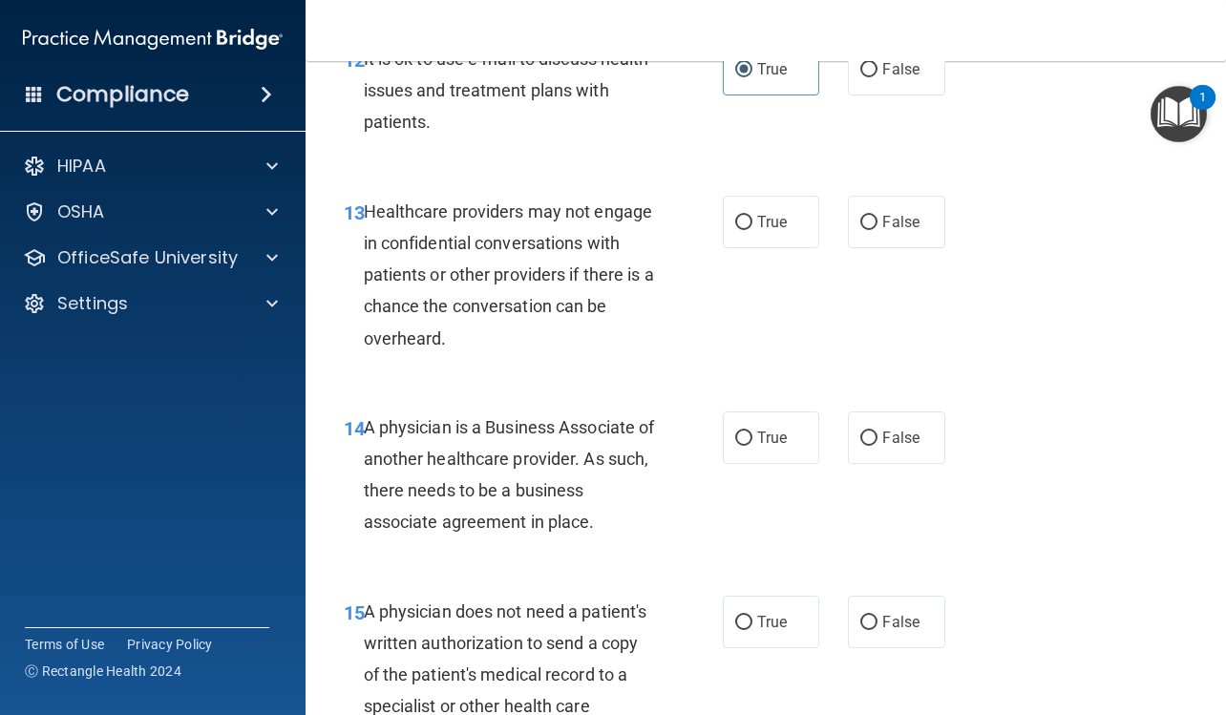
scroll to position [2482, 0]
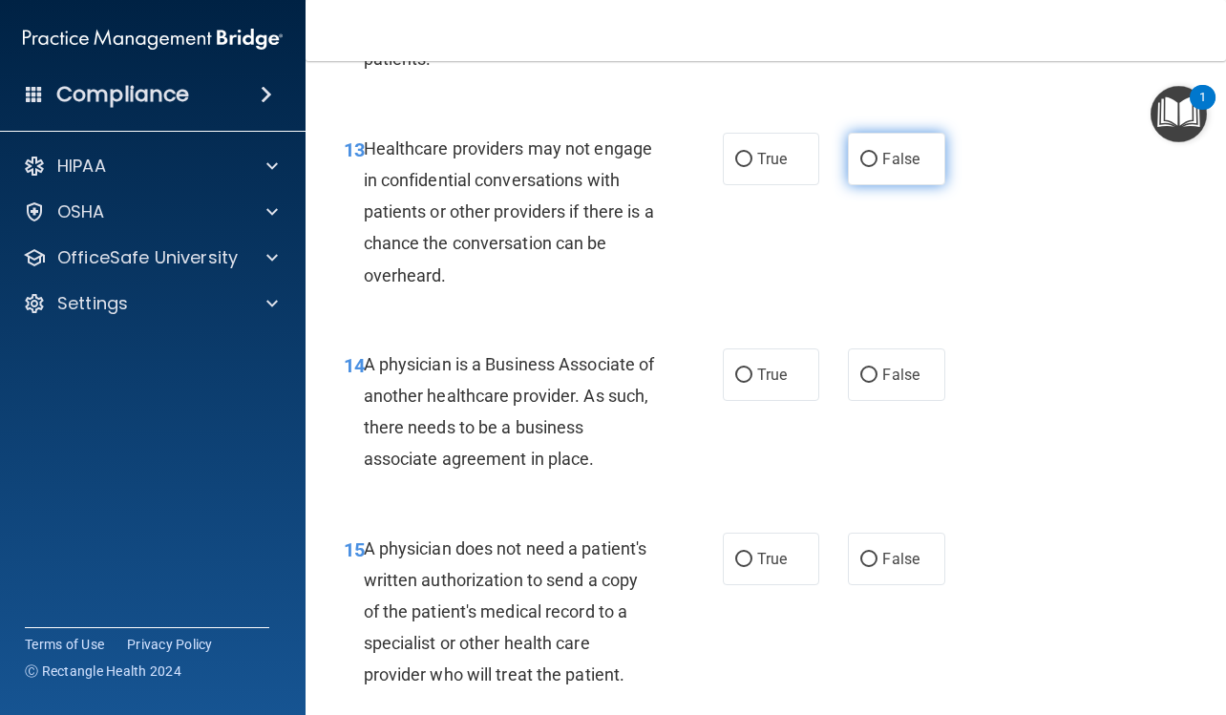
click at [871, 169] on label "False" at bounding box center [896, 159] width 96 height 52
click at [871, 167] on input "False" at bounding box center [868, 160] width 17 height 14
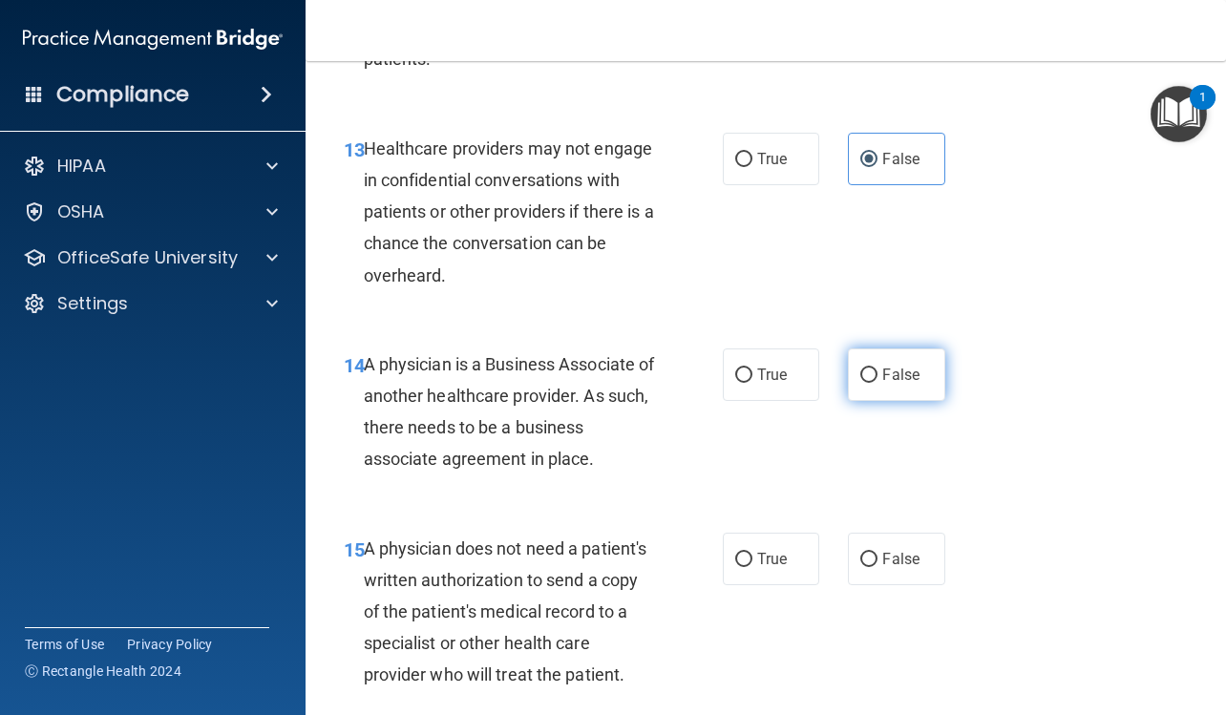
click at [892, 385] on label "False" at bounding box center [896, 374] width 96 height 52
click at [877, 383] on input "False" at bounding box center [868, 375] width 17 height 14
click at [784, 557] on label "True" at bounding box center [771, 559] width 96 height 52
click at [752, 557] on input "True" at bounding box center [743, 560] width 17 height 14
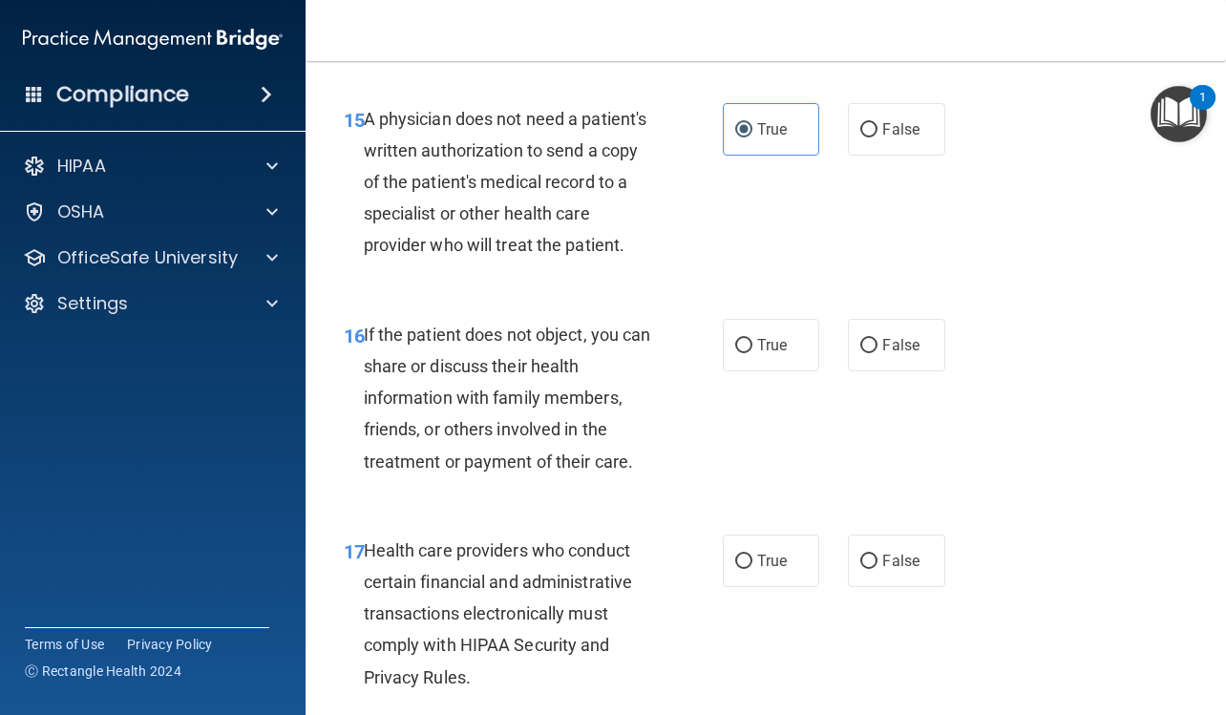
scroll to position [2959, 0]
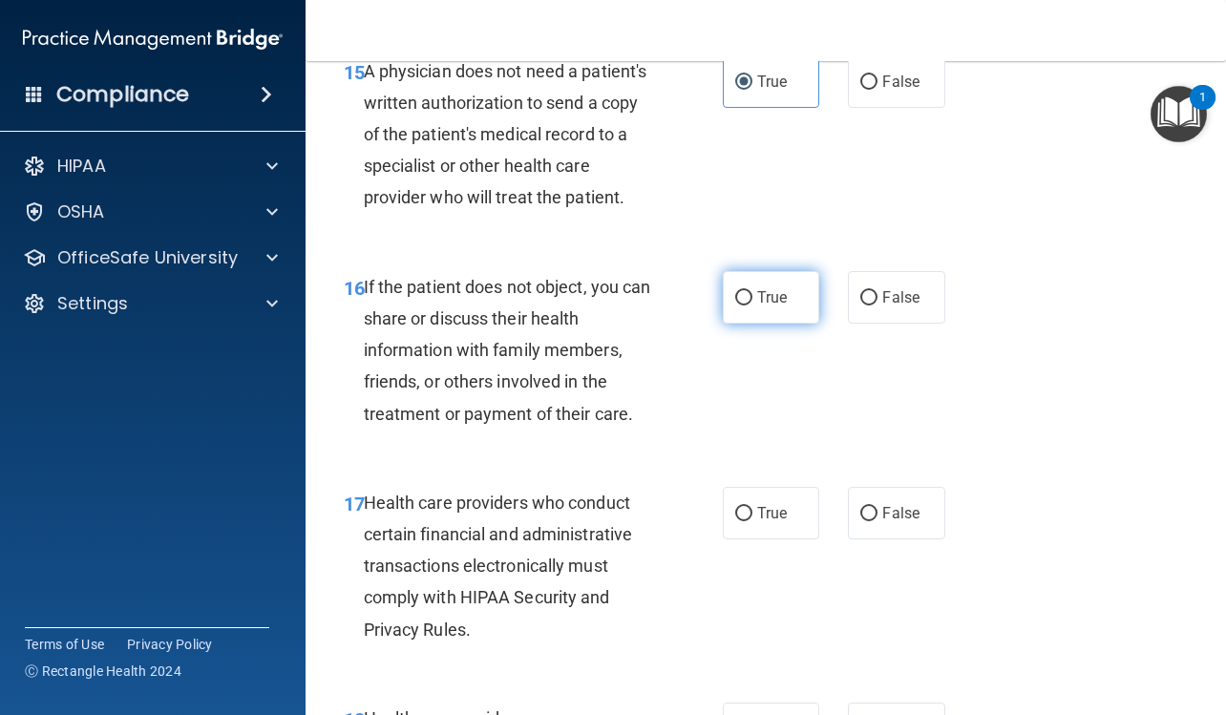
click at [783, 304] on label "True" at bounding box center [771, 297] width 96 height 52
click at [752, 304] on input "True" at bounding box center [743, 298] width 17 height 14
click at [770, 521] on span "True" at bounding box center [772, 513] width 30 height 18
click at [752, 521] on input "True" at bounding box center [743, 514] width 17 height 14
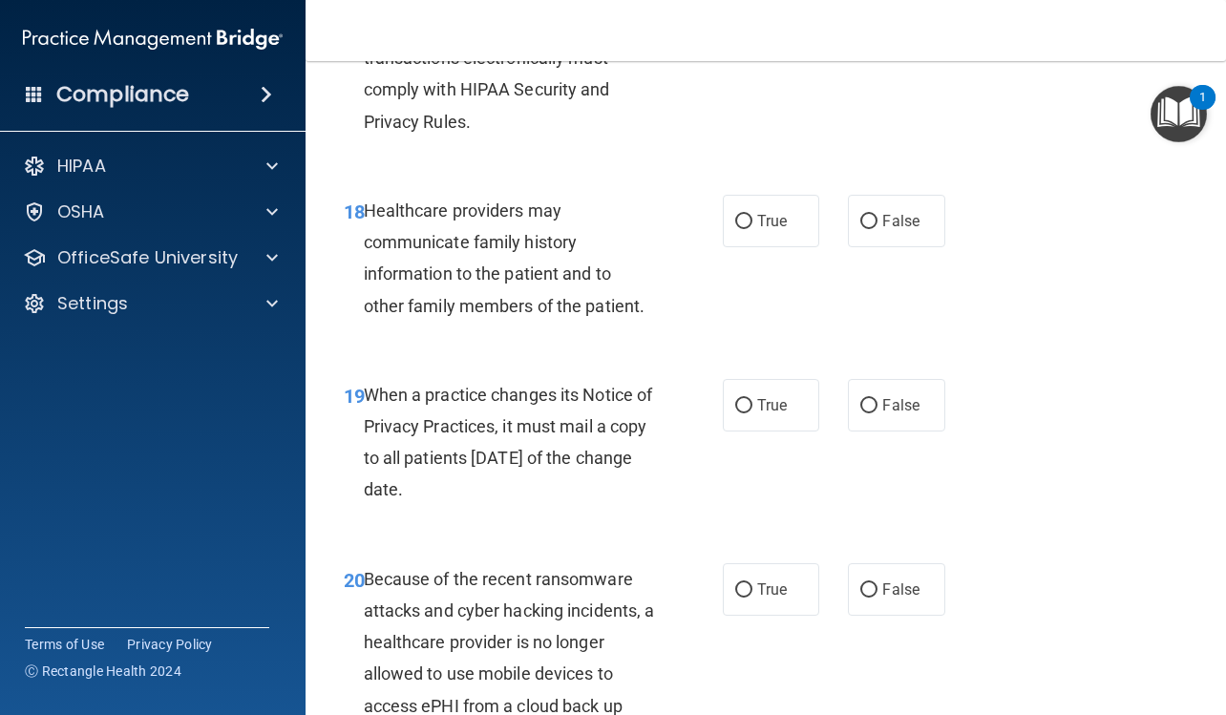
scroll to position [3436, 0]
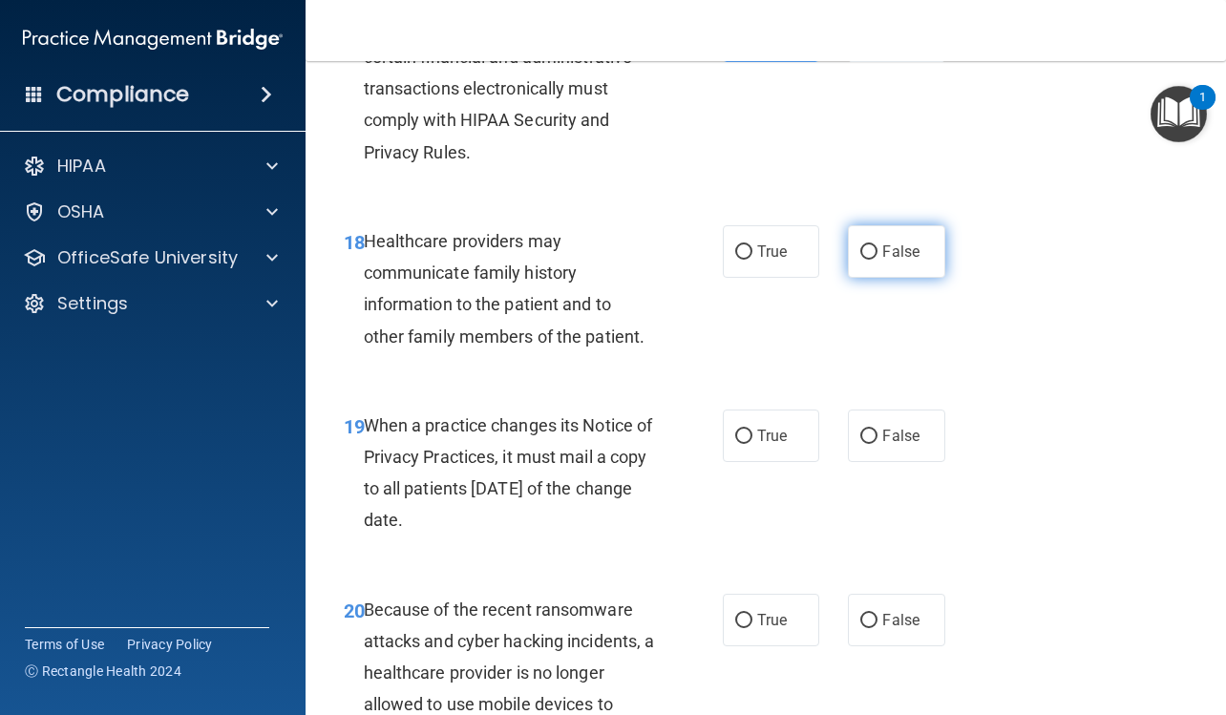
click at [898, 252] on span "False" at bounding box center [900, 251] width 37 height 18
click at [877, 252] on input "False" at bounding box center [868, 252] width 17 height 14
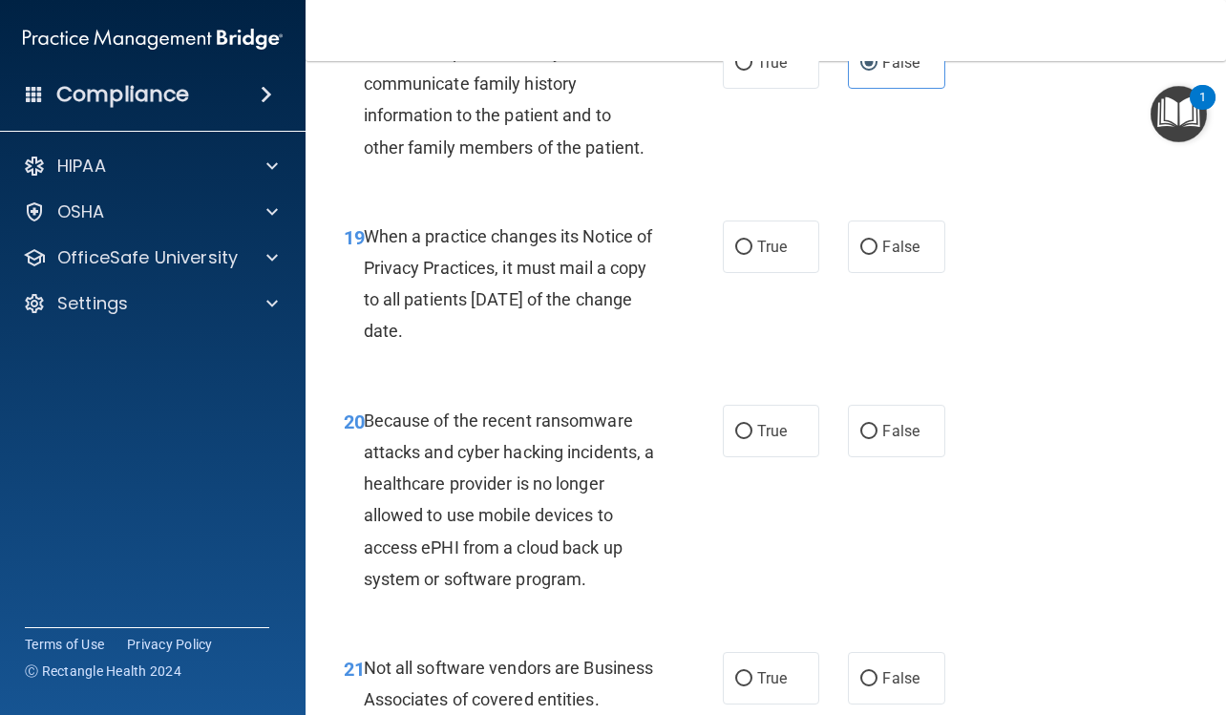
scroll to position [3627, 0]
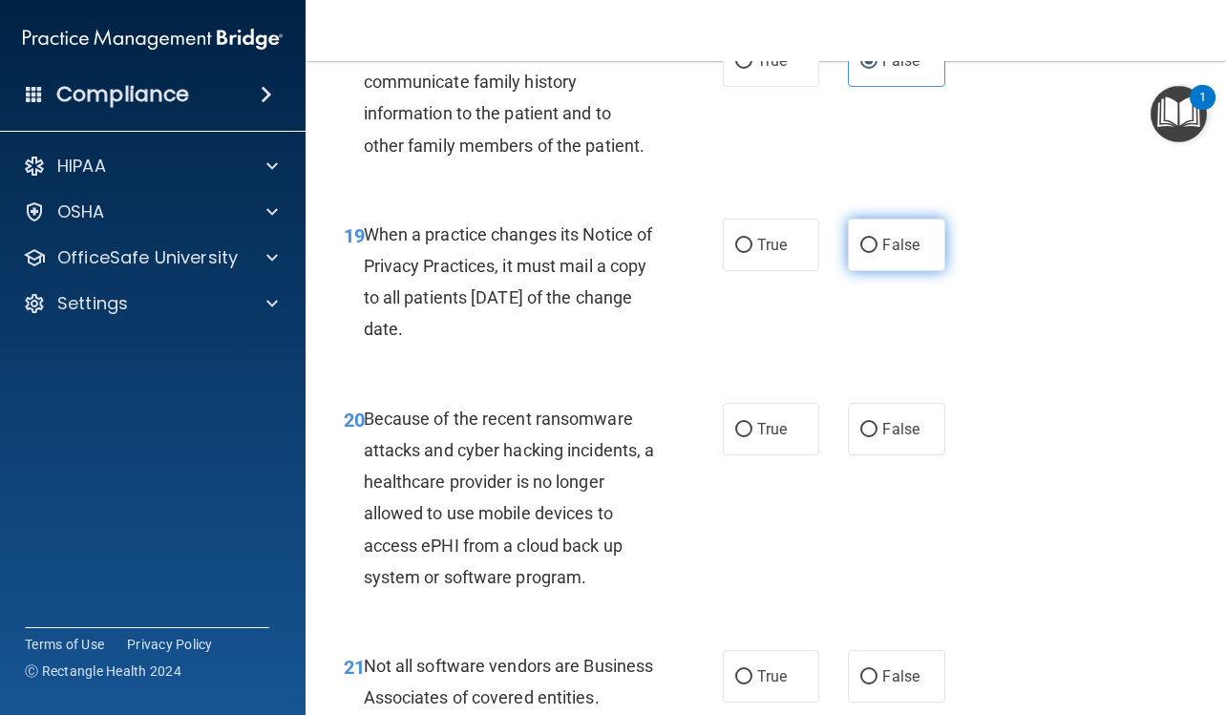
click at [907, 258] on label "False" at bounding box center [896, 245] width 96 height 52
click at [877, 253] on input "False" at bounding box center [868, 246] width 17 height 14
click at [904, 435] on span "False" at bounding box center [900, 429] width 37 height 18
click at [877, 435] on input "False" at bounding box center [868, 430] width 17 height 14
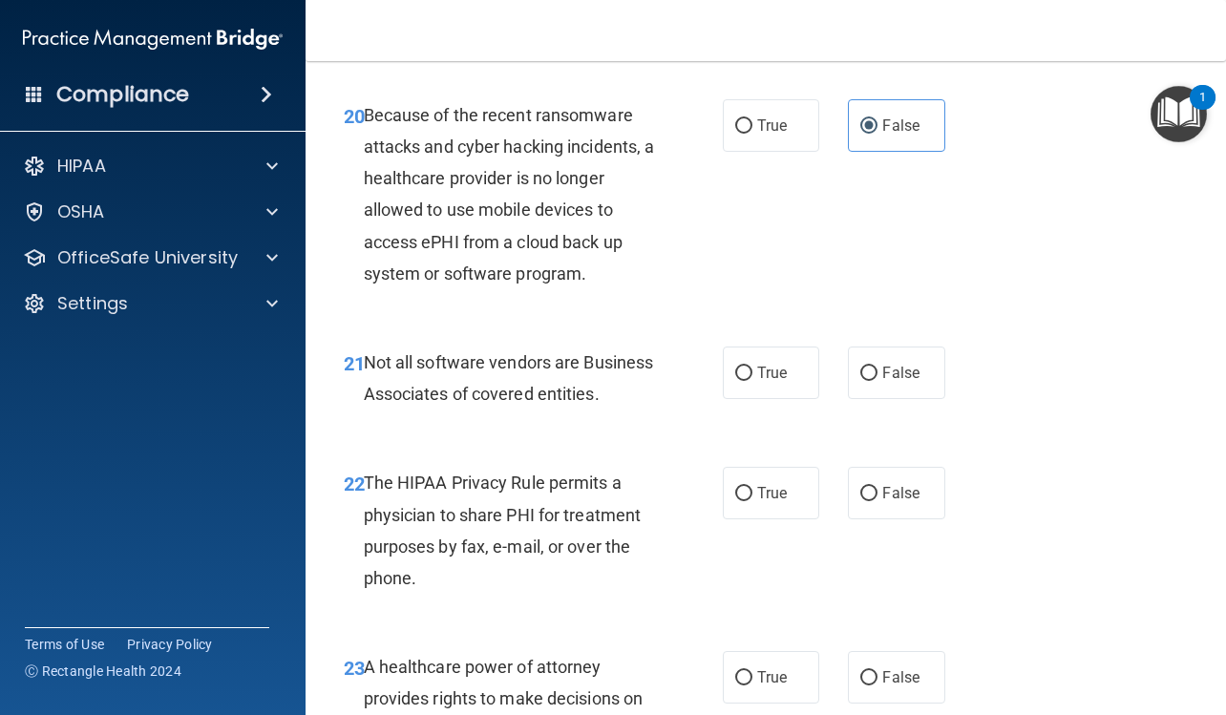
scroll to position [4009, 0]
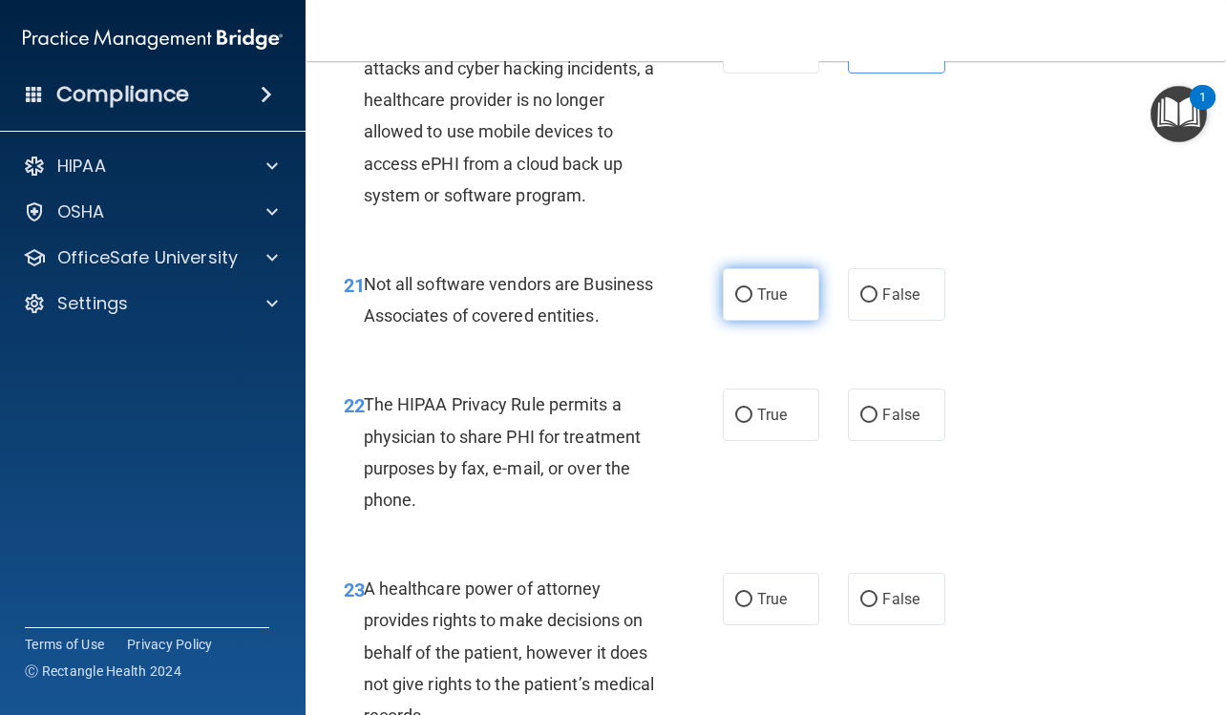
click at [777, 303] on span "True" at bounding box center [772, 294] width 30 height 18
click at [752, 303] on input "True" at bounding box center [743, 295] width 17 height 14
click at [781, 441] on label "True" at bounding box center [771, 414] width 96 height 52
click at [752, 423] on input "True" at bounding box center [743, 416] width 17 height 14
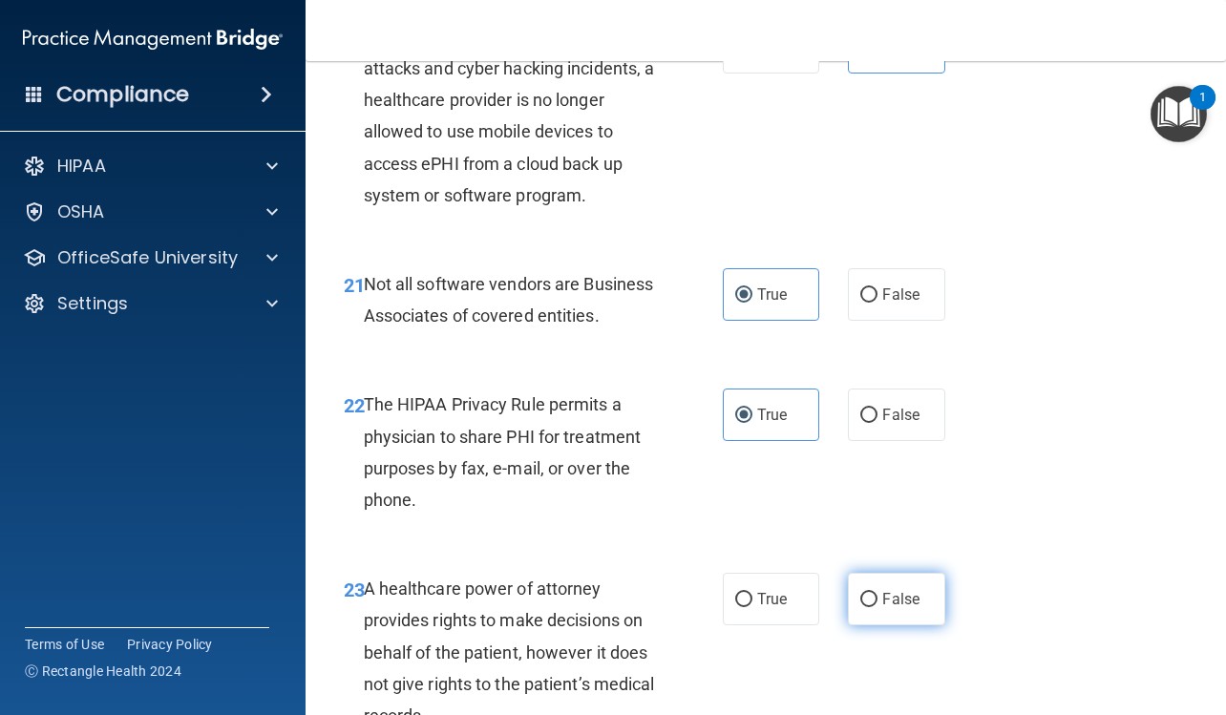
click at [903, 617] on label "False" at bounding box center [896, 599] width 96 height 52
click at [877, 607] on input "False" at bounding box center [868, 600] width 17 height 14
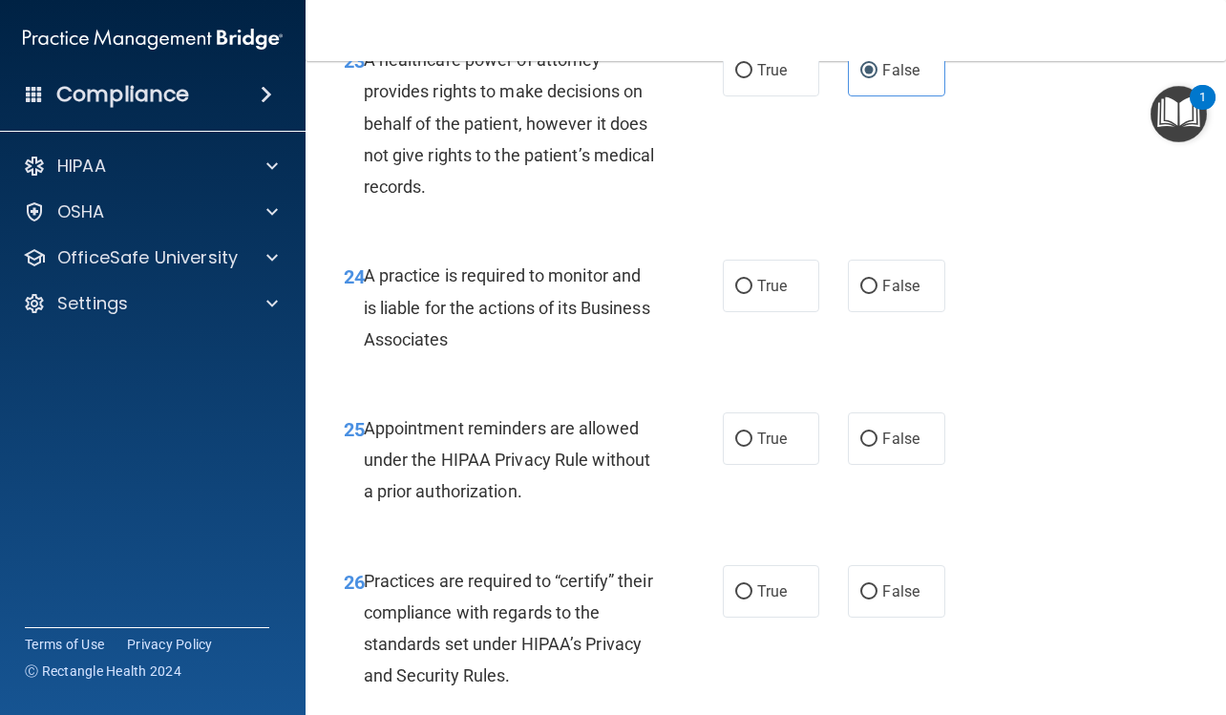
scroll to position [4581, 0]
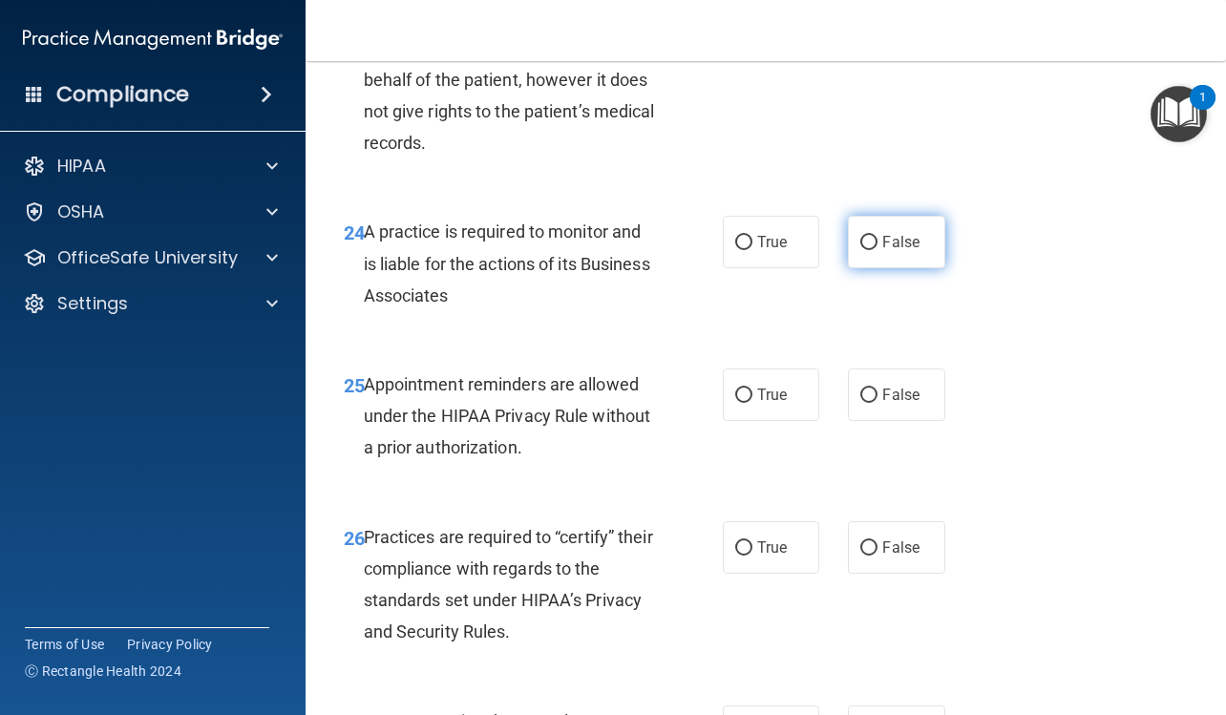
click at [870, 268] on label "False" at bounding box center [896, 242] width 96 height 52
click at [870, 250] on input "False" at bounding box center [868, 243] width 17 height 14
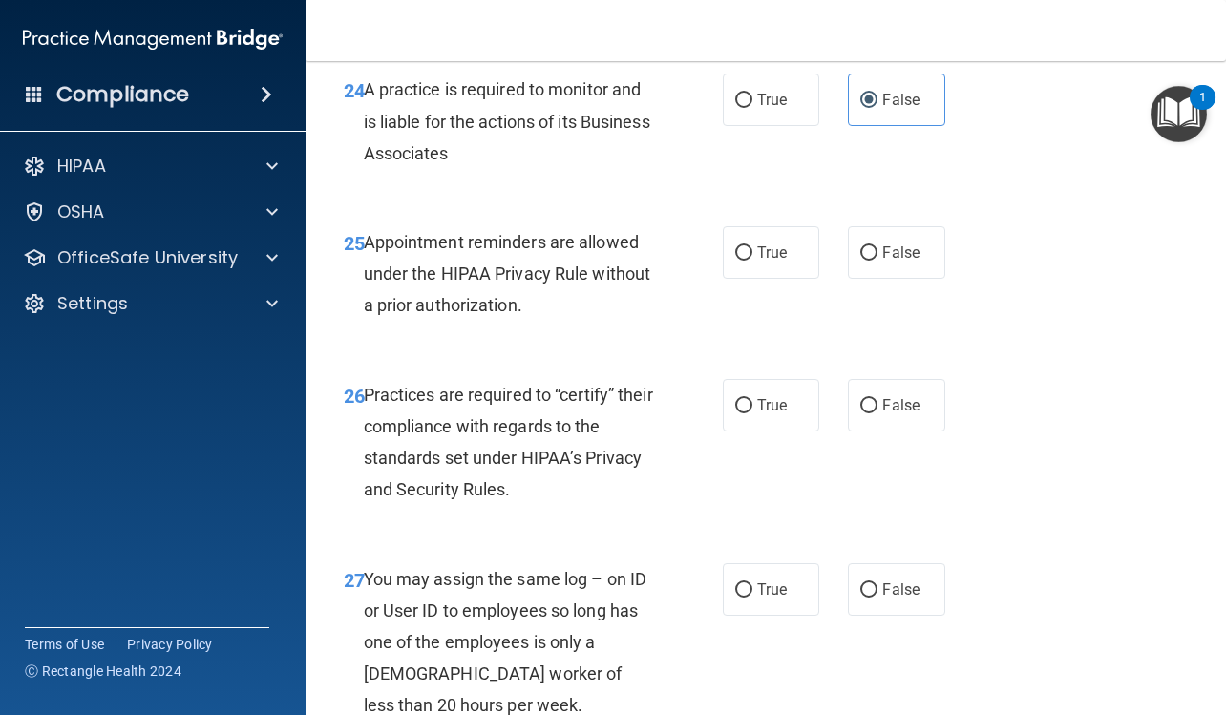
scroll to position [4772, 0]
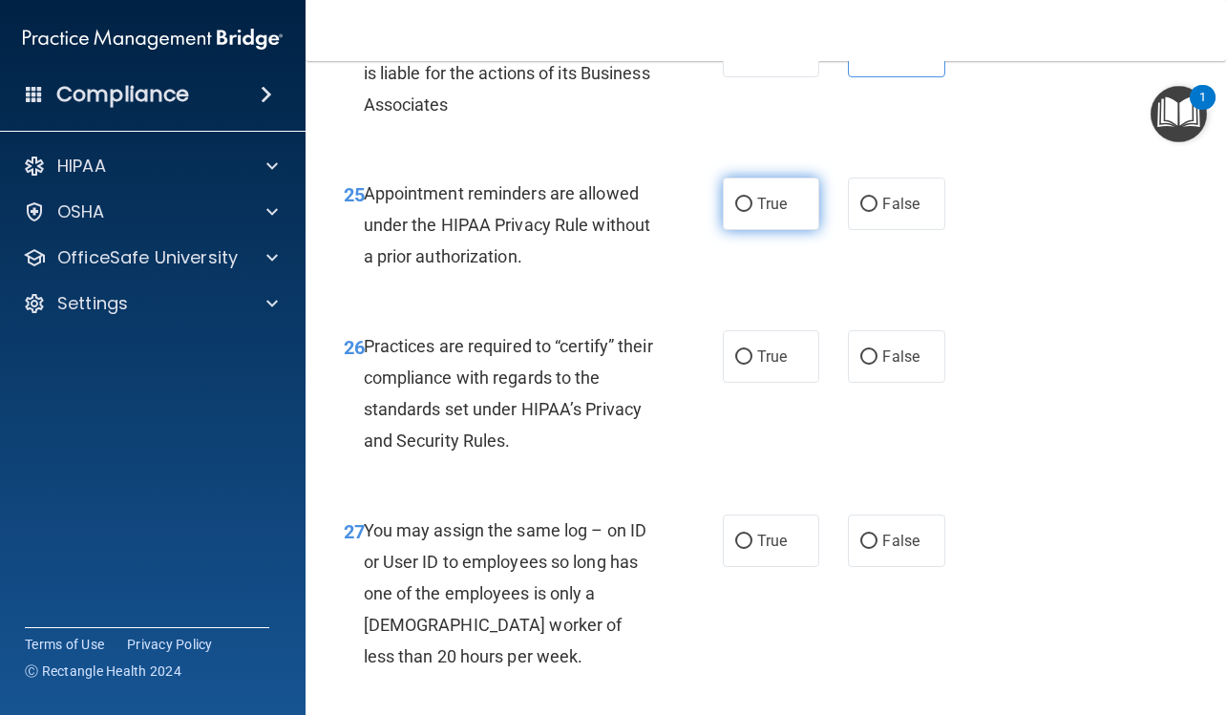
click at [759, 213] on span "True" at bounding box center [772, 204] width 30 height 18
click at [752, 212] on input "True" at bounding box center [743, 205] width 17 height 14
click at [878, 366] on label "False" at bounding box center [896, 356] width 96 height 52
click at [877, 365] on input "False" at bounding box center [868, 357] width 17 height 14
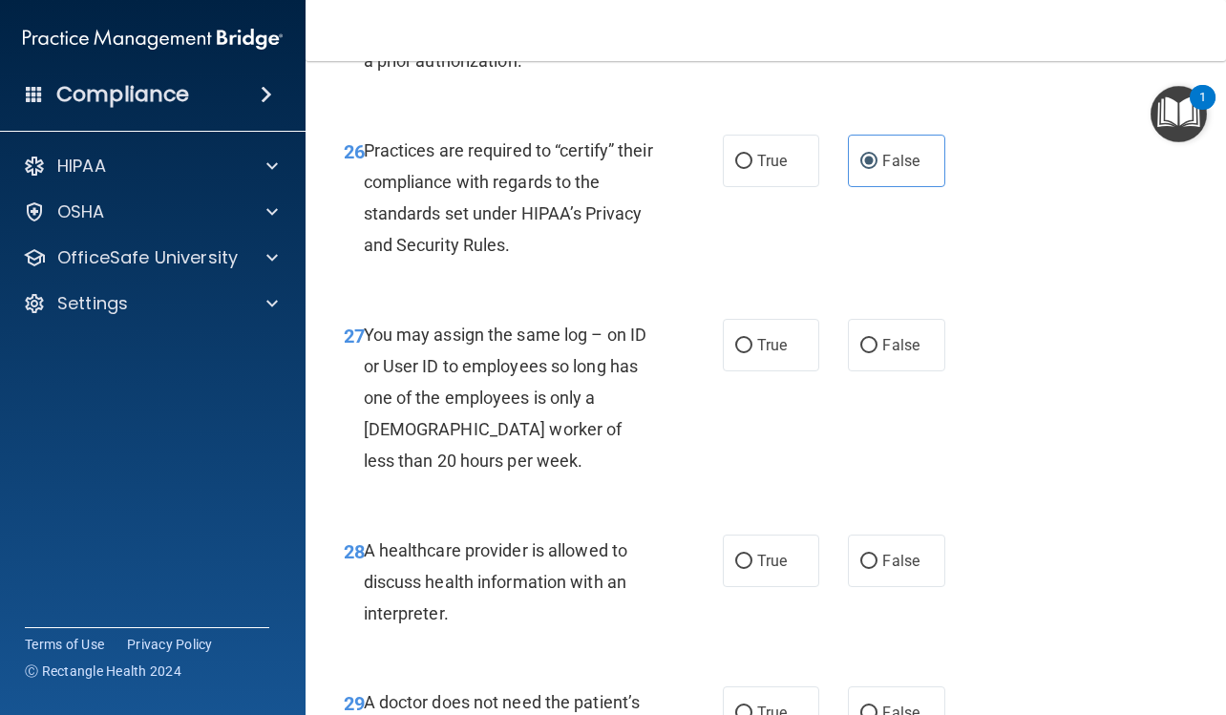
scroll to position [5059, 0]
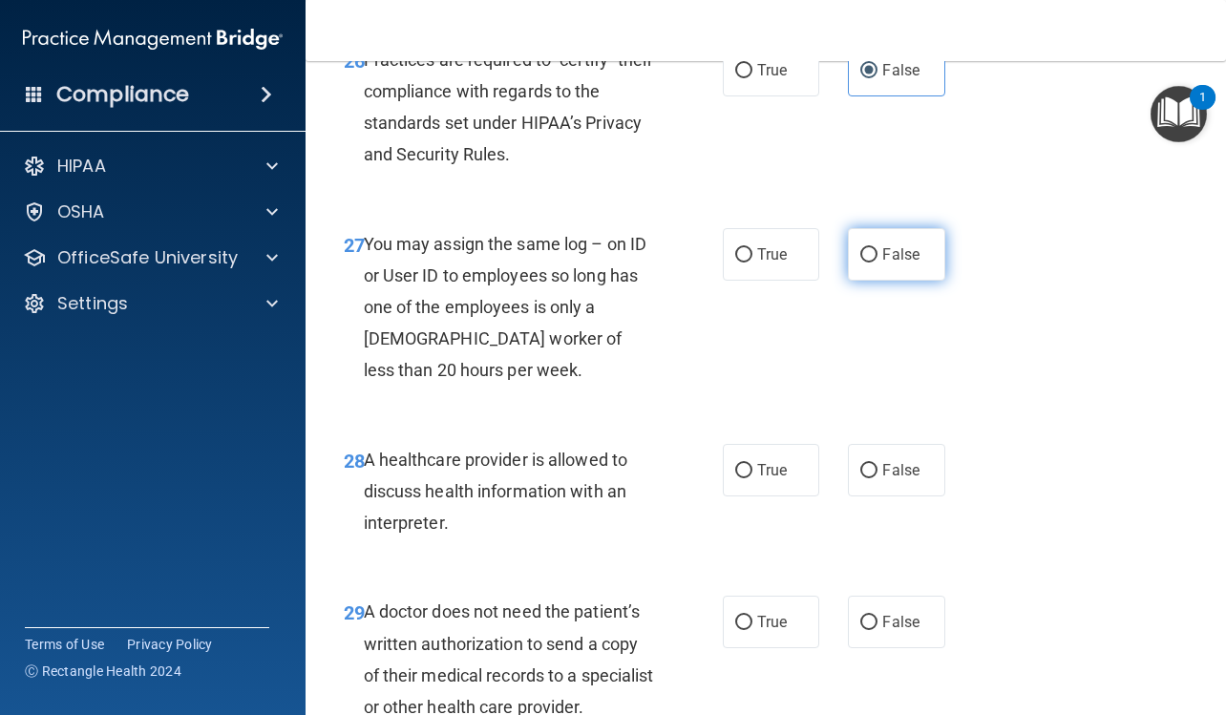
click at [882, 263] on span "False" at bounding box center [900, 254] width 37 height 18
click at [877, 262] on input "False" at bounding box center [868, 255] width 17 height 14
click at [774, 496] on label "True" at bounding box center [771, 470] width 96 height 52
click at [752, 478] on input "True" at bounding box center [743, 471] width 17 height 14
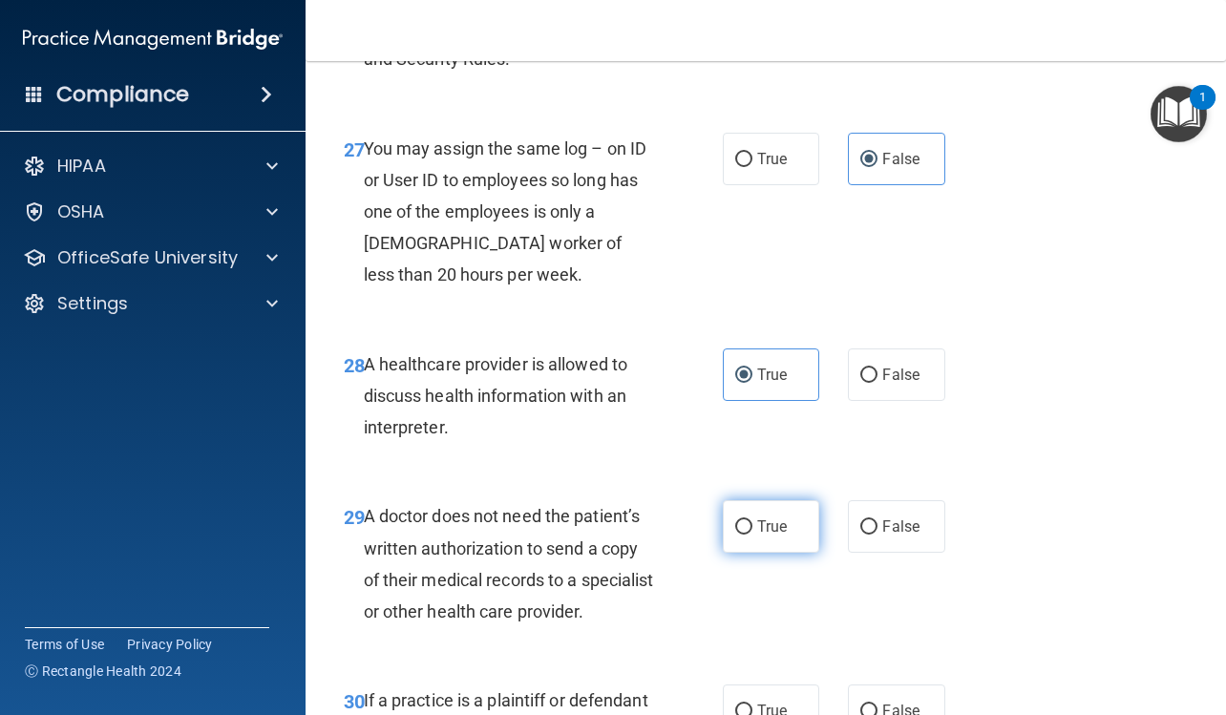
click at [775, 535] on span "True" at bounding box center [772, 526] width 30 height 18
click at [752, 534] on input "True" at bounding box center [743, 527] width 17 height 14
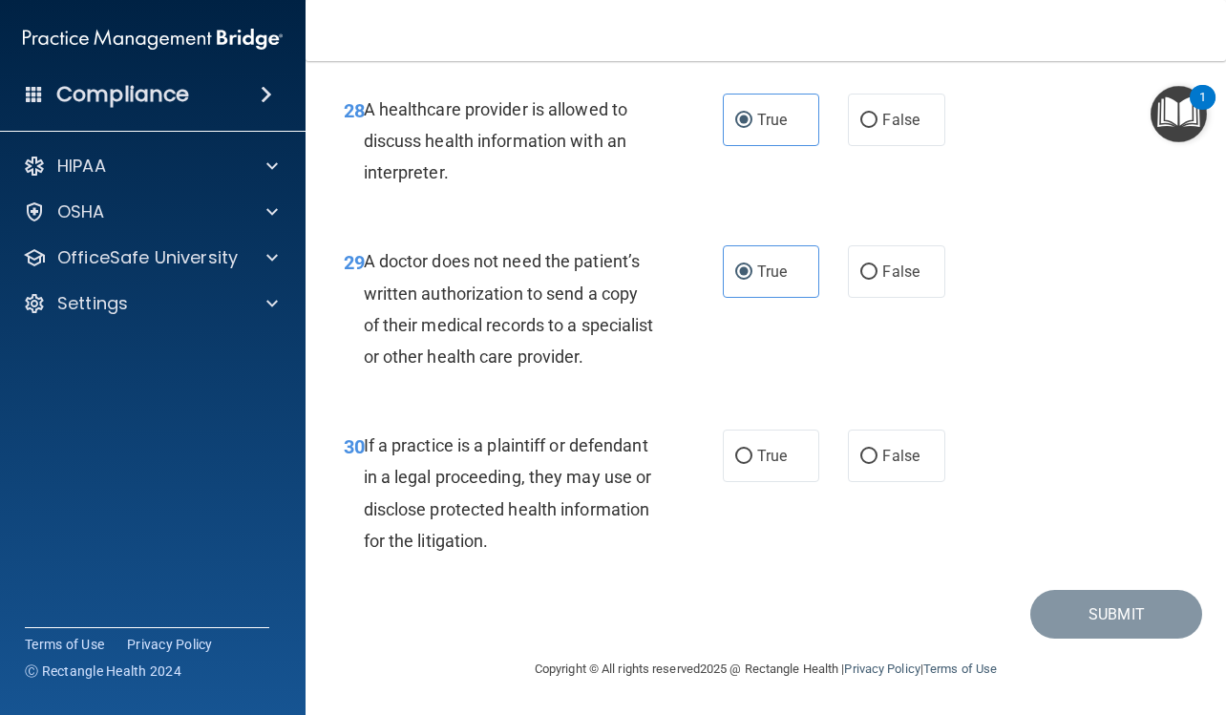
scroll to position [5440, 0]
click at [776, 482] on label "True" at bounding box center [771, 456] width 96 height 52
click at [752, 464] on input "True" at bounding box center [743, 457] width 17 height 14
click at [1042, 639] on button "Submit" at bounding box center [1116, 614] width 172 height 49
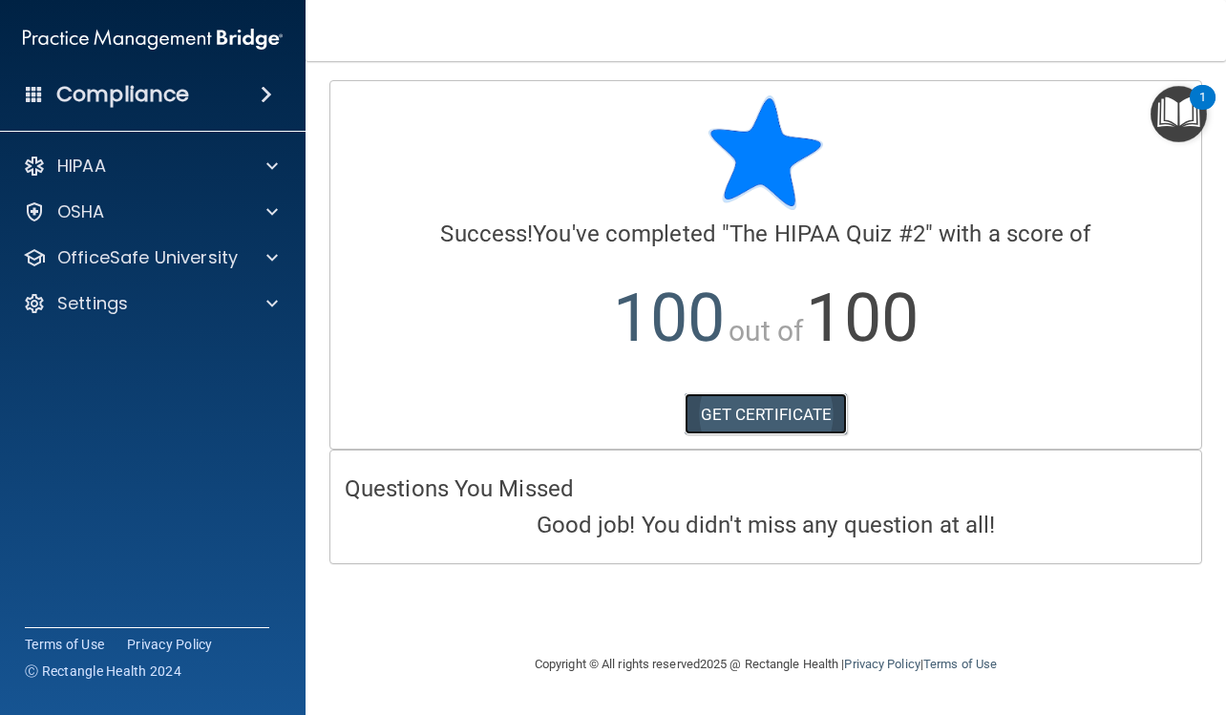
click at [706, 407] on link "GET CERTIFICATE" at bounding box center [765, 414] width 163 height 42
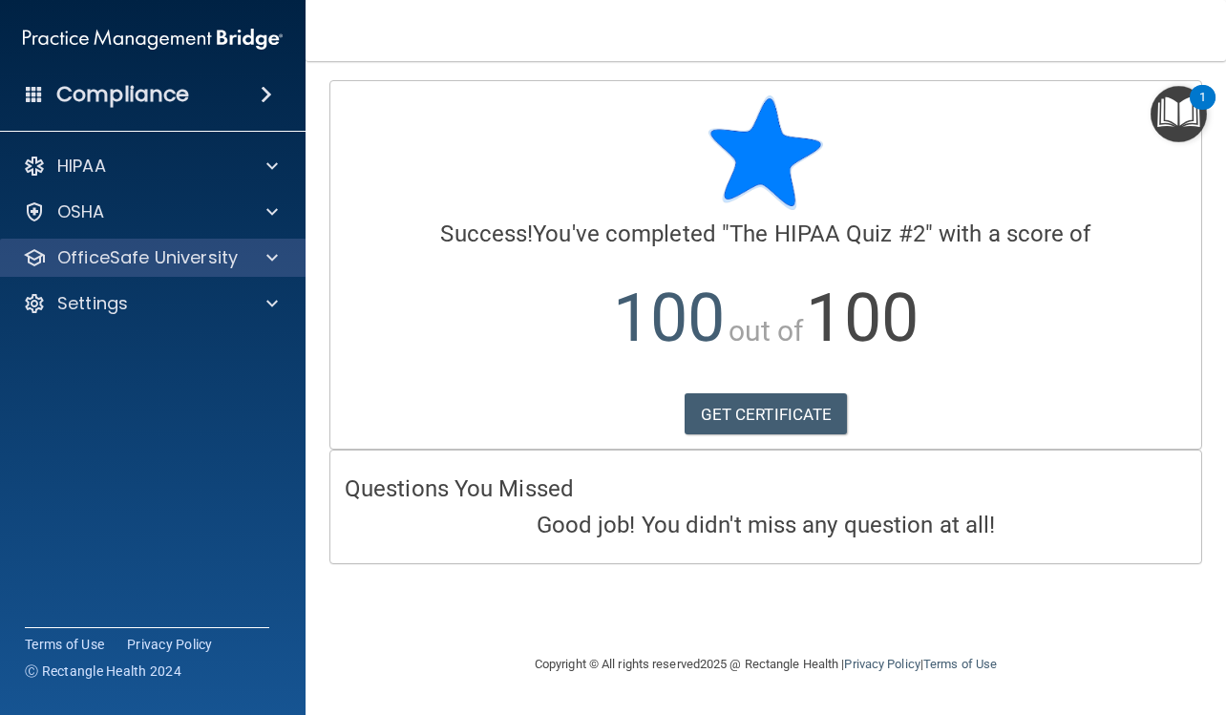
click at [128, 240] on div "OfficeSafe University" at bounding box center [153, 258] width 306 height 38
click at [142, 271] on div "OfficeSafe University" at bounding box center [153, 258] width 306 height 38
click at [135, 247] on p "OfficeSafe University" at bounding box center [147, 257] width 180 height 23
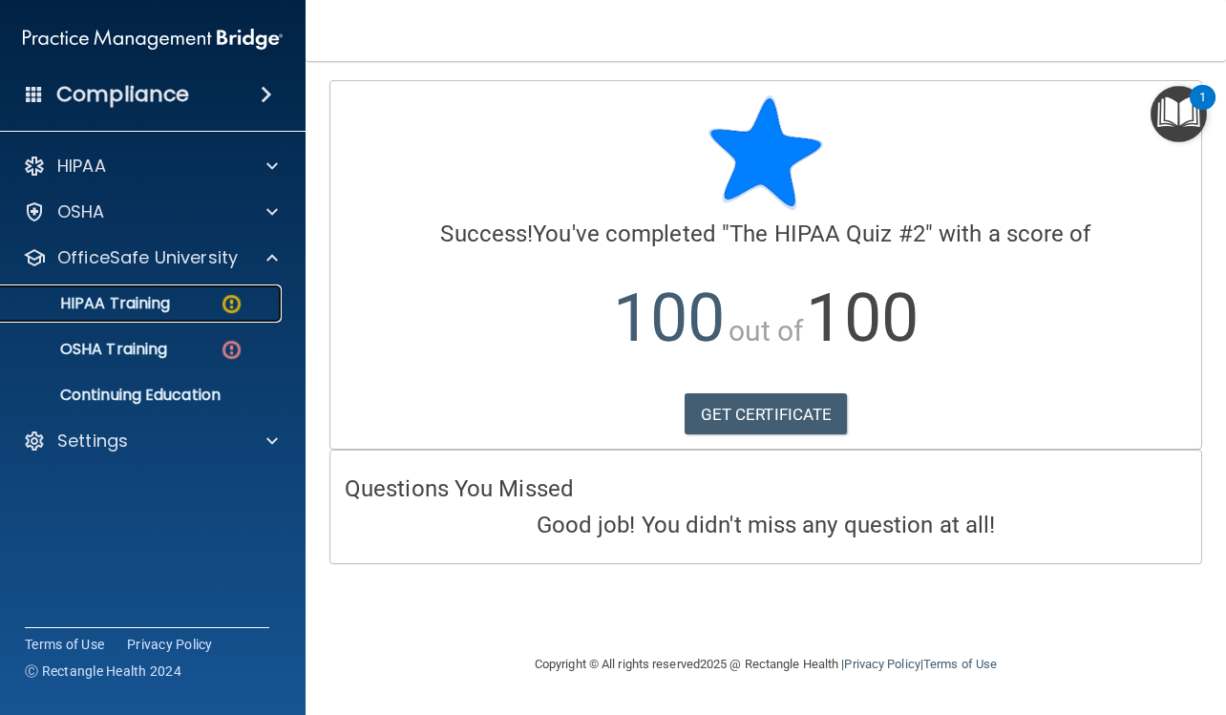
click at [134, 307] on p "HIPAA Training" at bounding box center [90, 303] width 157 height 19
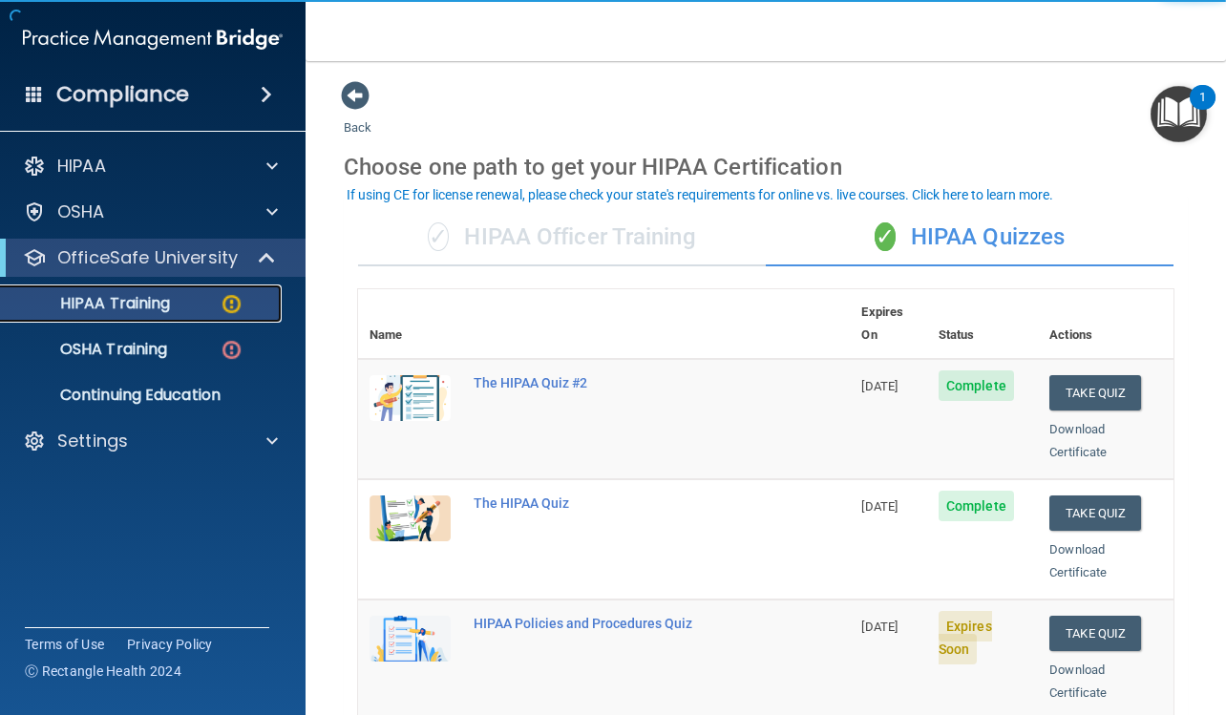
scroll to position [191, 0]
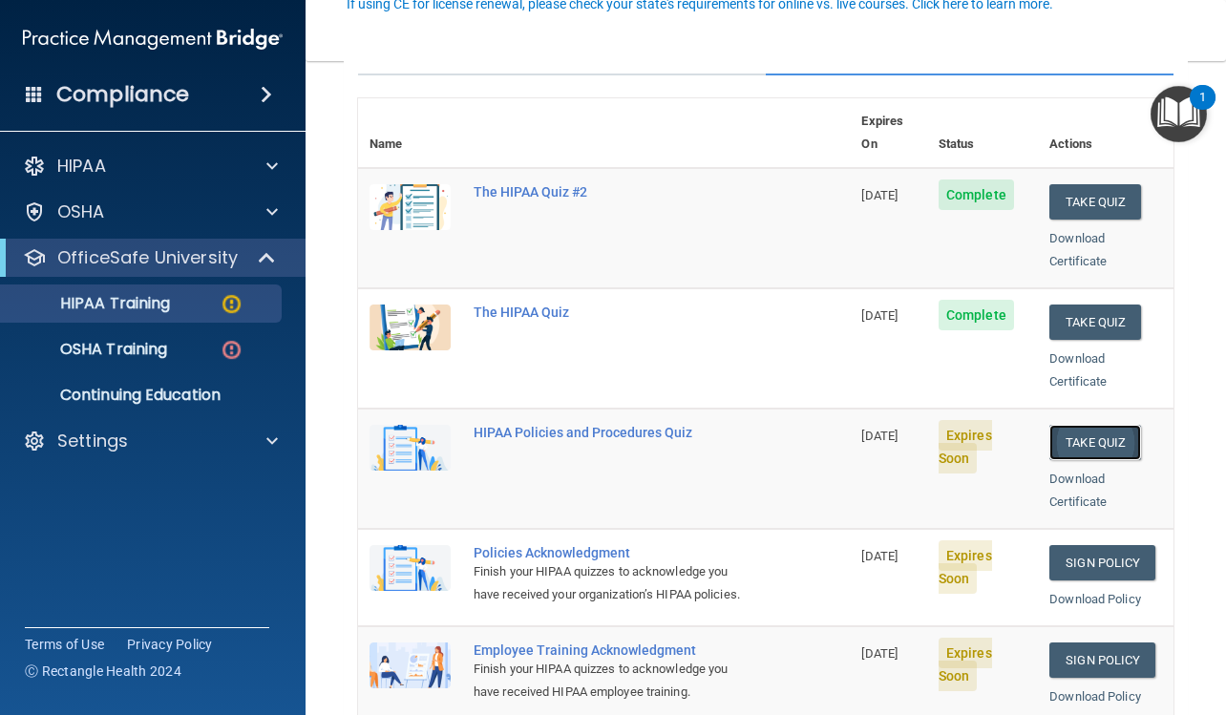
click at [1109, 425] on button "Take Quiz" at bounding box center [1095, 442] width 92 height 35
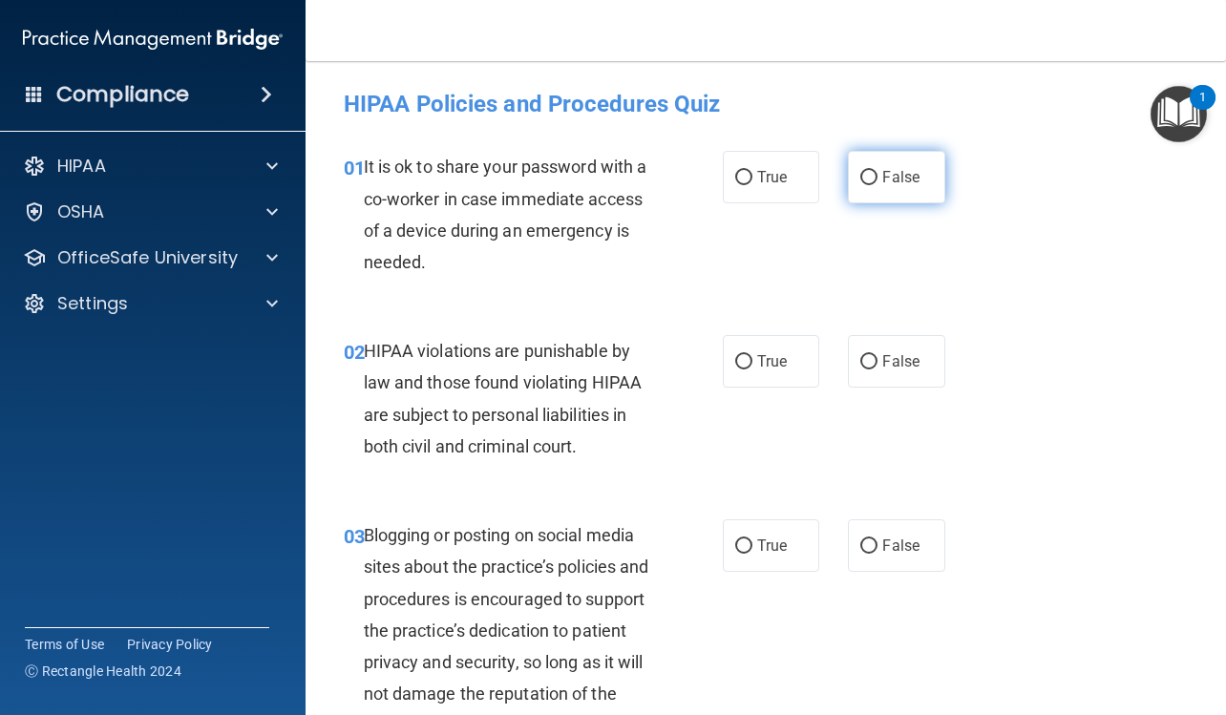
click at [887, 196] on label "False" at bounding box center [896, 177] width 96 height 52
click at [877, 185] on input "False" at bounding box center [868, 178] width 17 height 14
click at [766, 373] on label "True" at bounding box center [771, 361] width 96 height 52
click at [752, 369] on input "True" at bounding box center [743, 362] width 17 height 14
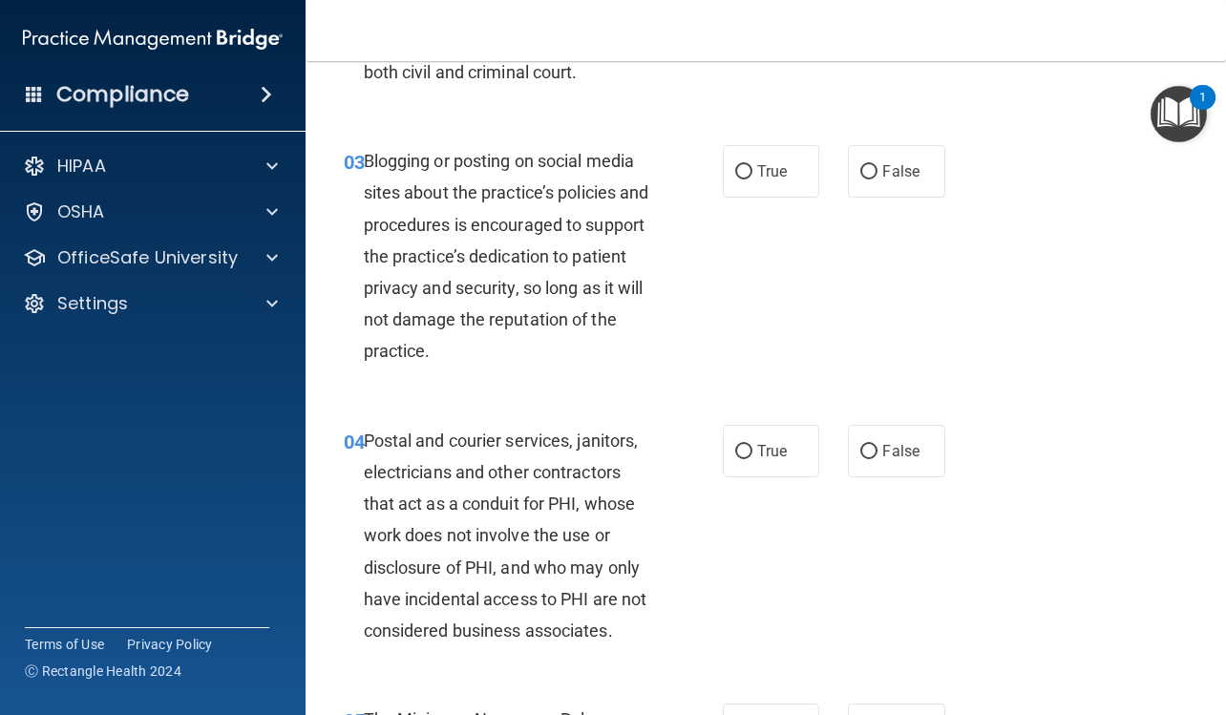
scroll to position [382, 0]
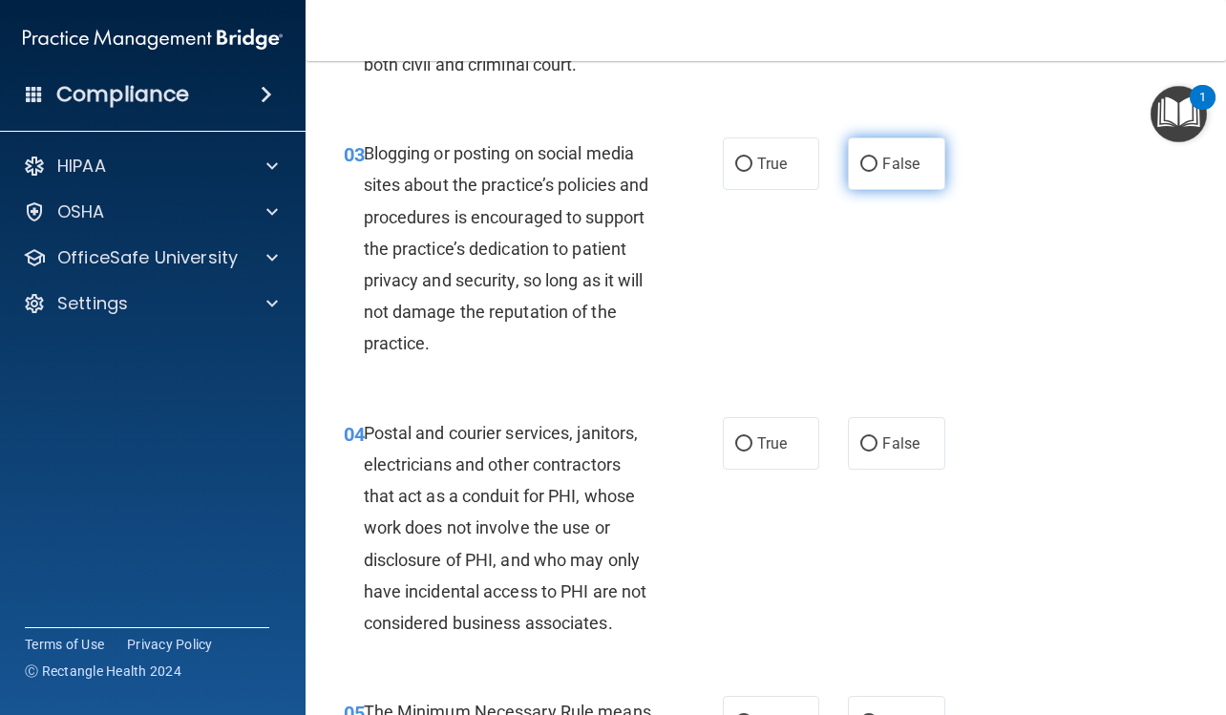
click at [870, 175] on label "False" at bounding box center [896, 163] width 96 height 52
click at [870, 172] on input "False" at bounding box center [868, 164] width 17 height 14
click at [765, 442] on span "True" at bounding box center [772, 443] width 30 height 18
click at [752, 442] on input "True" at bounding box center [743, 444] width 17 height 14
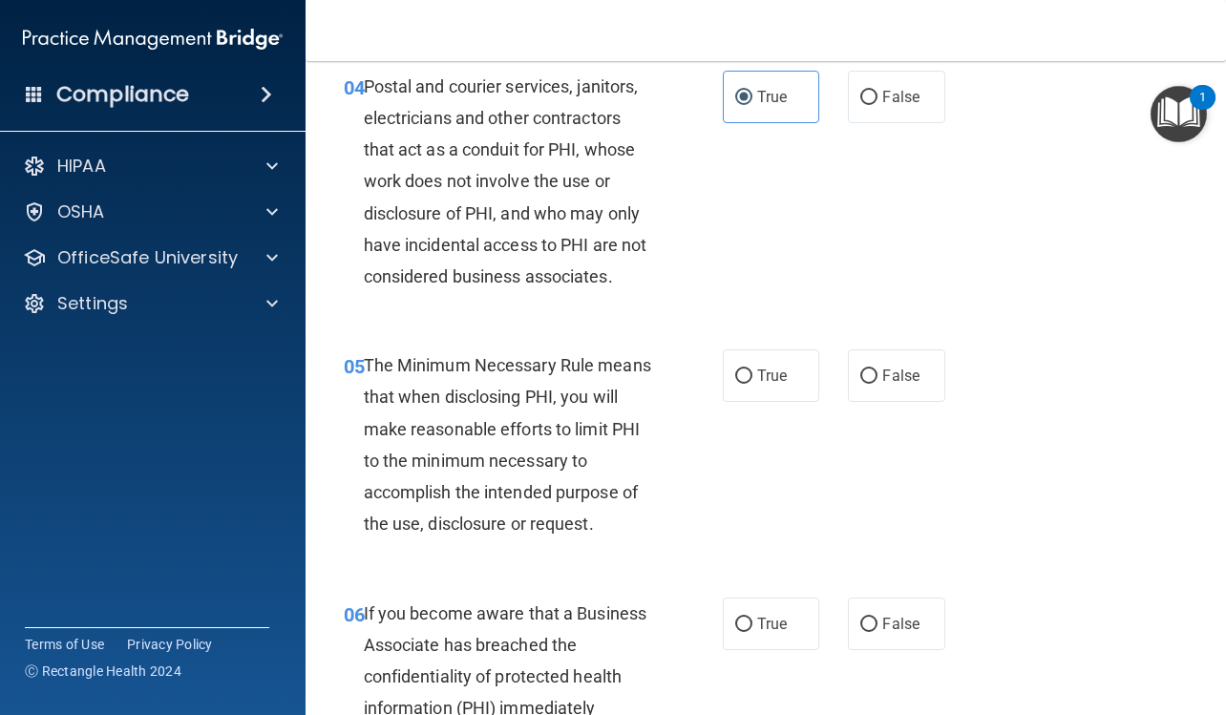
scroll to position [764, 0]
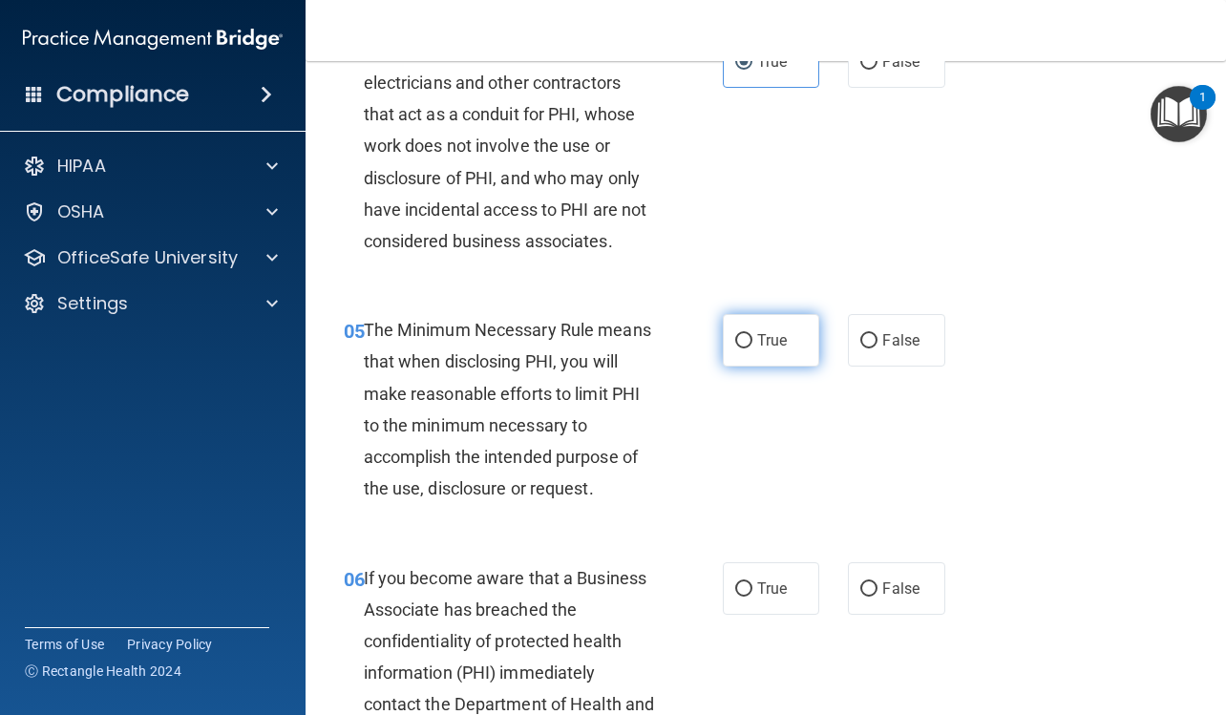
click at [787, 349] on label "True" at bounding box center [771, 340] width 96 height 52
click at [752, 348] on input "True" at bounding box center [743, 341] width 17 height 14
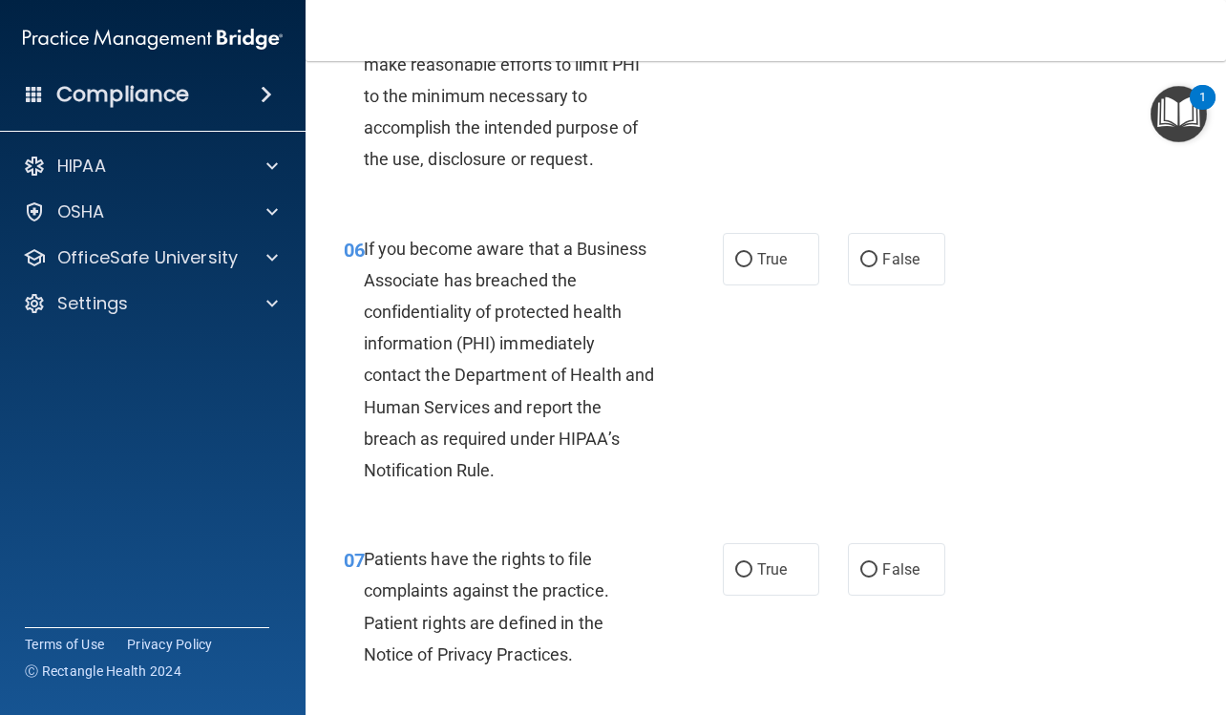
scroll to position [1145, 0]
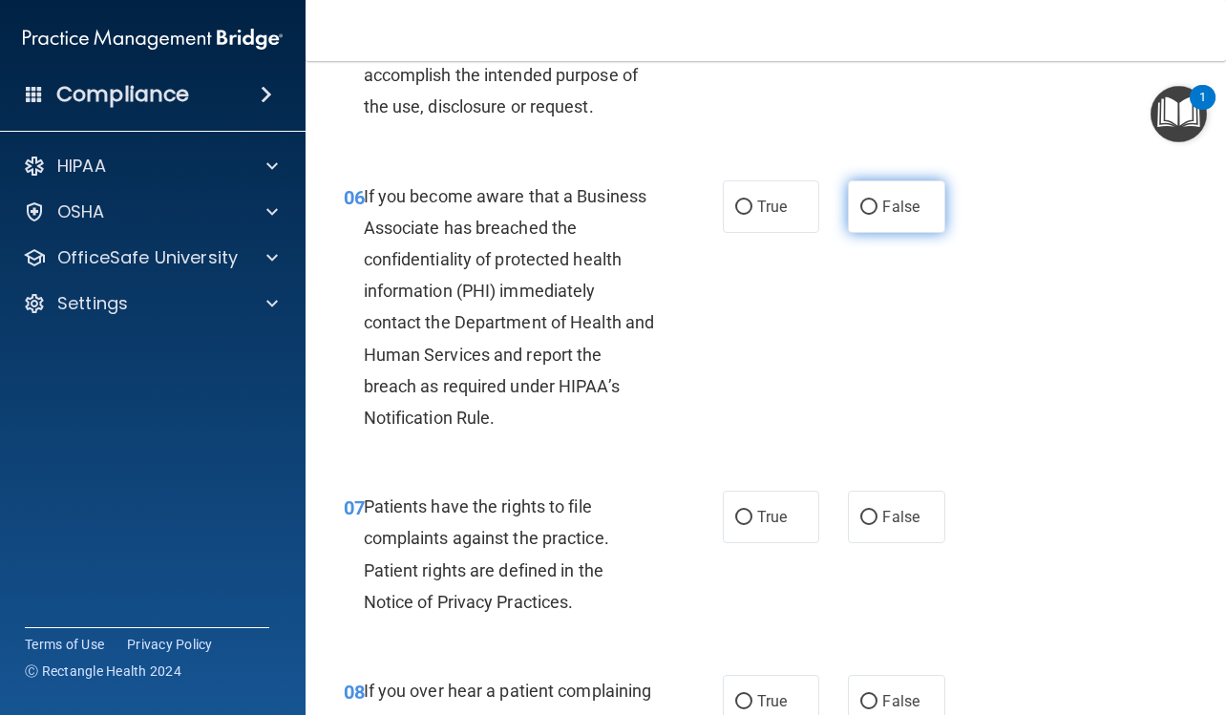
click at [868, 210] on input "False" at bounding box center [868, 207] width 17 height 14
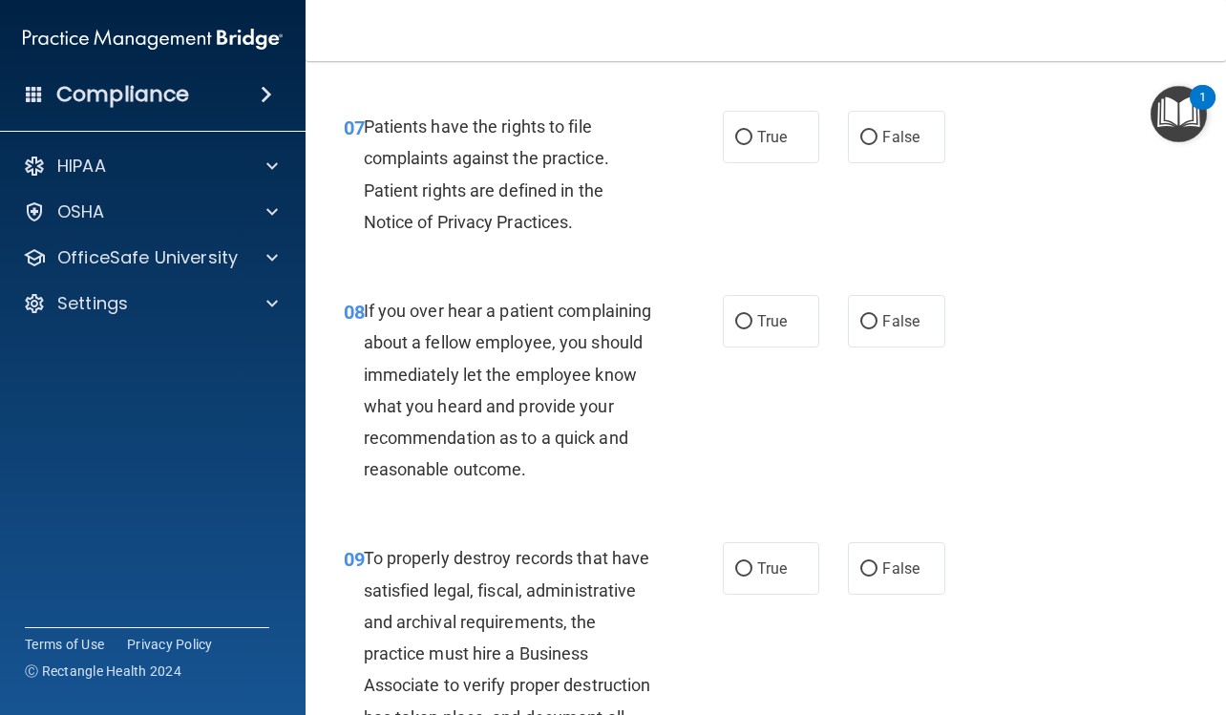
scroll to position [1527, 0]
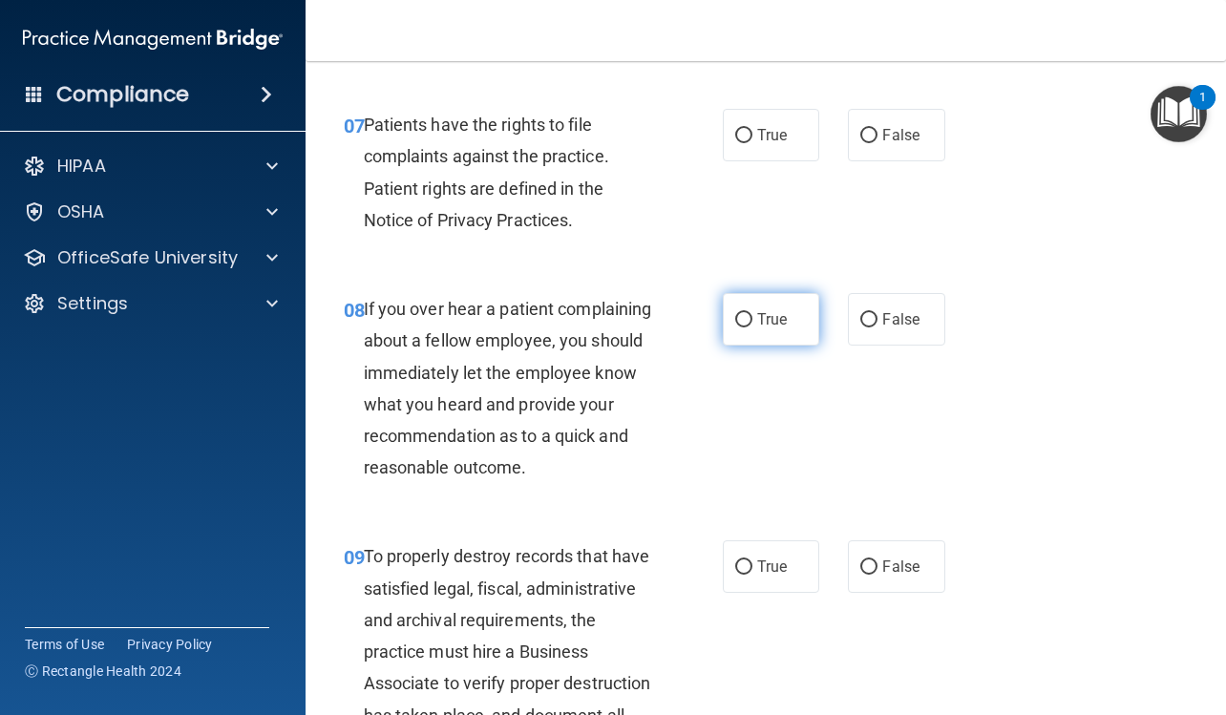
click at [793, 327] on label "True" at bounding box center [771, 319] width 96 height 52
click at [752, 327] on input "True" at bounding box center [743, 320] width 17 height 14
click at [788, 131] on label "True" at bounding box center [771, 135] width 96 height 52
click at [752, 131] on input "True" at bounding box center [743, 136] width 17 height 14
click at [886, 317] on span "False" at bounding box center [900, 319] width 37 height 18
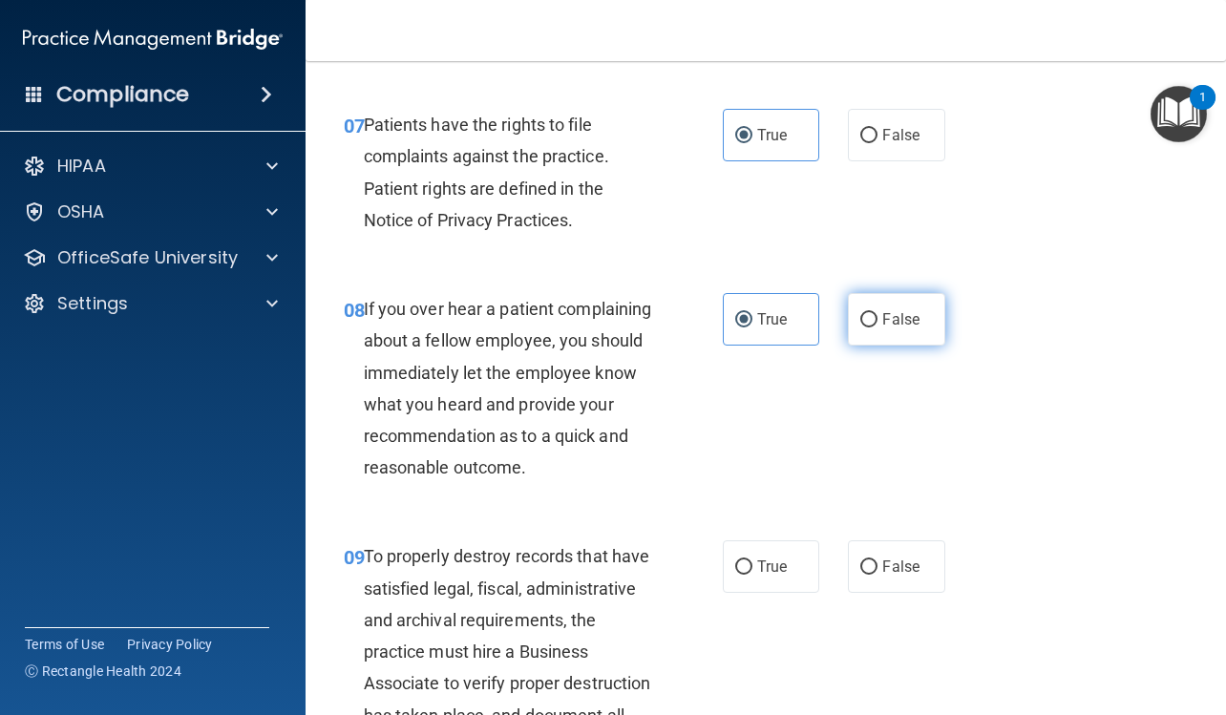
click at [877, 317] on input "False" at bounding box center [868, 320] width 17 height 14
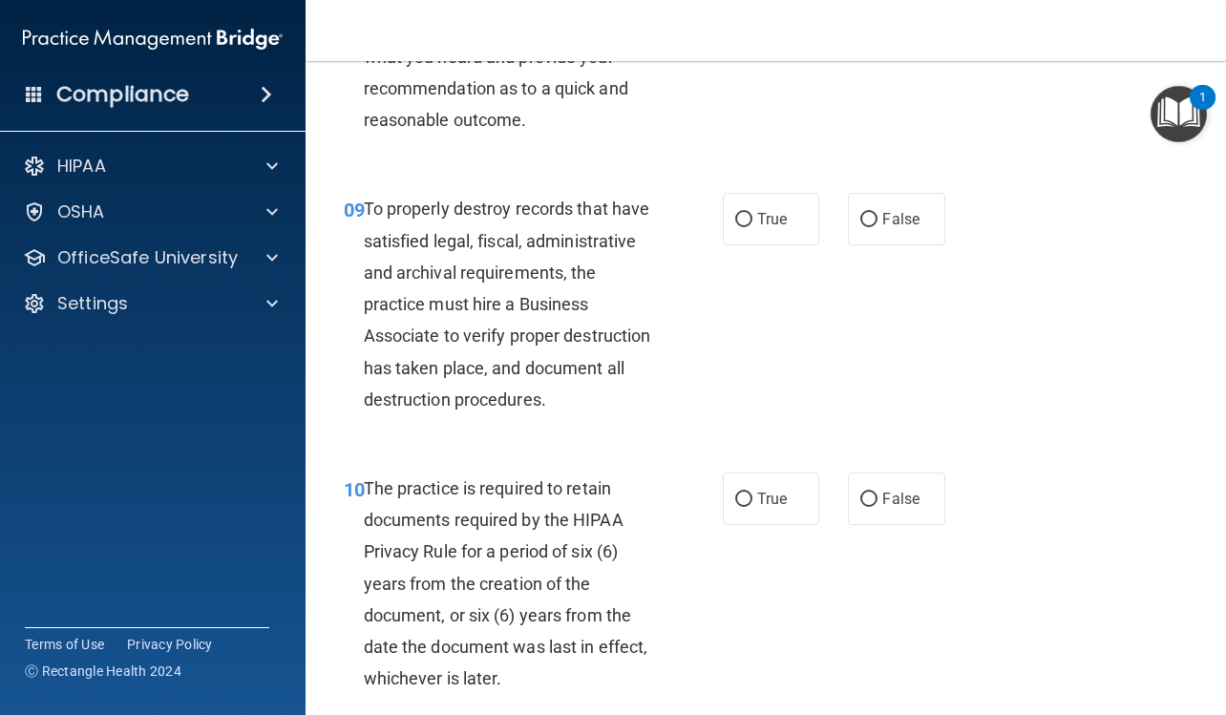
scroll to position [1909, 0]
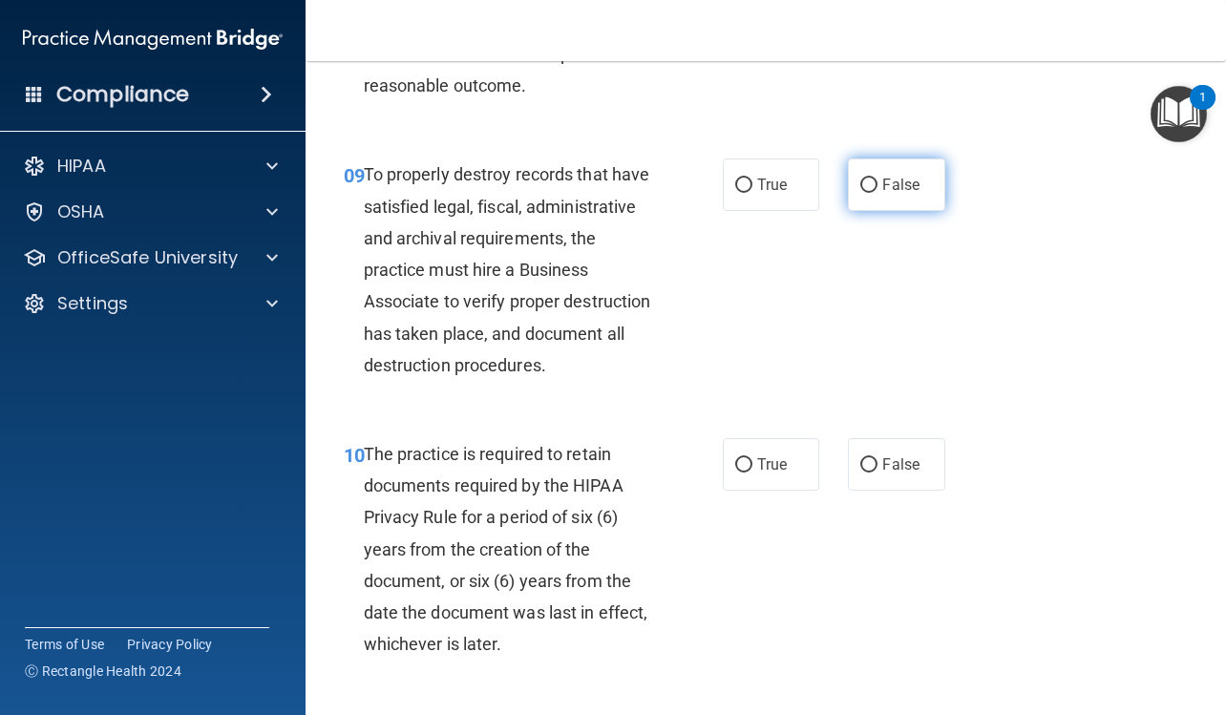
click at [892, 194] on span "False" at bounding box center [900, 185] width 37 height 18
click at [877, 193] on input "False" at bounding box center [868, 185] width 17 height 14
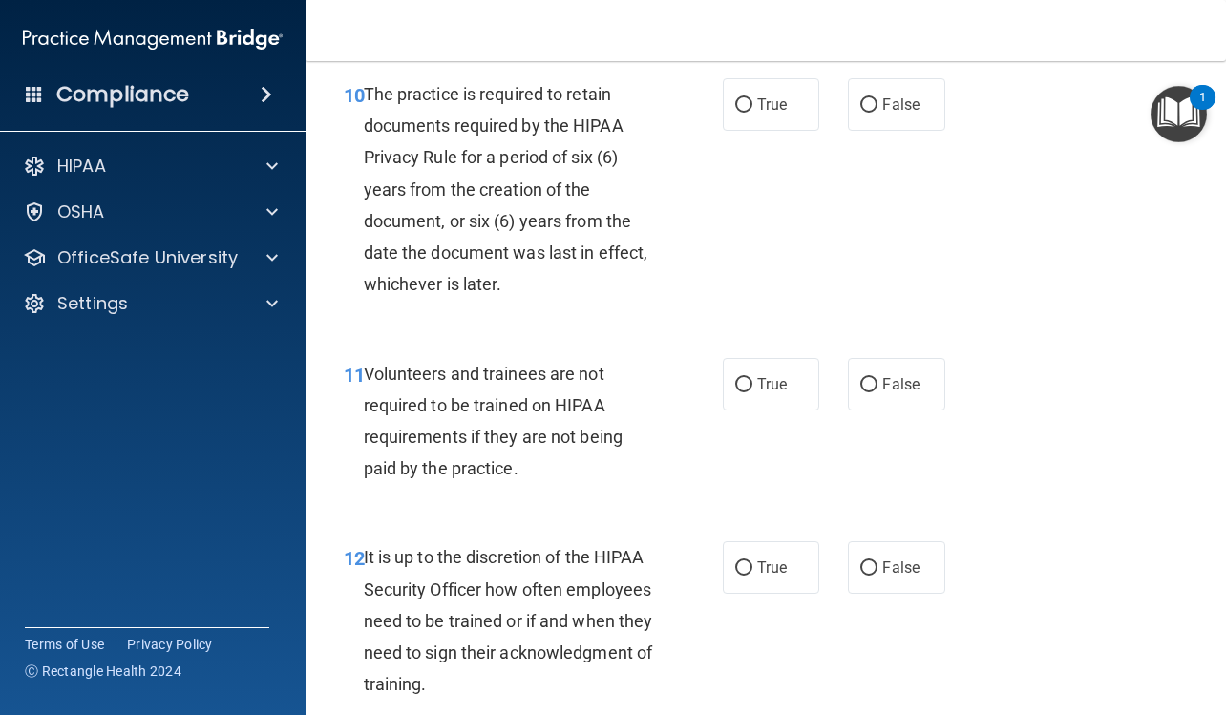
scroll to position [2291, 0]
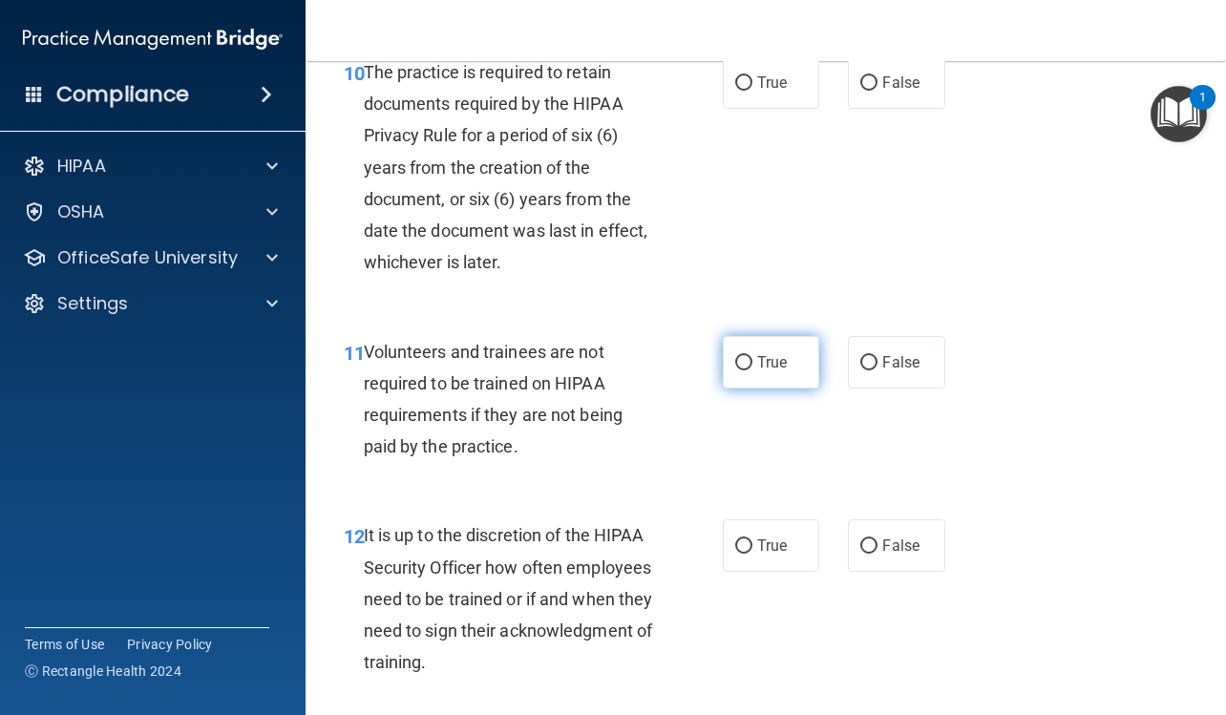
click at [775, 371] on span "True" at bounding box center [772, 362] width 30 height 18
click at [752, 370] on input "True" at bounding box center [743, 363] width 17 height 14
click at [749, 109] on label "True" at bounding box center [771, 82] width 96 height 52
click at [749, 91] on input "True" at bounding box center [743, 83] width 17 height 14
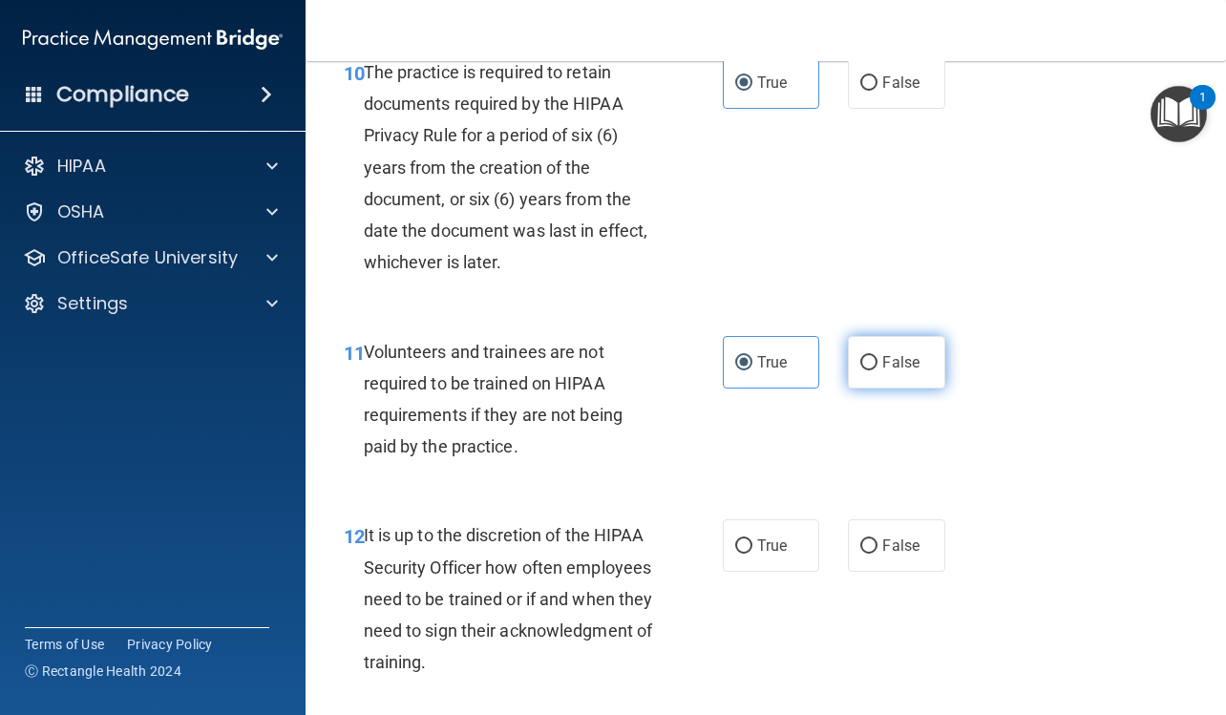
click at [886, 371] on span "False" at bounding box center [900, 362] width 37 height 18
click at [877, 370] on input "False" at bounding box center [868, 363] width 17 height 14
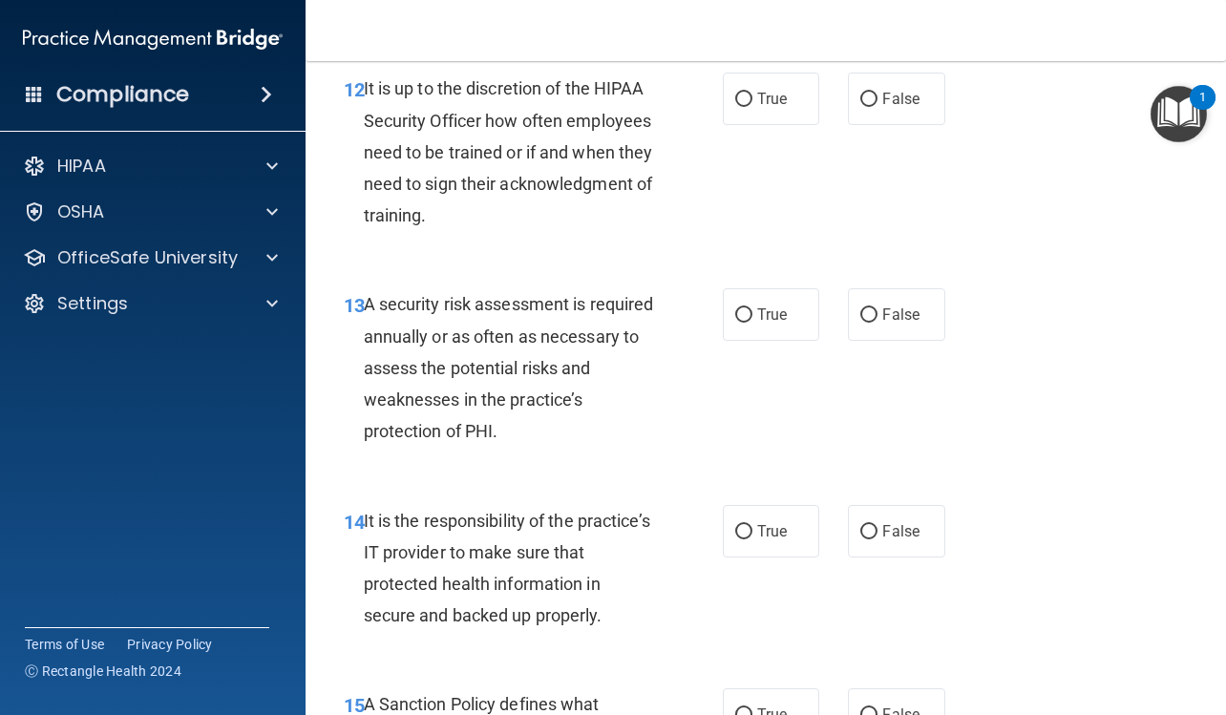
scroll to position [2768, 0]
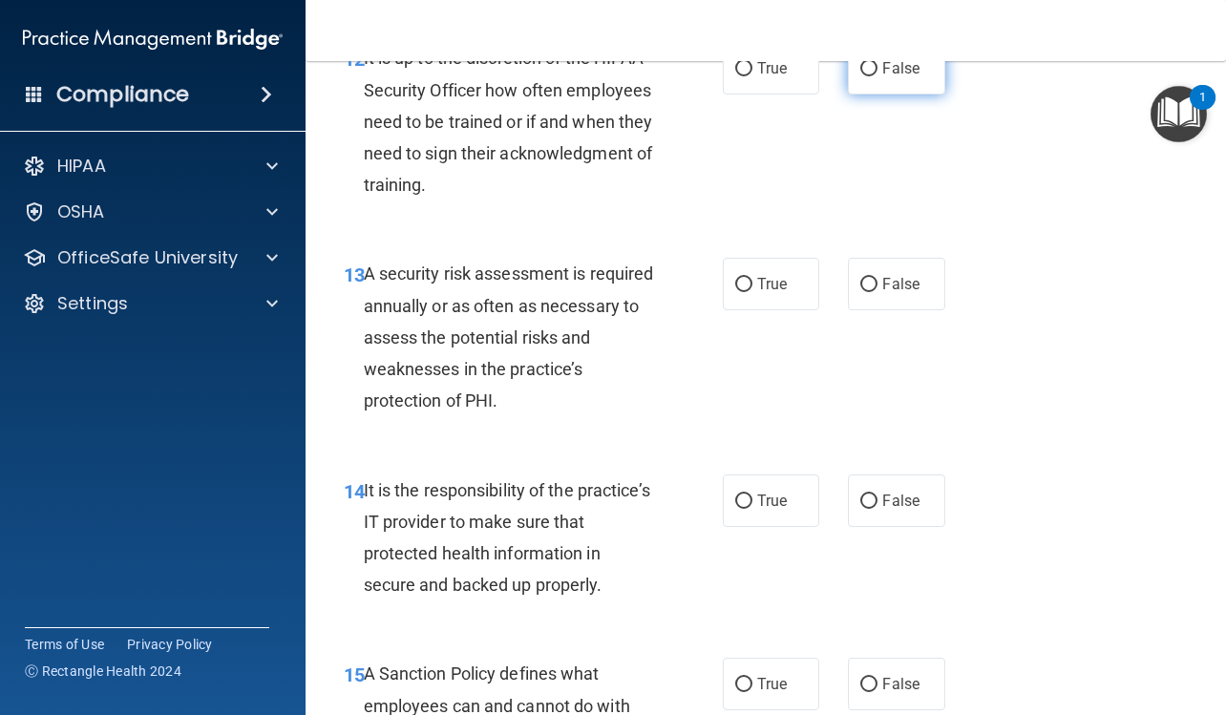
click at [899, 94] on label "False" at bounding box center [896, 68] width 96 height 52
click at [877, 76] on input "False" at bounding box center [868, 69] width 17 height 14
click at [773, 293] on span "True" at bounding box center [772, 284] width 30 height 18
click at [752, 292] on input "True" at bounding box center [743, 285] width 17 height 14
click at [873, 527] on label "False" at bounding box center [896, 500] width 96 height 52
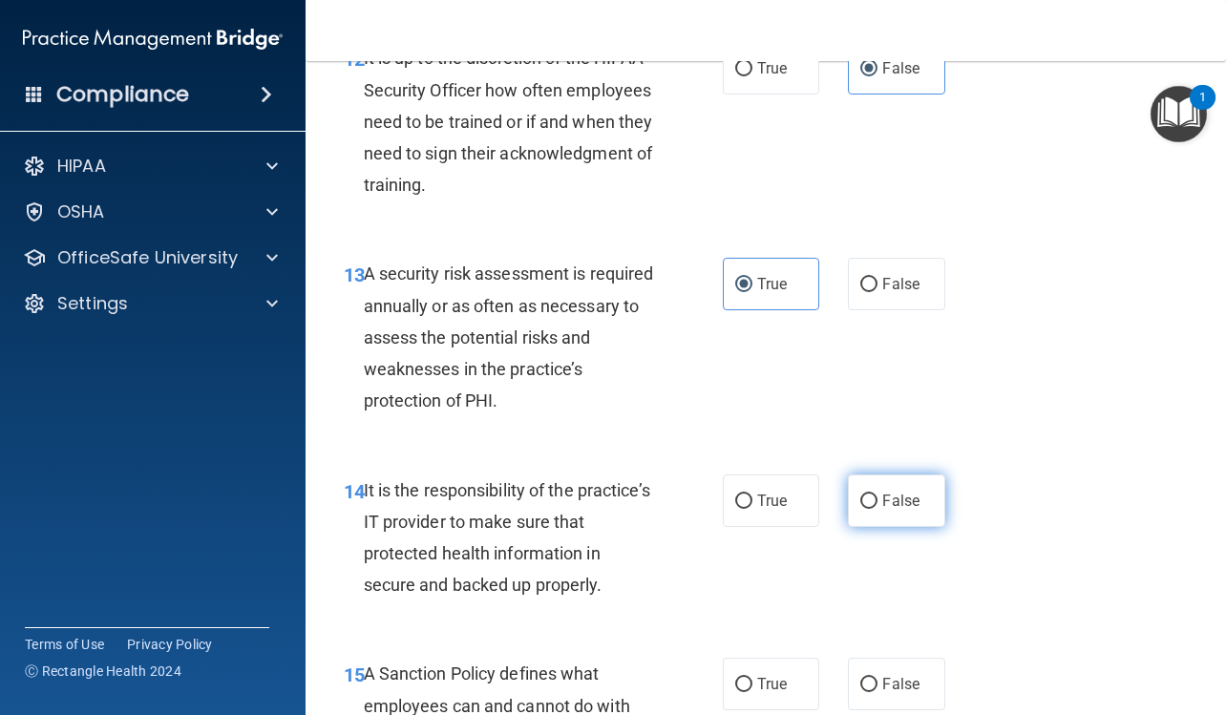
click at [873, 509] on input "False" at bounding box center [868, 501] width 17 height 14
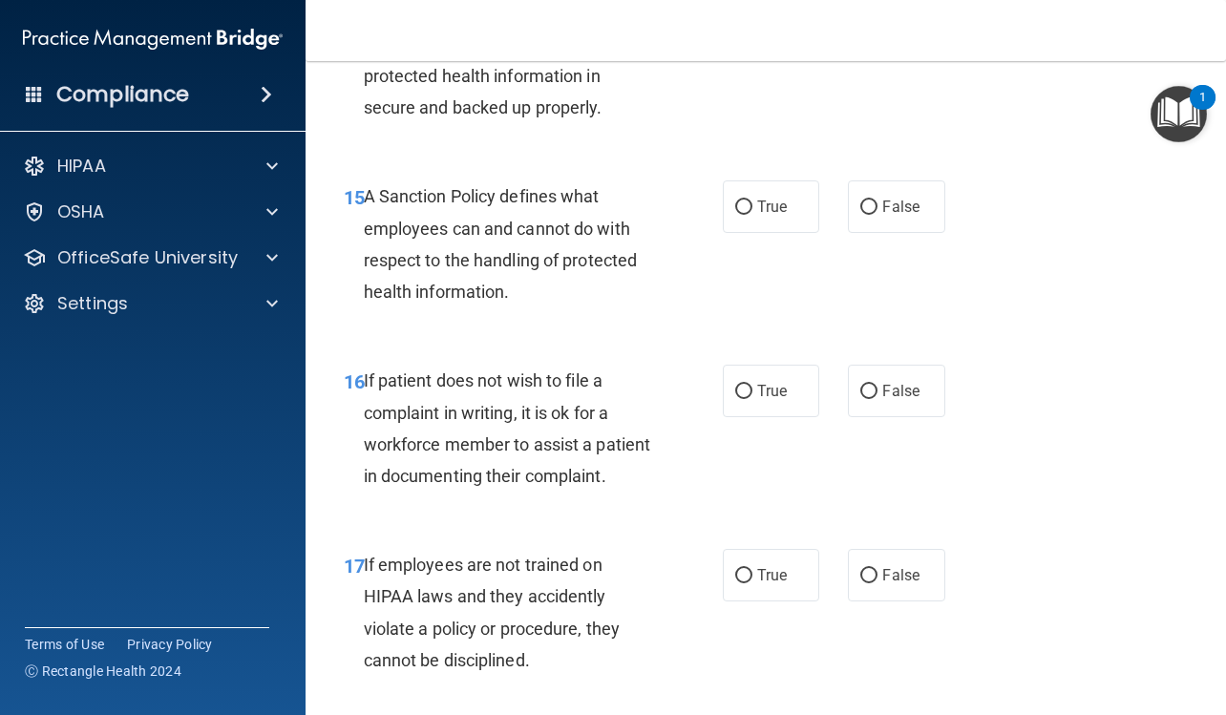
scroll to position [3341, 0]
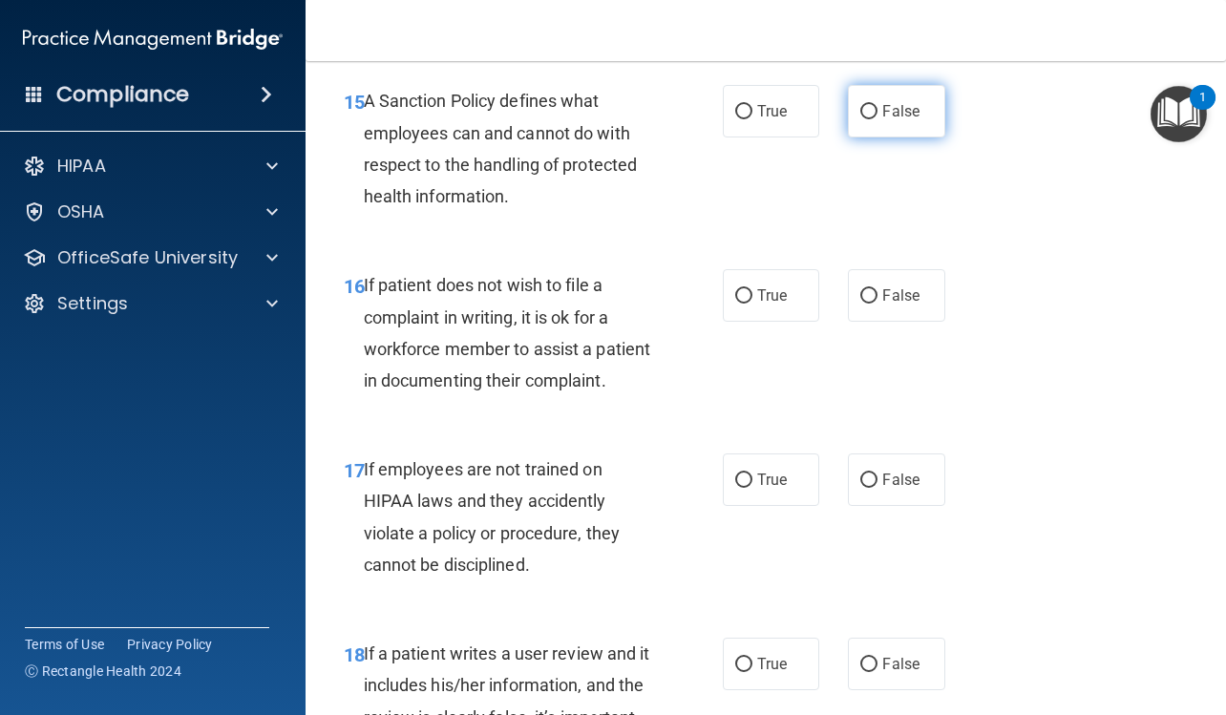
click at [868, 119] on input "False" at bounding box center [868, 112] width 17 height 14
click at [779, 322] on label "True" at bounding box center [771, 295] width 96 height 52
click at [752, 304] on input "True" at bounding box center [743, 296] width 17 height 14
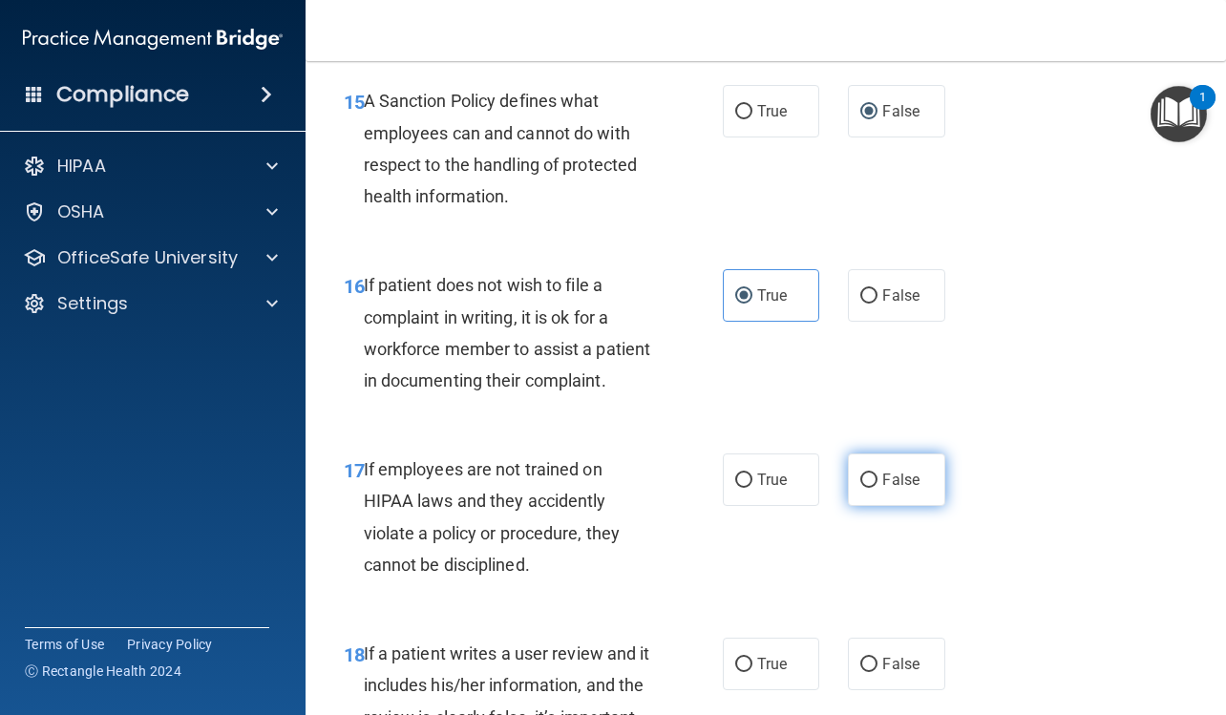
click at [890, 506] on label "False" at bounding box center [896, 479] width 96 height 52
click at [877, 488] on input "False" at bounding box center [868, 480] width 17 height 14
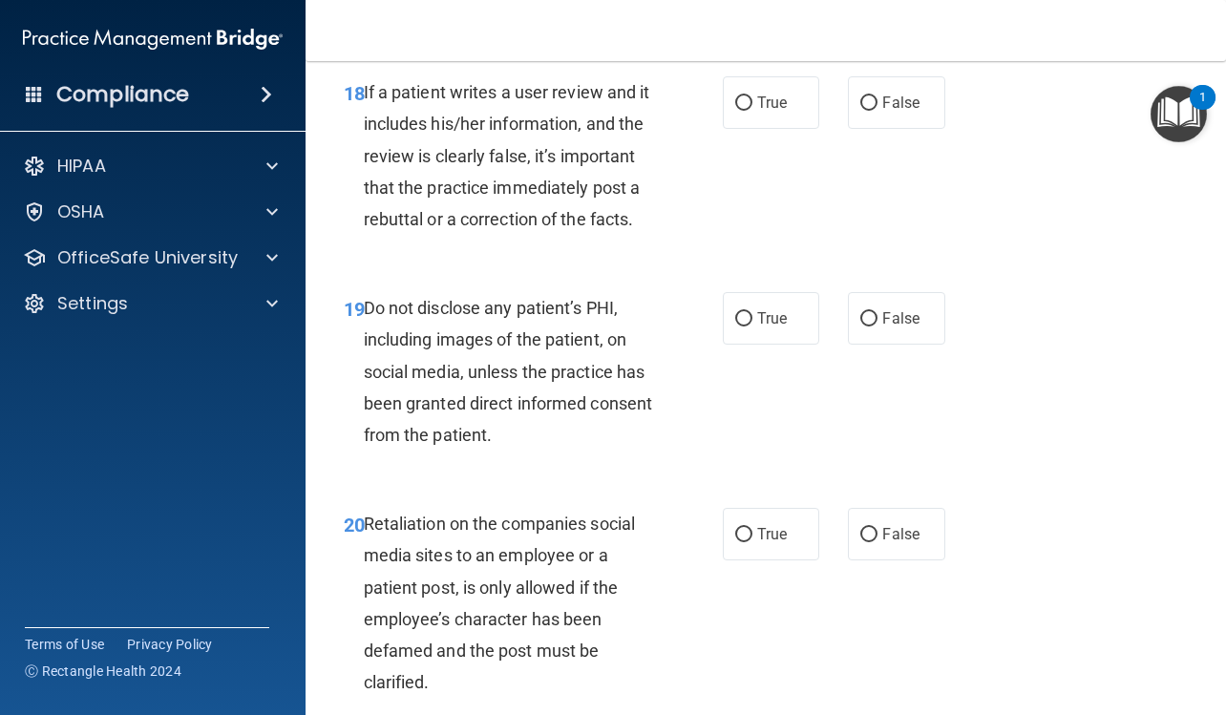
scroll to position [3913, 0]
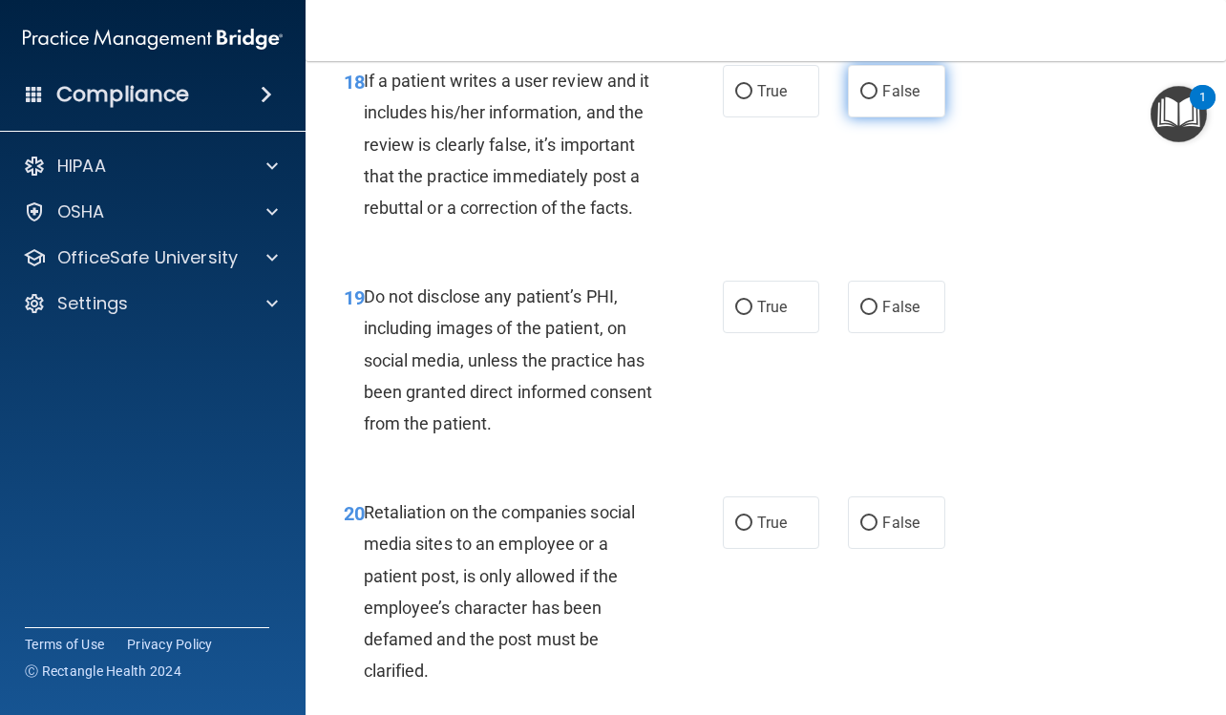
click at [891, 100] on span "False" at bounding box center [900, 91] width 37 height 18
click at [877, 99] on input "False" at bounding box center [868, 92] width 17 height 14
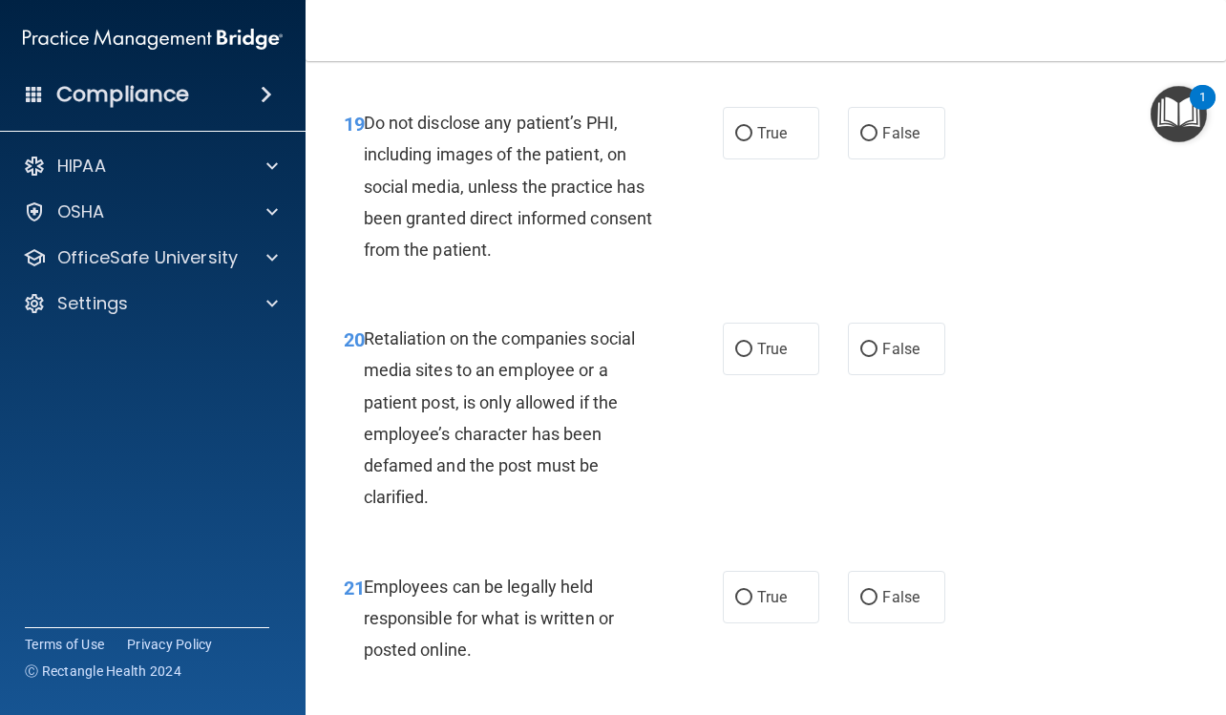
scroll to position [4104, 0]
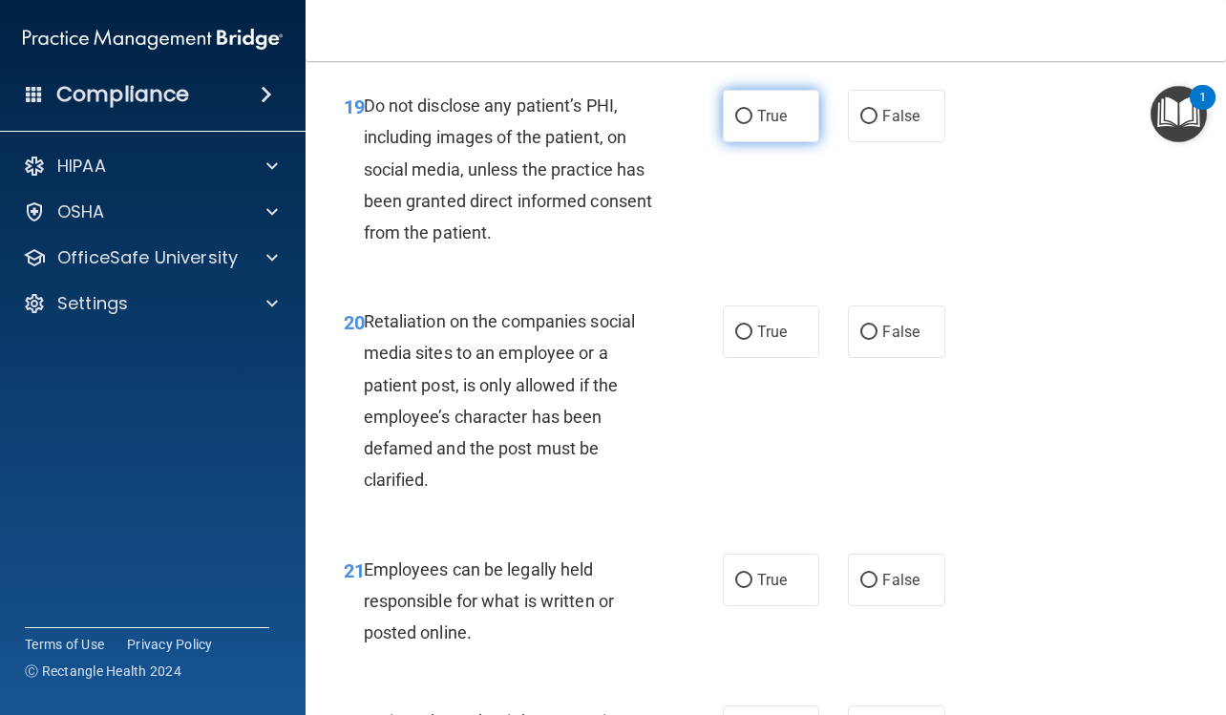
click at [773, 125] on span "True" at bounding box center [772, 116] width 30 height 18
click at [752, 124] on input "True" at bounding box center [743, 117] width 17 height 14
click at [882, 341] on span "False" at bounding box center [900, 332] width 37 height 18
click at [873, 340] on input "False" at bounding box center [868, 332] width 17 height 14
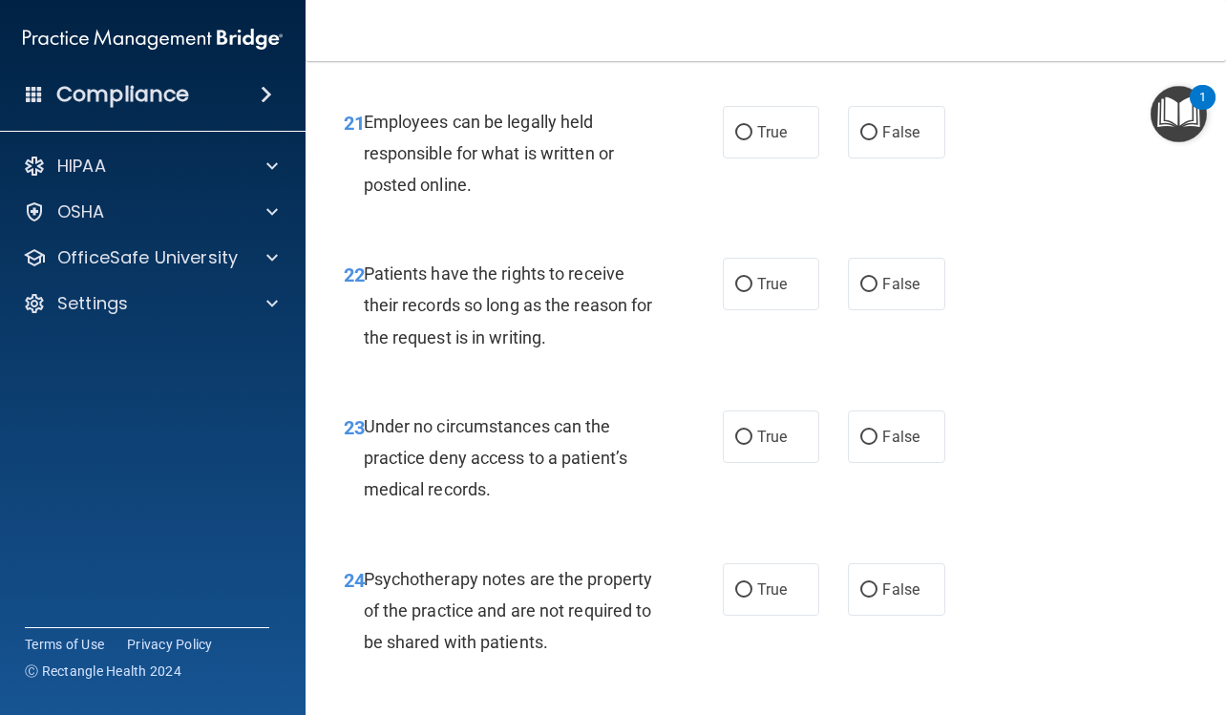
scroll to position [4581, 0]
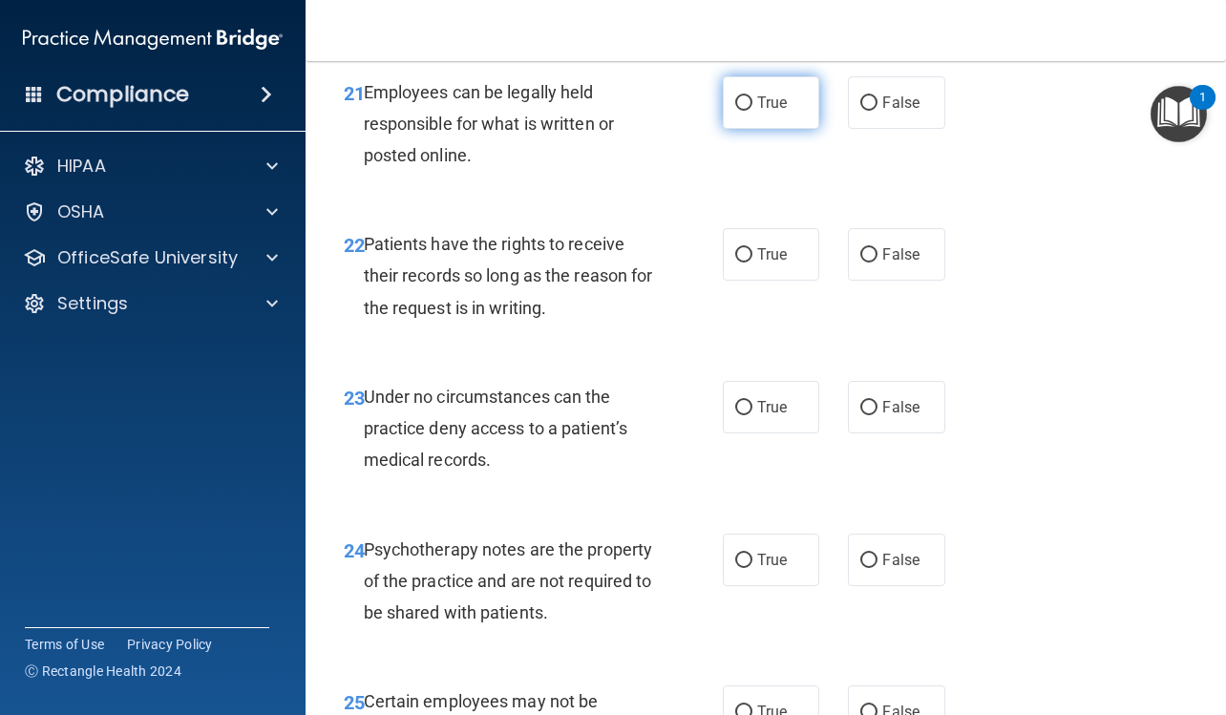
click at [786, 129] on label "True" at bounding box center [771, 102] width 96 height 52
click at [752, 111] on input "True" at bounding box center [743, 103] width 17 height 14
click at [893, 281] on label "False" at bounding box center [896, 254] width 96 height 52
click at [877, 262] on input "False" at bounding box center [868, 255] width 17 height 14
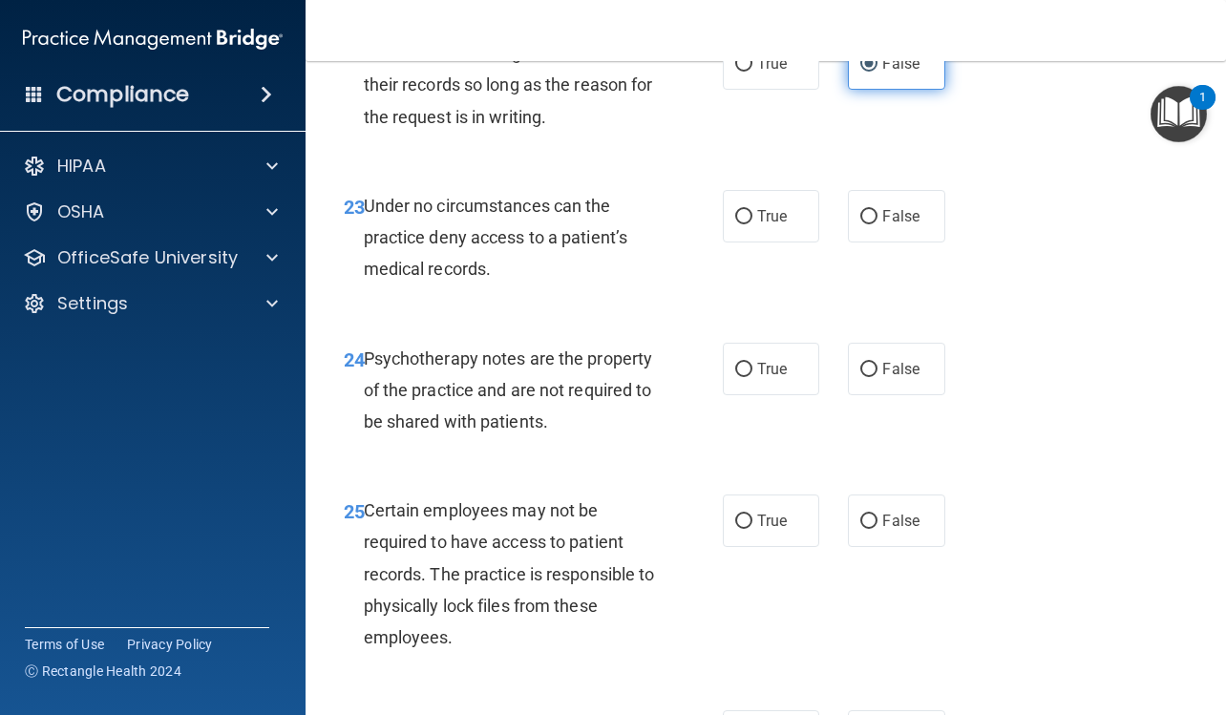
scroll to position [4868, 0]
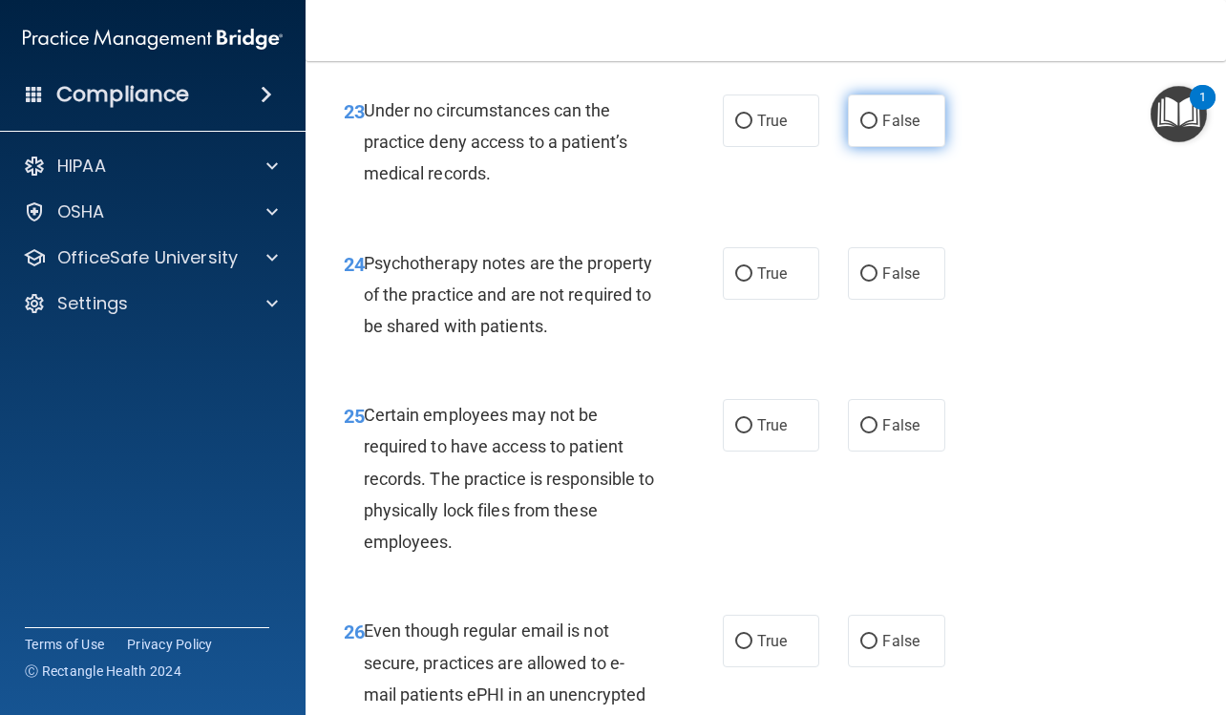
click at [860, 147] on label "False" at bounding box center [896, 120] width 96 height 52
click at [860, 129] on input "False" at bounding box center [868, 122] width 17 height 14
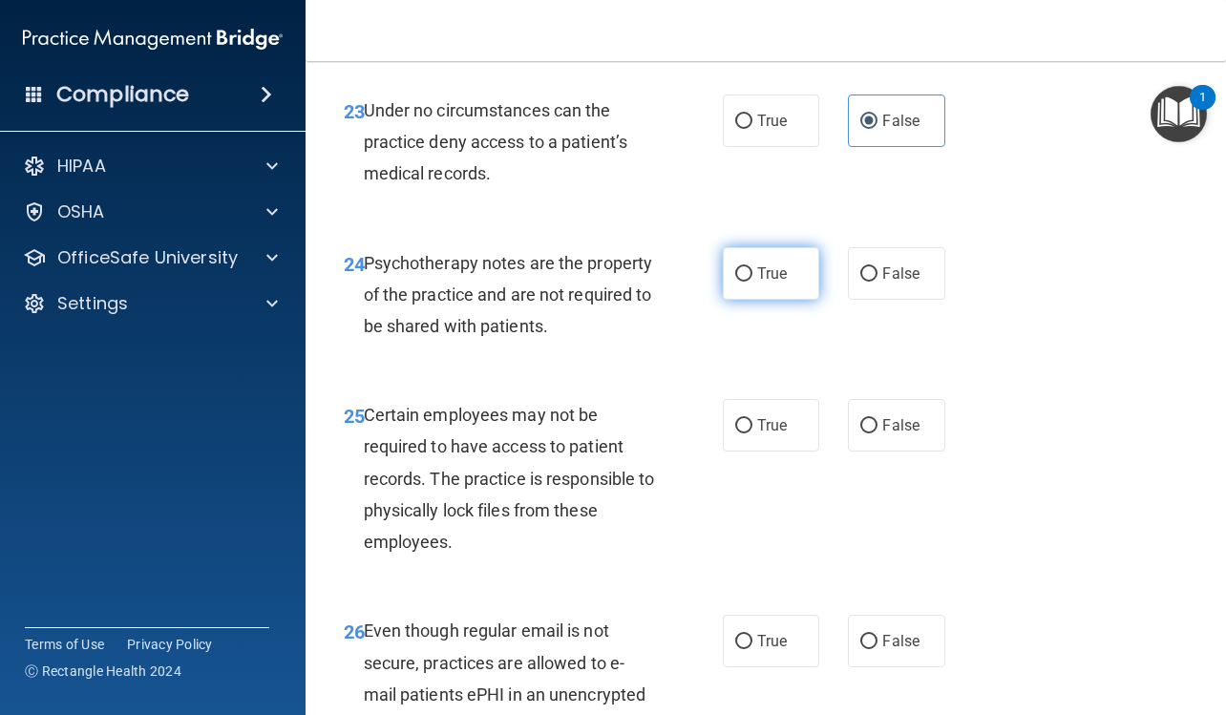
click at [789, 300] on label "True" at bounding box center [771, 273] width 96 height 52
click at [752, 282] on input "True" at bounding box center [743, 274] width 17 height 14
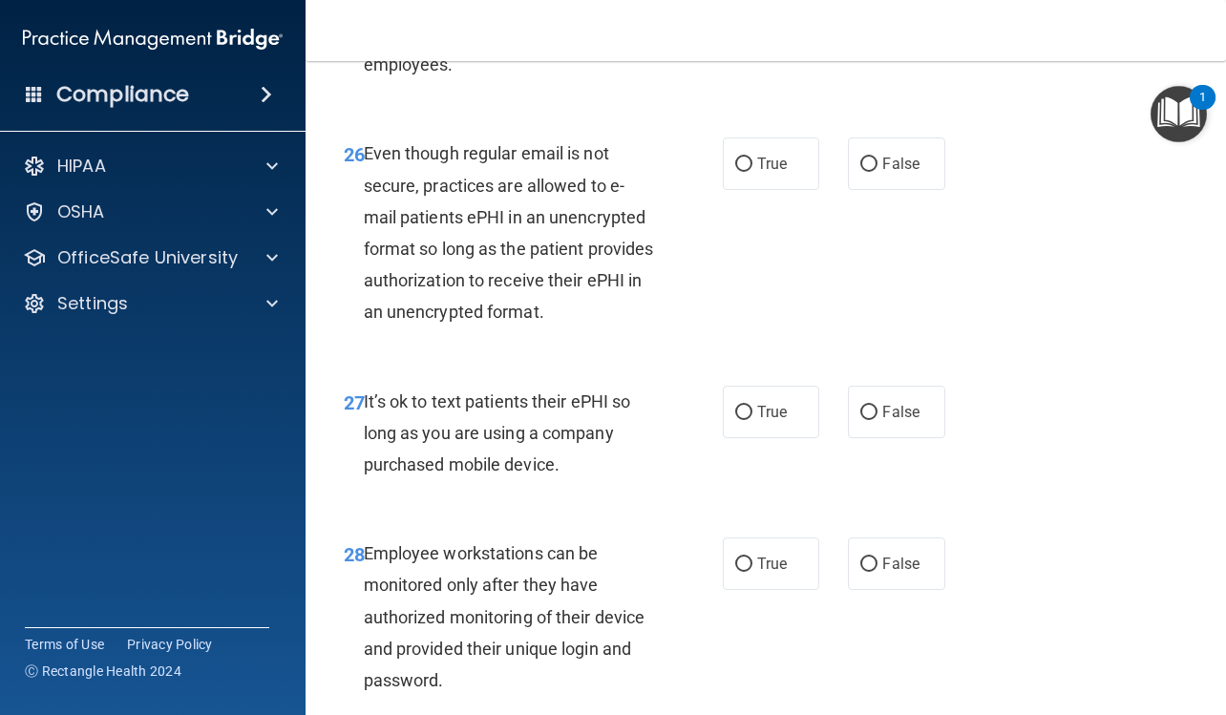
scroll to position [5249, 0]
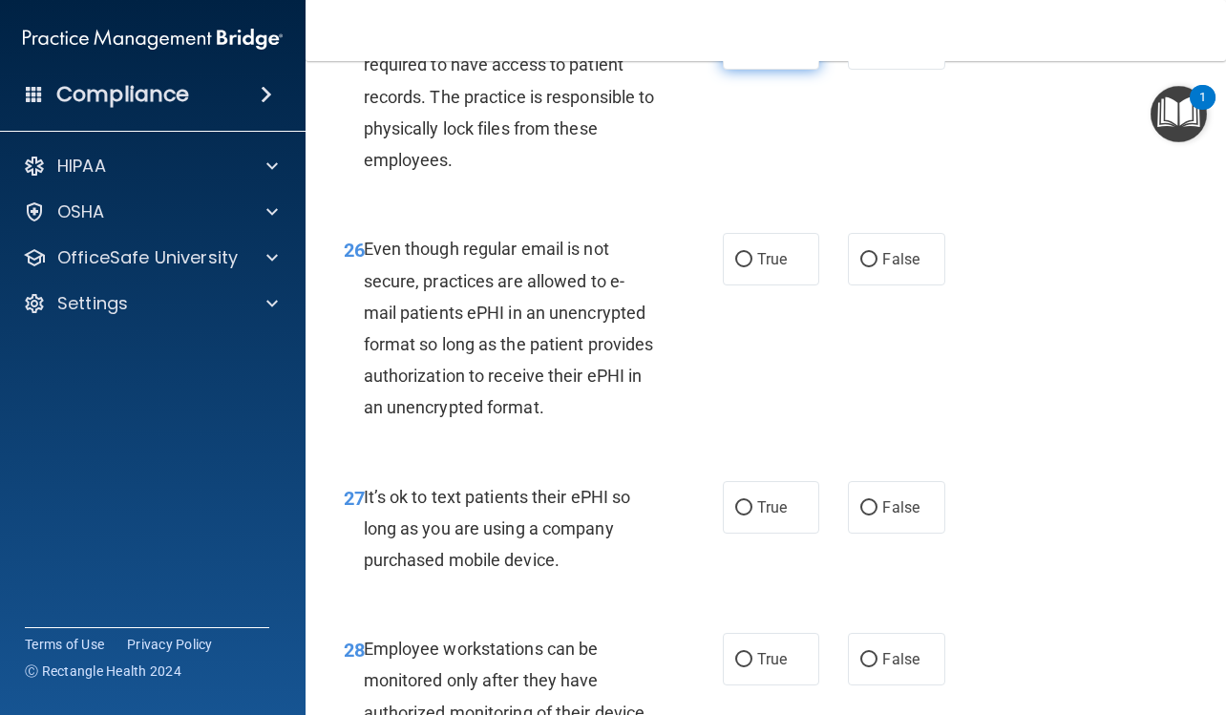
click at [778, 52] on span "True" at bounding box center [772, 43] width 30 height 18
click at [752, 52] on input "True" at bounding box center [743, 44] width 17 height 14
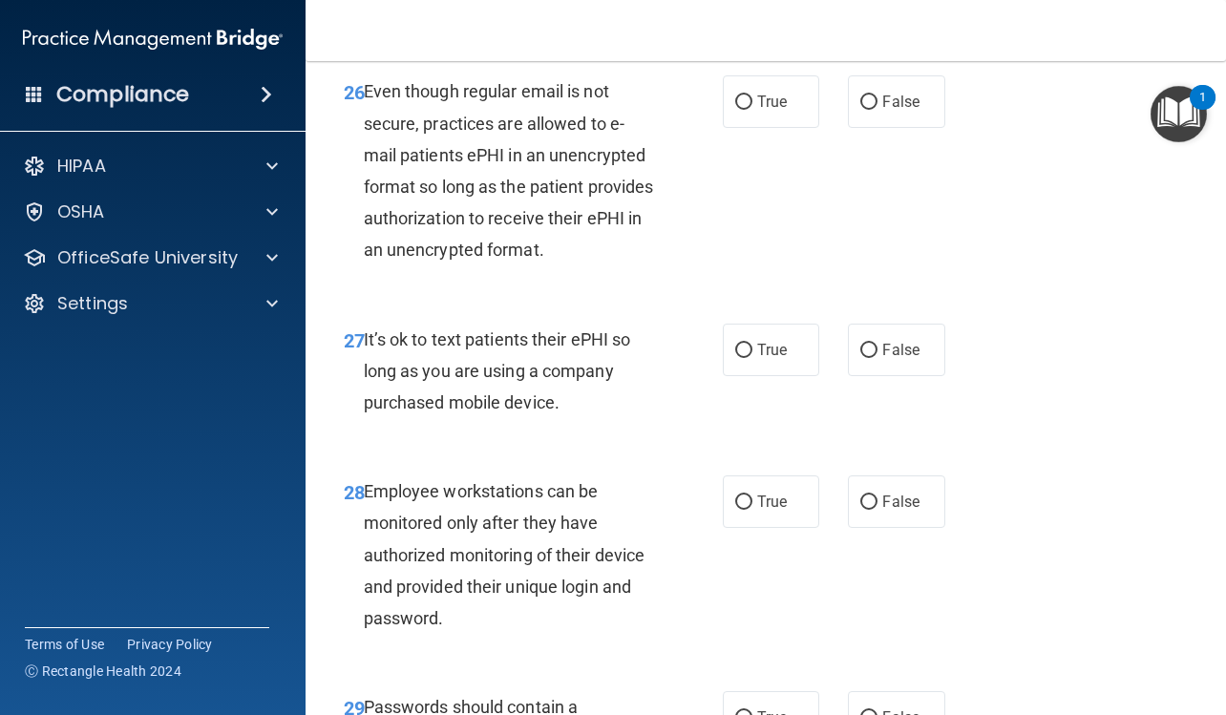
scroll to position [5440, 0]
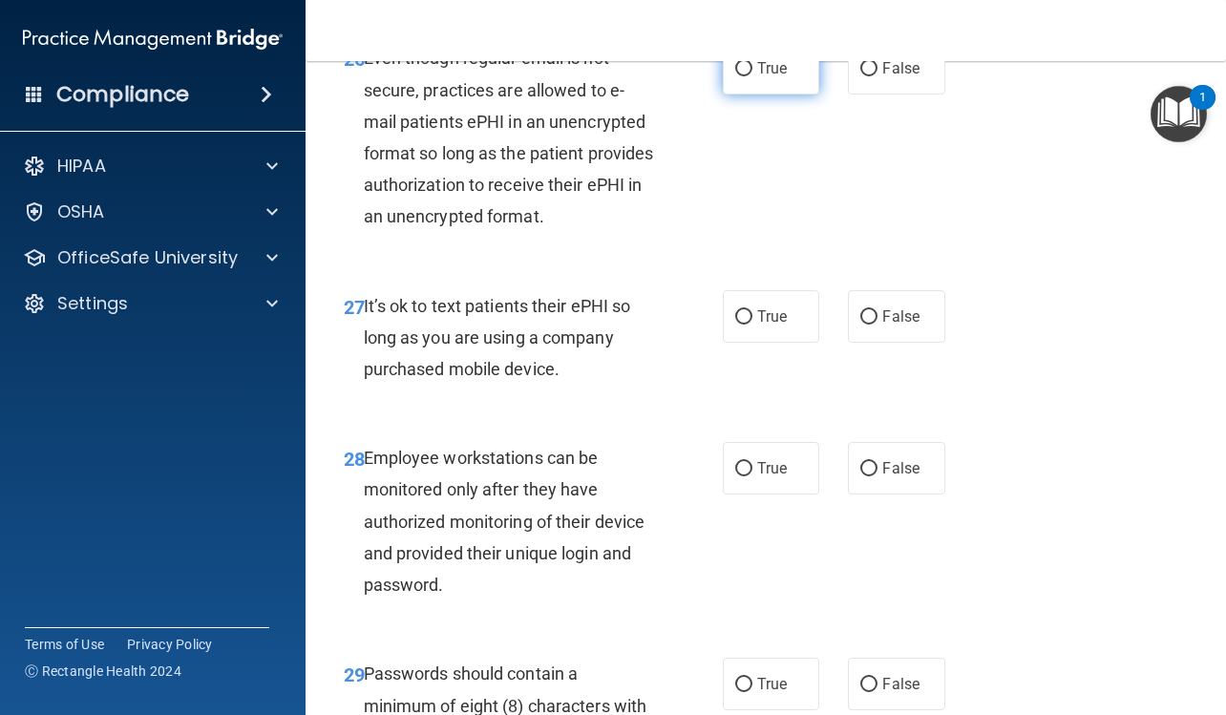
click at [780, 94] on label "True" at bounding box center [771, 68] width 96 height 52
click at [752, 76] on input "True" at bounding box center [743, 69] width 17 height 14
click at [860, 325] on input "False" at bounding box center [868, 317] width 17 height 14
click at [890, 477] on span "False" at bounding box center [900, 468] width 37 height 18
click at [877, 476] on input "False" at bounding box center [868, 469] width 17 height 14
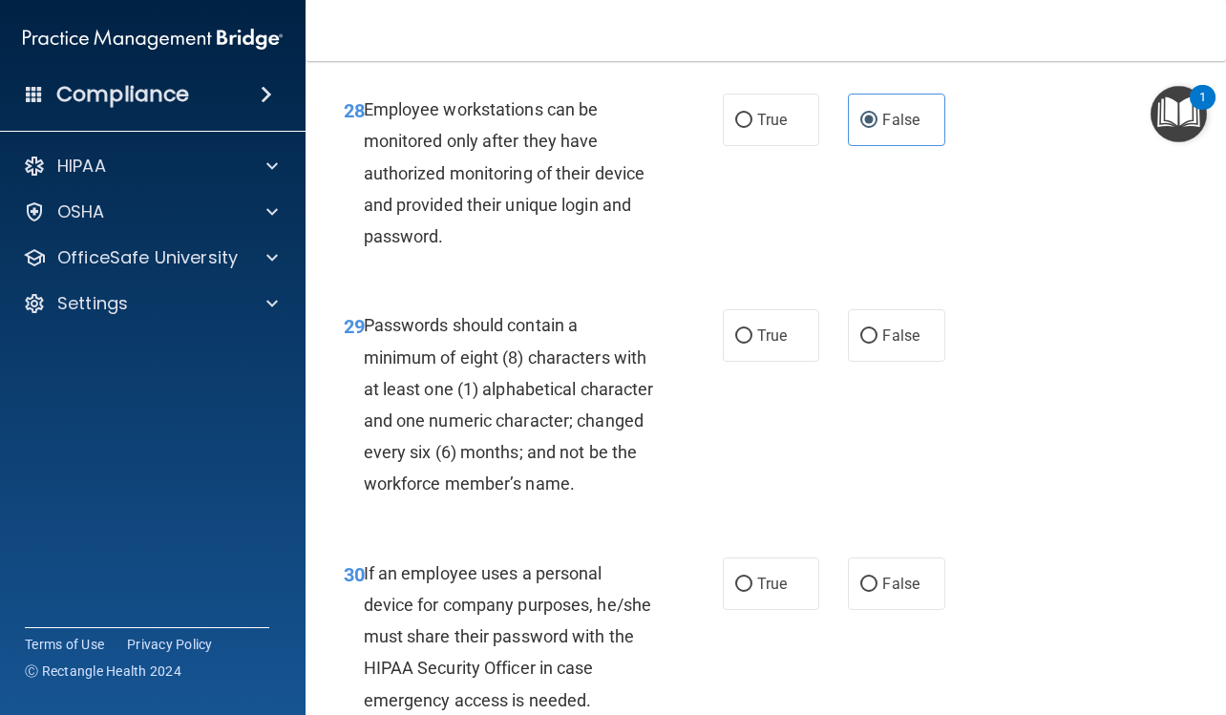
scroll to position [5822, 0]
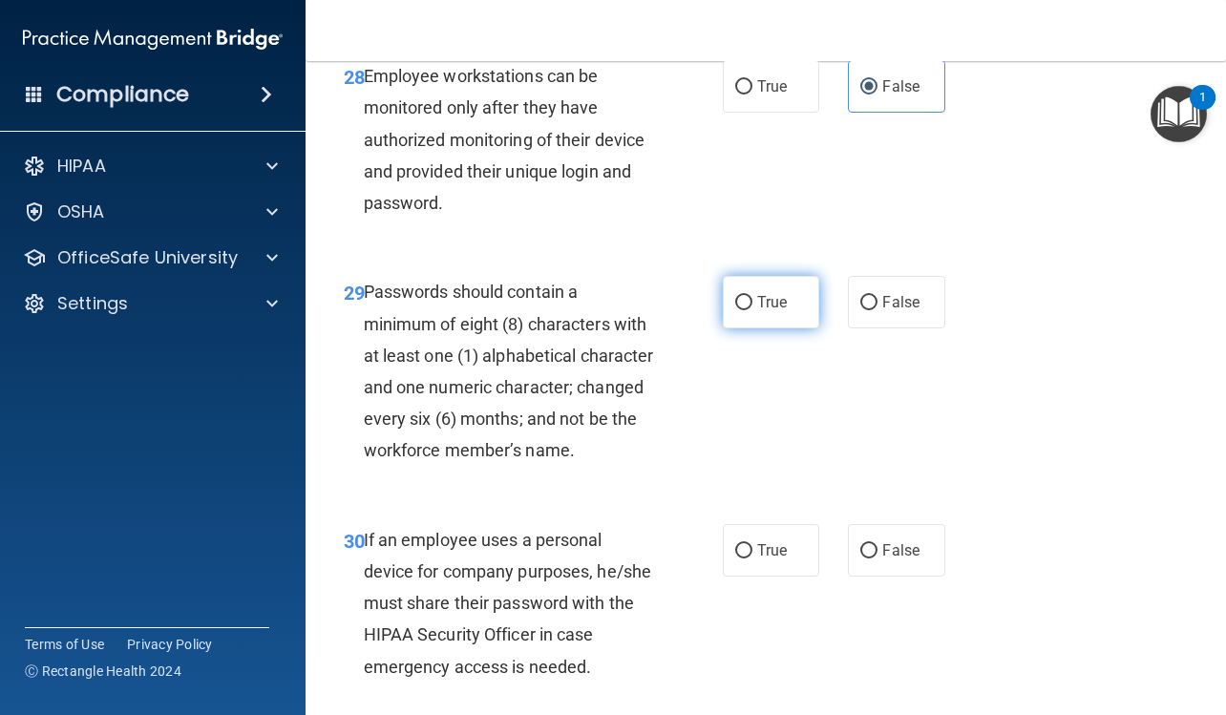
click at [763, 311] on span "True" at bounding box center [772, 302] width 30 height 18
click at [752, 310] on input "True" at bounding box center [743, 303] width 17 height 14
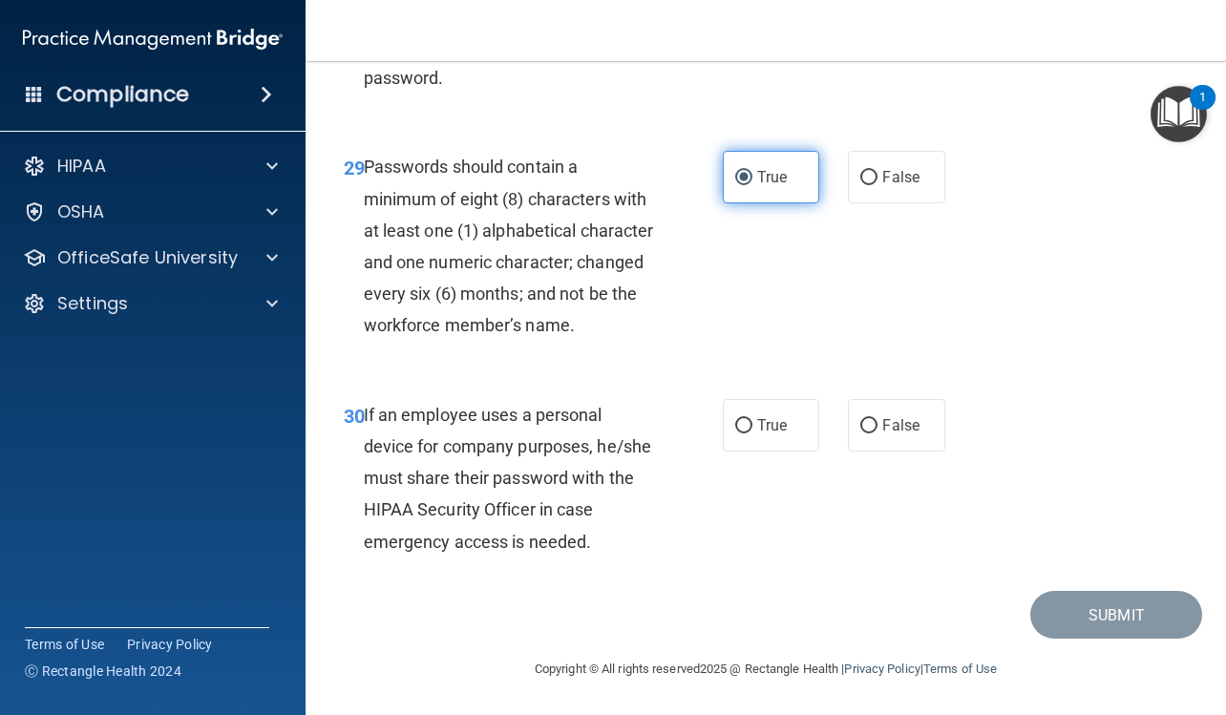
scroll to position [6013, 0]
click at [868, 451] on label "False" at bounding box center [896, 425] width 96 height 52
click at [868, 433] on input "False" at bounding box center [868, 426] width 17 height 14
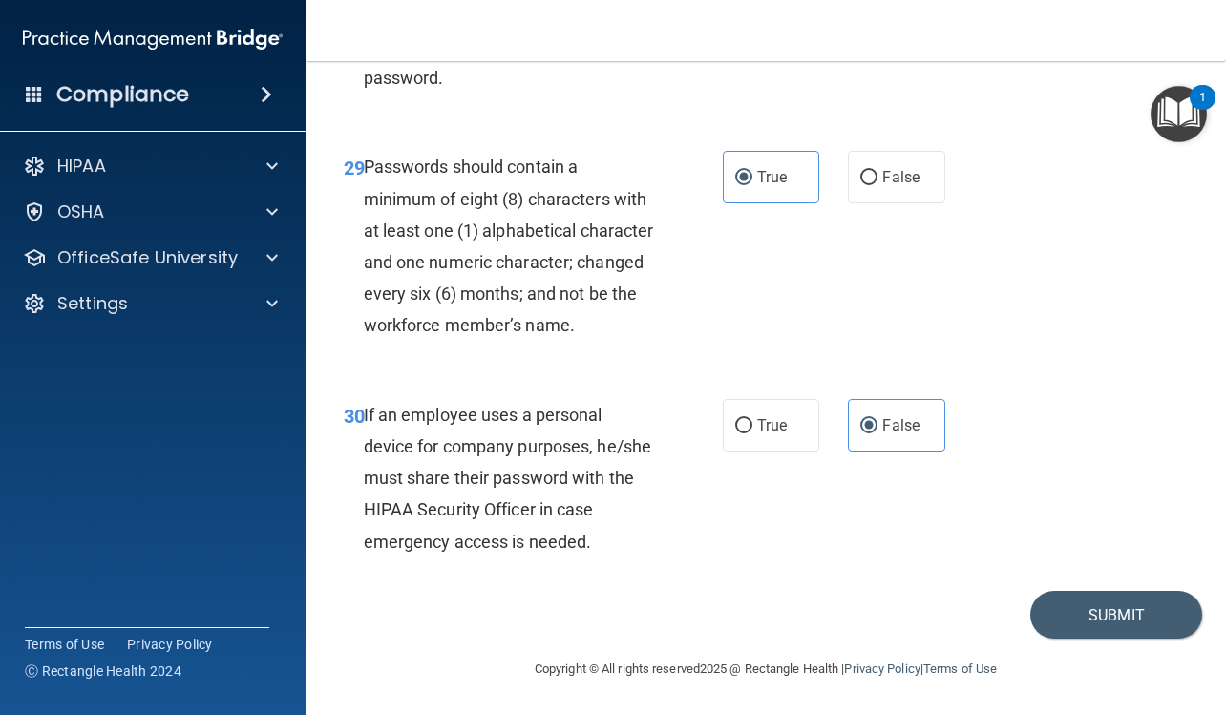
scroll to position [6106, 0]
click at [1098, 613] on button "Submit" at bounding box center [1116, 615] width 172 height 49
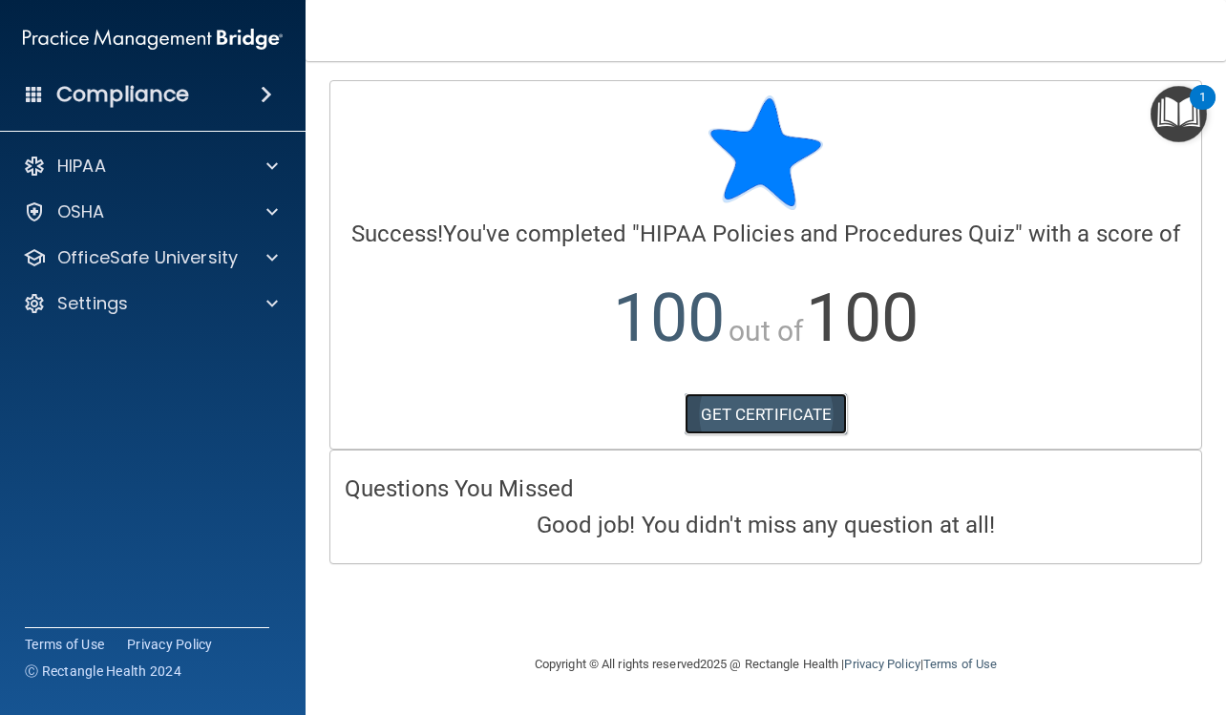
click at [800, 410] on link "GET CERTIFICATE" at bounding box center [765, 414] width 163 height 42
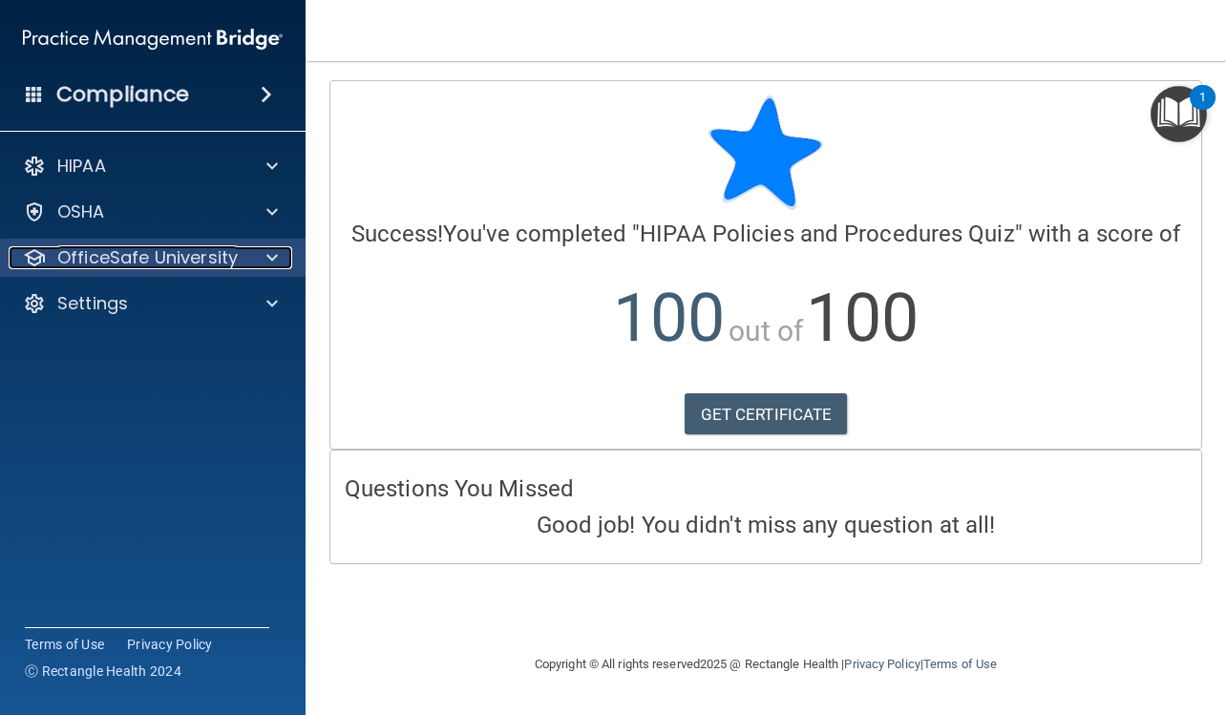
click at [133, 257] on p "OfficeSafe University" at bounding box center [147, 257] width 180 height 23
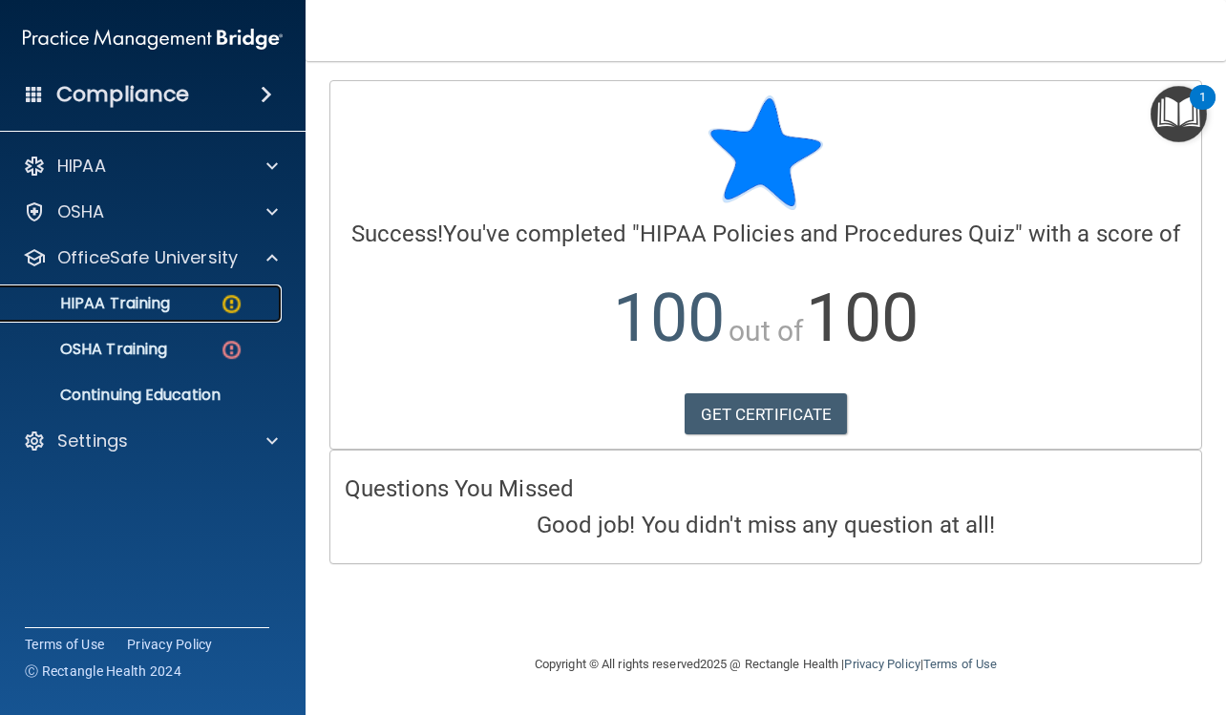
click at [129, 310] on p "HIPAA Training" at bounding box center [90, 303] width 157 height 19
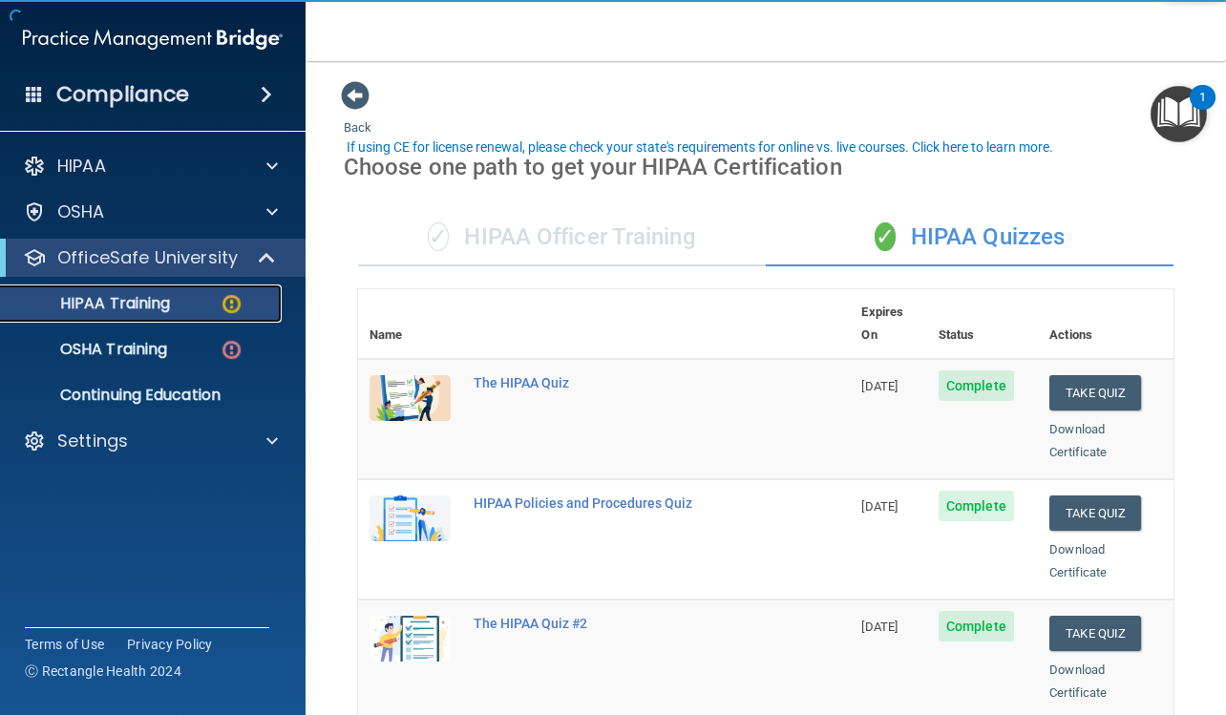
scroll to position [477, 0]
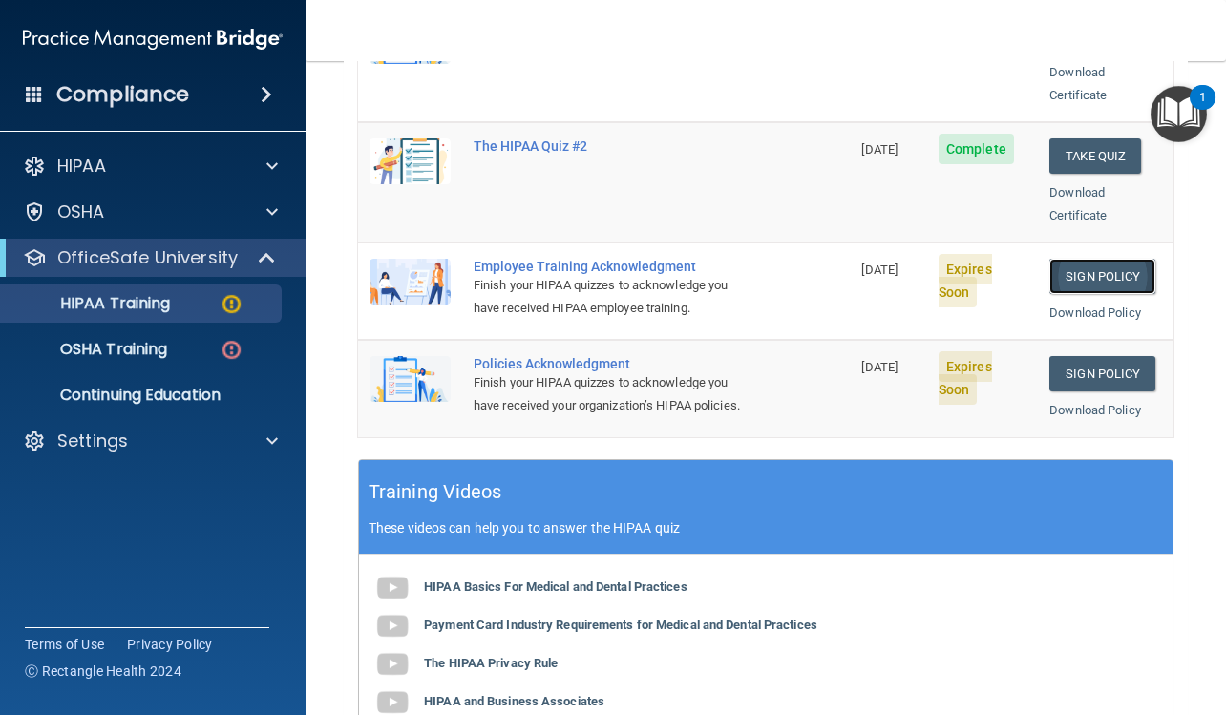
click at [1071, 259] on link "Sign Policy" at bounding box center [1102, 276] width 106 height 35
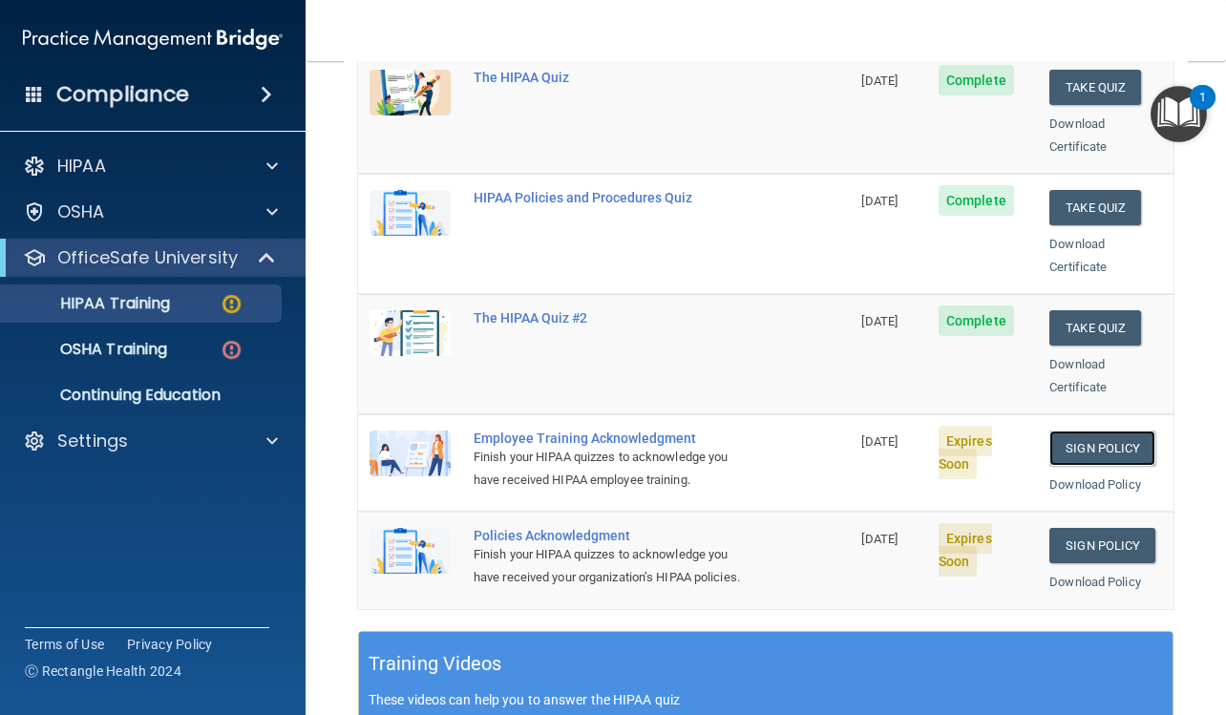
scroll to position [0, 0]
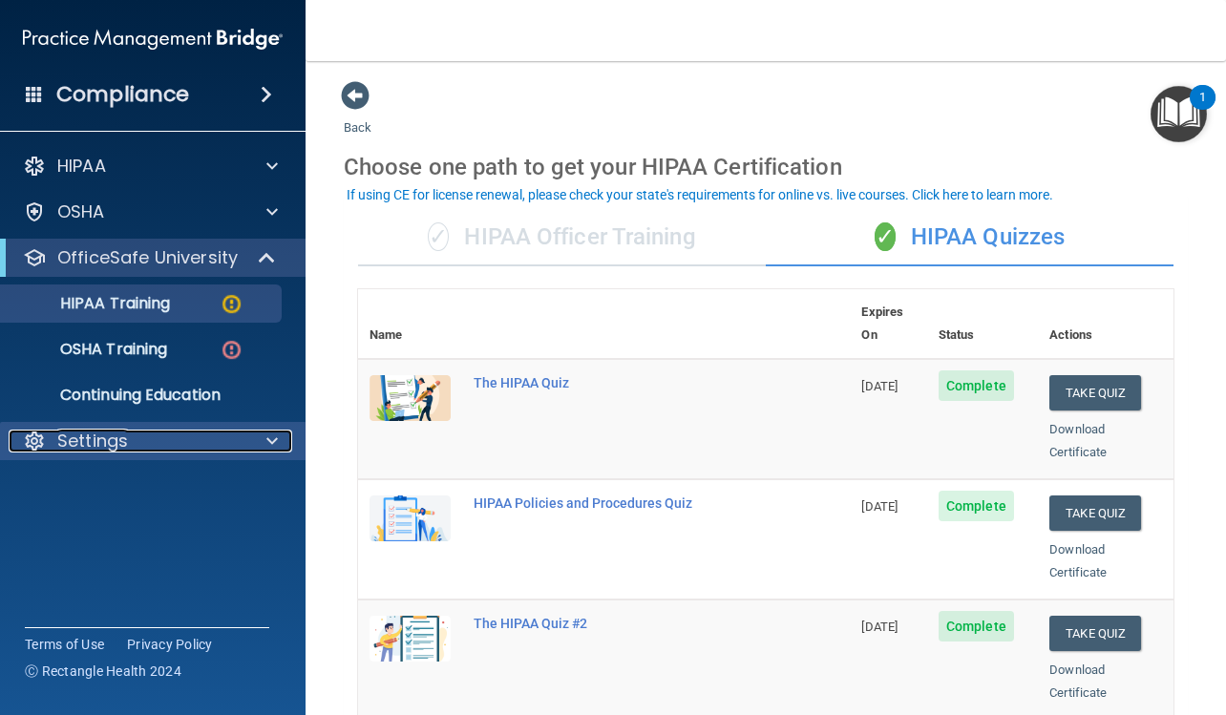
click at [148, 446] on div "Settings" at bounding box center [127, 441] width 237 height 23
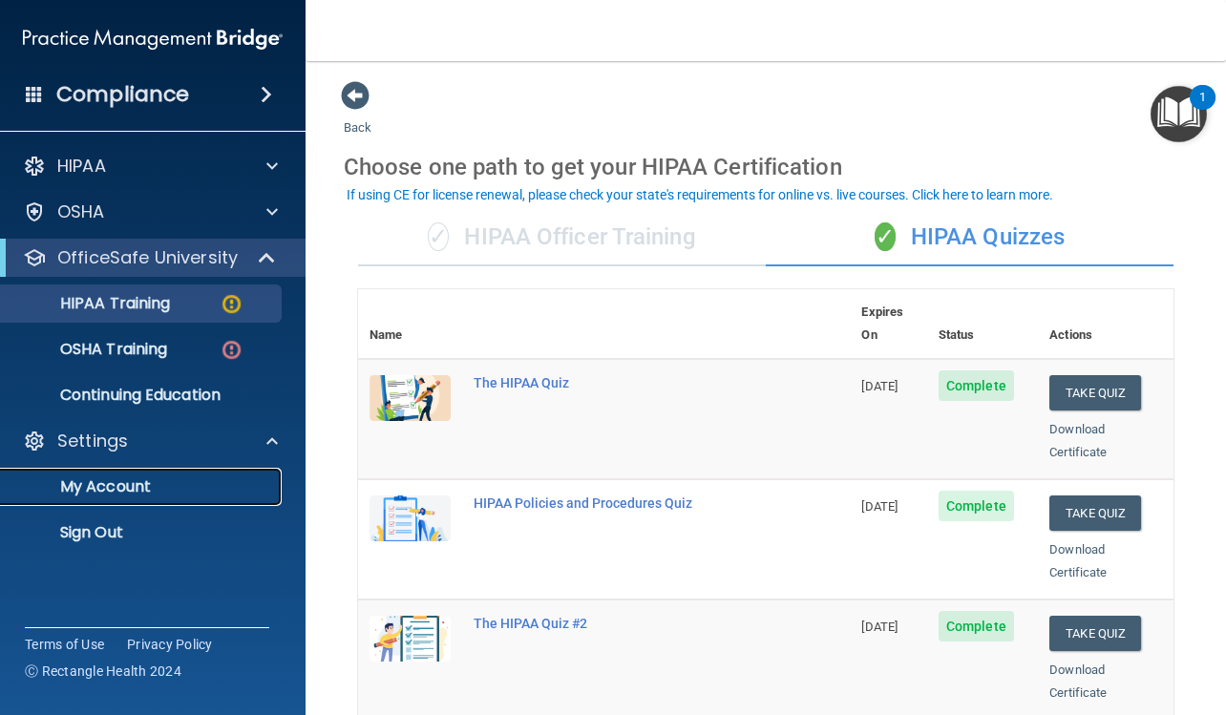
click at [144, 490] on p "My Account" at bounding box center [142, 486] width 261 height 19
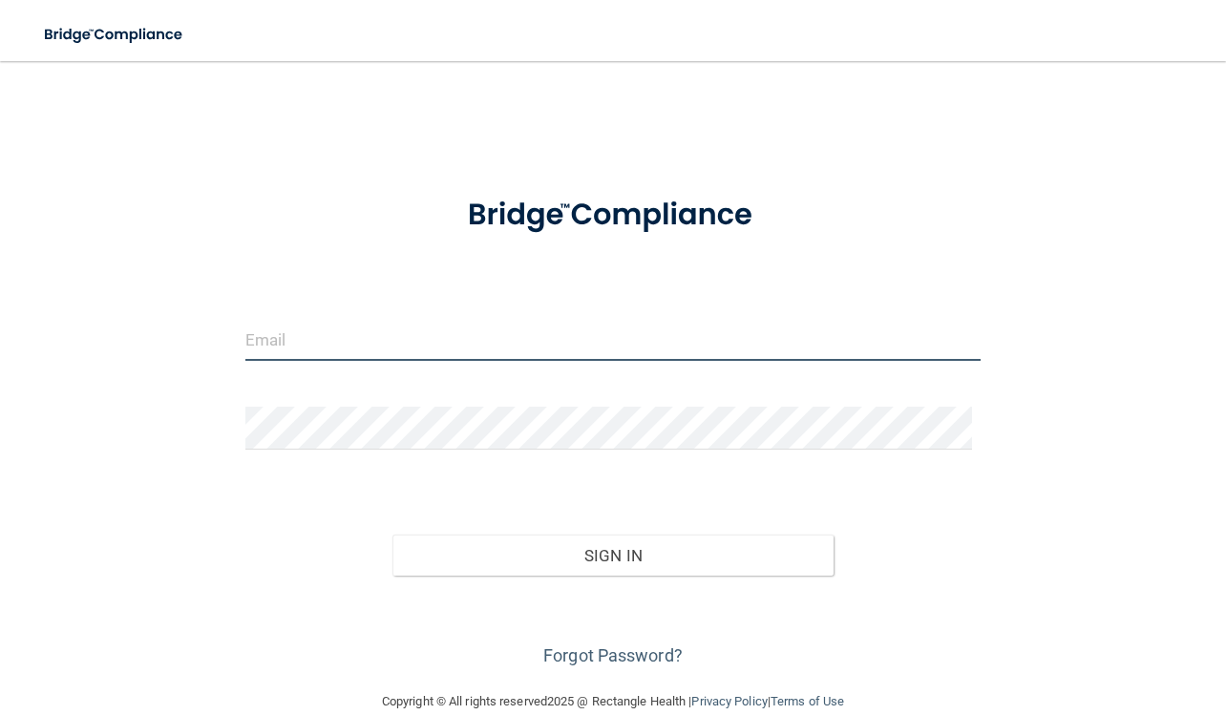
click at [333, 349] on input "email" at bounding box center [613, 339] width 736 height 43
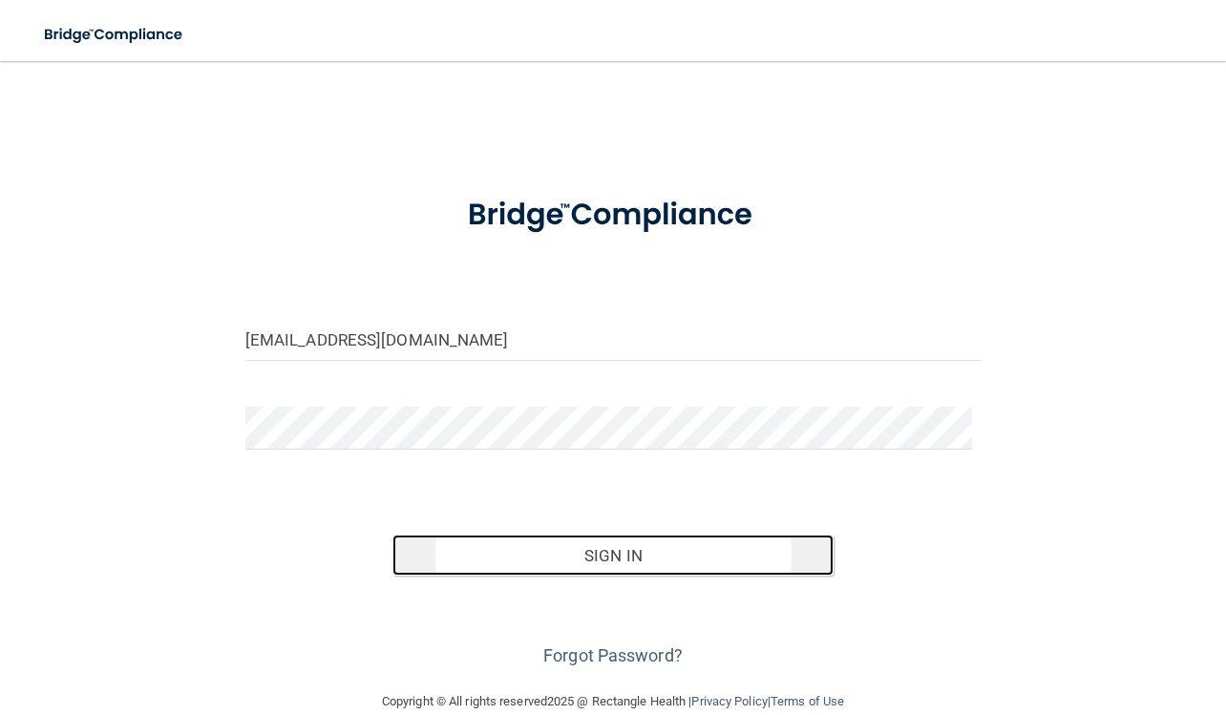
click at [561, 544] on button "Sign In" at bounding box center [612, 555] width 441 height 42
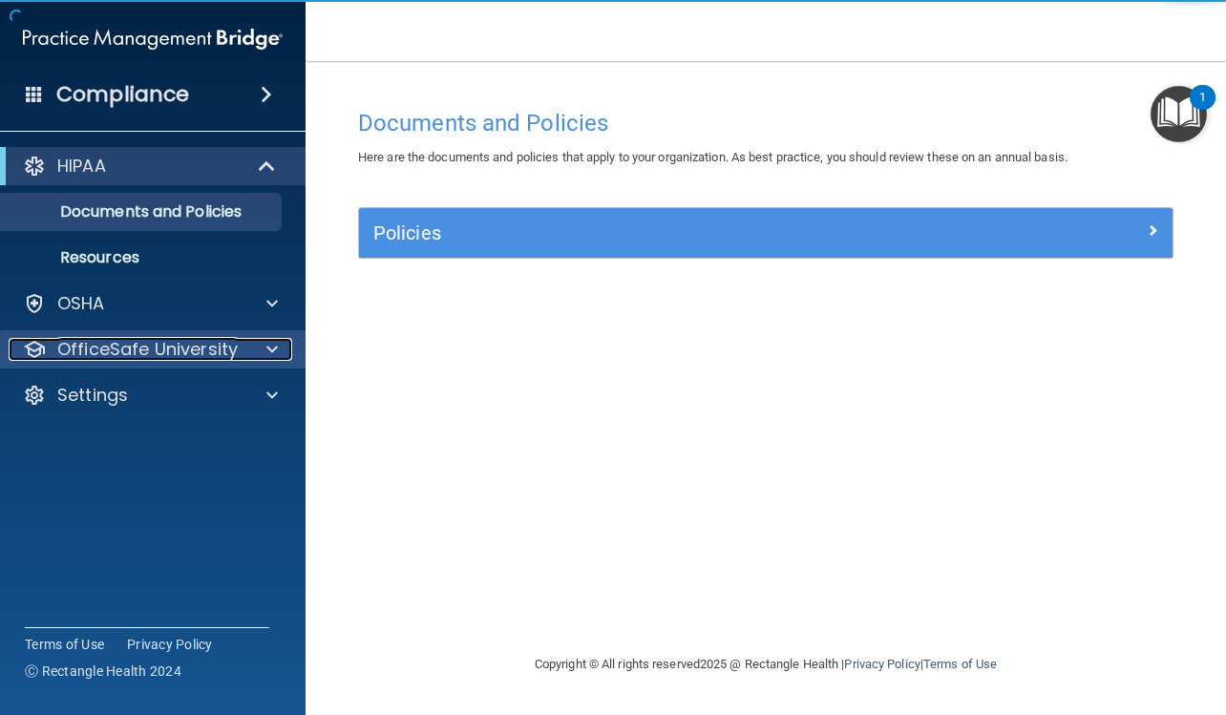
click at [231, 352] on p "OfficeSafe University" at bounding box center [147, 349] width 180 height 23
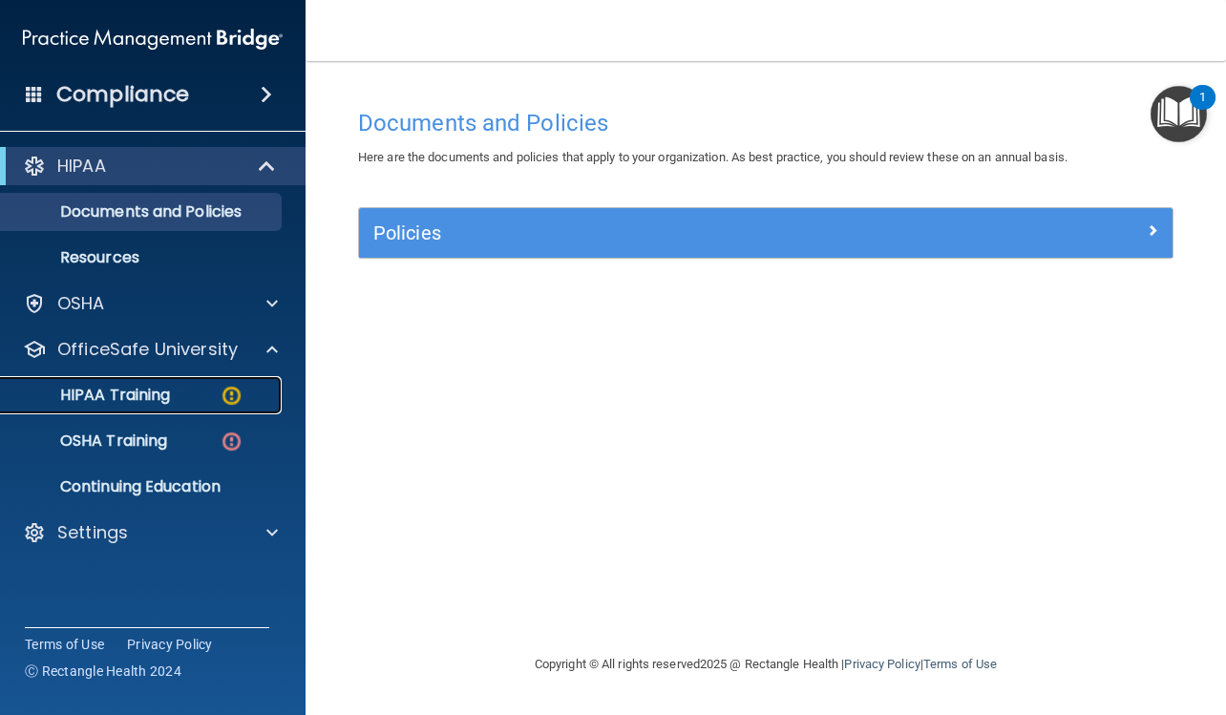
click at [200, 396] on div "HIPAA Training" at bounding box center [142, 395] width 261 height 19
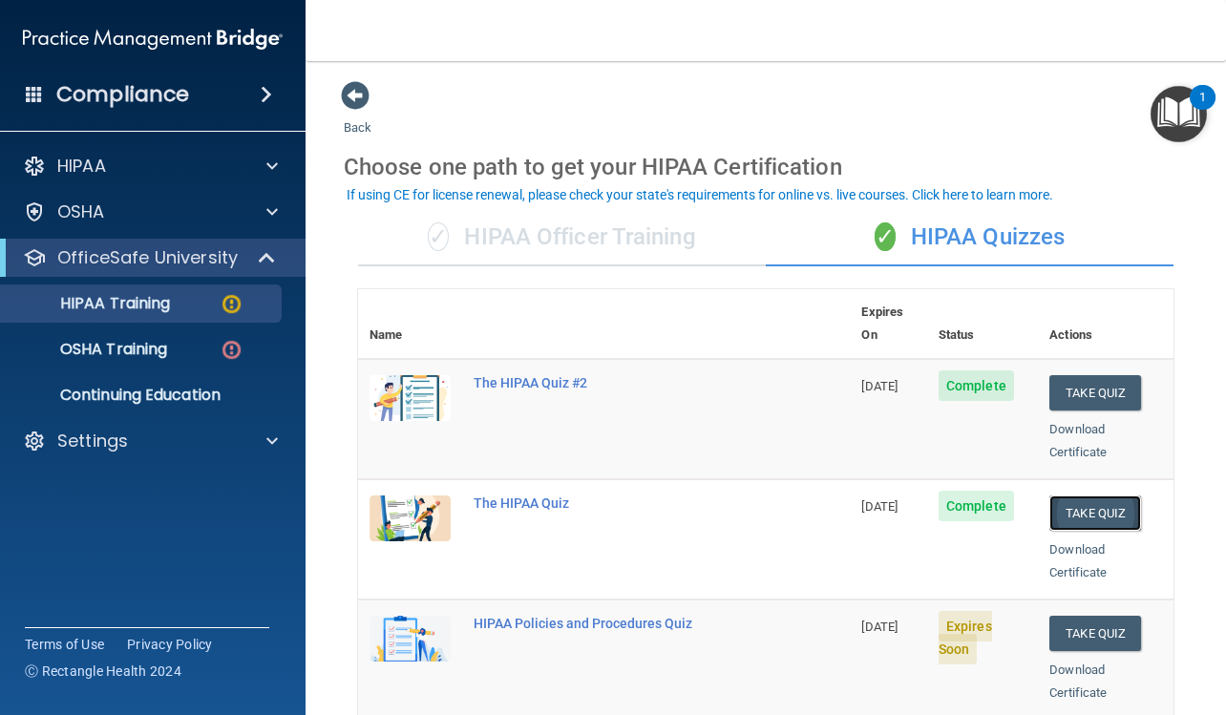
click at [1100, 495] on button "Take Quiz" at bounding box center [1095, 512] width 92 height 35
click at [1073, 549] on link "Download Certificate" at bounding box center [1077, 560] width 57 height 37
click at [1074, 616] on button "Take Quiz" at bounding box center [1095, 633] width 92 height 35
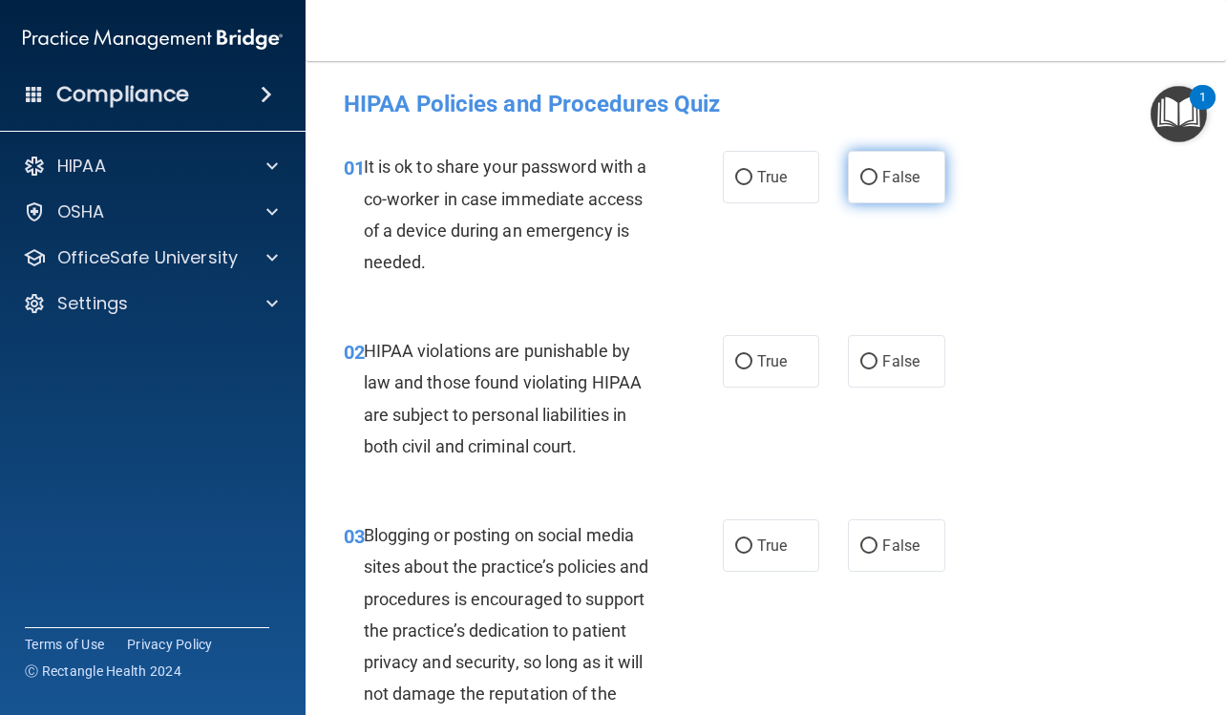
click at [891, 174] on span "False" at bounding box center [900, 177] width 37 height 18
click at [877, 174] on input "False" at bounding box center [868, 178] width 17 height 14
click at [769, 356] on span "True" at bounding box center [772, 361] width 30 height 18
click at [752, 356] on input "True" at bounding box center [743, 362] width 17 height 14
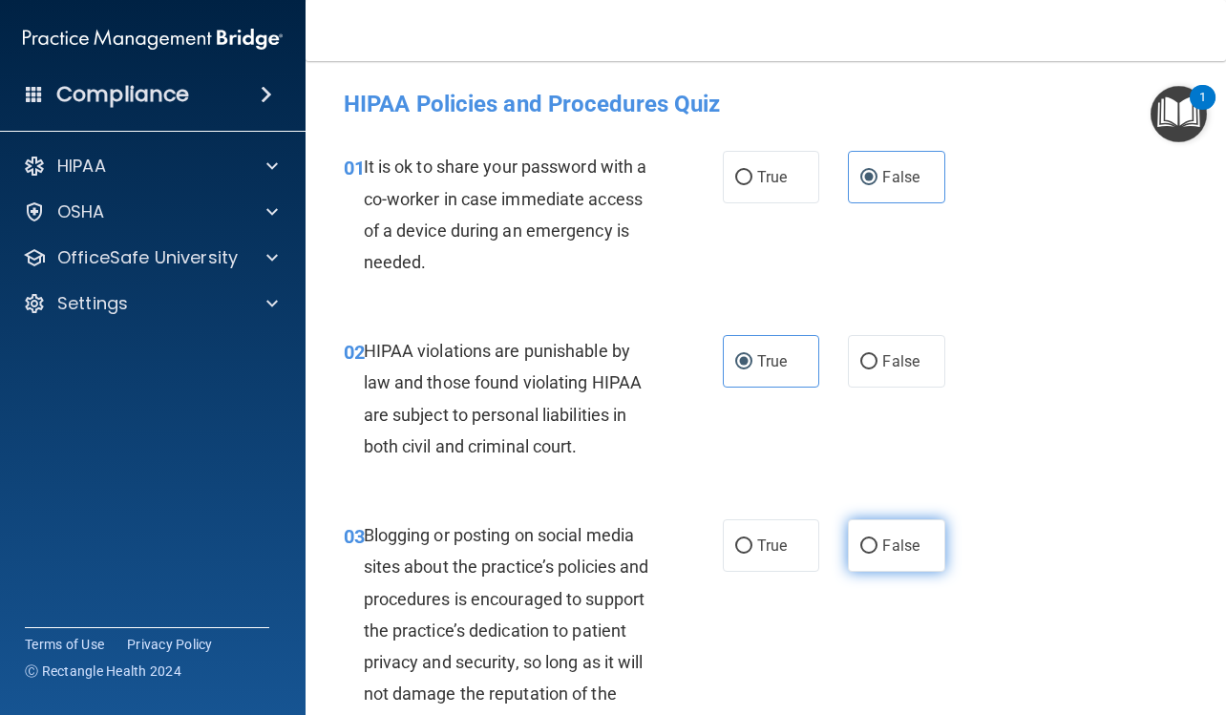
click at [891, 551] on span "False" at bounding box center [900, 545] width 37 height 18
click at [877, 551] on input "False" at bounding box center [868, 546] width 17 height 14
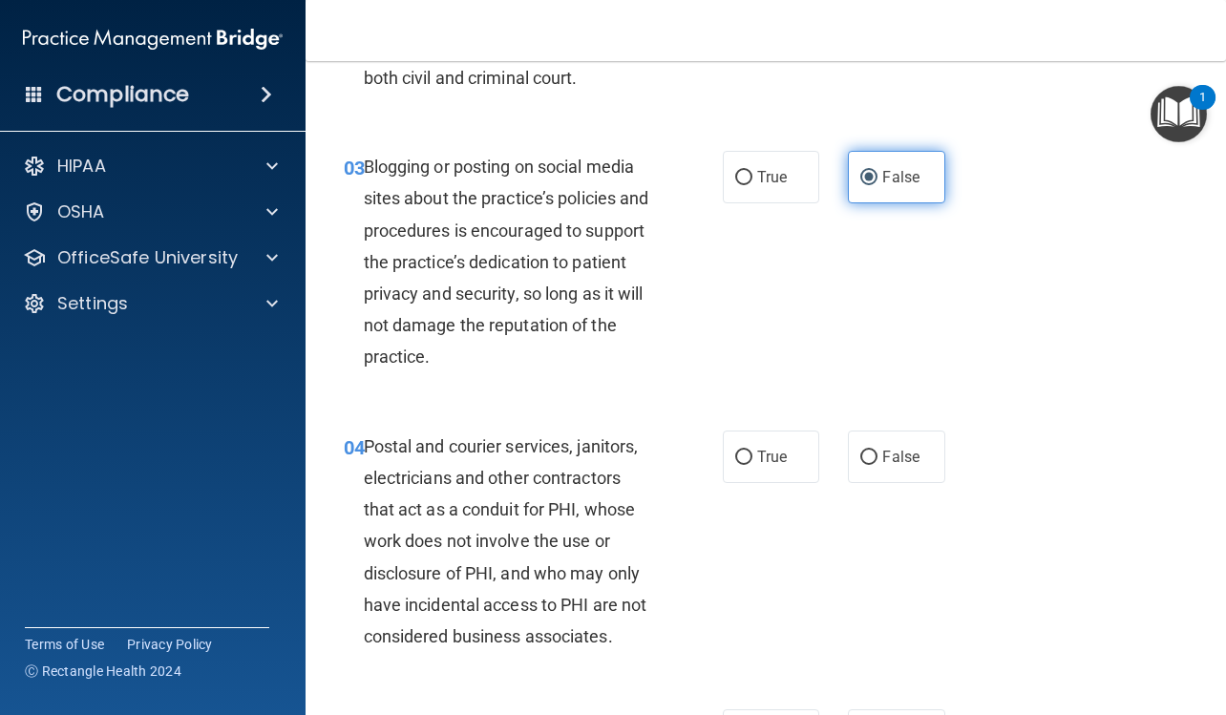
scroll to position [382, 0]
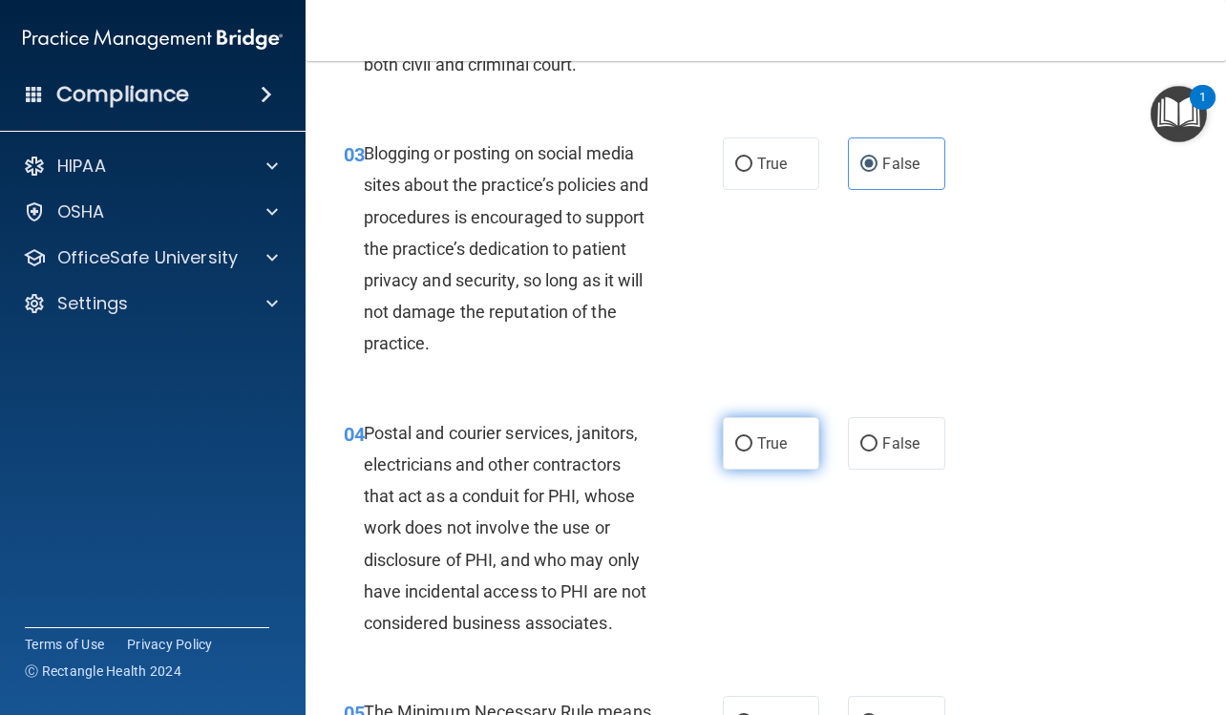
click at [790, 454] on label "True" at bounding box center [771, 443] width 96 height 52
click at [752, 451] on input "True" at bounding box center [743, 444] width 17 height 14
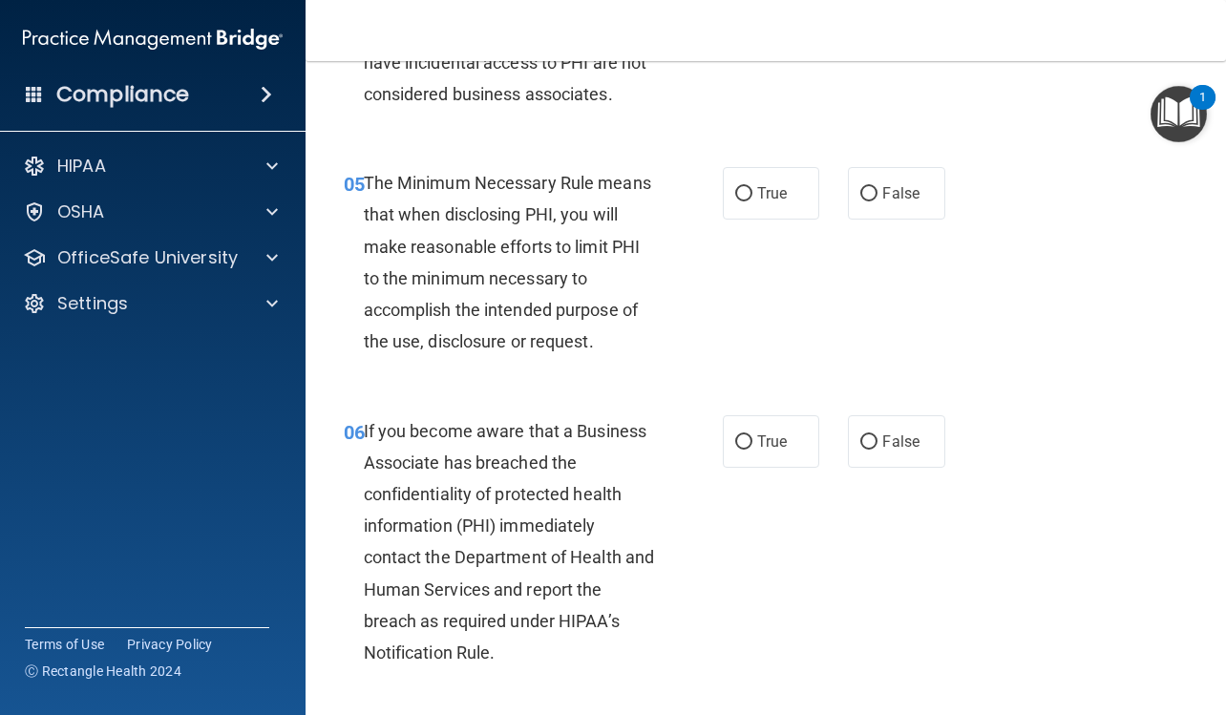
scroll to position [954, 0]
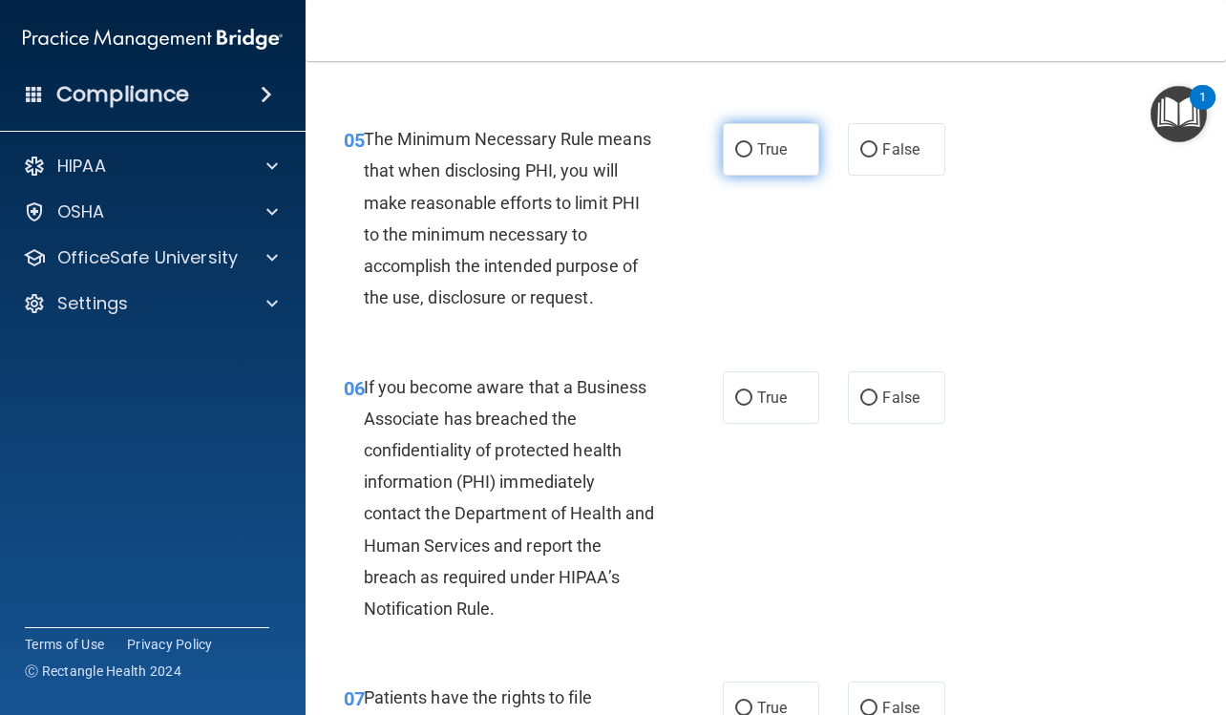
click at [760, 141] on span "True" at bounding box center [772, 149] width 30 height 18
click at [752, 143] on input "True" at bounding box center [743, 150] width 17 height 14
click at [882, 395] on span "False" at bounding box center [900, 397] width 37 height 18
click at [877, 395] on input "False" at bounding box center [868, 398] width 17 height 14
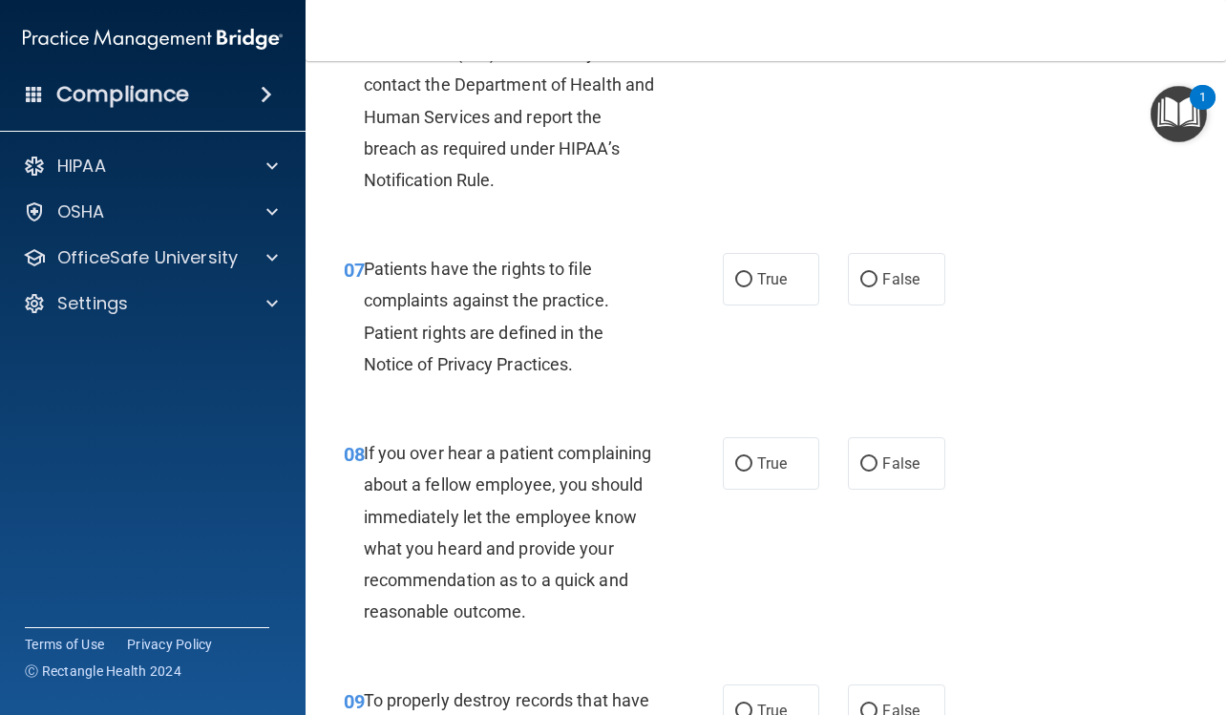
scroll to position [1432, 0]
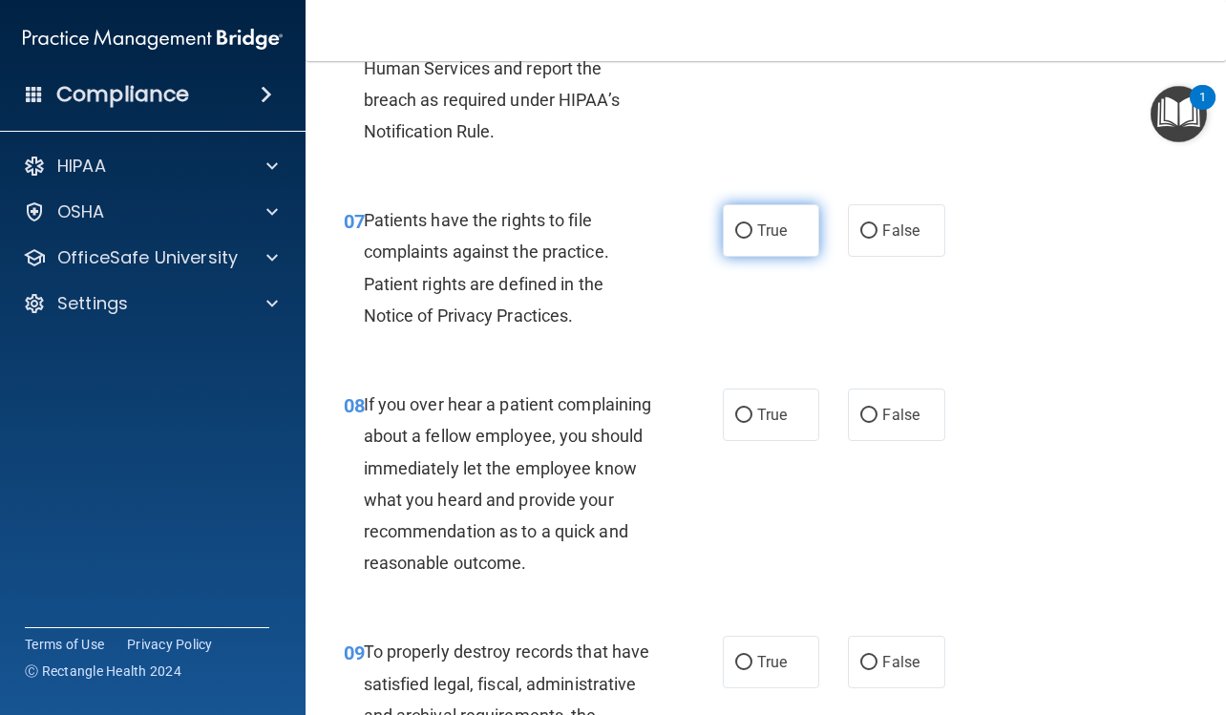
click at [776, 238] on span "True" at bounding box center [772, 230] width 30 height 18
click at [752, 238] on input "True" at bounding box center [743, 231] width 17 height 14
click at [868, 421] on input "False" at bounding box center [868, 416] width 17 height 14
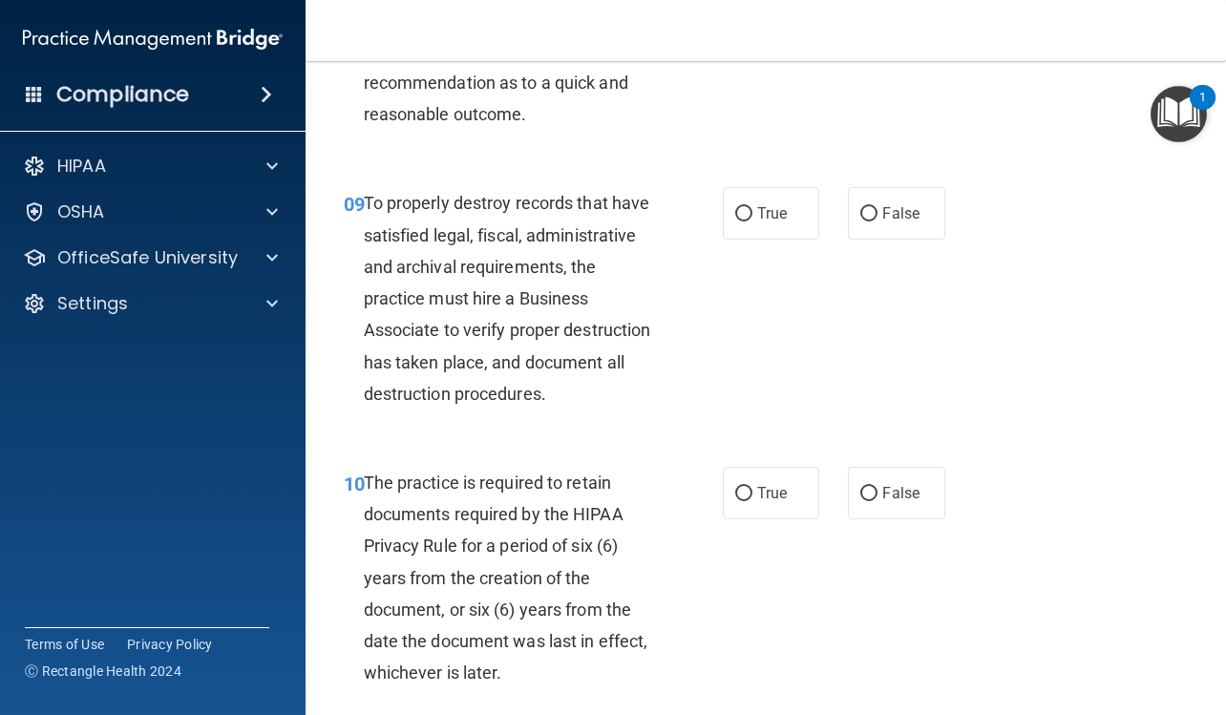
scroll to position [1909, 0]
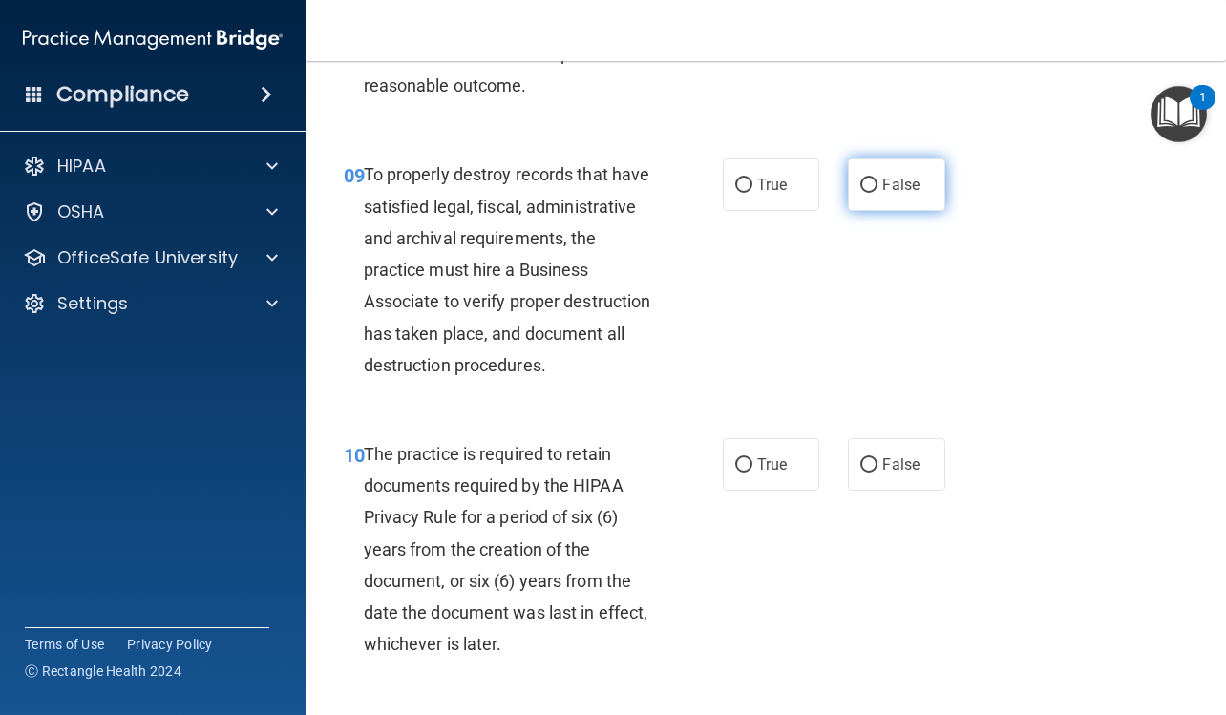
click at [890, 194] on span "False" at bounding box center [900, 185] width 37 height 18
click at [877, 193] on input "False" at bounding box center [868, 185] width 17 height 14
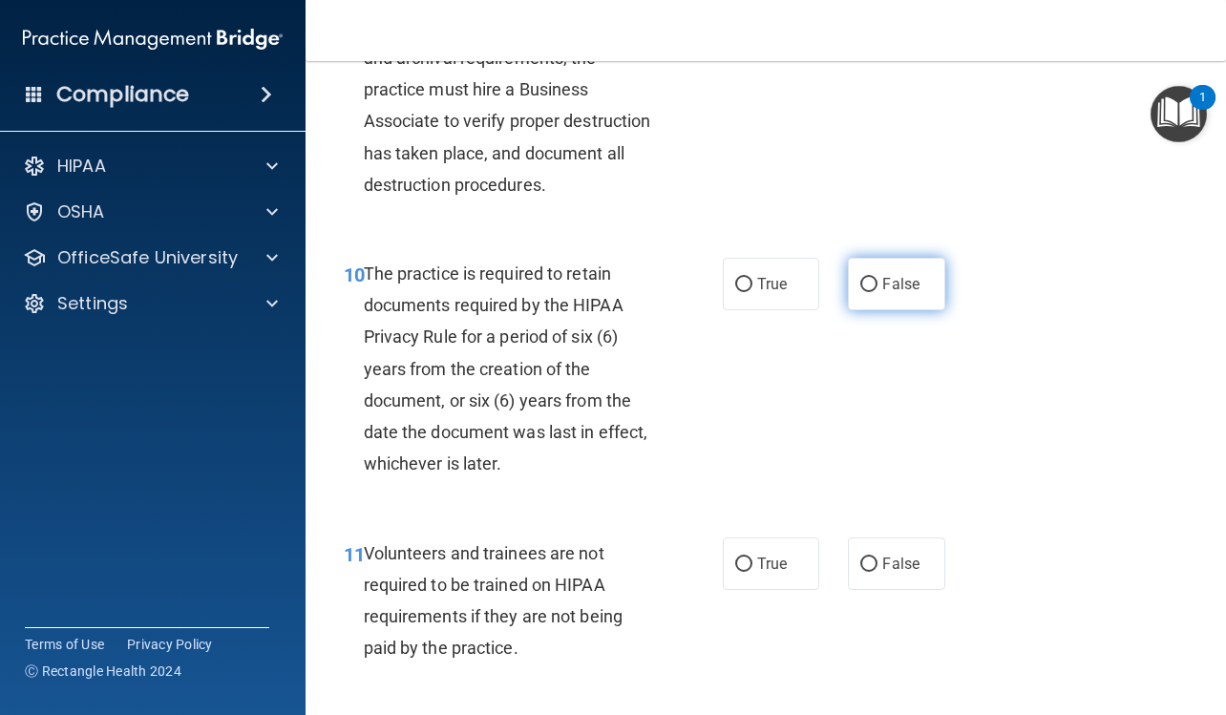
scroll to position [2100, 0]
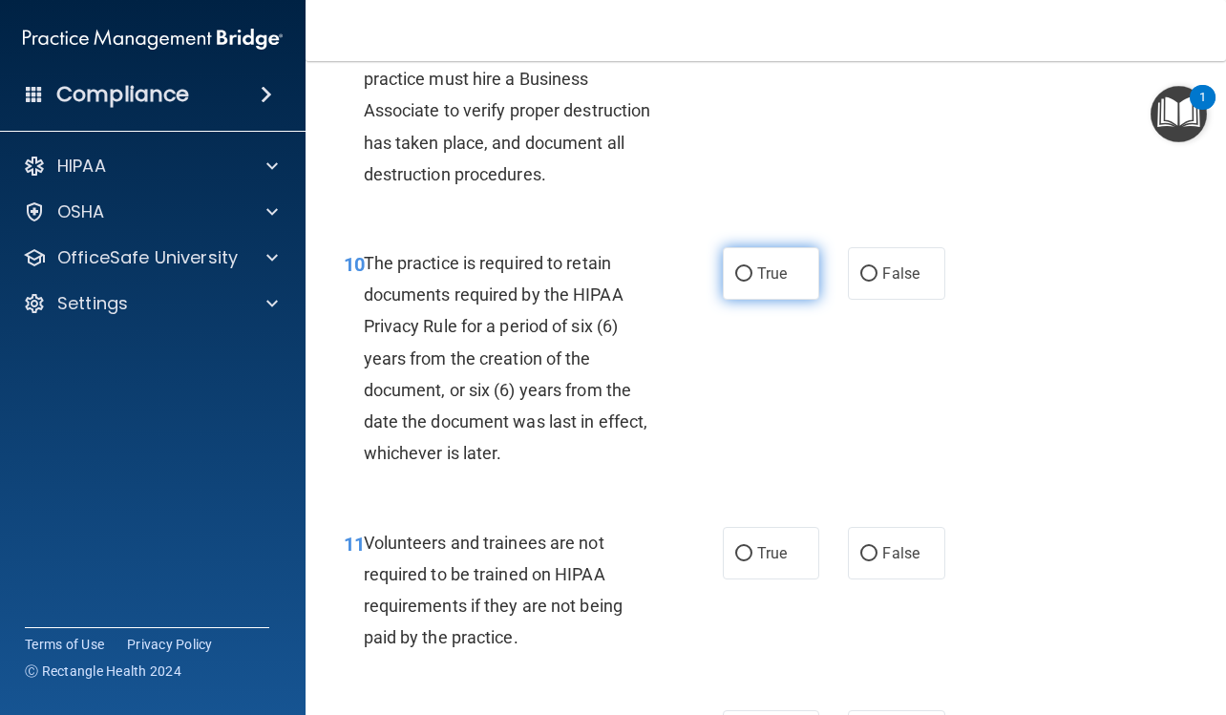
click at [791, 300] on label "True" at bounding box center [771, 273] width 96 height 52
click at [752, 282] on input "True" at bounding box center [743, 274] width 17 height 14
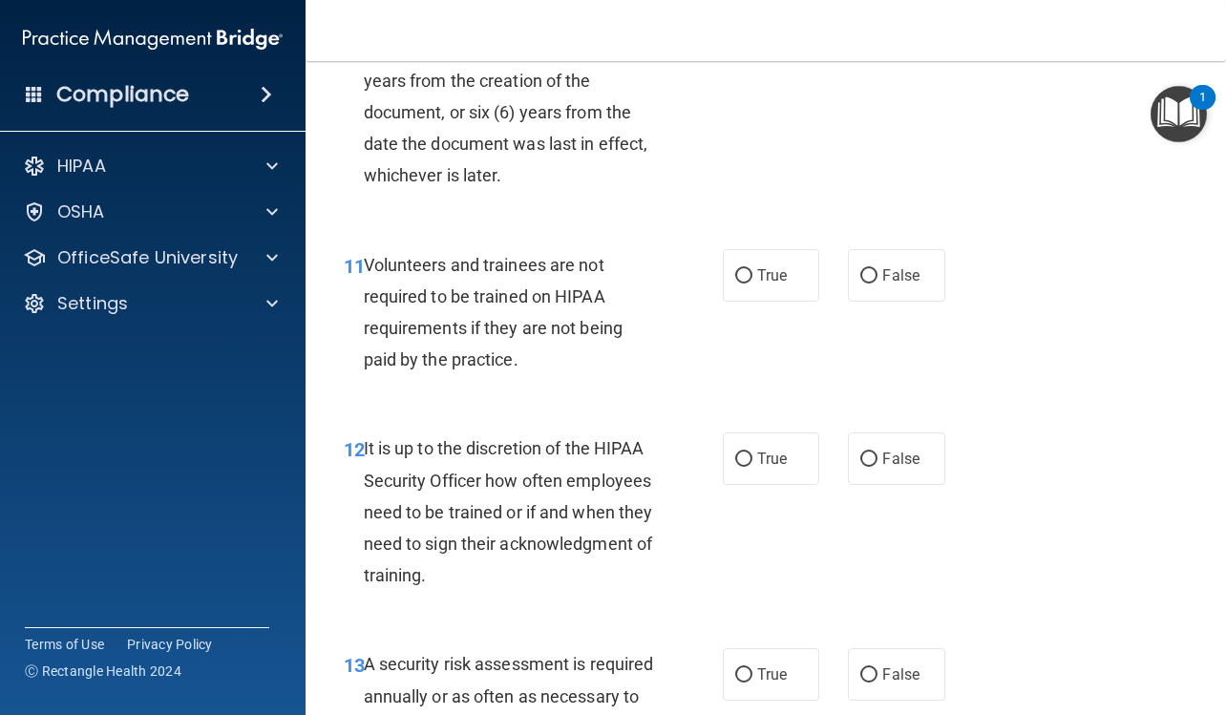
scroll to position [2482, 0]
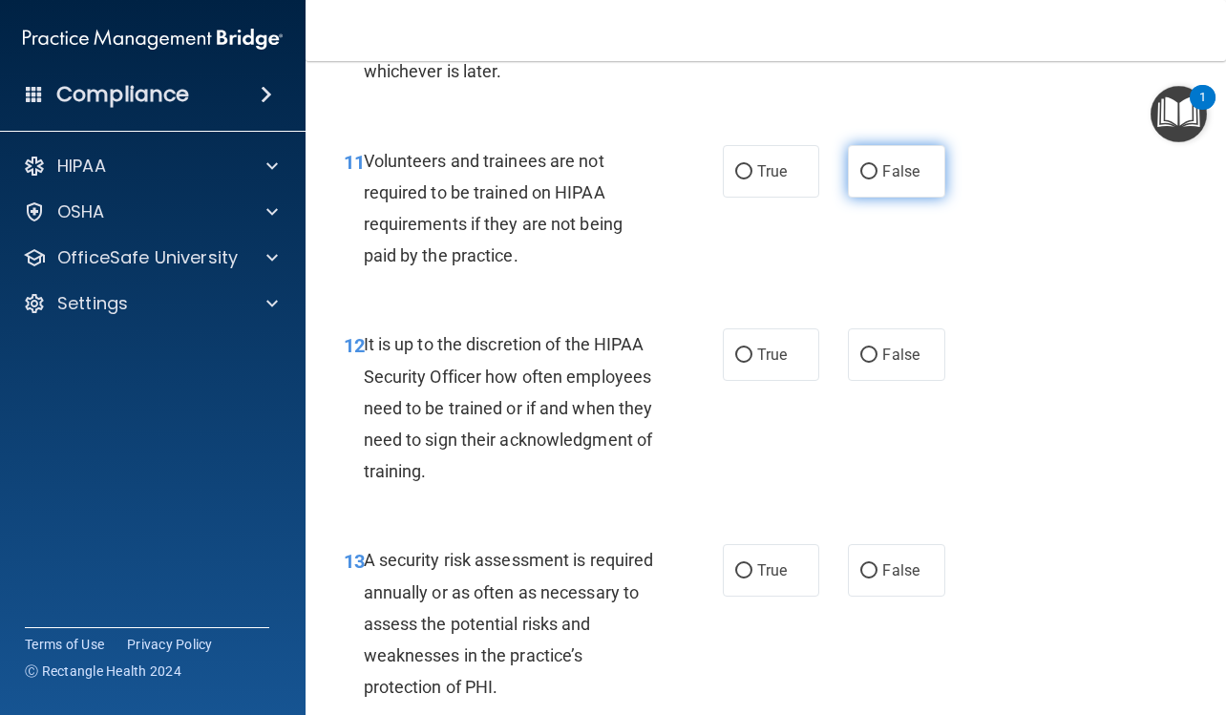
click at [902, 180] on span "False" at bounding box center [900, 171] width 37 height 18
click at [877, 179] on input "False" at bounding box center [868, 172] width 17 height 14
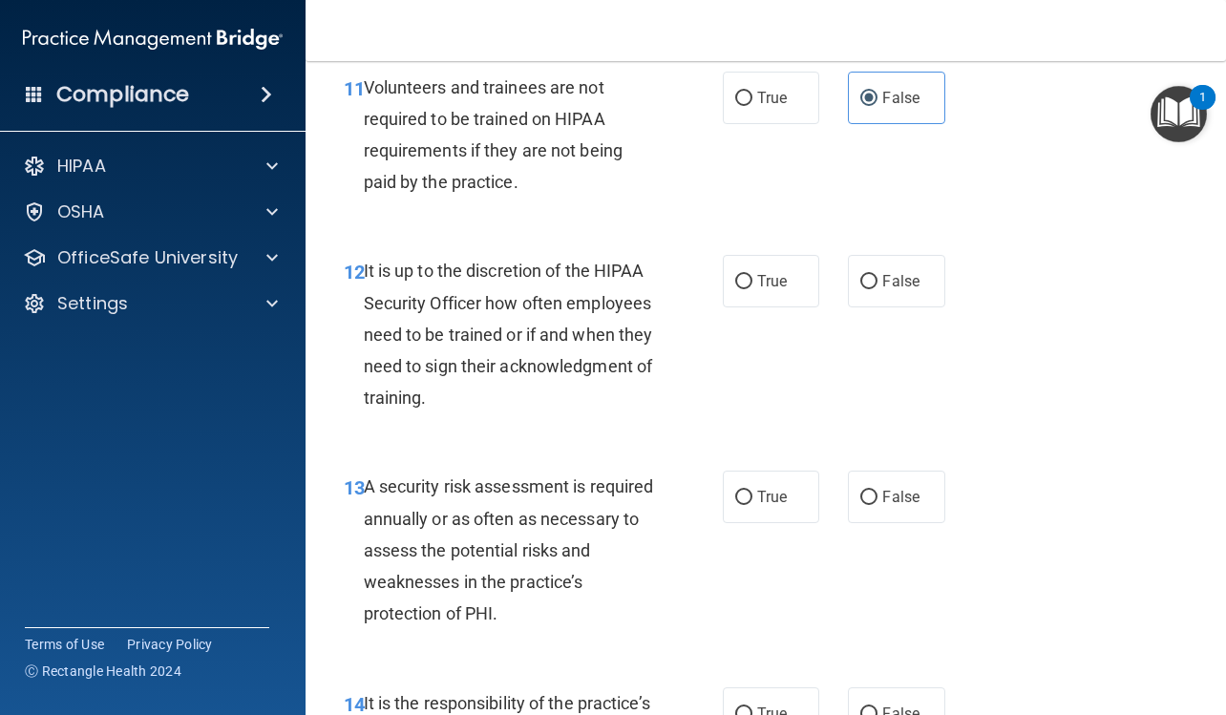
scroll to position [2577, 0]
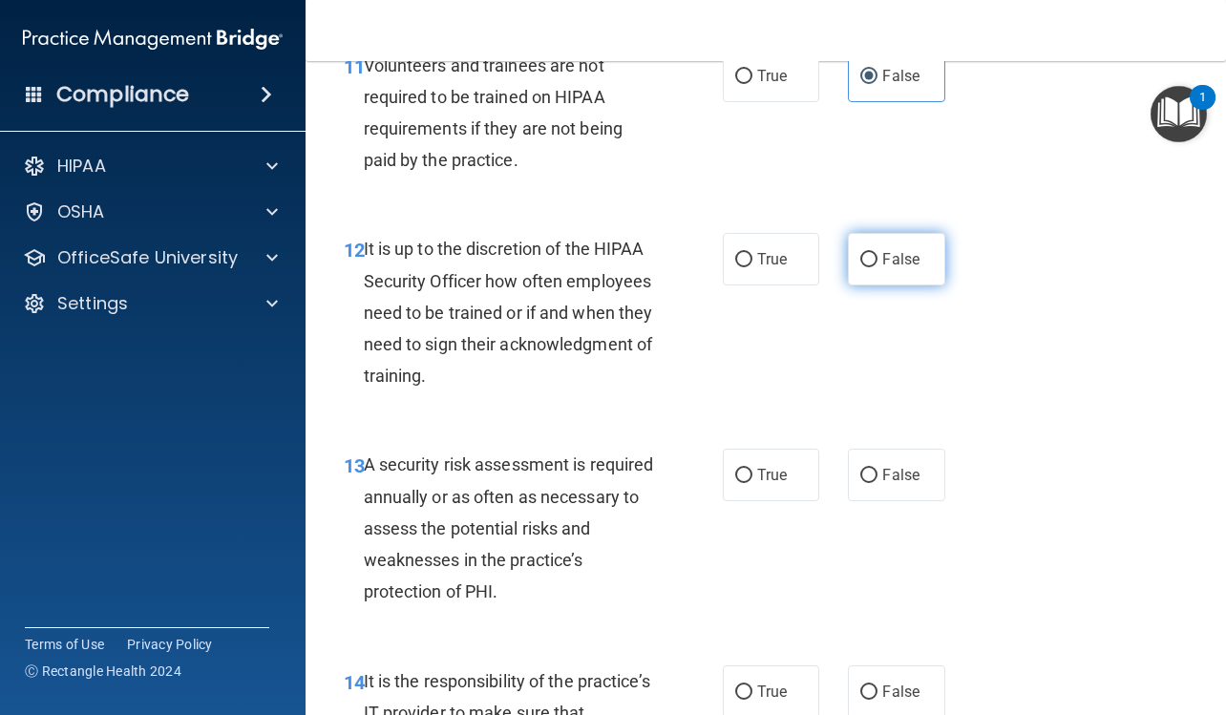
click at [898, 268] on span "False" at bounding box center [900, 259] width 37 height 18
click at [877, 267] on input "False" at bounding box center [868, 260] width 17 height 14
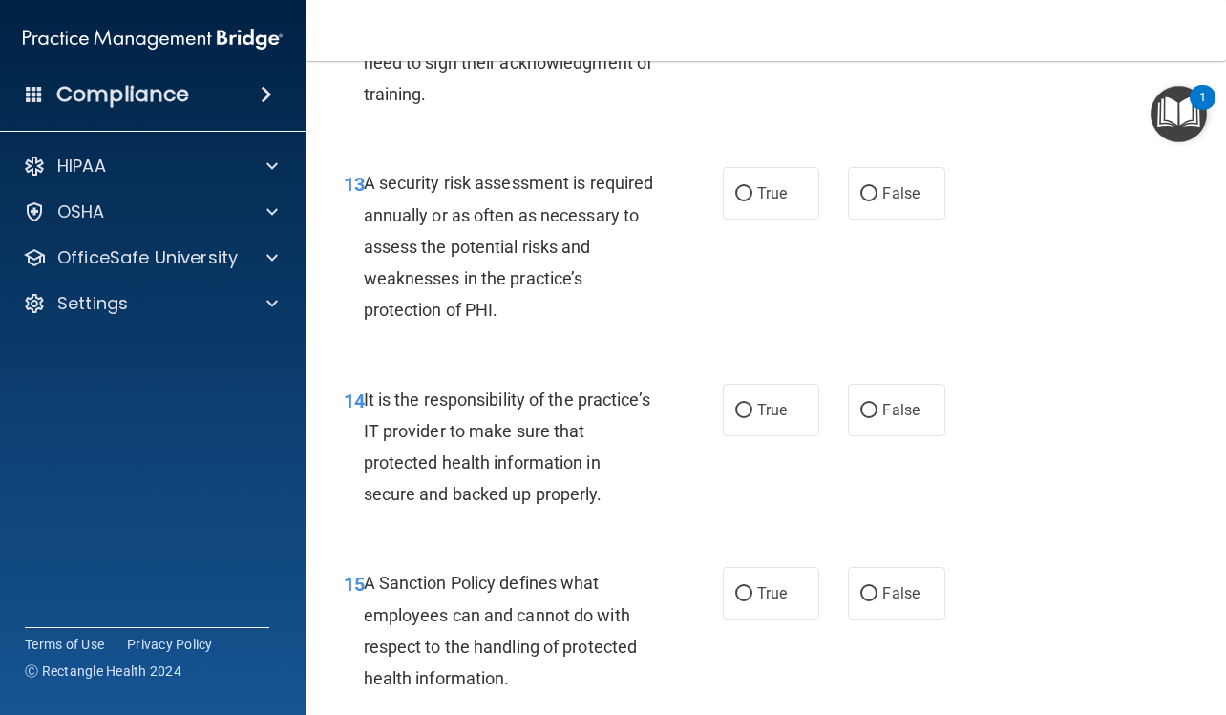
scroll to position [2863, 0]
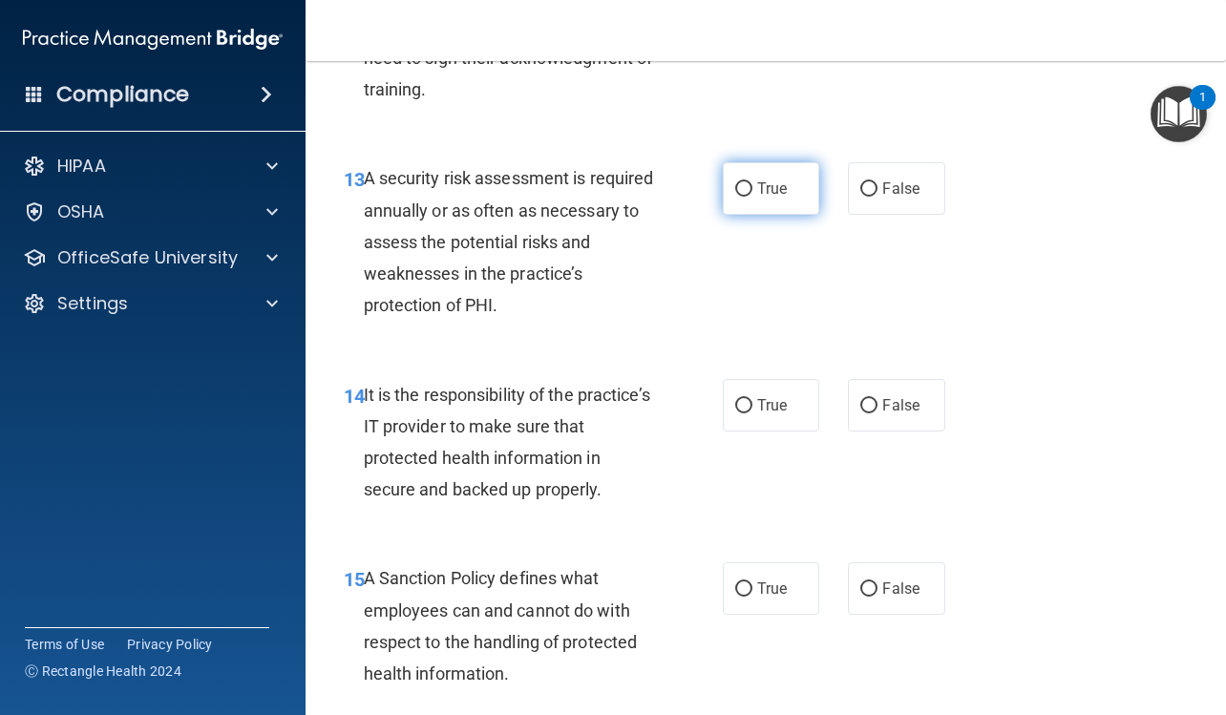
click at [787, 215] on label "True" at bounding box center [771, 188] width 96 height 52
click at [752, 197] on input "True" at bounding box center [743, 189] width 17 height 14
click at [870, 431] on label "False" at bounding box center [896, 405] width 96 height 52
click at [870, 413] on input "False" at bounding box center [868, 406] width 17 height 14
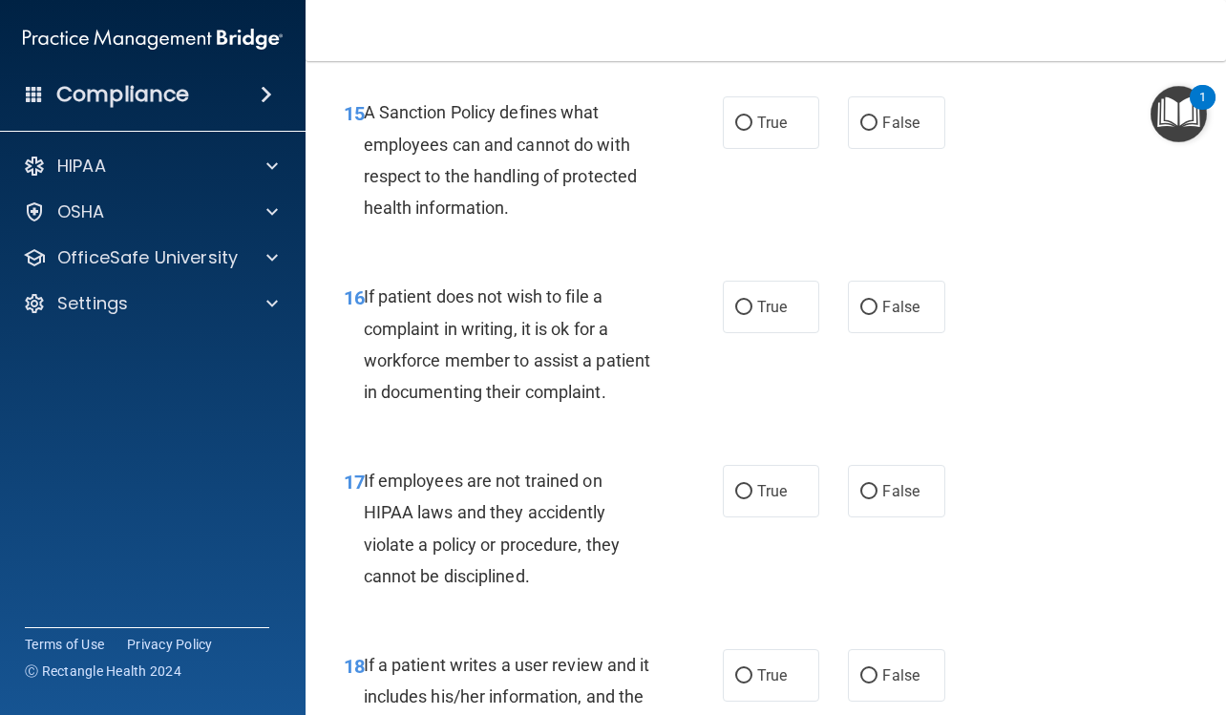
scroll to position [3341, 0]
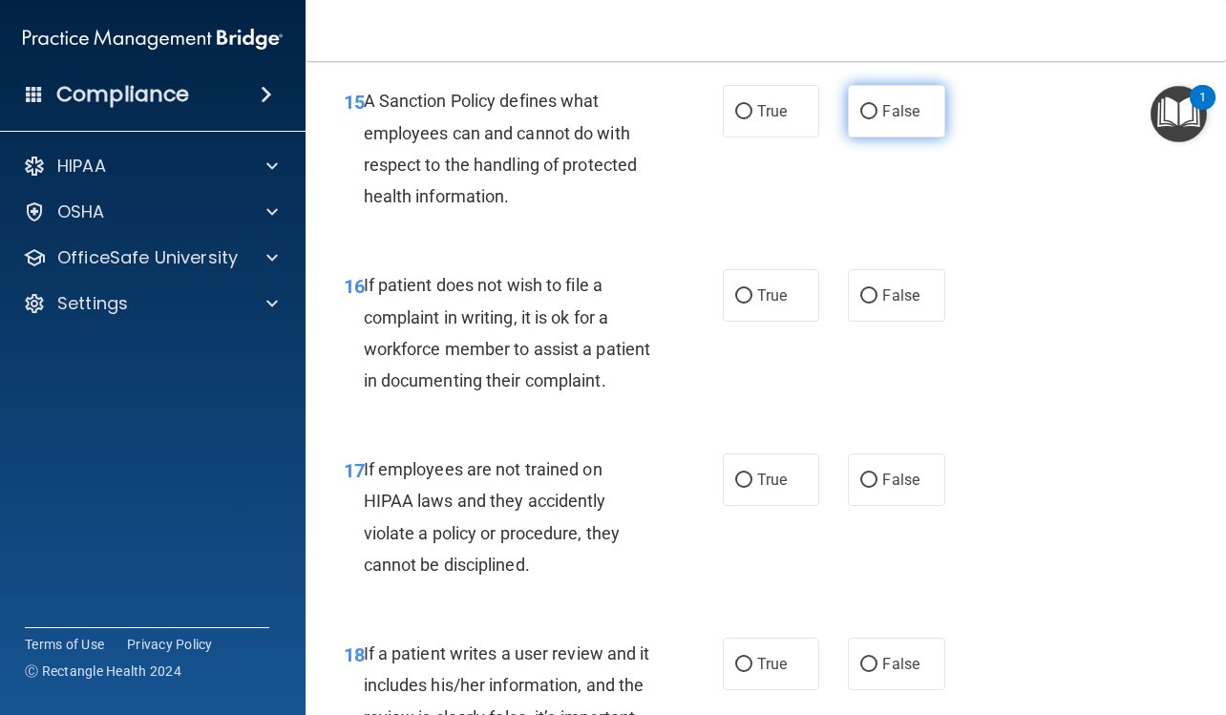
click at [897, 120] on span "False" at bounding box center [900, 111] width 37 height 18
click at [877, 119] on input "False" at bounding box center [868, 112] width 17 height 14
click at [783, 322] on label "True" at bounding box center [771, 295] width 96 height 52
click at [752, 304] on input "True" at bounding box center [743, 296] width 17 height 14
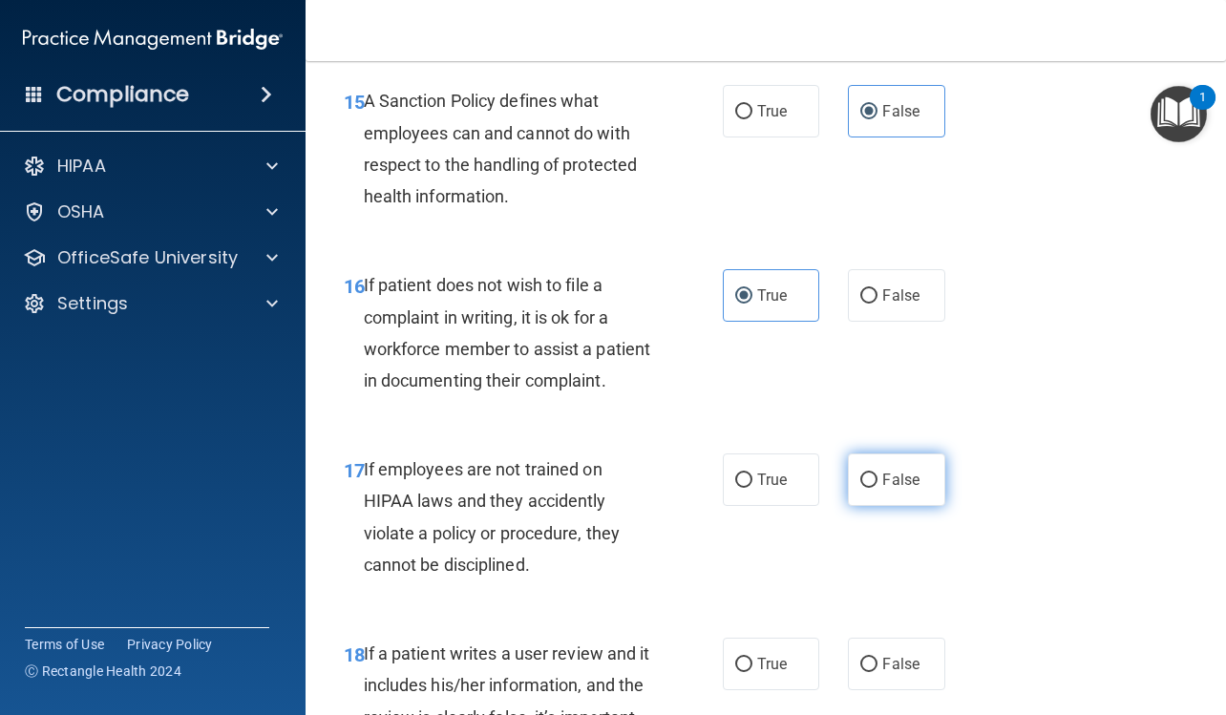
click at [890, 489] on span "False" at bounding box center [900, 480] width 37 height 18
click at [877, 488] on input "False" at bounding box center [868, 480] width 17 height 14
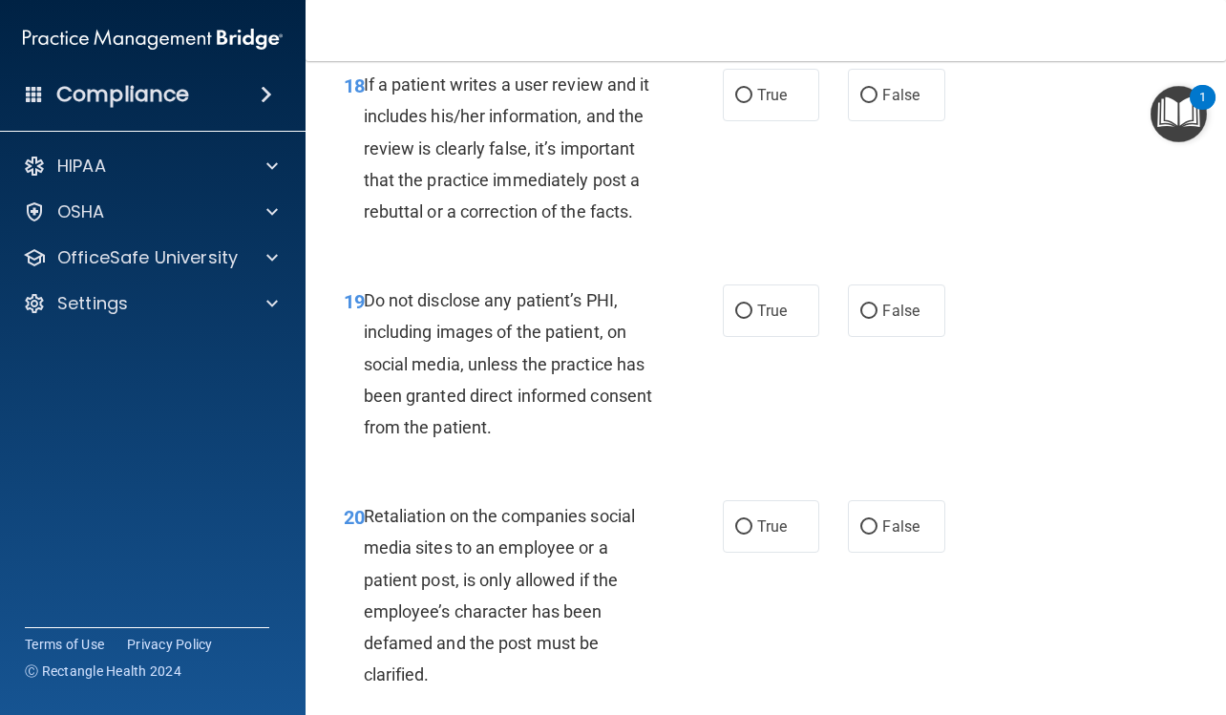
scroll to position [3913, 0]
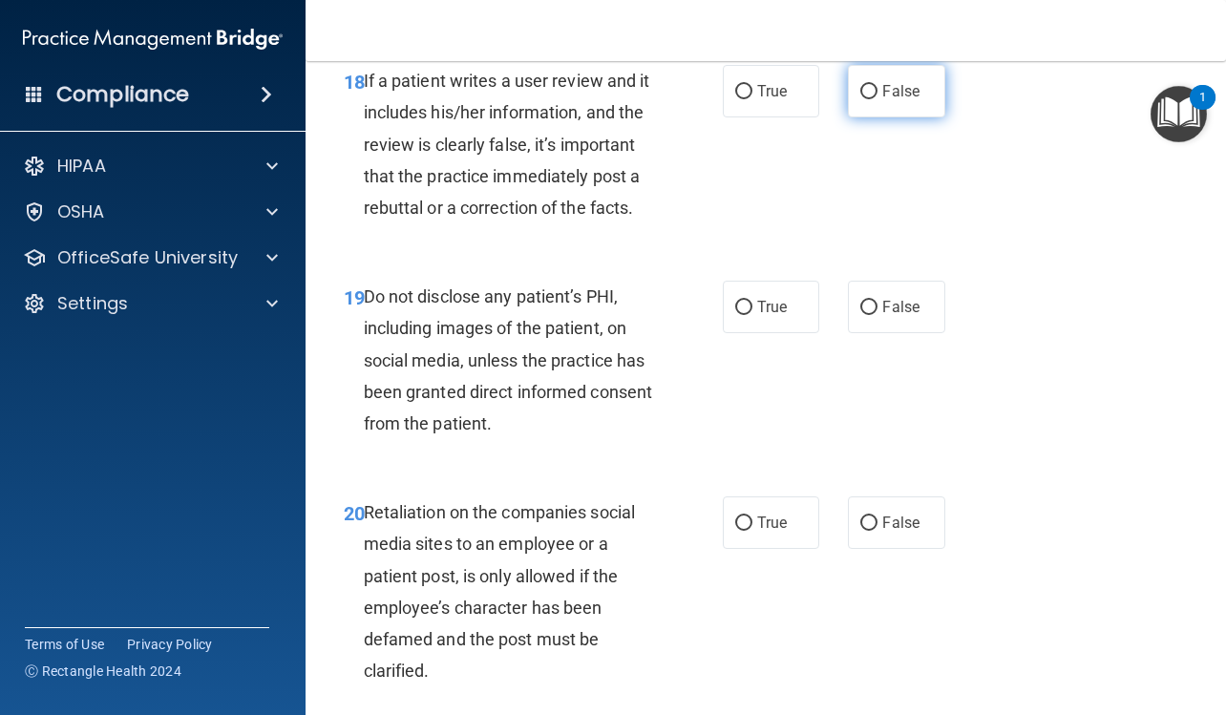
click at [894, 117] on label "False" at bounding box center [896, 91] width 96 height 52
click at [877, 99] on input "False" at bounding box center [868, 92] width 17 height 14
click at [771, 333] on label "True" at bounding box center [771, 307] width 96 height 52
click at [752, 315] on input "True" at bounding box center [743, 308] width 17 height 14
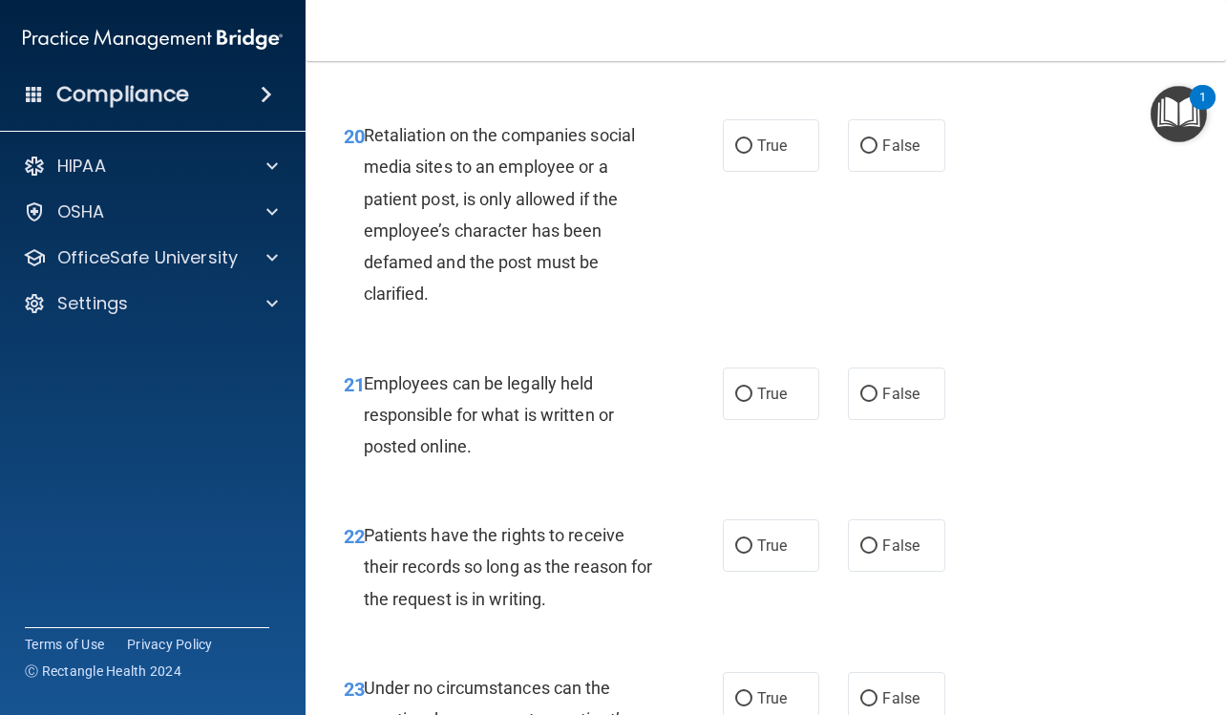
scroll to position [4295, 0]
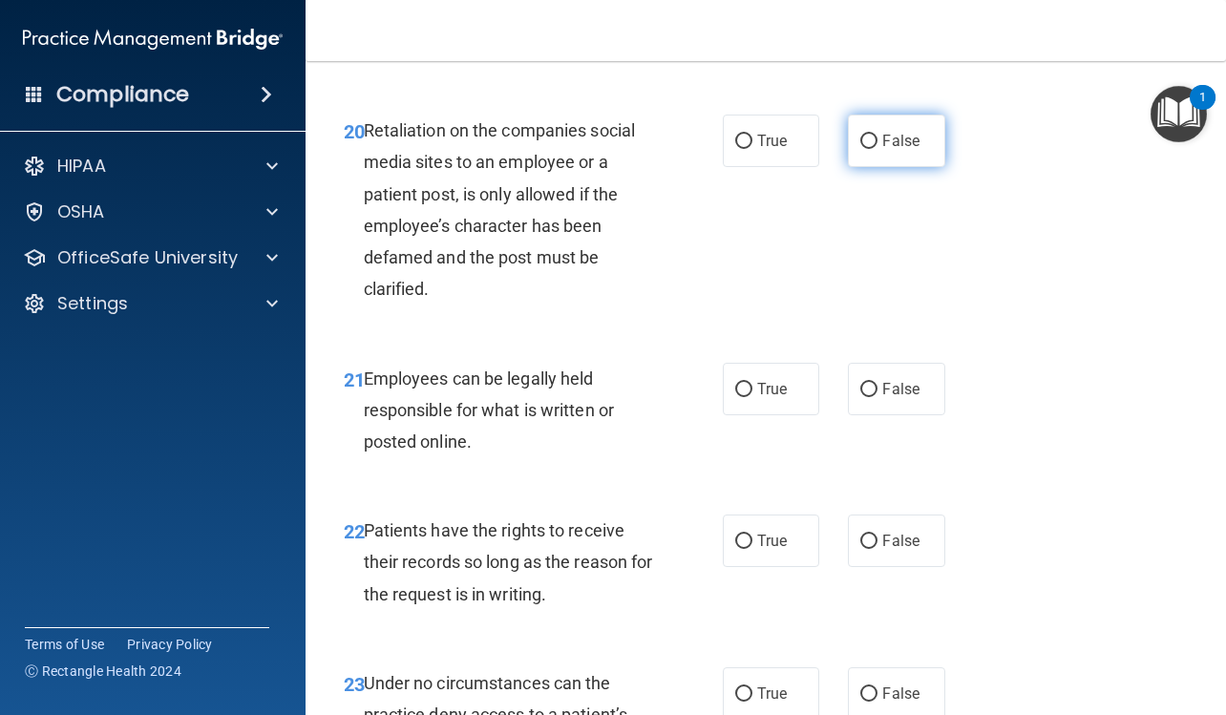
click at [910, 167] on label "False" at bounding box center [896, 141] width 96 height 52
click at [877, 149] on input "False" at bounding box center [868, 142] width 17 height 14
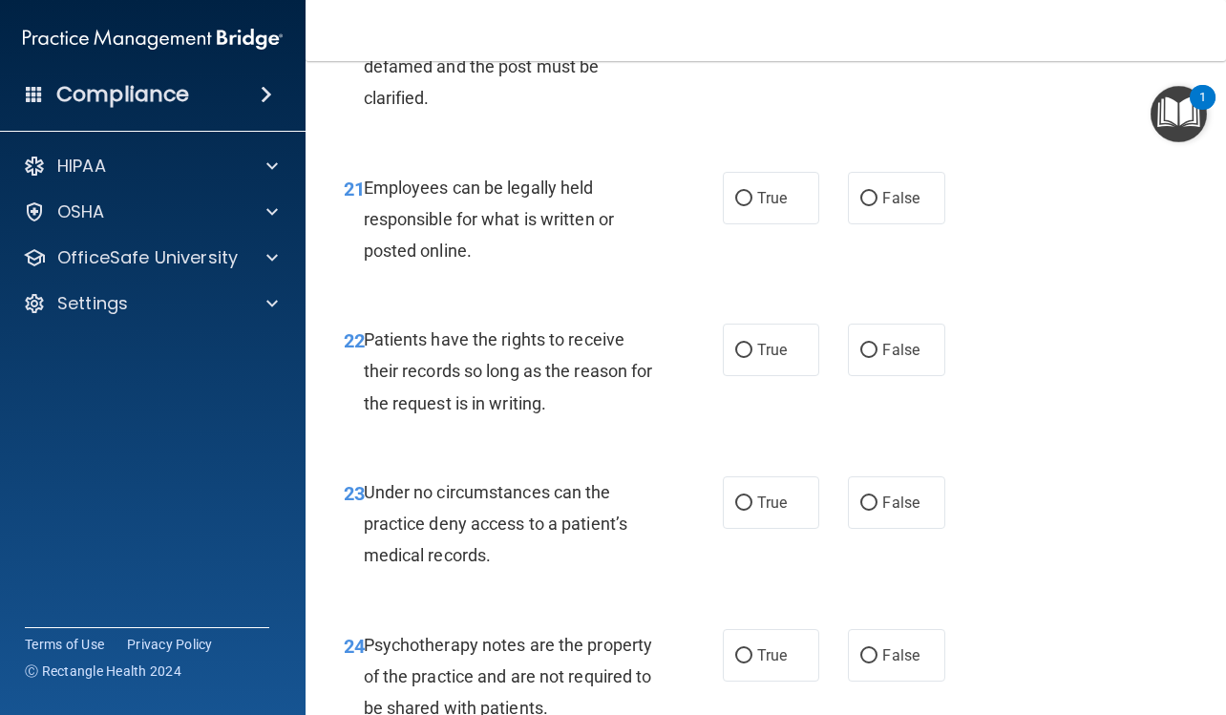
scroll to position [4581, 0]
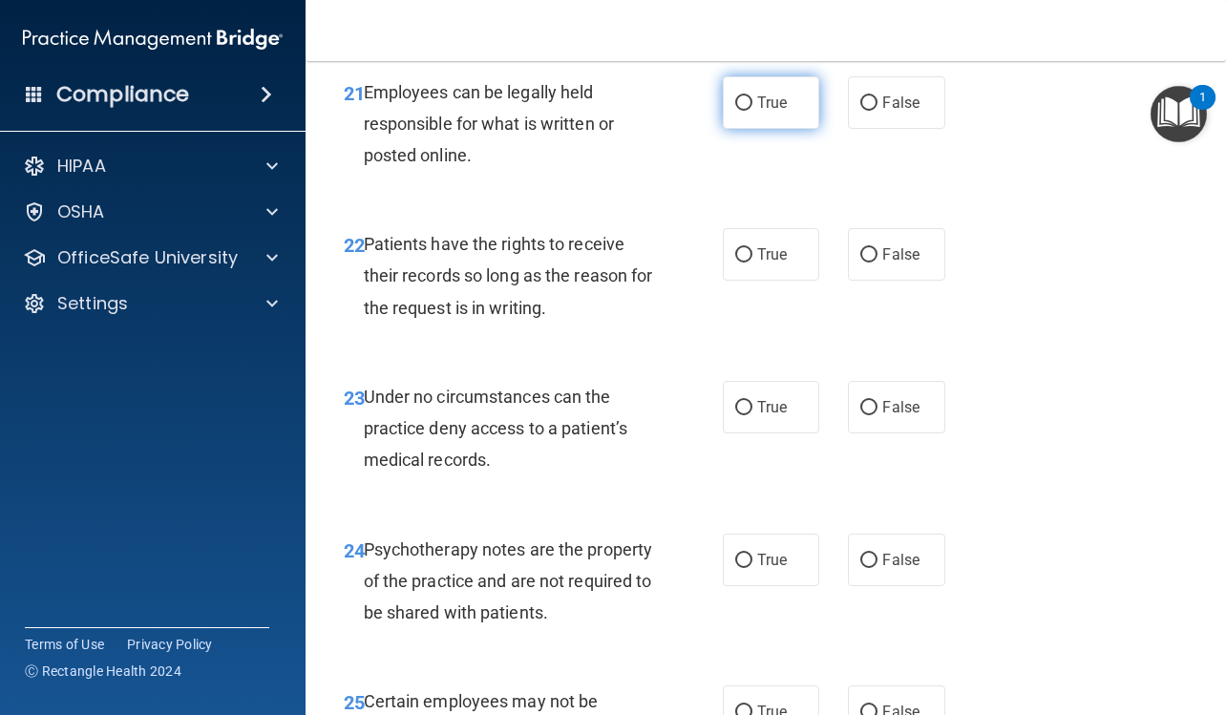
click at [790, 129] on label "True" at bounding box center [771, 102] width 96 height 52
click at [752, 111] on input "True" at bounding box center [743, 103] width 17 height 14
click at [889, 263] on span "False" at bounding box center [900, 254] width 37 height 18
click at [877, 262] on input "False" at bounding box center [868, 255] width 17 height 14
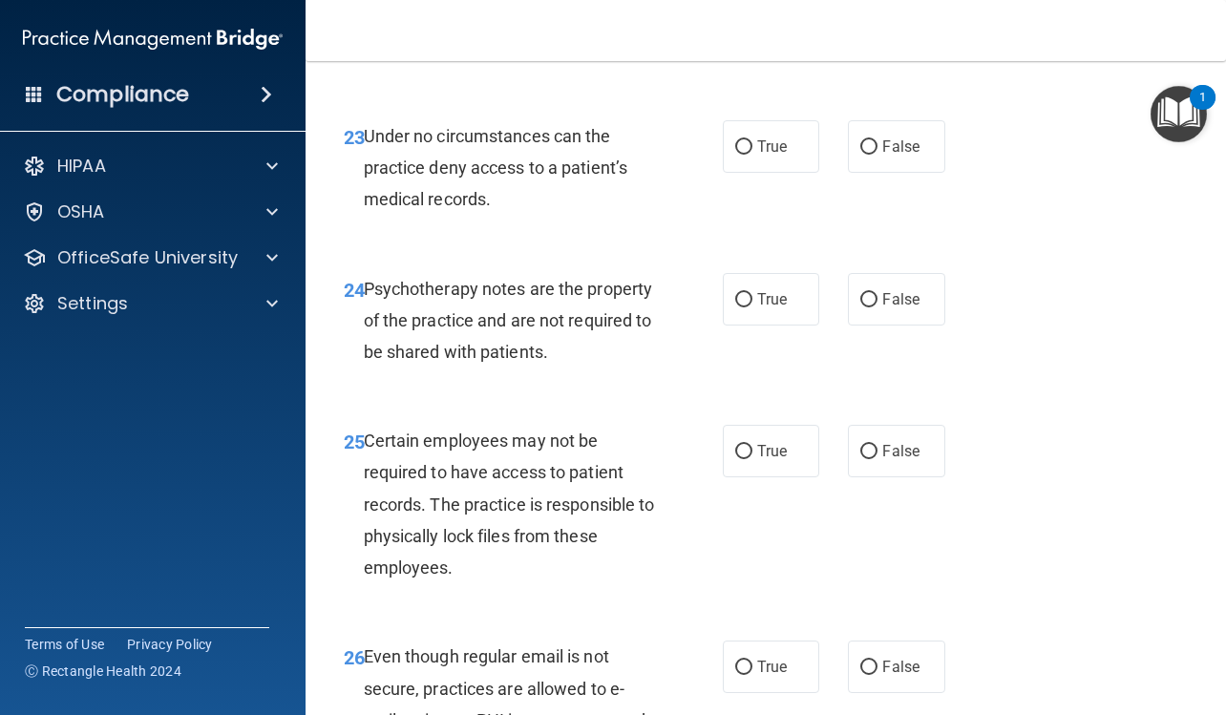
scroll to position [4963, 0]
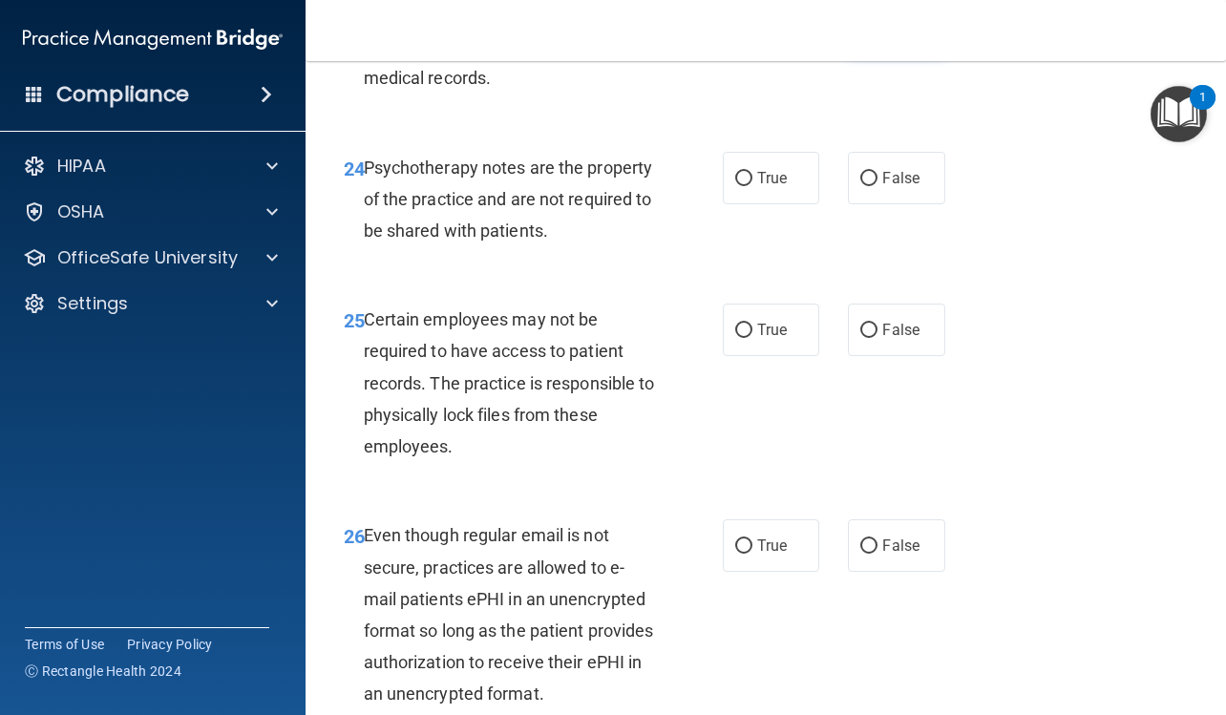
click at [891, 34] on span "False" at bounding box center [900, 25] width 37 height 18
click at [877, 33] on input "False" at bounding box center [868, 26] width 17 height 14
click at [790, 204] on label "True" at bounding box center [771, 178] width 96 height 52
click at [752, 186] on input "True" at bounding box center [743, 179] width 17 height 14
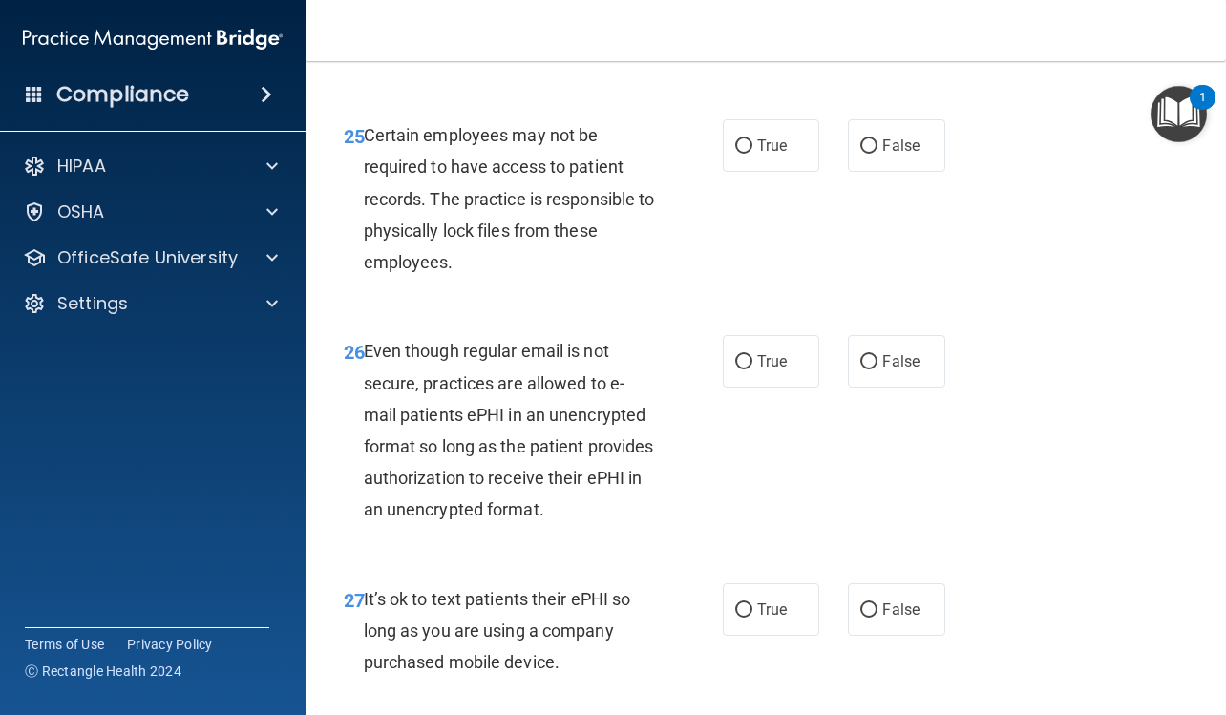
scroll to position [5154, 0]
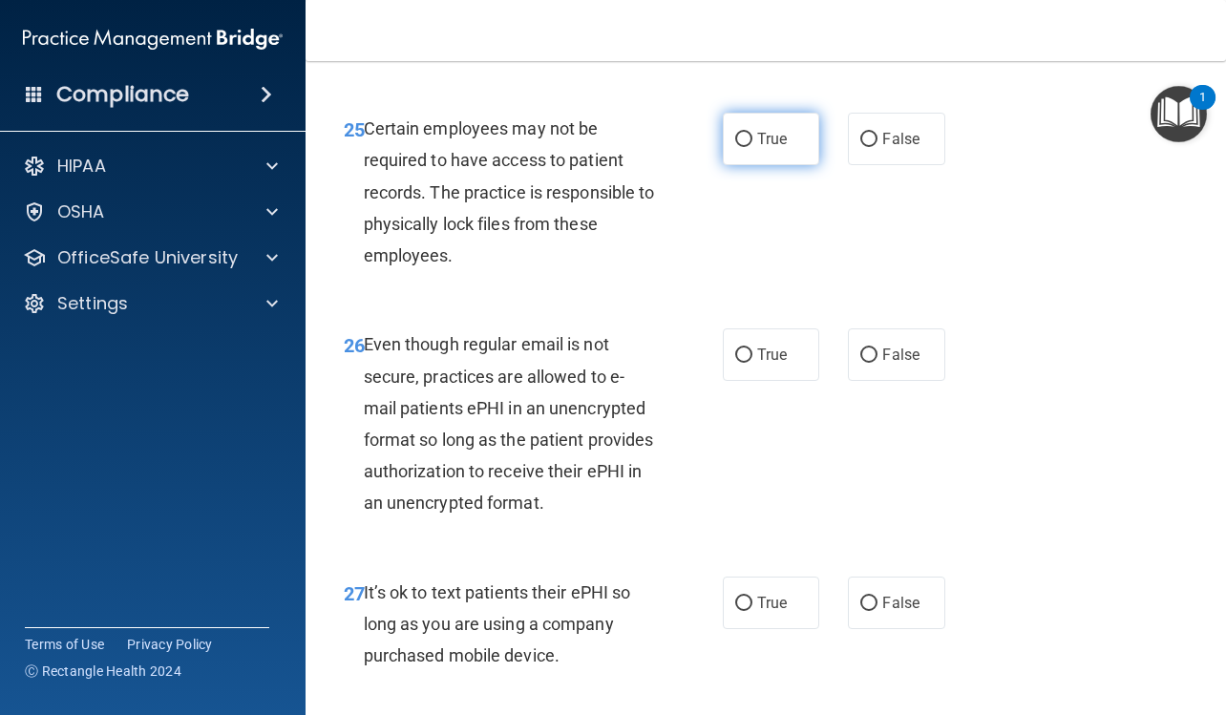
click at [780, 148] on span "True" at bounding box center [772, 139] width 30 height 18
click at [752, 147] on input "True" at bounding box center [743, 140] width 17 height 14
click at [782, 381] on label "True" at bounding box center [771, 354] width 96 height 52
click at [752, 363] on input "True" at bounding box center [743, 355] width 17 height 14
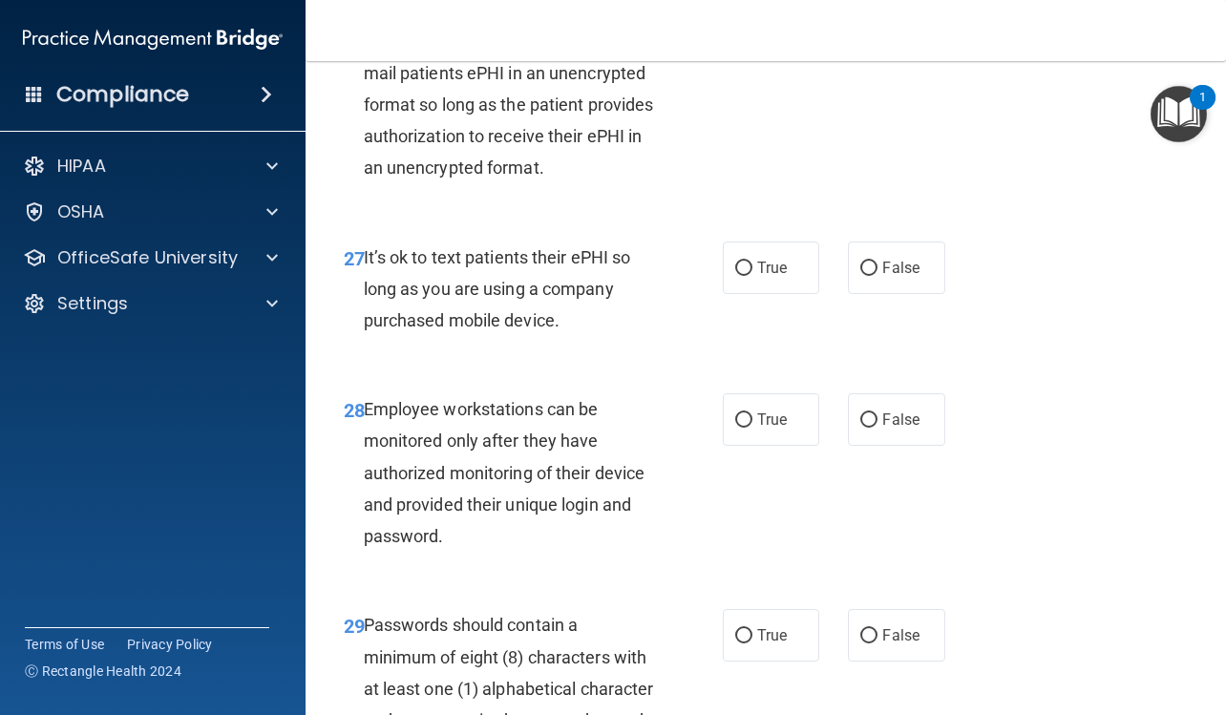
scroll to position [5536, 0]
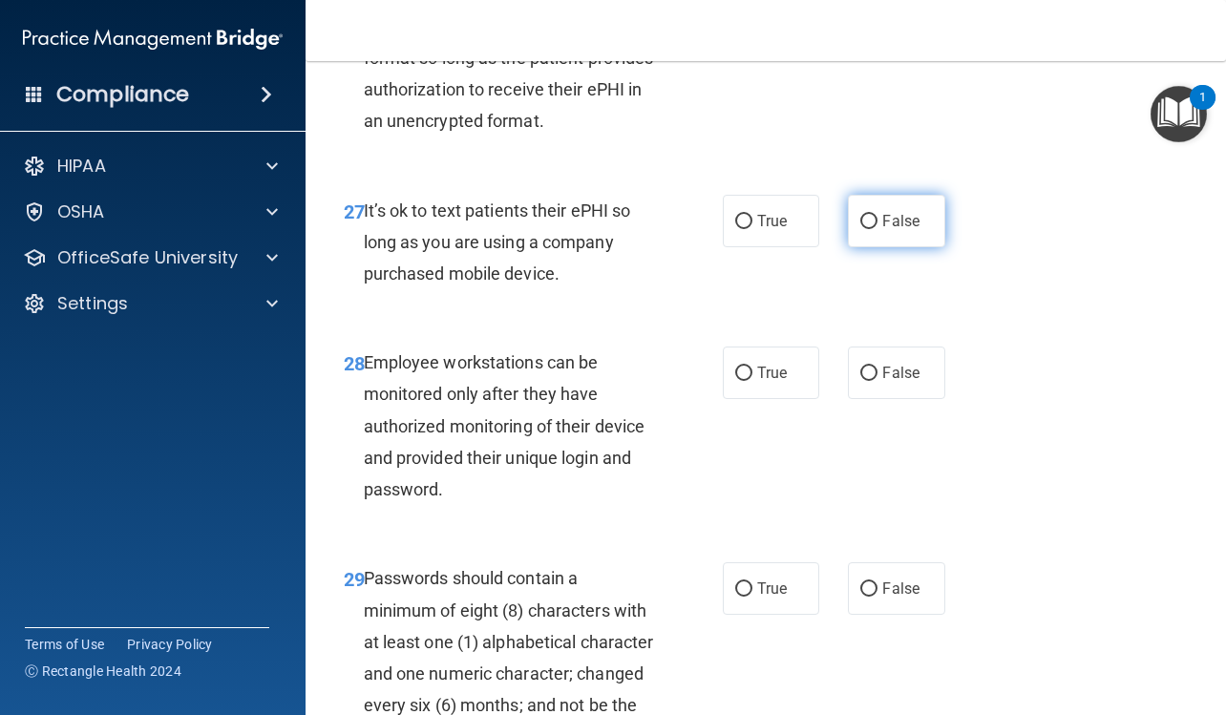
click at [882, 230] on span "False" at bounding box center [900, 221] width 37 height 18
click at [877, 229] on input "False" at bounding box center [868, 222] width 17 height 14
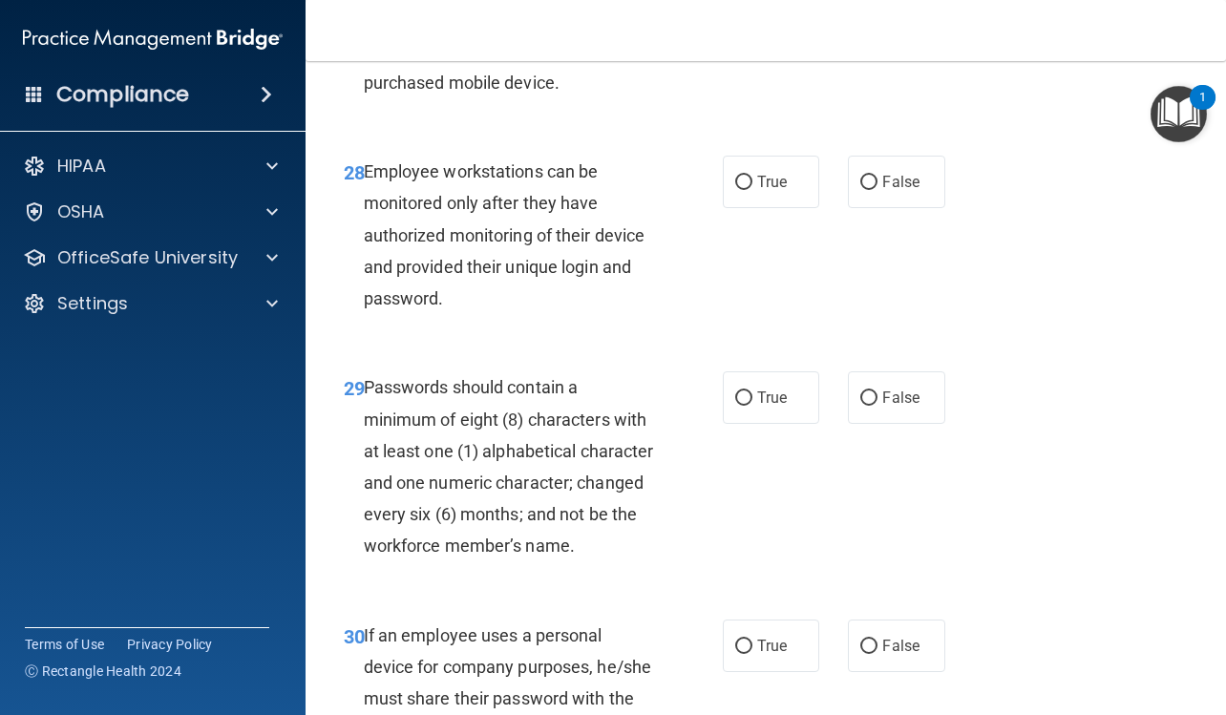
scroll to position [5822, 0]
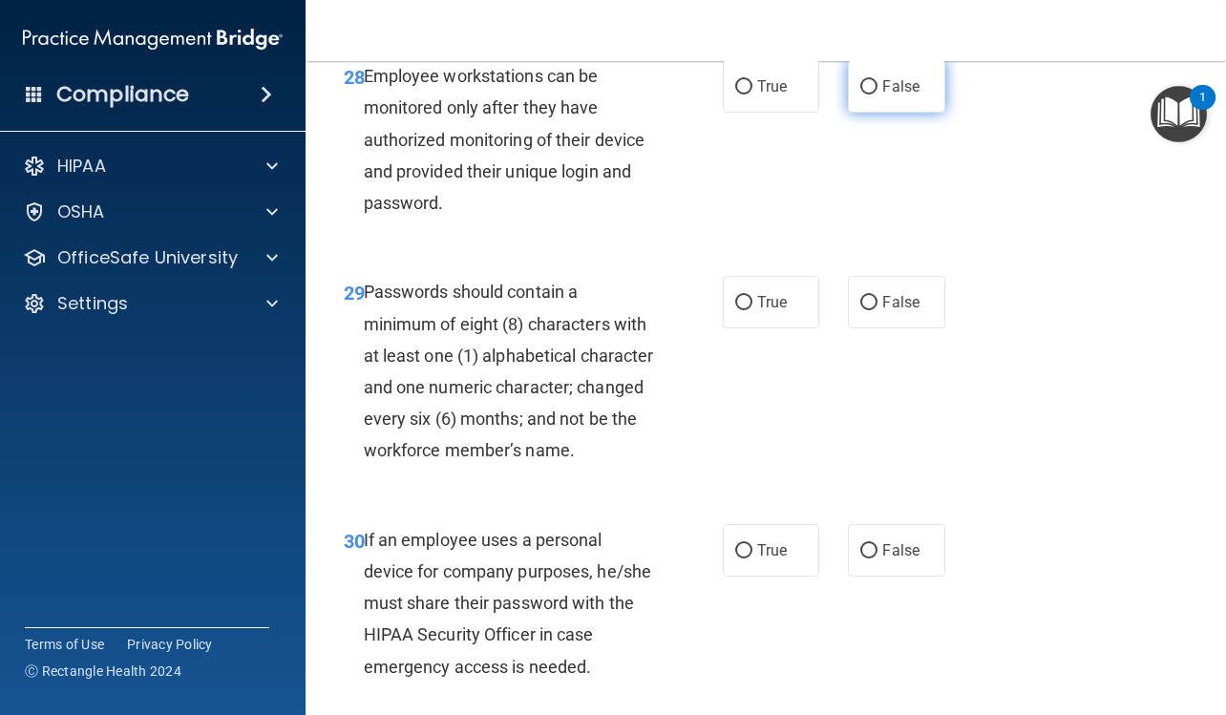
click at [912, 113] on label "False" at bounding box center [896, 86] width 96 height 52
click at [877, 94] on input "False" at bounding box center [868, 87] width 17 height 14
click at [767, 311] on span "True" at bounding box center [772, 302] width 30 height 18
click at [752, 310] on input "True" at bounding box center [743, 303] width 17 height 14
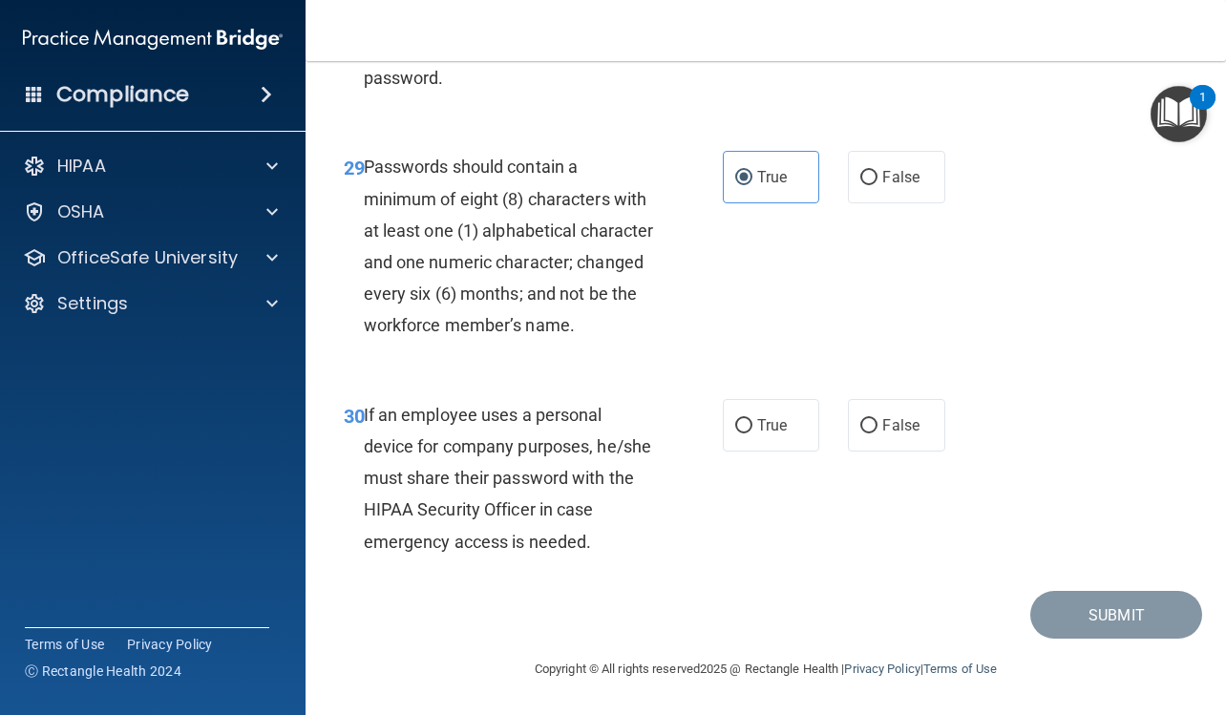
scroll to position [6106, 0]
click at [907, 429] on span "False" at bounding box center [900, 425] width 37 height 18
click at [877, 429] on input "False" at bounding box center [868, 426] width 17 height 14
click at [1080, 603] on button "Submit" at bounding box center [1116, 615] width 172 height 49
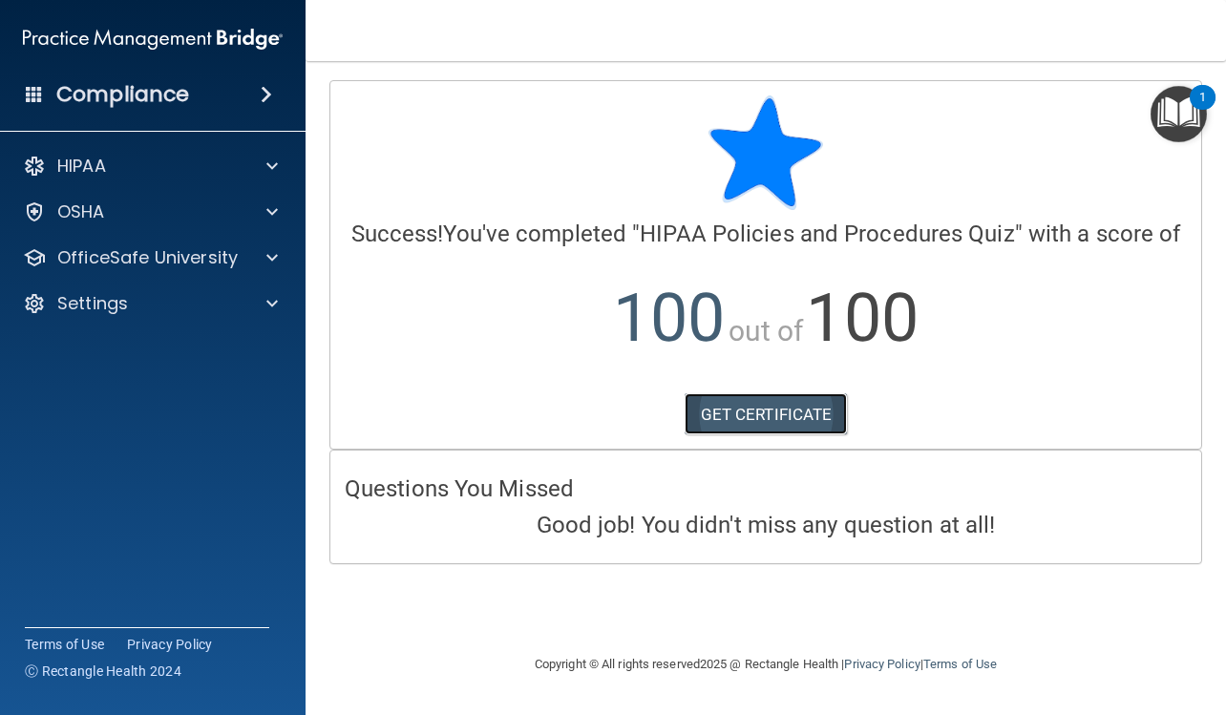
click at [816, 415] on link "GET CERTIFICATE" at bounding box center [765, 414] width 163 height 42
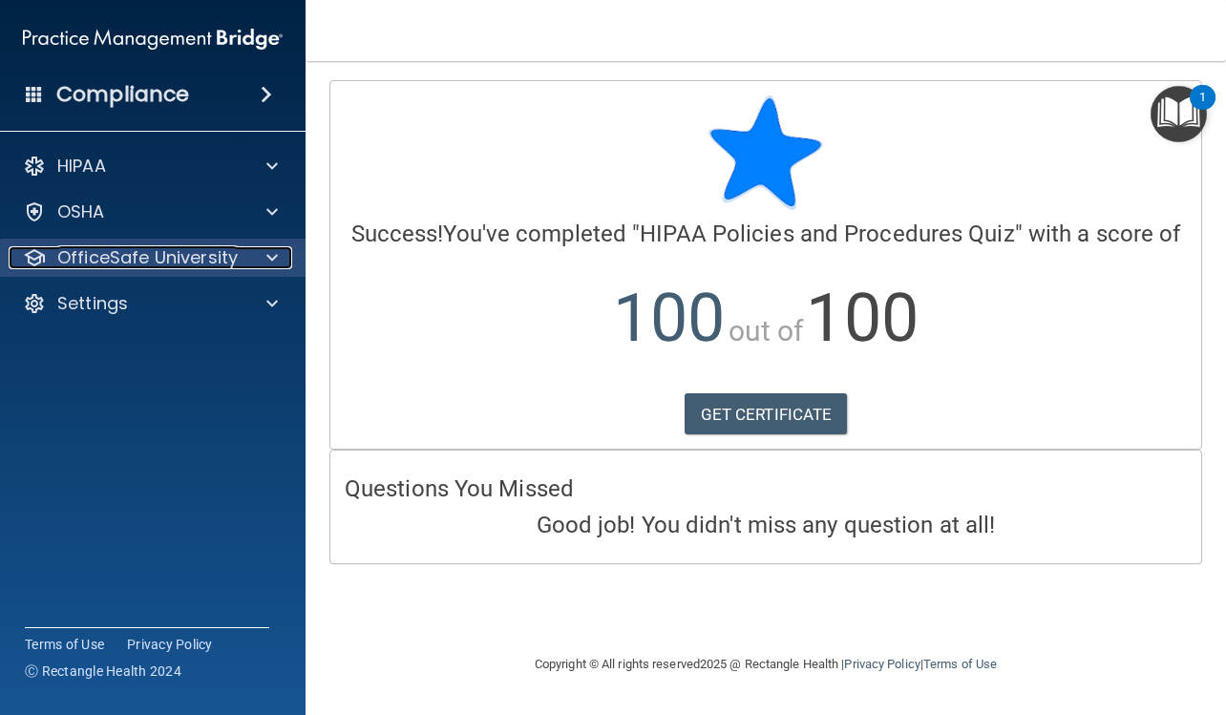
click at [157, 261] on p "OfficeSafe University" at bounding box center [147, 257] width 180 height 23
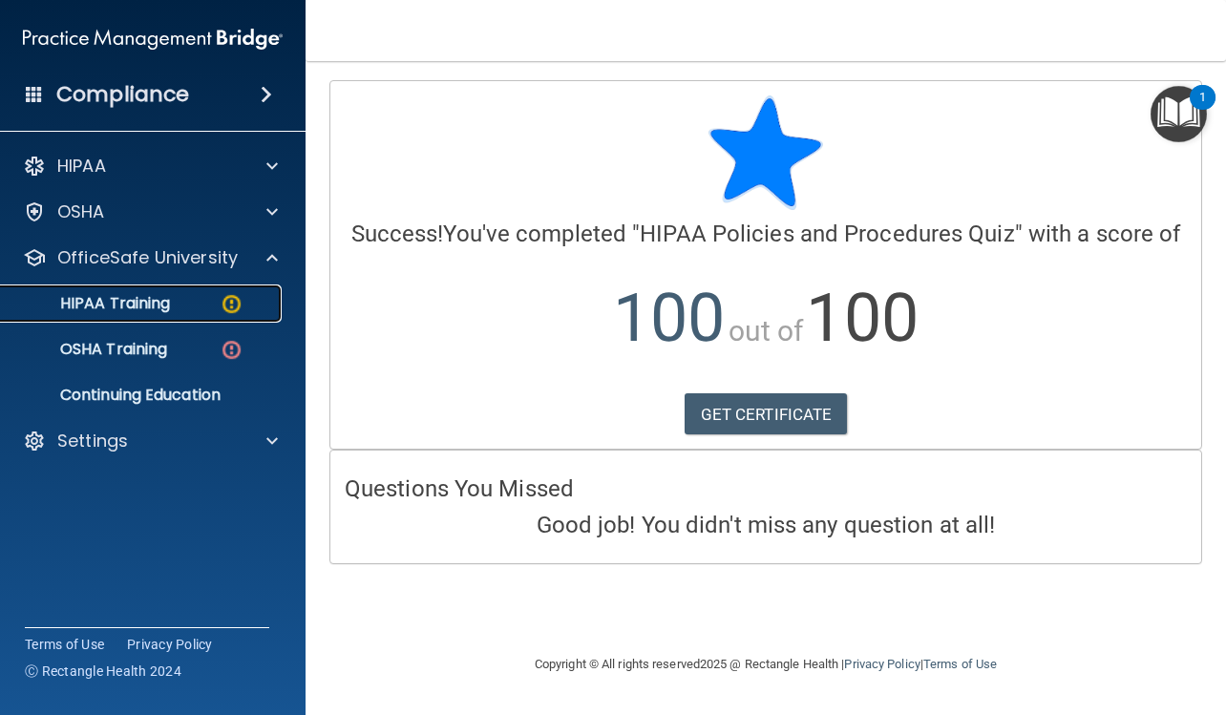
click at [158, 300] on p "HIPAA Training" at bounding box center [90, 303] width 157 height 19
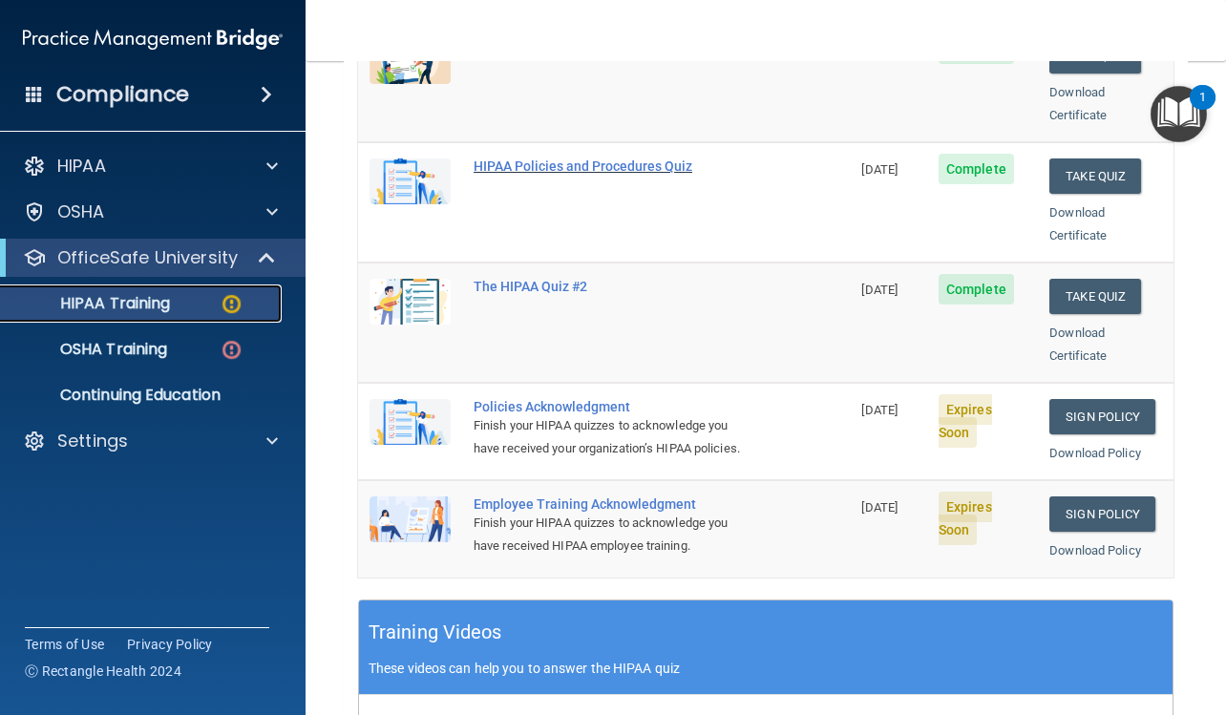
scroll to position [382, 0]
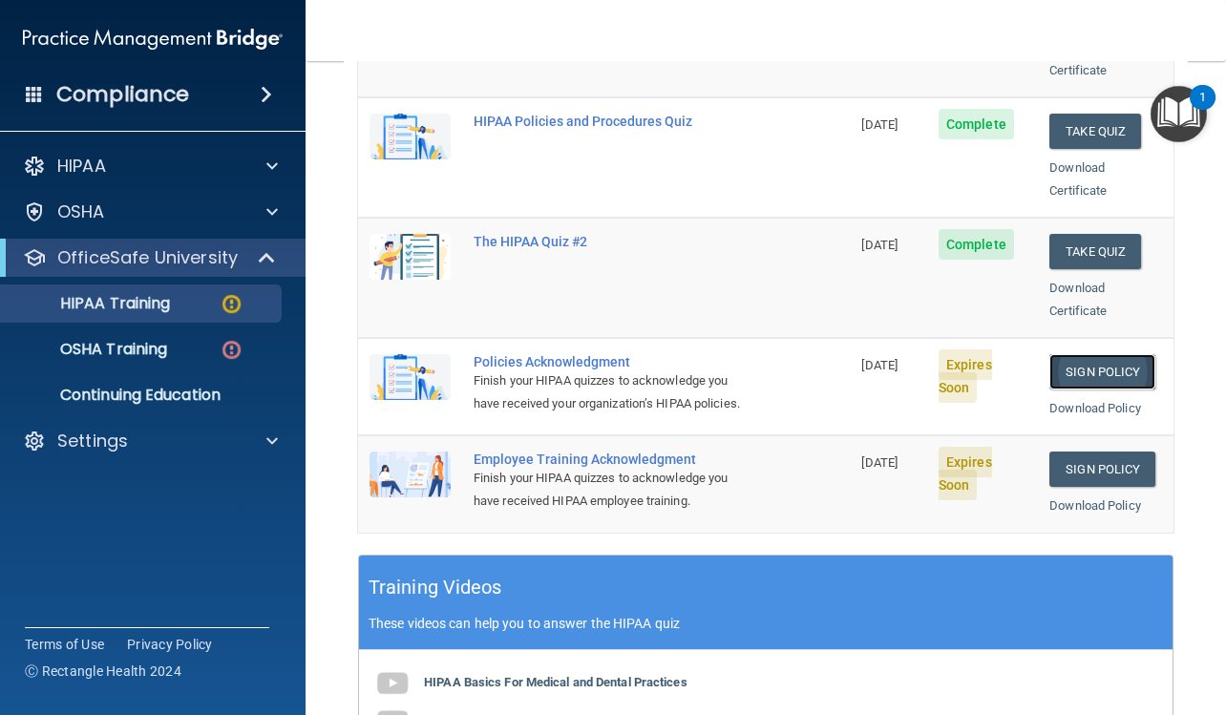
click at [1093, 355] on link "Sign Policy" at bounding box center [1102, 371] width 106 height 35
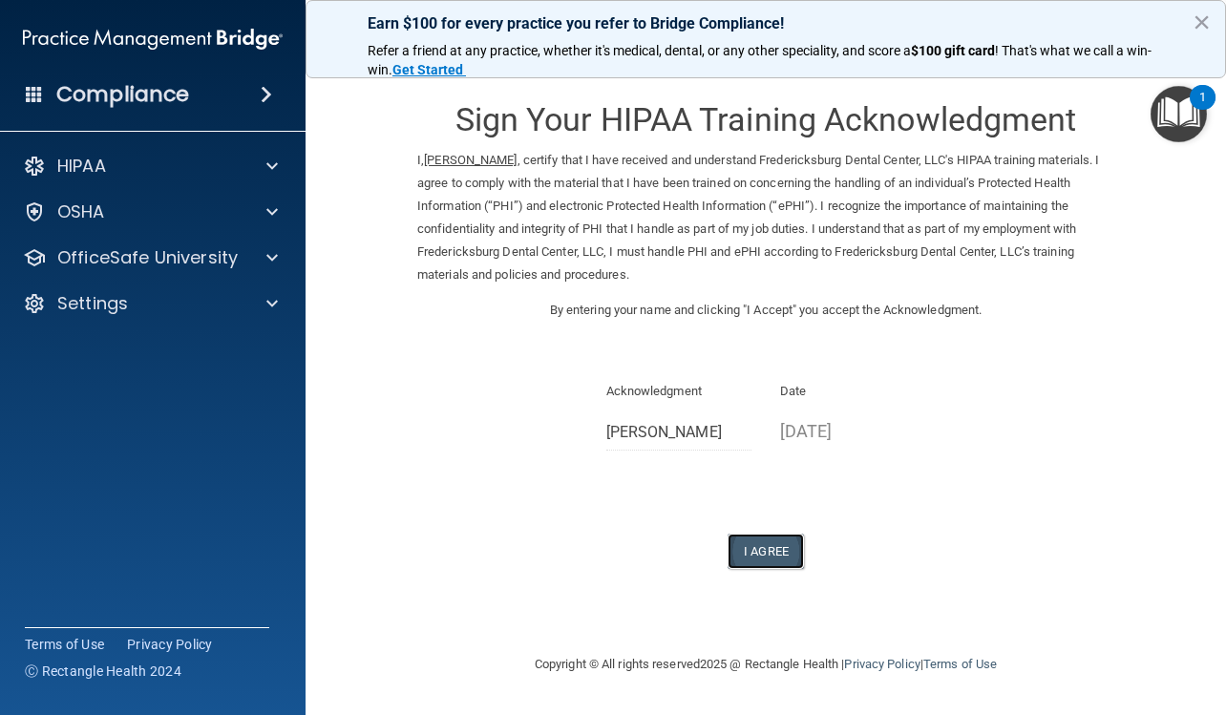
click at [749, 548] on button "I Agree" at bounding box center [765, 551] width 76 height 35
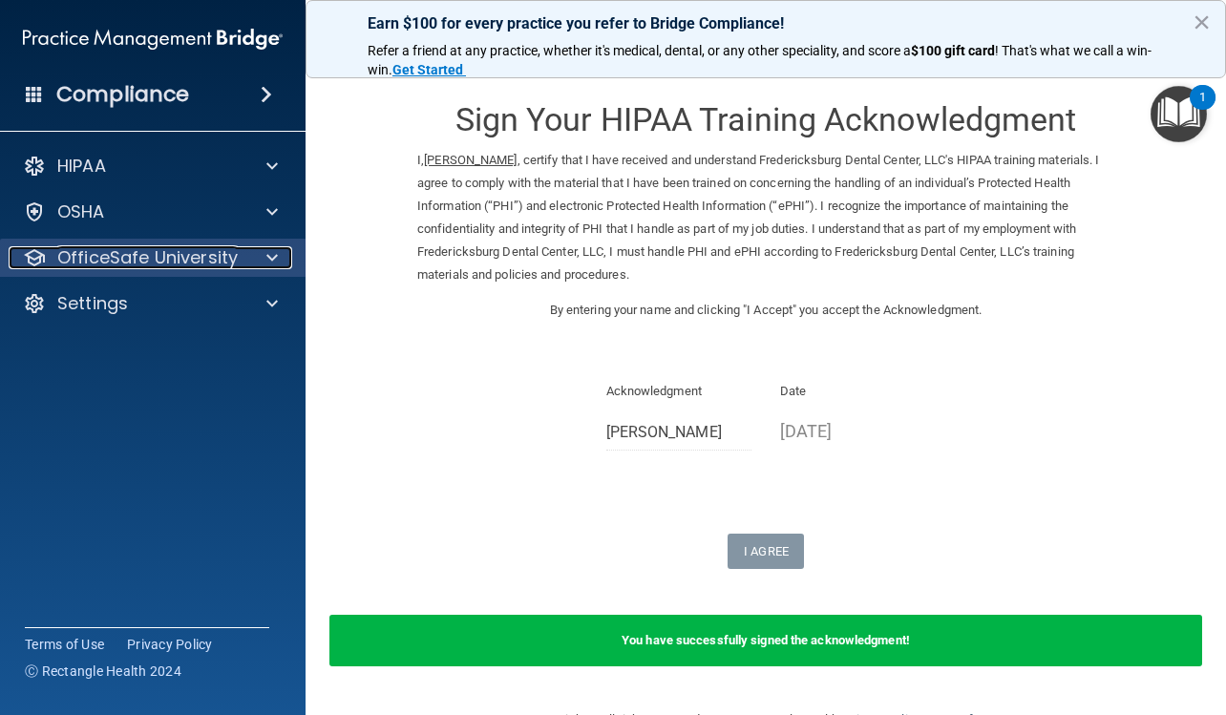
click at [197, 261] on p "OfficeSafe University" at bounding box center [147, 257] width 180 height 23
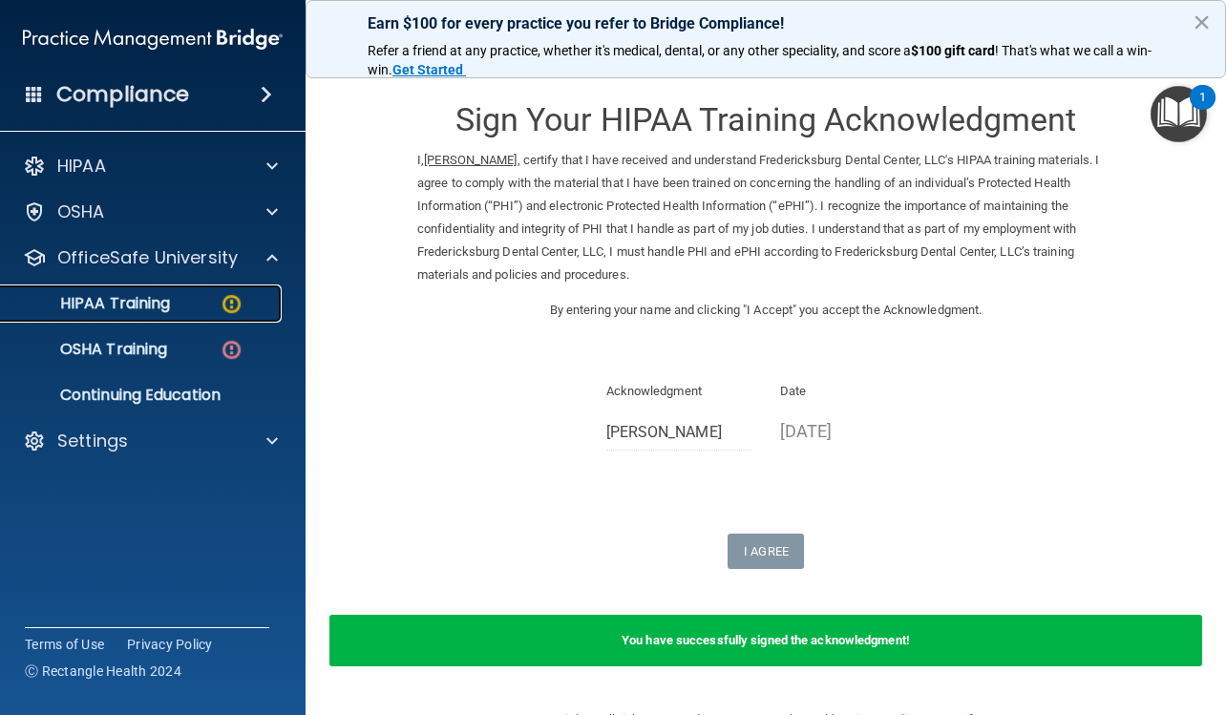
click at [189, 298] on div "HIPAA Training" at bounding box center [142, 303] width 261 height 19
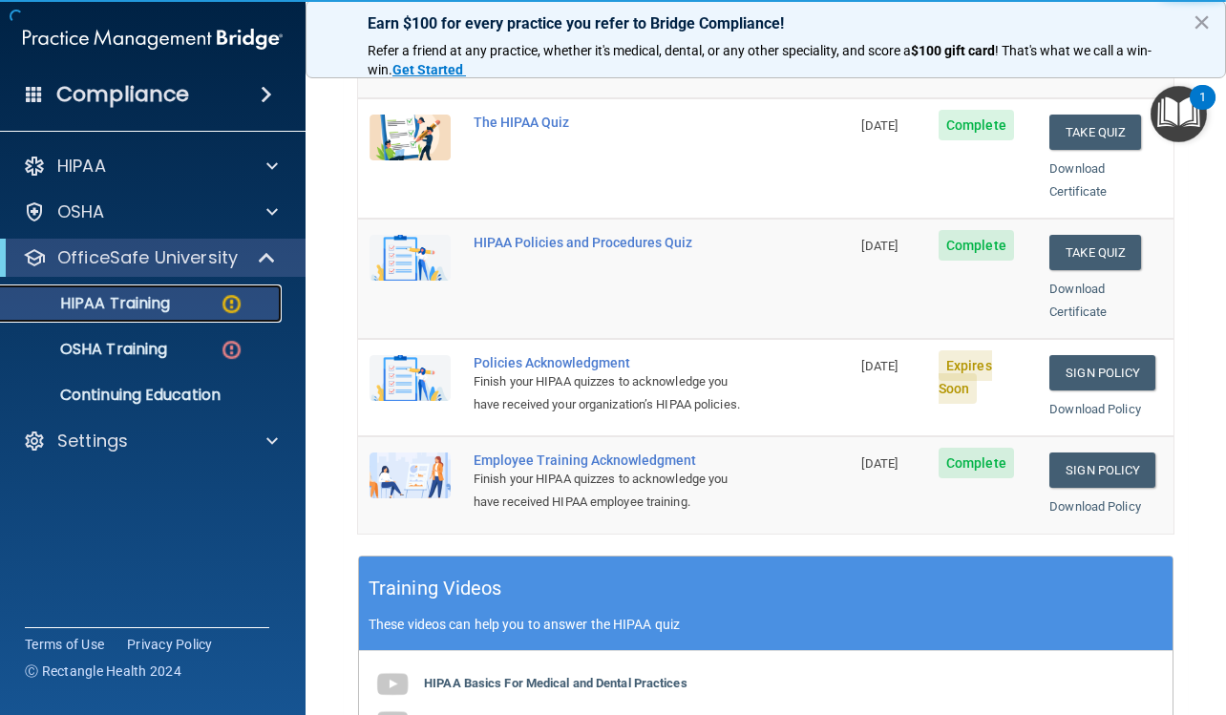
scroll to position [382, 0]
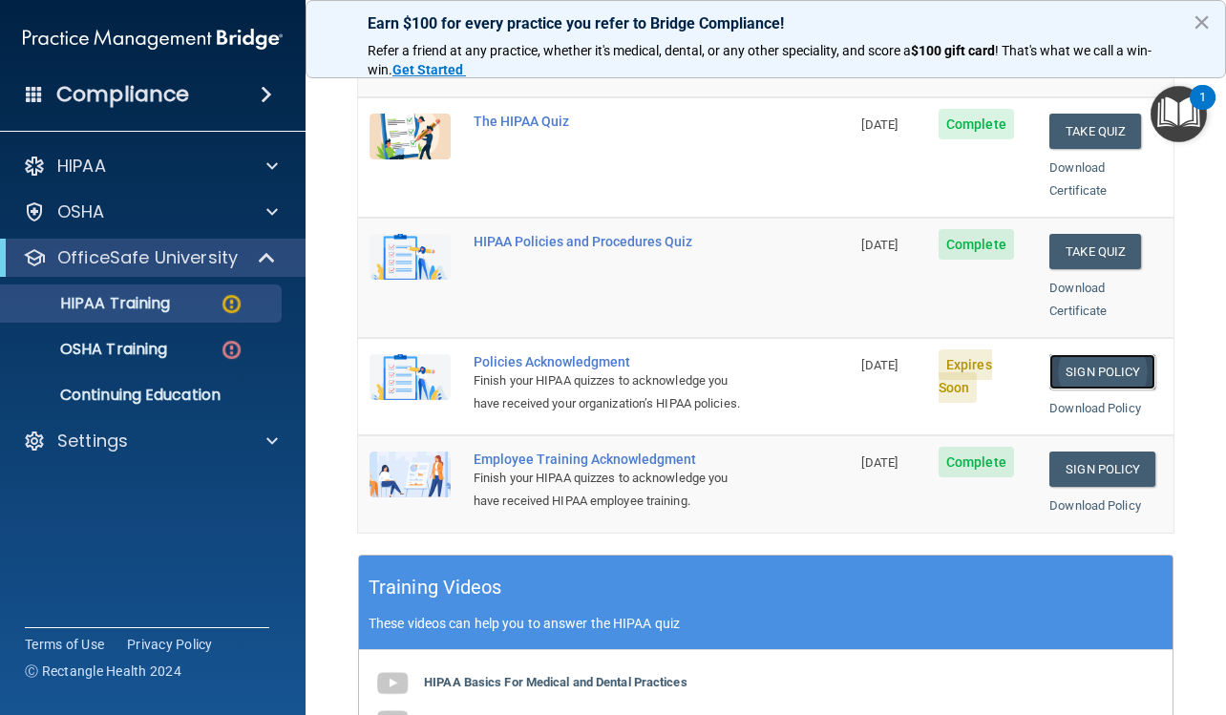
click at [1061, 354] on link "Sign Policy" at bounding box center [1102, 371] width 106 height 35
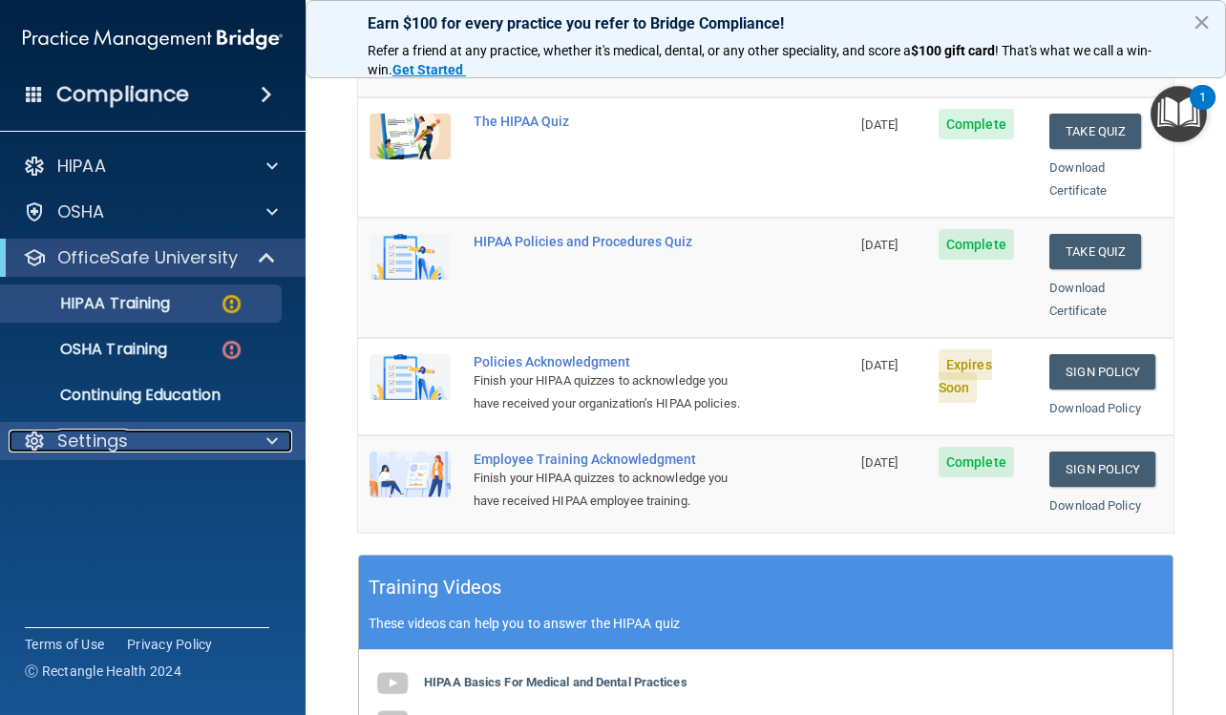
click at [119, 433] on p "Settings" at bounding box center [92, 441] width 71 height 23
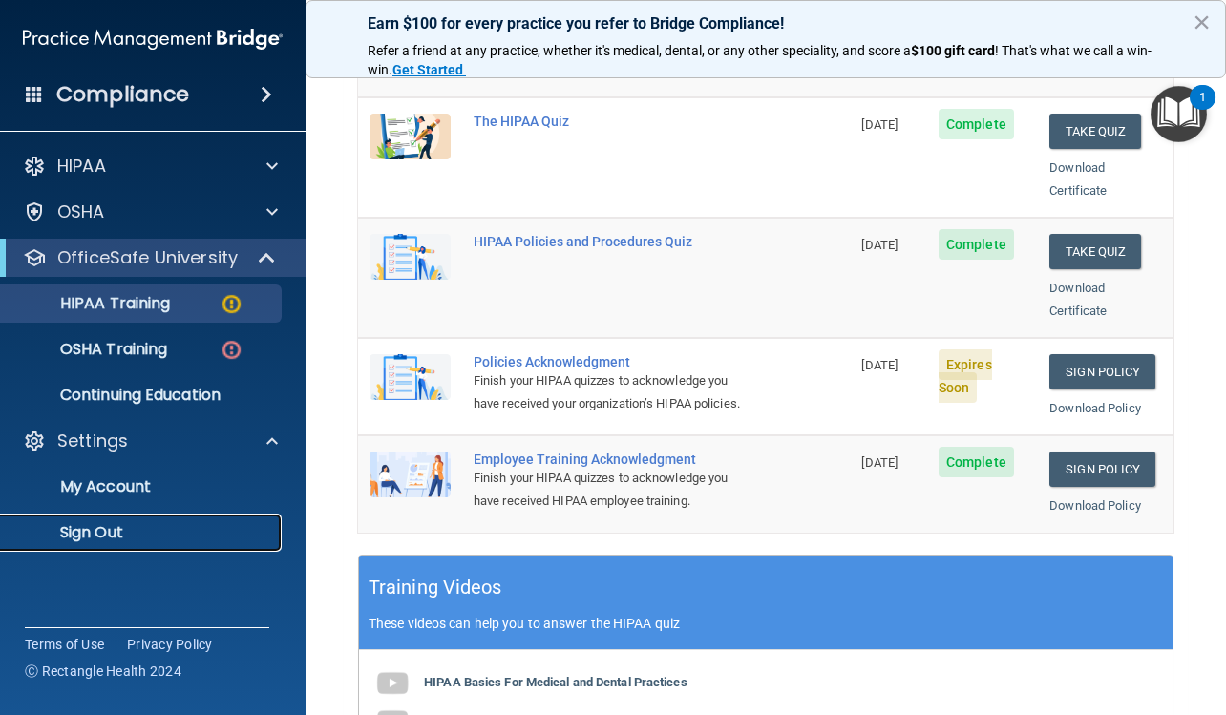
click at [124, 529] on p "Sign Out" at bounding box center [142, 532] width 261 height 19
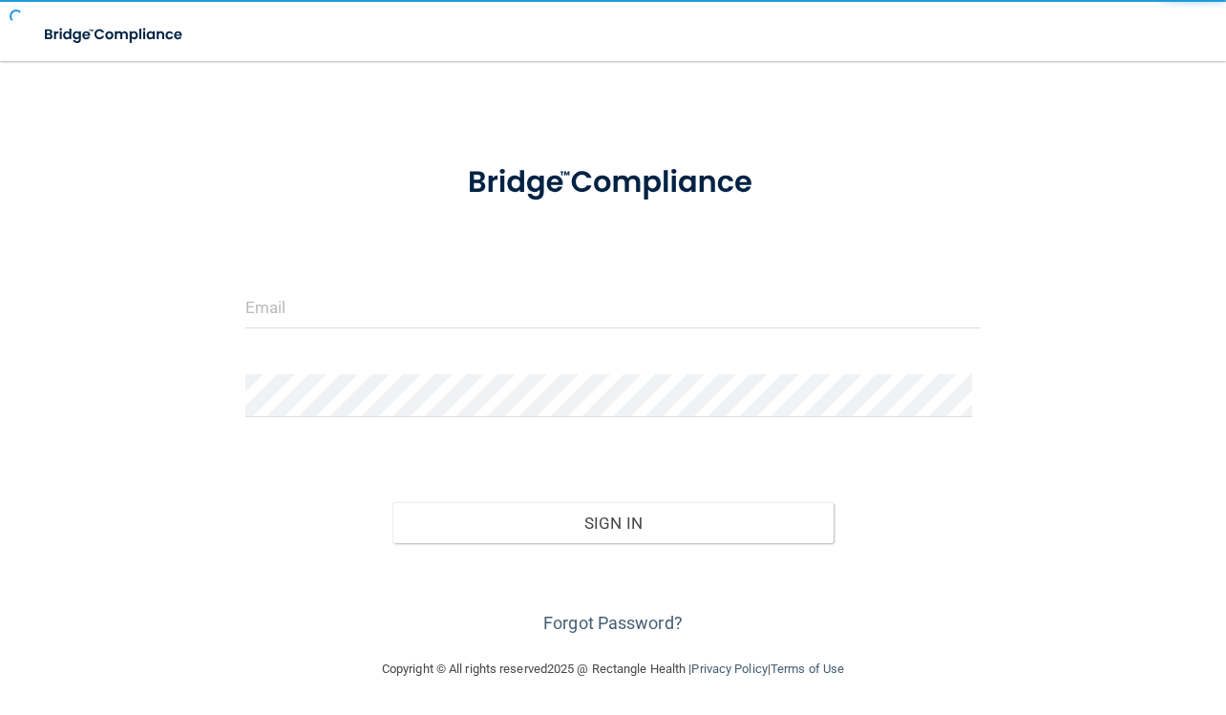
scroll to position [31, 0]
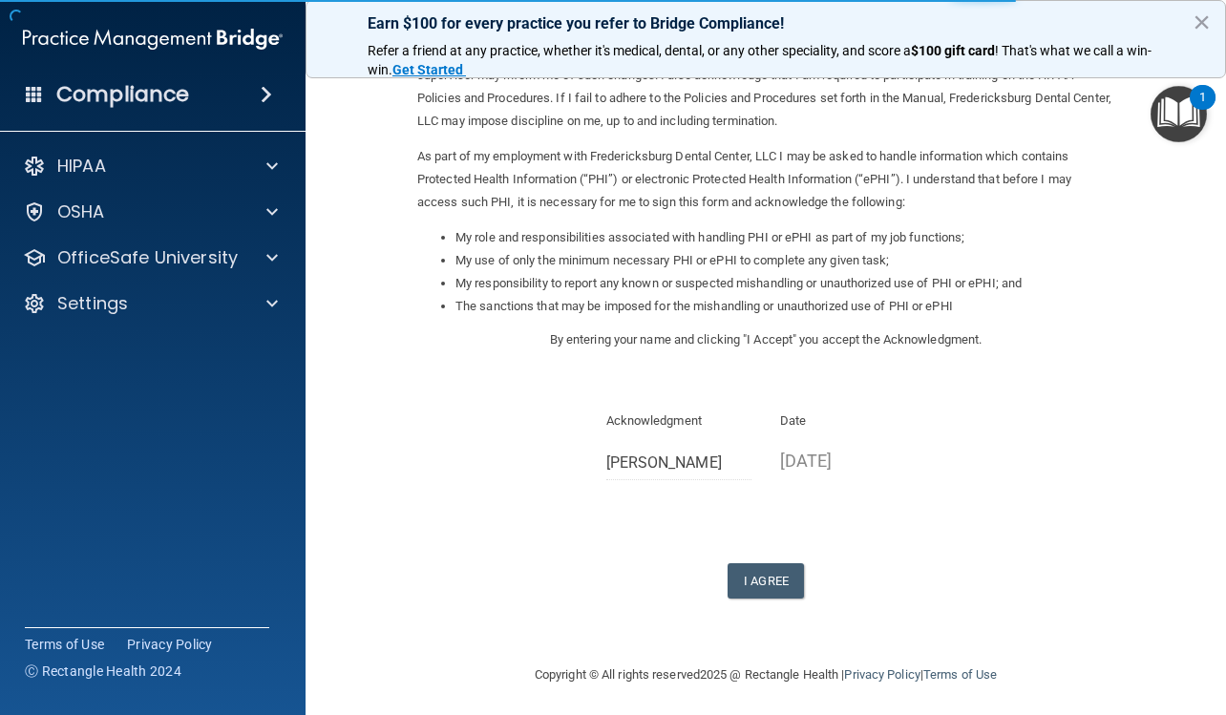
scroll to position [159, 0]
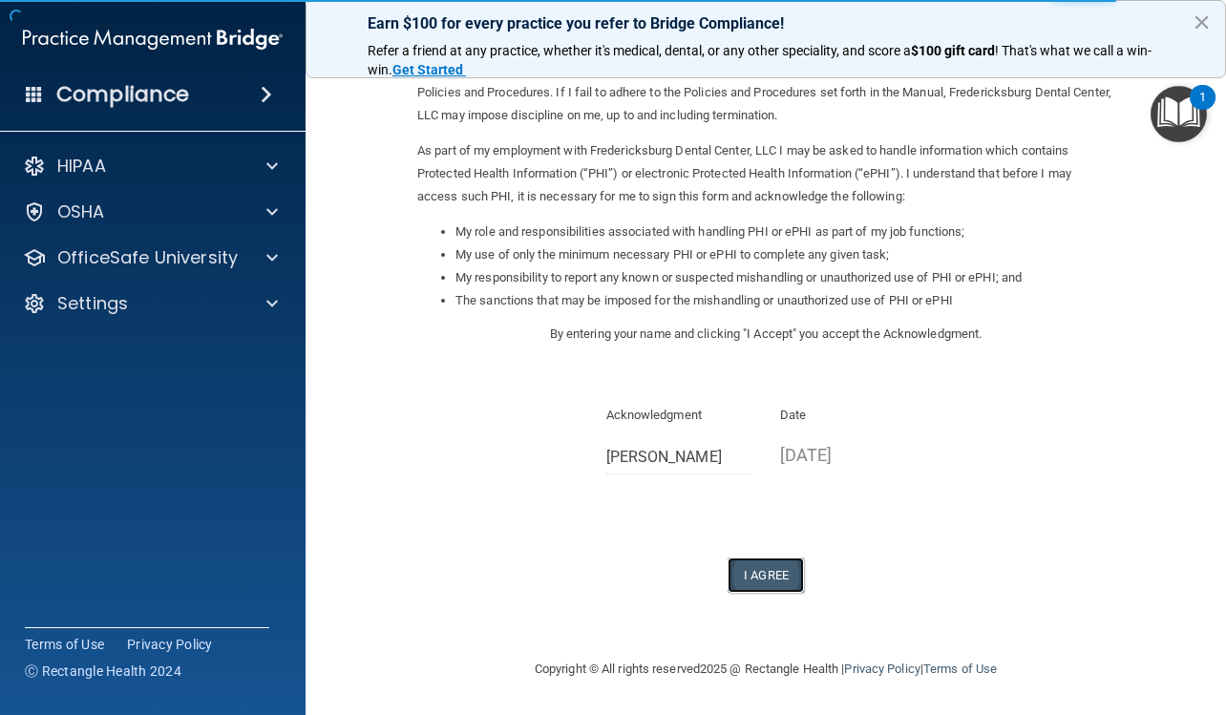
click at [773, 581] on button "I Agree" at bounding box center [765, 574] width 76 height 35
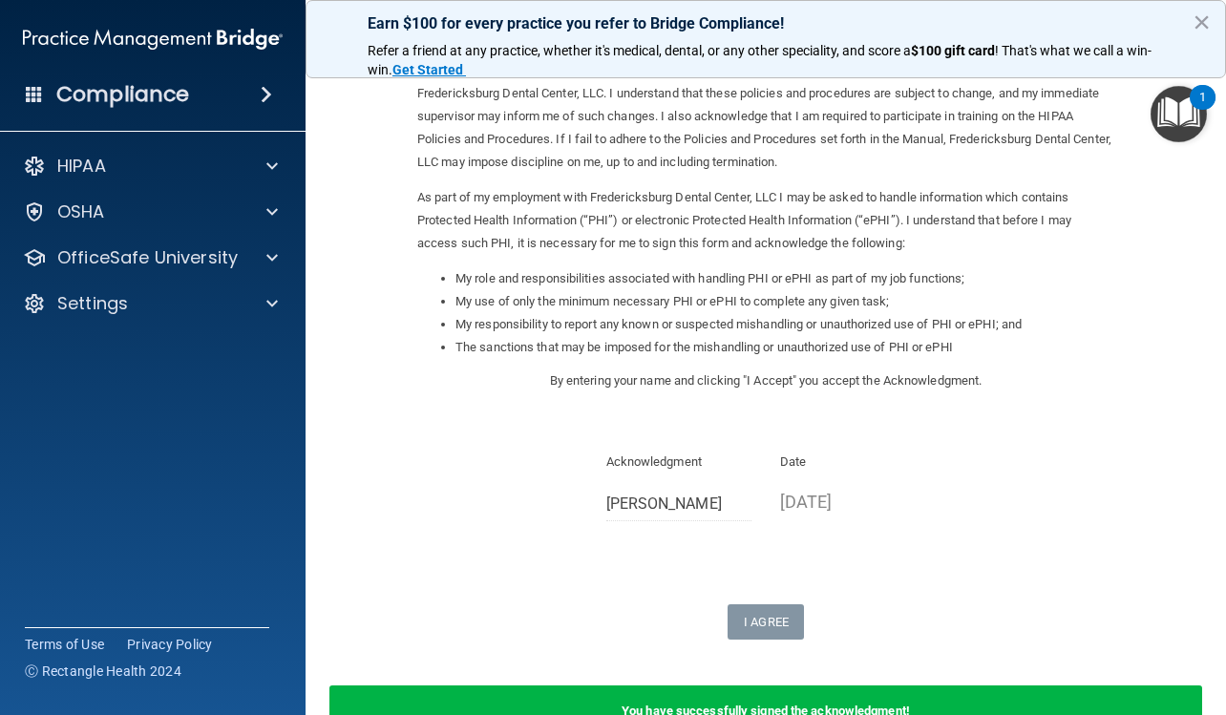
scroll to position [0, 0]
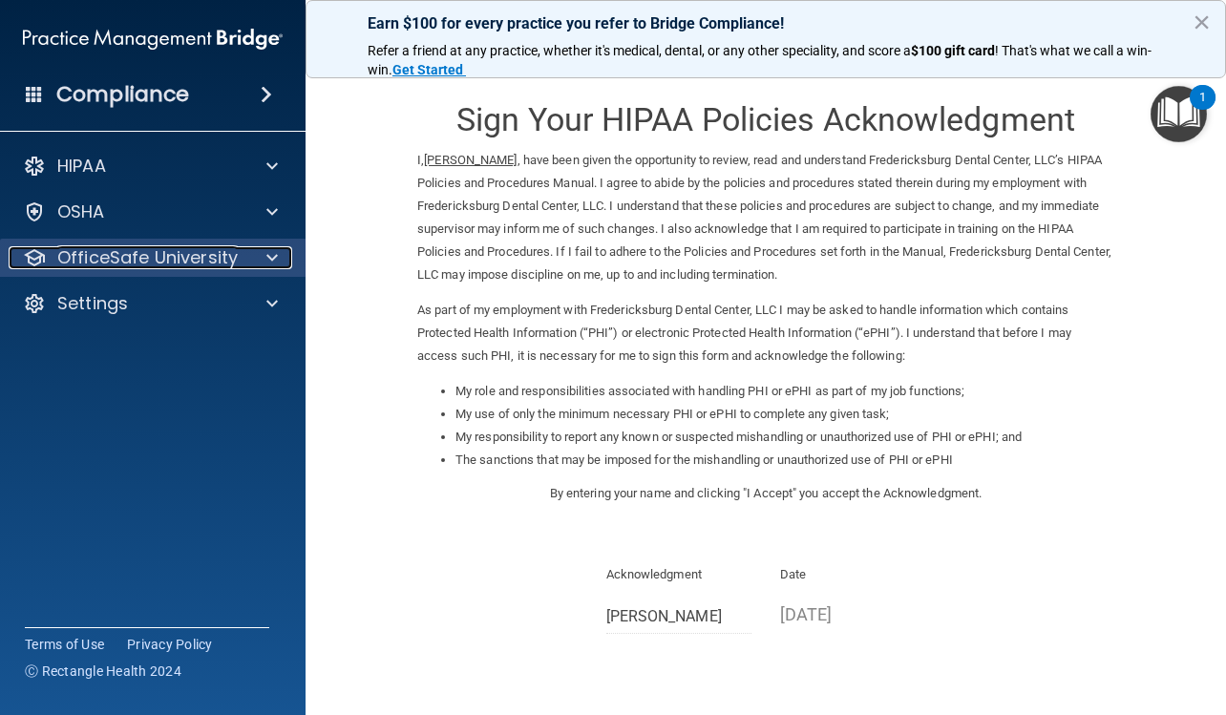
click at [192, 258] on p "OfficeSafe University" at bounding box center [147, 257] width 180 height 23
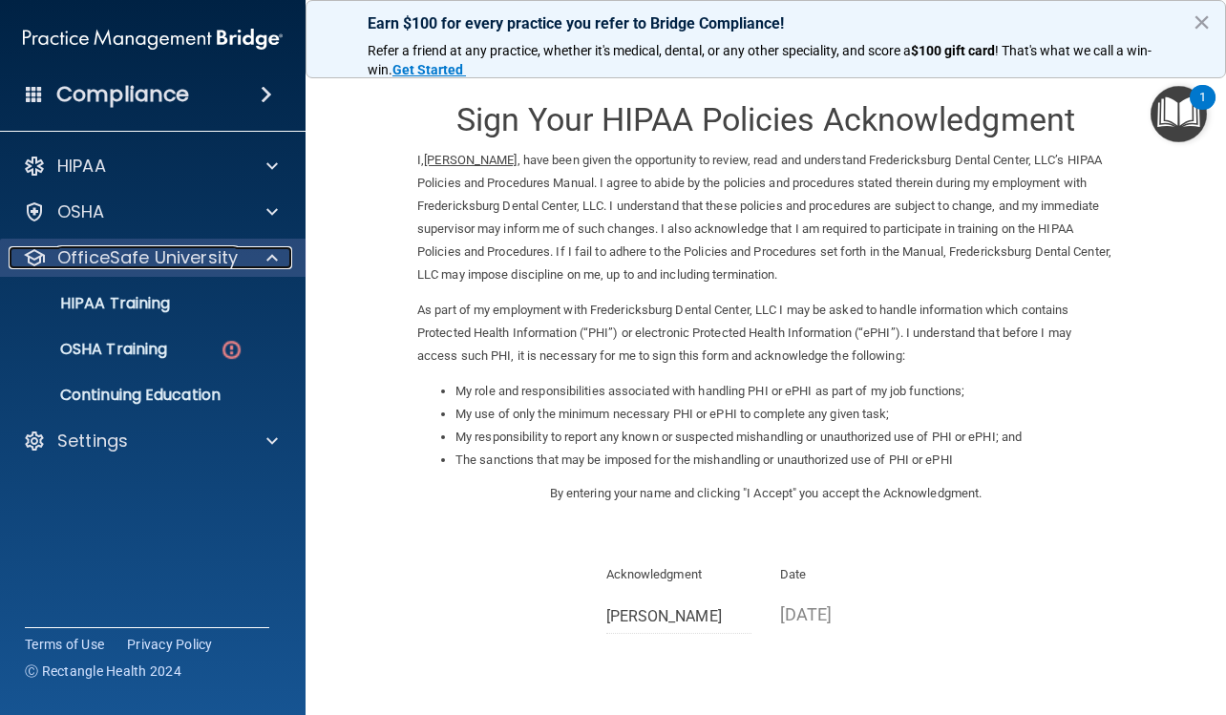
click at [192, 258] on p "OfficeSafe University" at bounding box center [147, 257] width 180 height 23
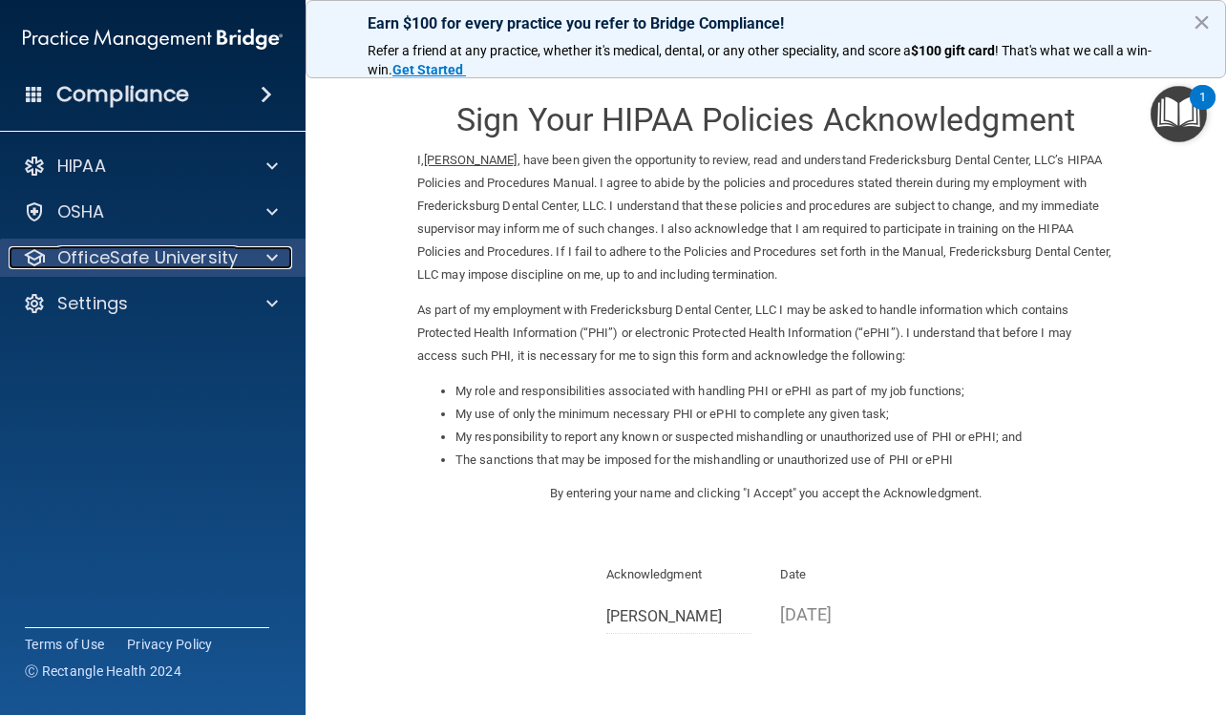
click at [178, 263] on p "OfficeSafe University" at bounding box center [147, 257] width 180 height 23
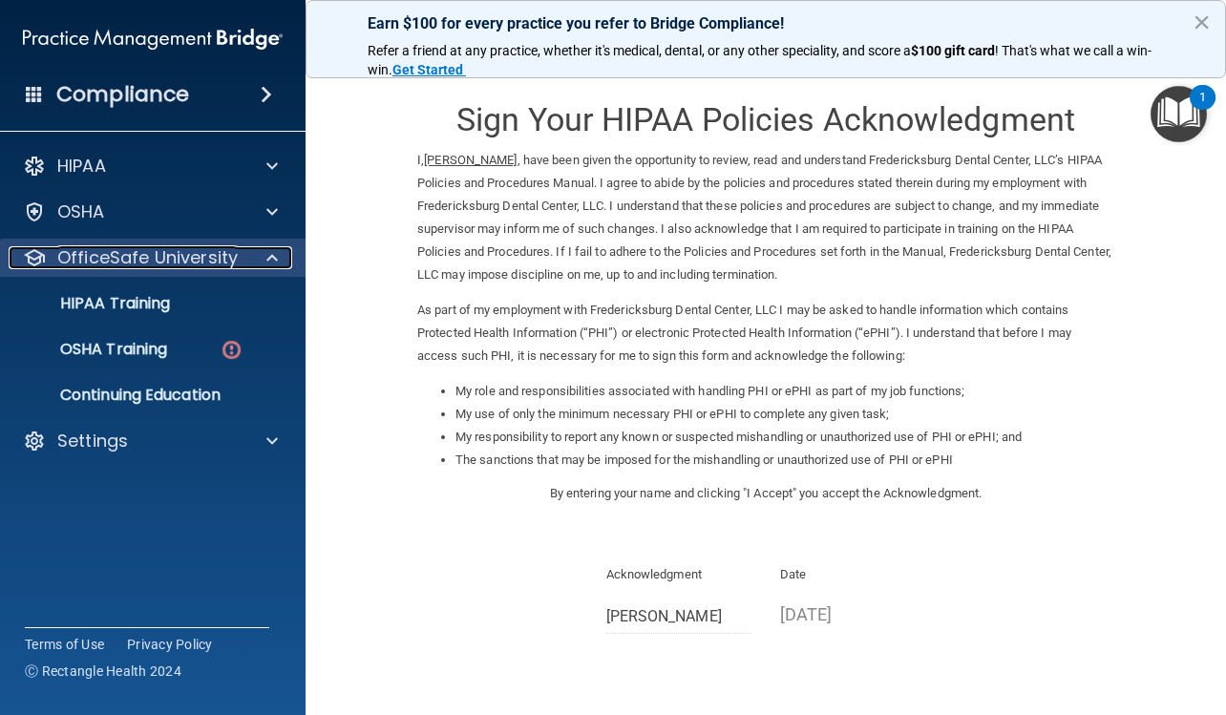
click at [178, 263] on p "OfficeSafe University" at bounding box center [147, 257] width 180 height 23
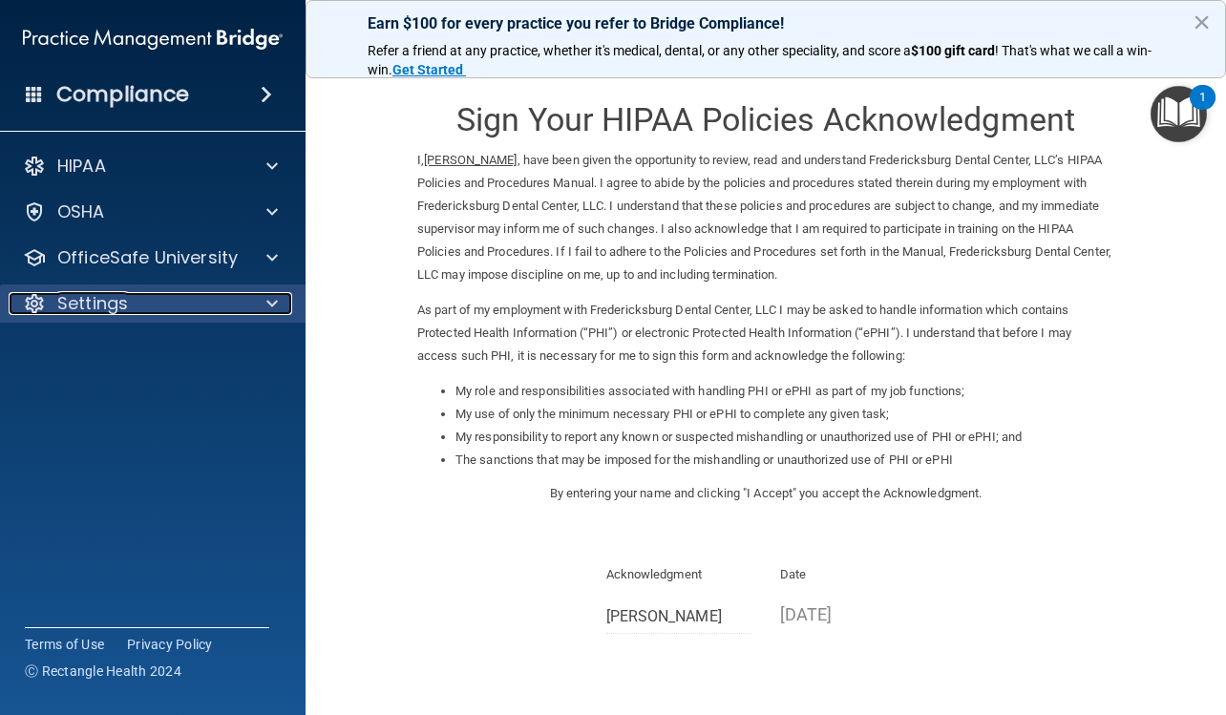
click at [132, 301] on div "Settings" at bounding box center [127, 303] width 237 height 23
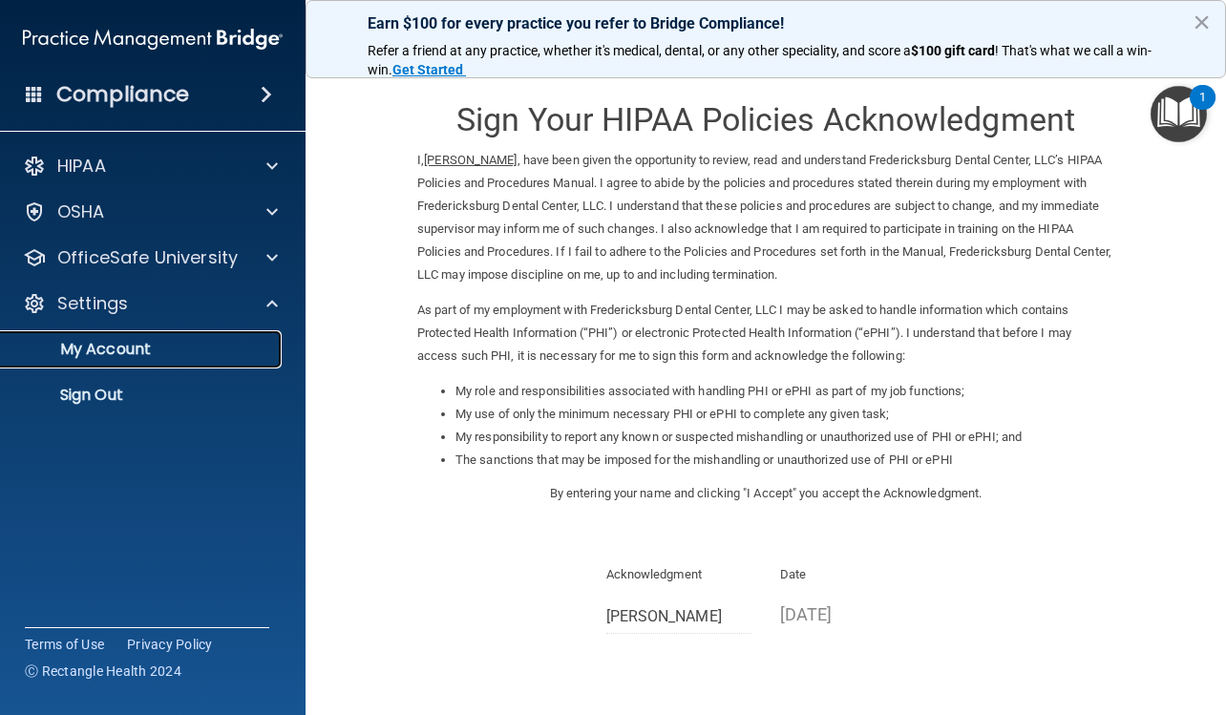
click at [120, 361] on link "My Account" at bounding box center [131, 349] width 301 height 38
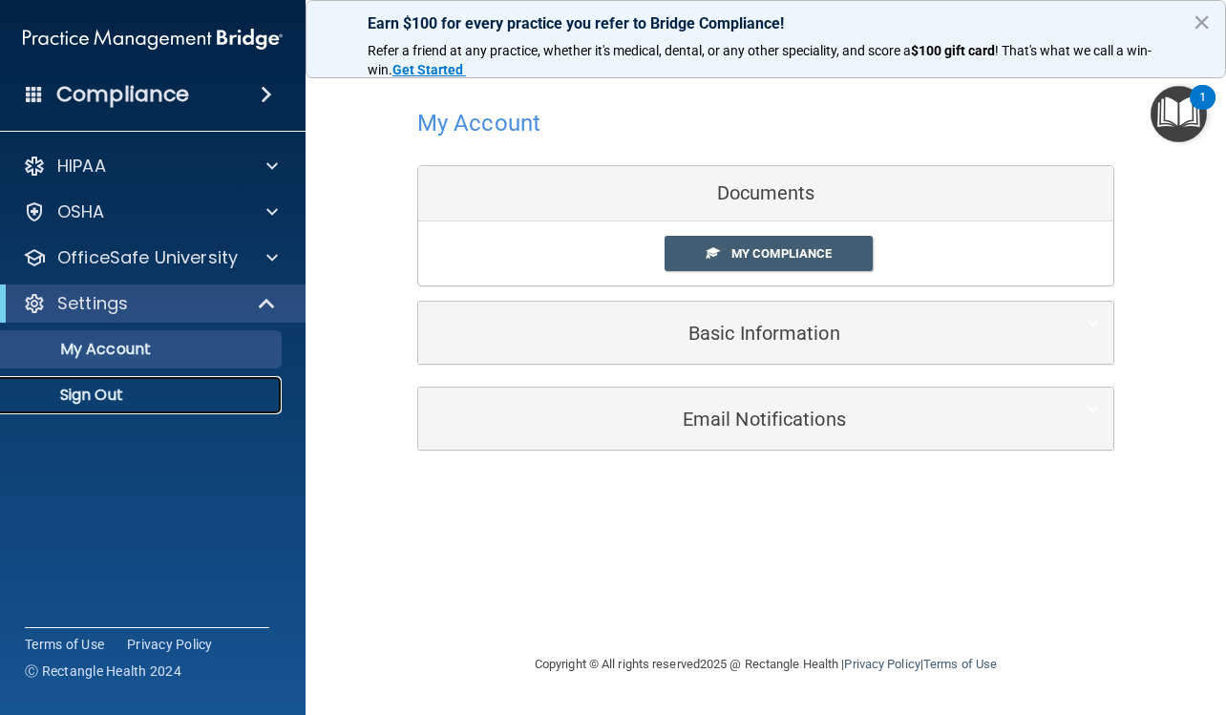
click at [129, 395] on p "Sign Out" at bounding box center [142, 395] width 261 height 19
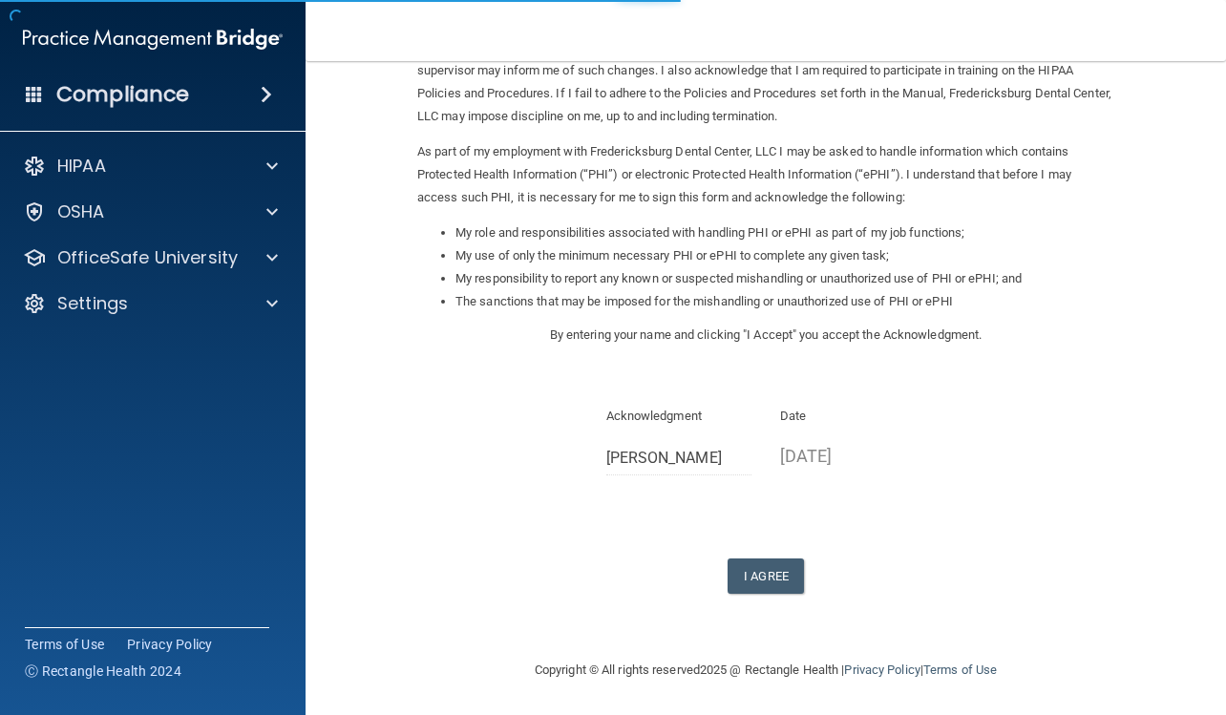
scroll to position [159, 0]
click at [782, 583] on button "I Agree" at bounding box center [765, 574] width 76 height 35
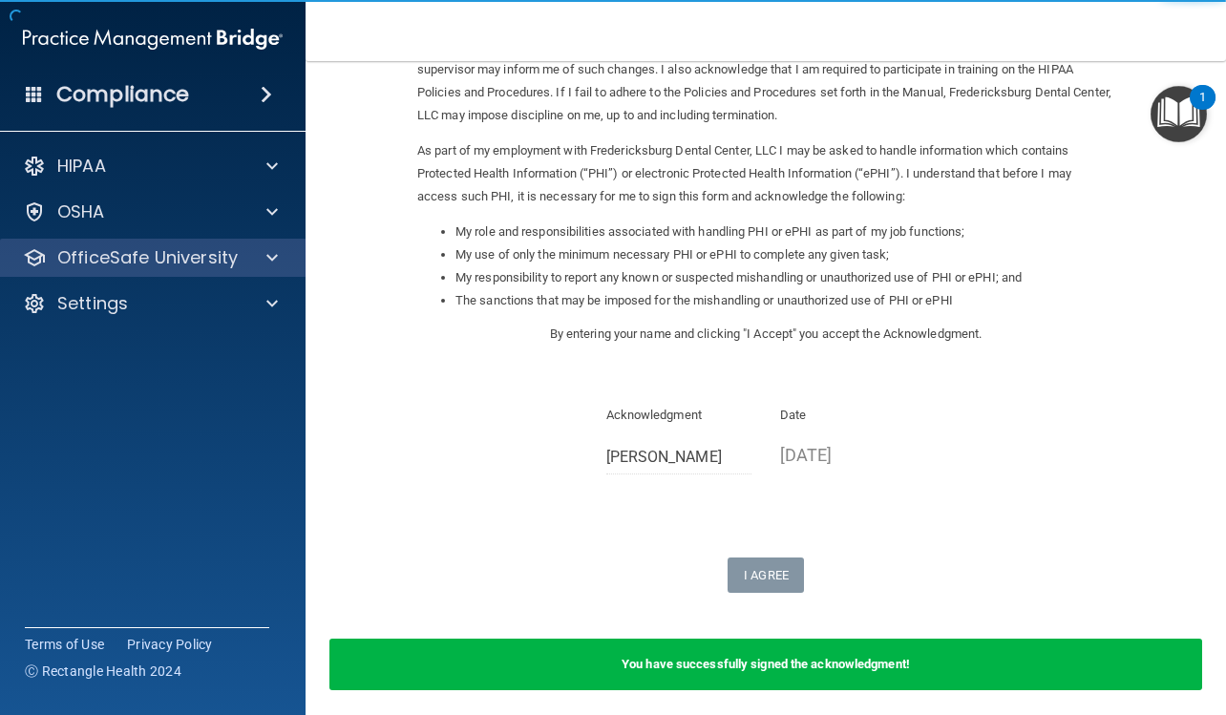
click at [156, 244] on div "OfficeSafe University" at bounding box center [153, 258] width 306 height 38
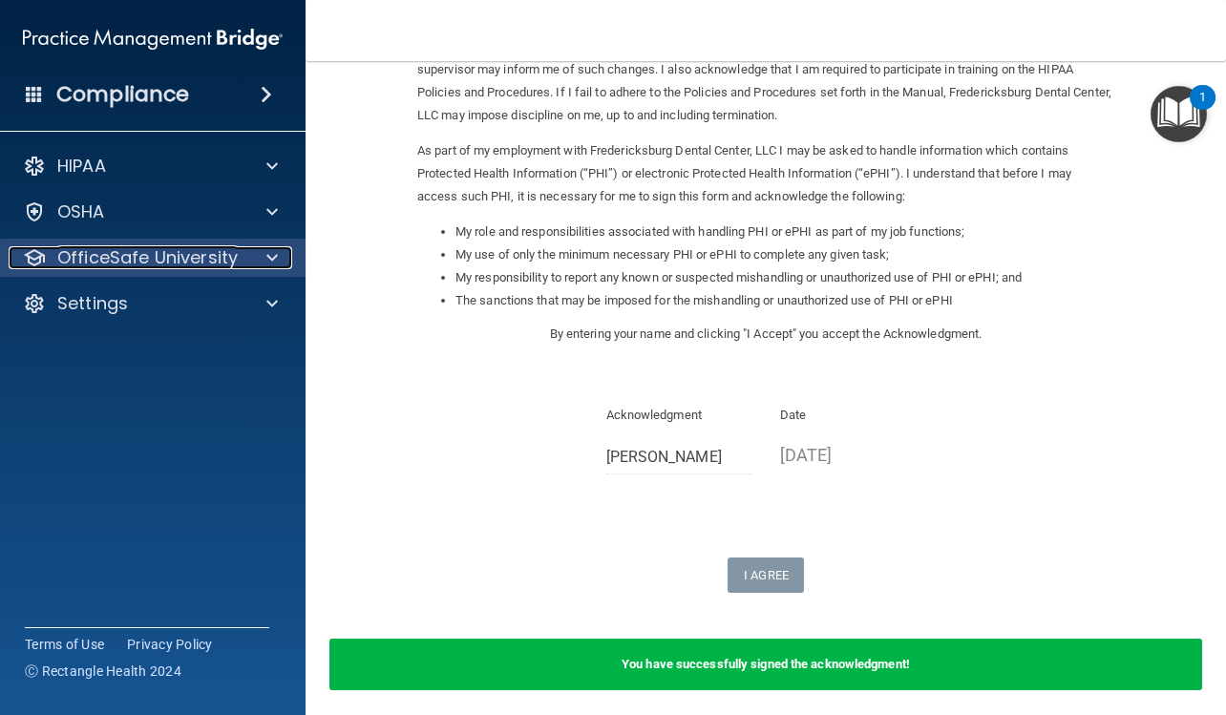
click at [201, 257] on p "OfficeSafe University" at bounding box center [147, 257] width 180 height 23
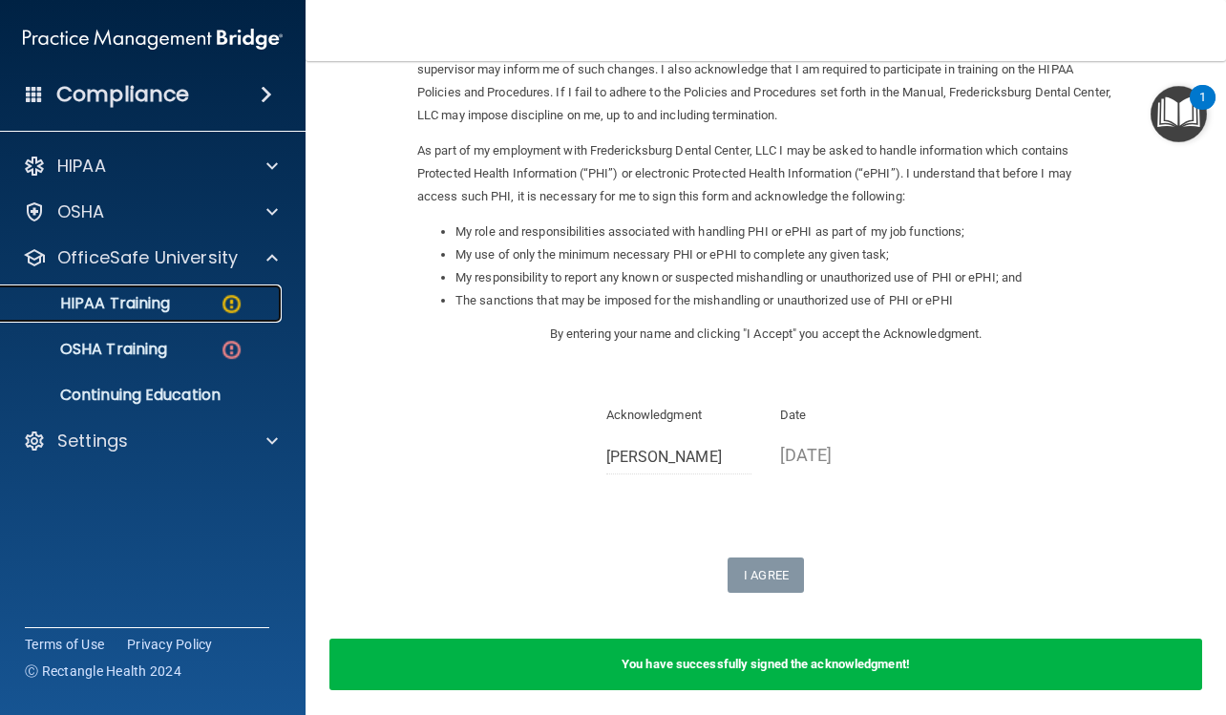
click at [181, 301] on div "HIPAA Training" at bounding box center [142, 303] width 261 height 19
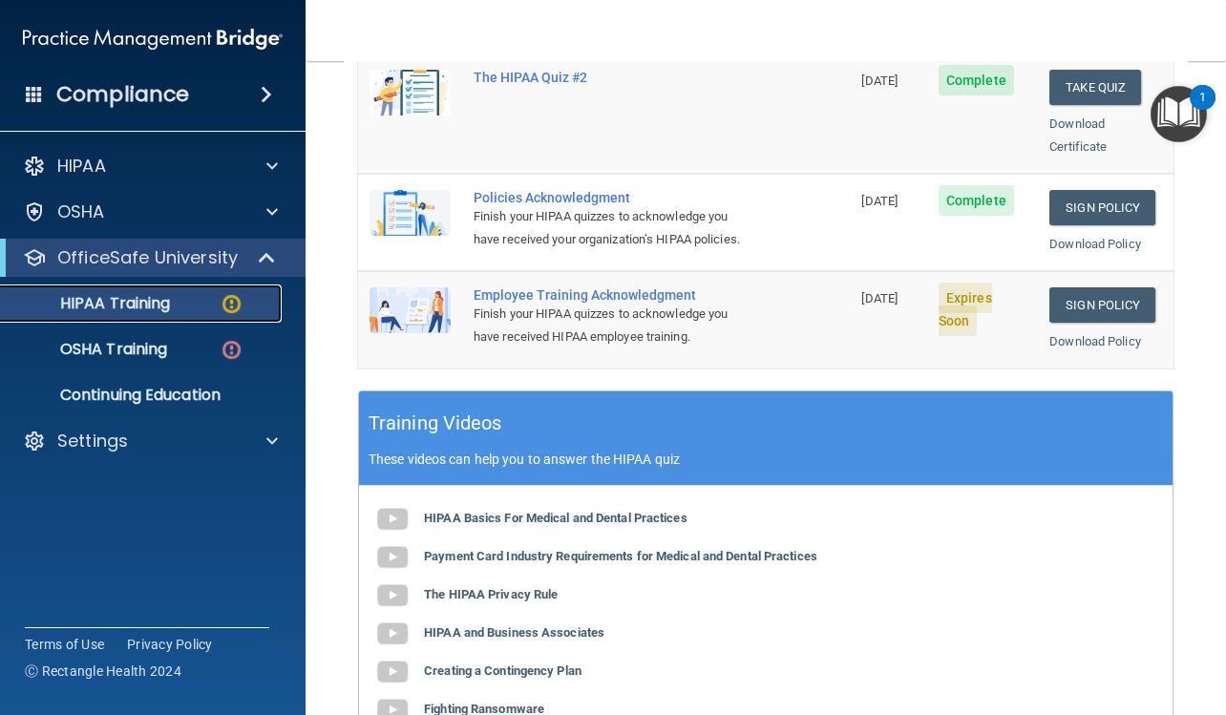
scroll to position [545, 0]
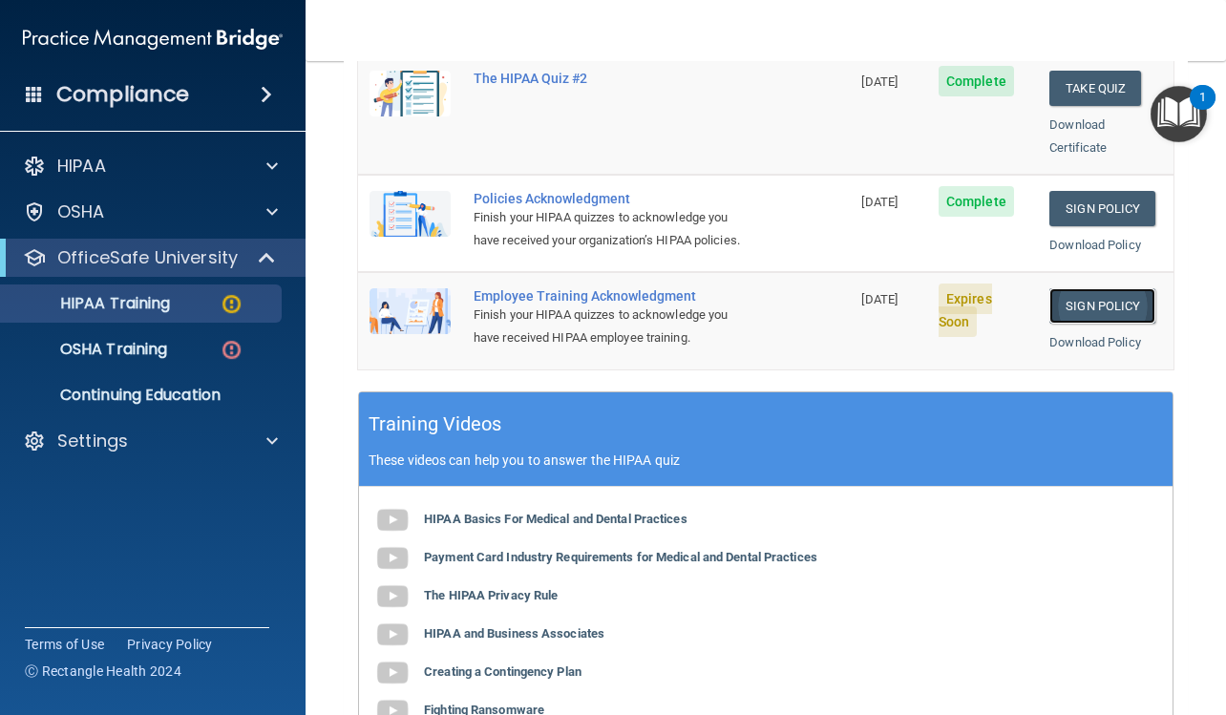
click at [1064, 299] on link "Sign Policy" at bounding box center [1102, 305] width 106 height 35
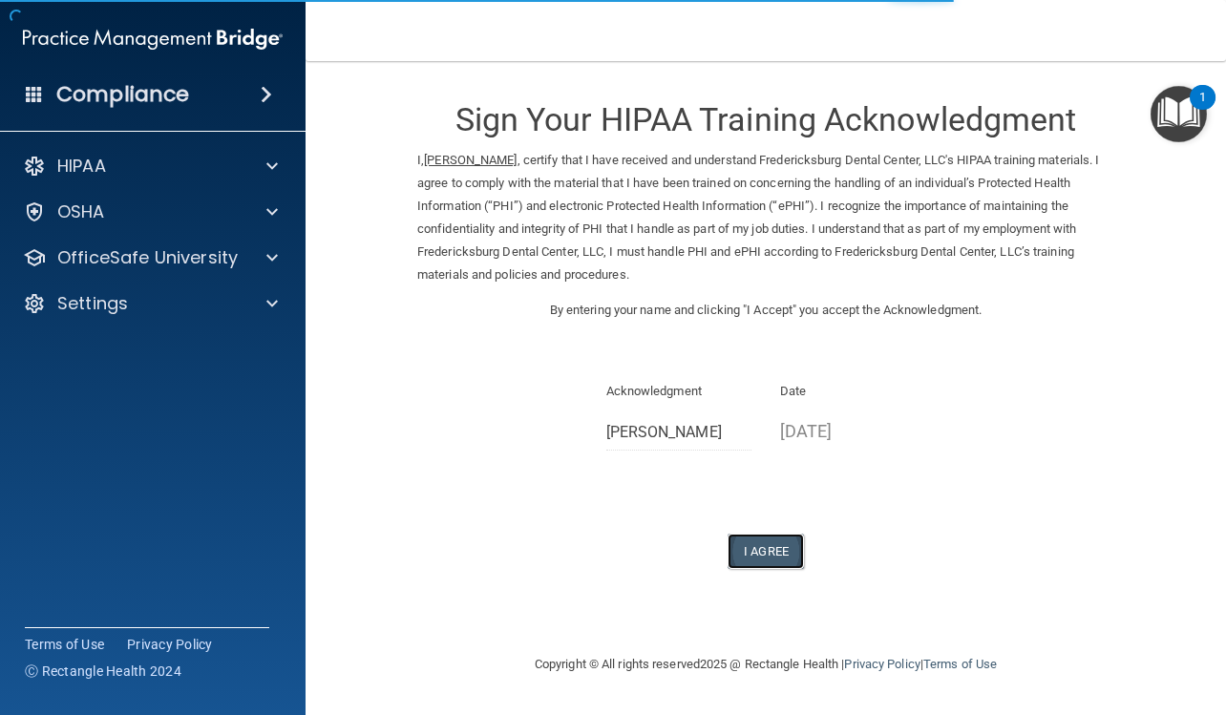
click at [772, 557] on button "I Agree" at bounding box center [765, 551] width 76 height 35
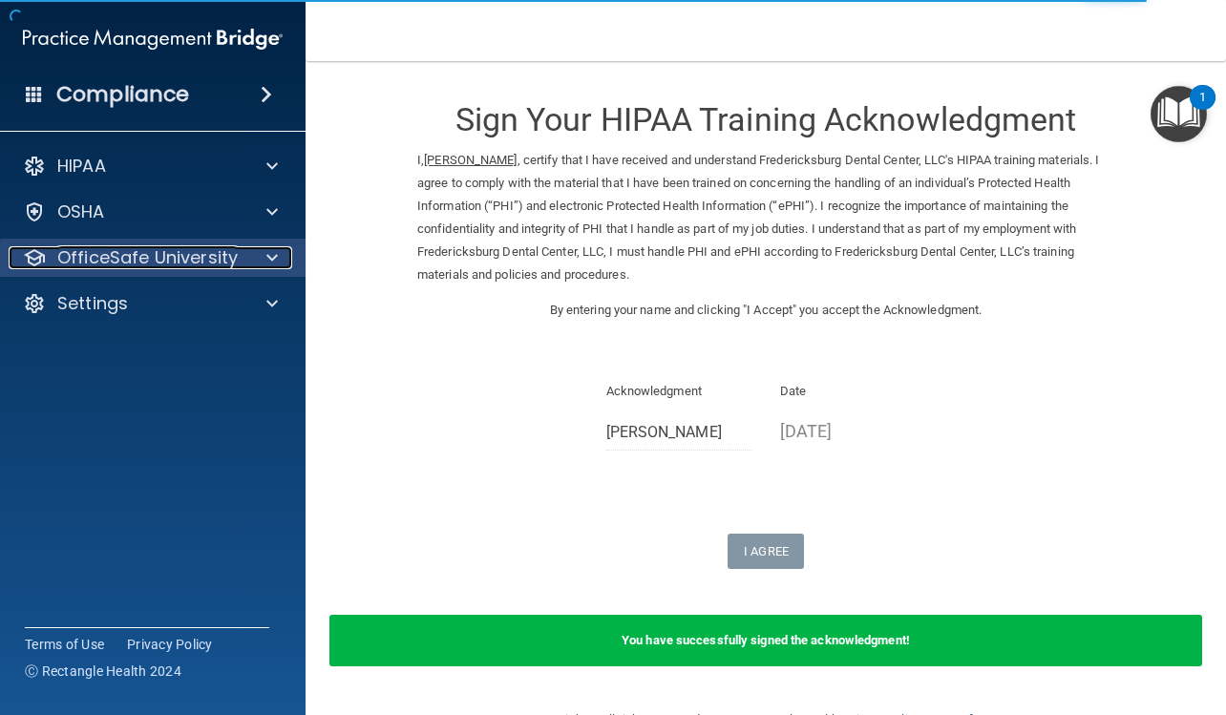
click at [194, 268] on p "OfficeSafe University" at bounding box center [147, 257] width 180 height 23
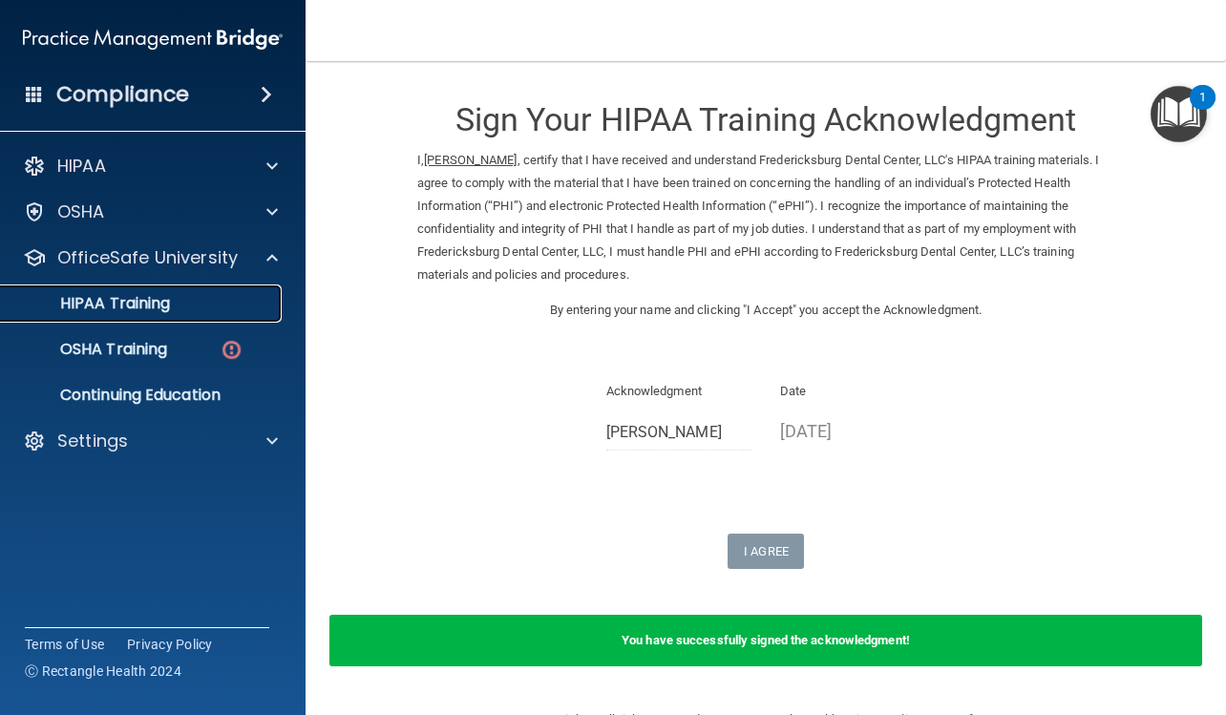
click at [144, 299] on p "HIPAA Training" at bounding box center [90, 303] width 157 height 19
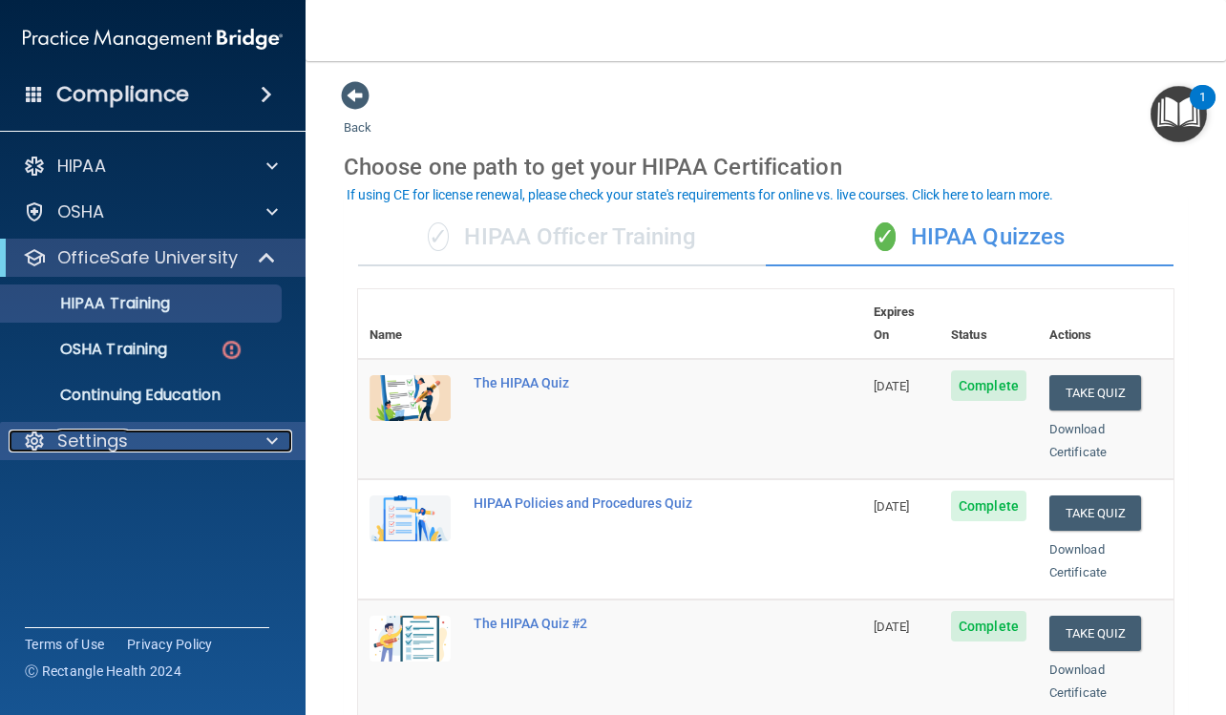
click at [138, 450] on div "Settings" at bounding box center [127, 441] width 237 height 23
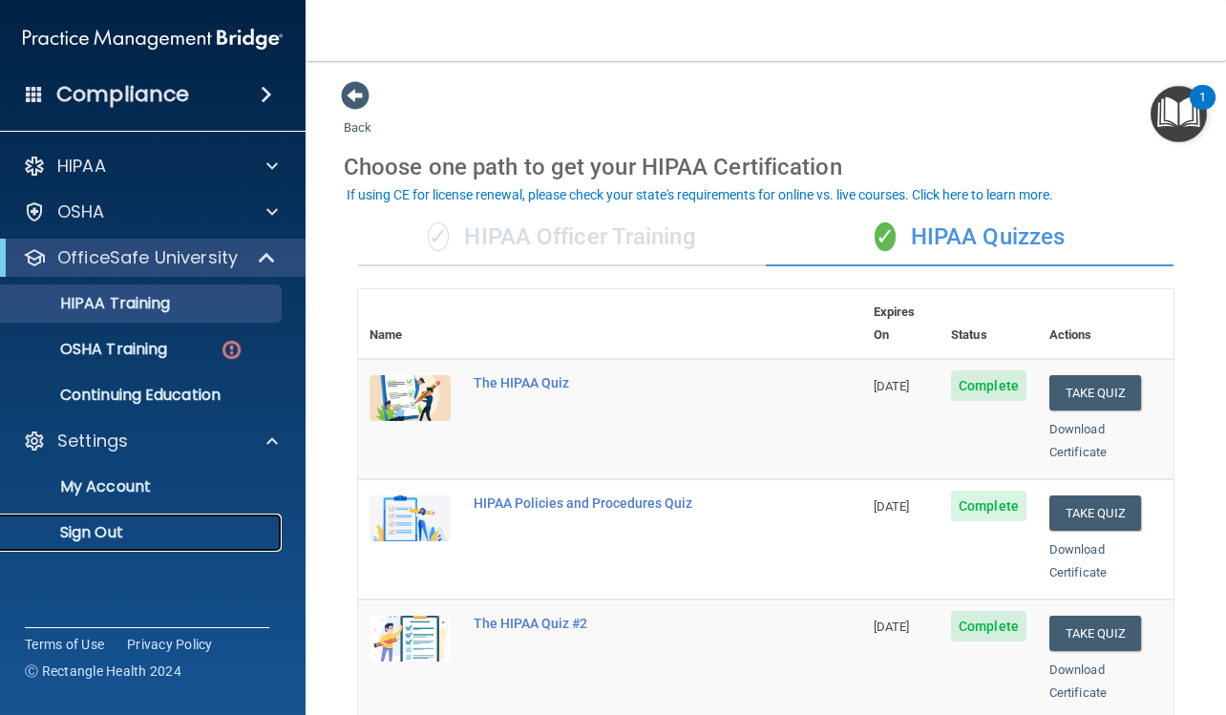
click at [115, 536] on p "Sign Out" at bounding box center [142, 532] width 261 height 19
